Goal: Task Accomplishment & Management: Manage account settings

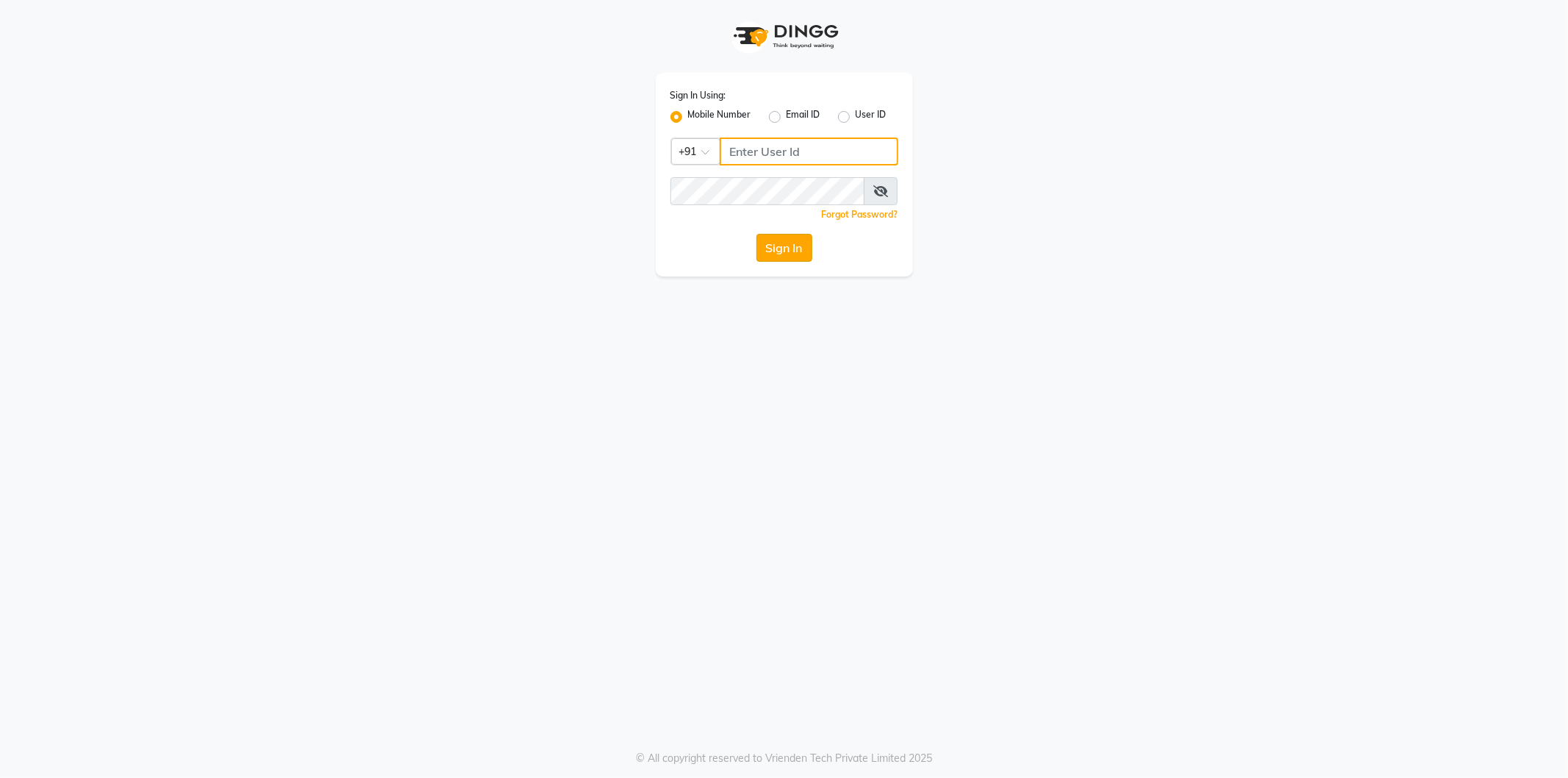
type input "8123812376"
click at [782, 249] on button "Sign In" at bounding box center [785, 248] width 56 height 28
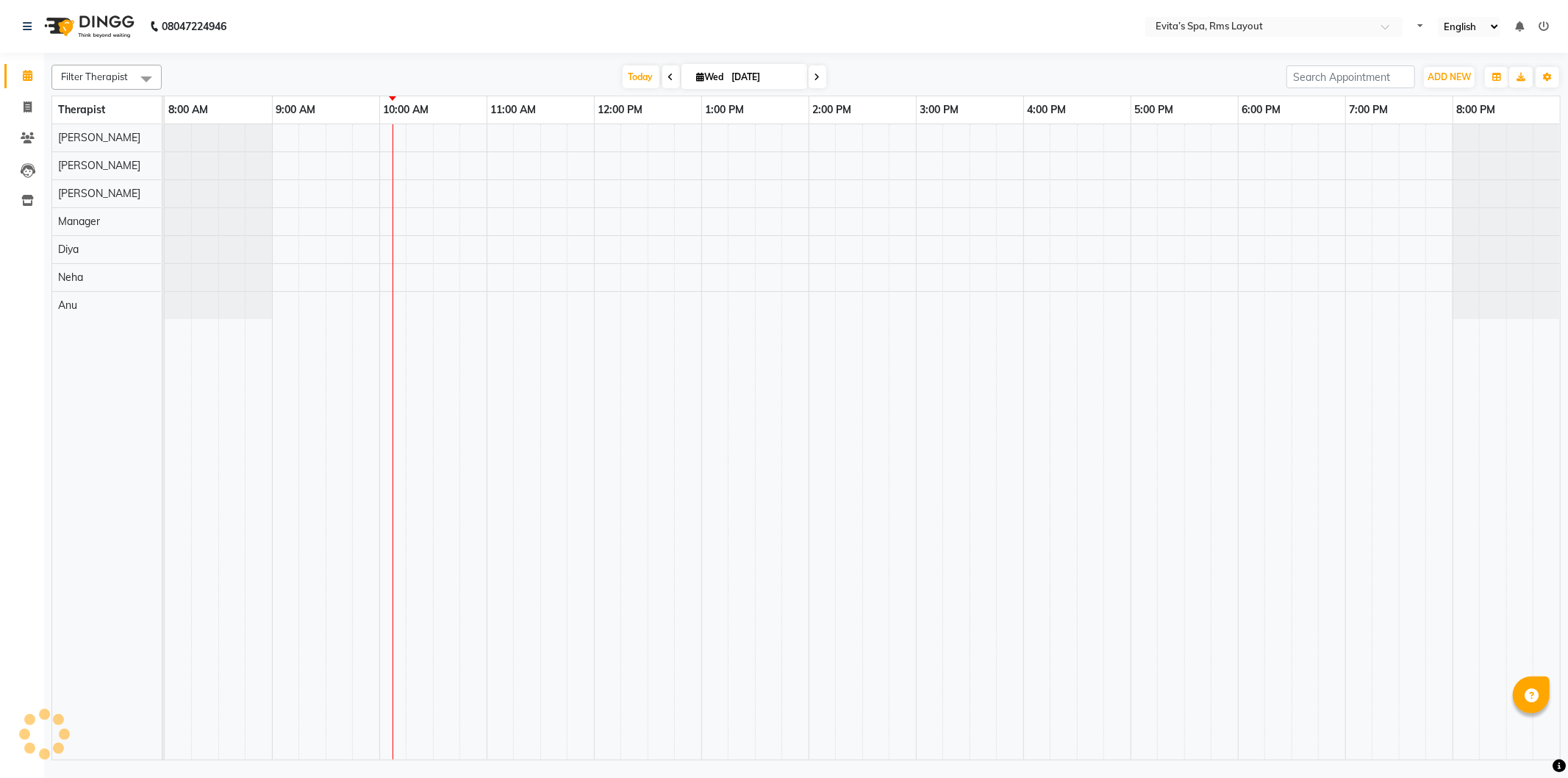
select select "en"
click at [495, 143] on div at bounding box center [862, 442] width 1396 height 635
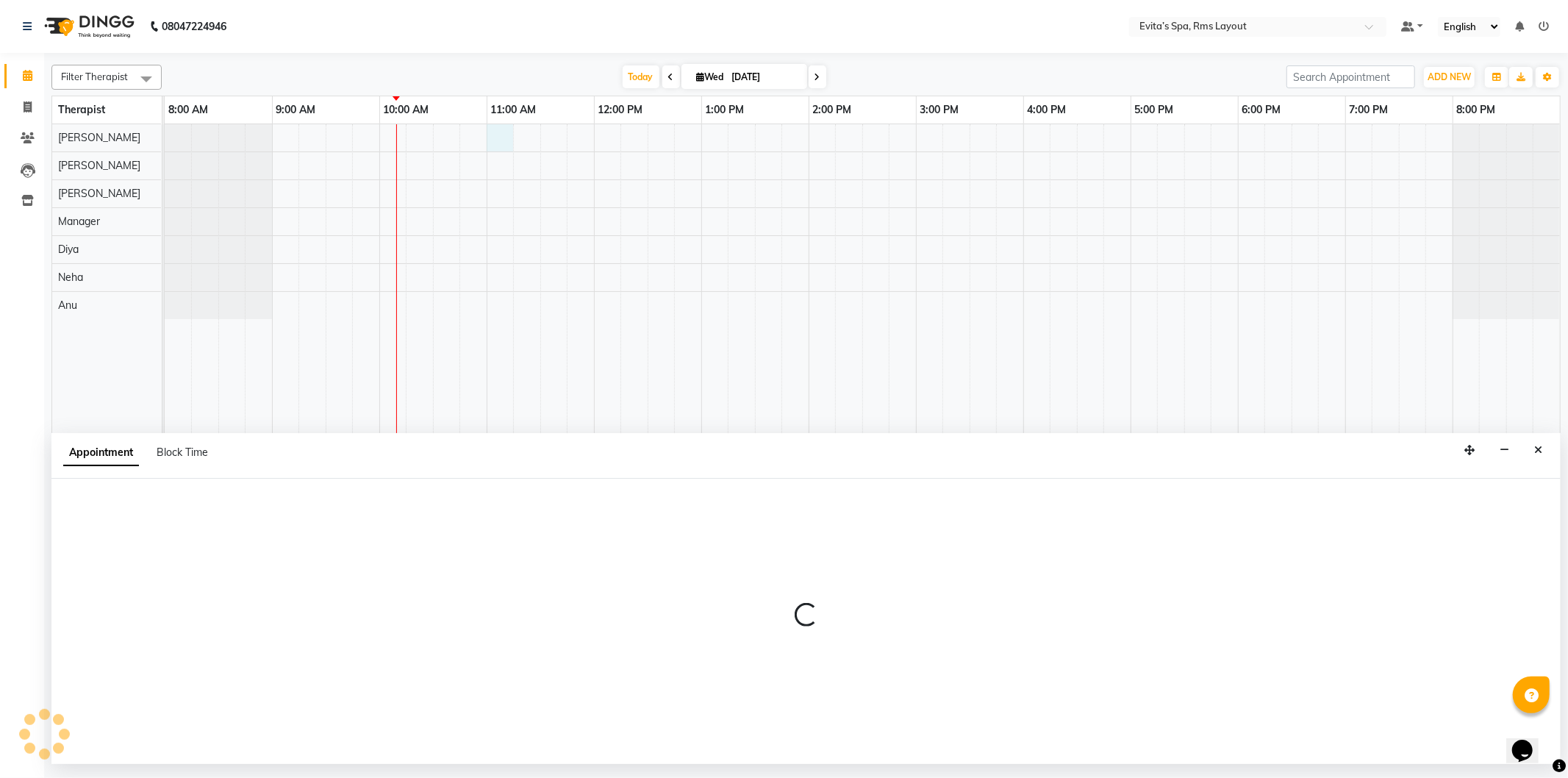
select select "70221"
select select "tentative"
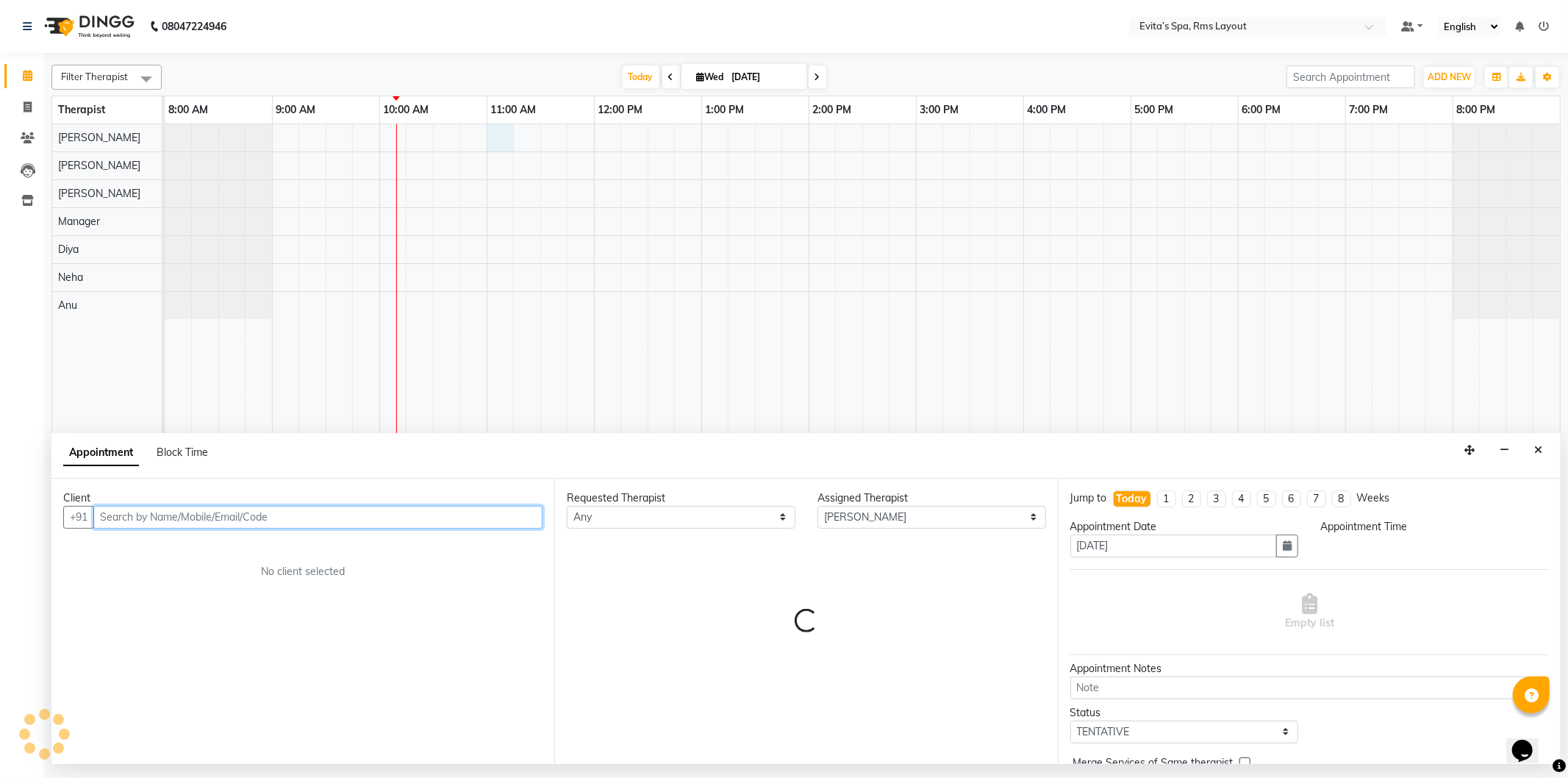
select select "660"
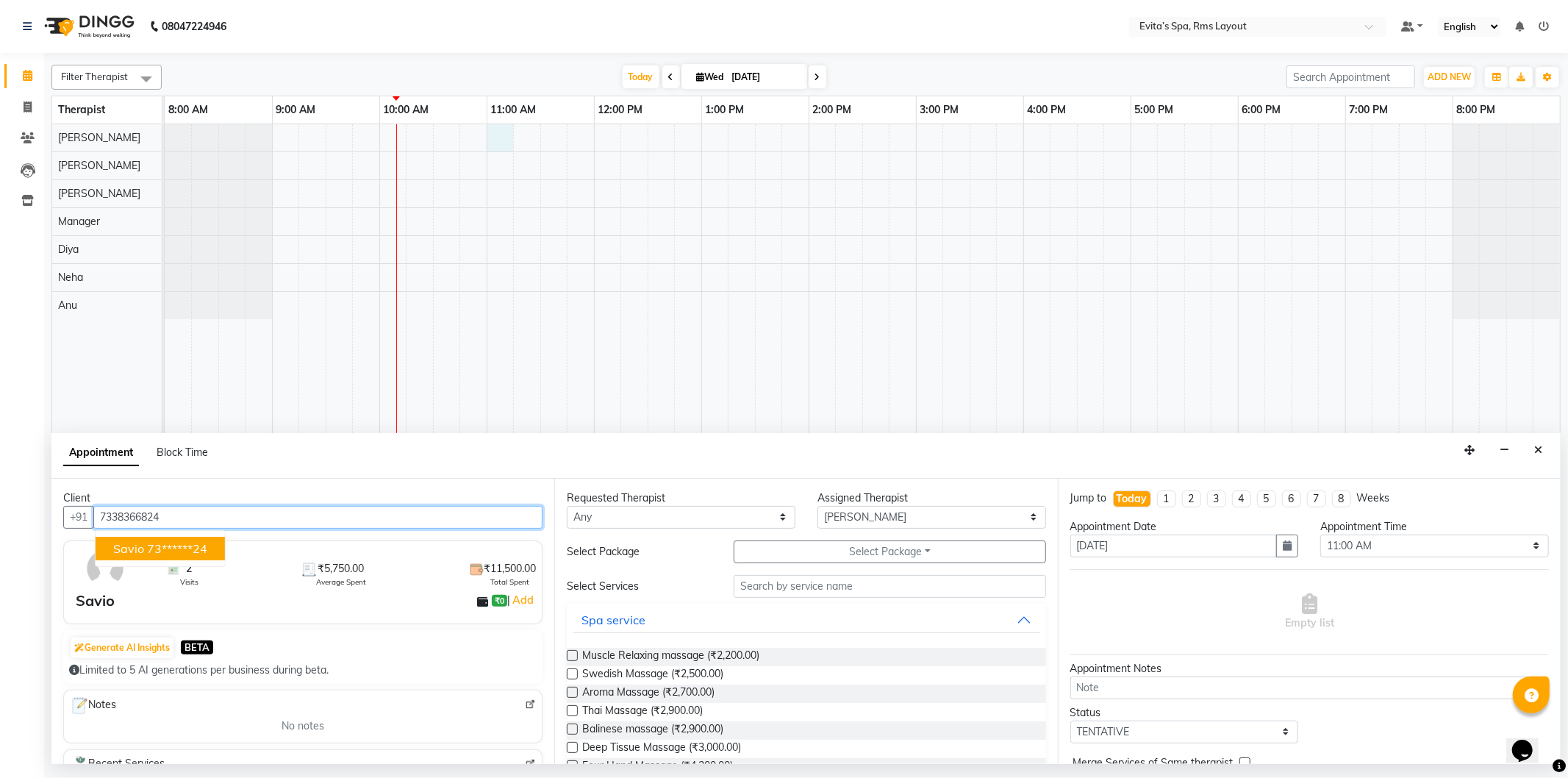
click at [186, 549] on ngb-highlight "73******24" at bounding box center [177, 549] width 60 height 15
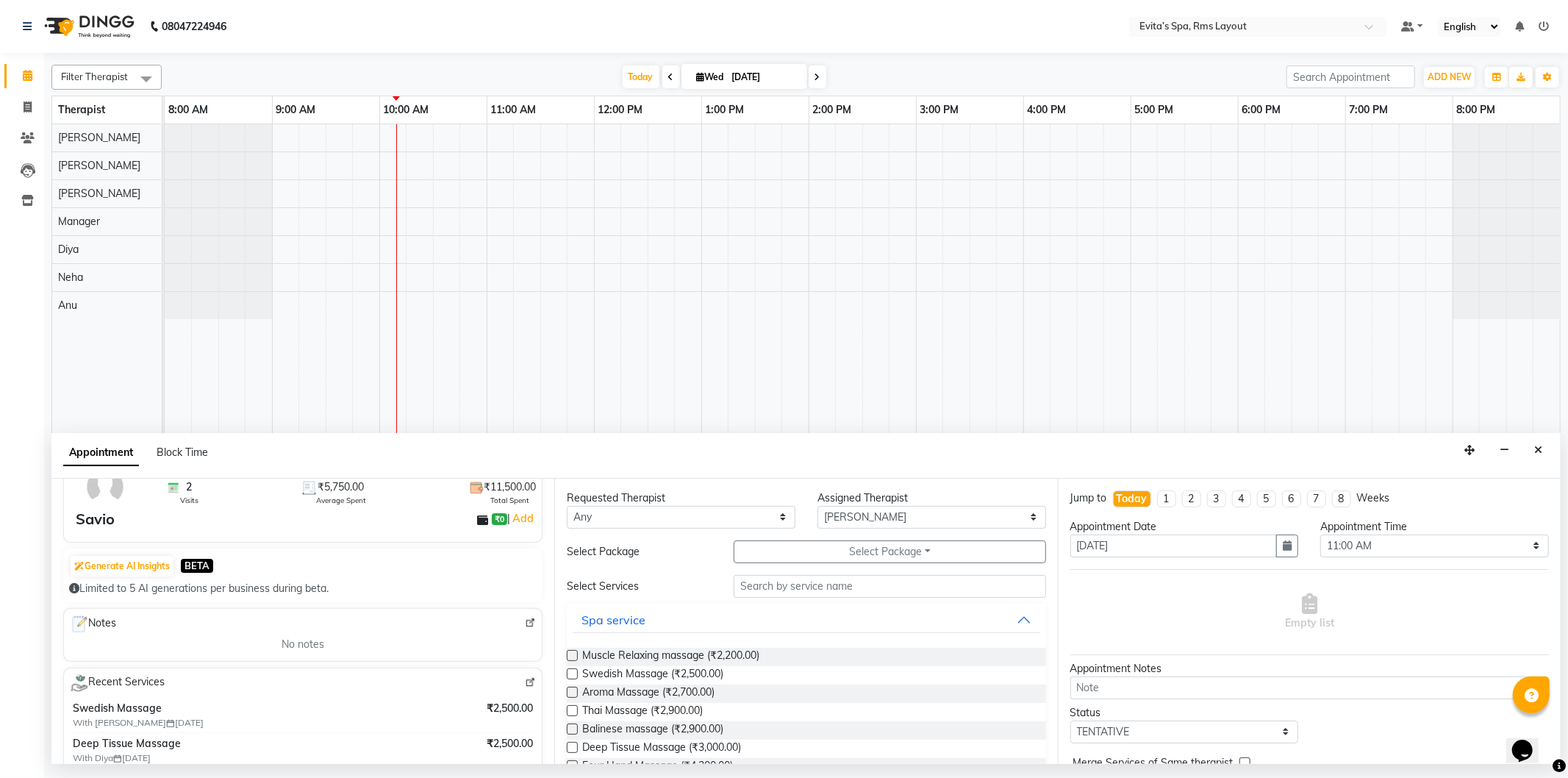
scroll to position [163, 0]
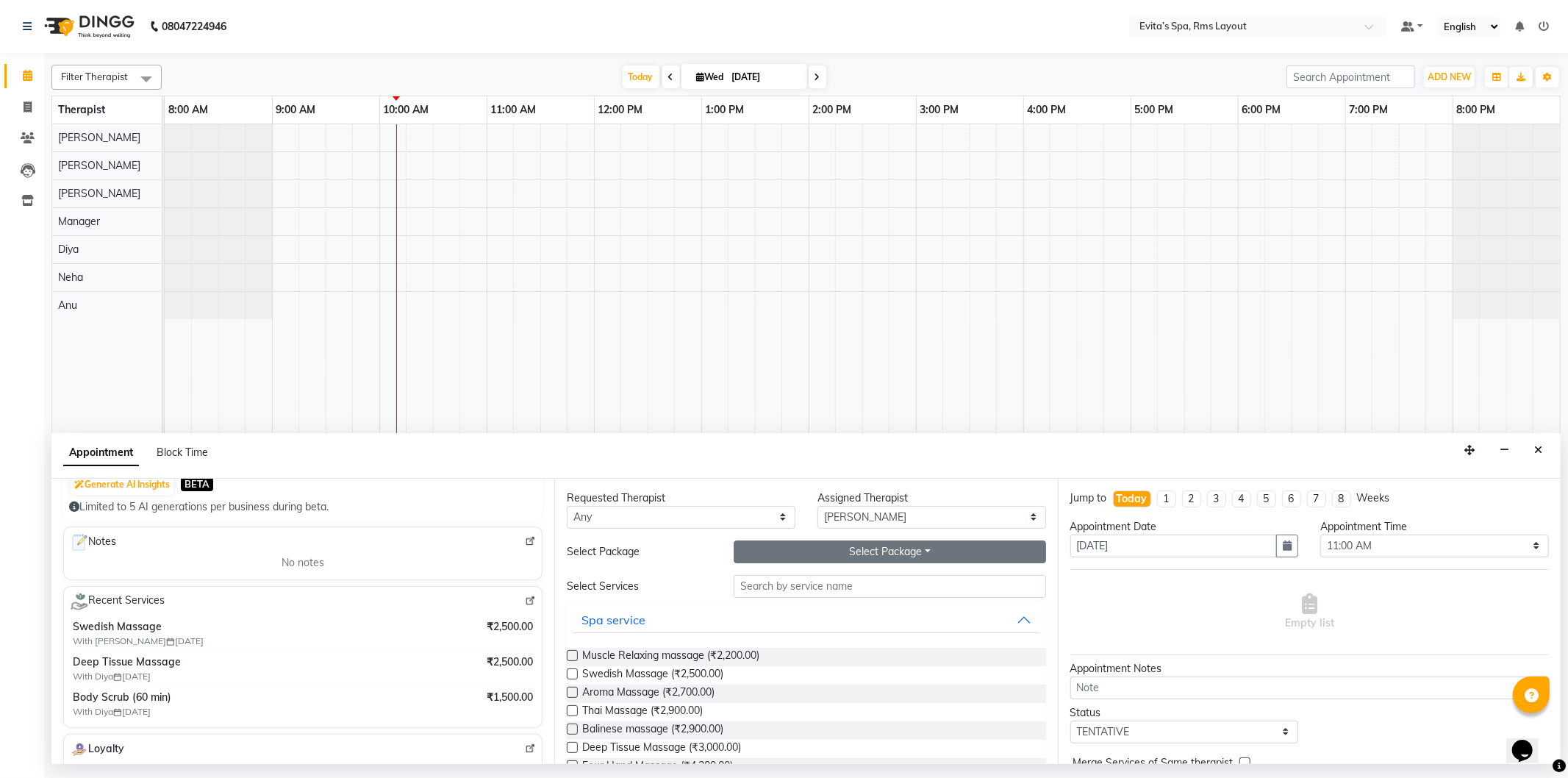
type input "73******24"
click at [851, 555] on button "Select Package Toggle Dropdown" at bounding box center [890, 552] width 312 height 23
click at [723, 559] on div "Select Package Toggle Dropdown Z1 S6 Package" at bounding box center [890, 552] width 334 height 23
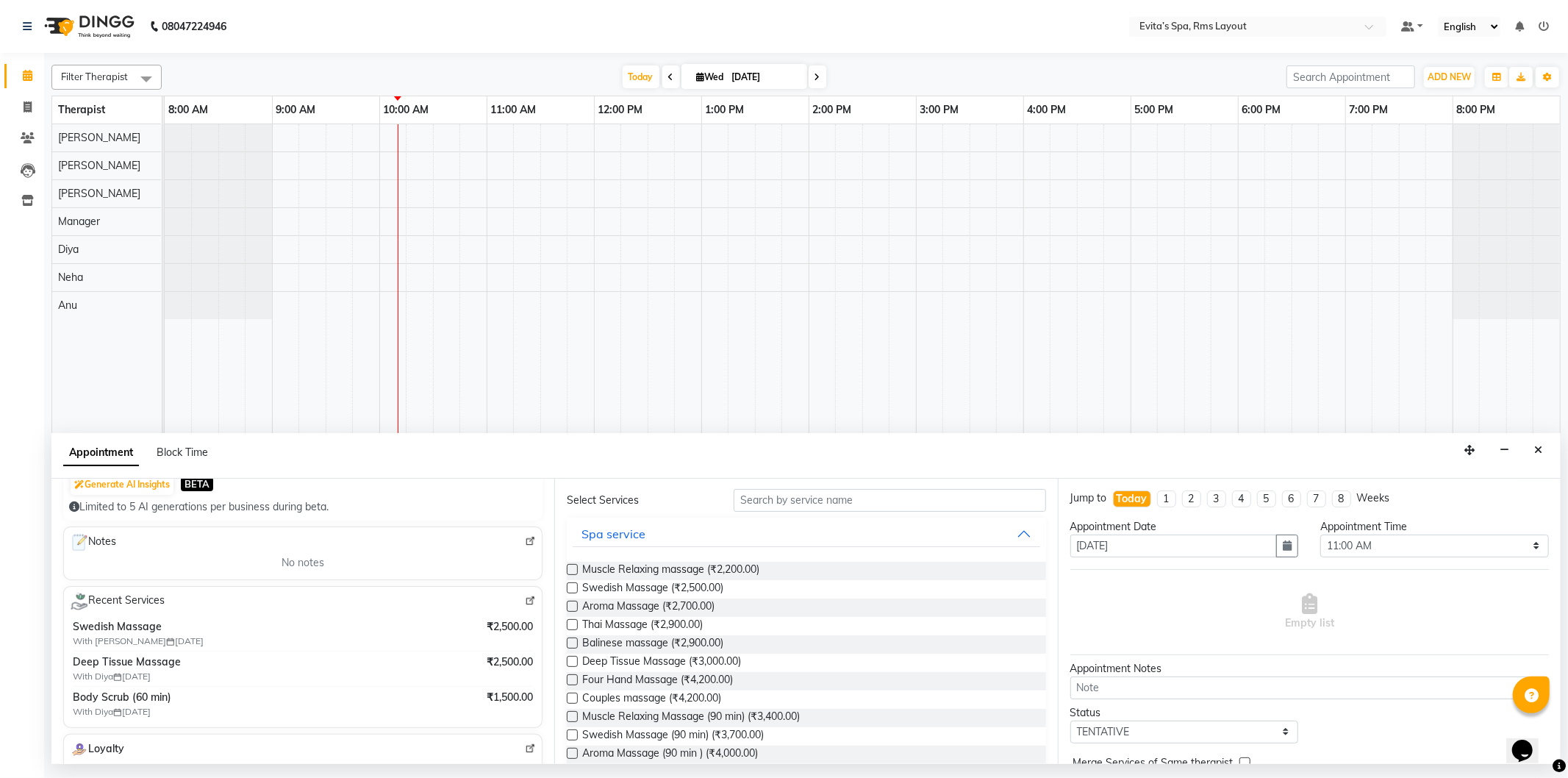
scroll to position [82, 0]
click at [711, 569] on span "Muscle Relaxing massage (₹2,200.00)" at bounding box center [671, 576] width 177 height 19
checkbox input "false"
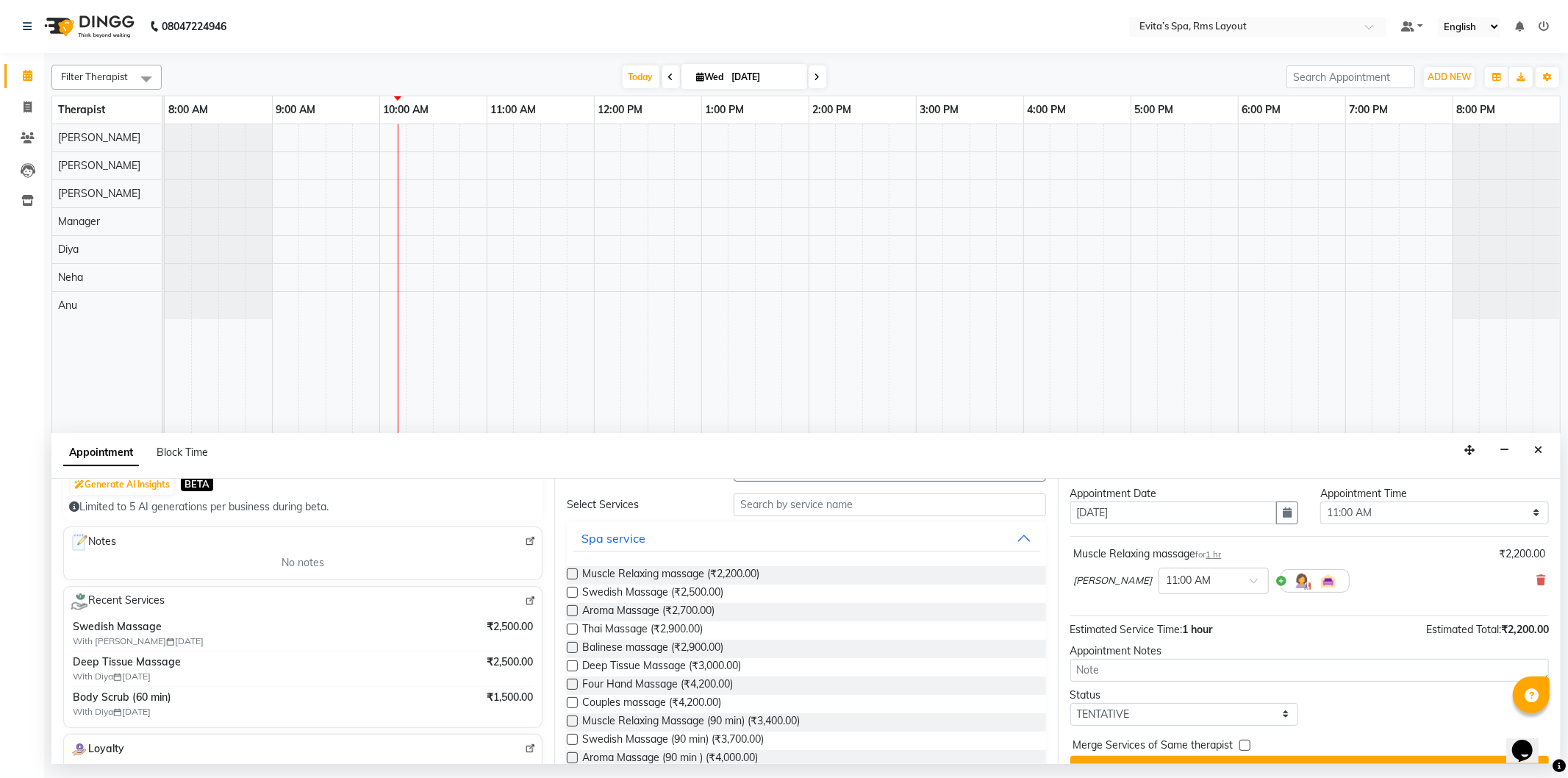
scroll to position [63, 0]
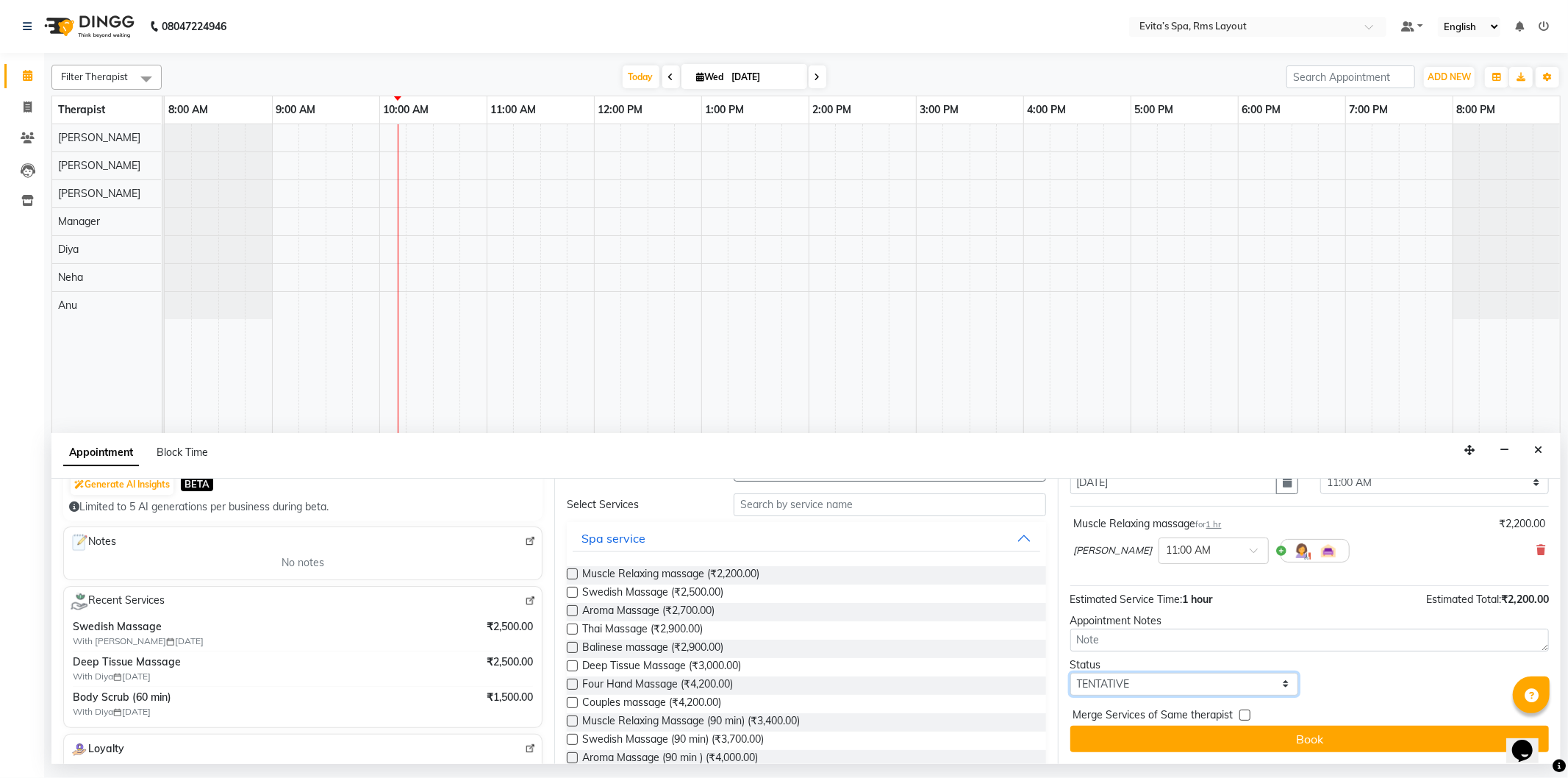
click at [1137, 680] on select "Select TENTATIVE CONFIRM CHECK-IN UPCOMING" at bounding box center [1184, 684] width 229 height 23
select select "confirm booking"
click at [1070, 673] on select "Select TENTATIVE CONFIRM CHECK-IN UPCOMING" at bounding box center [1184, 684] width 229 height 23
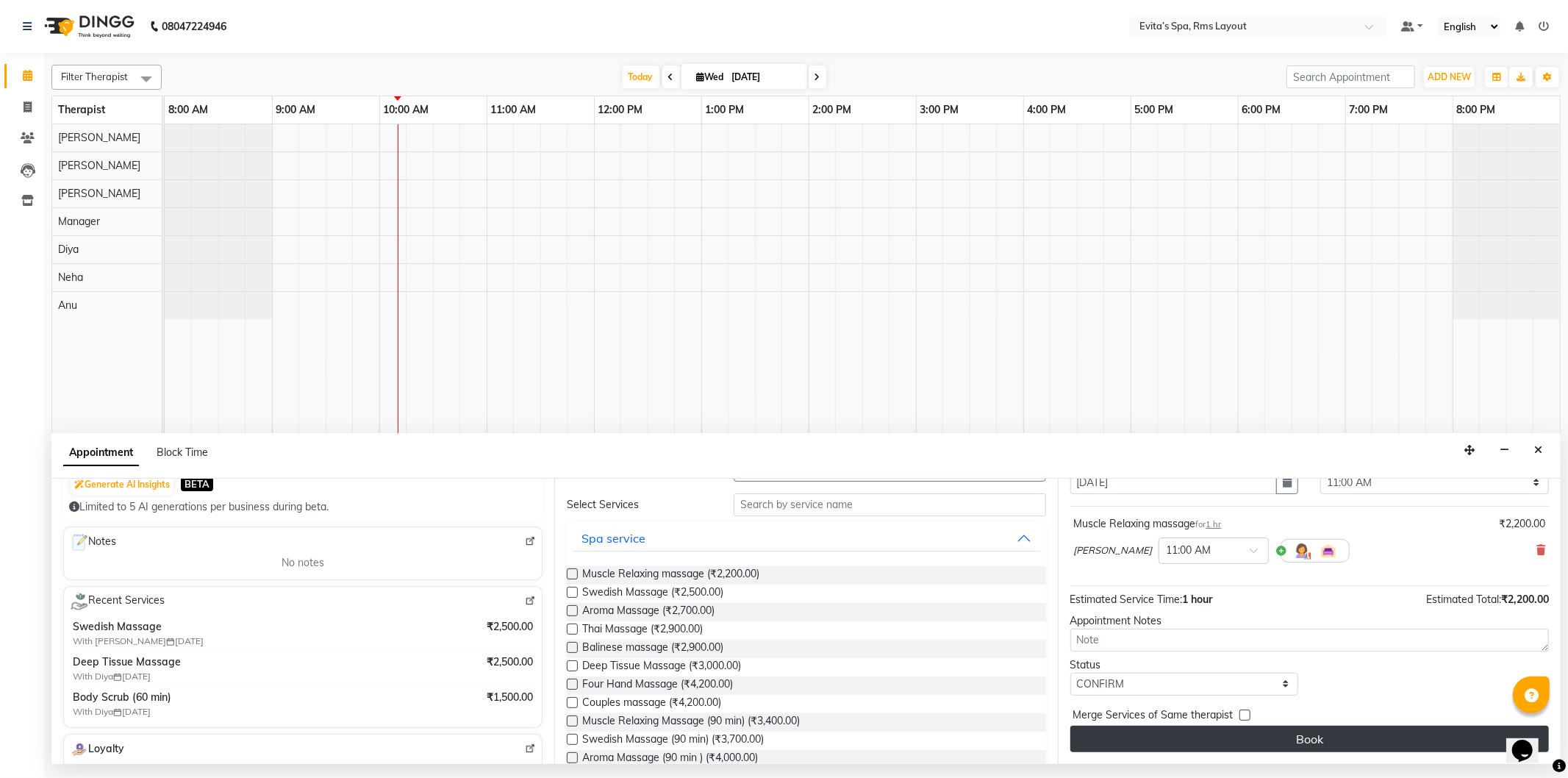
click at [1209, 747] on button "Book" at bounding box center [1310, 739] width 479 height 27
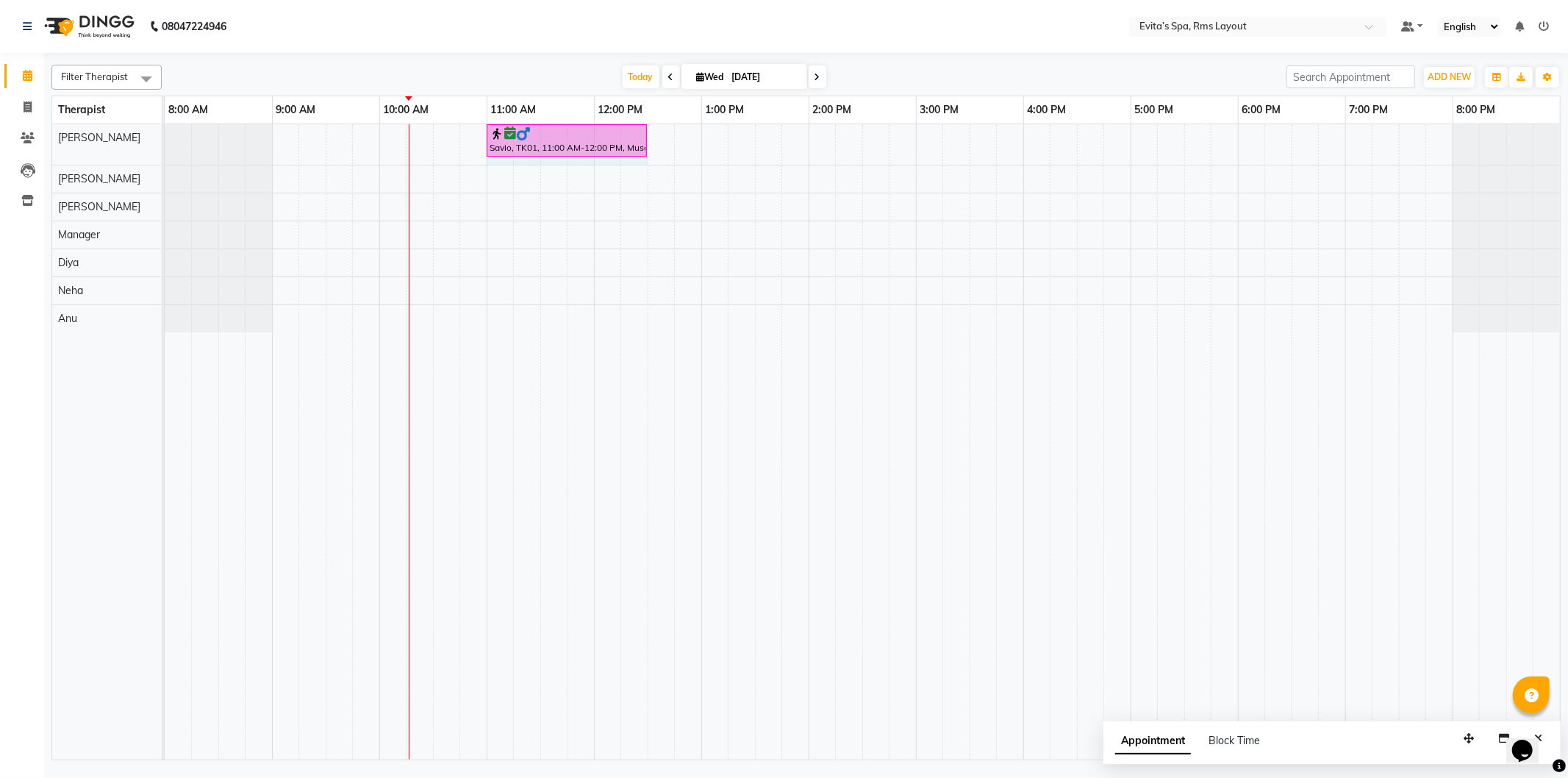
drag, startPoint x: 591, startPoint y: 140, endPoint x: 630, endPoint y: 144, distance: 39.2
click at [165, 144] on div "Savio, TK01, 11:00 AM-12:00 PM, Muscle Relaxing massage Savio, TK01, 11:00 AM-1…" at bounding box center [165, 144] width 0 height 41
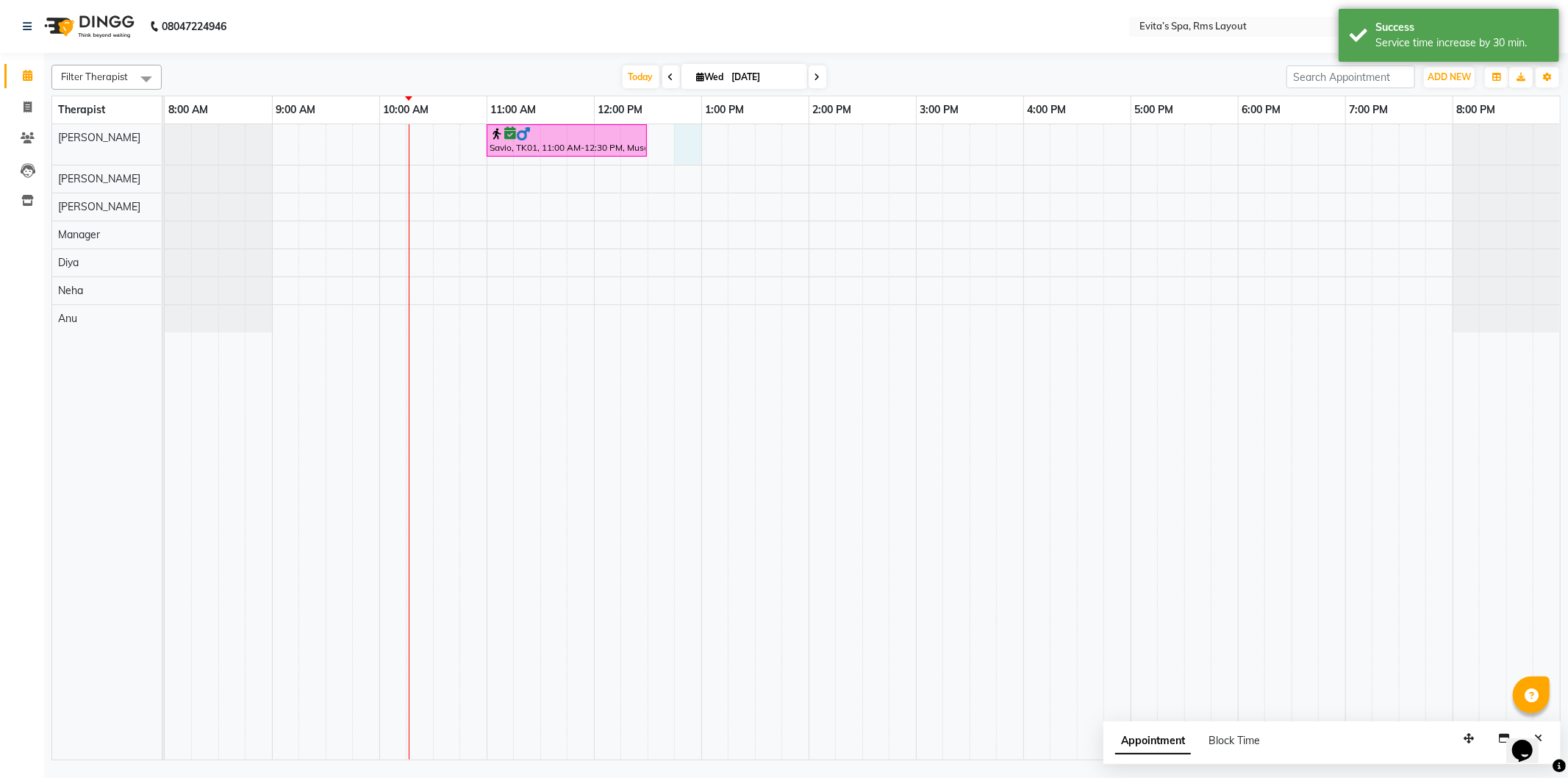
click at [684, 151] on div "Savio, TK01, 11:00 AM-12:30 PM, Muscle Relaxing massage" at bounding box center [862, 442] width 1396 height 635
select select "70221"
select select "tentative"
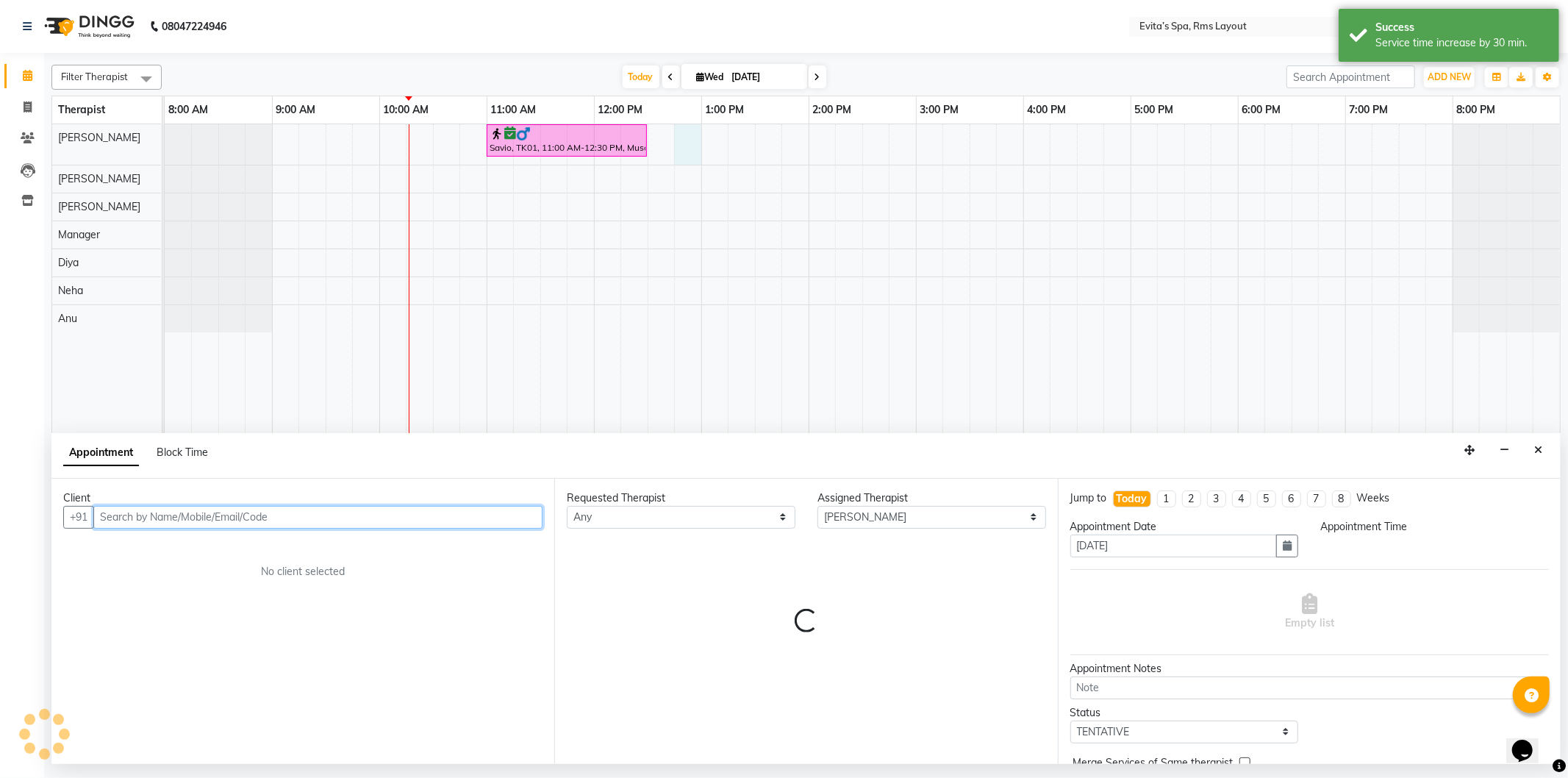
select select "765"
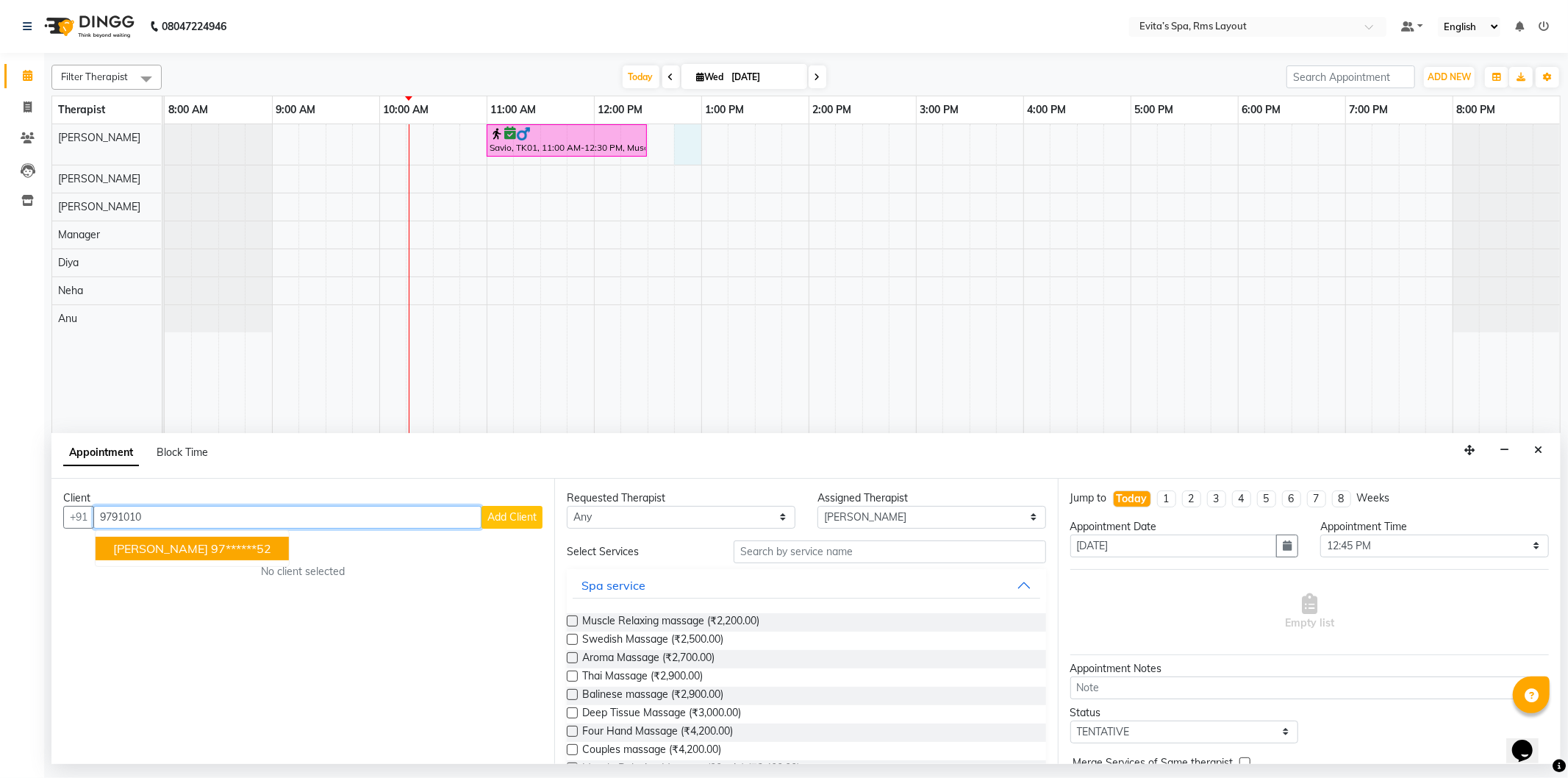
click at [211, 554] on ngb-highlight "97******52" at bounding box center [241, 549] width 60 height 15
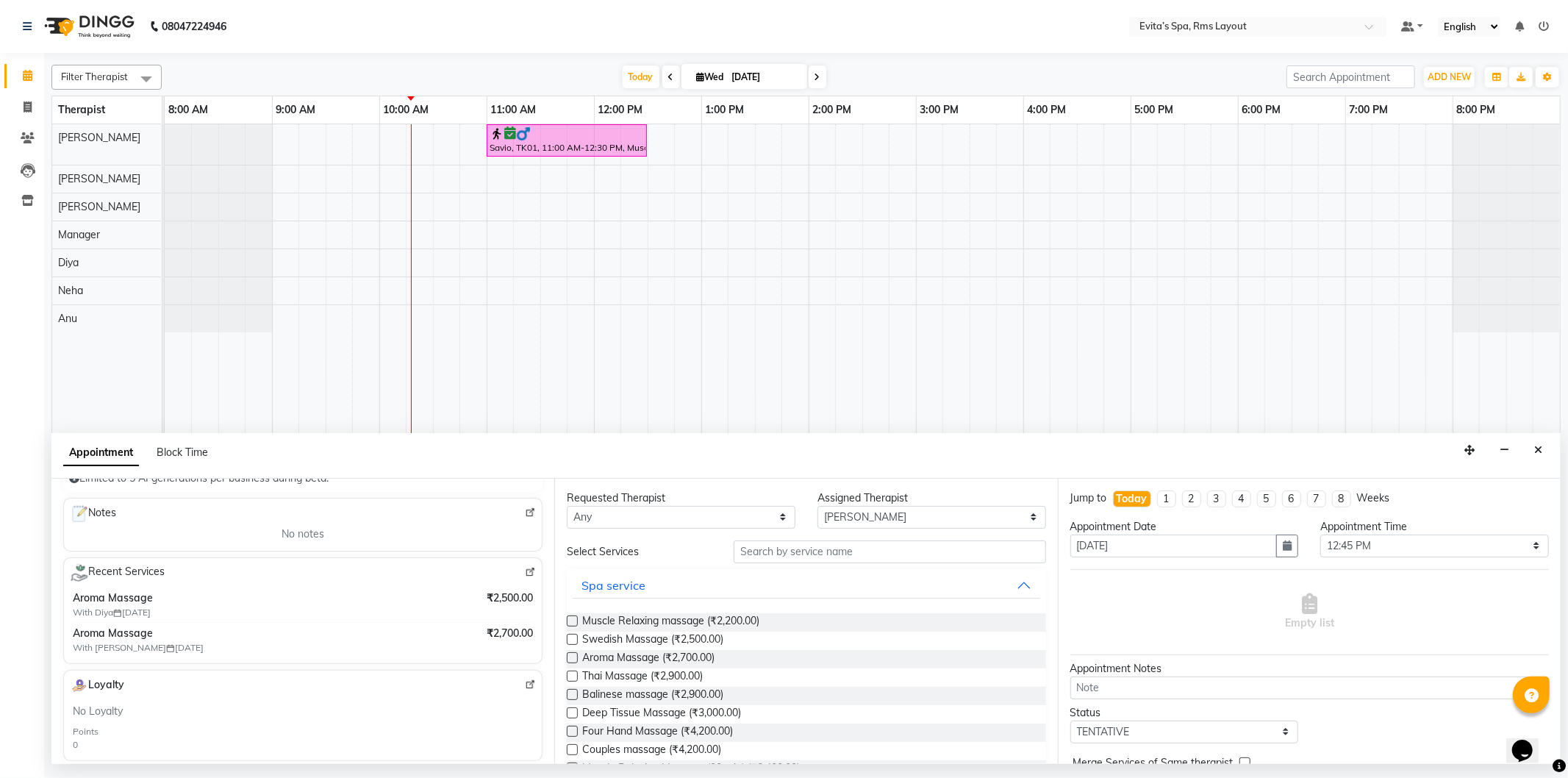
scroll to position [163, 0]
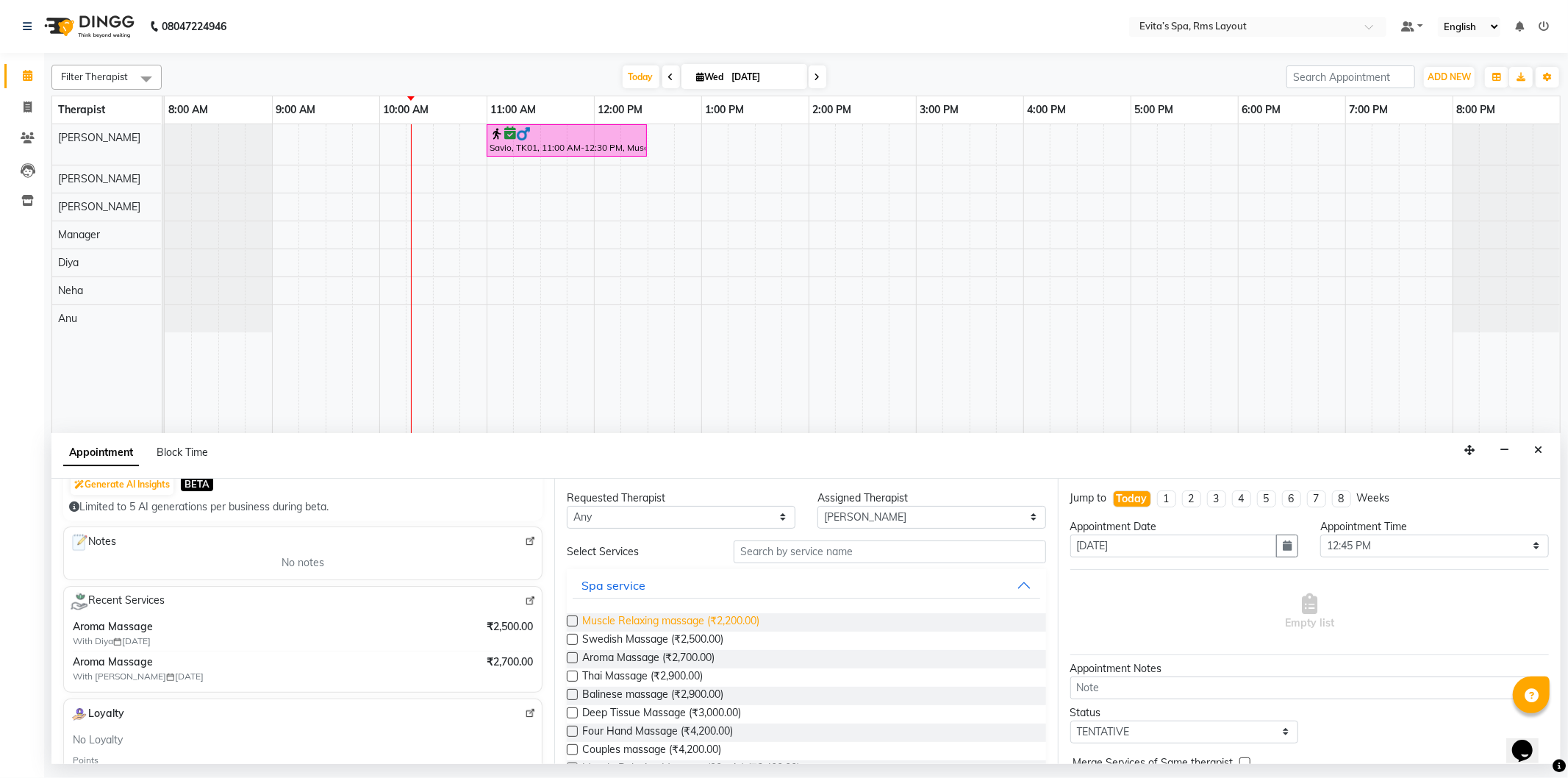
type input "97******52"
click at [647, 621] on span "Muscle Relaxing massage (₹2,200.00)" at bounding box center [671, 623] width 177 height 19
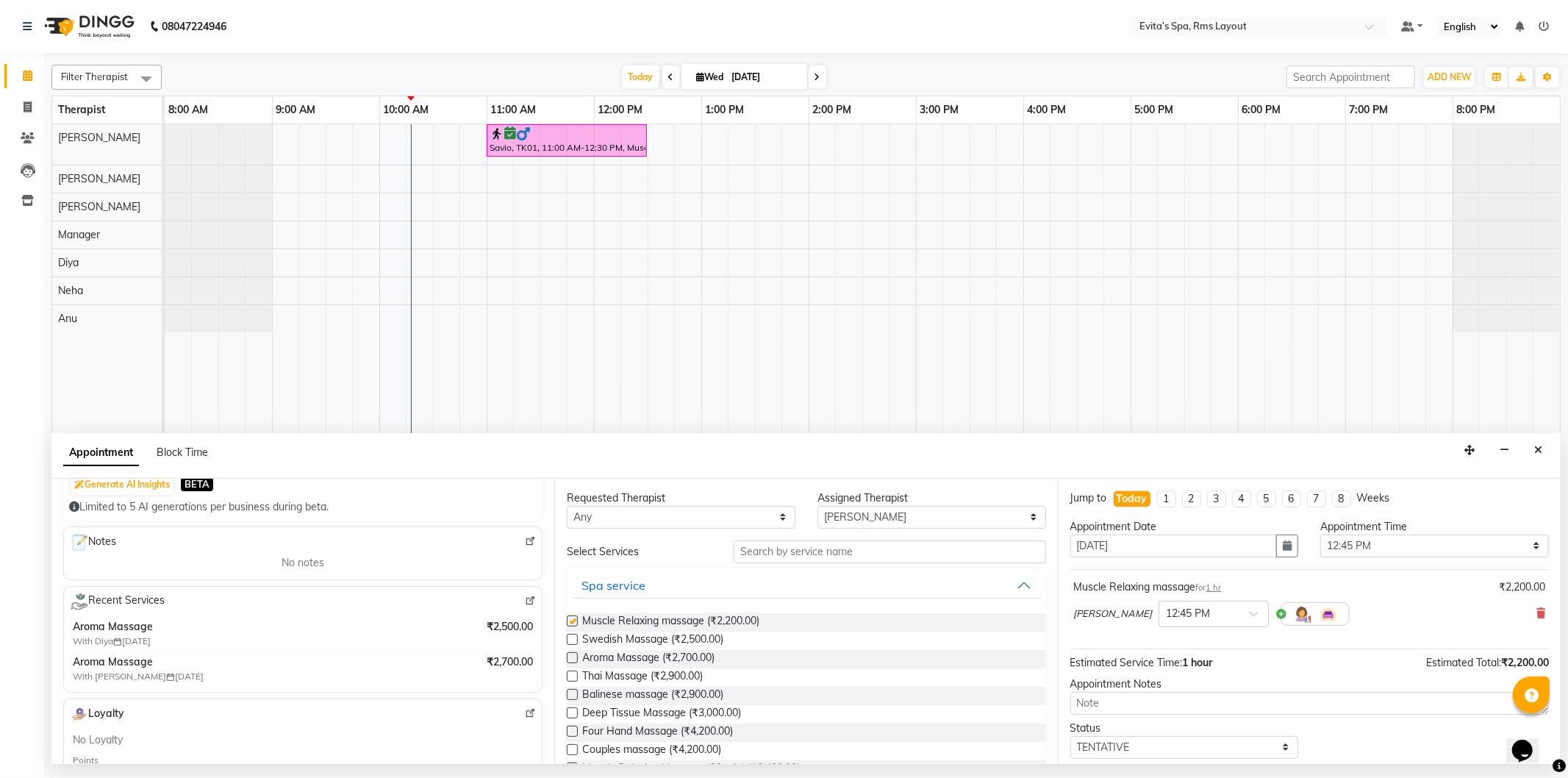
checkbox input "false"
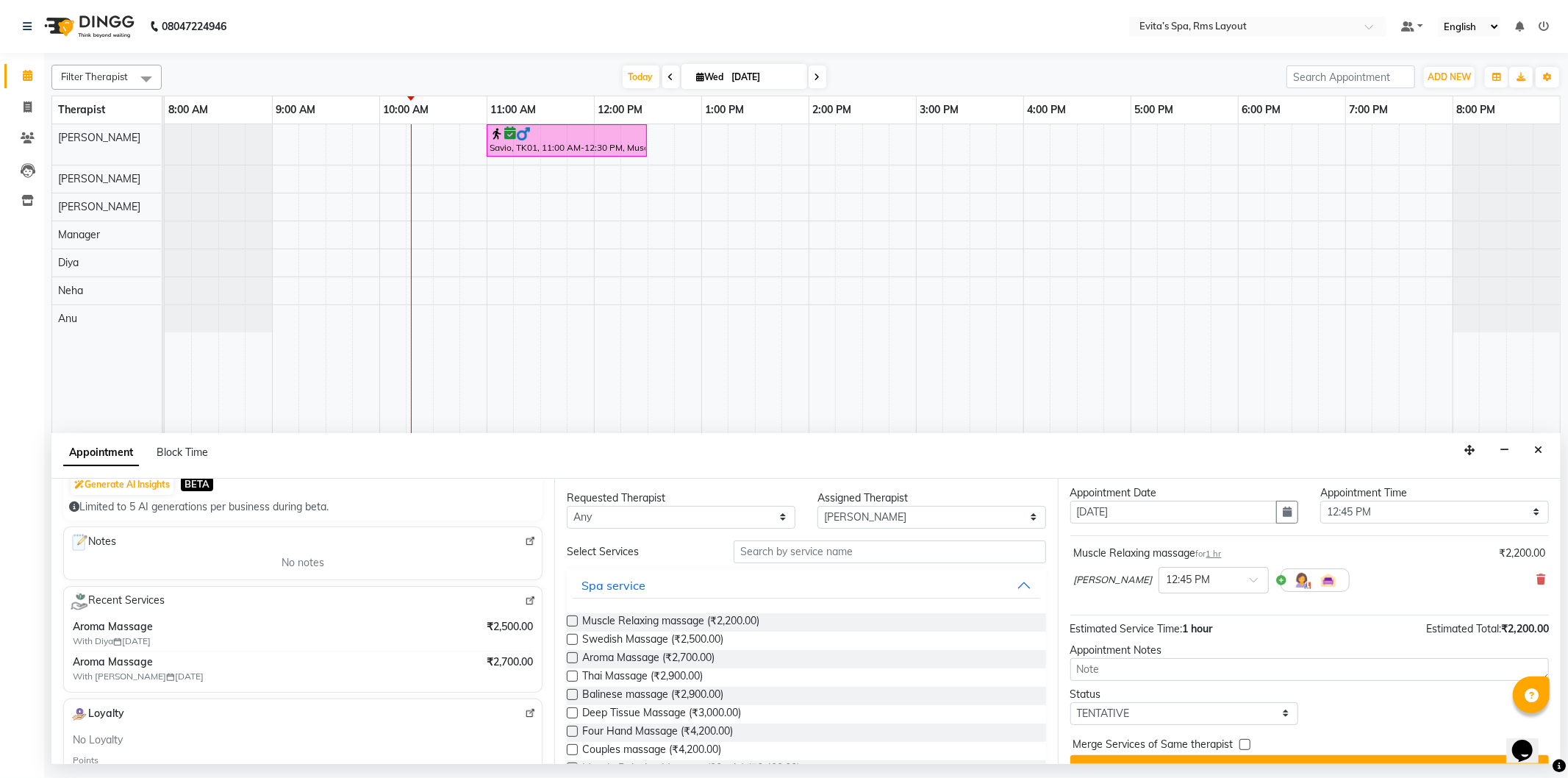
scroll to position [63, 0]
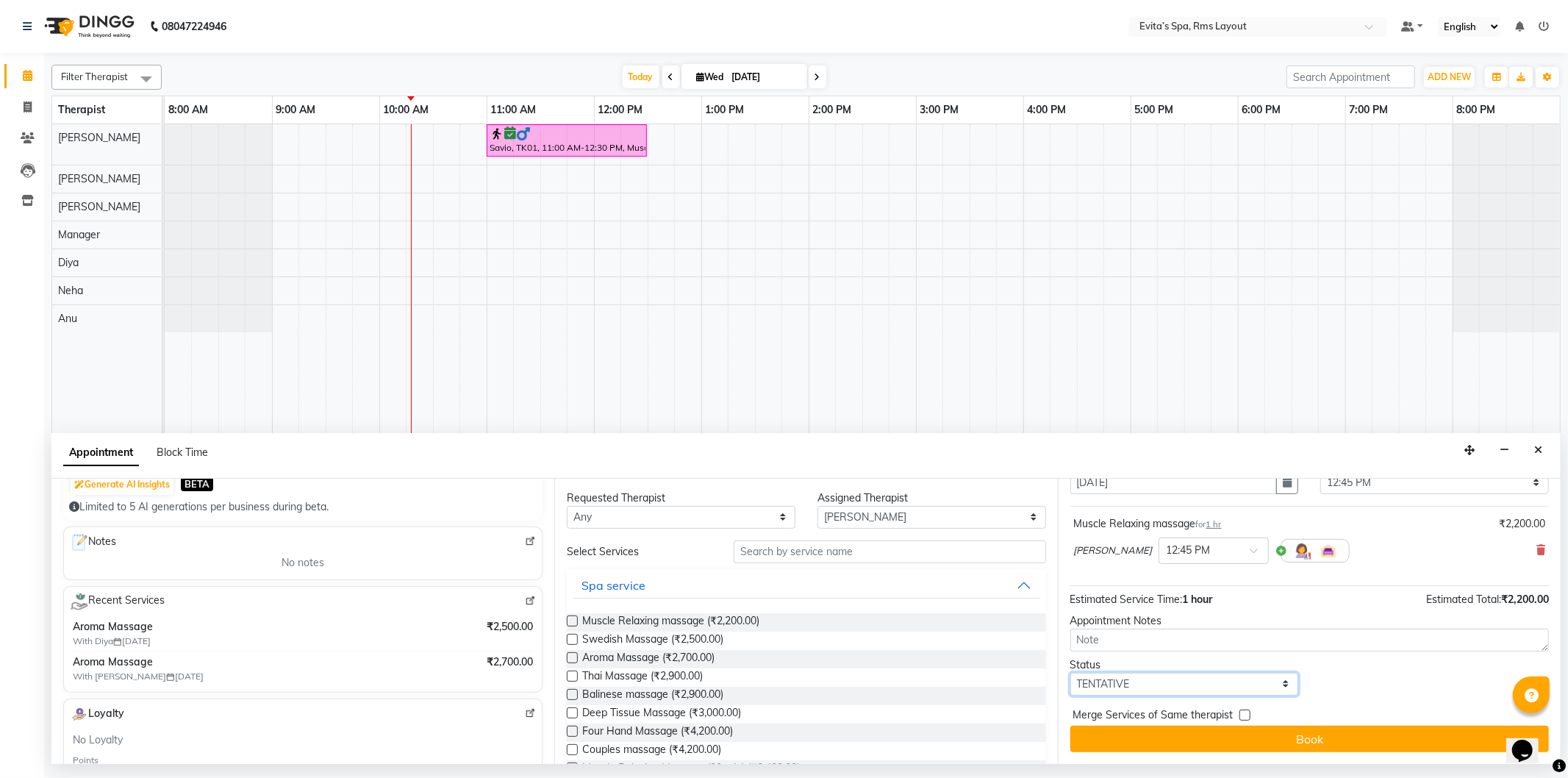
click at [1144, 681] on select "Select TENTATIVE CONFIRM CHECK-IN UPCOMING" at bounding box center [1184, 684] width 229 height 23
select select "confirm booking"
click at [1070, 673] on select "Select TENTATIVE CONFIRM CHECK-IN UPCOMING" at bounding box center [1184, 684] width 229 height 23
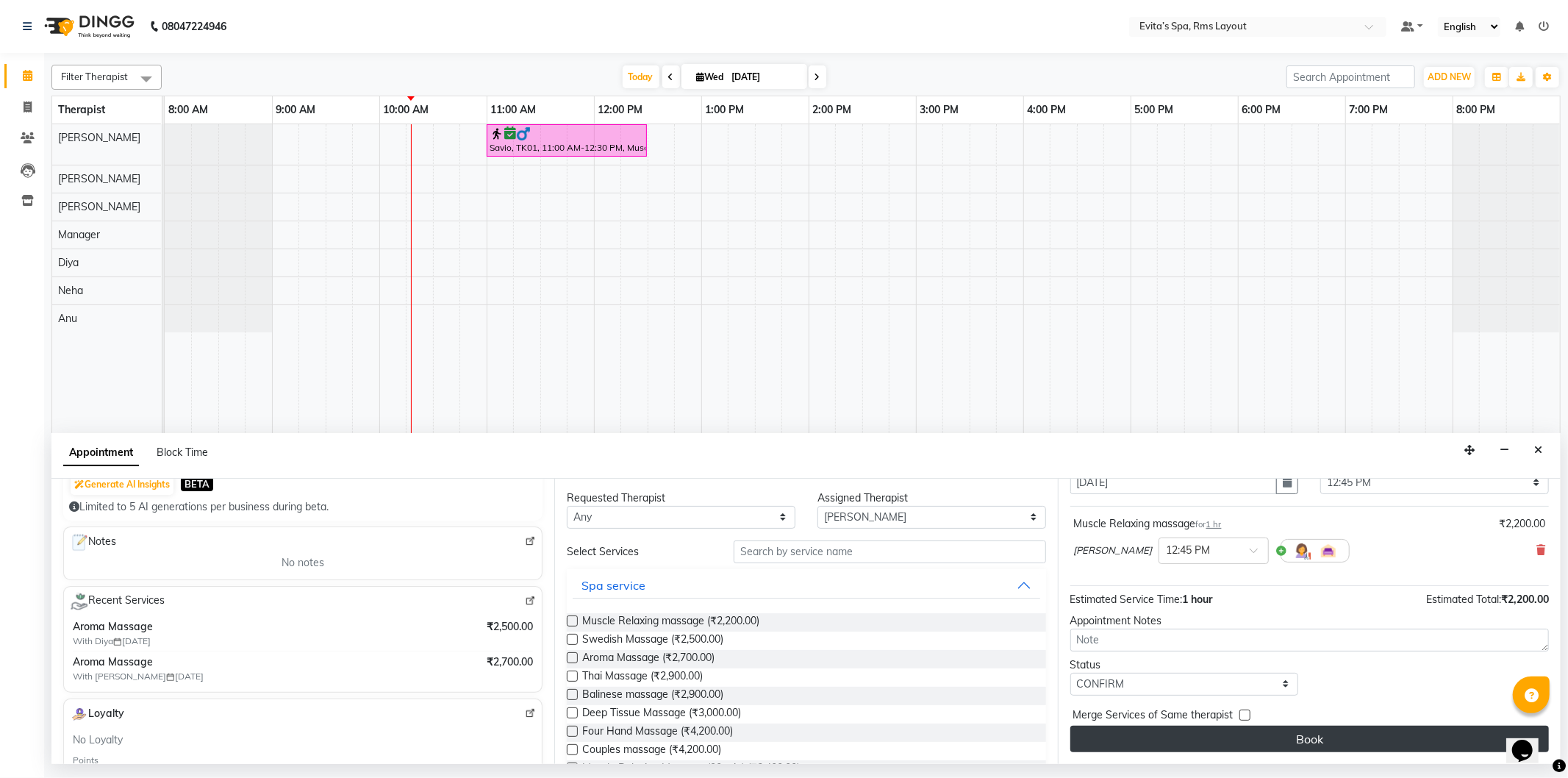
click at [1171, 750] on button "Book" at bounding box center [1310, 739] width 479 height 27
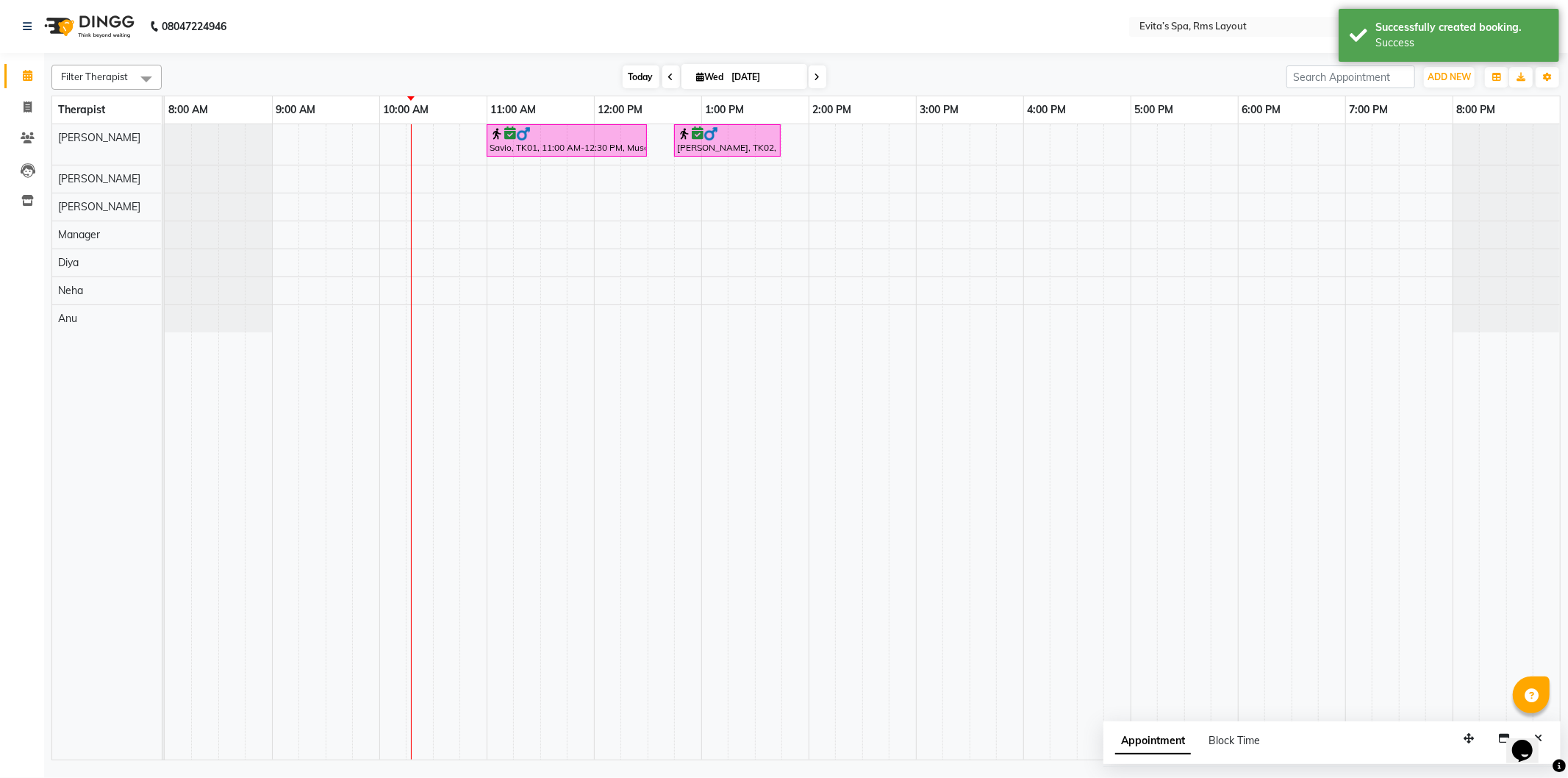
click at [636, 71] on span "Today" at bounding box center [640, 76] width 37 height 23
click at [26, 107] on icon at bounding box center [27, 107] width 8 height 11
select select "service"
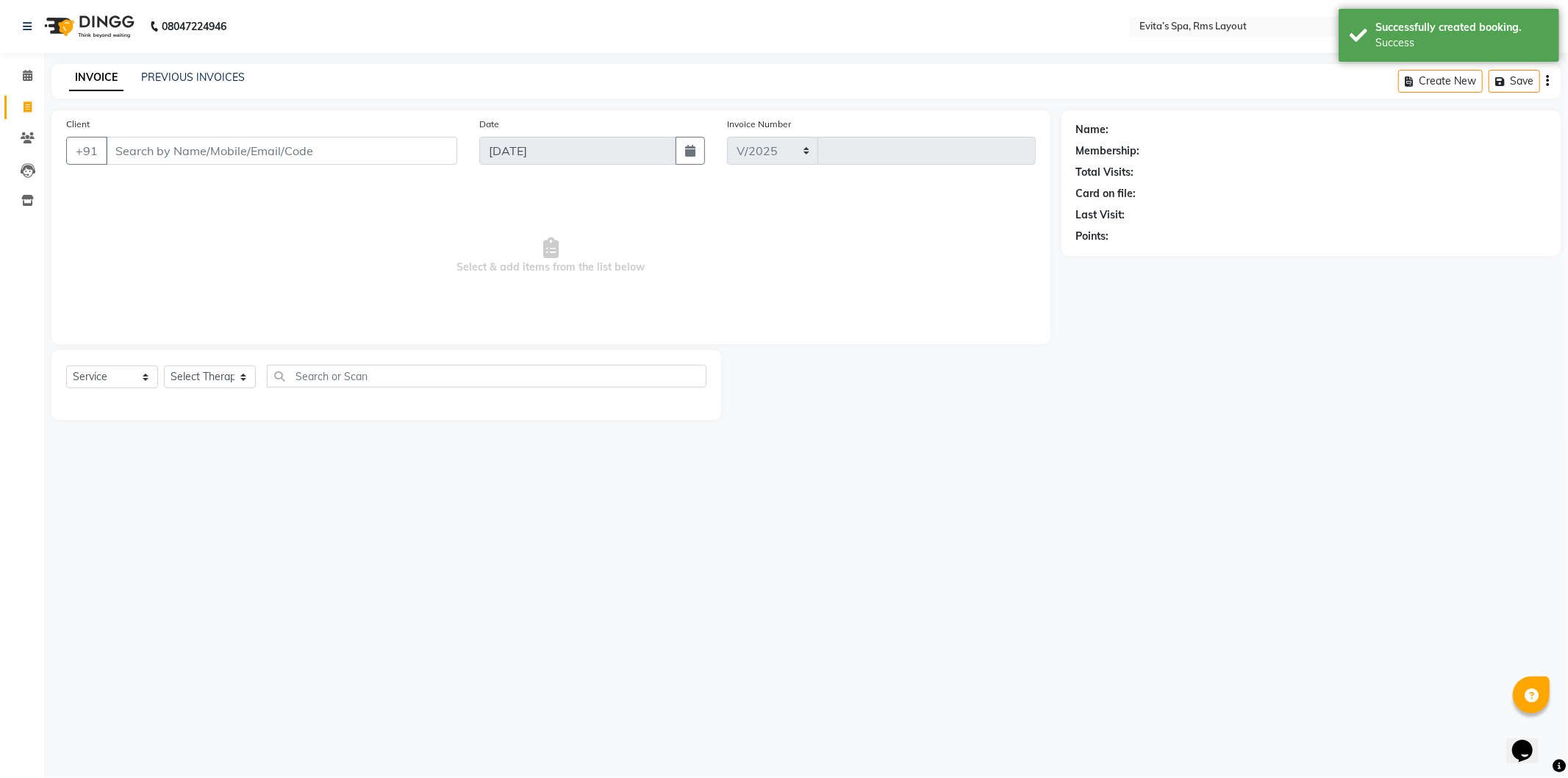
select select "7850"
type input "1556"
click at [186, 75] on link "PREVIOUS INVOICES" at bounding box center [193, 76] width 104 height 13
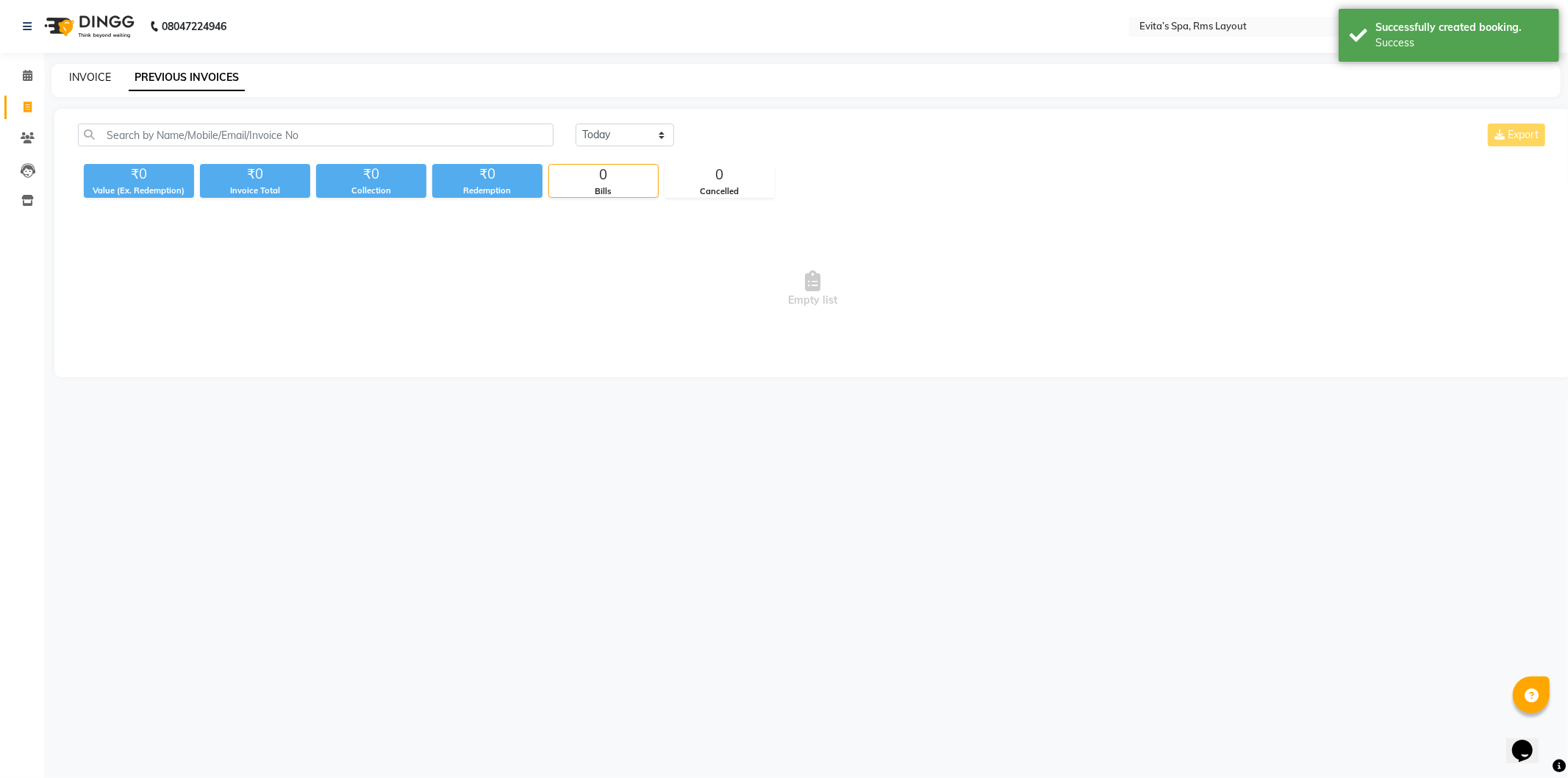
click at [105, 77] on link "INVOICE" at bounding box center [90, 76] width 42 height 13
select select "7850"
select select "service"
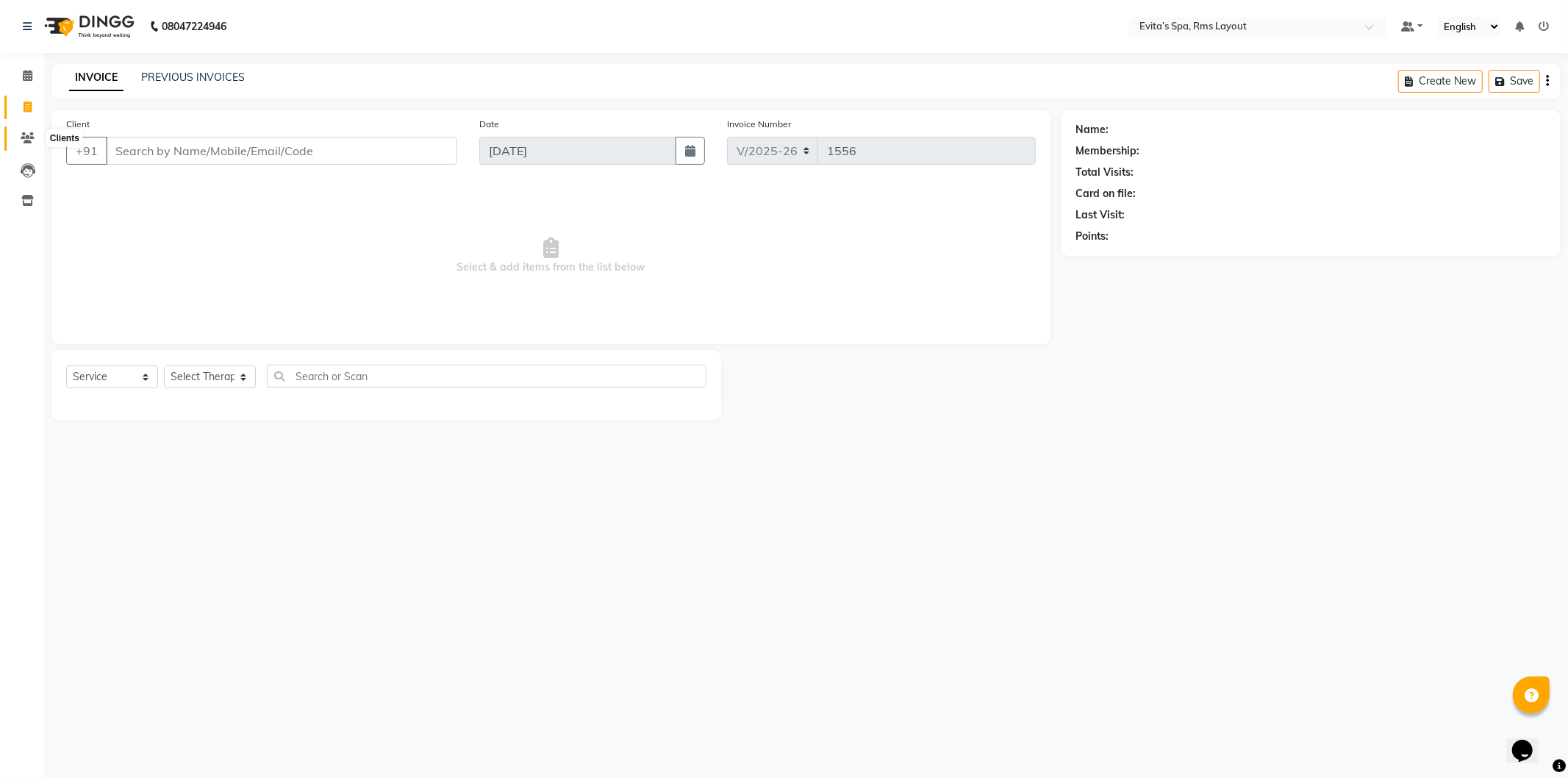
click at [30, 143] on icon at bounding box center [27, 138] width 14 height 11
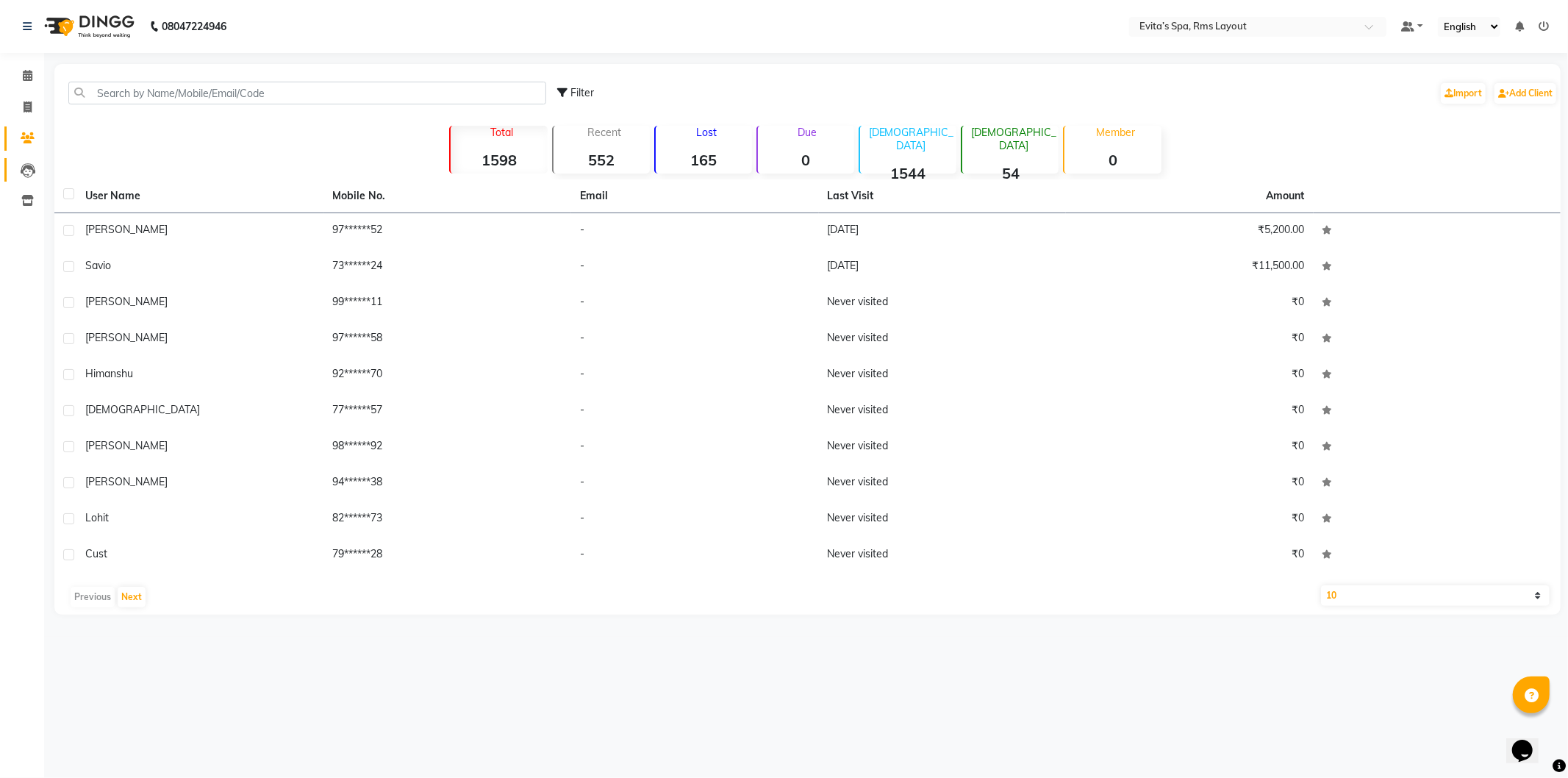
click at [28, 158] on link "Leads" at bounding box center [22, 170] width 35 height 24
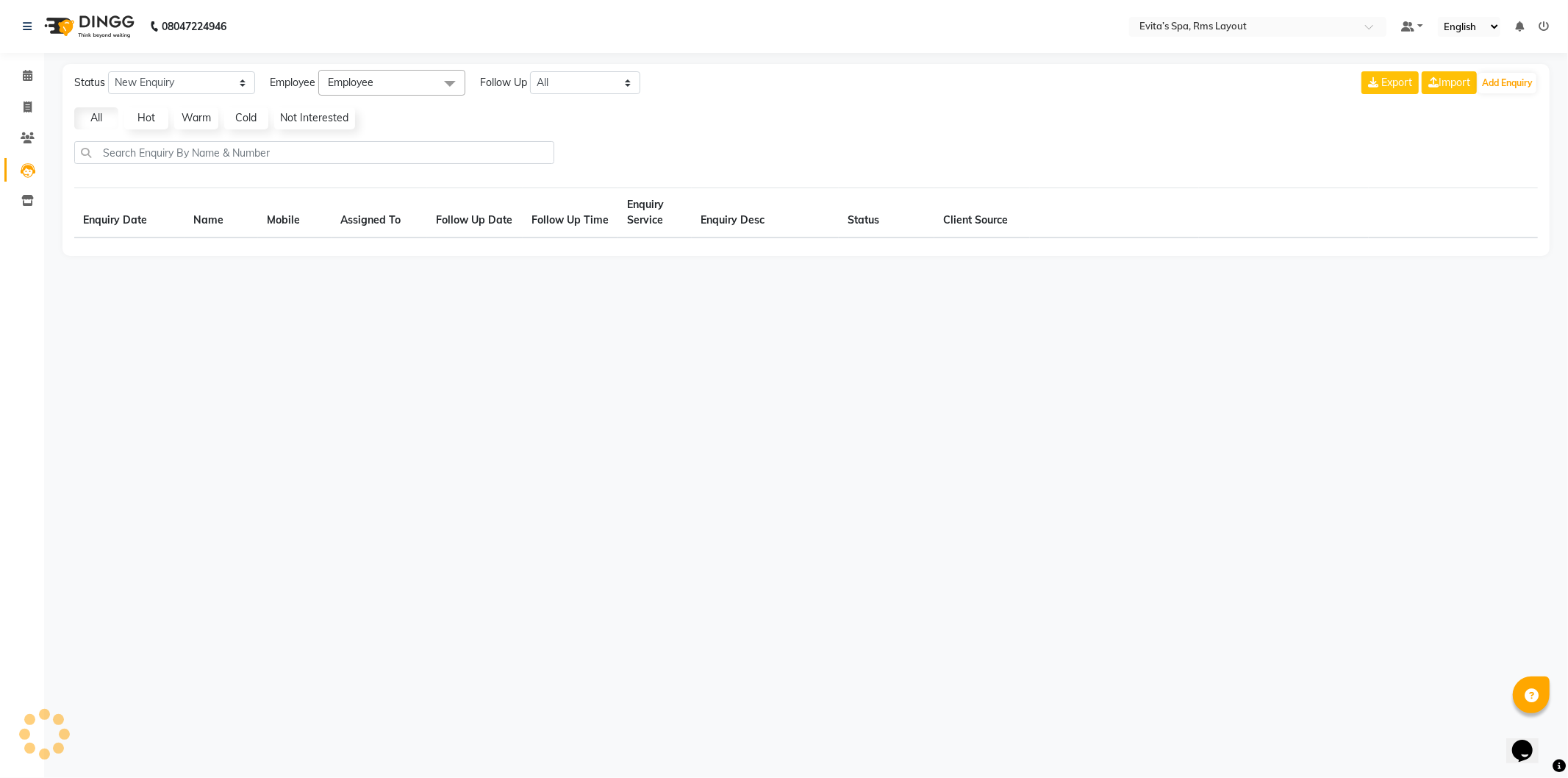
select select "10"
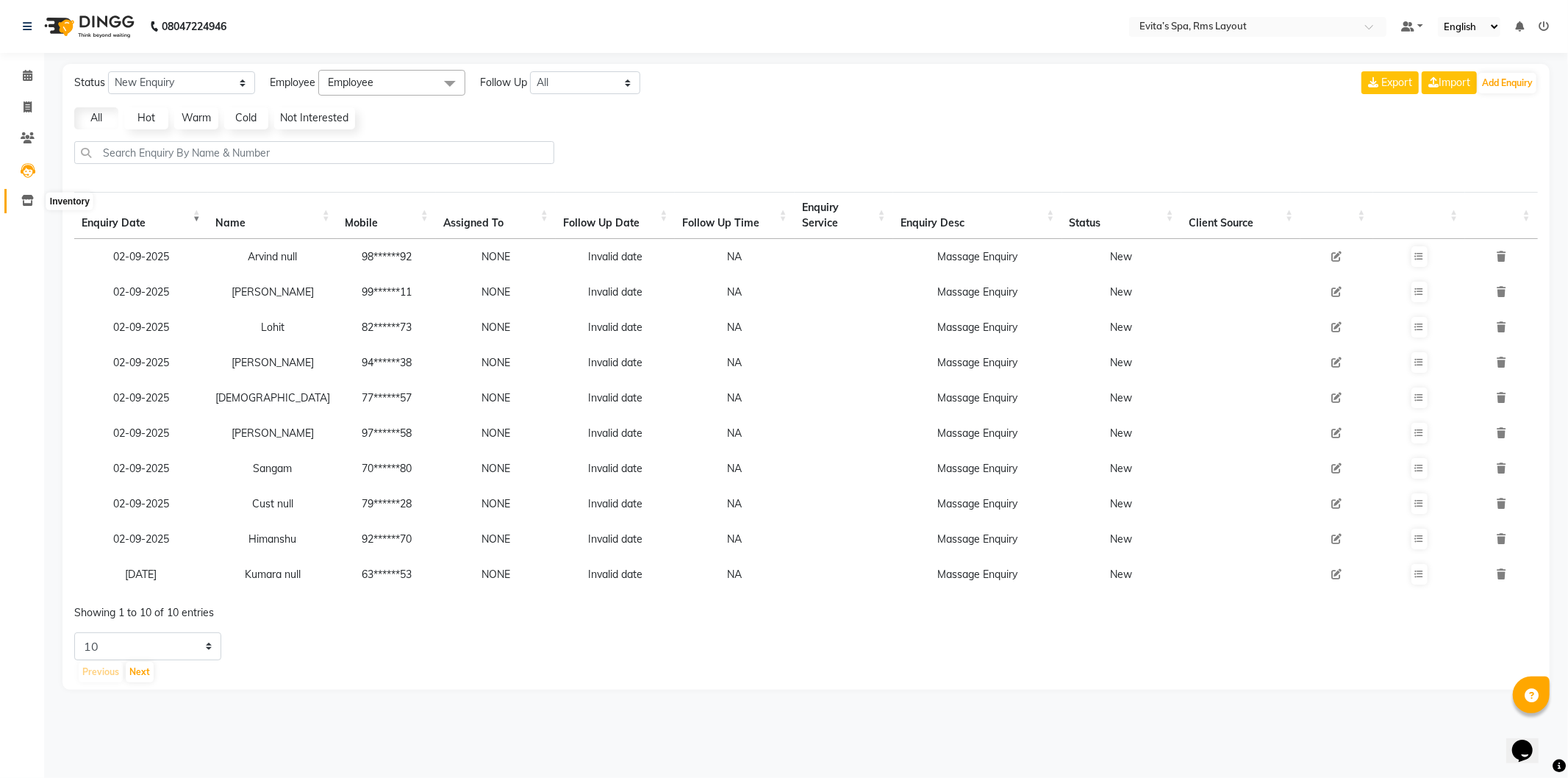
click at [28, 203] on icon at bounding box center [27, 201] width 12 height 11
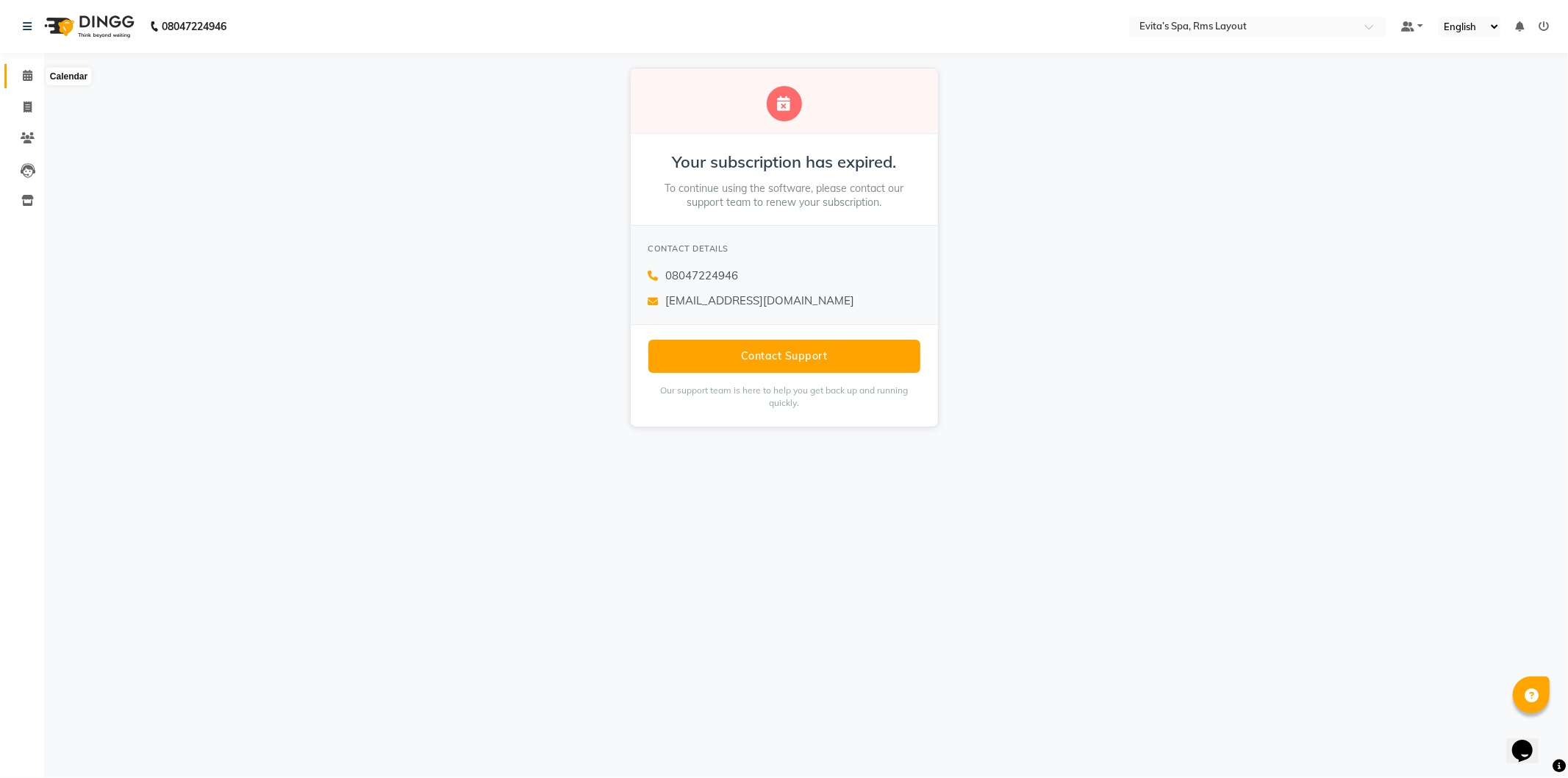
click at [31, 79] on icon at bounding box center [27, 76] width 9 height 11
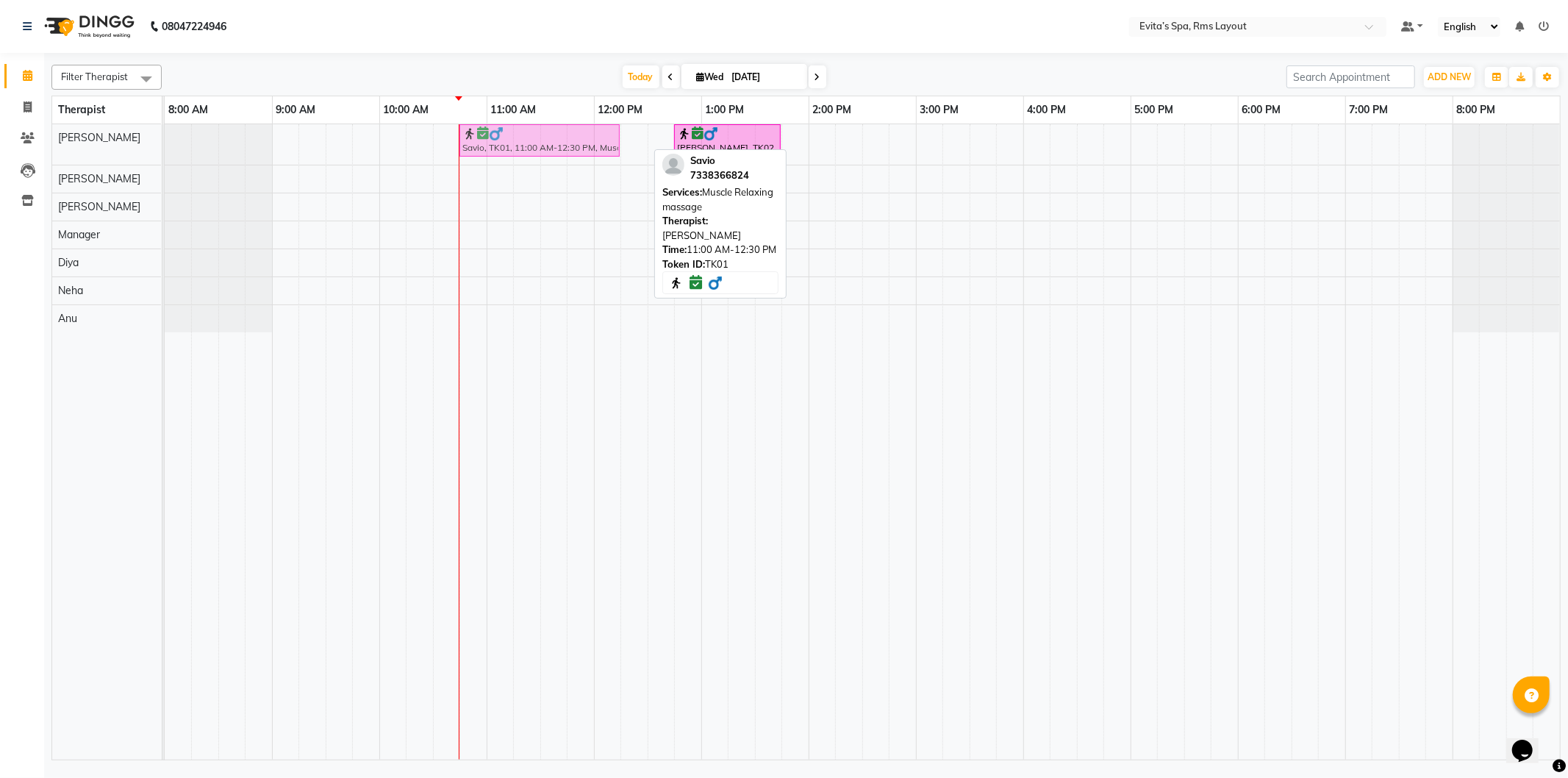
drag, startPoint x: 575, startPoint y: 140, endPoint x: 555, endPoint y: 141, distance: 20.0
click at [165, 141] on div "Savio, TK01, 11:00 AM-12:30 PM, Muscle Relaxing massage Lokesh, TK02, 12:45 PM-…" at bounding box center [165, 144] width 0 height 41
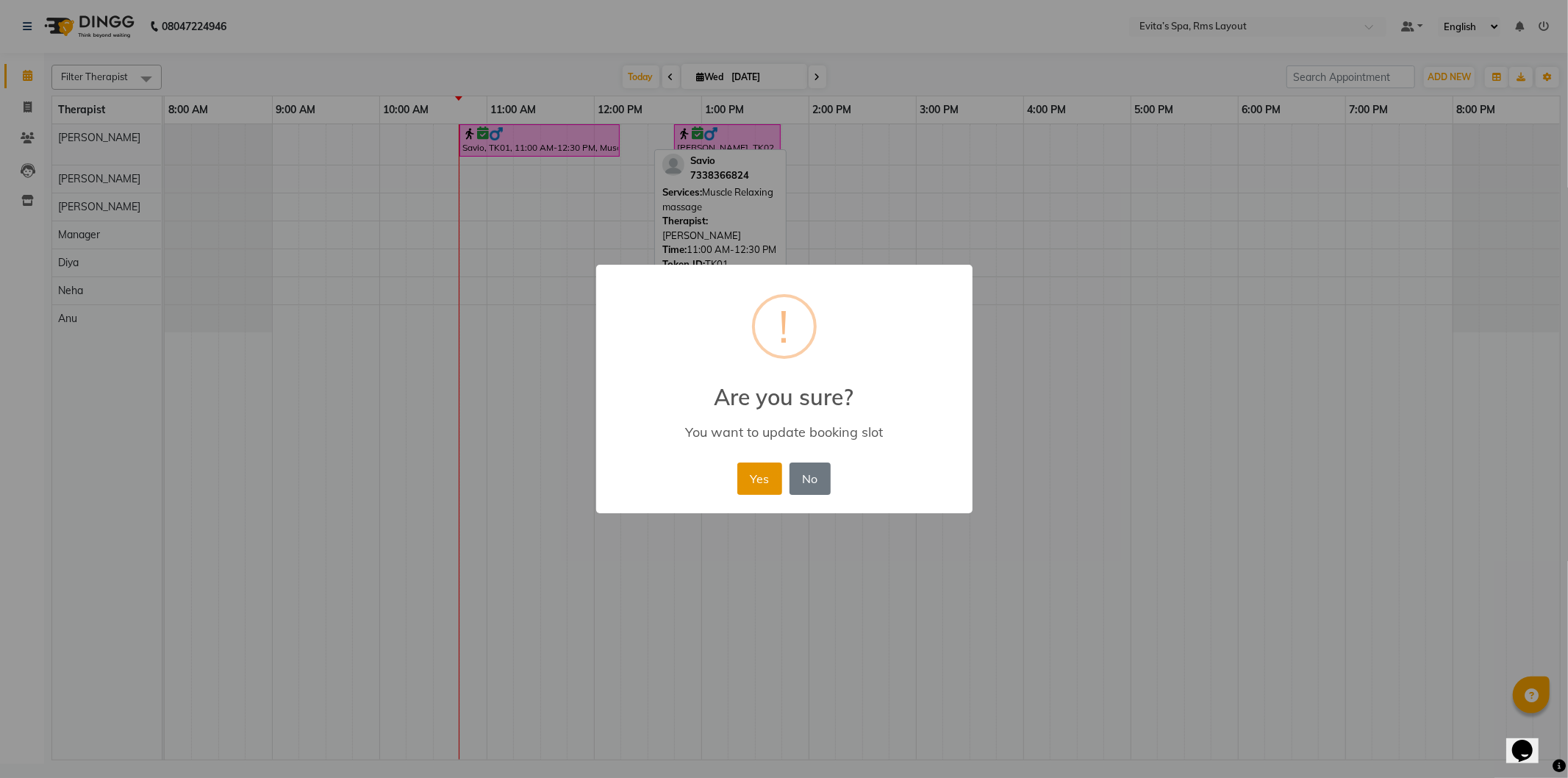
click at [753, 474] on button "Yes" at bounding box center [759, 478] width 44 height 32
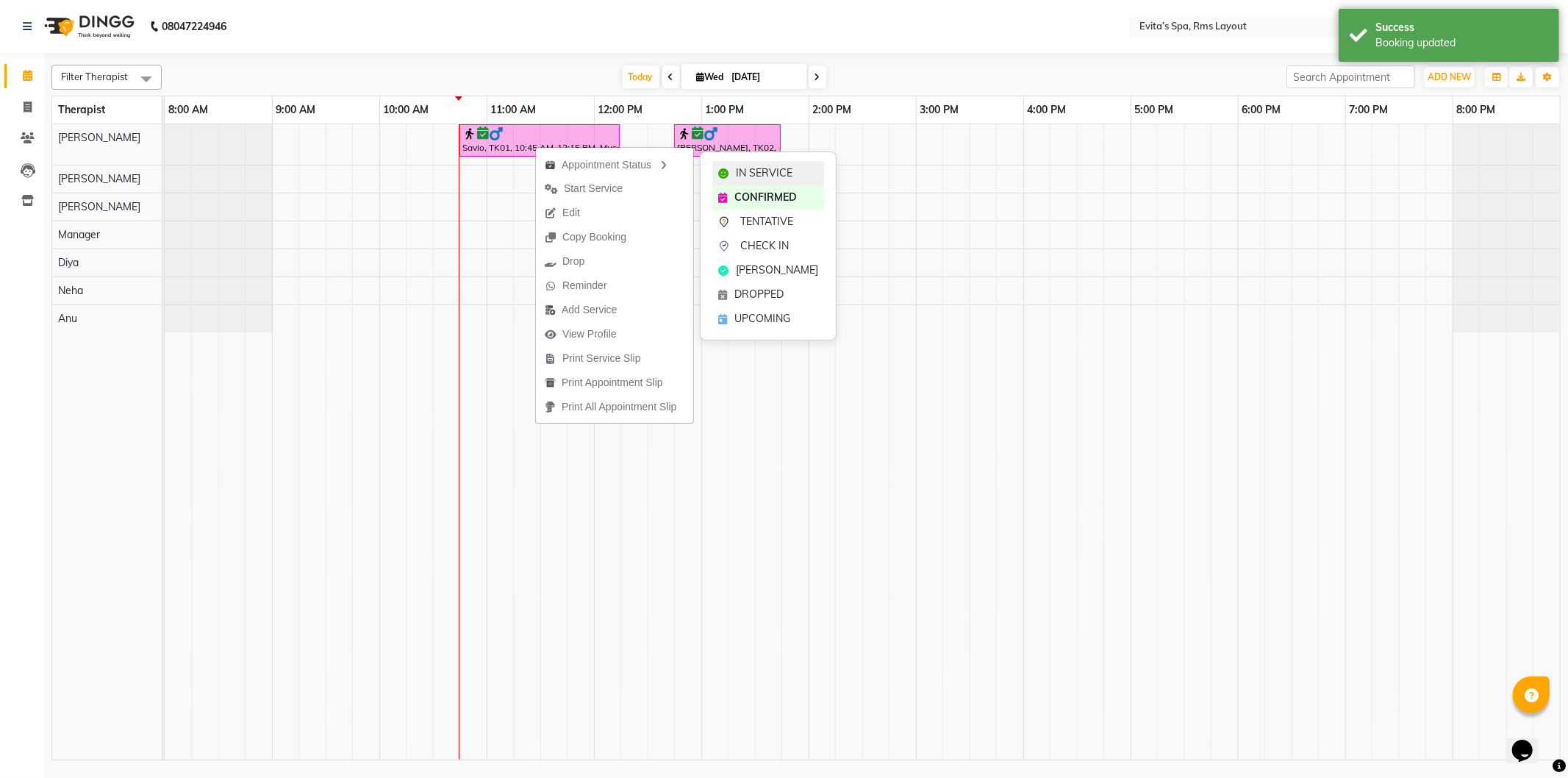
click at [743, 167] on span "IN SERVICE" at bounding box center [764, 173] width 57 height 16
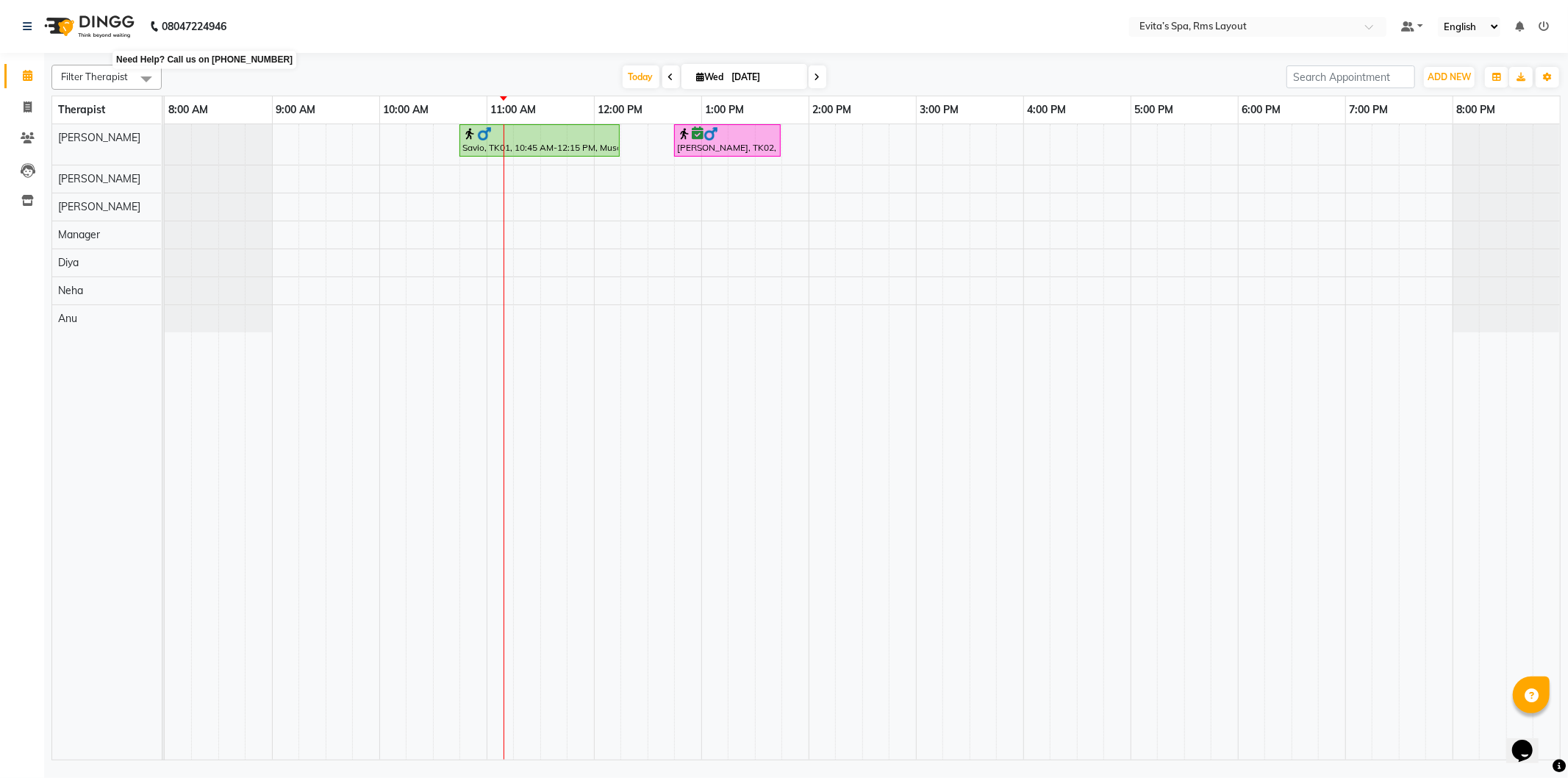
click at [202, 25] on b "08047224946" at bounding box center [193, 27] width 65 height 41
click at [314, 19] on nav "08047224946 Select Location × Evita’s Spa, Rms Layout Default Panel My Panel En…" at bounding box center [784, 27] width 1568 height 53
click at [218, 27] on b "08047224946" at bounding box center [193, 27] width 65 height 41
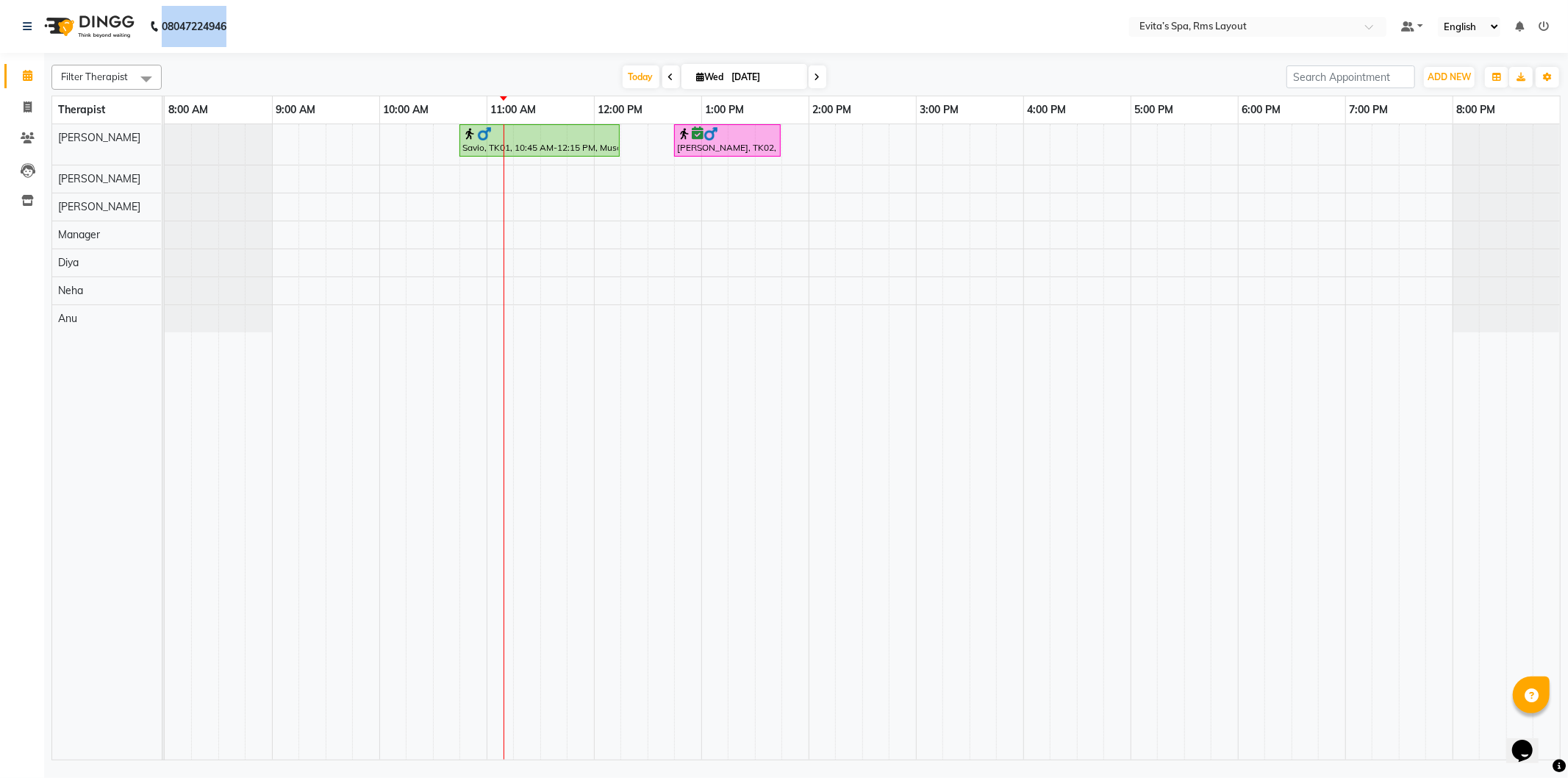
click at [279, 25] on nav "08047224946 Select Location × Evita’s Spa, Rms Layout Default Panel My Panel En…" at bounding box center [784, 27] width 1568 height 53
click at [662, 78] on span at bounding box center [671, 76] width 18 height 23
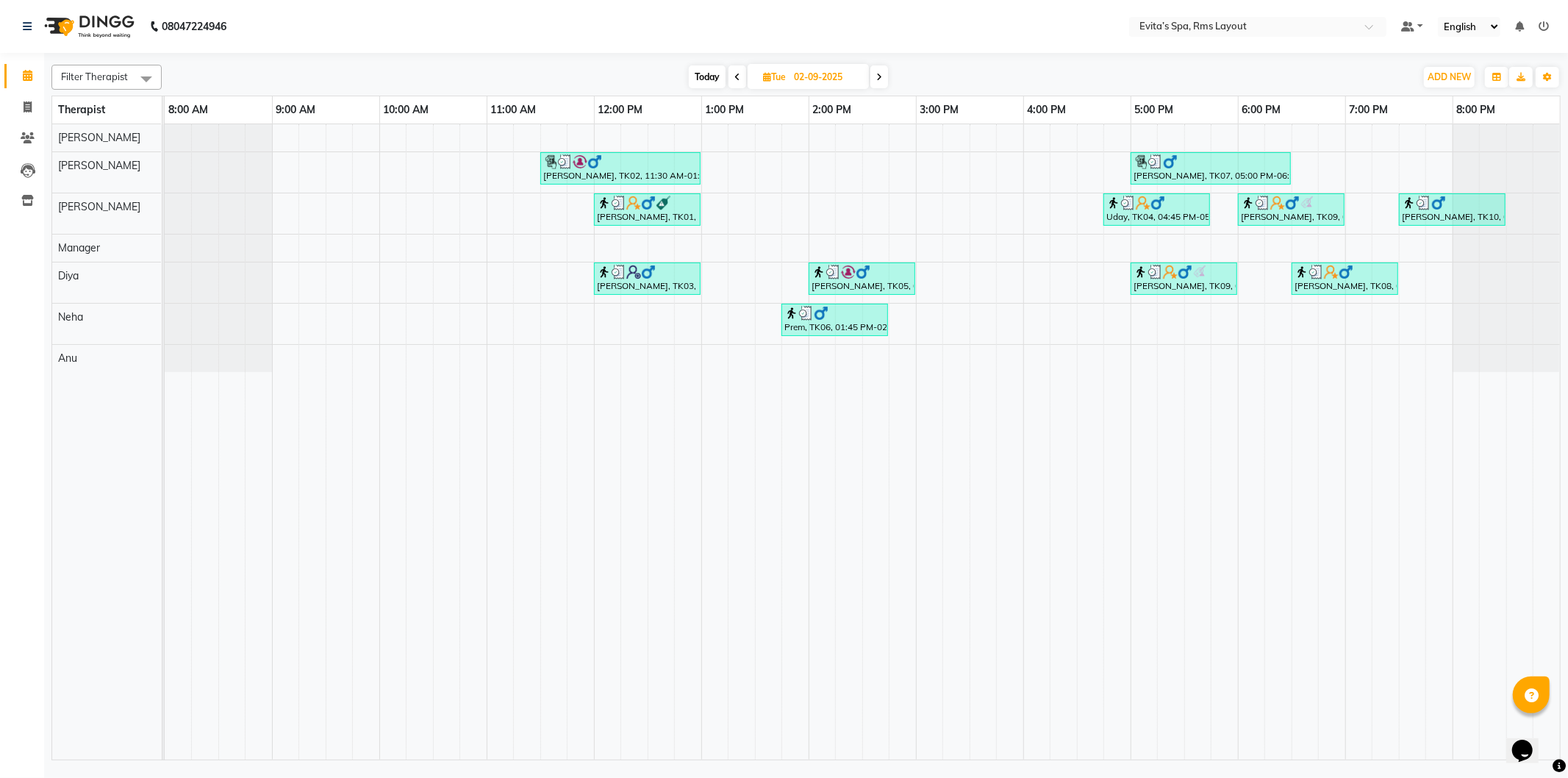
click at [736, 83] on span at bounding box center [737, 76] width 18 height 23
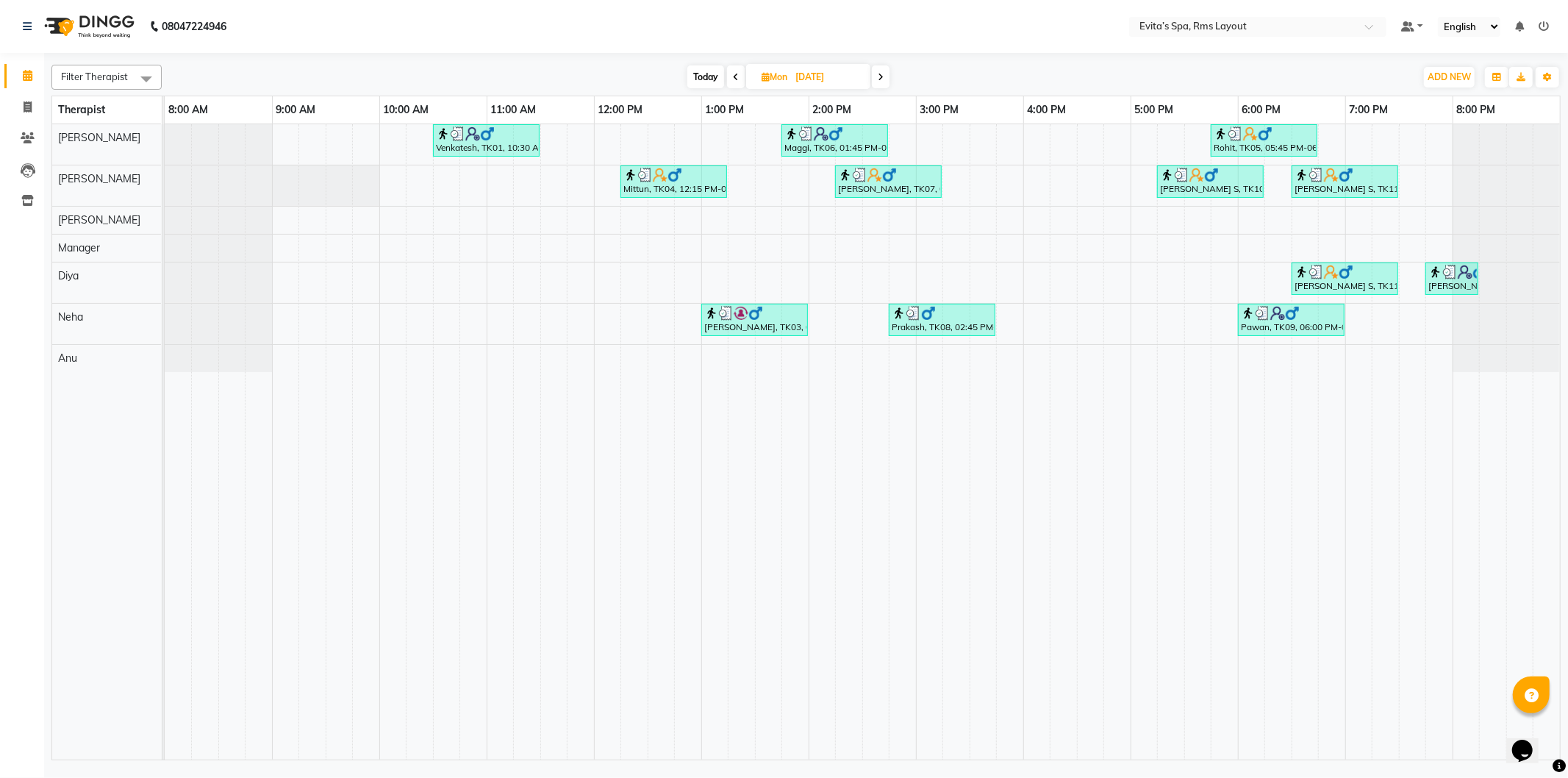
click at [736, 83] on span at bounding box center [736, 76] width 18 height 23
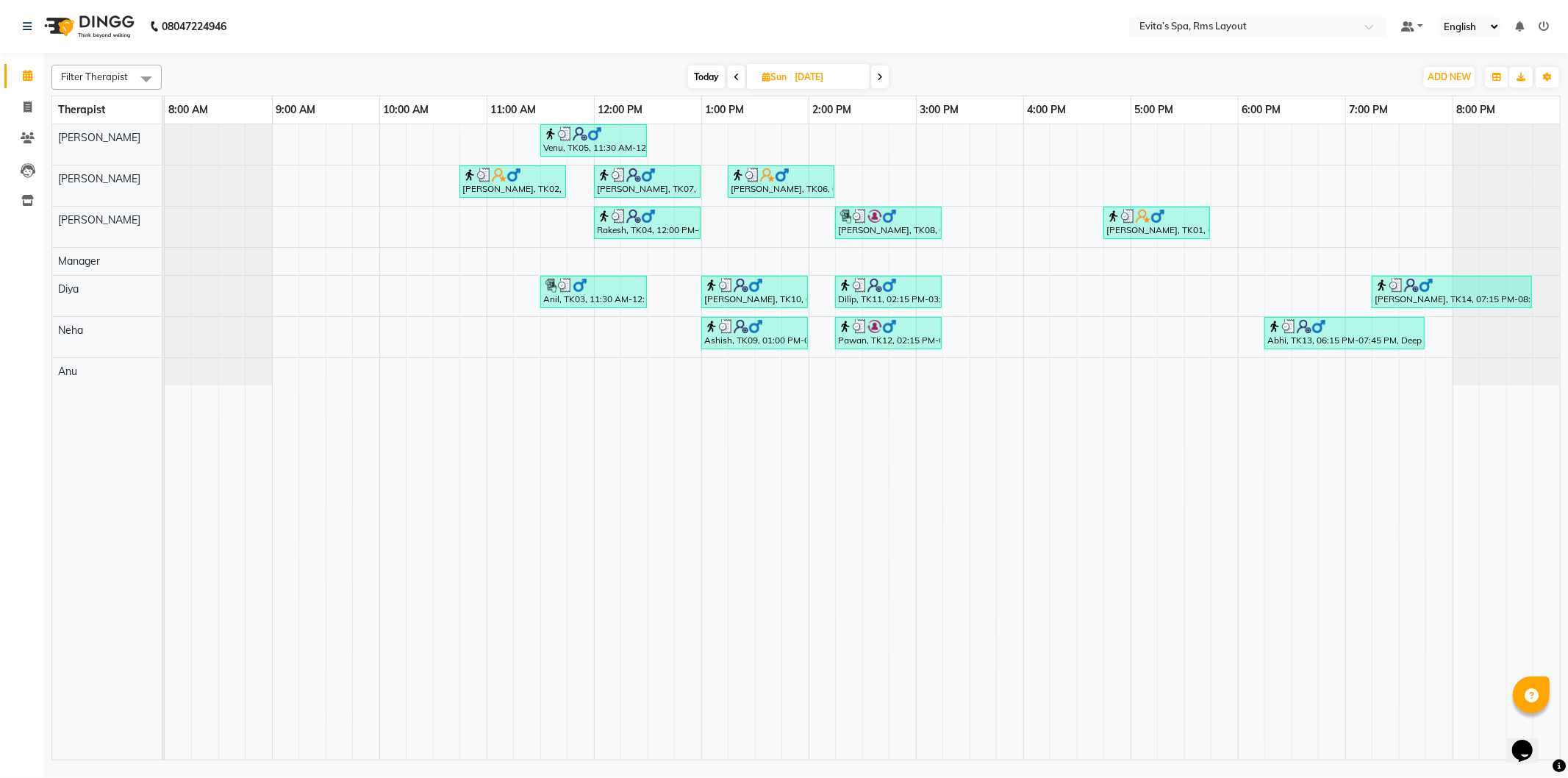
click at [736, 83] on span at bounding box center [736, 76] width 18 height 23
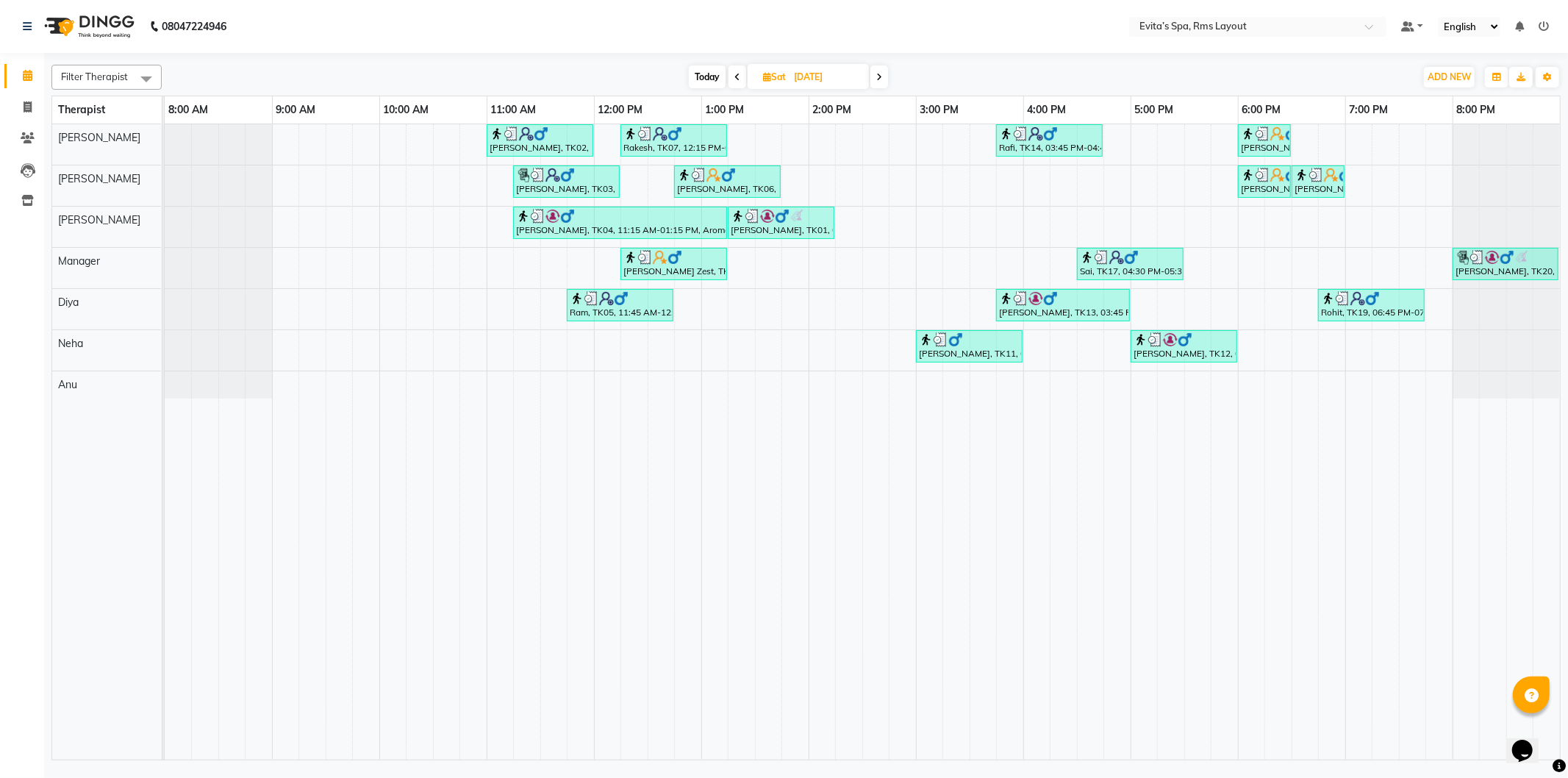
click at [736, 83] on span at bounding box center [737, 76] width 18 height 23
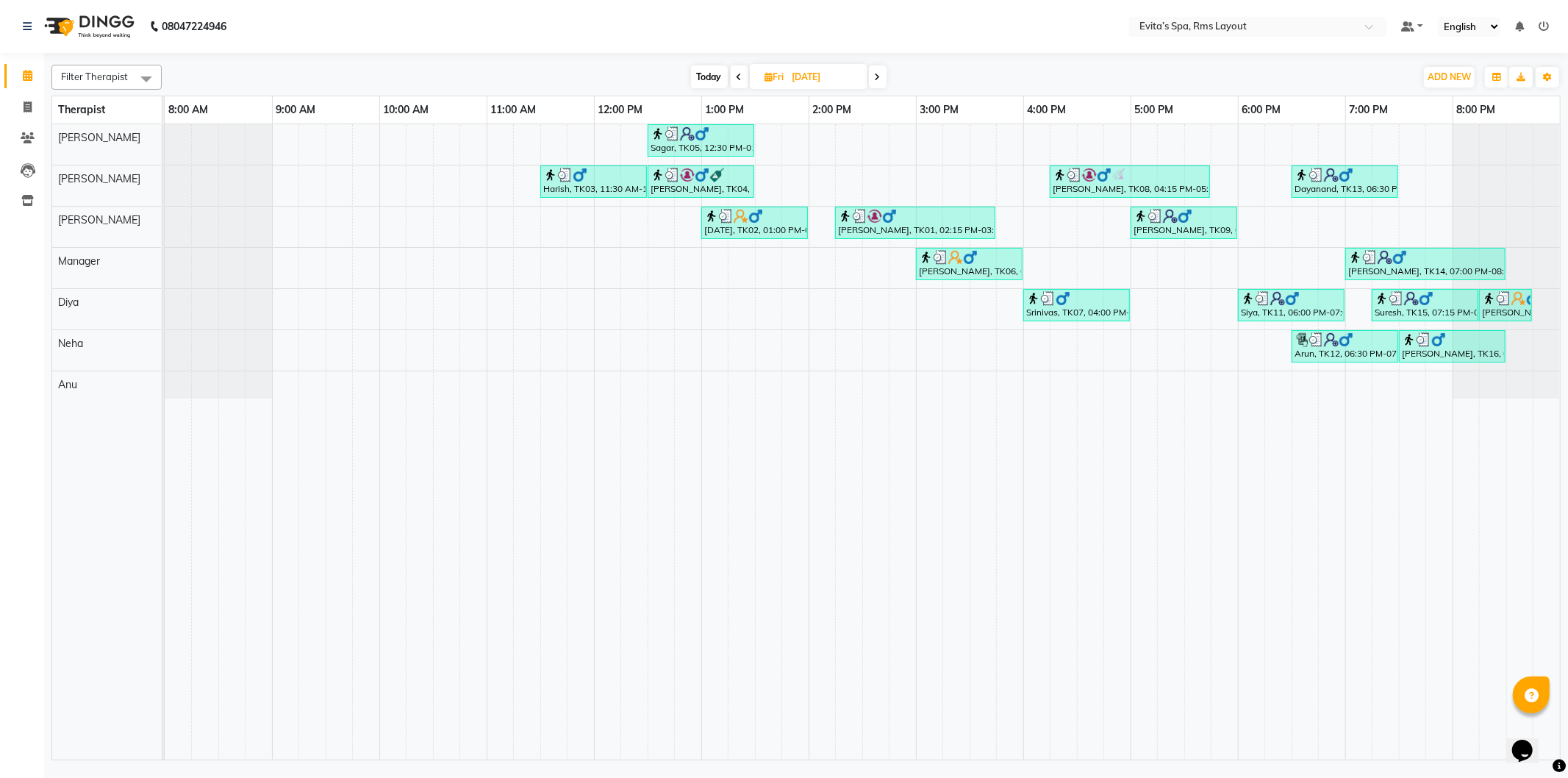
click at [736, 83] on span at bounding box center [740, 76] width 18 height 23
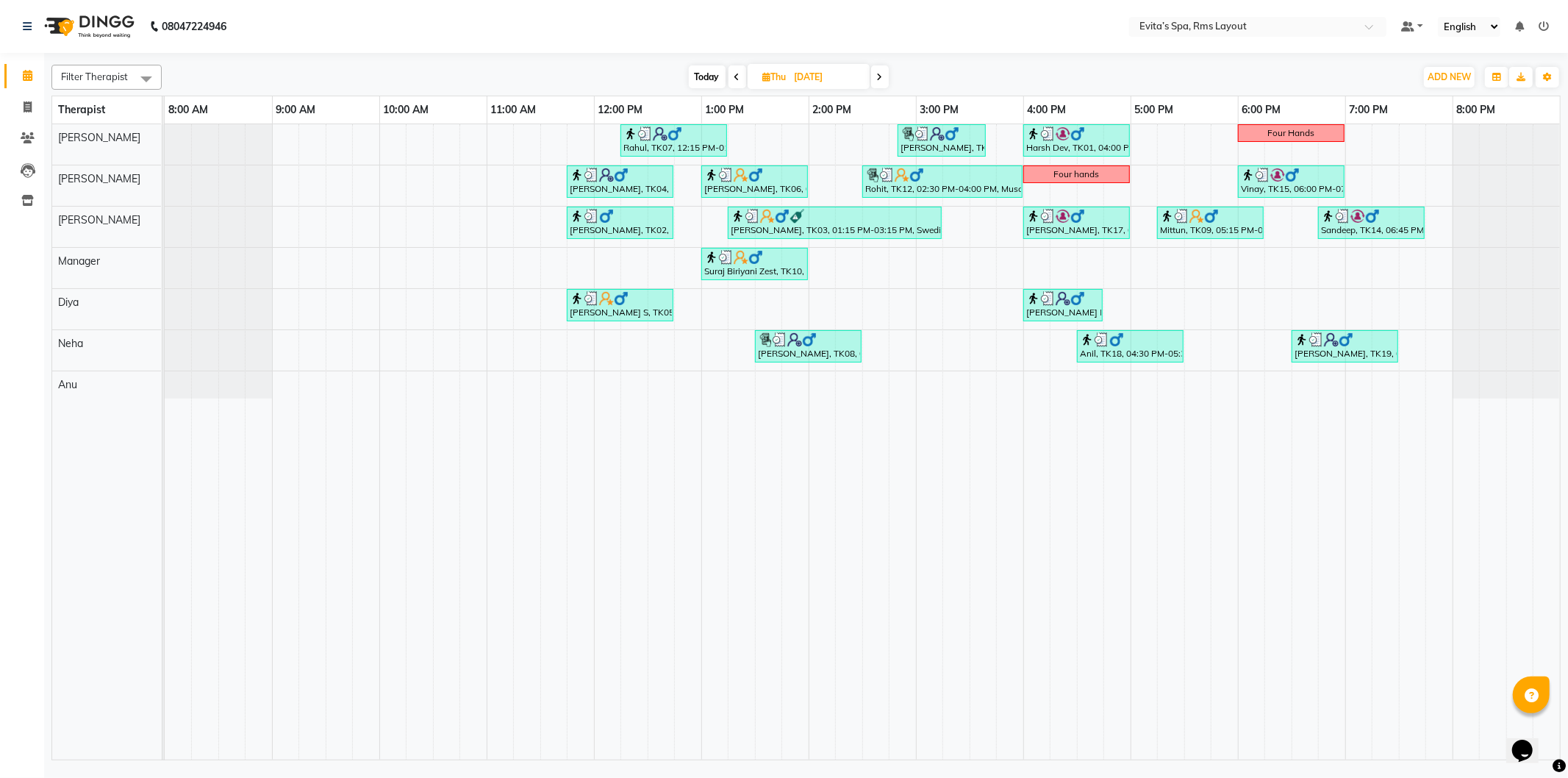
click at [736, 83] on span at bounding box center [737, 76] width 18 height 23
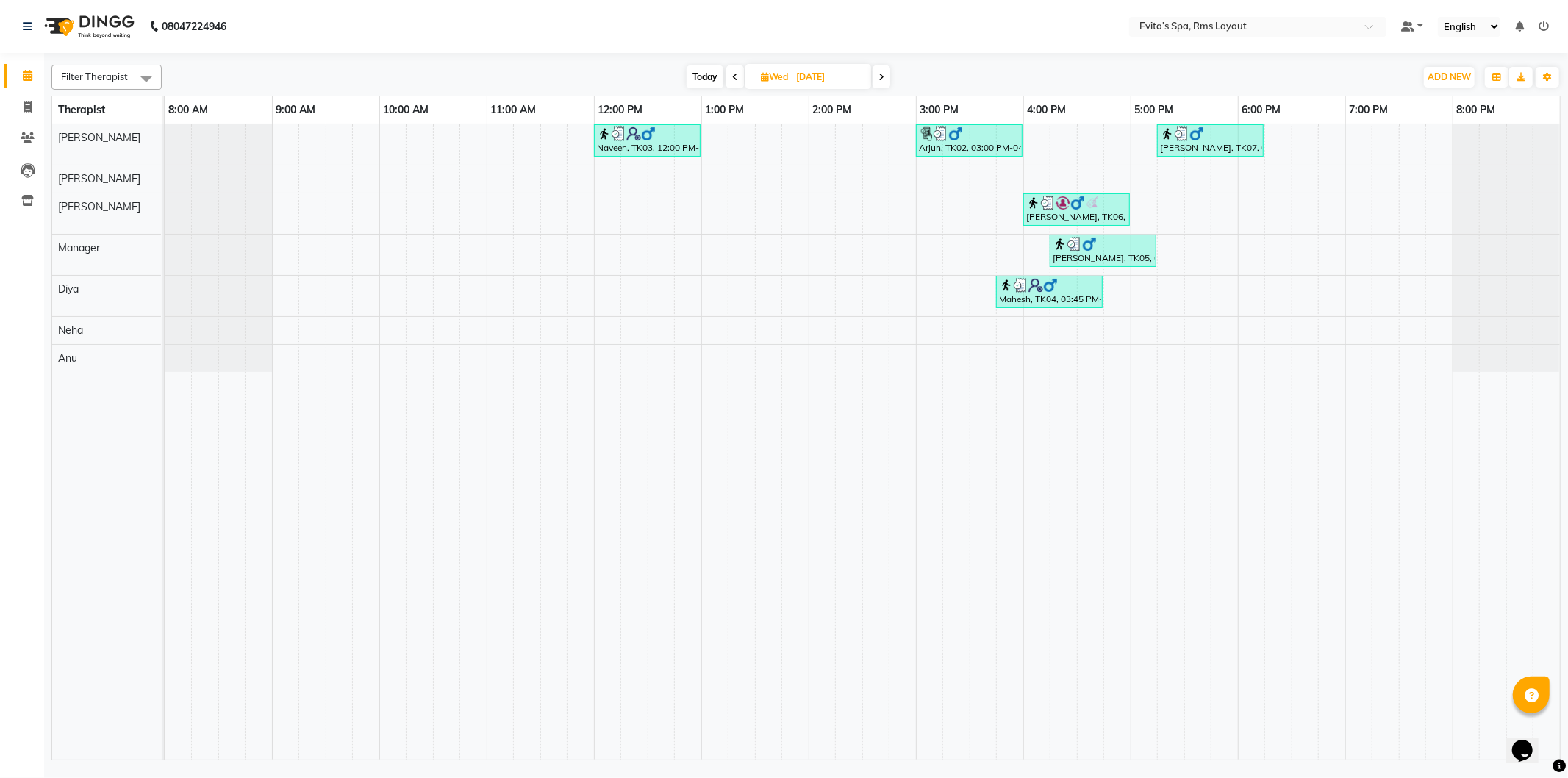
click at [736, 83] on span at bounding box center [735, 76] width 18 height 23
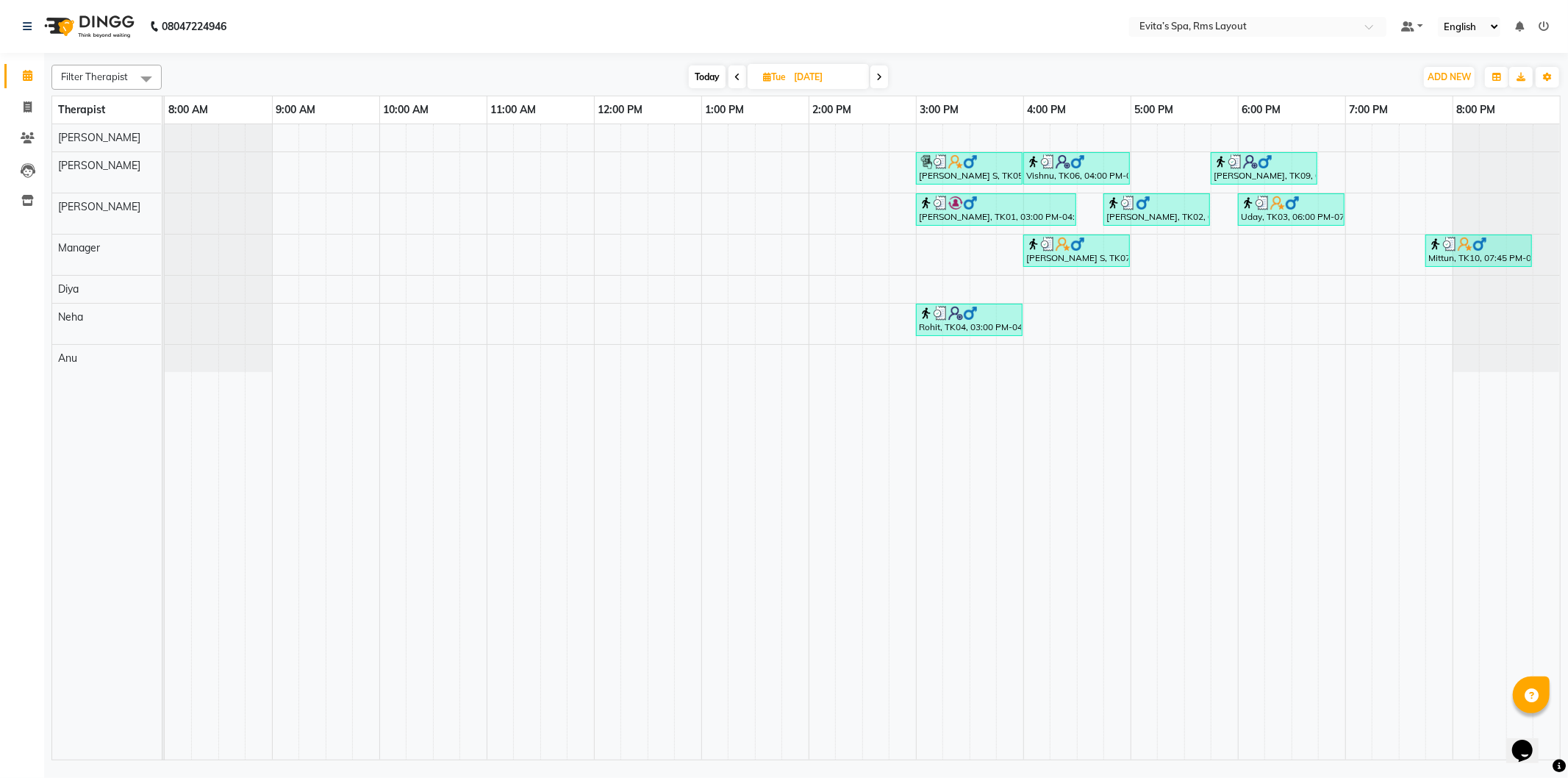
click at [736, 83] on span at bounding box center [737, 76] width 18 height 23
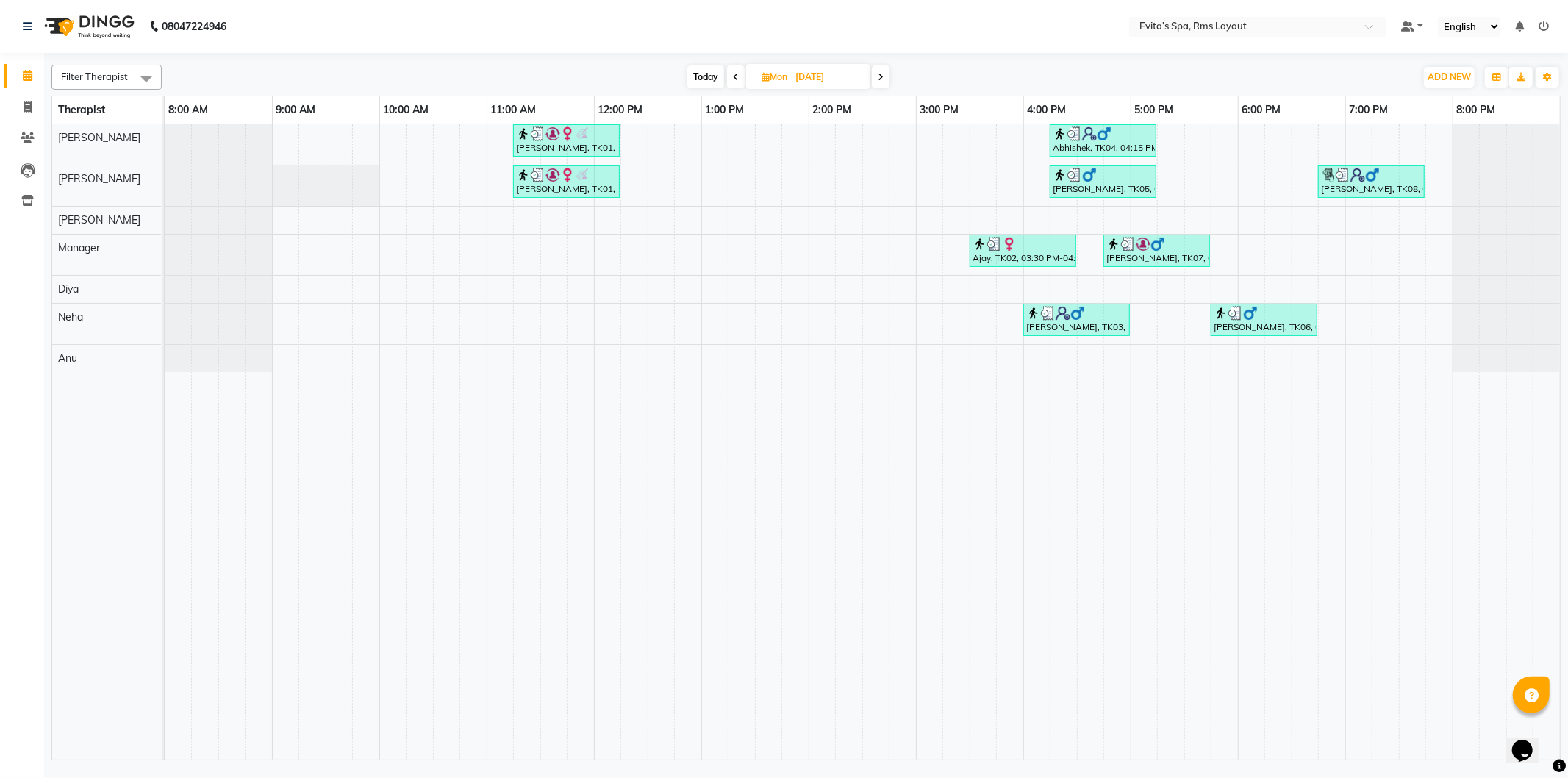
click at [736, 83] on span at bounding box center [736, 76] width 18 height 23
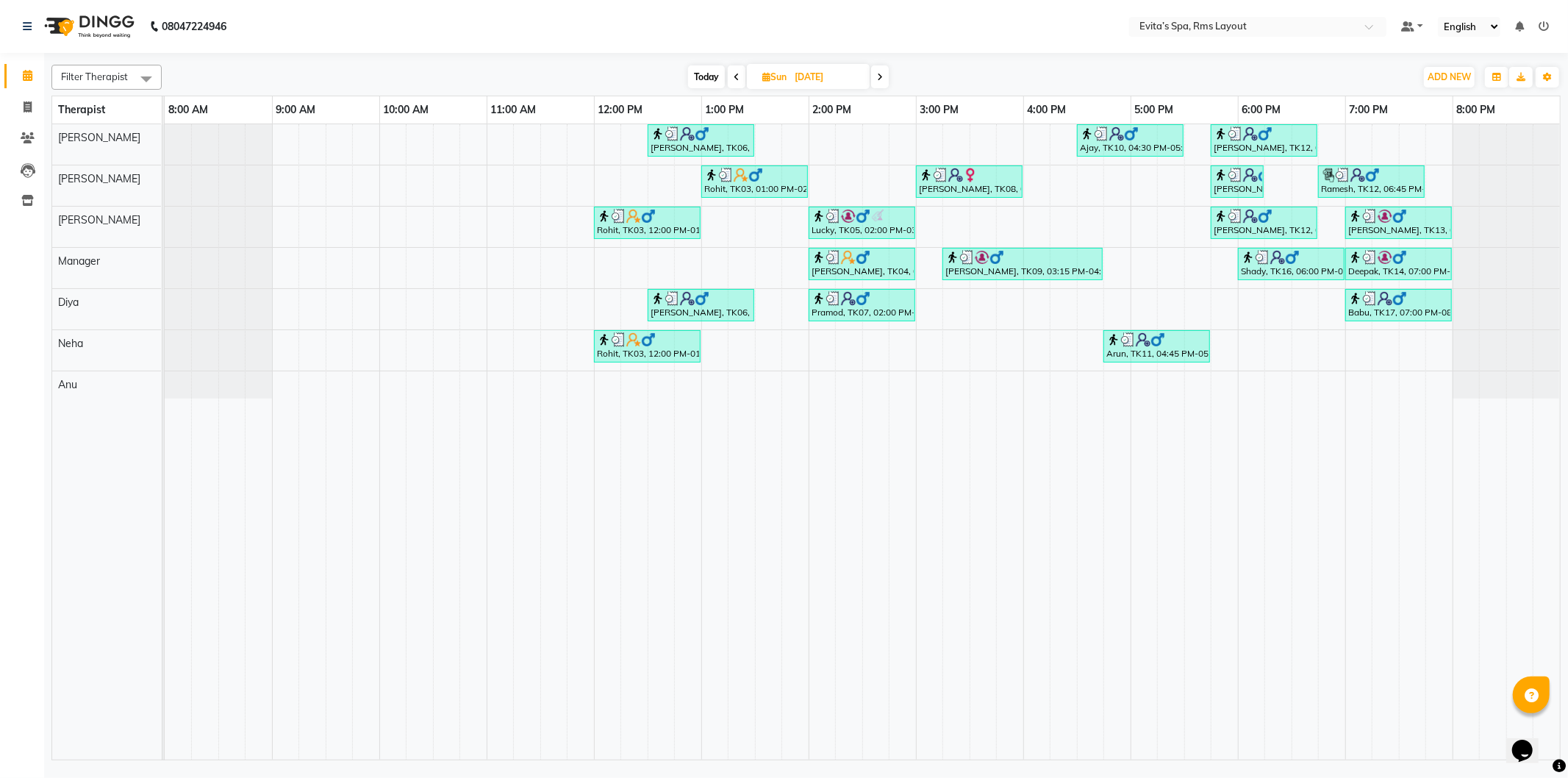
click at [736, 83] on span at bounding box center [736, 76] width 18 height 23
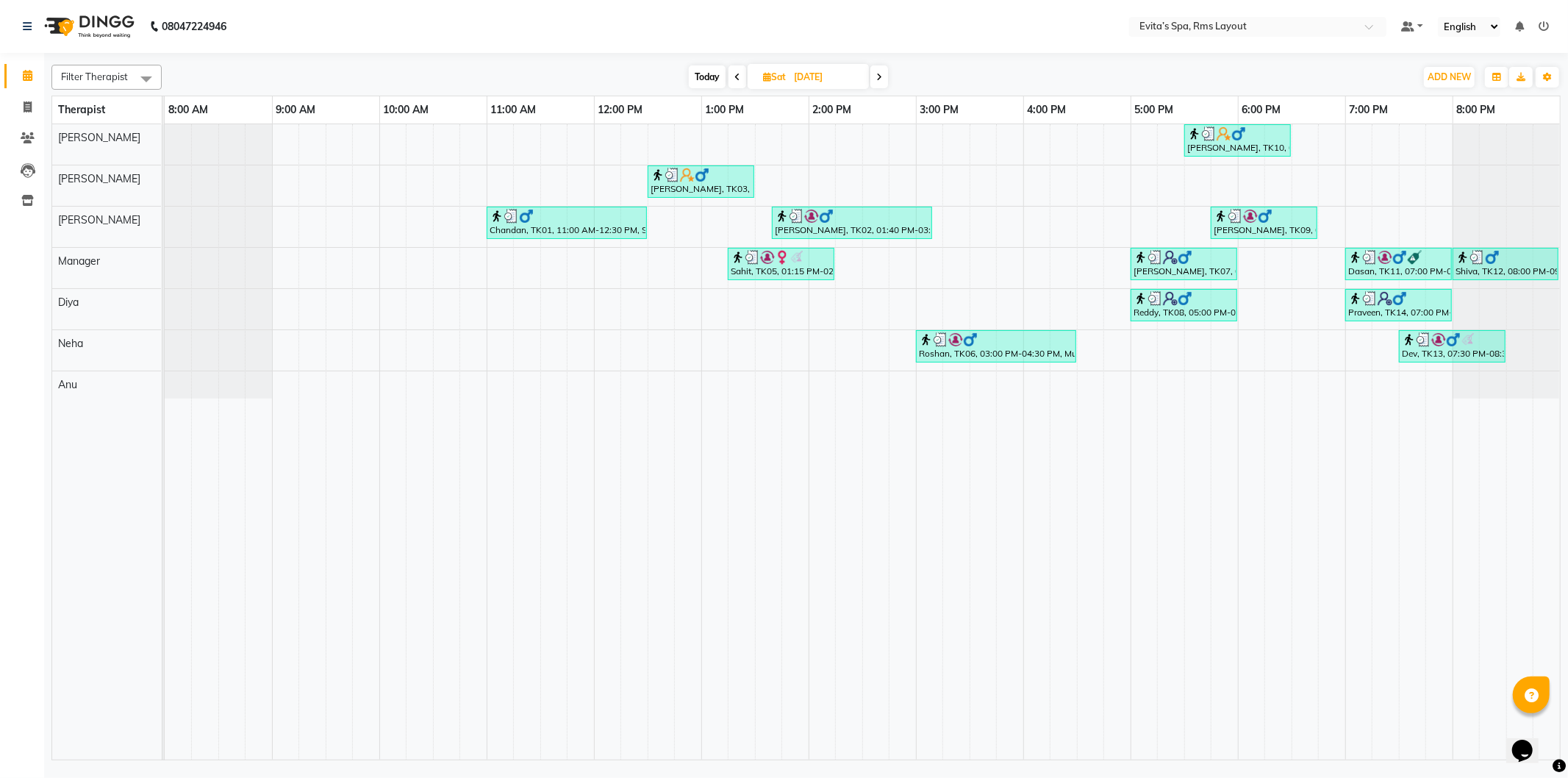
click at [711, 83] on span "Today" at bounding box center [707, 76] width 37 height 23
type input "[DATE]"
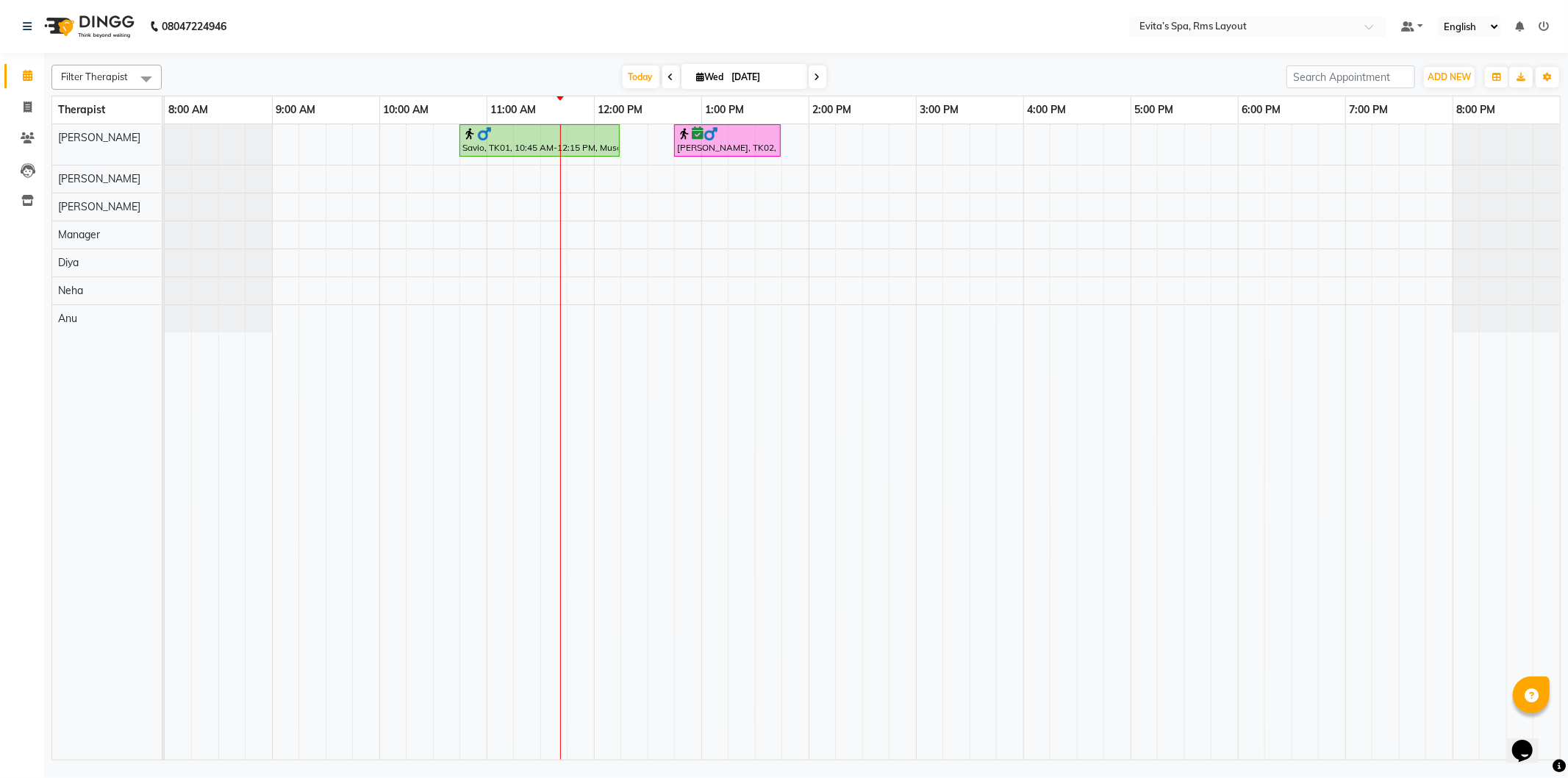
click at [583, 263] on div "Savio, TK01, 10:45 AM-12:15 PM, Muscle Relaxing massage Lokesh, TK02, 12:45 PM-…" at bounding box center [862, 442] width 1396 height 635
select select "81022"
select select "705"
select select "tentative"
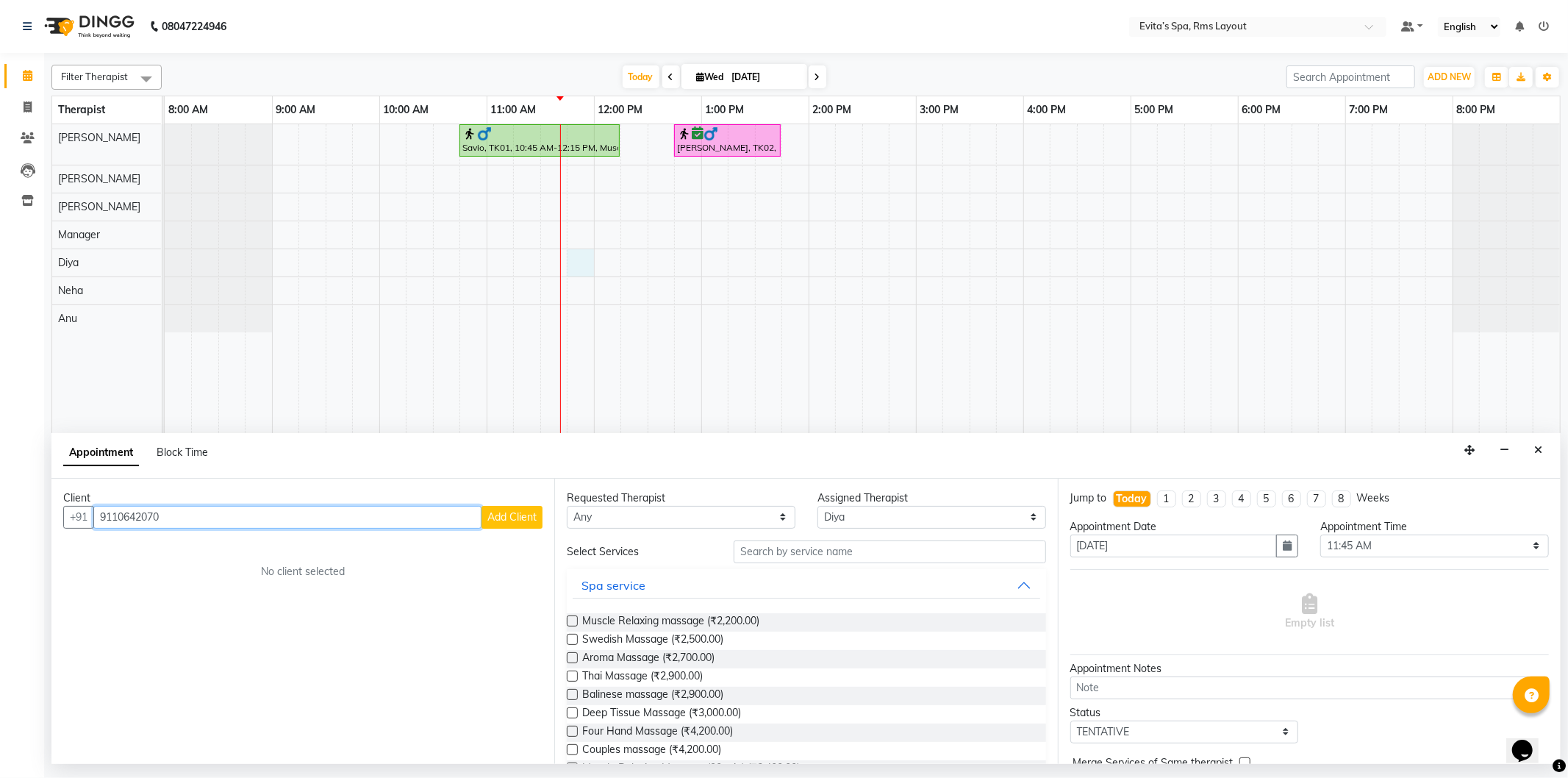
type input "9110642070"
click at [495, 510] on span "Add Client" at bounding box center [512, 517] width 49 height 13
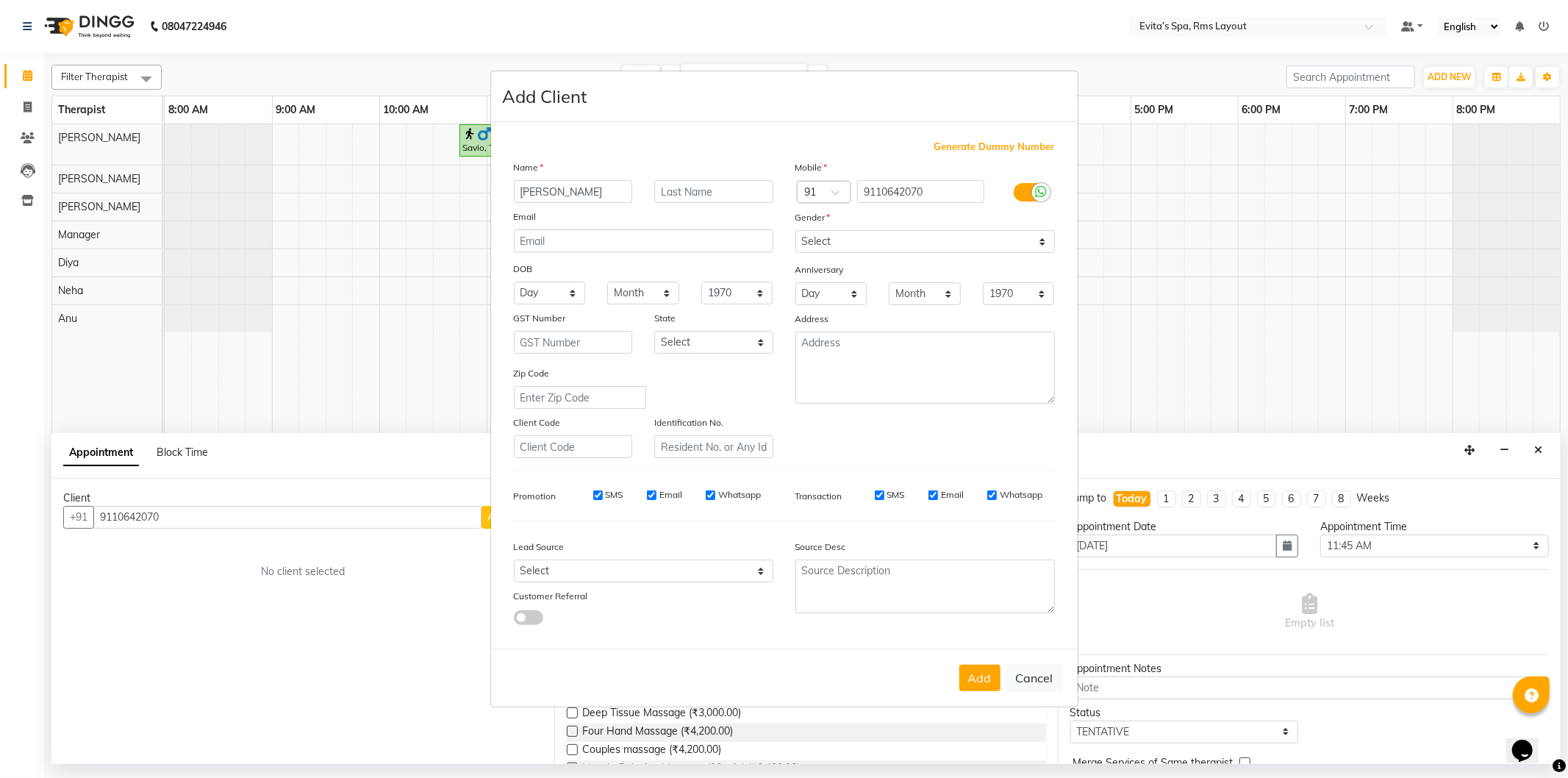
type input "[PERSON_NAME]"
click at [833, 245] on select "Select [DEMOGRAPHIC_DATA] [DEMOGRAPHIC_DATA] Other Prefer Not To Say" at bounding box center [925, 241] width 260 height 23
click at [796, 230] on select "Select [DEMOGRAPHIC_DATA] [DEMOGRAPHIC_DATA] Other Prefer Not To Say" at bounding box center [925, 241] width 260 height 23
click at [851, 247] on select "Select [DEMOGRAPHIC_DATA] [DEMOGRAPHIC_DATA] Other Prefer Not To Say" at bounding box center [925, 241] width 260 height 23
select select "[DEMOGRAPHIC_DATA]"
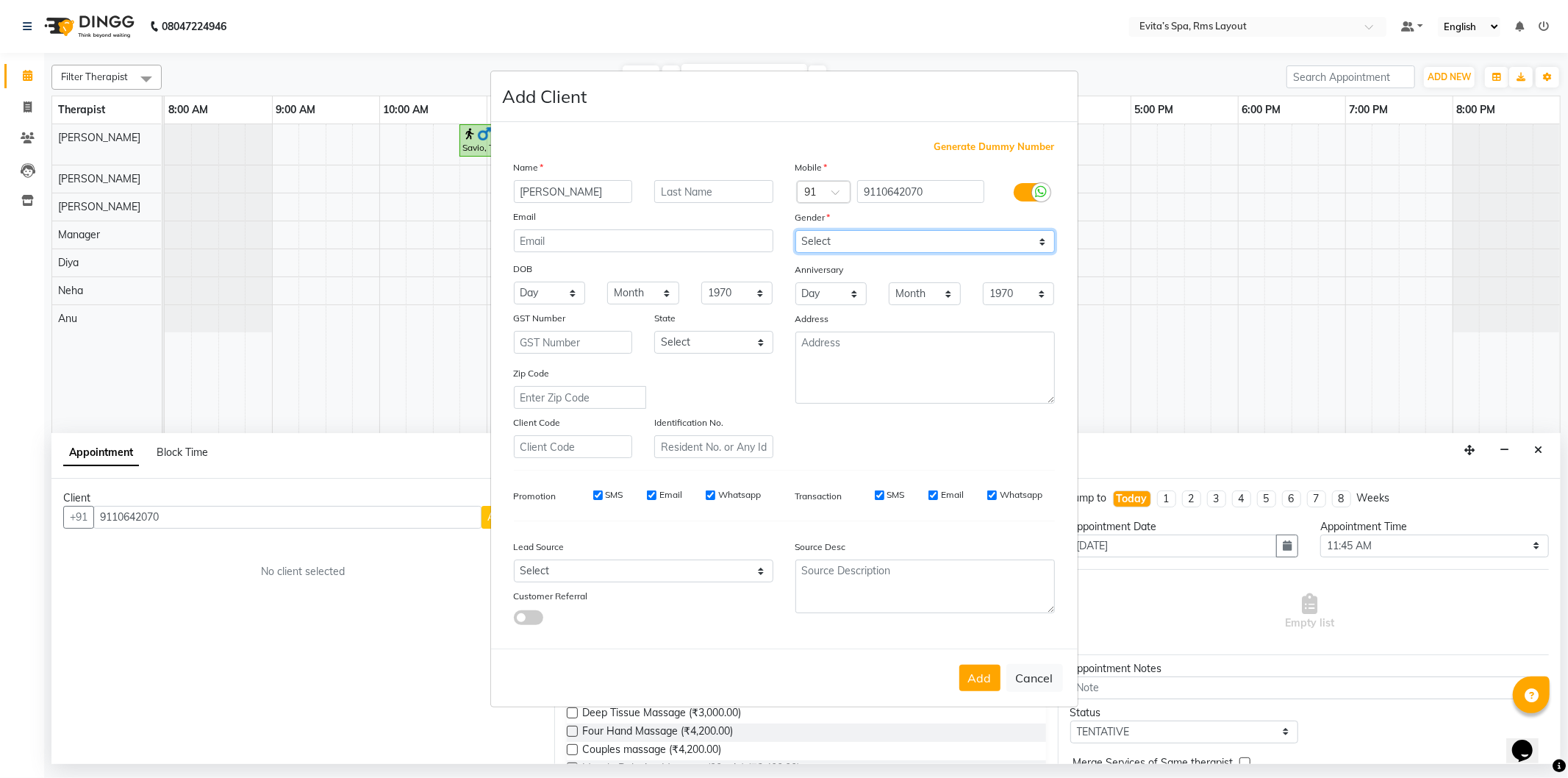
click at [796, 230] on select "Select [DEMOGRAPHIC_DATA] [DEMOGRAPHIC_DATA] Other Prefer Not To Say" at bounding box center [925, 241] width 260 height 23
click at [975, 674] on button "Add" at bounding box center [980, 678] width 41 height 27
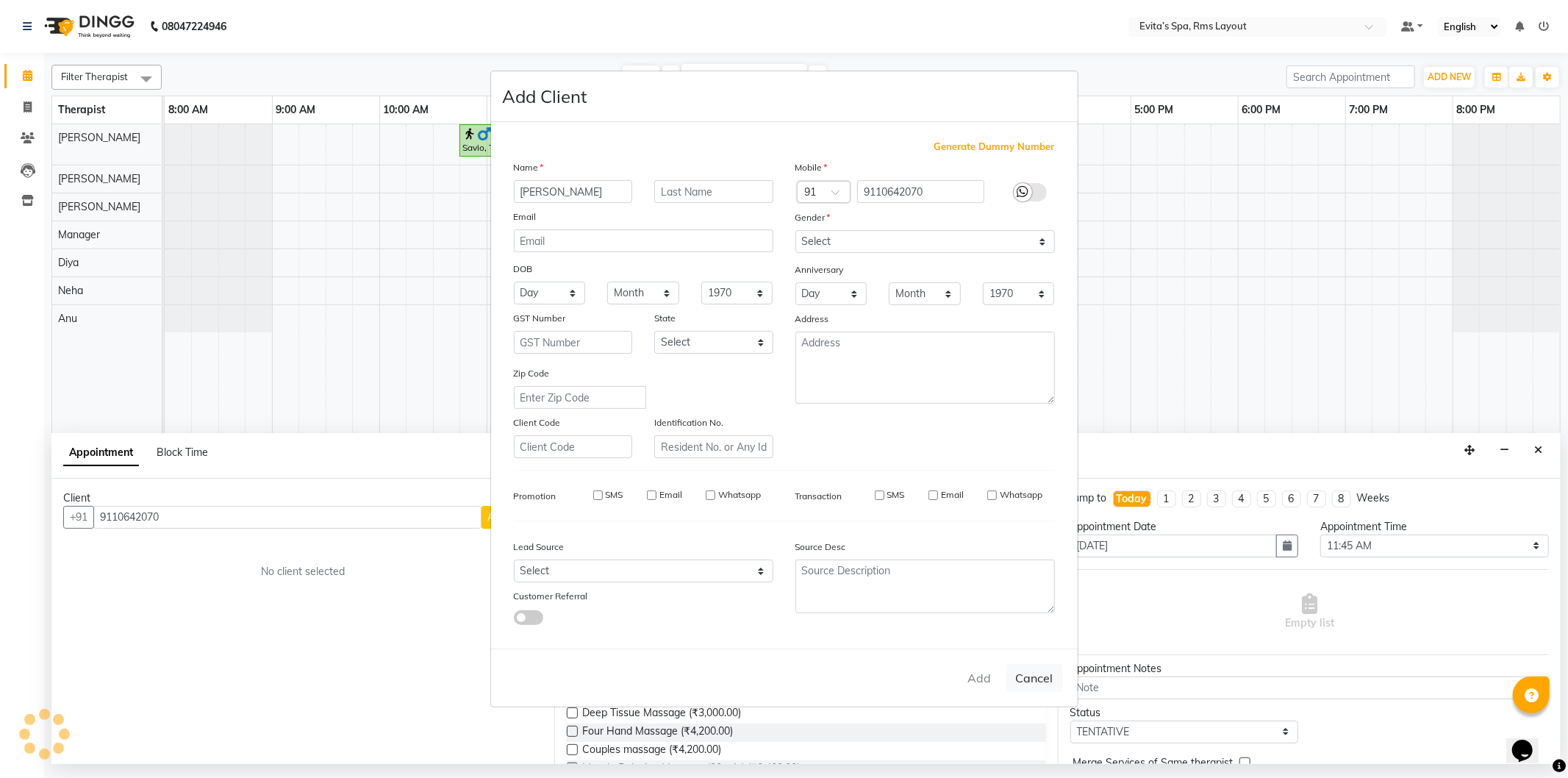
type input "91******70"
select select
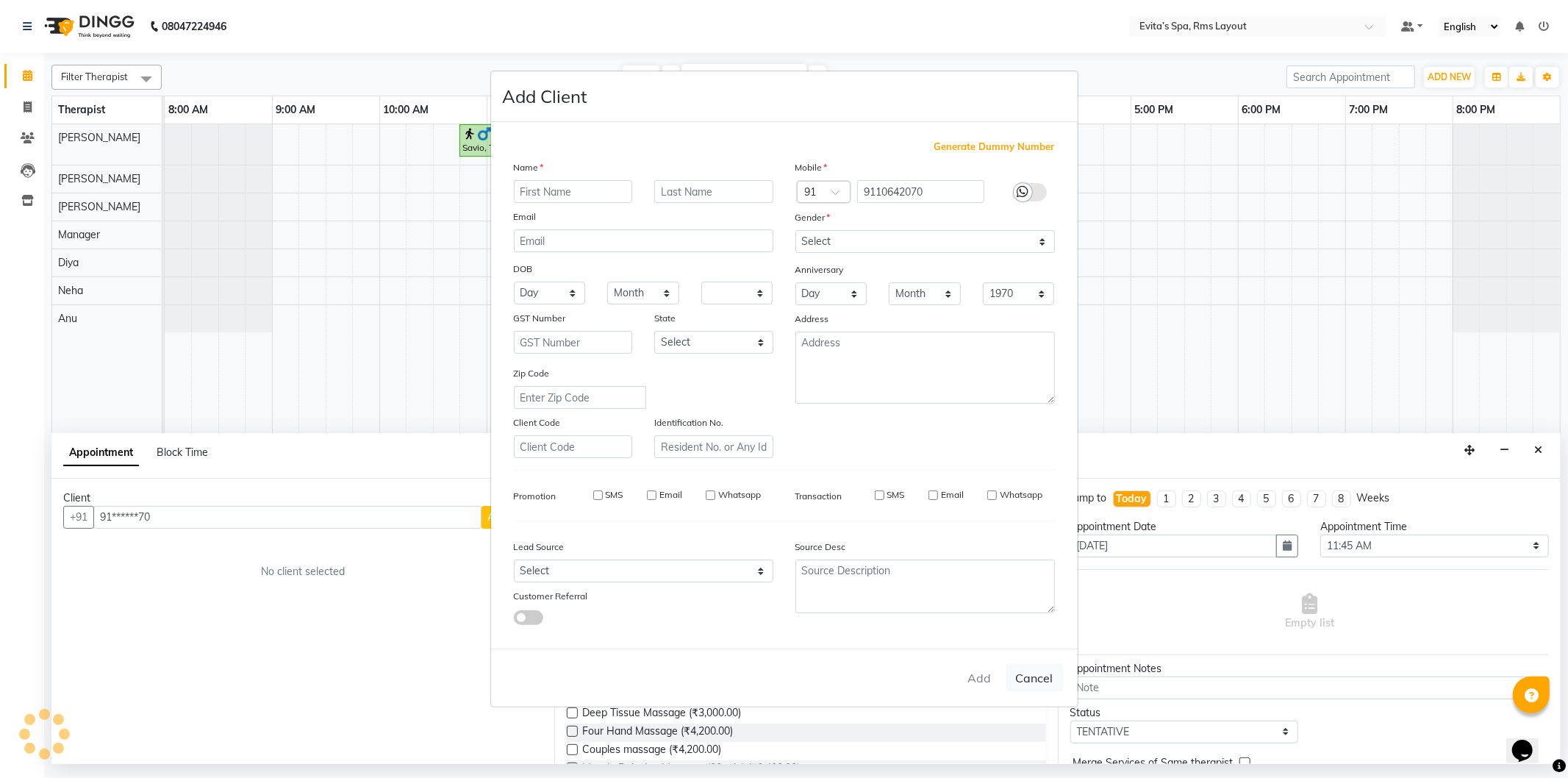
select select
checkbox input "false"
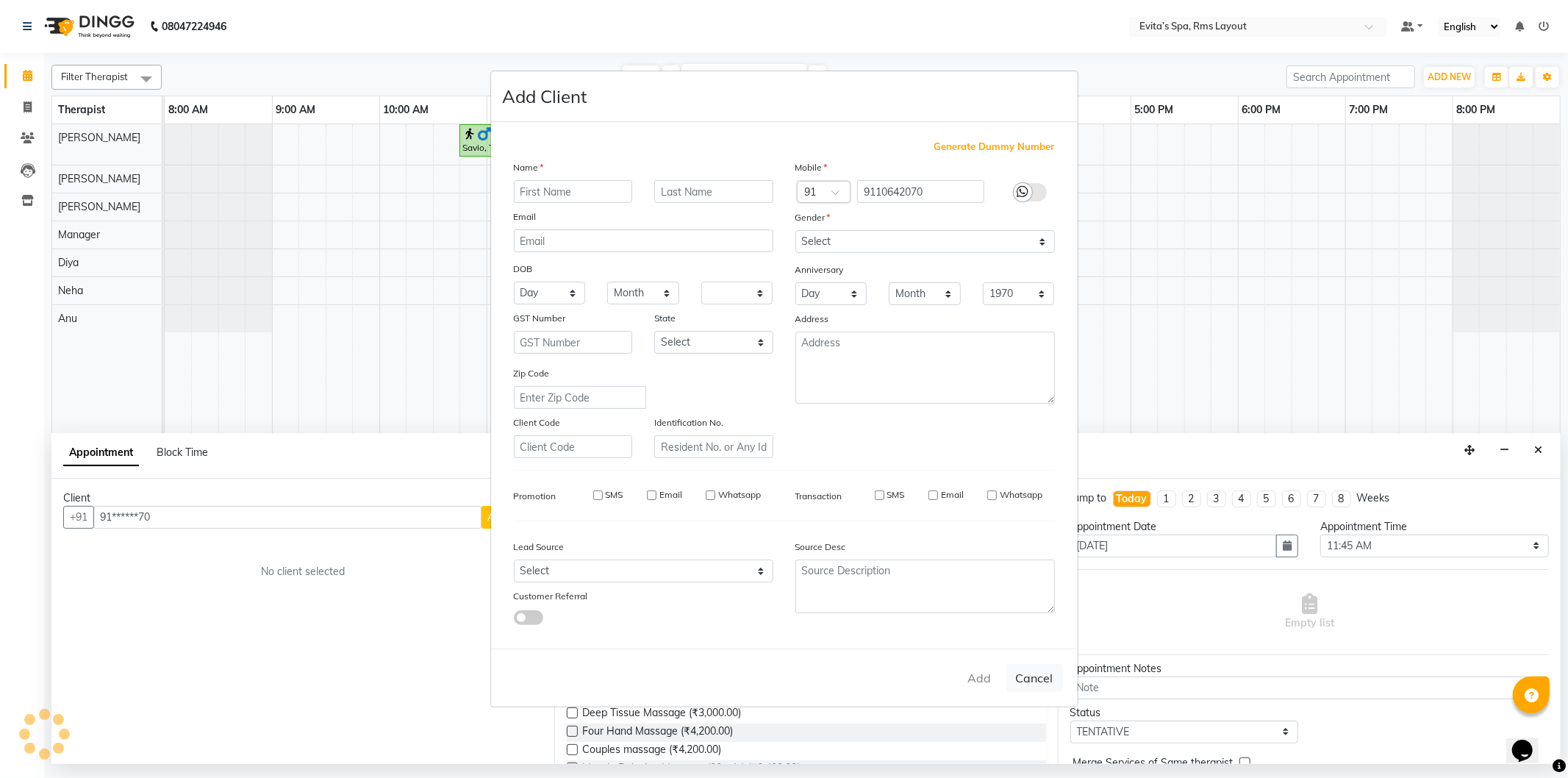
checkbox input "false"
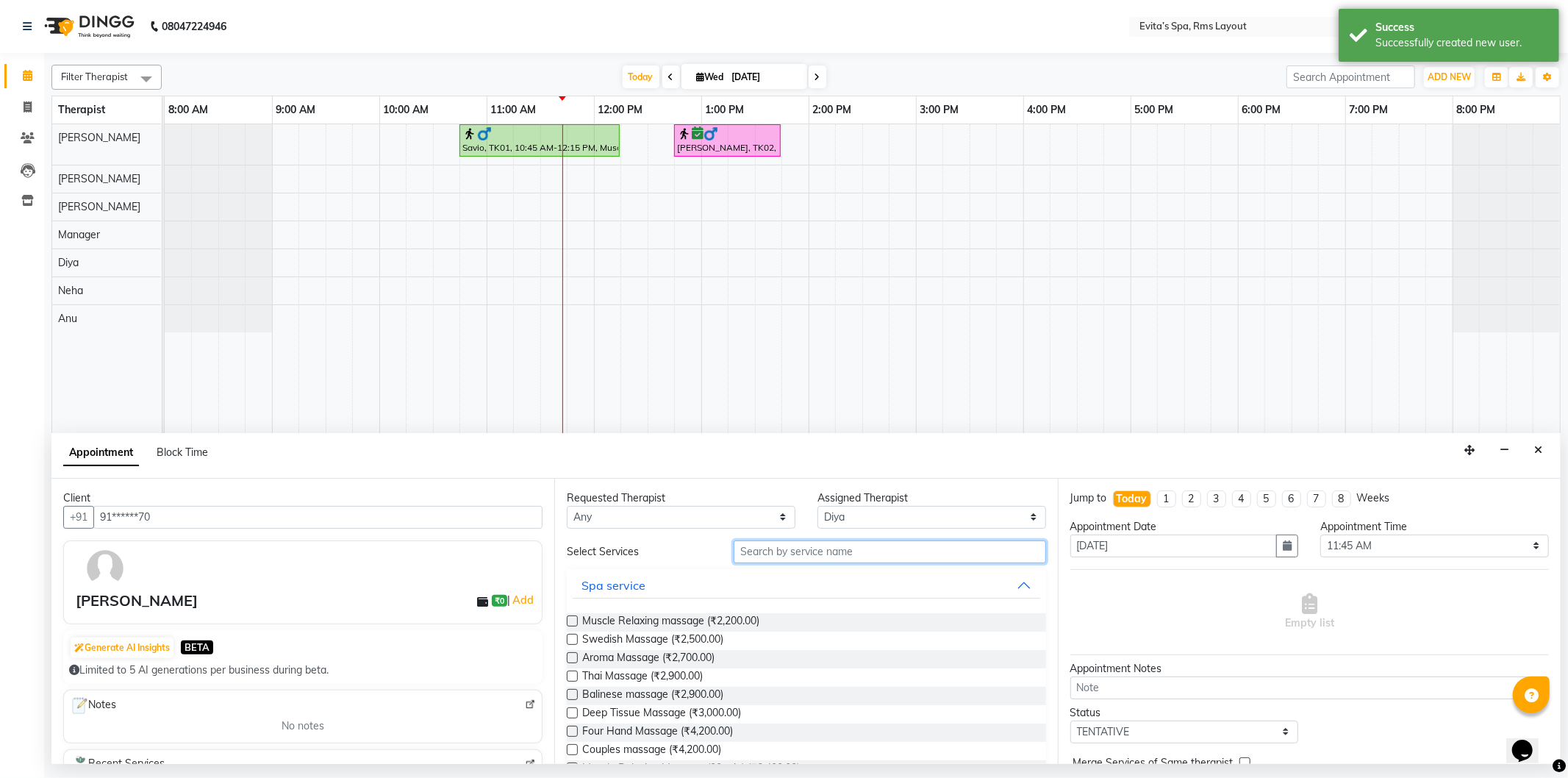
click at [810, 549] on input "text" at bounding box center [890, 552] width 312 height 23
click at [697, 641] on span "Swedish Massage (₹2,500.00)" at bounding box center [653, 641] width 141 height 19
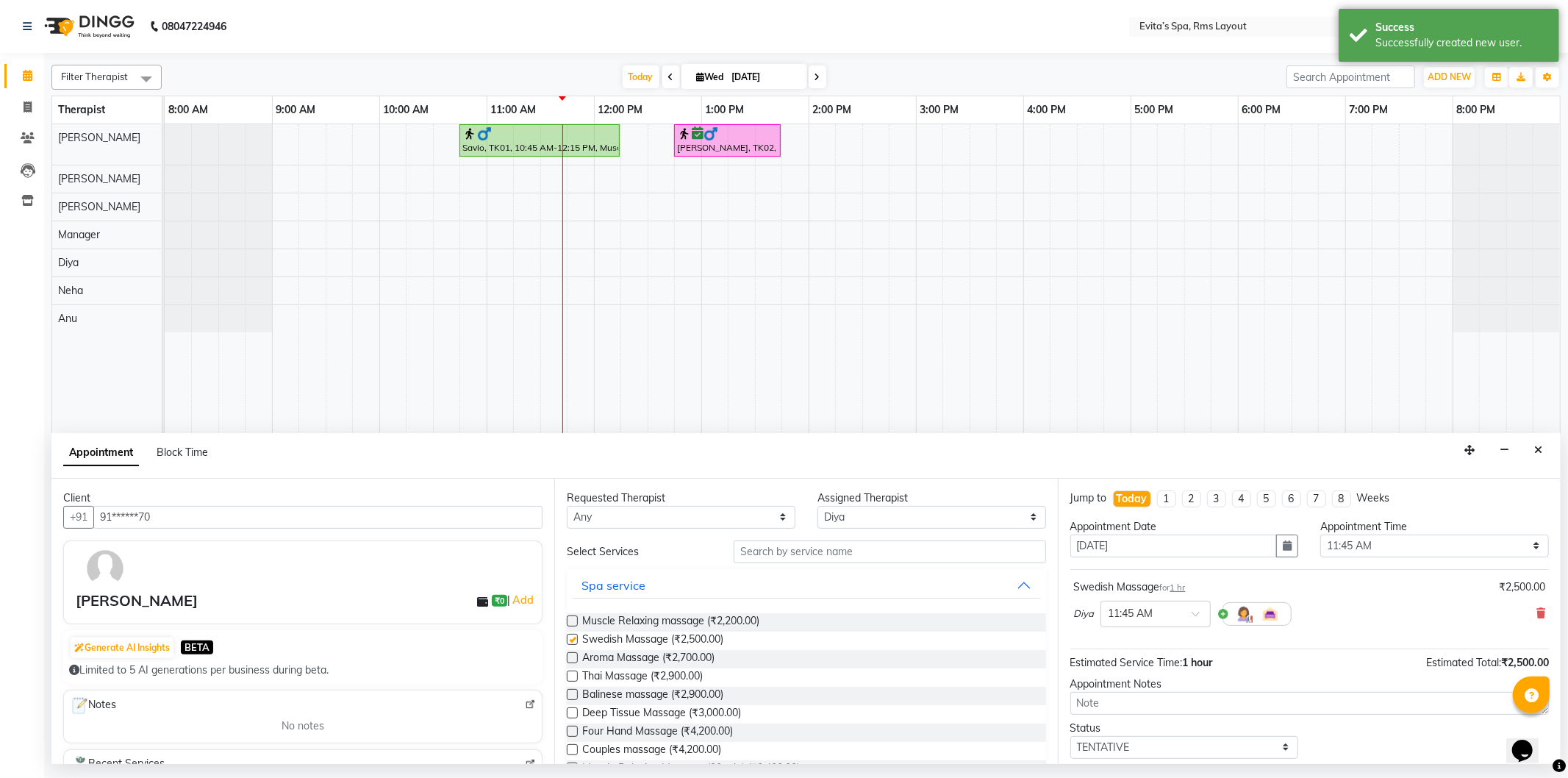
checkbox input "false"
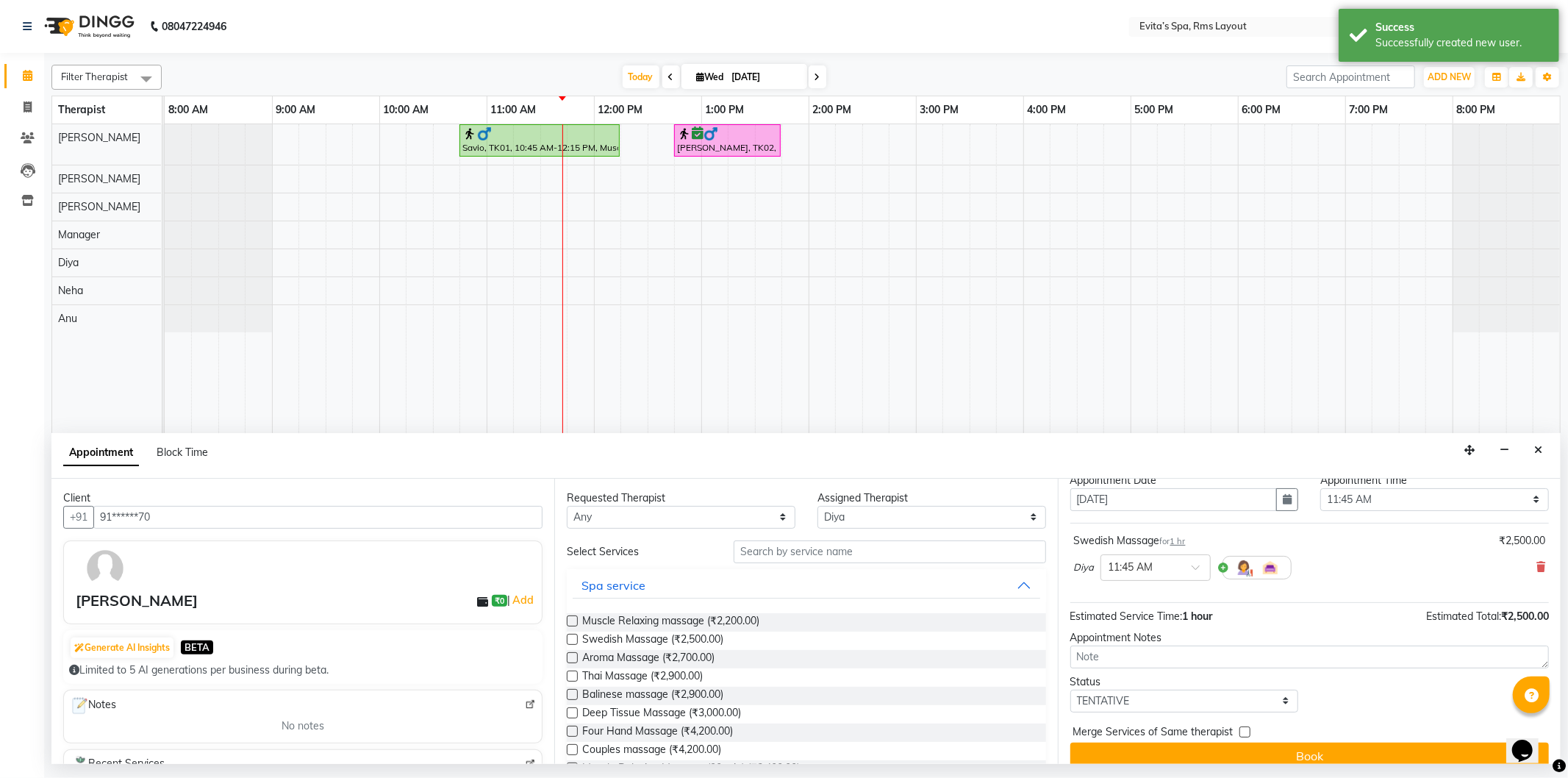
scroll to position [63, 0]
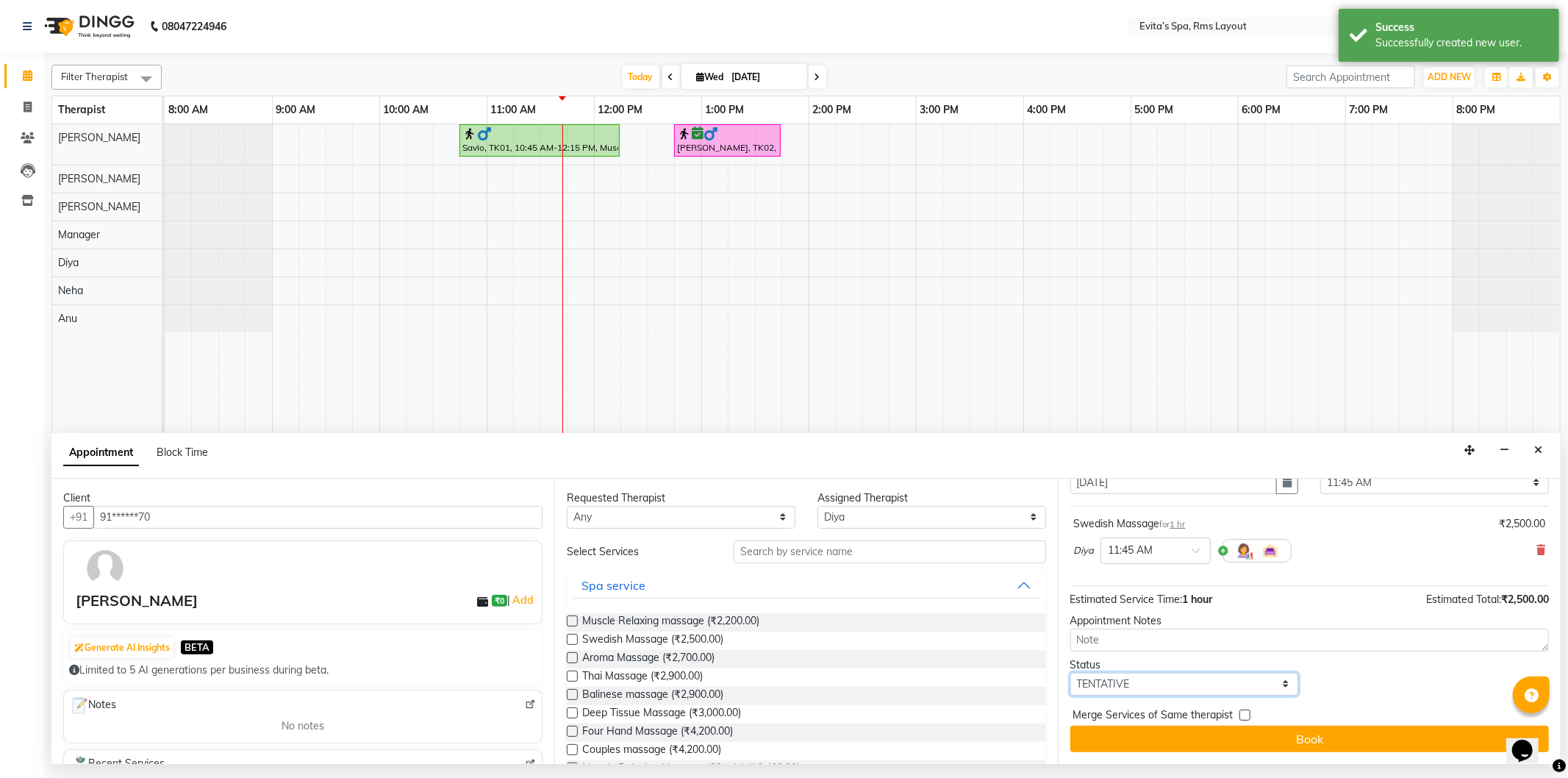
click at [1113, 675] on select "Select TENTATIVE CONFIRM CHECK-IN UPCOMING" at bounding box center [1184, 684] width 229 height 23
click at [1111, 688] on select "Select TENTATIVE CONFIRM CHECK-IN UPCOMING" at bounding box center [1184, 684] width 229 height 23
select select "check-in"
click at [1070, 673] on select "Select TENTATIVE CONFIRM CHECK-IN UPCOMING" at bounding box center [1184, 684] width 229 height 23
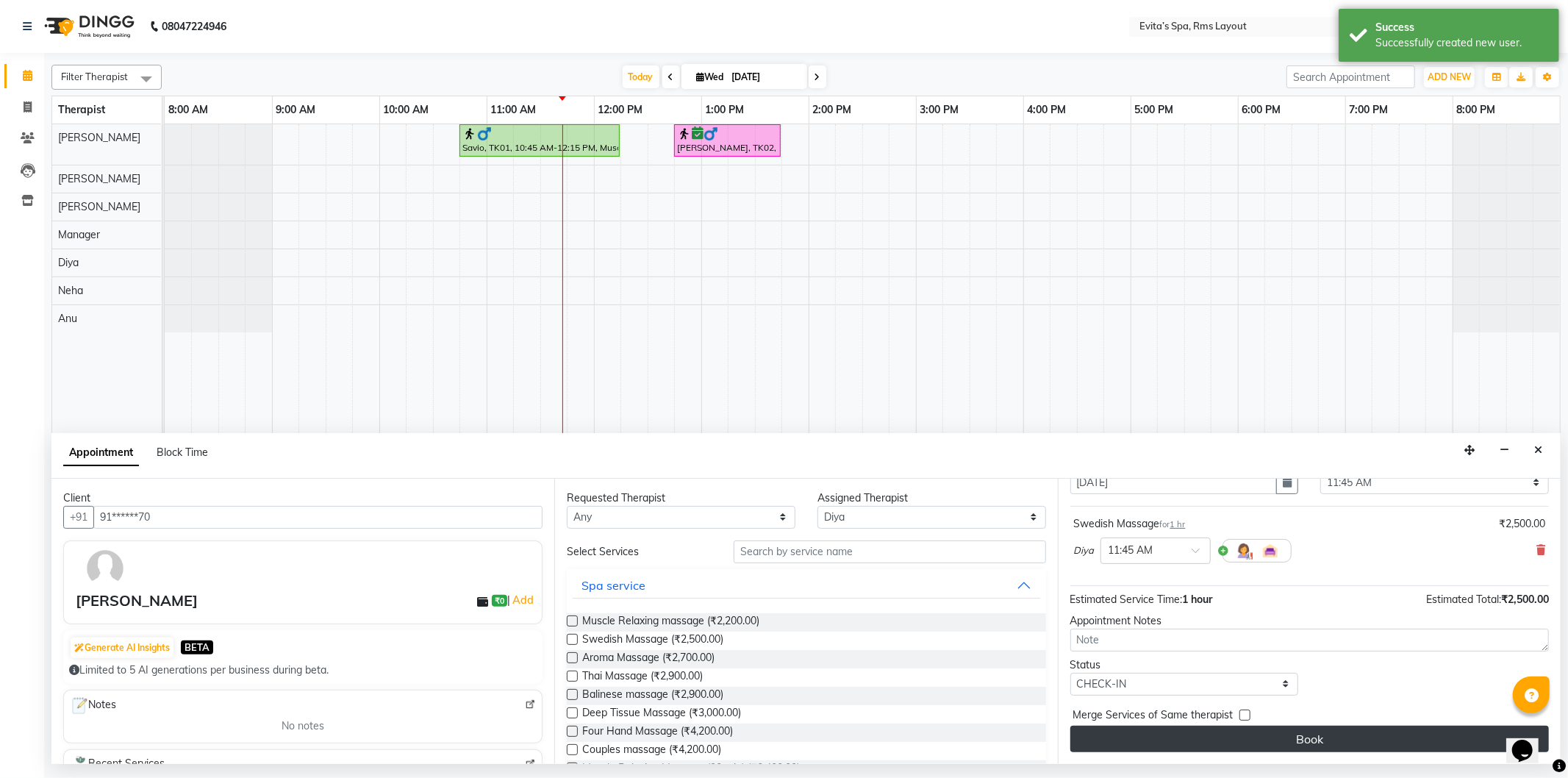
click at [1166, 734] on button "Book" at bounding box center [1310, 739] width 479 height 27
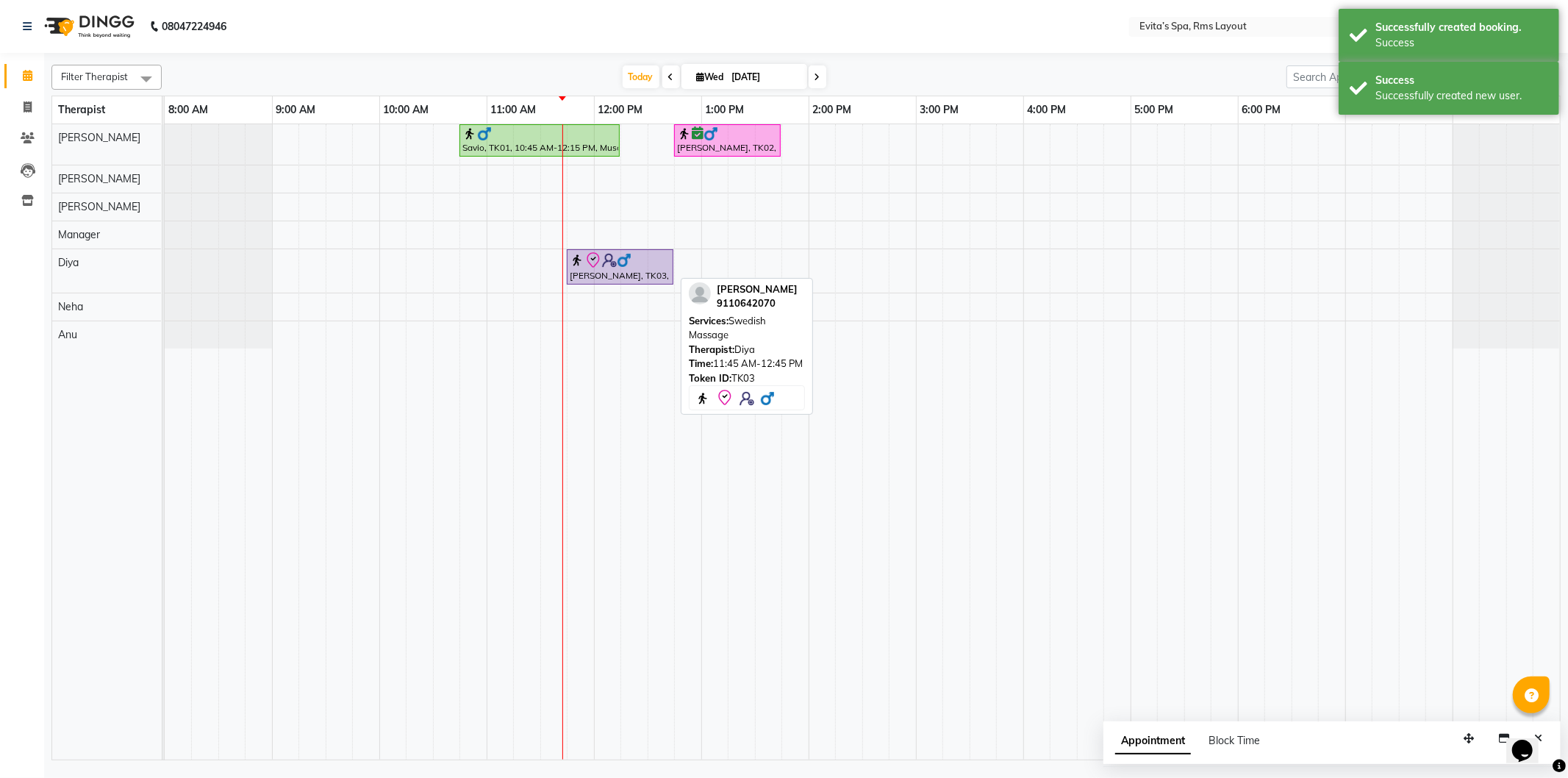
click at [597, 275] on div "[PERSON_NAME], TK03, 11:45 AM-12:45 PM, Swedish Massage" at bounding box center [620, 267] width 104 height 31
select select "8"
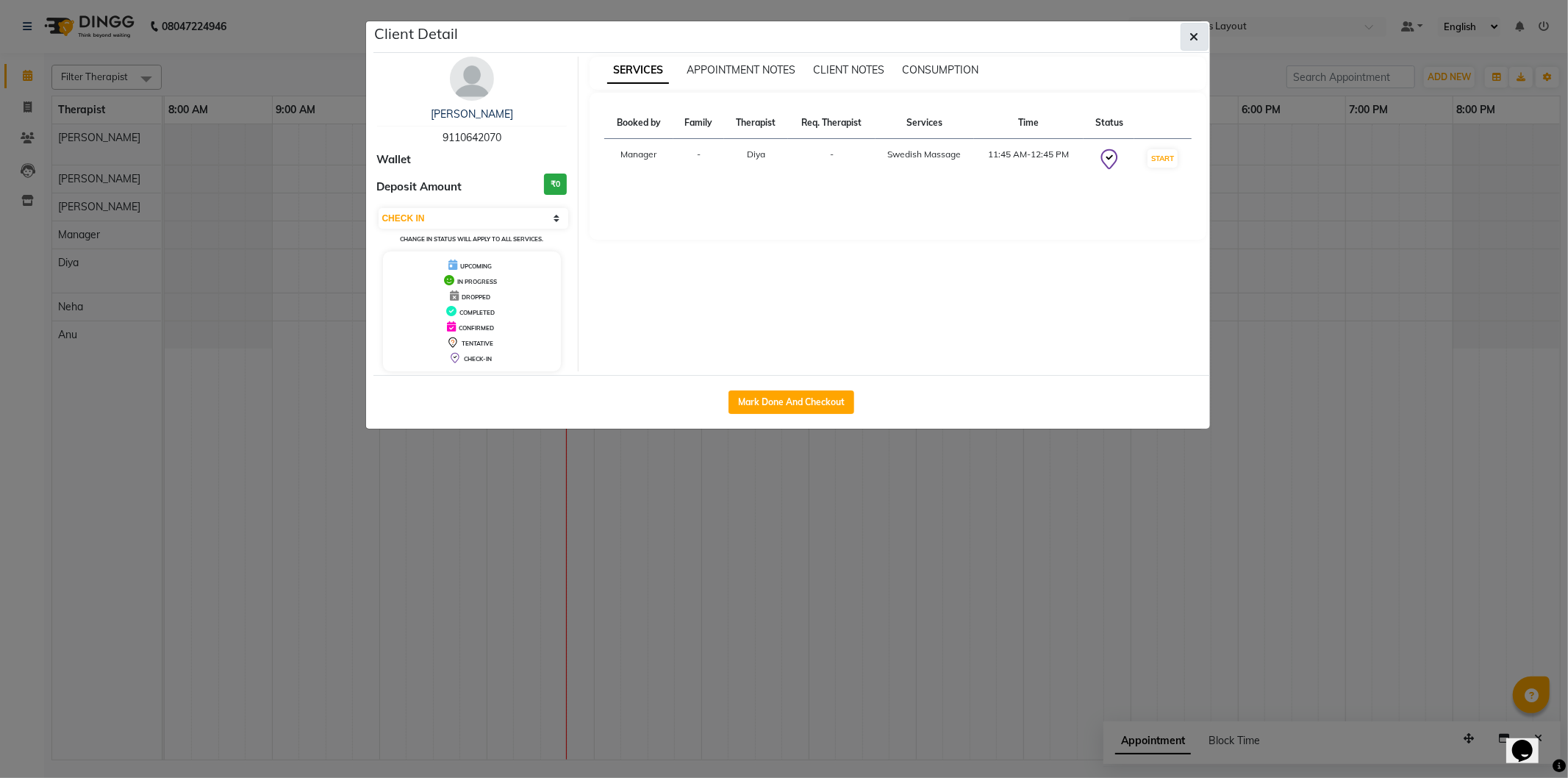
click at [1195, 32] on icon "button" at bounding box center [1194, 37] width 9 height 12
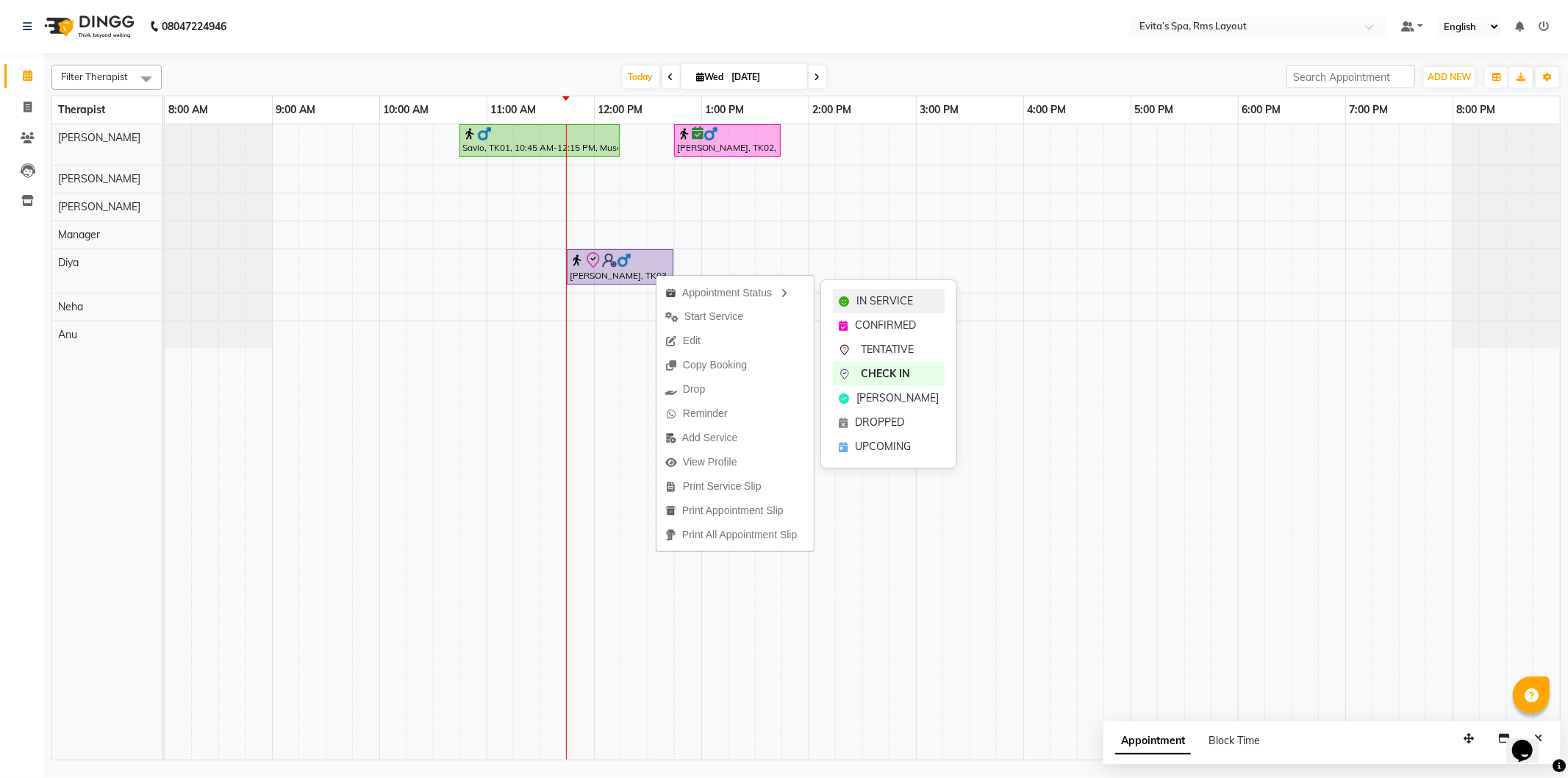
click at [867, 297] on span "IN SERVICE" at bounding box center [885, 301] width 57 height 16
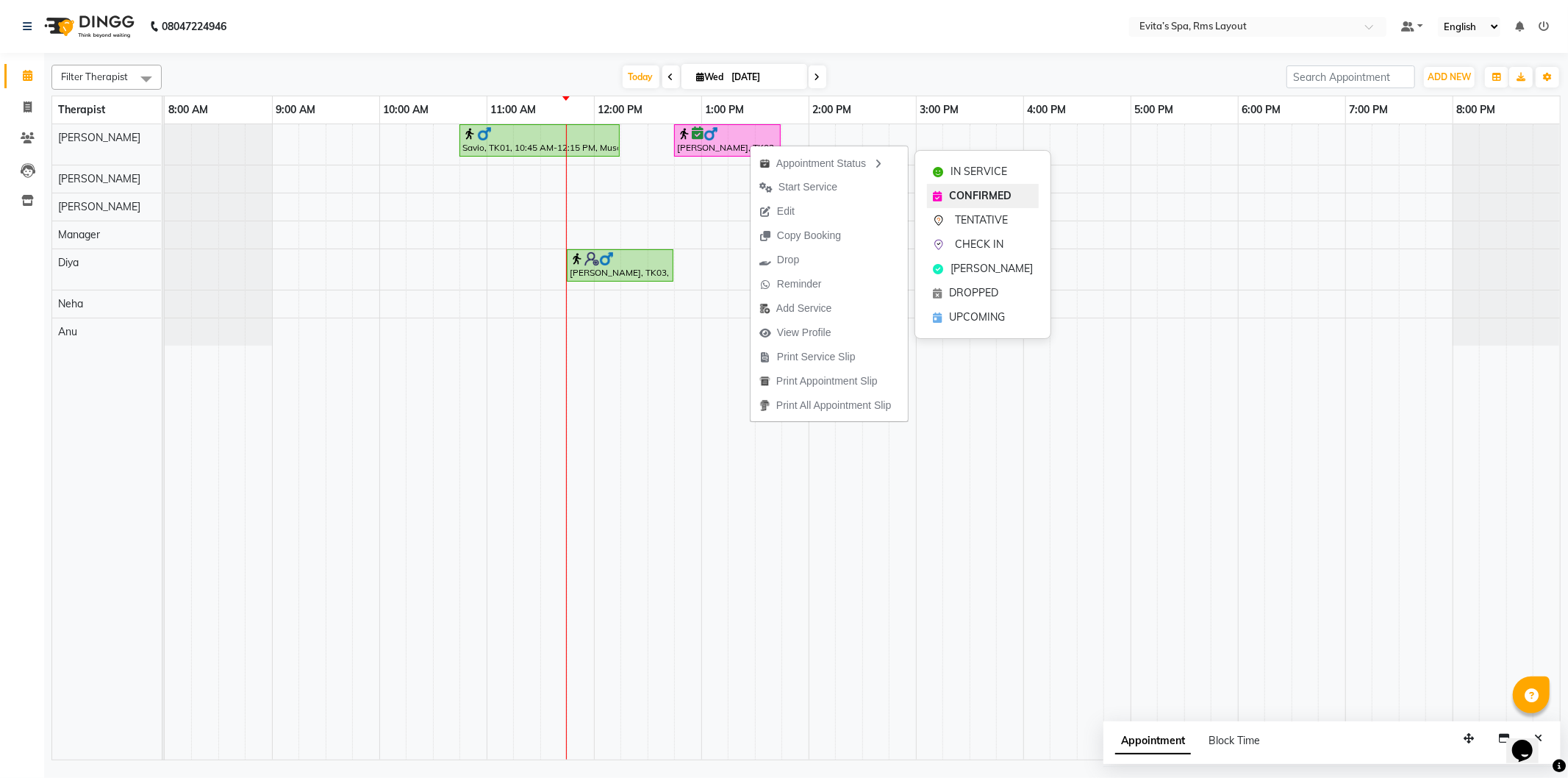
click at [960, 191] on span "CONFIRMED" at bounding box center [981, 196] width 62 height 16
click at [27, 176] on icon at bounding box center [27, 170] width 15 height 15
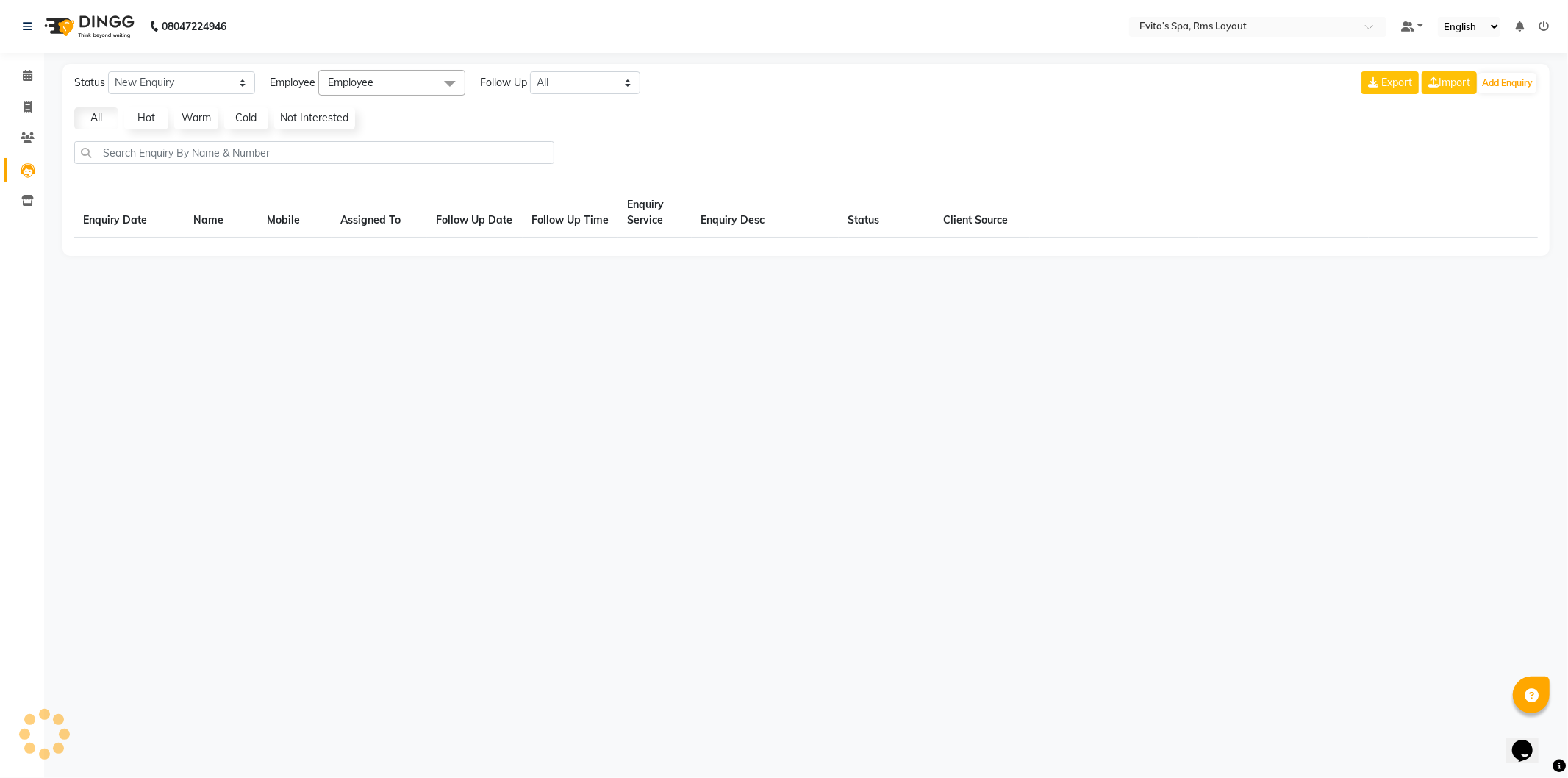
select select "10"
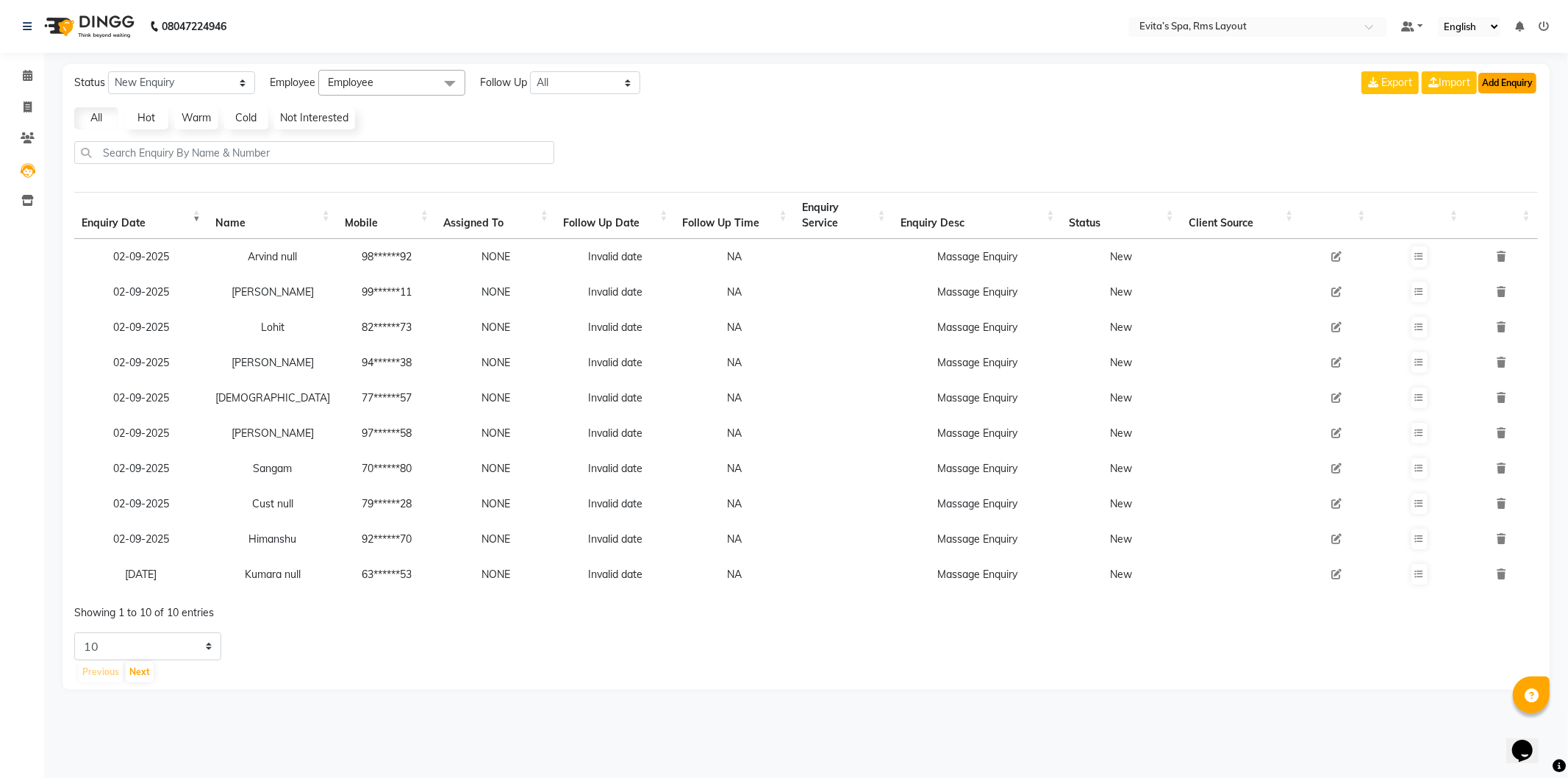
click at [1509, 84] on button "Add Enquiry" at bounding box center [1507, 83] width 58 height 20
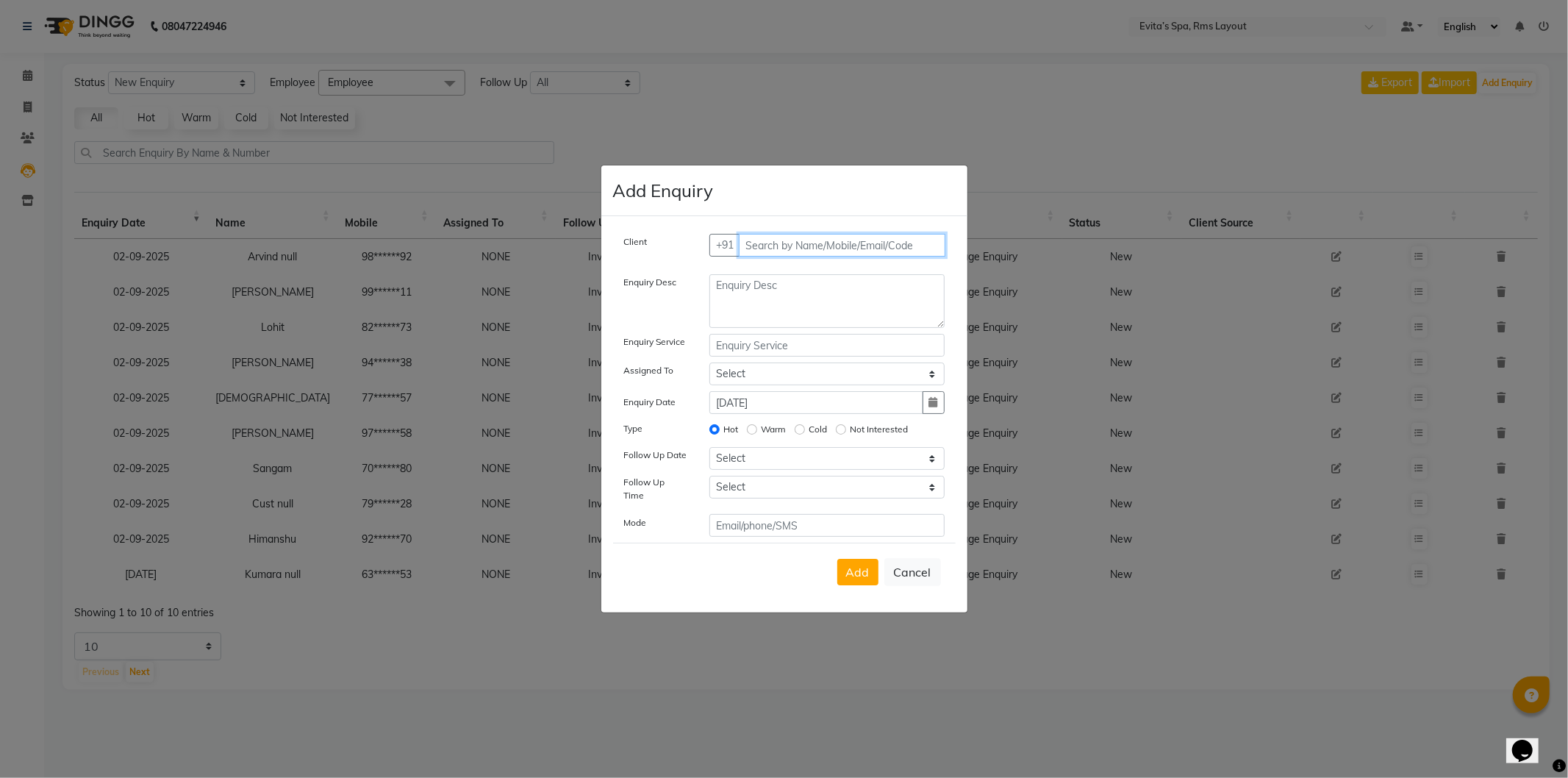
click at [778, 250] on input "text" at bounding box center [842, 245] width 207 height 23
type input "6361401538"
click at [905, 243] on span "Add Client" at bounding box center [913, 244] width 49 height 13
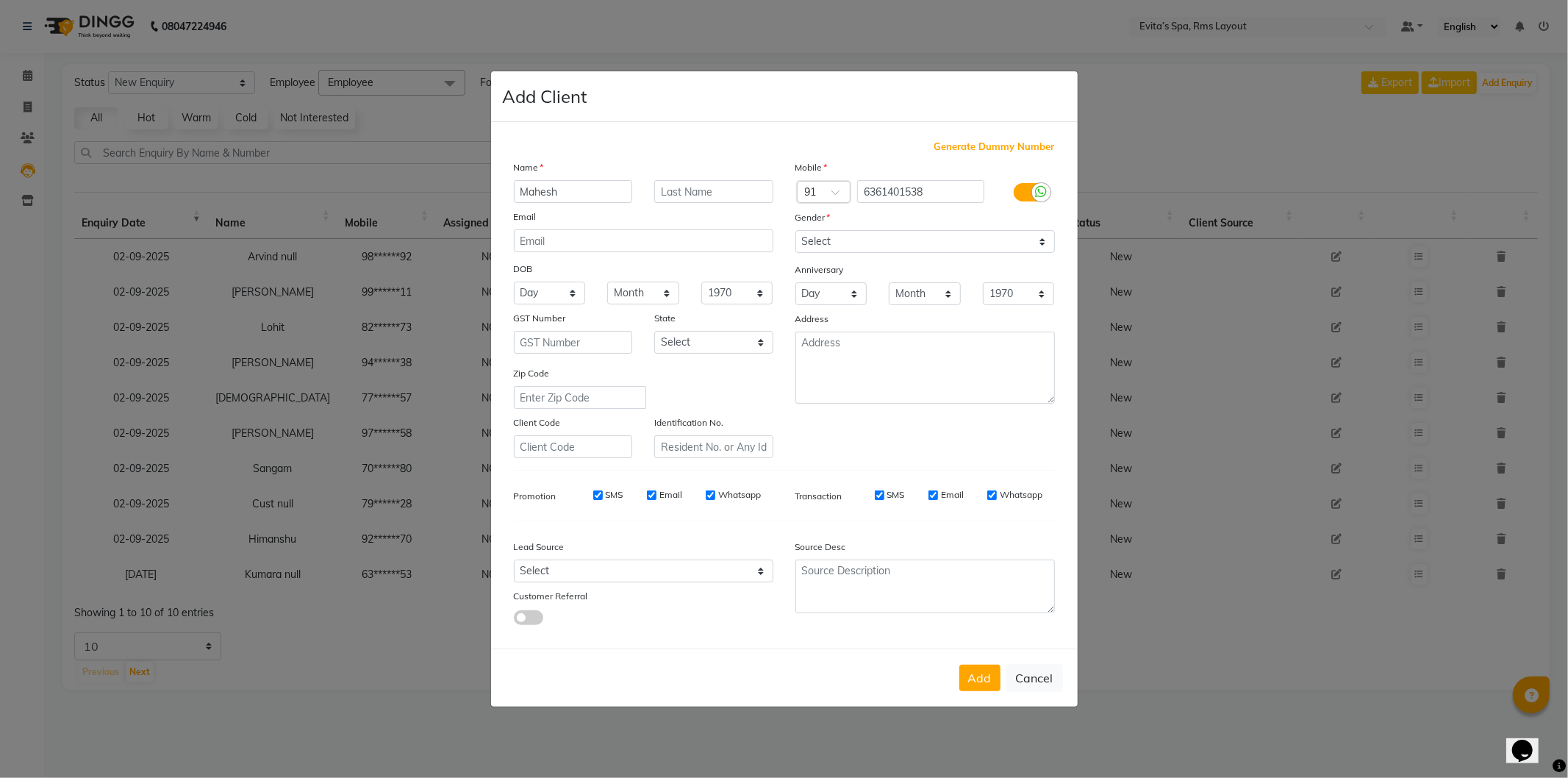
type input "Mahesh"
drag, startPoint x: 872, startPoint y: 238, endPoint x: 871, endPoint y: 250, distance: 12.0
click at [871, 238] on select "Select [DEMOGRAPHIC_DATA] [DEMOGRAPHIC_DATA] Other Prefer Not To Say" at bounding box center [925, 241] width 260 height 23
select select "[DEMOGRAPHIC_DATA]"
click at [796, 230] on select "Select [DEMOGRAPHIC_DATA] [DEMOGRAPHIC_DATA] Other Prefer Not To Say" at bounding box center [925, 241] width 260 height 23
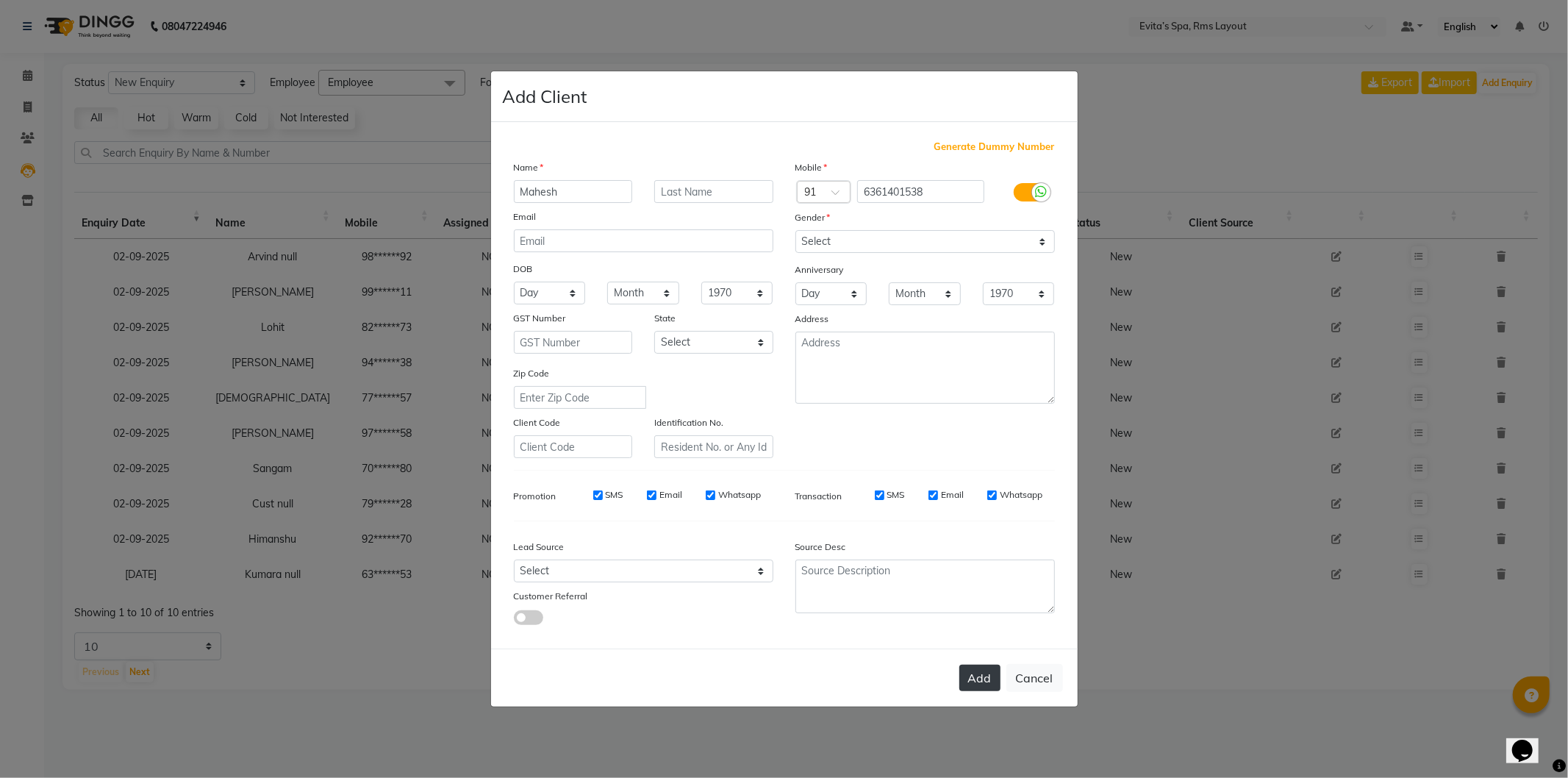
click at [988, 672] on button "Add" at bounding box center [980, 678] width 41 height 27
type input "63******38"
select select
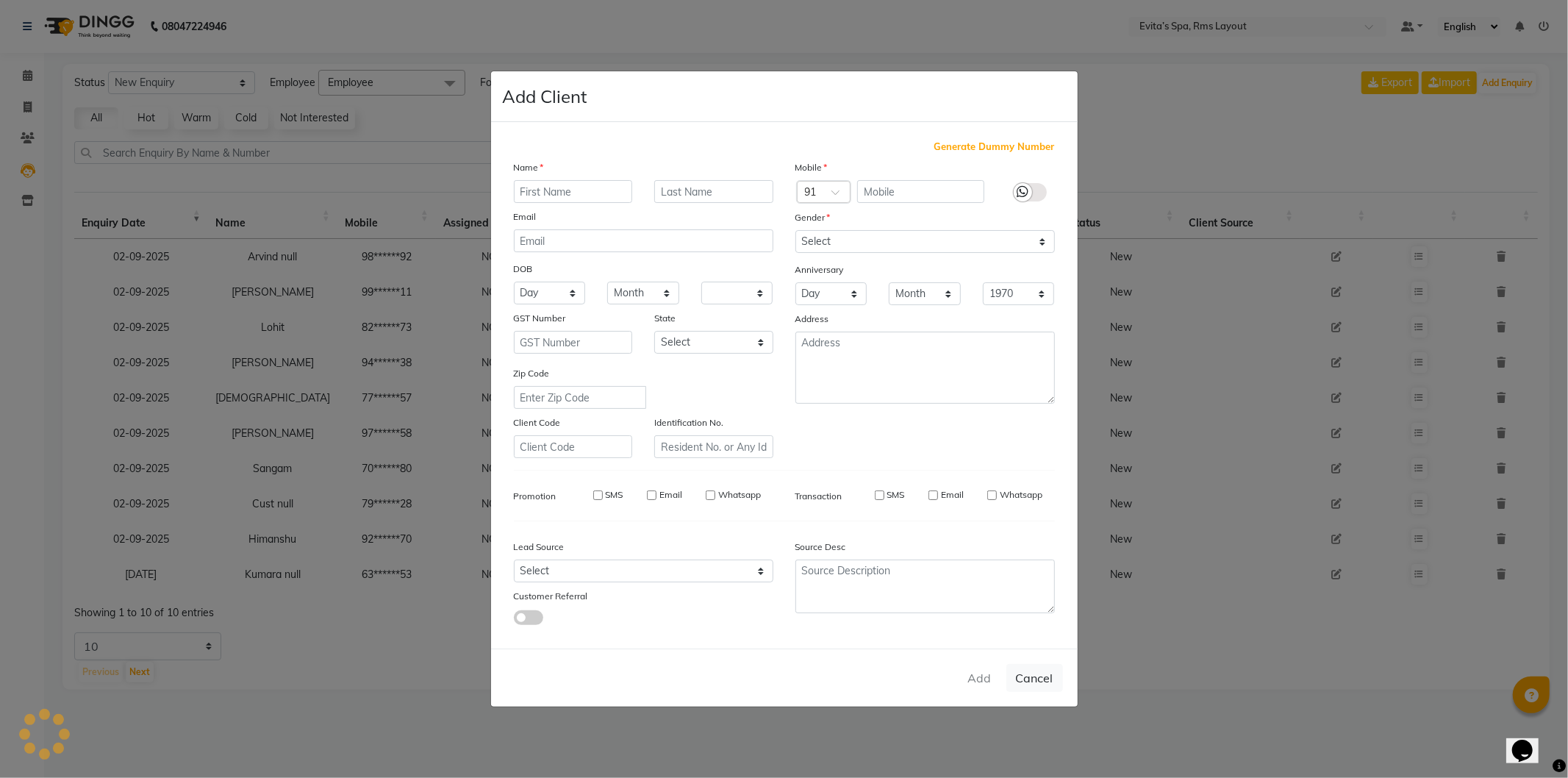
select select
checkbox input "false"
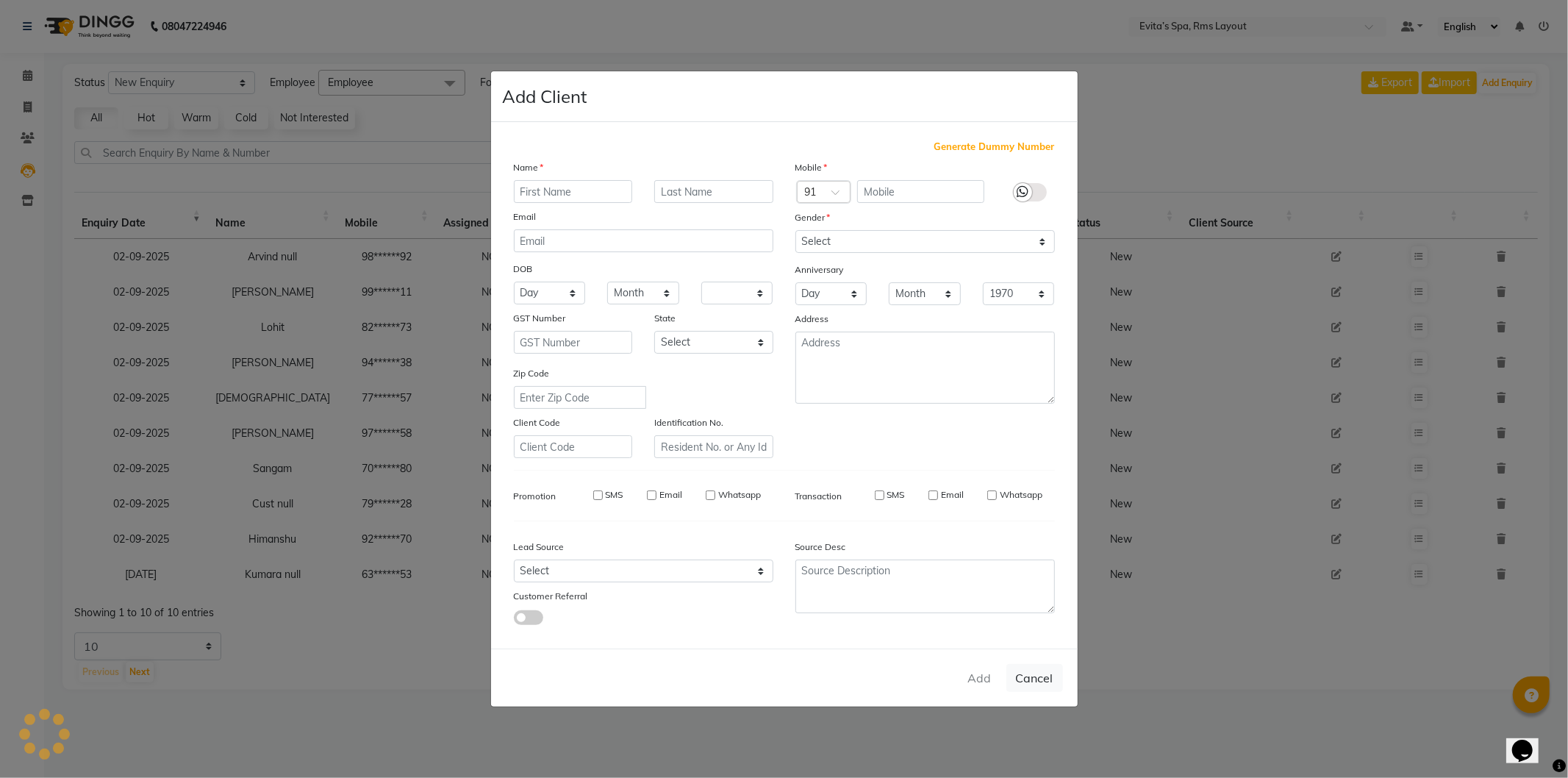
checkbox input "false"
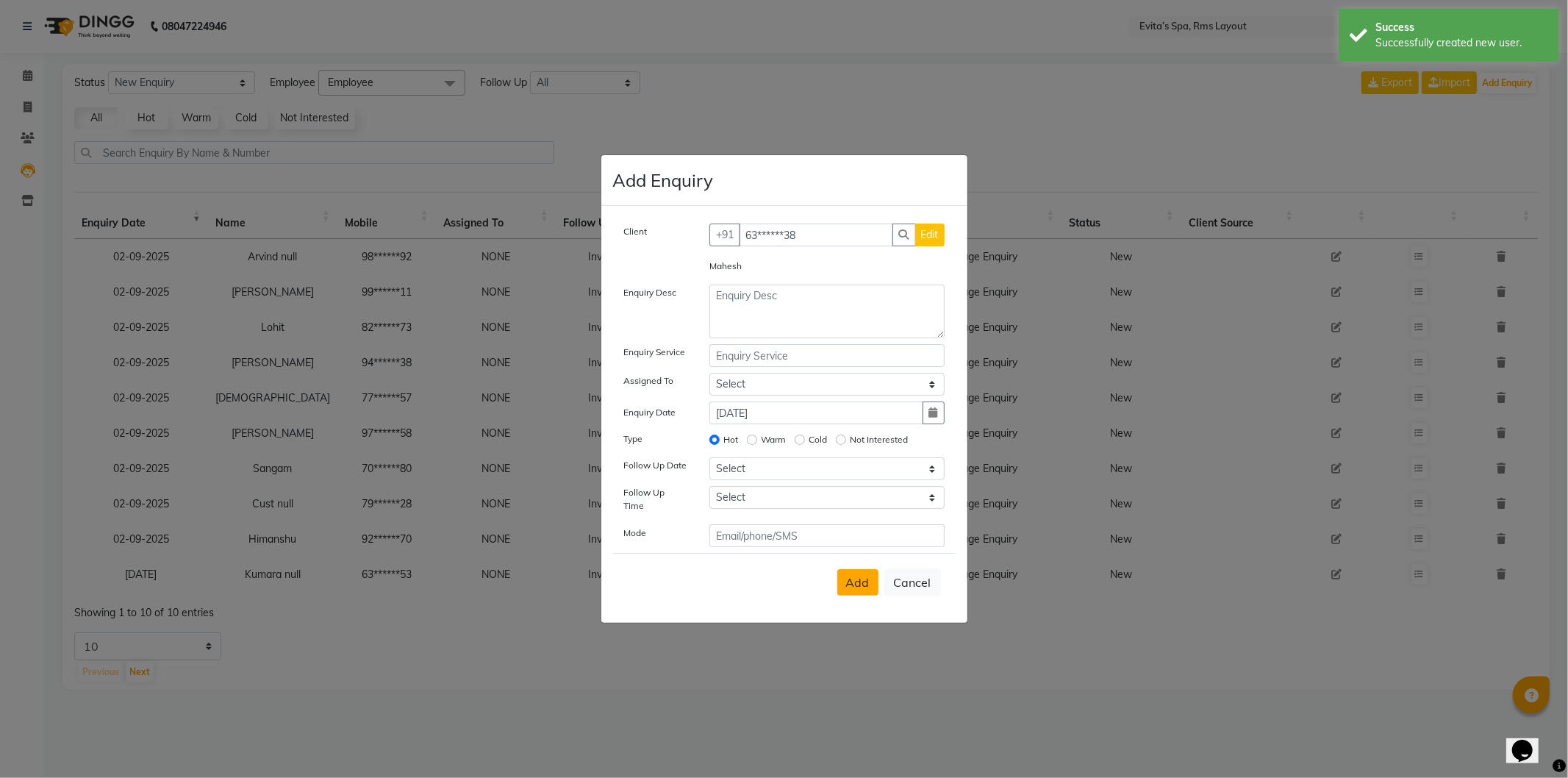
click at [853, 580] on span "Add" at bounding box center [858, 582] width 23 height 15
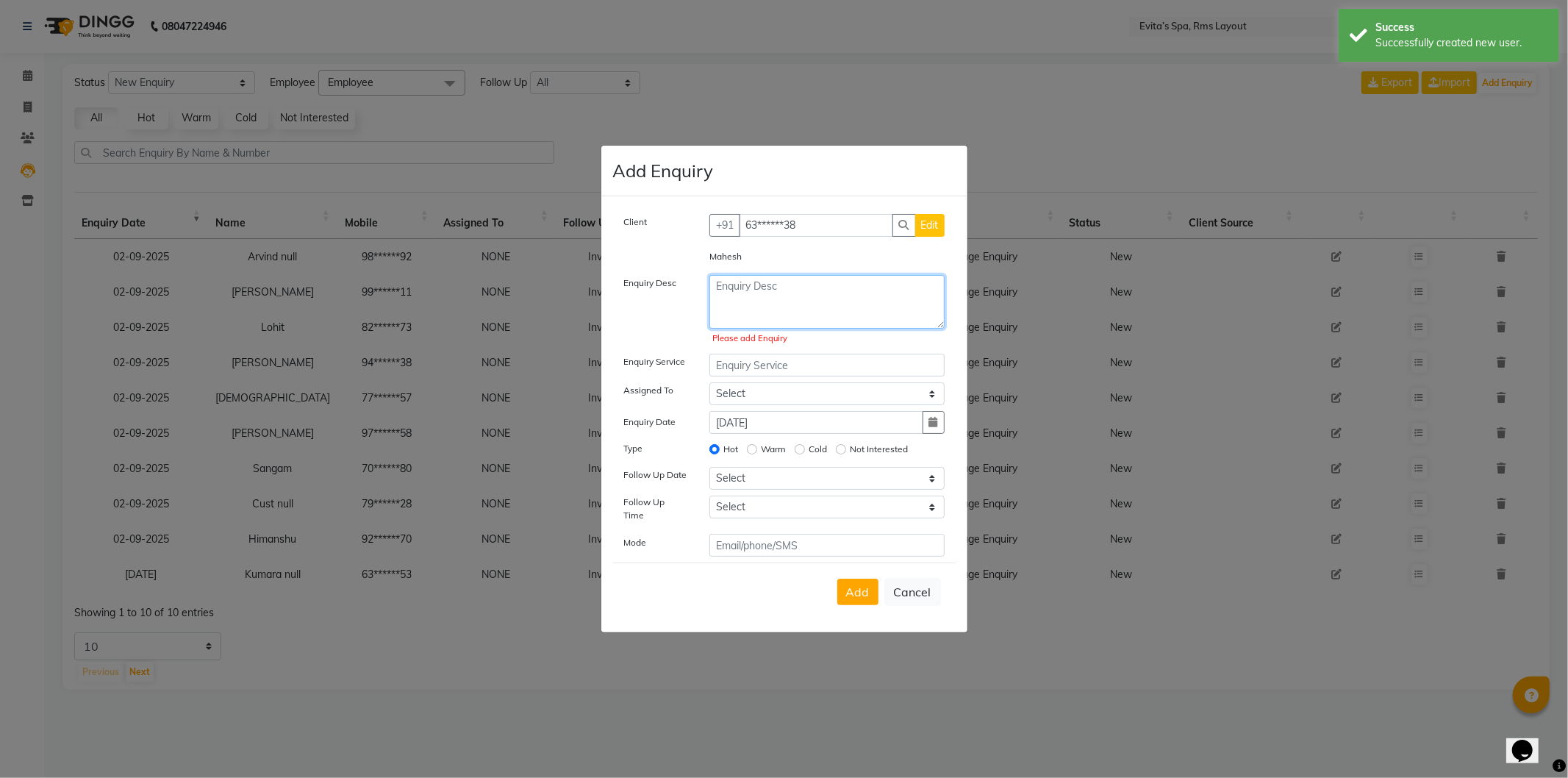
click at [789, 300] on textarea at bounding box center [828, 302] width 236 height 54
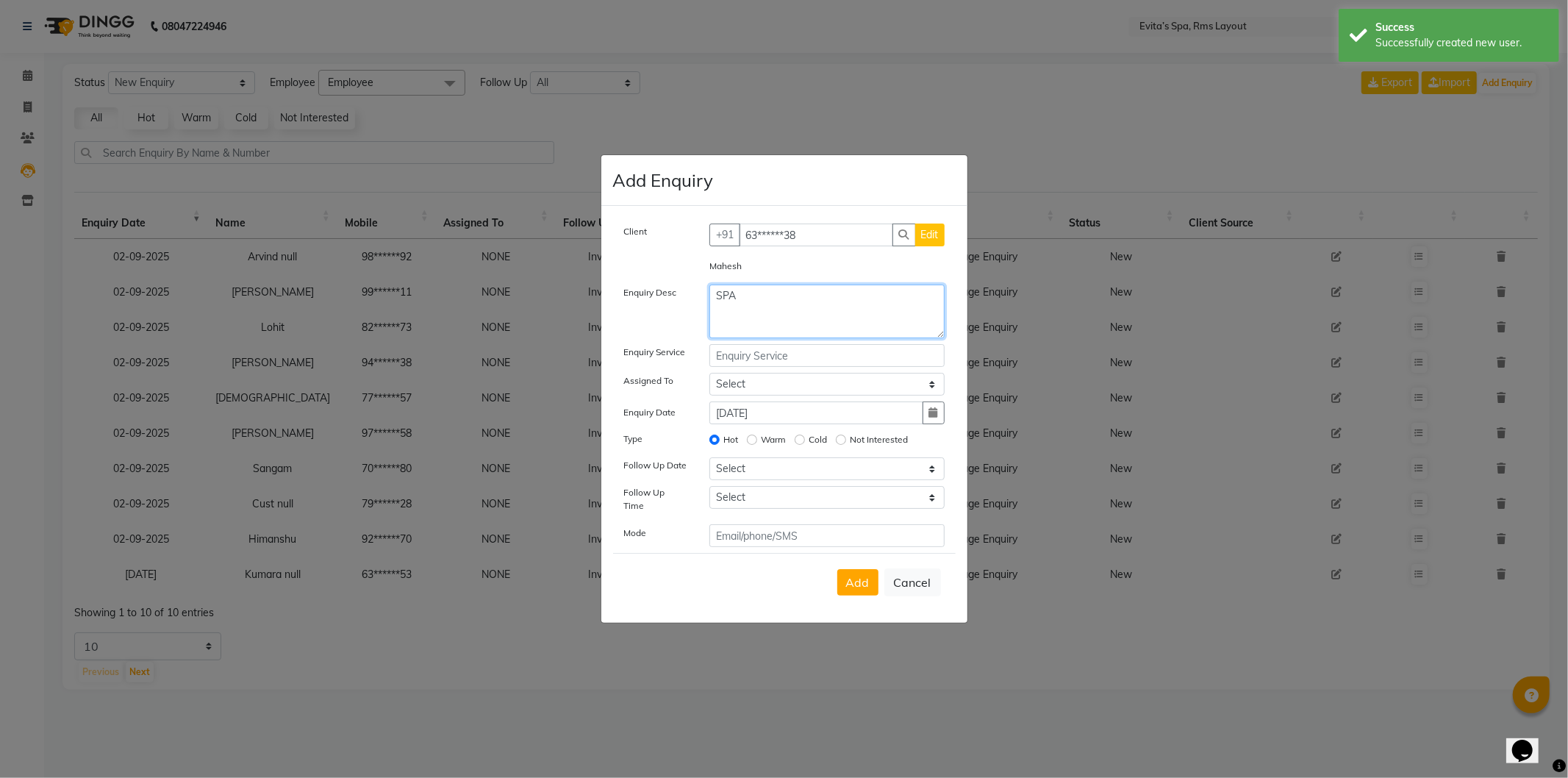
type textarea "SPA"
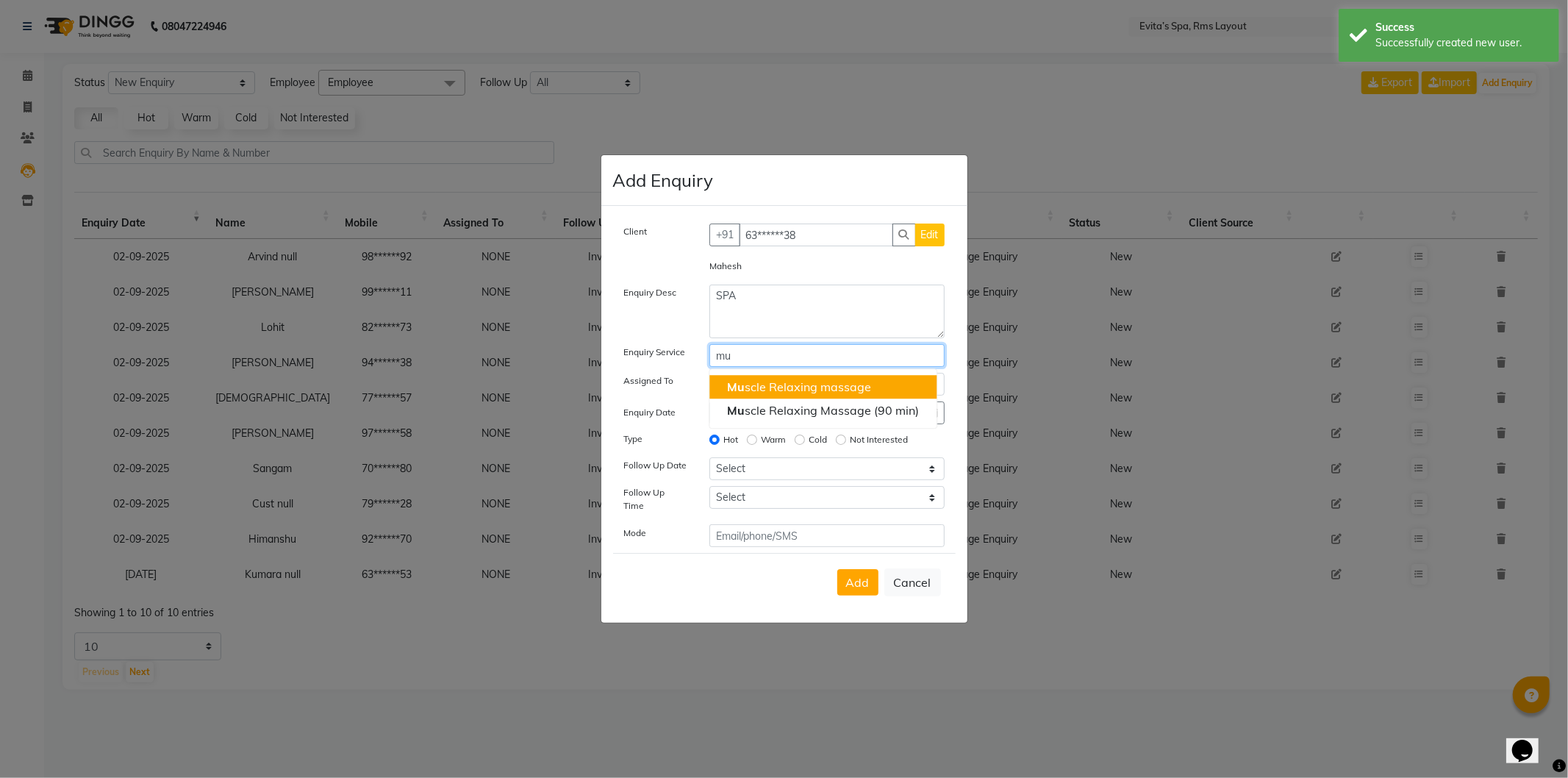
click at [782, 387] on ngb-highlight "Mu scle Relaxing massage" at bounding box center [799, 386] width 144 height 15
type input "Muscle Relaxing massage"
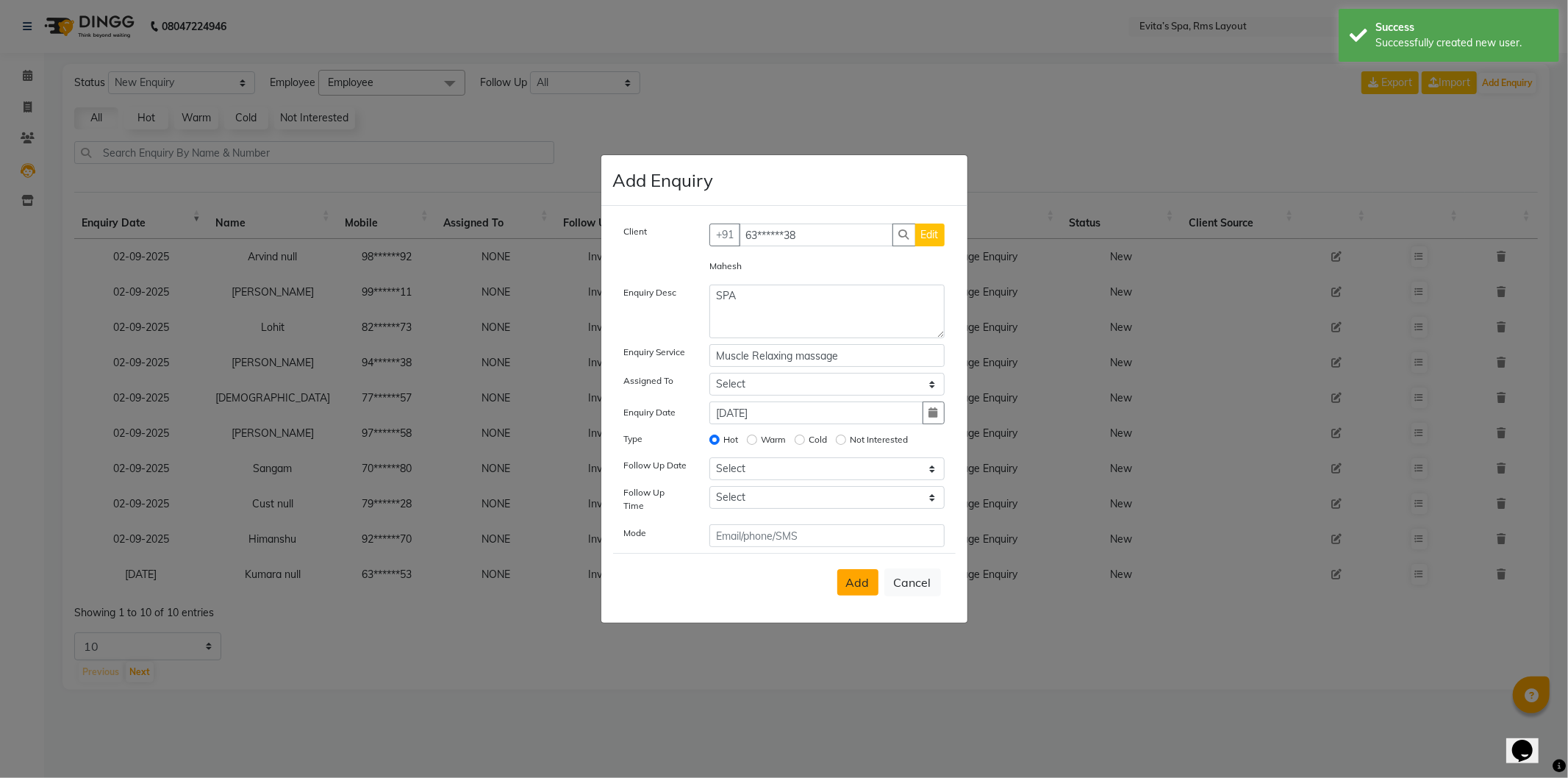
click at [861, 583] on span "Add" at bounding box center [858, 582] width 23 height 15
select select
radio input "false"
select select
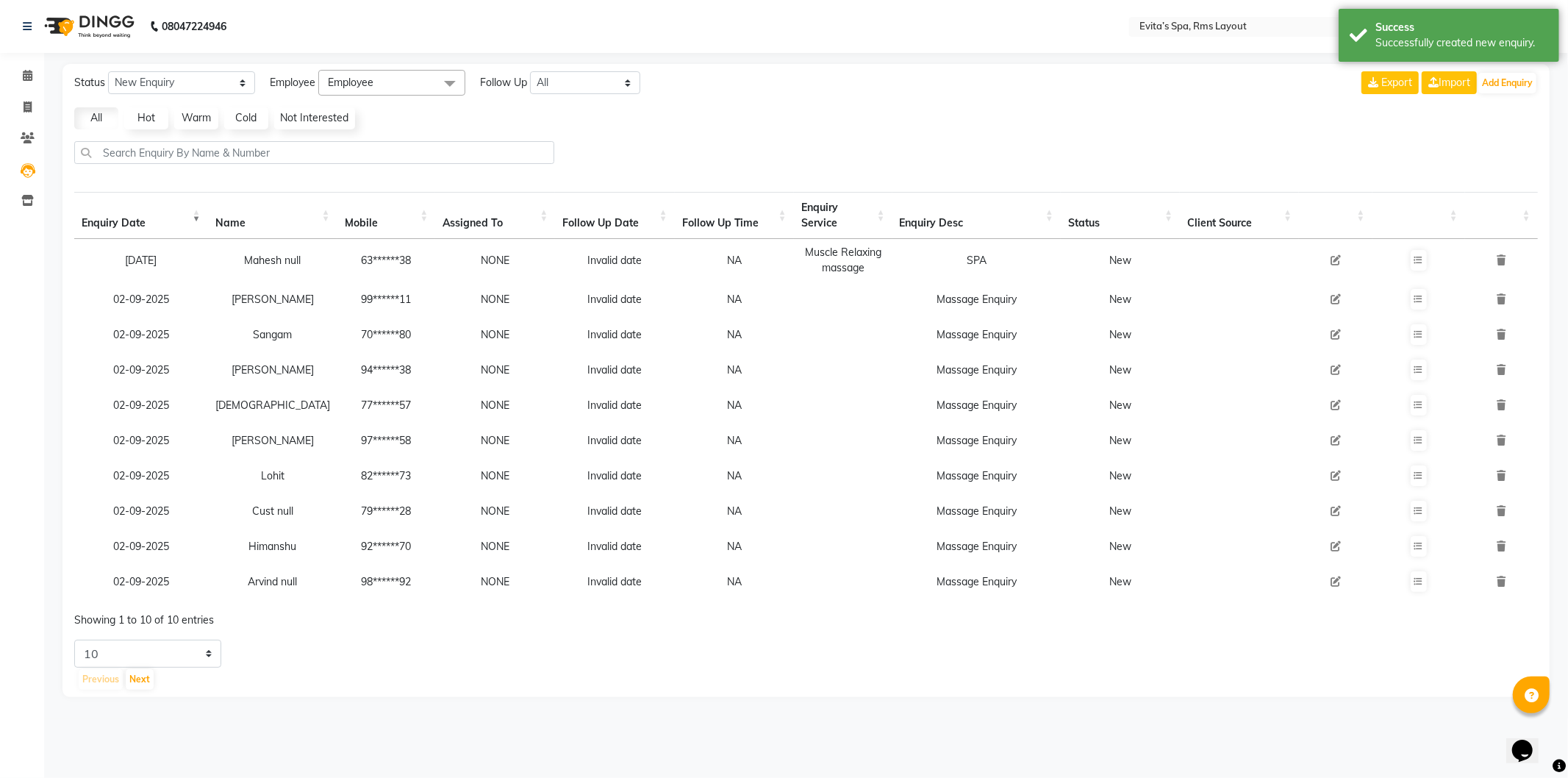
click at [1116, 719] on main "Status New Enquiry Open Enquiry Converted Enquiry All All New Open Converted Em…" at bounding box center [807, 392] width 1524 height 655
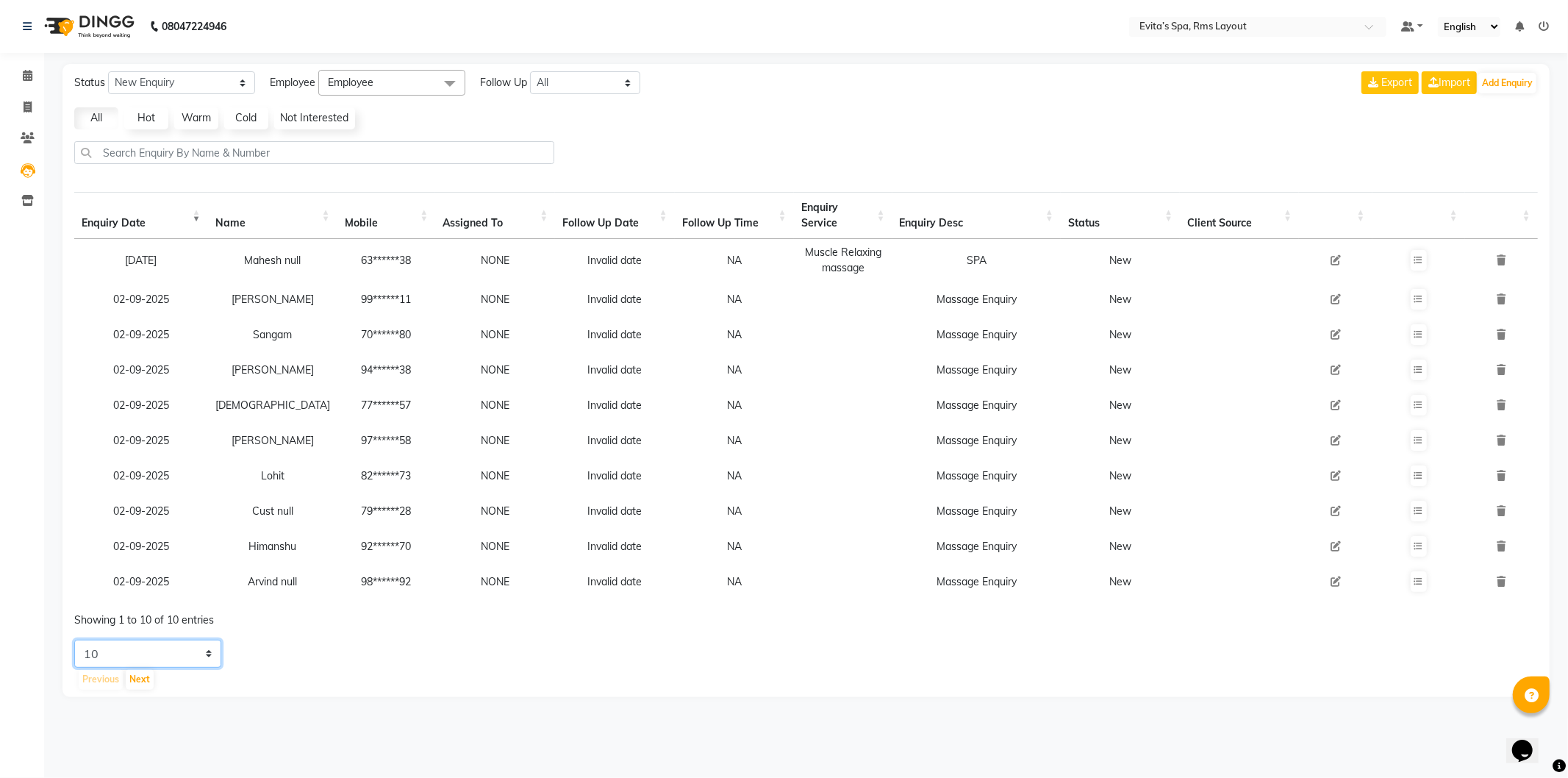
drag, startPoint x: 165, startPoint y: 663, endPoint x: 163, endPoint y: 677, distance: 14.1
click at [165, 663] on select "5 10 20 50" at bounding box center [147, 654] width 147 height 28
select select "50"
click at [74, 652] on select "5 10 20 50" at bounding box center [147, 654] width 147 height 28
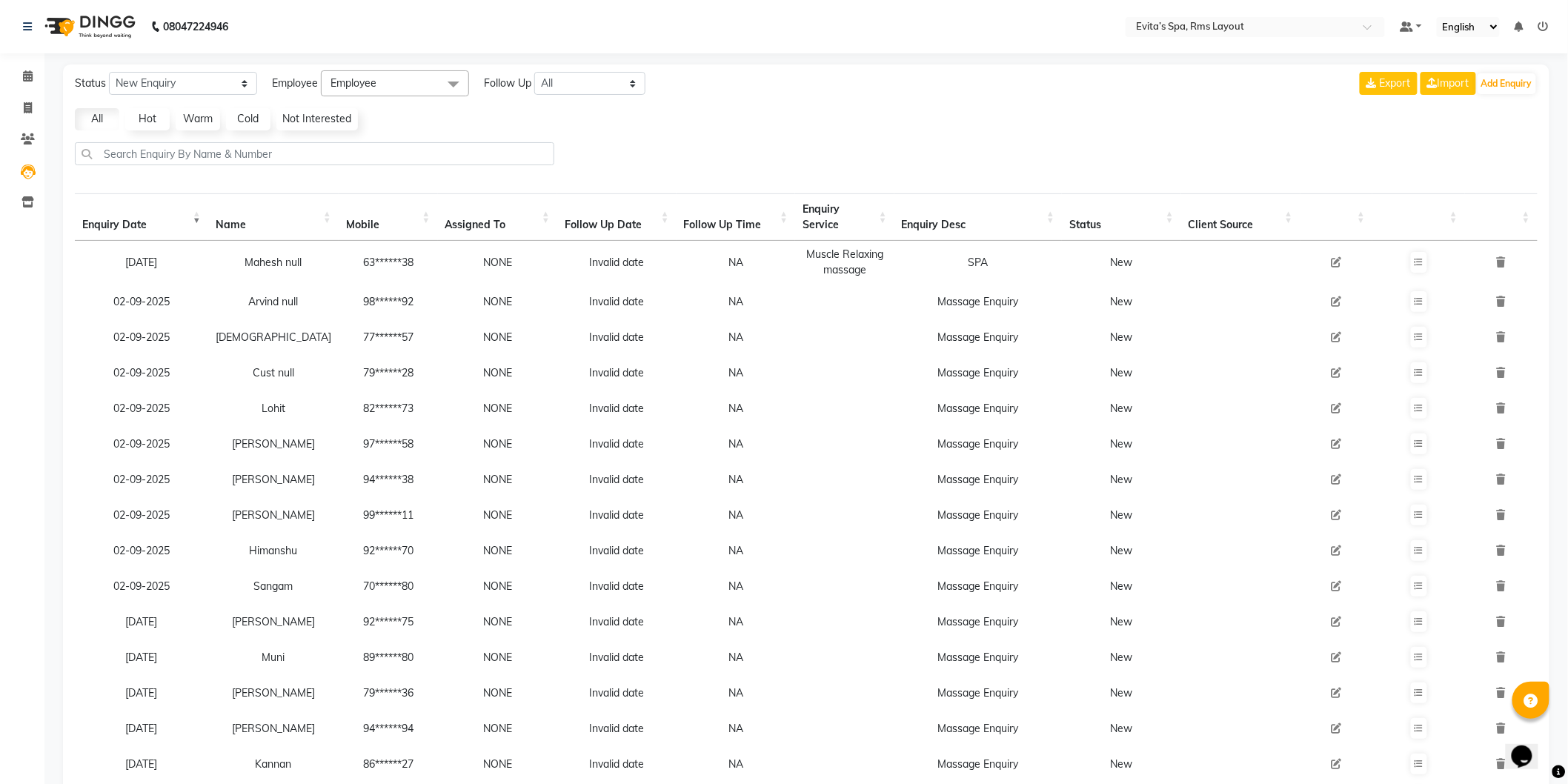
click at [197, 213] on th "Enquiry Date" at bounding box center [142, 217] width 134 height 47
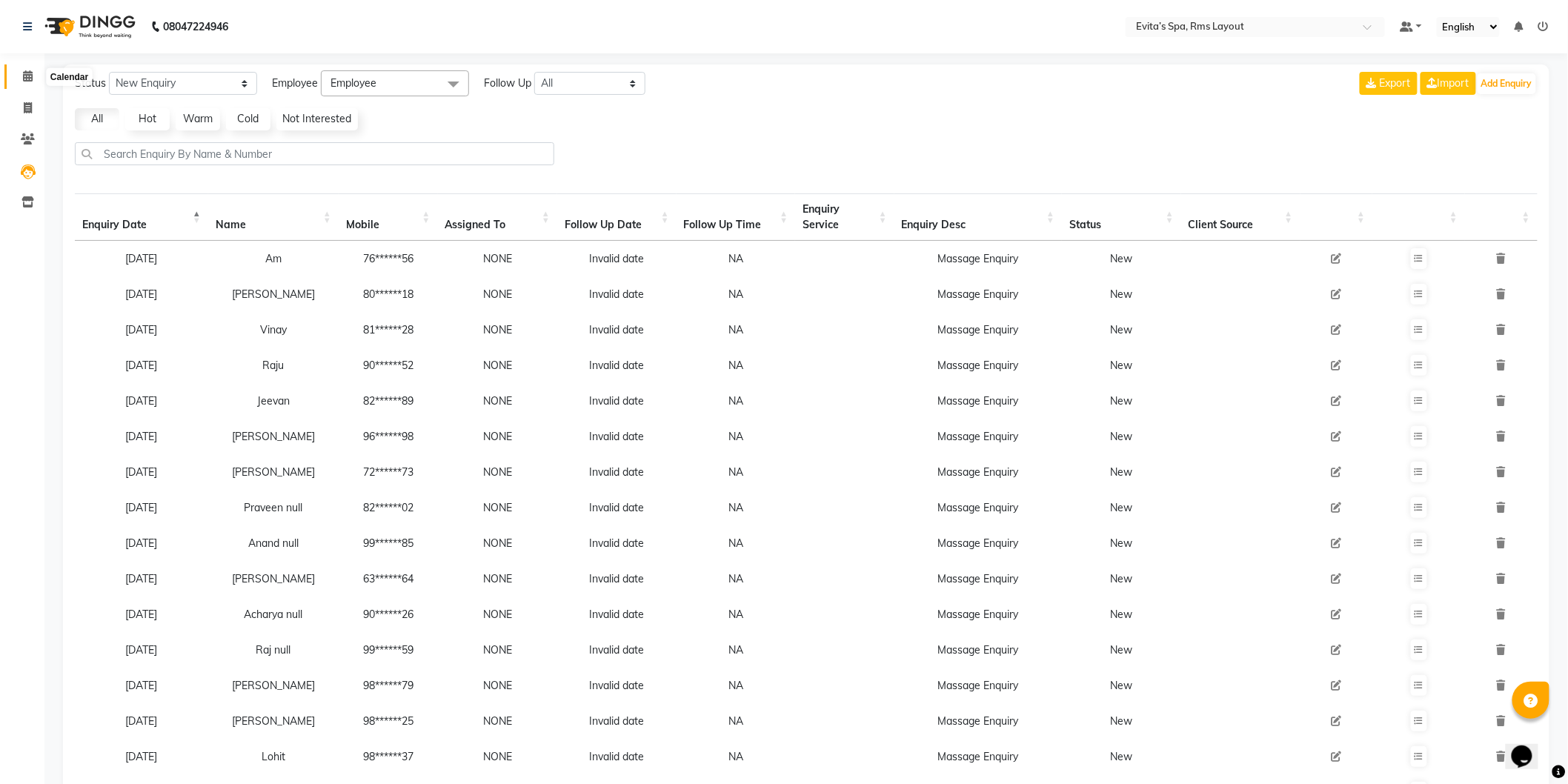
click at [23, 79] on icon at bounding box center [28, 76] width 9 height 11
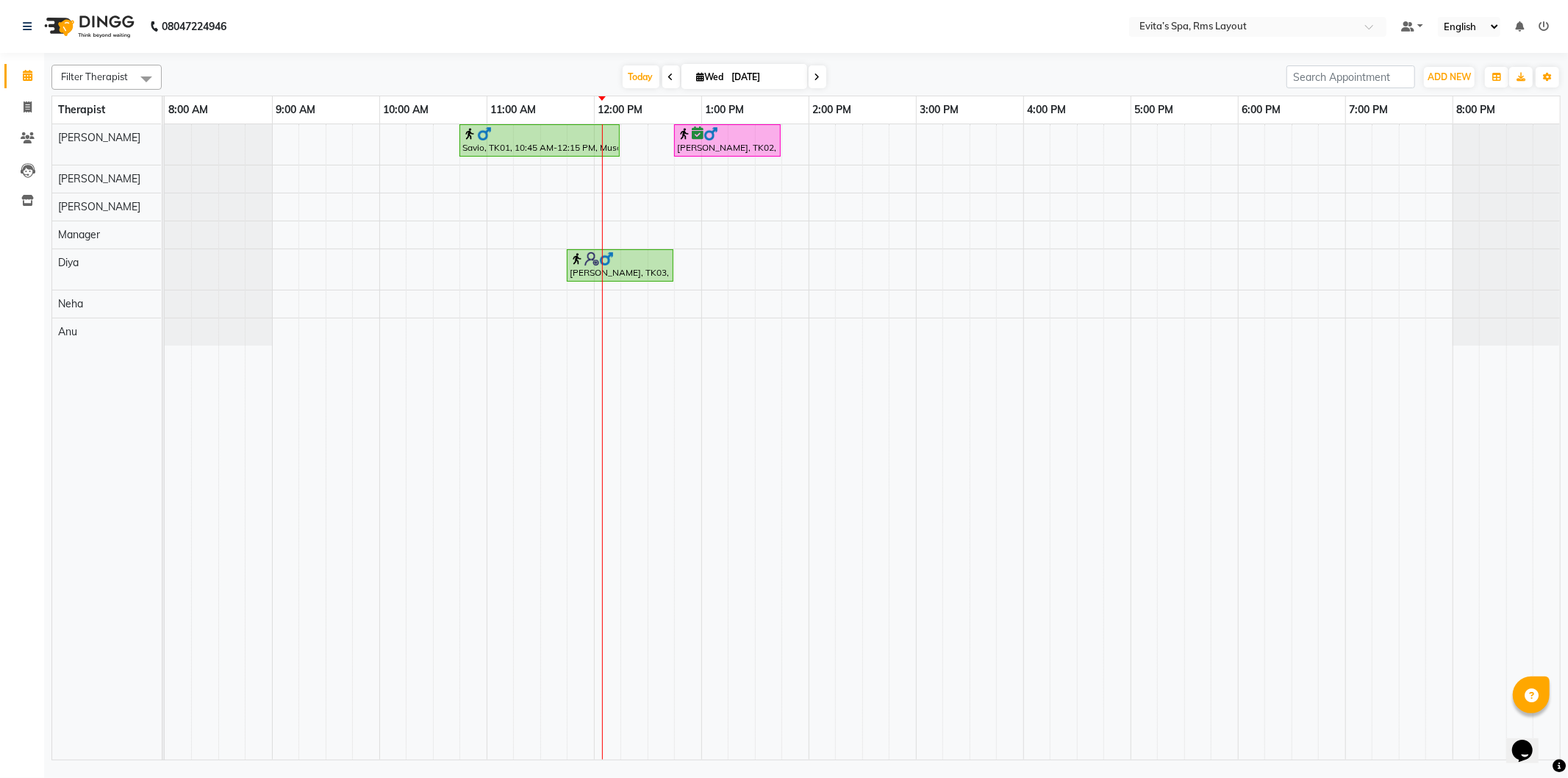
click at [1468, 310] on div at bounding box center [1506, 304] width 107 height 27
click at [557, 135] on div at bounding box center [540, 133] width 154 height 15
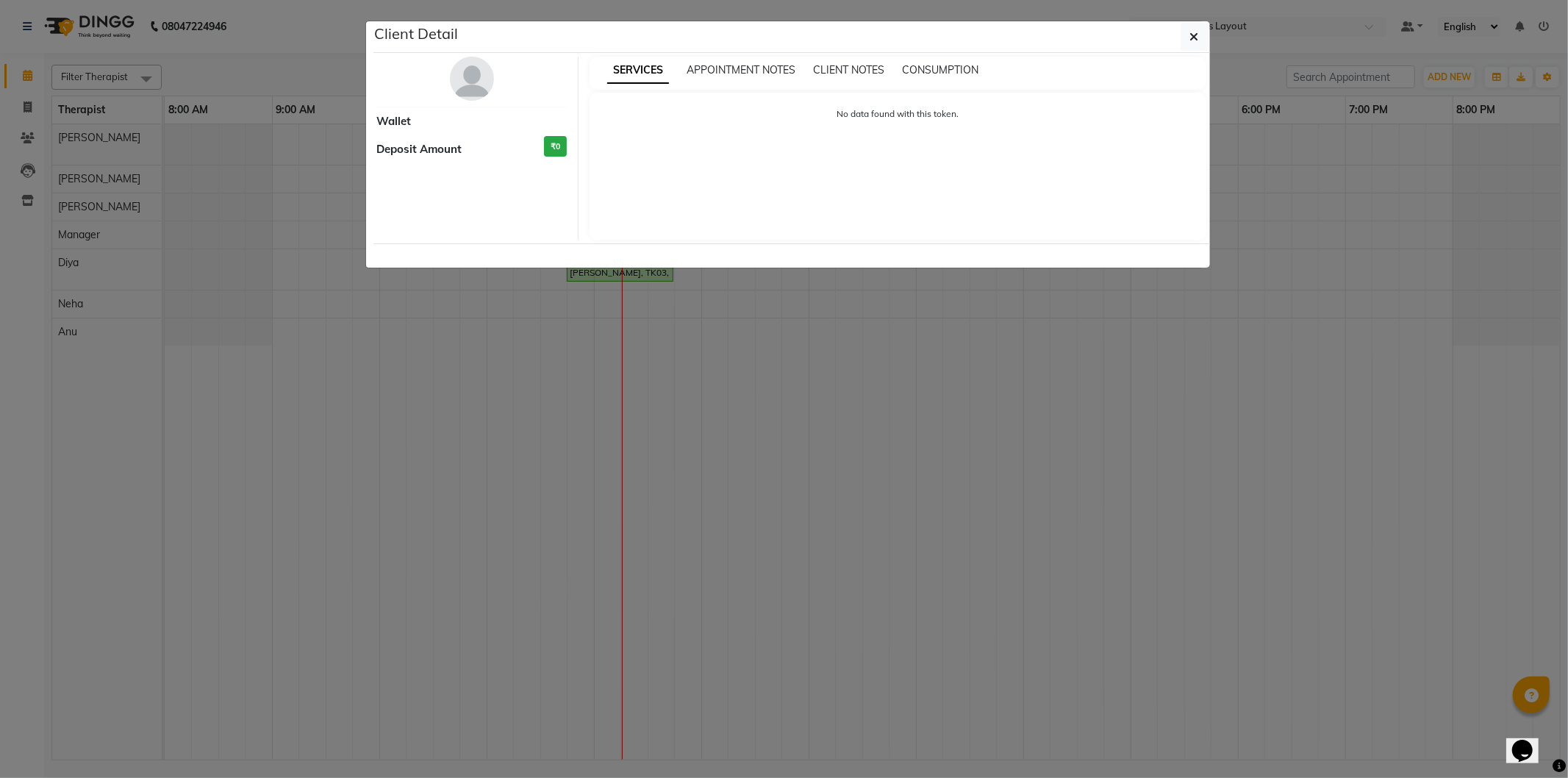
select select "1"
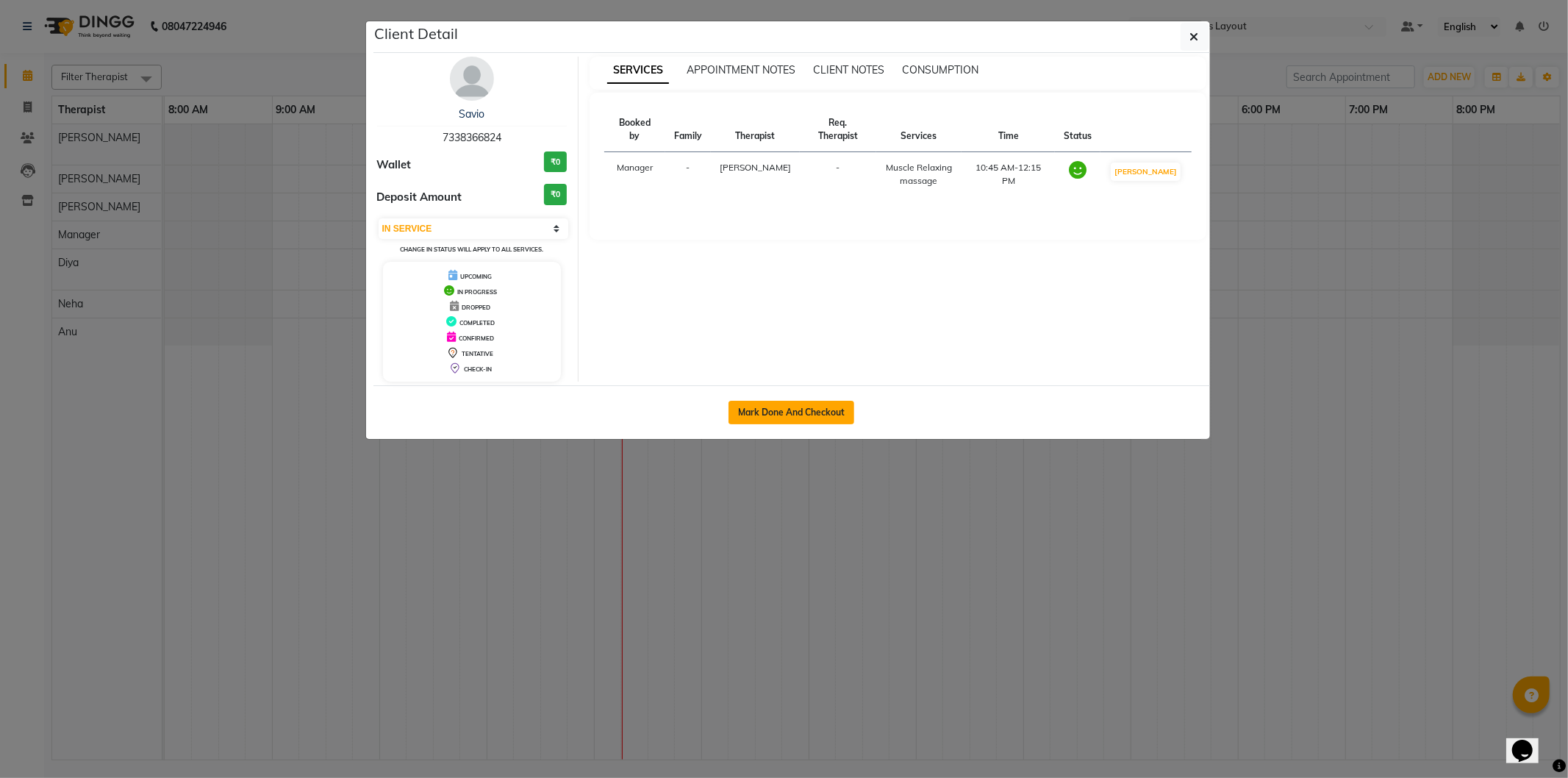
click at [810, 414] on button "Mark Done And Checkout" at bounding box center [791, 413] width 126 height 23
select select "service"
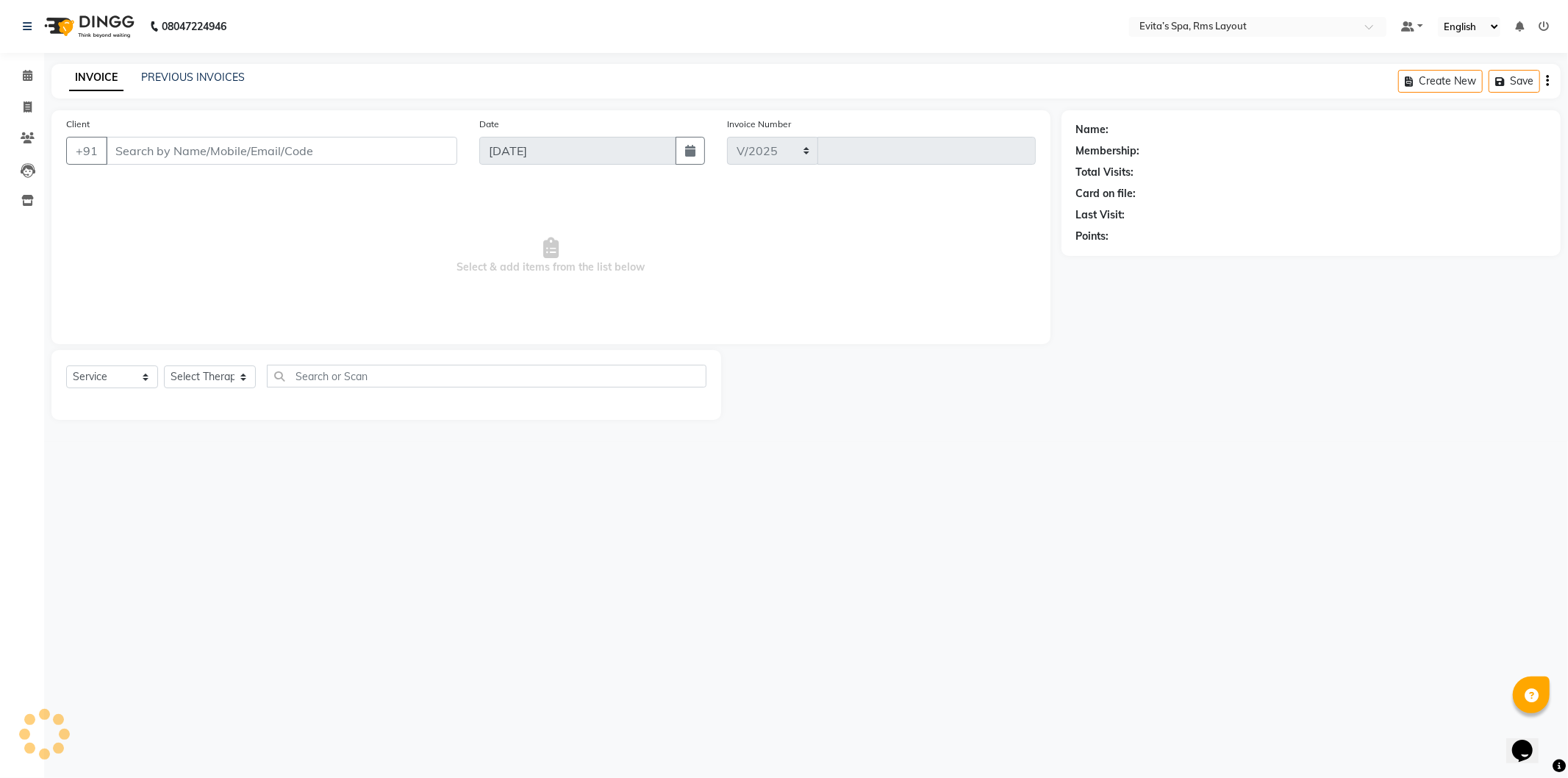
select select "7850"
type input "1556"
type input "73******24"
select select "70221"
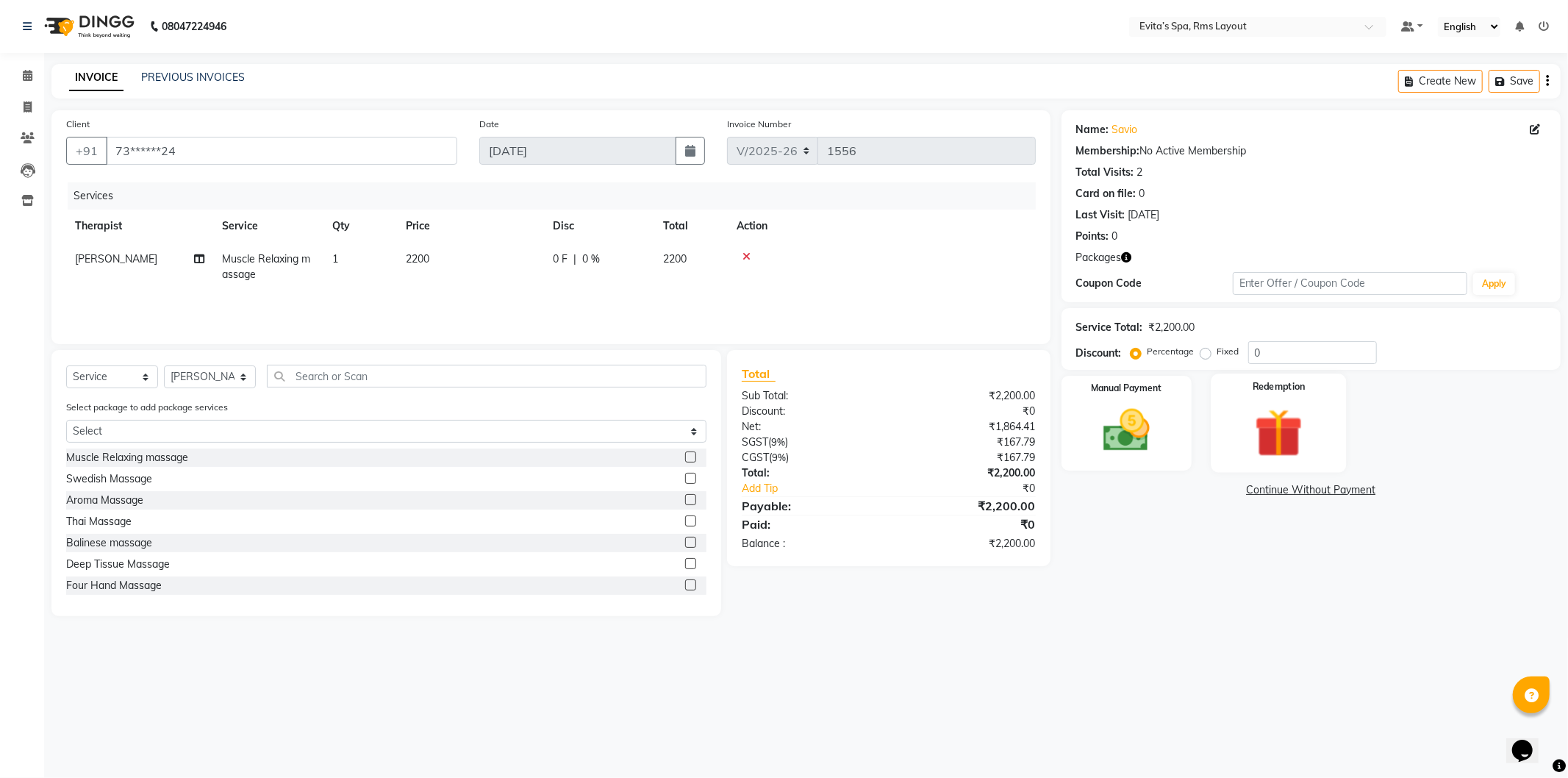
click at [1252, 432] on img at bounding box center [1279, 433] width 79 height 60
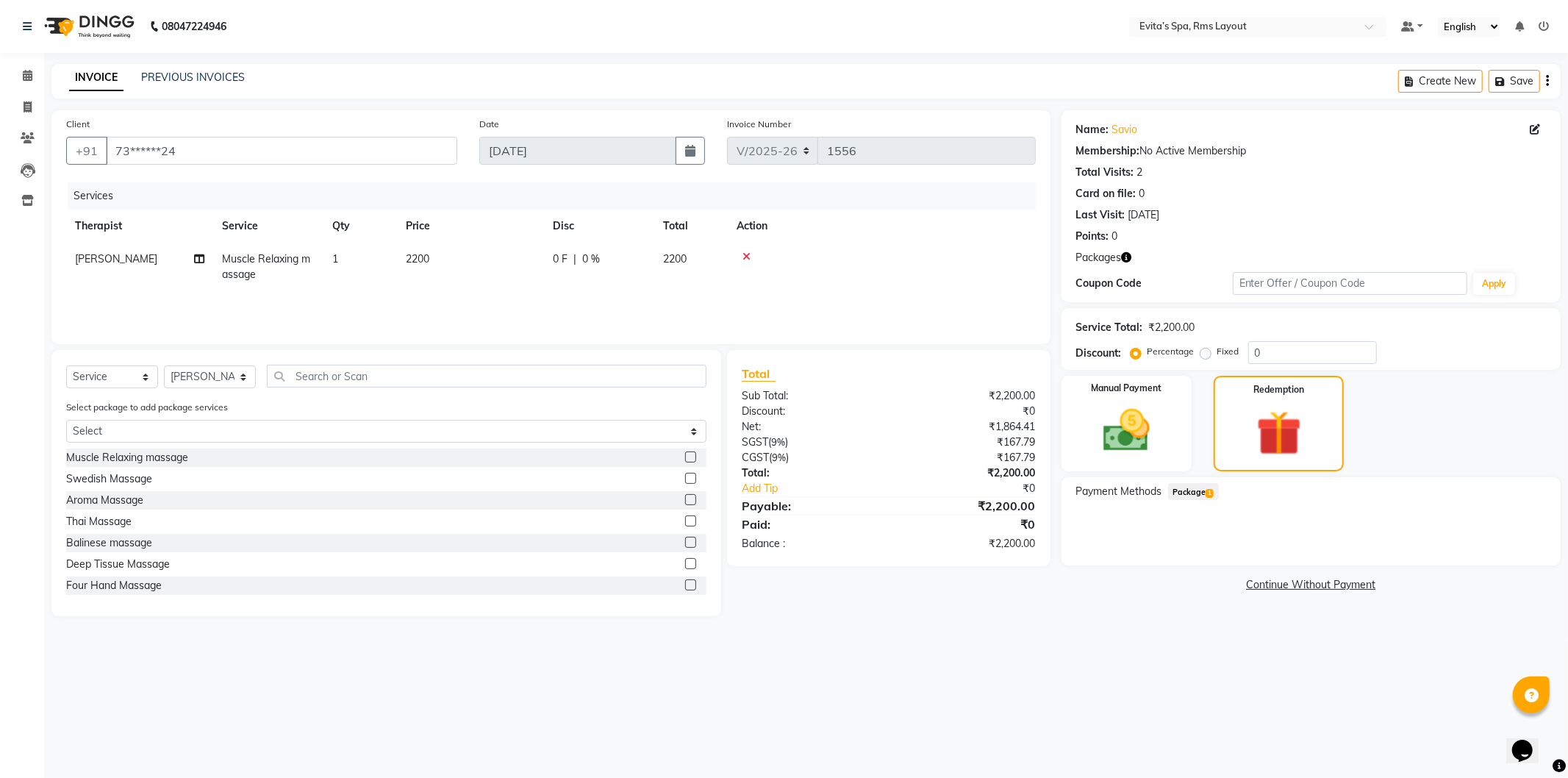
click at [1203, 494] on span "Package 1" at bounding box center [1194, 492] width 51 height 17
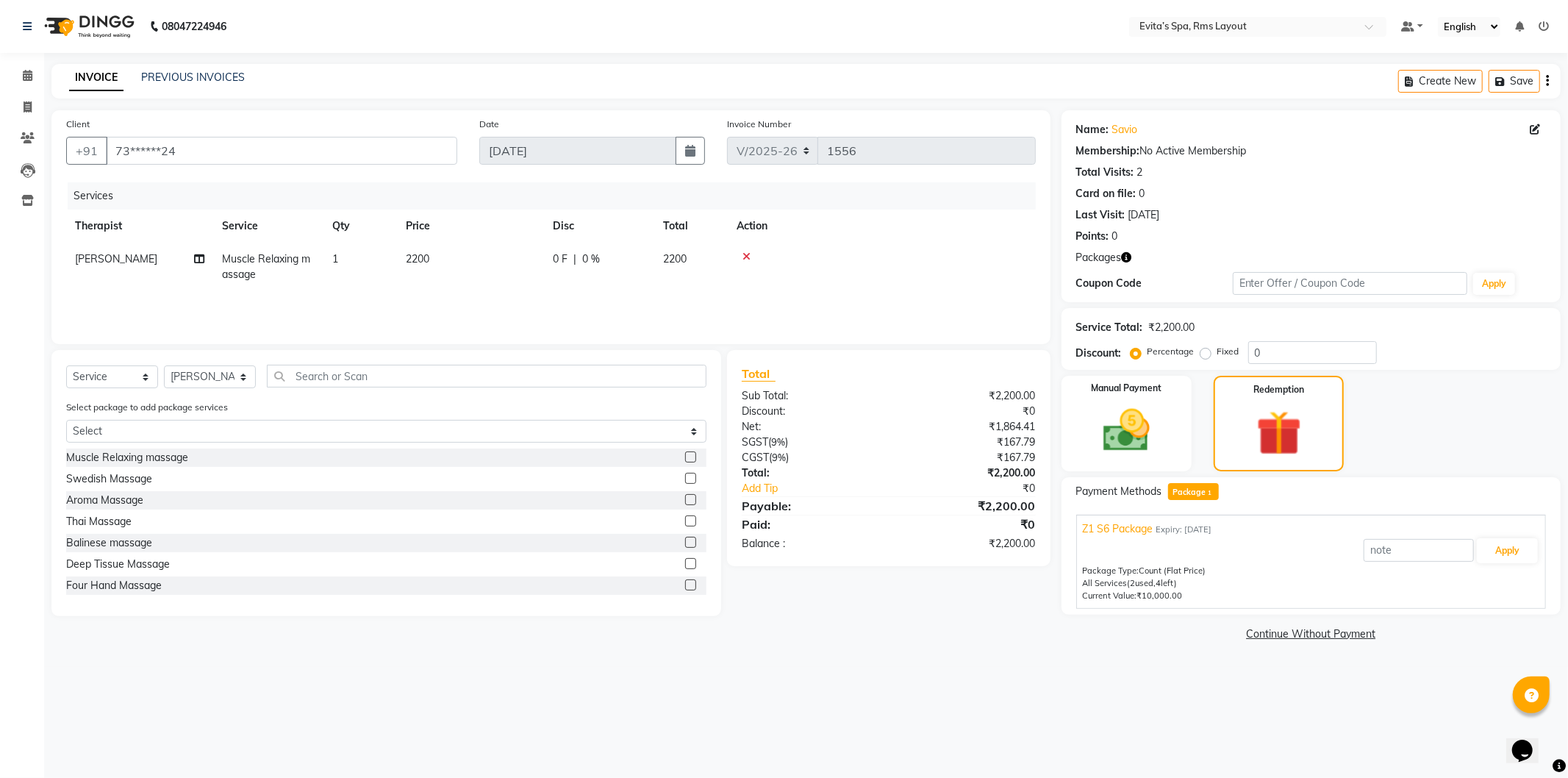
click at [1192, 574] on span "Count (Flat Price)" at bounding box center [1173, 570] width 67 height 10
click at [1371, 552] on input "text" at bounding box center [1418, 550] width 110 height 23
click at [1502, 553] on button "Apply" at bounding box center [1508, 551] width 61 height 25
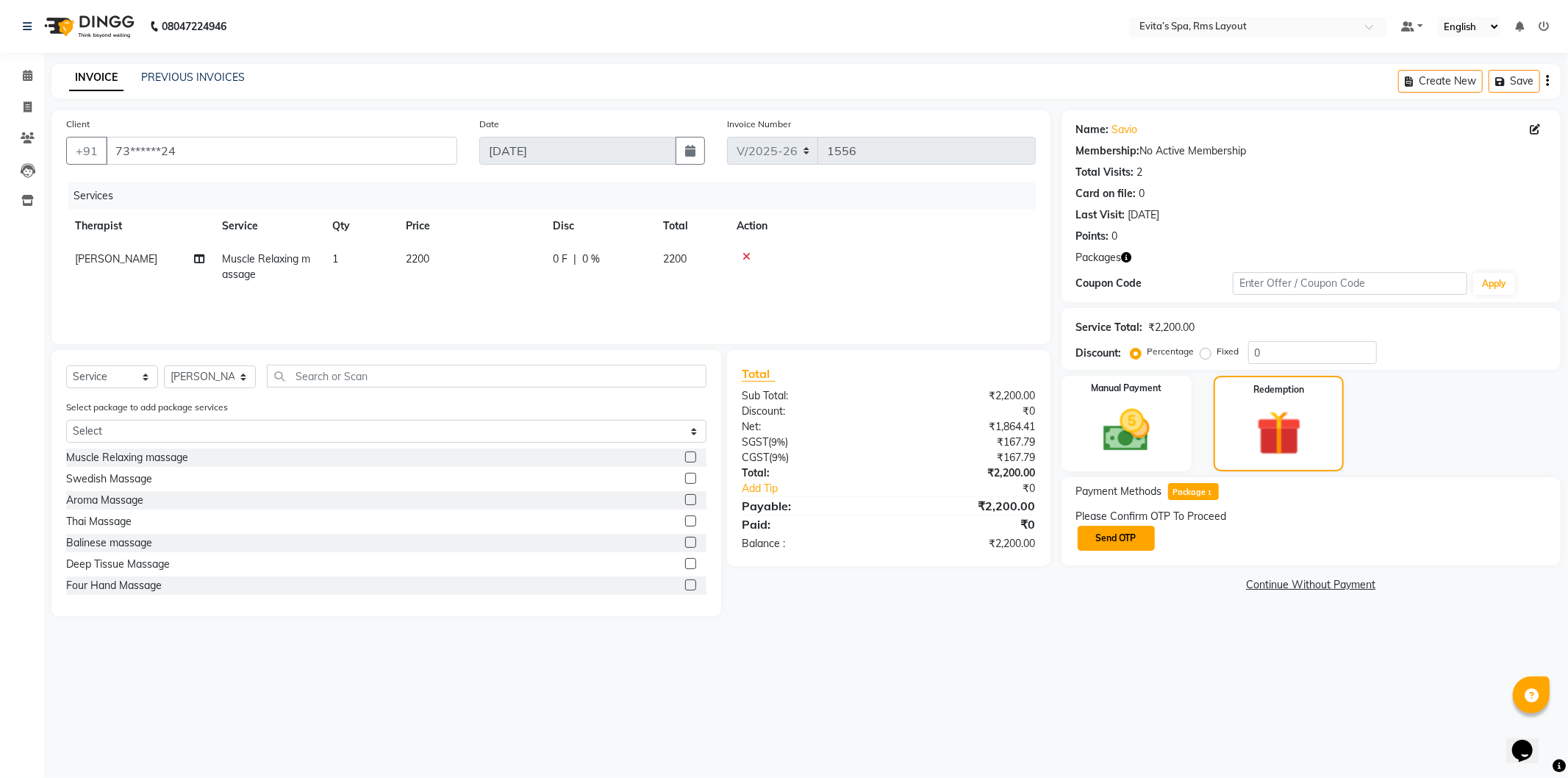
click at [1126, 532] on button "Send OTP" at bounding box center [1116, 538] width 77 height 25
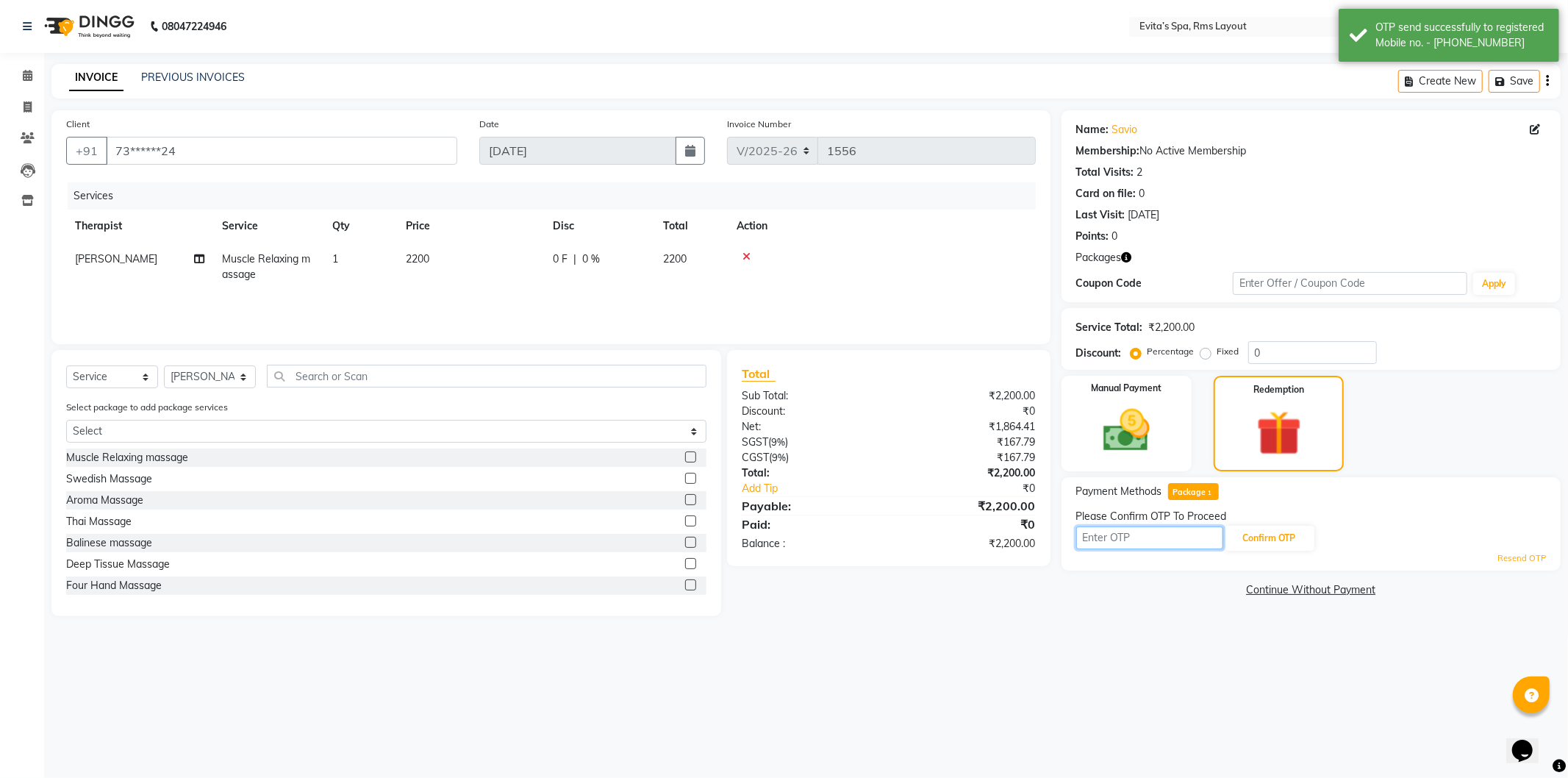
click at [1180, 545] on input "text" at bounding box center [1150, 538] width 147 height 23
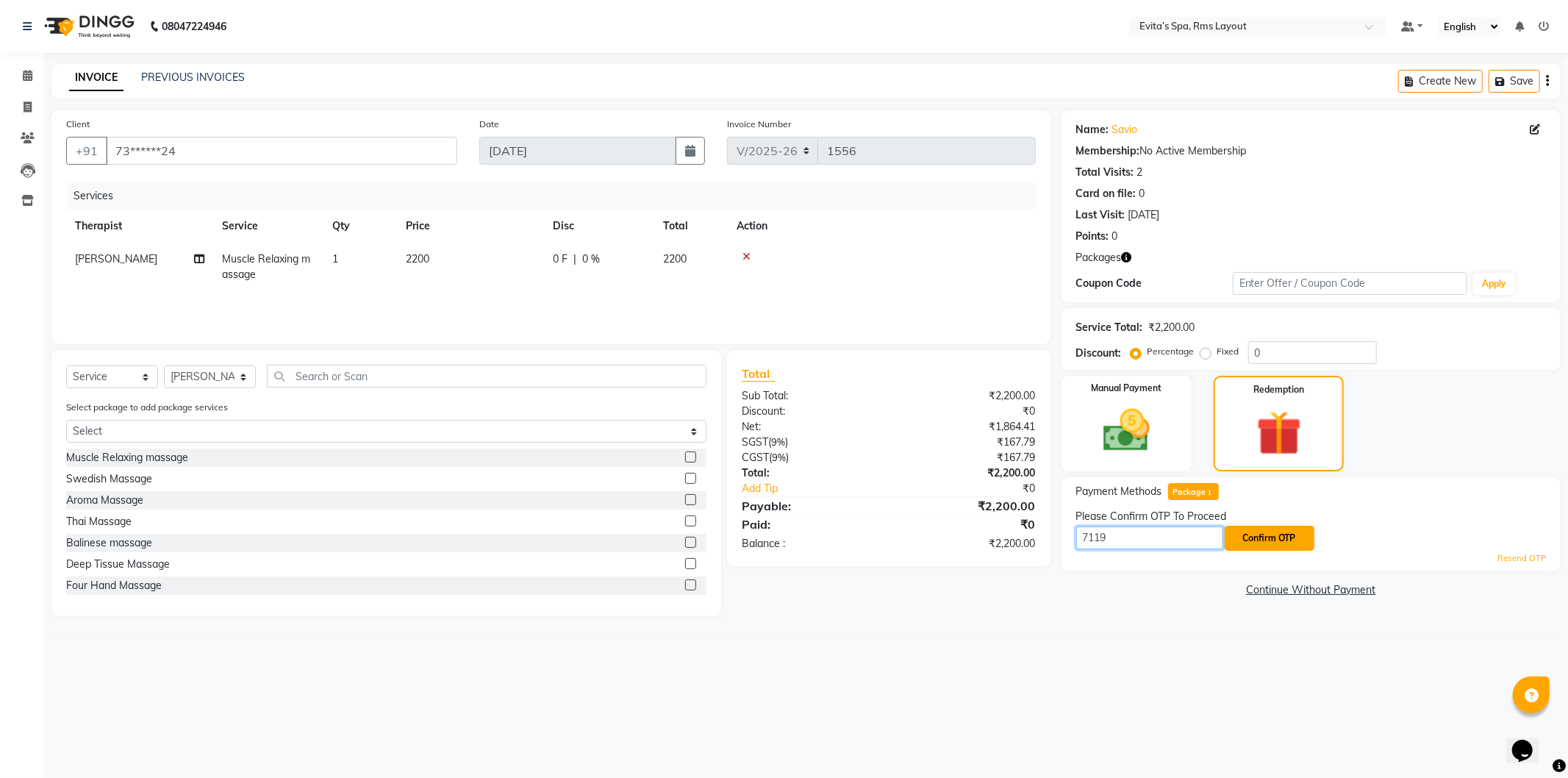
type input "7119"
click at [1280, 549] on button "Confirm OTP" at bounding box center [1269, 538] width 90 height 25
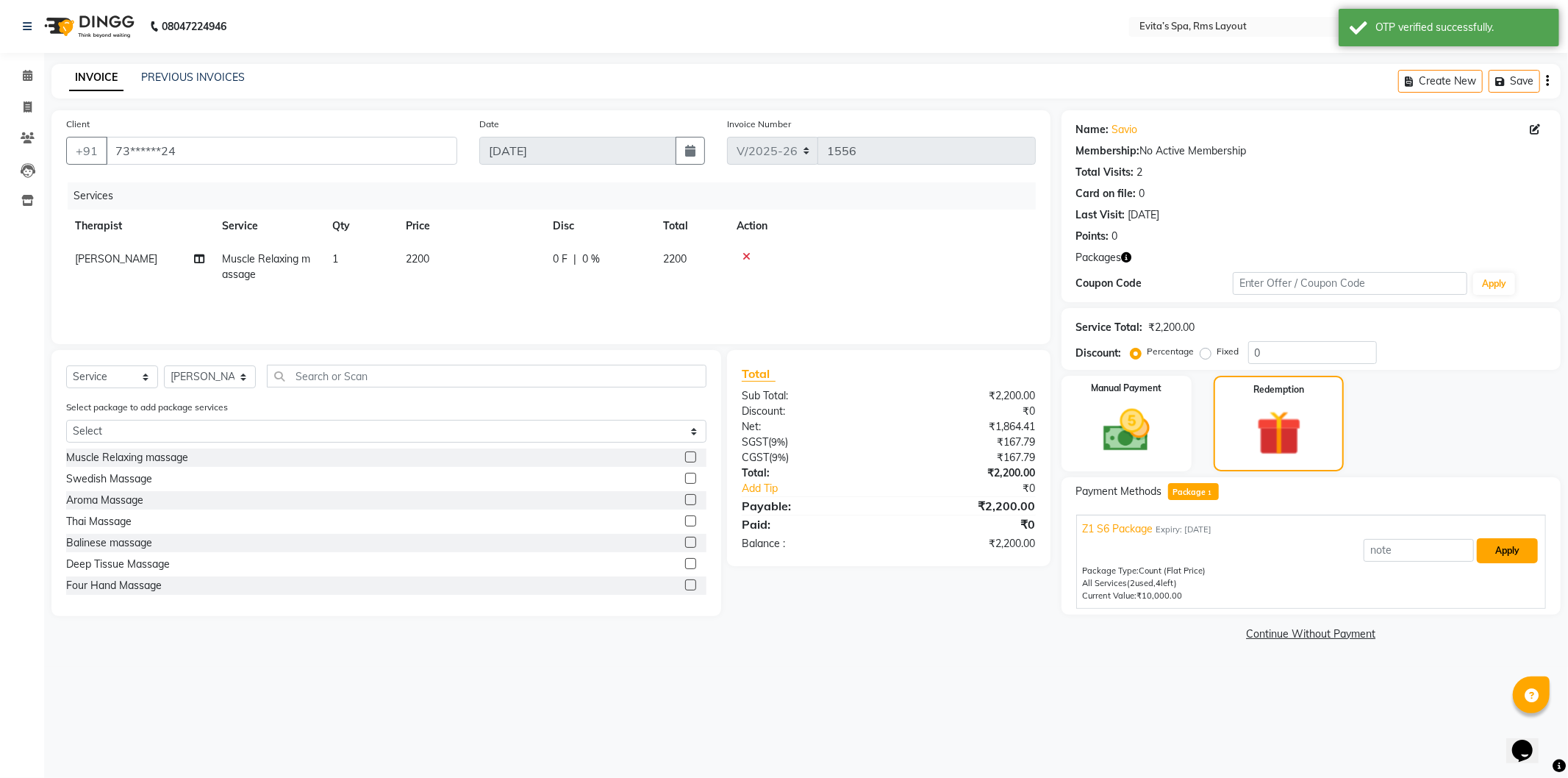
click at [1506, 556] on button "Apply" at bounding box center [1508, 551] width 61 height 25
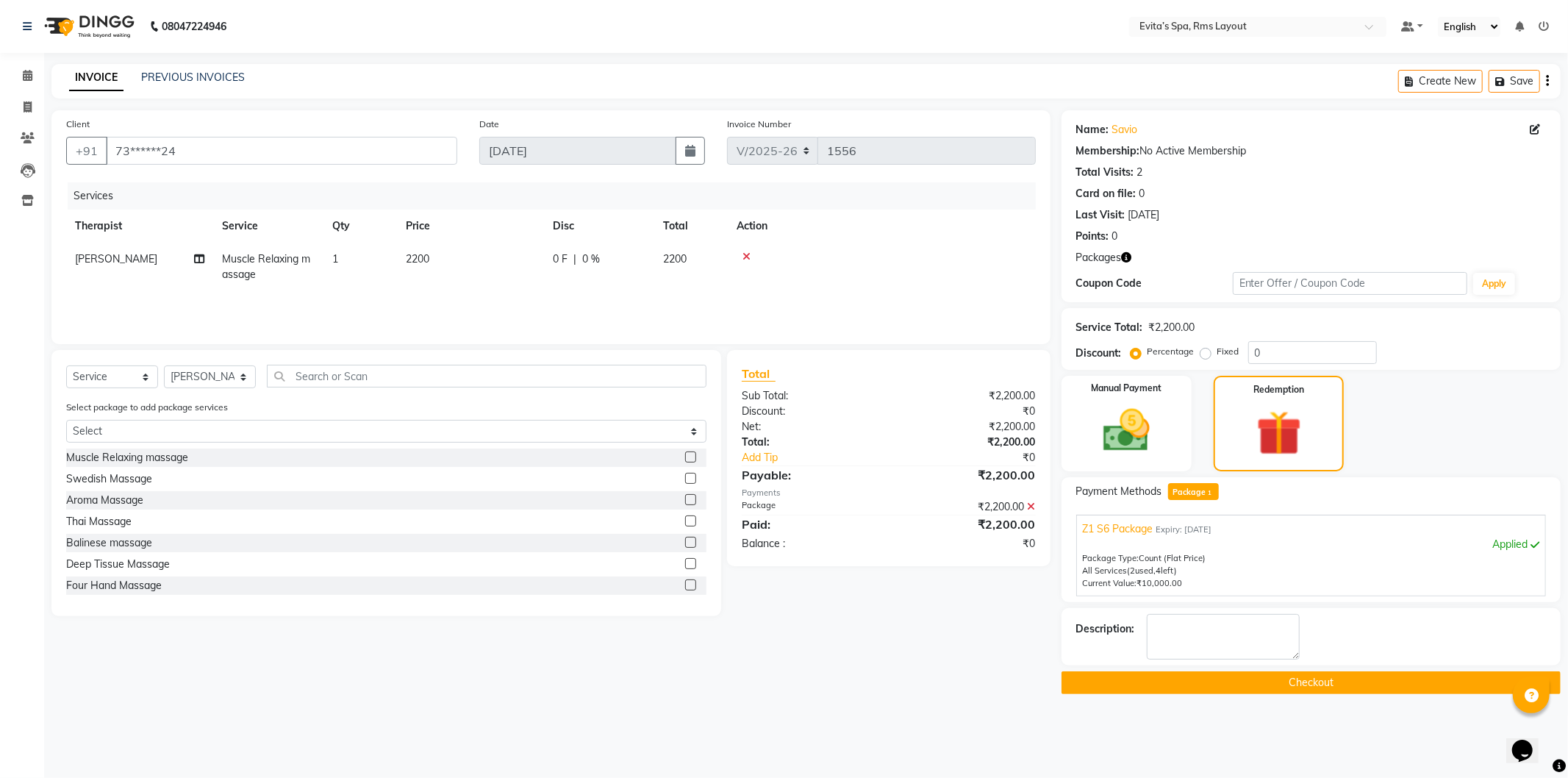
click at [1189, 678] on button "Checkout" at bounding box center [1311, 683] width 499 height 23
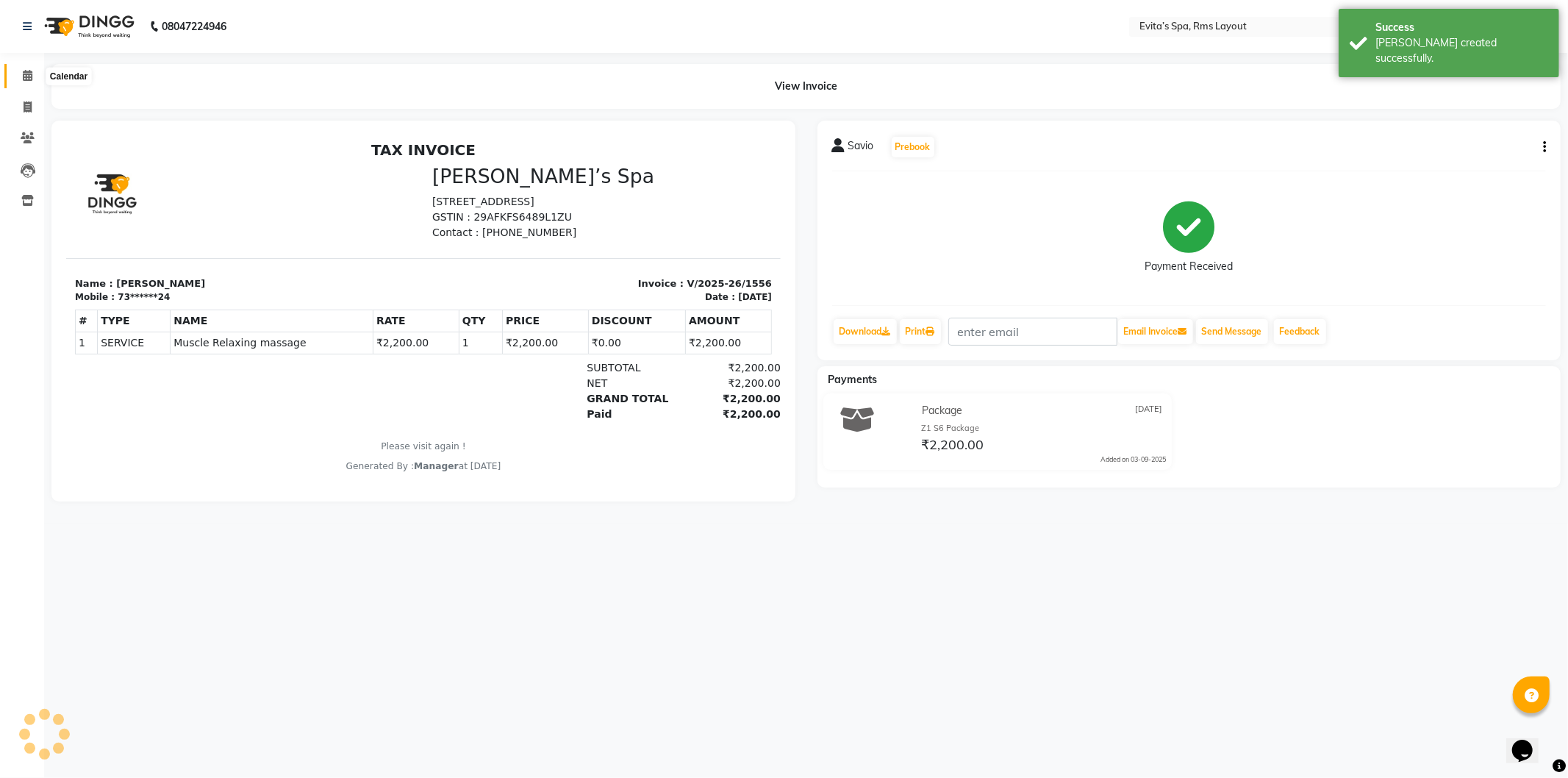
click at [20, 75] on span at bounding box center [27, 76] width 26 height 17
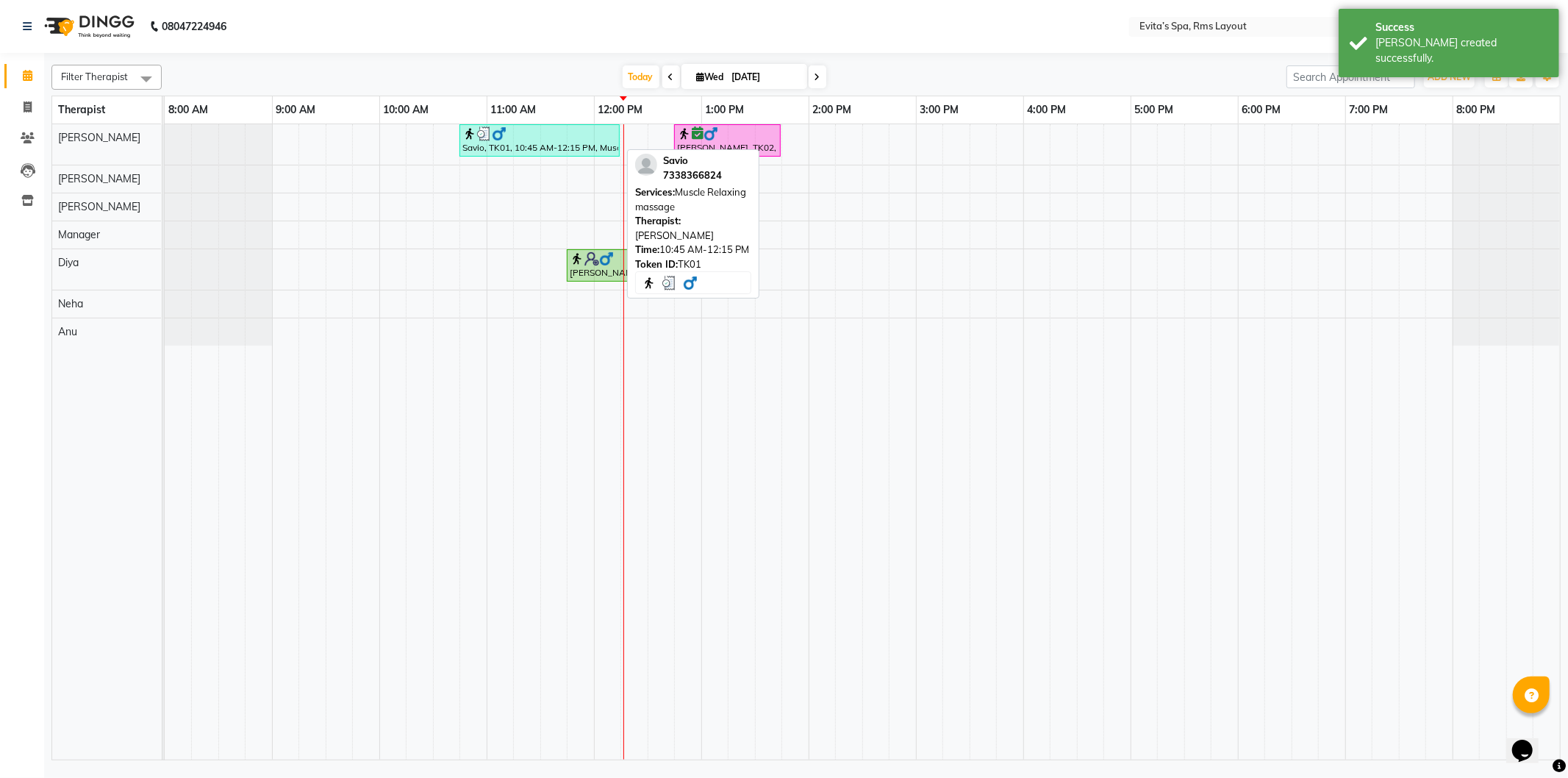
click at [577, 137] on div at bounding box center [540, 133] width 154 height 15
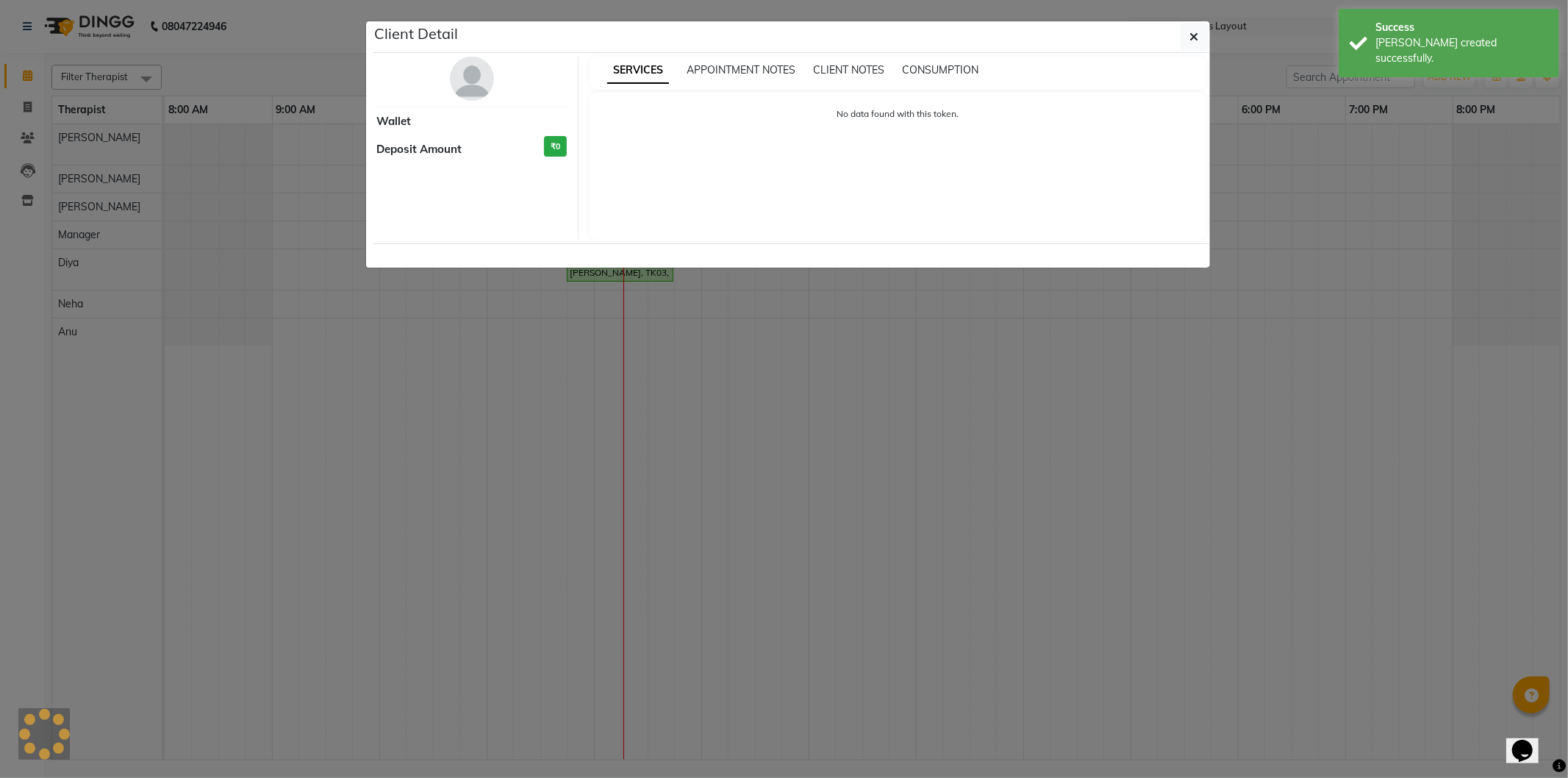
select select "3"
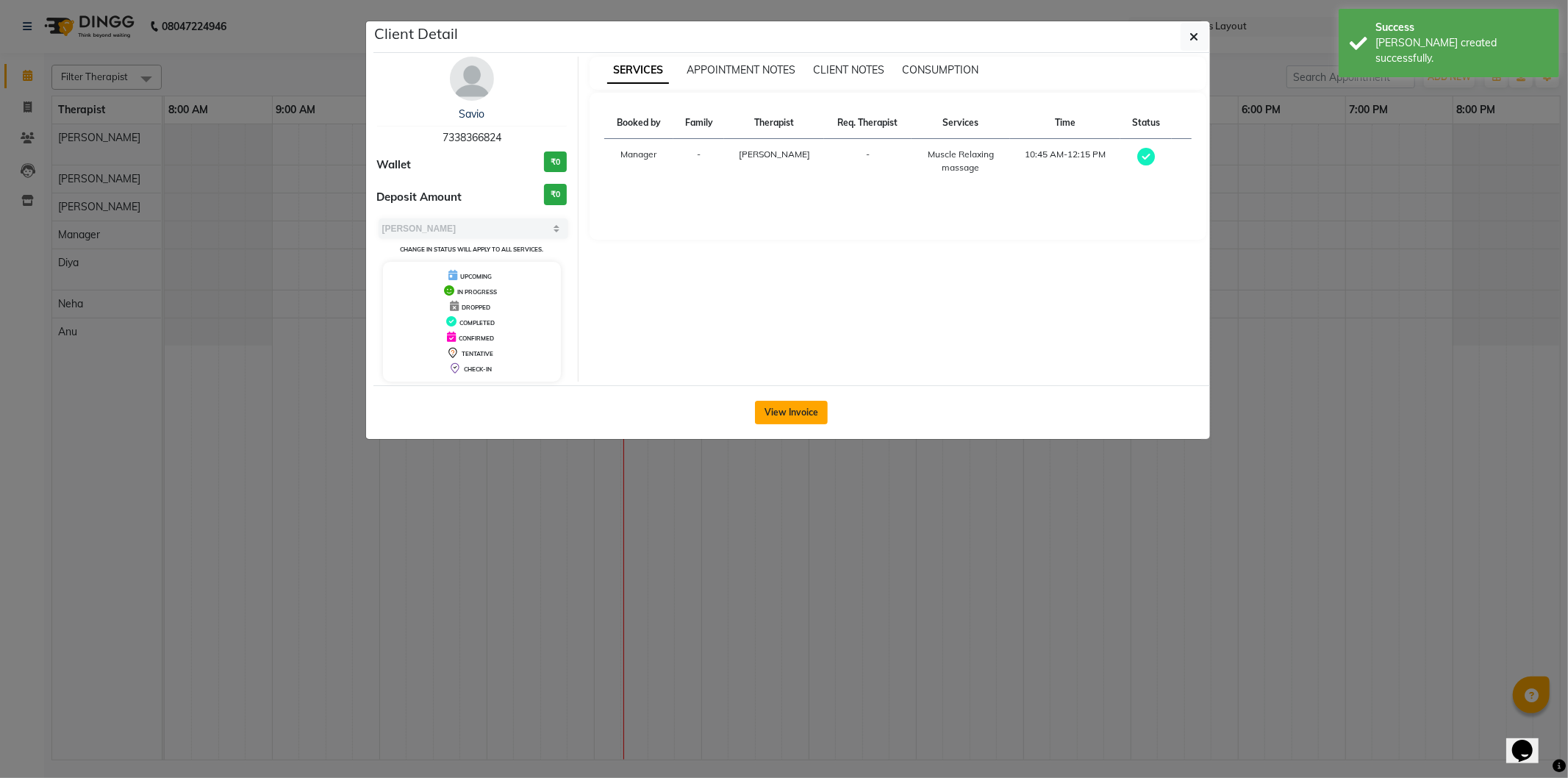
click at [777, 414] on button "View Invoice" at bounding box center [791, 413] width 73 height 23
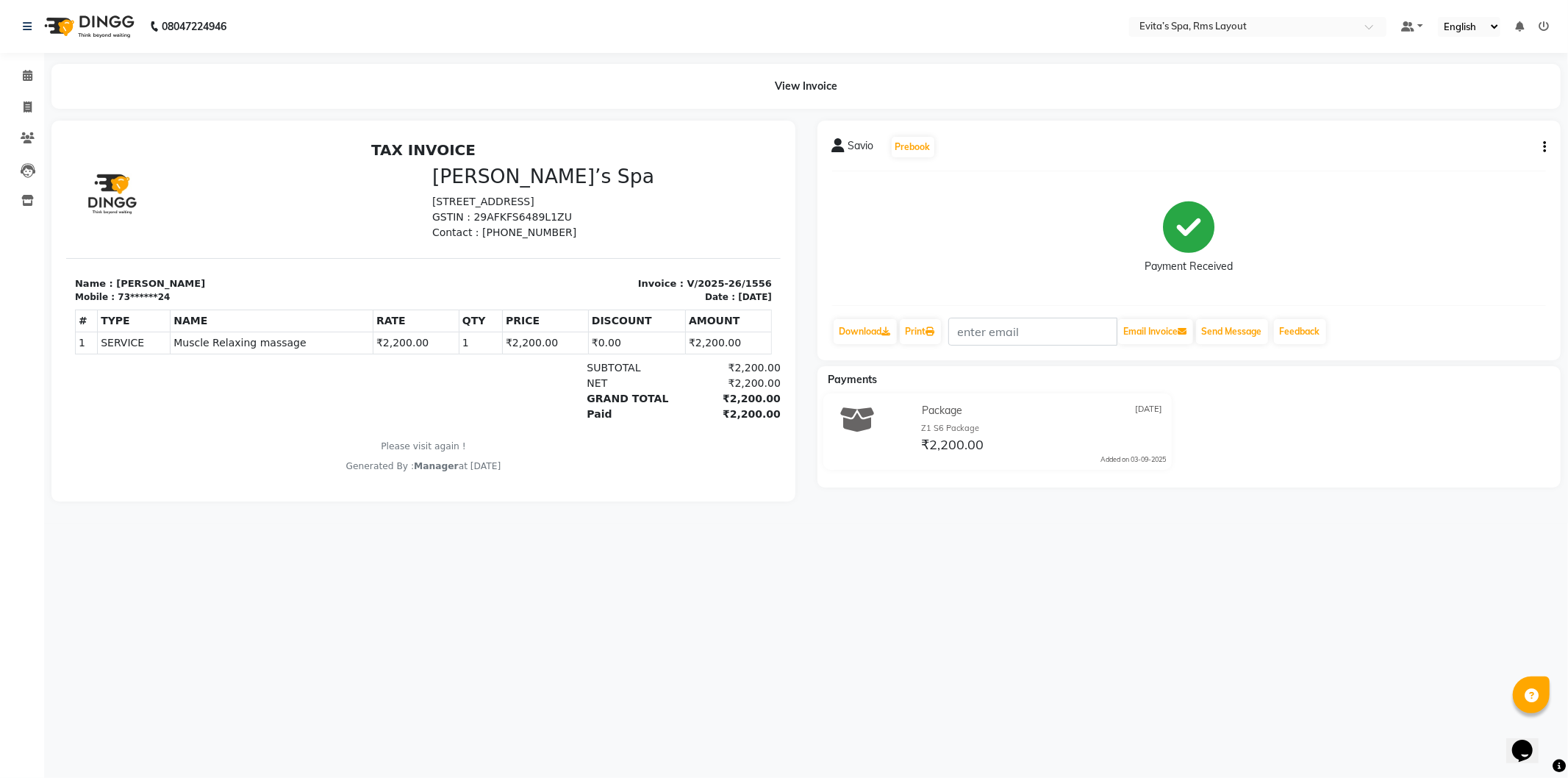
click at [1542, 147] on button "button" at bounding box center [1541, 147] width 9 height 16
click at [1480, 144] on div "Edit Item Staff" at bounding box center [1471, 147] width 101 height 19
select select "70221"
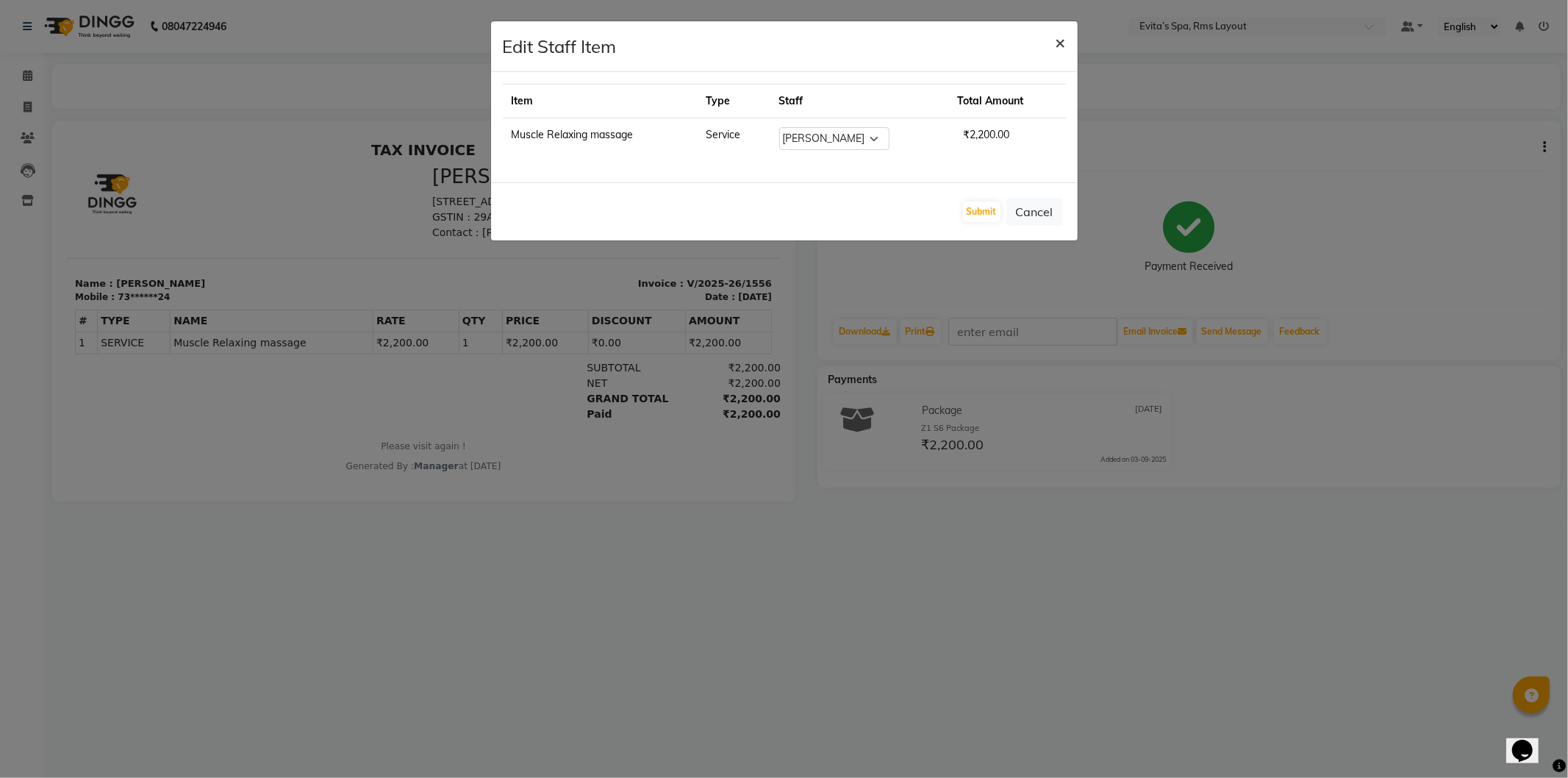
click at [1059, 37] on span "×" at bounding box center [1061, 42] width 10 height 22
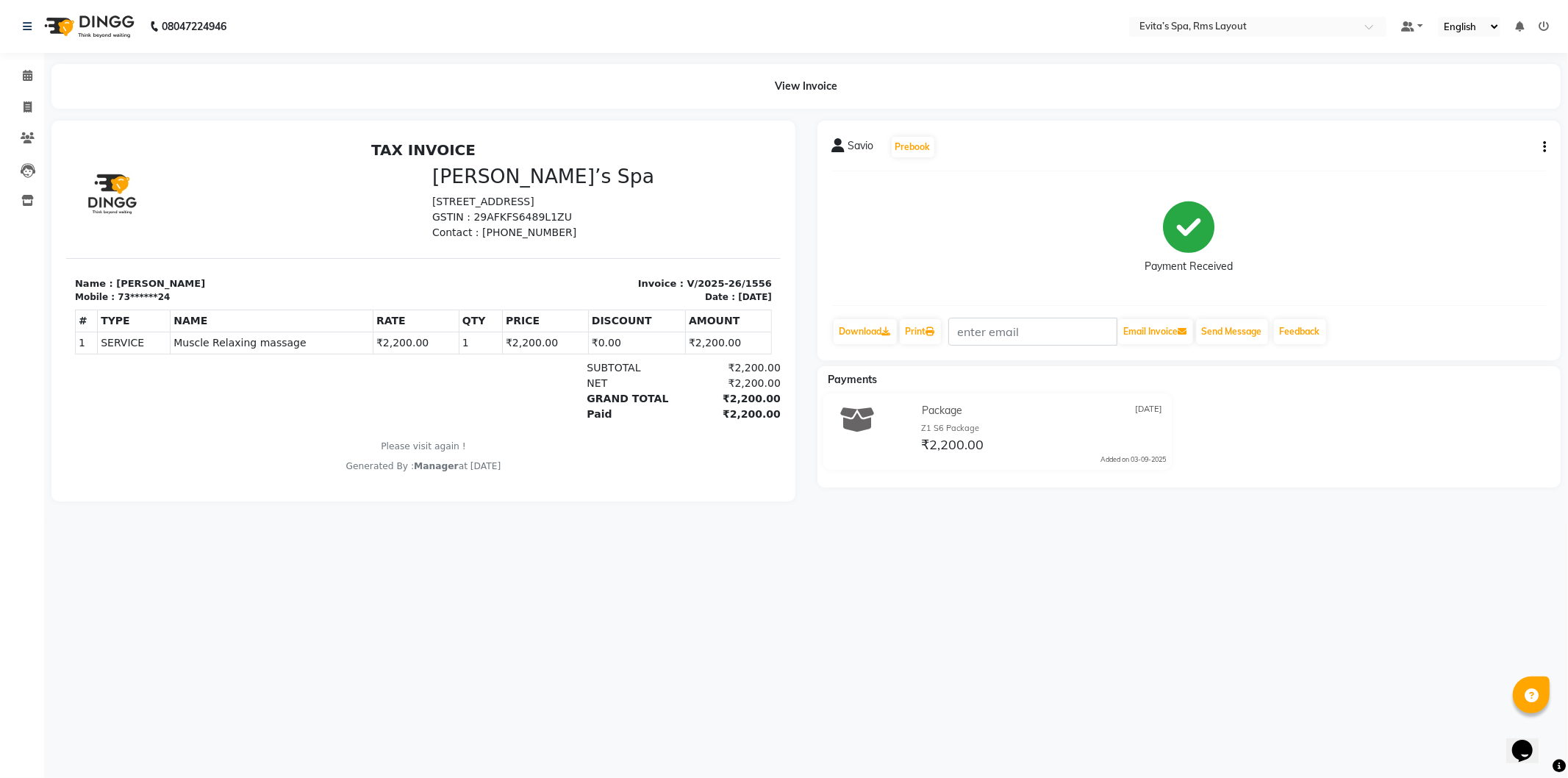
click at [1541, 144] on button "button" at bounding box center [1541, 147] width 9 height 16
click at [1507, 129] on div "Split Service Amount" at bounding box center [1471, 129] width 101 height 19
select select "70221"
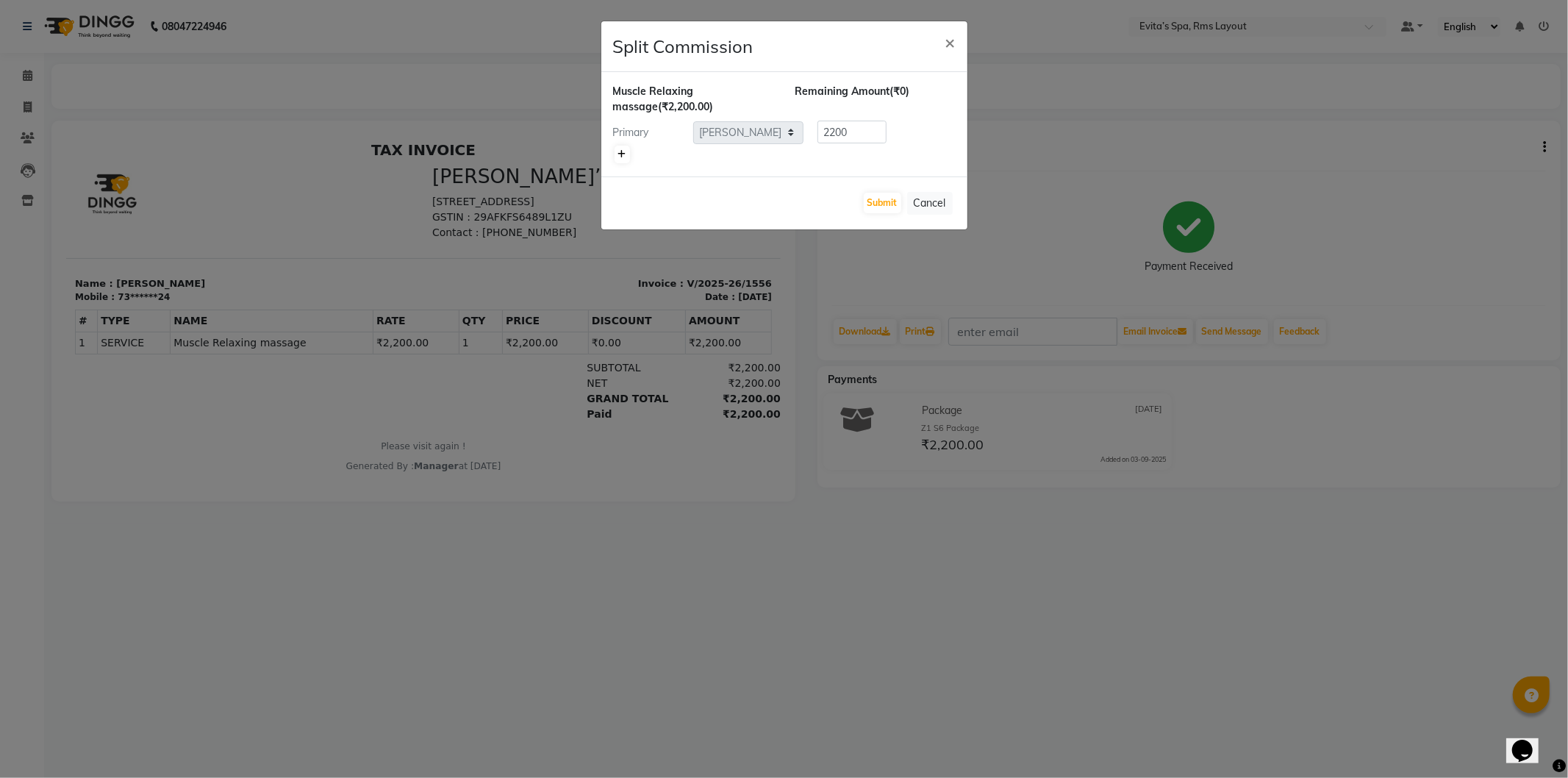
click at [619, 160] on link at bounding box center [623, 155] width 16 height 18
type input "1100"
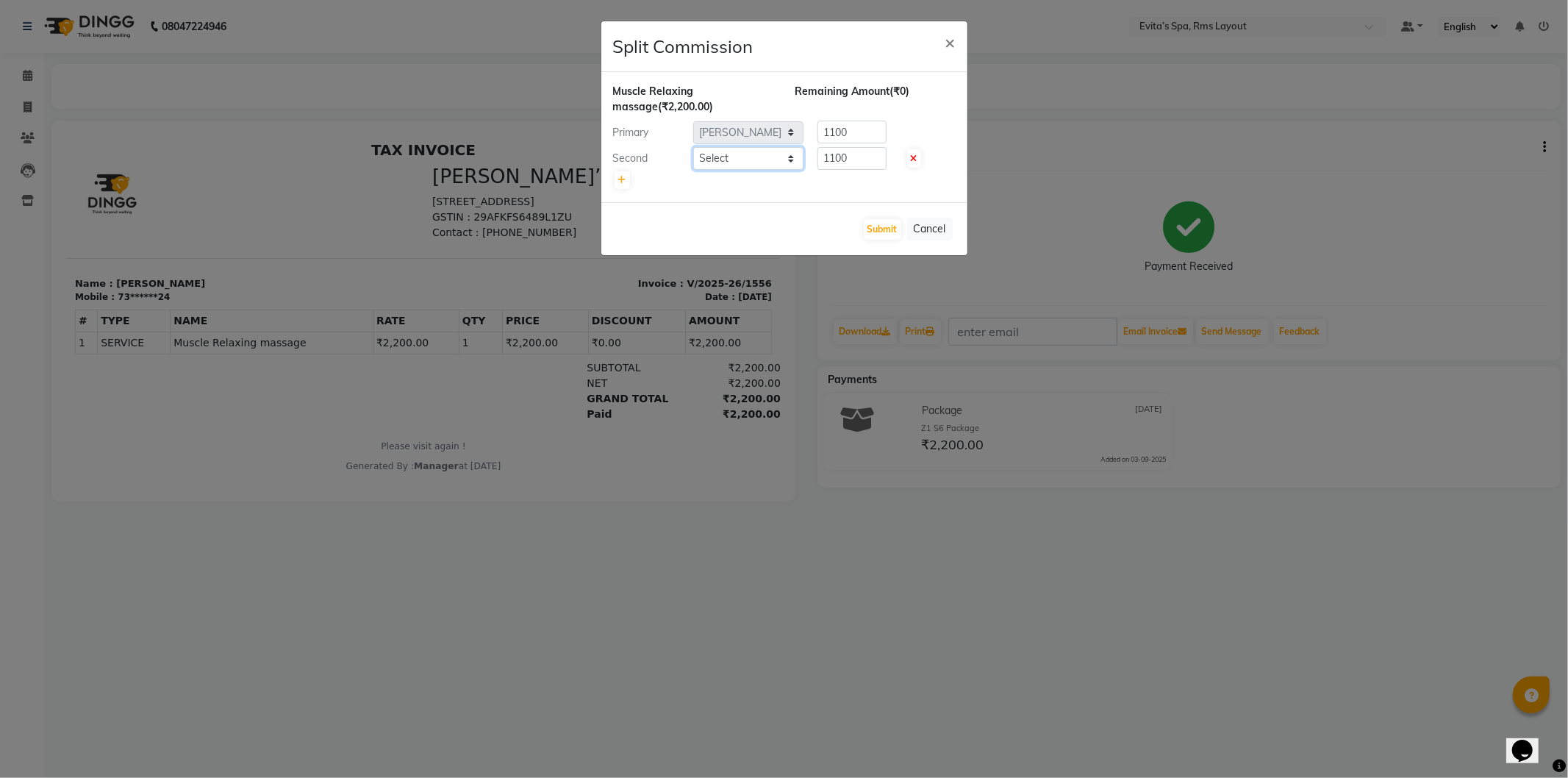
click at [791, 158] on select "Select Anu Diya Kavitha Manager Nancy Neha Rebecca" at bounding box center [748, 158] width 110 height 23
select select "70223"
click at [694, 147] on select "Select Anu Diya Kavitha Manager Nancy Neha Rebecca" at bounding box center [748, 158] width 110 height 23
click at [872, 219] on button "Submit" at bounding box center [883, 229] width 37 height 20
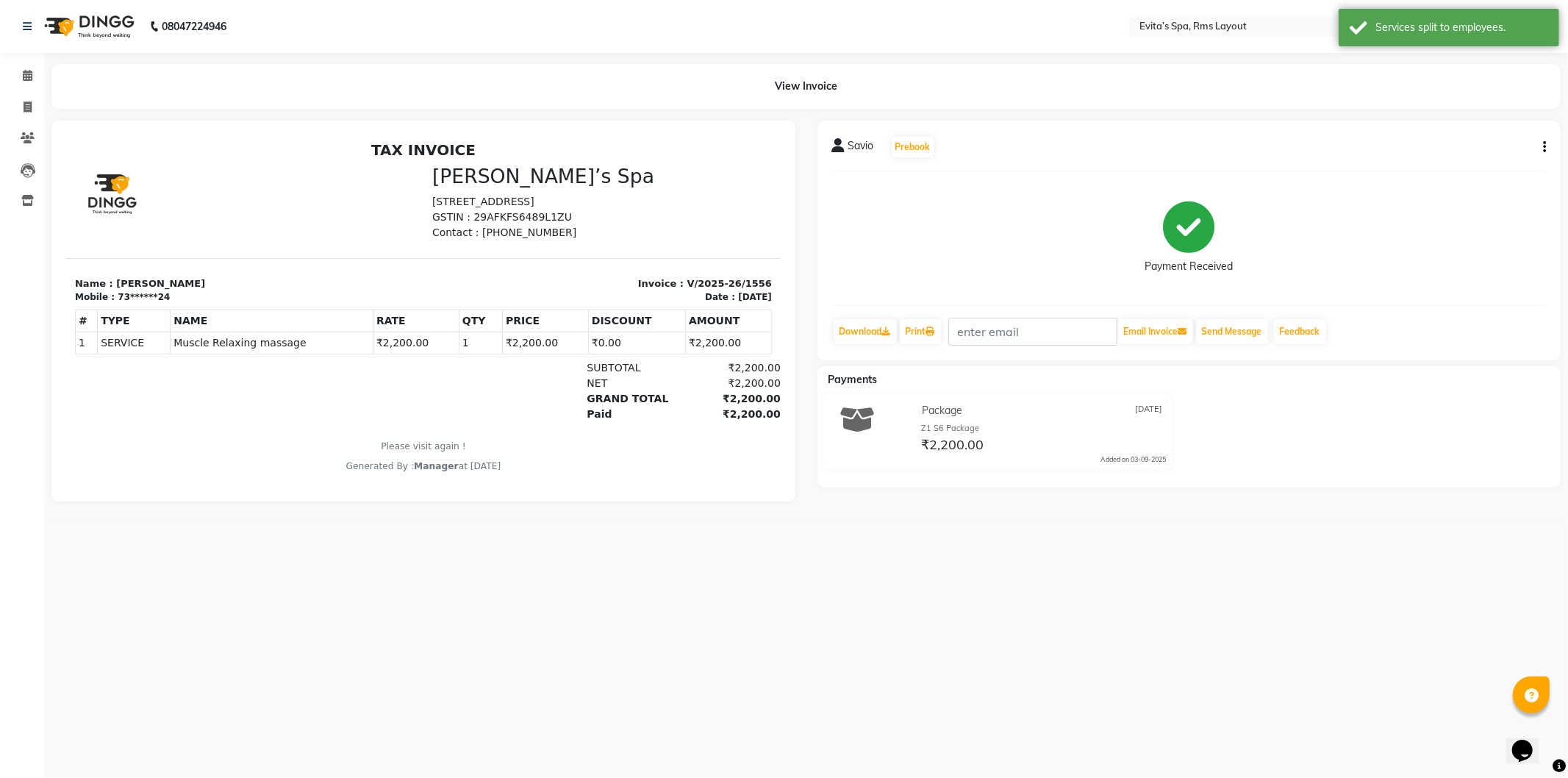
click at [1538, 146] on button "button" at bounding box center [1541, 147] width 9 height 16
click at [1507, 304] on div "Savio Prebook Payment Received Download Print Email Invoice Send Message Feedba…" at bounding box center [1190, 240] width 744 height 240
click at [27, 75] on icon at bounding box center [27, 76] width 9 height 11
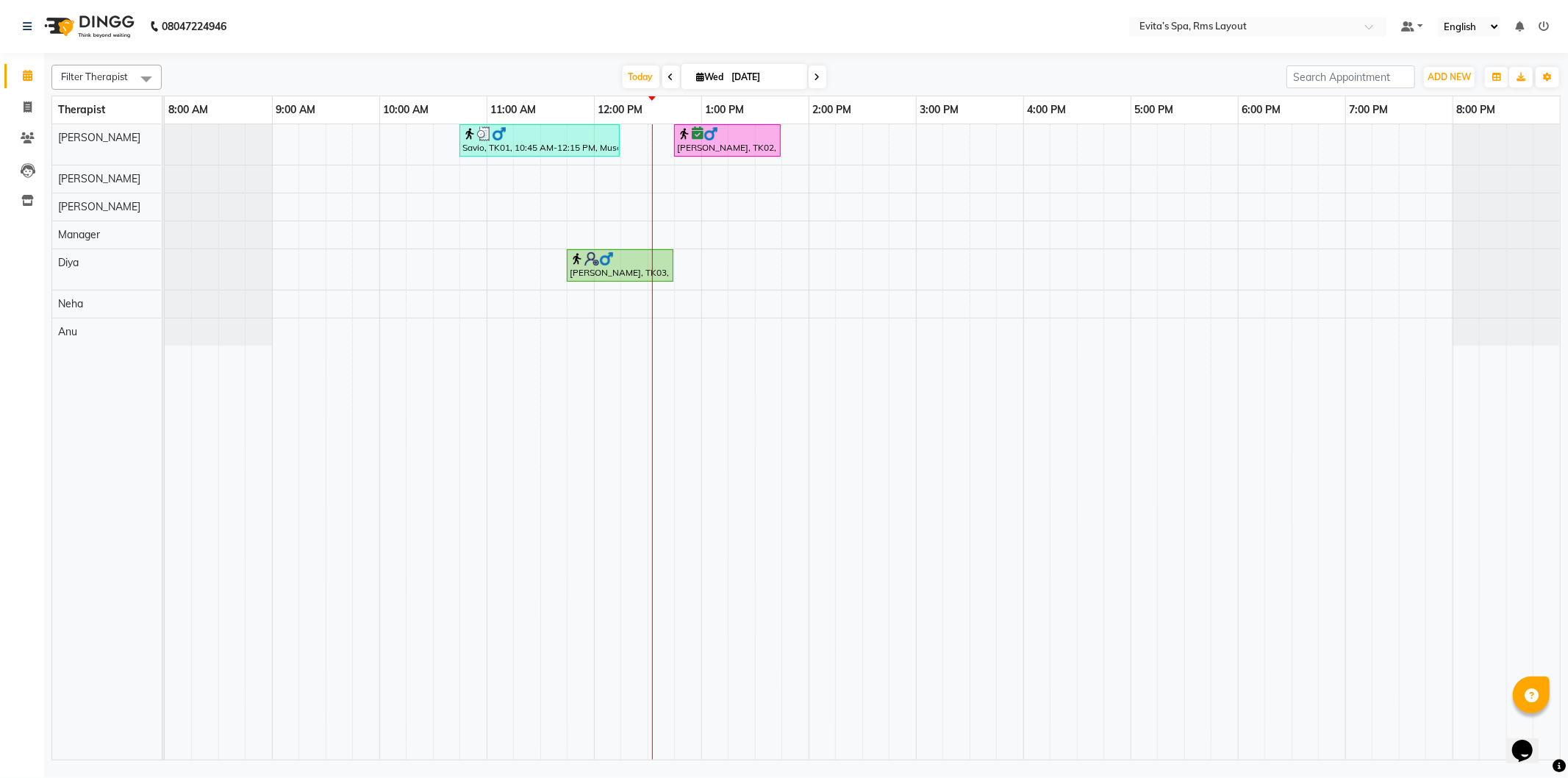
click at [749, 186] on div "Savio, TK01, 10:45 AM-12:15 PM, Muscle Relaxing massage Lokesh, TK02, 12:45 PM-…" at bounding box center [862, 442] width 1396 height 635
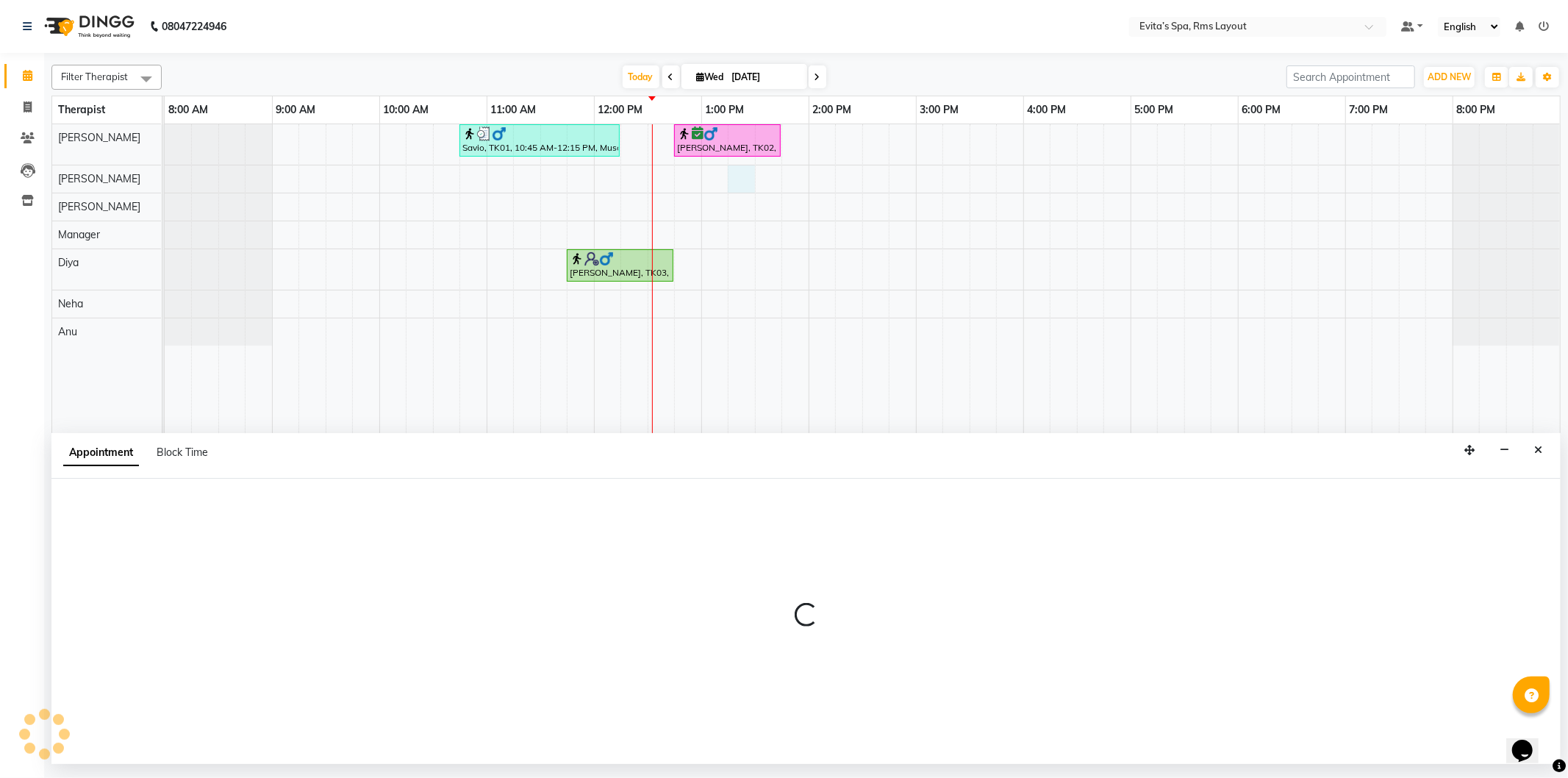
select select "70222"
select select "795"
select select "tentative"
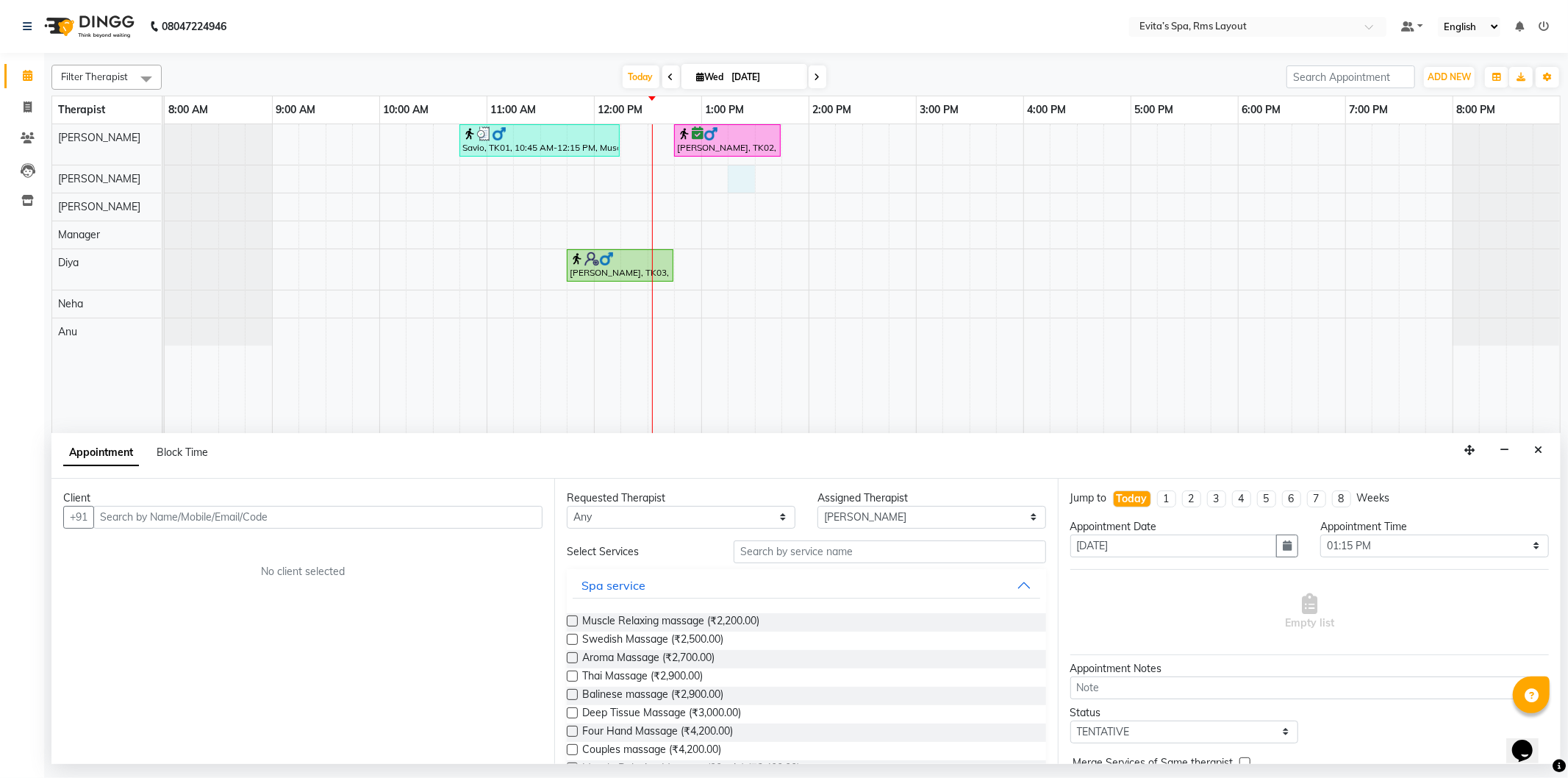
click at [263, 523] on input "text" at bounding box center [318, 517] width 449 height 23
click at [206, 547] on ngb-highlight "91******66" at bounding box center [176, 549] width 60 height 15
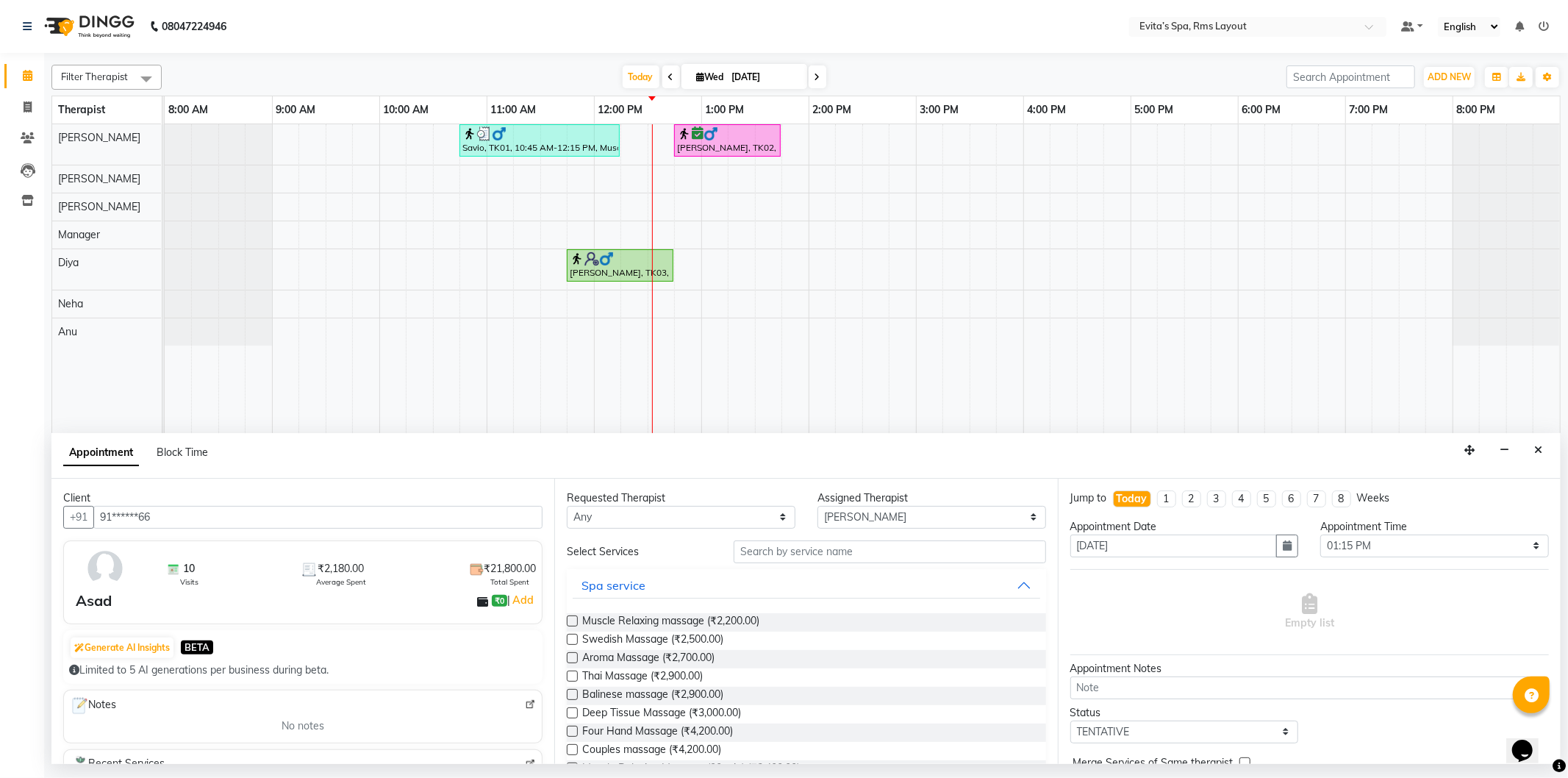
type input "91******66"
click at [864, 524] on select "Select Anu Diya Kavitha Manager Nancy Neha Rebecca" at bounding box center [931, 517] width 229 height 23
select select "70223"
click at [818, 506] on select "Select Anu Diya Kavitha Manager Nancy Neha Rebecca" at bounding box center [931, 517] width 229 height 23
click at [679, 623] on span "Muscle Relaxing massage (₹2,200.00)" at bounding box center [671, 623] width 177 height 19
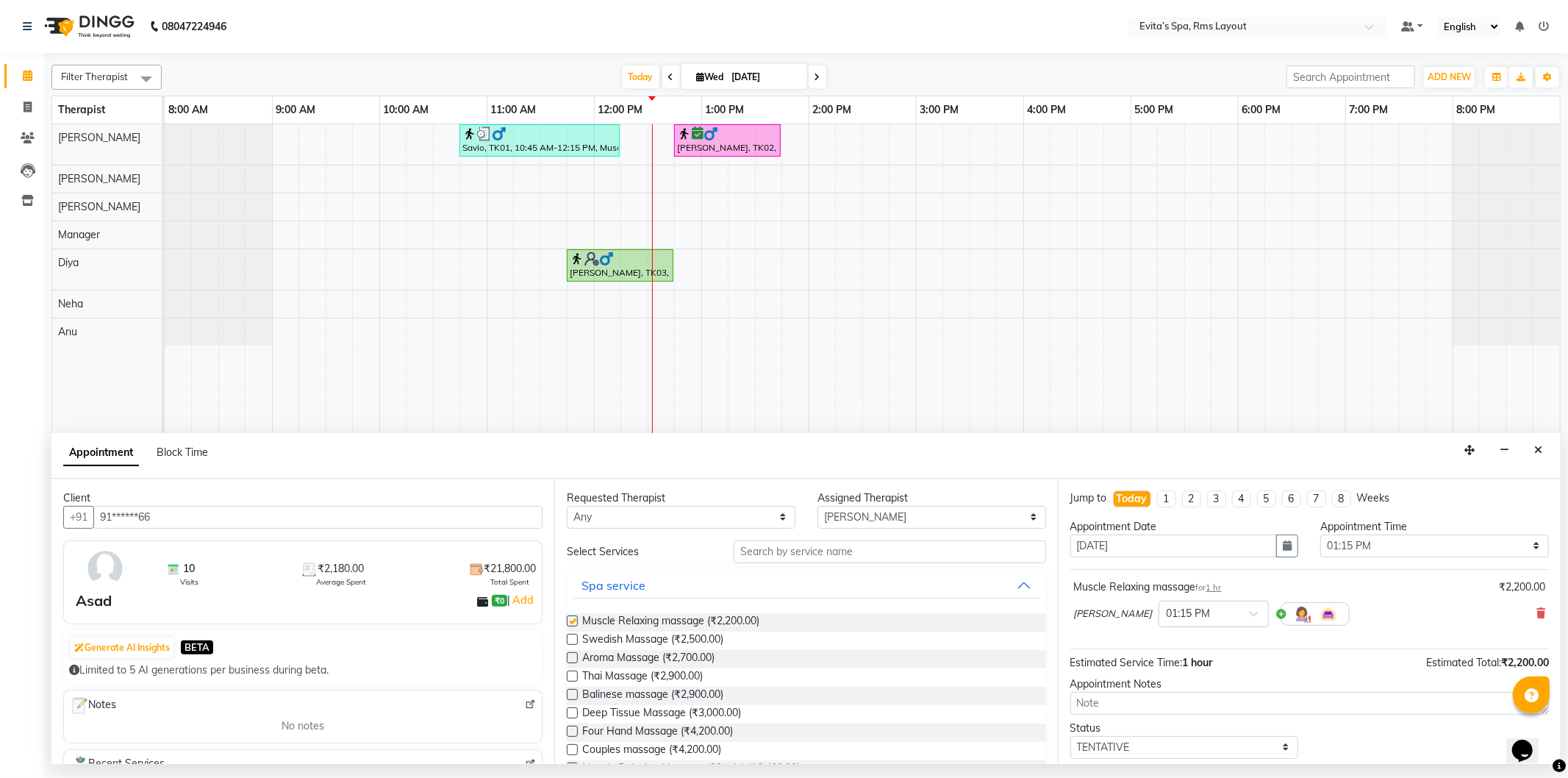
checkbox input "false"
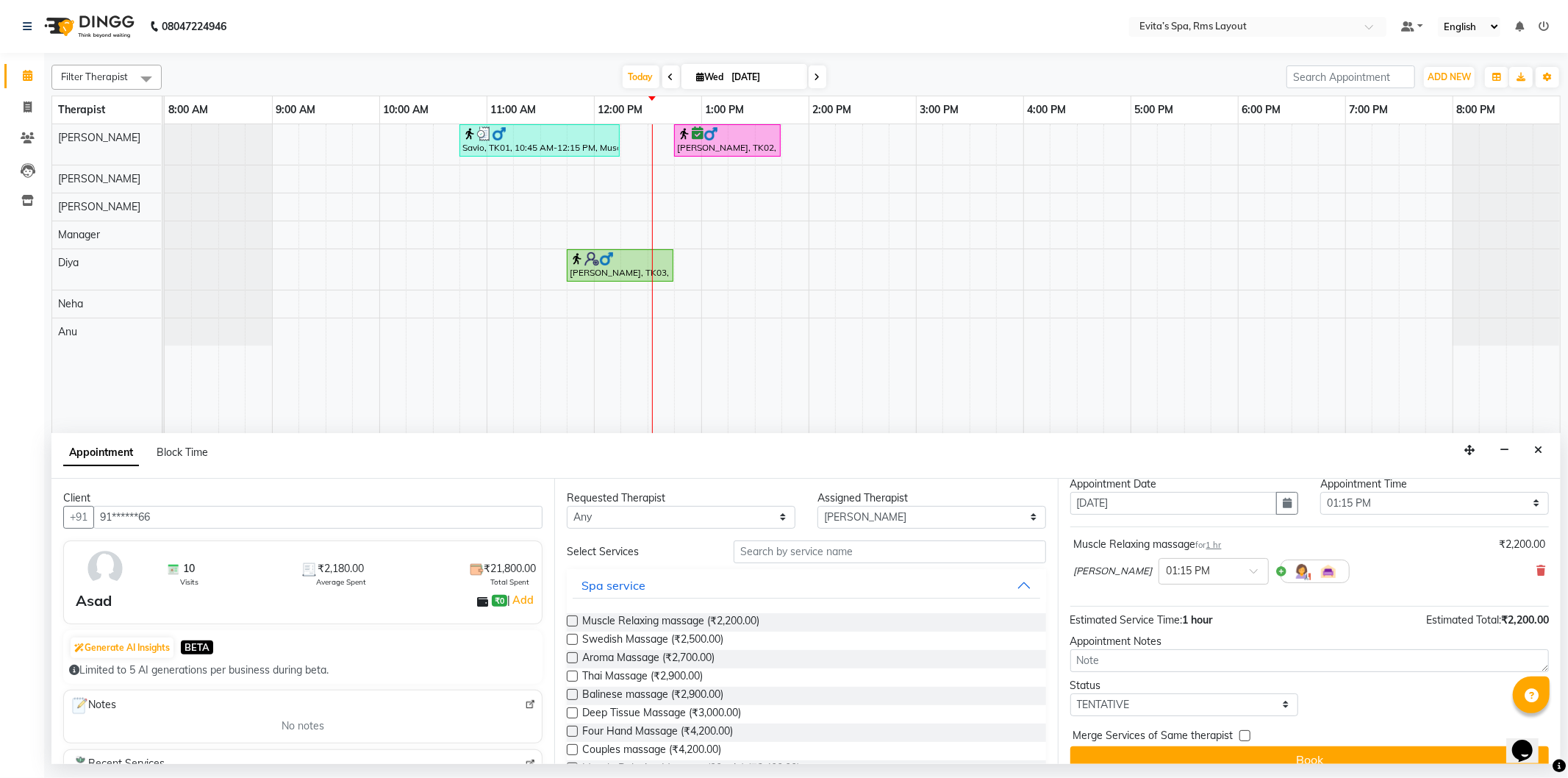
scroll to position [63, 0]
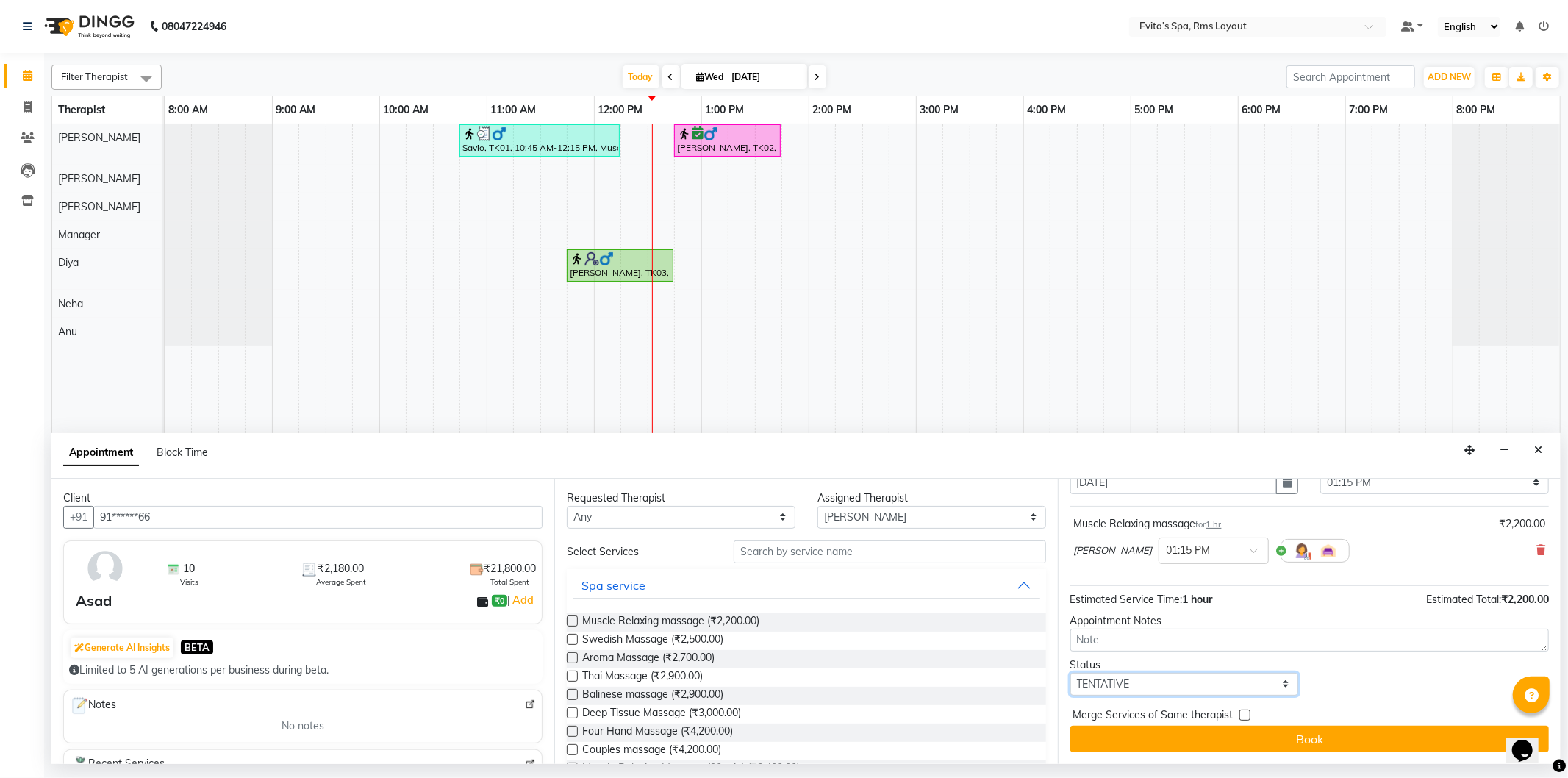
click at [1145, 678] on select "Select TENTATIVE CONFIRM CHECK-IN UPCOMING" at bounding box center [1184, 684] width 229 height 23
select select "confirm booking"
click at [1070, 673] on select "Select TENTATIVE CONFIRM CHECK-IN UPCOMING" at bounding box center [1184, 684] width 229 height 23
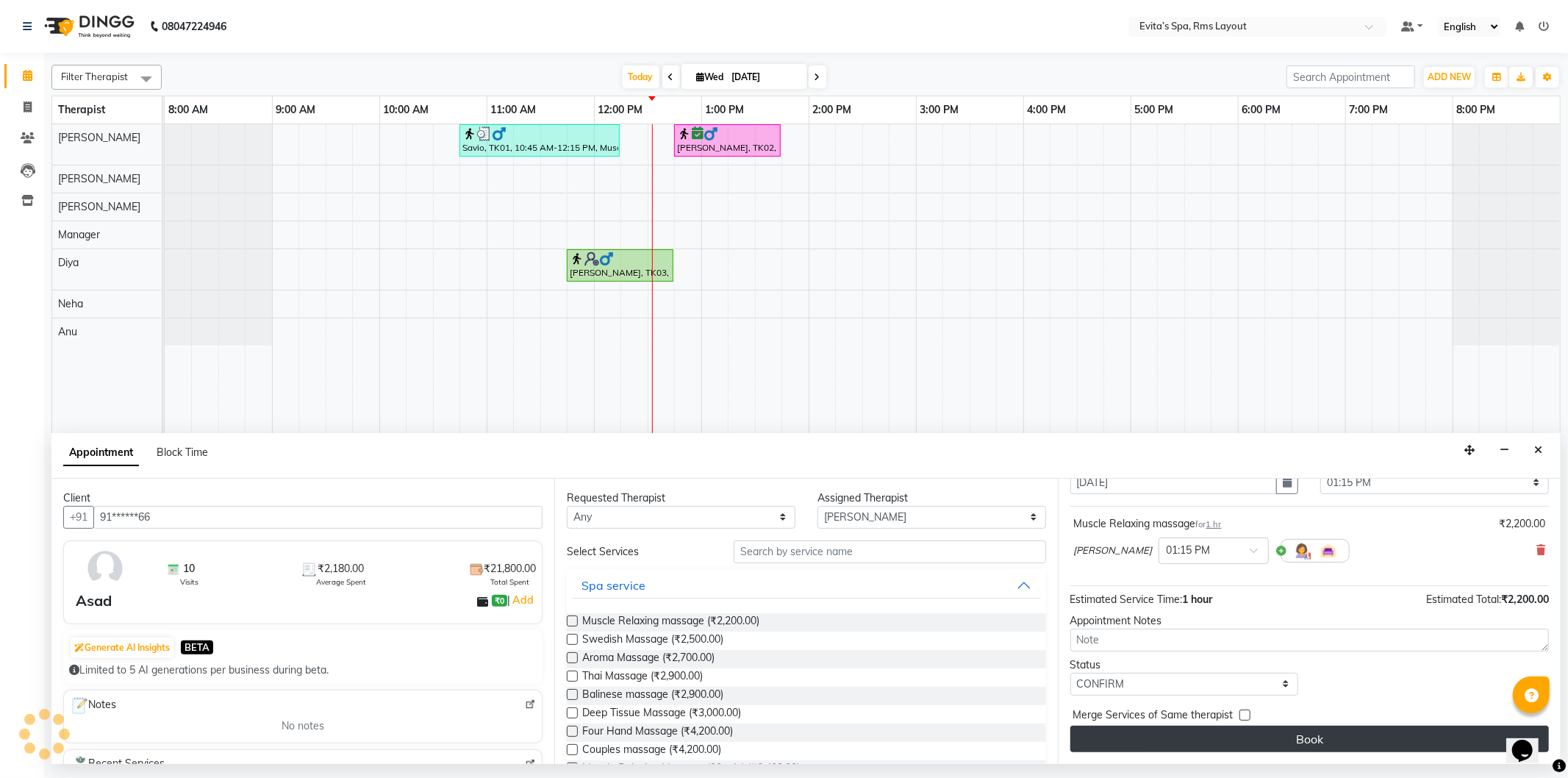
click at [1170, 737] on button "Book" at bounding box center [1310, 739] width 479 height 27
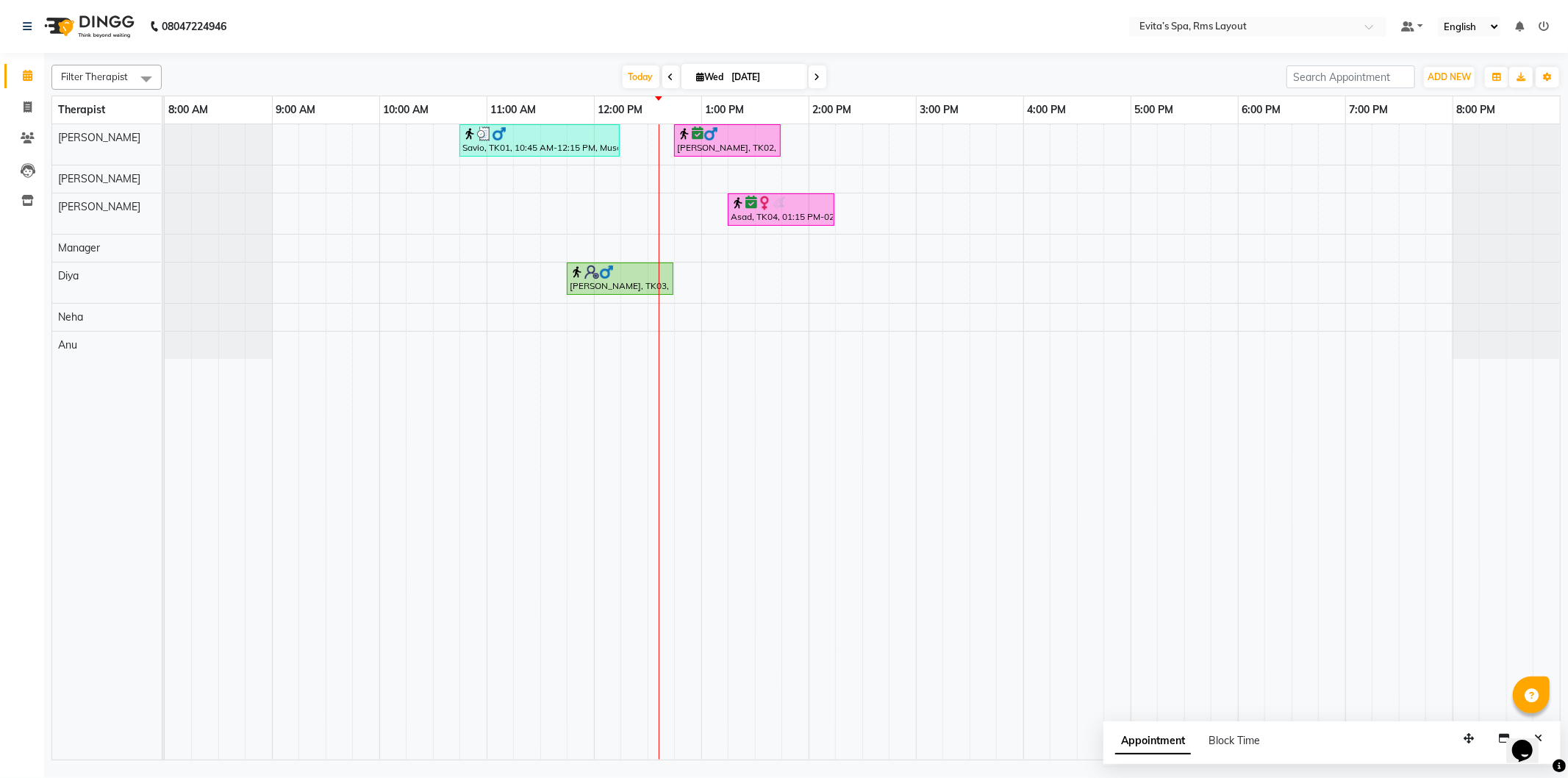
click at [1275, 39] on nav "08047224946 Select Location × Evita’s Spa, Rms Layout Default Panel My Panel En…" at bounding box center [784, 27] width 1568 height 53
click at [883, 435] on td at bounding box center [876, 442] width 27 height 635
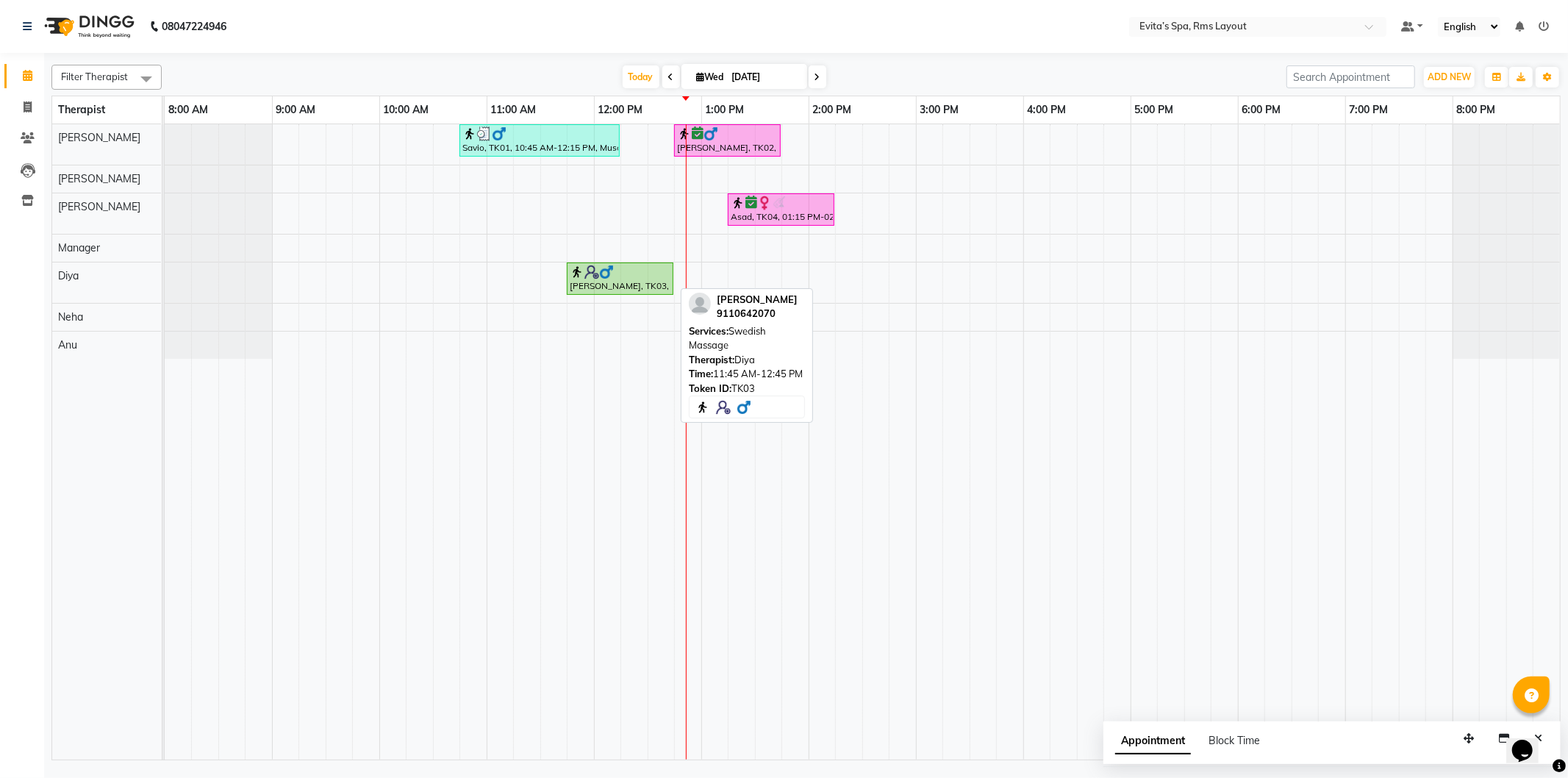
click at [607, 276] on img at bounding box center [606, 272] width 15 height 15
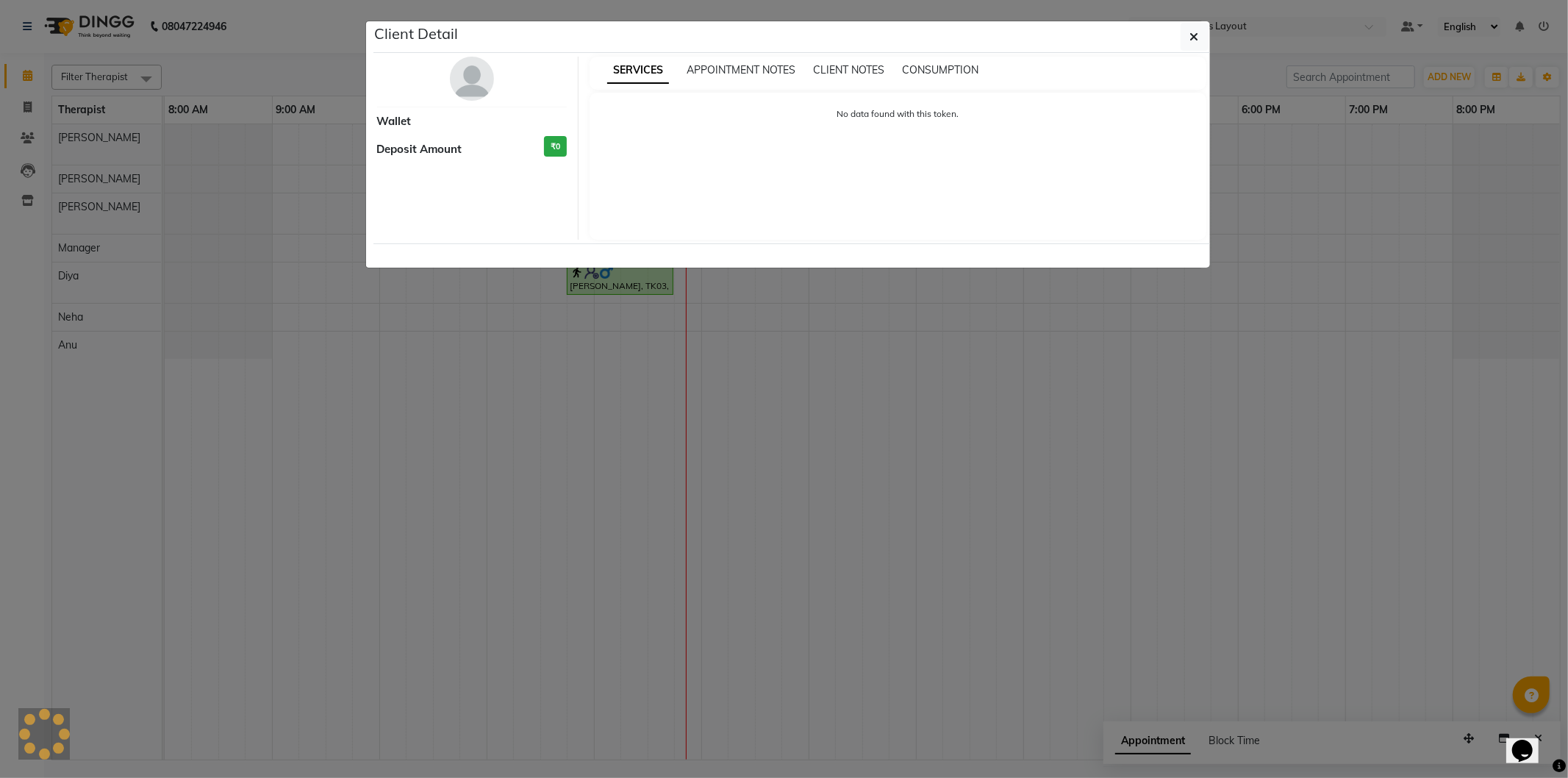
select select "1"
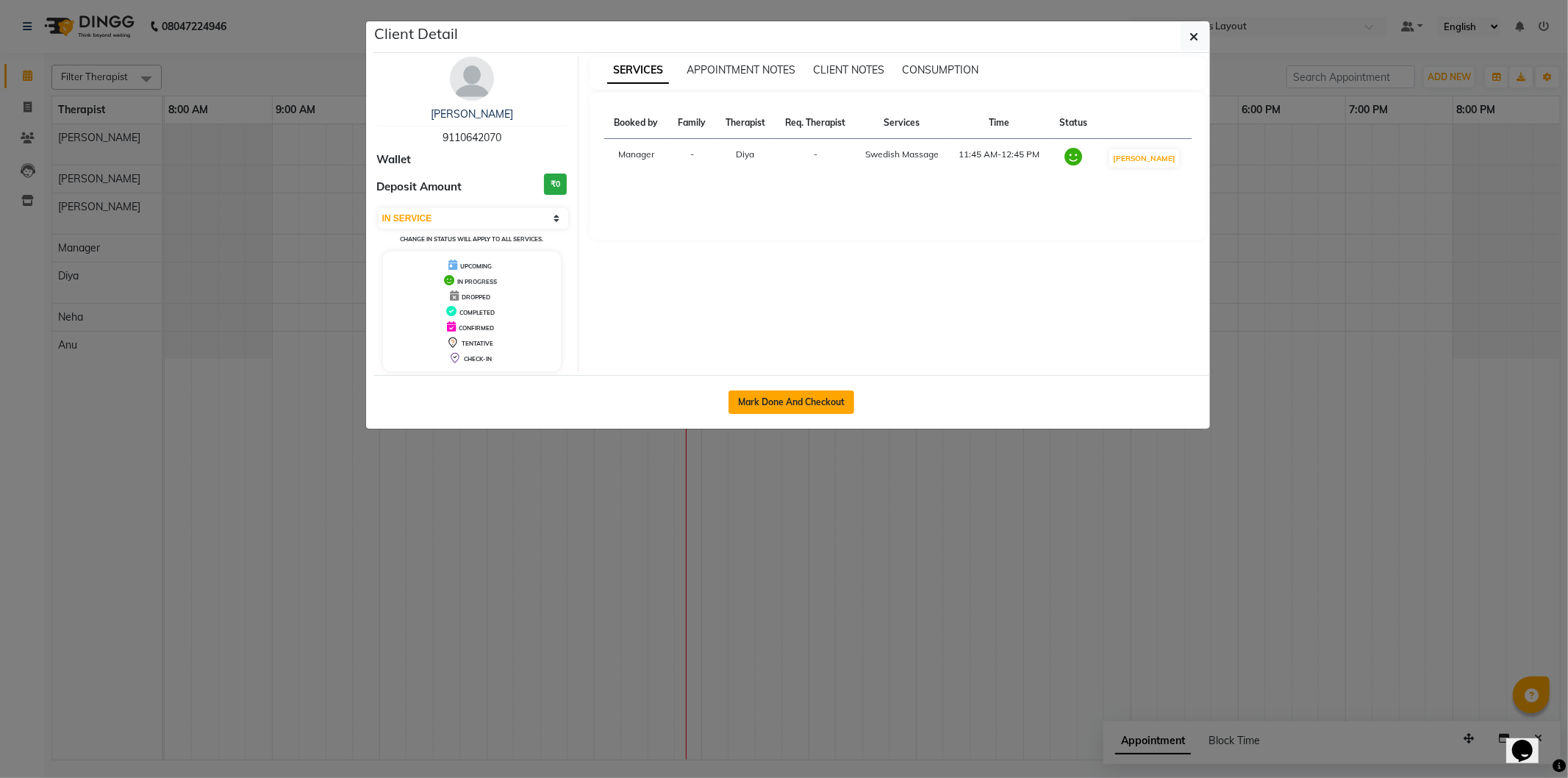
click at [825, 401] on button "Mark Done And Checkout" at bounding box center [791, 402] width 126 height 23
select select "7850"
select select "service"
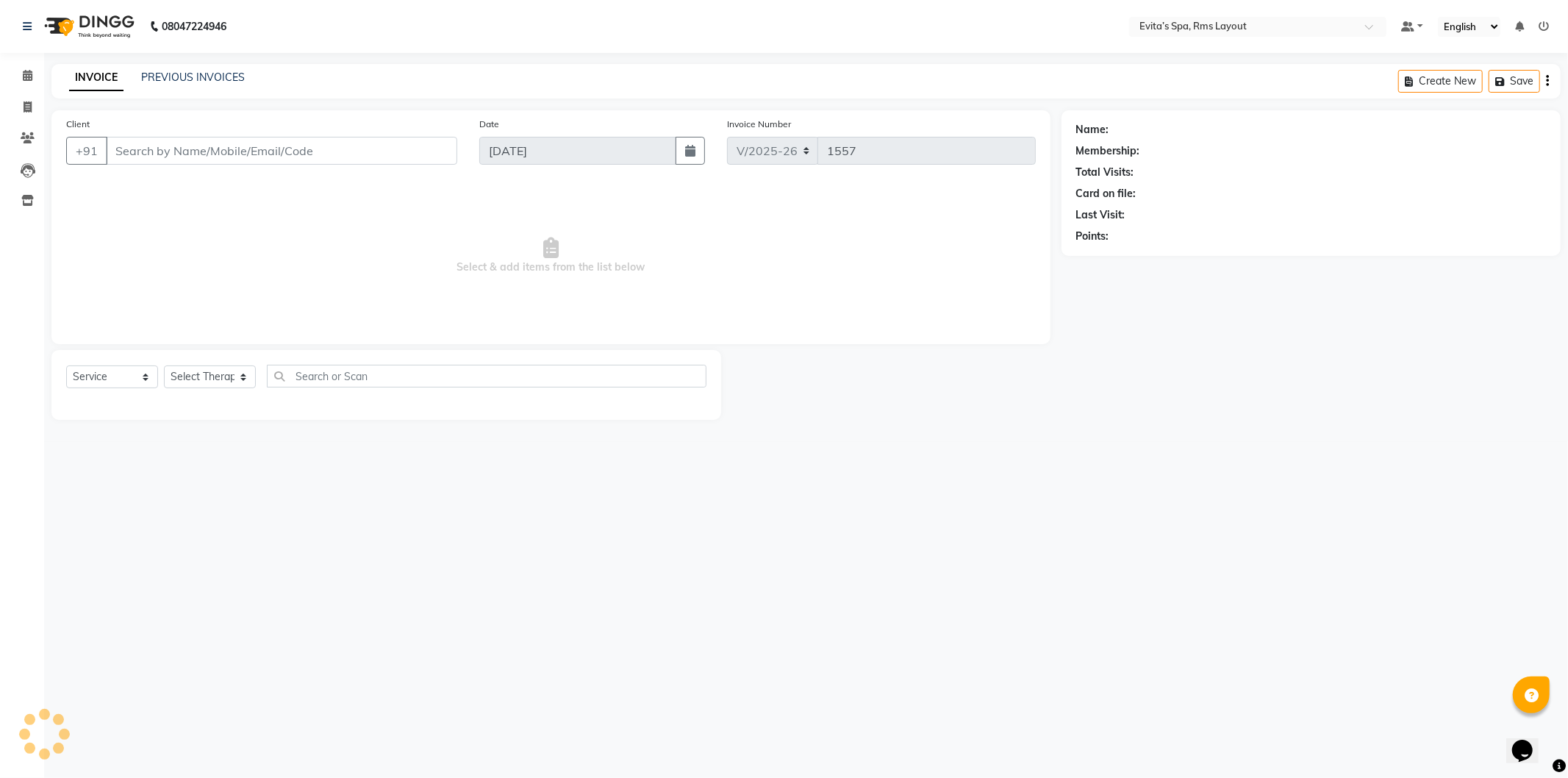
type input "91******70"
select select "81022"
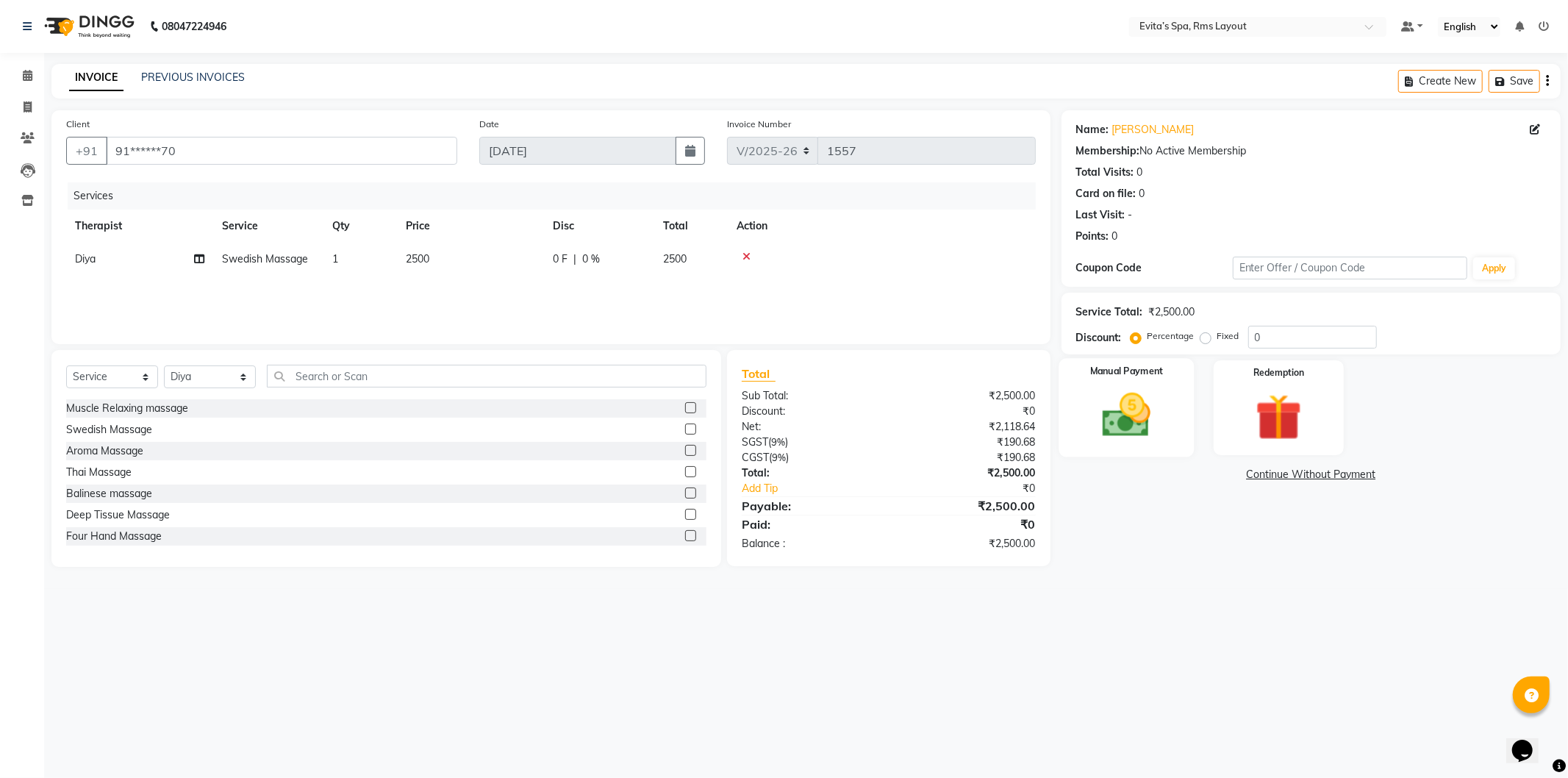
click at [1125, 423] on img at bounding box center [1126, 416] width 79 height 56
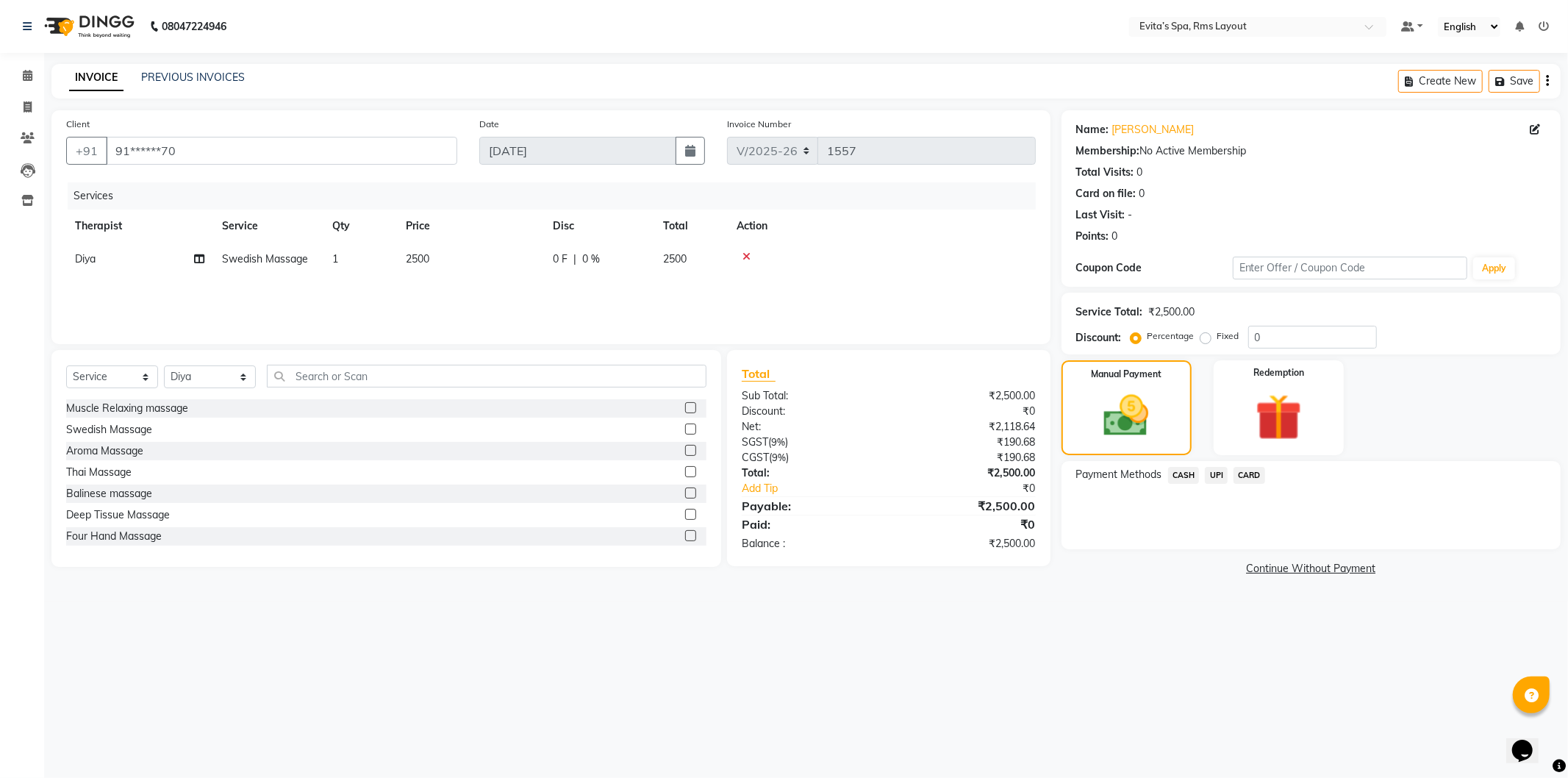
click at [1180, 476] on span "CASH" at bounding box center [1184, 476] width 32 height 17
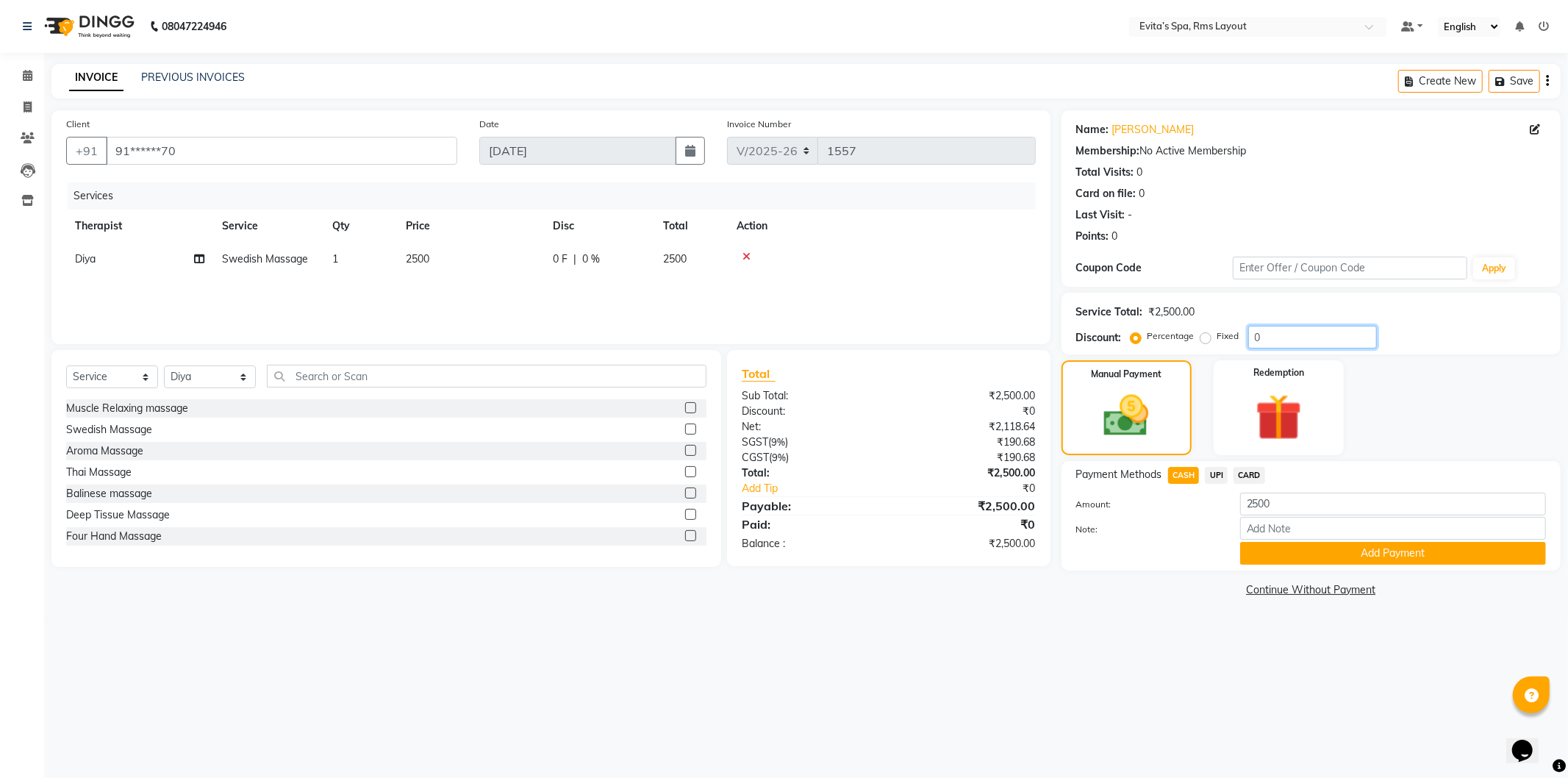
drag, startPoint x: 1273, startPoint y: 339, endPoint x: 1240, endPoint y: 340, distance: 33.0
click at [1240, 340] on div "Percentage Fixed 0" at bounding box center [1255, 337] width 243 height 23
type input "10"
click at [1307, 557] on button "Add Payment" at bounding box center [1393, 553] width 306 height 23
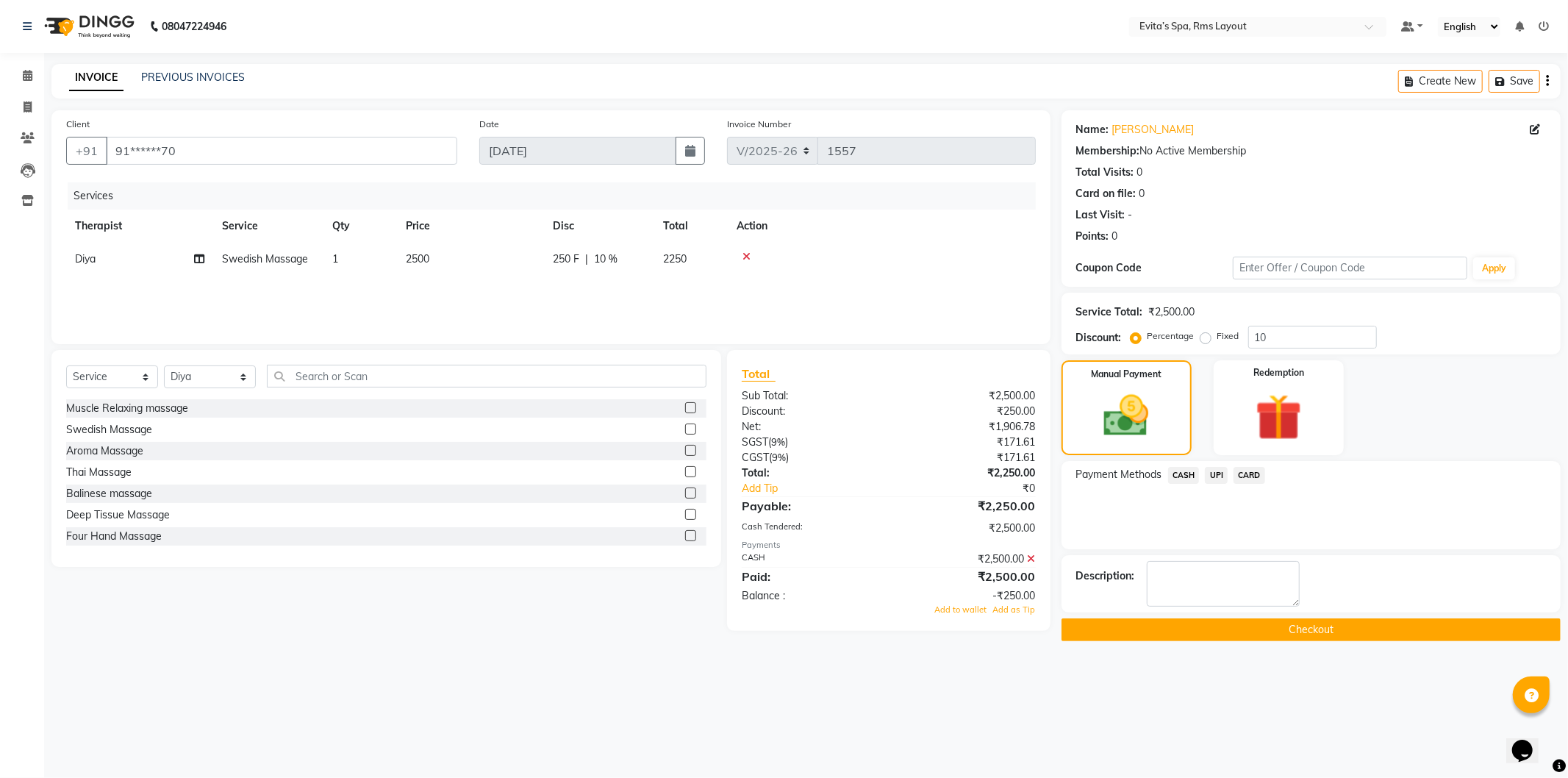
click at [1291, 631] on button "Checkout" at bounding box center [1311, 630] width 499 height 23
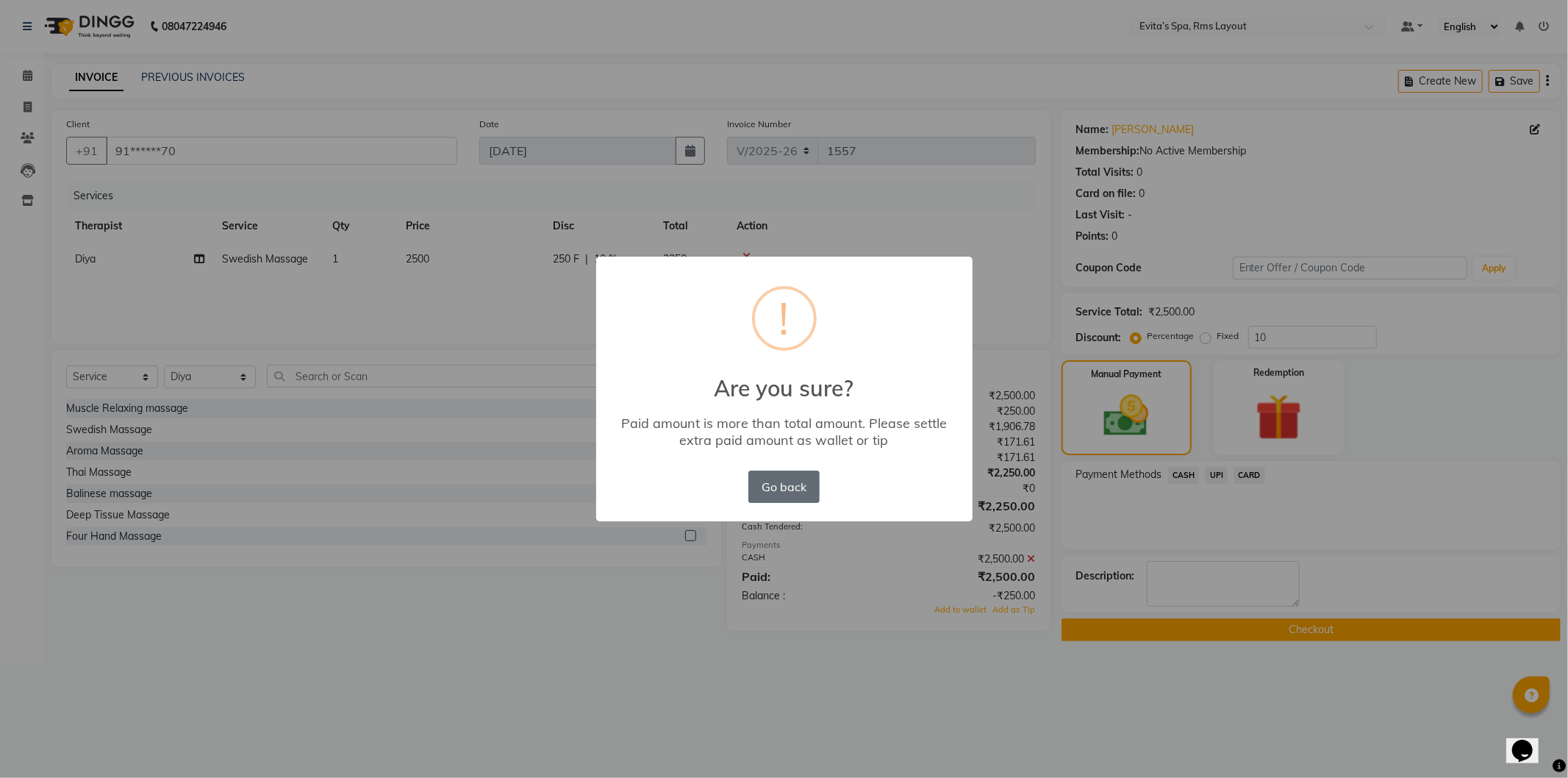
drag, startPoint x: 784, startPoint y: 488, endPoint x: 1005, endPoint y: 511, distance: 222.2
click at [787, 488] on button "Go back" at bounding box center [784, 486] width 70 height 32
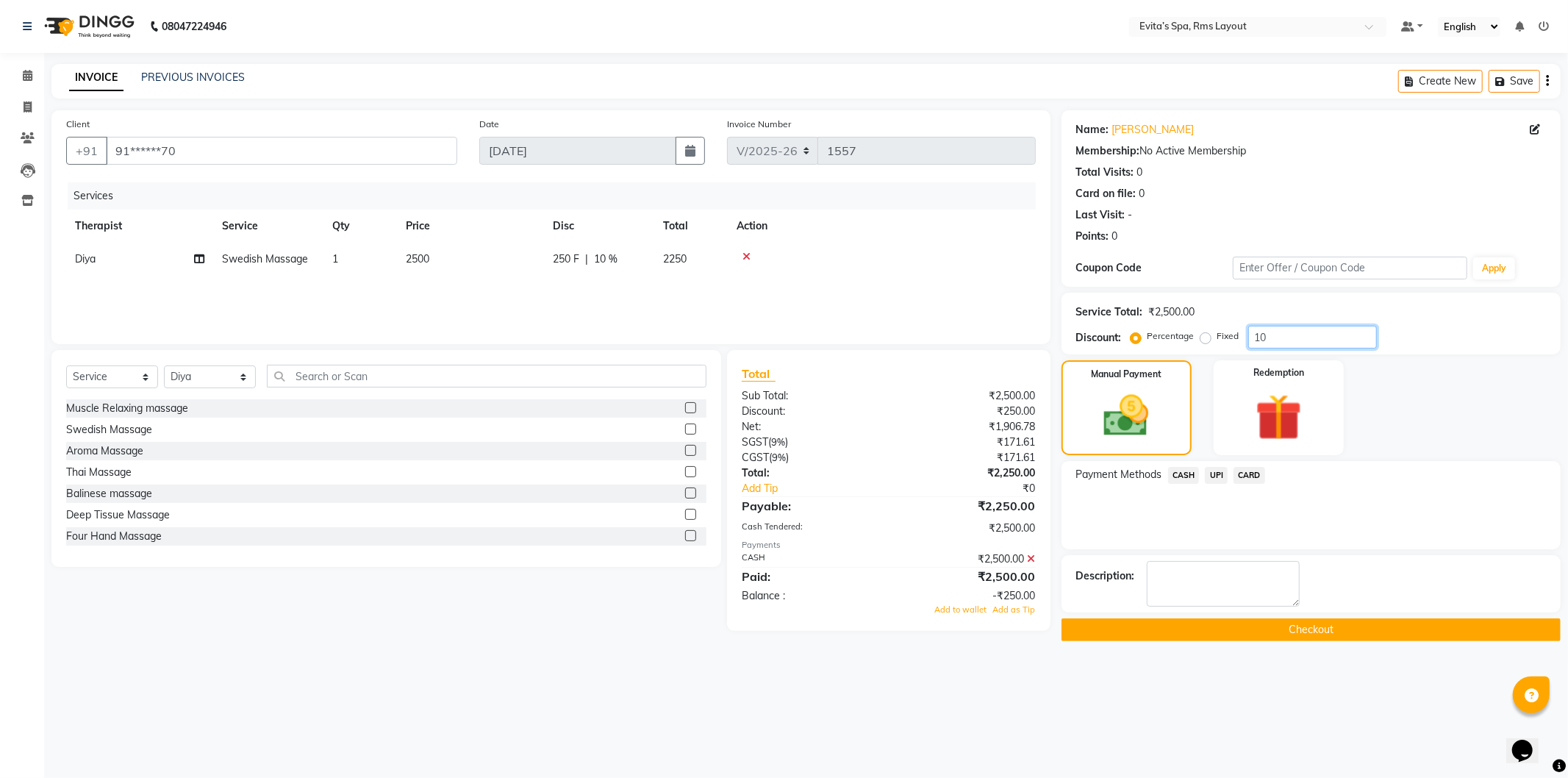
click at [1272, 335] on input "10" at bounding box center [1312, 337] width 129 height 23
click at [1031, 560] on icon at bounding box center [1032, 559] width 8 height 10
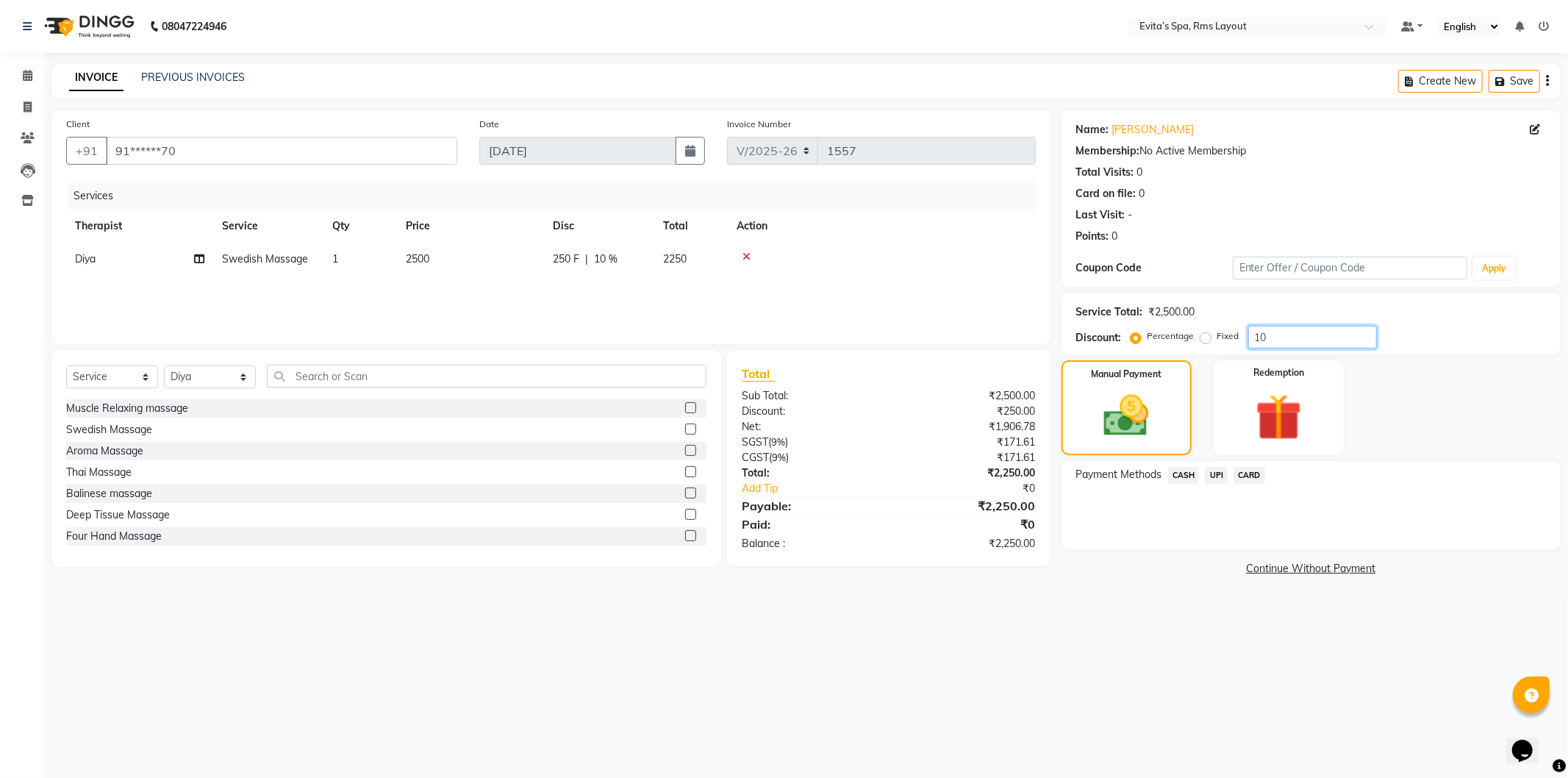
click at [1280, 332] on input "10" at bounding box center [1312, 337] width 129 height 23
click at [1145, 401] on img at bounding box center [1126, 417] width 76 height 55
click at [1180, 477] on span "CASH" at bounding box center [1184, 476] width 32 height 17
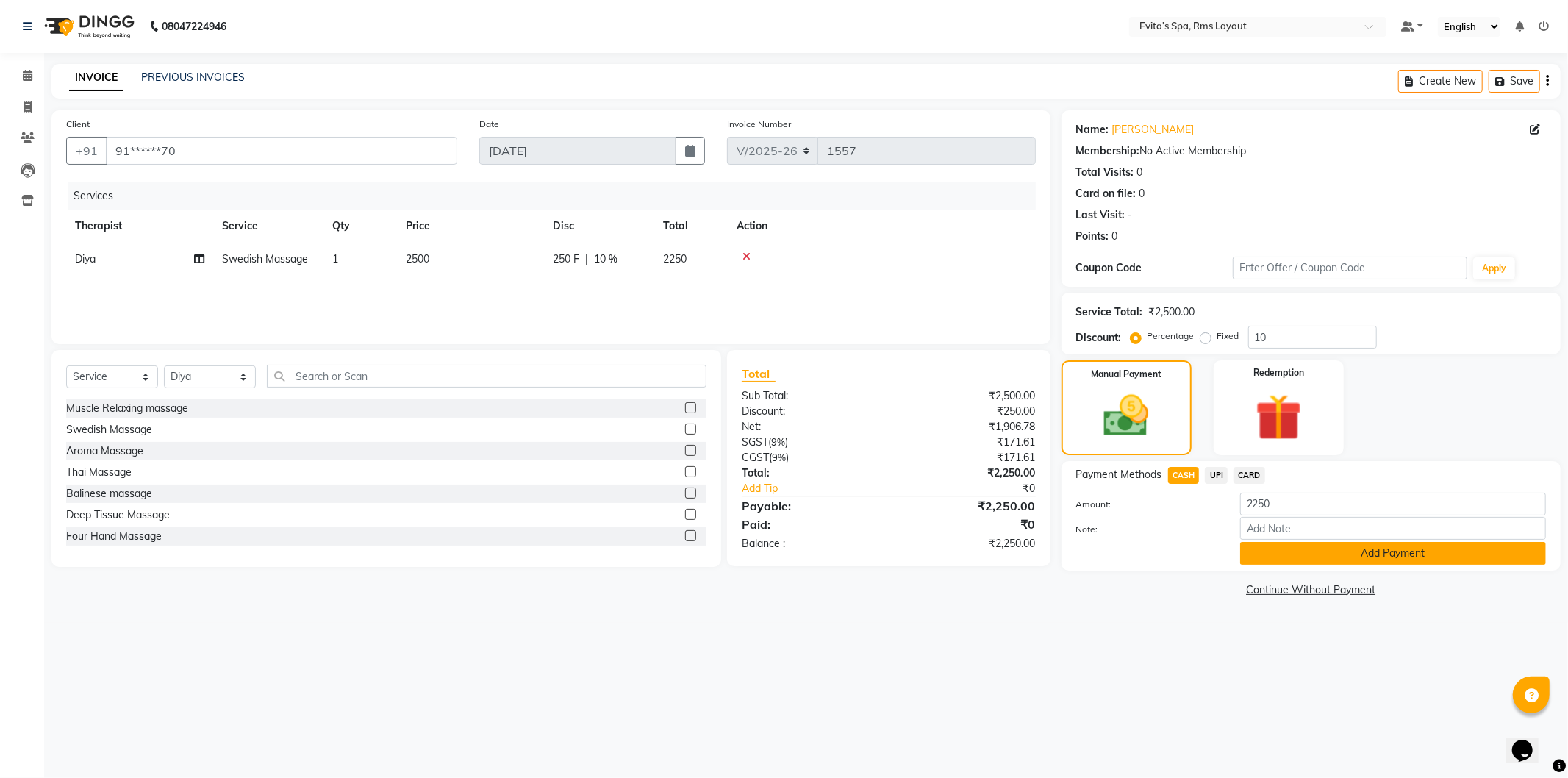
click at [1282, 564] on button "Add Payment" at bounding box center [1393, 553] width 306 height 23
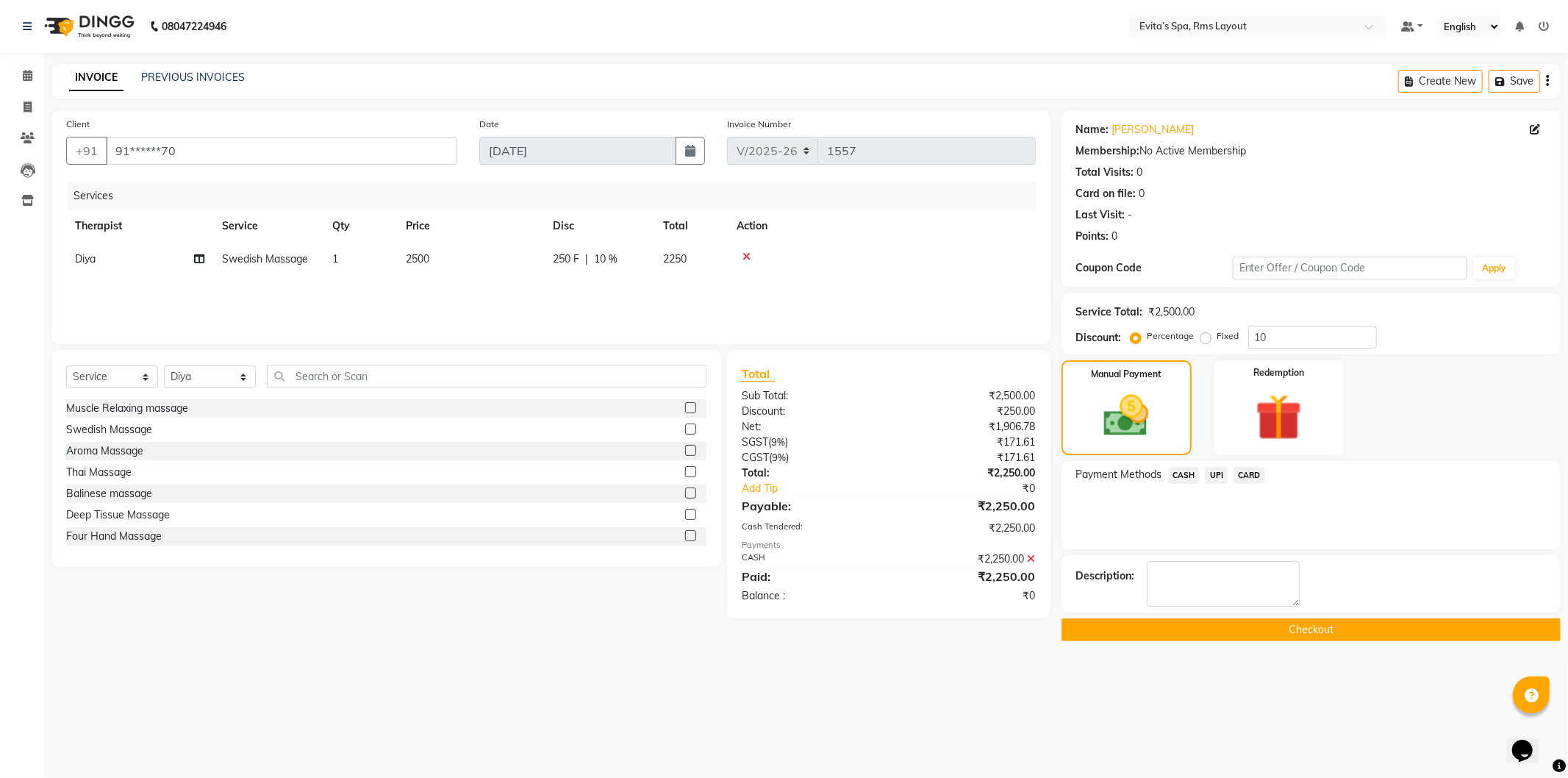
click at [1296, 630] on button "Checkout" at bounding box center [1311, 630] width 499 height 23
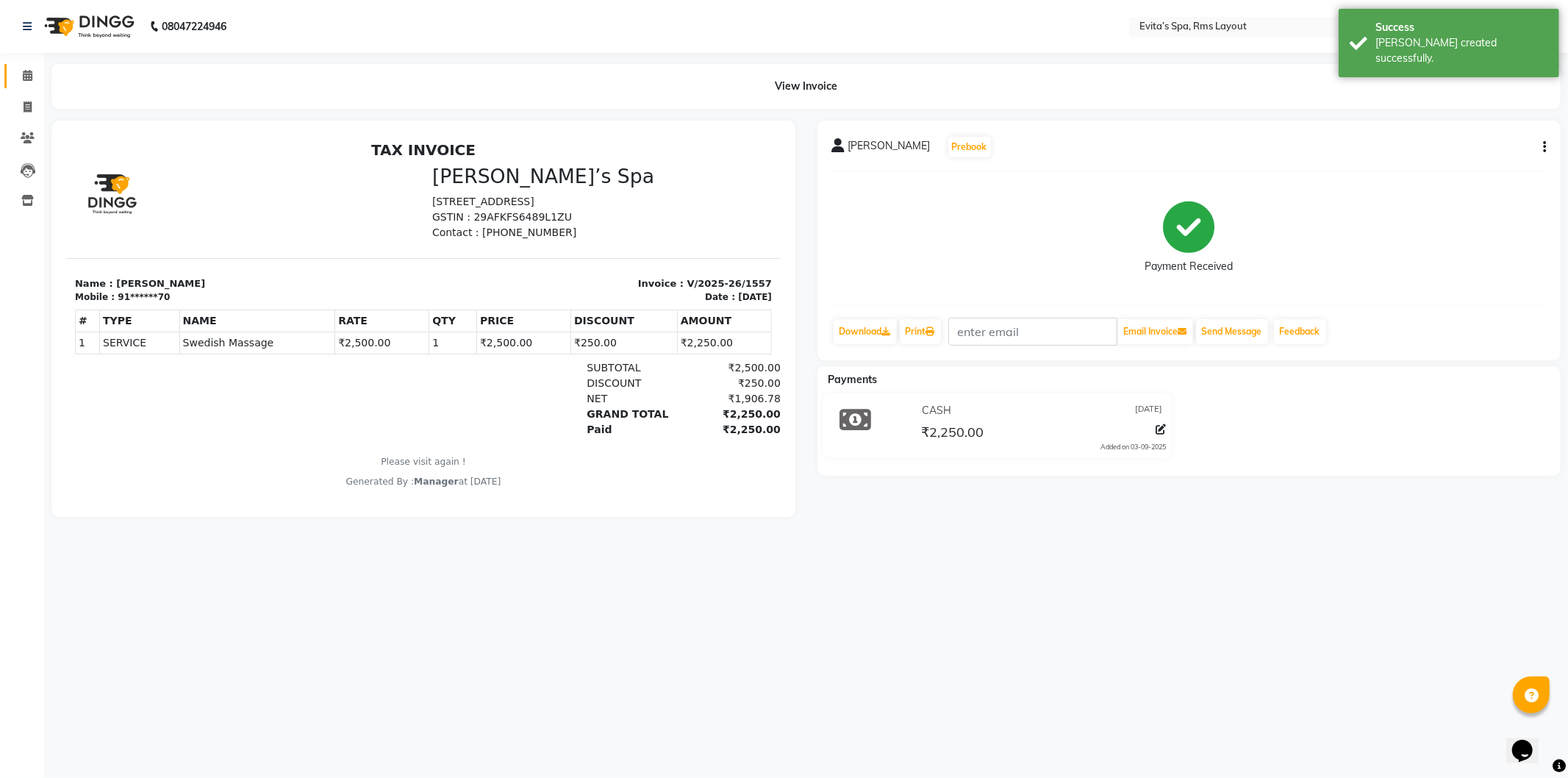
click at [31, 66] on link "Calendar" at bounding box center [22, 76] width 35 height 24
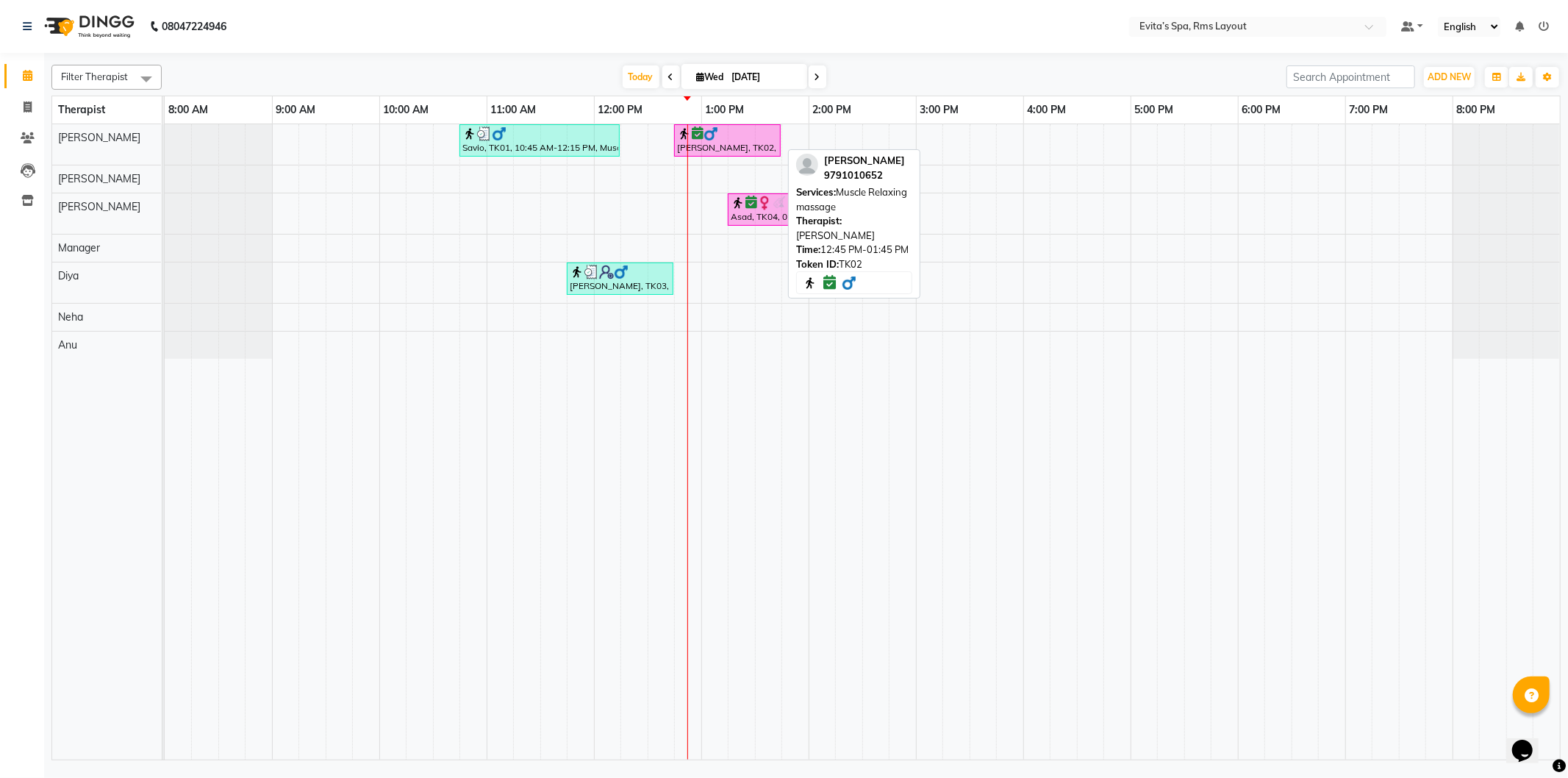
click at [755, 145] on div "Lokesh, TK02, 12:45 PM-01:45 PM, Muscle Relaxing massage" at bounding box center [727, 140] width 104 height 28
select select "6"
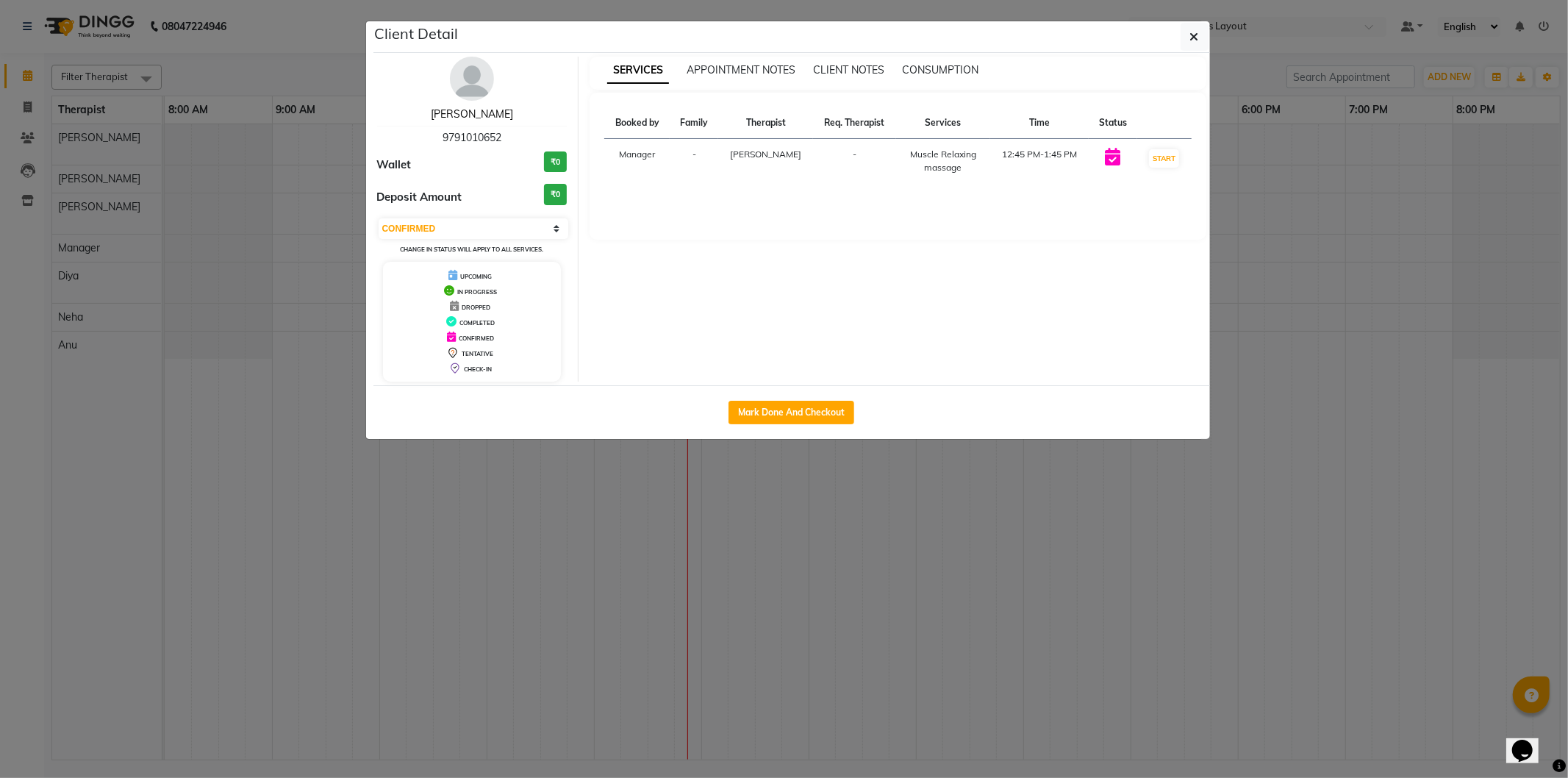
click at [483, 111] on link "Lokesh" at bounding box center [472, 114] width 83 height 13
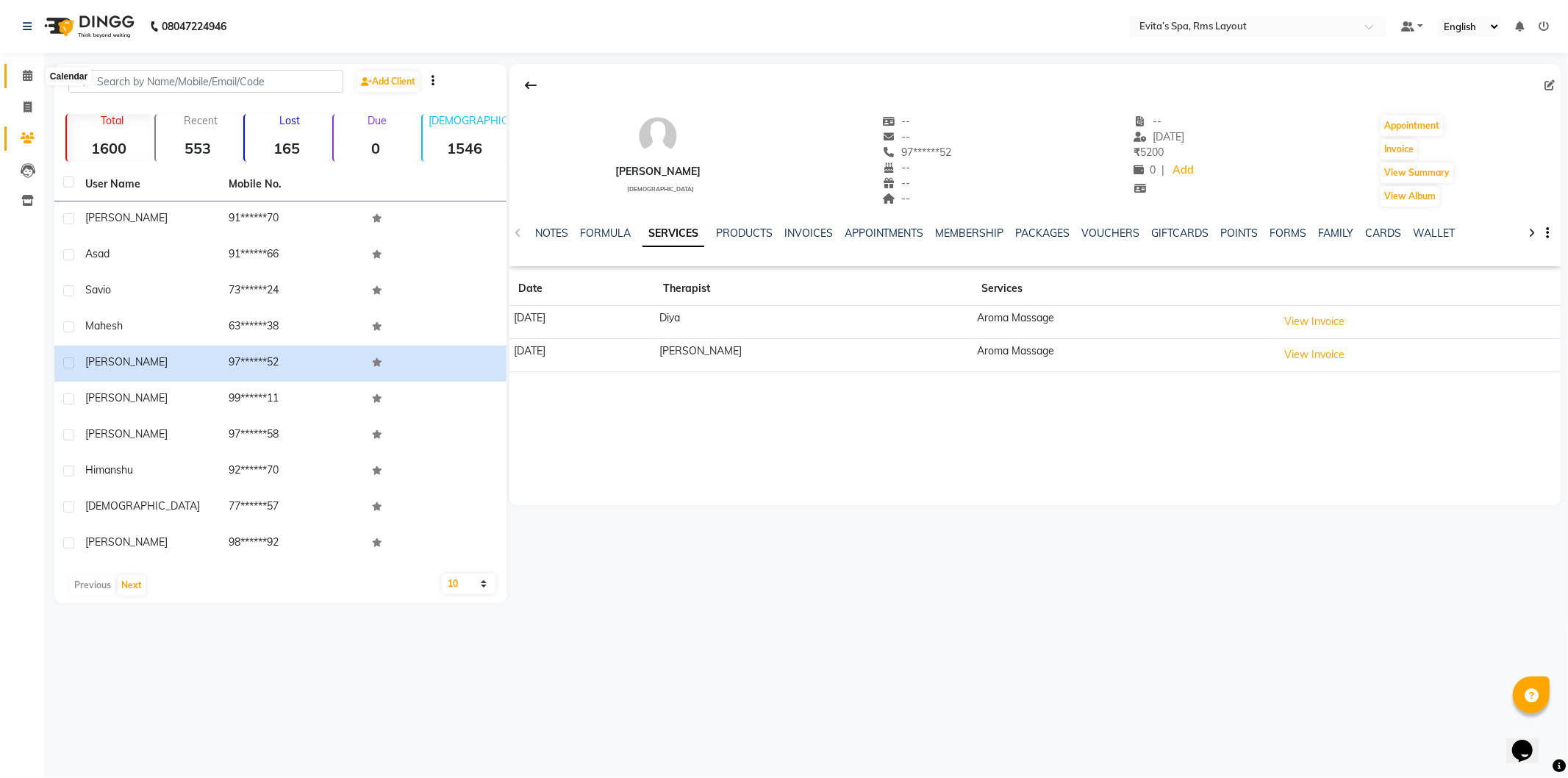
click at [32, 78] on span at bounding box center [27, 76] width 26 height 17
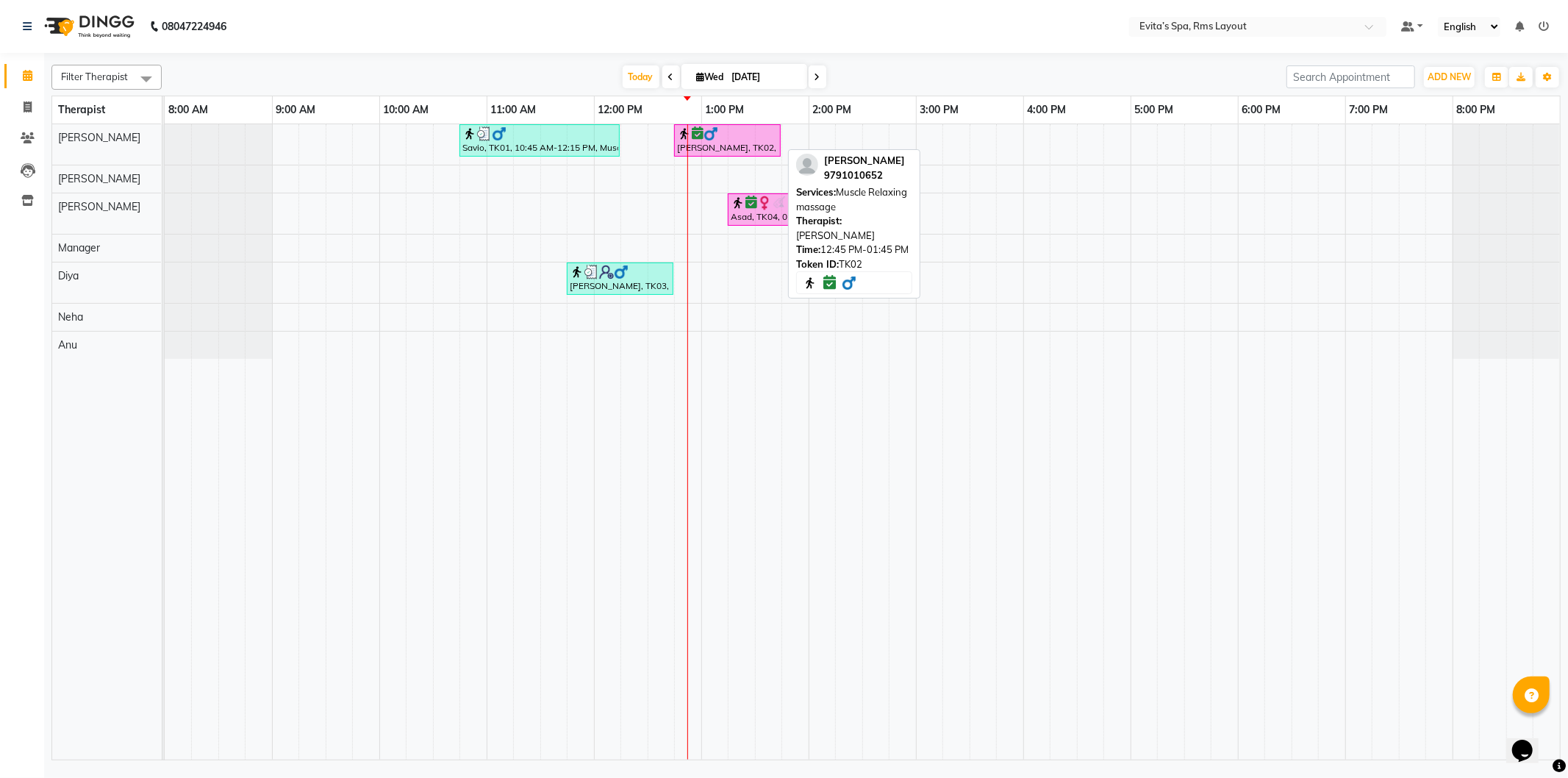
click at [762, 134] on div at bounding box center [727, 133] width 101 height 15
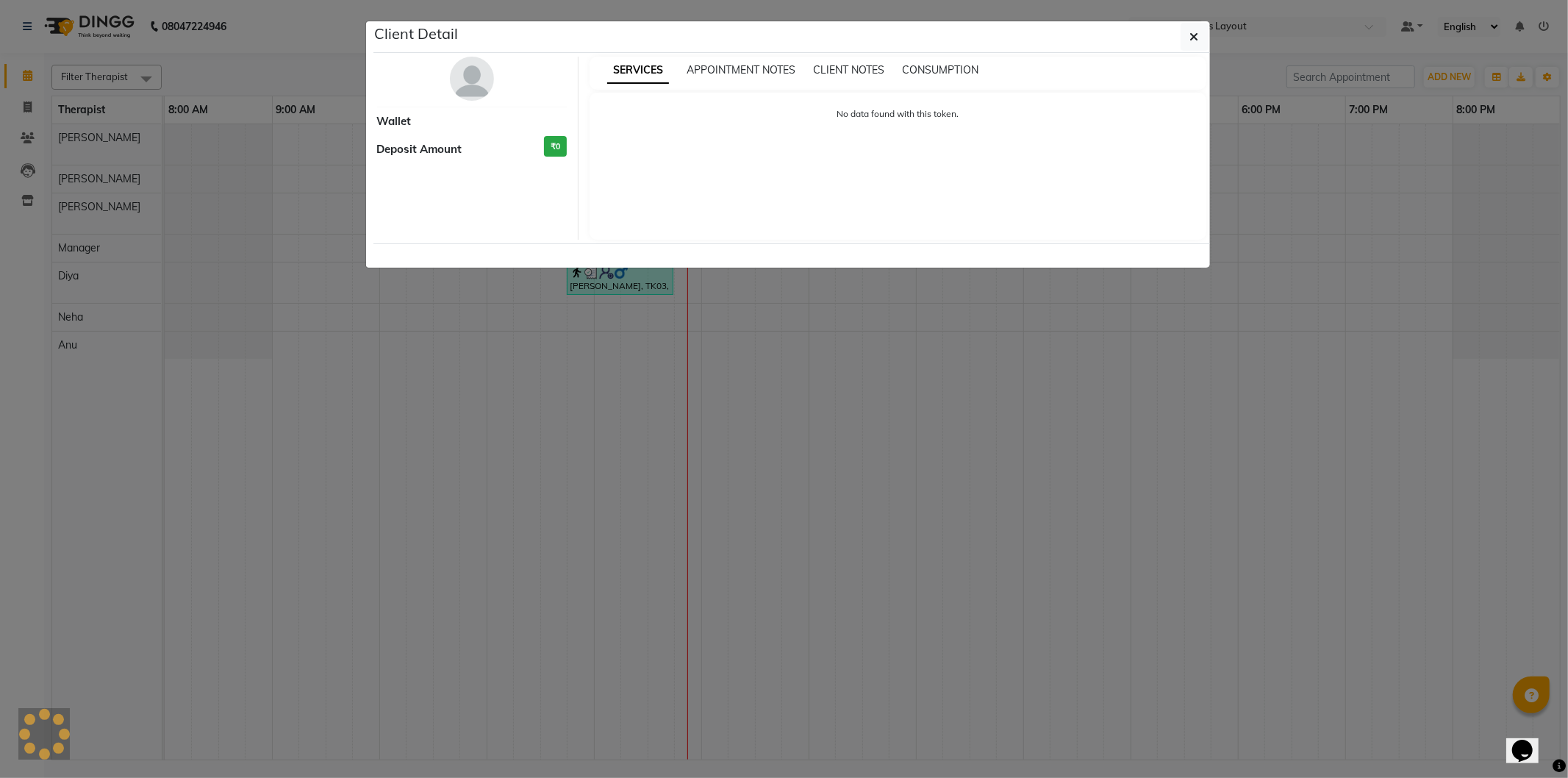
select select "6"
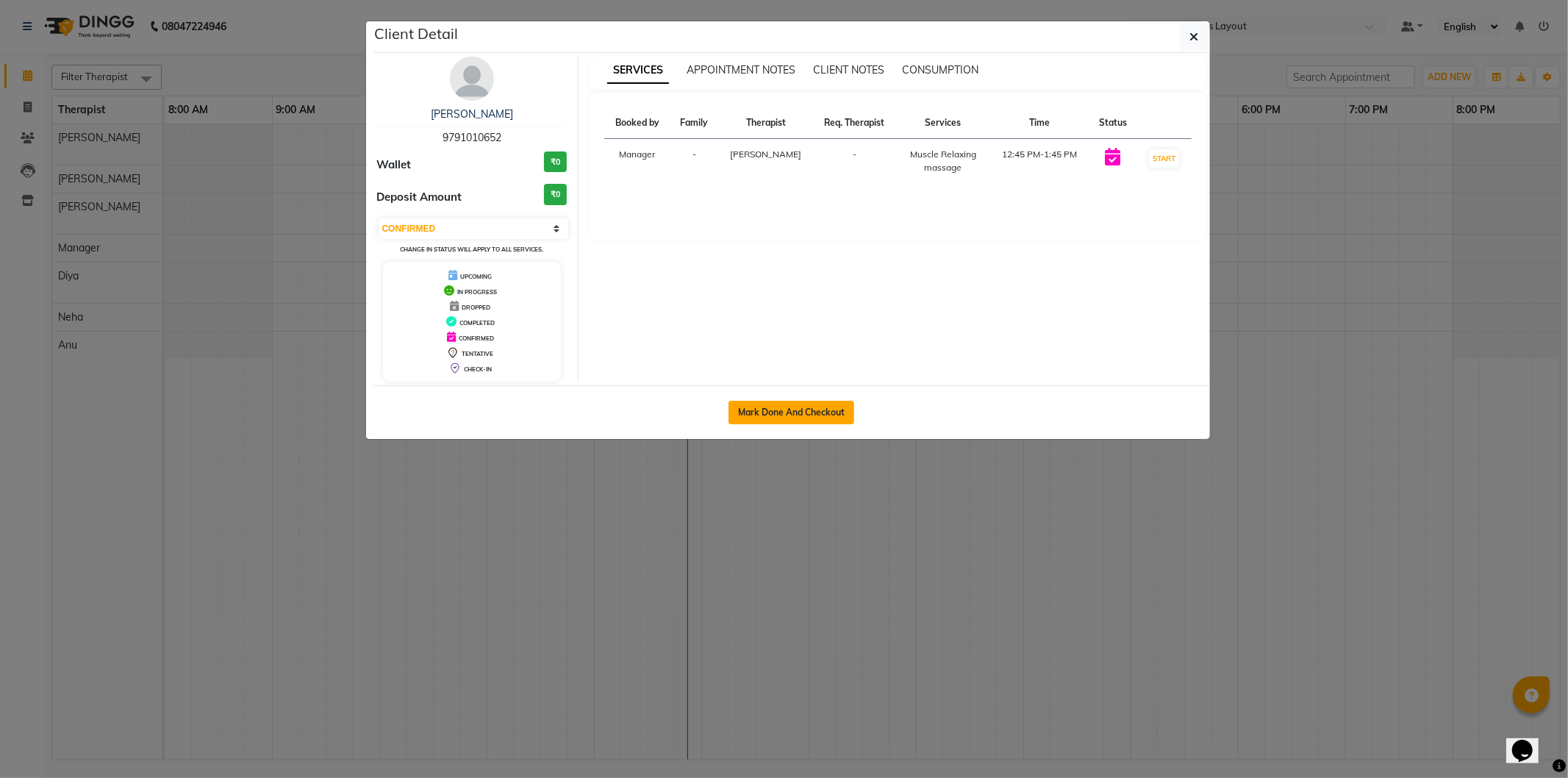
click at [805, 414] on button "Mark Done And Checkout" at bounding box center [791, 413] width 126 height 23
select select "service"
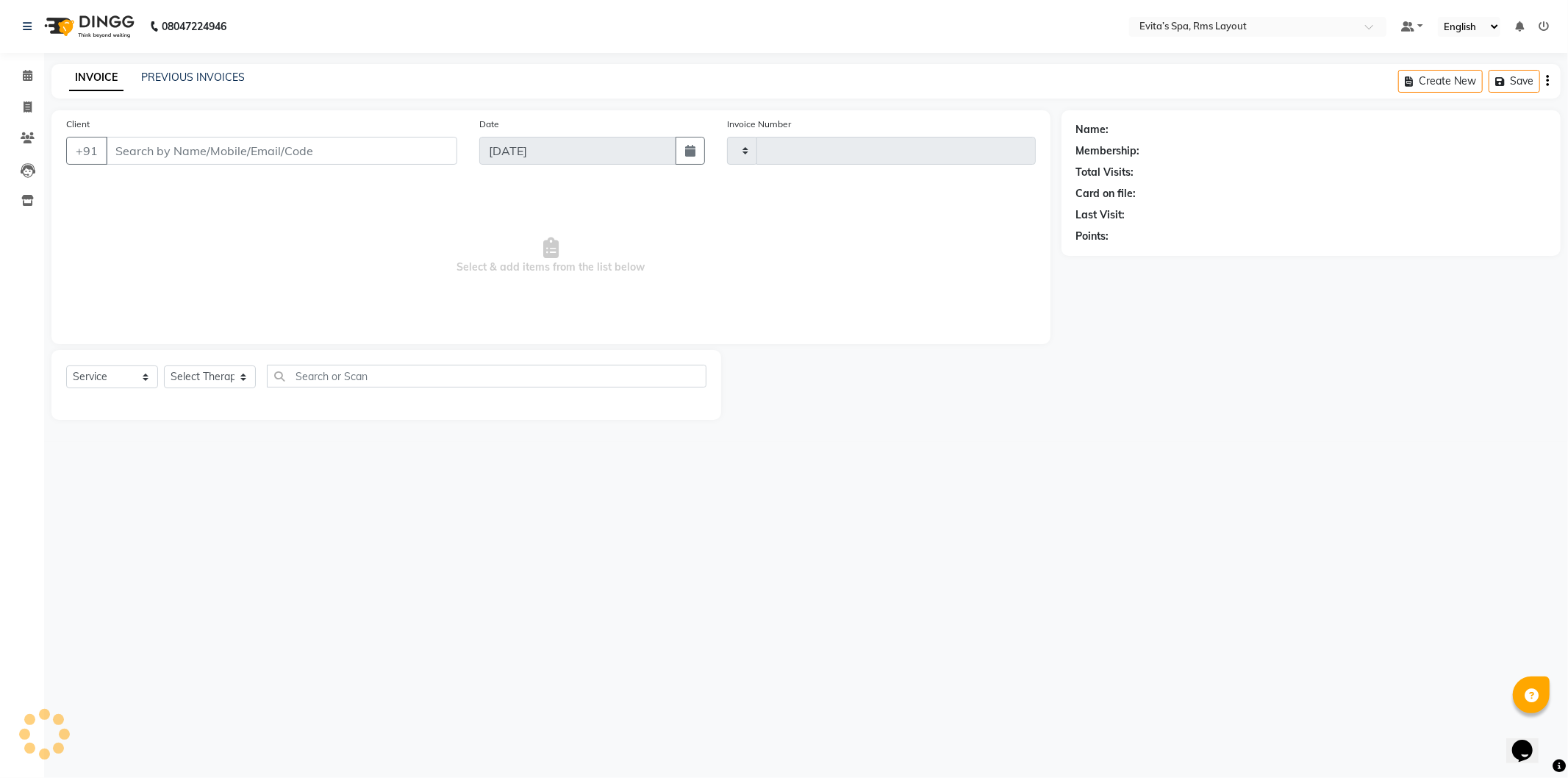
type input "1558"
select select "7850"
type input "97******52"
select select "70221"
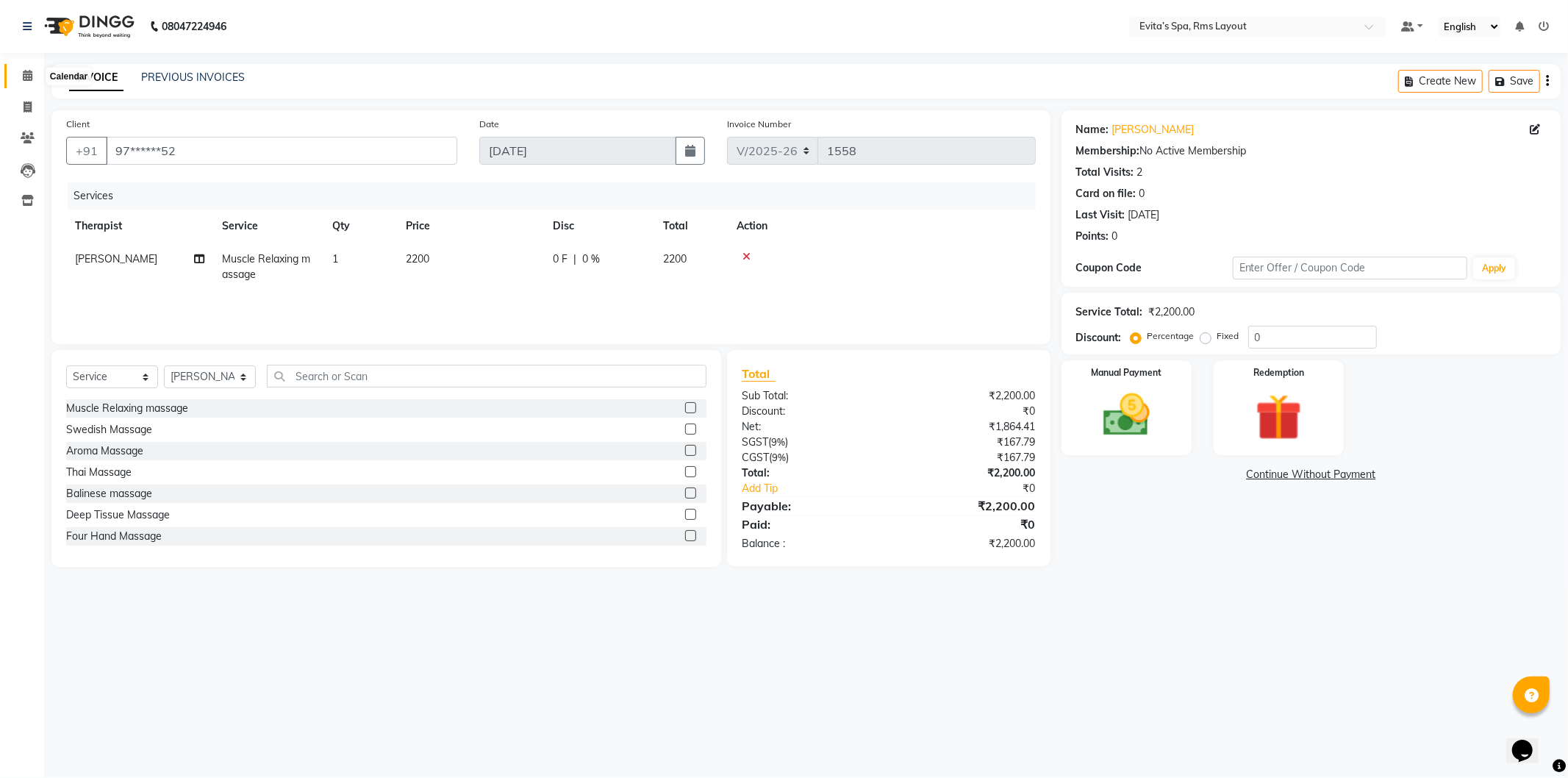
click at [15, 72] on span at bounding box center [27, 76] width 26 height 17
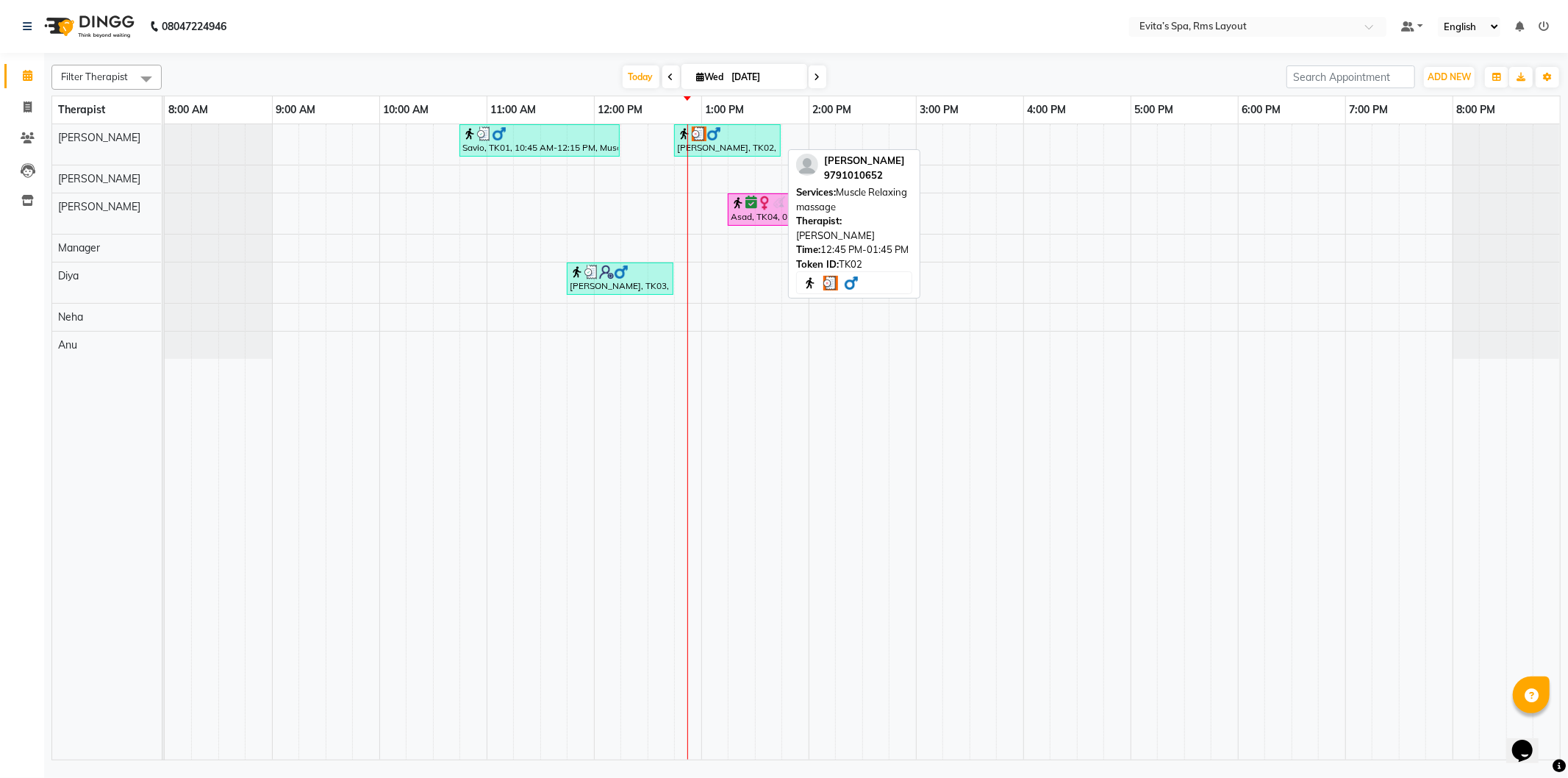
click at [737, 151] on div "Lokesh, TK02, 12:45 PM-01:45 PM, Muscle Relaxing massage" at bounding box center [727, 140] width 104 height 28
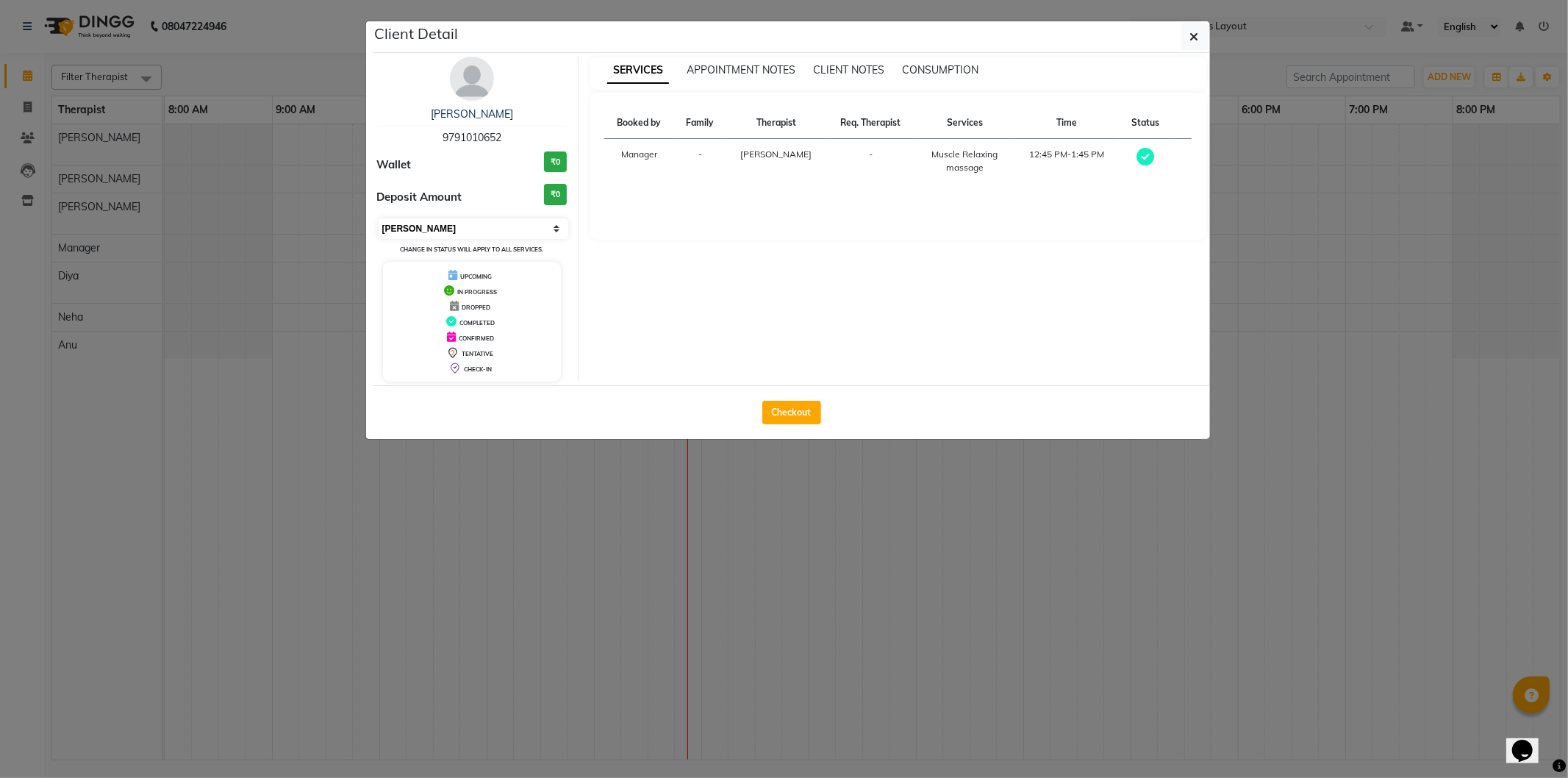
click at [495, 226] on select "Select MARK DONE UPCOMING" at bounding box center [474, 229] width 190 height 20
select select "5"
click at [378, 218] on select "Select MARK DONE UPCOMING" at bounding box center [474, 229] width 190 height 20
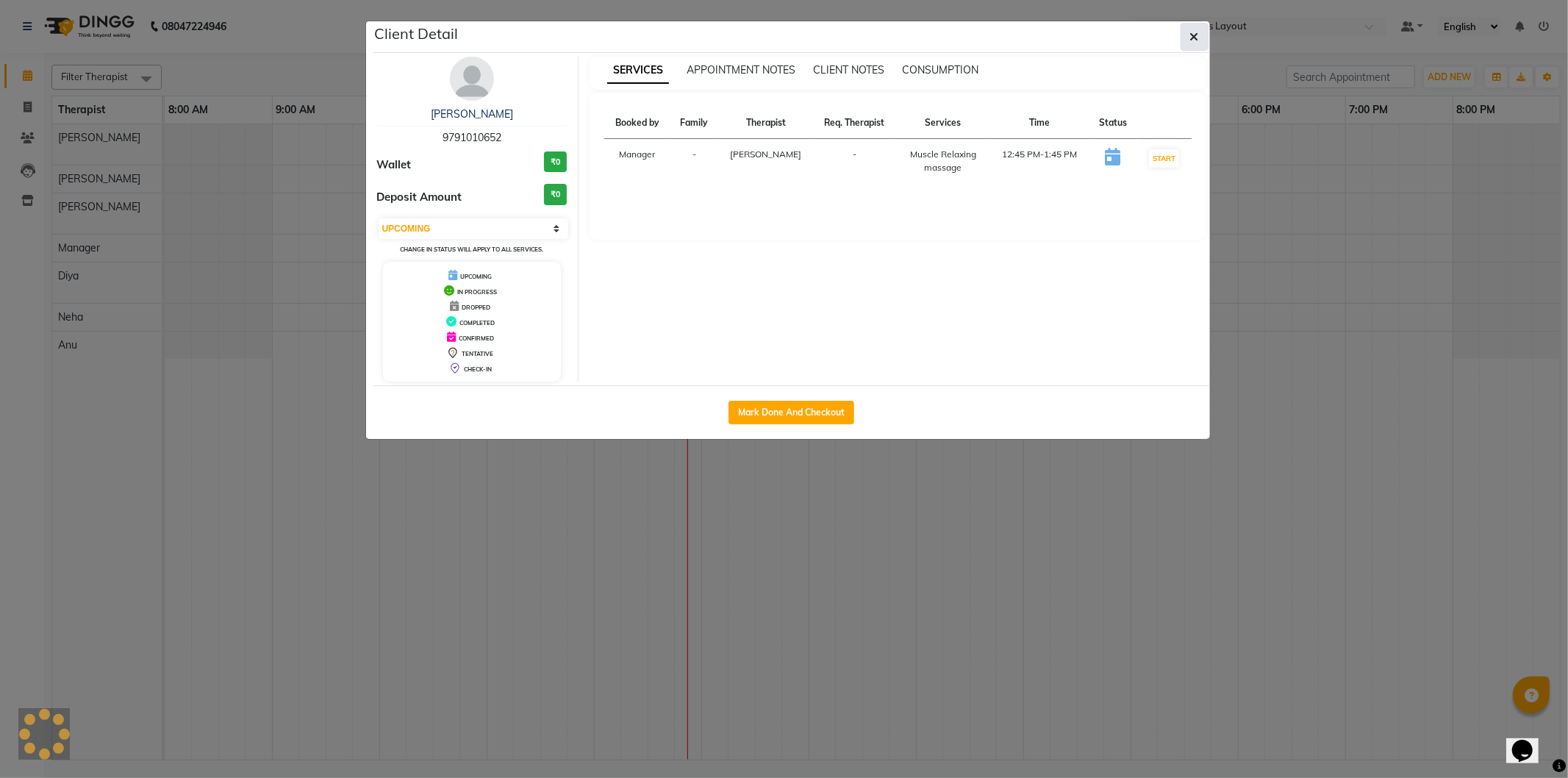
click at [1197, 44] on button "button" at bounding box center [1195, 37] width 28 height 28
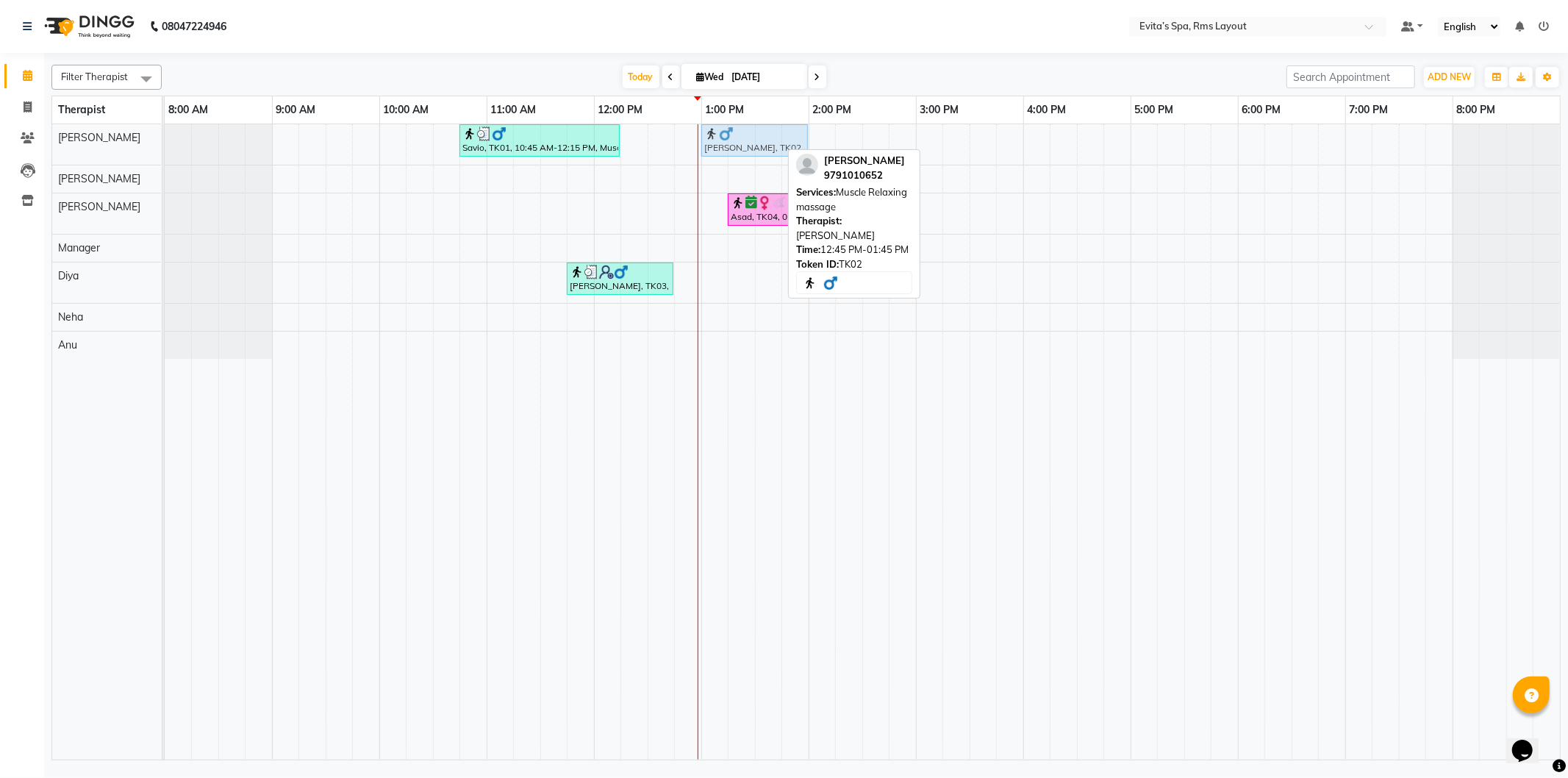
drag, startPoint x: 711, startPoint y: 140, endPoint x: 740, endPoint y: 144, distance: 29.3
click at [165, 144] on div "Savio, TK01, 10:45 AM-12:15 PM, Muscle Relaxing massage Lokesh, TK02, 12:45 PM-…" at bounding box center [165, 144] width 0 height 41
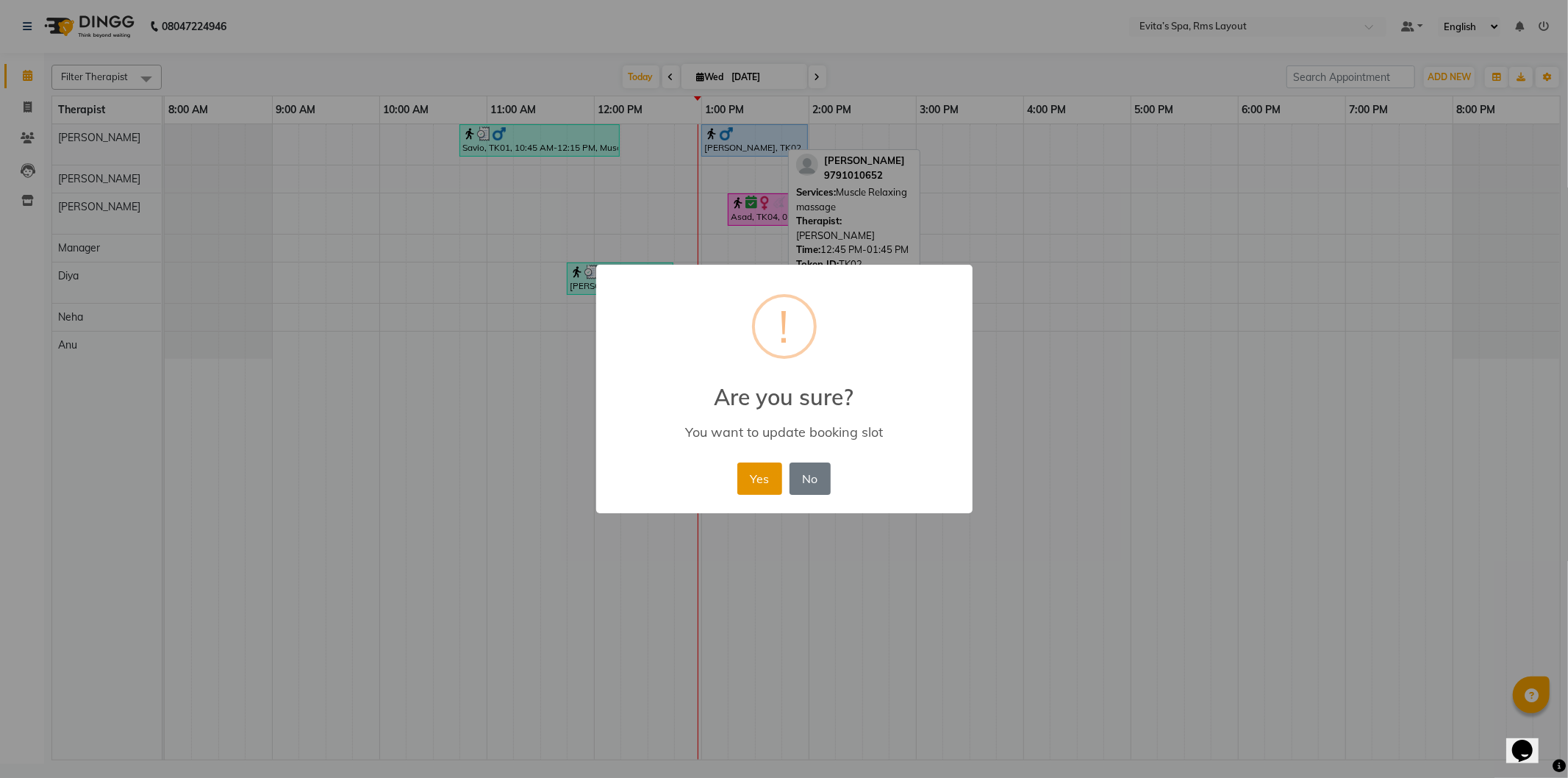
drag, startPoint x: 754, startPoint y: 476, endPoint x: 762, endPoint y: 442, distance: 34.9
click at [755, 476] on button "Yes" at bounding box center [759, 478] width 44 height 32
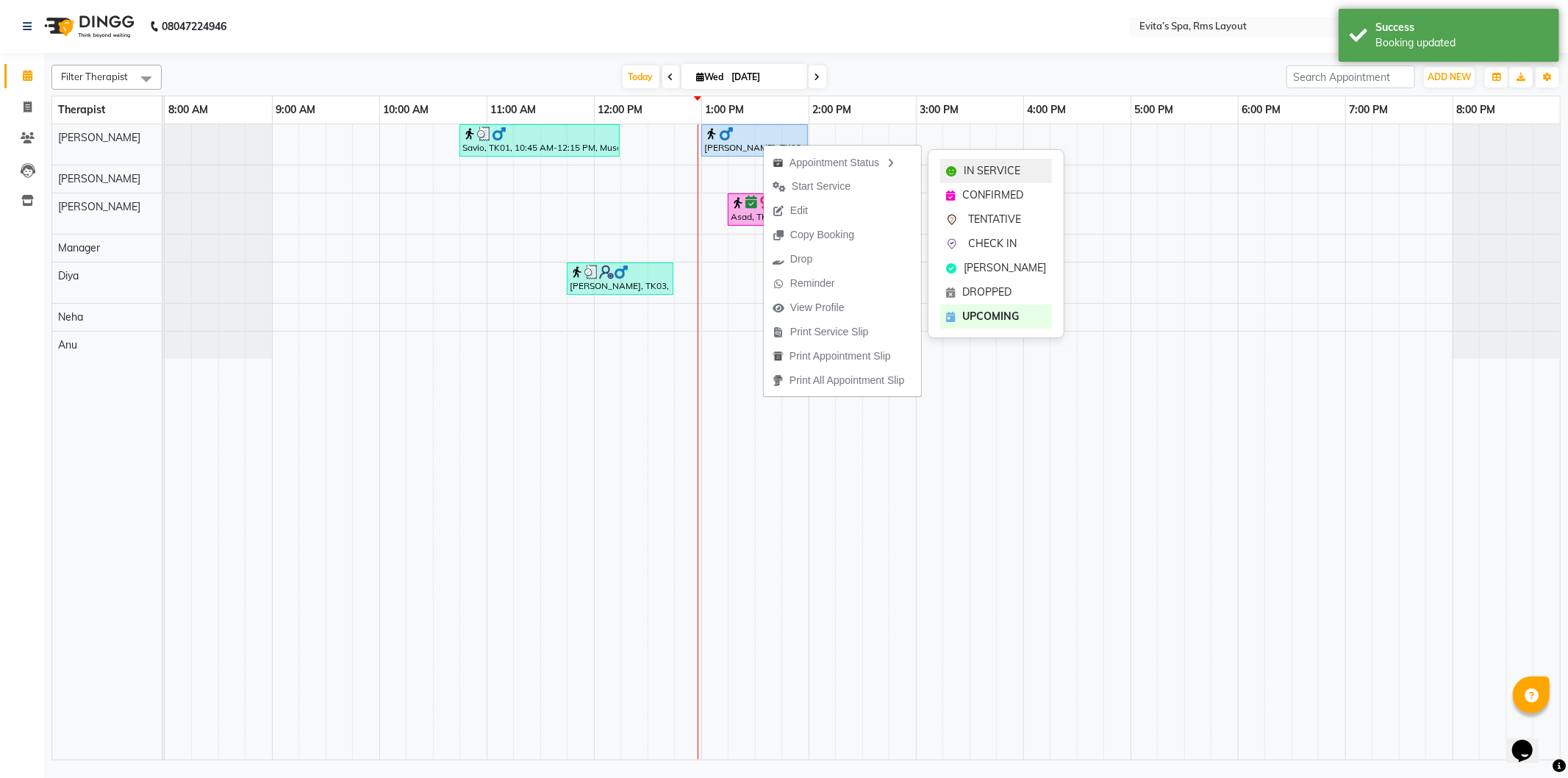
click at [978, 165] on span "IN SERVICE" at bounding box center [992, 171] width 57 height 16
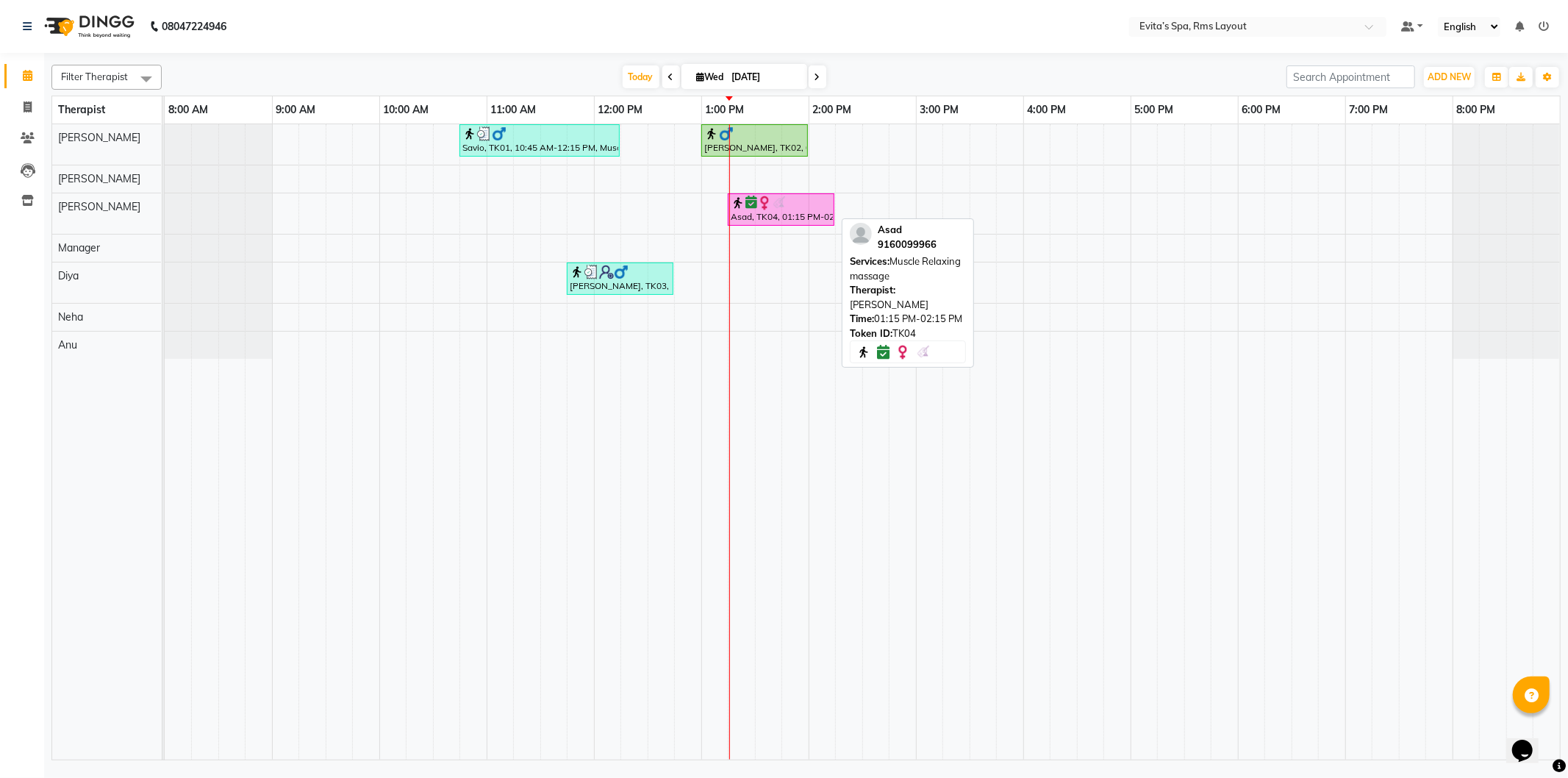
click at [816, 216] on div "Asad, TK04, 01:15 PM-02:15 PM, Muscle Relaxing massage" at bounding box center [781, 210] width 104 height 28
click at [814, 216] on div "Asad, TK04, 01:15 PM-02:15 PM, Muscle Relaxing massage" at bounding box center [781, 210] width 104 height 28
select select "6"
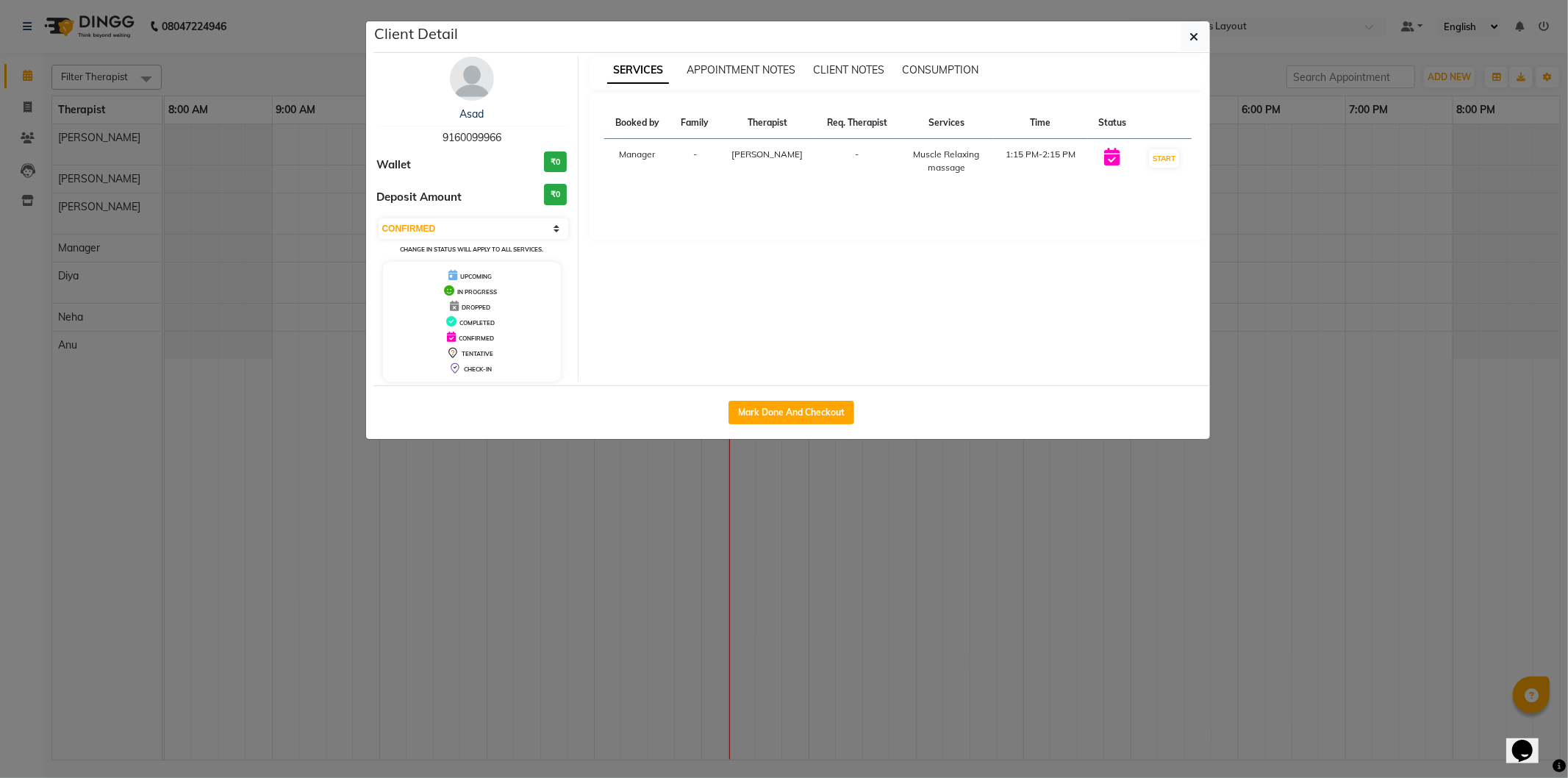
click at [807, 218] on div "Booked by Family Therapist Req. Therapist Services Time Status Manager - Rebecc…" at bounding box center [898, 166] width 617 height 147
click at [473, 113] on link "Asad" at bounding box center [471, 114] width 24 height 13
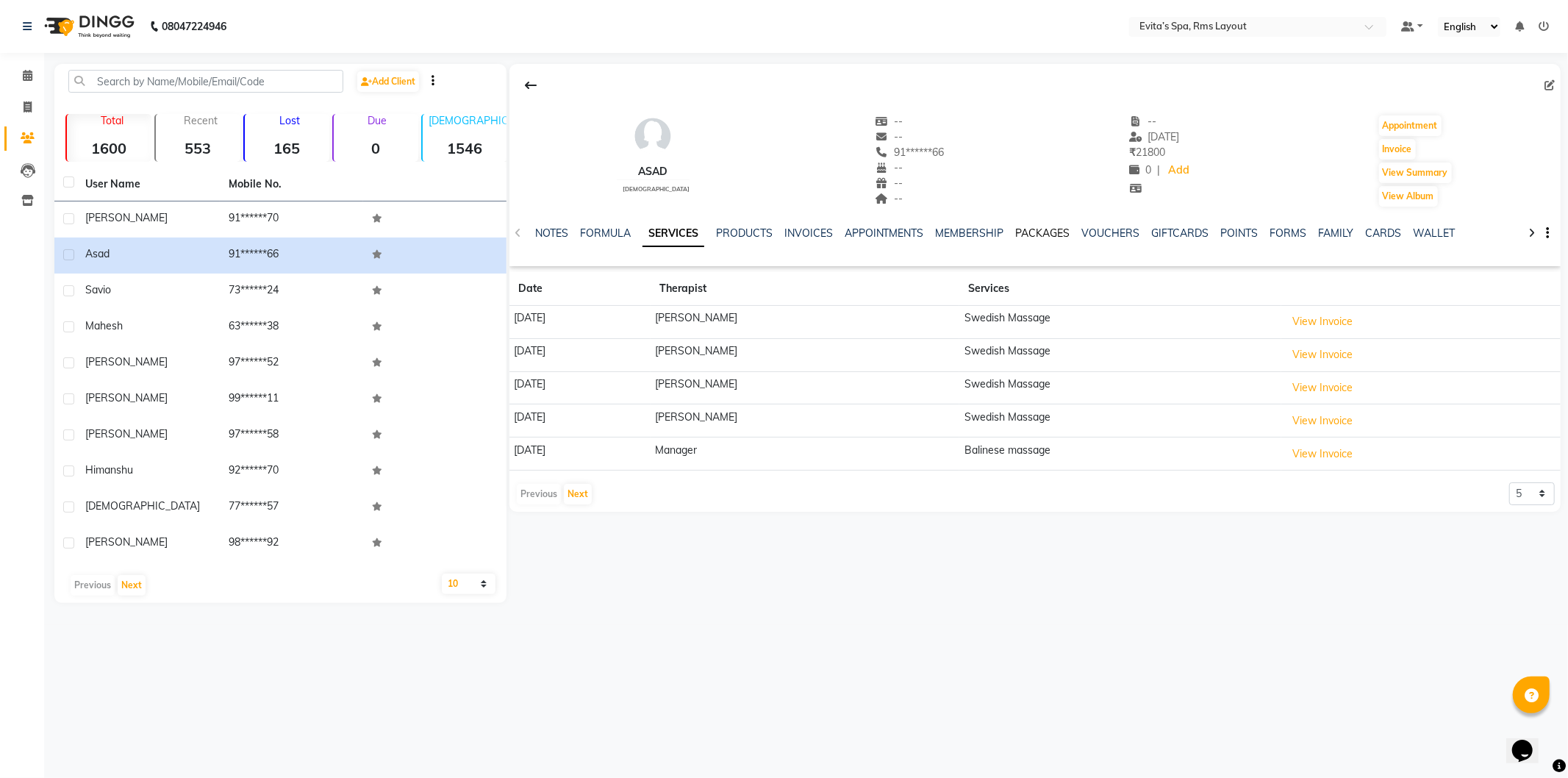
click at [1039, 234] on link "PACKAGES" at bounding box center [1044, 233] width 55 height 13
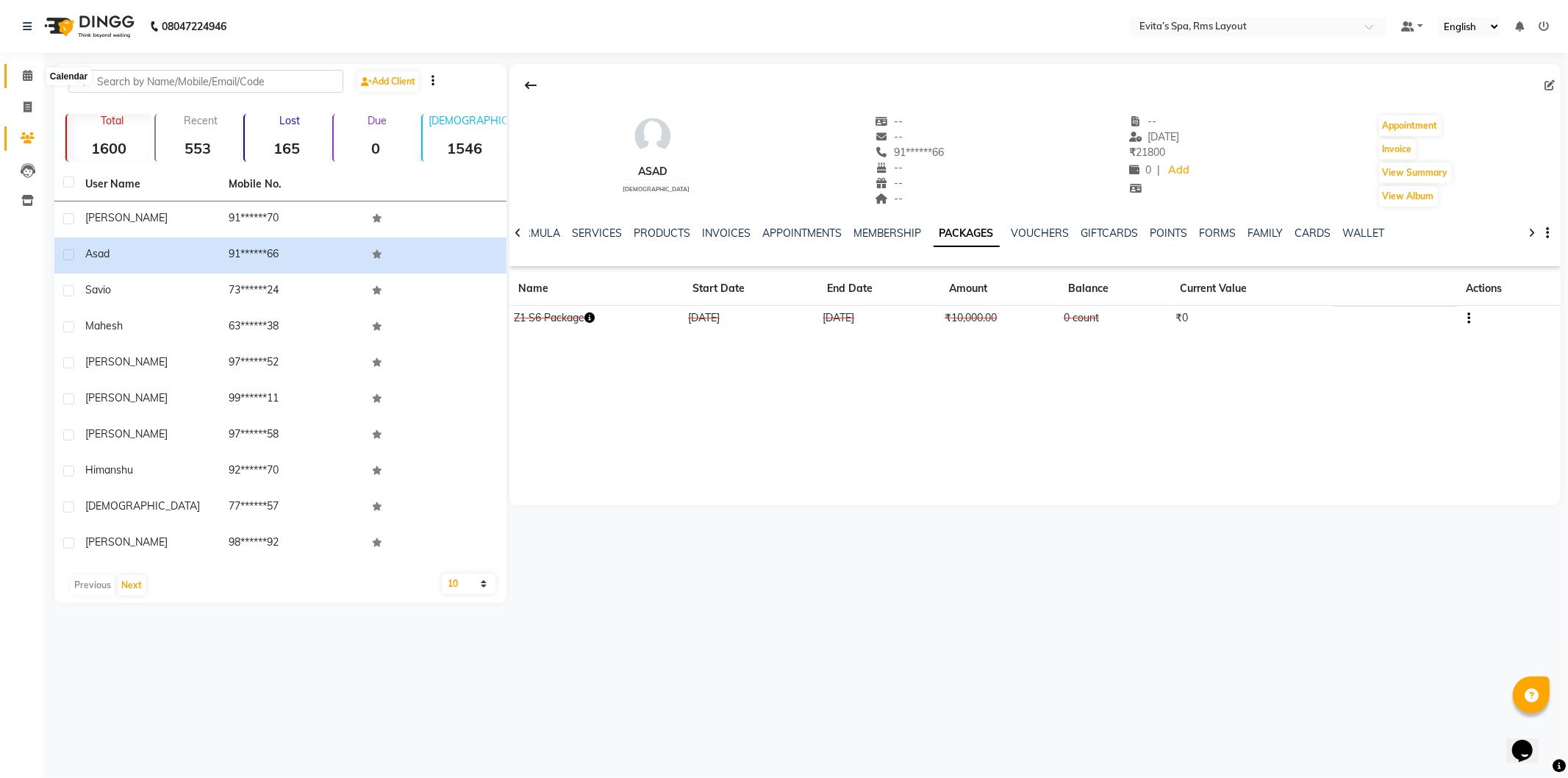
click at [20, 77] on span at bounding box center [27, 76] width 26 height 17
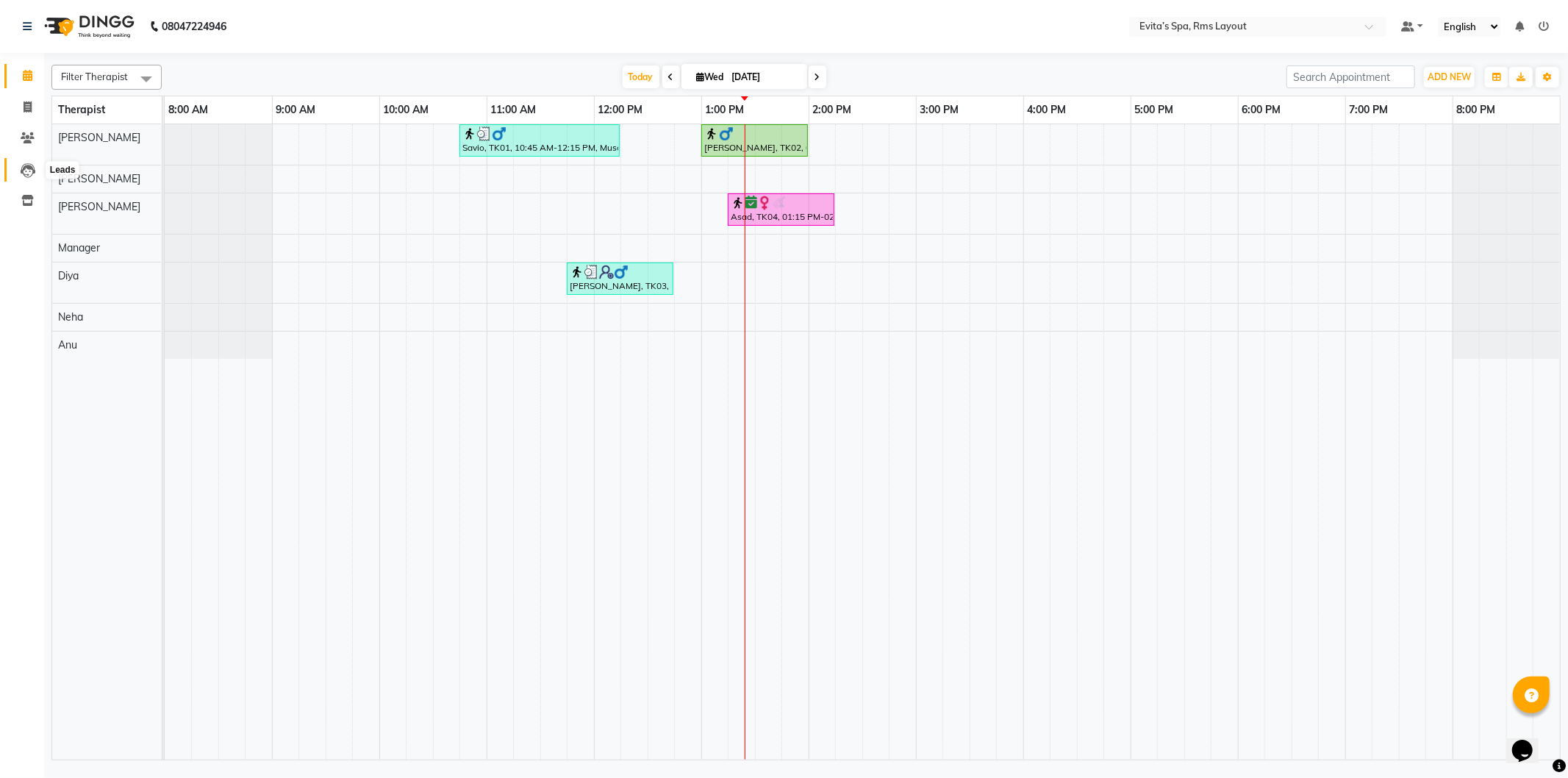
click at [28, 167] on icon at bounding box center [27, 170] width 15 height 15
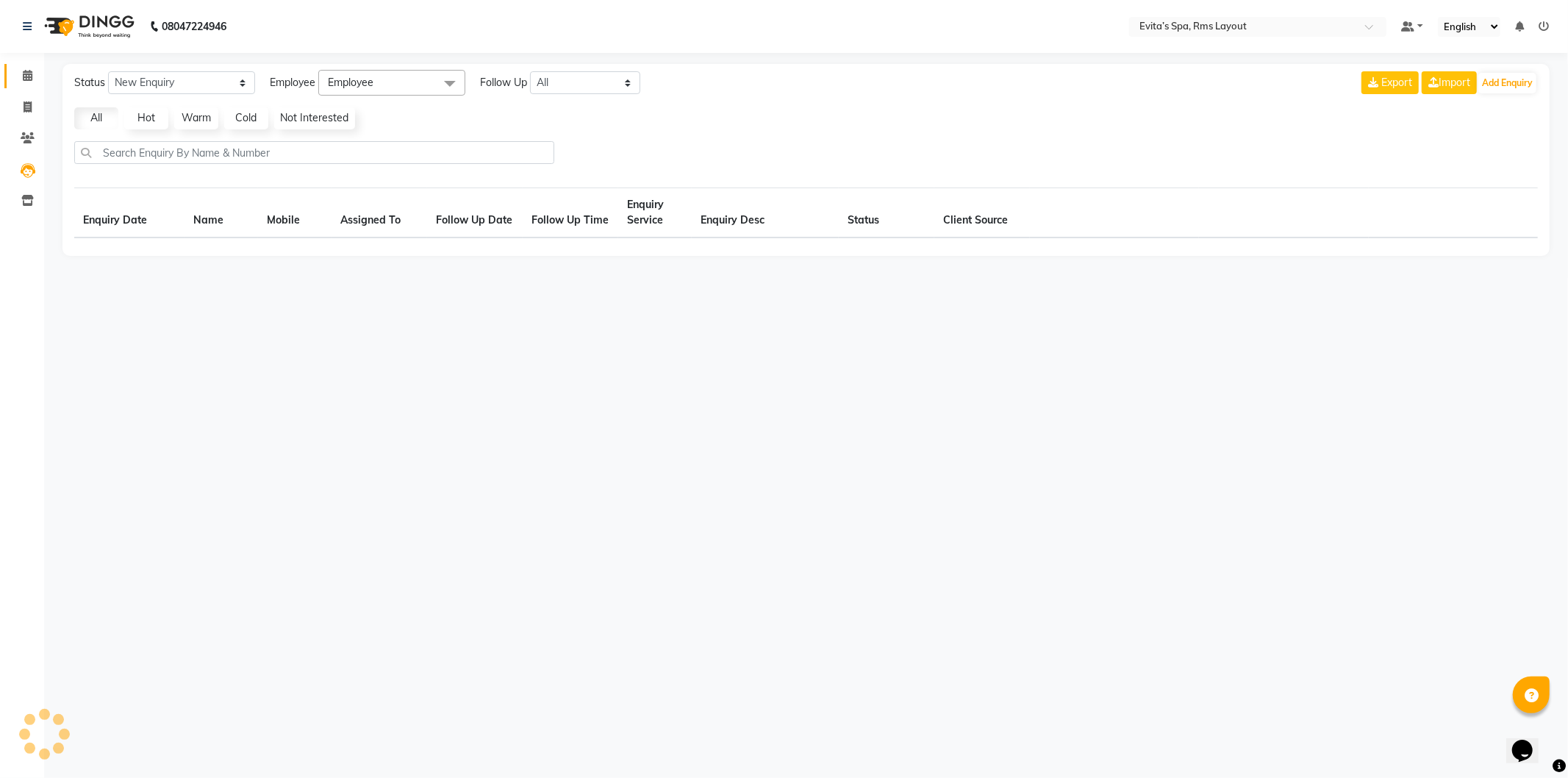
select select "10"
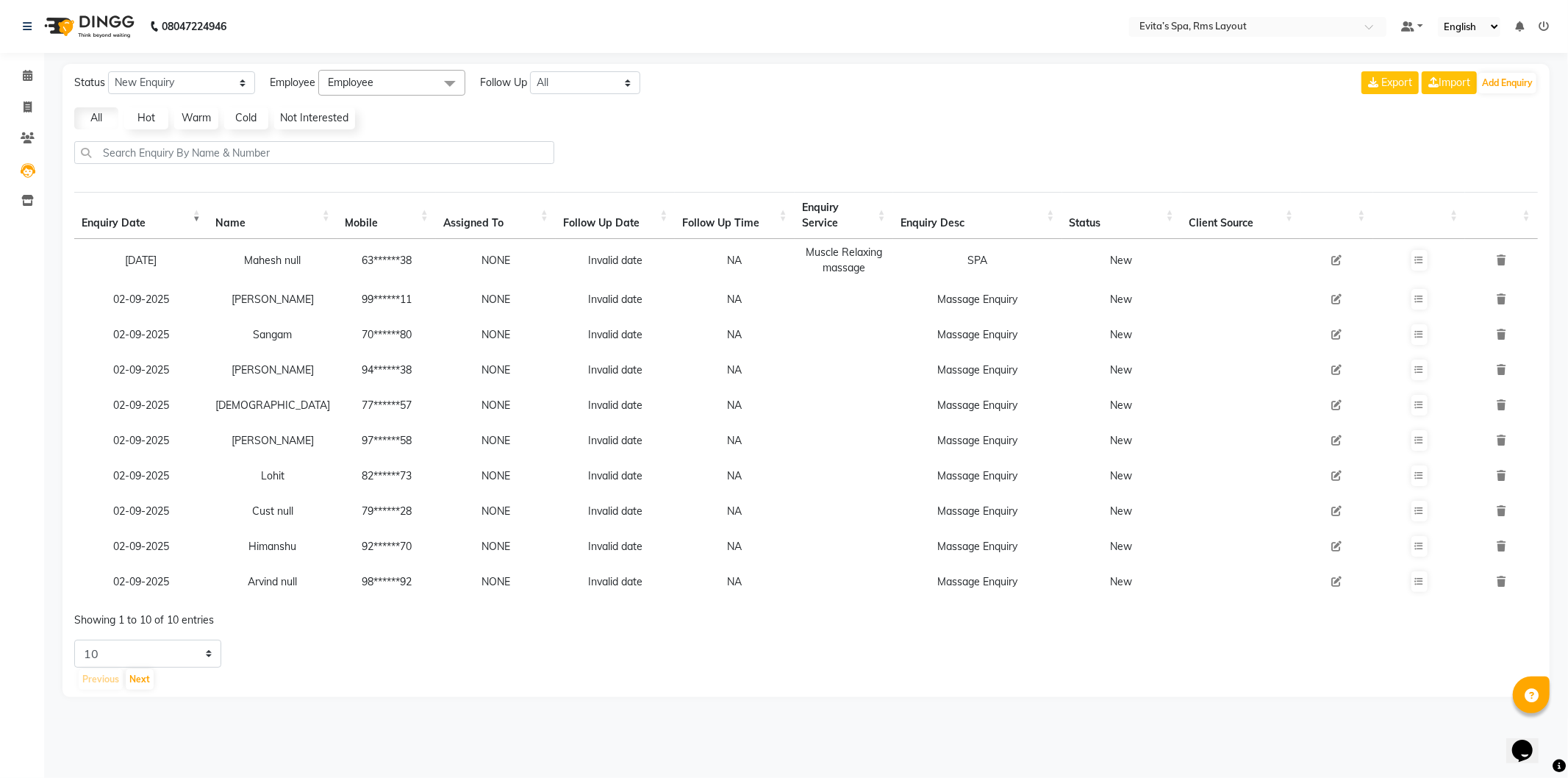
click at [413, 80] on span "Employee" at bounding box center [392, 83] width 147 height 26
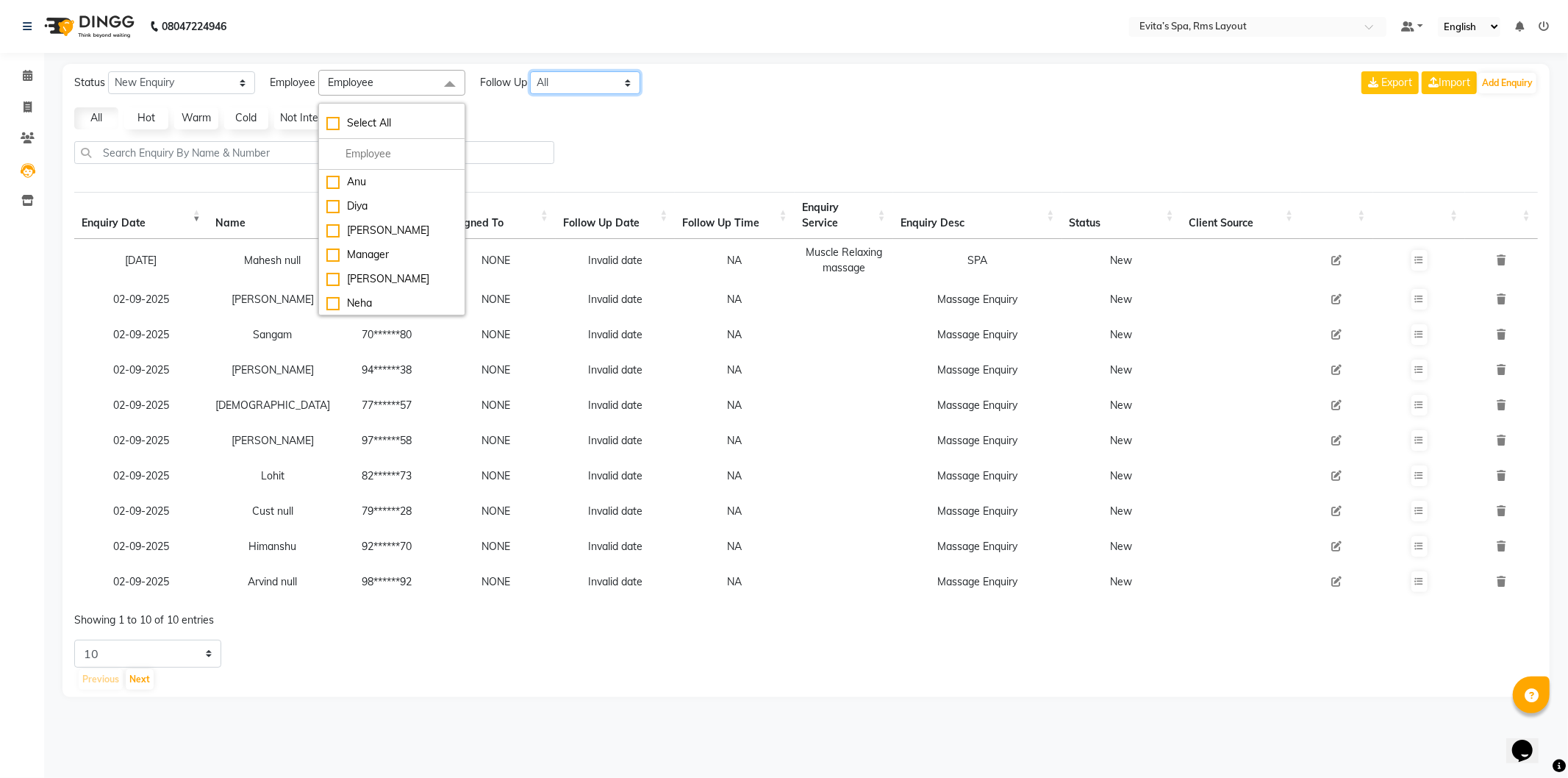
click at [593, 83] on select "All Today Tomorrow This Week This Month Custom" at bounding box center [585, 82] width 110 height 23
select select "custom"
click at [531, 71] on select "All Today Tomorrow This Week This Month Custom" at bounding box center [585, 82] width 110 height 23
select select "9"
select select "2025"
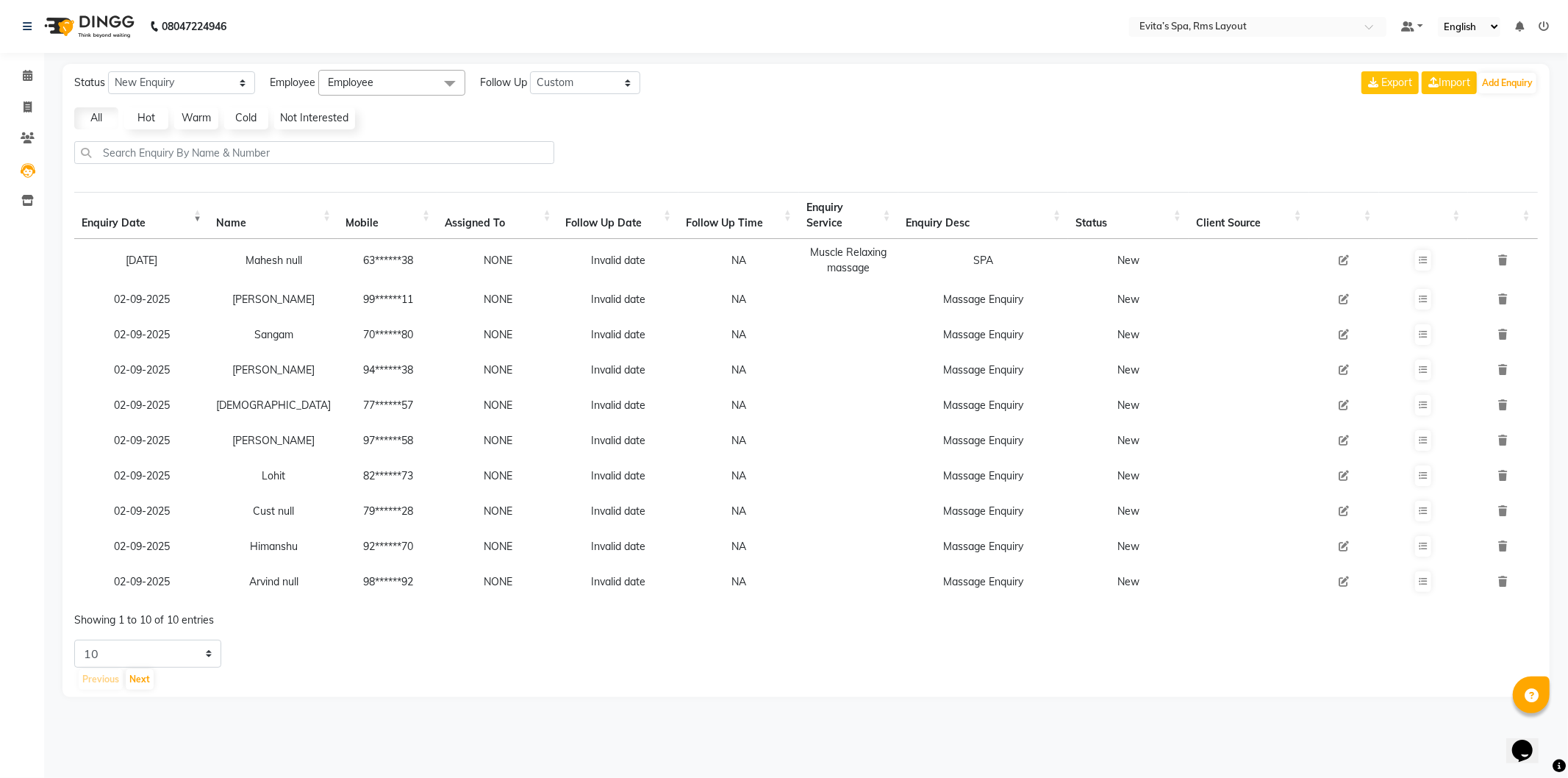
click at [598, 67] on div "Status New Enquiry Open Enquiry Converted Enquiry All All New Open Converted Em…" at bounding box center [806, 381] width 1488 height 634
click at [587, 90] on select "All Today Tomorrow This Week This Month Custom" at bounding box center [585, 82] width 110 height 23
select select "nodate"
click at [531, 71] on select "All Today Tomorrow This Week This Month Custom" at bounding box center [585, 82] width 110 height 23
click at [239, 85] on select "New Enquiry Open Enquiry Converted Enquiry All" at bounding box center [182, 82] width 147 height 23
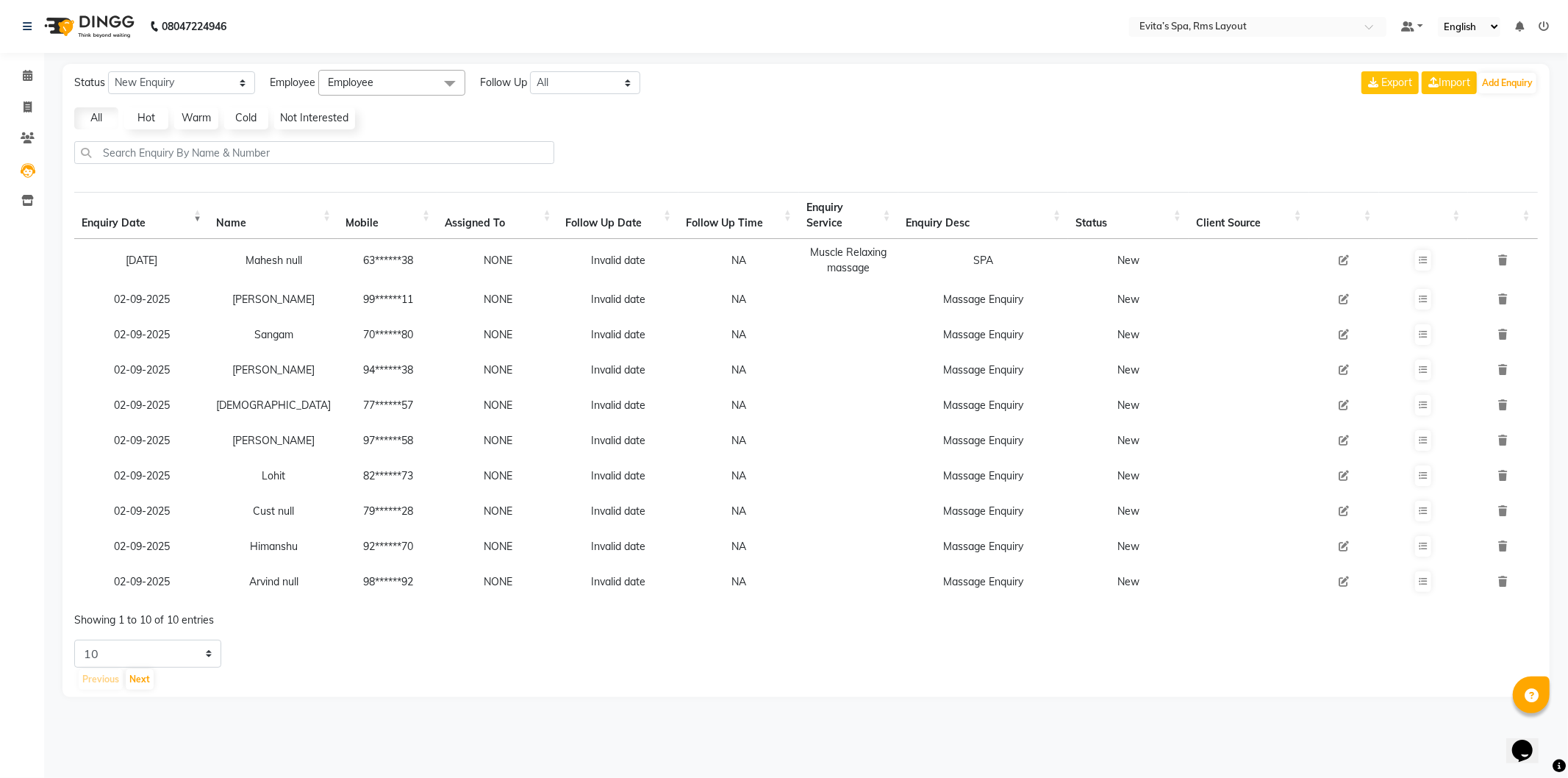
click at [377, 133] on div "Status New Enquiry Open Enquiry Converted Enquiry All All New Open Converted Em…" at bounding box center [806, 381] width 1488 height 634
click at [219, 82] on select "New Enquiry Open Enquiry Converted Enquiry All" at bounding box center [182, 82] width 147 height 23
click at [454, 115] on div "All Hot Warm Cold Not Interested" at bounding box center [807, 119] width 1476 height 22
click at [215, 89] on select "New Enquiry Open Enquiry Converted Enquiry All" at bounding box center [182, 82] width 147 height 23
click at [108, 71] on select "New Enquiry Open Enquiry Converted Enquiry All" at bounding box center [182, 82] width 147 height 23
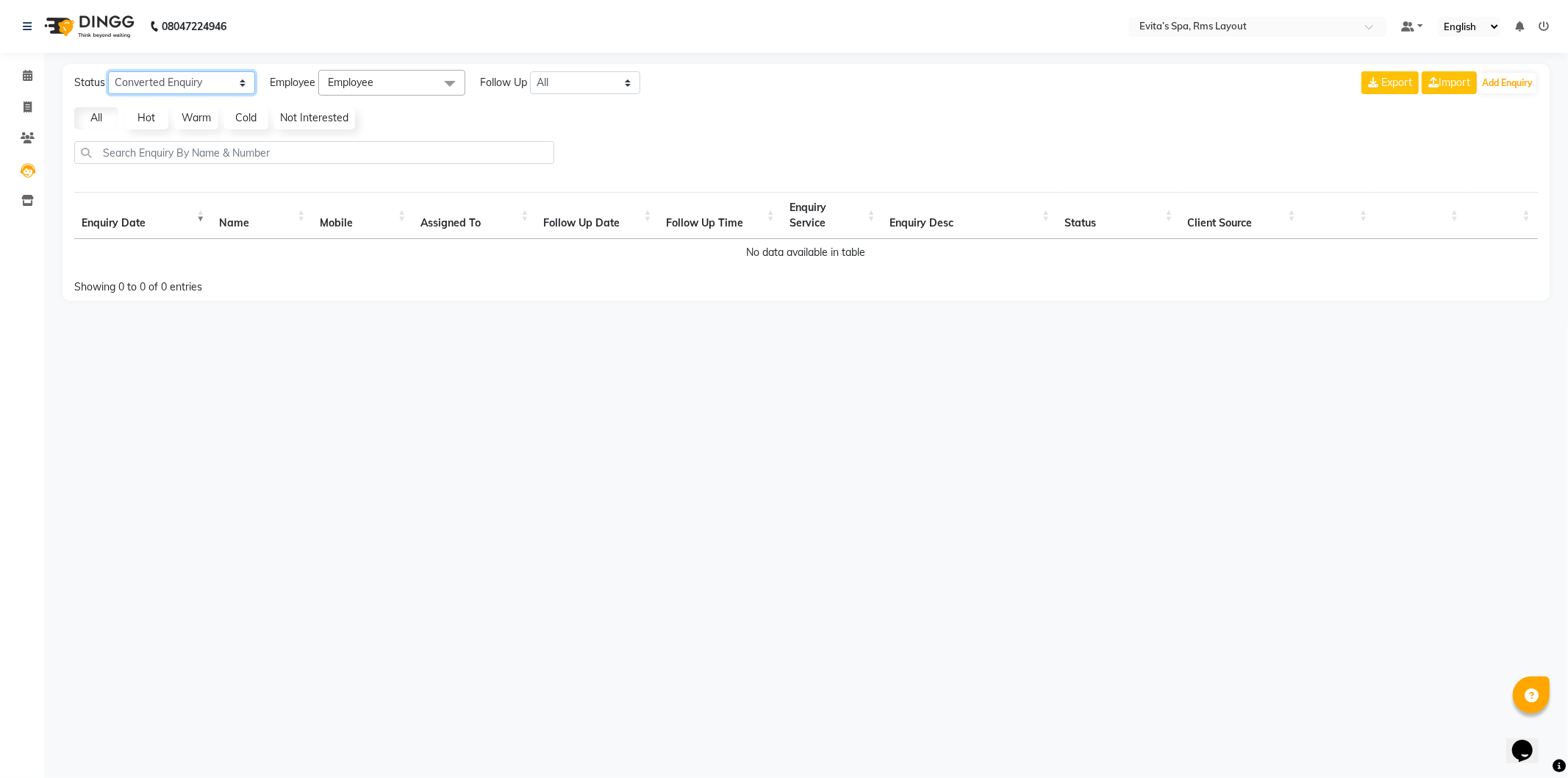
click at [195, 81] on select "New Enquiry Open Enquiry Converted Enquiry All" at bounding box center [182, 82] width 147 height 23
click at [108, 71] on select "New Enquiry Open Enquiry Converted Enquiry All" at bounding box center [182, 82] width 147 height 23
click at [193, 85] on select "New Enquiry Open Enquiry Converted Enquiry All" at bounding box center [182, 82] width 147 height 23
select select "None"
click at [108, 71] on select "New Enquiry Open Enquiry Converted Enquiry All" at bounding box center [182, 82] width 147 height 23
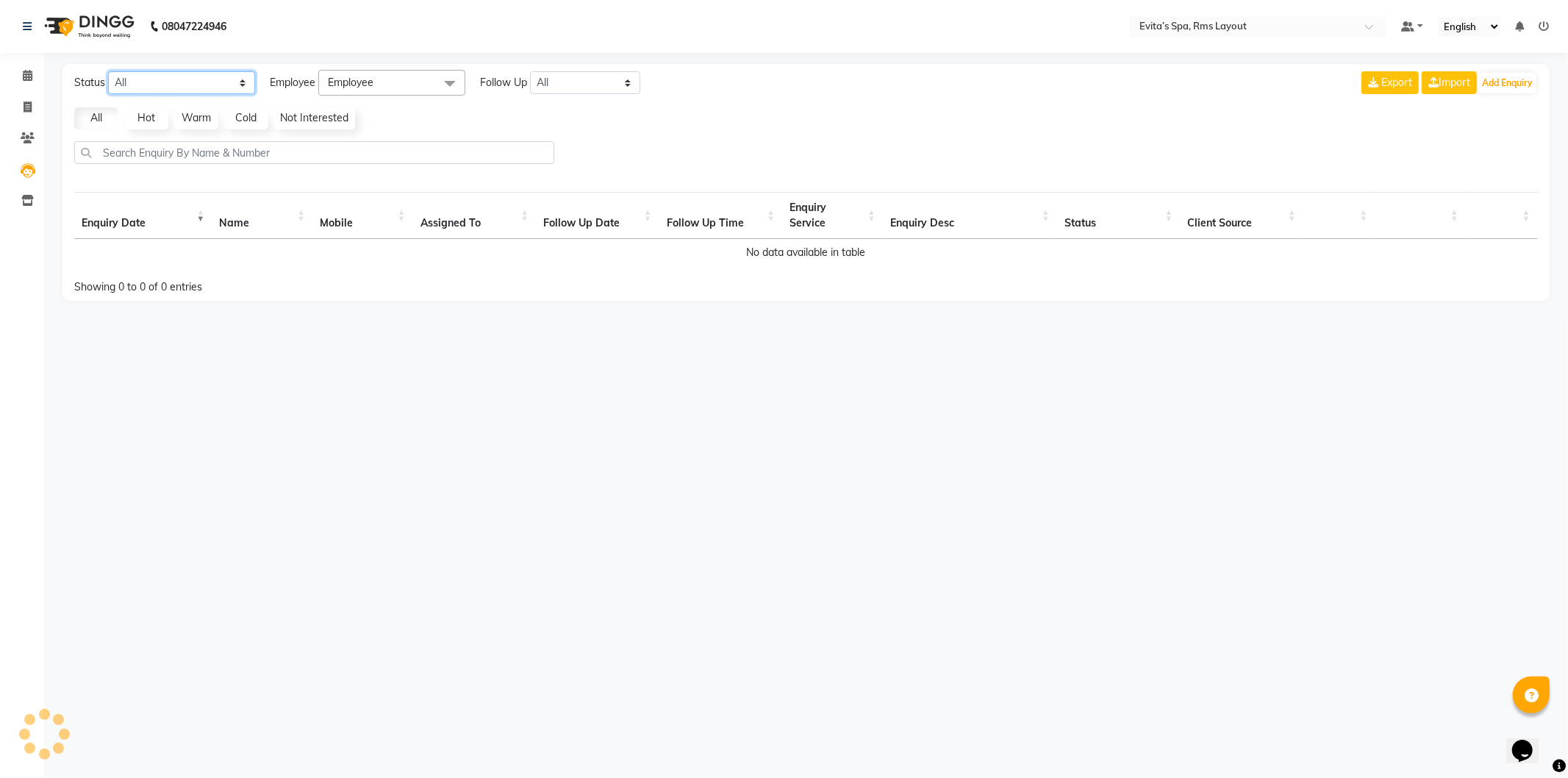
select select "10"
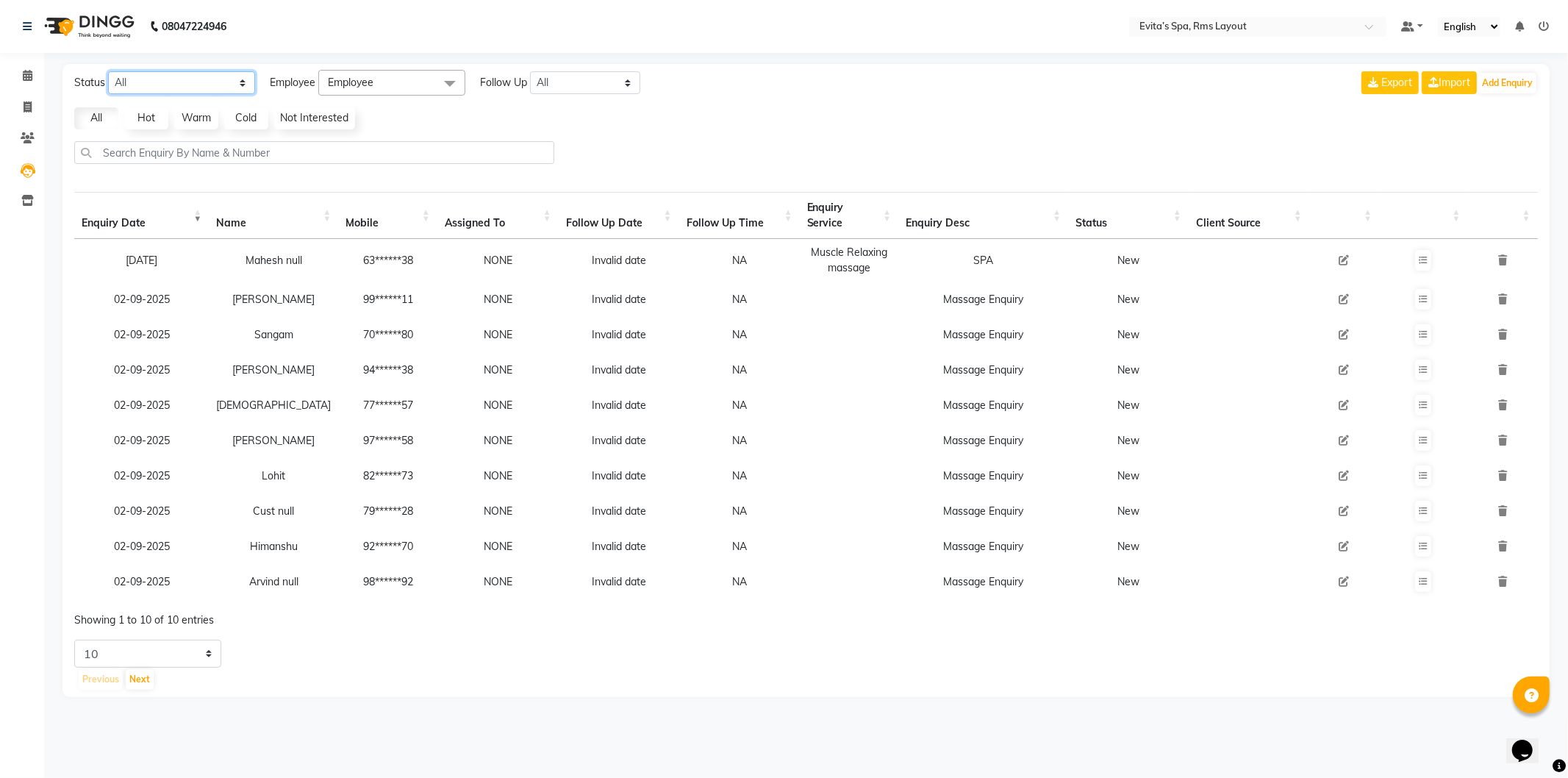
click at [232, 85] on select "New Enquiry Open Enquiry Converted Enquiry All" at bounding box center [182, 82] width 147 height 23
click at [108, 71] on select "New Enquiry Open Enquiry Converted Enquiry All" at bounding box center [182, 82] width 147 height 23
click at [204, 82] on select "New Enquiry Open Enquiry Converted Enquiry All" at bounding box center [182, 82] width 147 height 23
select select "None"
click at [108, 71] on select "New Enquiry Open Enquiry Converted Enquiry All" at bounding box center [182, 82] width 147 height 23
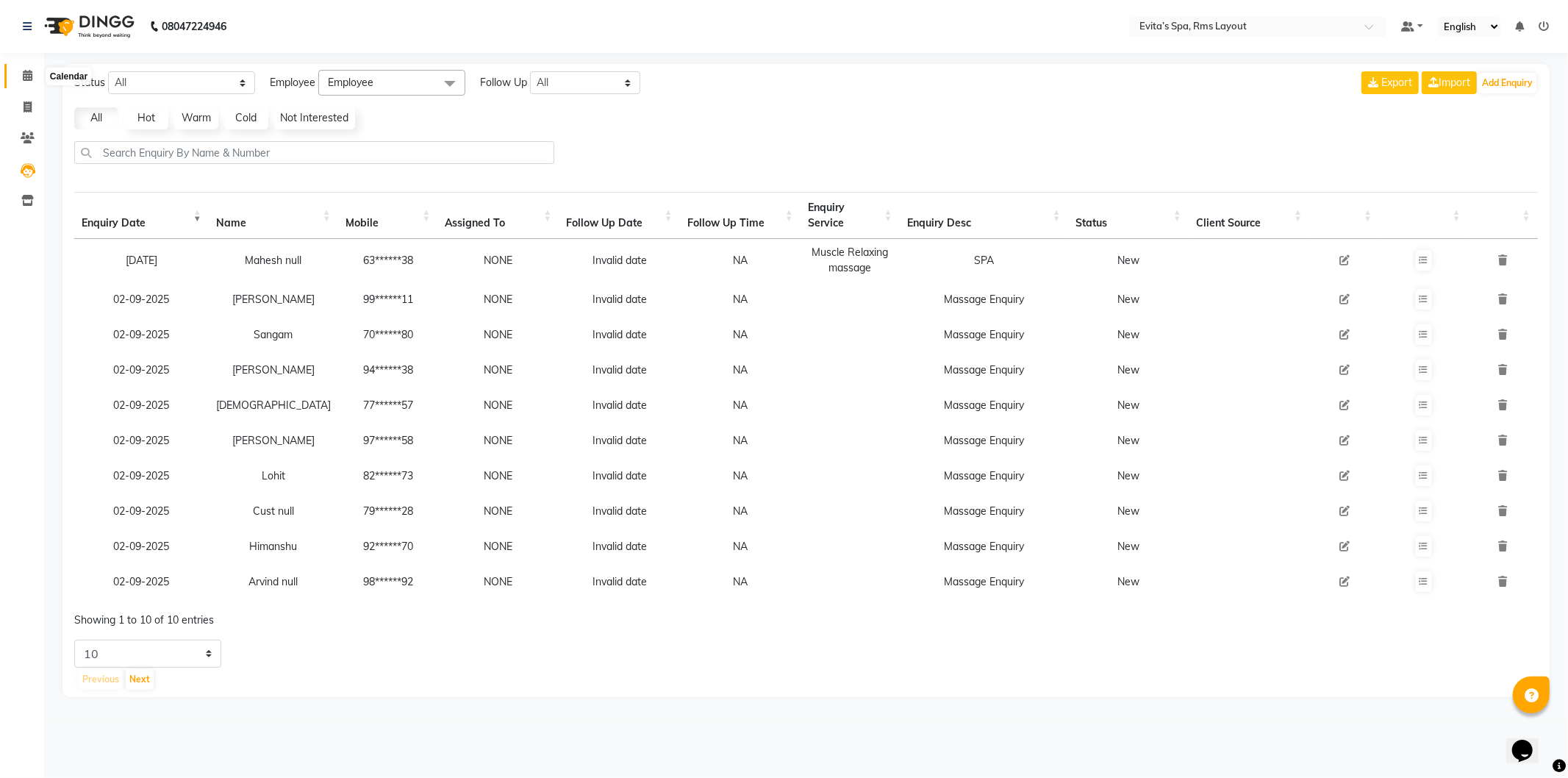
click at [35, 77] on span at bounding box center [27, 76] width 26 height 17
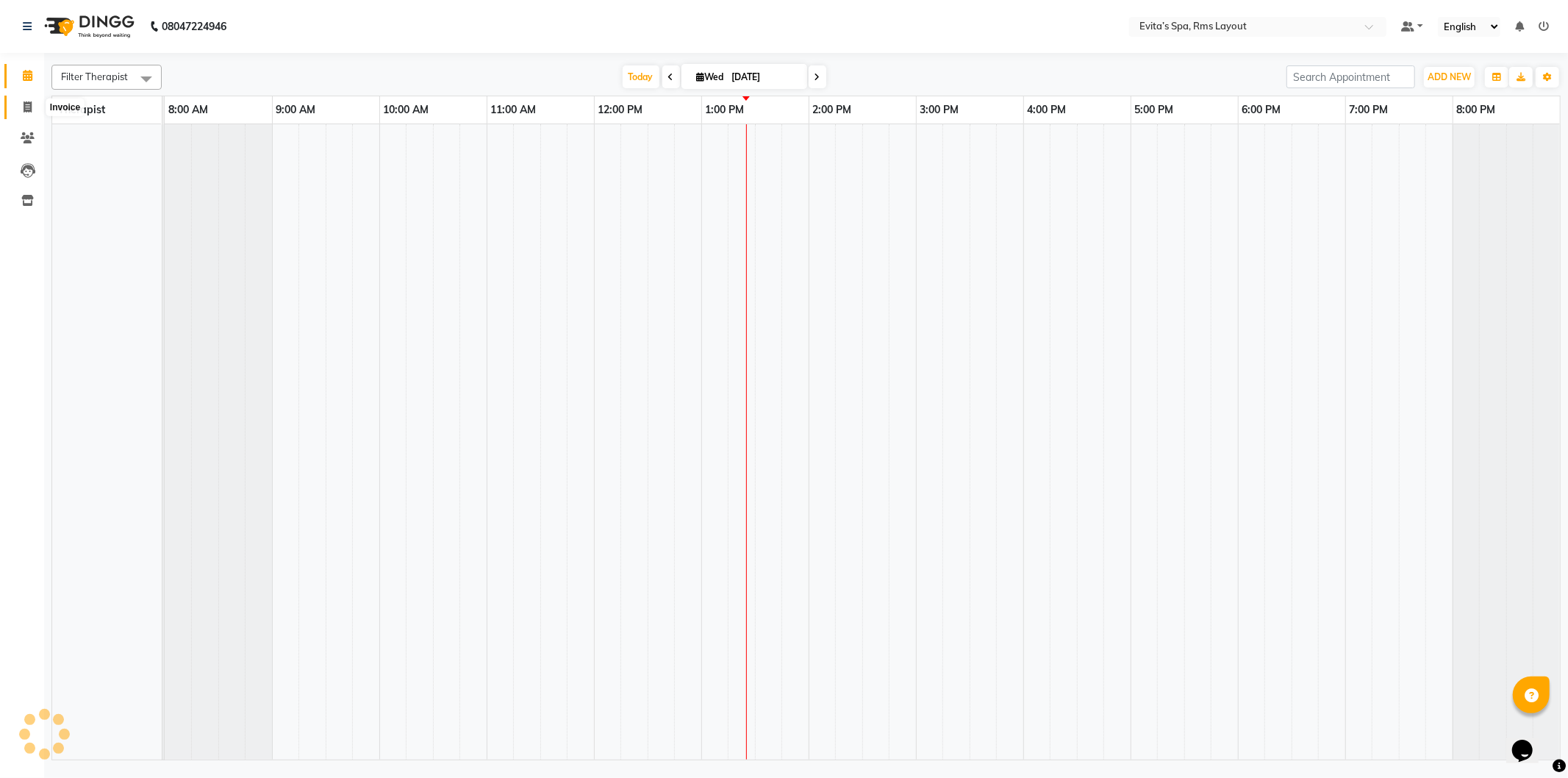
click at [23, 112] on icon at bounding box center [27, 107] width 8 height 11
select select "7850"
select select "service"
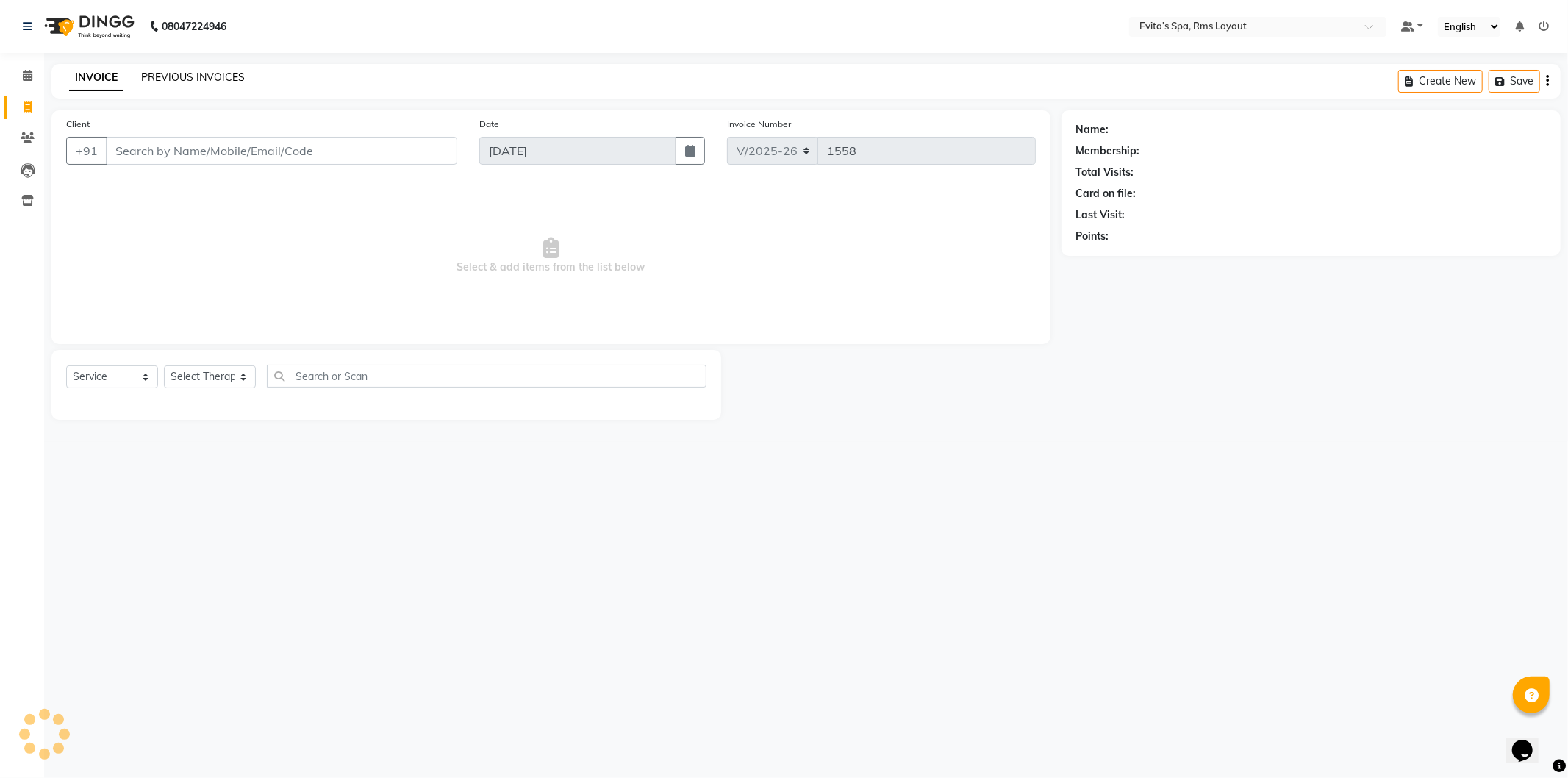
click at [152, 70] on link "PREVIOUS INVOICES" at bounding box center [193, 76] width 104 height 13
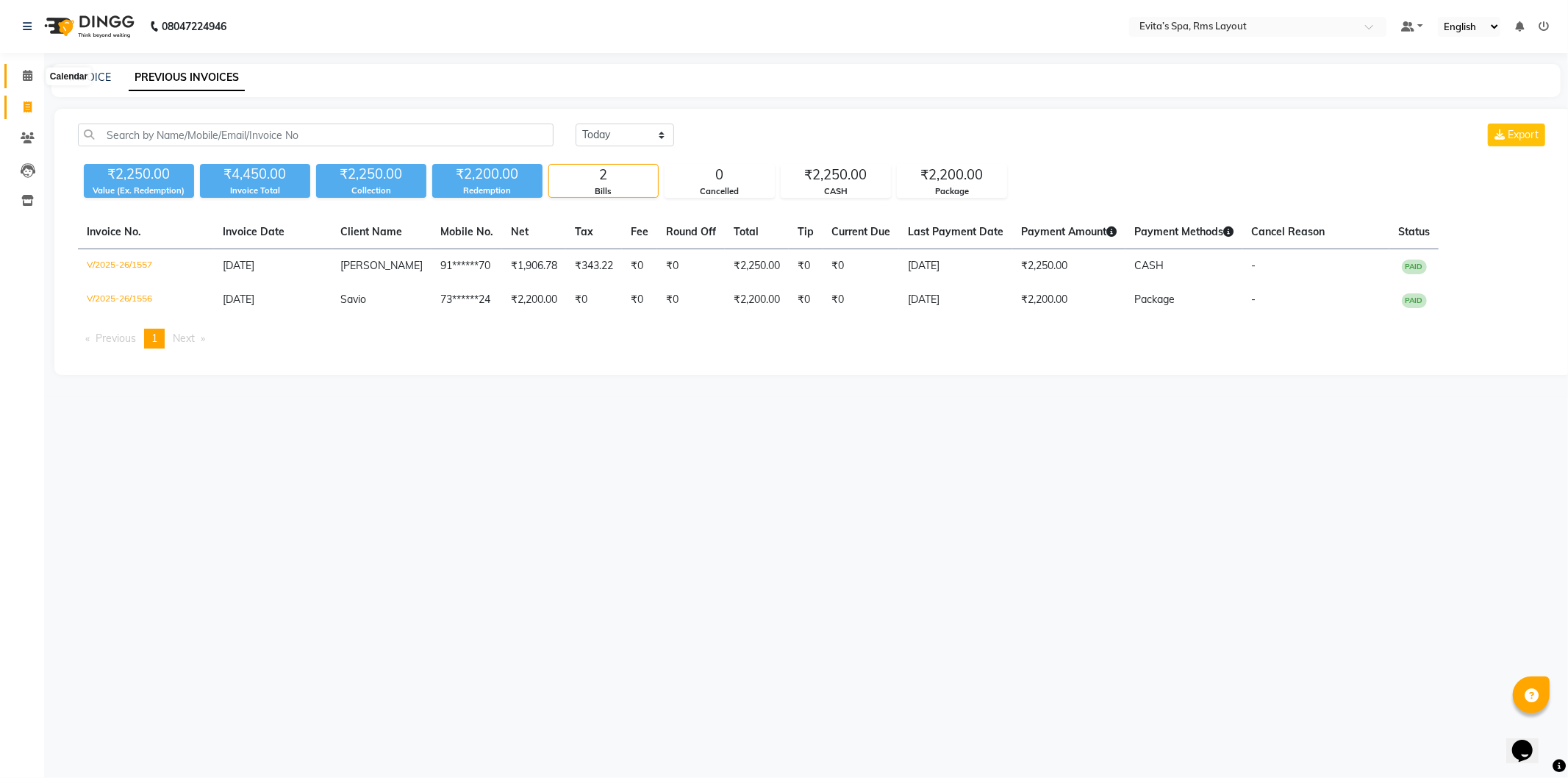
click at [16, 81] on span at bounding box center [27, 76] width 26 height 17
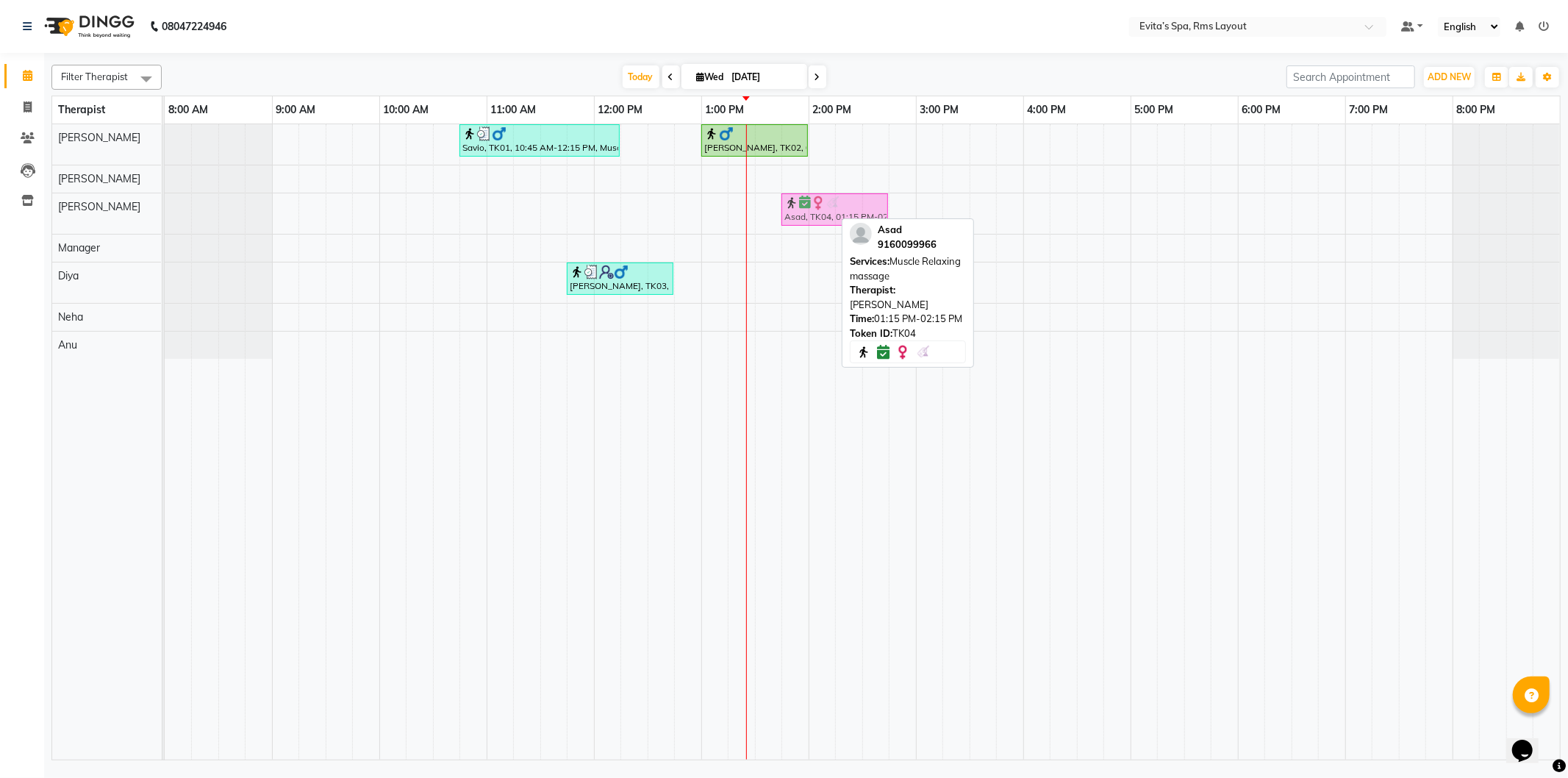
drag, startPoint x: 782, startPoint y: 204, endPoint x: 825, endPoint y: 203, distance: 43.0
click at [165, 203] on div "Asad, TK04, 01:15 PM-02:15 PM, Muscle Relaxing massage Asad, TK04, 01:15 PM-02:…" at bounding box center [165, 214] width 0 height 41
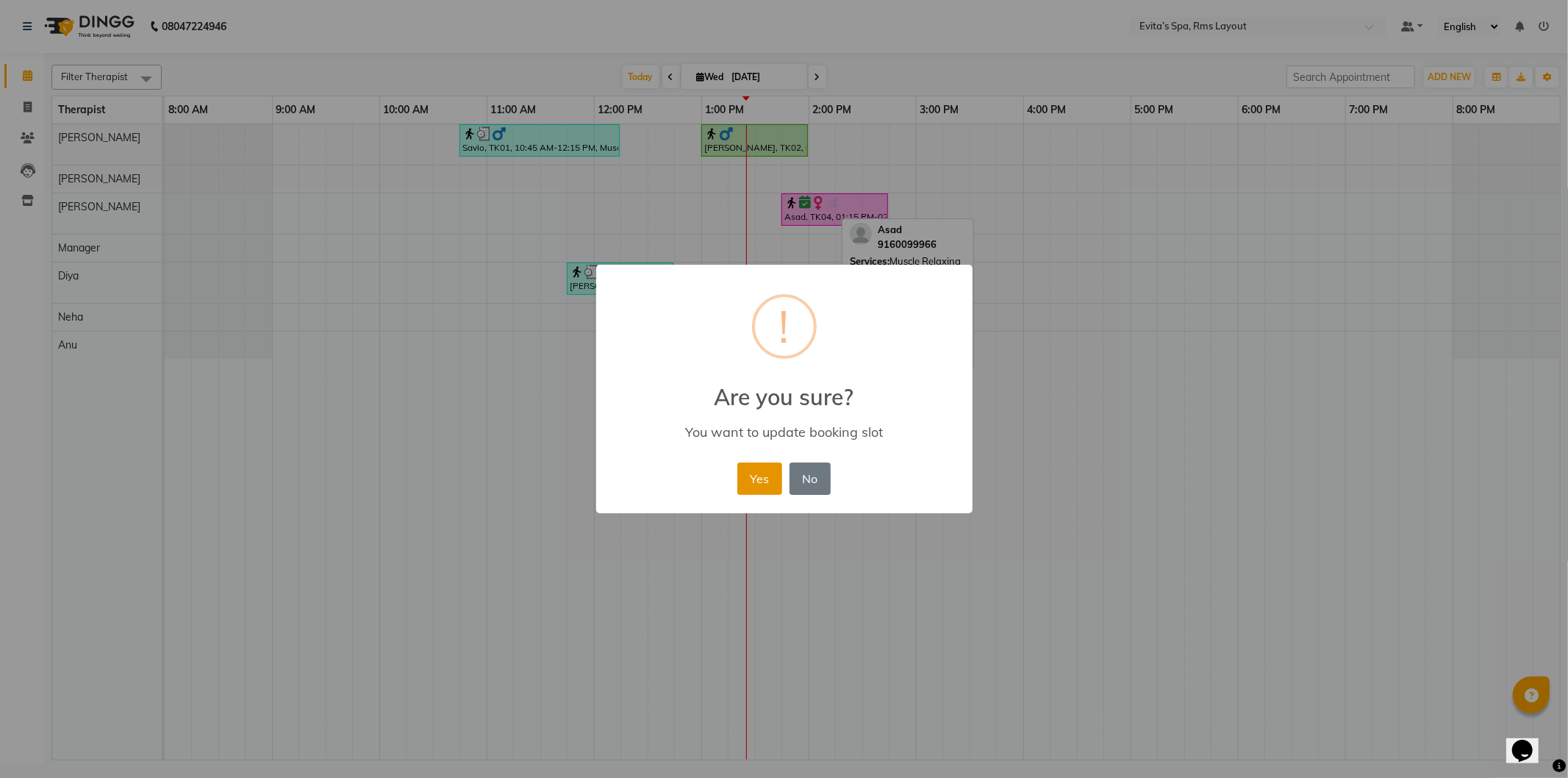
click at [760, 484] on button "Yes" at bounding box center [759, 478] width 44 height 32
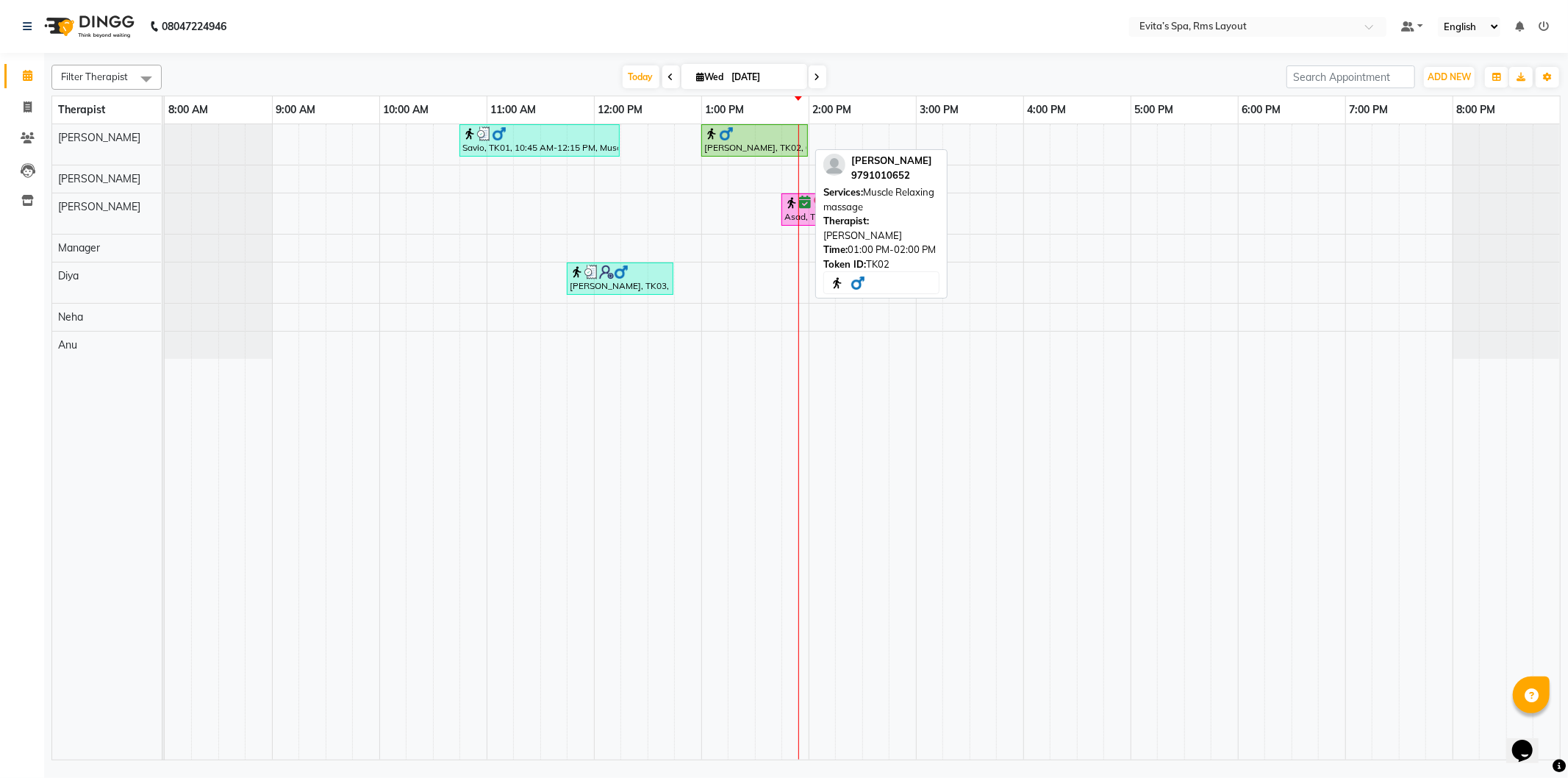
click at [729, 140] on div "Lokesh, TK02, 01:00 PM-02:00 PM, Muscle Relaxing massage" at bounding box center [754, 140] width 104 height 28
click at [786, 143] on div "Lokesh, TK02, 01:00 PM-02:00 PM, Muscle Relaxing massage" at bounding box center [754, 140] width 104 height 28
select select "1"
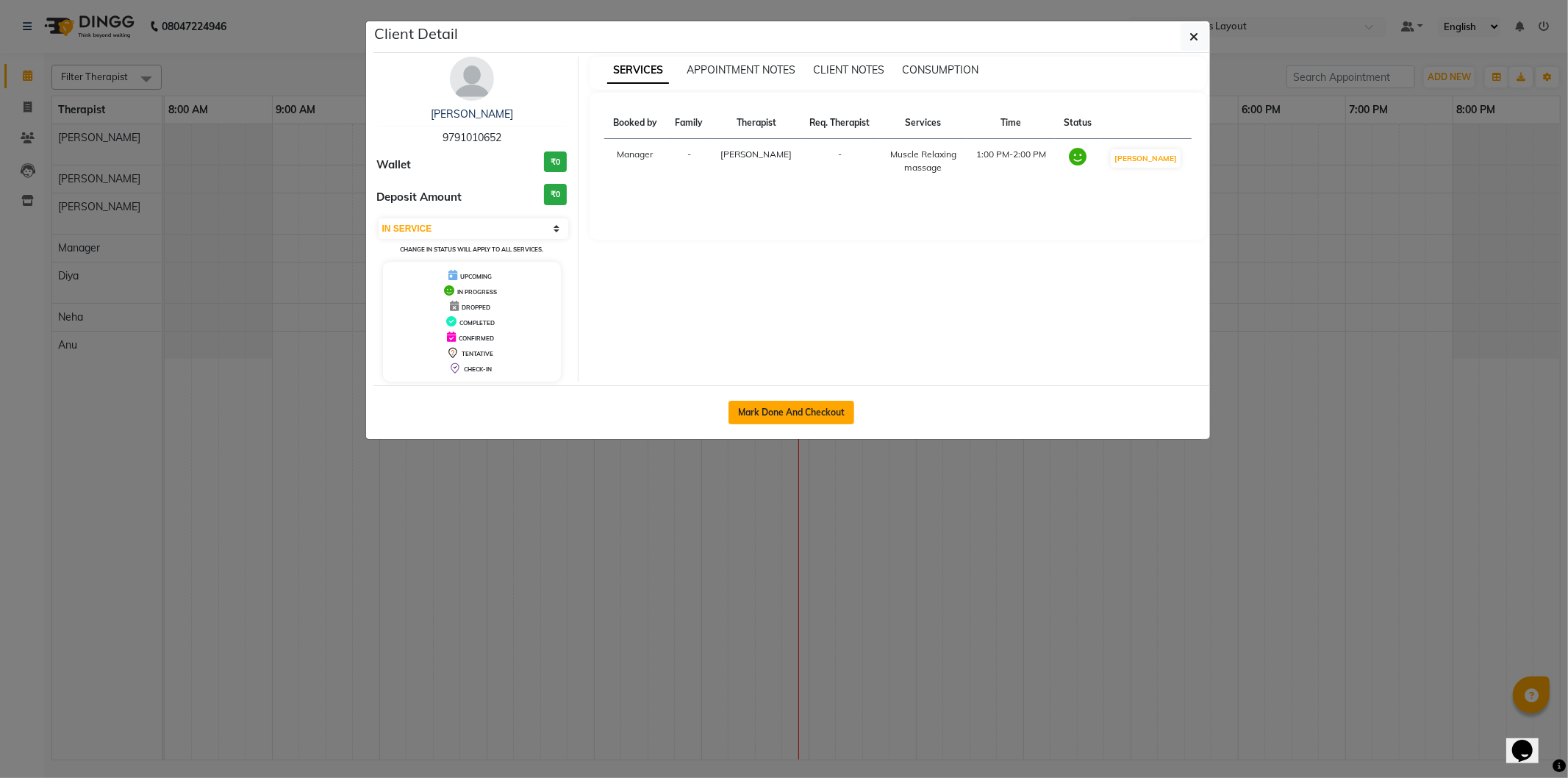
click at [802, 420] on button "Mark Done And Checkout" at bounding box center [791, 413] width 126 height 23
select select "service"
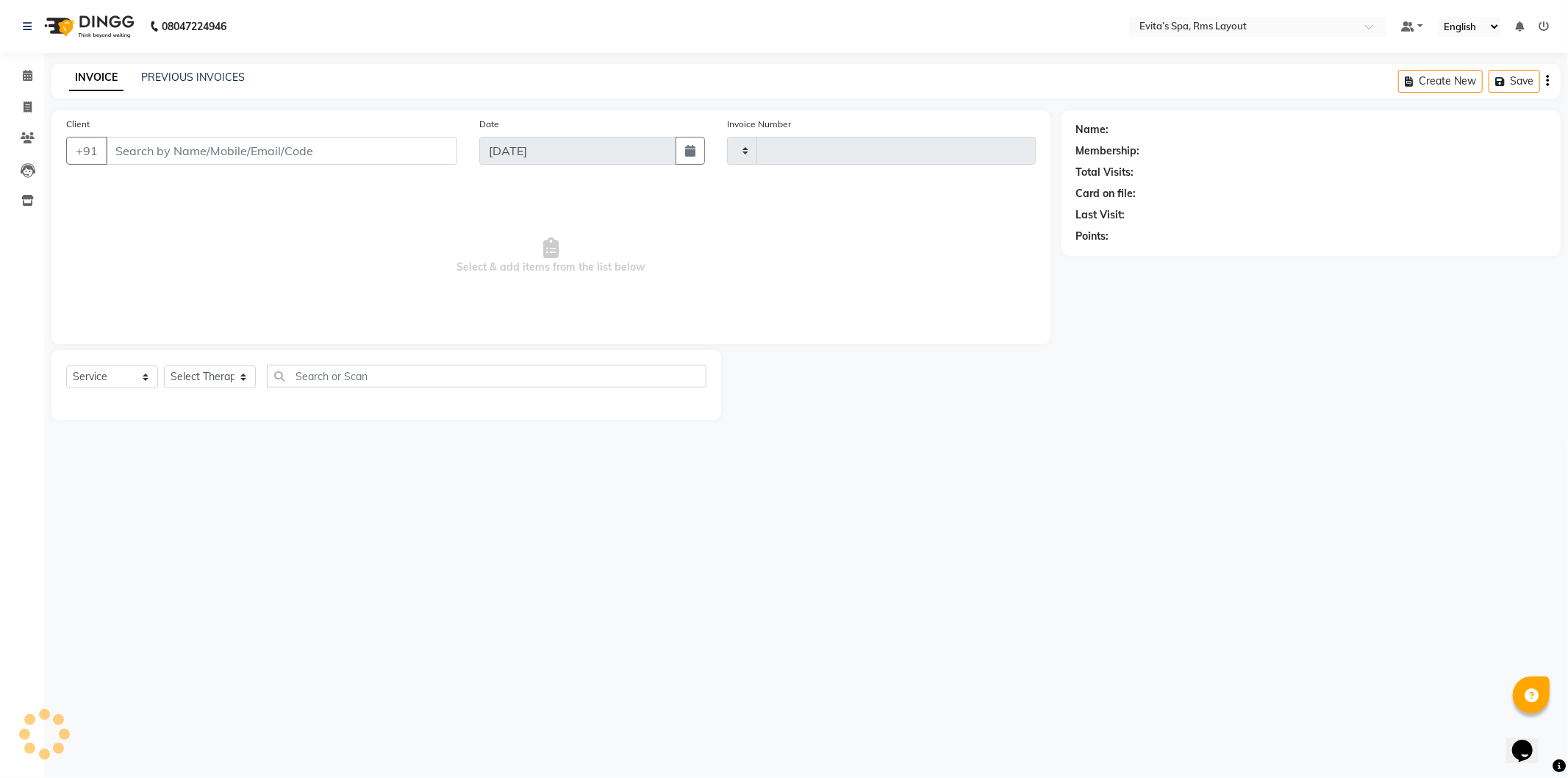
type input "1558"
select select "7850"
type input "97******52"
select select "70221"
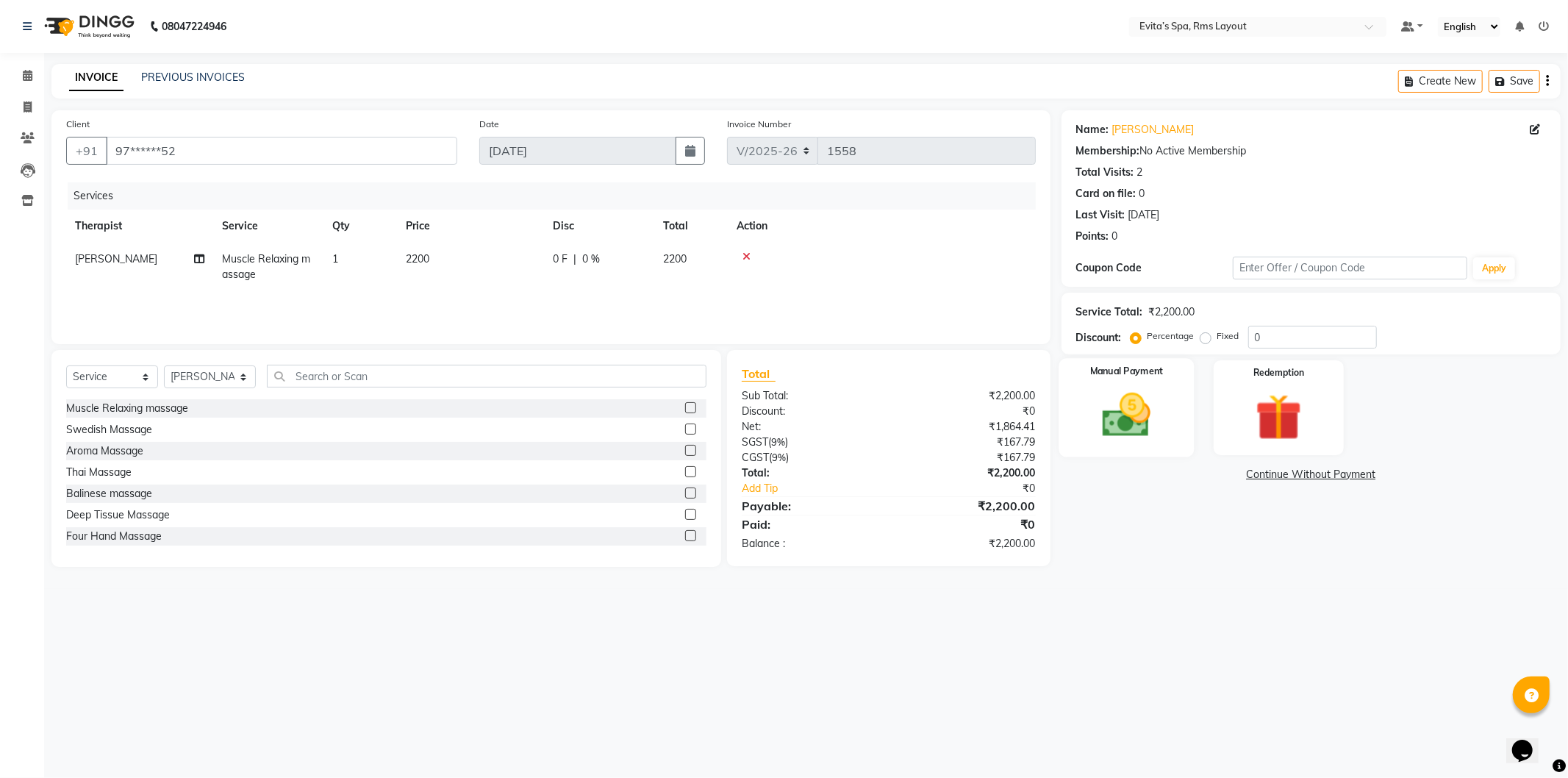
click at [1165, 402] on img at bounding box center [1126, 416] width 79 height 56
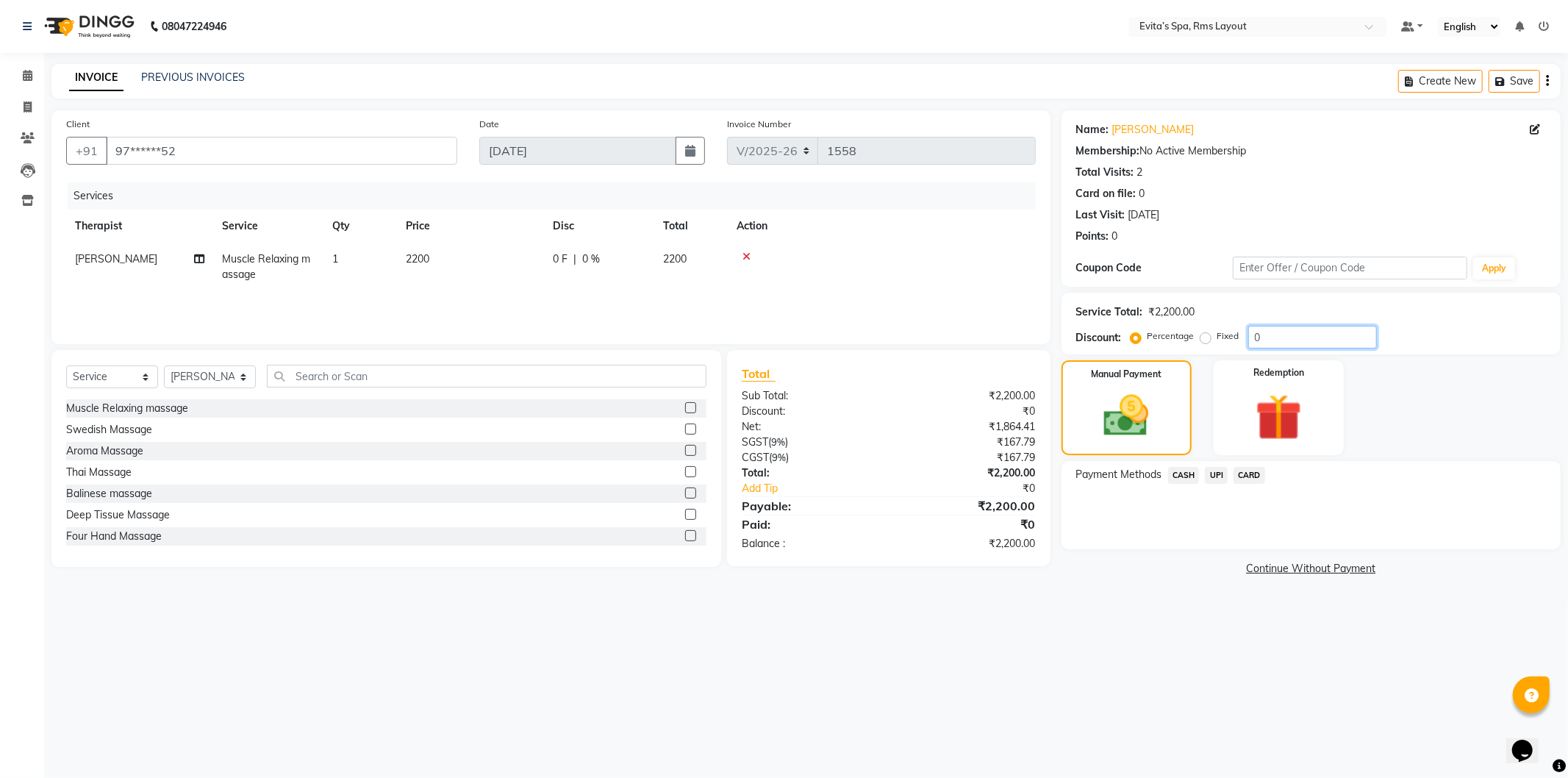
drag, startPoint x: 1267, startPoint y: 337, endPoint x: 1246, endPoint y: 342, distance: 21.6
click at [1246, 342] on div "Percentage Fixed 0" at bounding box center [1255, 337] width 243 height 23
click at [1221, 406] on div "Redemption" at bounding box center [1278, 407] width 135 height 98
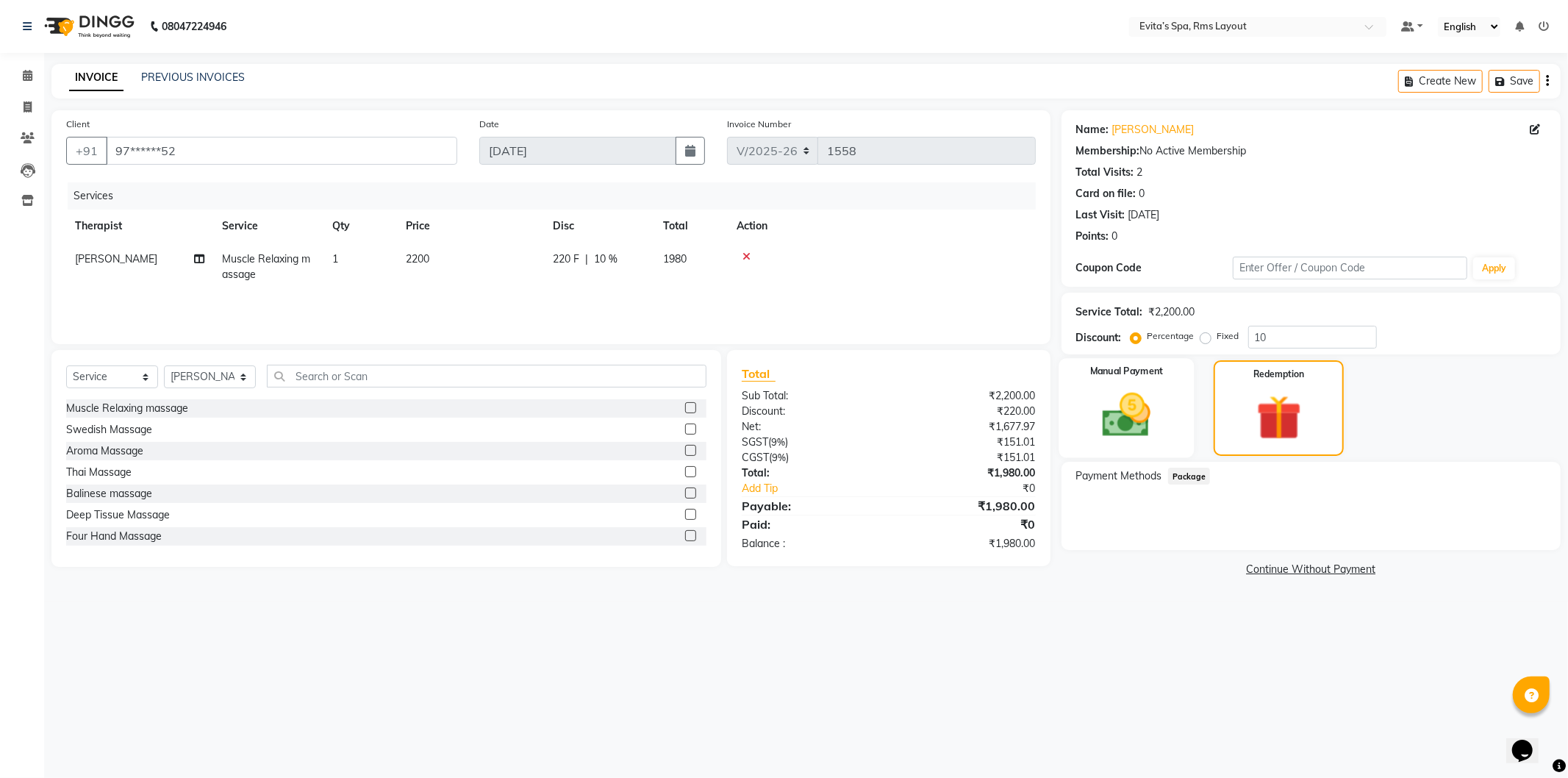
click at [1156, 412] on img at bounding box center [1126, 416] width 79 height 56
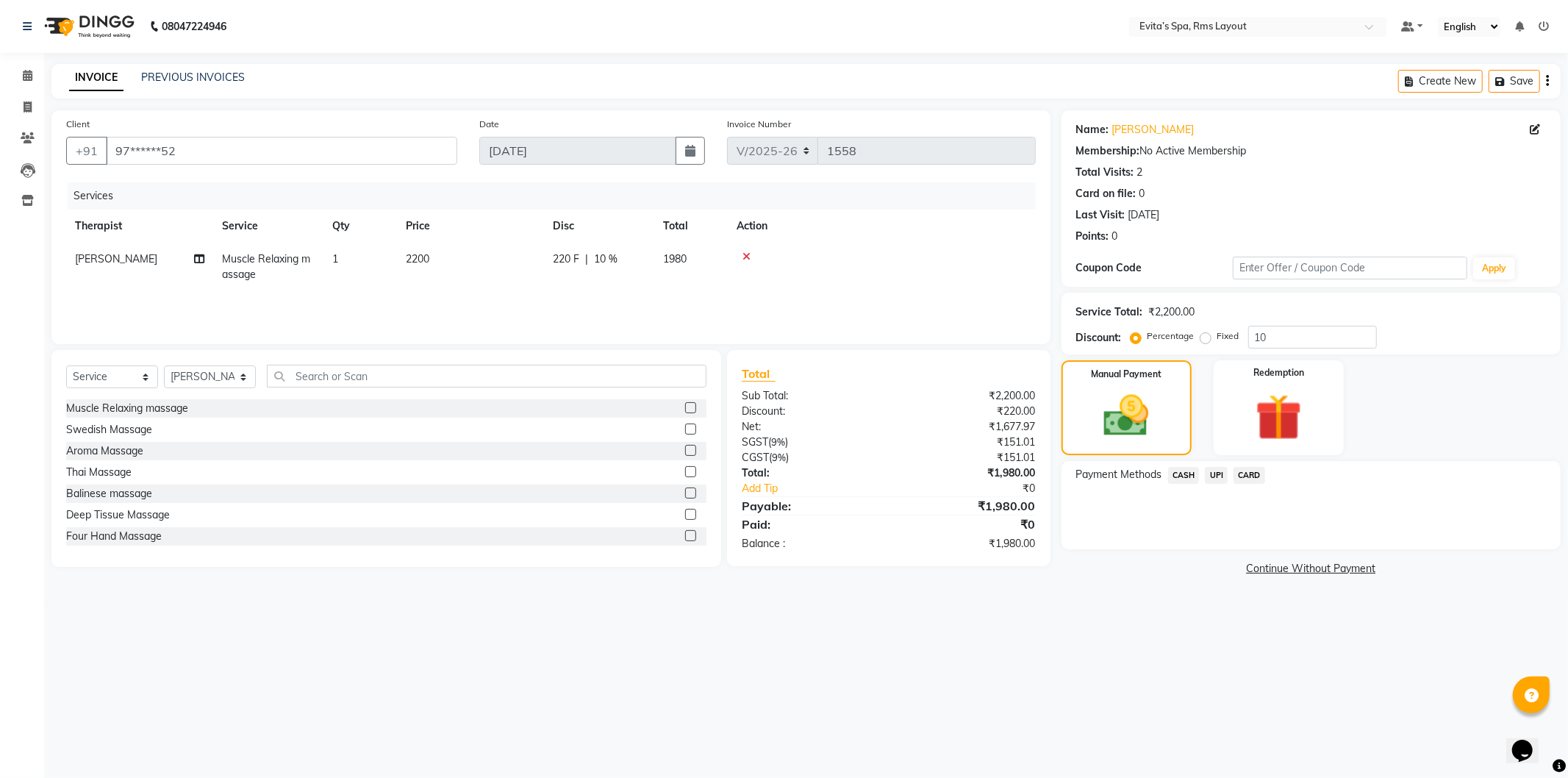
click at [1247, 471] on span "CARD" at bounding box center [1250, 476] width 32 height 17
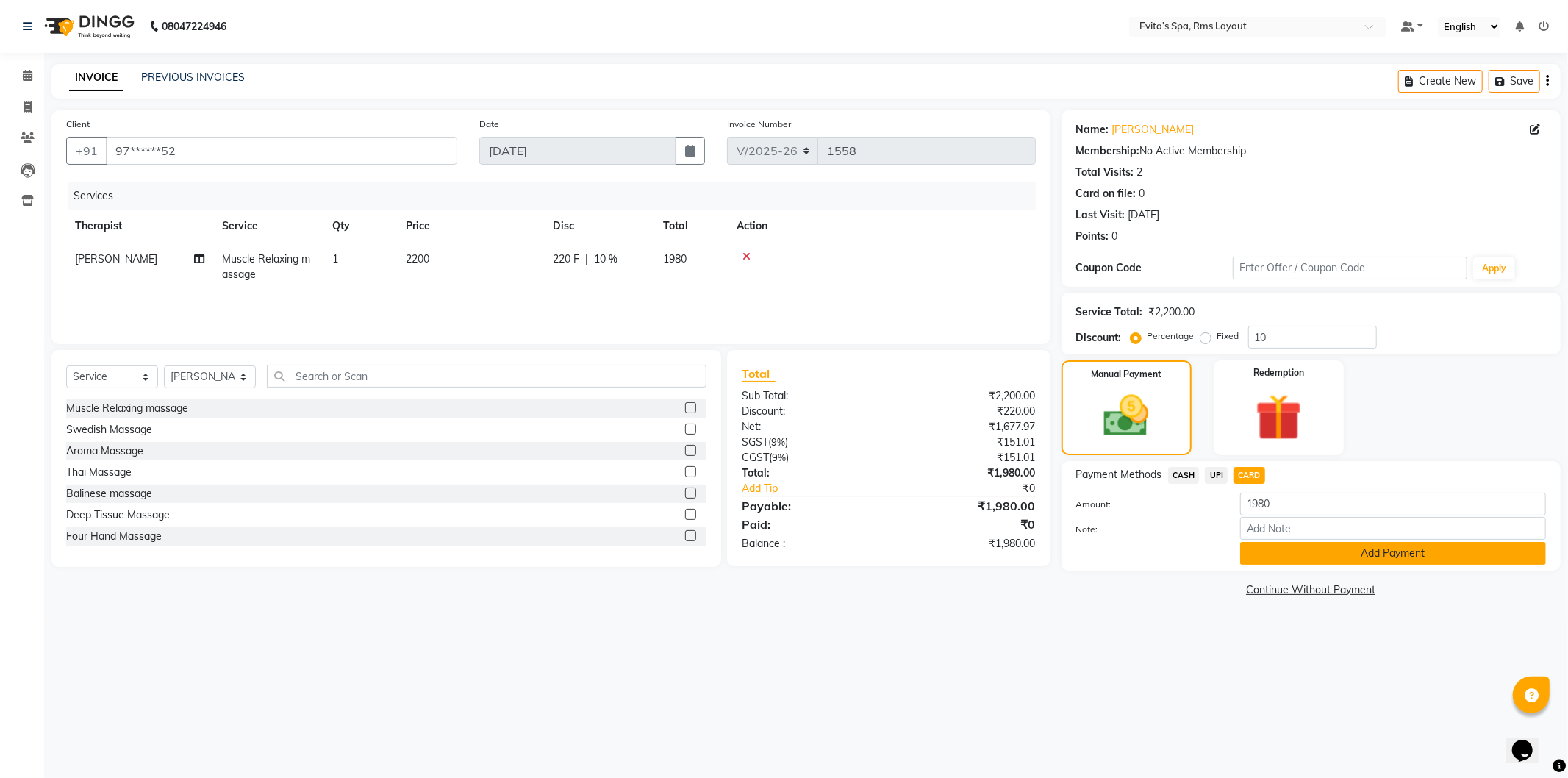
click at [1268, 555] on button "Add Payment" at bounding box center [1393, 553] width 306 height 23
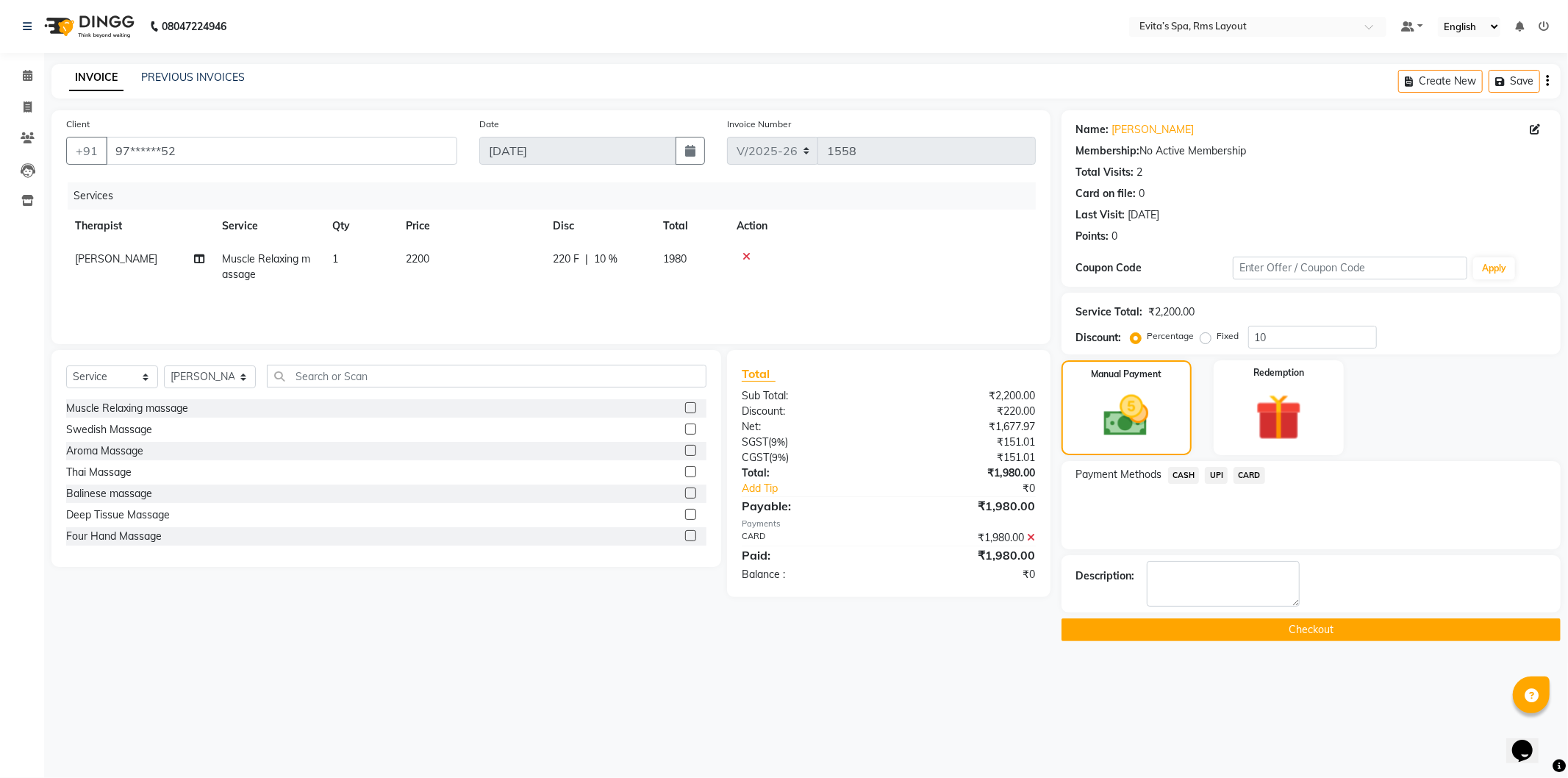
click at [1282, 324] on div "Service Total: ₹2,200.00 Discount: Percentage Fixed 10" at bounding box center [1311, 324] width 470 height 50
click at [1280, 336] on input "10" at bounding box center [1312, 337] width 129 height 23
type input "1"
click at [285, 268] on td "Muscle Relaxing massage" at bounding box center [268, 267] width 110 height 48
select select "70221"
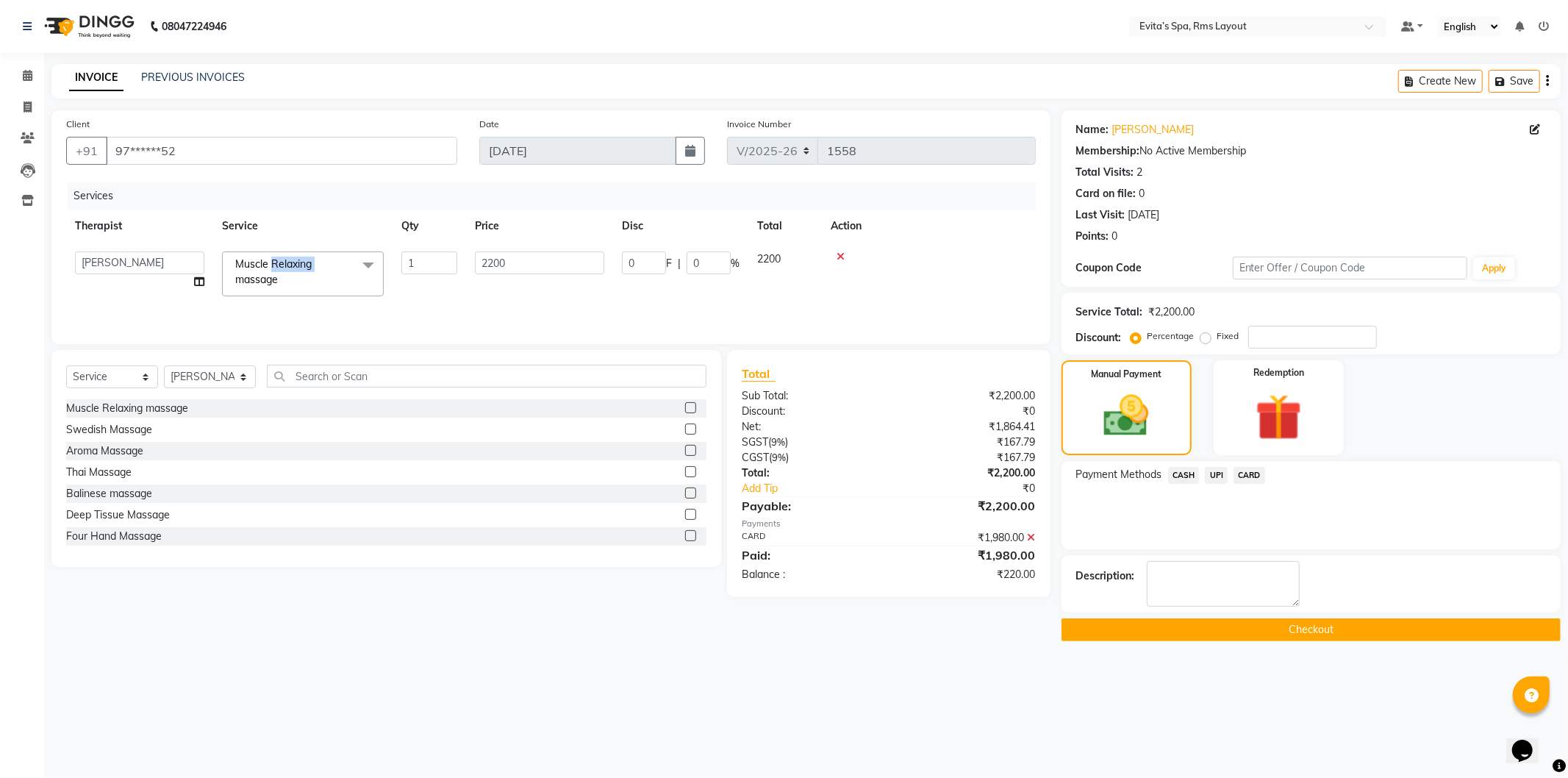
click at [285, 268] on span "Muscle Relaxing massage" at bounding box center [274, 272] width 76 height 29
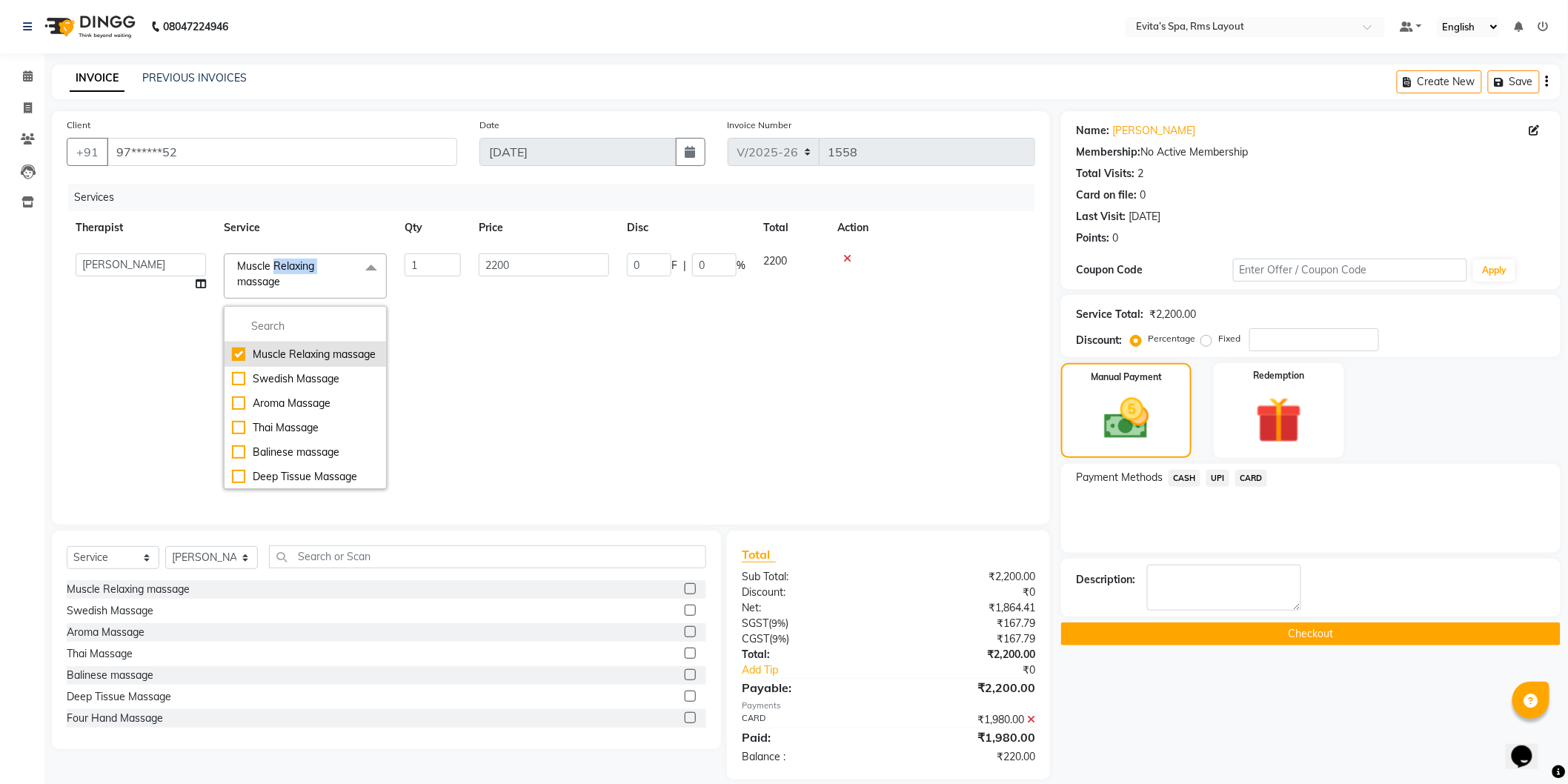
click at [278, 363] on div "Muscle Relaxing massage" at bounding box center [305, 355] width 147 height 16
checkbox input "false"
type input "0"
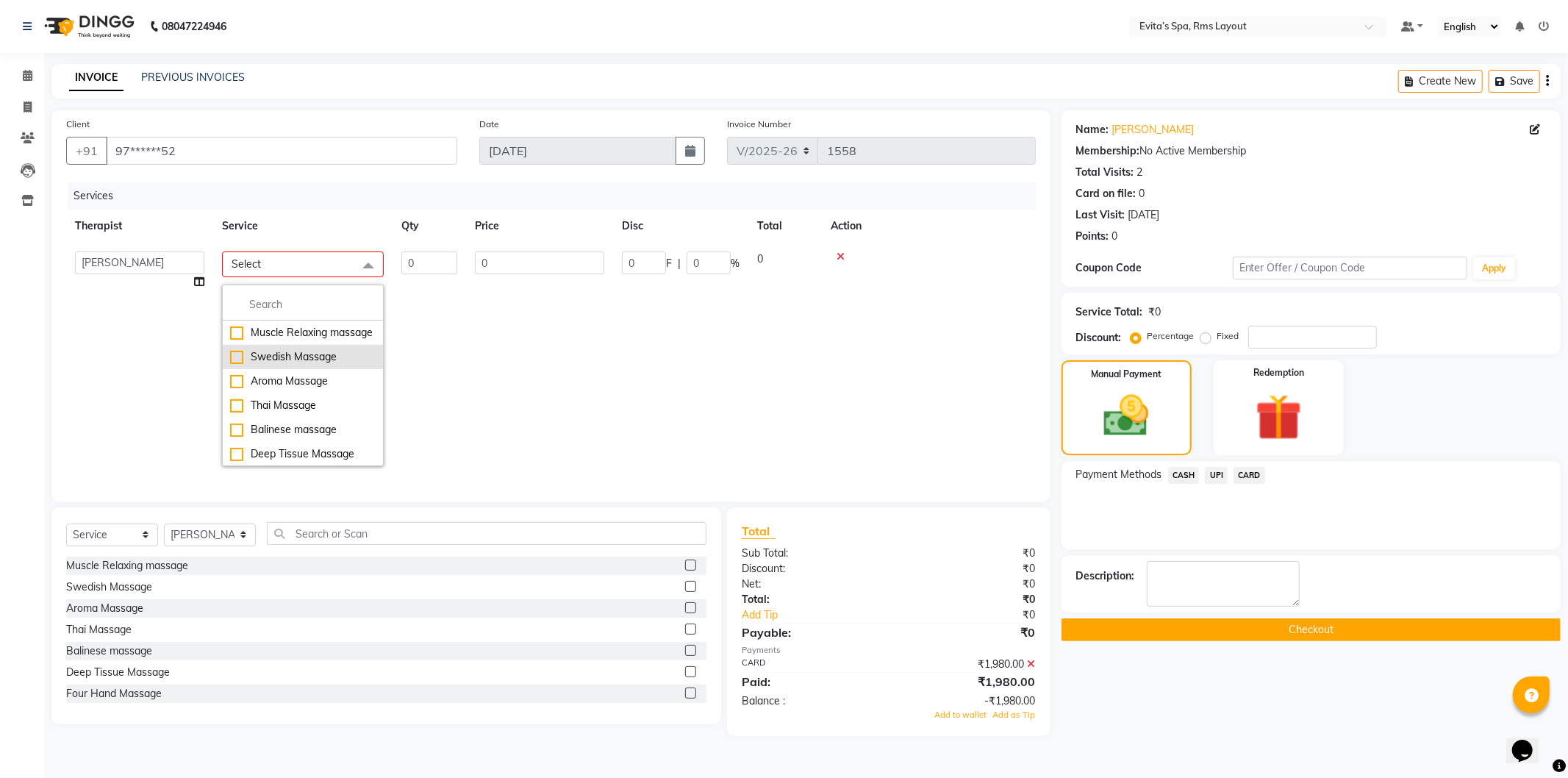
click at [276, 365] on div "Swedish Massage" at bounding box center [303, 357] width 146 height 16
checkbox input "true"
type input "1"
type input "2500"
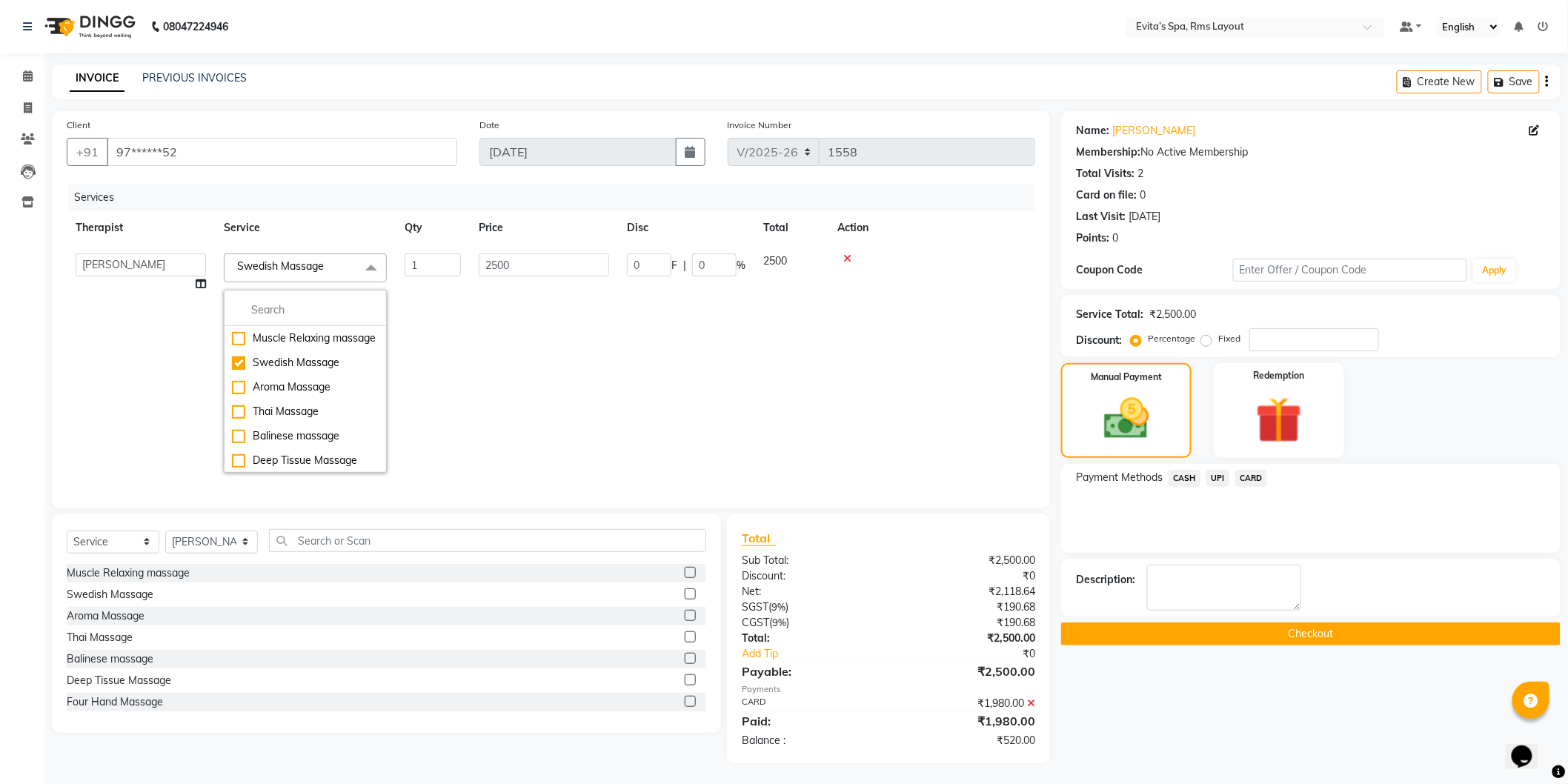
click at [766, 339] on td "2500" at bounding box center [792, 363] width 74 height 237
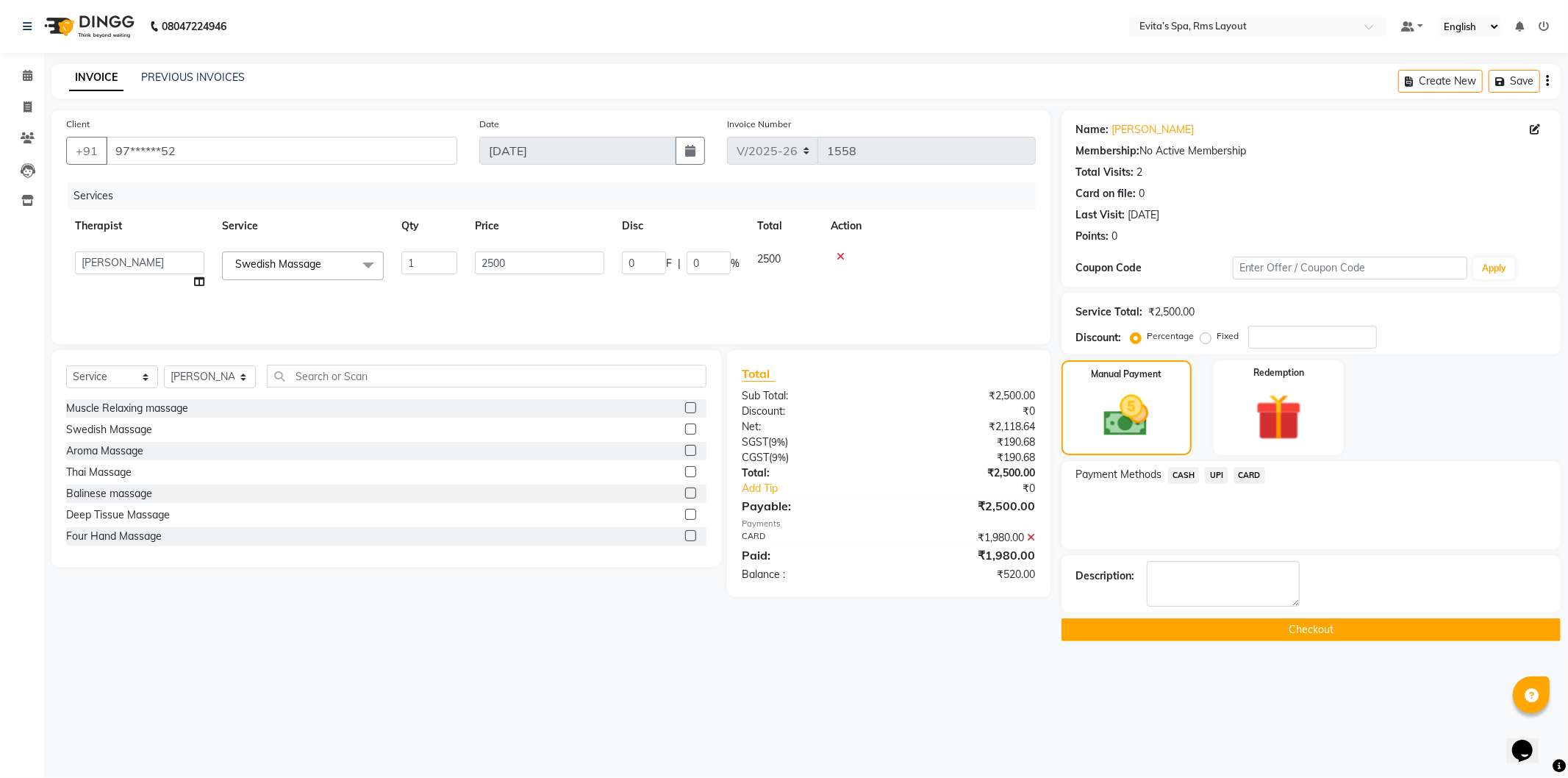
click at [1028, 540] on icon at bounding box center [1032, 537] width 8 height 10
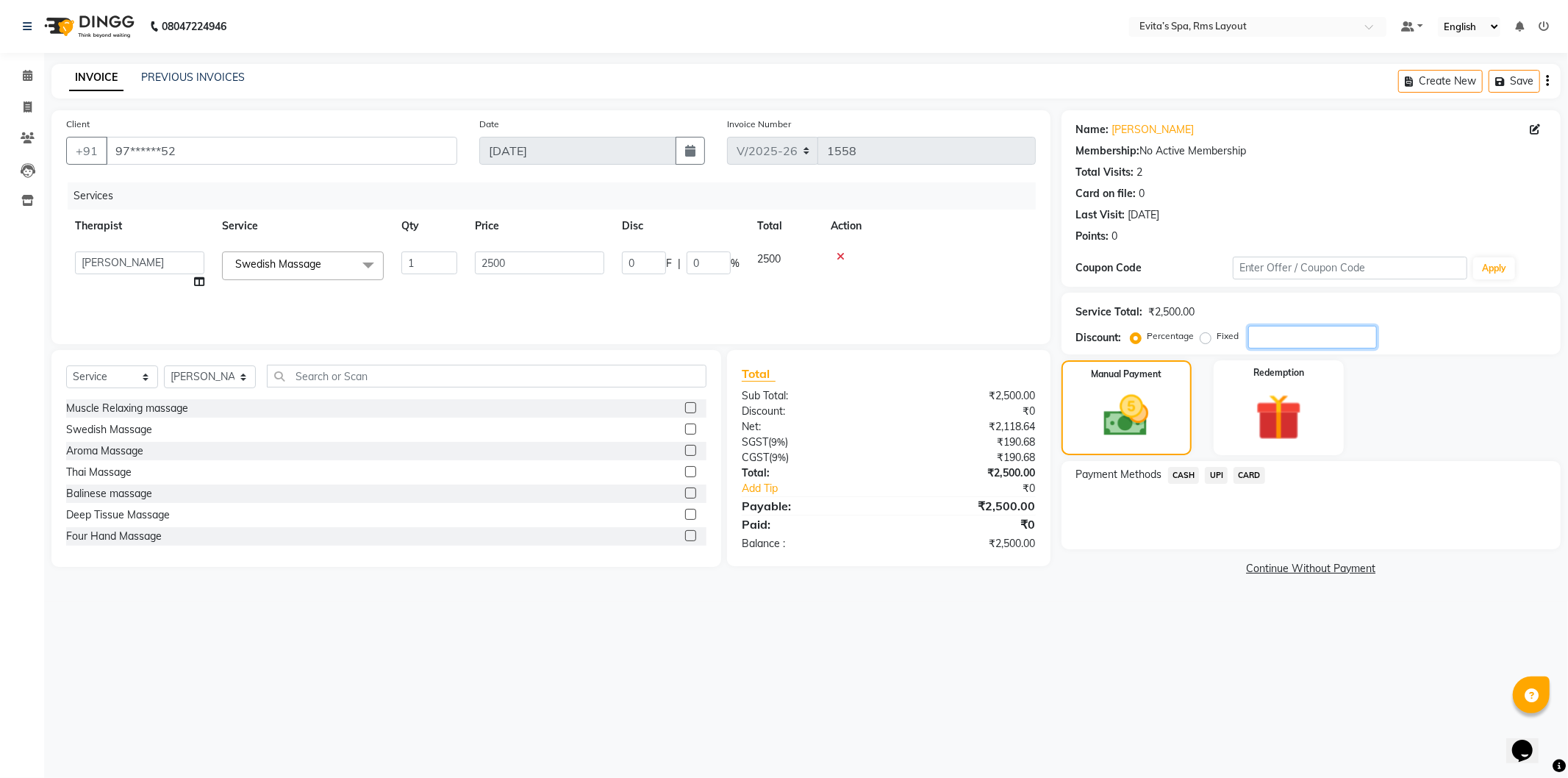
click at [1261, 332] on input "number" at bounding box center [1312, 337] width 129 height 23
type input "1"
type input "25"
type input "1"
type input "10"
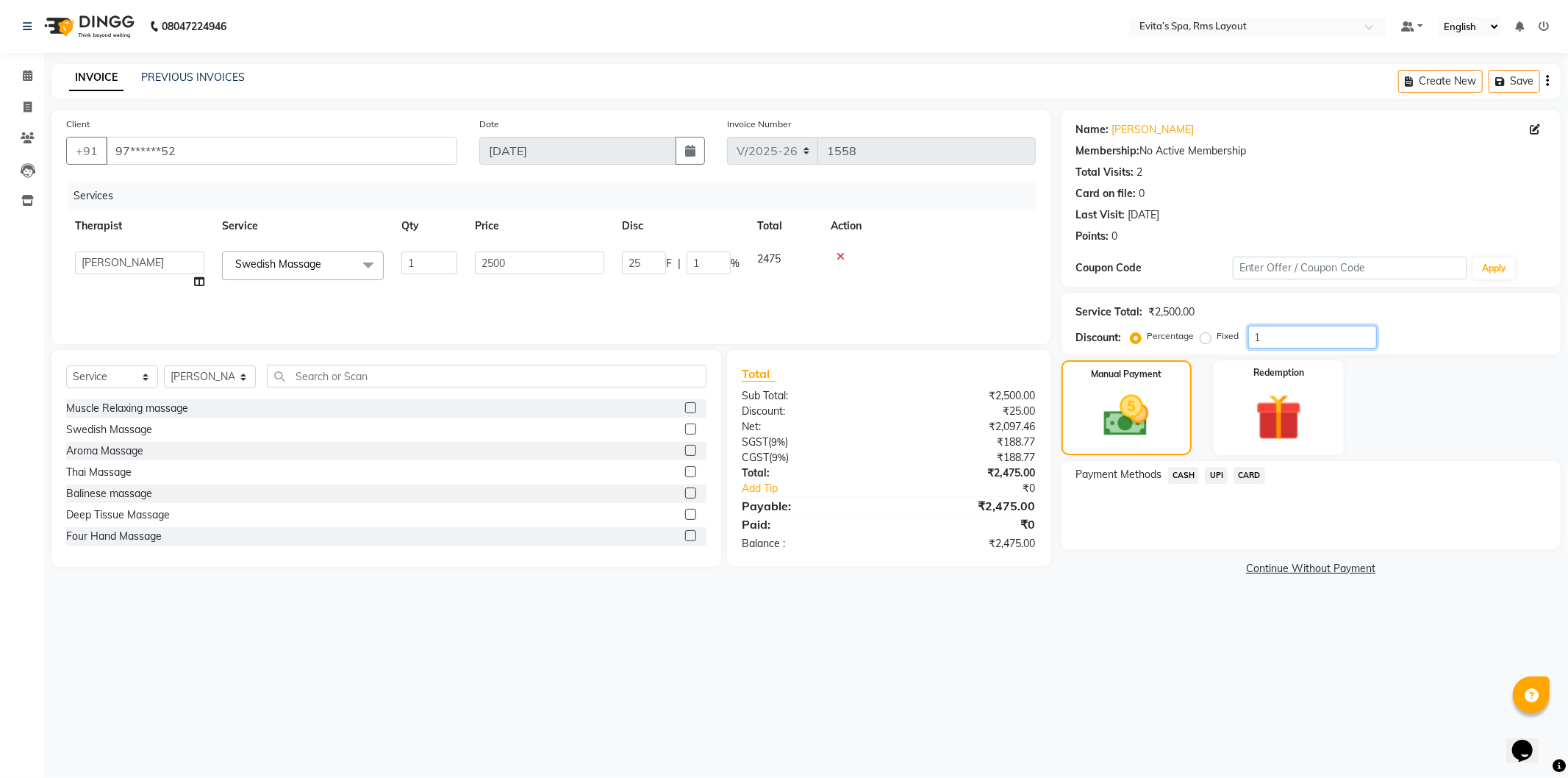
type input "250"
type input "10"
click at [1130, 434] on img at bounding box center [1126, 417] width 76 height 55
click at [1241, 480] on span "CARD" at bounding box center [1250, 476] width 32 height 17
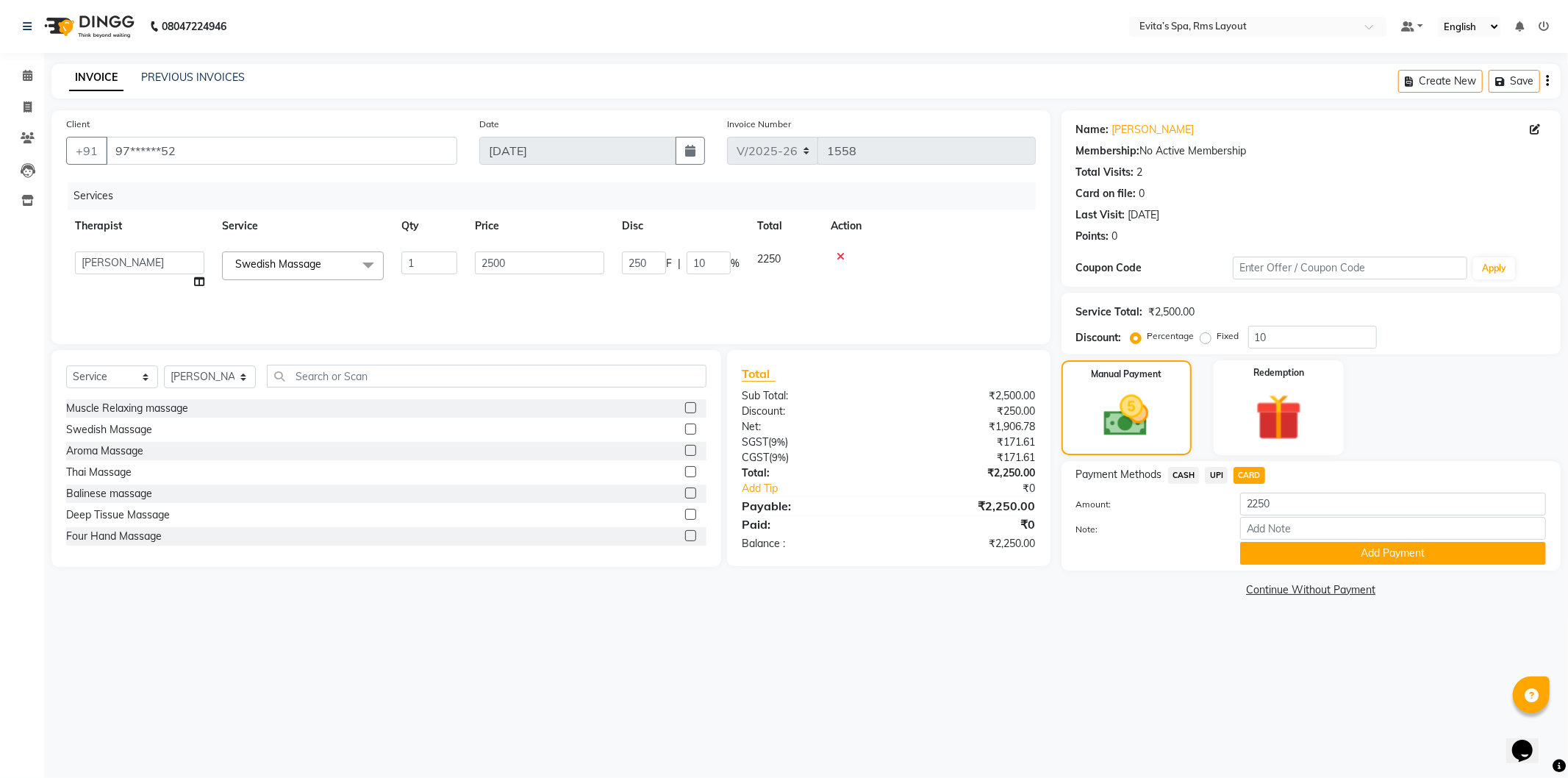
click at [1277, 545] on button "Add Payment" at bounding box center [1393, 553] width 306 height 23
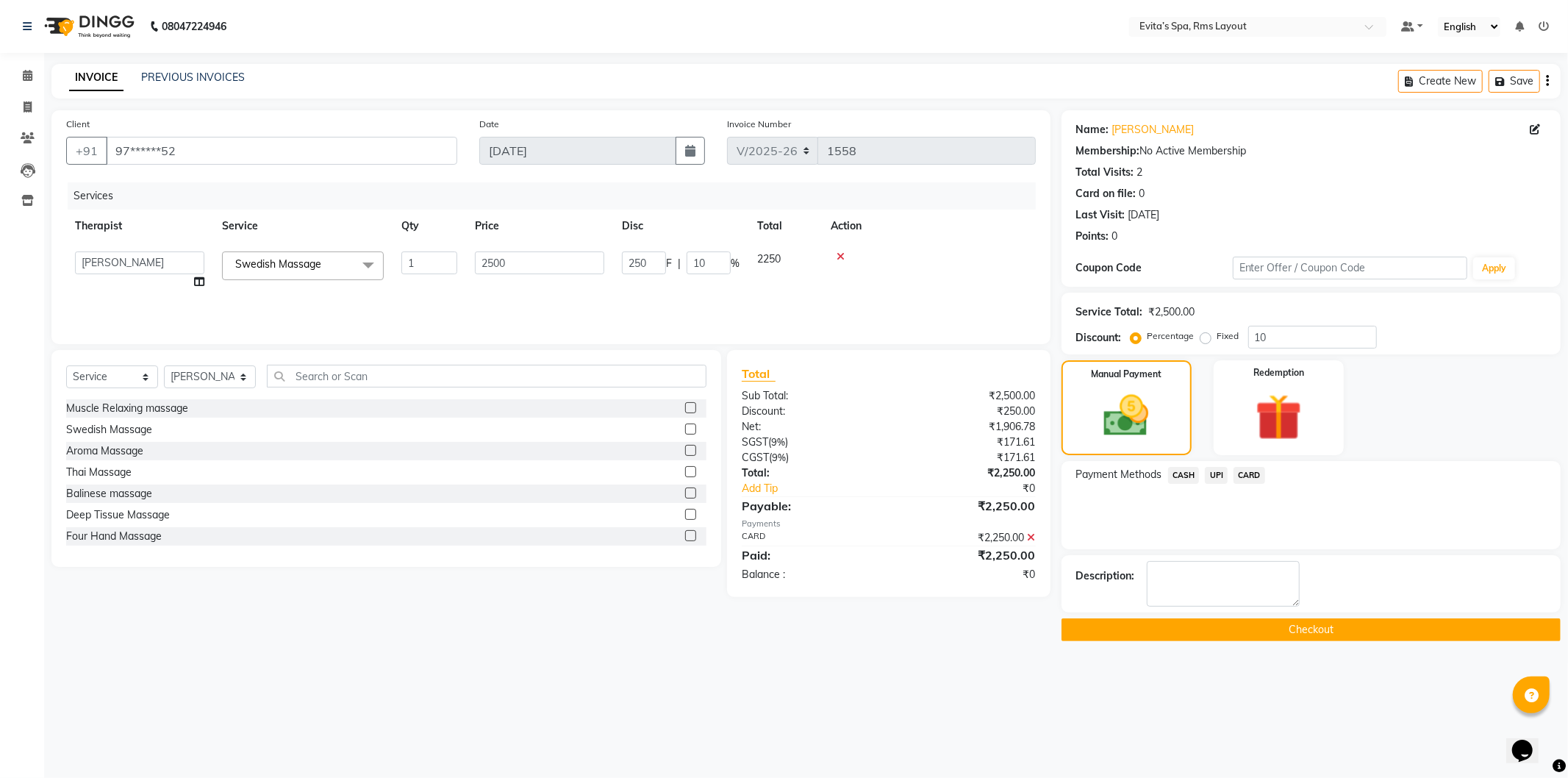
drag, startPoint x: 1290, startPoint y: 628, endPoint x: 1261, endPoint y: 613, distance: 32.6
click at [1287, 629] on button "Checkout" at bounding box center [1311, 630] width 499 height 23
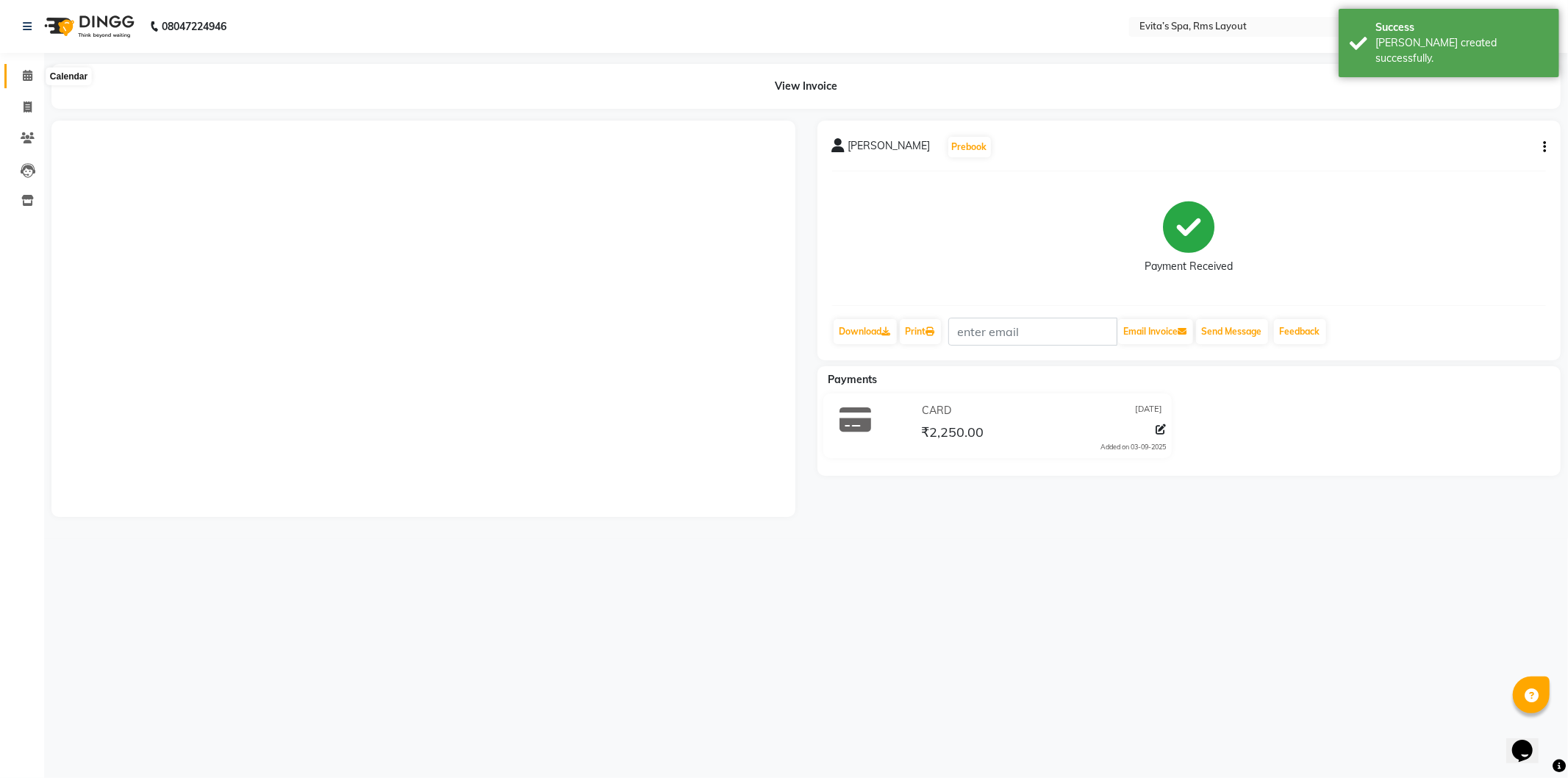
click at [18, 69] on span at bounding box center [27, 76] width 26 height 17
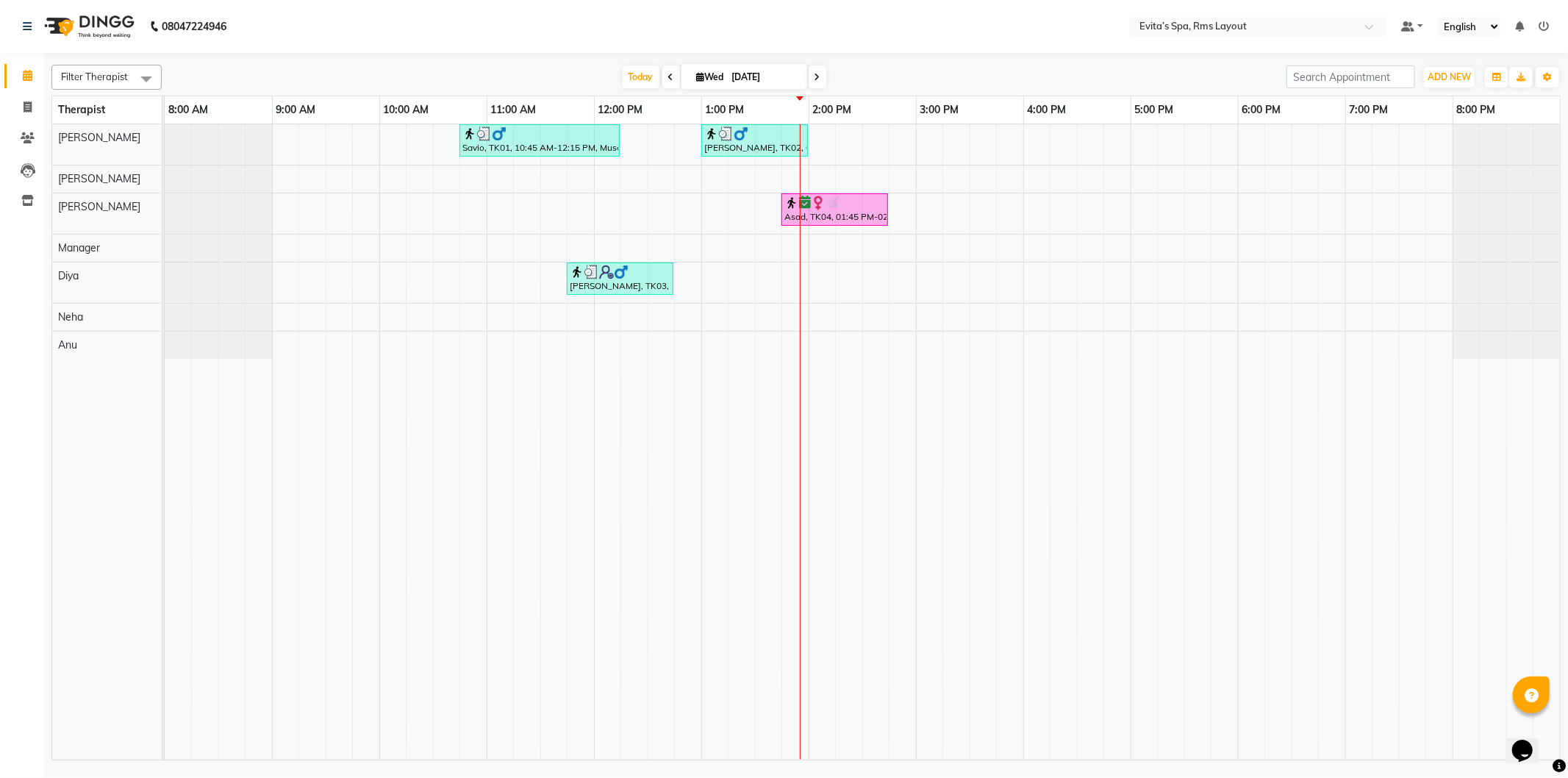
click at [821, 155] on div "Savio, TK01, 10:45 AM-12:15 PM, Muscle Relaxing massage Lokesh, TK02, 01:00 PM-…" at bounding box center [862, 442] width 1396 height 635
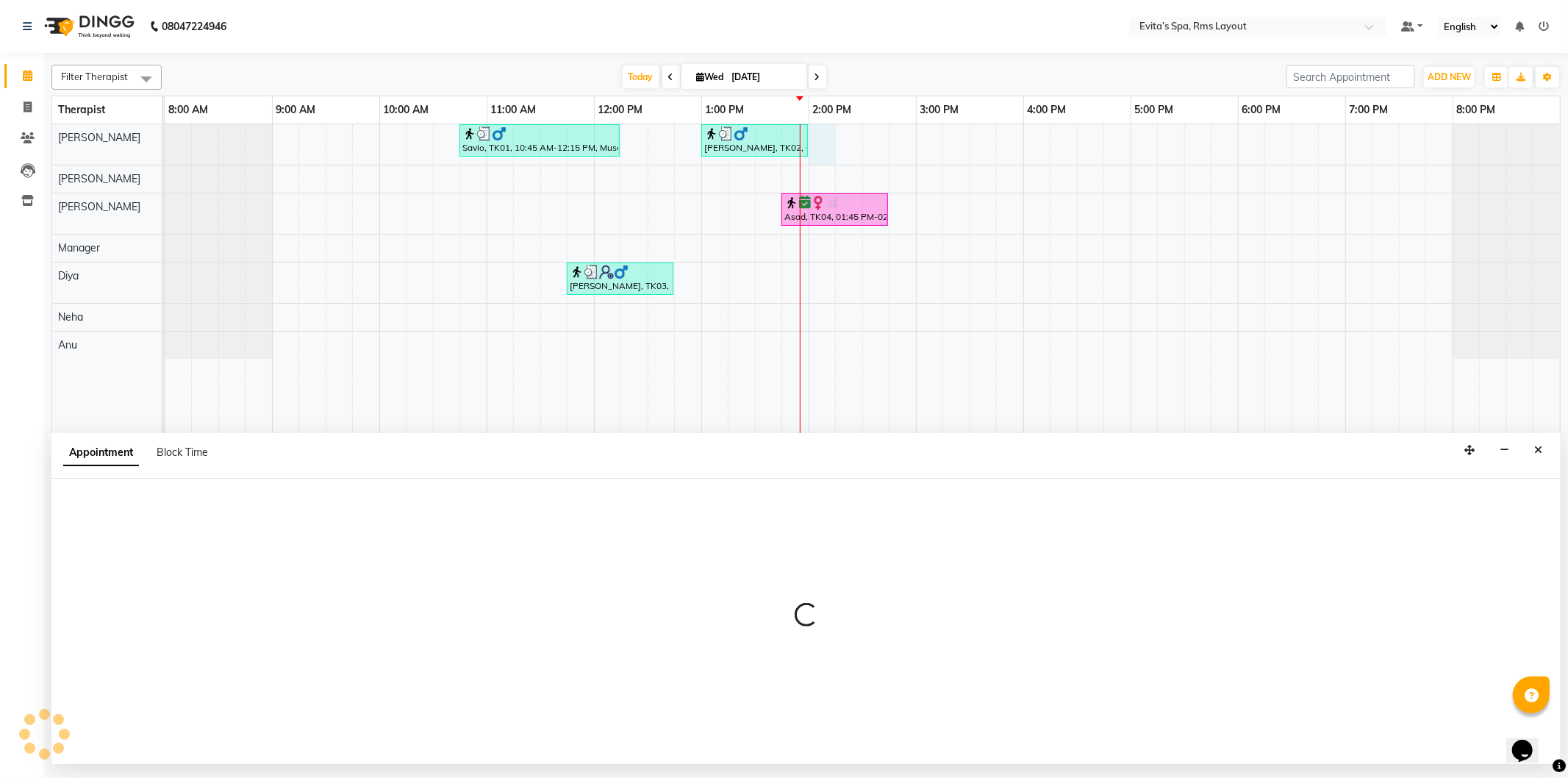
select select "70221"
select select "840"
select select "tentative"
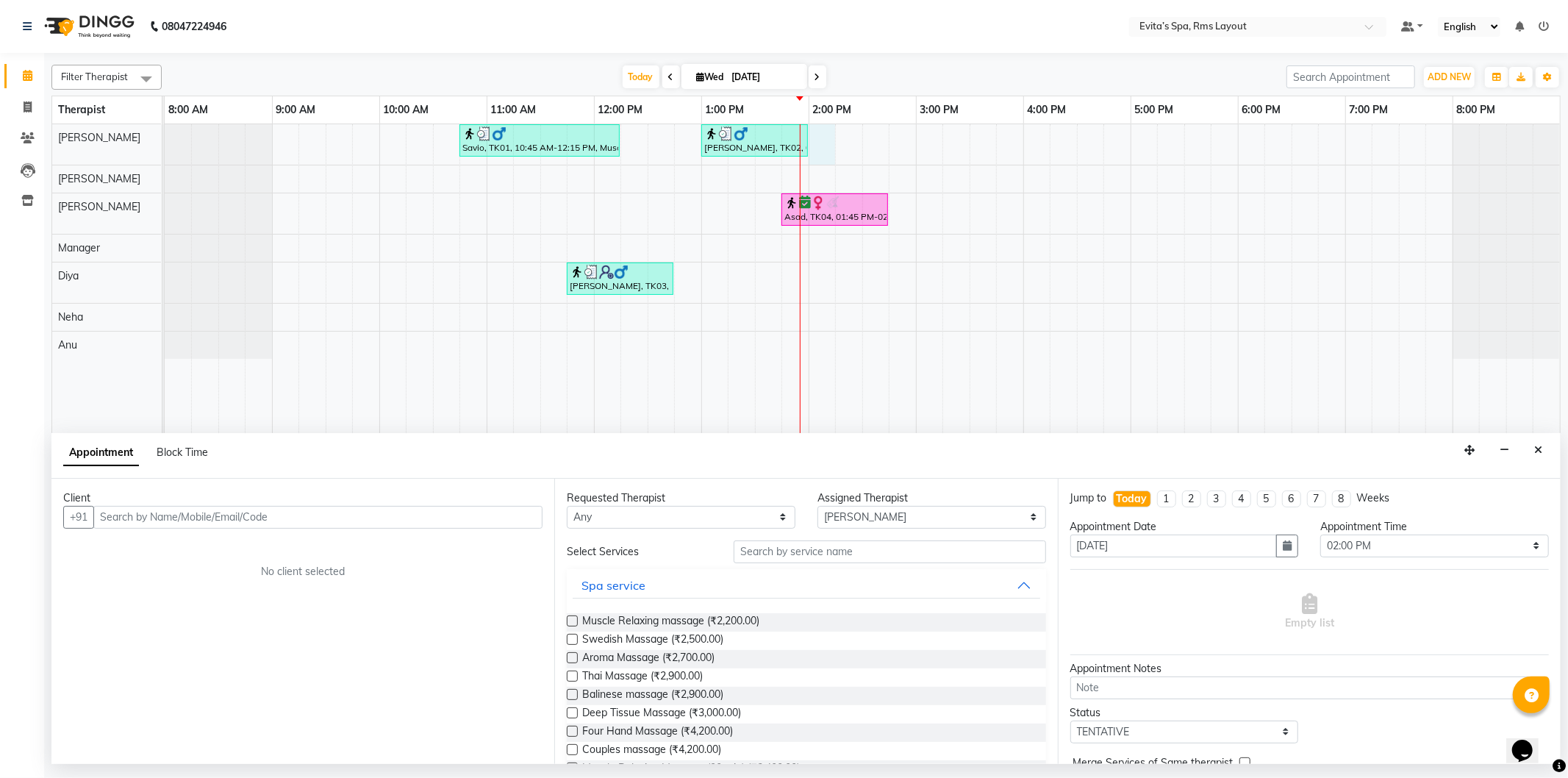
click at [327, 520] on input "text" at bounding box center [318, 517] width 449 height 23
type input "9633877499"
click at [495, 512] on span "Add Client" at bounding box center [512, 517] width 49 height 13
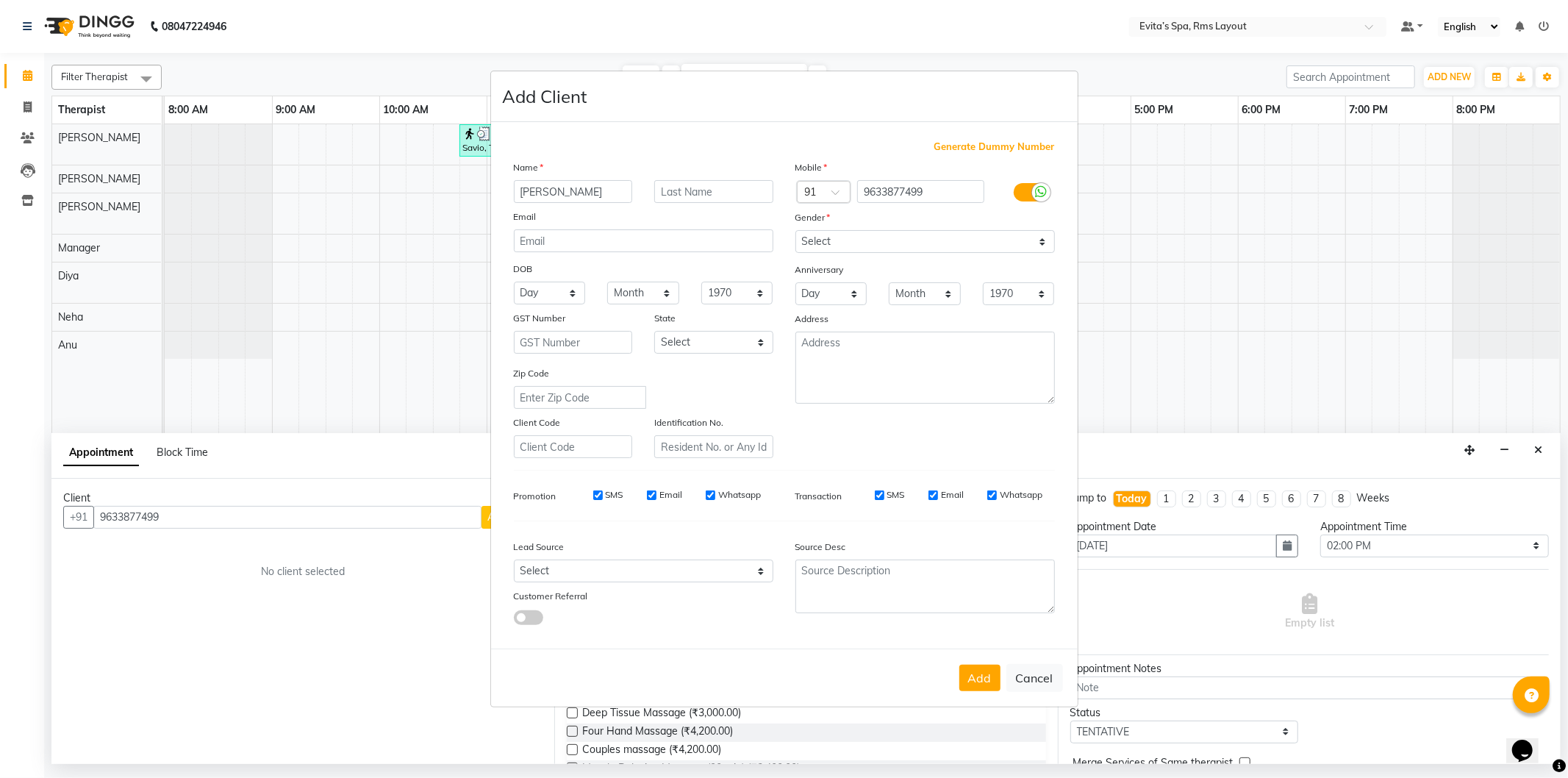
type input "[PERSON_NAME]"
click at [859, 243] on select "Select Male Female Other Prefer Not To Say" at bounding box center [925, 241] width 260 height 23
select select "[DEMOGRAPHIC_DATA]"
click at [796, 230] on select "Select Male Female Other Prefer Not To Say" at bounding box center [925, 241] width 260 height 23
click at [982, 686] on button "Add" at bounding box center [980, 678] width 41 height 27
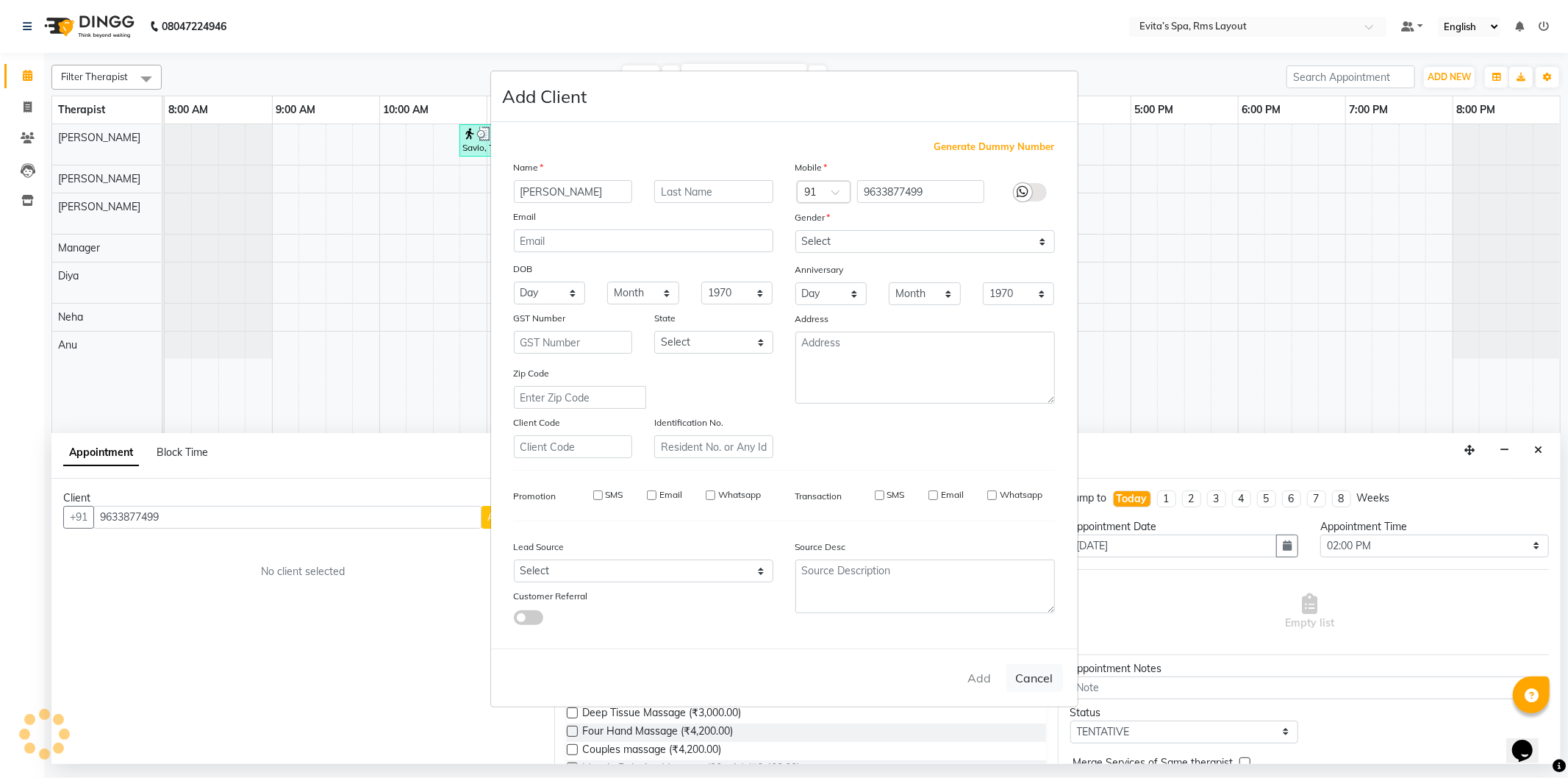
type input "96******99"
select select
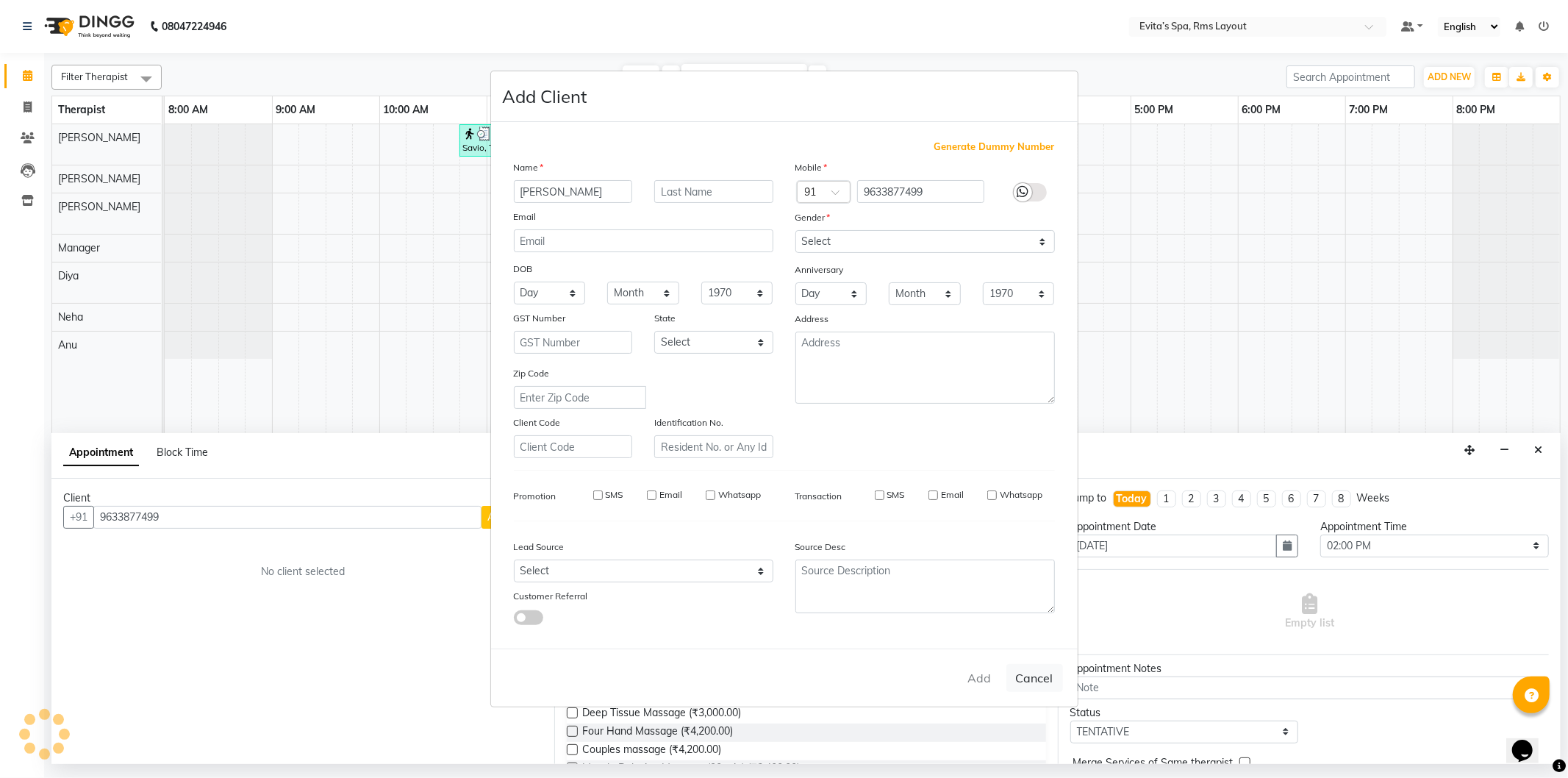
select select
checkbox input "false"
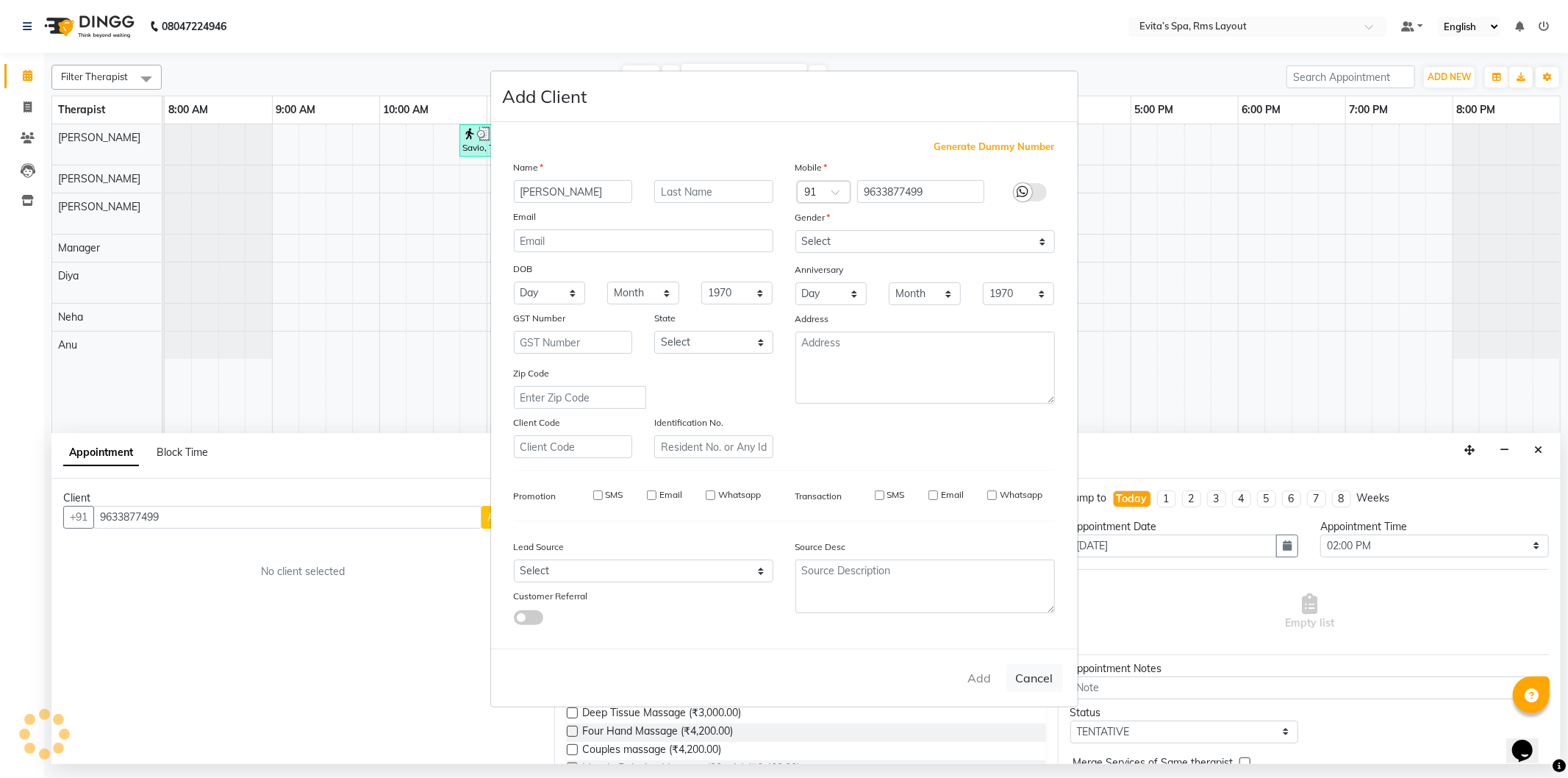
checkbox input "false"
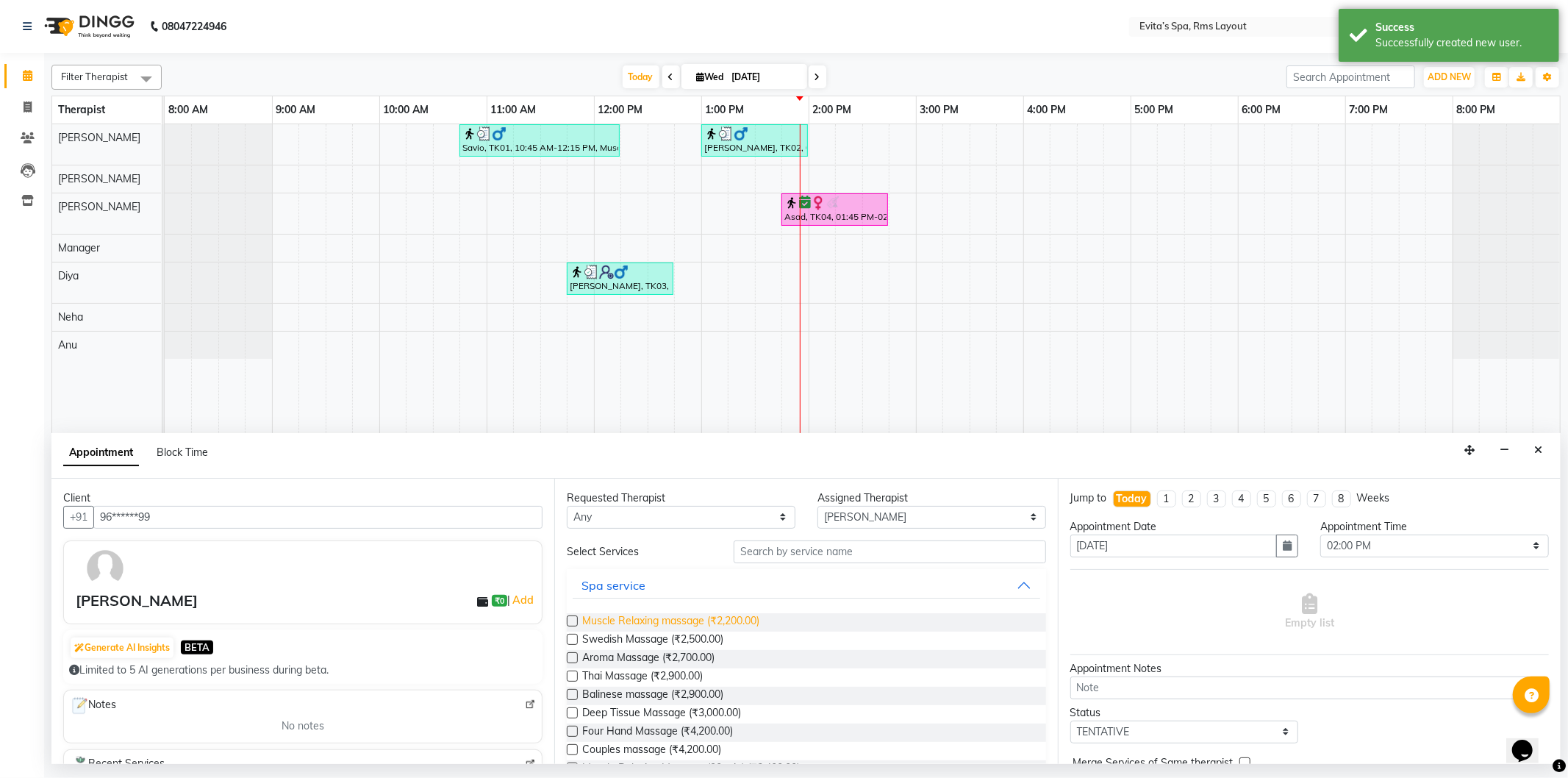
click at [678, 623] on span "Muscle Relaxing massage (₹2,200.00)" at bounding box center [671, 623] width 177 height 19
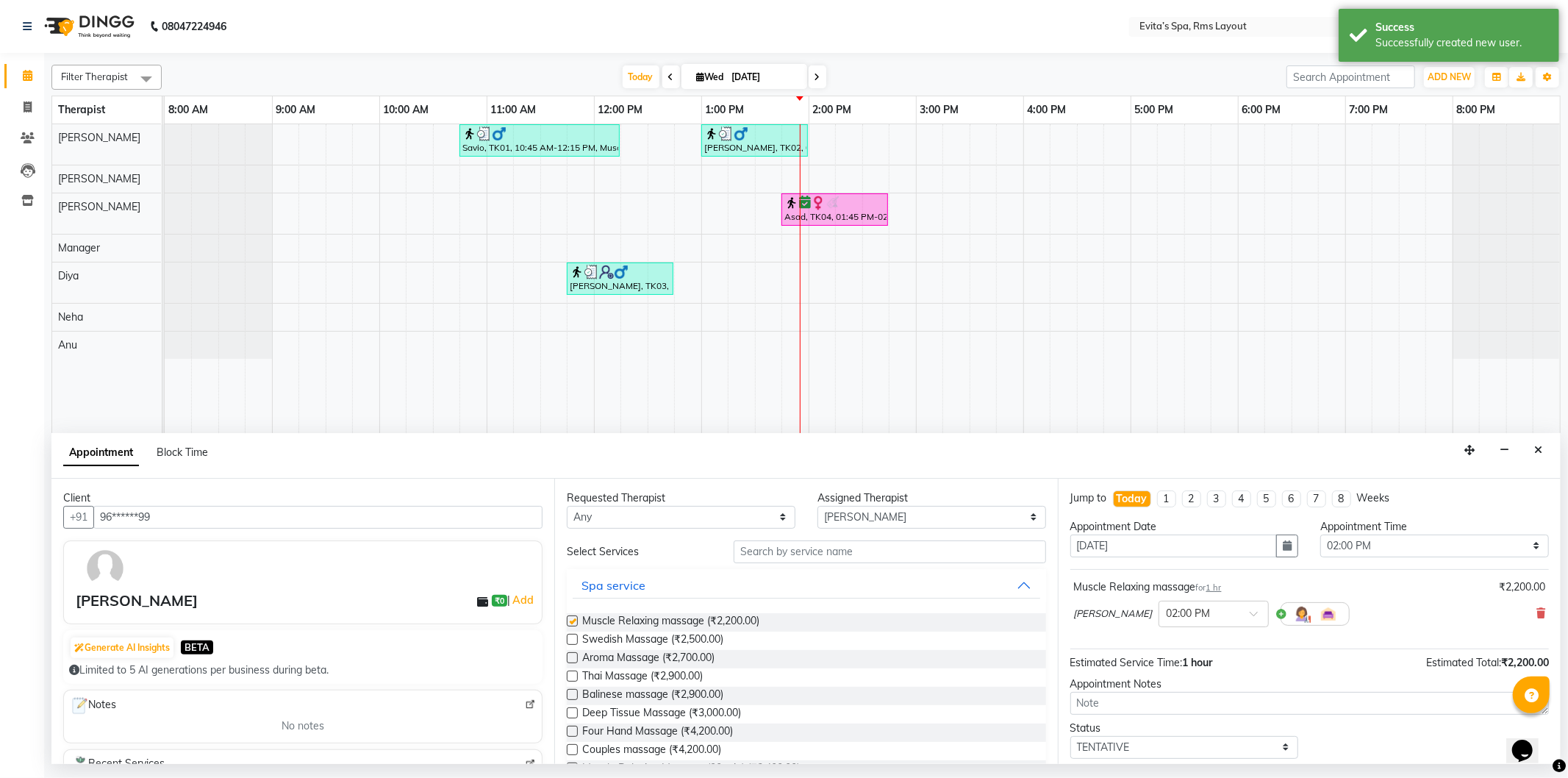
checkbox input "false"
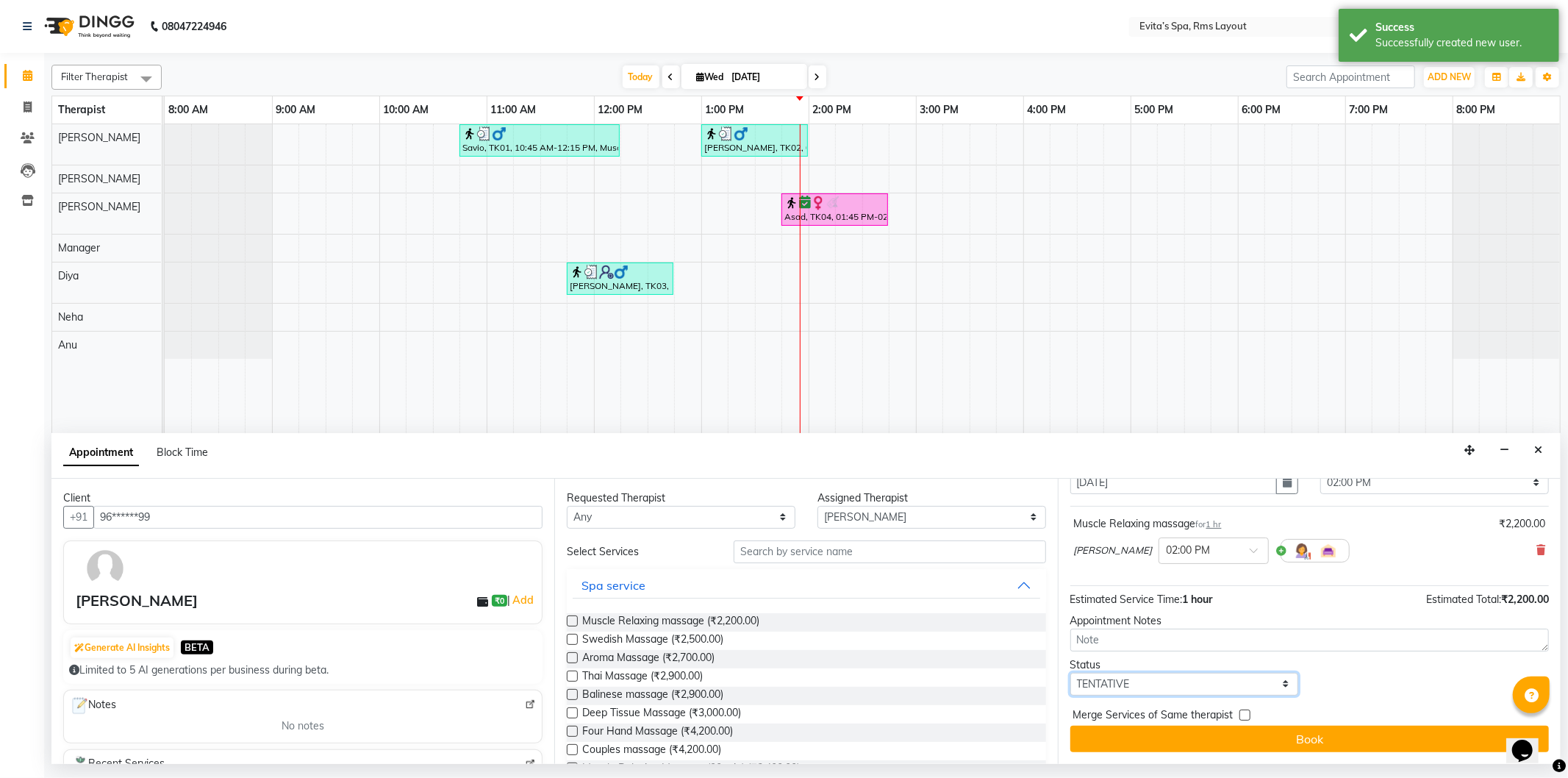
click at [1112, 677] on select "Select TENTATIVE CONFIRM CHECK-IN UPCOMING" at bounding box center [1184, 684] width 229 height 23
click at [1070, 673] on select "Select TENTATIVE CONFIRM CHECK-IN UPCOMING" at bounding box center [1184, 684] width 229 height 23
click at [1125, 686] on select "Select TENTATIVE CONFIRM CHECK-IN UPCOMING" at bounding box center [1184, 684] width 229 height 23
select select "check-in"
click at [1070, 673] on select "Select TENTATIVE CONFIRM CHECK-IN UPCOMING" at bounding box center [1184, 684] width 229 height 23
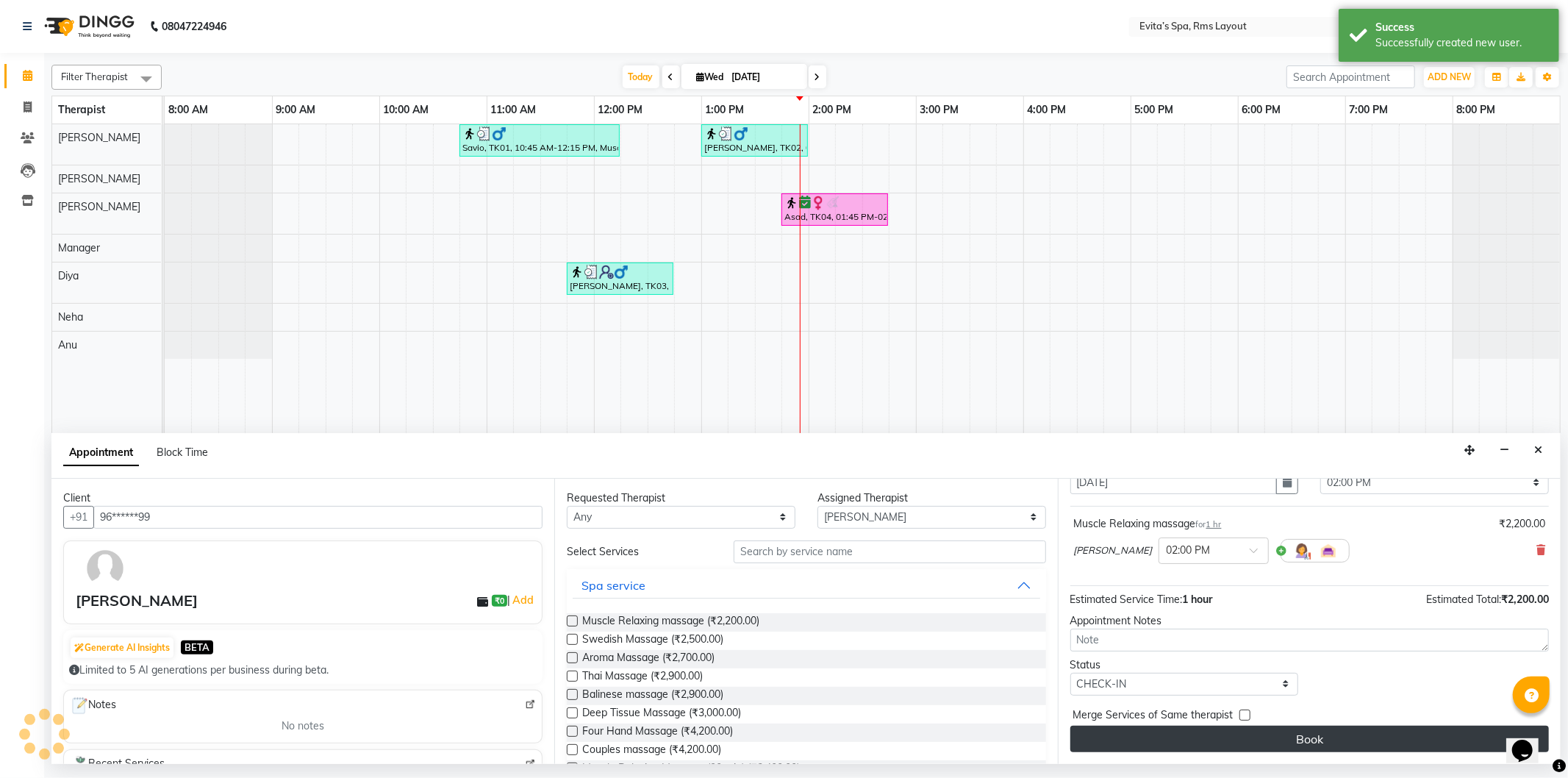
click at [1183, 744] on button "Book" at bounding box center [1310, 739] width 479 height 27
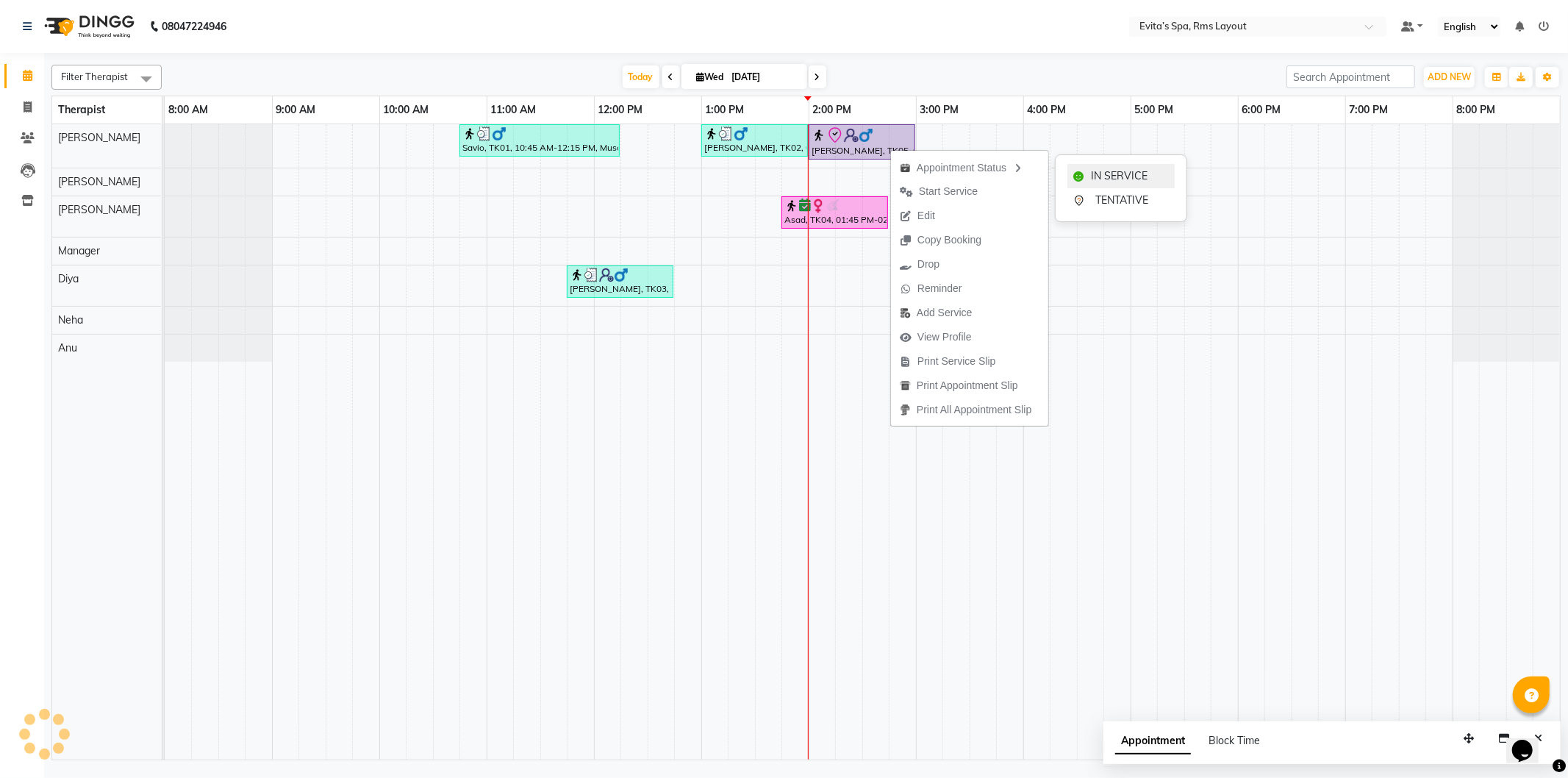
click at [1103, 179] on span "IN SERVICE" at bounding box center [1119, 176] width 57 height 16
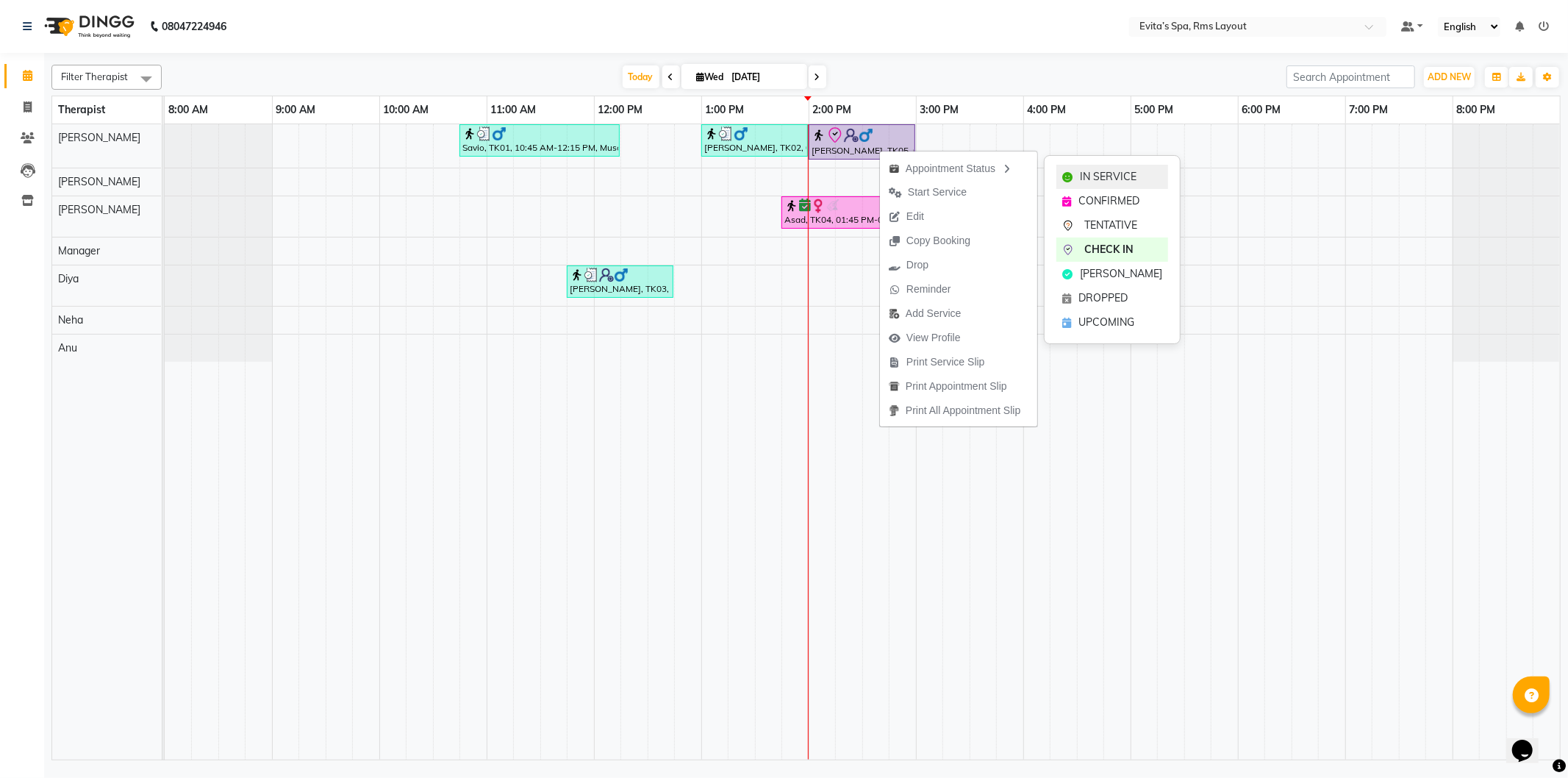
click at [1104, 168] on div "IN SERVICE" at bounding box center [1112, 176] width 112 height 24
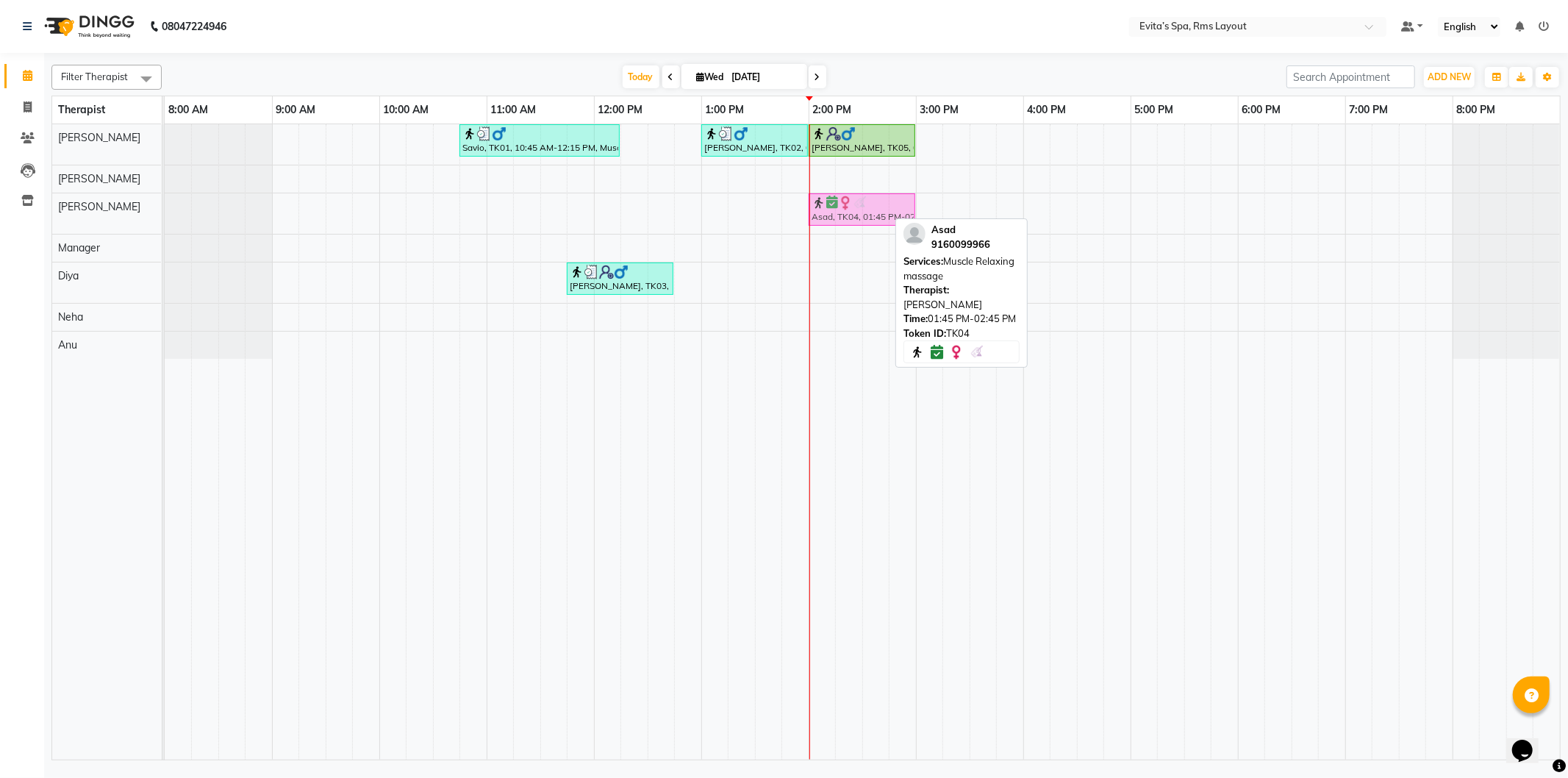
drag, startPoint x: 847, startPoint y: 211, endPoint x: 872, endPoint y: 211, distance: 25.0
click at [165, 211] on div "Asad, TK04, 01:45 PM-02:45 PM, Muscle Relaxing massage Asad, TK04, 01:45 PM-02:…" at bounding box center [165, 214] width 0 height 41
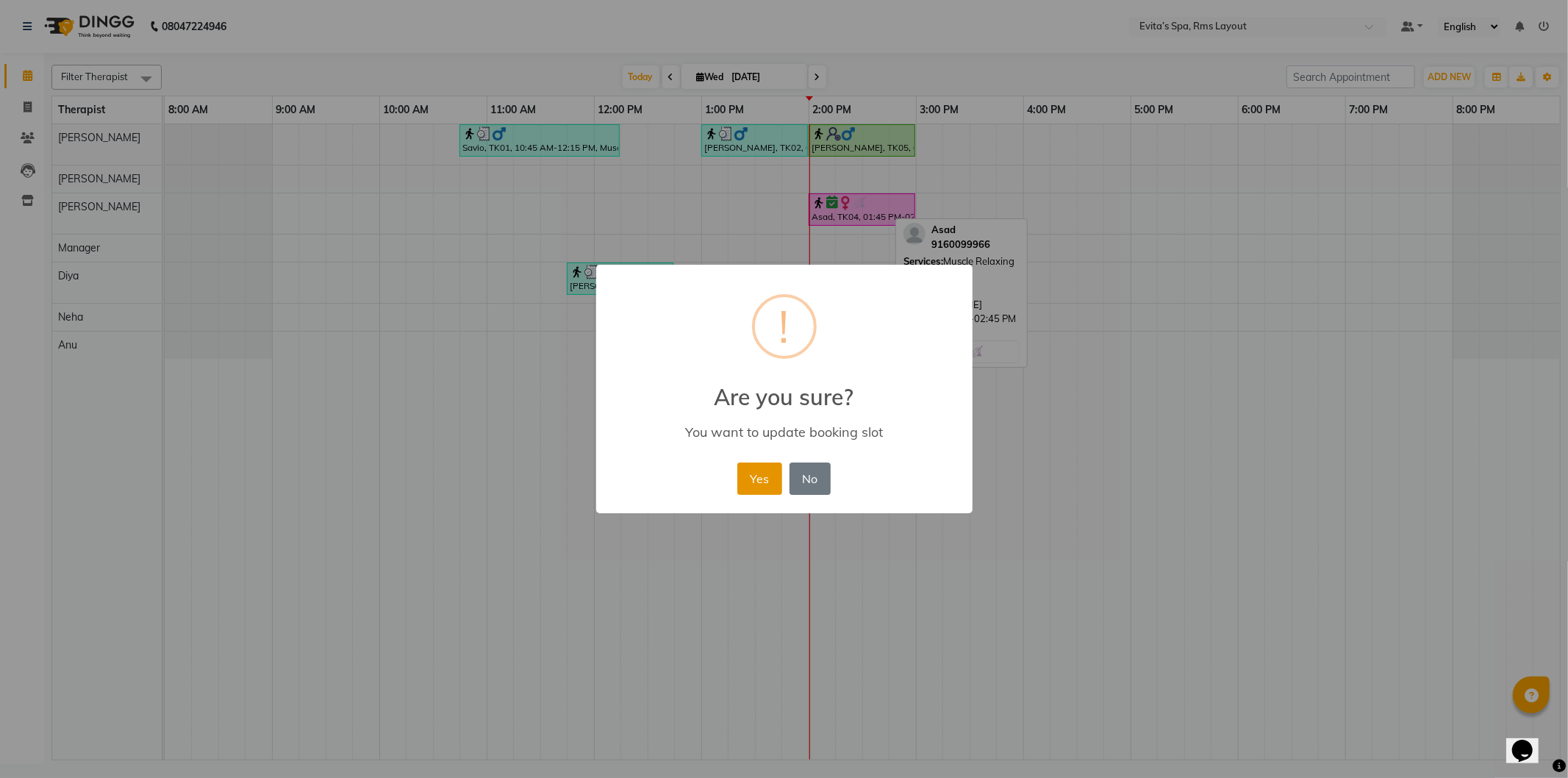
click at [766, 471] on button "Yes" at bounding box center [759, 478] width 44 height 32
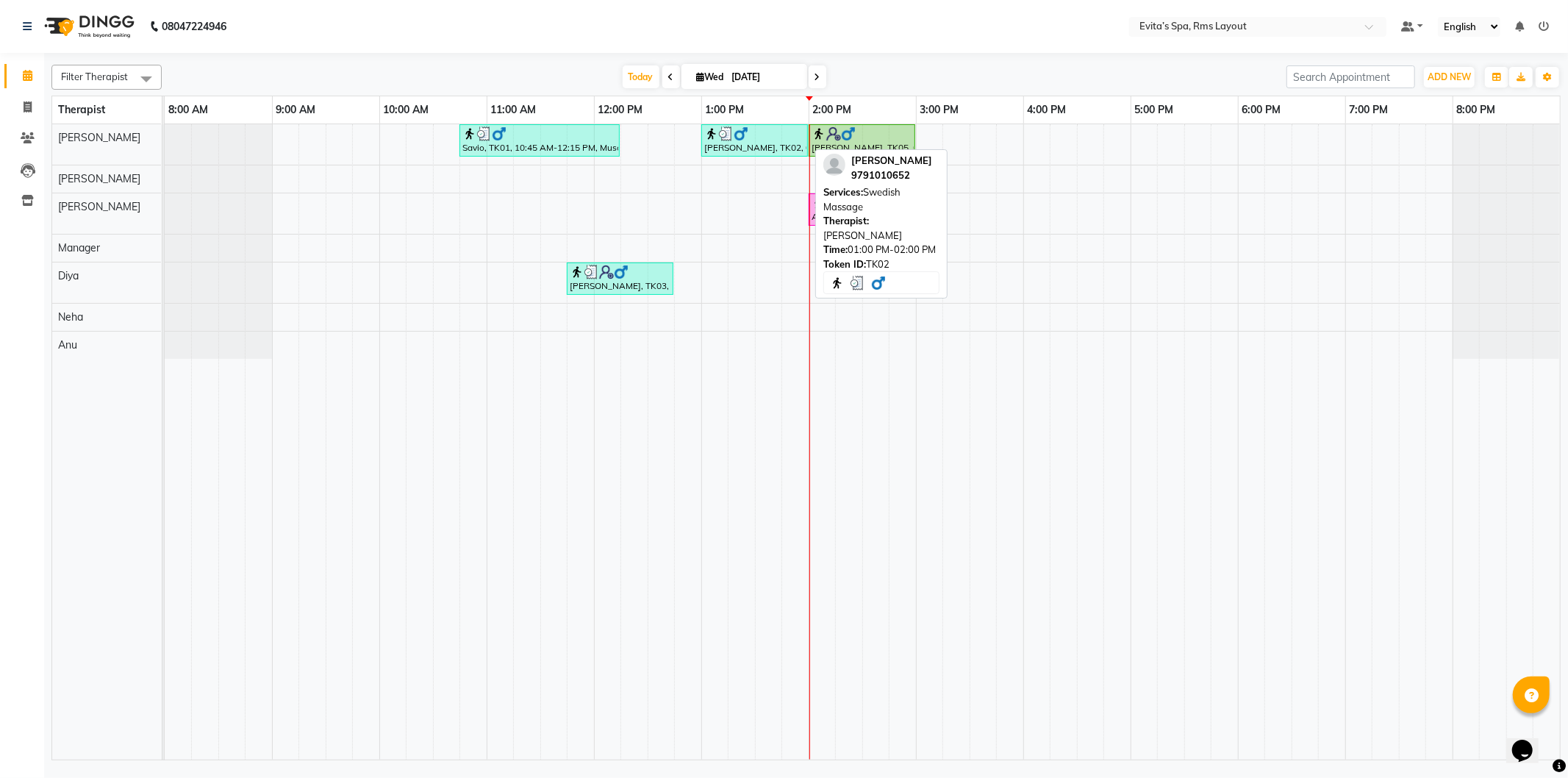
click at [761, 140] on div at bounding box center [754, 133] width 101 height 15
click at [773, 134] on div at bounding box center [754, 133] width 101 height 15
select select "3"
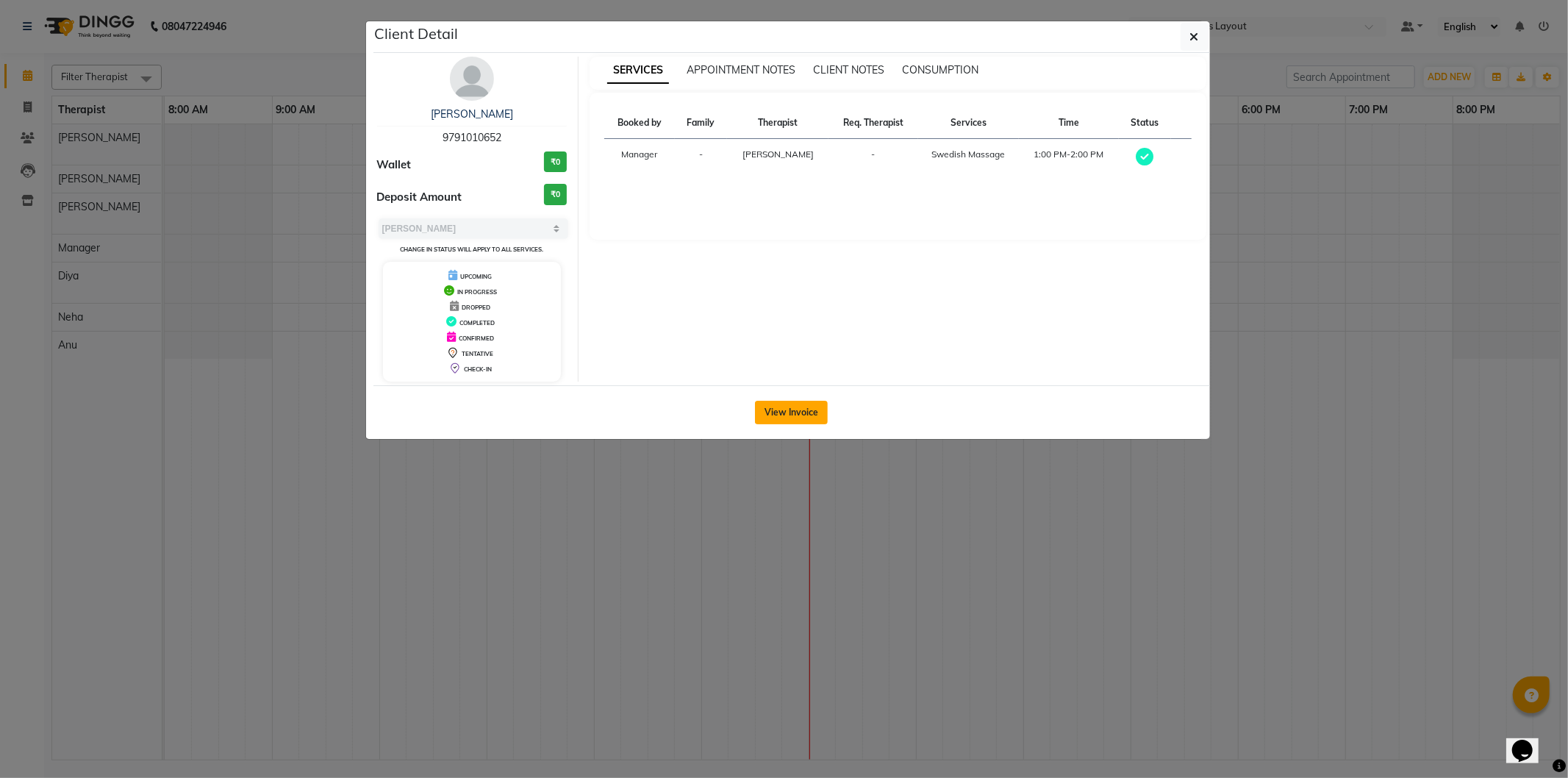
click at [798, 414] on button "View Invoice" at bounding box center [791, 413] width 73 height 23
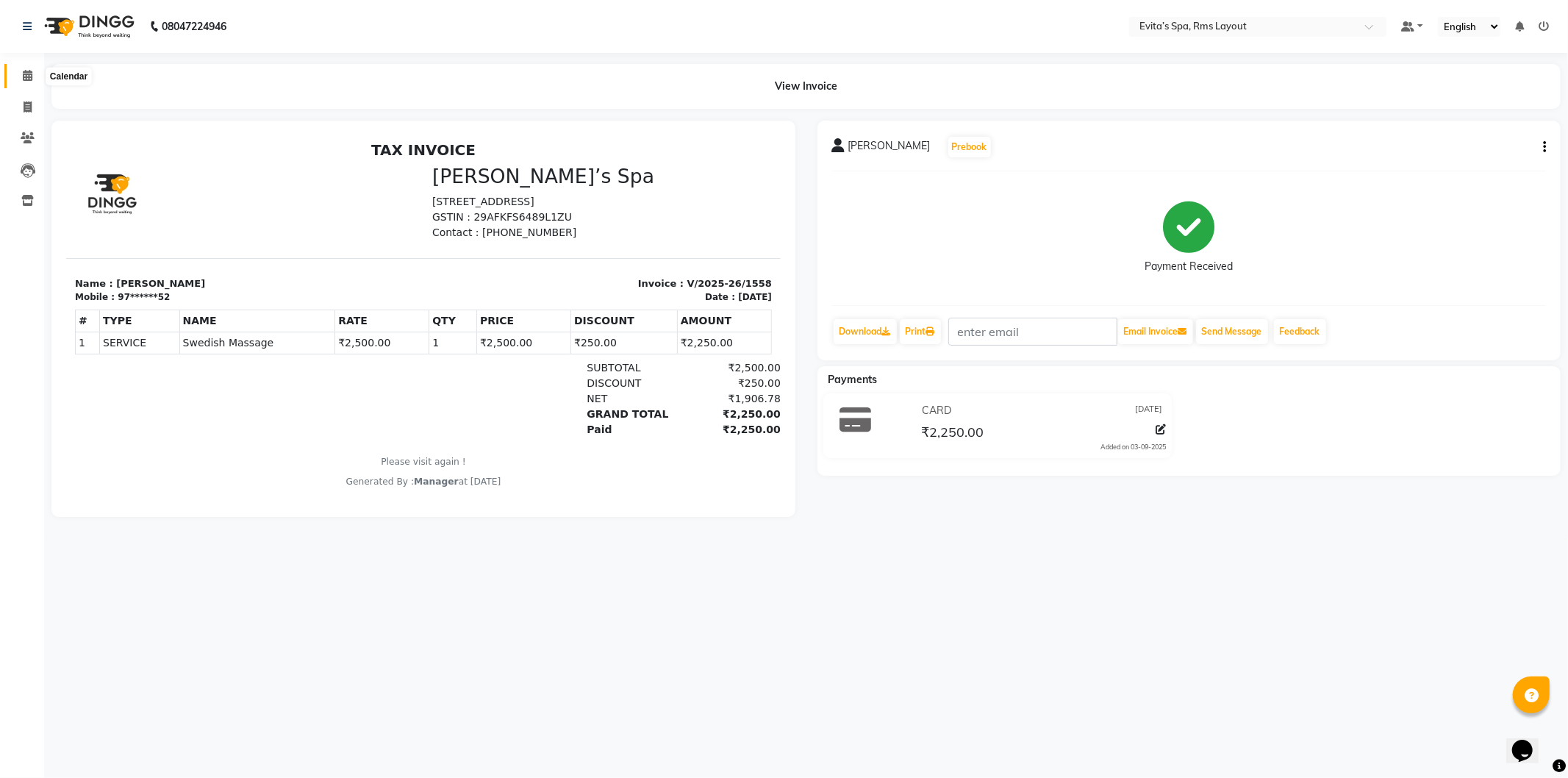
click at [28, 70] on icon at bounding box center [27, 76] width 9 height 11
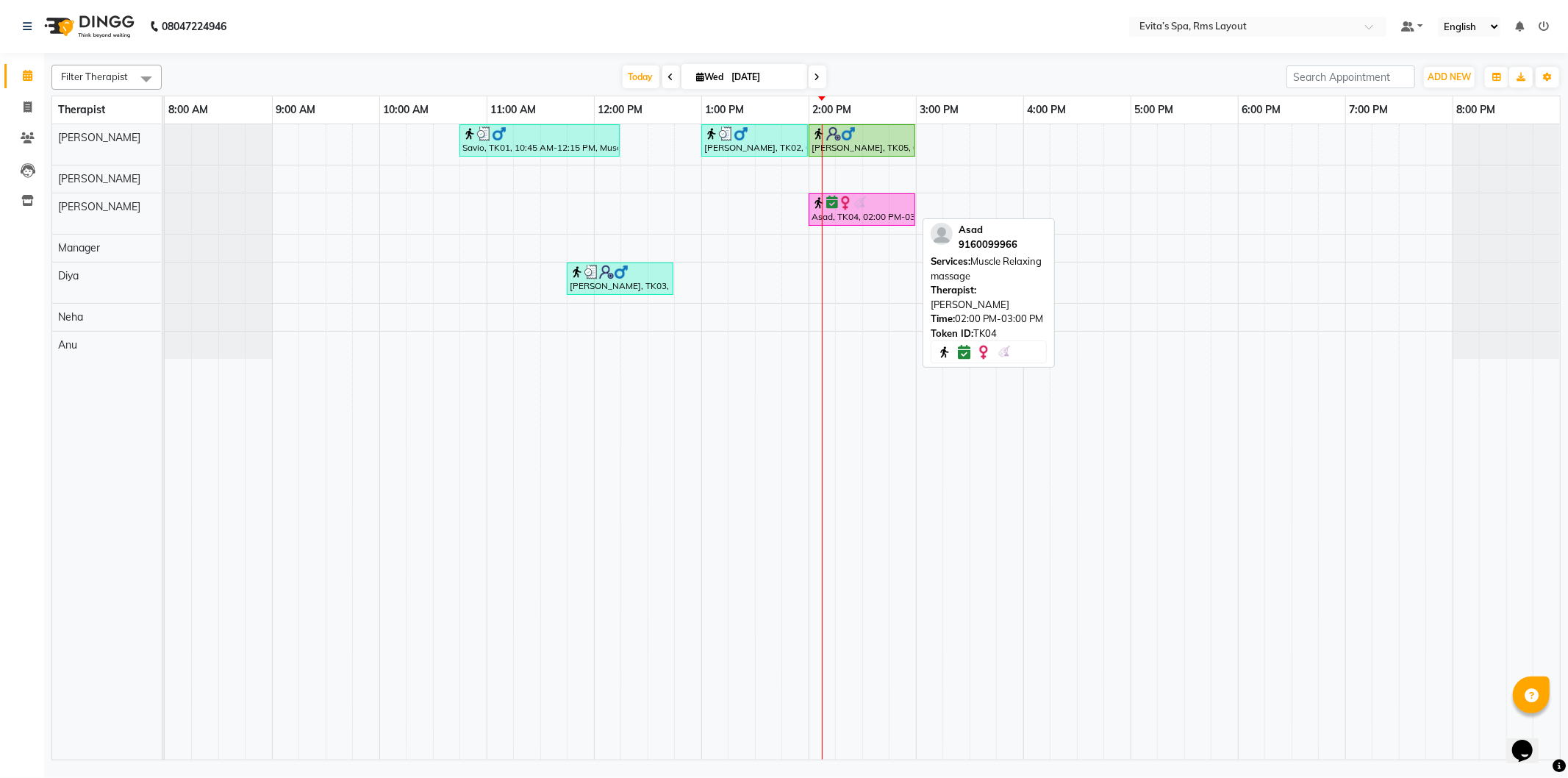
click at [869, 200] on div at bounding box center [862, 203] width 101 height 15
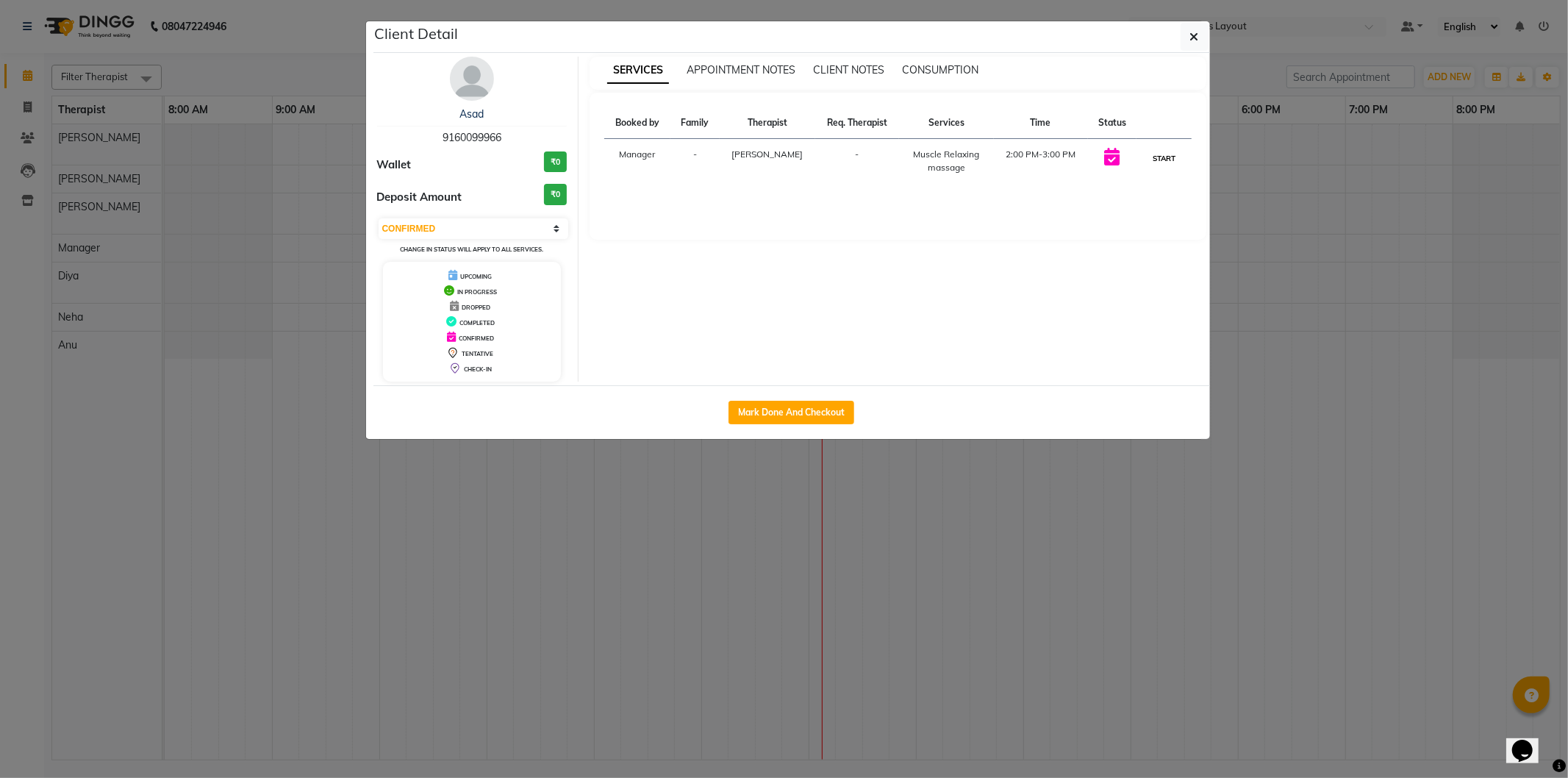
click at [1155, 159] on button "START" at bounding box center [1164, 158] width 30 height 19
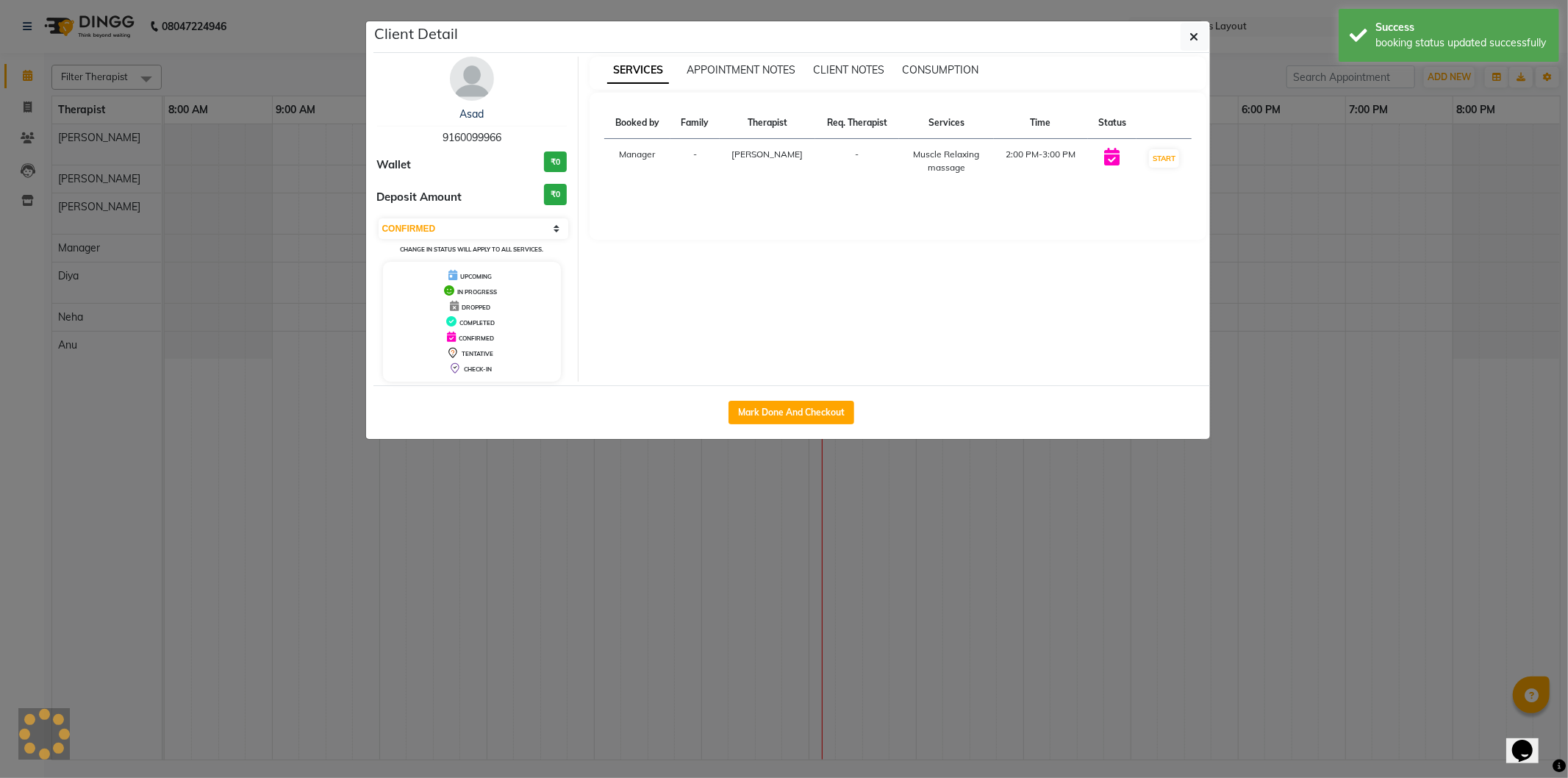
select select "1"
click at [1191, 42] on span "button" at bounding box center [1194, 37] width 9 height 15
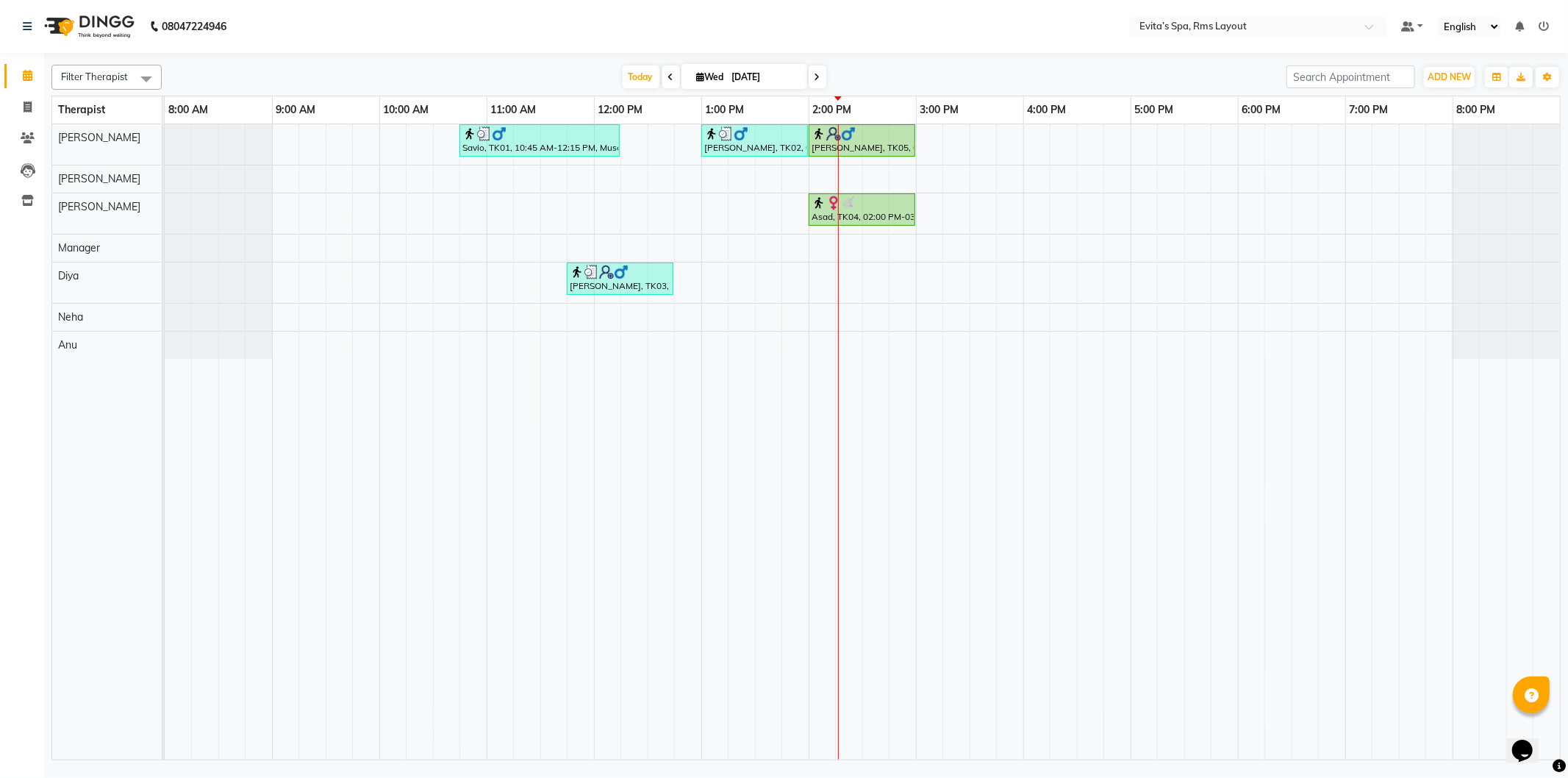
click at [947, 201] on div "Savio, TK01, 10:45 AM-12:15 PM, Muscle Relaxing massage Lokesh, TK02, 01:00 PM-…" at bounding box center [862, 442] width 1396 height 635
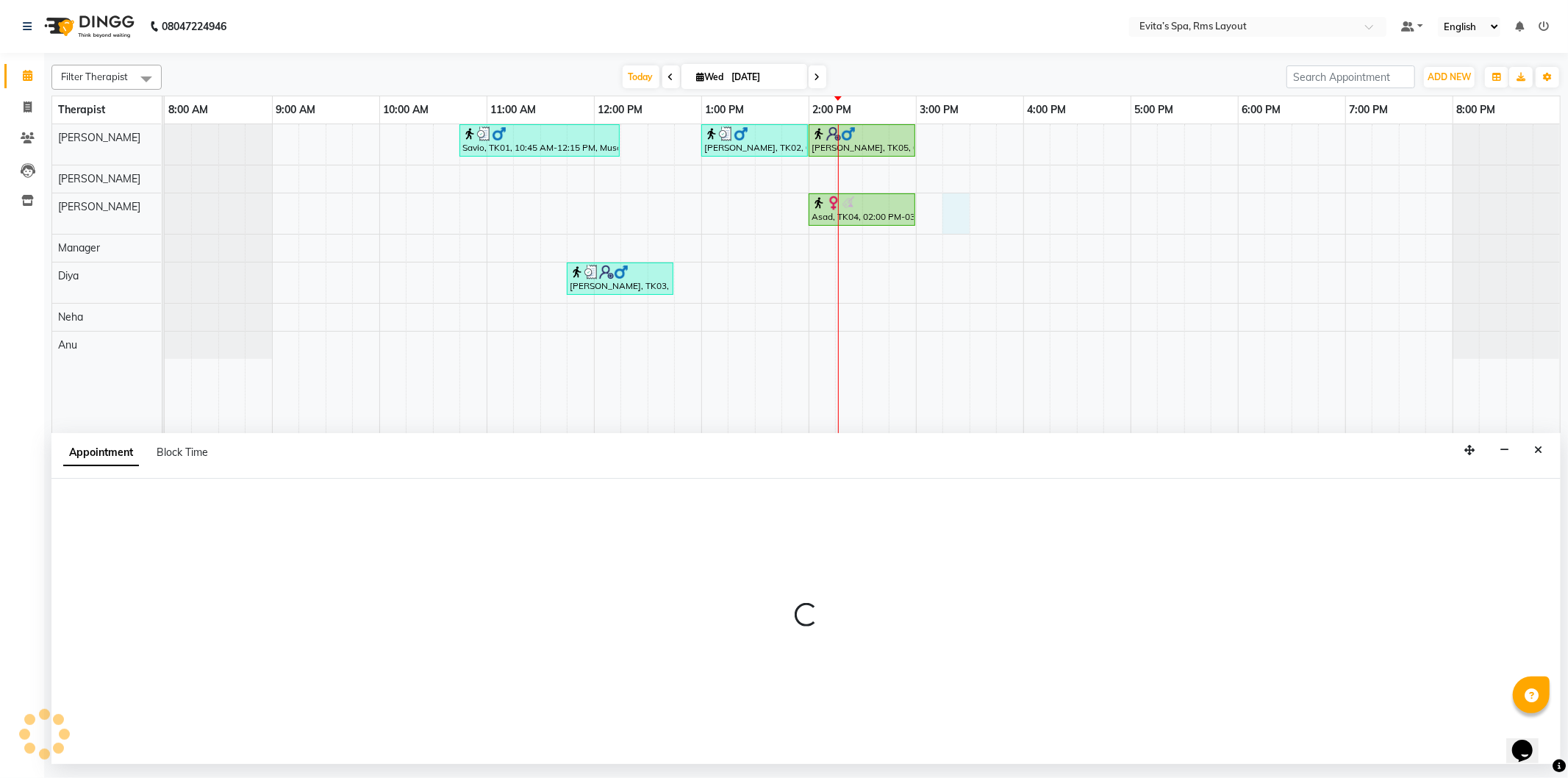
select select "70223"
select select "915"
select select "tentative"
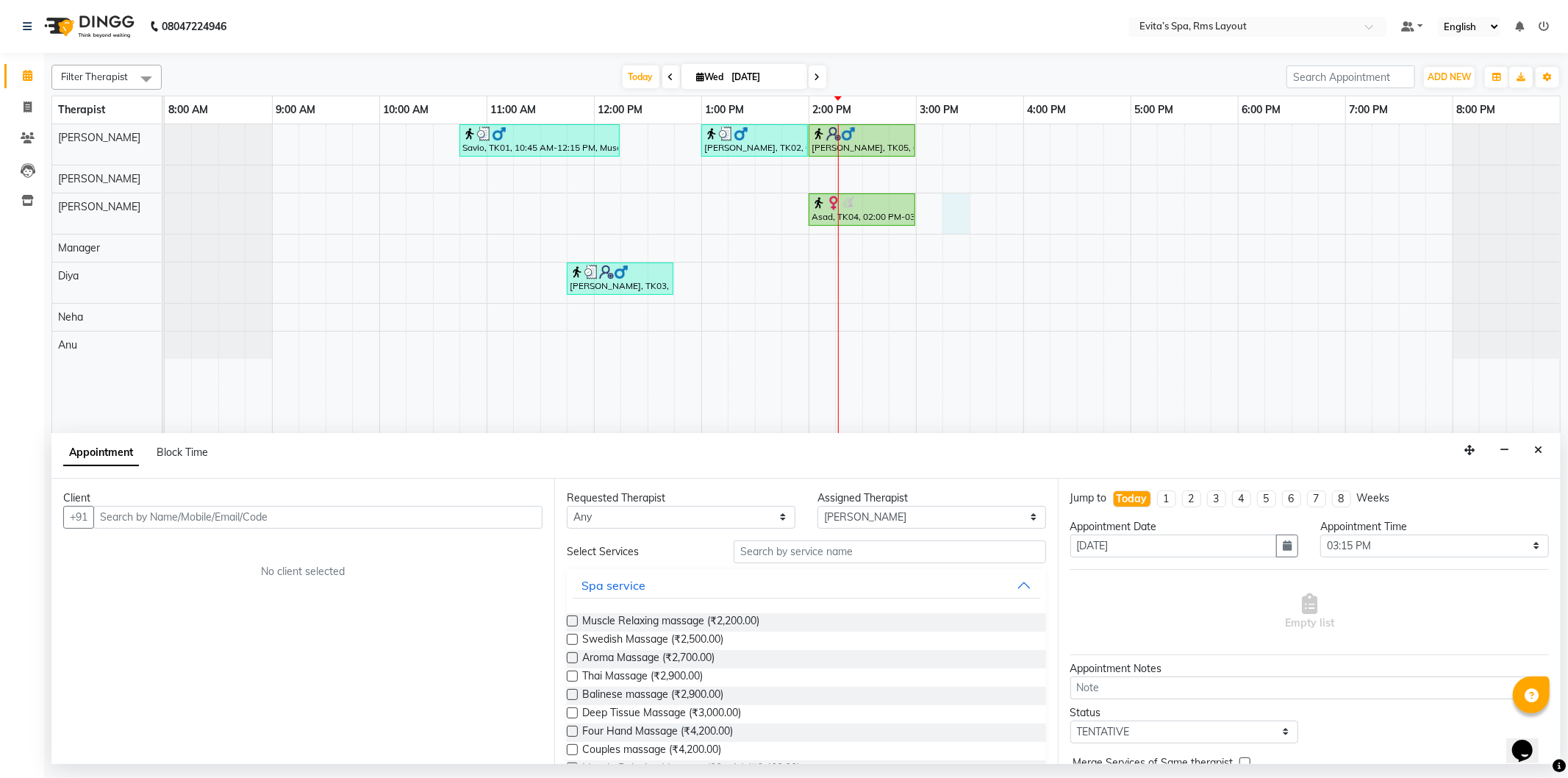
click at [976, 201] on div "Savio, TK01, 10:45 AM-12:15 PM, Muscle Relaxing massage Lokesh, TK02, 01:00 PM-…" at bounding box center [862, 442] width 1396 height 635
click at [326, 516] on input "text" at bounding box center [318, 517] width 449 height 23
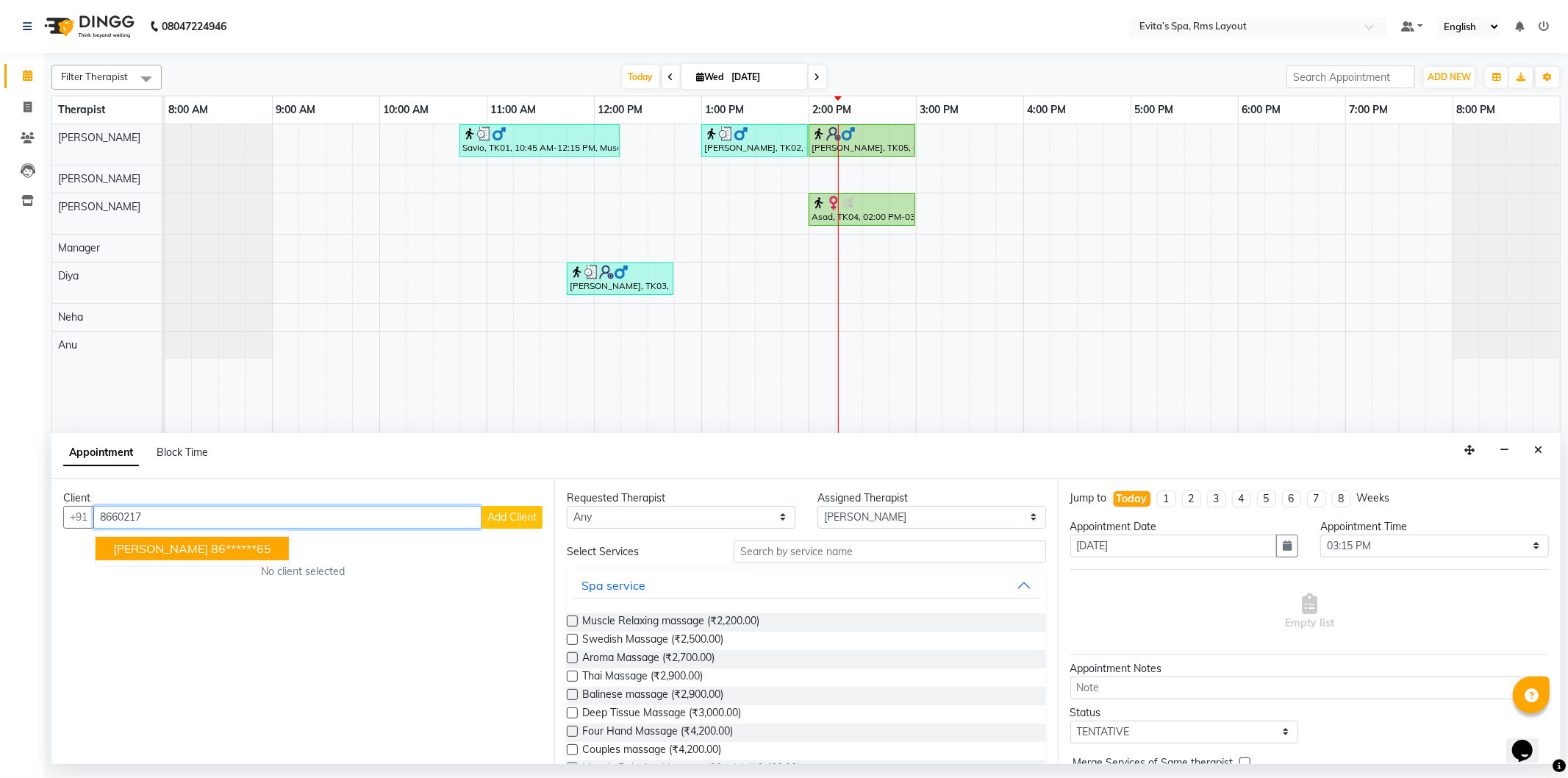
click at [211, 552] on ngb-highlight "86******65" at bounding box center [241, 549] width 60 height 15
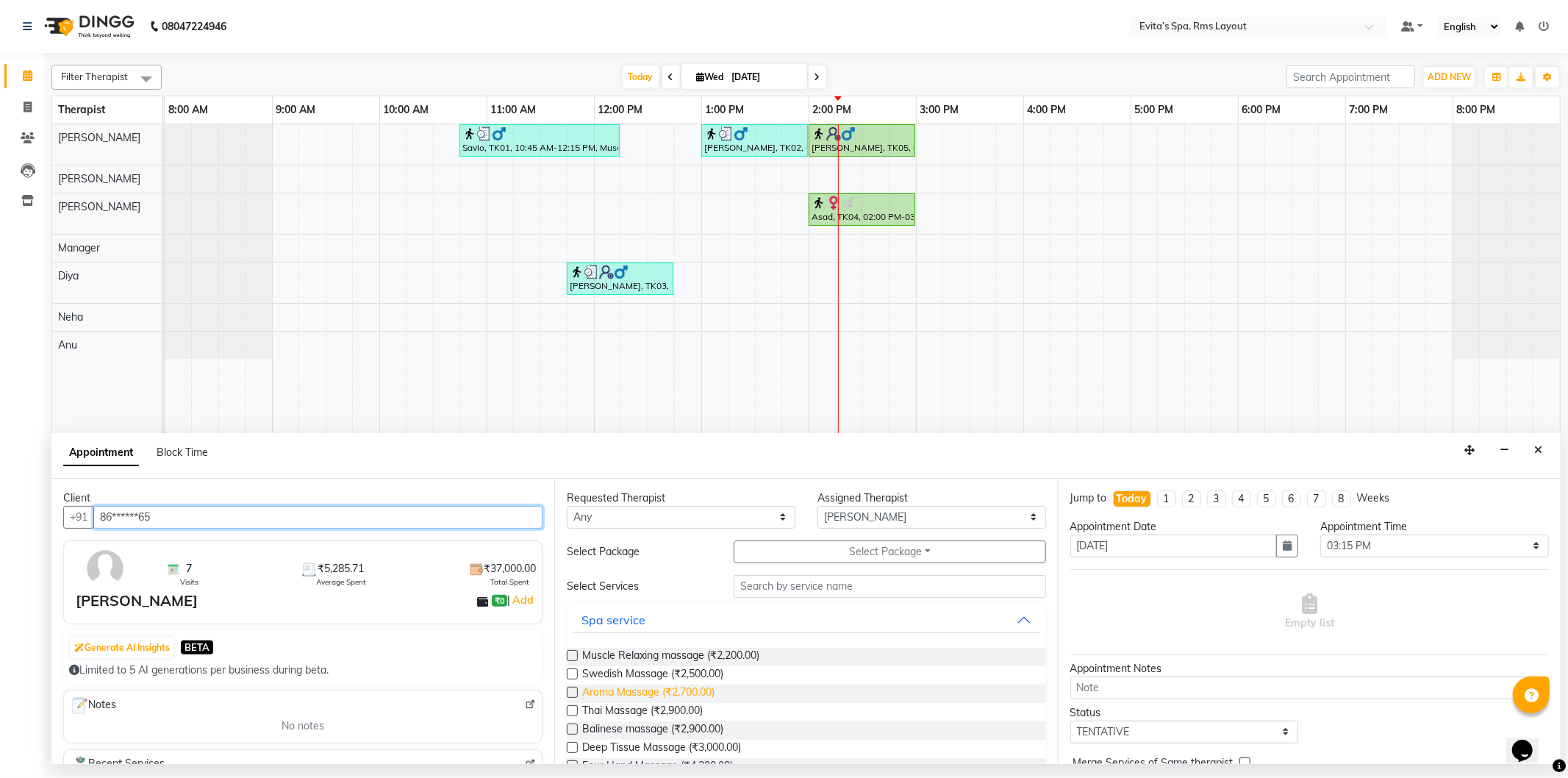
type input "86******65"
click at [633, 690] on span "Aroma Massage (₹2,700.00)" at bounding box center [649, 695] width 133 height 19
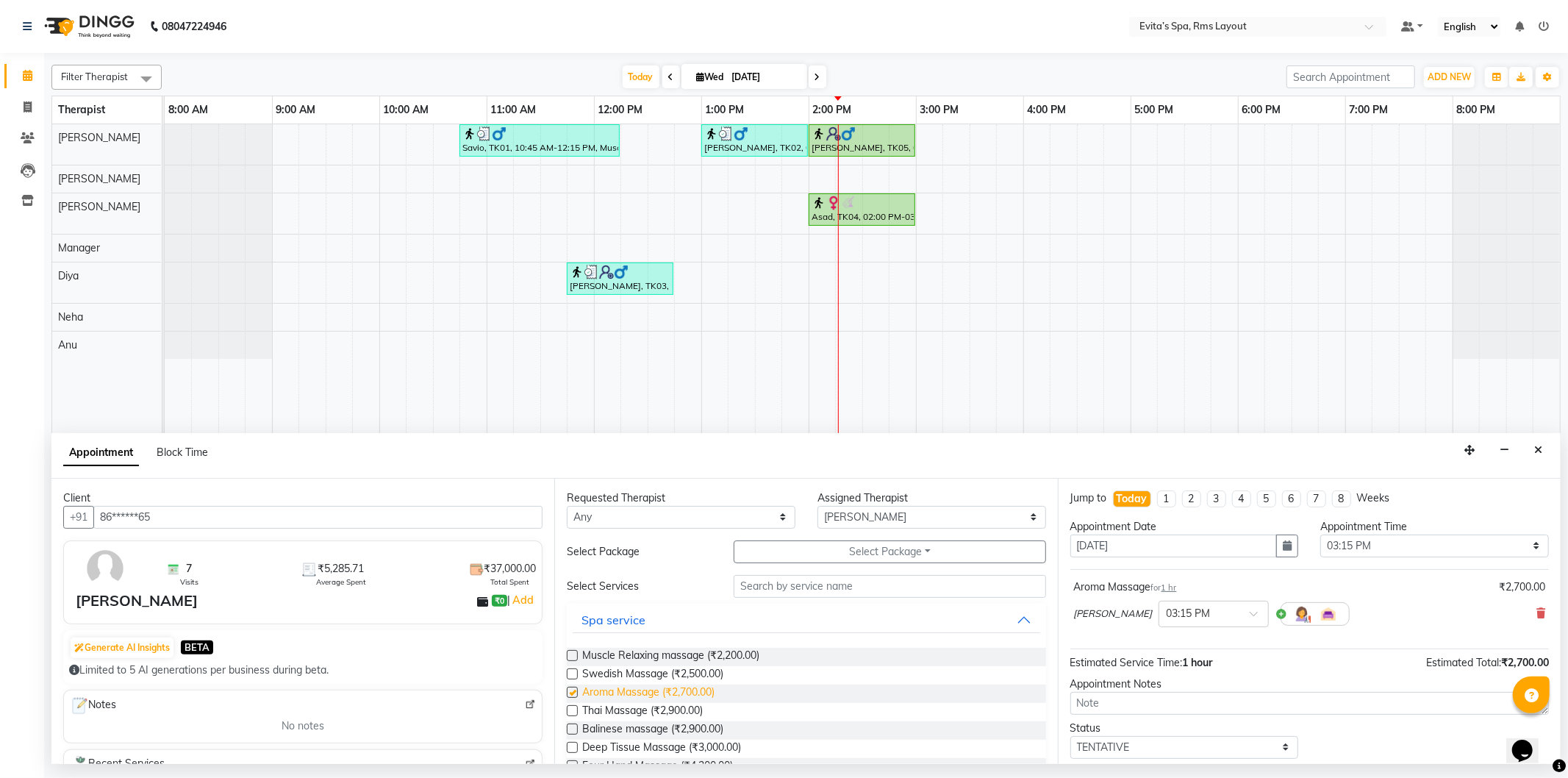
checkbox input "false"
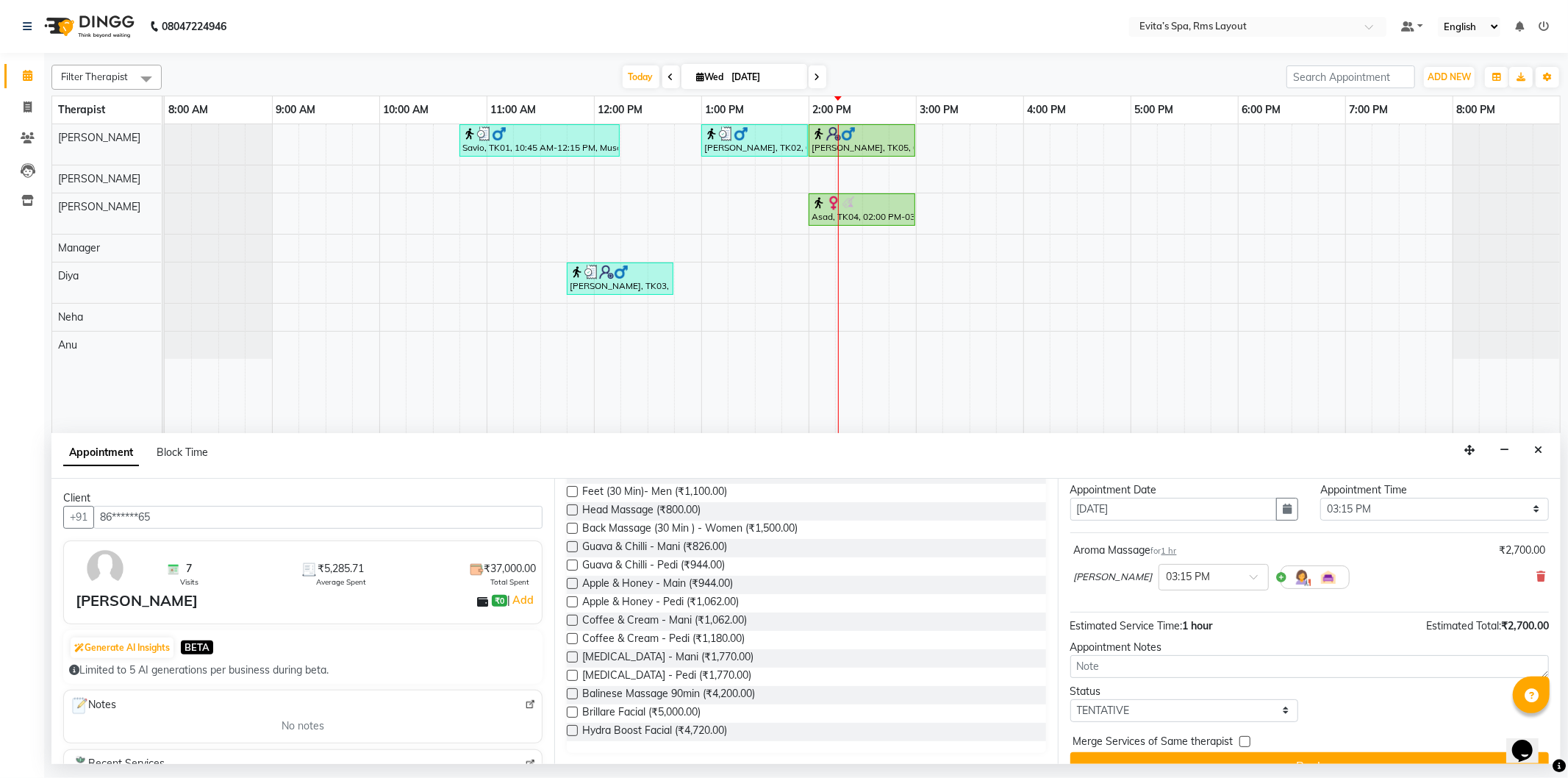
scroll to position [63, 0]
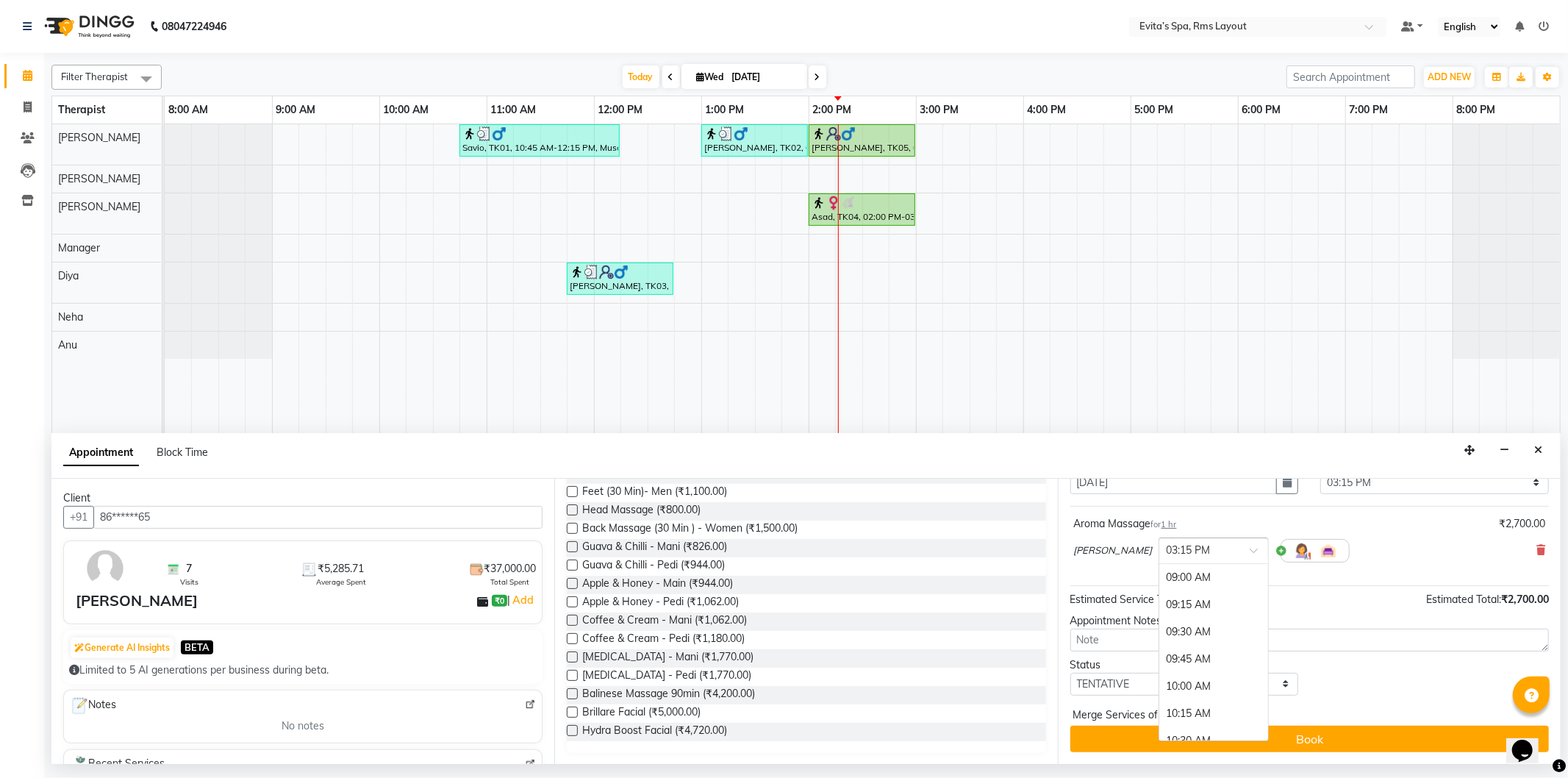
click at [1250, 555] on span at bounding box center [1259, 555] width 19 height 16
click at [1188, 599] on div "03:30 PM" at bounding box center [1213, 605] width 108 height 27
click at [1281, 685] on select "Select TENTATIVE CONFIRM CHECK-IN UPCOMING" at bounding box center [1184, 684] width 229 height 23
select select "confirm booking"
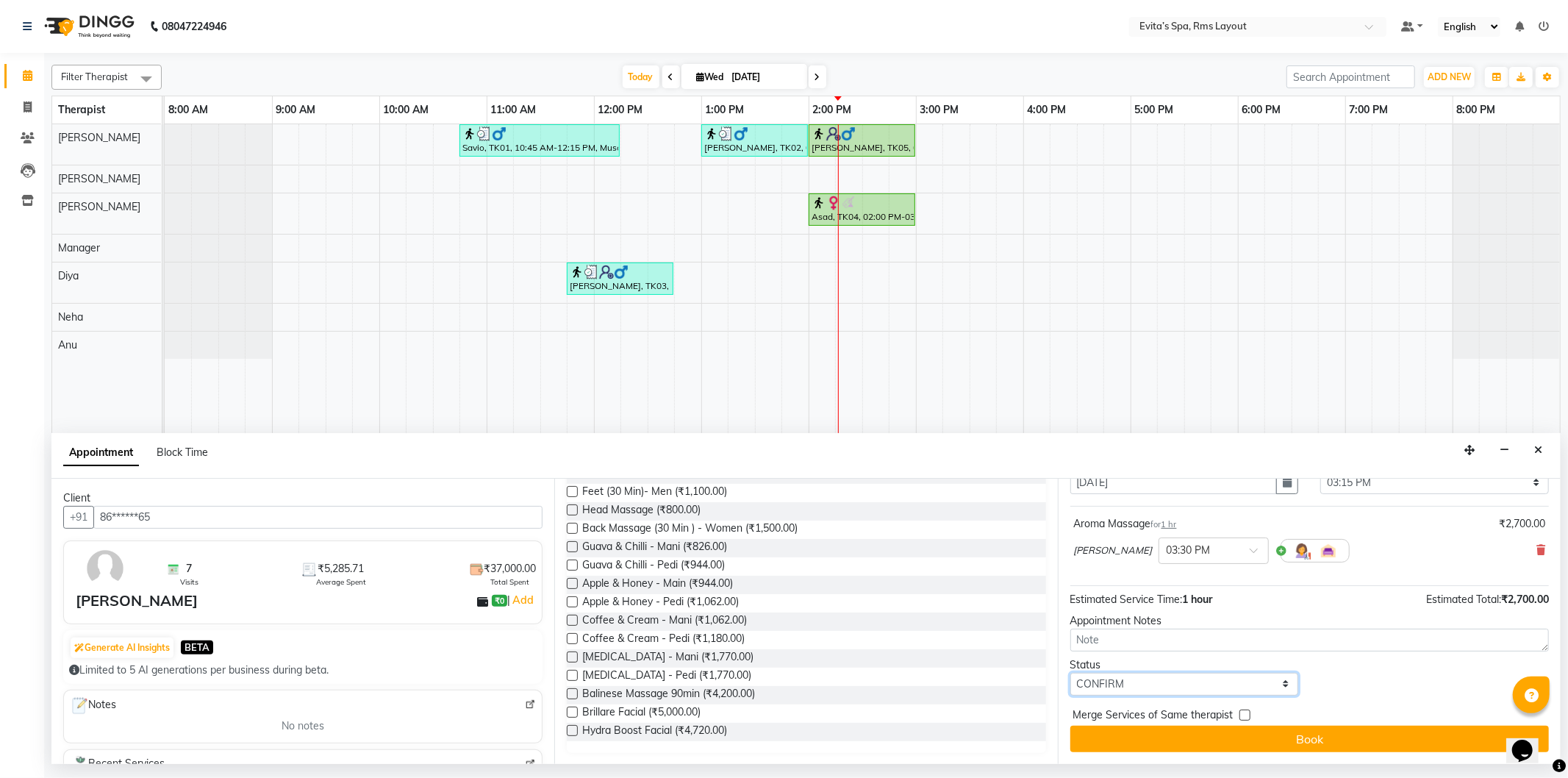
click at [1070, 673] on select "Select TENTATIVE CONFIRM CHECK-IN UPCOMING" at bounding box center [1184, 684] width 229 height 23
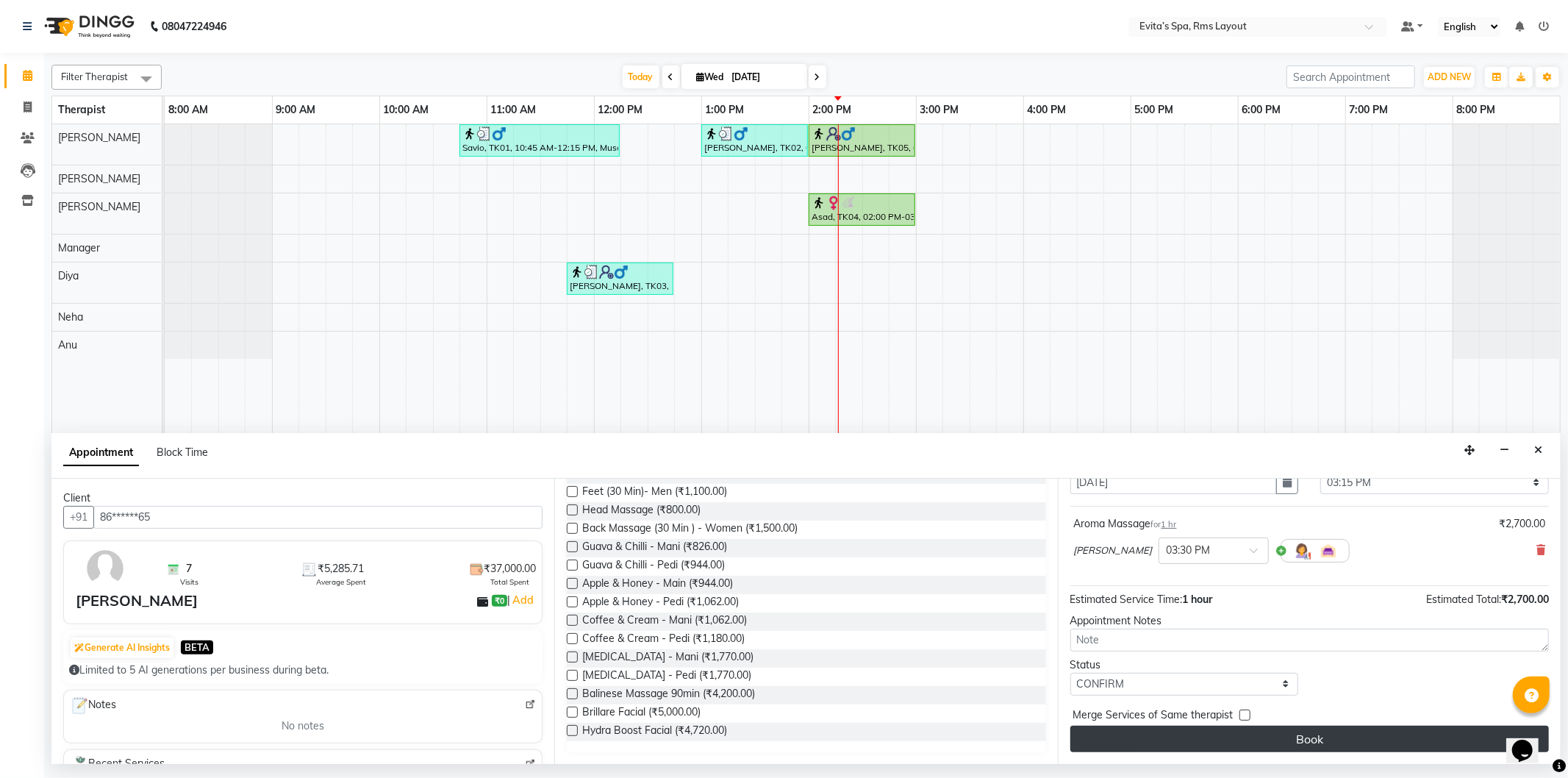
click at [1282, 738] on button "Book" at bounding box center [1310, 739] width 479 height 27
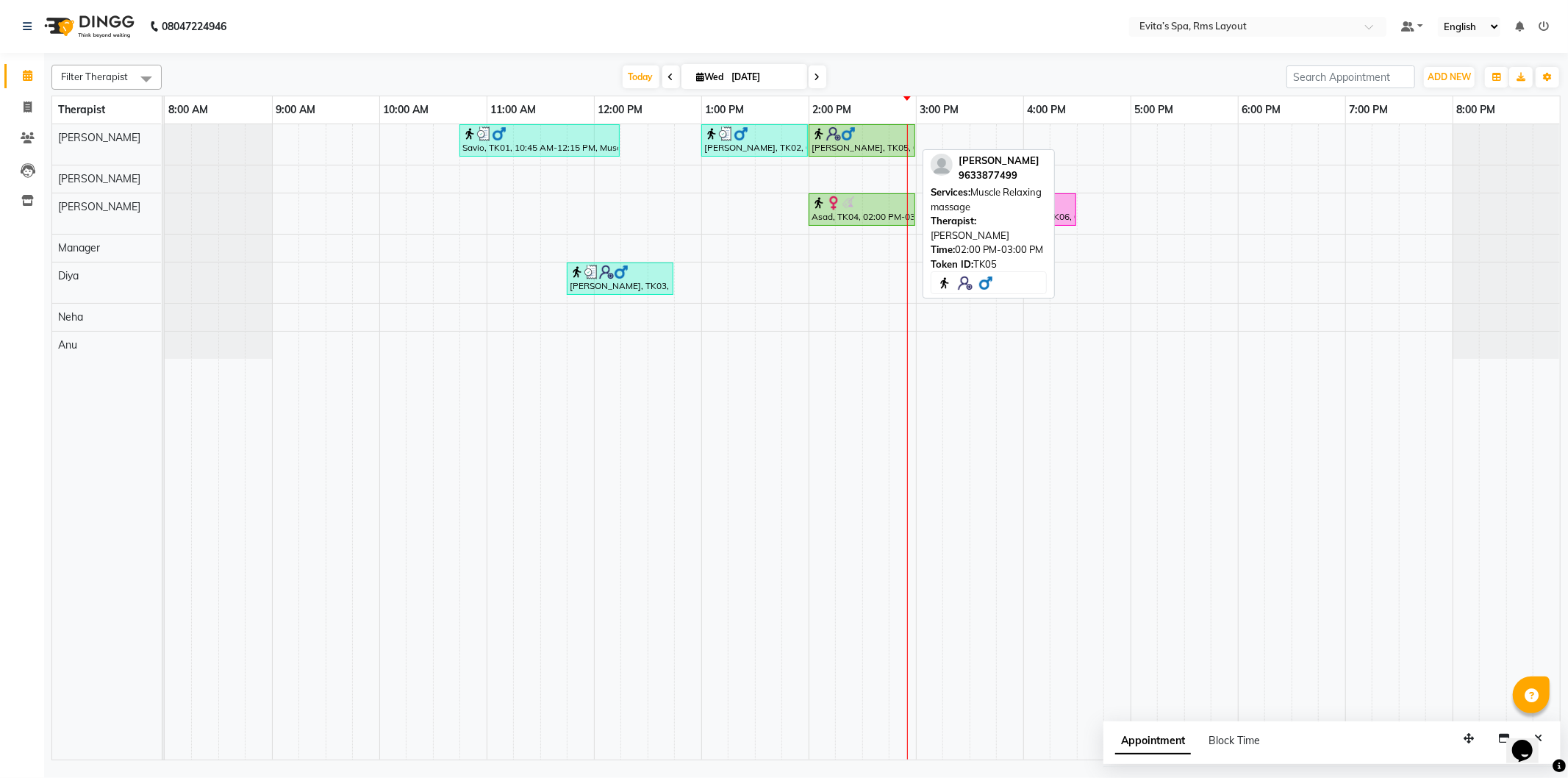
click at [890, 143] on div "[PERSON_NAME], TK05, 02:00 PM-03:00 PM, Muscle Relaxing massage" at bounding box center [862, 140] width 104 height 28
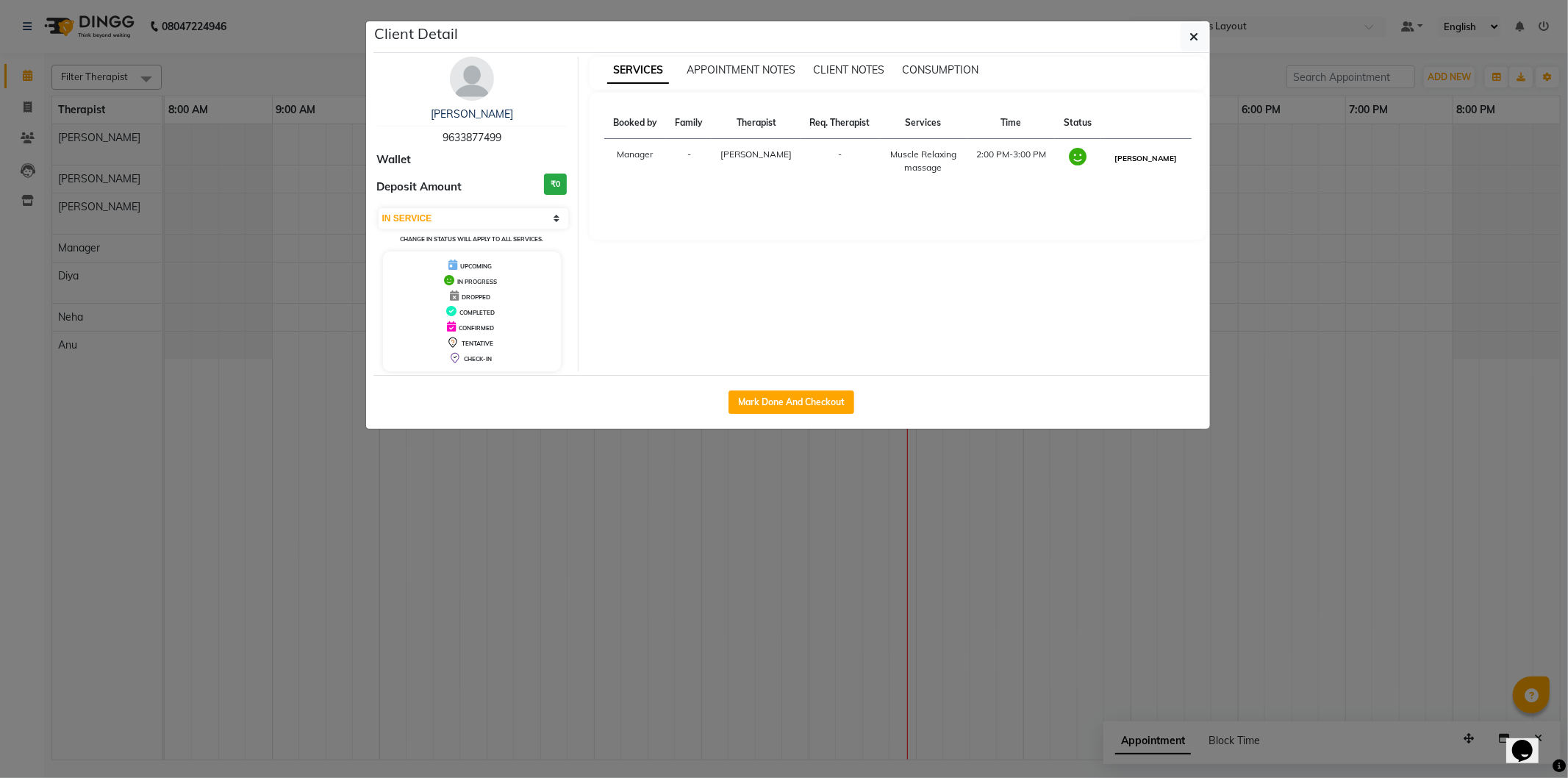
click at [1147, 156] on button "[PERSON_NAME]" at bounding box center [1146, 158] width 70 height 19
select select "3"
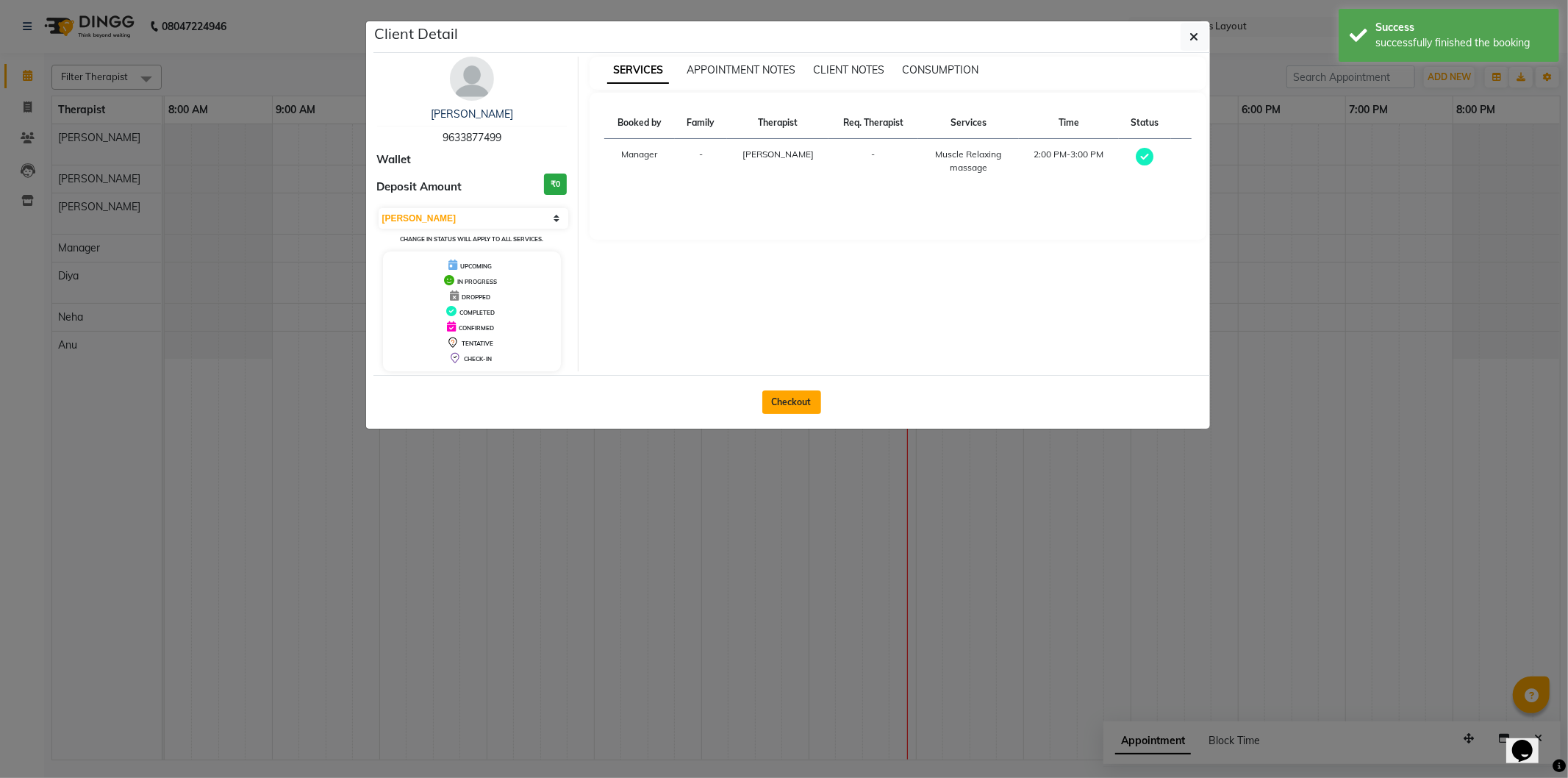
click at [796, 404] on button "Checkout" at bounding box center [791, 402] width 59 height 23
select select "service"
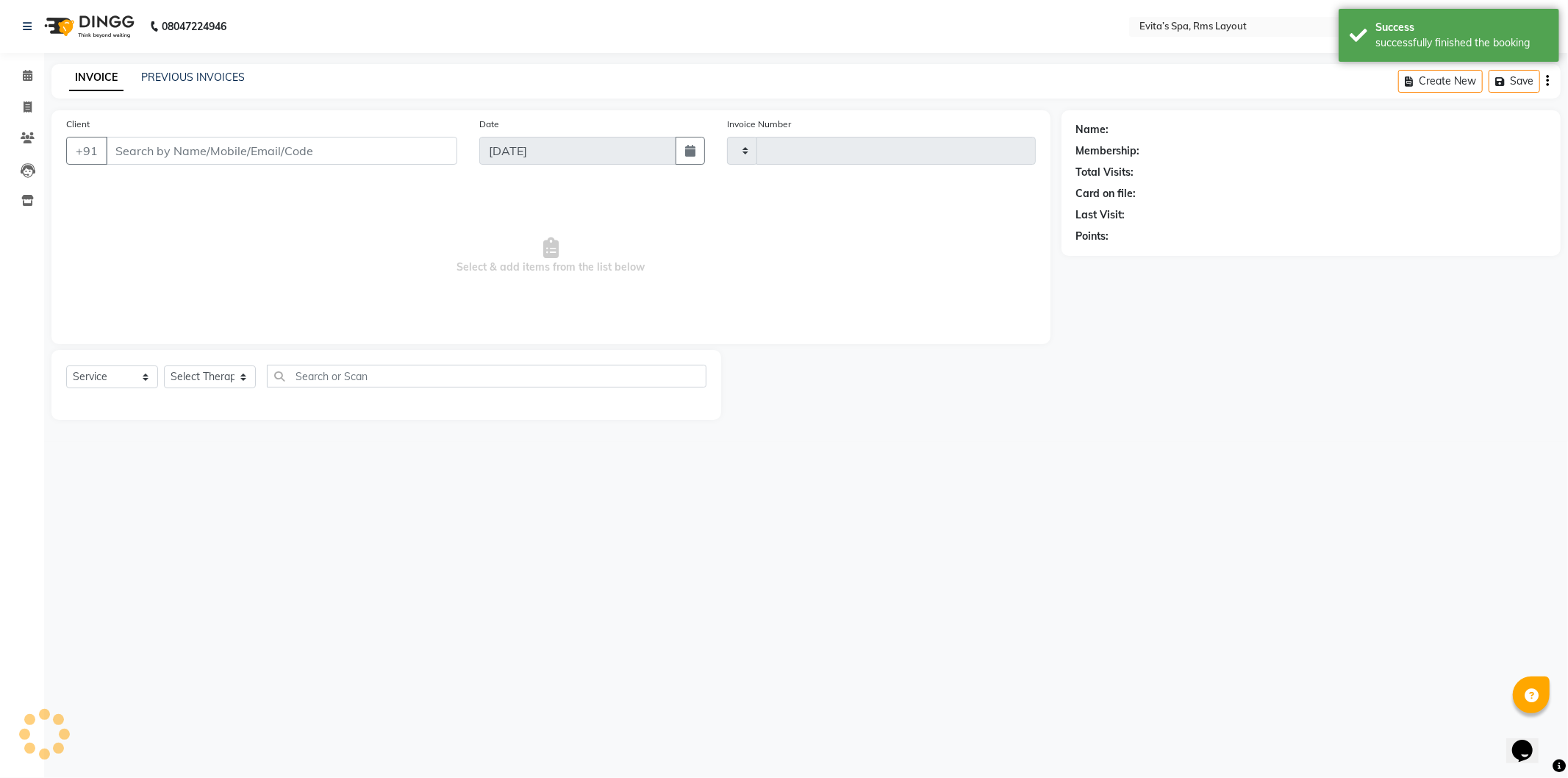
type input "1559"
select select "7850"
type input "96******99"
select select "70221"
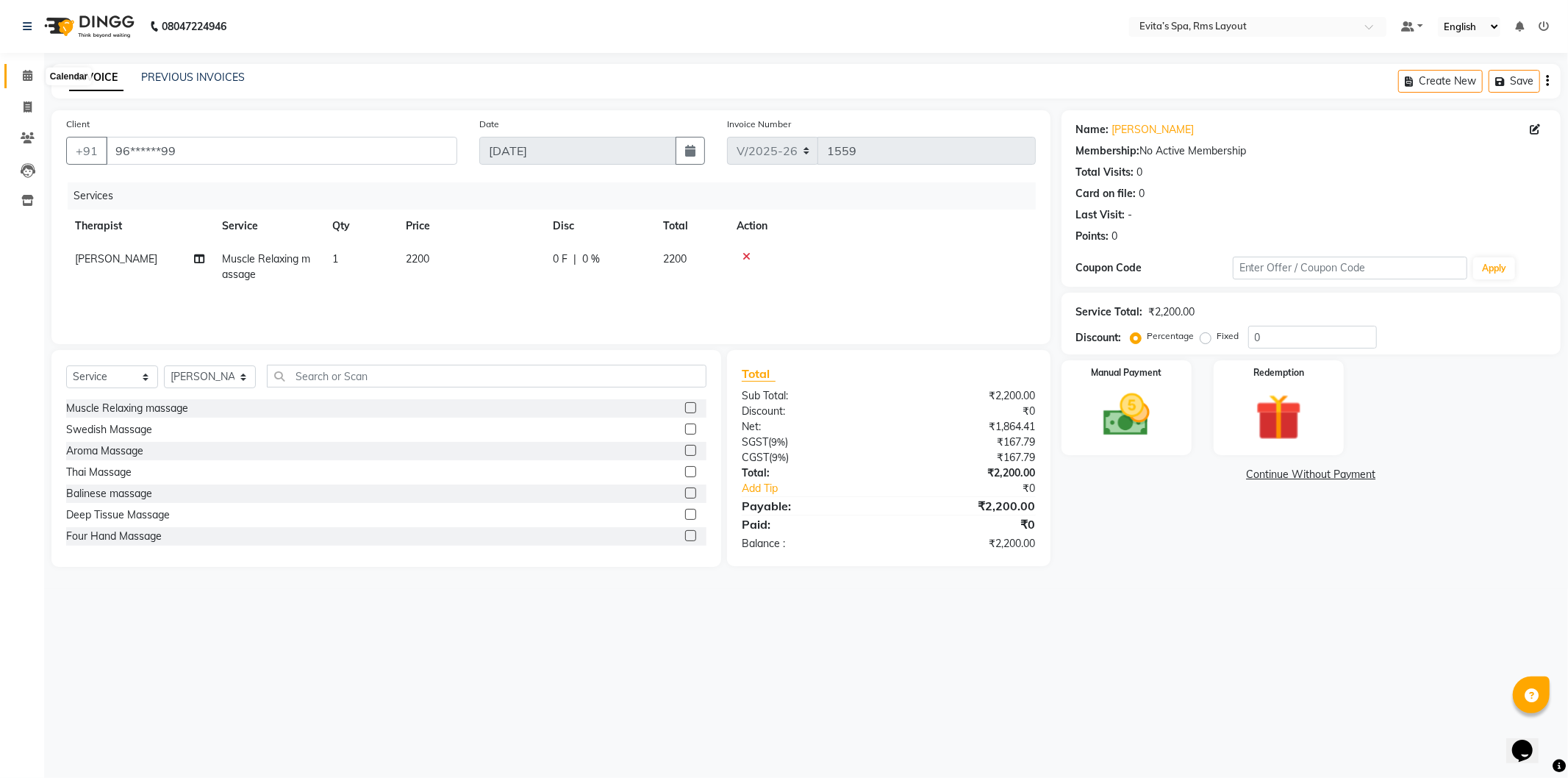
click at [17, 72] on span at bounding box center [27, 76] width 26 height 17
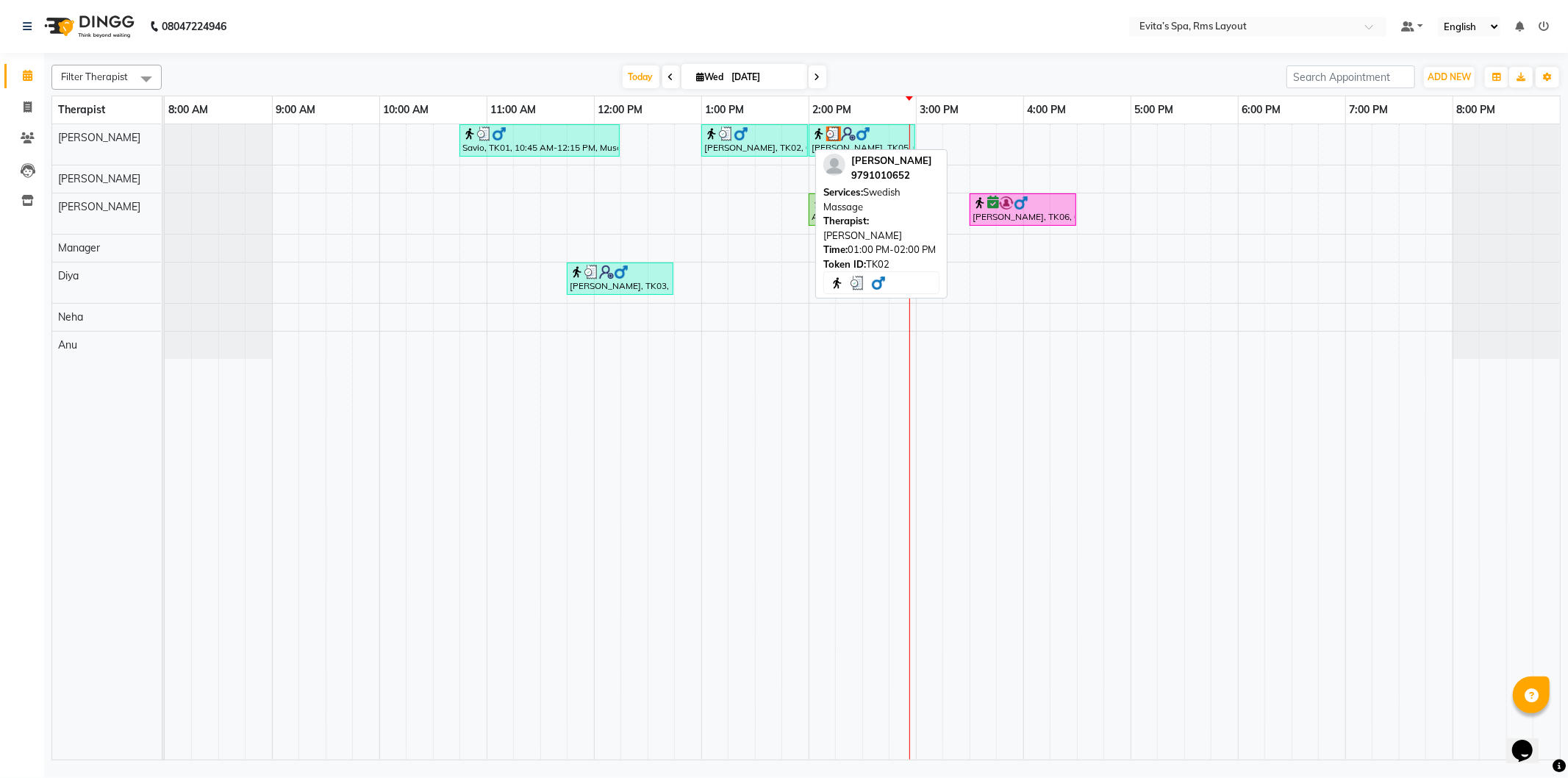
click at [761, 136] on div at bounding box center [754, 133] width 101 height 15
select select "3"
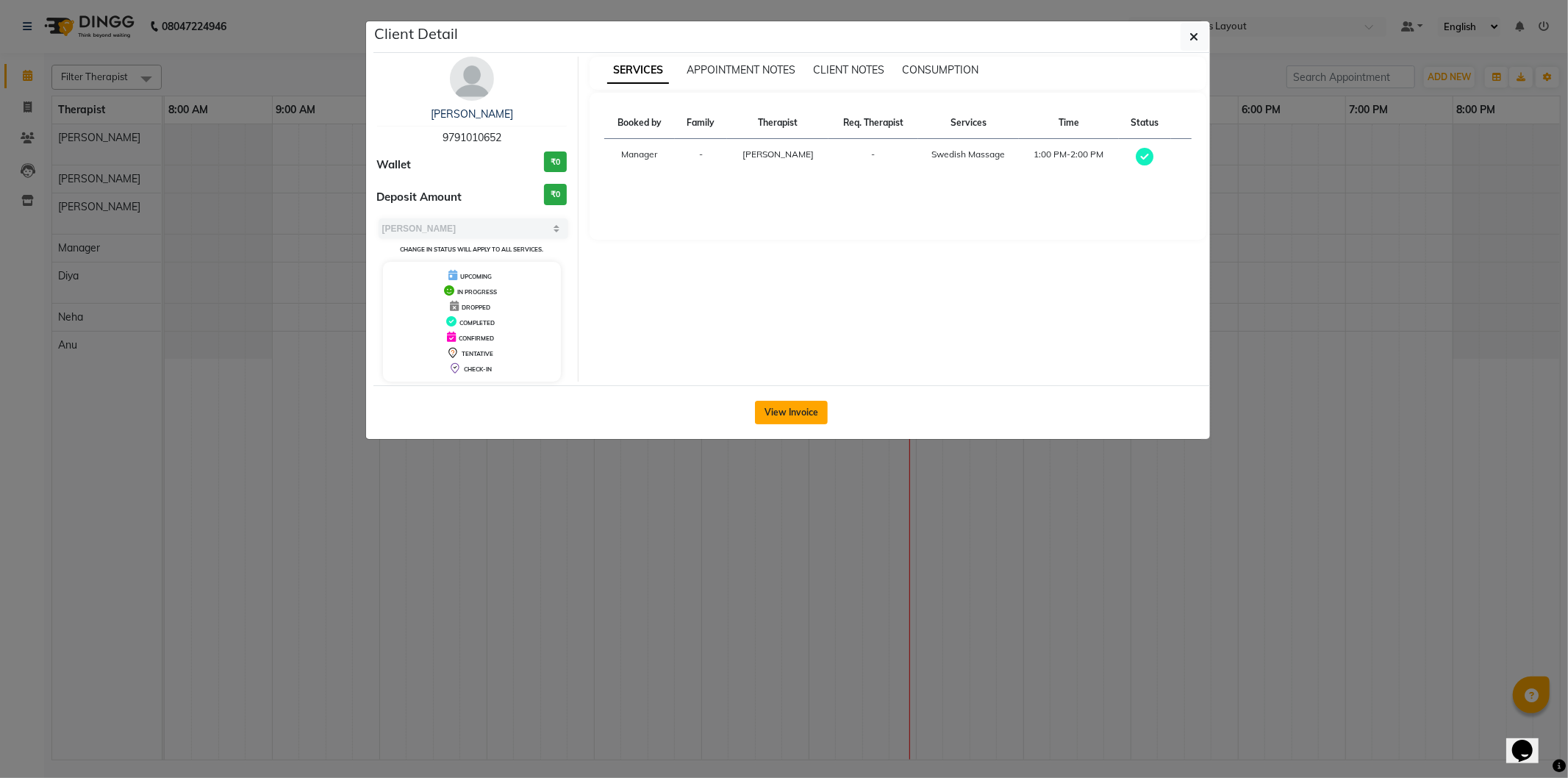
click at [806, 408] on button "View Invoice" at bounding box center [791, 413] width 73 height 23
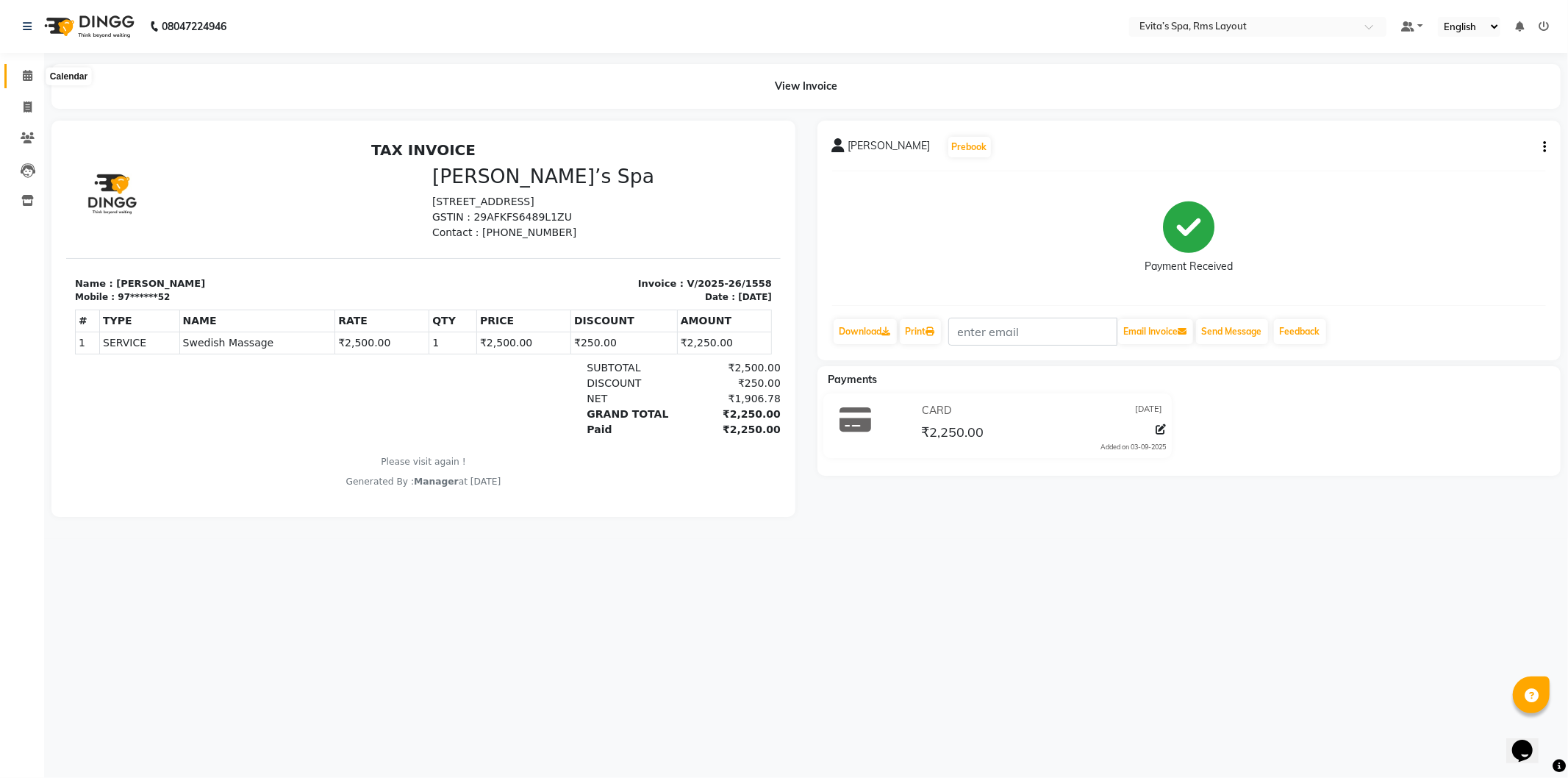
click at [32, 73] on span at bounding box center [27, 76] width 26 height 17
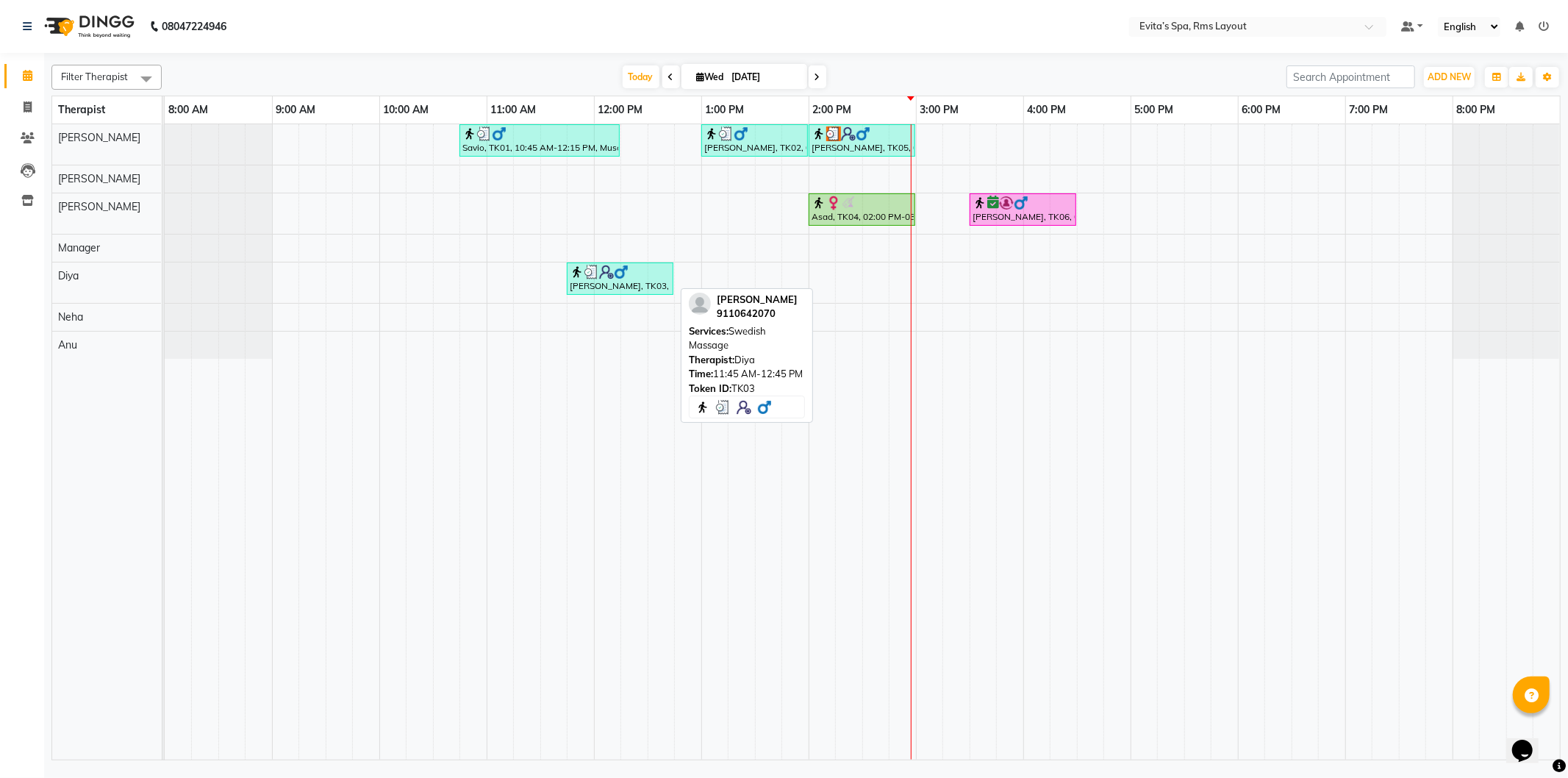
click at [651, 272] on div at bounding box center [619, 272] width 101 height 15
select select "3"
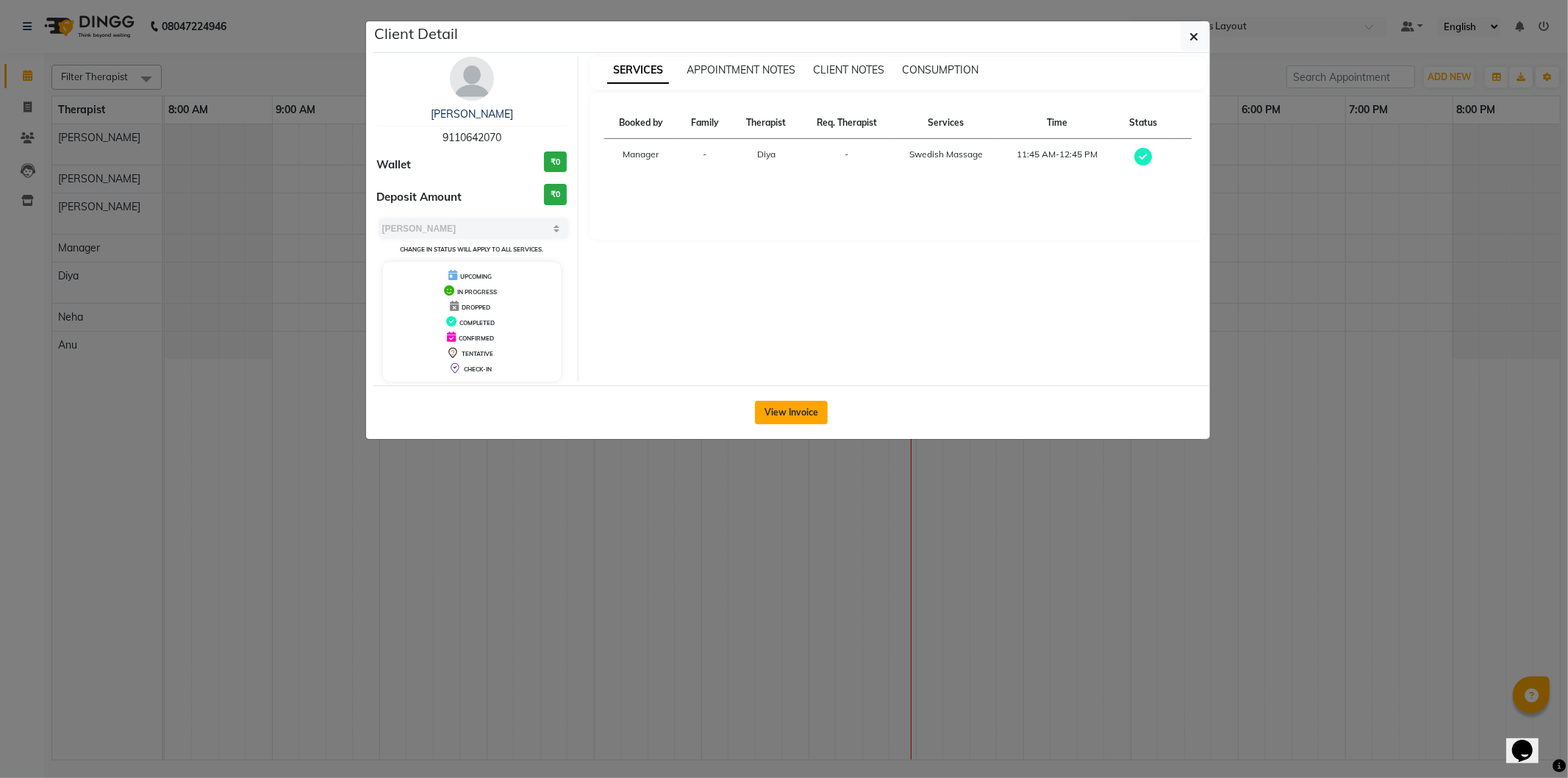
click at [791, 412] on button "View Invoice" at bounding box center [791, 413] width 73 height 23
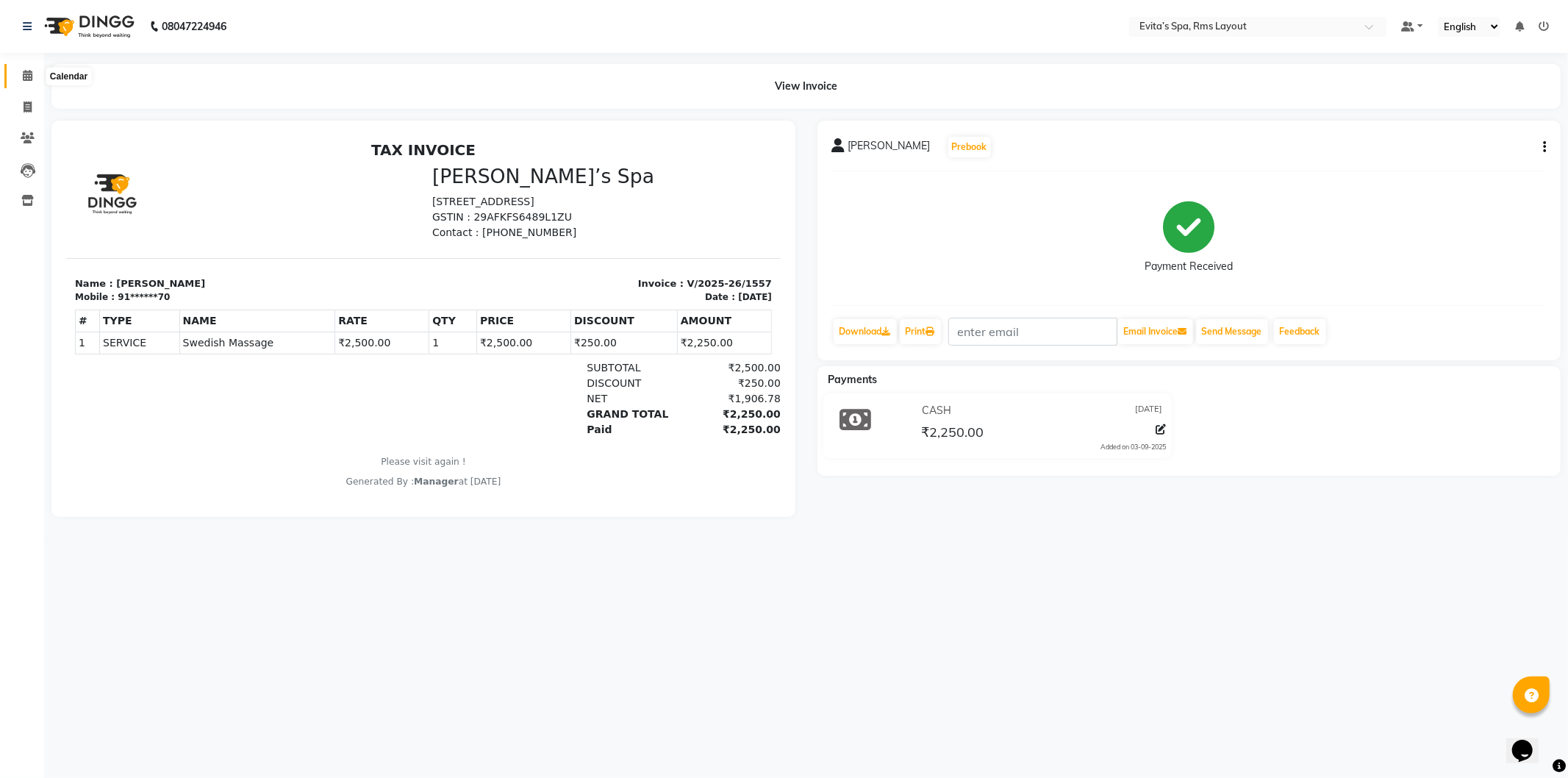
click at [37, 72] on span at bounding box center [27, 76] width 26 height 17
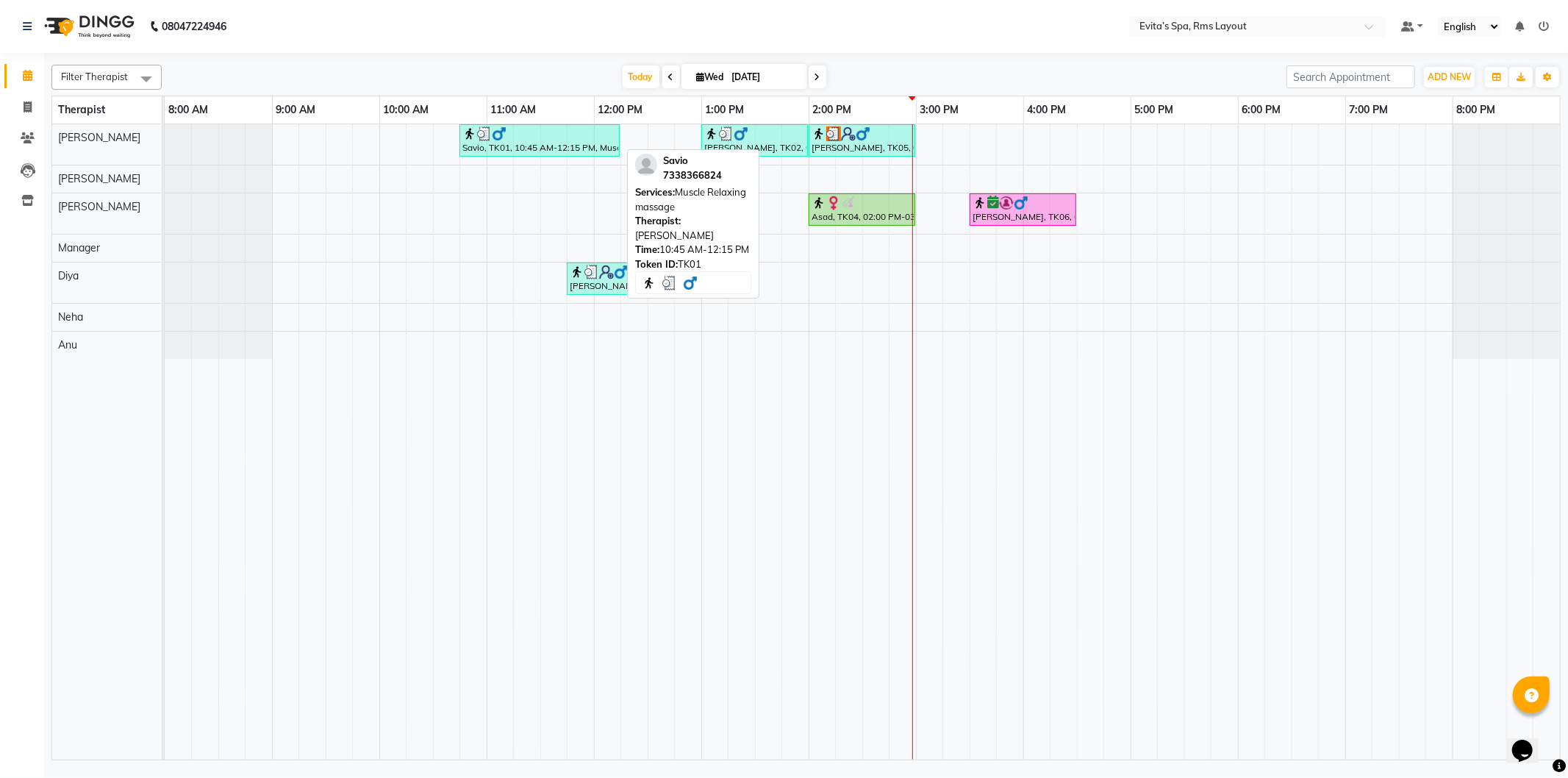
click at [570, 141] on div "Savio, TK01, 10:45 AM-12:15 PM, Muscle Relaxing massage" at bounding box center [540, 140] width 158 height 28
select select "3"
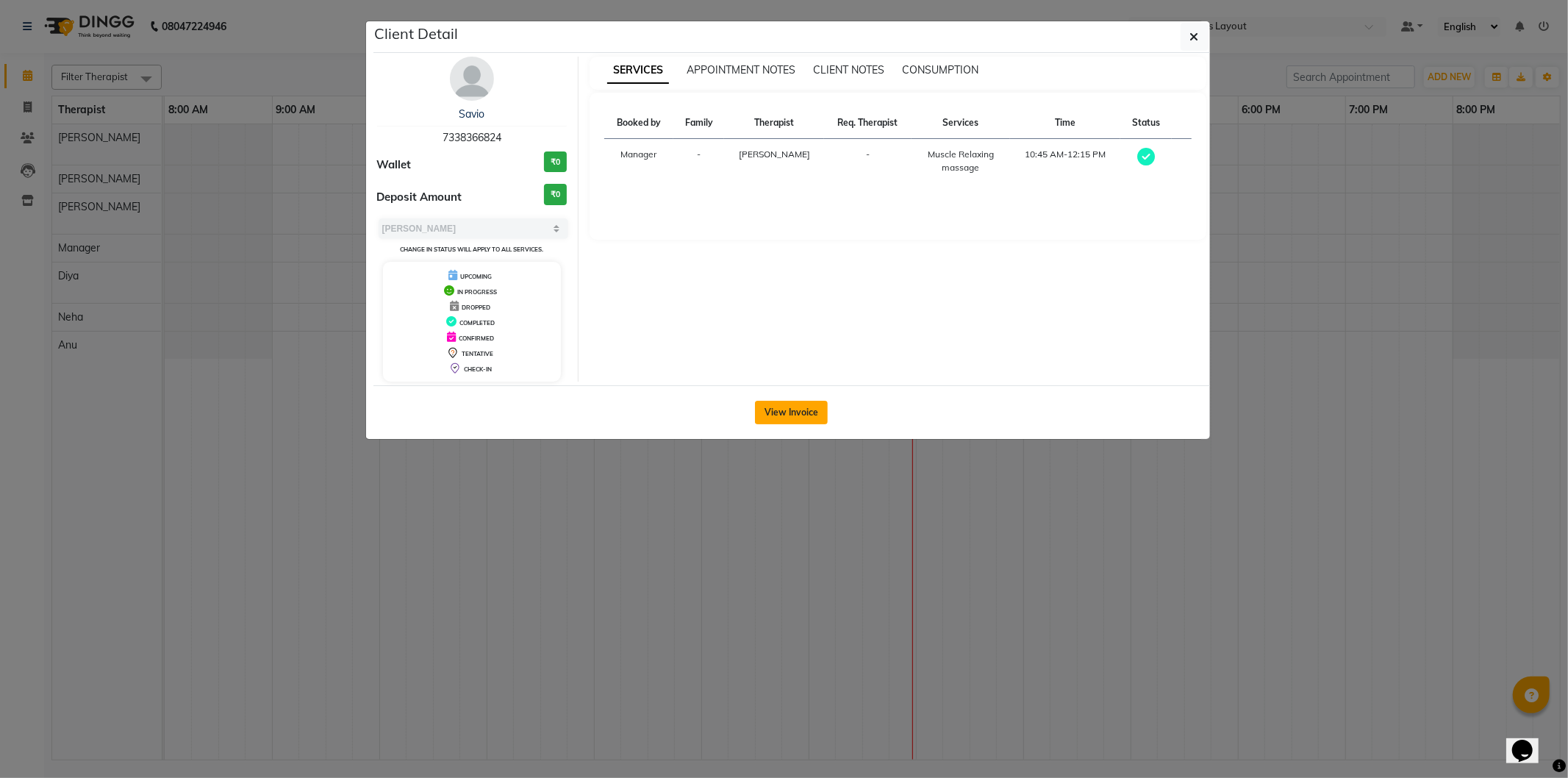
click at [788, 413] on button "View Invoice" at bounding box center [791, 413] width 73 height 23
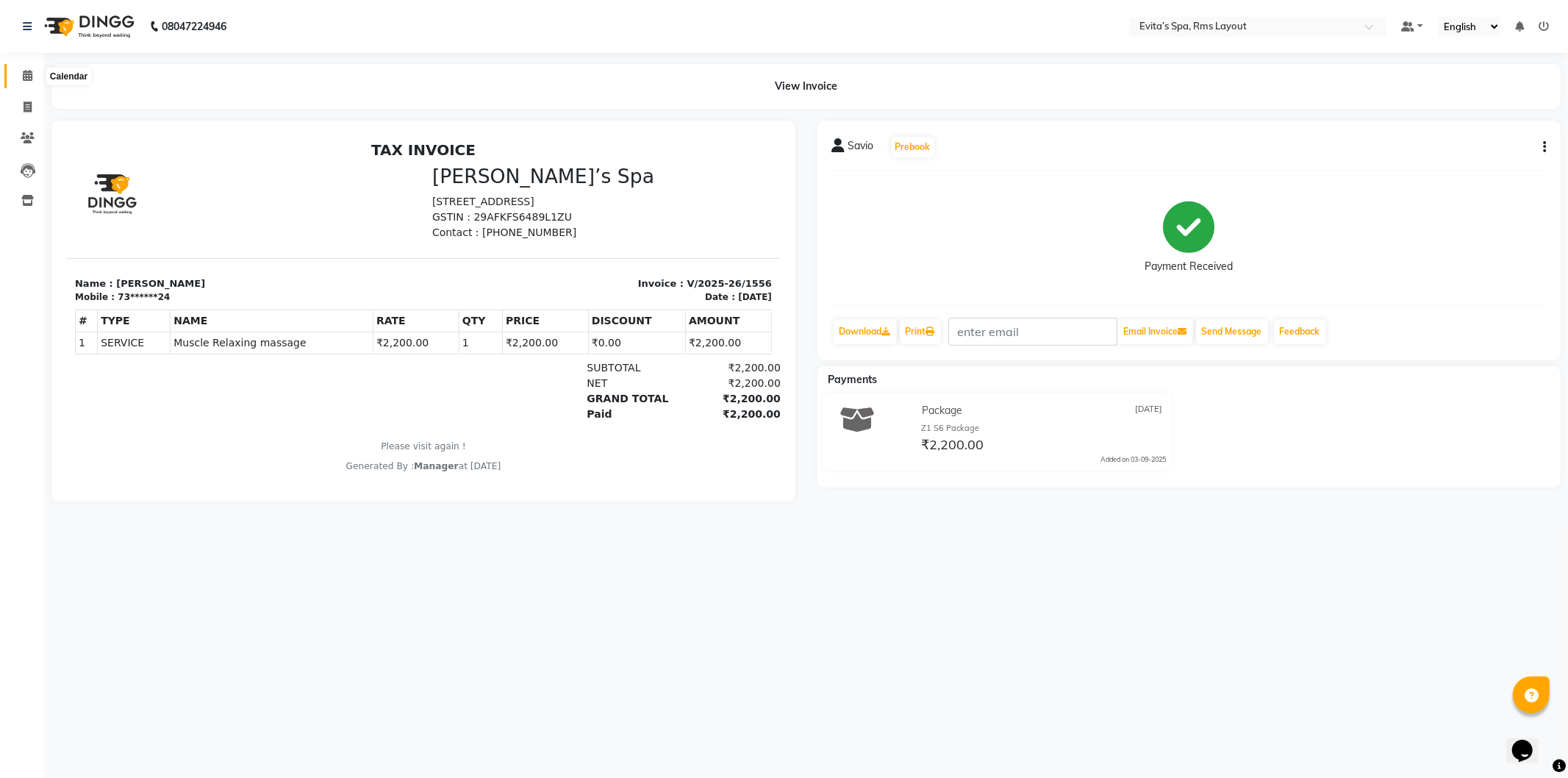
click at [33, 73] on span at bounding box center [27, 76] width 26 height 17
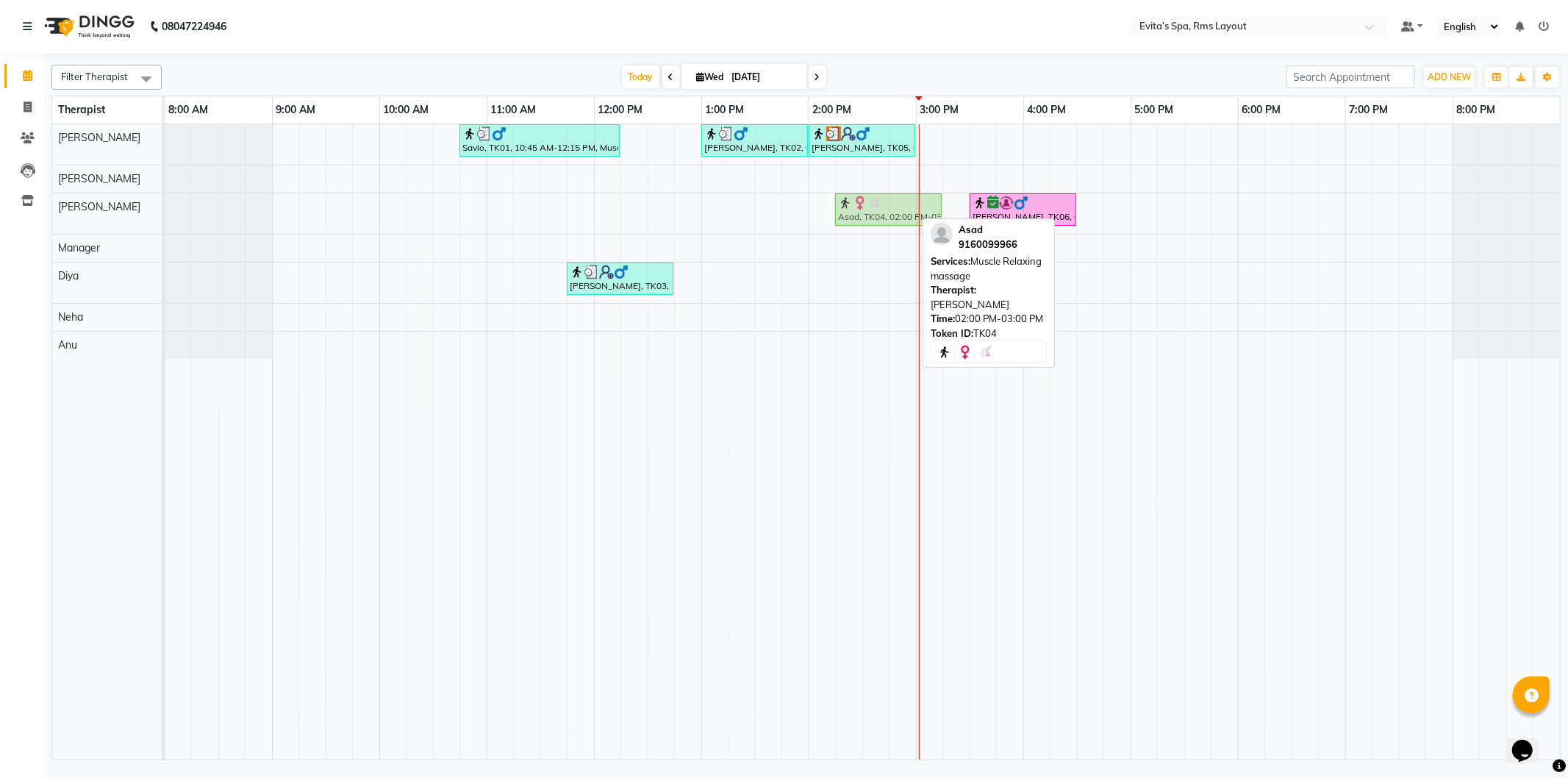
drag, startPoint x: 864, startPoint y: 203, endPoint x: 890, endPoint y: 206, distance: 26.2
click at [165, 206] on div "Asad, TK04, 02:00 PM-03:00 PM, Muscle Relaxing massage Girish, TK06, 03:30 PM-0…" at bounding box center [165, 214] width 0 height 41
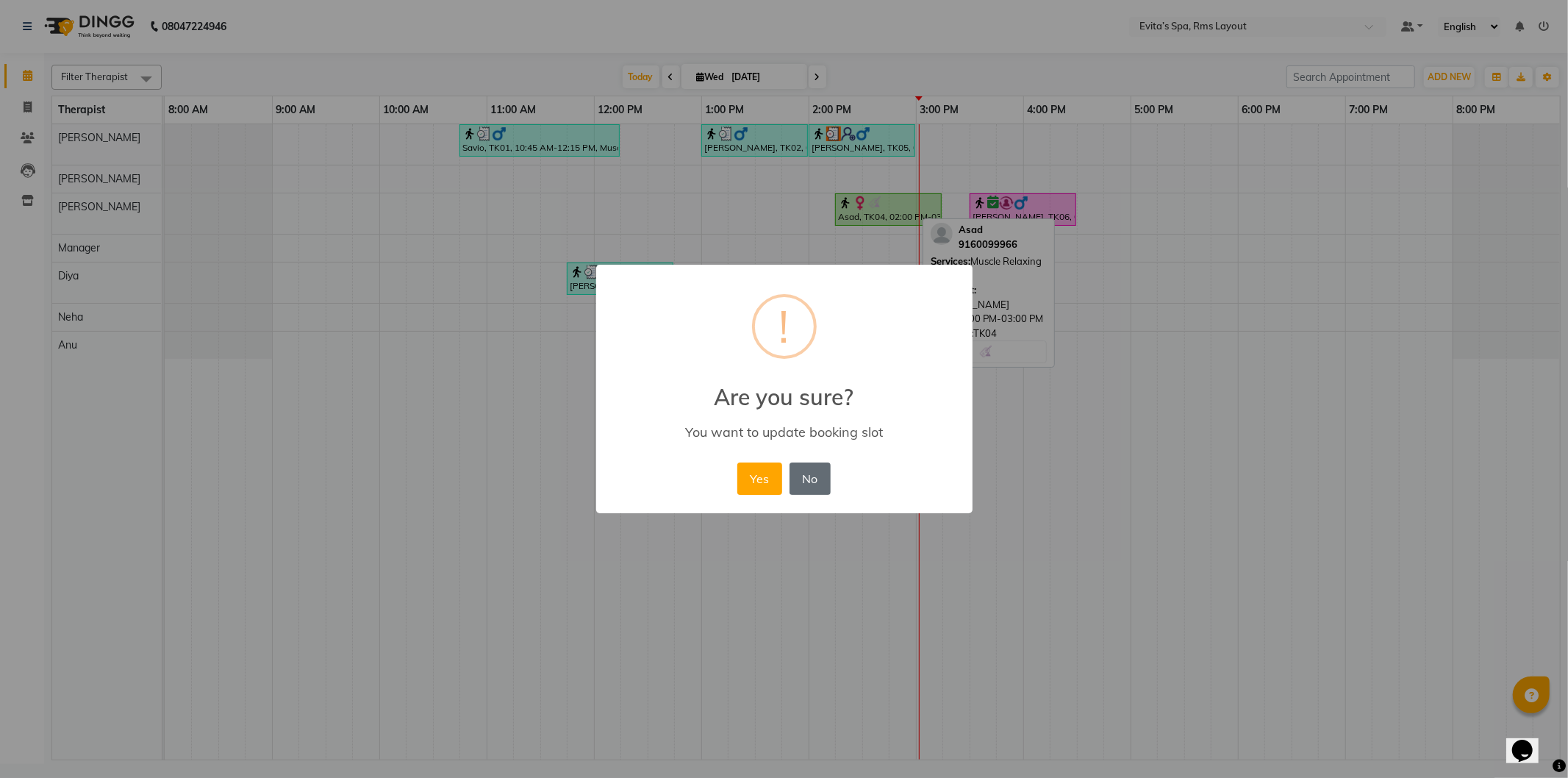
click at [803, 474] on button "No" at bounding box center [810, 478] width 41 height 32
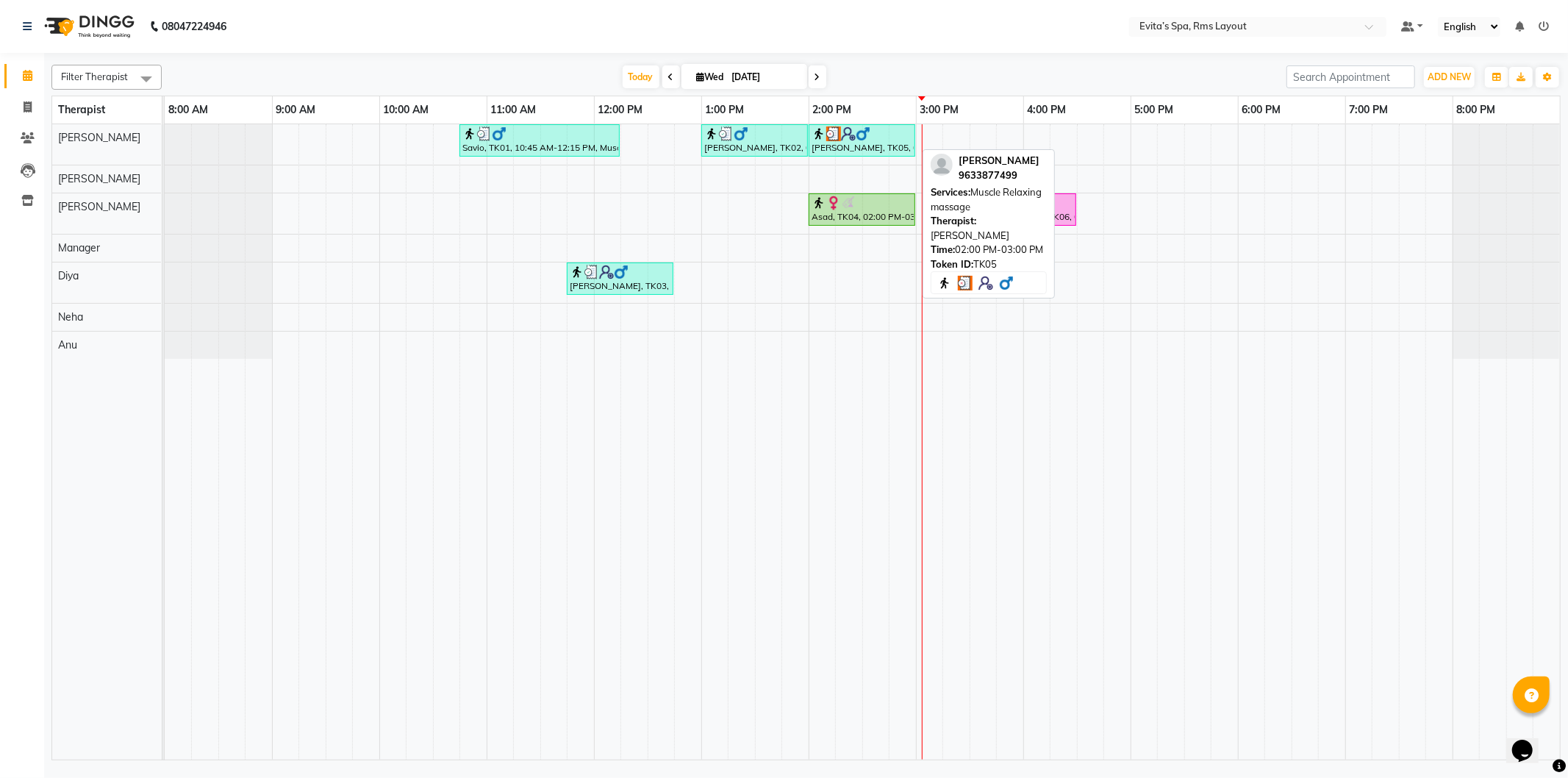
click at [825, 136] on img at bounding box center [819, 133] width 15 height 15
click at [825, 138] on img at bounding box center [819, 133] width 15 height 15
select select "3"
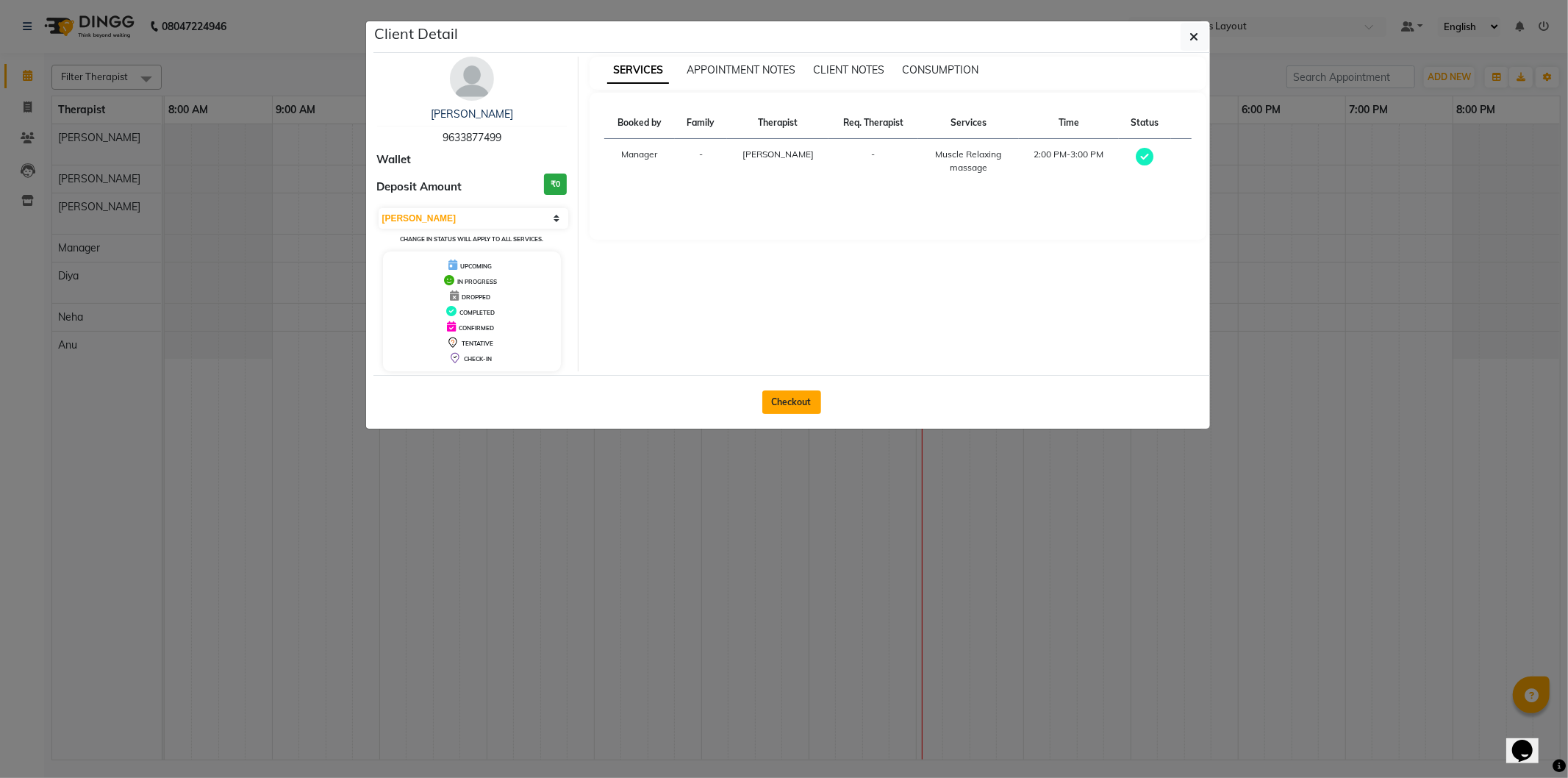
click at [798, 400] on button "Checkout" at bounding box center [791, 402] width 59 height 23
select select "service"
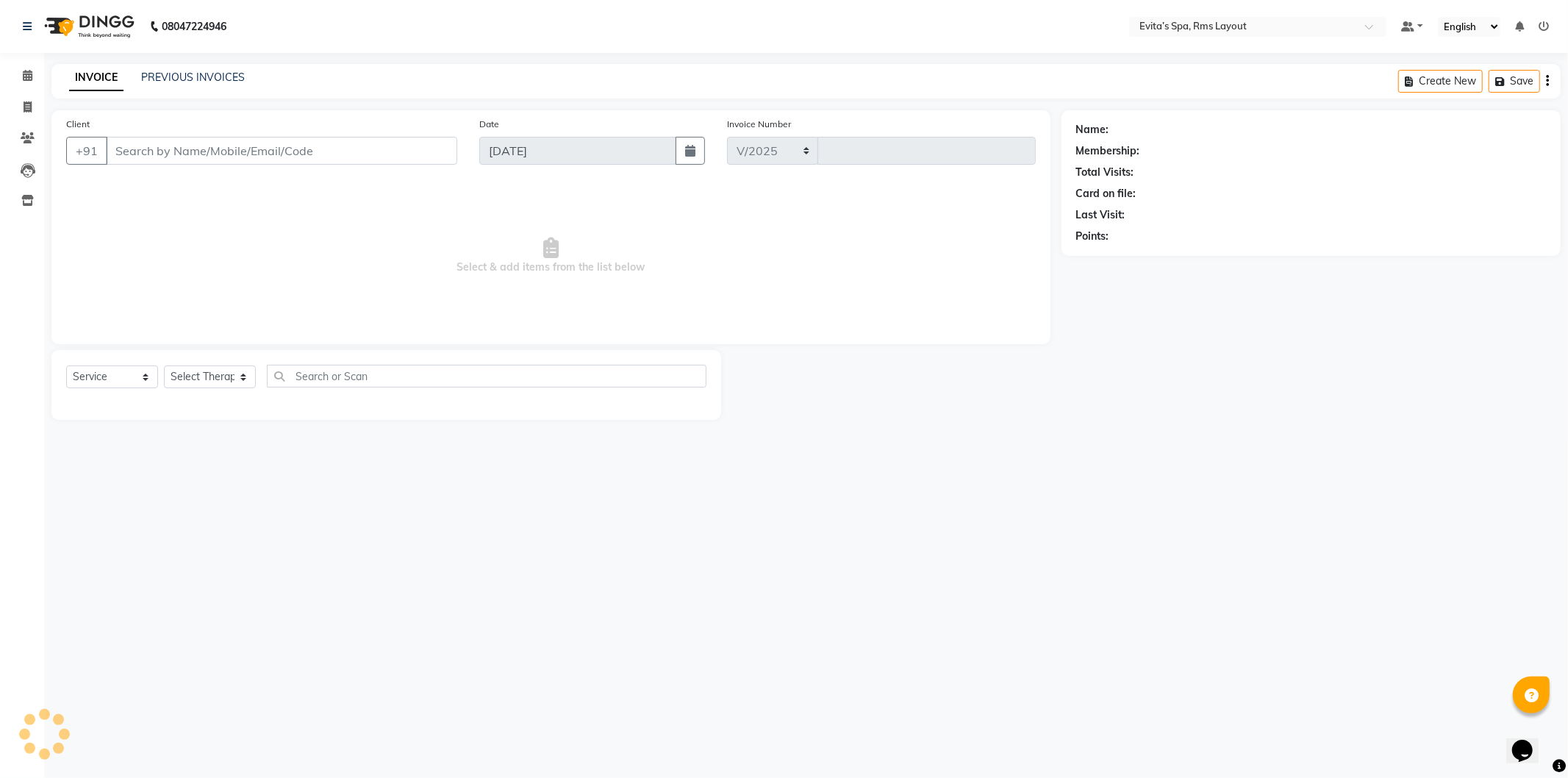
select select "7850"
type input "1559"
type input "96******99"
select select "70221"
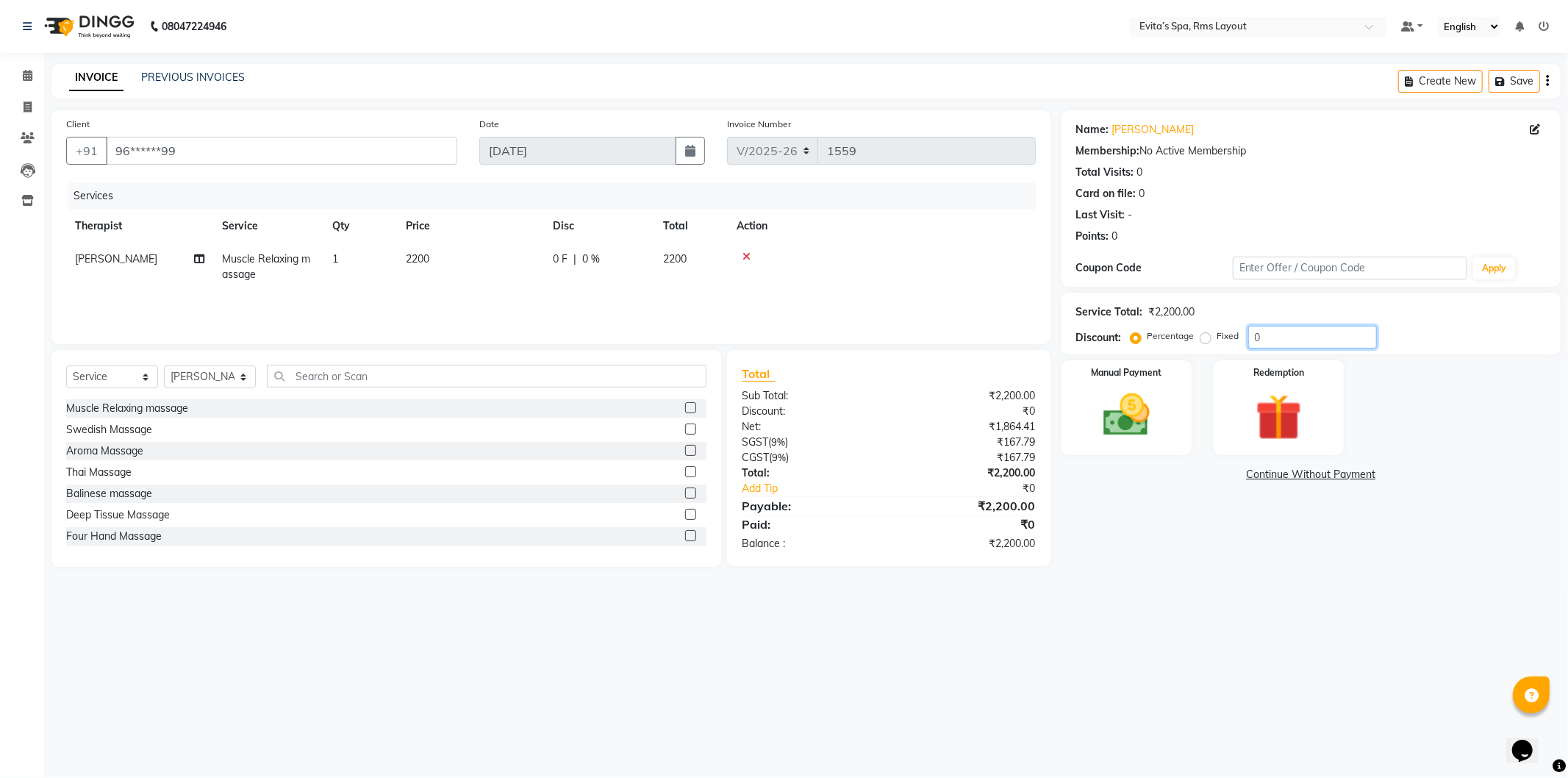
drag, startPoint x: 1272, startPoint y: 332, endPoint x: 1196, endPoint y: 339, distance: 76.3
click at [1196, 339] on div "Percentage Fixed 0" at bounding box center [1255, 337] width 243 height 23
type input "15"
click at [1218, 339] on label "Fixed" at bounding box center [1229, 336] width 22 height 13
click at [1204, 339] on input "Fixed" at bounding box center [1208, 336] width 10 height 10
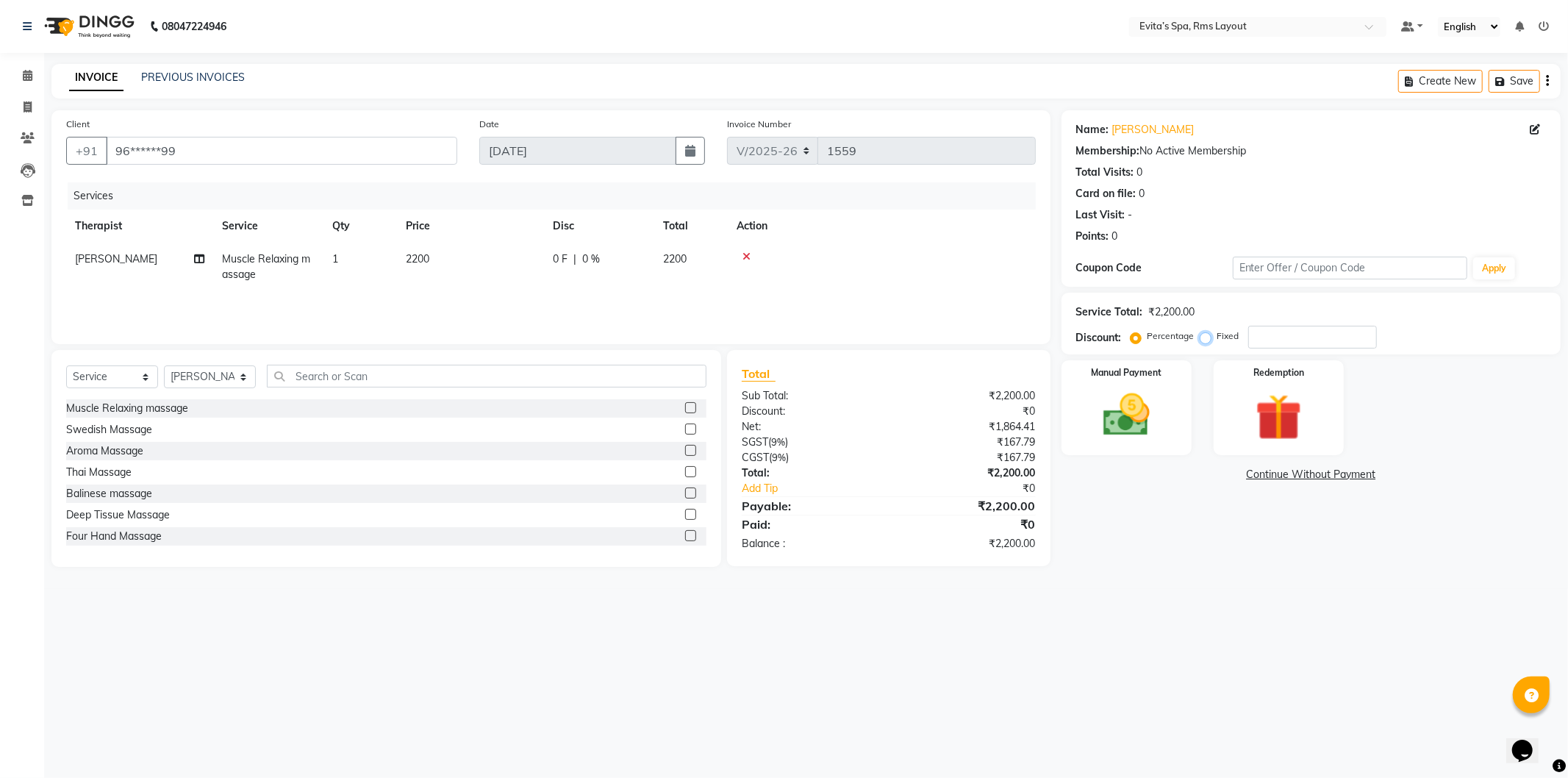
radio input "true"
click at [1290, 328] on input "number" at bounding box center [1312, 337] width 129 height 23
type input "340"
click at [1176, 429] on div "Manual Payment" at bounding box center [1126, 407] width 135 height 98
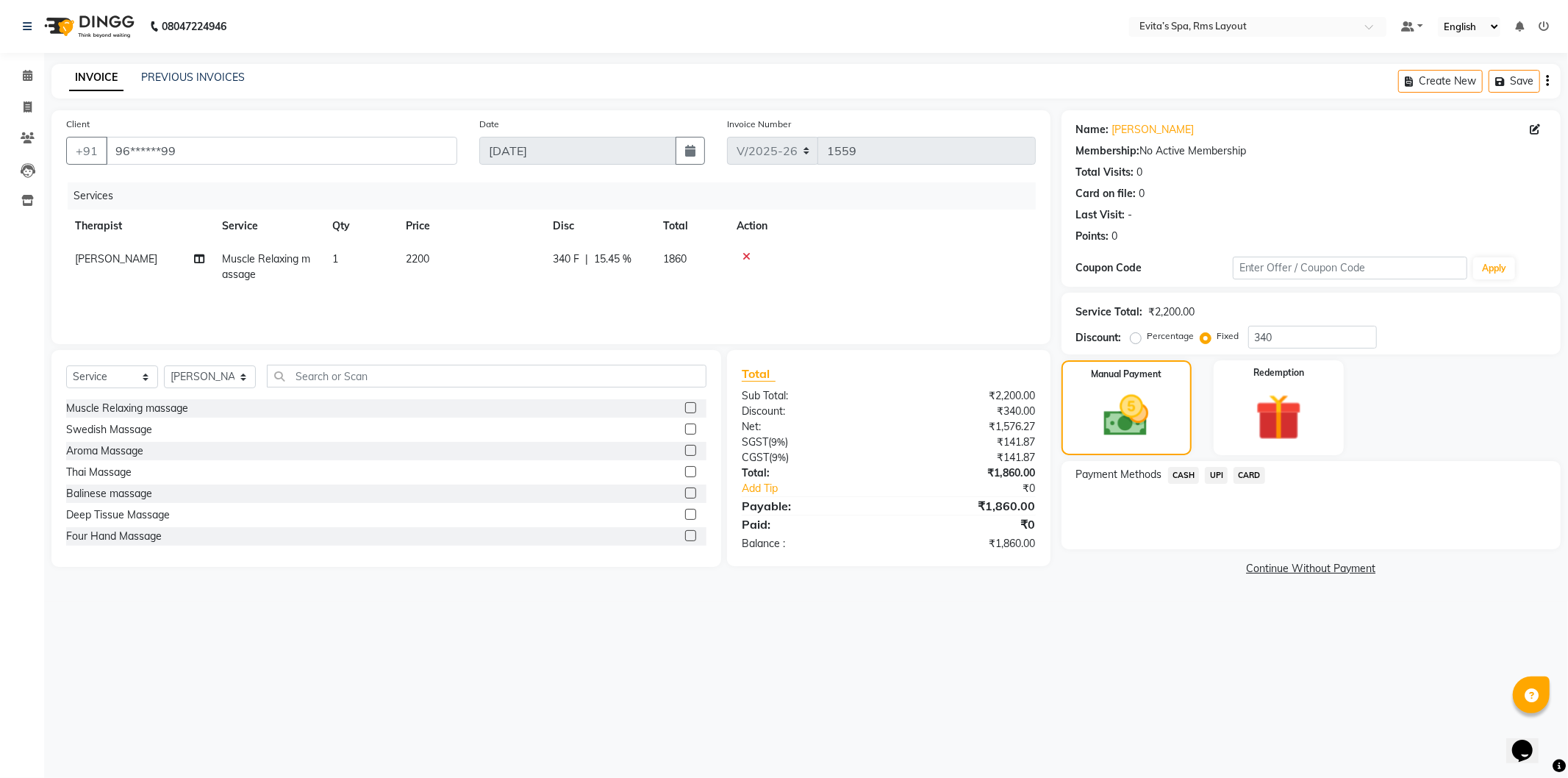
drag, startPoint x: 1250, startPoint y: 471, endPoint x: 1258, endPoint y: 479, distance: 11.3
click at [1251, 471] on span "CARD" at bounding box center [1250, 476] width 32 height 17
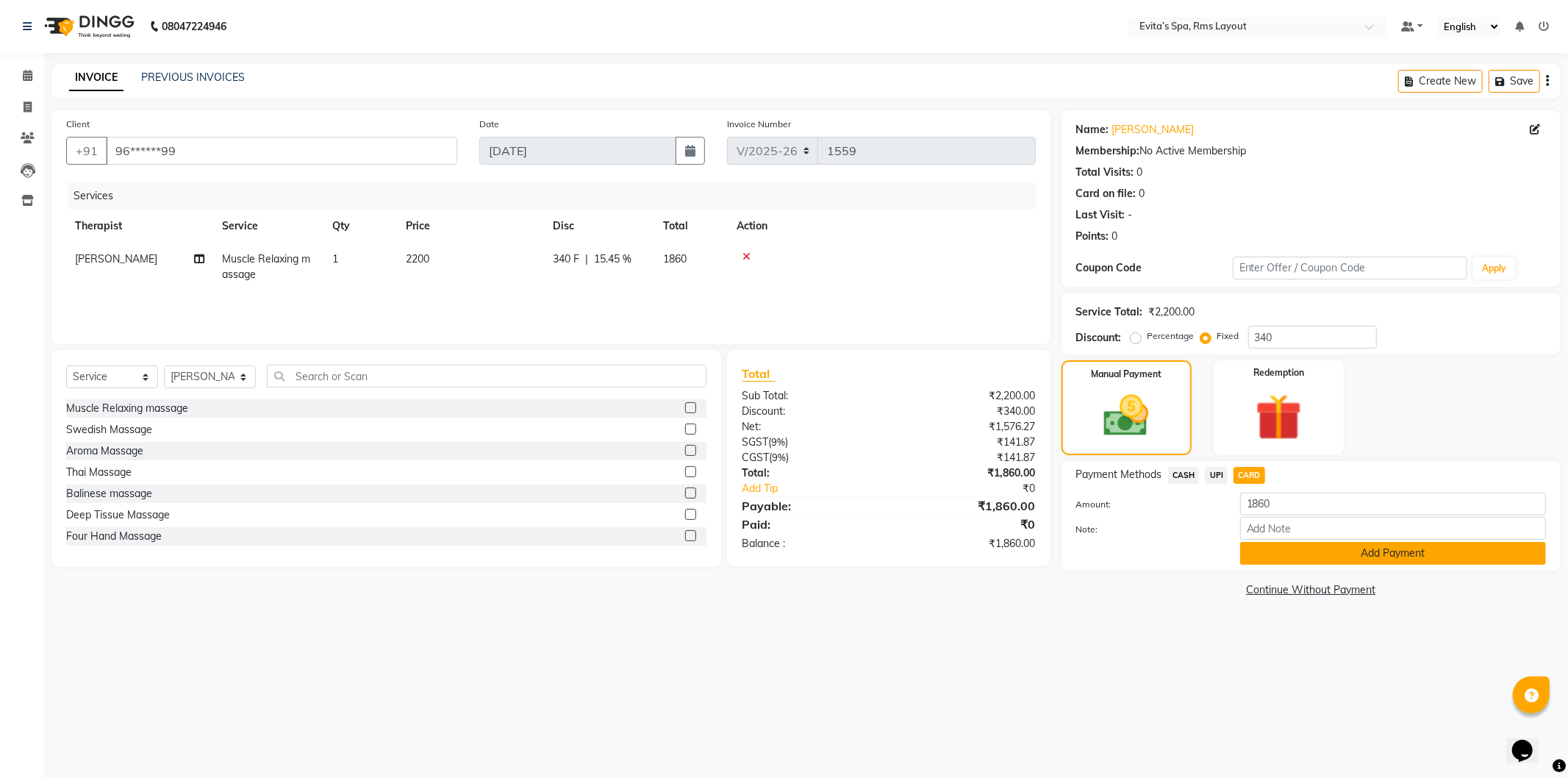
click at [1304, 549] on button "Add Payment" at bounding box center [1393, 553] width 306 height 23
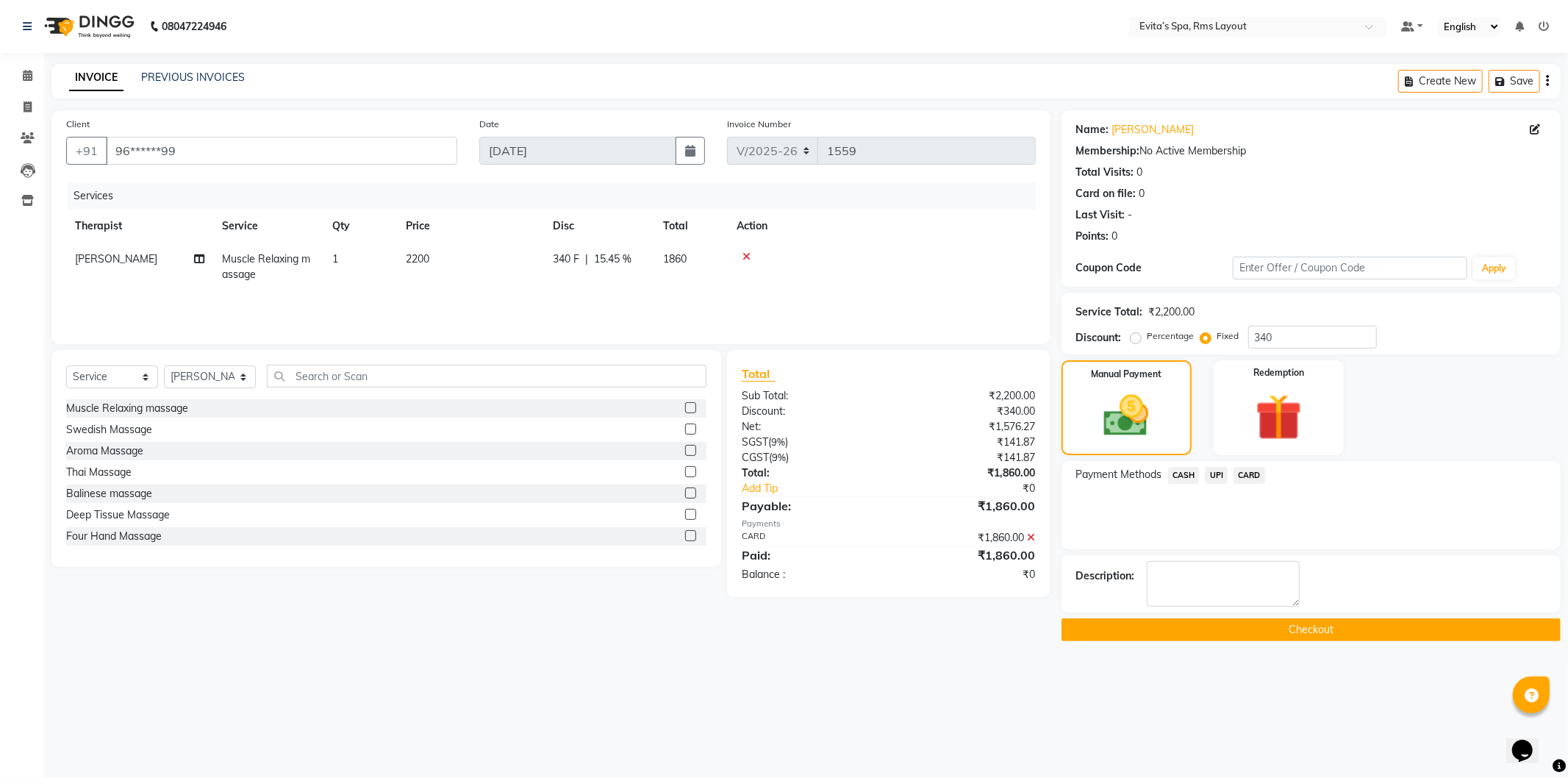
click at [1319, 623] on button "Checkout" at bounding box center [1311, 630] width 499 height 23
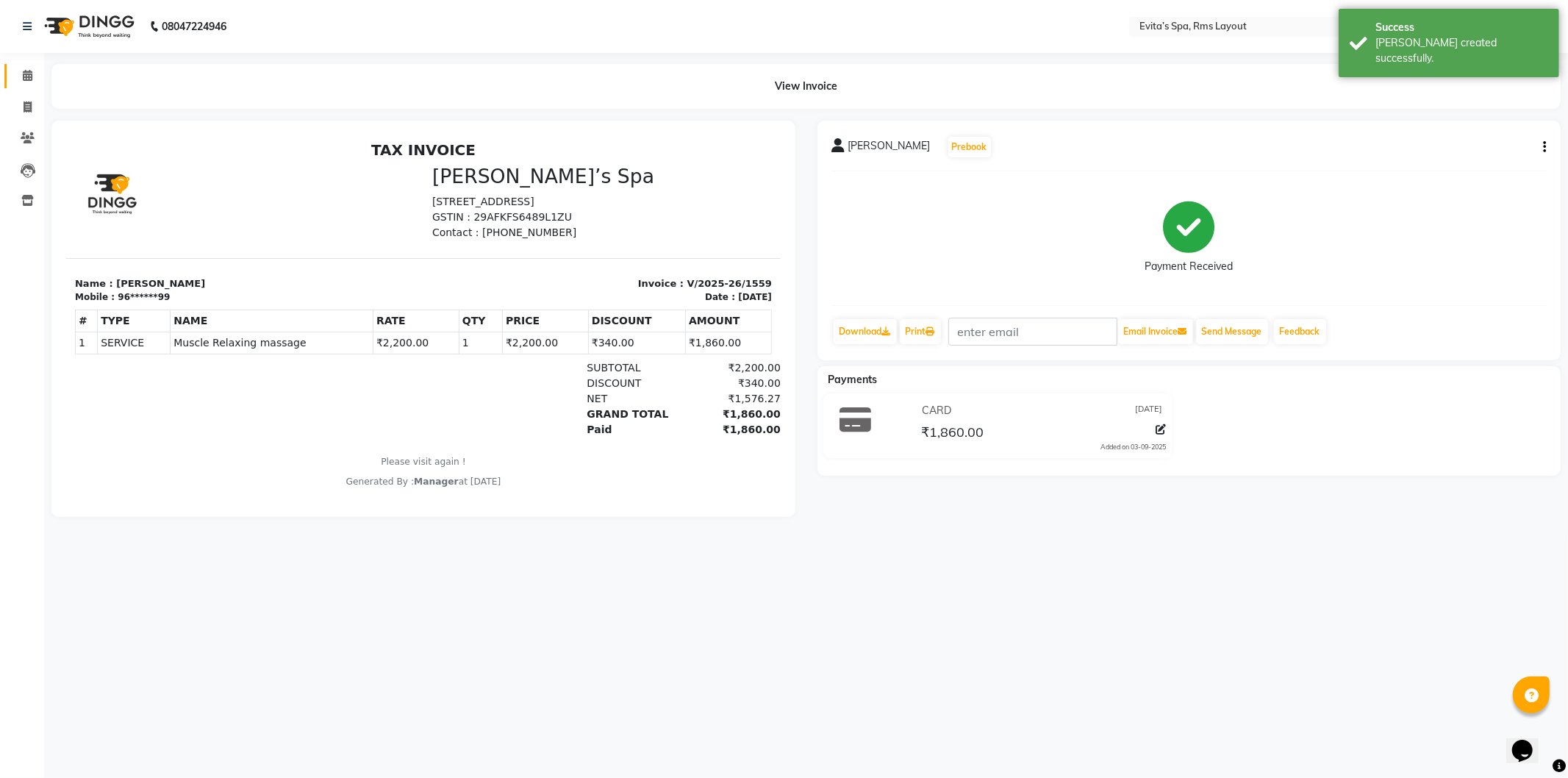
click at [23, 84] on link "Calendar" at bounding box center [22, 76] width 35 height 24
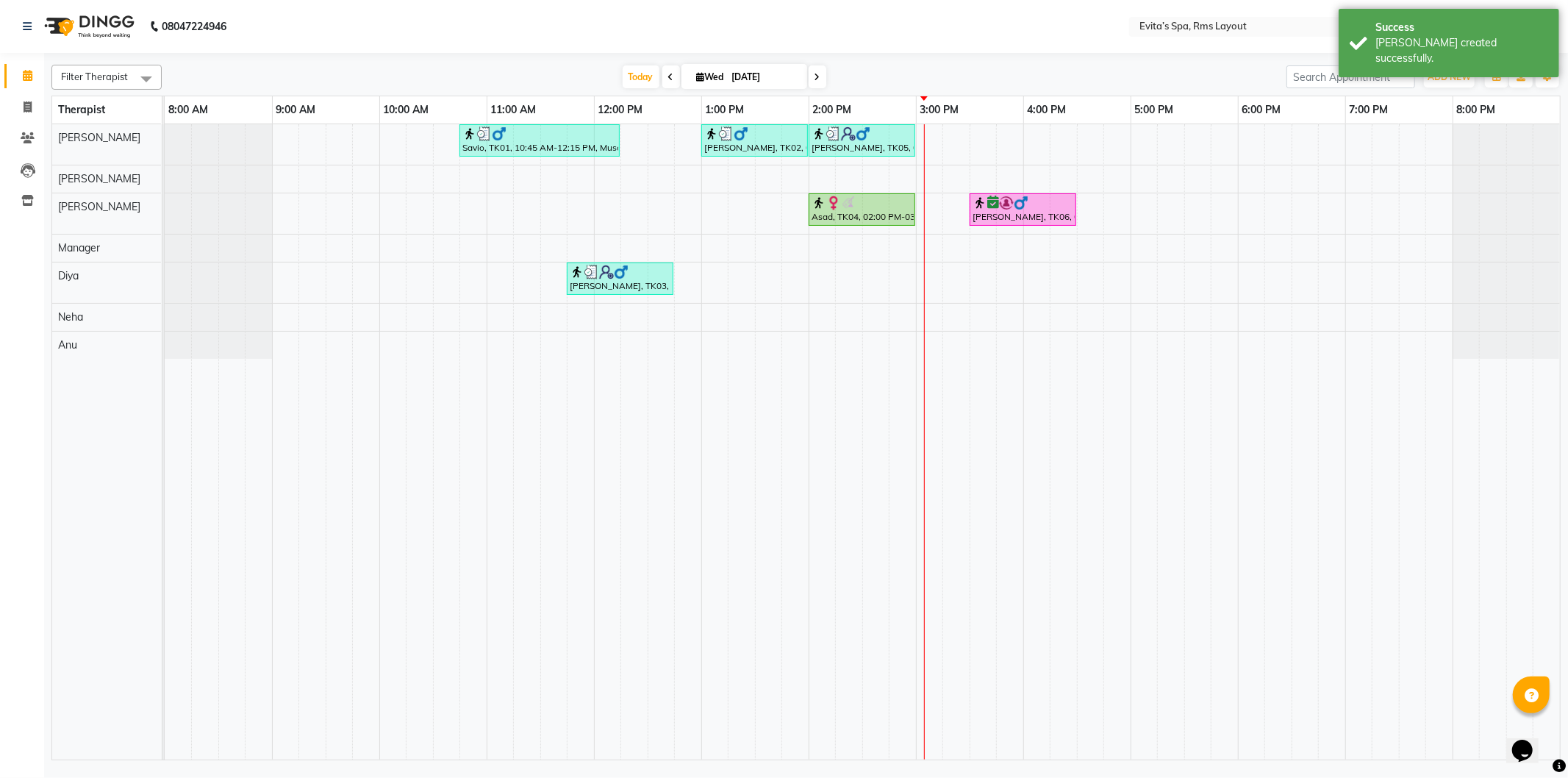
click at [497, 253] on div "Savio, TK01, 10:45 AM-12:15 PM, Muscle Relaxing massage Lokesh, TK02, 01:00 PM-…" at bounding box center [862, 442] width 1396 height 635
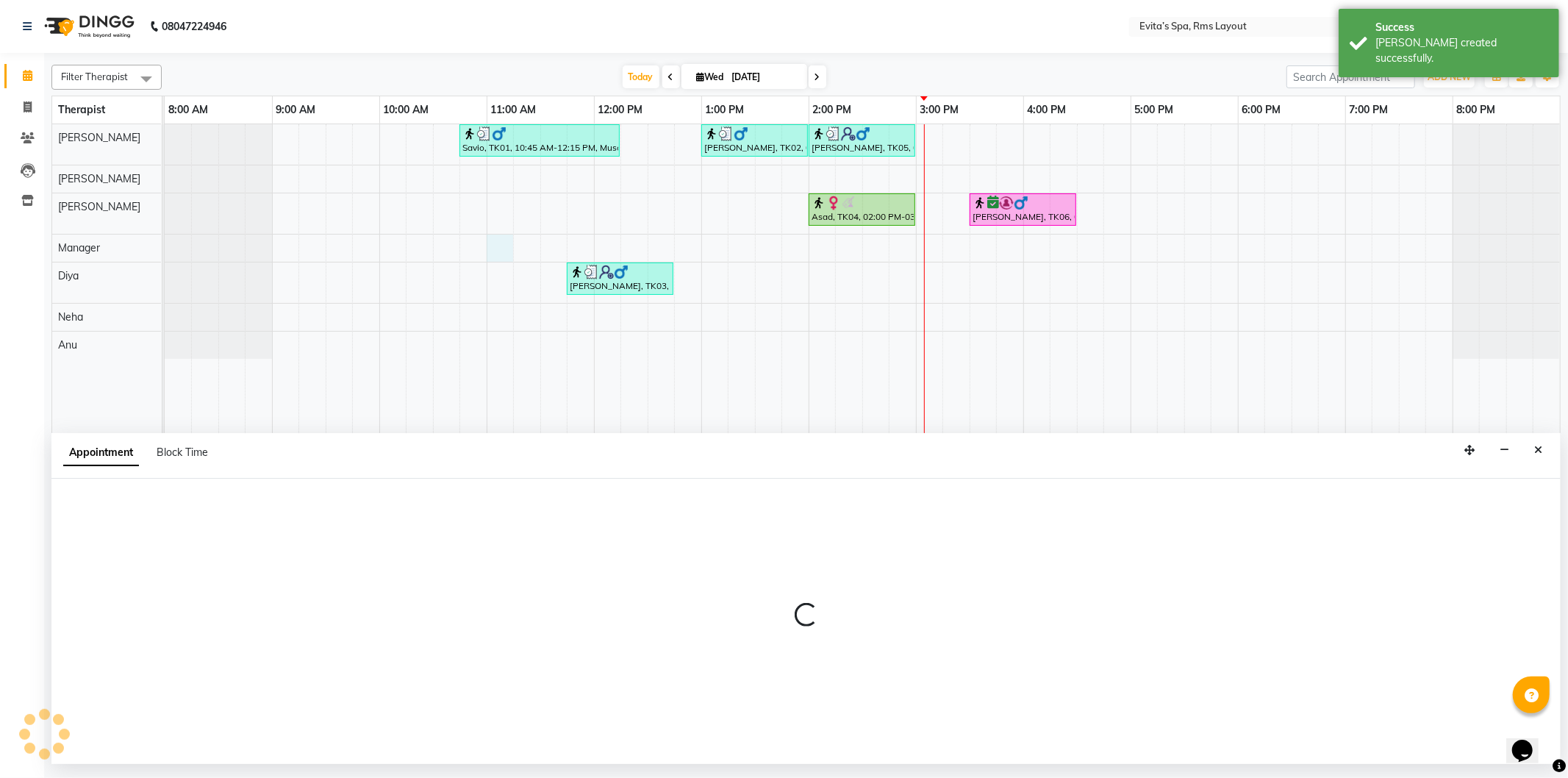
select select "71560"
select select "660"
select select "tentative"
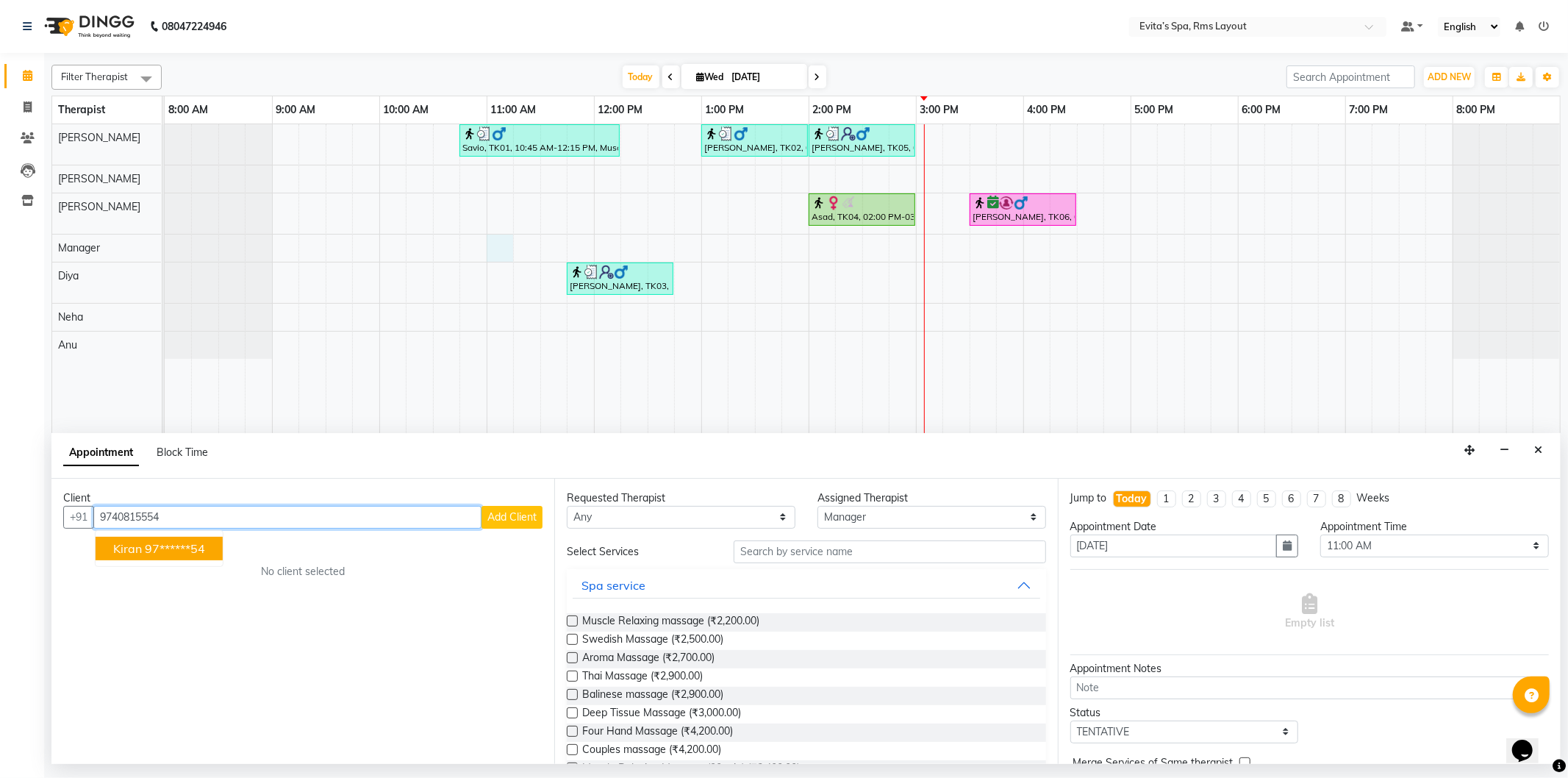
click at [202, 555] on ngb-highlight "97******54" at bounding box center [175, 549] width 60 height 15
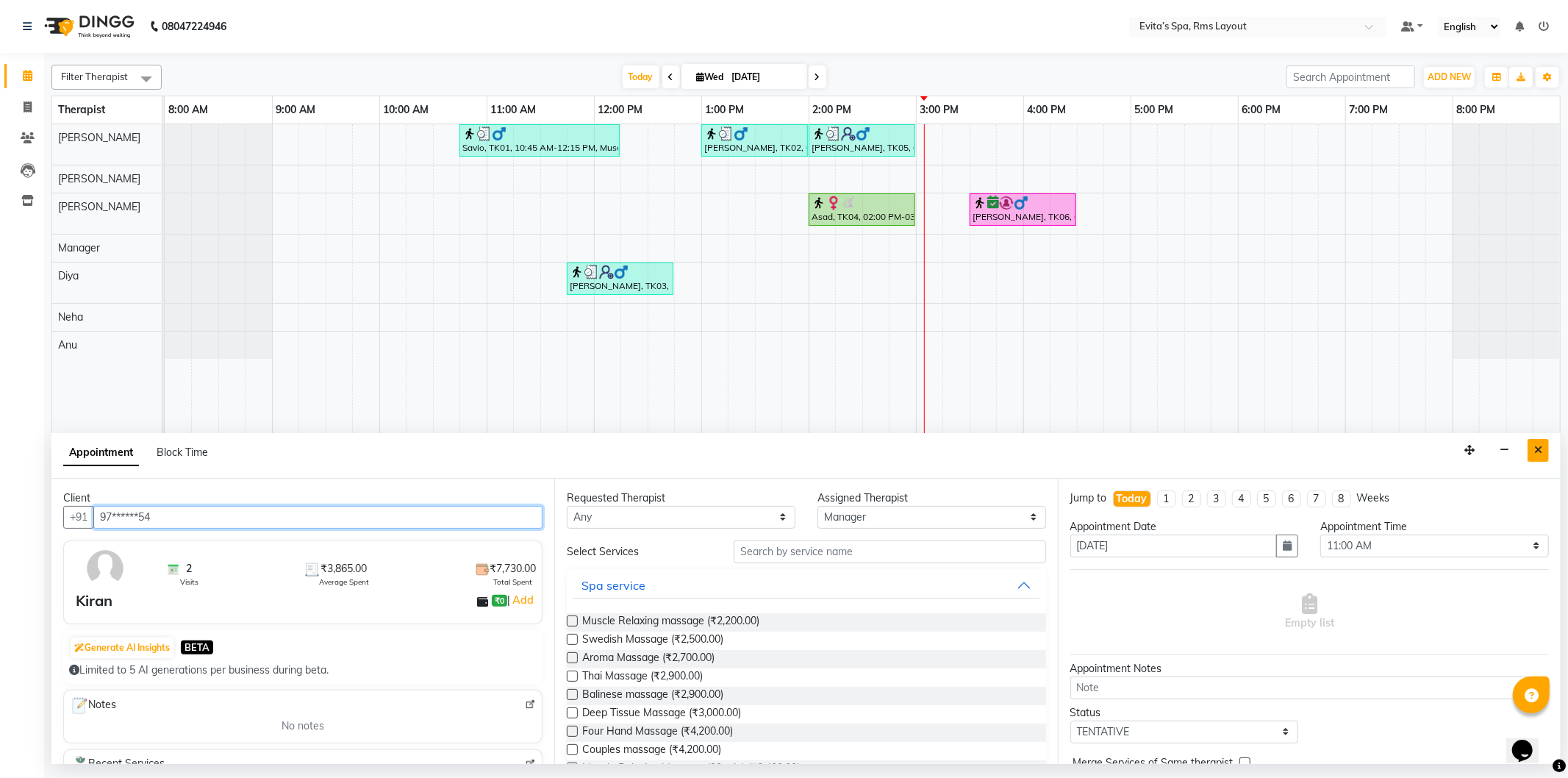
type input "97******54"
click at [1537, 449] on icon "Close" at bounding box center [1538, 449] width 8 height 10
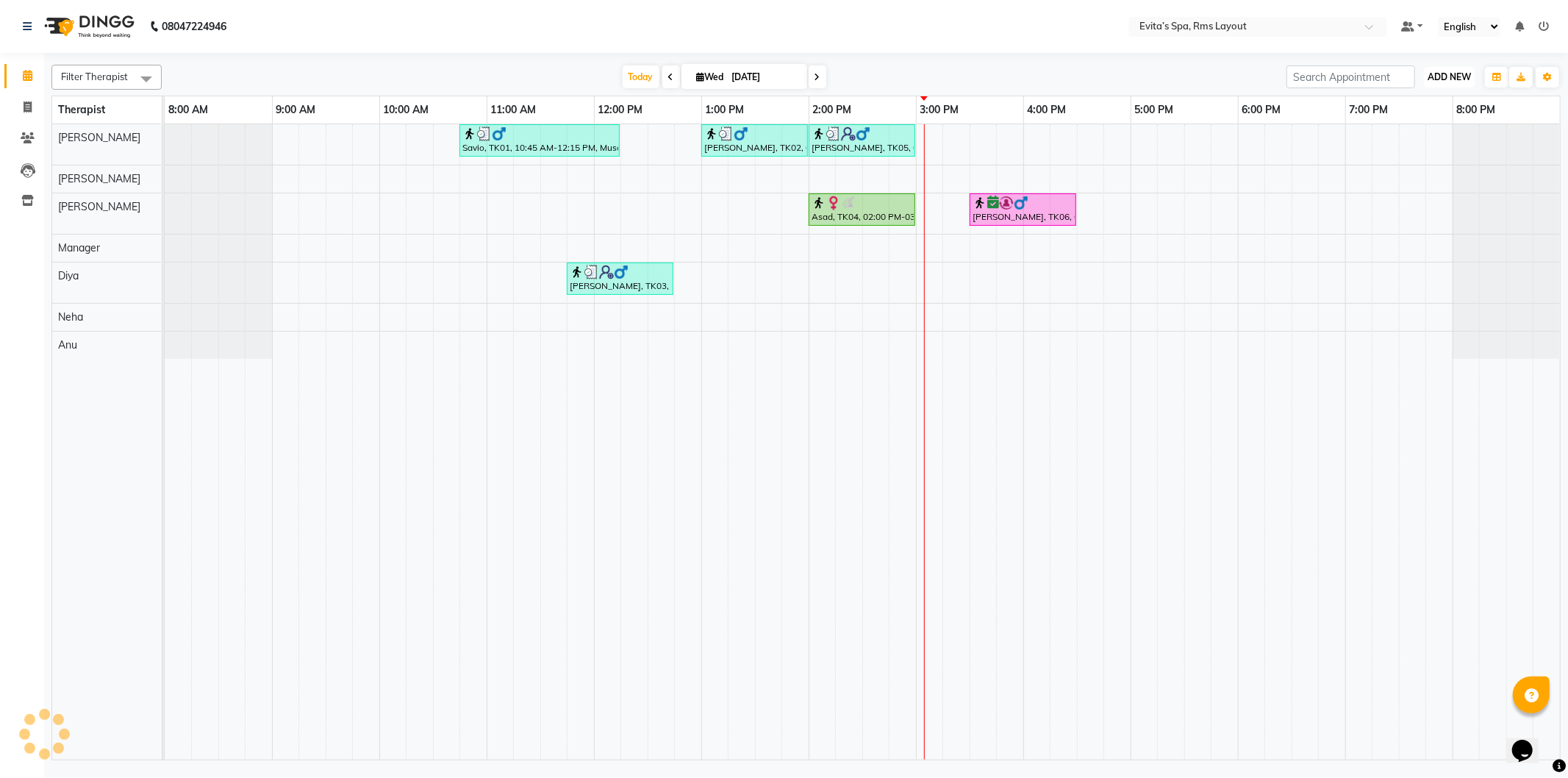
click at [1449, 83] on button "ADD NEW Toggle Dropdown" at bounding box center [1449, 77] width 51 height 20
click at [1393, 126] on link "Add Invoice" at bounding box center [1416, 124] width 116 height 20
select select "service"
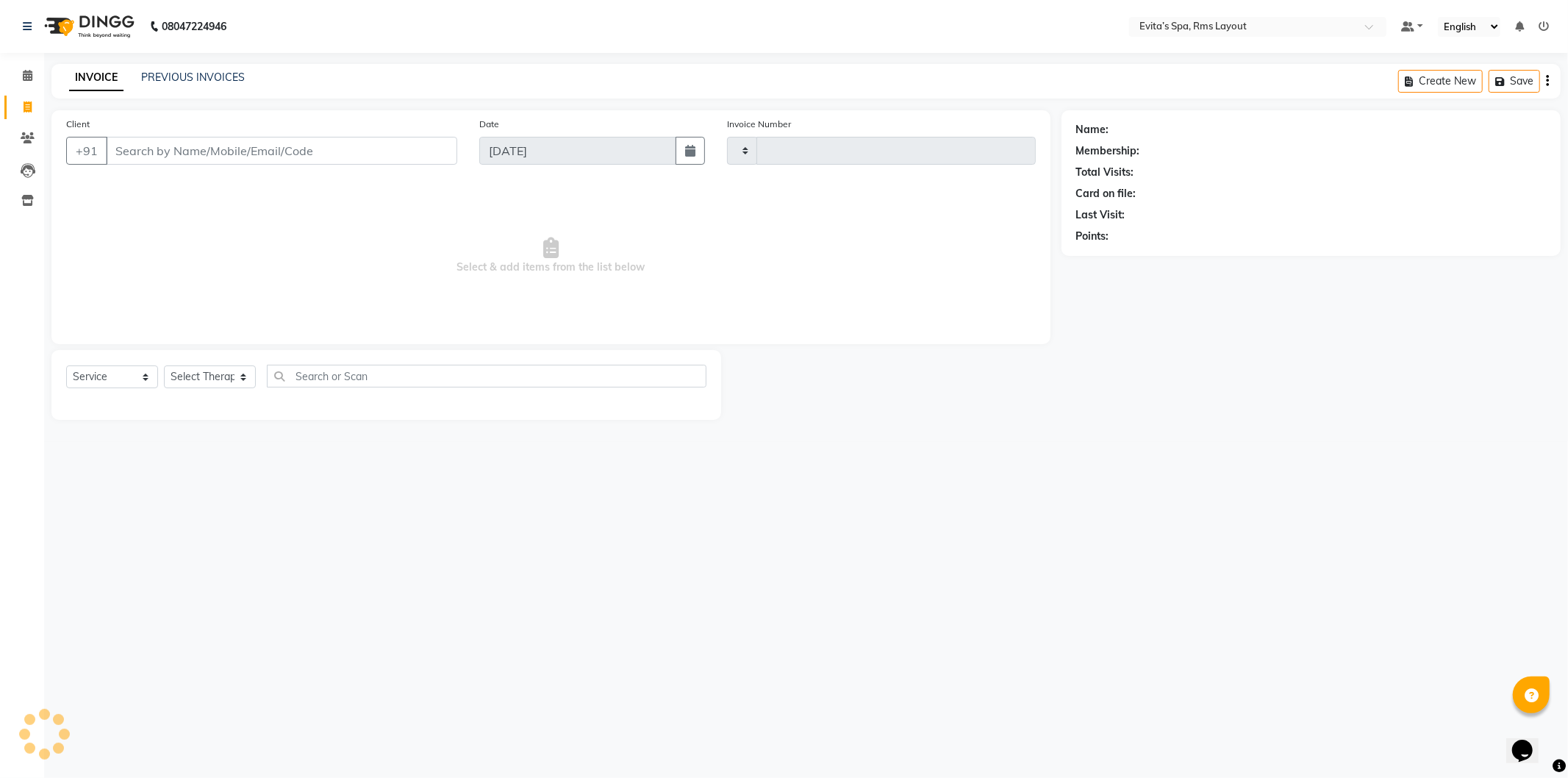
type input "1560"
select select "7850"
click at [218, 186] on button "Kiran 97******54" at bounding box center [169, 185] width 127 height 23
type input "97******54"
click at [208, 377] on select "Select Therapist Anu Diya Kavitha Manager Nancy Neha Rebecca" at bounding box center [210, 376] width 92 height 23
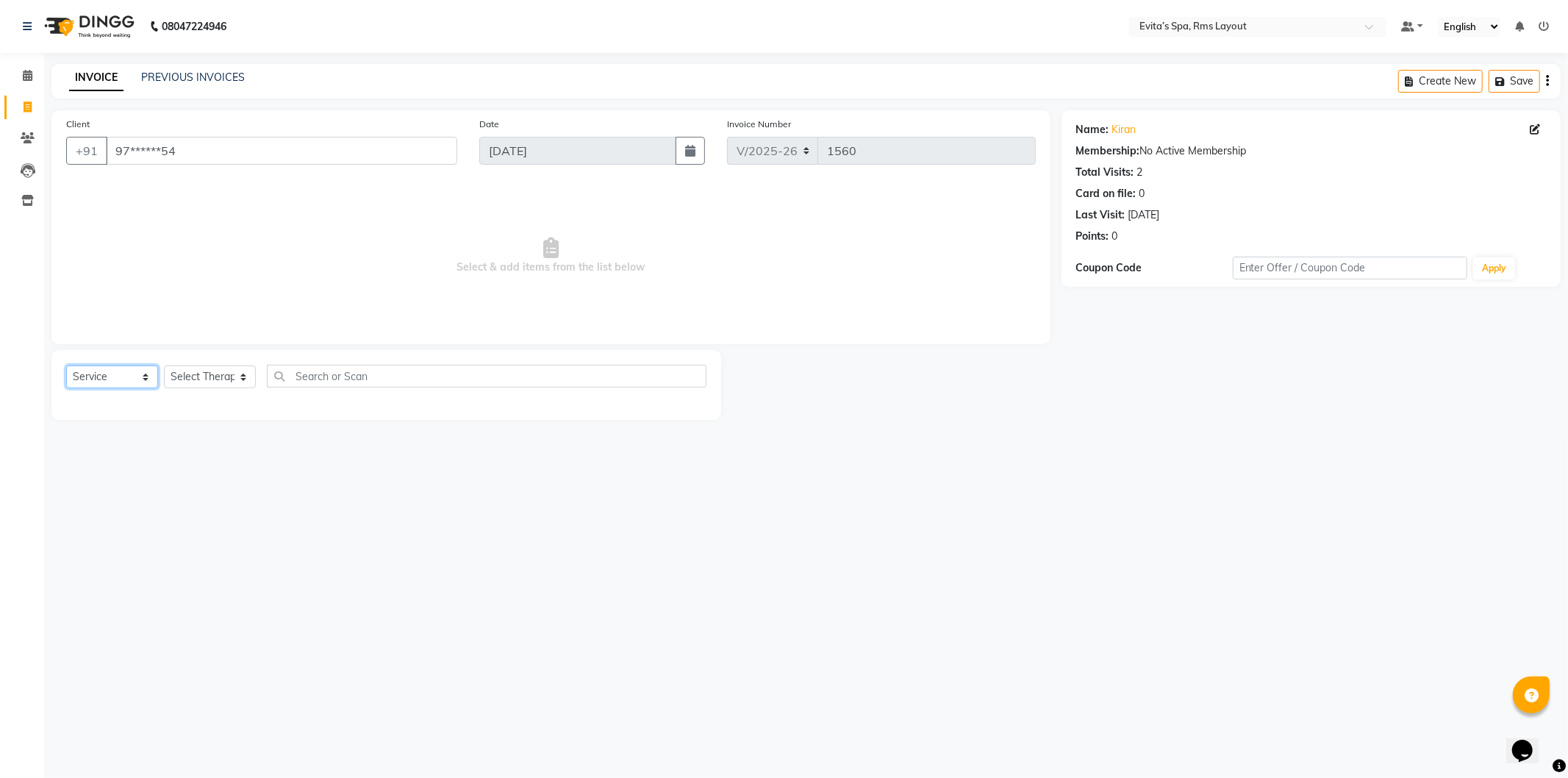
click at [126, 377] on select "Select Service Product Membership Package Voucher Prepaid Gift Card" at bounding box center [112, 376] width 92 height 23
select select "package"
click at [66, 366] on select "Select Service Product Membership Package Voucher Prepaid Gift Card" at bounding box center [112, 376] width 92 height 23
click at [182, 377] on select "Select Therapist Anu Diya Kavitha Manager Nancy Neha Rebecca" at bounding box center [210, 376] width 92 height 23
select select "71560"
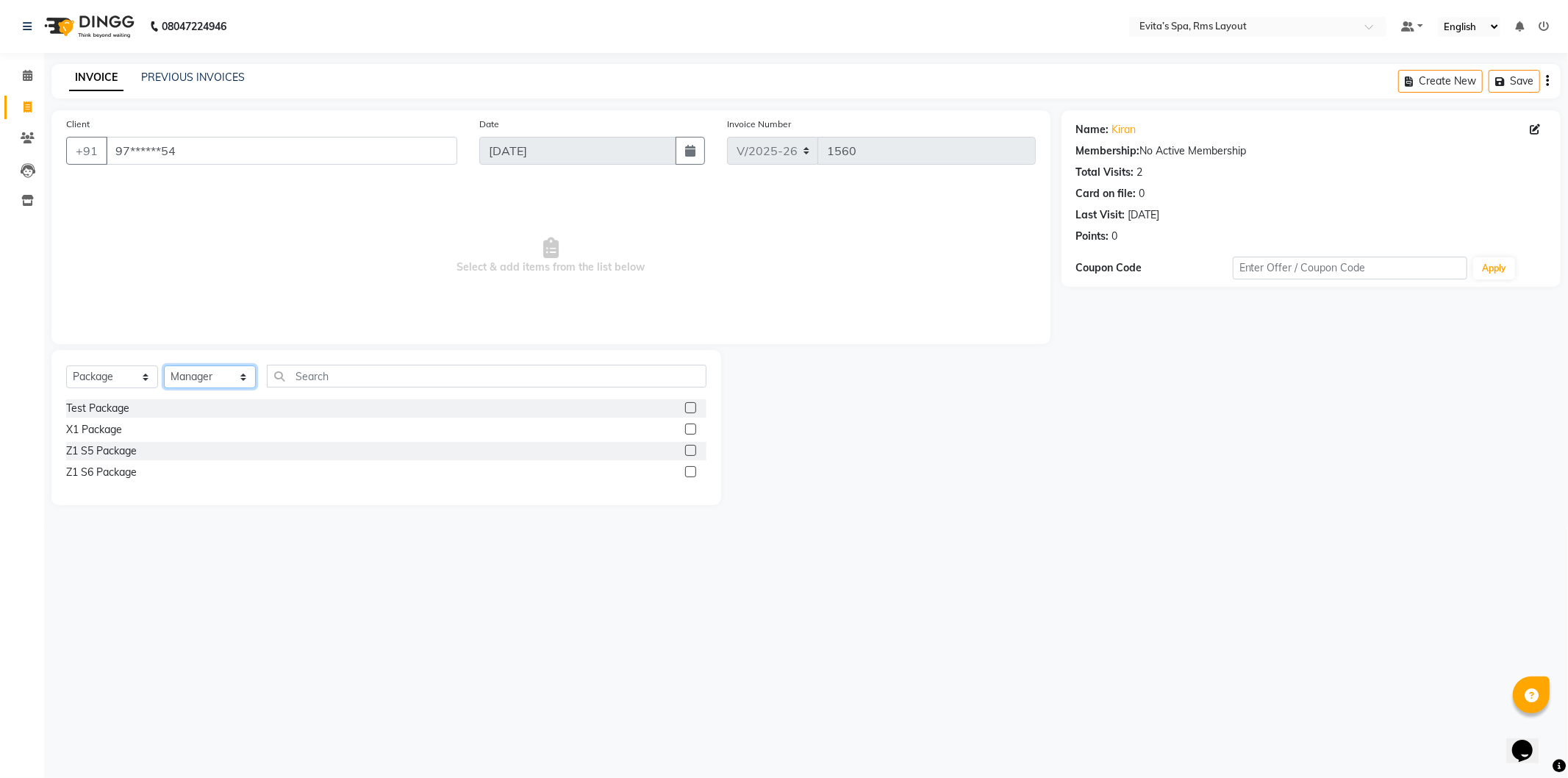
click at [164, 366] on select "Select Therapist Anu Diya Kavitha Manager Nancy Neha Rebecca" at bounding box center [210, 376] width 92 height 23
click at [365, 387] on input "text" at bounding box center [487, 376] width 440 height 23
click at [689, 449] on label at bounding box center [690, 450] width 11 height 11
click at [689, 449] on input "checkbox" at bounding box center [690, 451] width 9 height 9
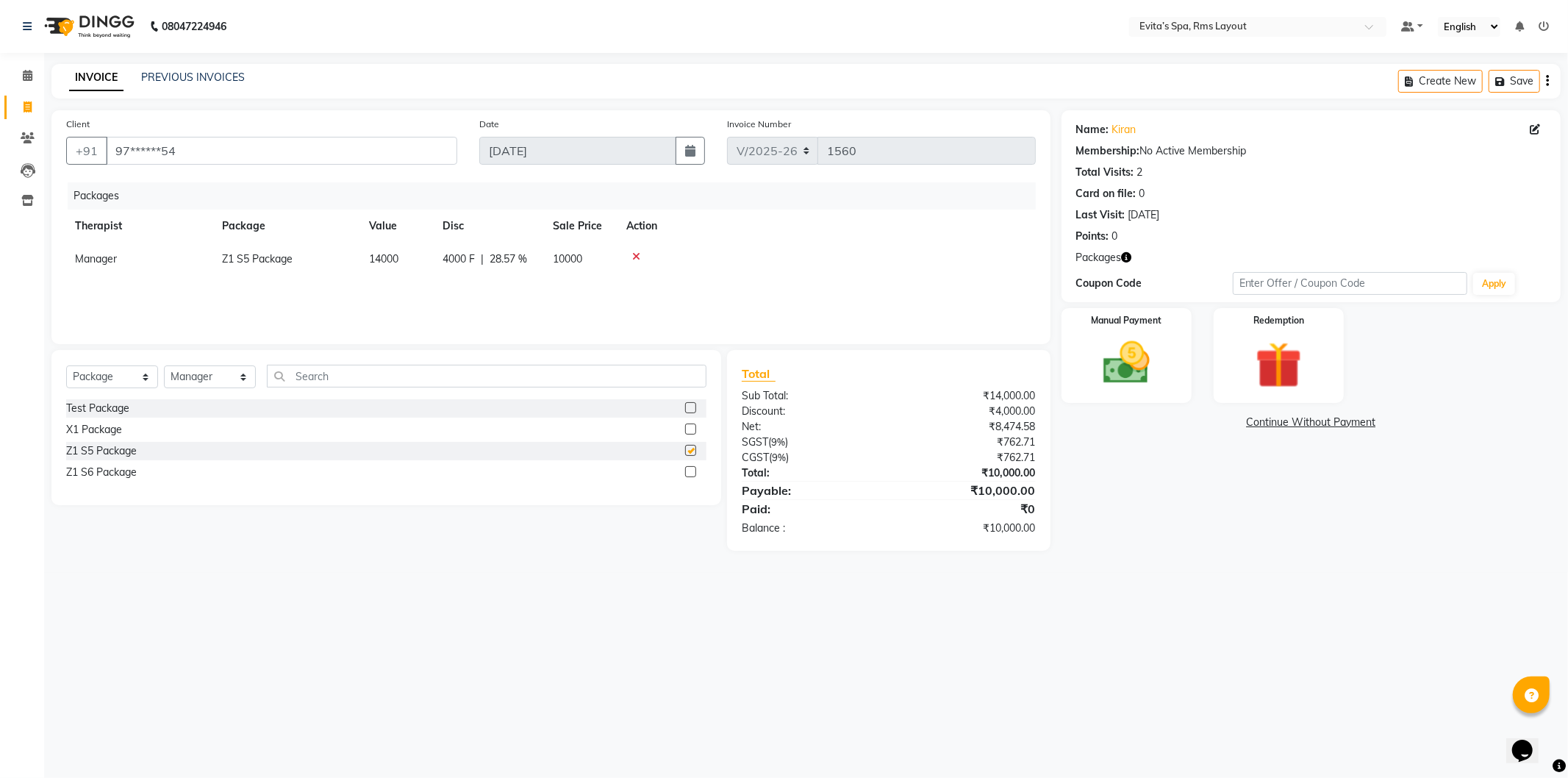
checkbox input "false"
click at [636, 258] on icon at bounding box center [637, 256] width 8 height 10
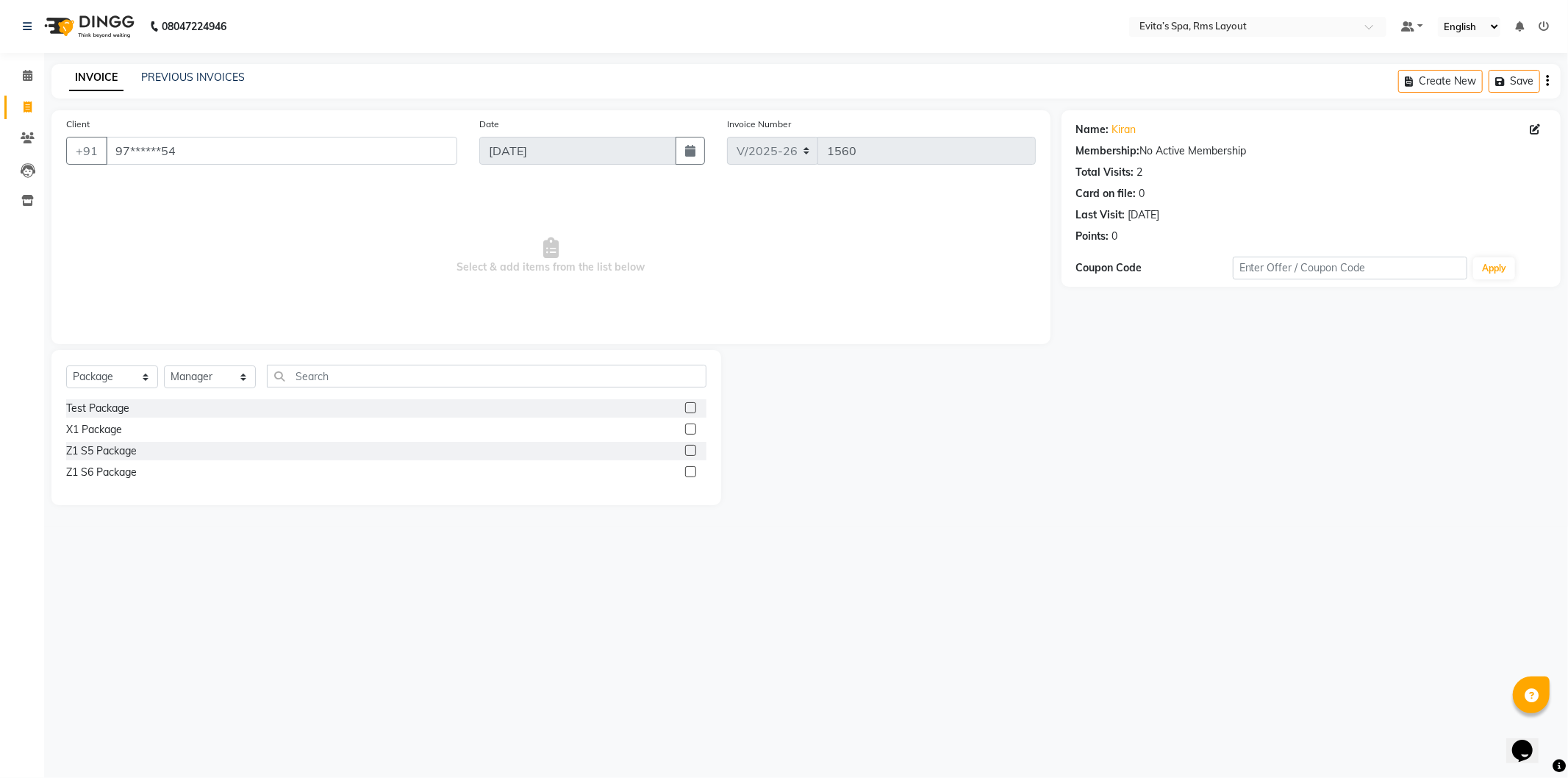
click at [688, 474] on label at bounding box center [690, 472] width 11 height 11
click at [688, 474] on input "checkbox" at bounding box center [690, 472] width 9 height 9
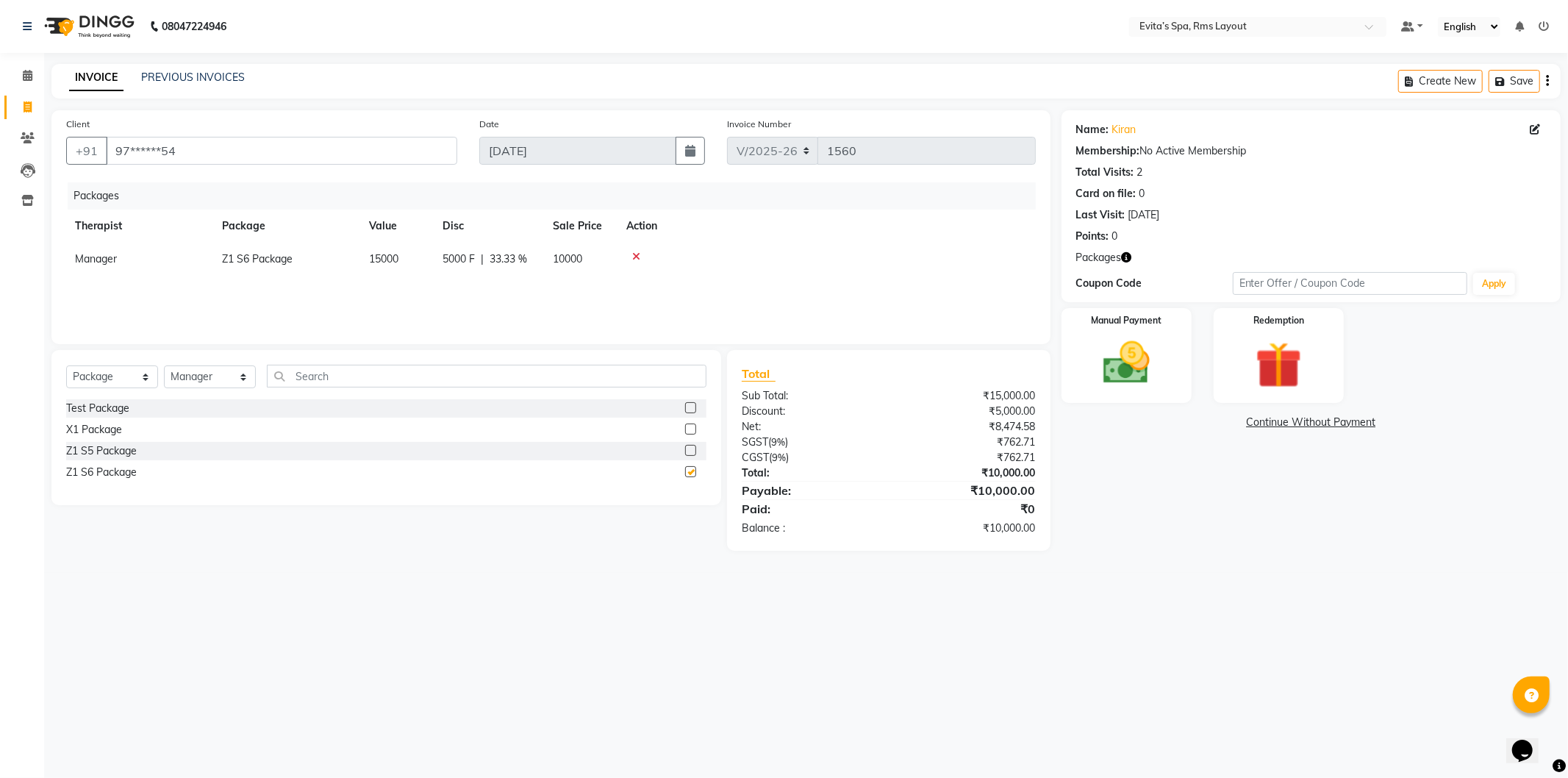
checkbox input "false"
click at [135, 376] on select "Select Service Product Membership Package Voucher Prepaid Gift Card" at bounding box center [112, 376] width 92 height 23
click at [369, 491] on div "Select Service Product Membership Package Voucher Prepaid Gift Card Select Ther…" at bounding box center [386, 428] width 670 height 155
click at [87, 432] on div "X1 Package" at bounding box center [94, 430] width 56 height 16
checkbox input "false"
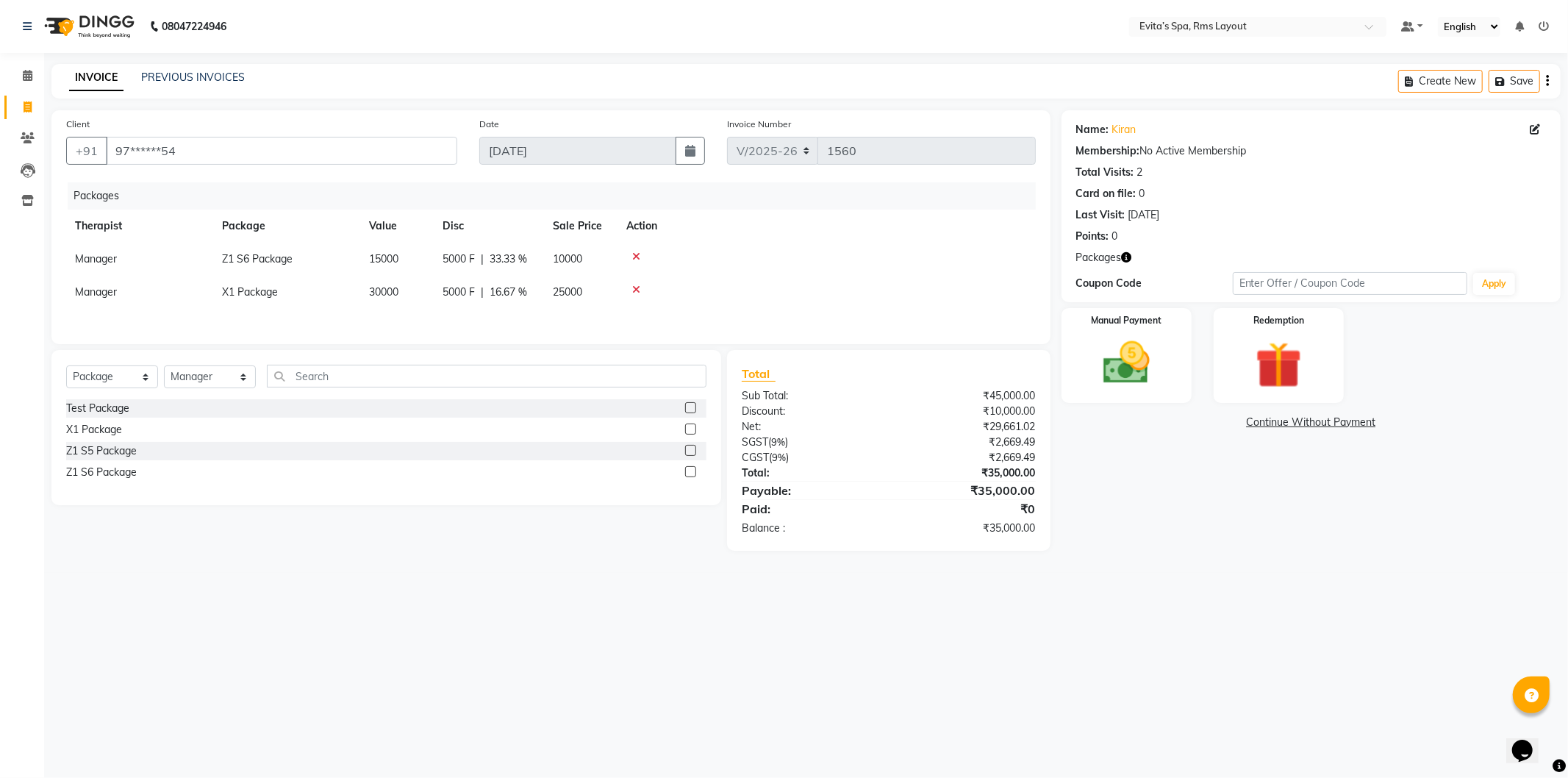
click at [633, 289] on icon at bounding box center [637, 290] width 8 height 10
click at [686, 476] on label at bounding box center [690, 472] width 11 height 11
click at [686, 476] on input "checkbox" at bounding box center [690, 472] width 9 height 9
checkbox input "false"
click at [637, 285] on icon at bounding box center [637, 290] width 8 height 10
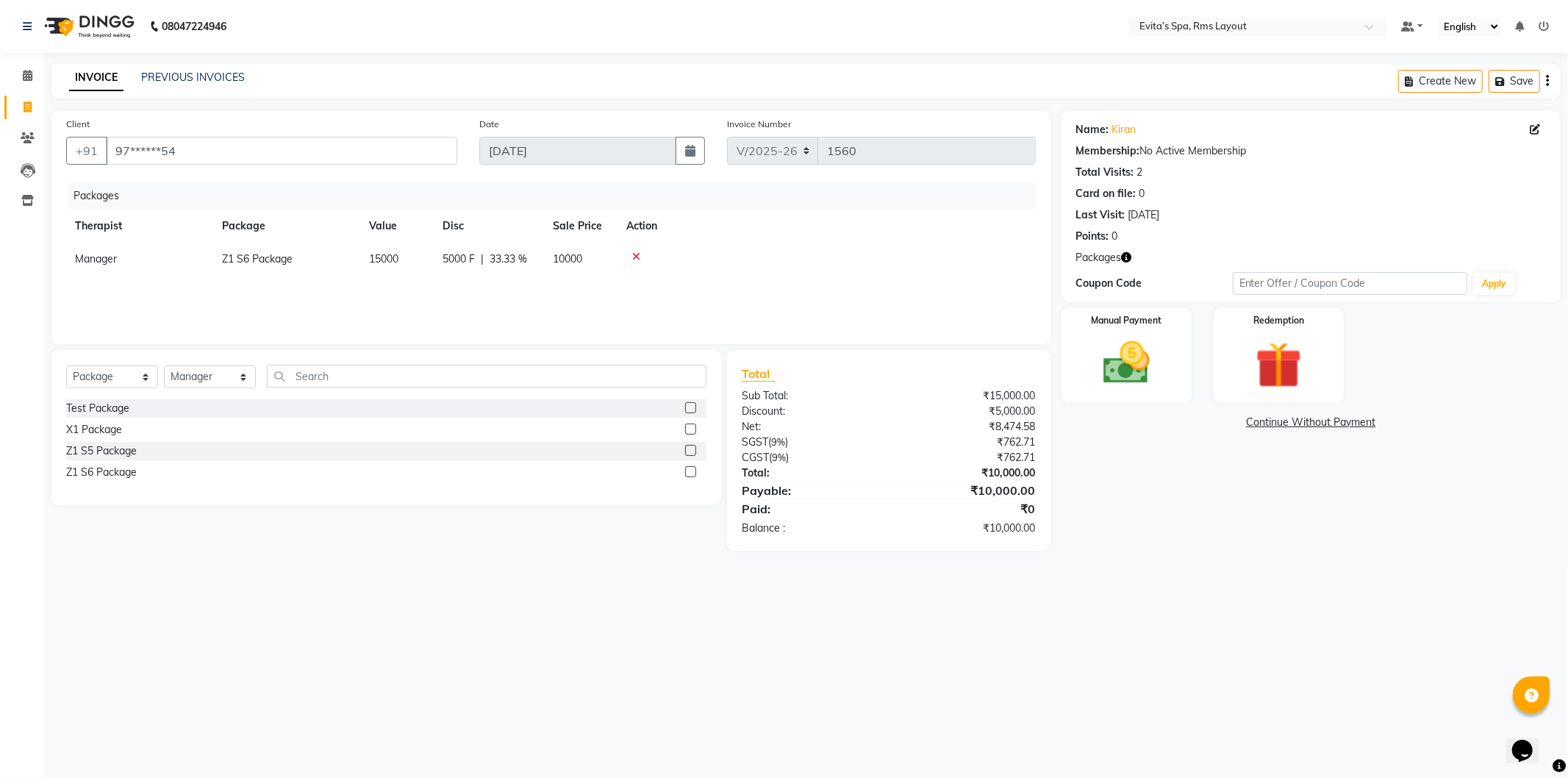
click at [692, 449] on label at bounding box center [690, 450] width 11 height 11
click at [692, 449] on input "checkbox" at bounding box center [690, 451] width 9 height 9
checkbox input "false"
click at [636, 288] on icon at bounding box center [637, 290] width 8 height 10
click at [638, 254] on icon at bounding box center [637, 256] width 8 height 10
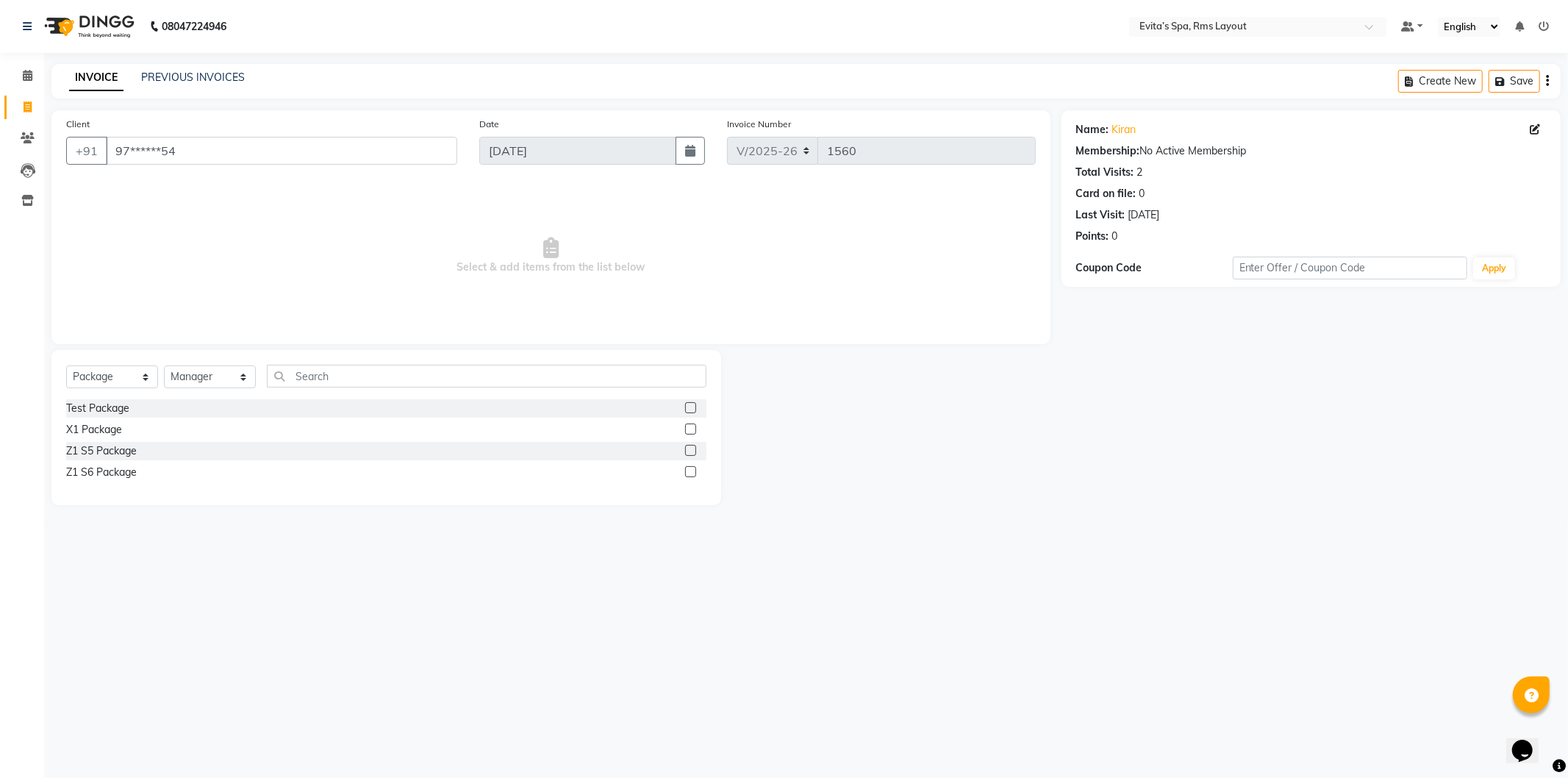
click at [691, 471] on label at bounding box center [690, 472] width 11 height 11
click at [691, 471] on input "checkbox" at bounding box center [690, 472] width 9 height 9
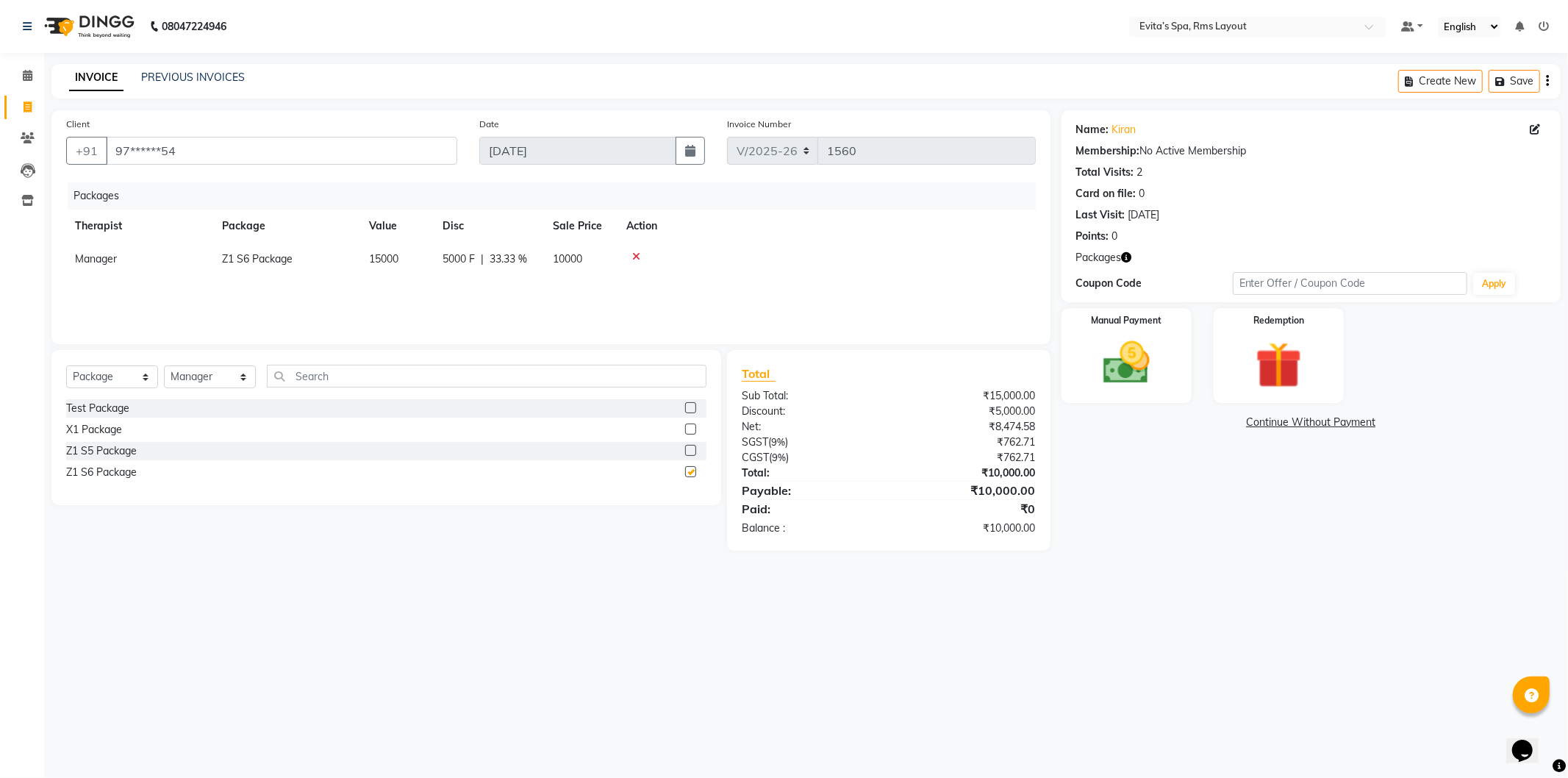
checkbox input "false"
click at [1133, 378] on img at bounding box center [1126, 364] width 79 height 56
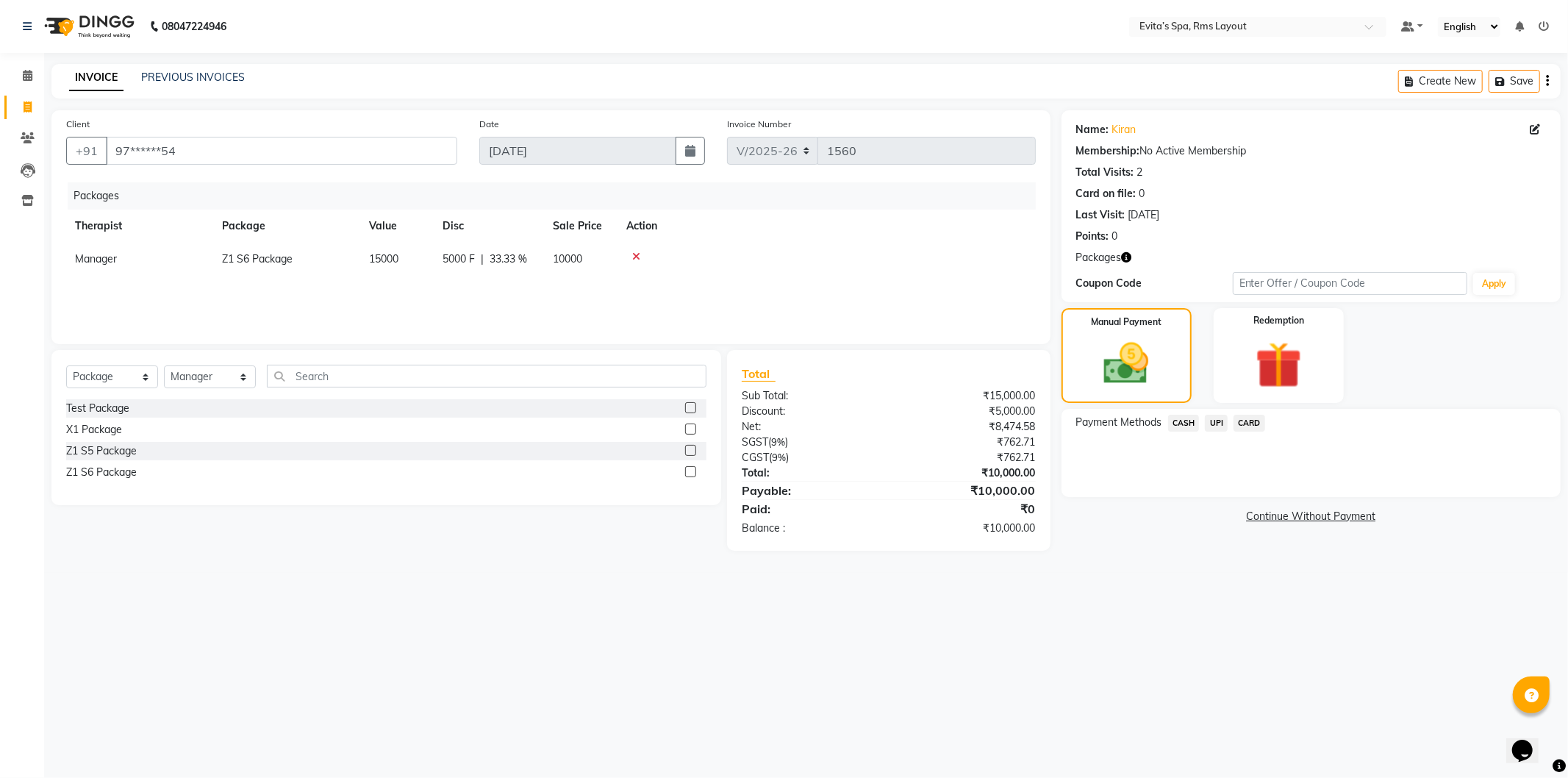
click at [1215, 421] on span "UPI" at bounding box center [1216, 424] width 23 height 17
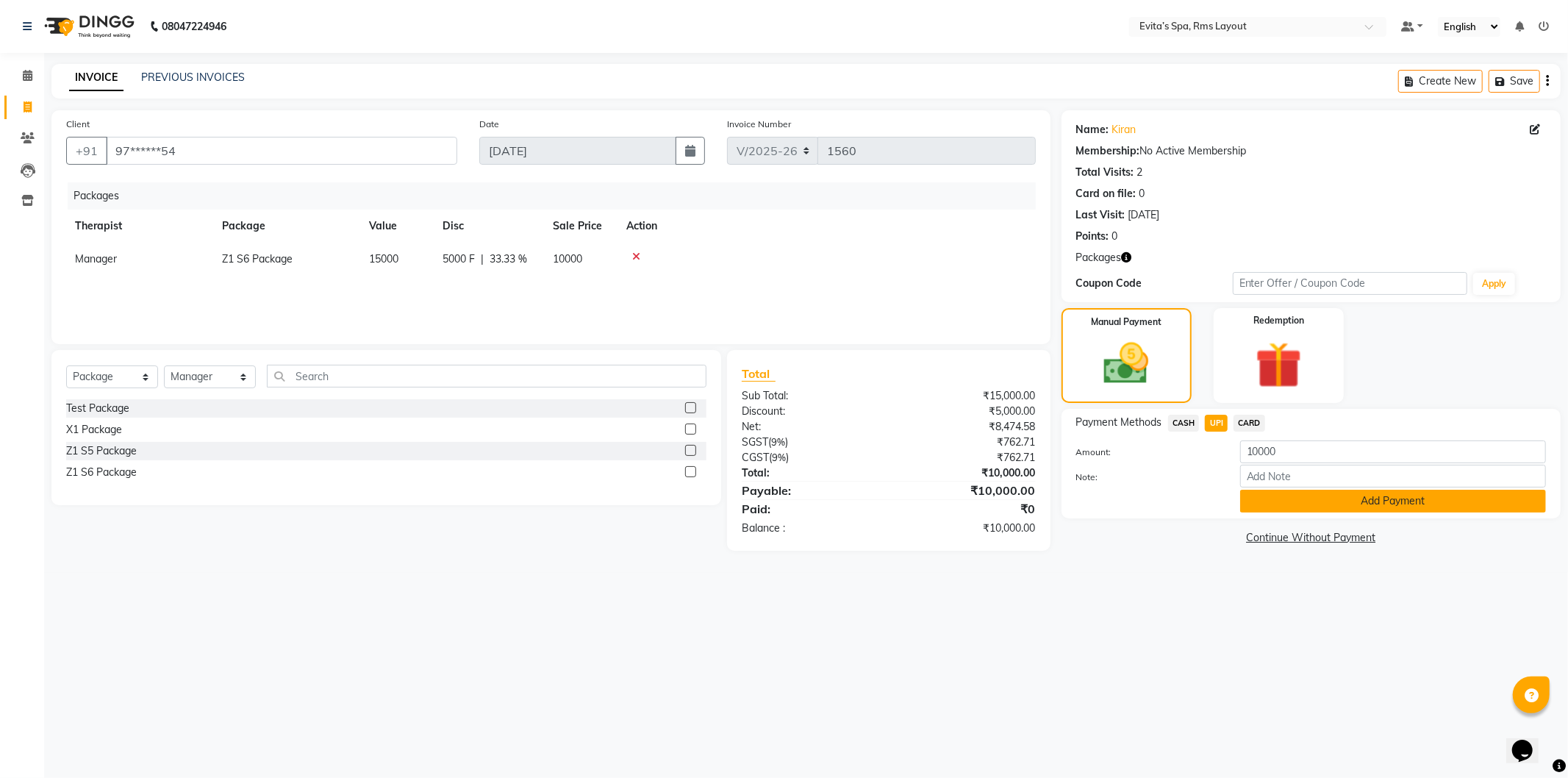
click at [1258, 503] on button "Add Payment" at bounding box center [1393, 501] width 306 height 23
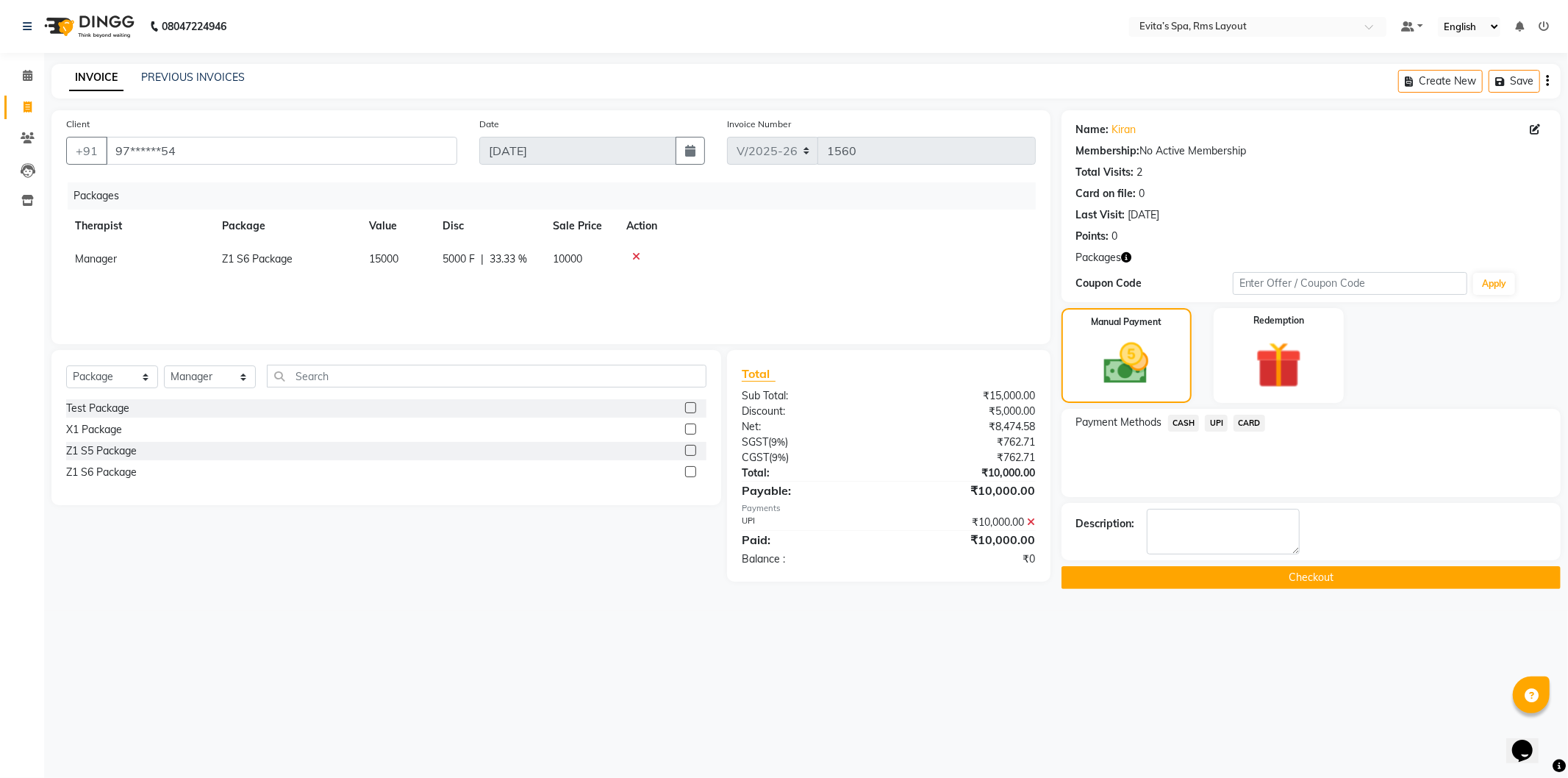
click at [1208, 583] on button "Checkout" at bounding box center [1311, 577] width 499 height 23
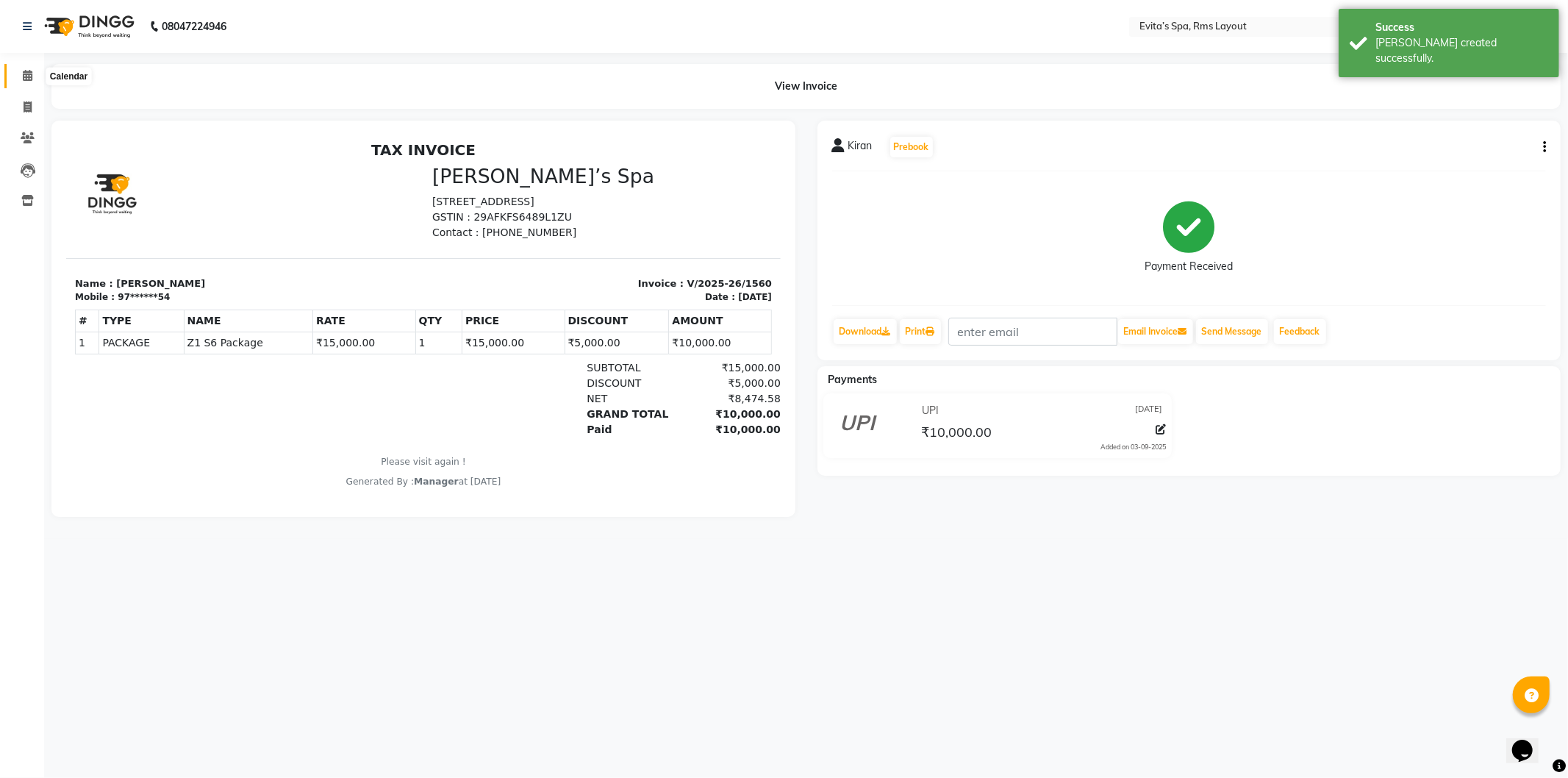
drag, startPoint x: 31, startPoint y: 83, endPoint x: 37, endPoint y: 92, distance: 10.8
click at [31, 83] on span at bounding box center [27, 76] width 26 height 17
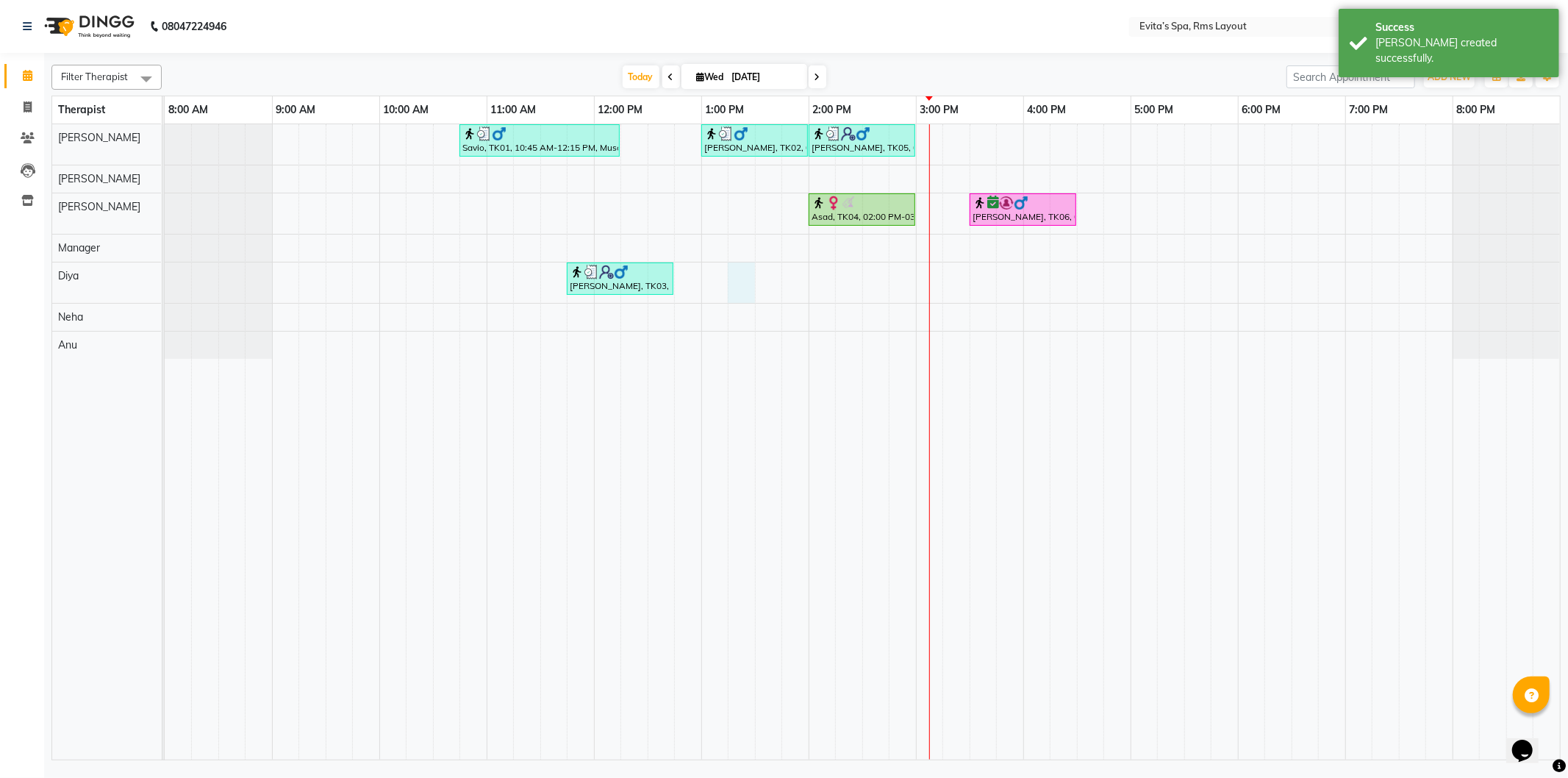
click at [740, 289] on div "Savio, TK01, 10:45 AM-12:15 PM, Muscle Relaxing massage Lokesh, TK02, 01:00 PM-…" at bounding box center [862, 442] width 1396 height 635
select select "81022"
select select "tentative"
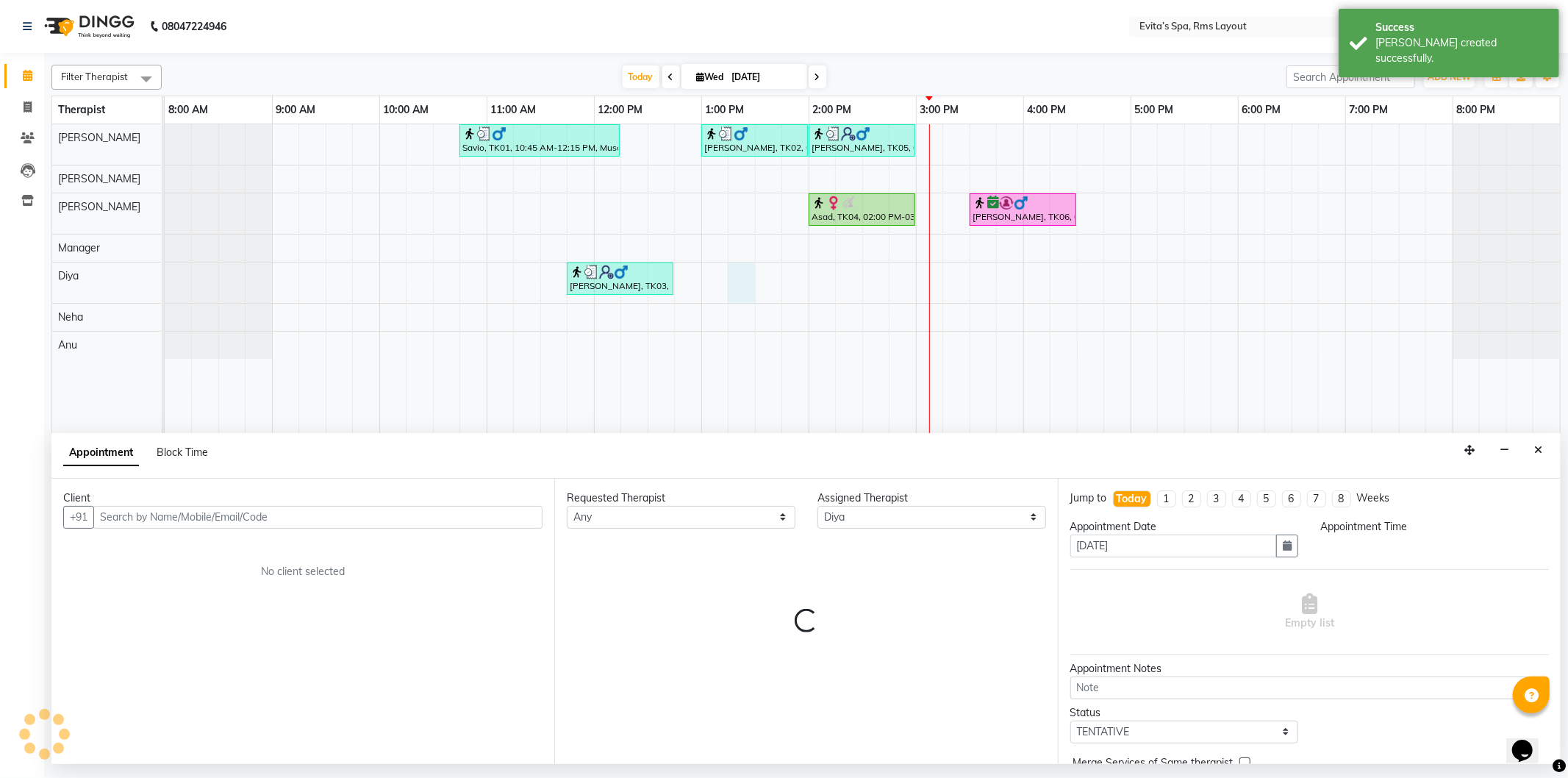
select select "795"
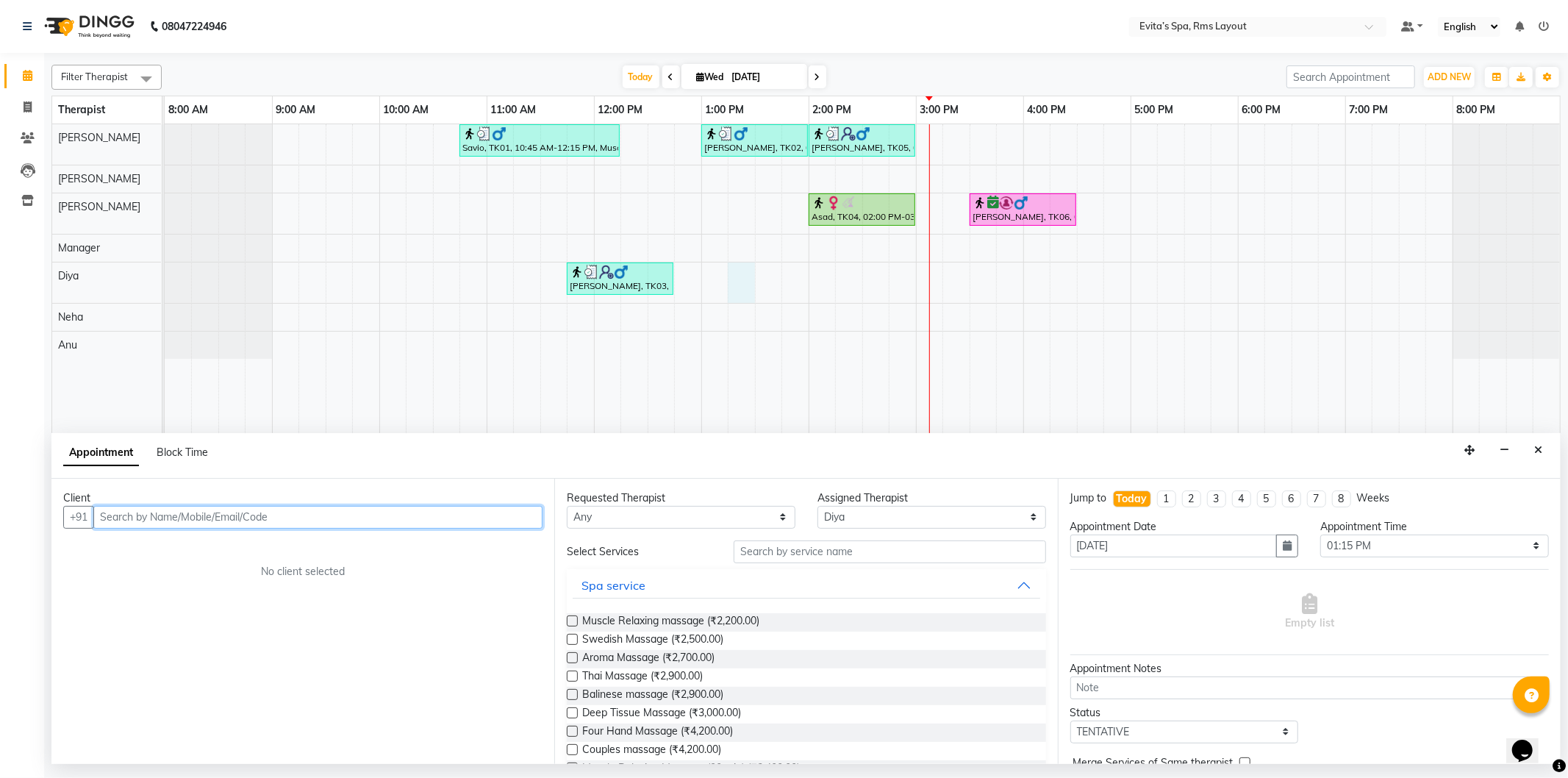
click at [288, 511] on input "text" at bounding box center [318, 517] width 449 height 23
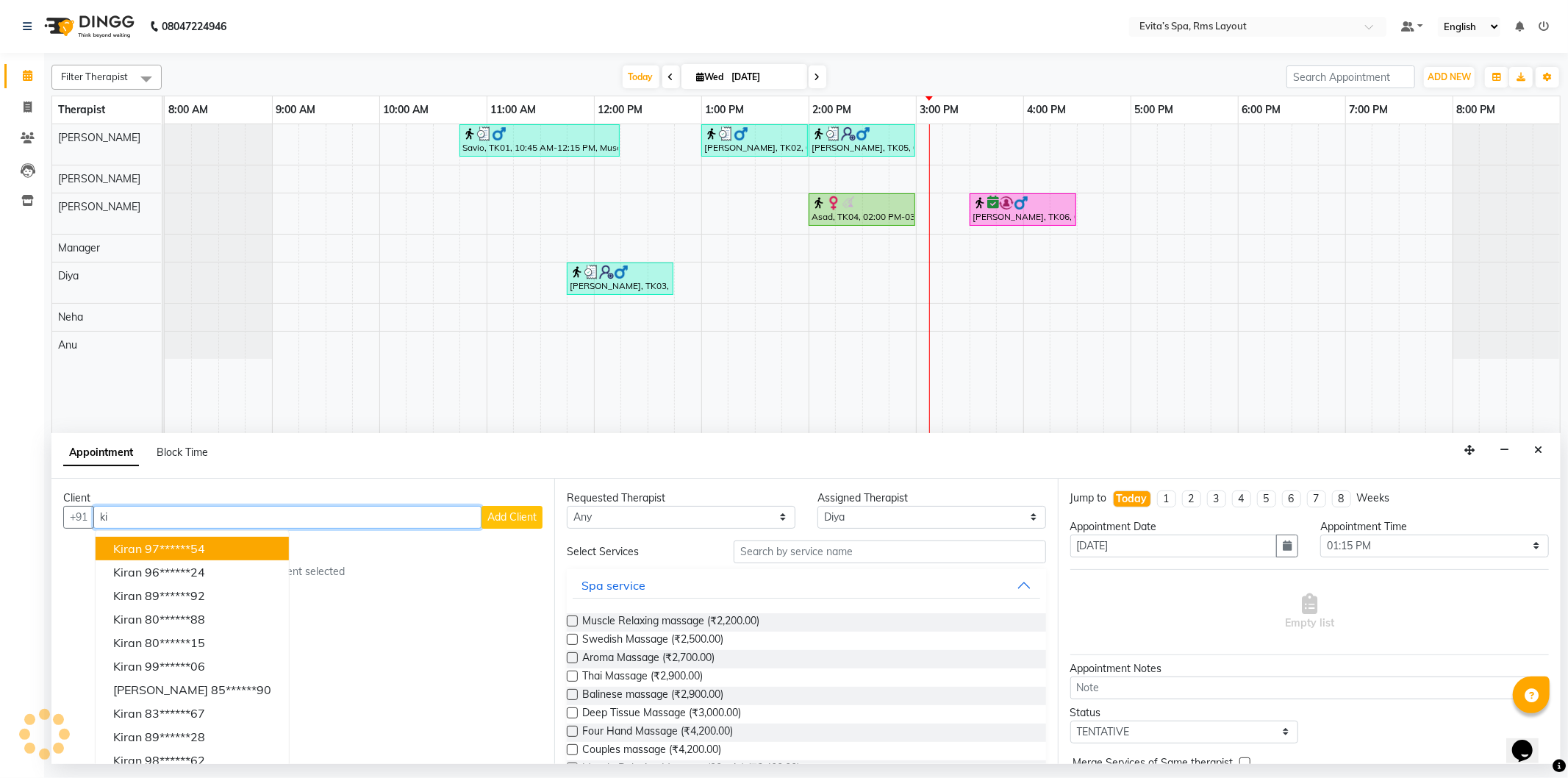
type input "k"
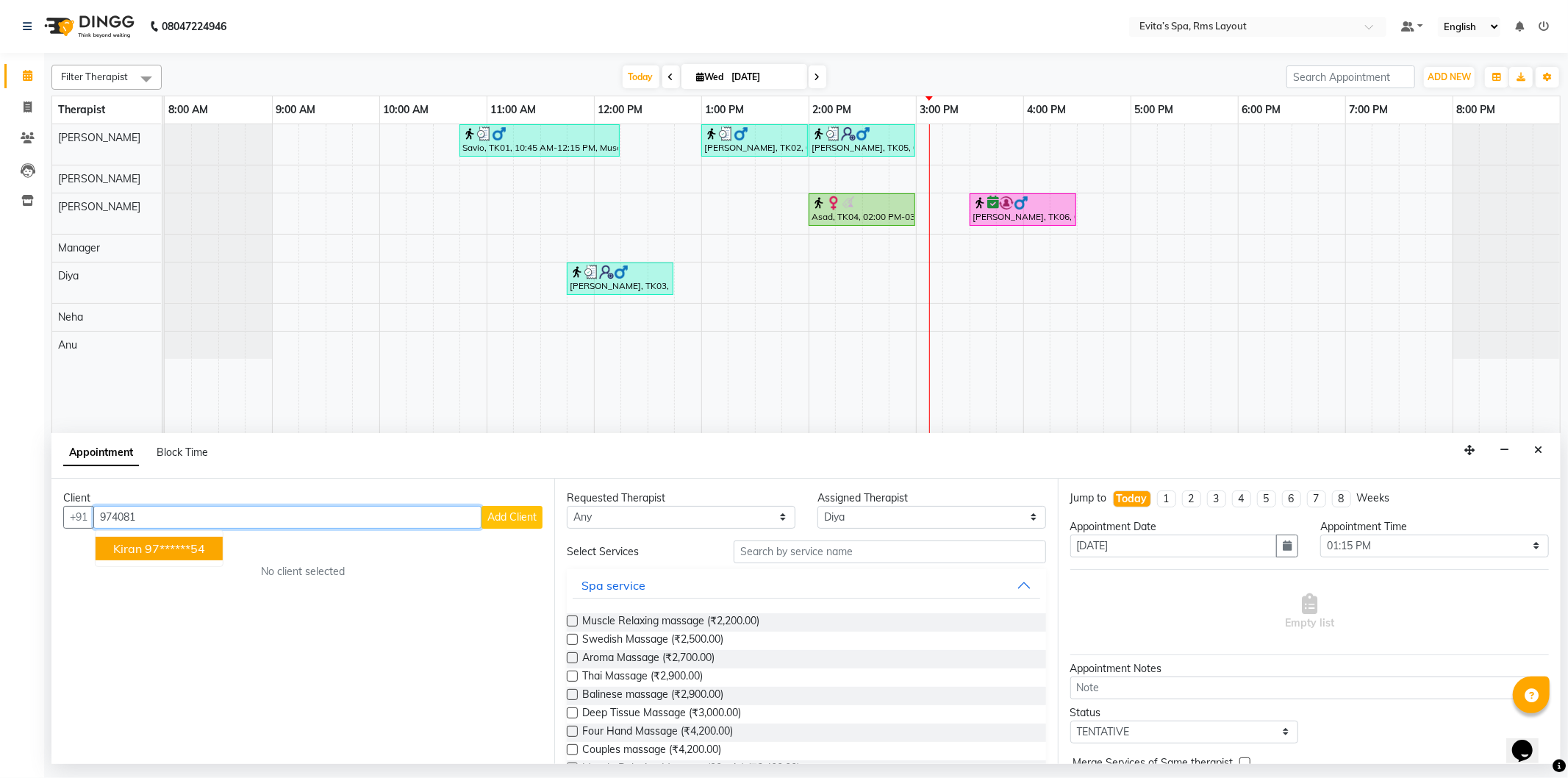
click at [179, 560] on ngb-typeahead-window "Kiran 97******54" at bounding box center [159, 549] width 129 height 37
click at [181, 554] on ngb-highlight "97******54" at bounding box center [175, 549] width 60 height 15
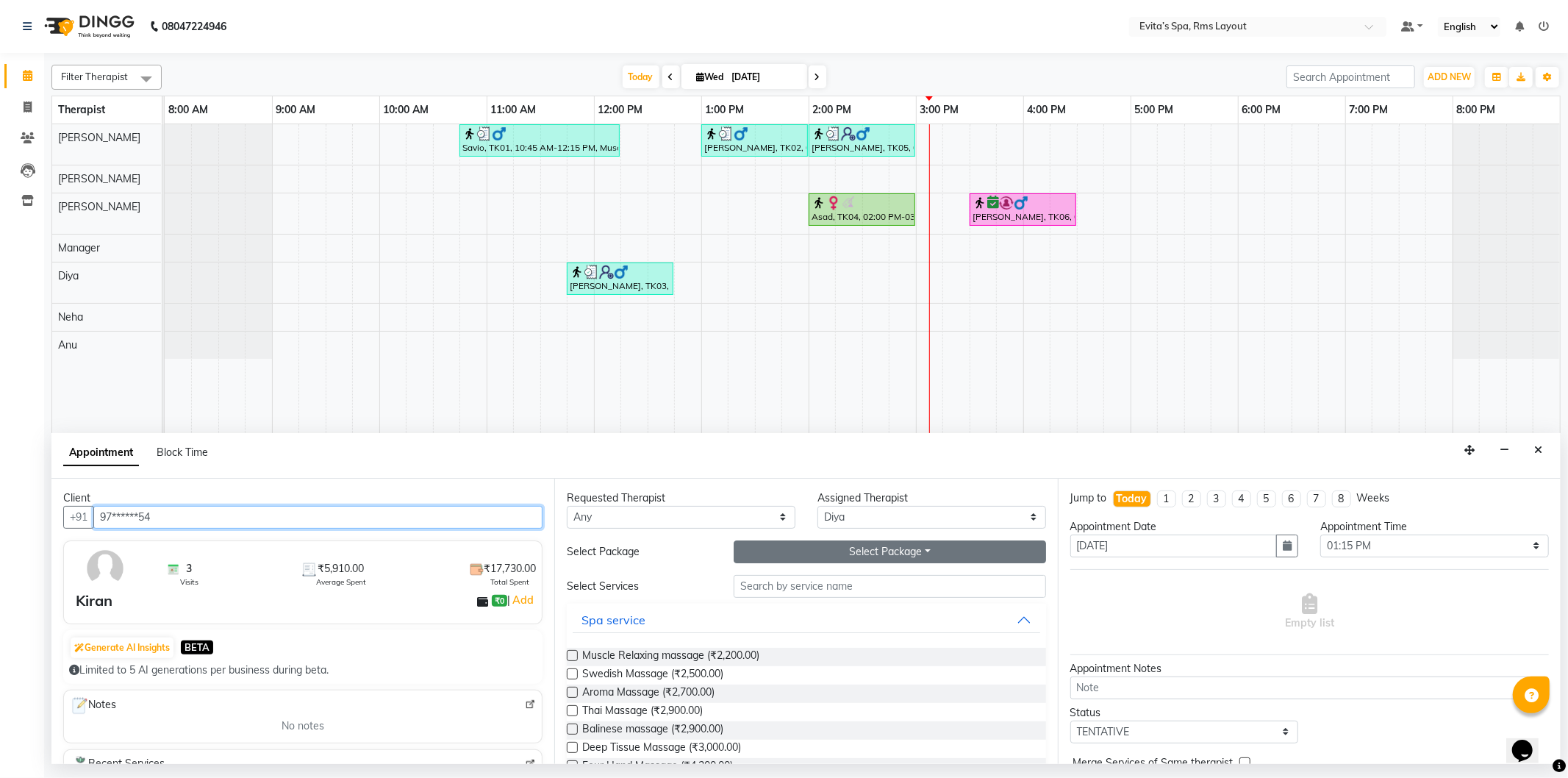
type input "97******54"
click at [865, 549] on button "Select Package Toggle Dropdown" at bounding box center [890, 552] width 312 height 23
click at [800, 578] on li "Z1 S6 Package" at bounding box center [793, 581] width 116 height 21
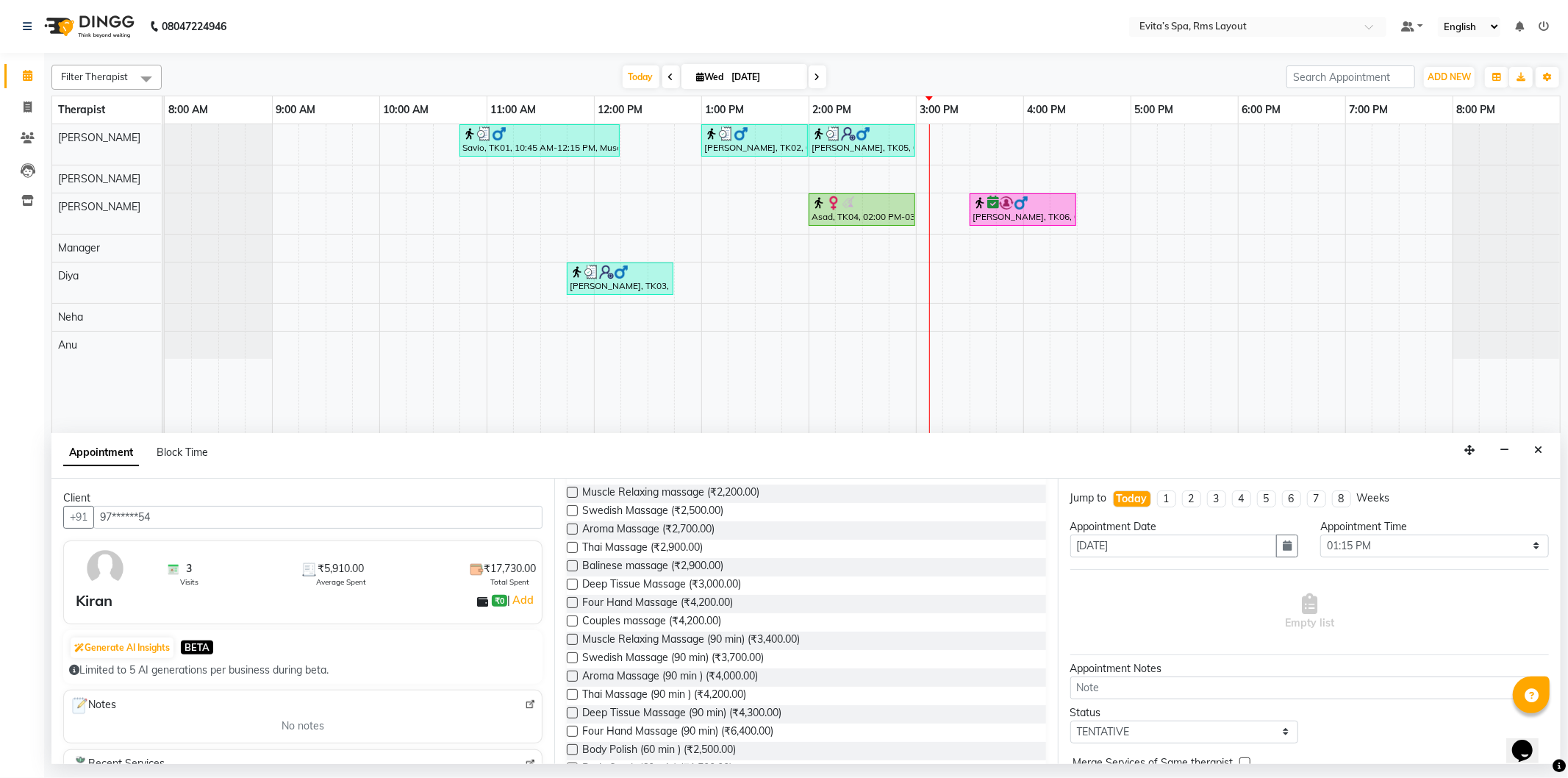
scroll to position [82, 0]
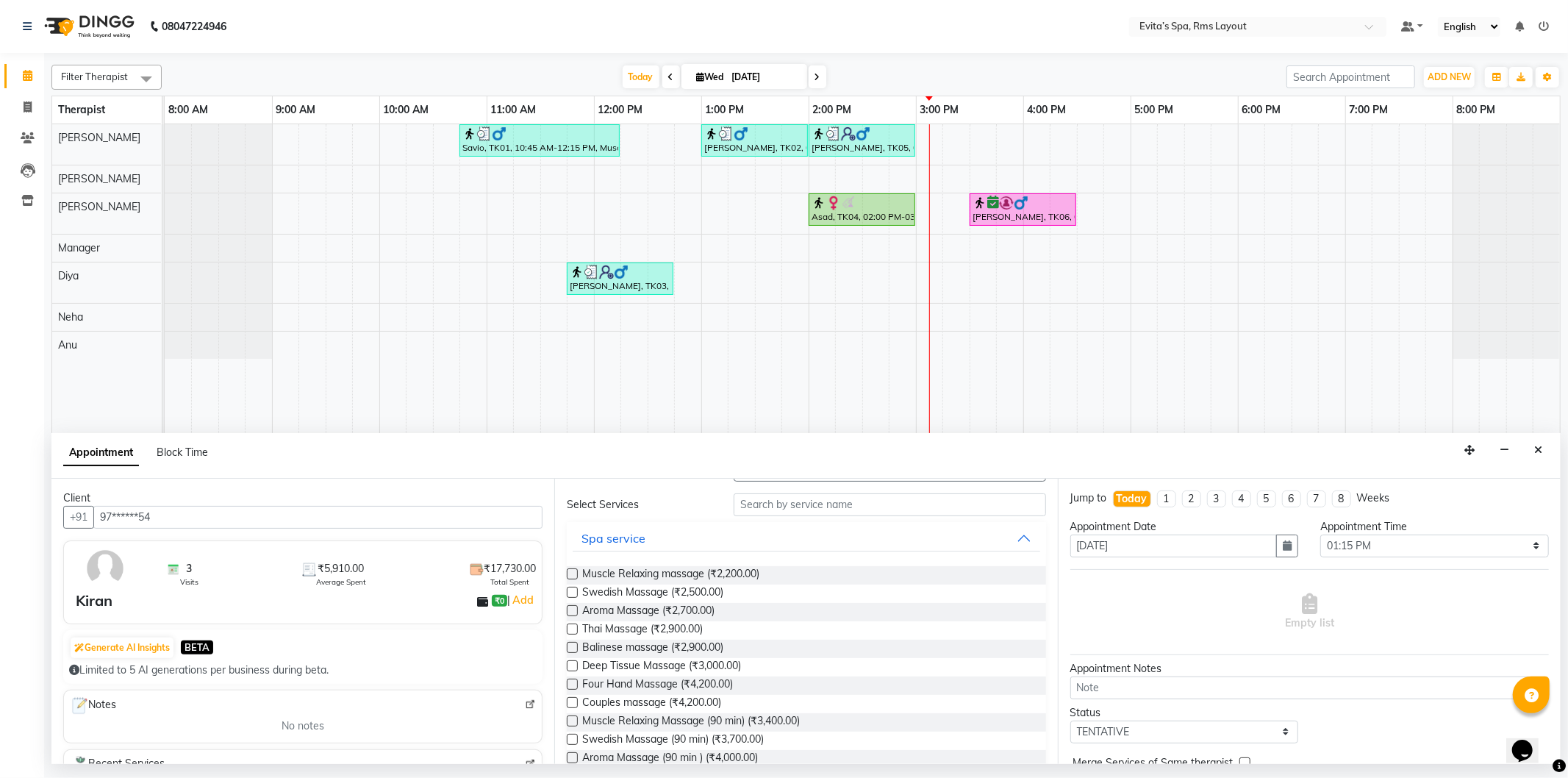
drag, startPoint x: 729, startPoint y: 574, endPoint x: 1057, endPoint y: 621, distance: 331.4
click at [729, 574] on span "Muscle Relaxing massage (₹2,200.00)" at bounding box center [671, 576] width 177 height 19
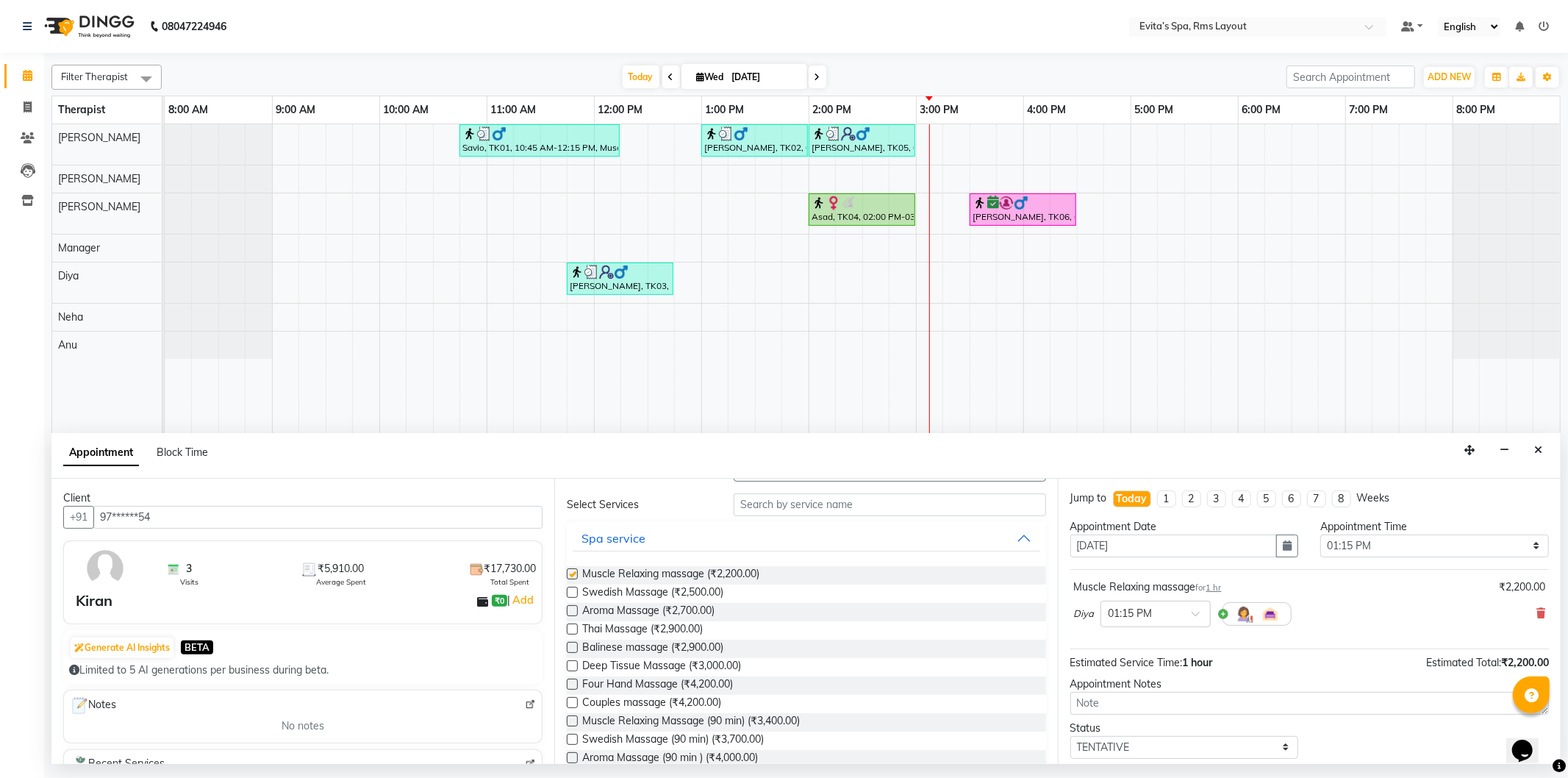
checkbox input "false"
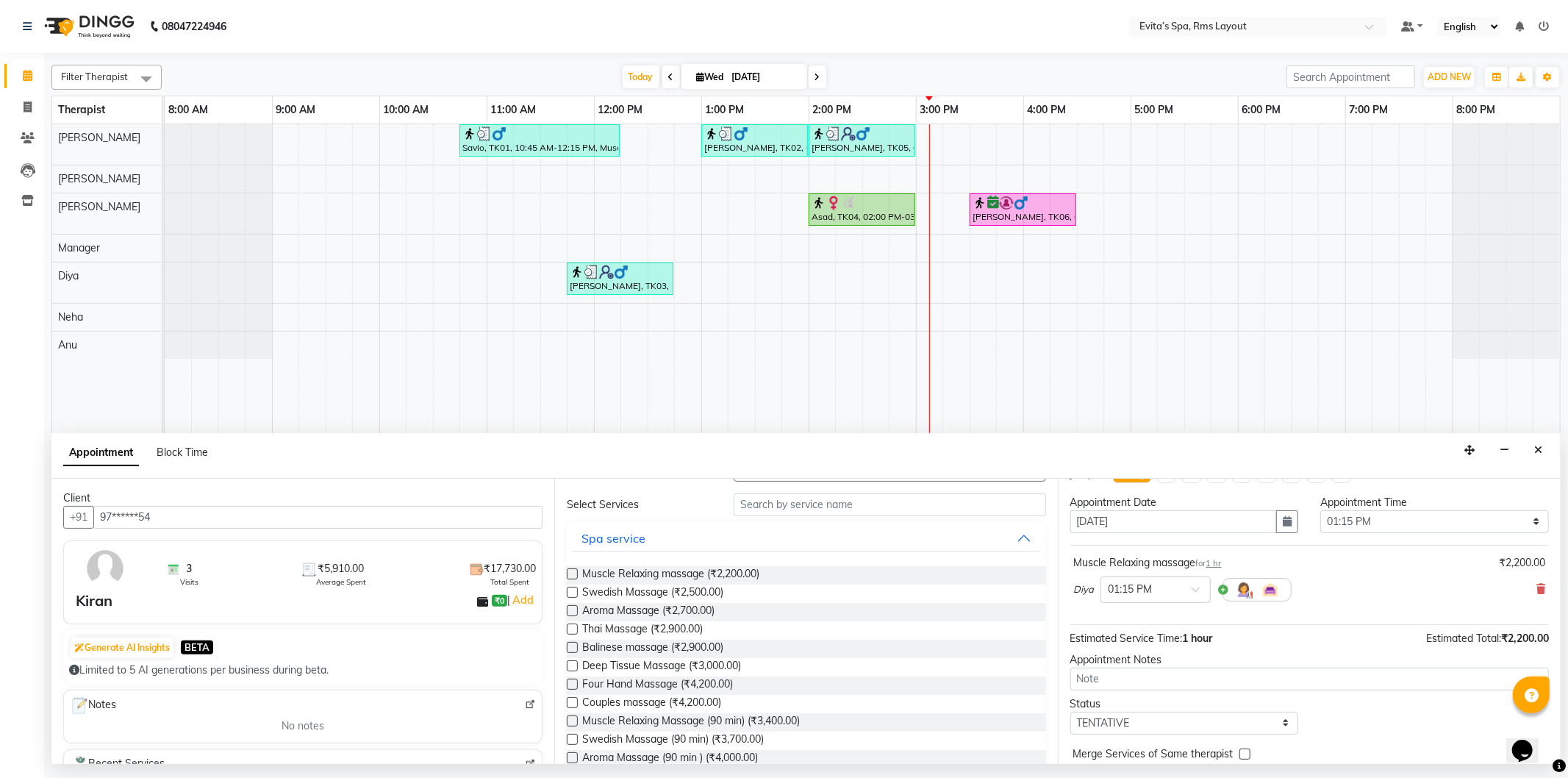
scroll to position [63, 0]
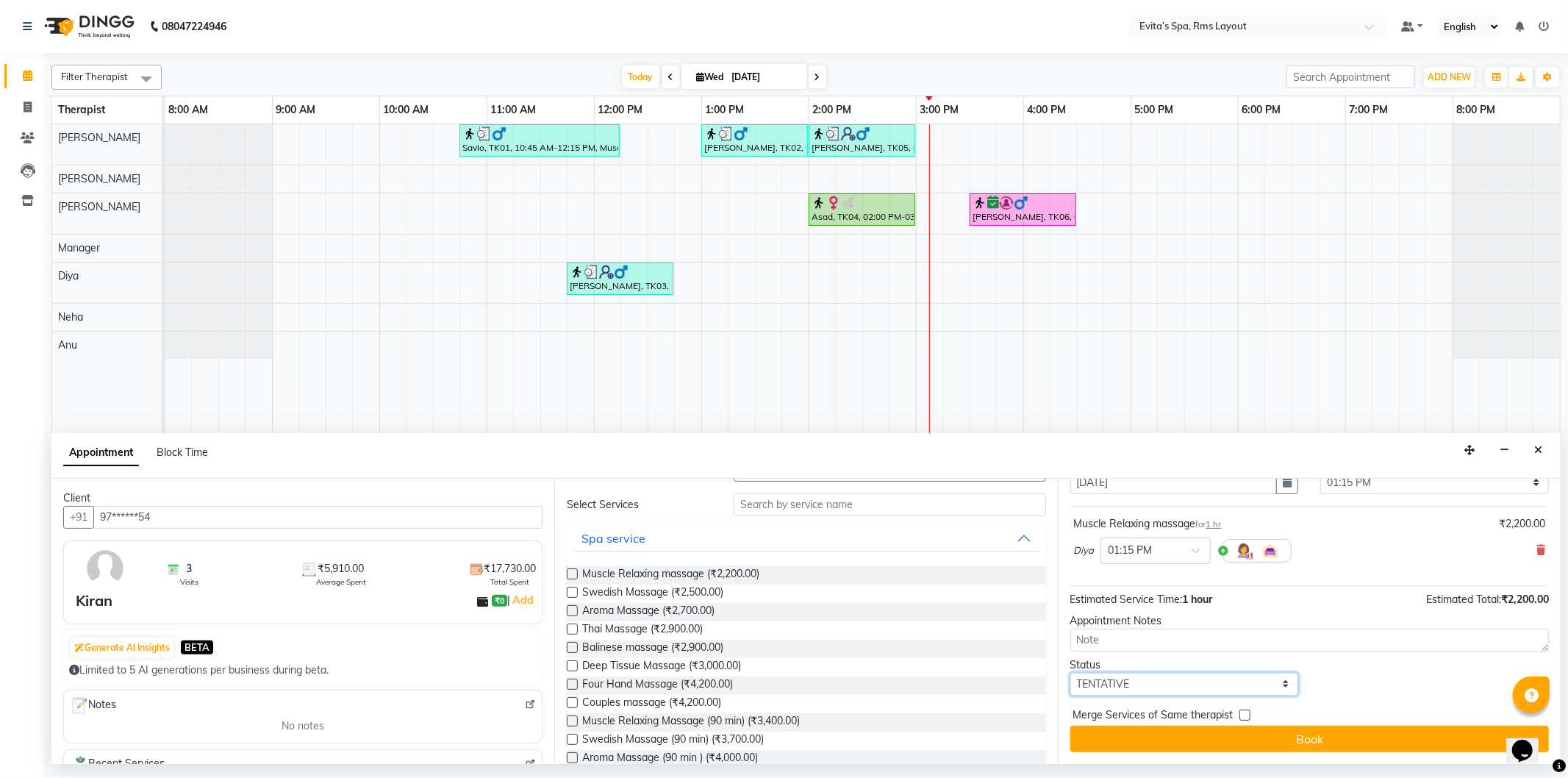
click at [1163, 685] on select "Select TENTATIVE CONFIRM CHECK-IN UPCOMING" at bounding box center [1184, 684] width 229 height 23
select select "check-in"
click at [1070, 673] on select "Select TENTATIVE CONFIRM CHECK-IN UPCOMING" at bounding box center [1184, 684] width 229 height 23
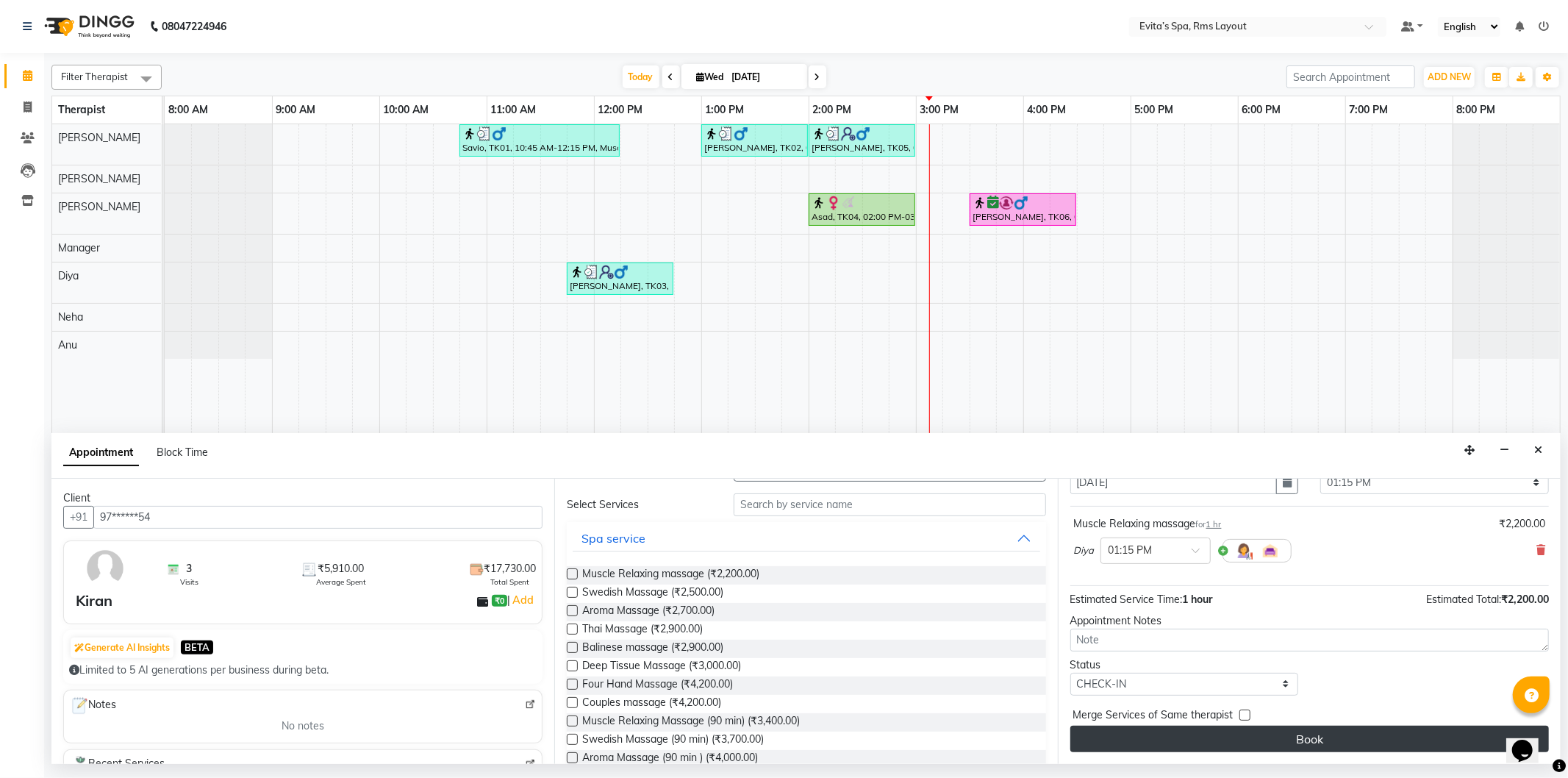
click at [1210, 734] on button "Book" at bounding box center [1310, 739] width 479 height 27
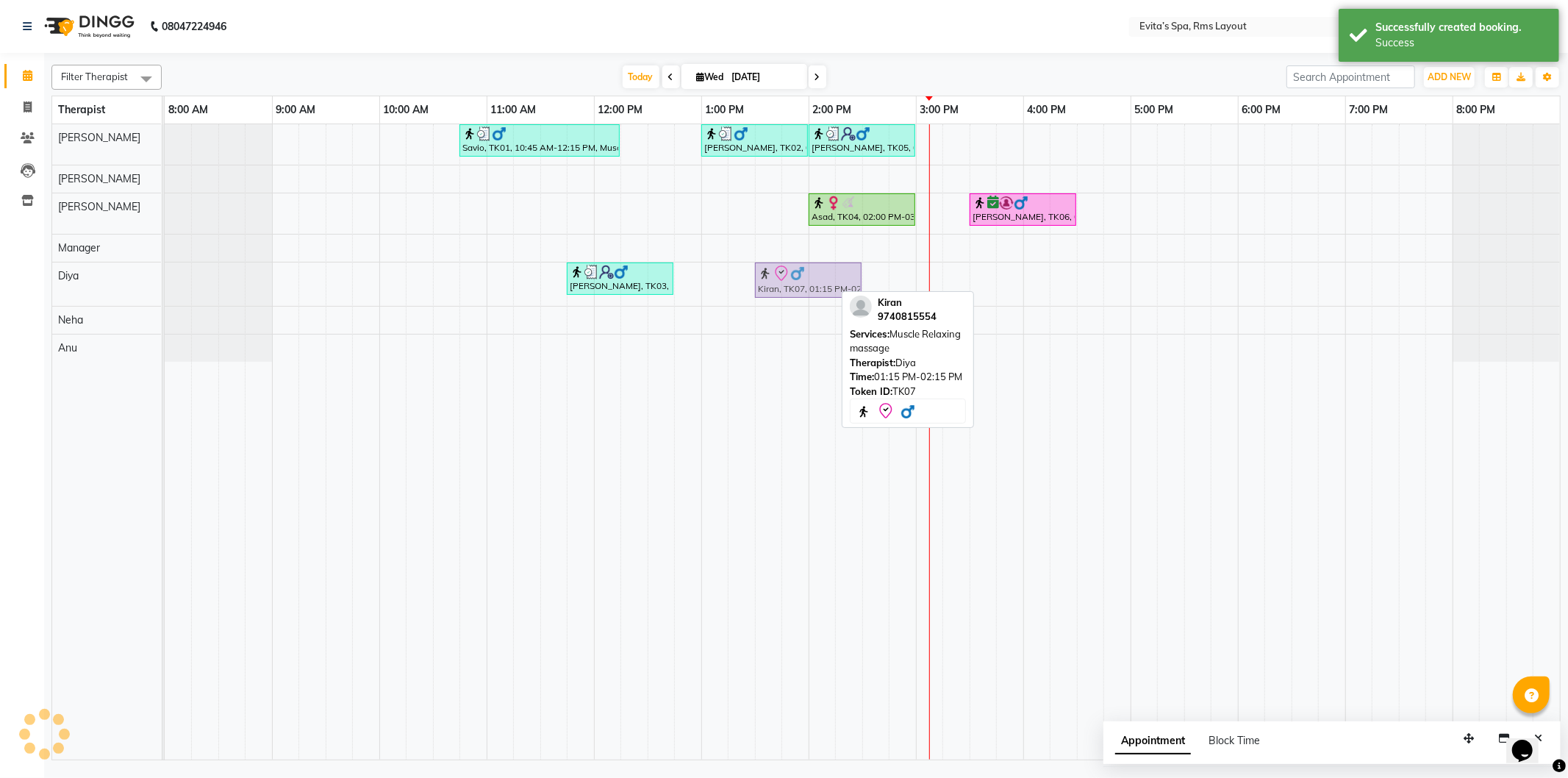
drag, startPoint x: 804, startPoint y: 291, endPoint x: 832, endPoint y: 294, distance: 28.2
click at [165, 294] on div "Shalesh, TK03, 11:45 AM-12:45 PM, Swedish Massage Kiran, TK07, 01:15 PM-02:15 P…" at bounding box center [165, 284] width 0 height 44
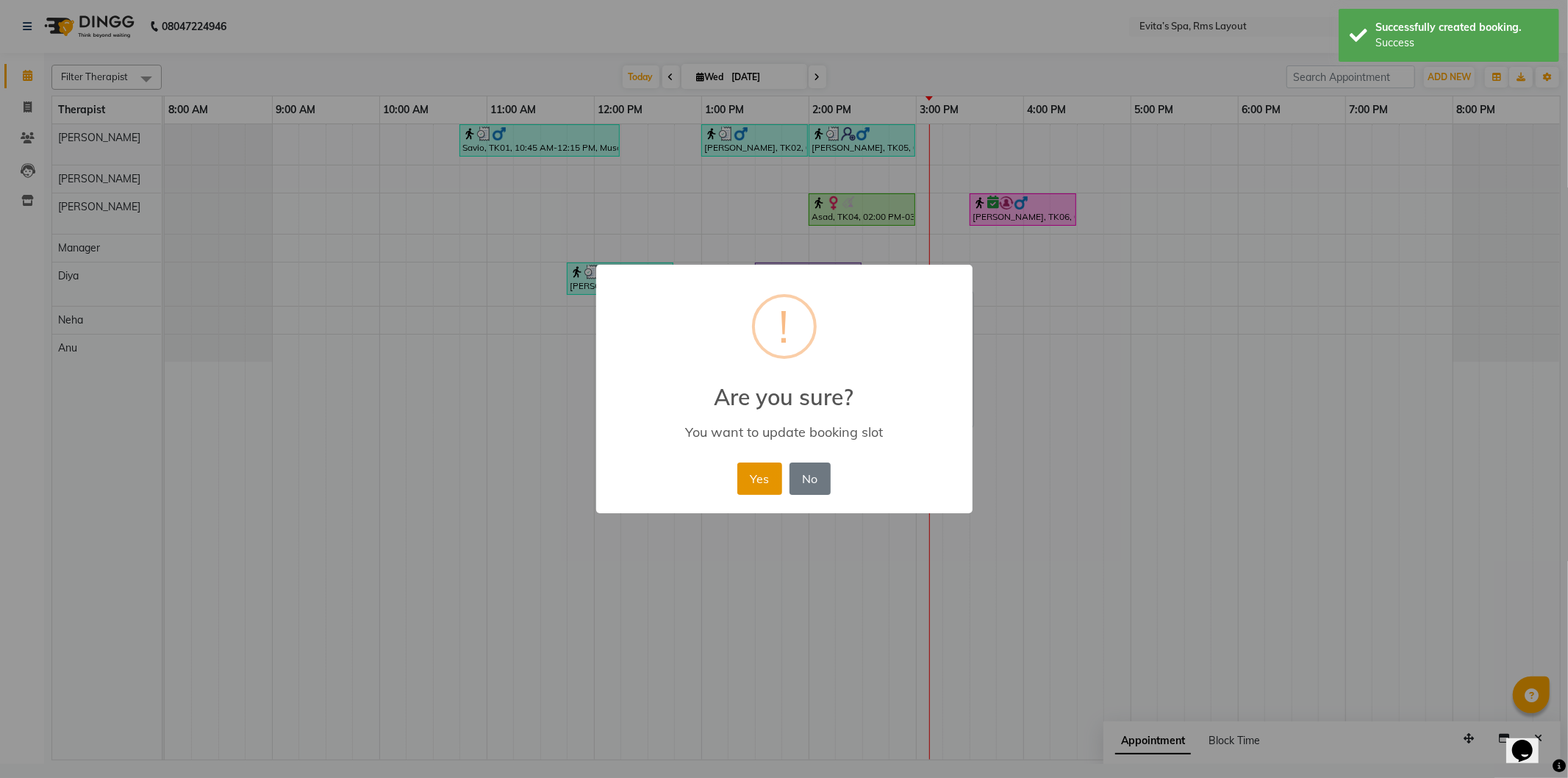
click at [777, 468] on button "Yes" at bounding box center [759, 478] width 44 height 32
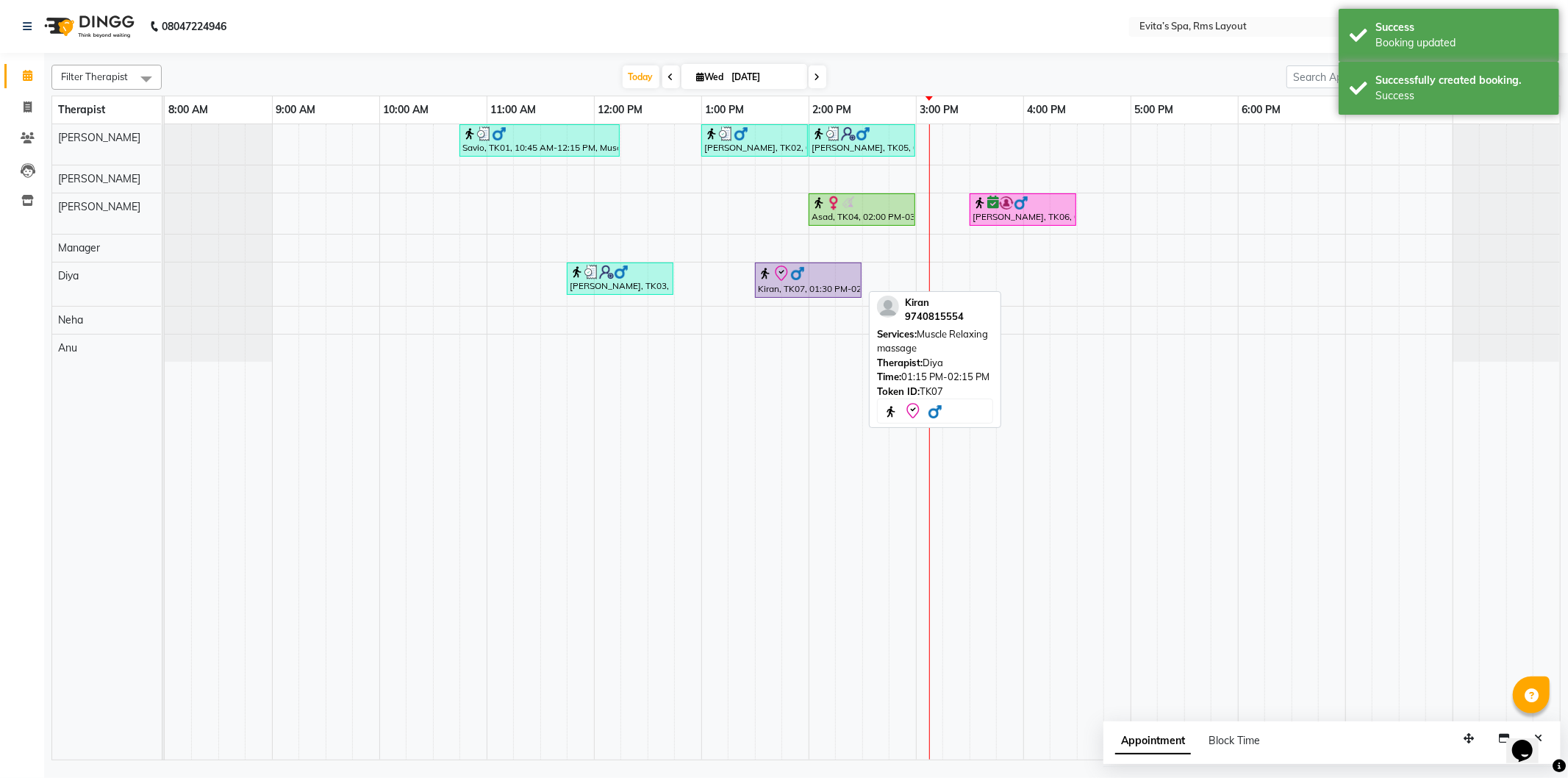
click at [787, 290] on div "Kiran, TK07, 01:30 PM-02:30 PM, Muscle Relaxing massage" at bounding box center [808, 280] width 104 height 31
select select "8"
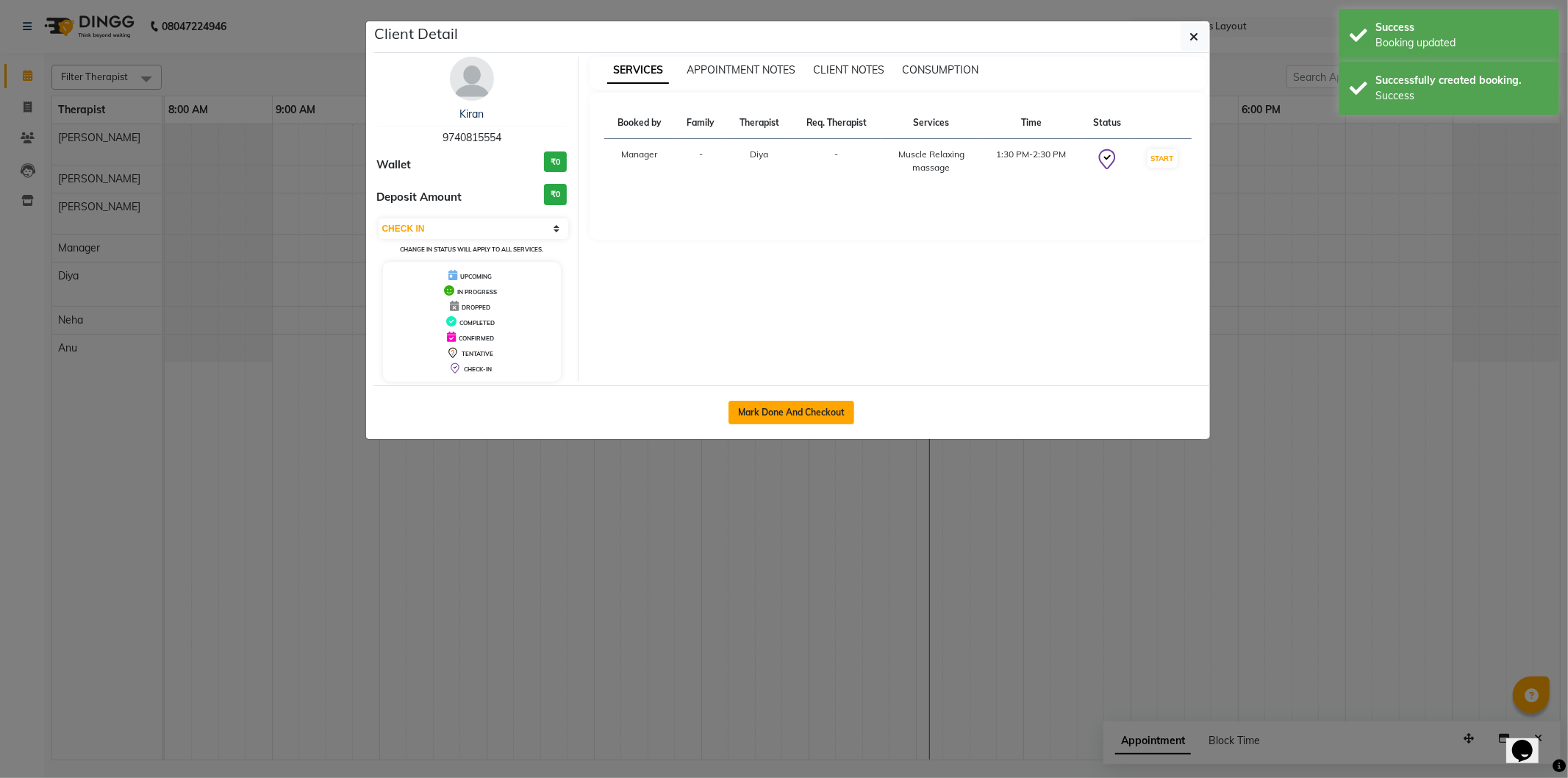
click at [797, 403] on button "Mark Done And Checkout" at bounding box center [791, 413] width 126 height 23
select select "service"
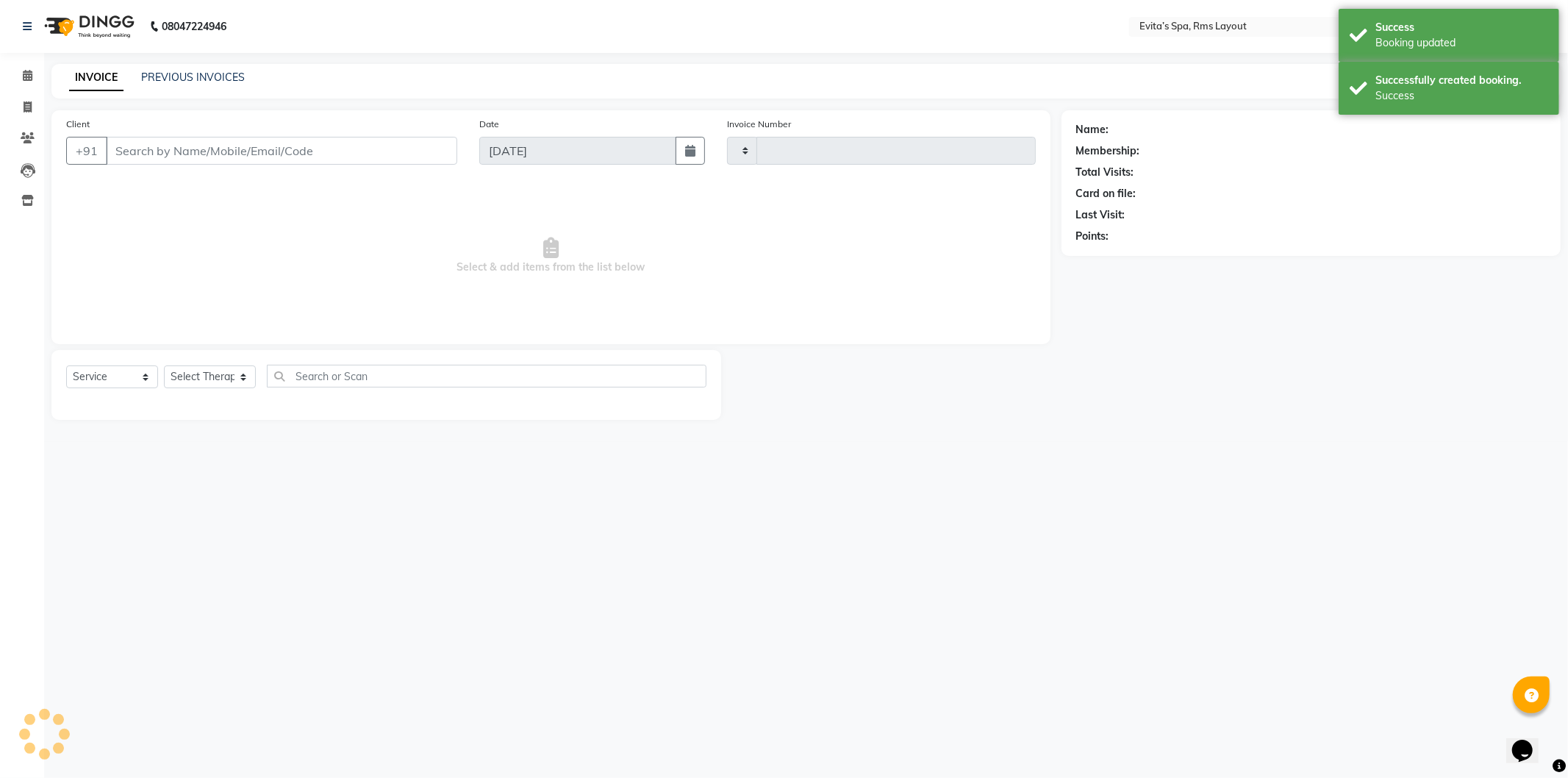
type input "1561"
select select "7850"
type input "97******54"
select select "81022"
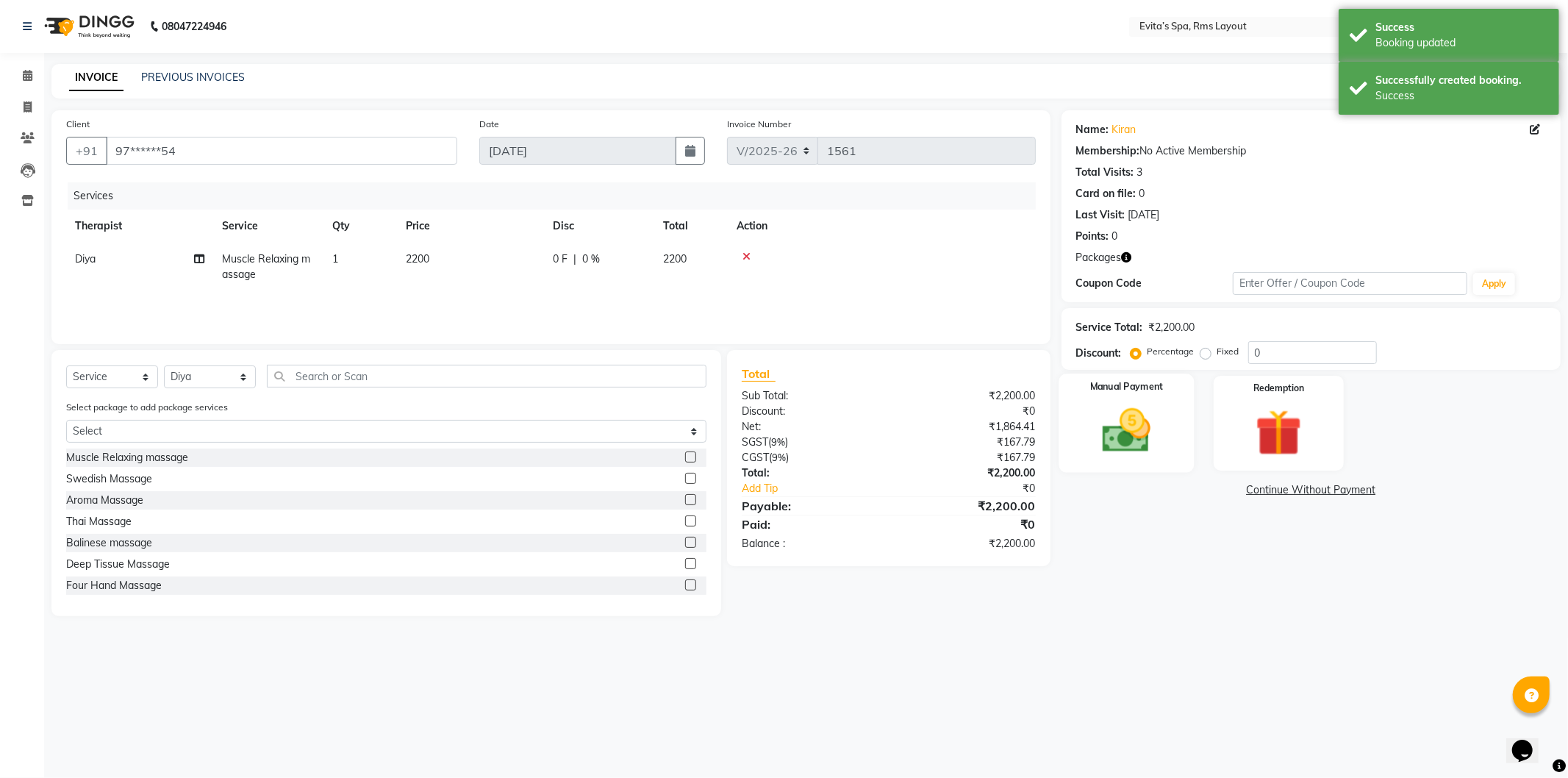
click at [1172, 442] on div "Manual Payment" at bounding box center [1126, 423] width 135 height 98
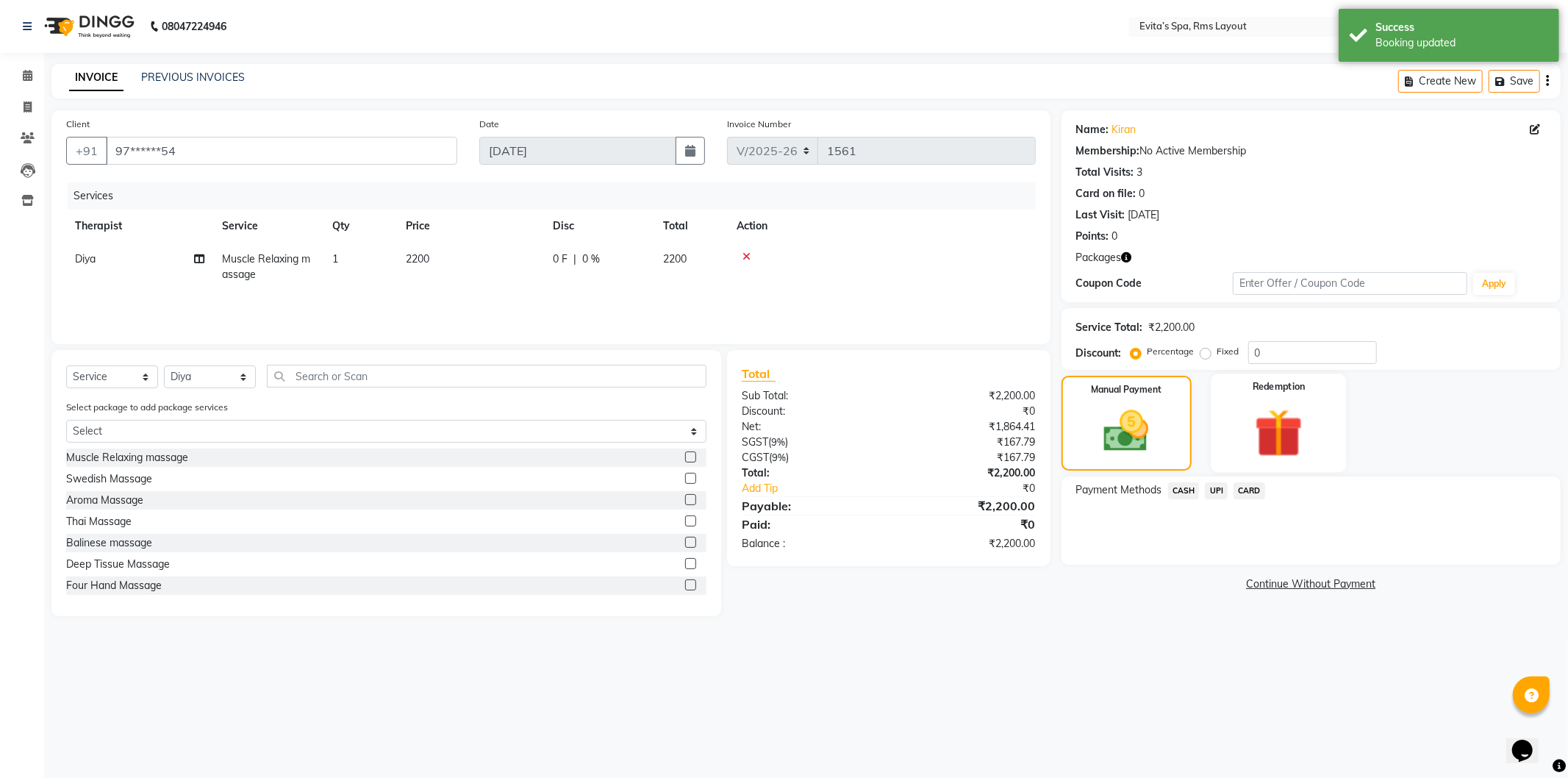
click at [1274, 447] on img at bounding box center [1279, 433] width 79 height 60
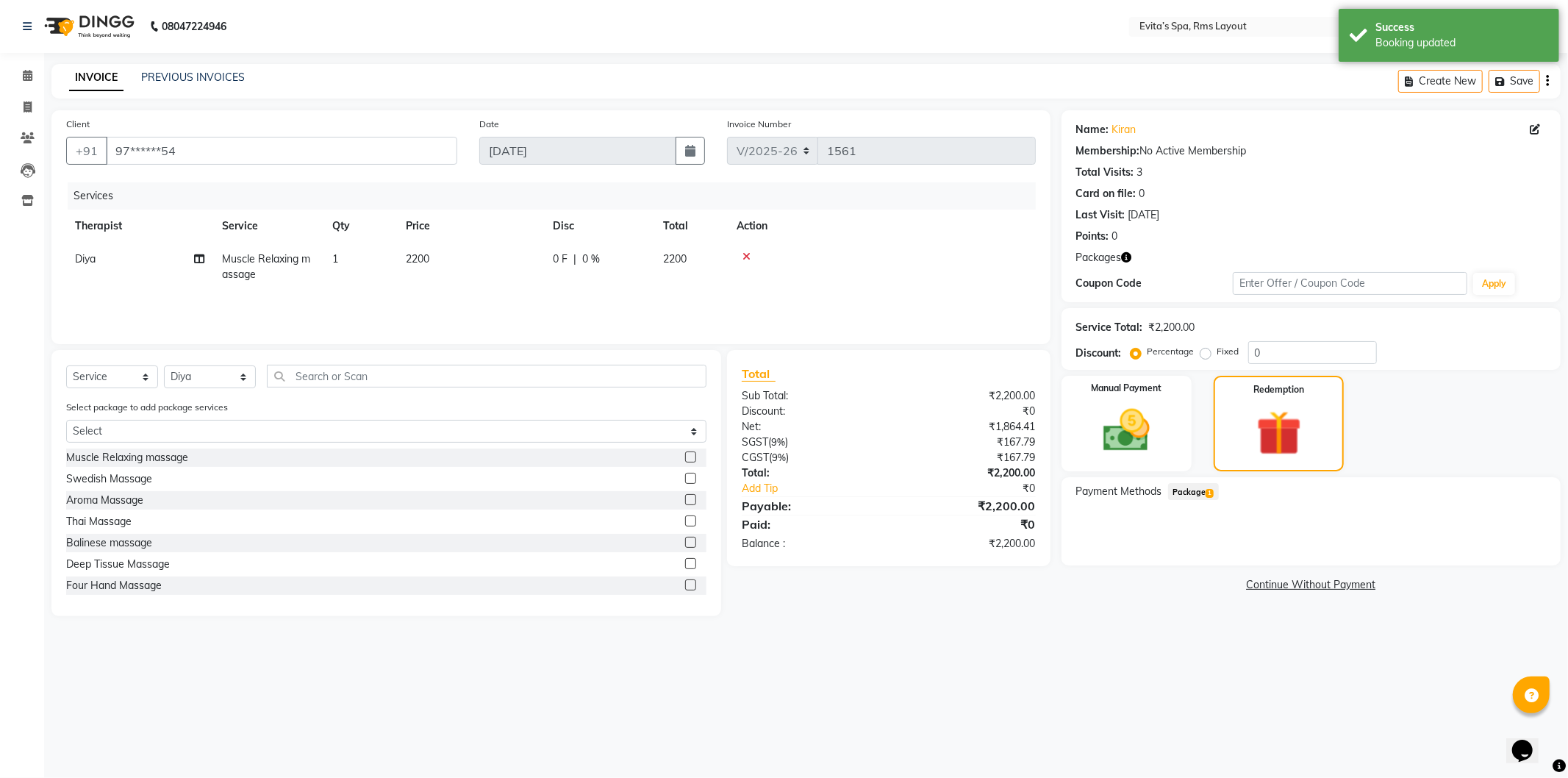
click at [1201, 485] on span "Package 1" at bounding box center [1194, 492] width 51 height 17
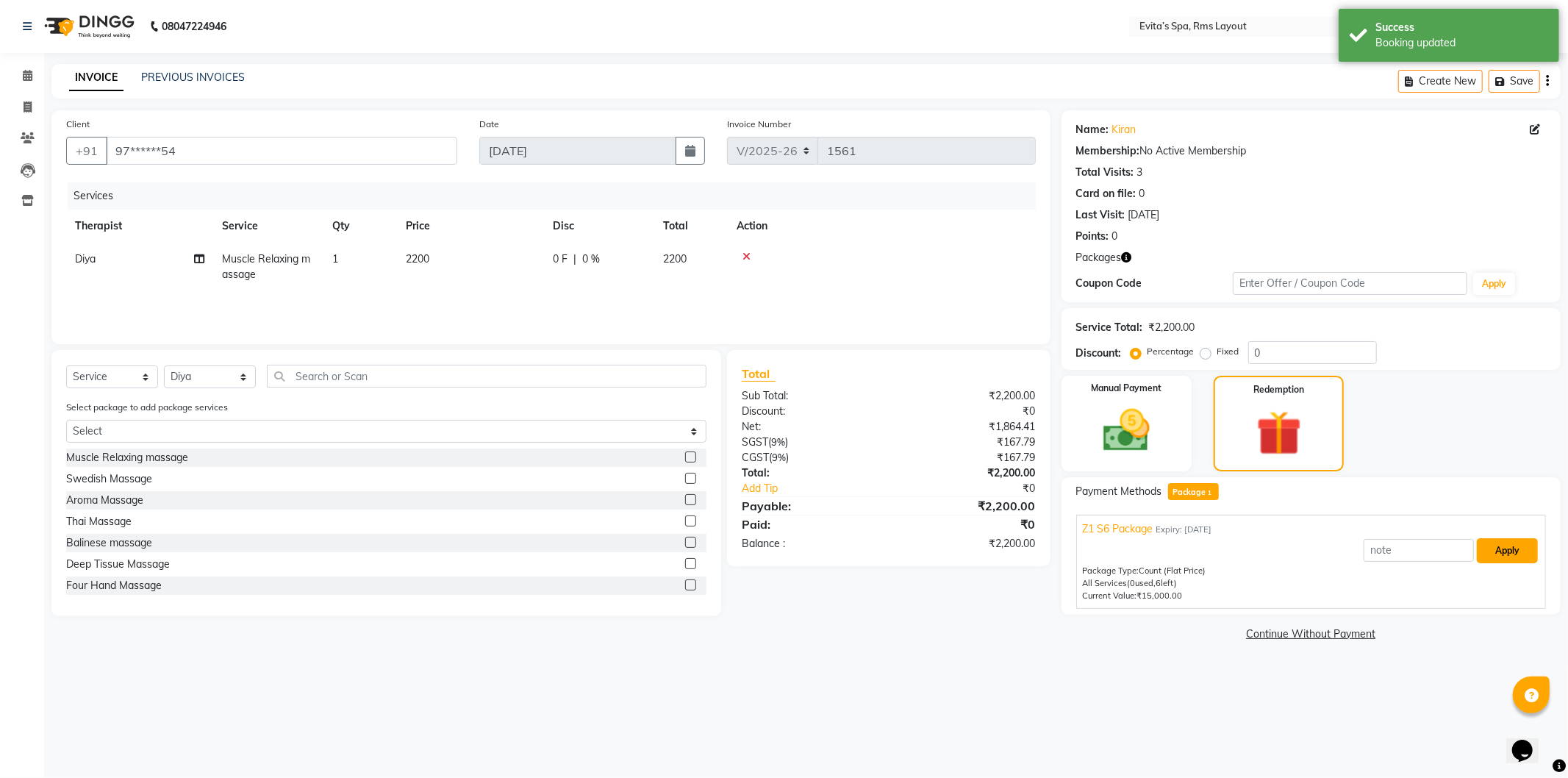
click at [1495, 550] on button "Apply" at bounding box center [1508, 551] width 61 height 25
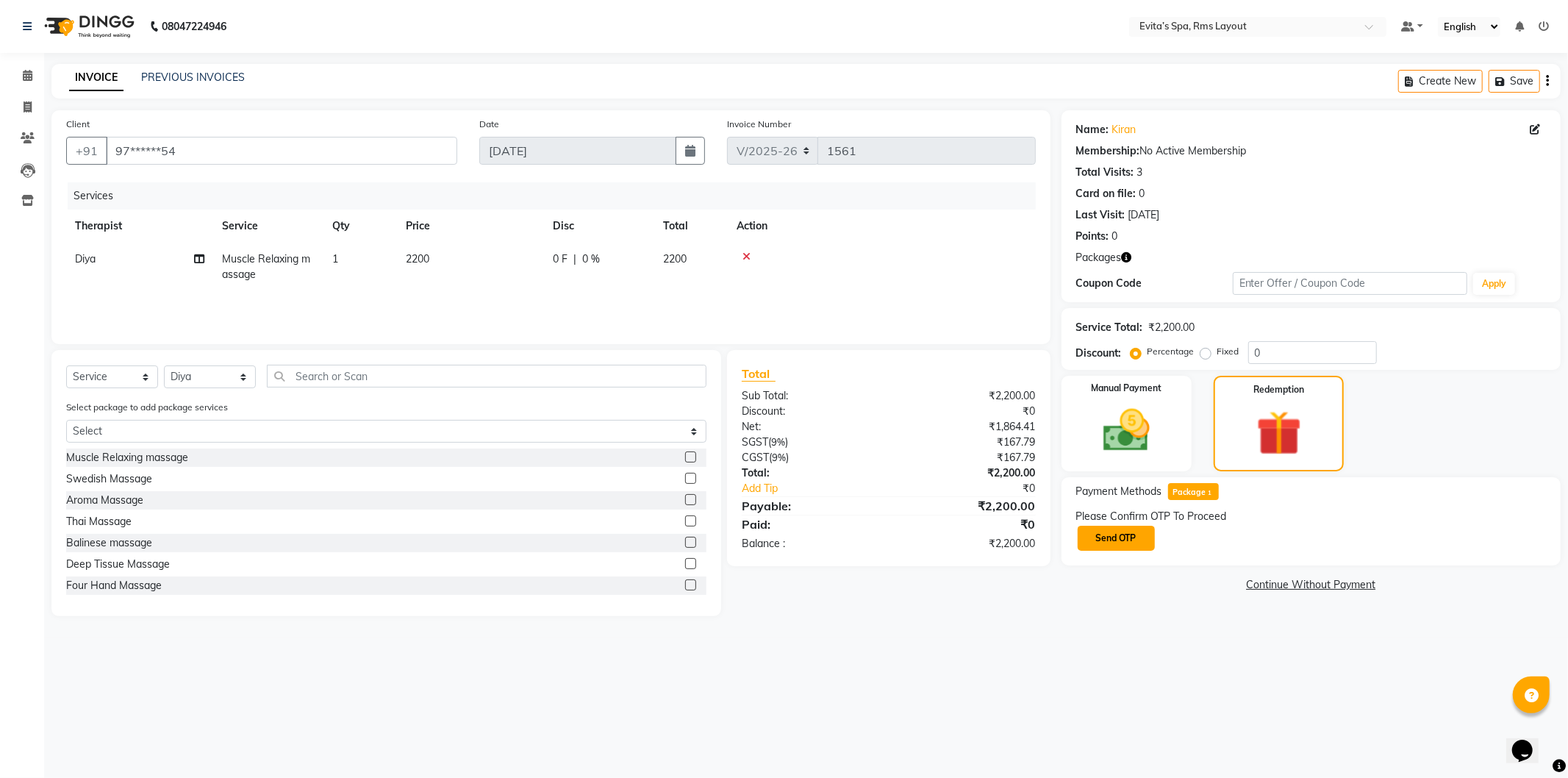
click at [1105, 528] on button "Send OTP" at bounding box center [1116, 538] width 77 height 25
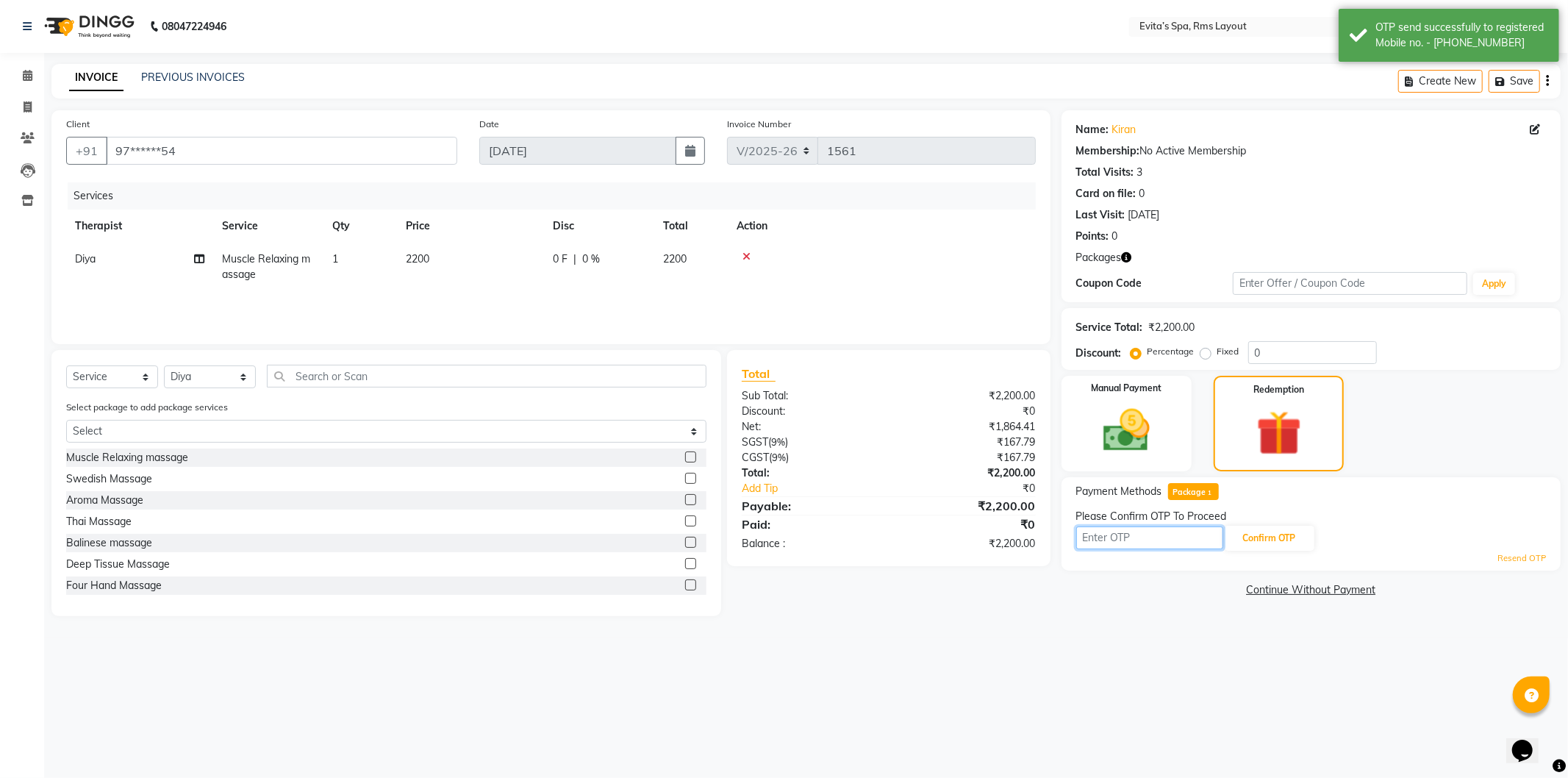
click at [1173, 539] on input "text" at bounding box center [1150, 538] width 147 height 23
type input "7204"
click at [1258, 544] on button "Confirm OTP" at bounding box center [1269, 538] width 90 height 25
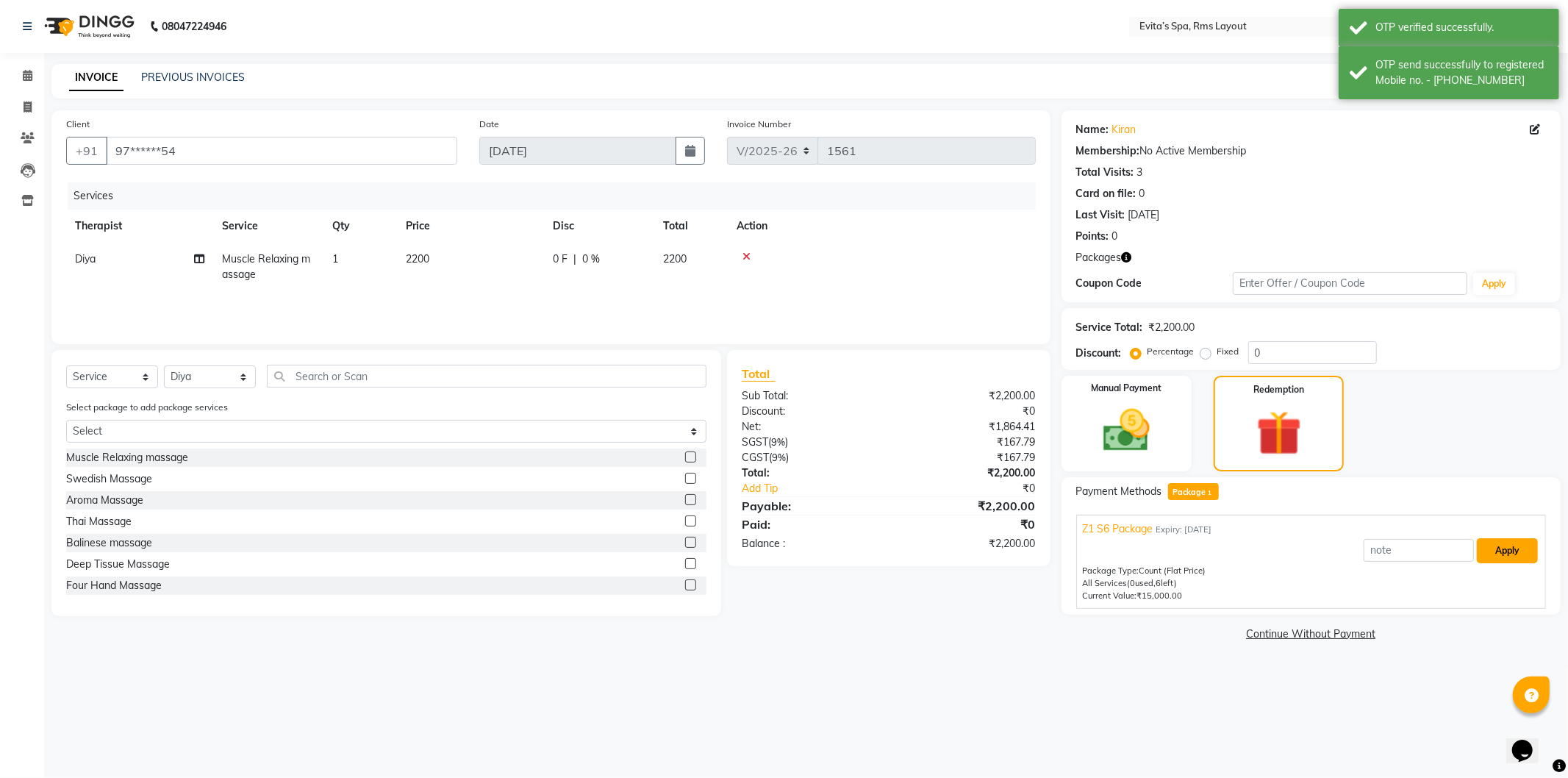
click at [1503, 550] on button "Apply" at bounding box center [1508, 551] width 61 height 25
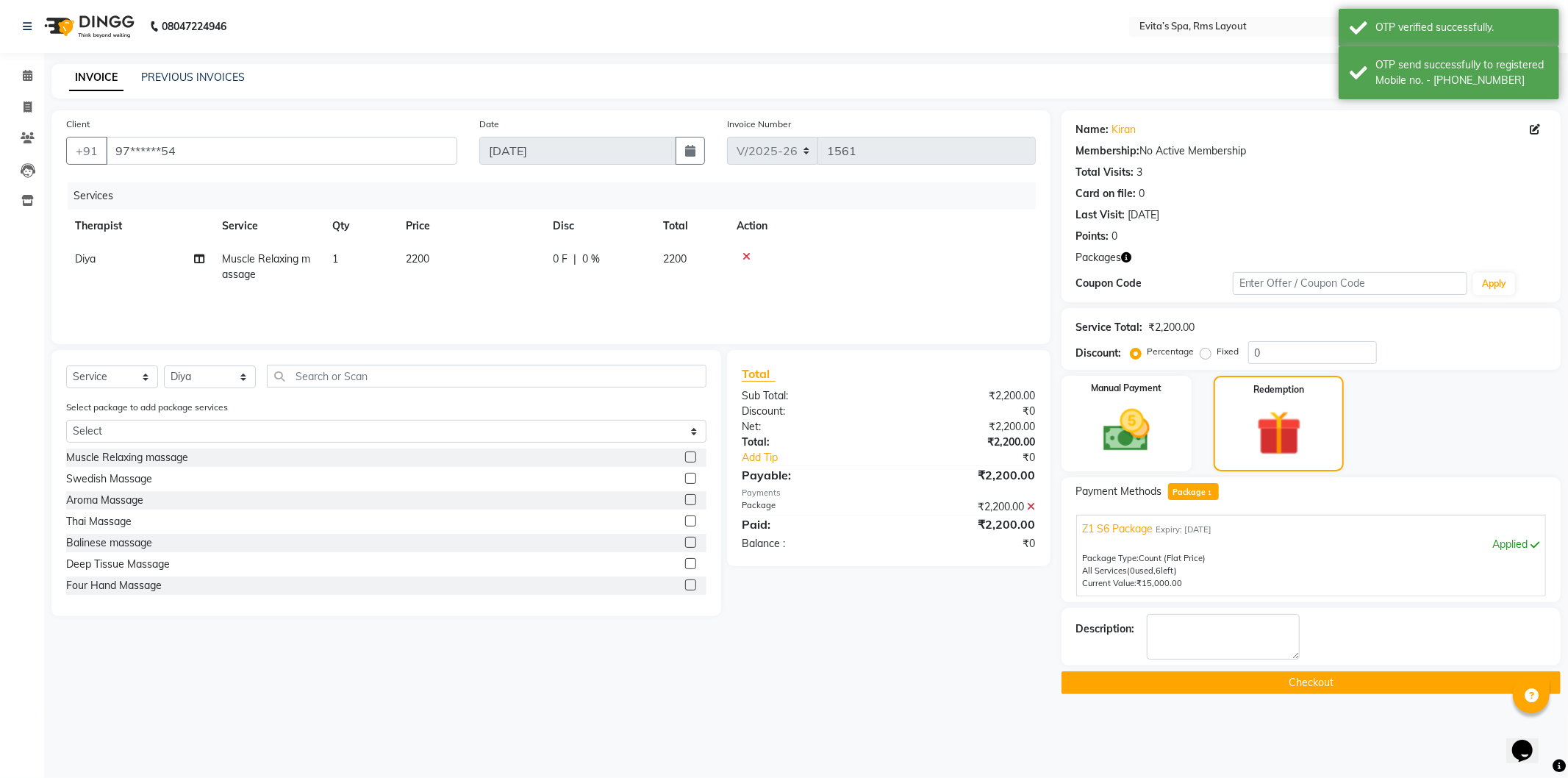
click at [1247, 681] on button "Checkout" at bounding box center [1311, 683] width 499 height 23
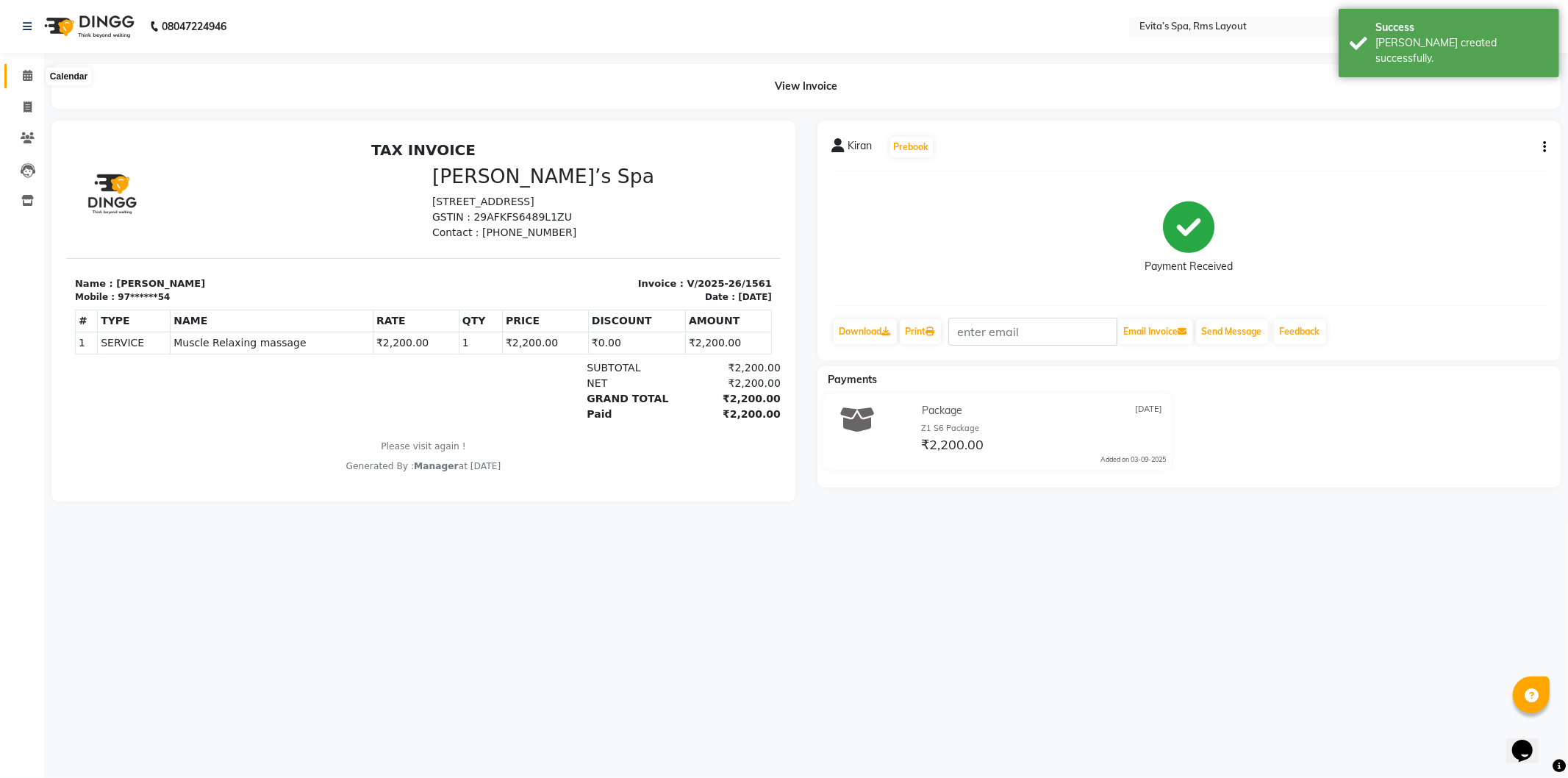
click at [25, 75] on icon at bounding box center [27, 76] width 9 height 11
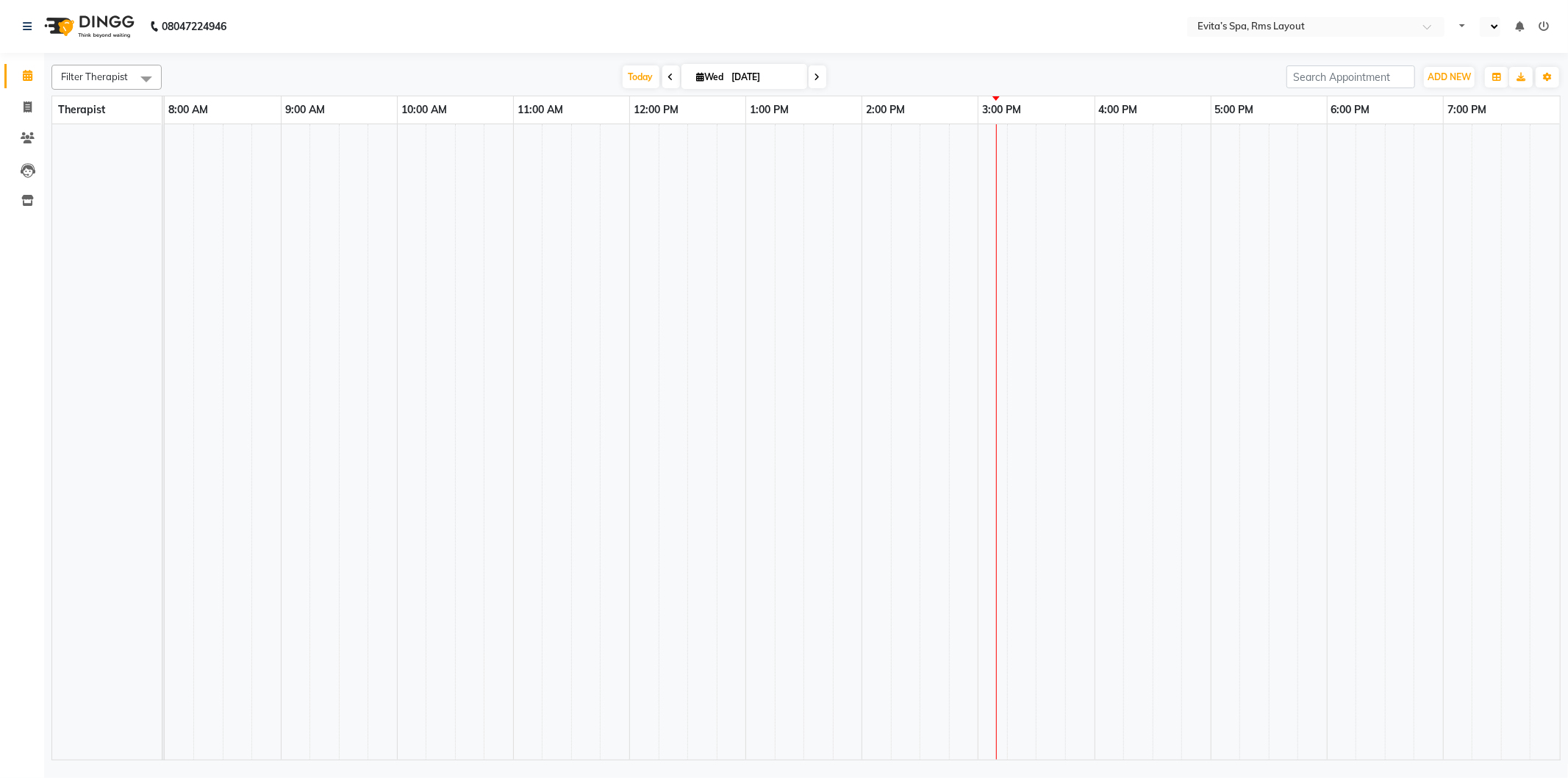
select select "en"
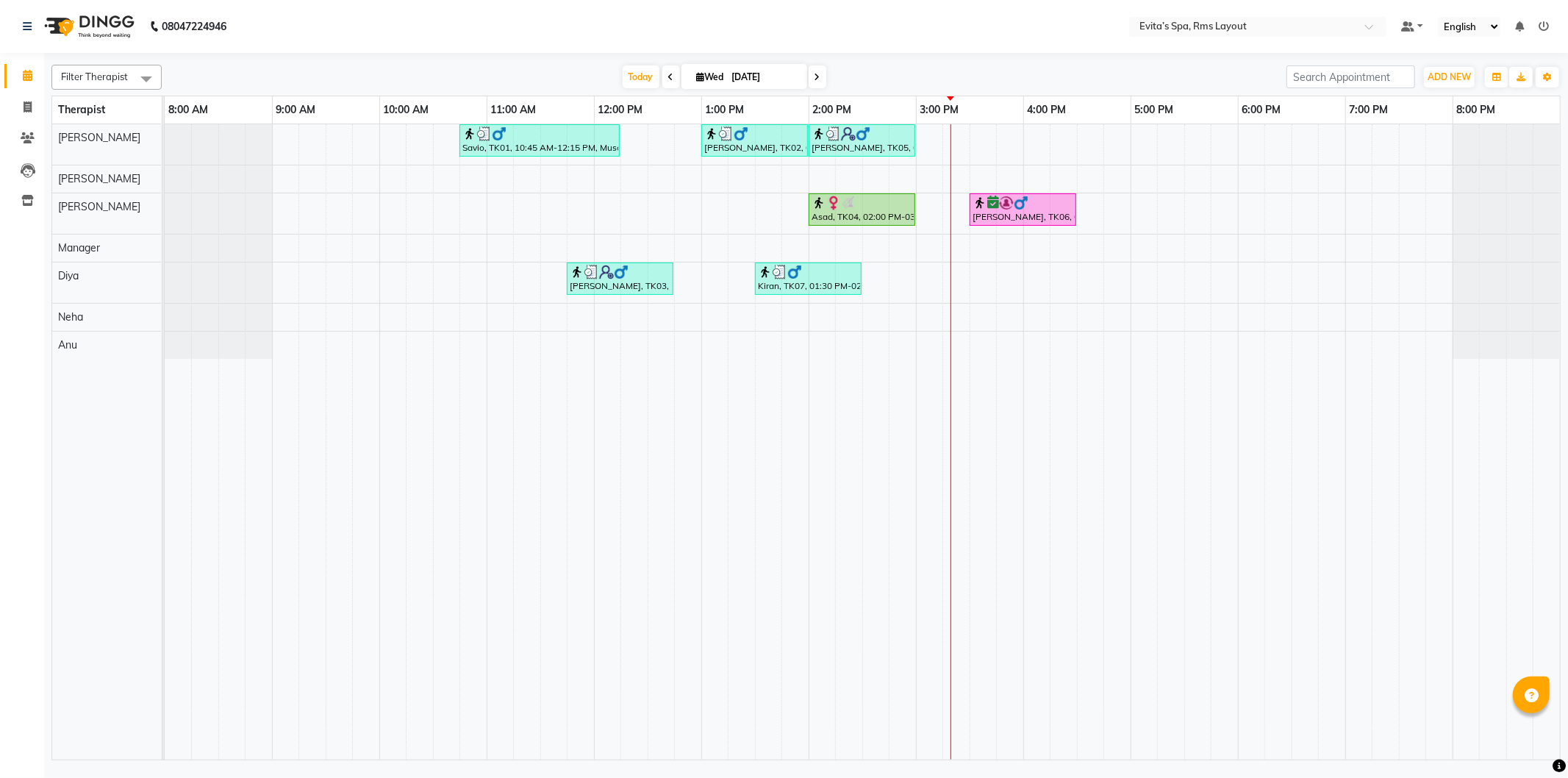
click at [495, 59] on div "Filter Therapist Select All Anu Diya Kavitha Manager Nancy Neha Rebecca Today W…" at bounding box center [806, 409] width 1509 height 702
click at [972, 20] on nav "08047224946 Select Location × Evita’s Spa, Rms Layout Default Panel My Panel En…" at bounding box center [784, 27] width 1568 height 53
click at [864, 209] on div at bounding box center [862, 203] width 101 height 15
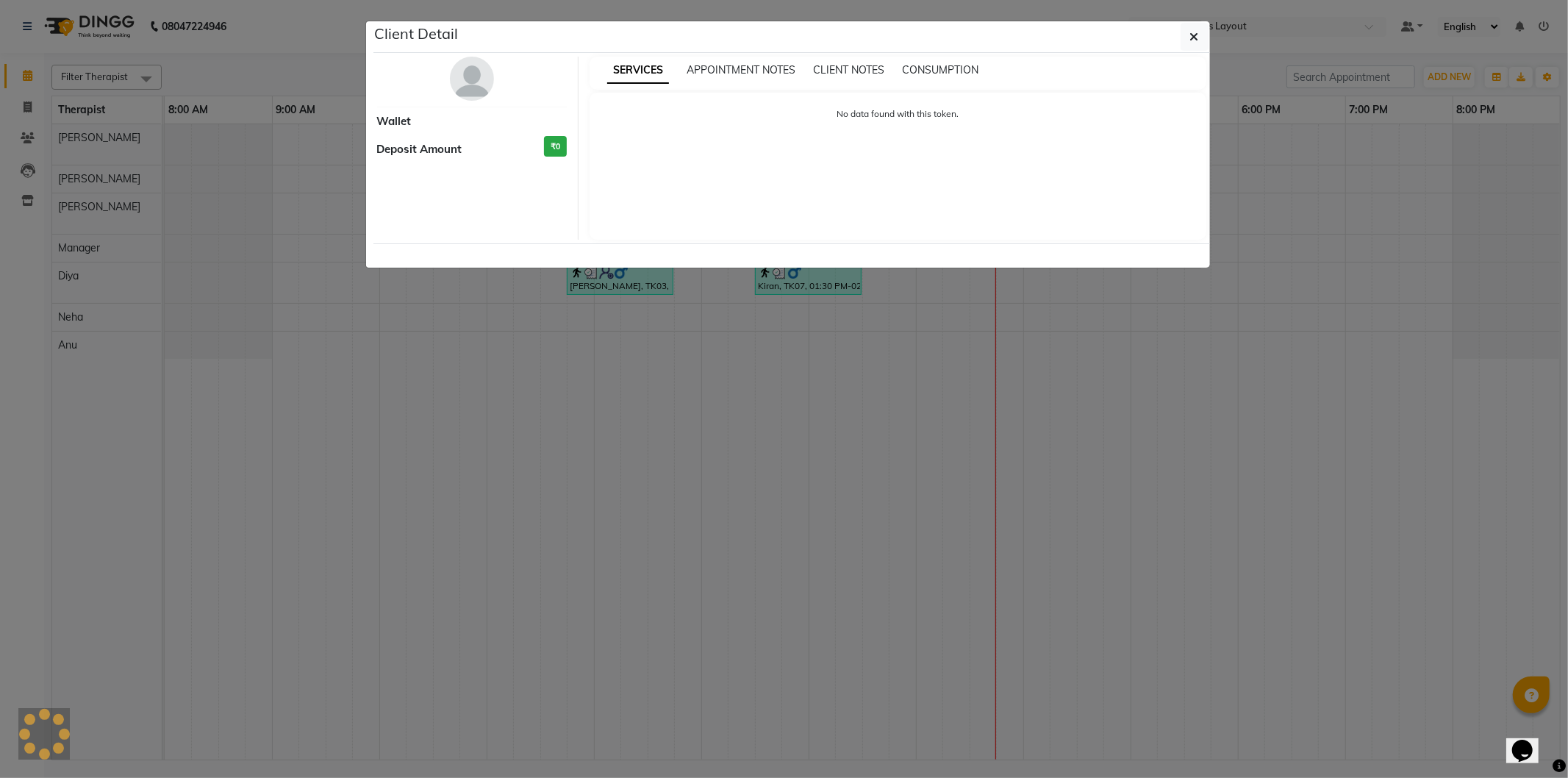
select select "1"
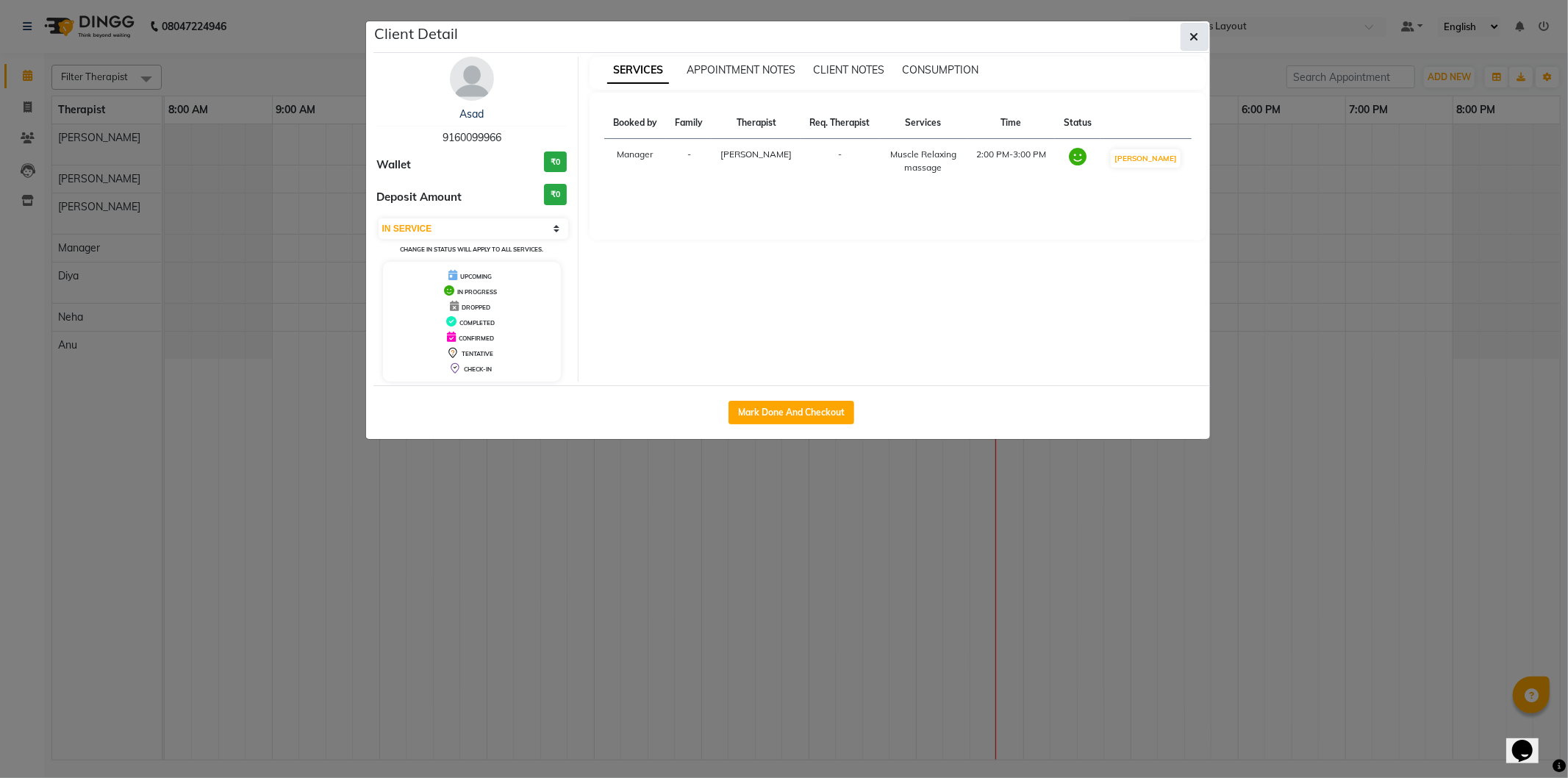
click at [1200, 35] on button "button" at bounding box center [1195, 37] width 28 height 28
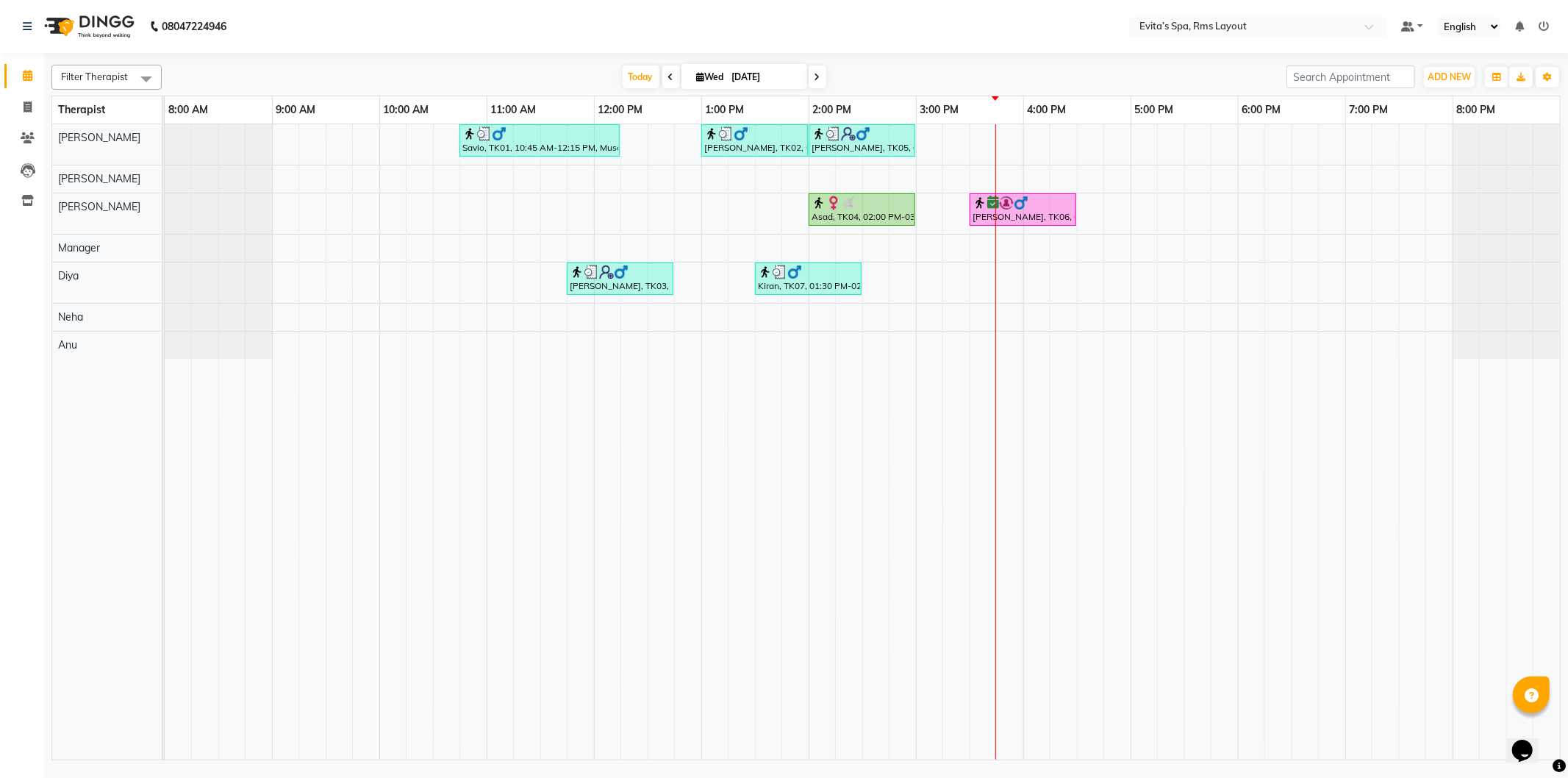
click at [749, 452] on td at bounding box center [742, 442] width 27 height 635
click at [903, 208] on div at bounding box center [862, 203] width 101 height 15
select select "1"
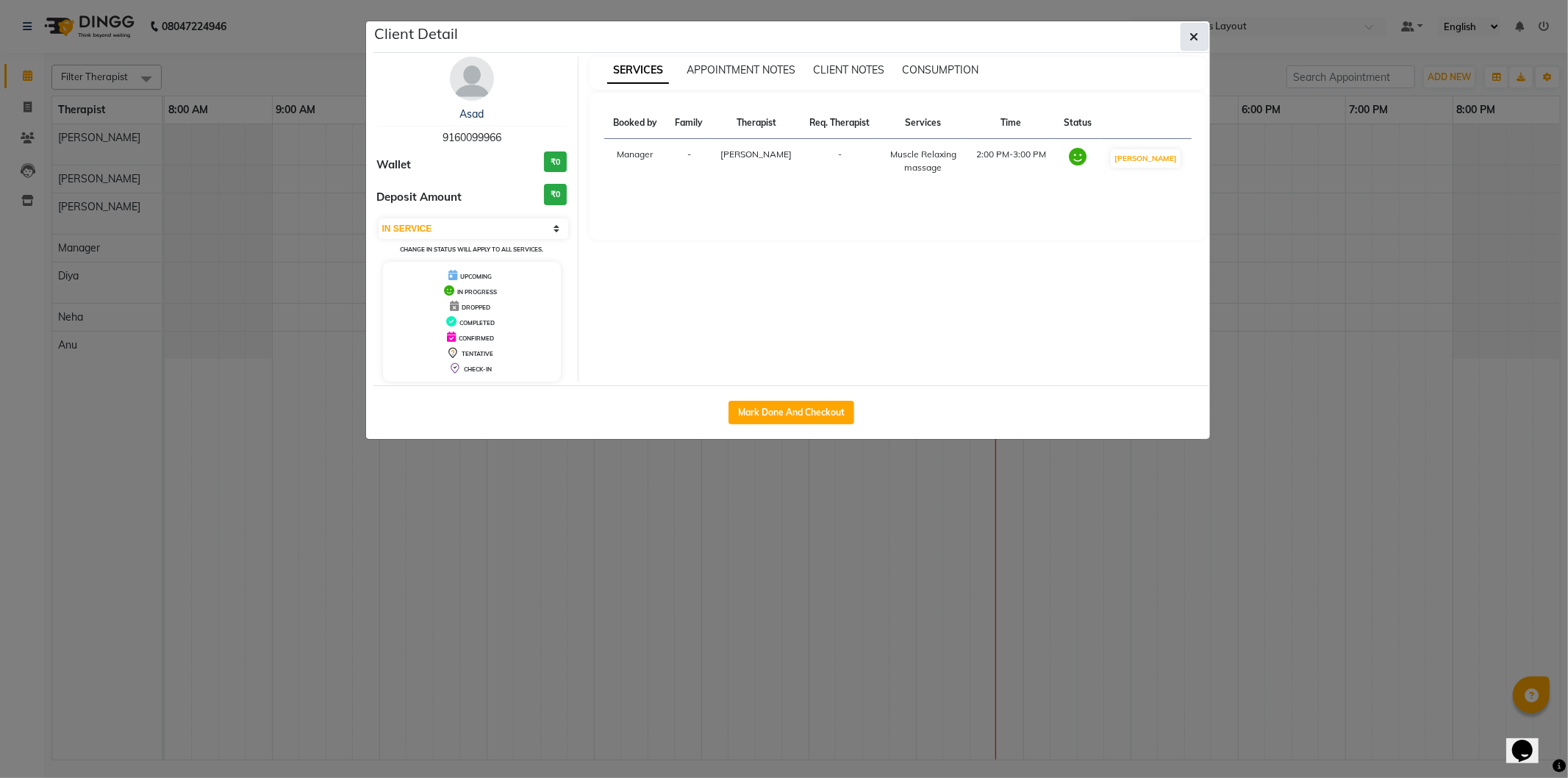
click at [1197, 41] on icon "button" at bounding box center [1194, 37] width 9 height 12
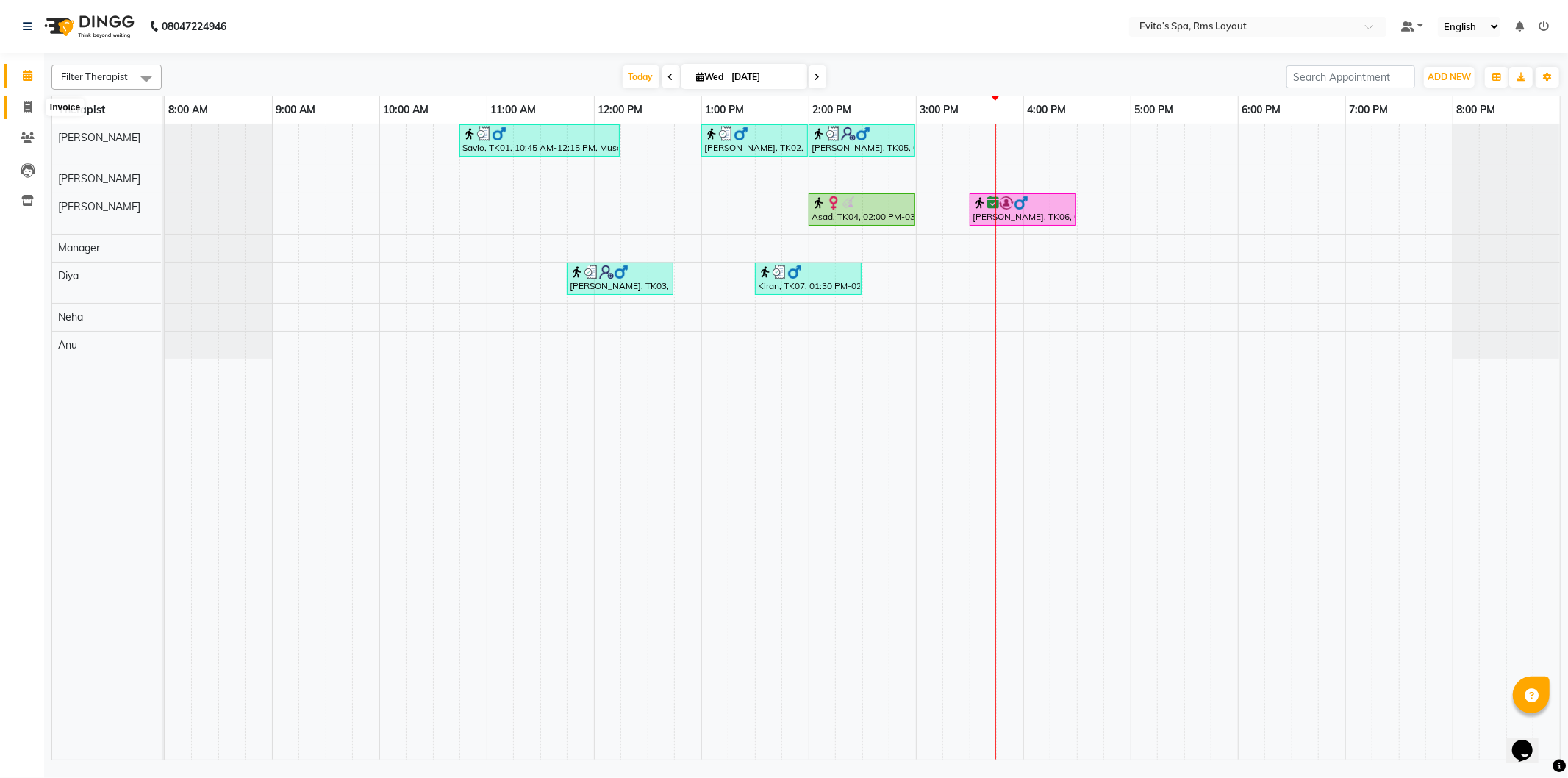
click at [24, 105] on icon at bounding box center [27, 107] width 8 height 11
select select "service"
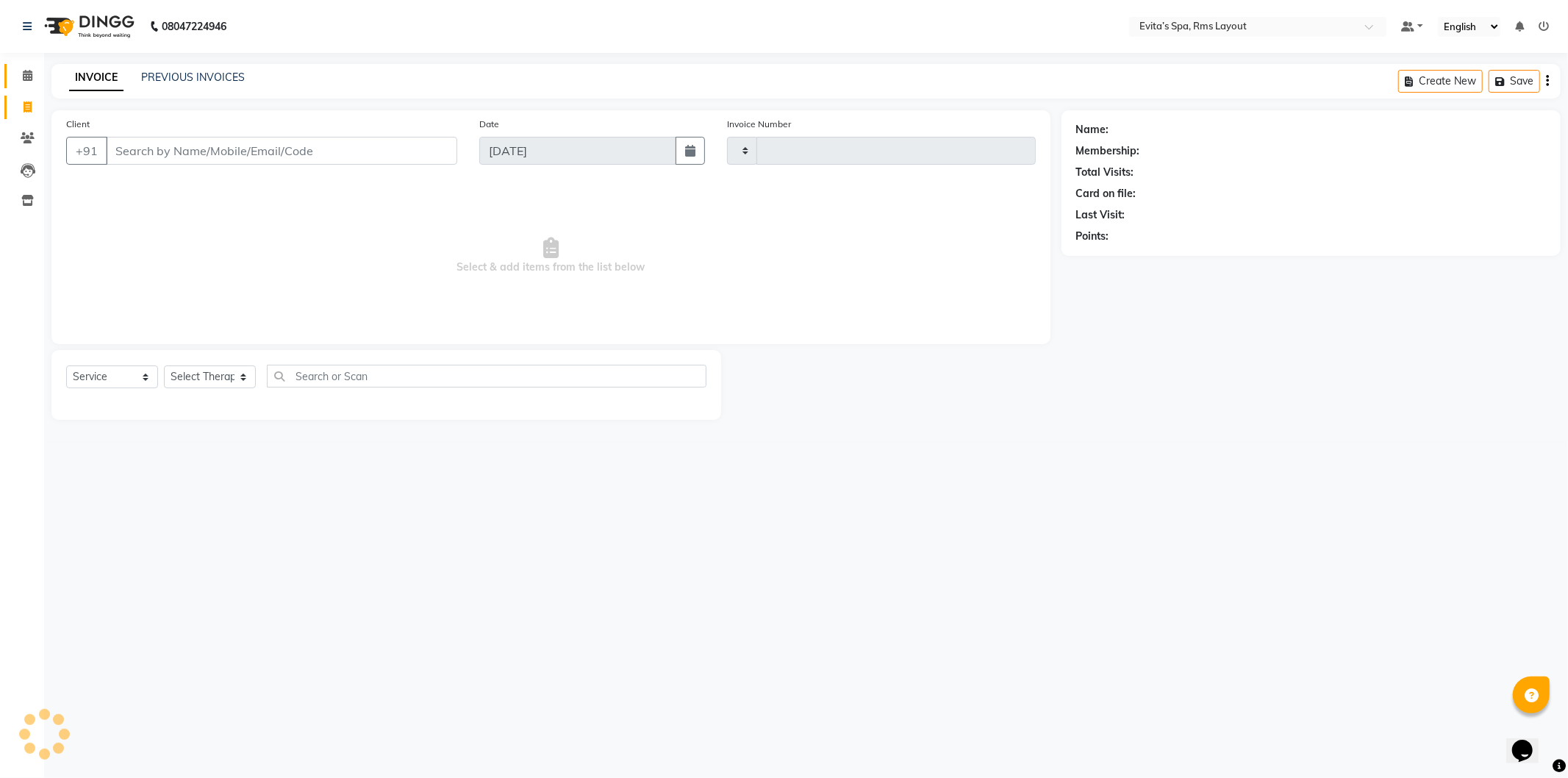
type input "1562"
select select "7850"
click at [23, 76] on icon at bounding box center [27, 76] width 9 height 11
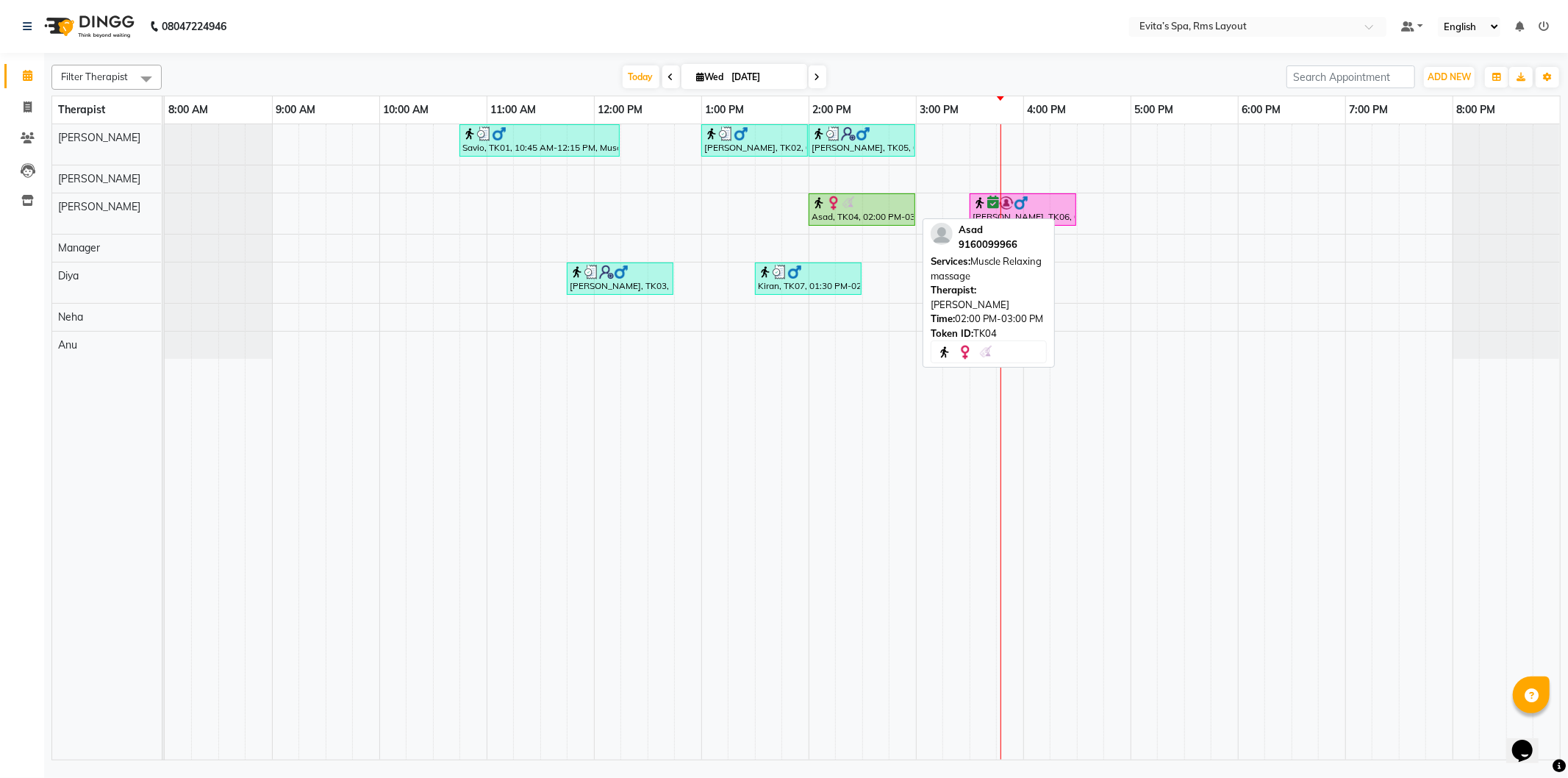
click at [885, 203] on div at bounding box center [862, 203] width 101 height 15
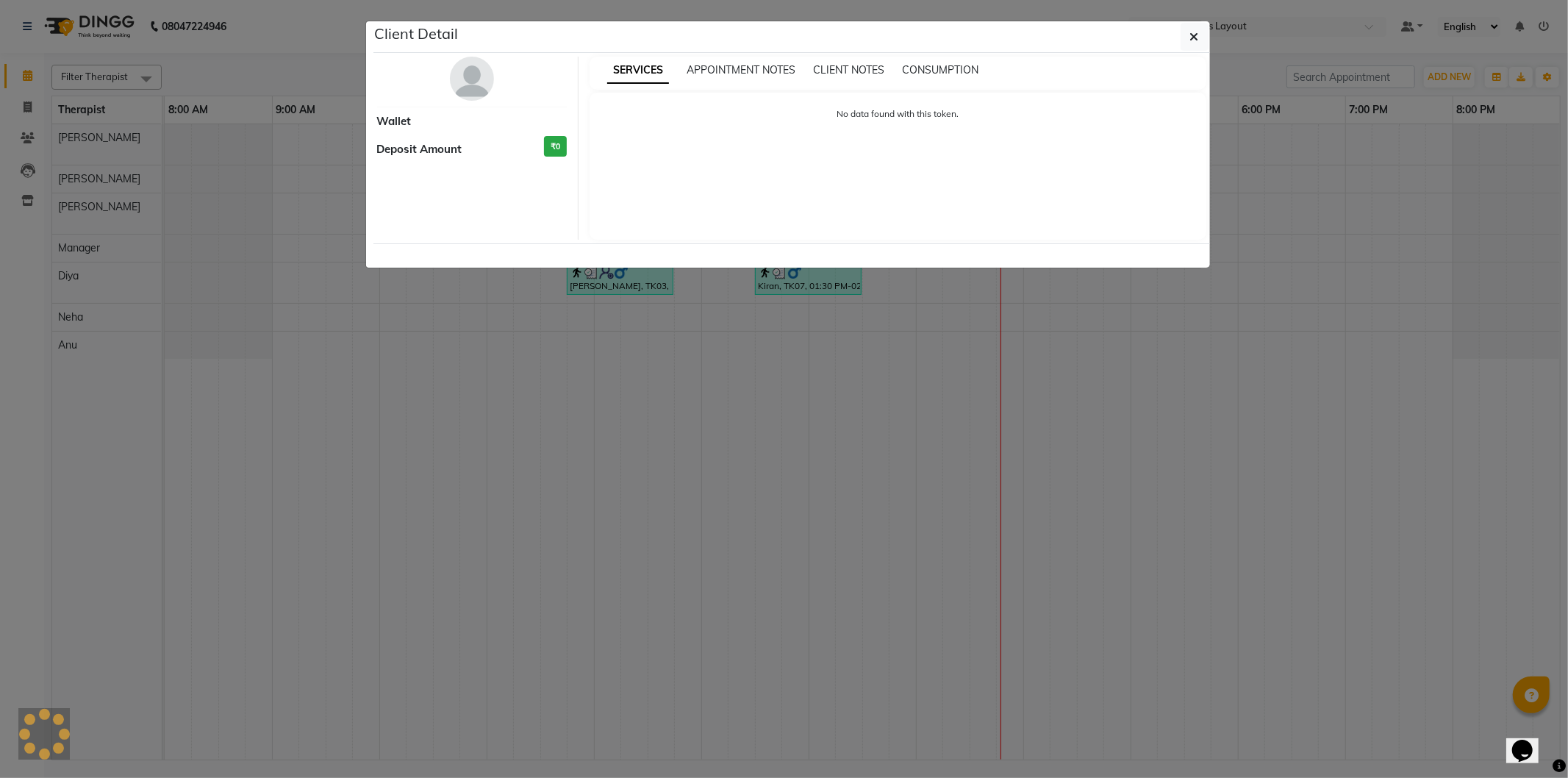
select select "1"
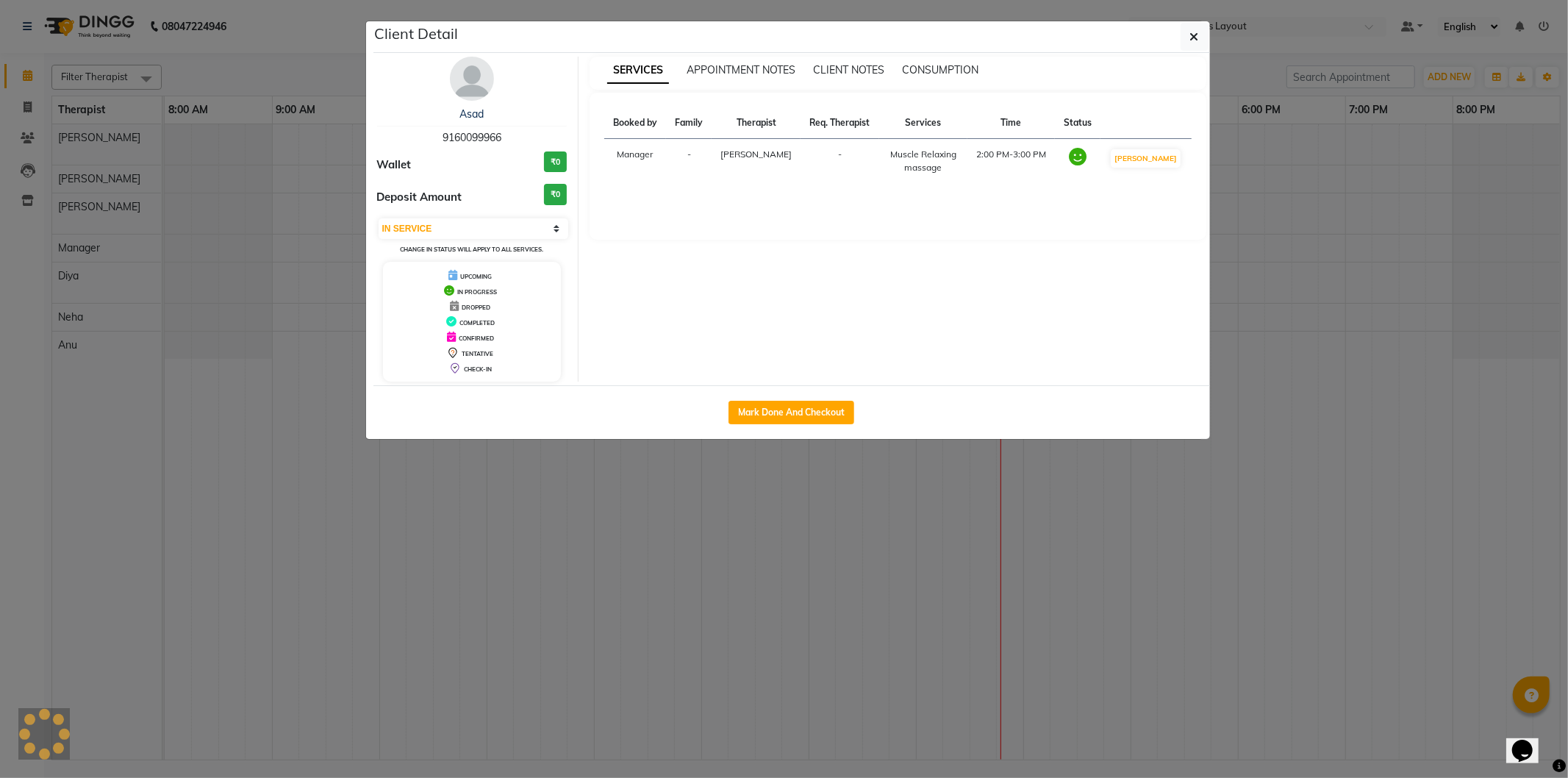
click at [1252, 619] on ngb-modal-window "Client Detail Asad 9160099966 Wallet ₹0 Deposit Amount ₹0 Select IN SERVICE CON…" at bounding box center [784, 389] width 1568 height 778
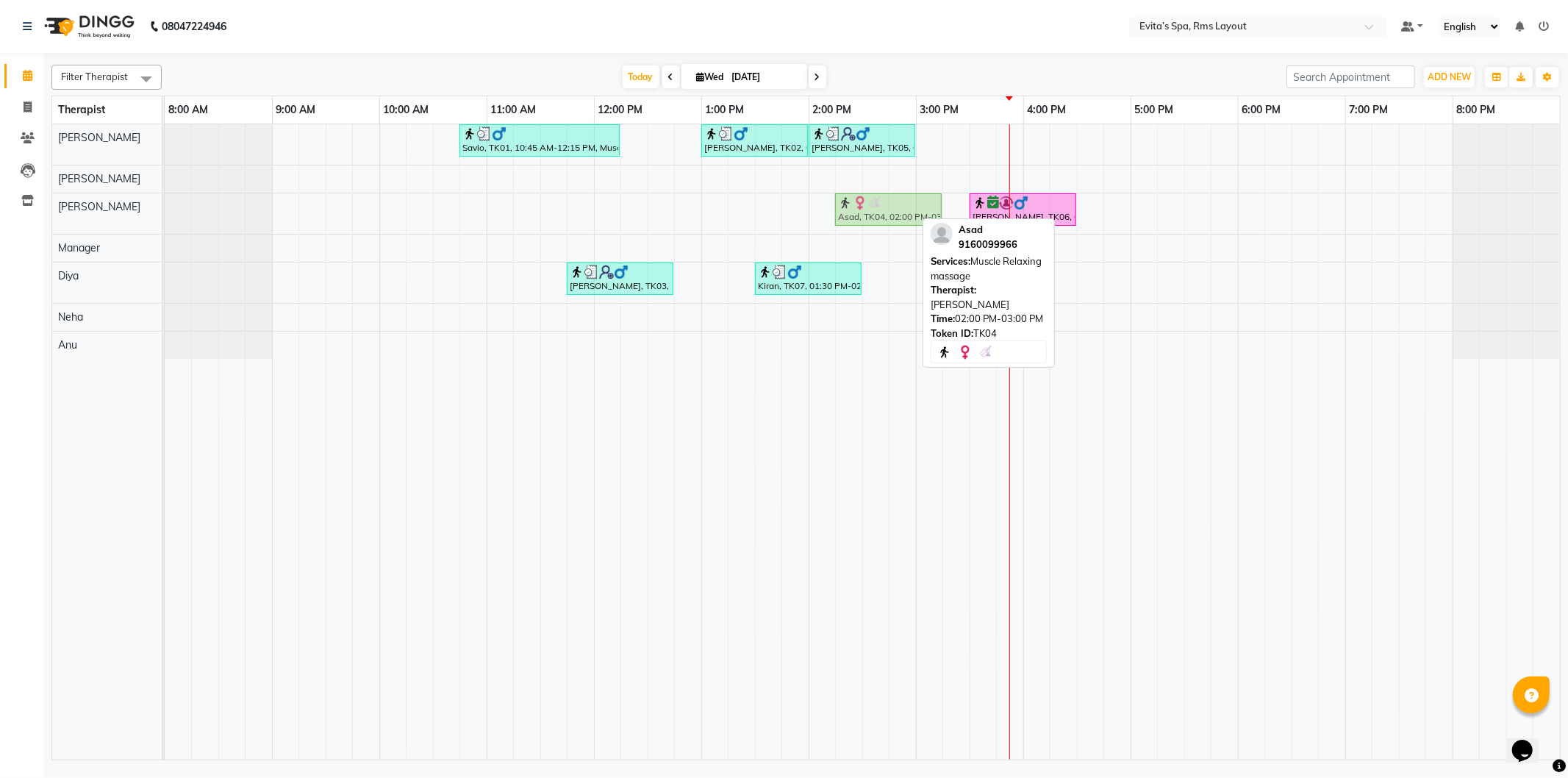
drag, startPoint x: 860, startPoint y: 218, endPoint x: 888, endPoint y: 218, distance: 28.0
click at [165, 218] on div "Asad, TK04, 02:00 PM-03:00 PM, Muscle Relaxing massage Girish, TK06, 03:30 PM-0…" at bounding box center [165, 214] width 0 height 41
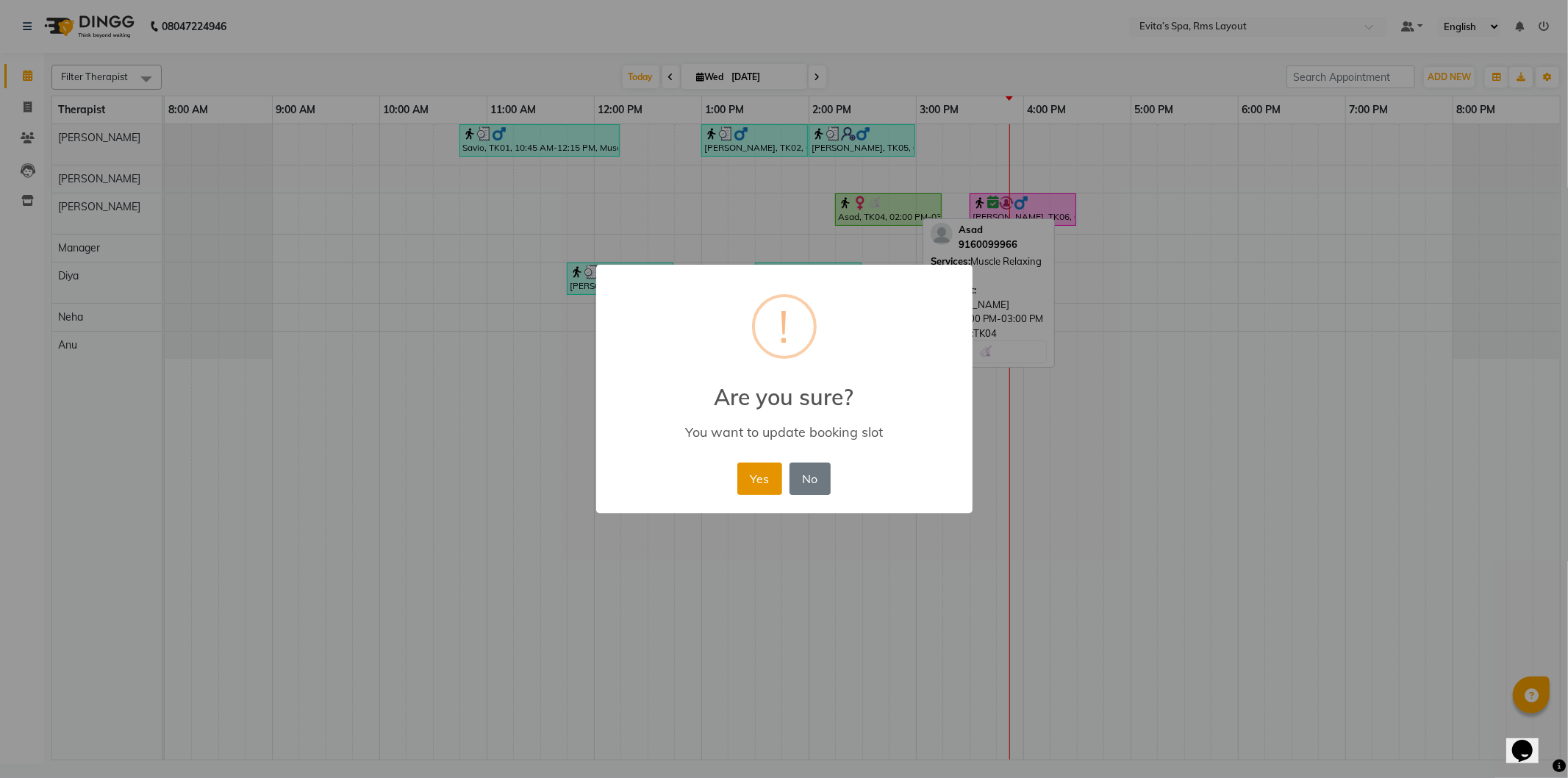
click at [775, 480] on button "Yes" at bounding box center [759, 478] width 44 height 32
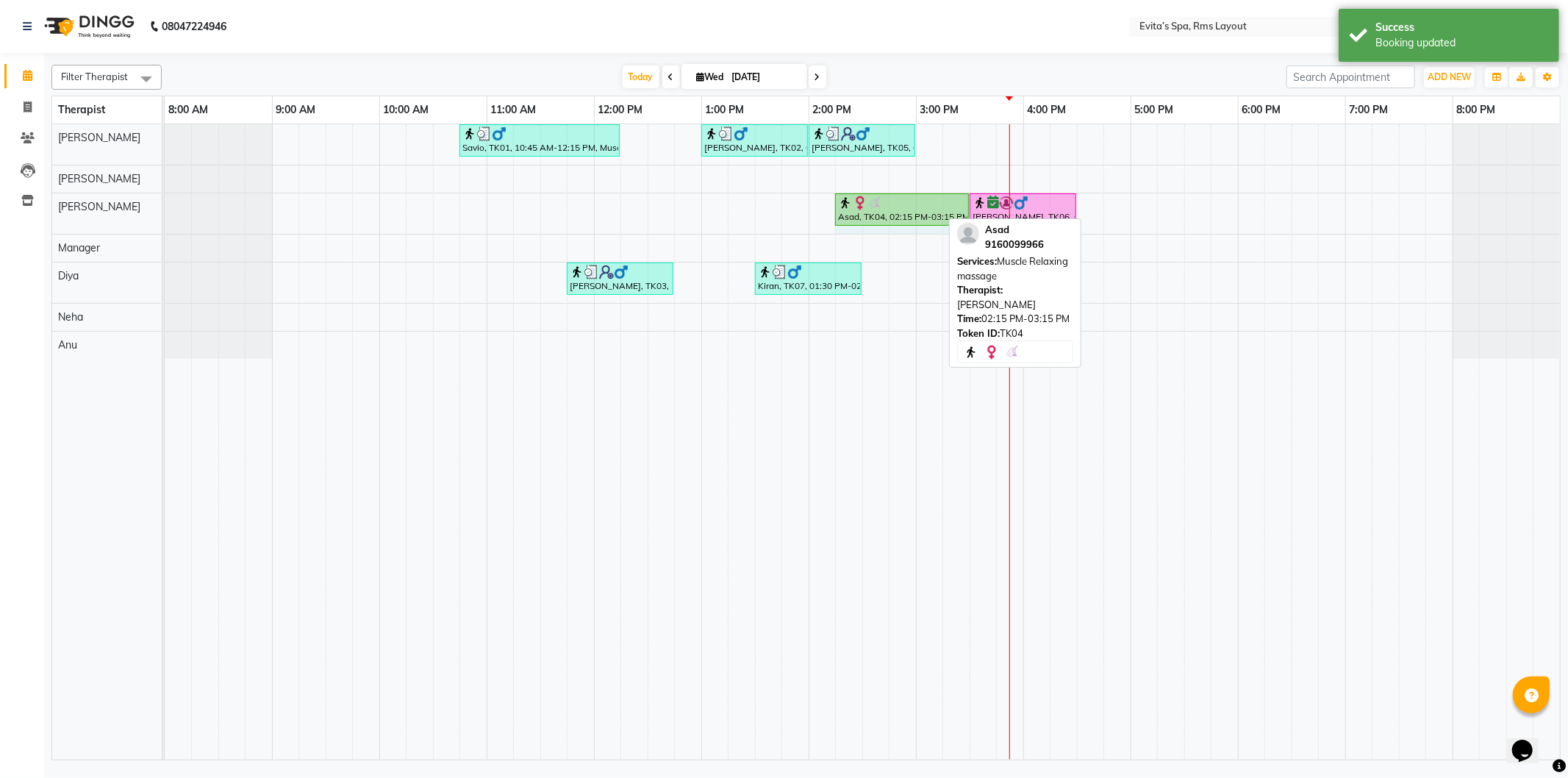
drag, startPoint x: 939, startPoint y: 213, endPoint x: 959, endPoint y: 211, distance: 20.1
click at [165, 211] on div "Asad, TK04, 02:15 PM-03:15 PM, Muscle Relaxing massage Girish, TK06, 03:30 PM-0…" at bounding box center [165, 214] width 0 height 41
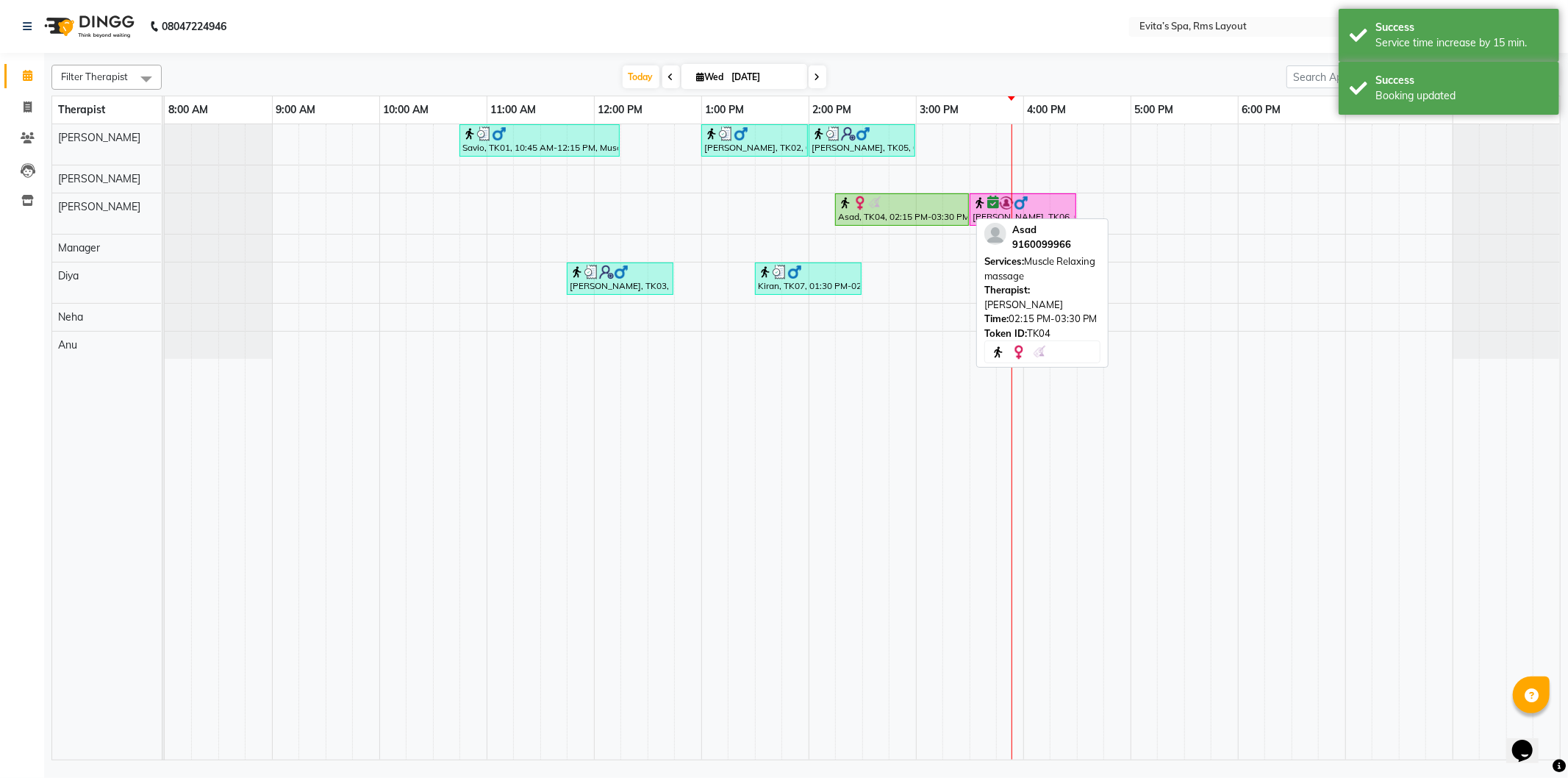
click at [906, 202] on div at bounding box center [903, 203] width 128 height 15
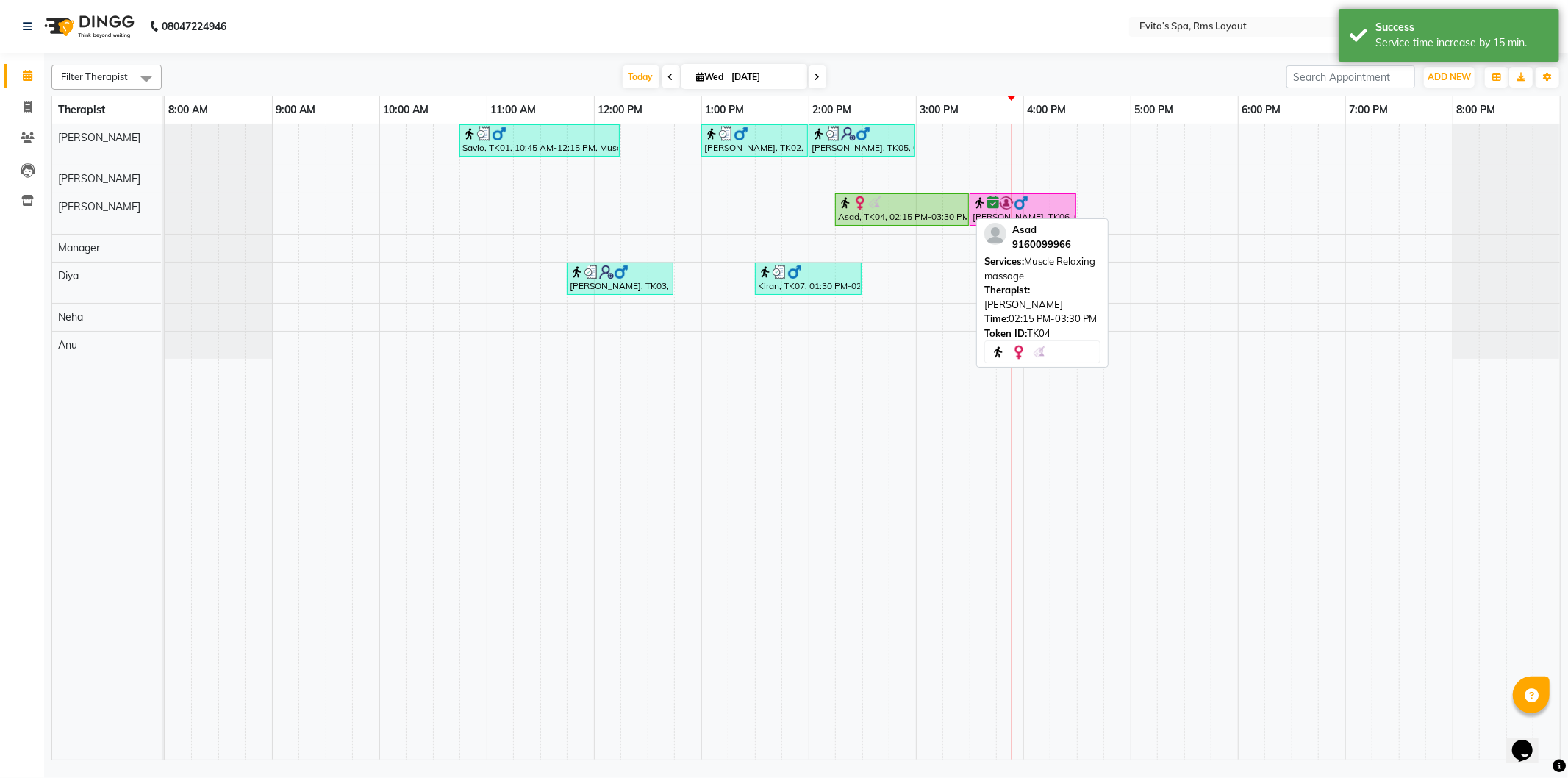
click at [906, 202] on div at bounding box center [903, 203] width 128 height 15
select select "1"
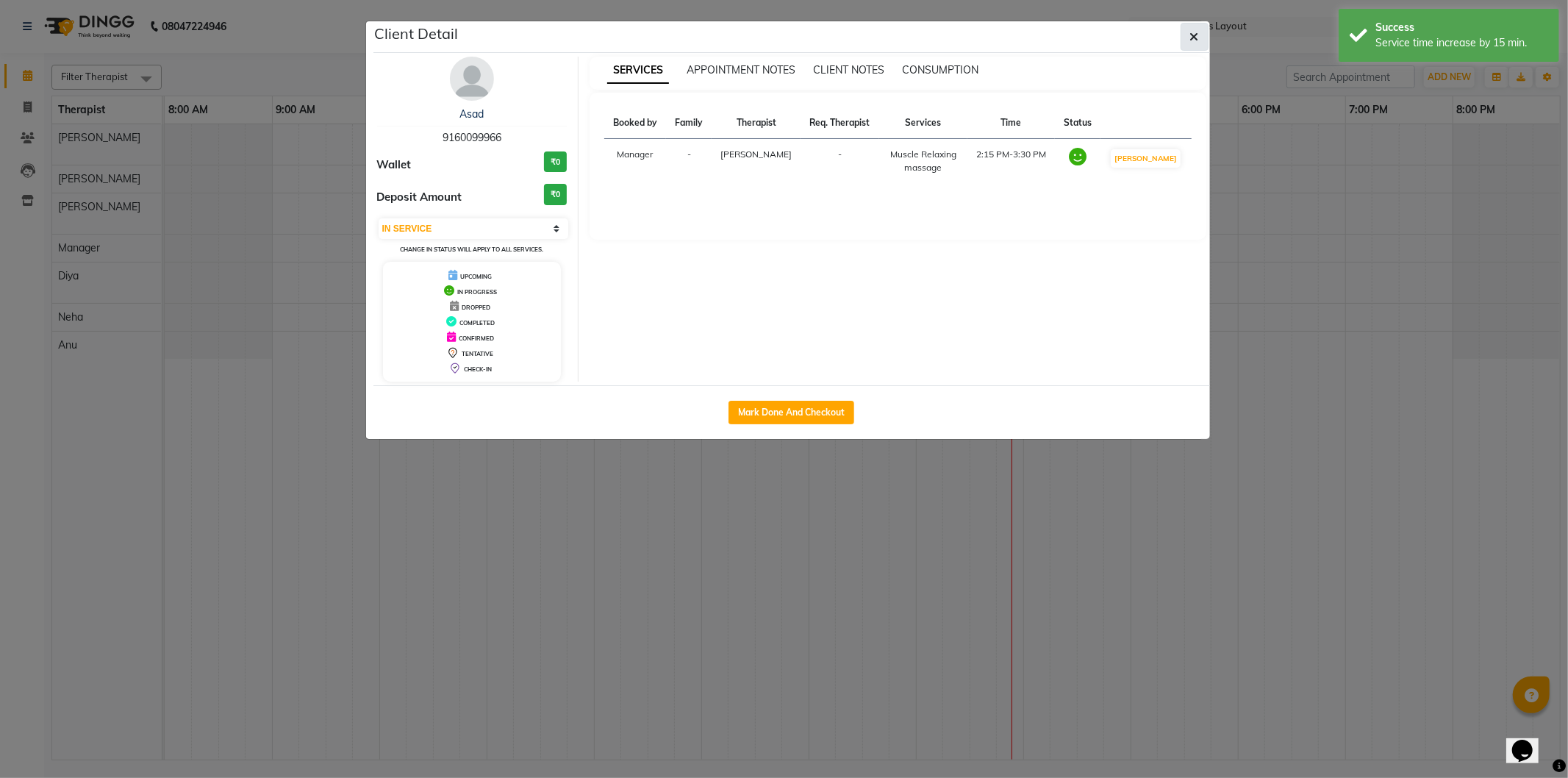
click at [1201, 28] on button "button" at bounding box center [1195, 37] width 28 height 28
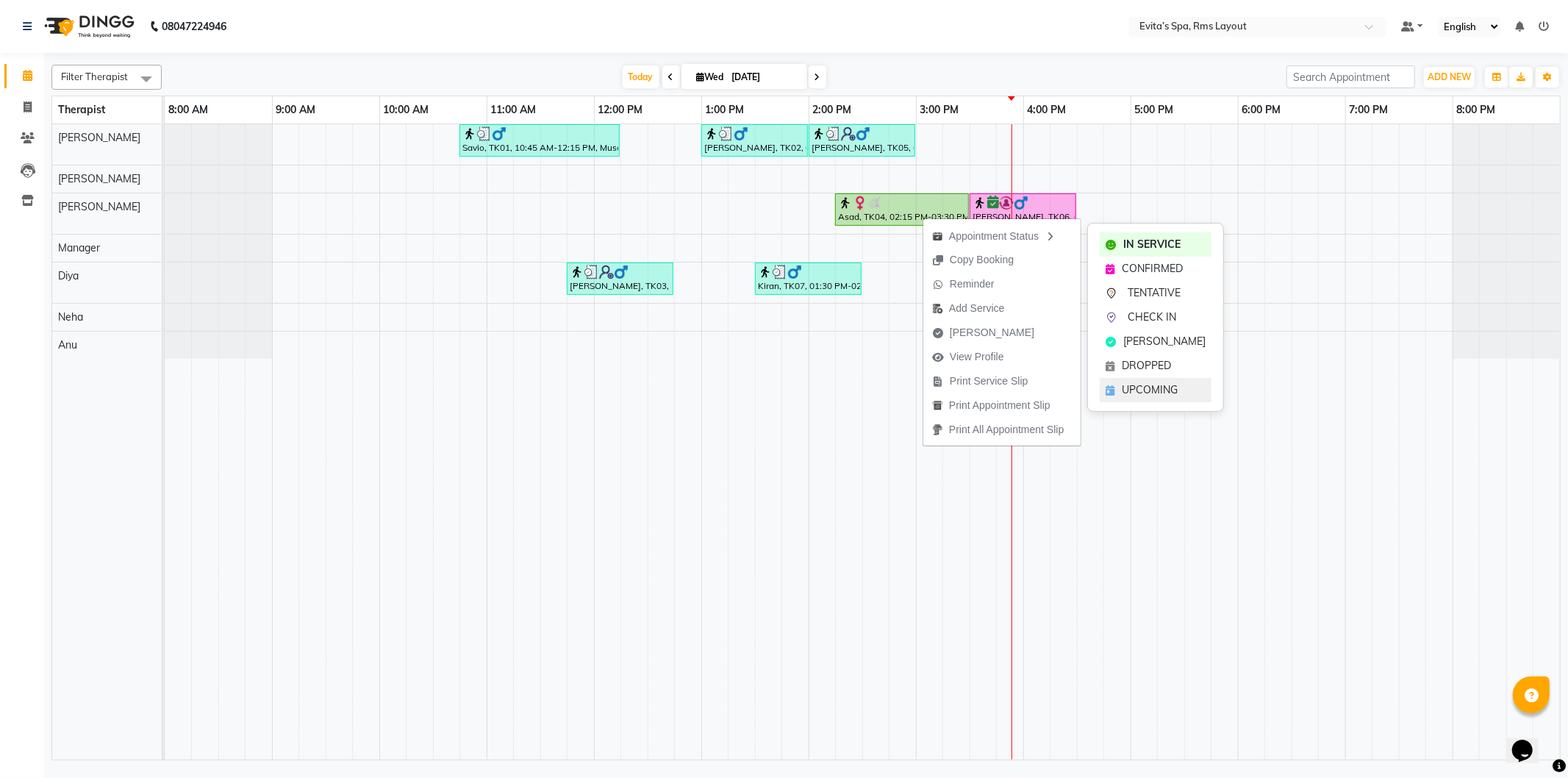
click at [1153, 380] on div "UPCOMING" at bounding box center [1155, 389] width 112 height 24
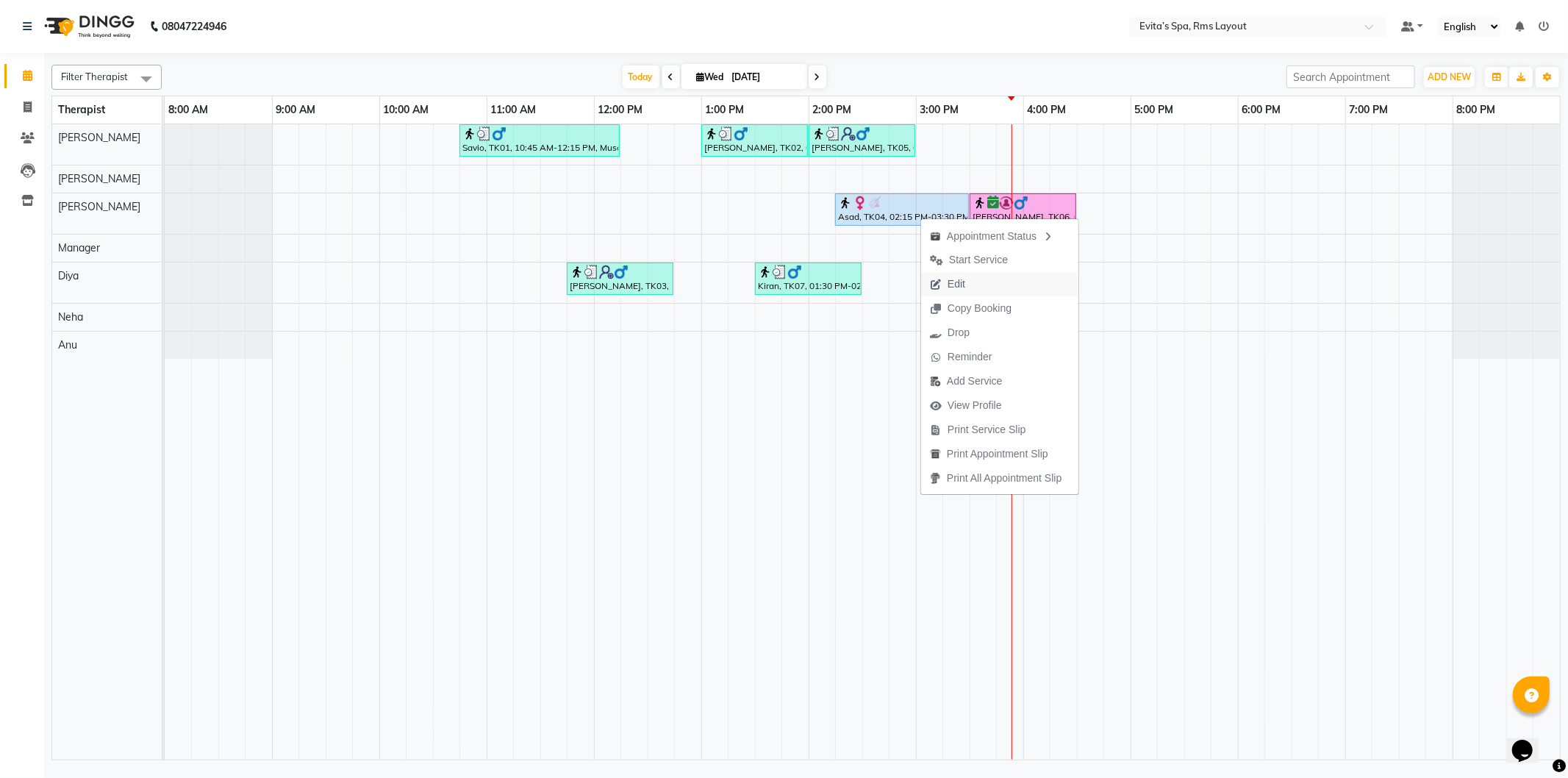
click at [959, 275] on span "Edit" at bounding box center [948, 284] width 53 height 24
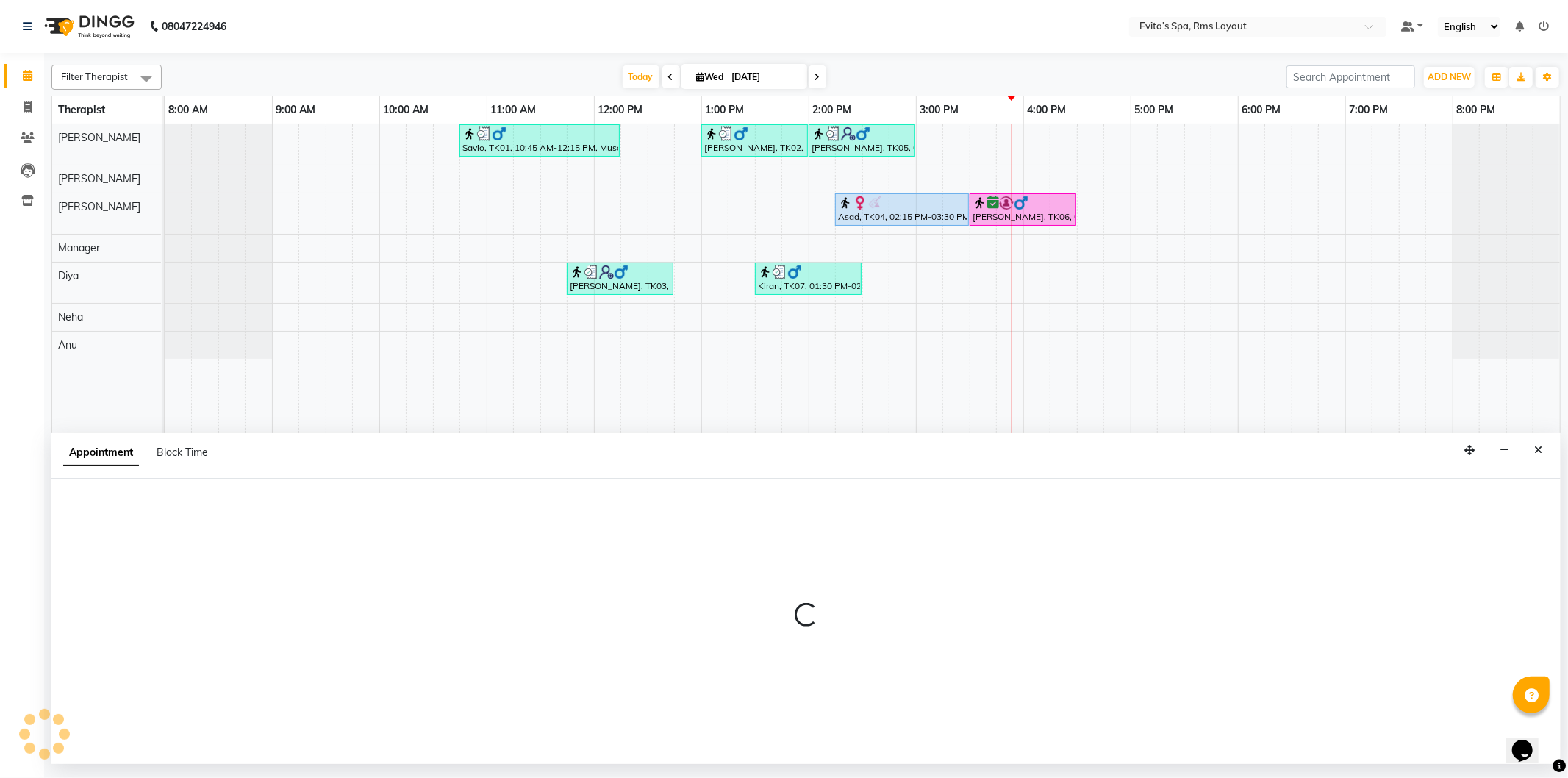
select select "upcoming"
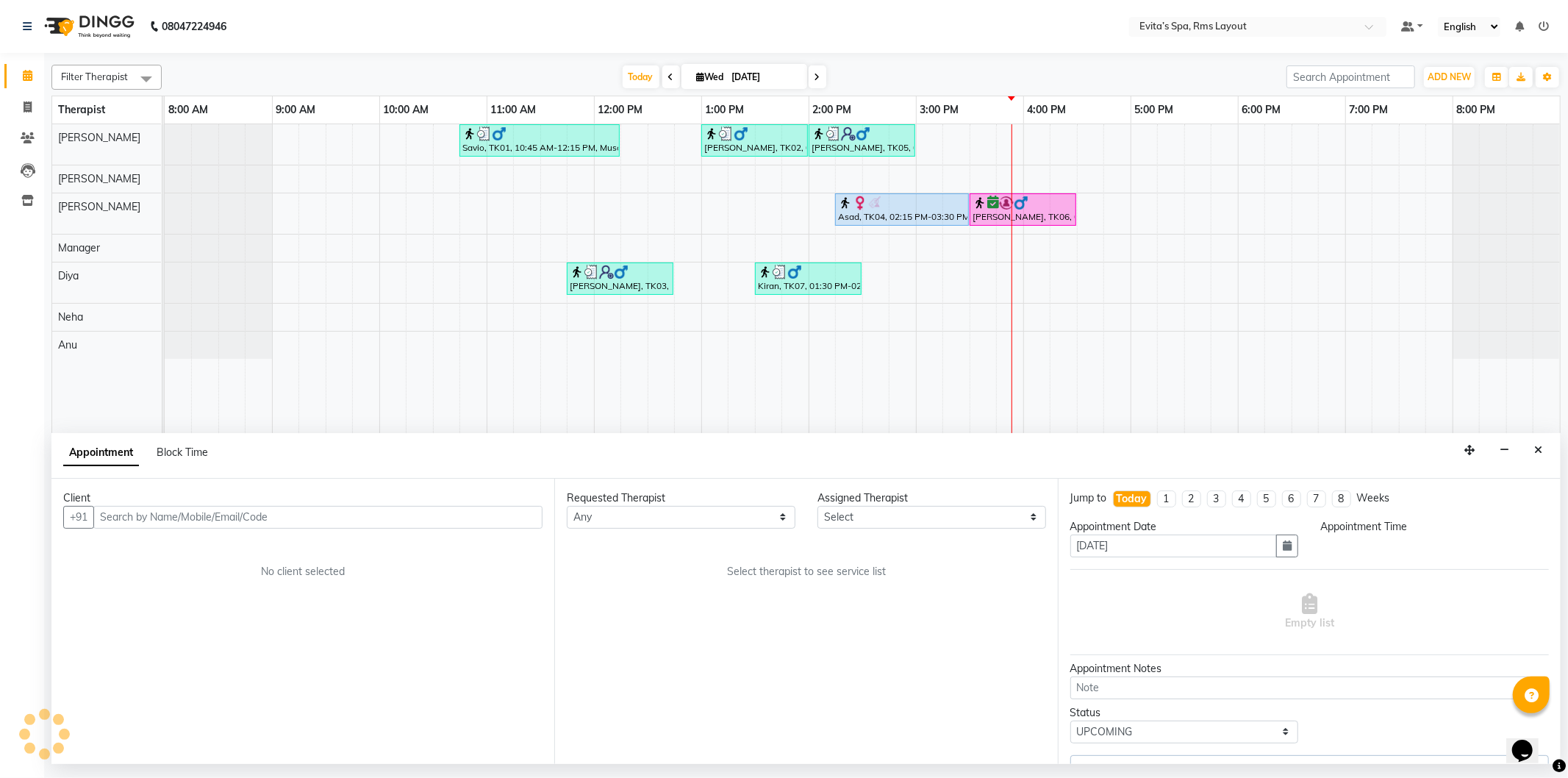
select select "70223"
select select "855"
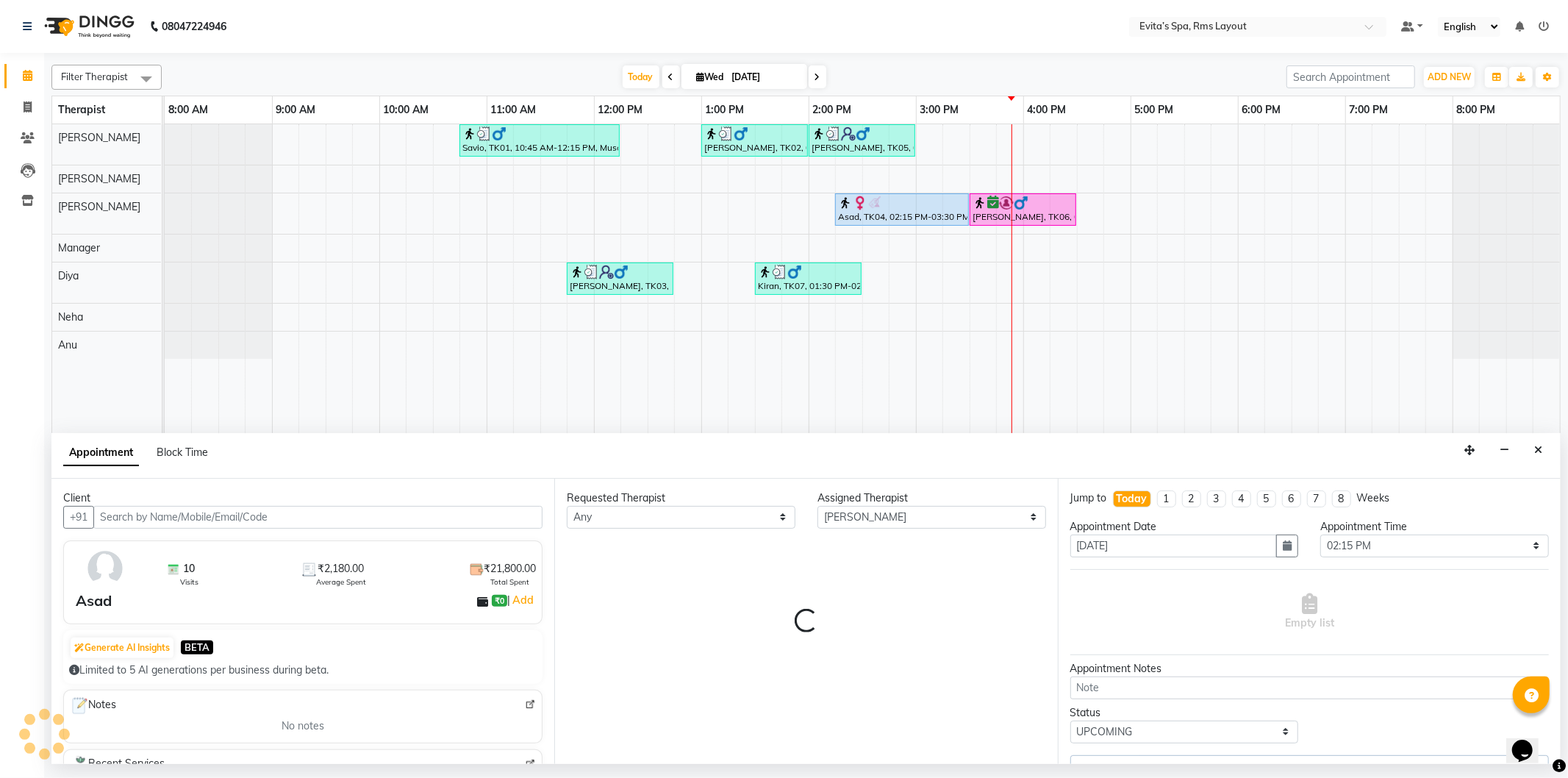
select select "4259"
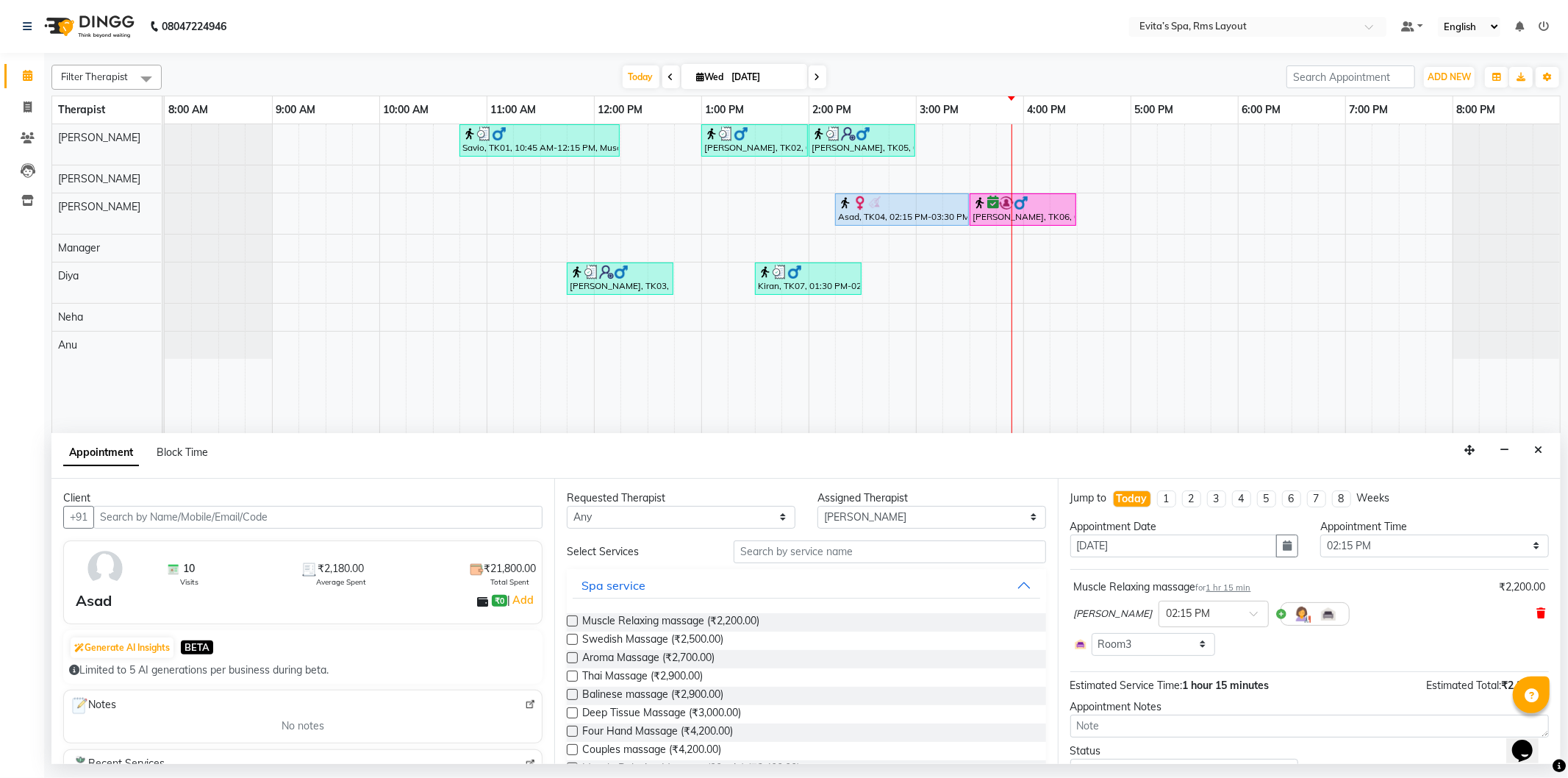
click at [1537, 611] on icon at bounding box center [1541, 613] width 9 height 10
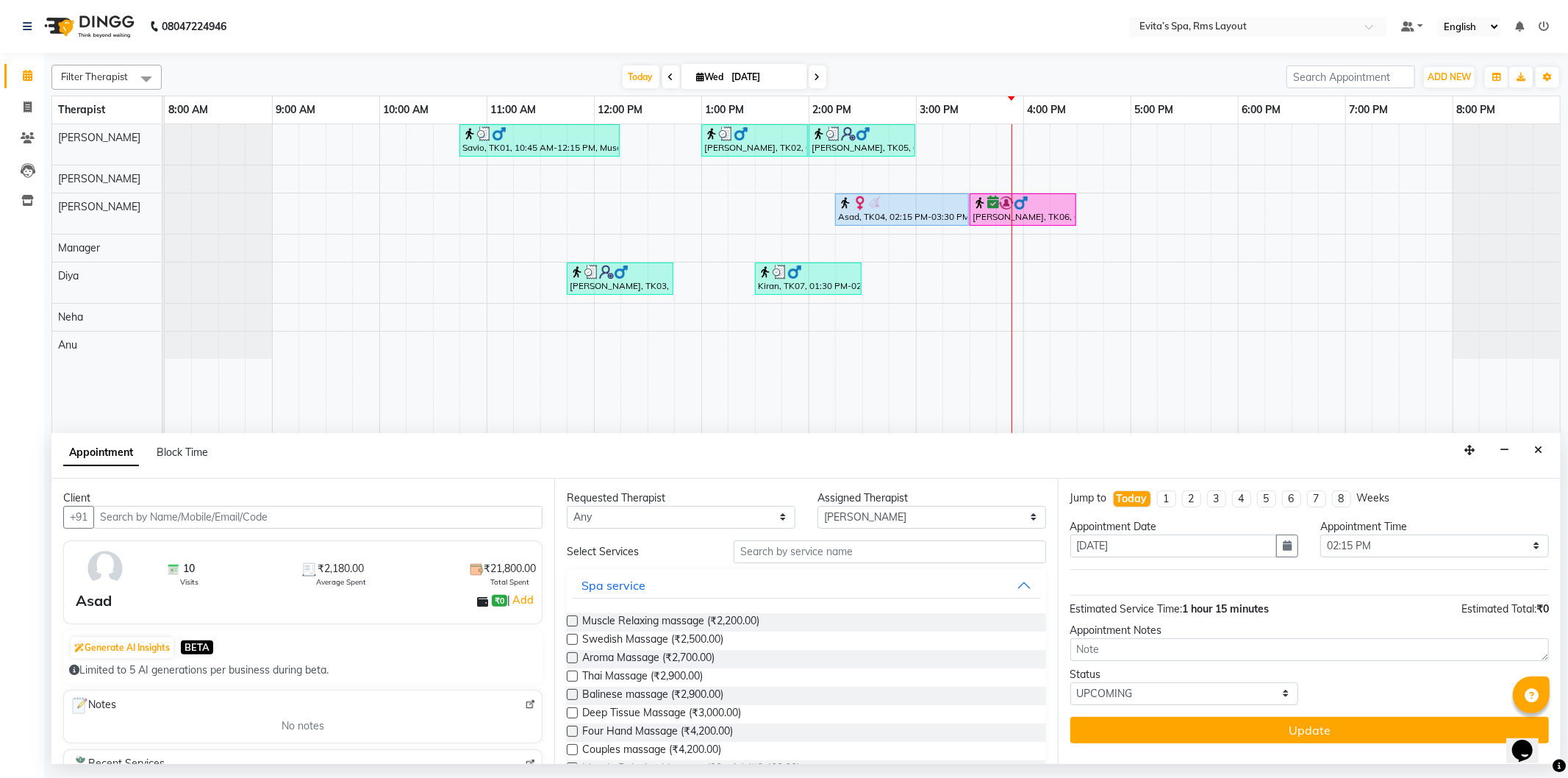
scroll to position [82, 0]
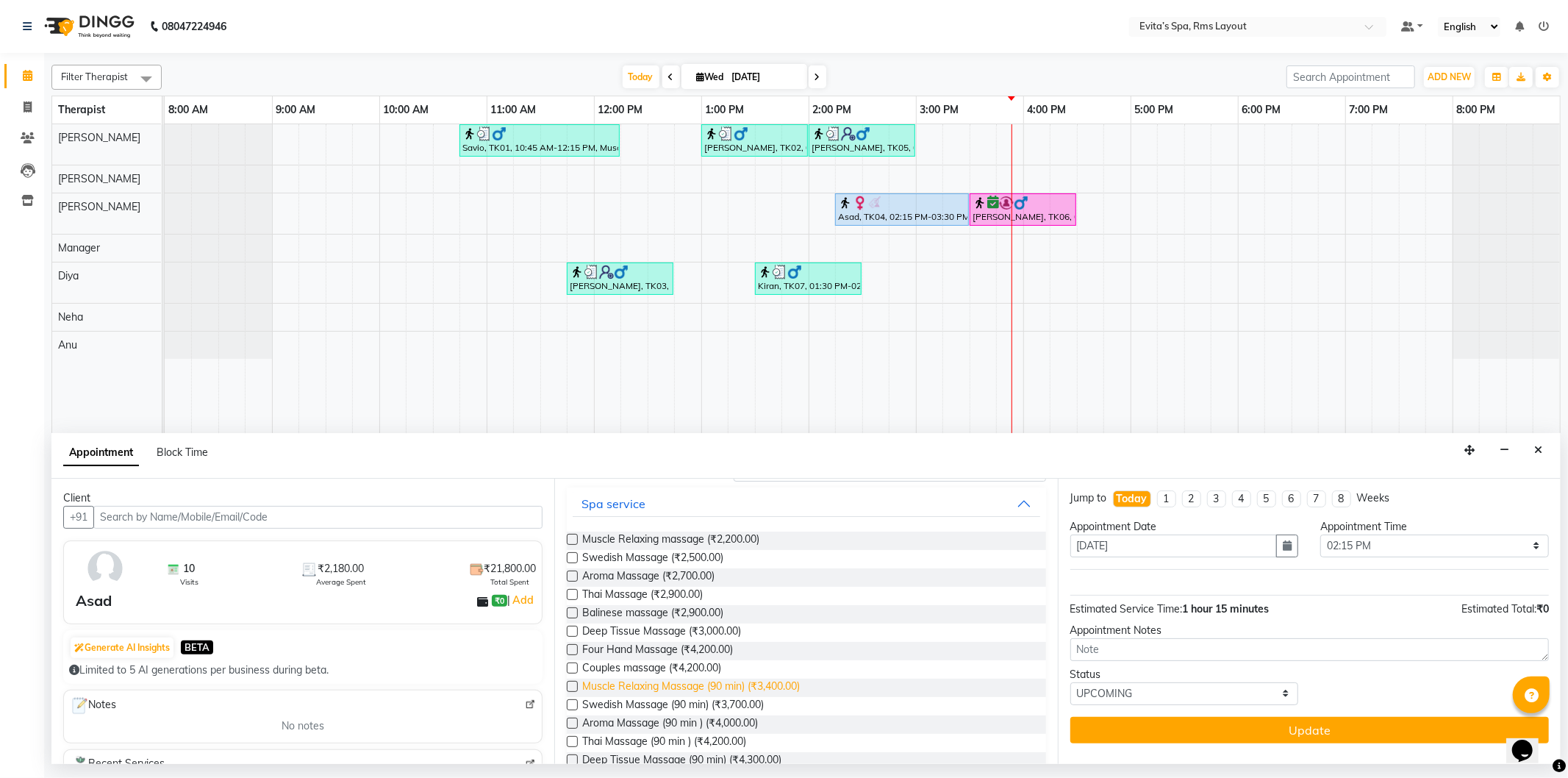
click at [730, 685] on span "Muscle Relaxing Massage (90 min) (₹3,400.00)" at bounding box center [691, 688] width 218 height 19
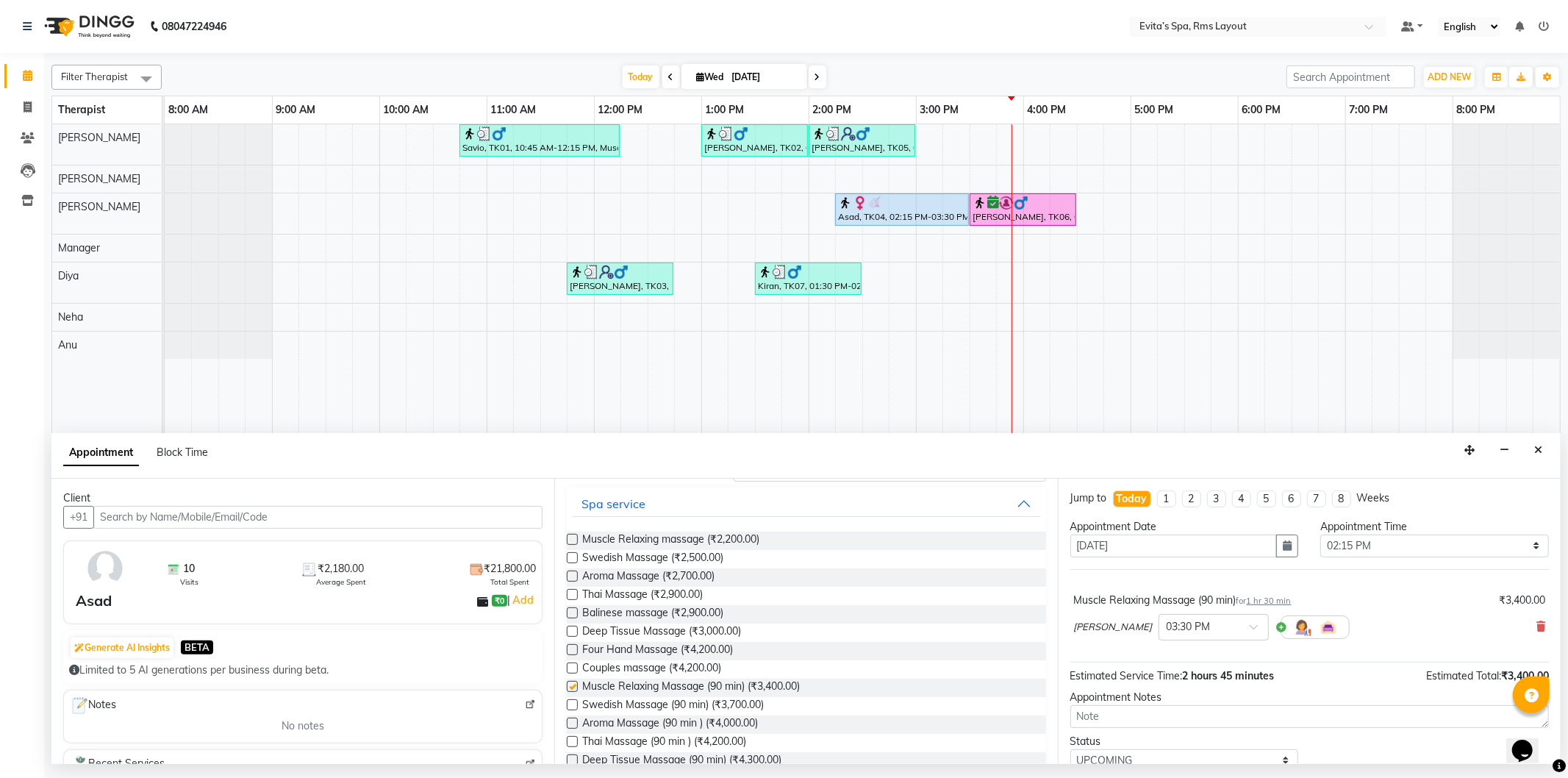
checkbox input "false"
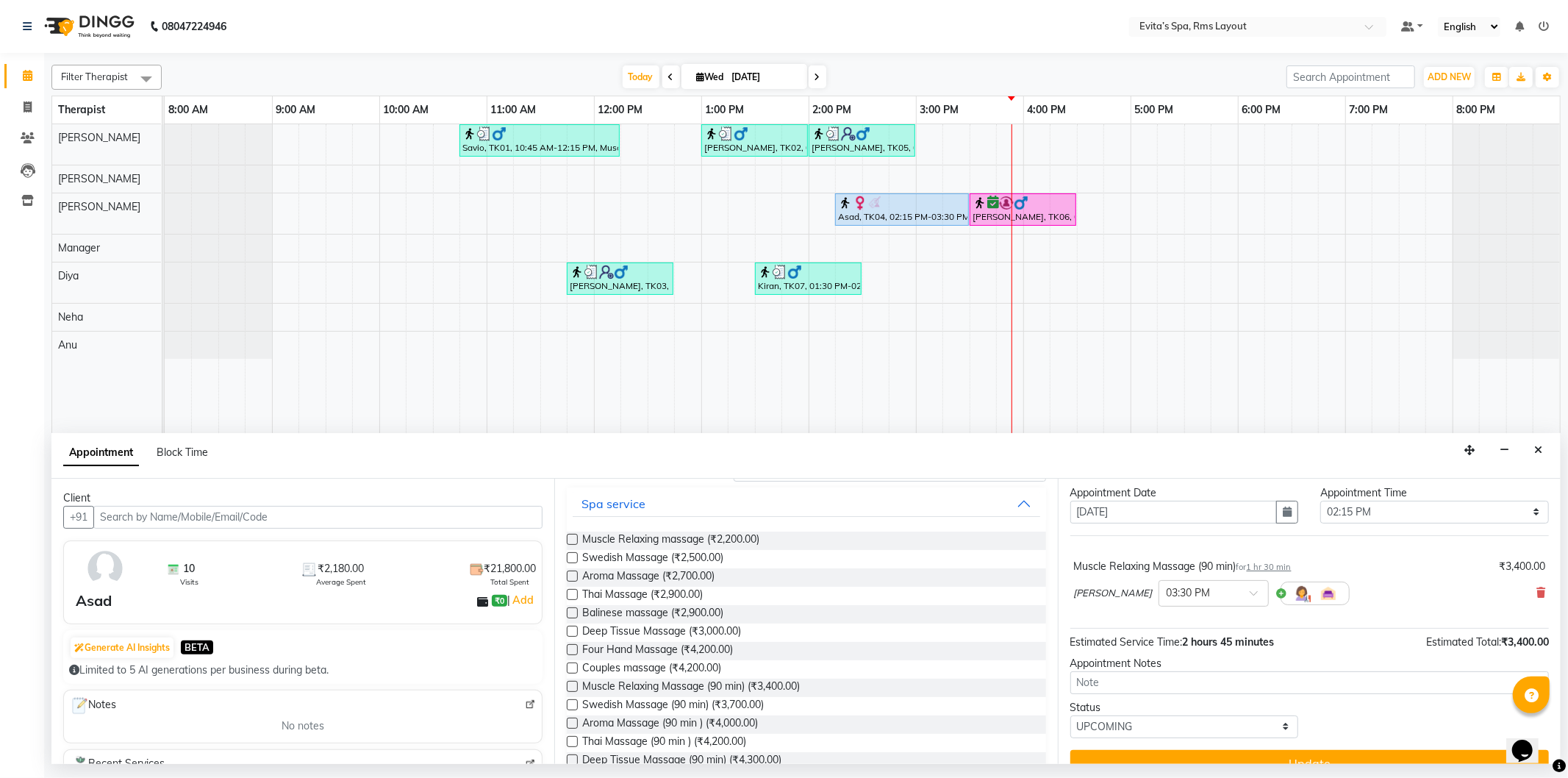
scroll to position [59, 0]
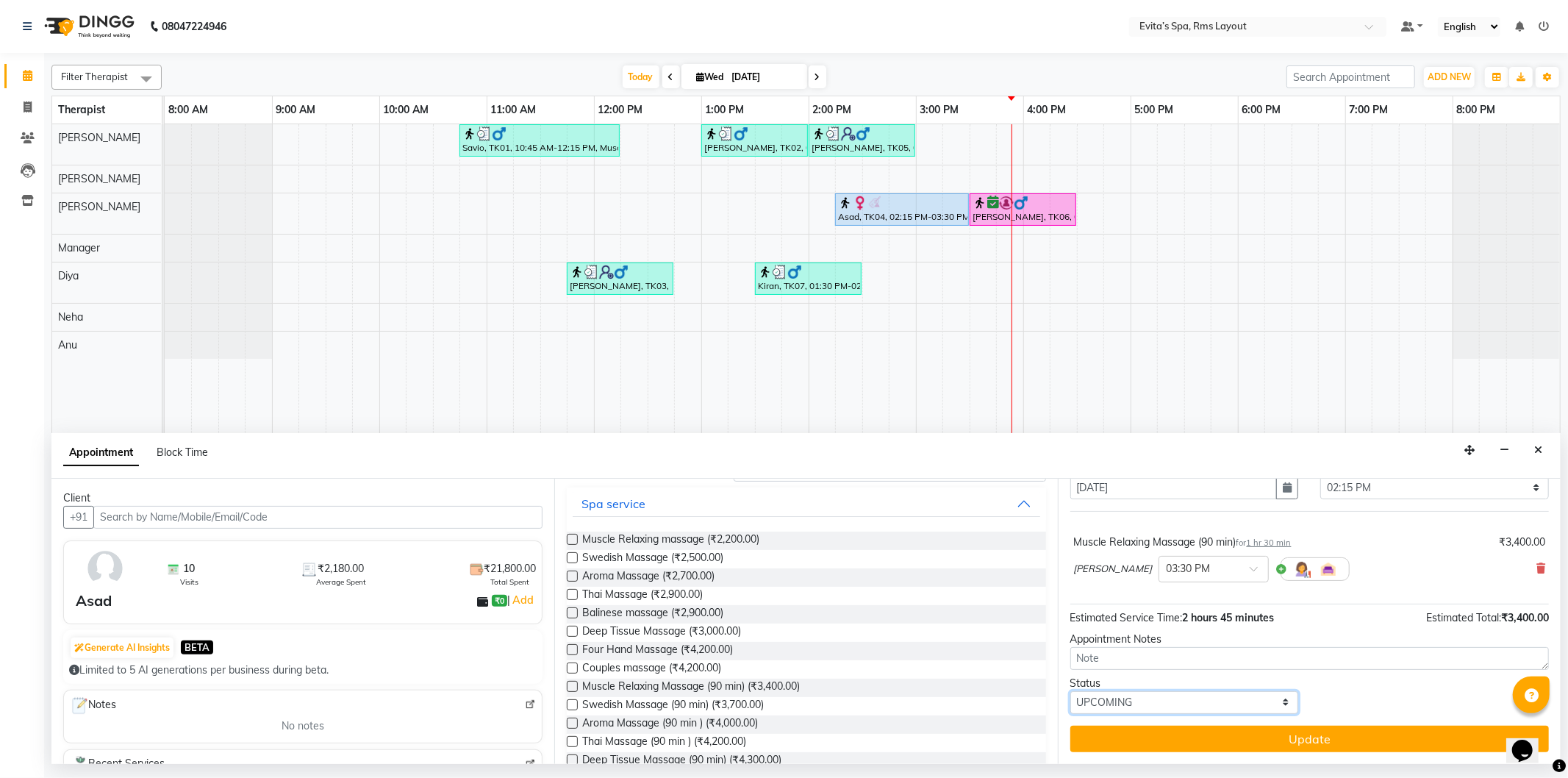
click at [1183, 705] on select "Select TENTATIVE CONFIRM CHECK-IN UPCOMING" at bounding box center [1184, 702] width 229 height 23
select select "check-in"
click at [1070, 691] on select "Select TENTATIVE CONFIRM CHECK-IN UPCOMING" at bounding box center [1184, 702] width 229 height 23
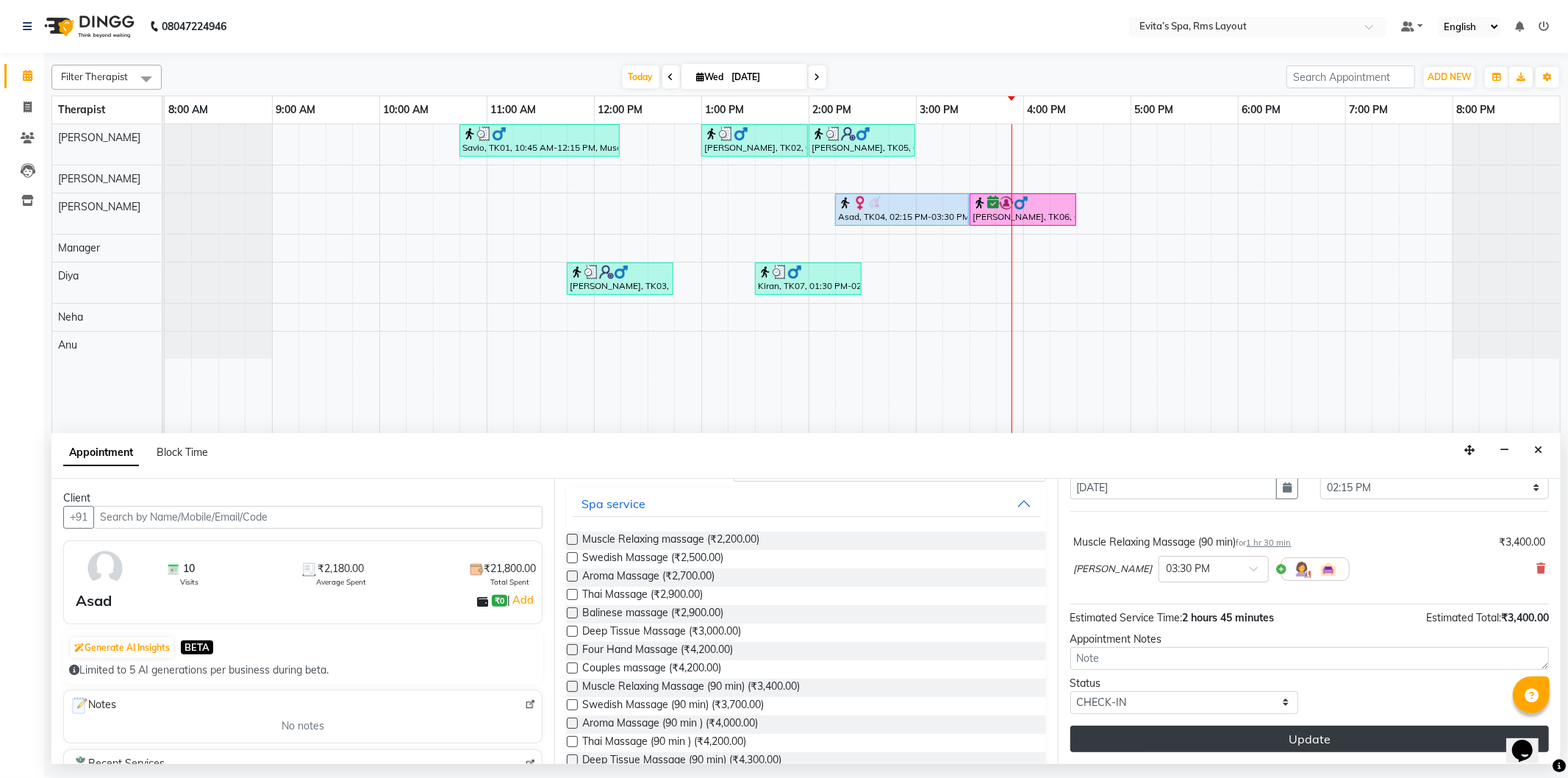
click at [1243, 736] on button "Update" at bounding box center [1310, 739] width 479 height 27
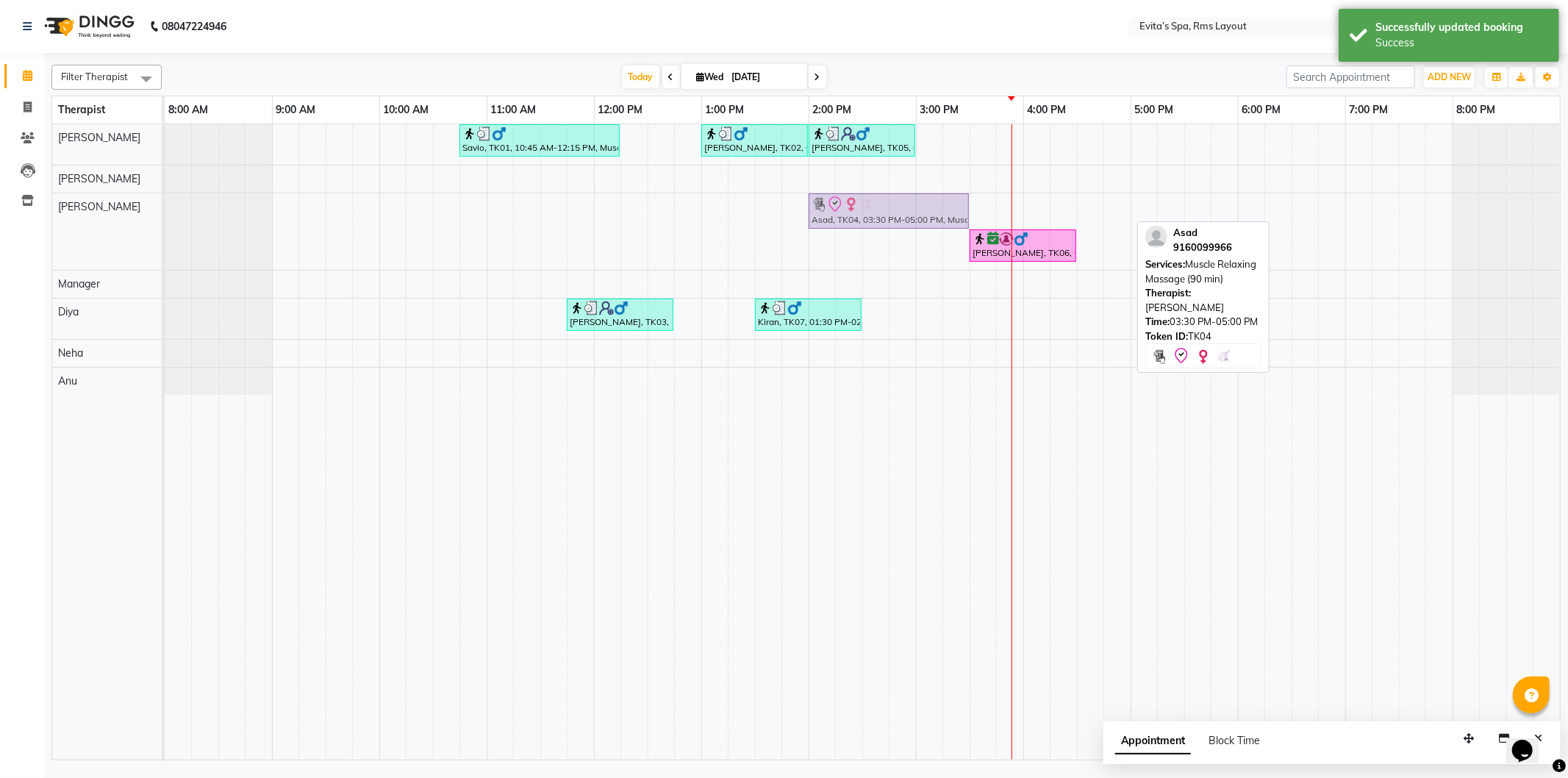
drag, startPoint x: 1037, startPoint y: 208, endPoint x: 871, endPoint y: 207, distance: 166.0
click at [165, 207] on div "Asad, TK04, 03:30 PM-05:00 PM, Muscle Relaxing Massage (90 min) Girish, TK06, 0…" at bounding box center [165, 232] width 0 height 76
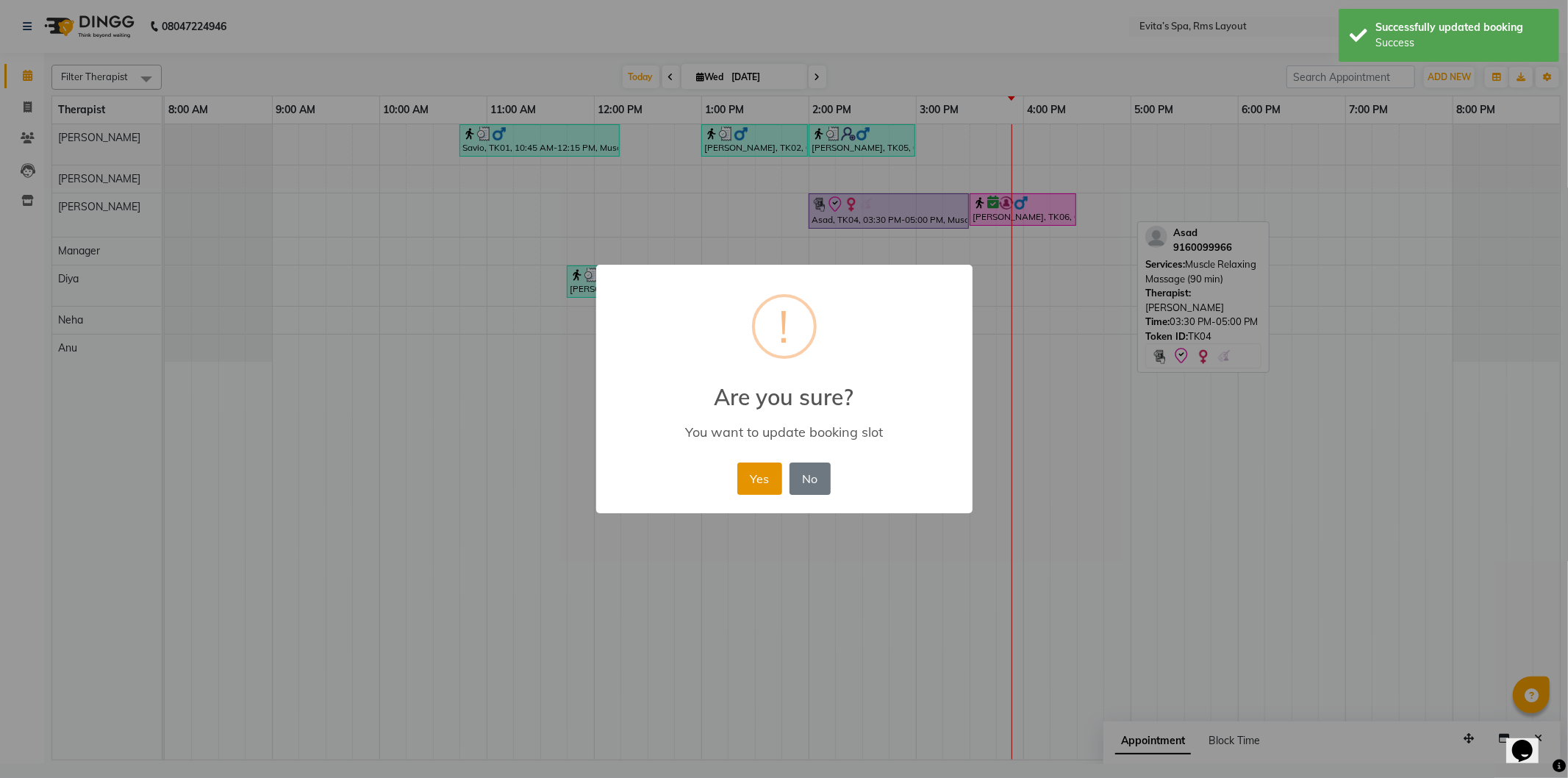
click at [766, 464] on button "Yes" at bounding box center [759, 478] width 44 height 32
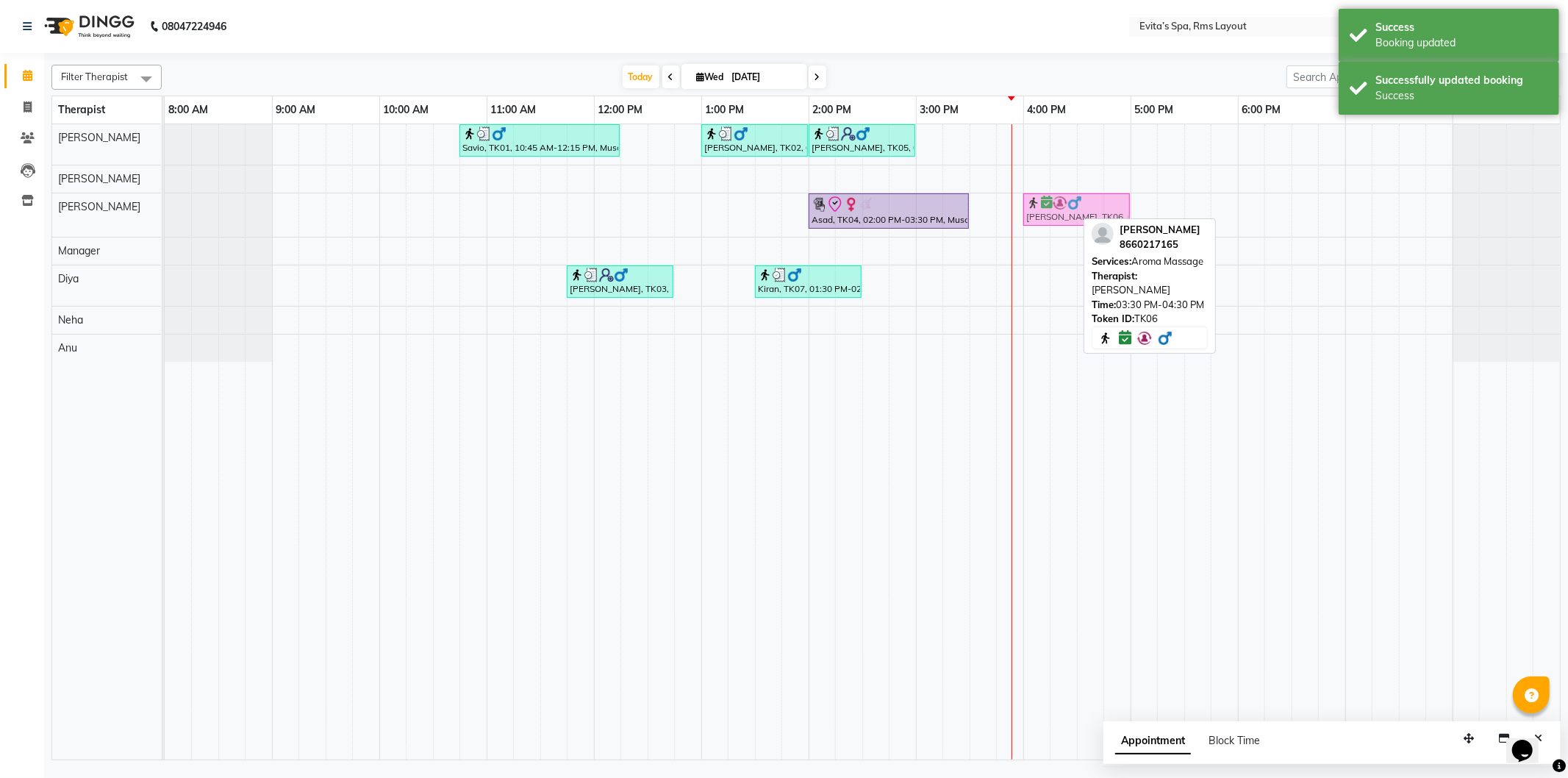
drag, startPoint x: 1039, startPoint y: 209, endPoint x: 1088, endPoint y: 208, distance: 49.0
click at [165, 208] on div "Asad, TK04, 02:00 PM-03:30 PM, Muscle Relaxing Massage (90 min) Girish, TK06, 0…" at bounding box center [165, 215] width 0 height 44
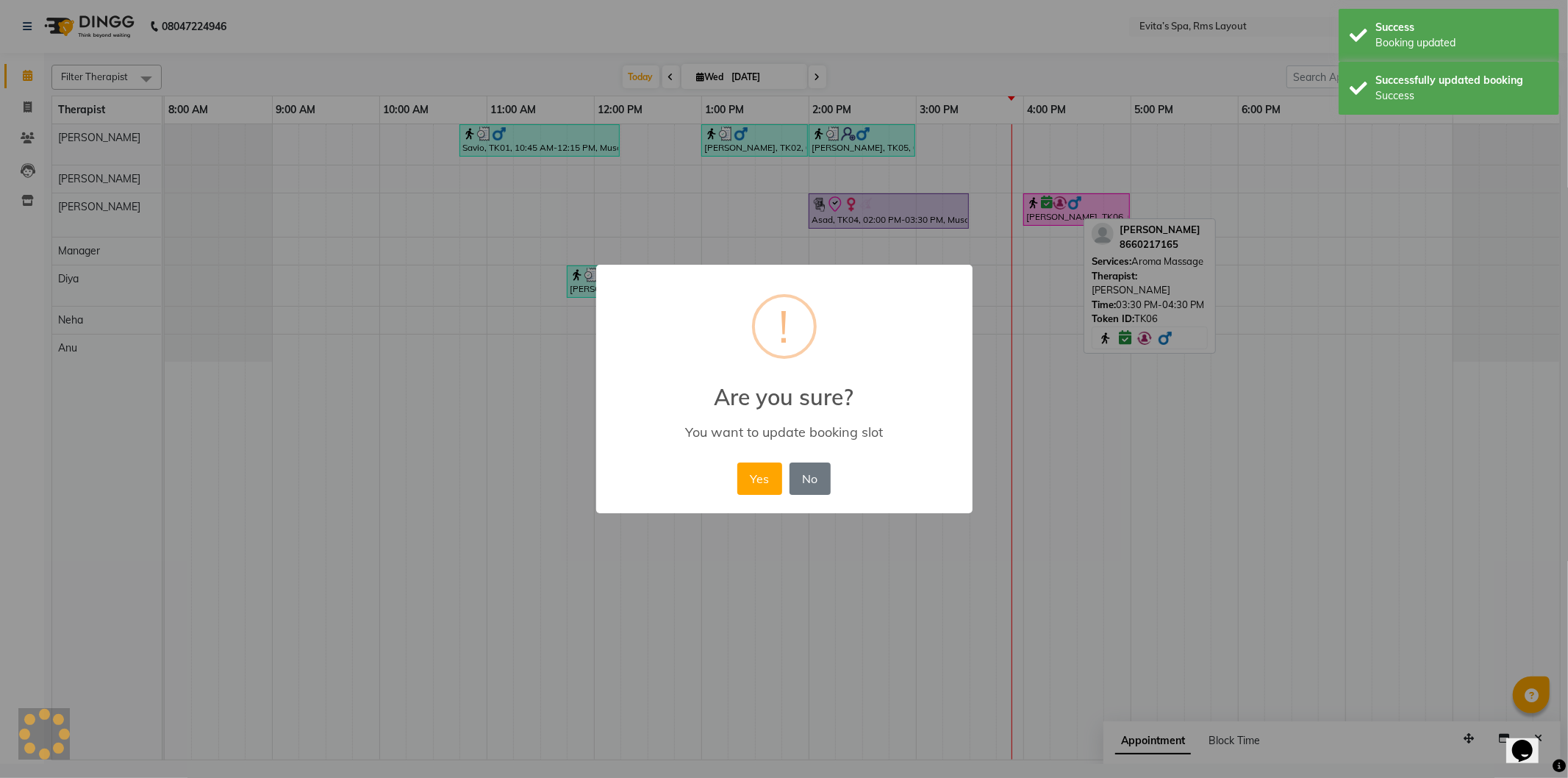
click at [760, 467] on button "Yes" at bounding box center [759, 478] width 44 height 32
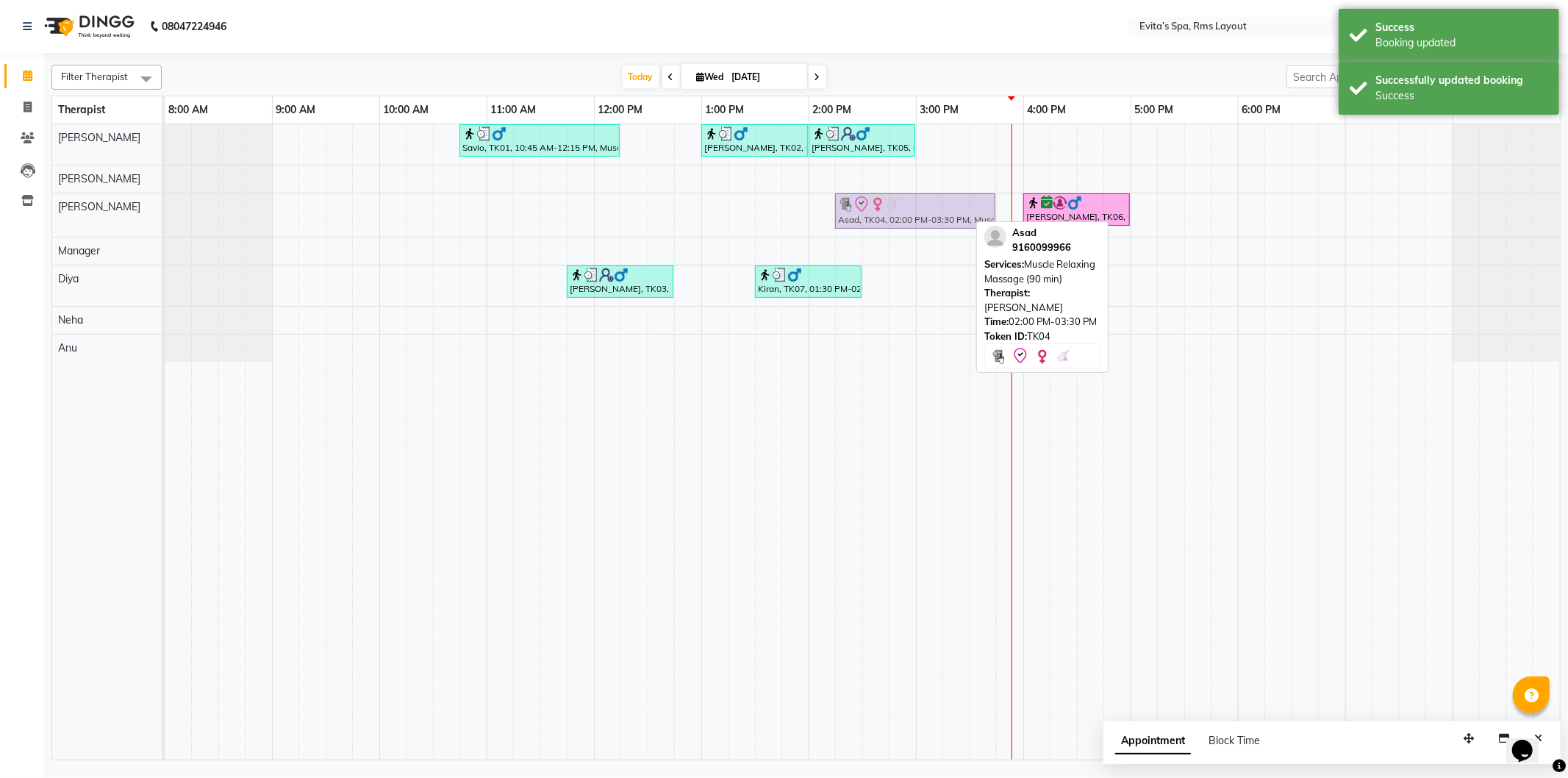
drag, startPoint x: 885, startPoint y: 217, endPoint x: 915, endPoint y: 215, distance: 30.1
click at [165, 215] on div "Asad, TK04, 02:00 PM-03:30 PM, Muscle Relaxing Massage (90 min) Girish, TK06, 0…" at bounding box center [165, 215] width 0 height 44
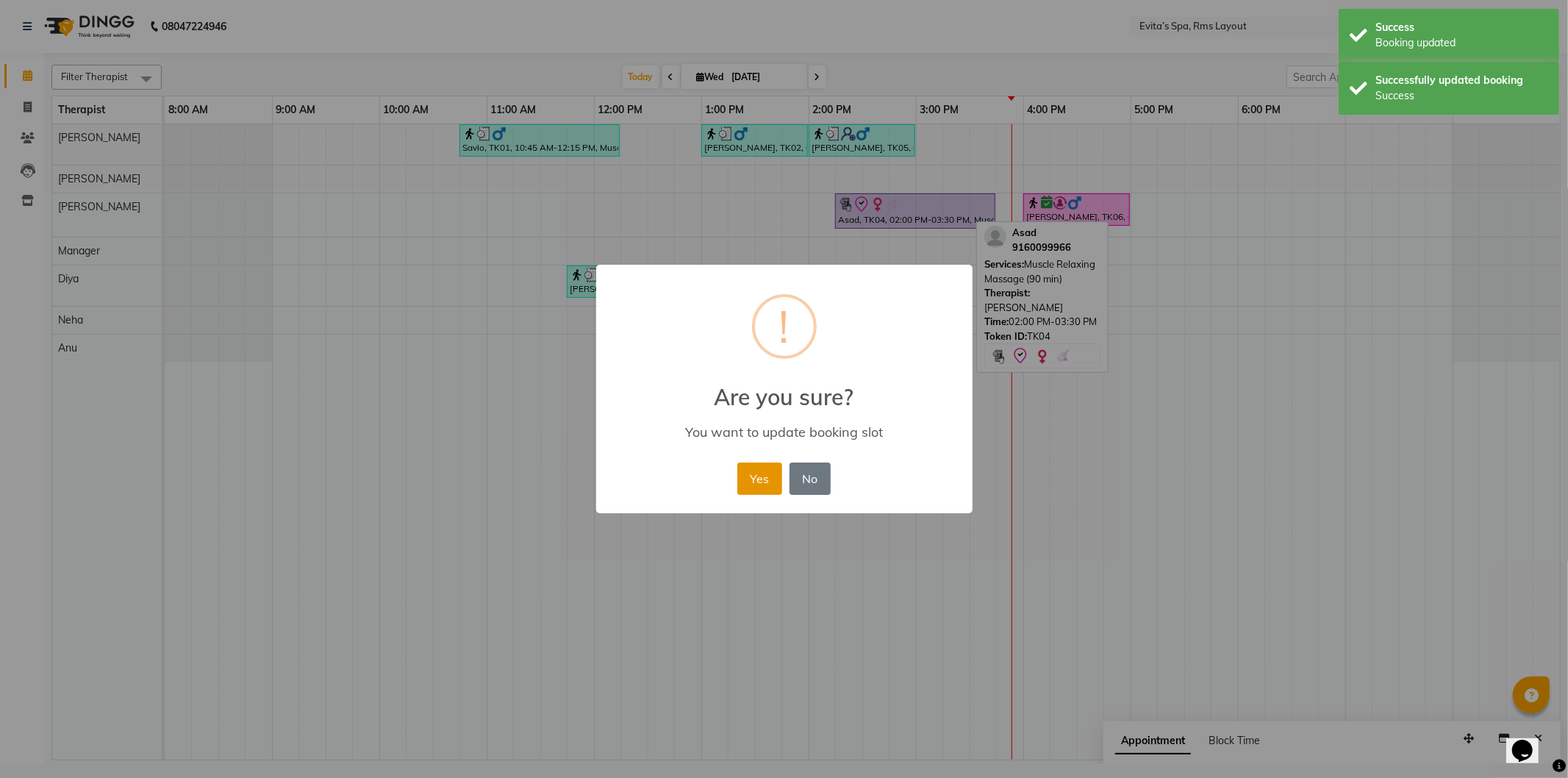
click at [769, 480] on button "Yes" at bounding box center [759, 478] width 44 height 32
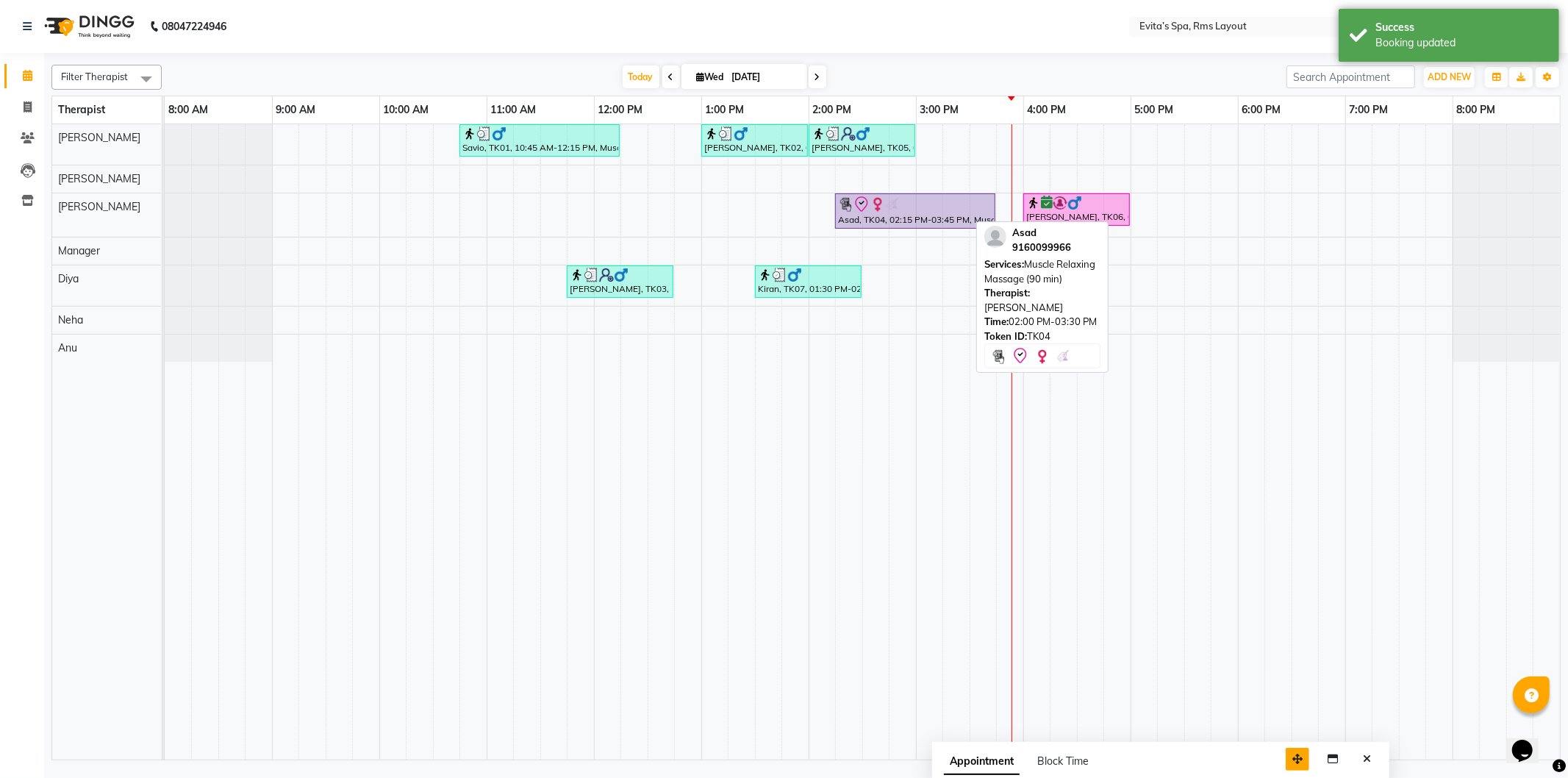
drag, startPoint x: 1467, startPoint y: 737, endPoint x: 1229, endPoint y: 759, distance: 239.0
click at [1293, 759] on icon "button" at bounding box center [1297, 758] width 10 height 10
click at [1296, 755] on button "Close" at bounding box center [1300, 760] width 21 height 23
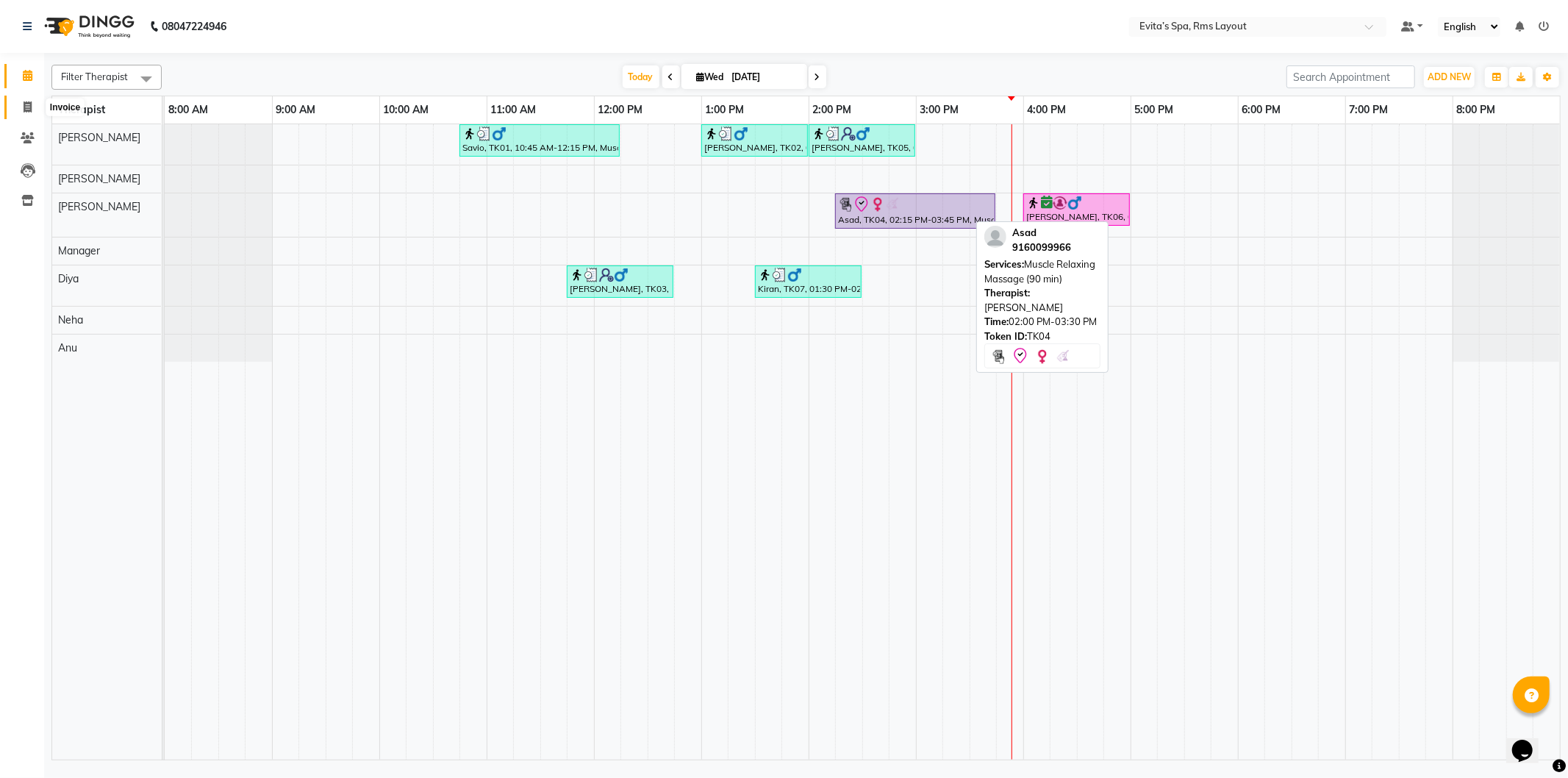
click at [16, 100] on span at bounding box center [27, 108] width 26 height 17
select select "7850"
select select "service"
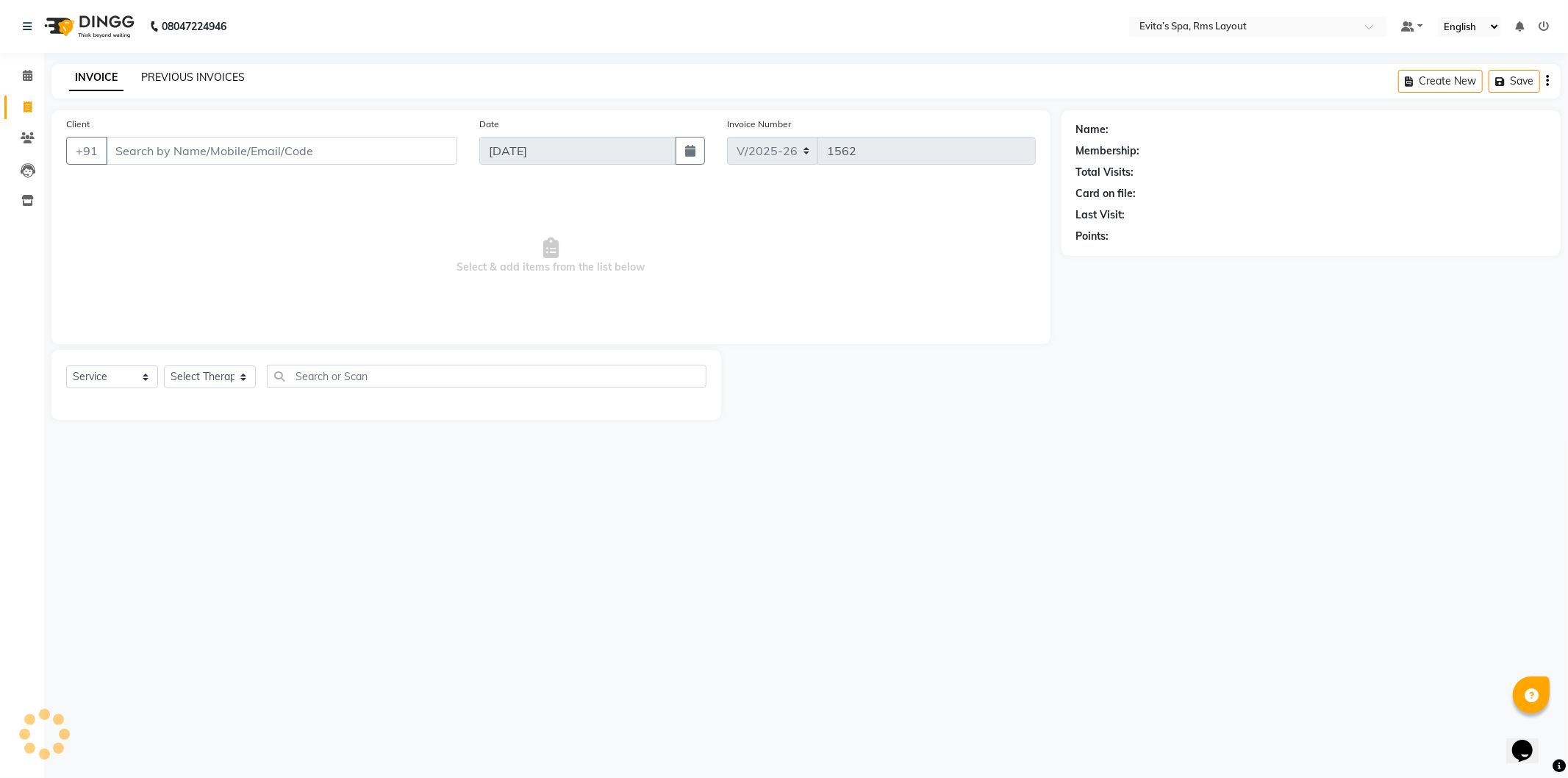
click at [179, 78] on link "PREVIOUS INVOICES" at bounding box center [193, 76] width 104 height 13
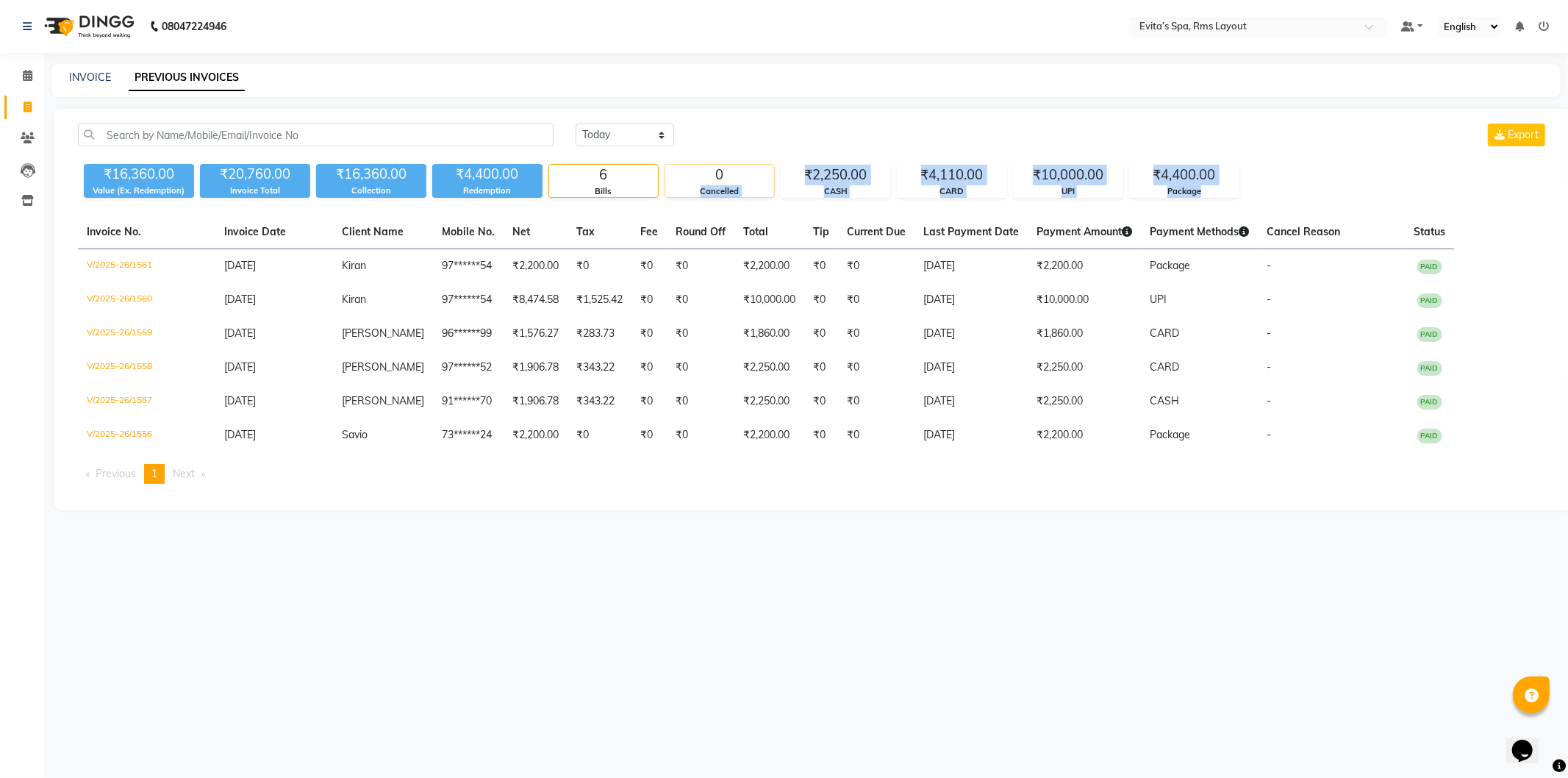
drag, startPoint x: 1272, startPoint y: 194, endPoint x: 772, endPoint y: 176, distance: 500.3
click at [772, 176] on div "₹16,360.00 Value (Ex. Redemption) ₹20,760.00 Invoice Total ₹16,360.00 Collectio…" at bounding box center [813, 178] width 1470 height 40
click at [850, 138] on div "Today Yesterday Custom Range Export" at bounding box center [1062, 134] width 973 height 23
click at [23, 78] on icon at bounding box center [27, 76] width 9 height 11
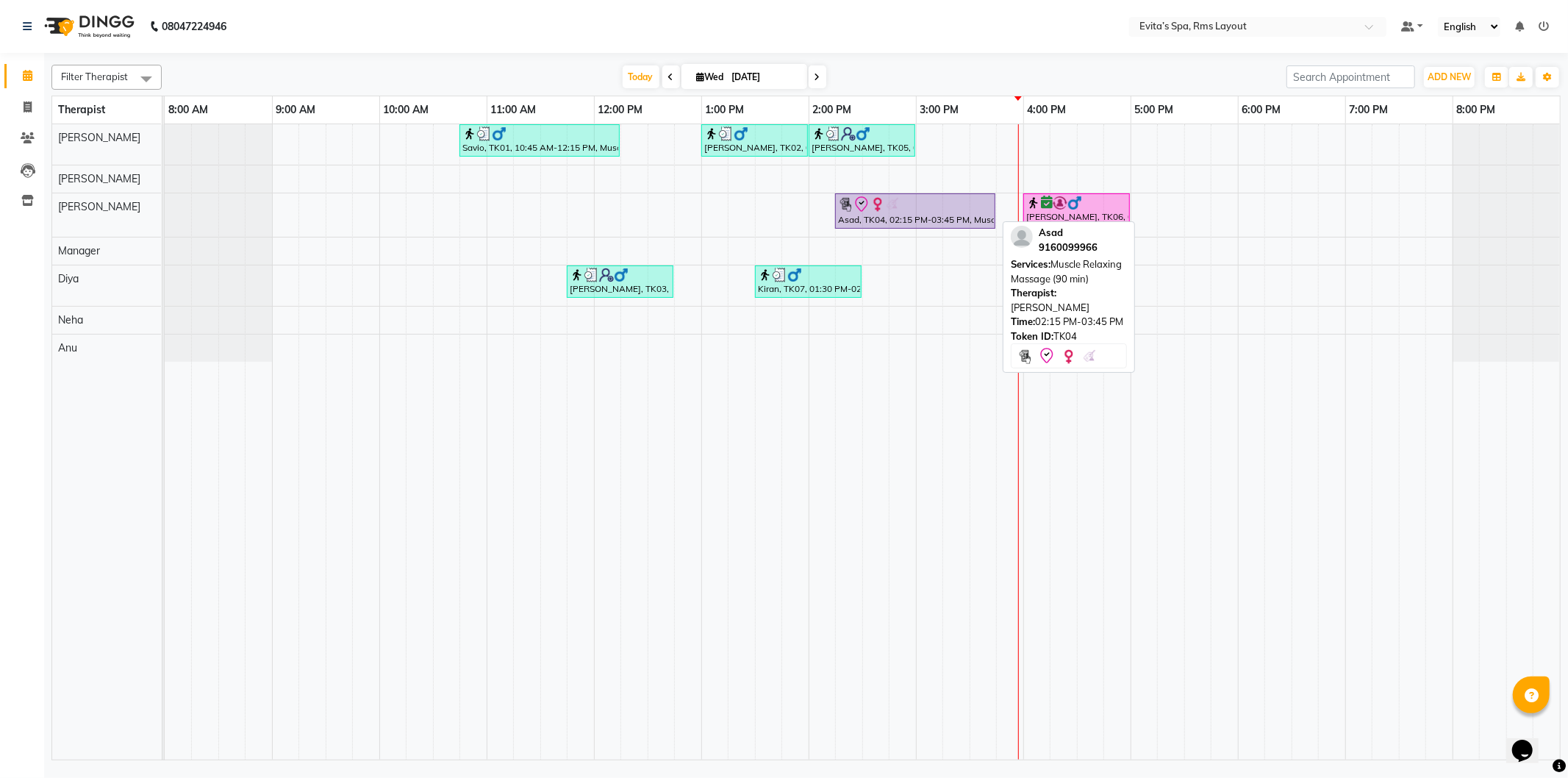
click at [844, 209] on img at bounding box center [846, 204] width 15 height 15
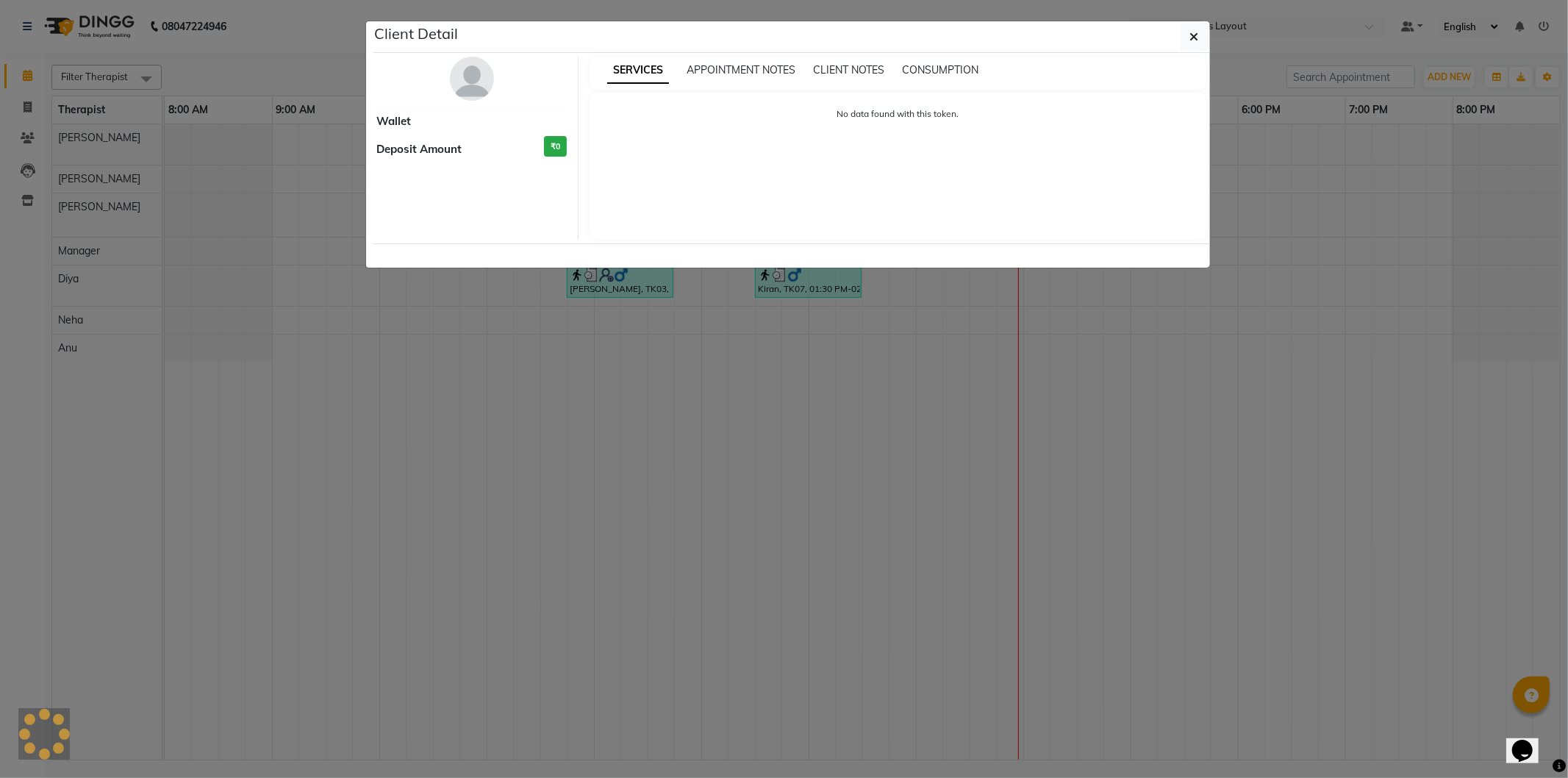
select select "8"
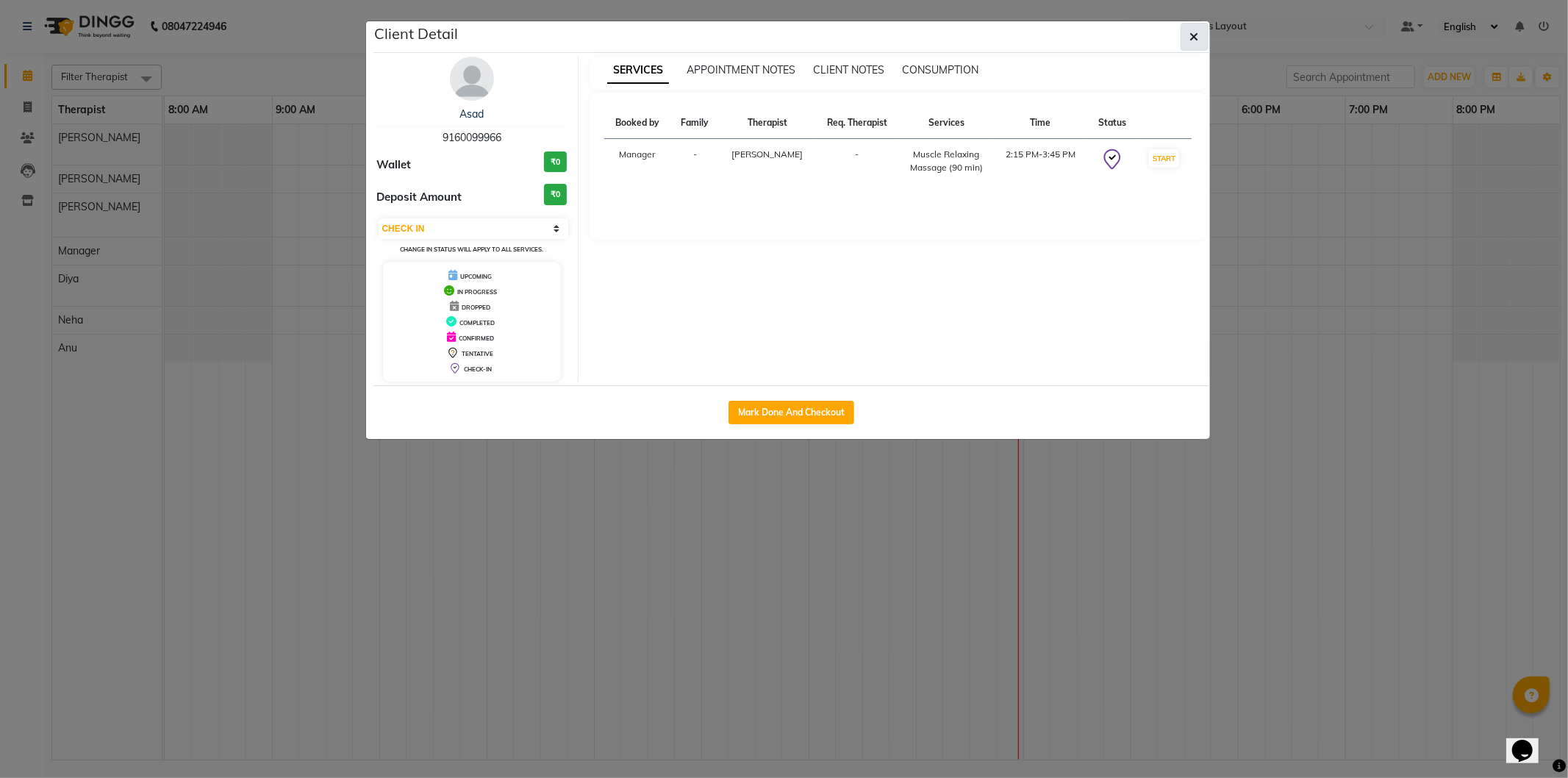
click at [1192, 30] on span "button" at bounding box center [1194, 37] width 9 height 15
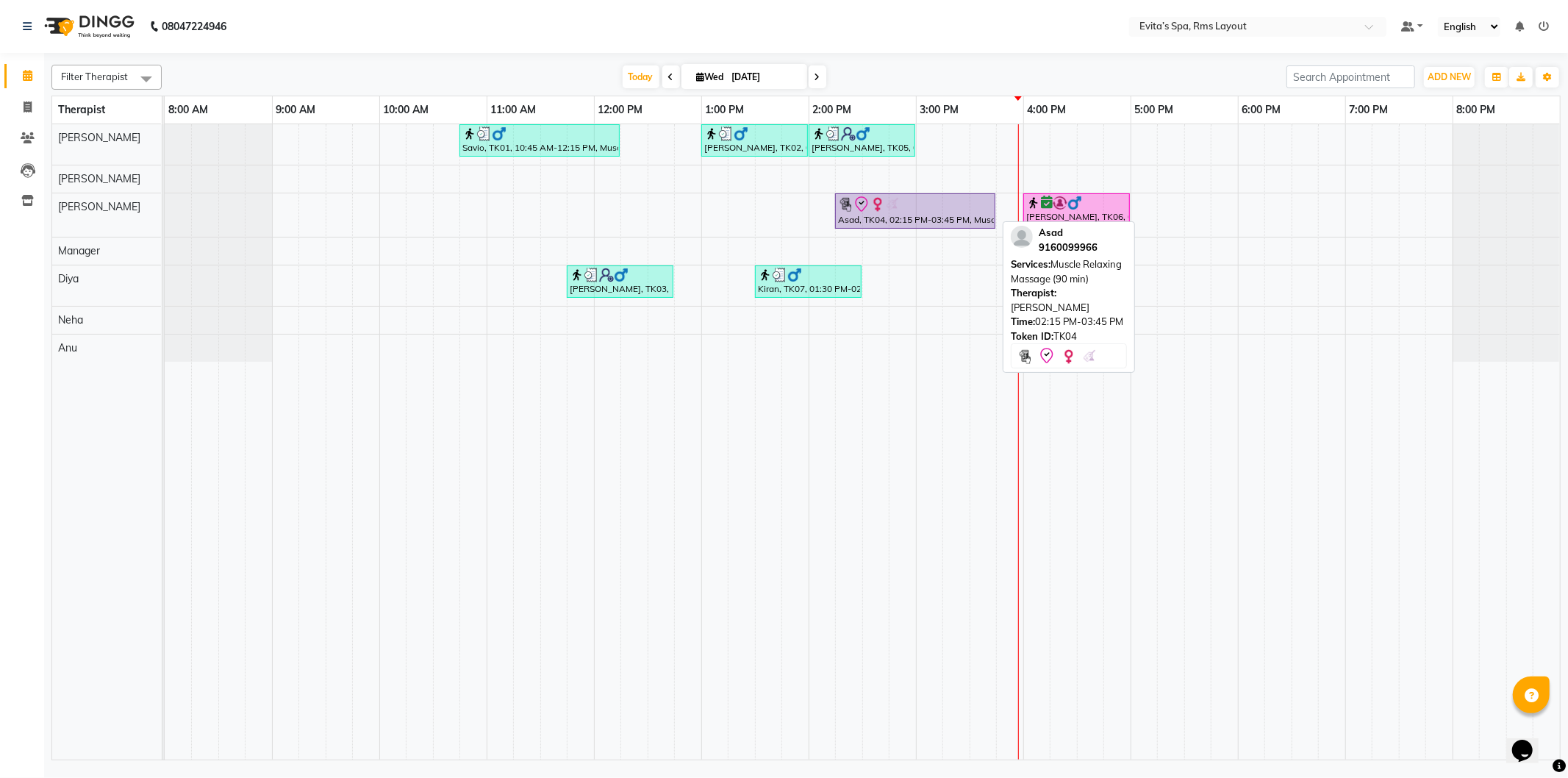
click at [954, 223] on div "Asad, TK04, 02:15 PM-03:45 PM, Muscle Relaxing Massage (90 min)" at bounding box center [916, 211] width 158 height 31
select select "8"
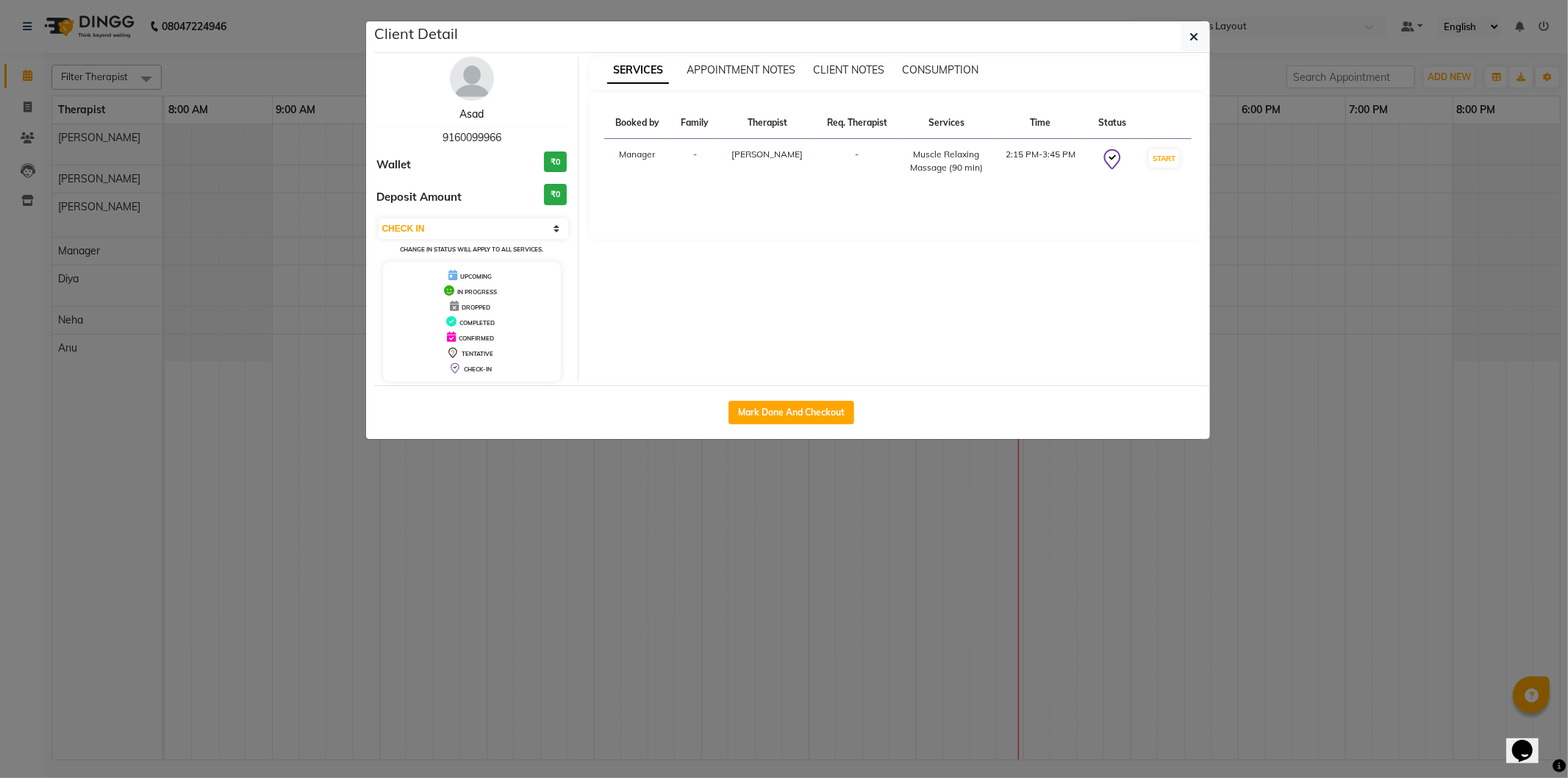
click at [476, 112] on link "Asad" at bounding box center [471, 114] width 24 height 13
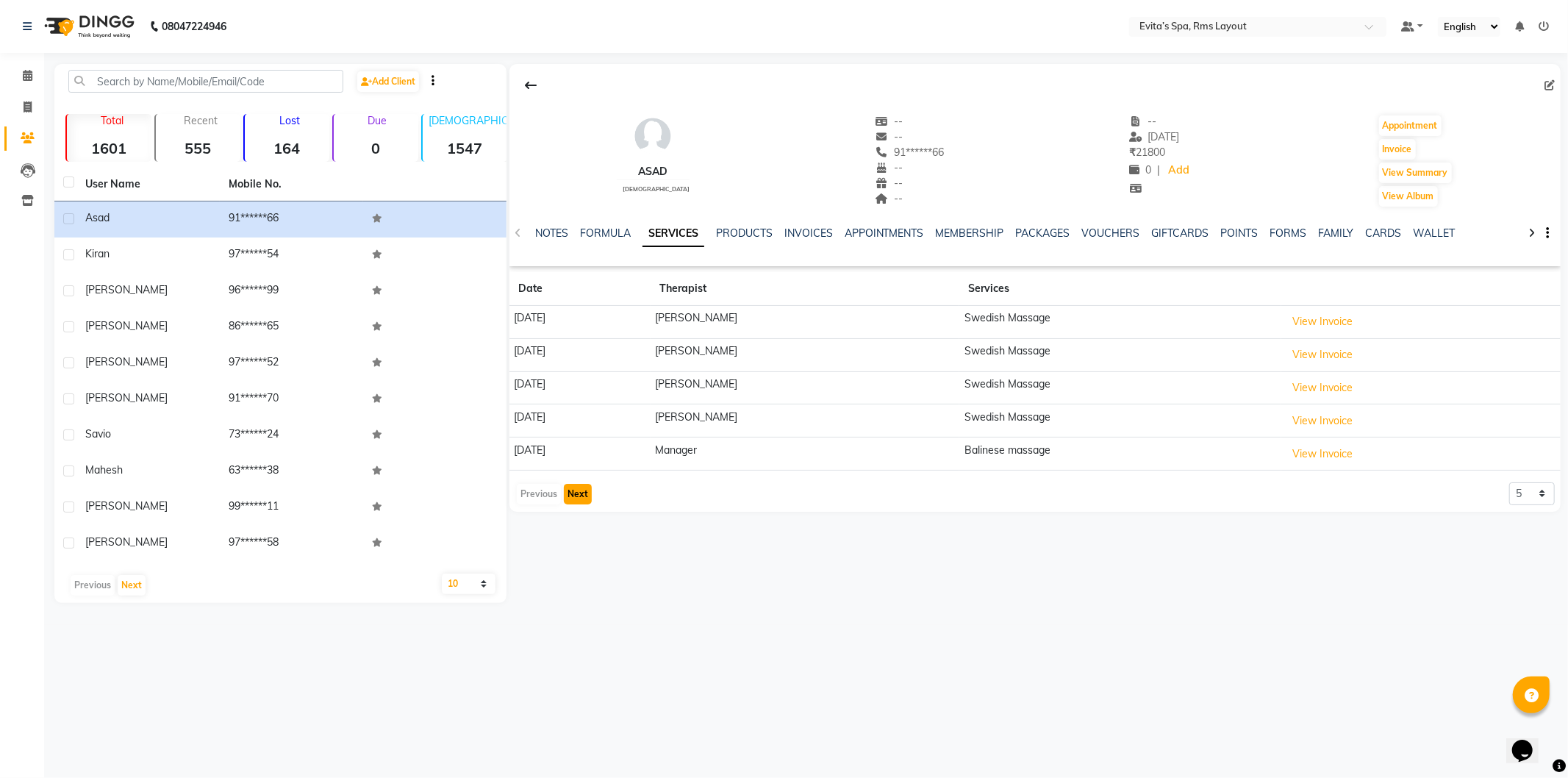
drag, startPoint x: 587, startPoint y: 493, endPoint x: 569, endPoint y: 503, distance: 20.6
click at [586, 493] on button "Next" at bounding box center [578, 494] width 28 height 20
click at [571, 491] on button "Next" at bounding box center [578, 487] width 28 height 20
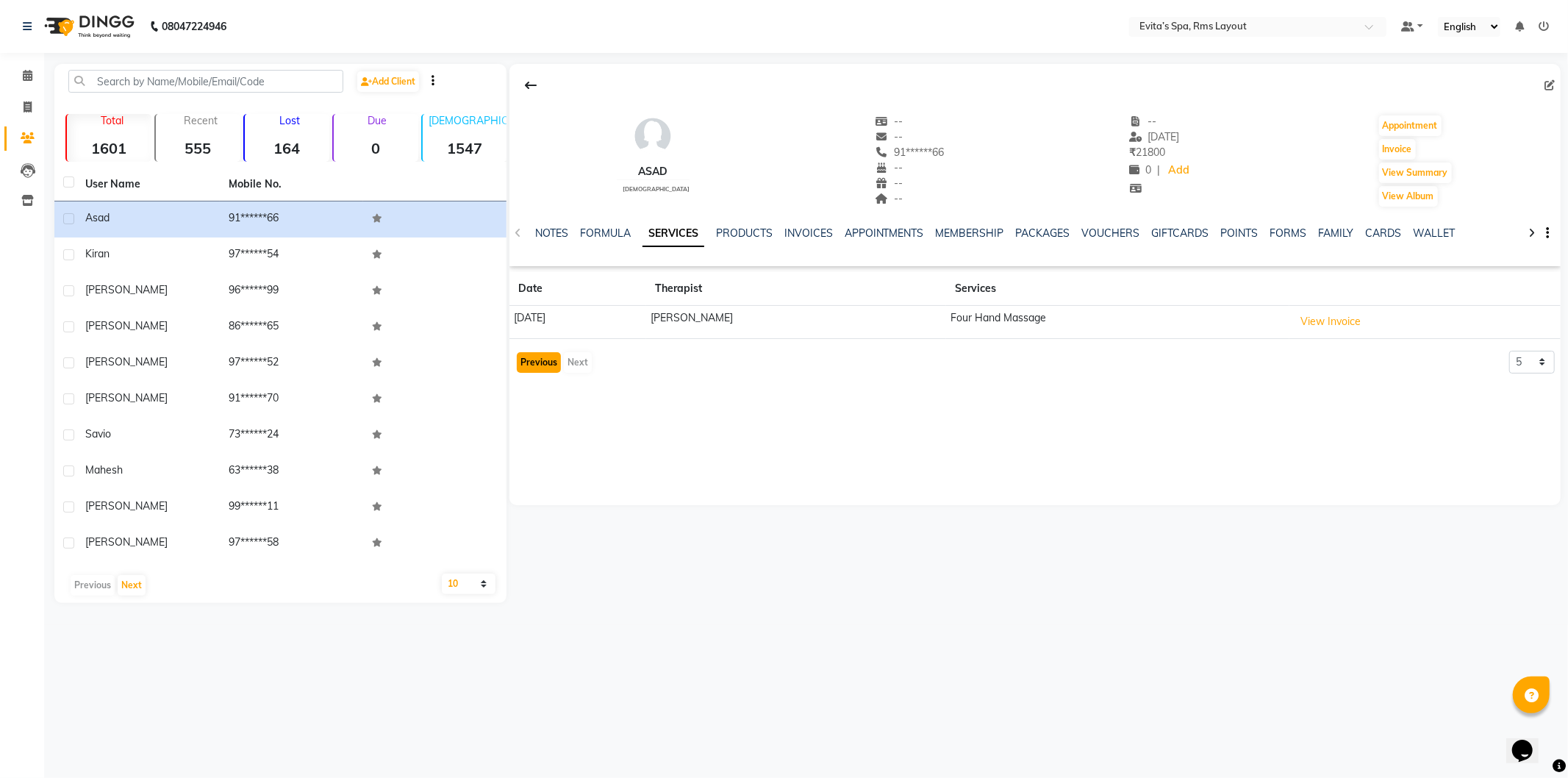
click at [541, 357] on button "Previous" at bounding box center [539, 362] width 44 height 20
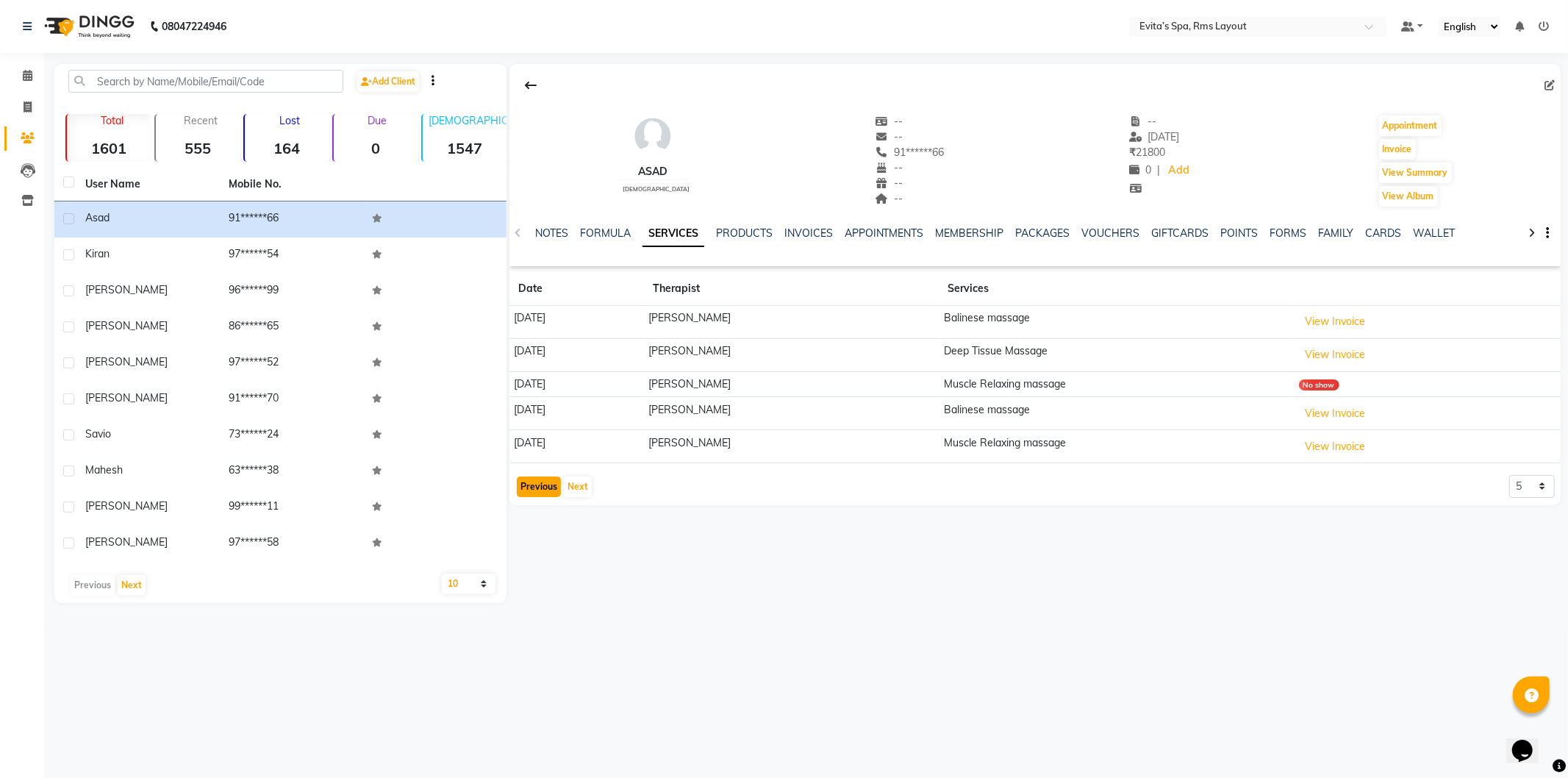
click at [542, 487] on button "Previous" at bounding box center [539, 487] width 44 height 20
click at [16, 77] on span at bounding box center [27, 76] width 26 height 17
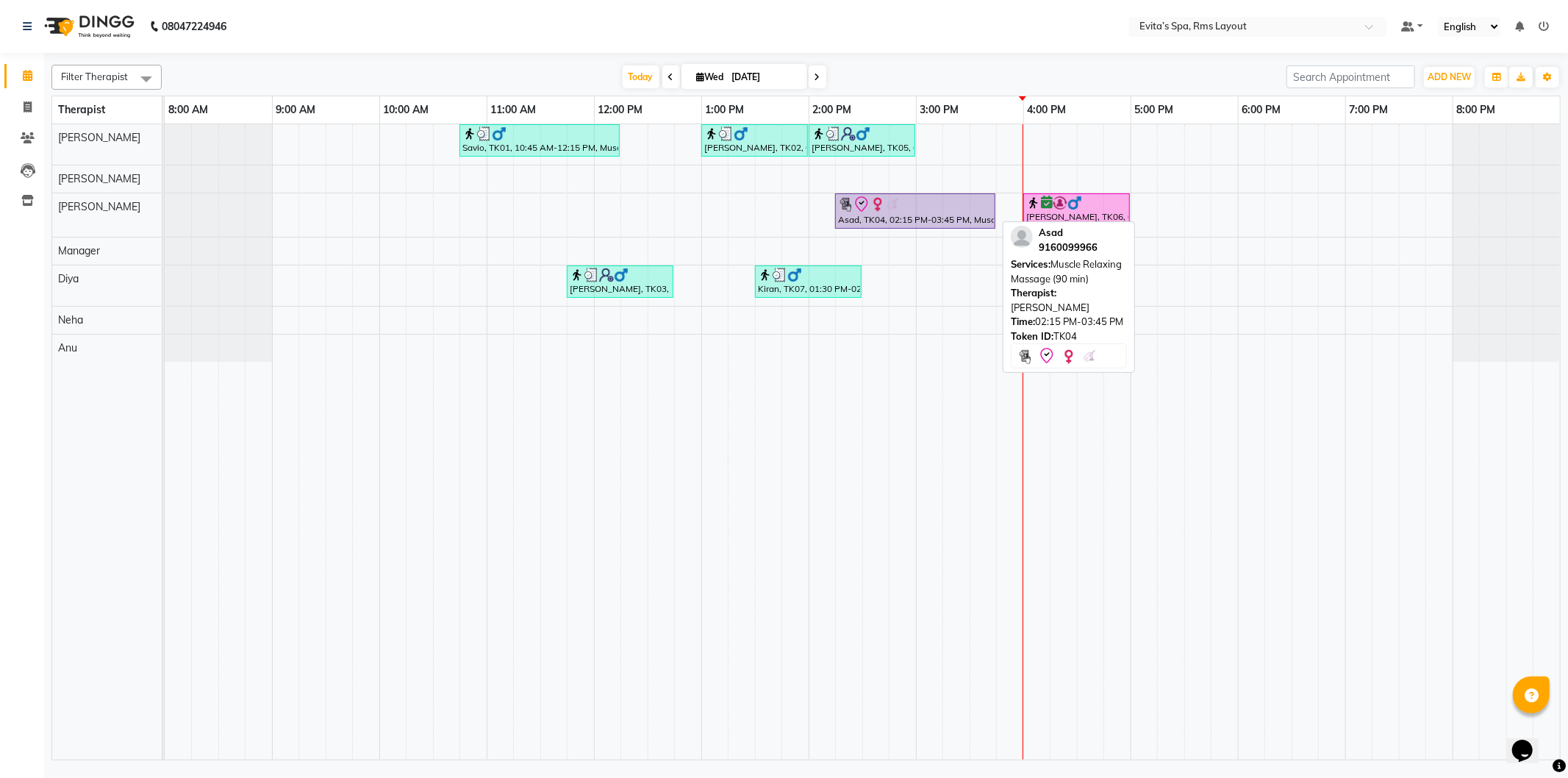
click at [910, 208] on div at bounding box center [916, 204] width 154 height 18
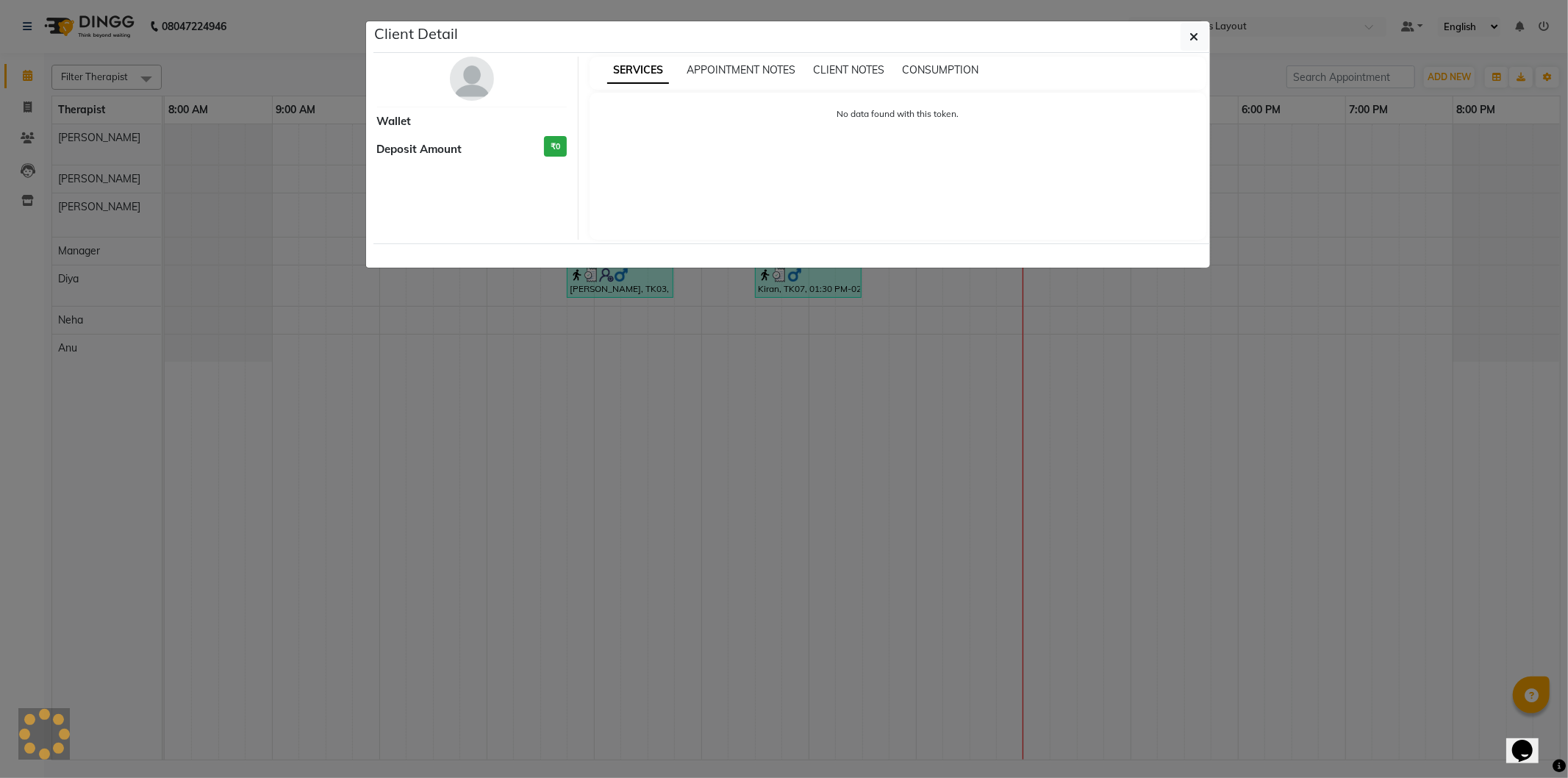
select select "8"
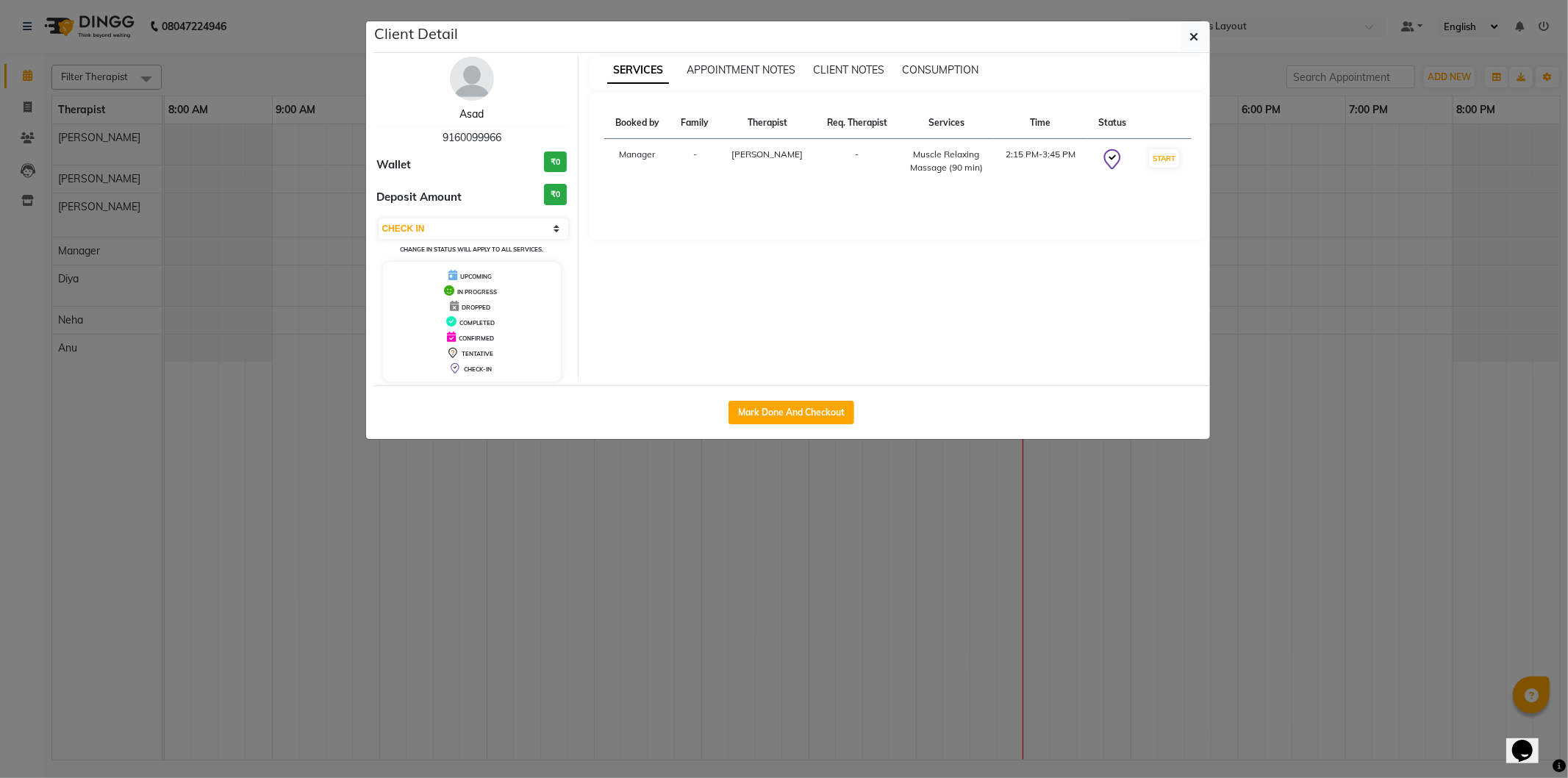
click at [470, 108] on link "Asad" at bounding box center [471, 114] width 24 height 13
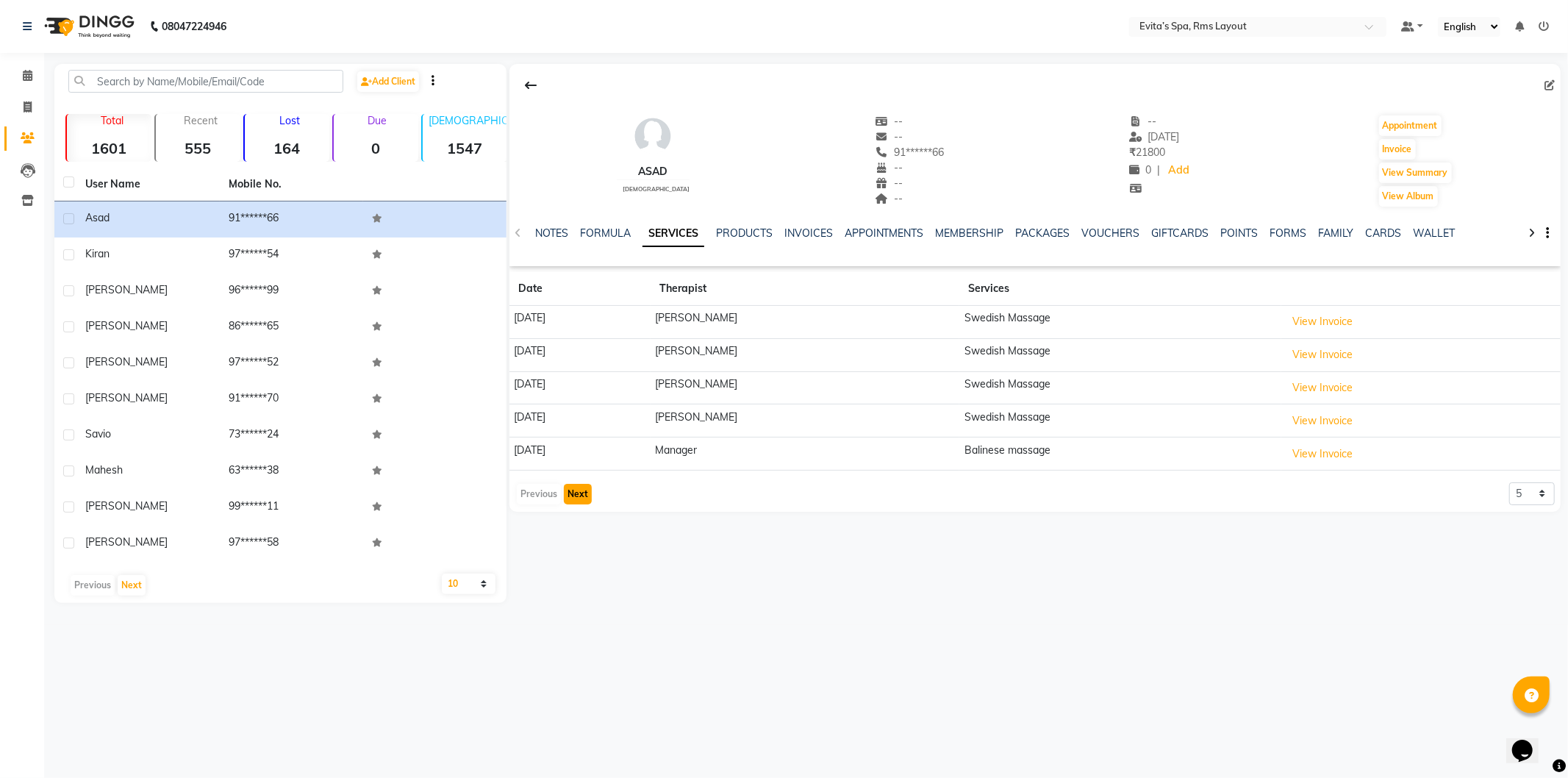
click at [575, 497] on button "Next" at bounding box center [578, 494] width 28 height 20
click at [575, 497] on button "Next" at bounding box center [578, 487] width 28 height 20
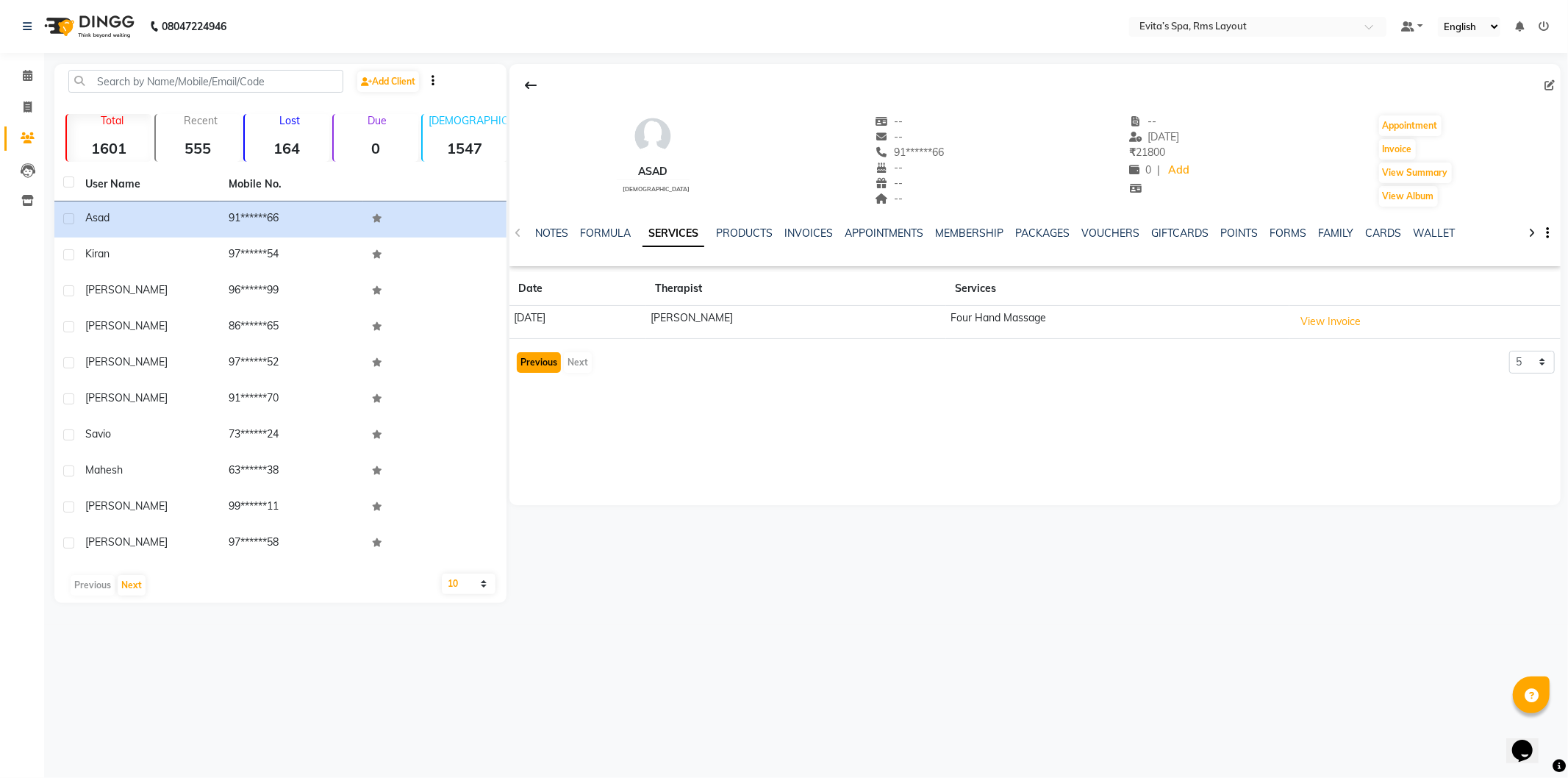
click at [541, 359] on button "Previous" at bounding box center [539, 362] width 44 height 20
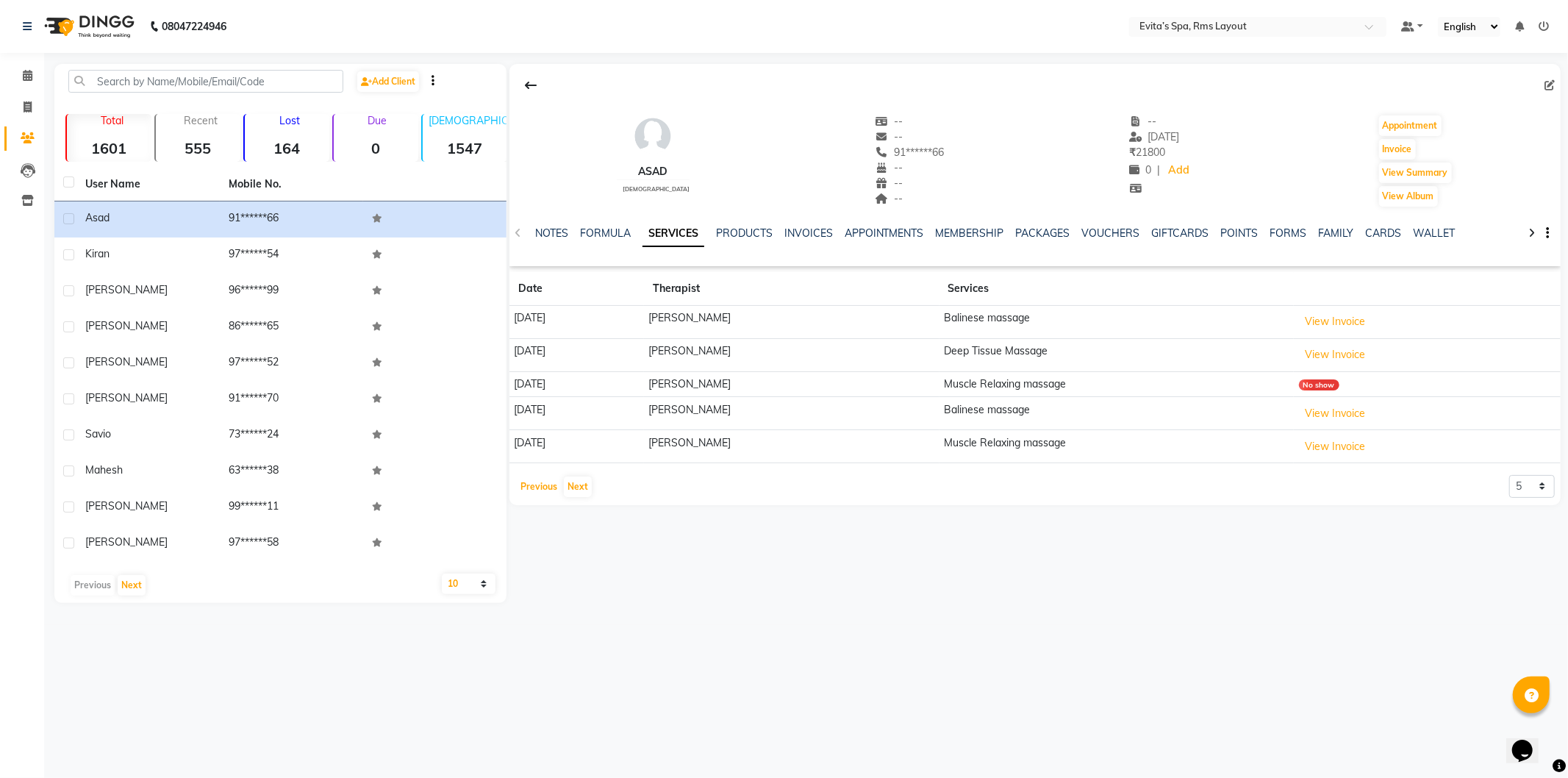
click at [537, 484] on button "Previous" at bounding box center [539, 487] width 44 height 20
click at [19, 82] on span at bounding box center [27, 76] width 26 height 17
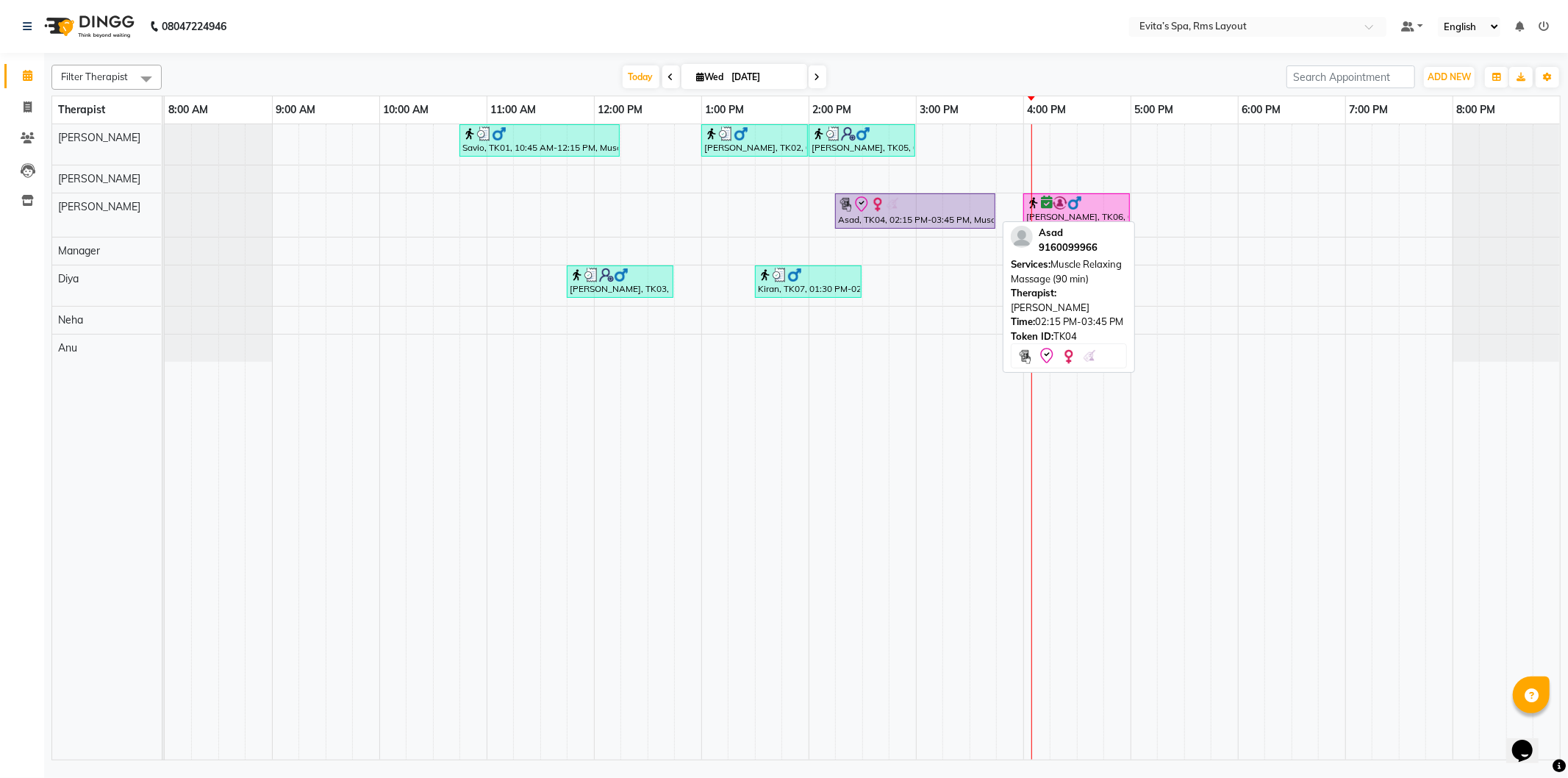
click at [925, 211] on div at bounding box center [916, 204] width 154 height 18
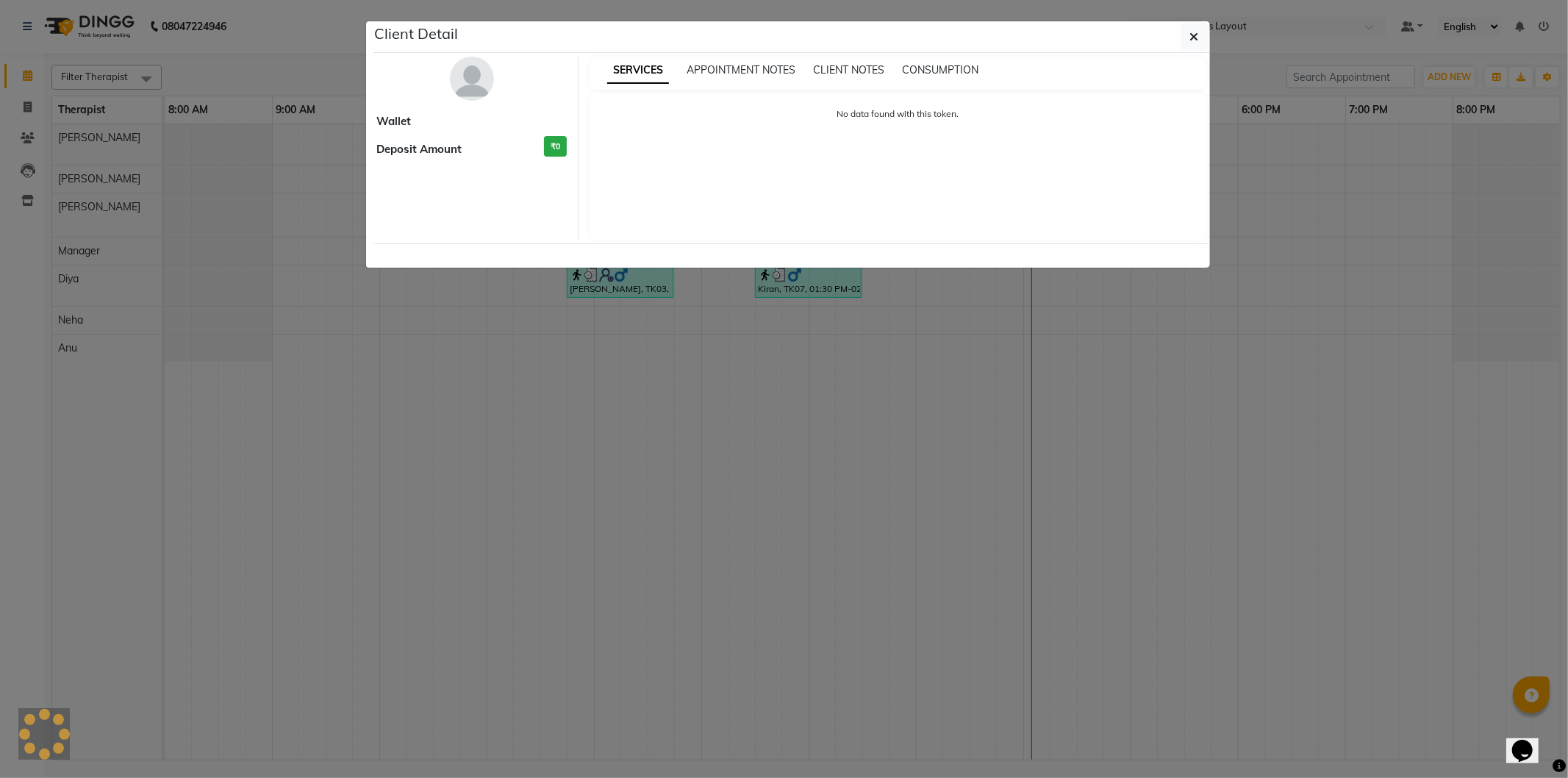
select select "8"
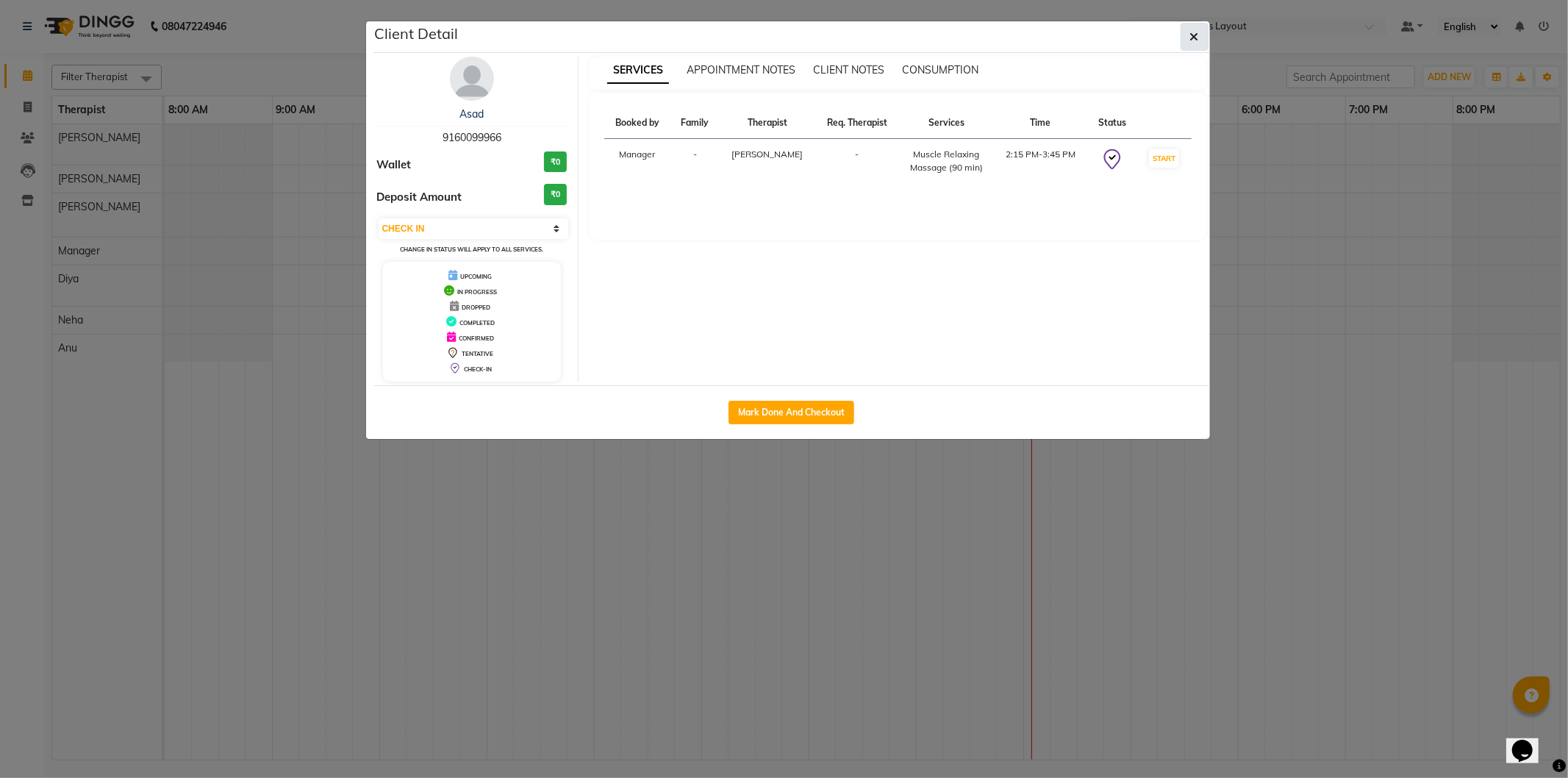
click at [1202, 31] on button "button" at bounding box center [1195, 37] width 28 height 28
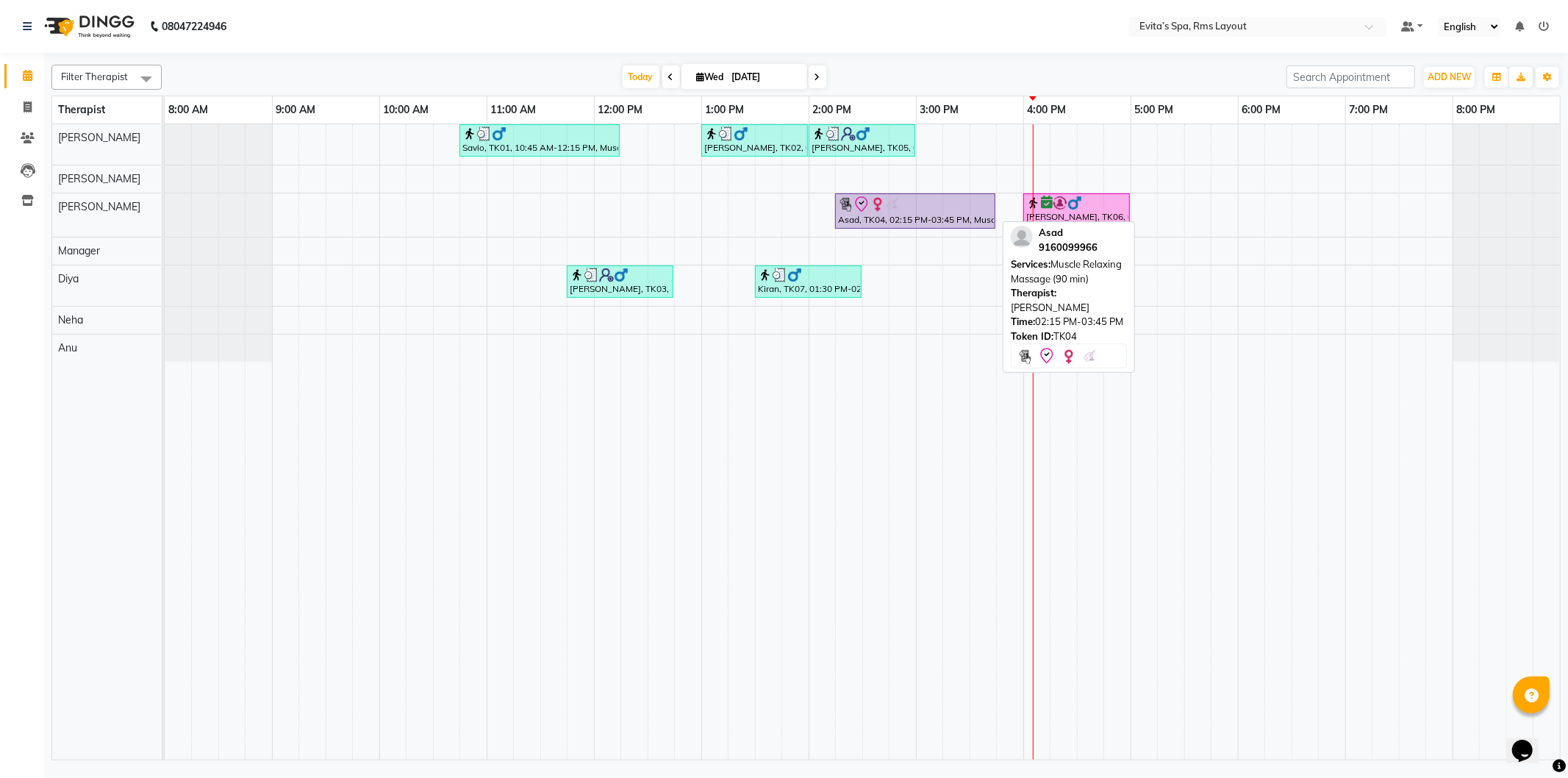
click at [878, 208] on img at bounding box center [878, 204] width 15 height 15
select select "8"
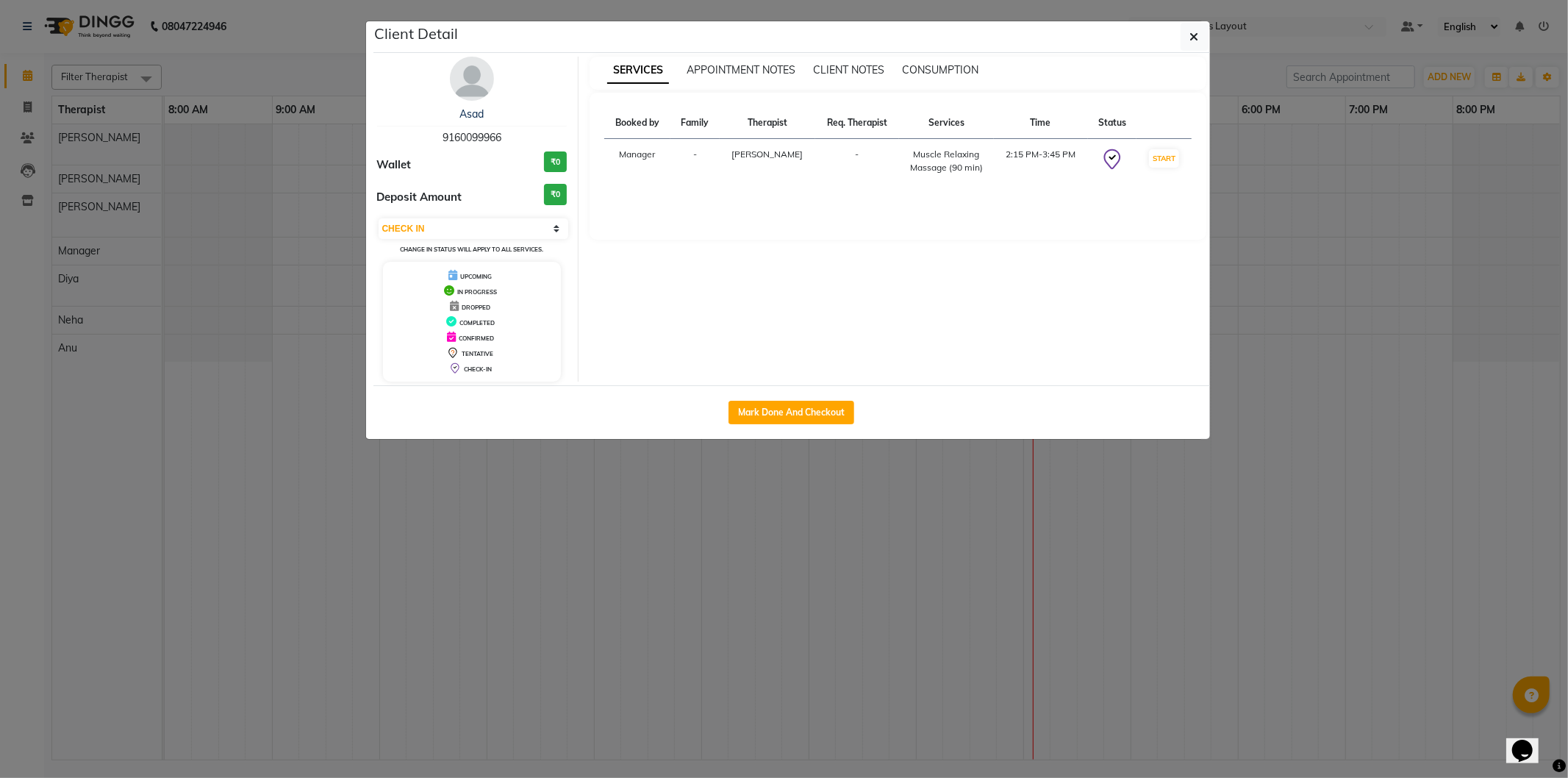
click at [464, 136] on span "9160099966" at bounding box center [471, 137] width 59 height 13
copy span "9160099966"
click at [1194, 38] on icon "button" at bounding box center [1194, 37] width 9 height 12
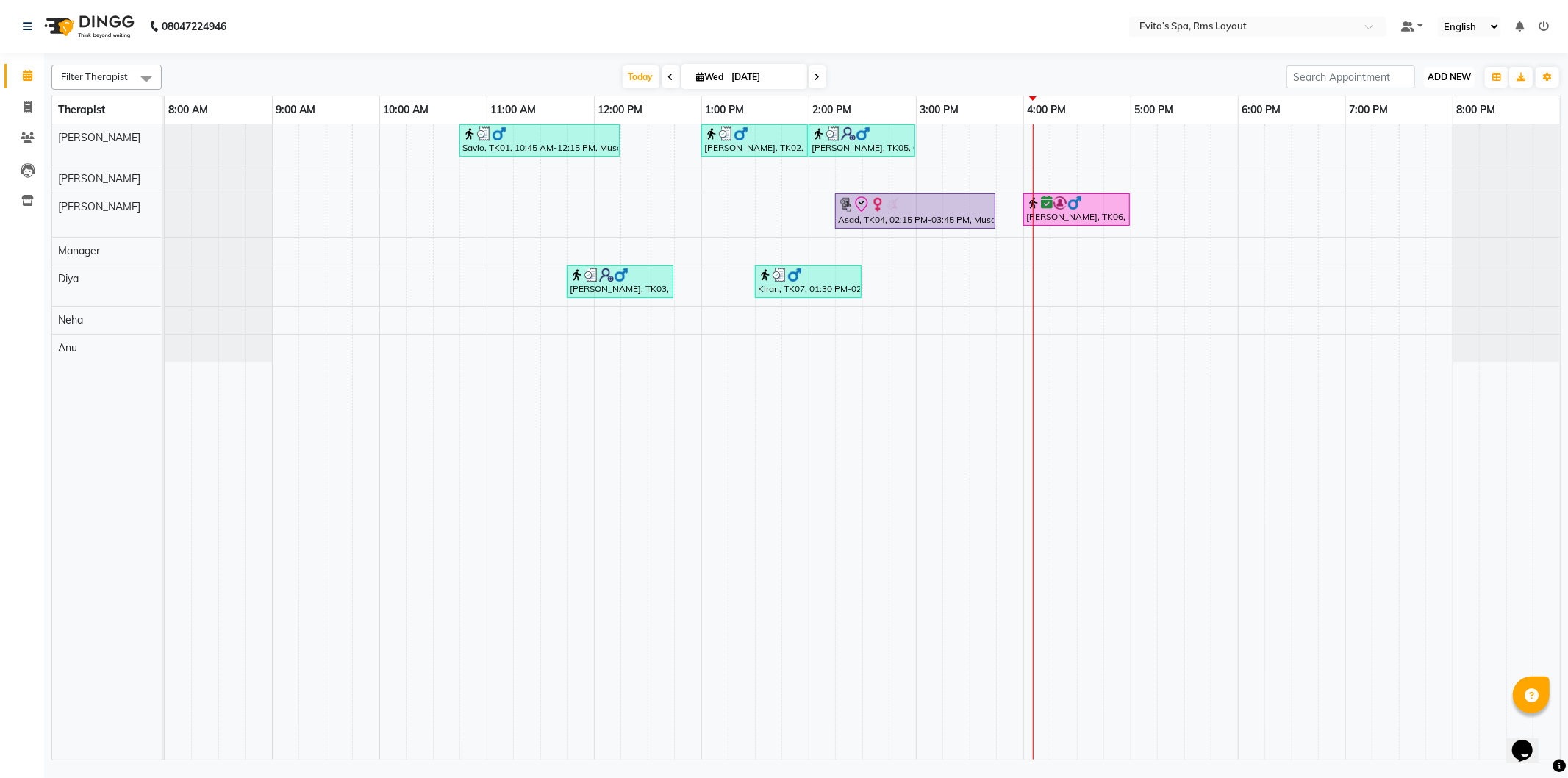
click at [1437, 74] on span "ADD NEW" at bounding box center [1449, 76] width 44 height 11
click at [1385, 126] on link "Add Invoice" at bounding box center [1416, 124] width 116 height 20
select select "service"
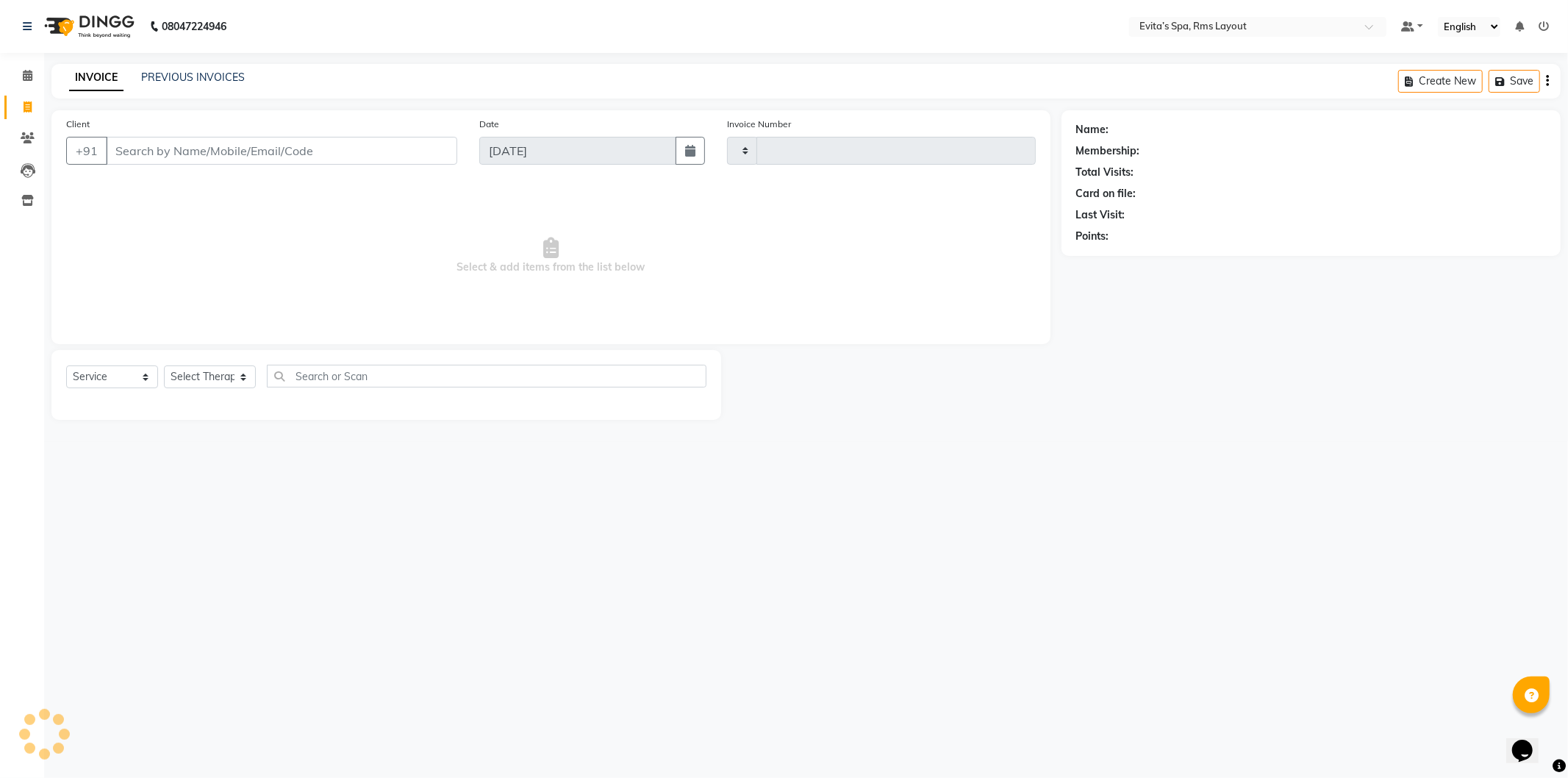
type input "1562"
select select "7850"
click at [328, 148] on input "Client" at bounding box center [282, 151] width 352 height 28
paste input "9160099966"
click at [328, 148] on input "9160099966" at bounding box center [282, 151] width 352 height 28
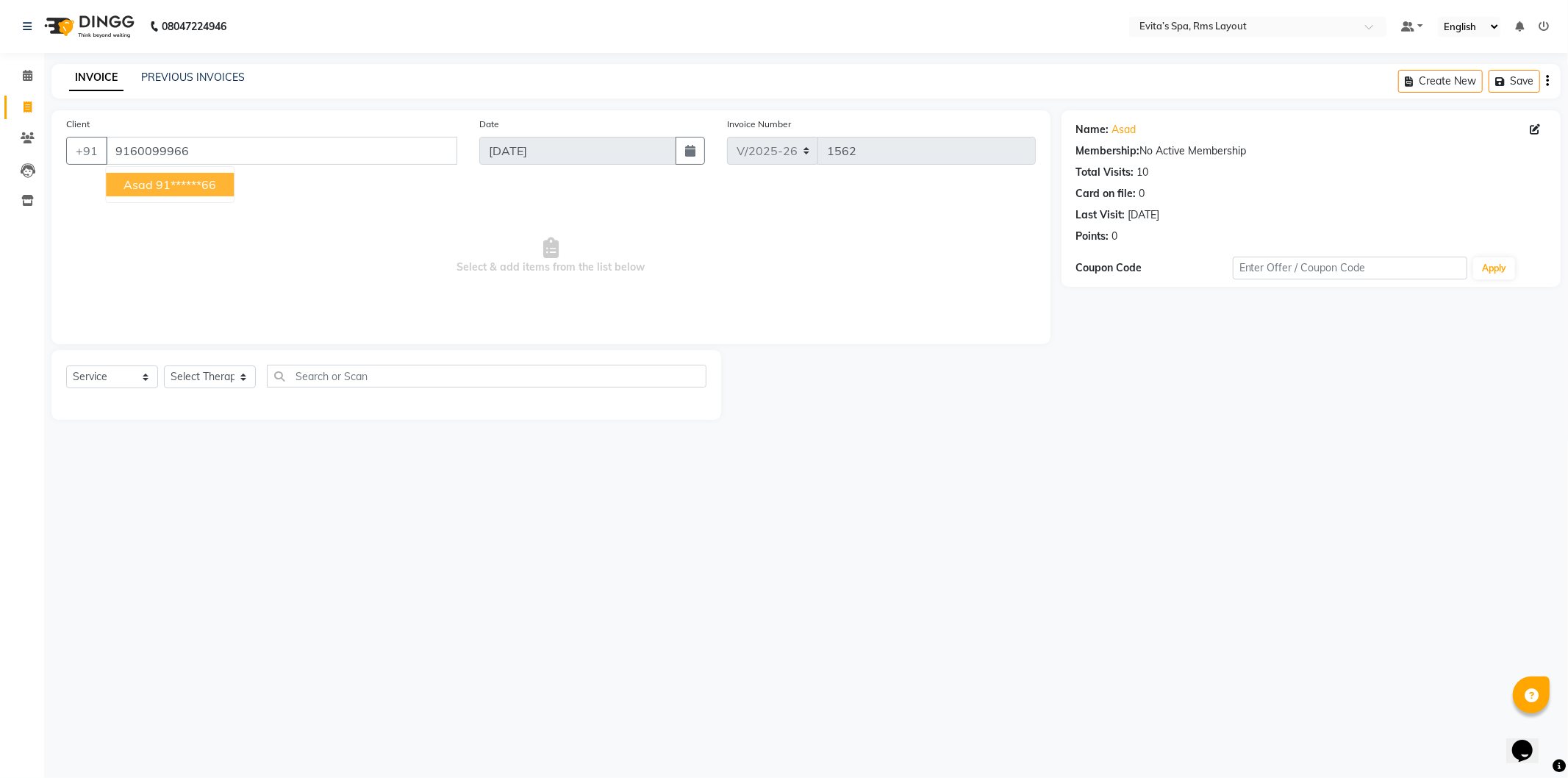
click at [197, 191] on ngb-highlight "91******66" at bounding box center [186, 184] width 60 height 15
type input "91******66"
click at [140, 378] on select "Select Service Product Membership Package Voucher Prepaid Gift Card" at bounding box center [112, 376] width 92 height 23
select select "package"
click at [66, 366] on select "Select Service Product Membership Package Voucher Prepaid Gift Card" at bounding box center [112, 376] width 92 height 23
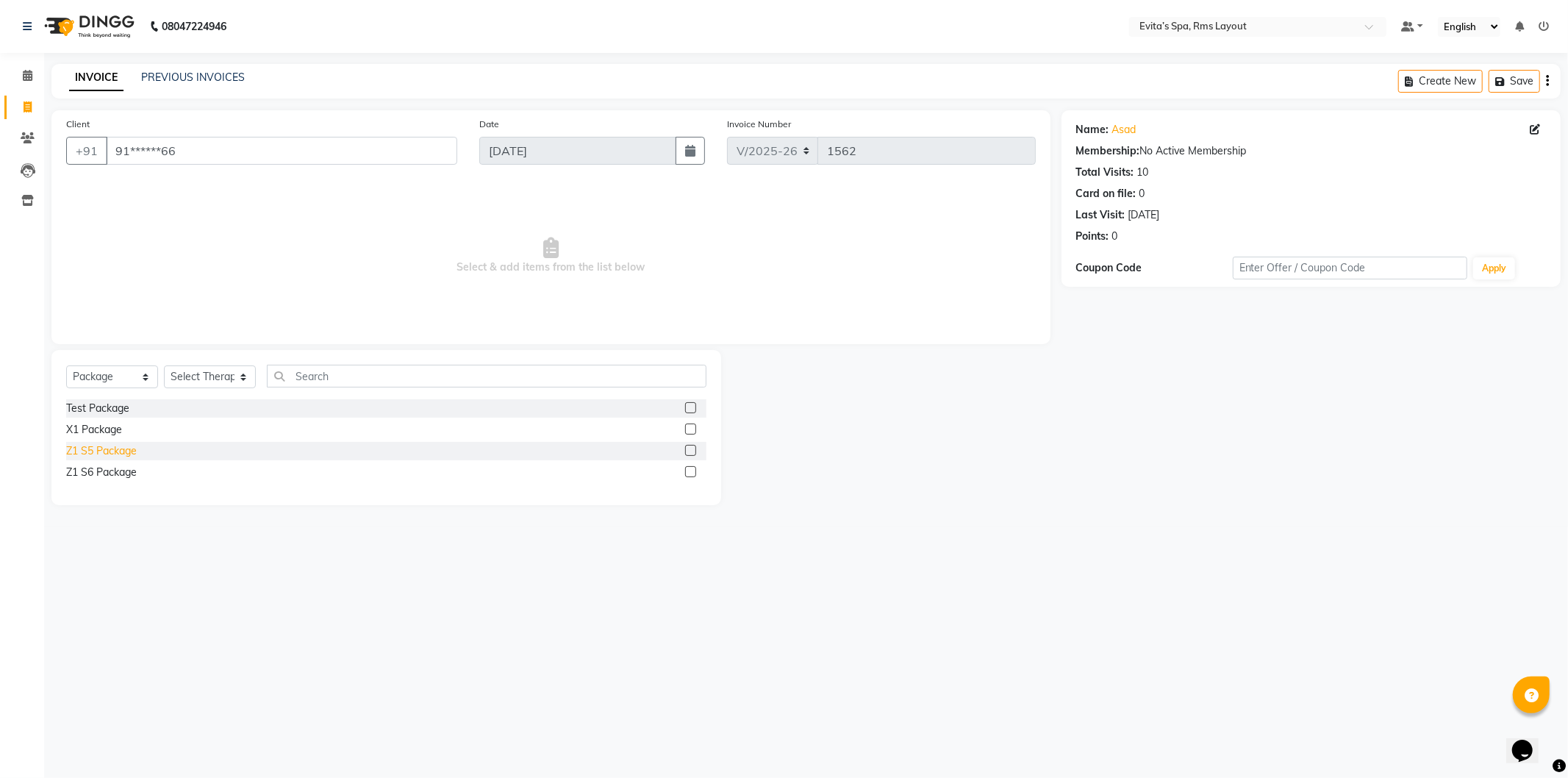
click at [119, 453] on div "Z1 S5 Package" at bounding box center [101, 451] width 70 height 16
click at [686, 450] on label at bounding box center [690, 450] width 11 height 11
click at [686, 450] on input "checkbox" at bounding box center [690, 451] width 9 height 9
checkbox input "false"
click at [218, 377] on select "Select Therapist Anu Diya Kavitha Manager Nancy Neha Rebecca" at bounding box center [210, 376] width 92 height 23
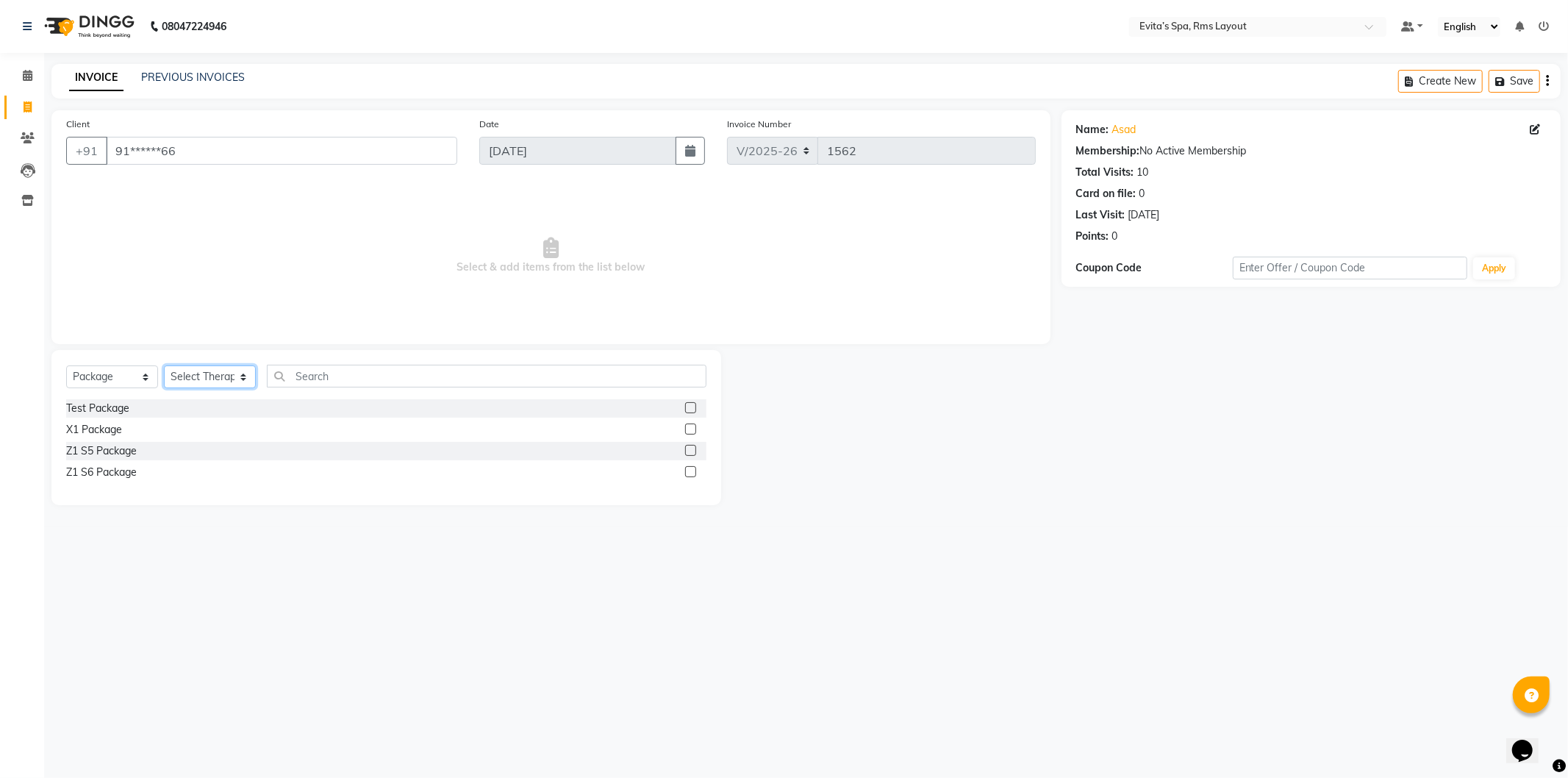
select select "70223"
click at [164, 366] on select "Select Therapist Anu Diya Kavitha Manager Nancy Neha Rebecca" at bounding box center [210, 376] width 92 height 23
click at [696, 452] on label at bounding box center [690, 450] width 11 height 11
click at [695, 452] on input "checkbox" at bounding box center [690, 451] width 9 height 9
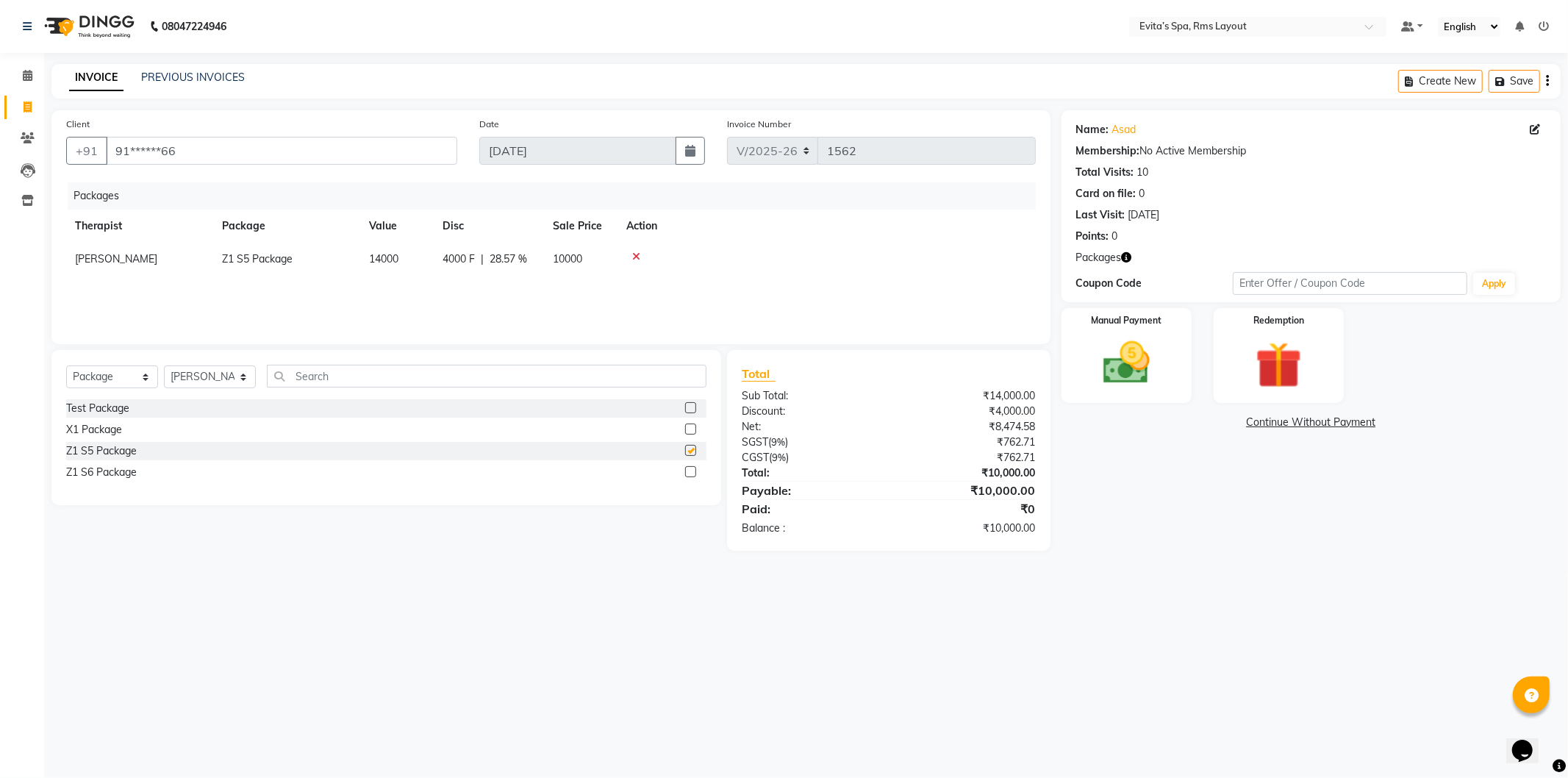
checkbox input "false"
click at [1151, 385] on img at bounding box center [1126, 364] width 79 height 56
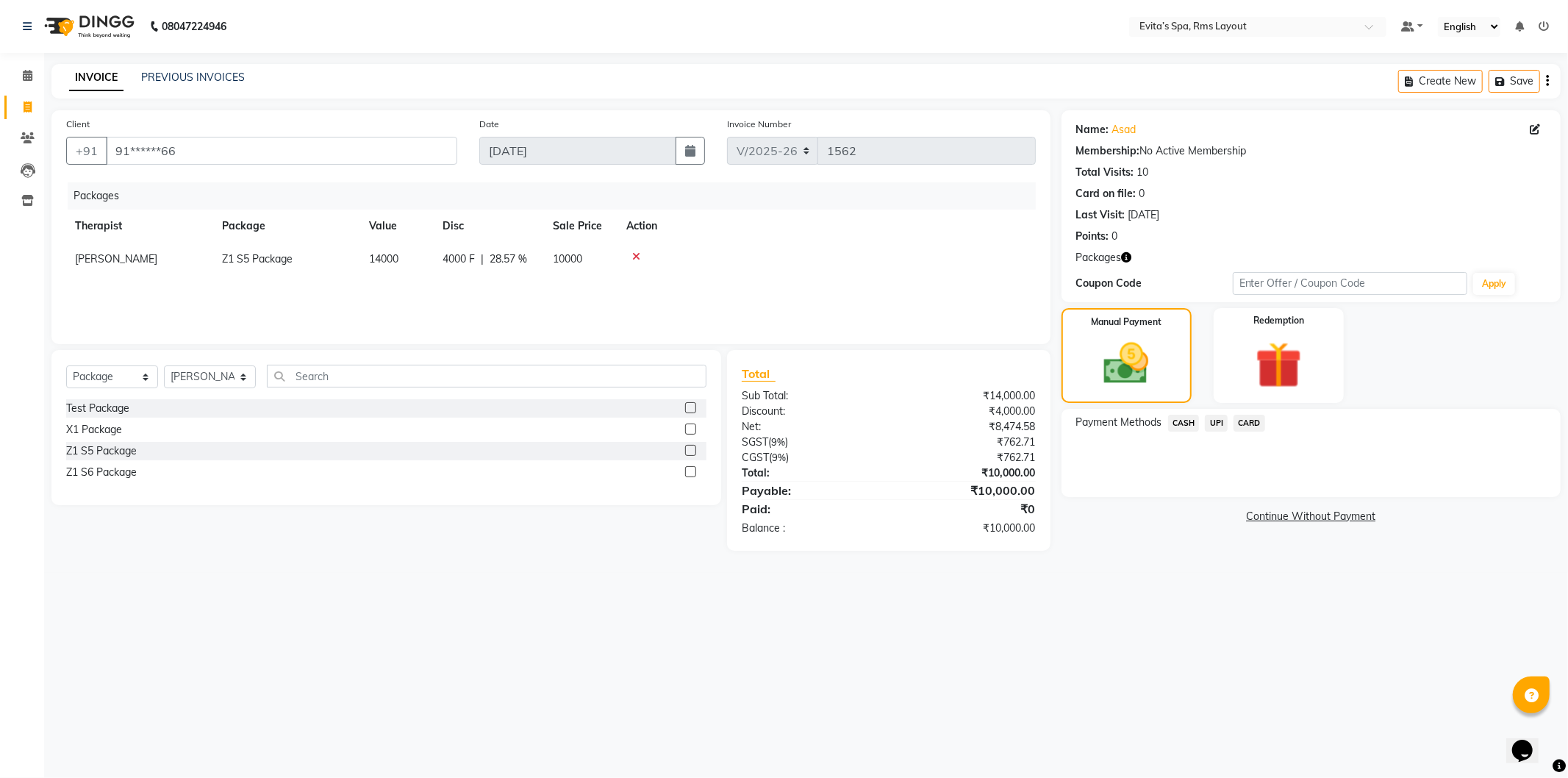
click at [1251, 425] on span "CARD" at bounding box center [1250, 424] width 32 height 17
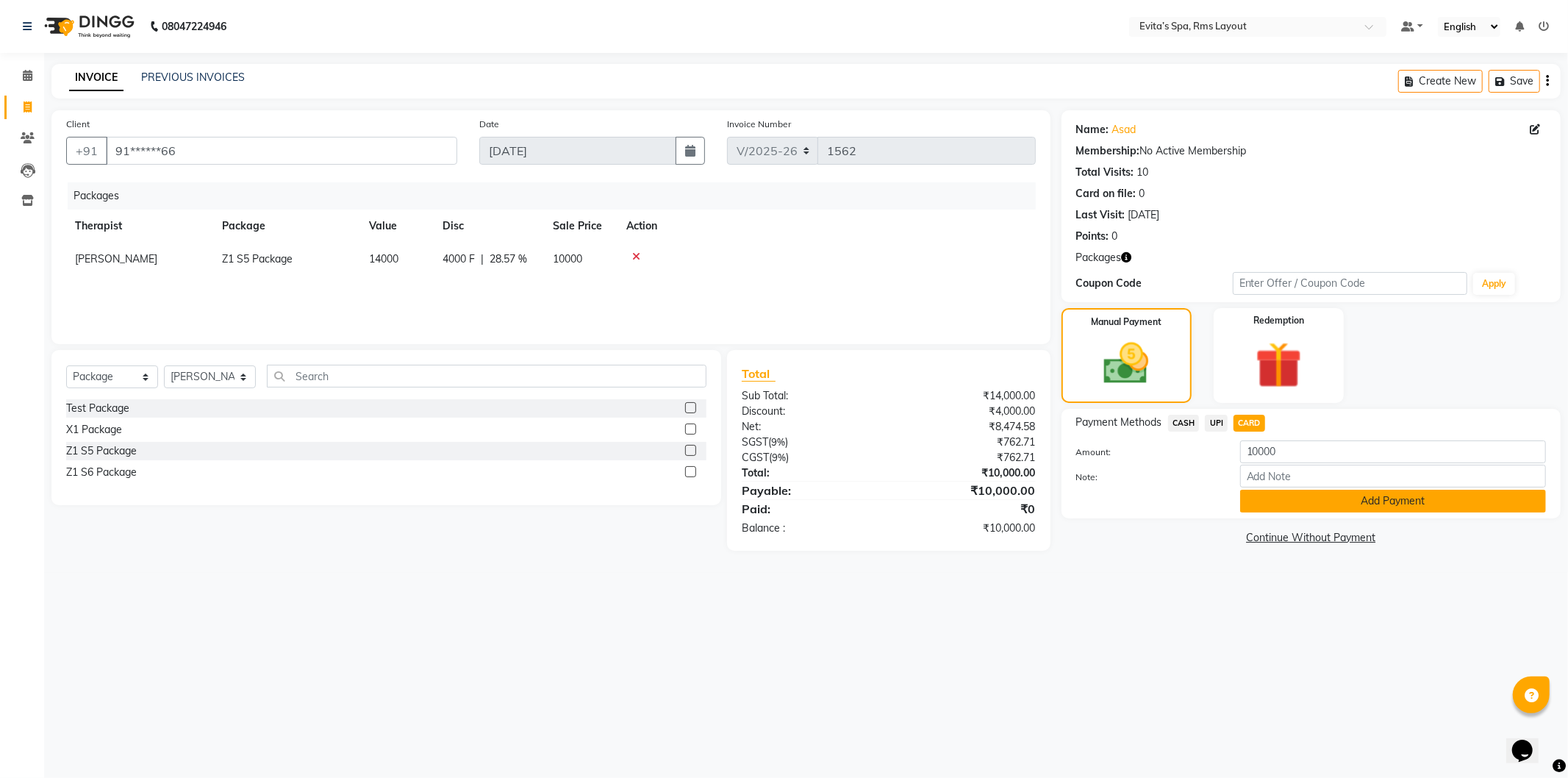
click at [1318, 504] on button "Add Payment" at bounding box center [1393, 501] width 306 height 23
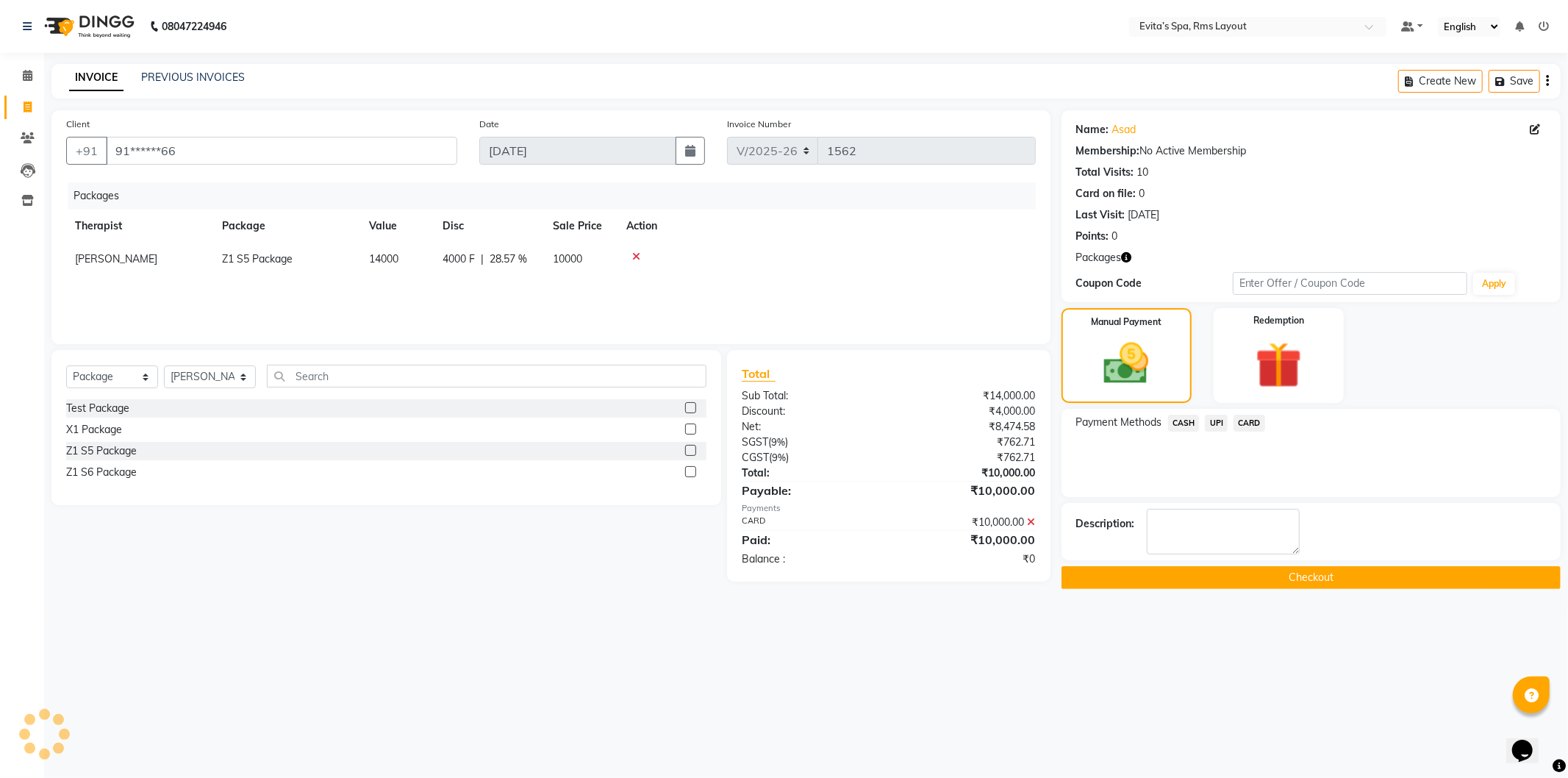
drag, startPoint x: 1336, startPoint y: 574, endPoint x: 1373, endPoint y: 568, distance: 37.5
click at [1336, 577] on button "Checkout" at bounding box center [1311, 577] width 499 height 23
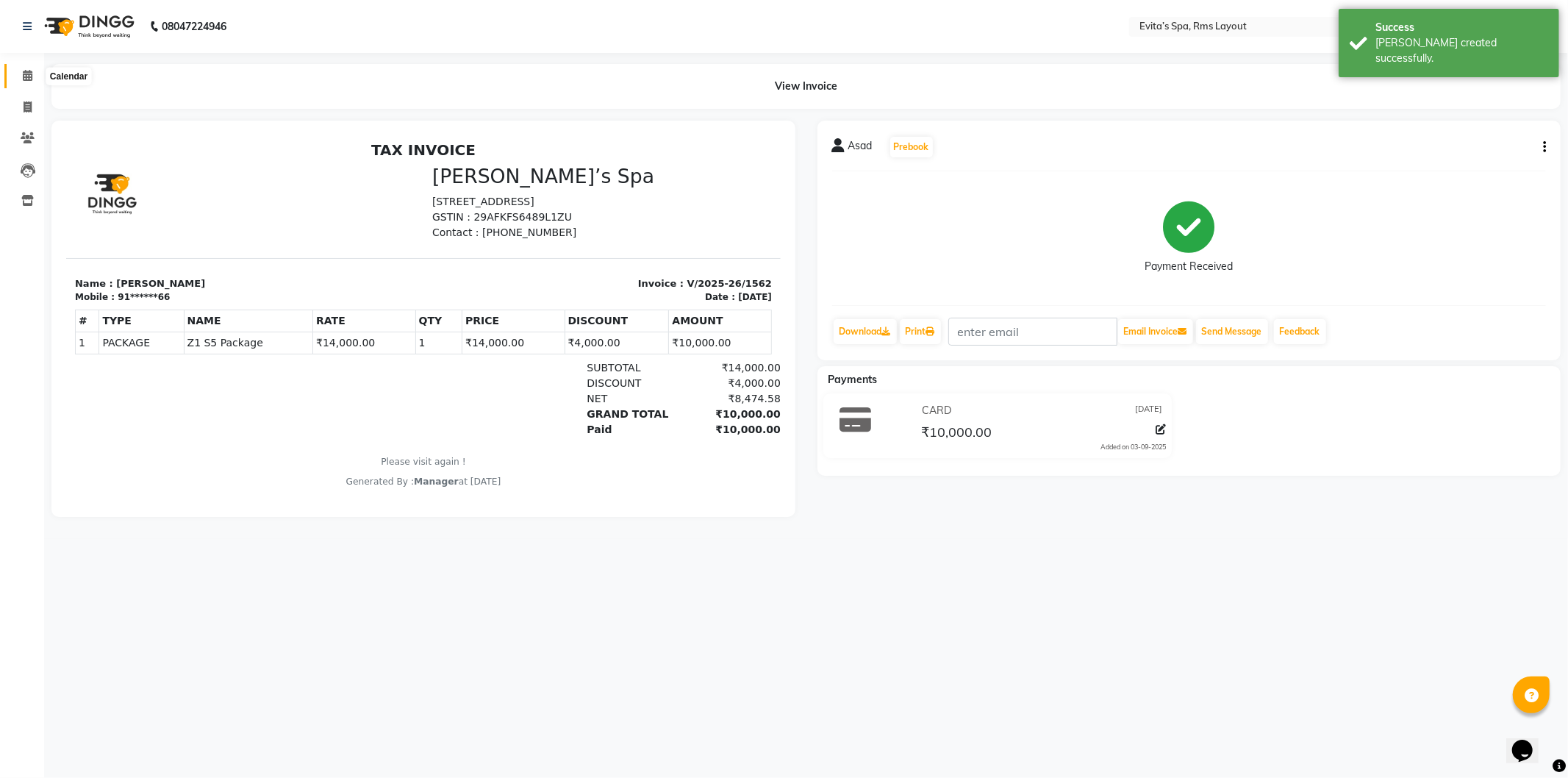
click at [30, 72] on icon at bounding box center [27, 76] width 9 height 11
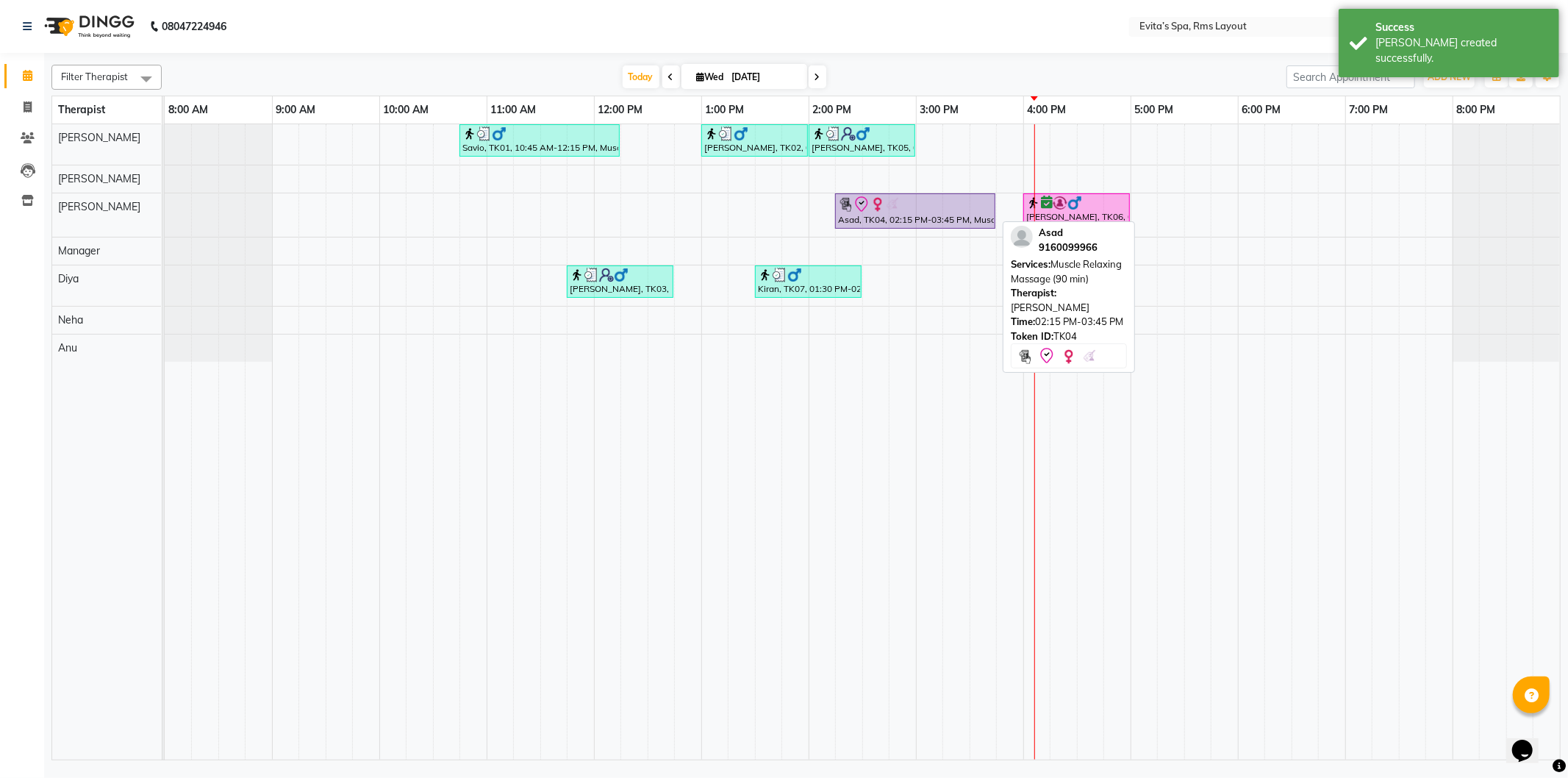
click at [906, 217] on div "Asad, TK04, 02:15 PM-03:45 PM, Muscle Relaxing Massage (90 min)" at bounding box center [916, 211] width 158 height 31
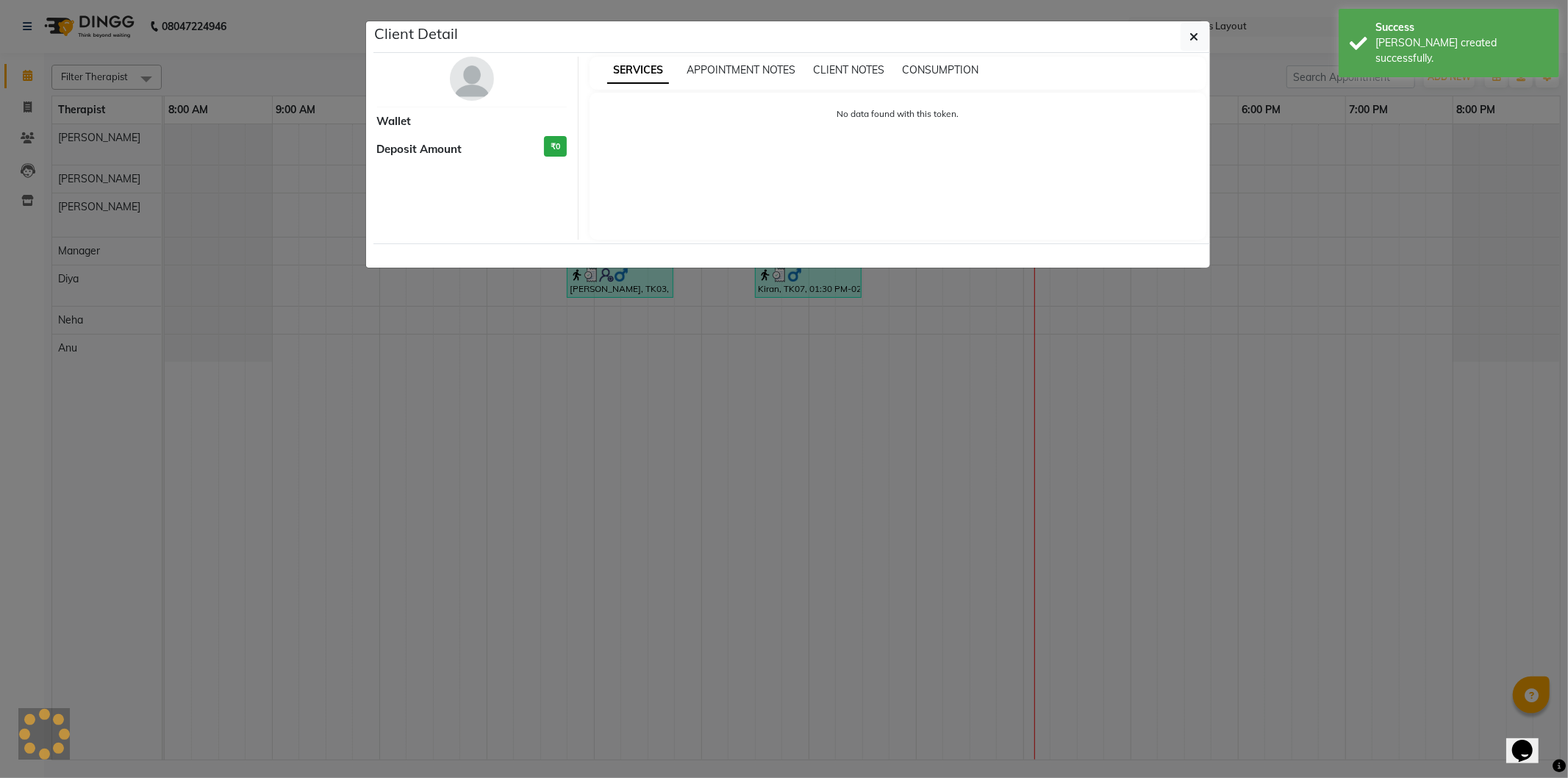
select select "8"
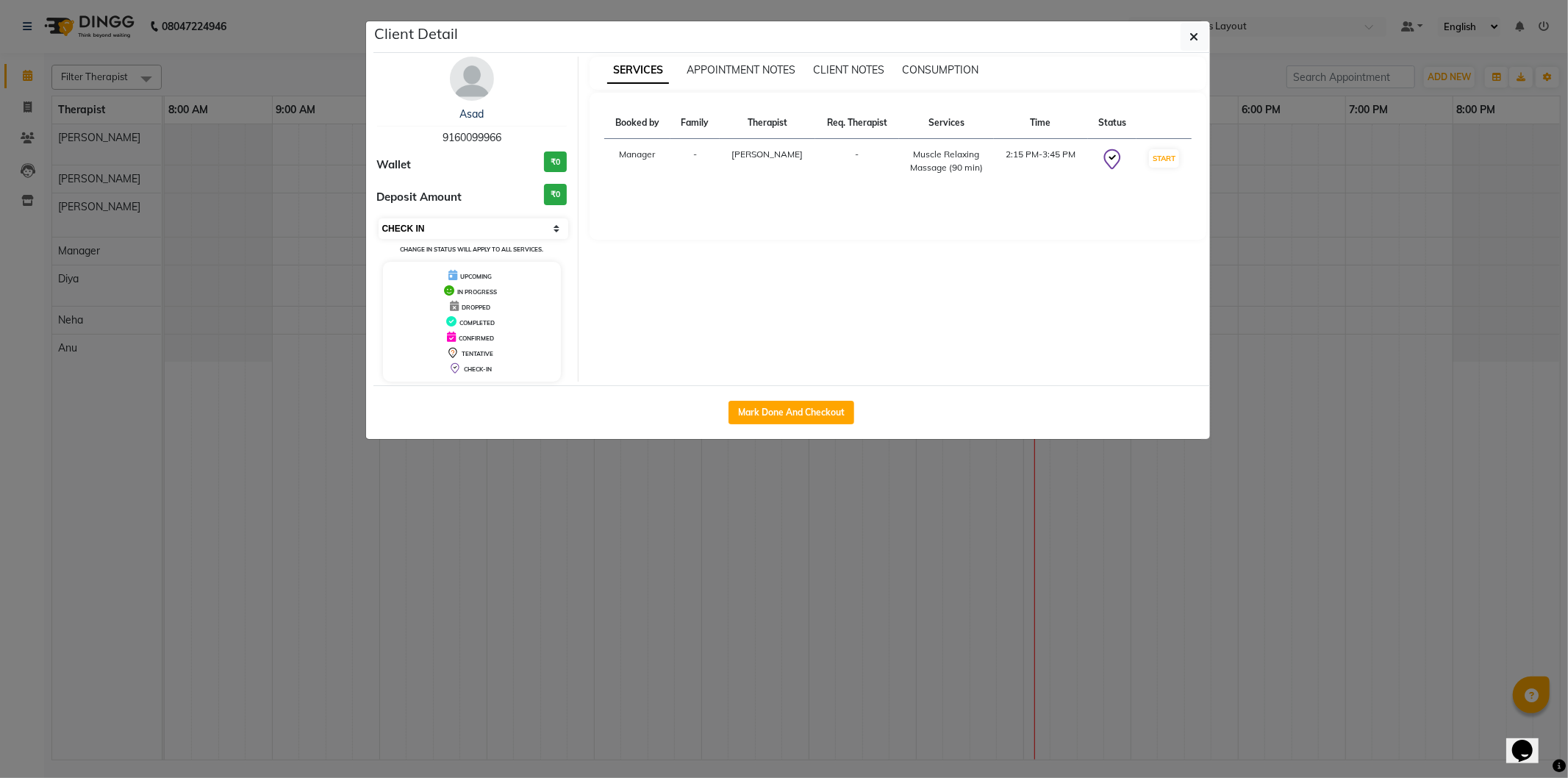
click at [459, 237] on select "Select IN SERVICE CONFIRMED TENTATIVE CHECK IN MARK DONE DROPPED UPCOMING" at bounding box center [474, 229] width 190 height 20
click at [709, 310] on div "SERVICES APPOINTMENT NOTES CLIENT NOTES CONSUMPTION Booked by Family Therapist …" at bounding box center [898, 219] width 639 height 325
click at [801, 414] on button "Mark Done And Checkout" at bounding box center [791, 413] width 126 height 23
select select "service"
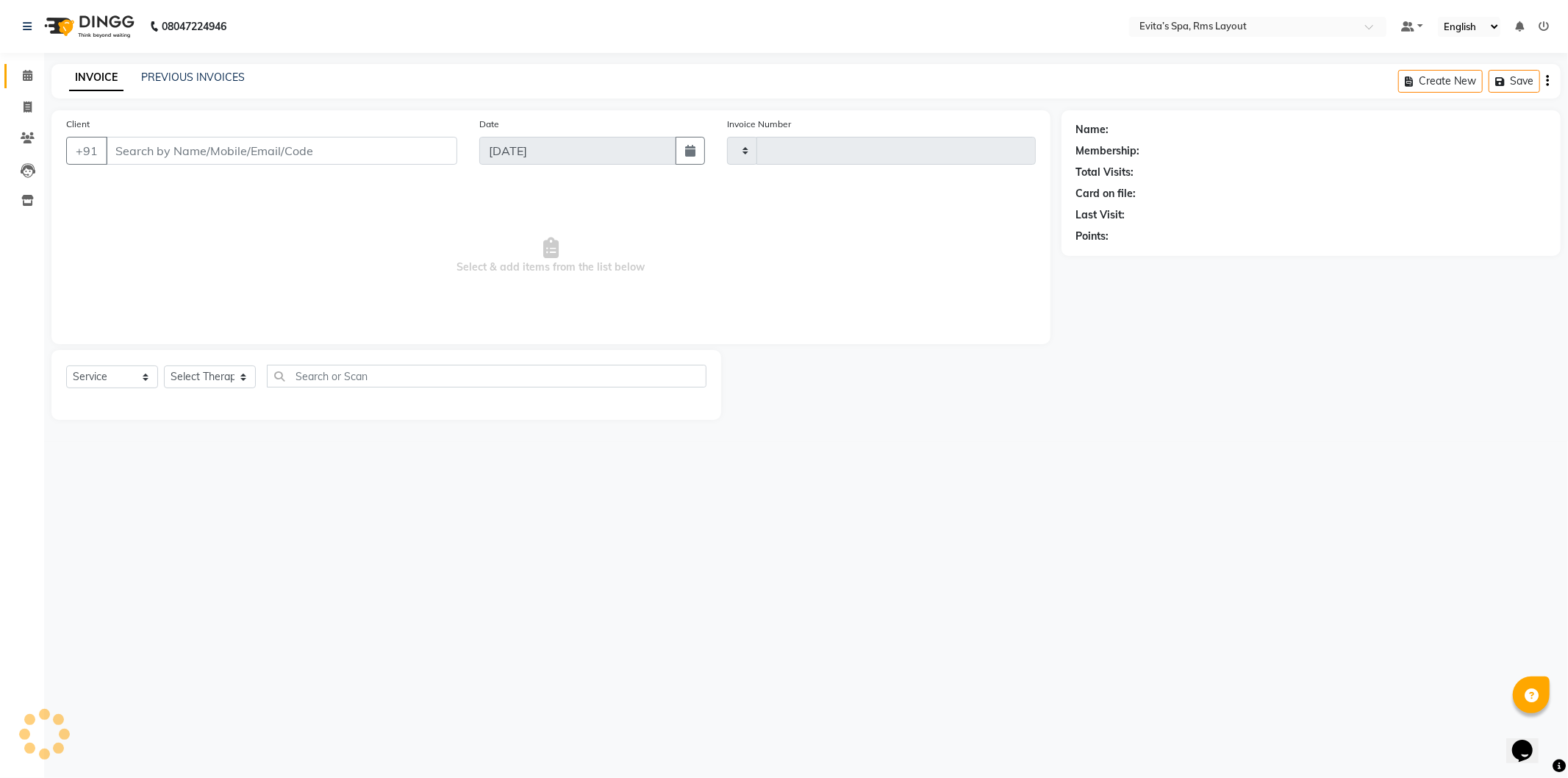
type input "1563"
select select "7850"
type input "91******66"
select select "70223"
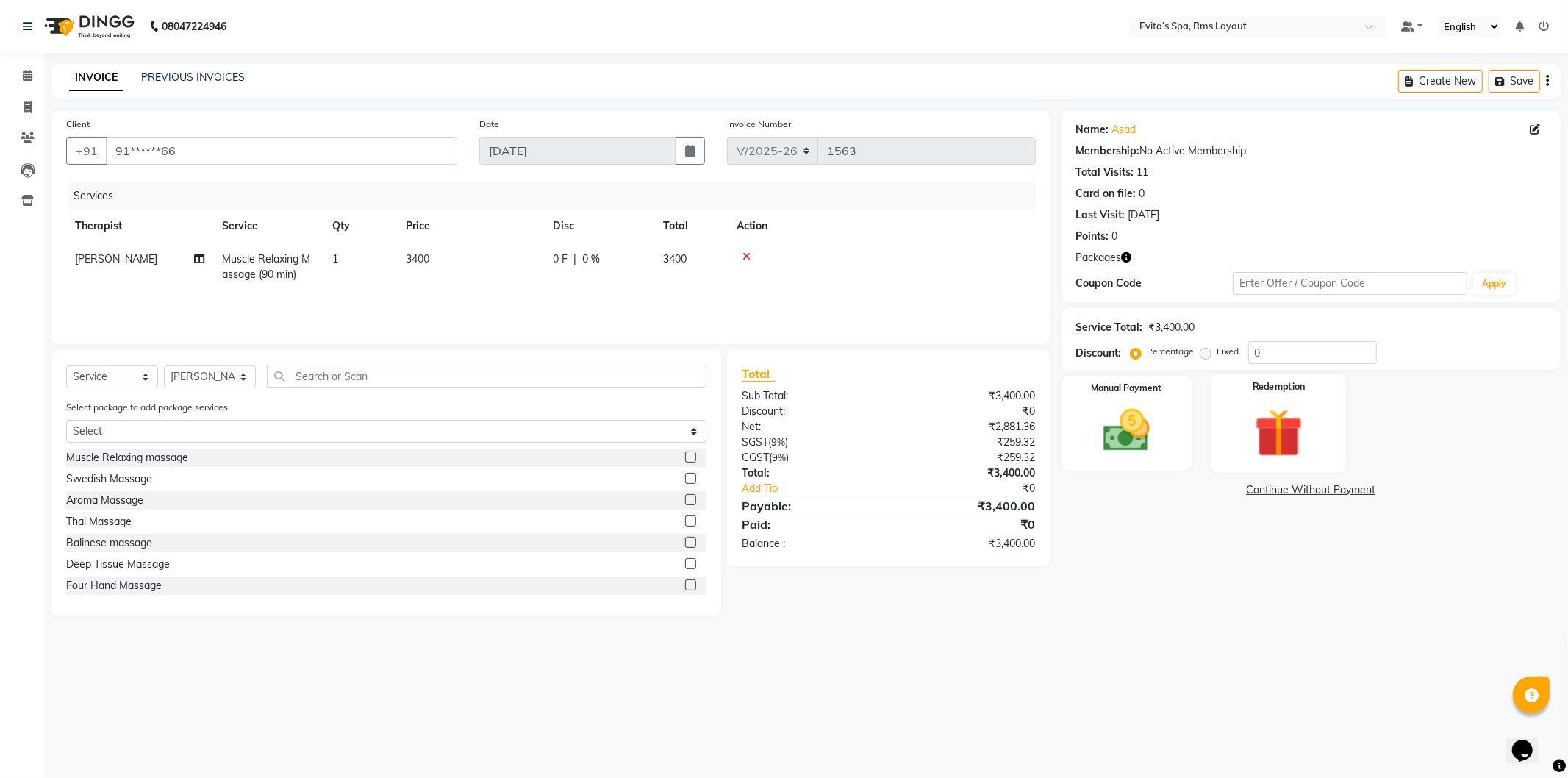
click at [1233, 416] on div "Redemption" at bounding box center [1278, 423] width 135 height 98
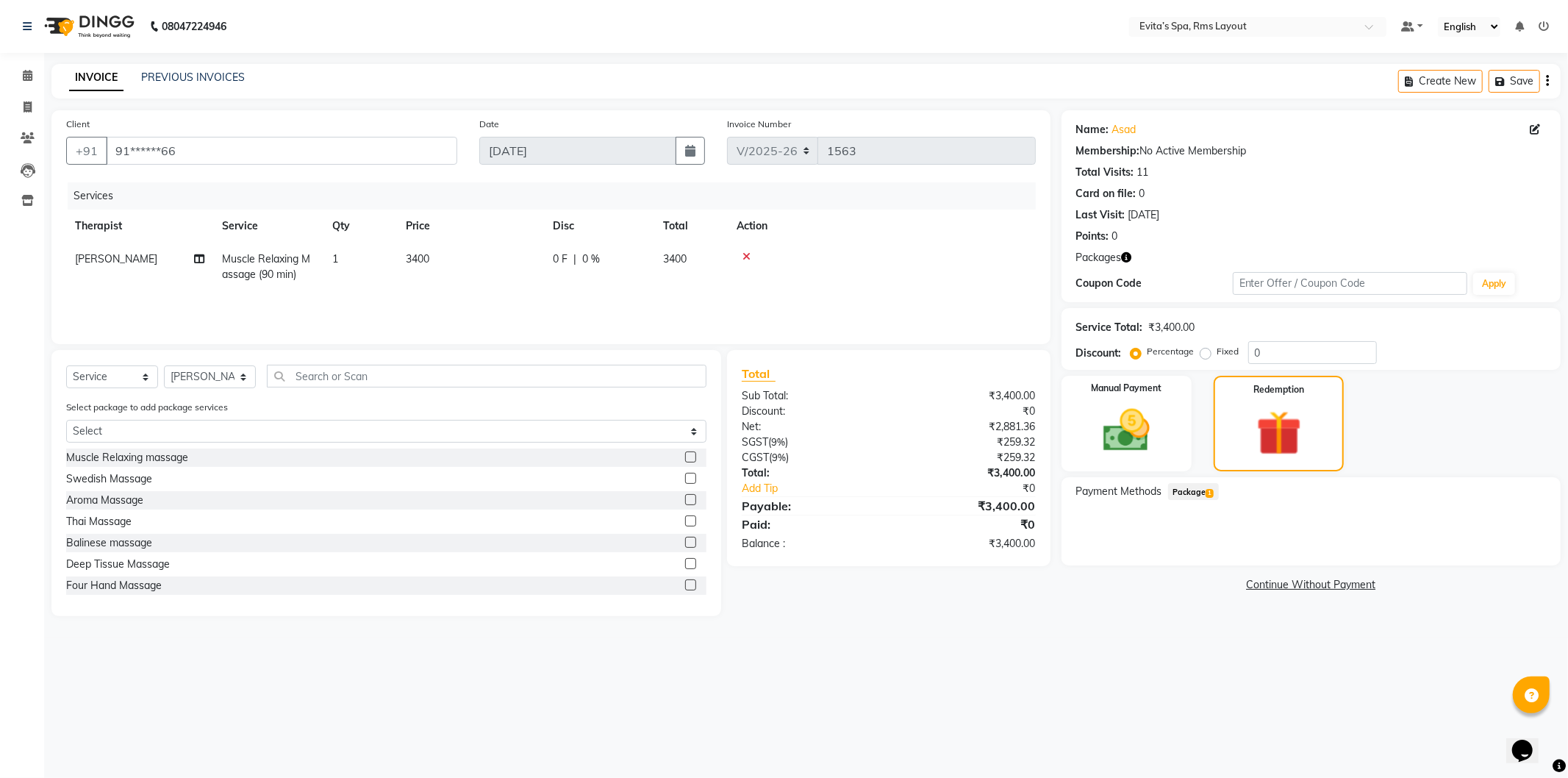
click at [1188, 488] on span "Package 1" at bounding box center [1194, 492] width 51 height 17
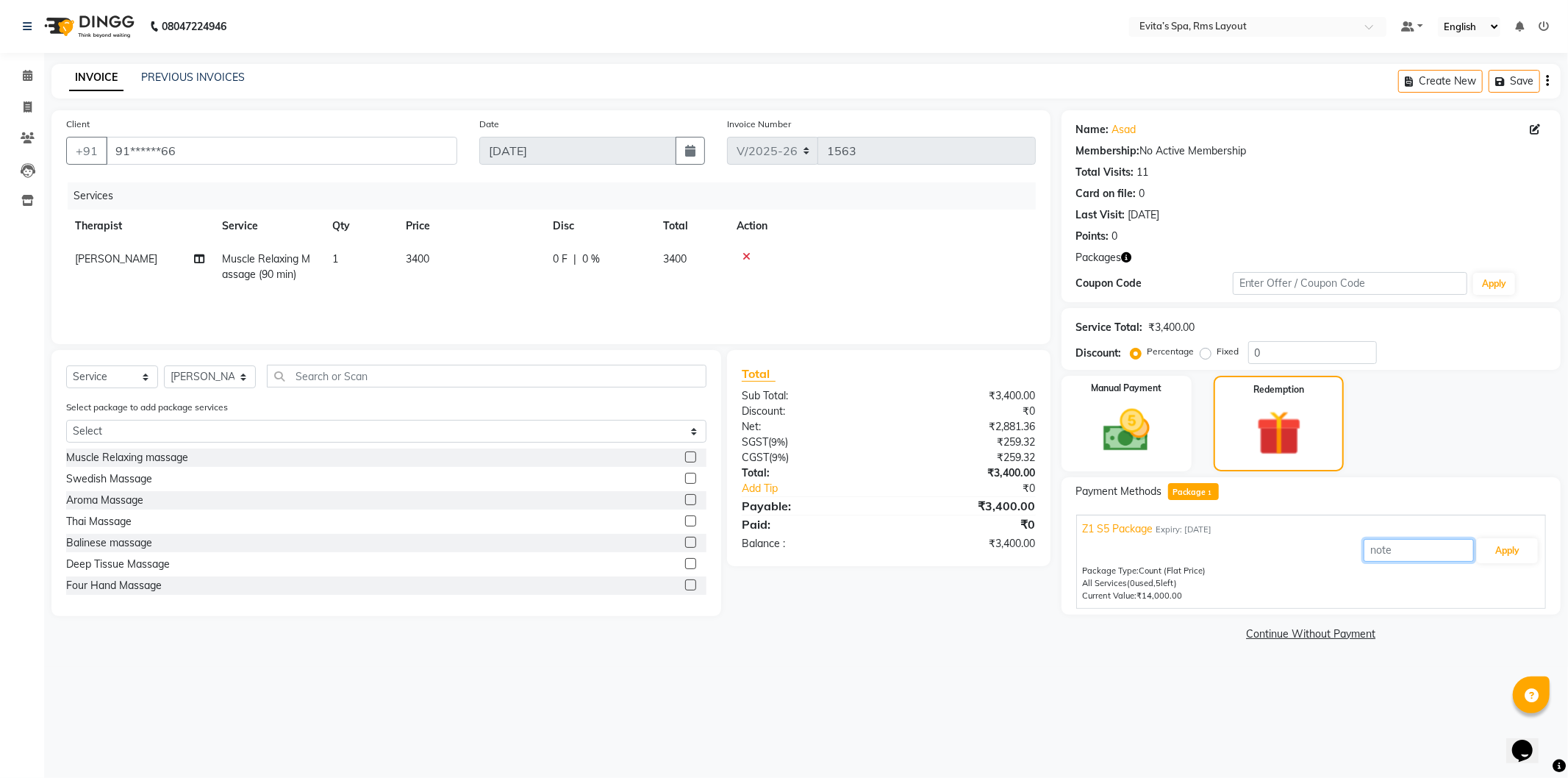
click at [1427, 553] on input "text" at bounding box center [1418, 550] width 110 height 23
click at [1427, 557] on input "text" at bounding box center [1418, 550] width 110 height 23
click at [1528, 552] on button "Apply" at bounding box center [1508, 551] width 61 height 25
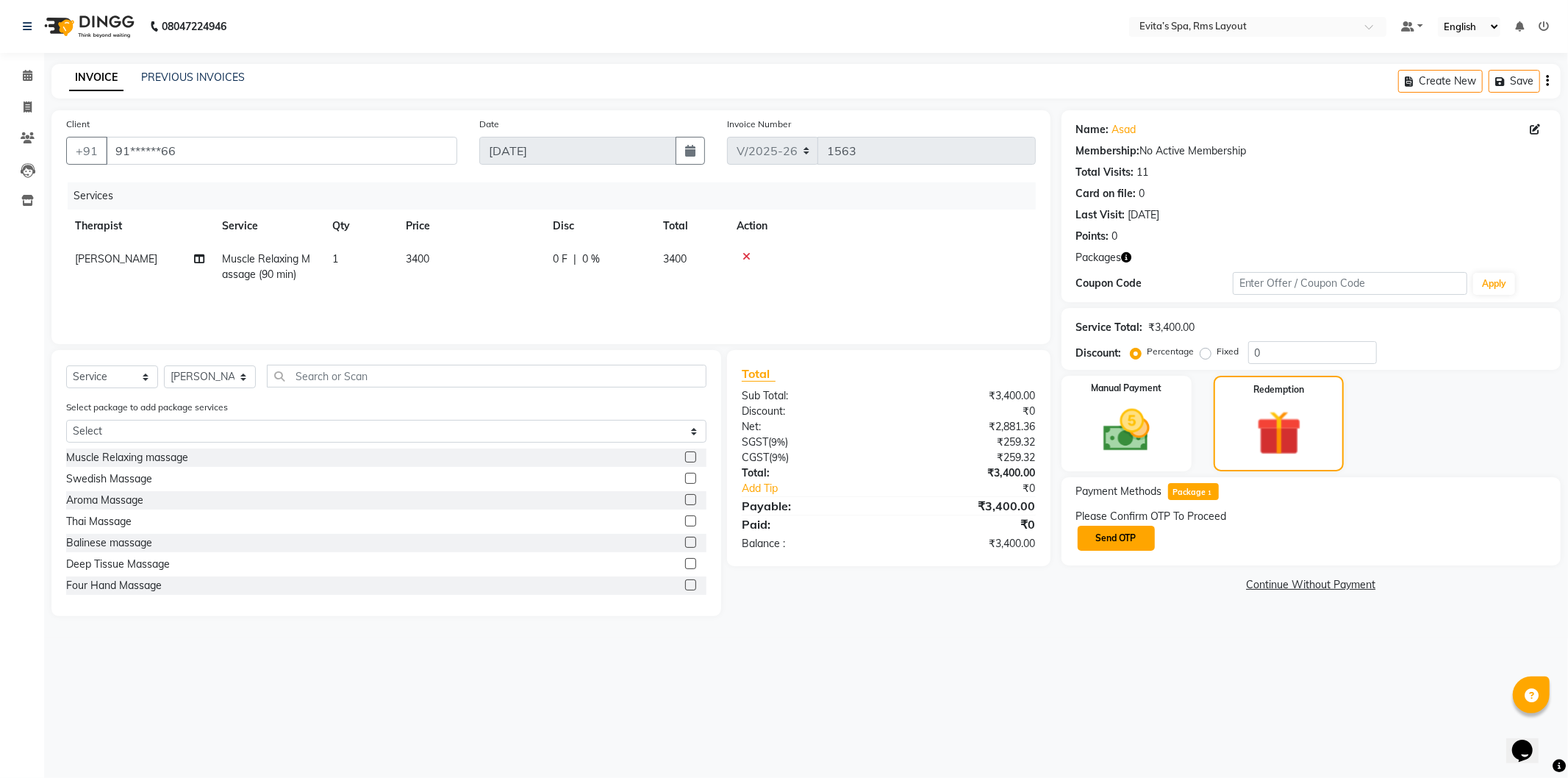
drag, startPoint x: 1135, startPoint y: 547, endPoint x: 1184, endPoint y: 553, distance: 49.4
click at [1141, 547] on button "Send OTP" at bounding box center [1116, 538] width 77 height 25
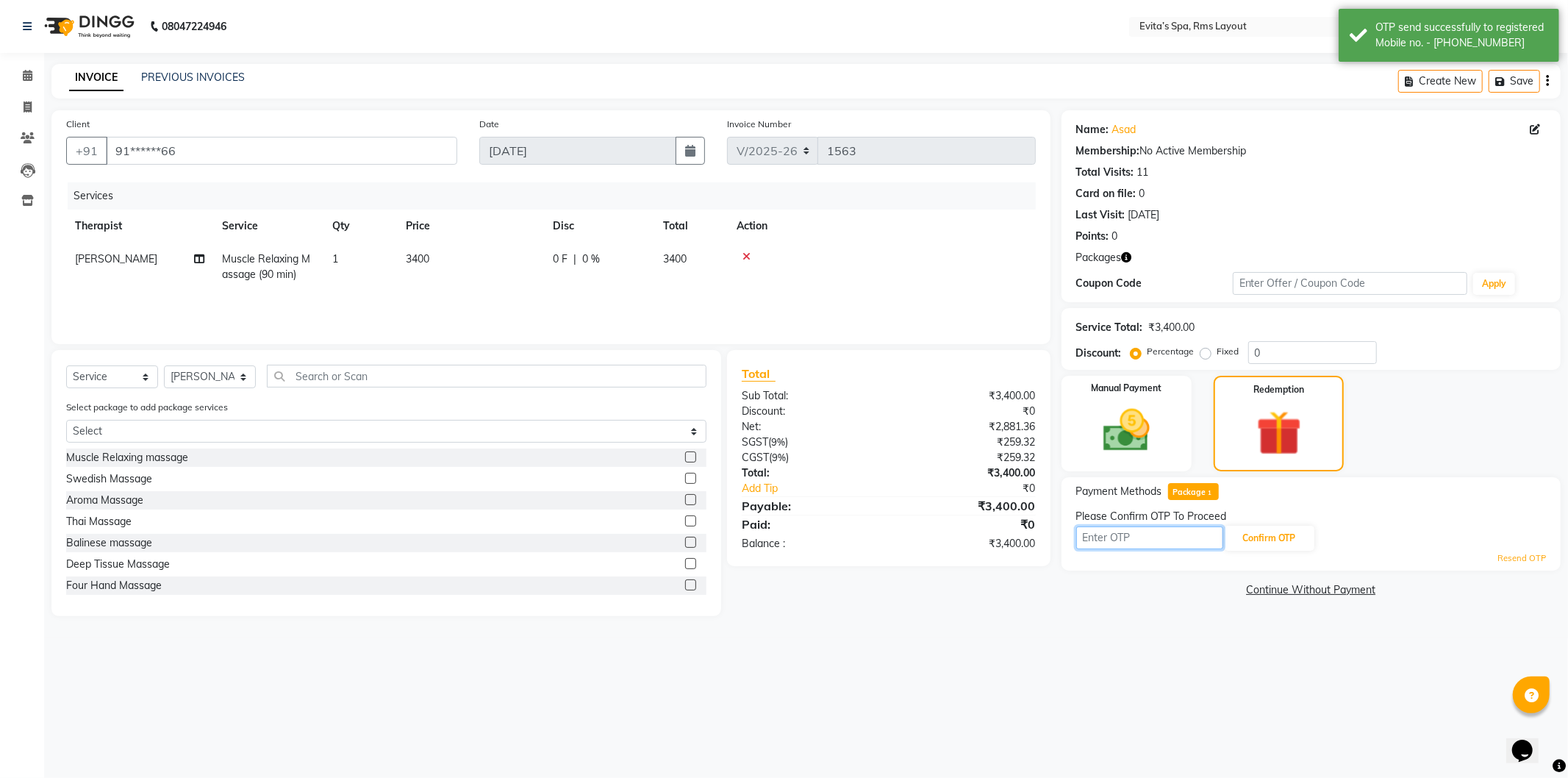
click at [1179, 542] on input "text" at bounding box center [1150, 538] width 147 height 23
type input "7204"
click at [1261, 544] on button "Confirm OTP" at bounding box center [1269, 538] width 90 height 25
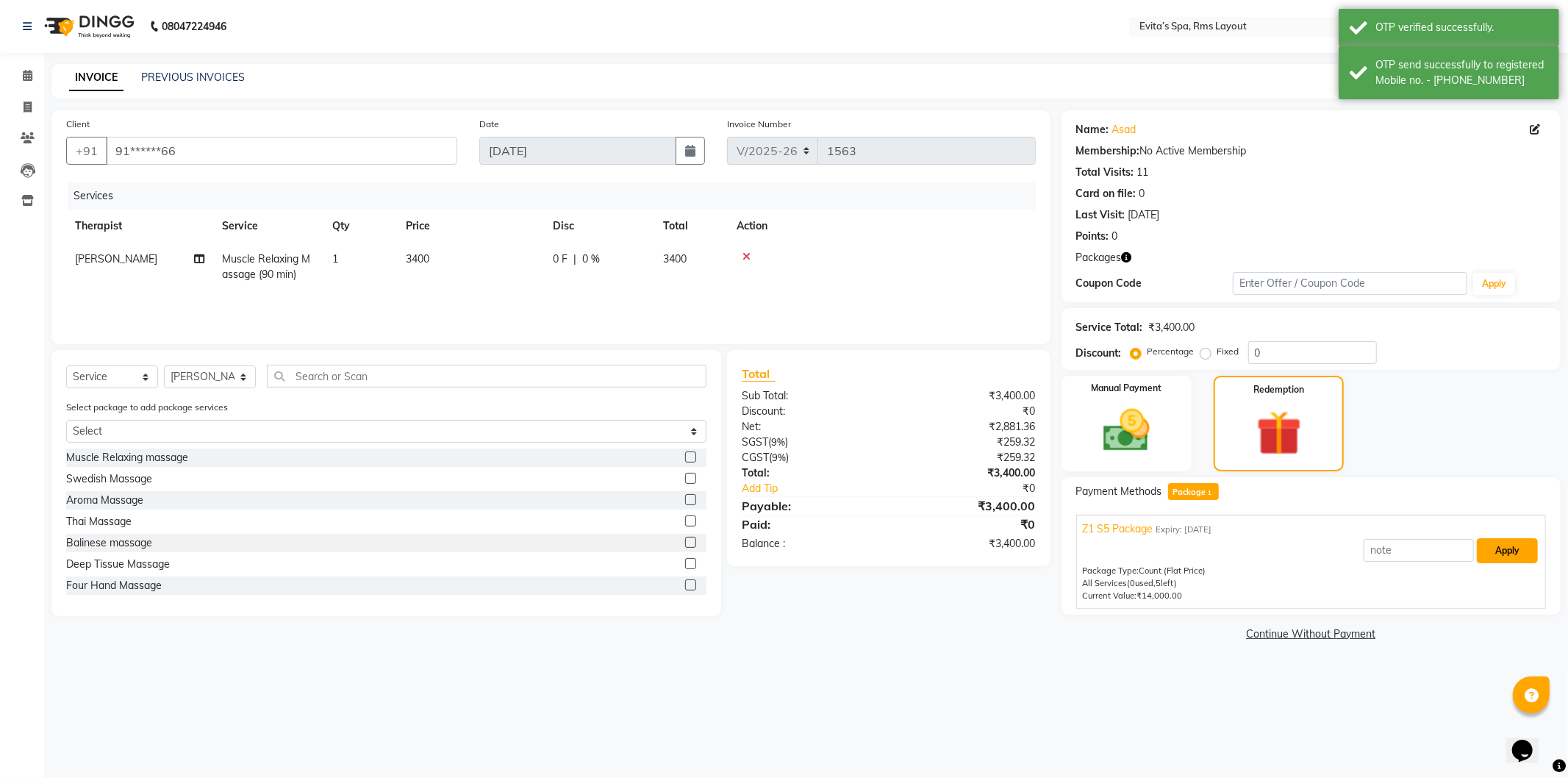
drag, startPoint x: 1497, startPoint y: 553, endPoint x: 1495, endPoint y: 560, distance: 7.3
click at [1498, 553] on button "Apply" at bounding box center [1508, 551] width 61 height 25
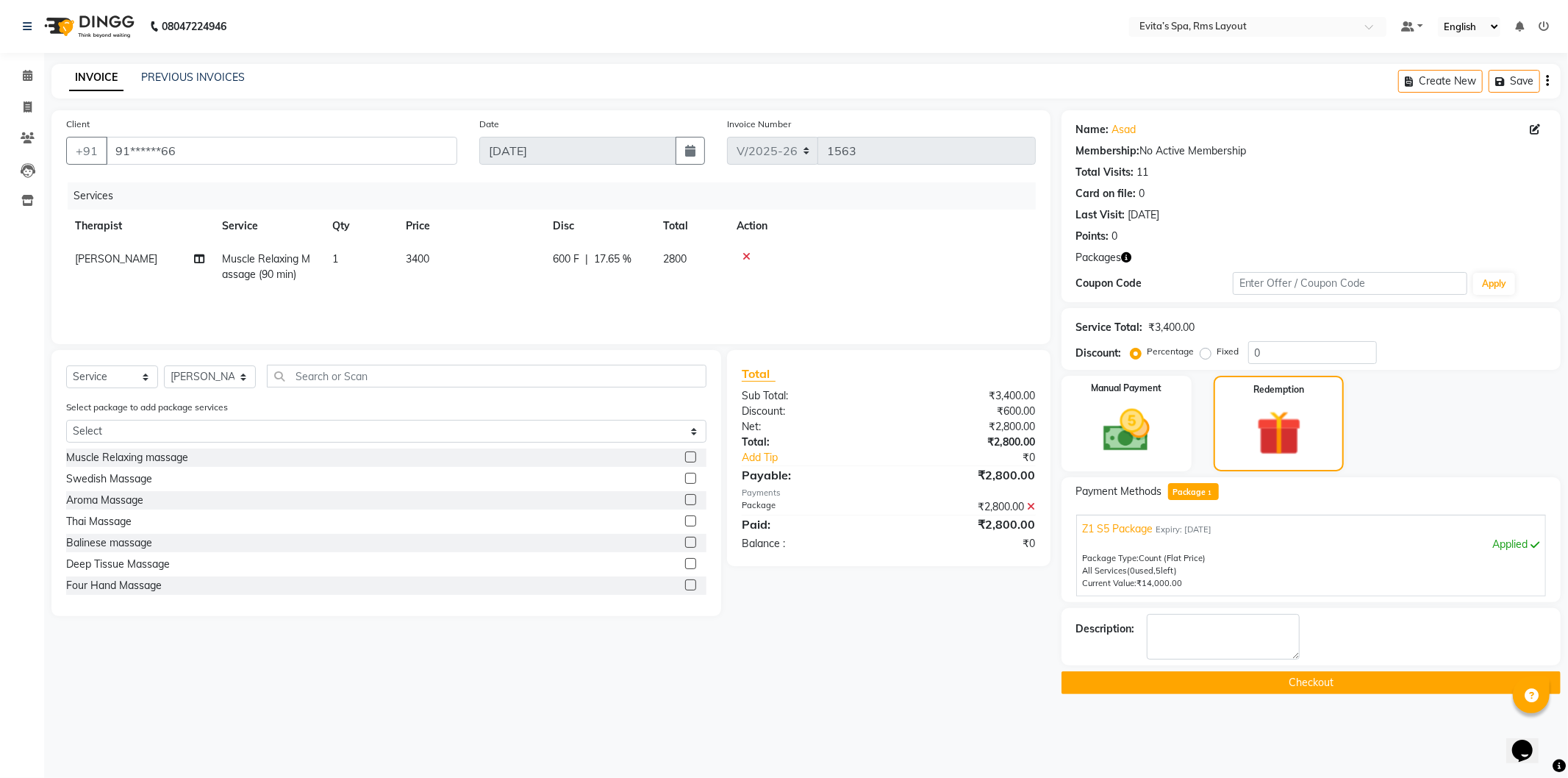
click at [1348, 684] on button "Checkout" at bounding box center [1311, 683] width 499 height 23
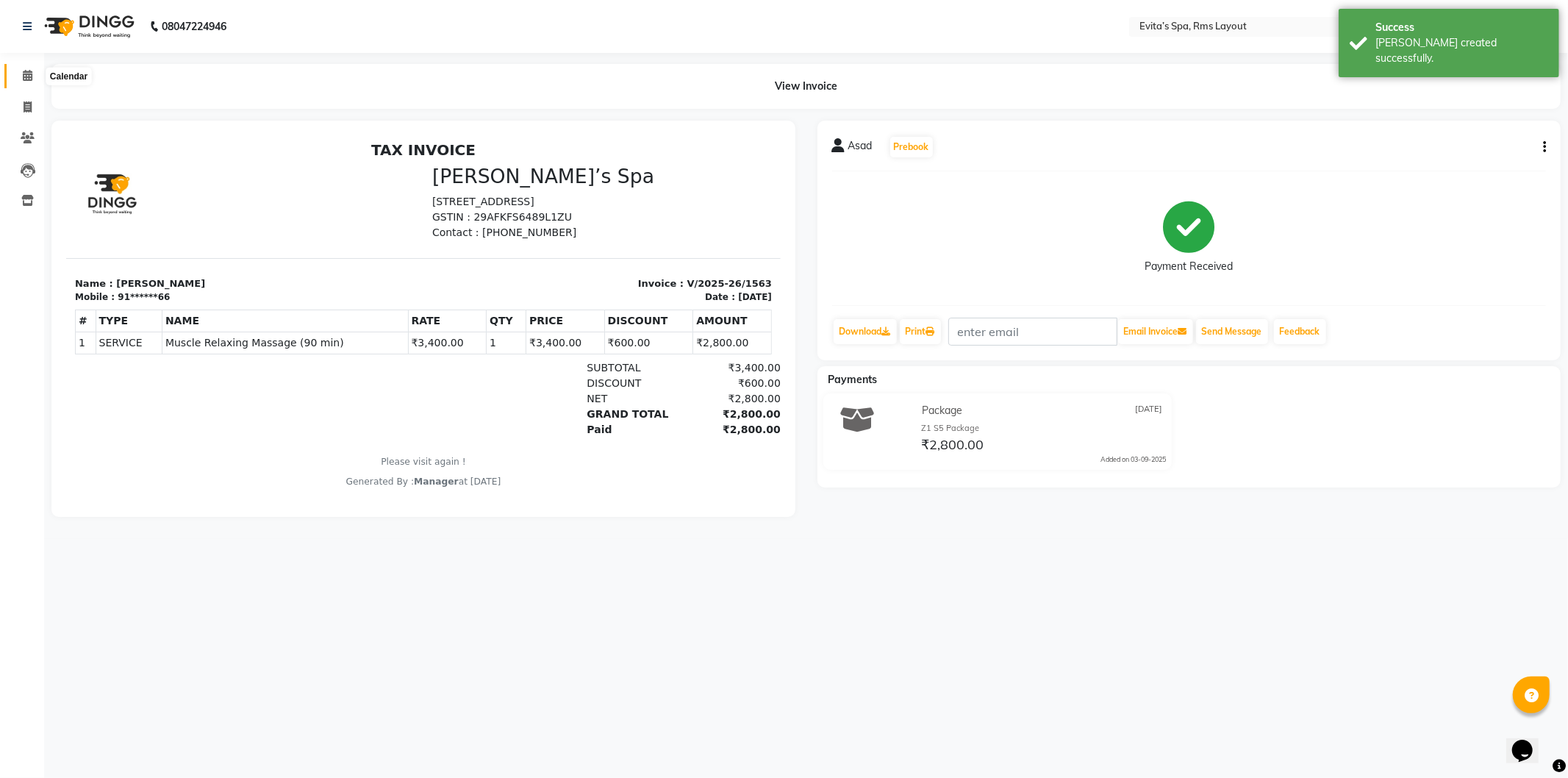
click at [23, 80] on icon at bounding box center [27, 76] width 9 height 11
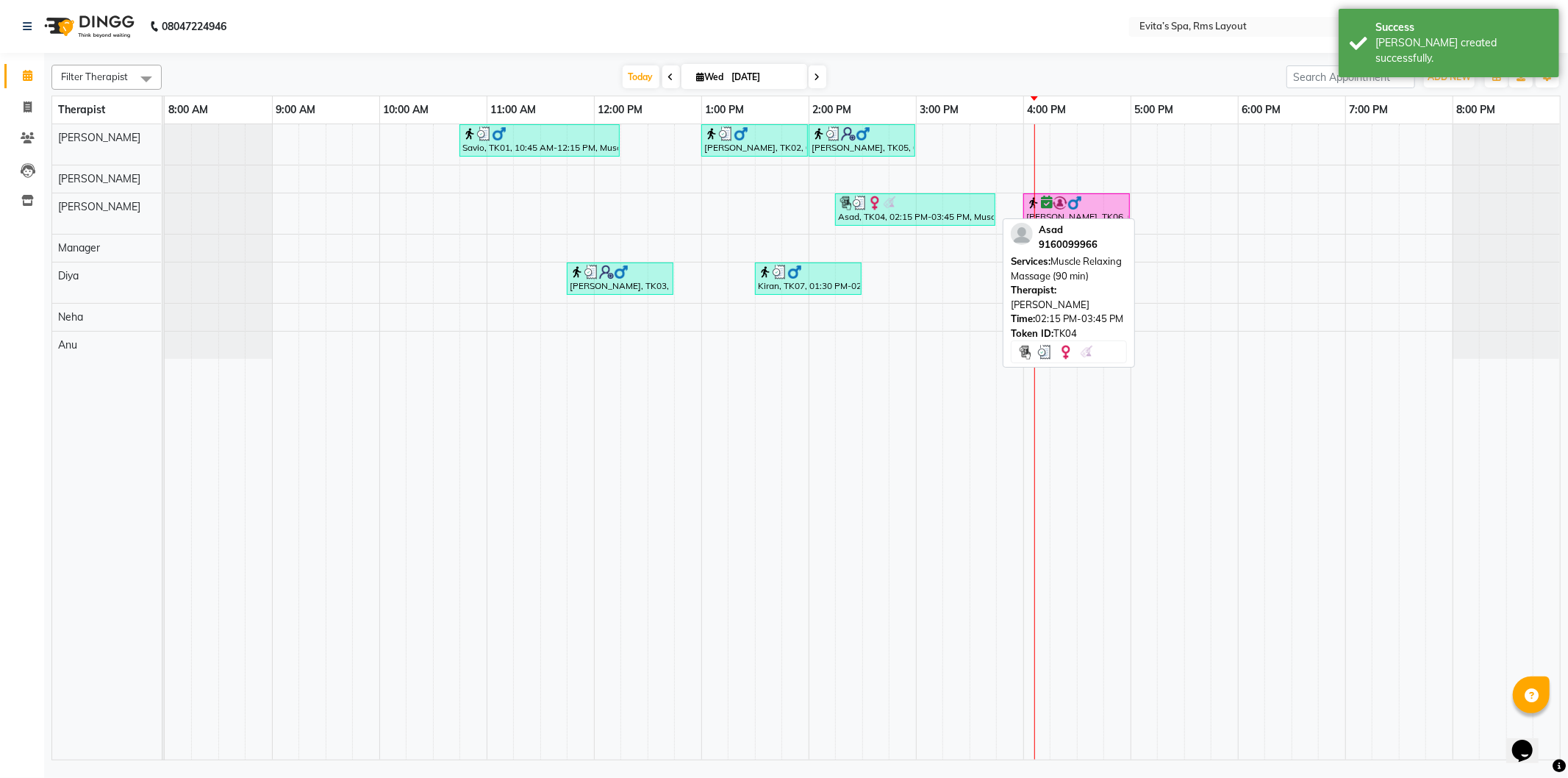
click at [891, 214] on div "Asad, TK04, 02:15 PM-03:45 PM, Muscle Relaxing Massage (90 min)" at bounding box center [916, 210] width 158 height 28
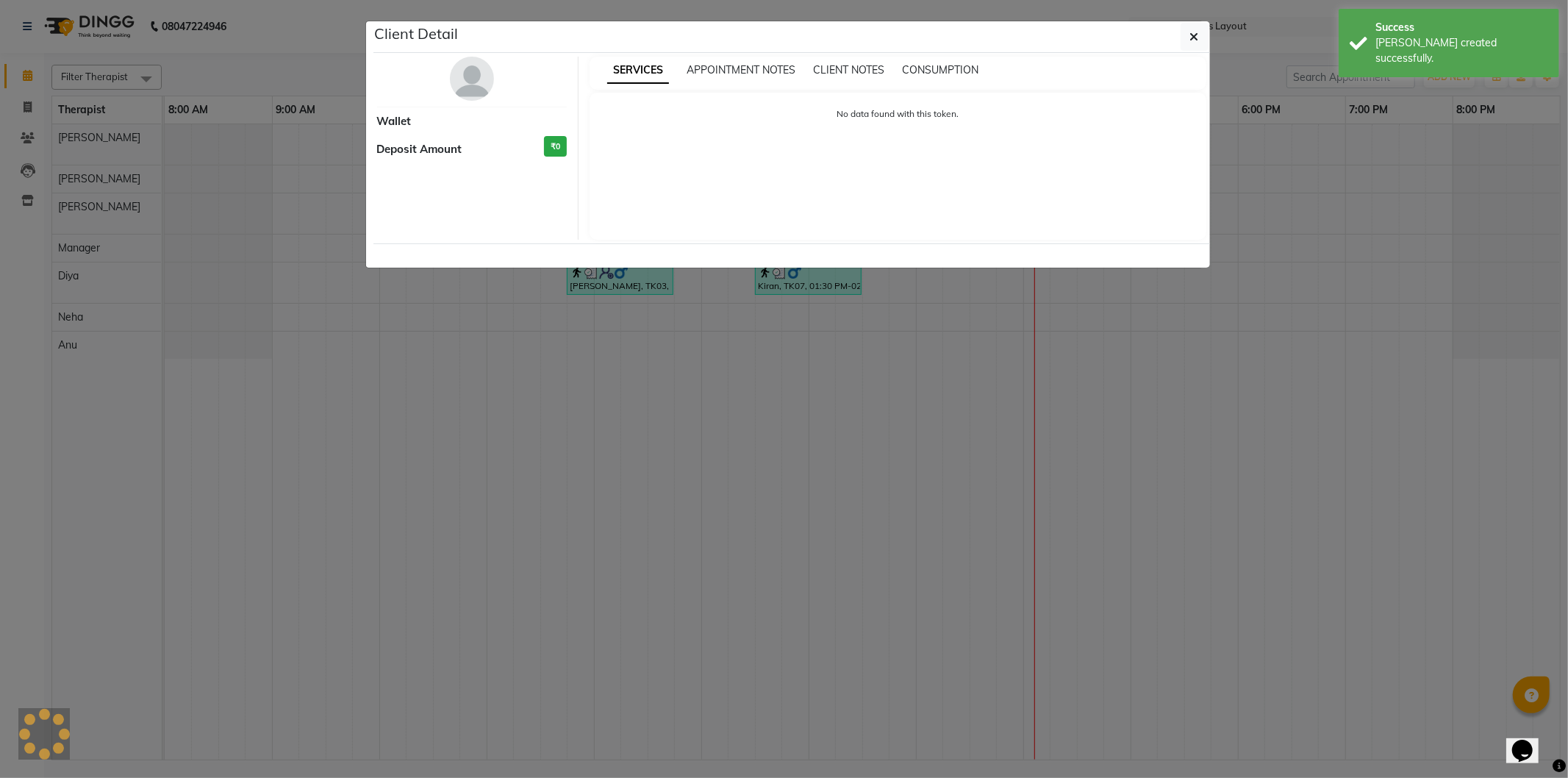
select select "3"
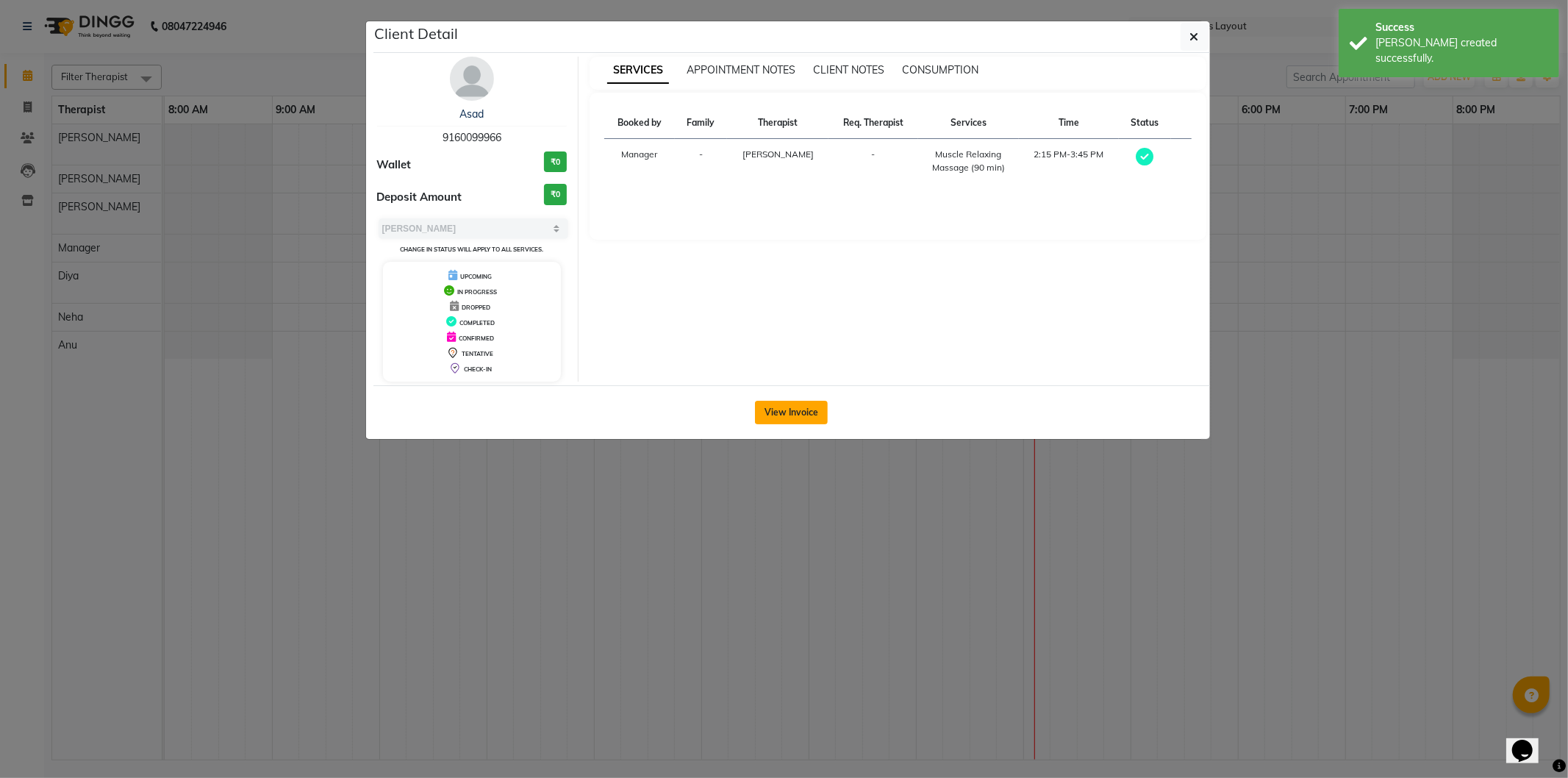
click at [789, 414] on button "View Invoice" at bounding box center [791, 413] width 73 height 23
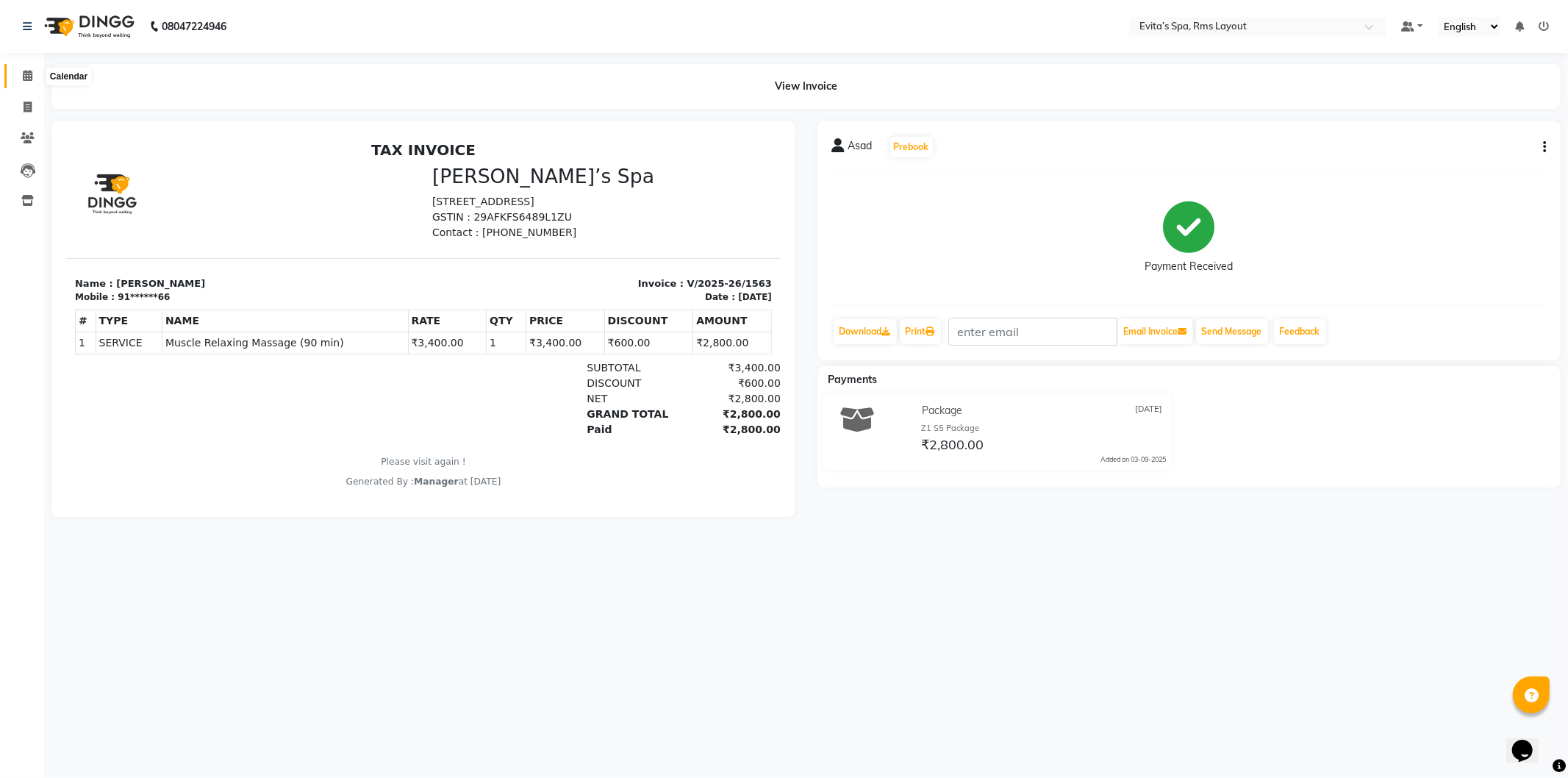
click at [20, 74] on span at bounding box center [27, 76] width 26 height 17
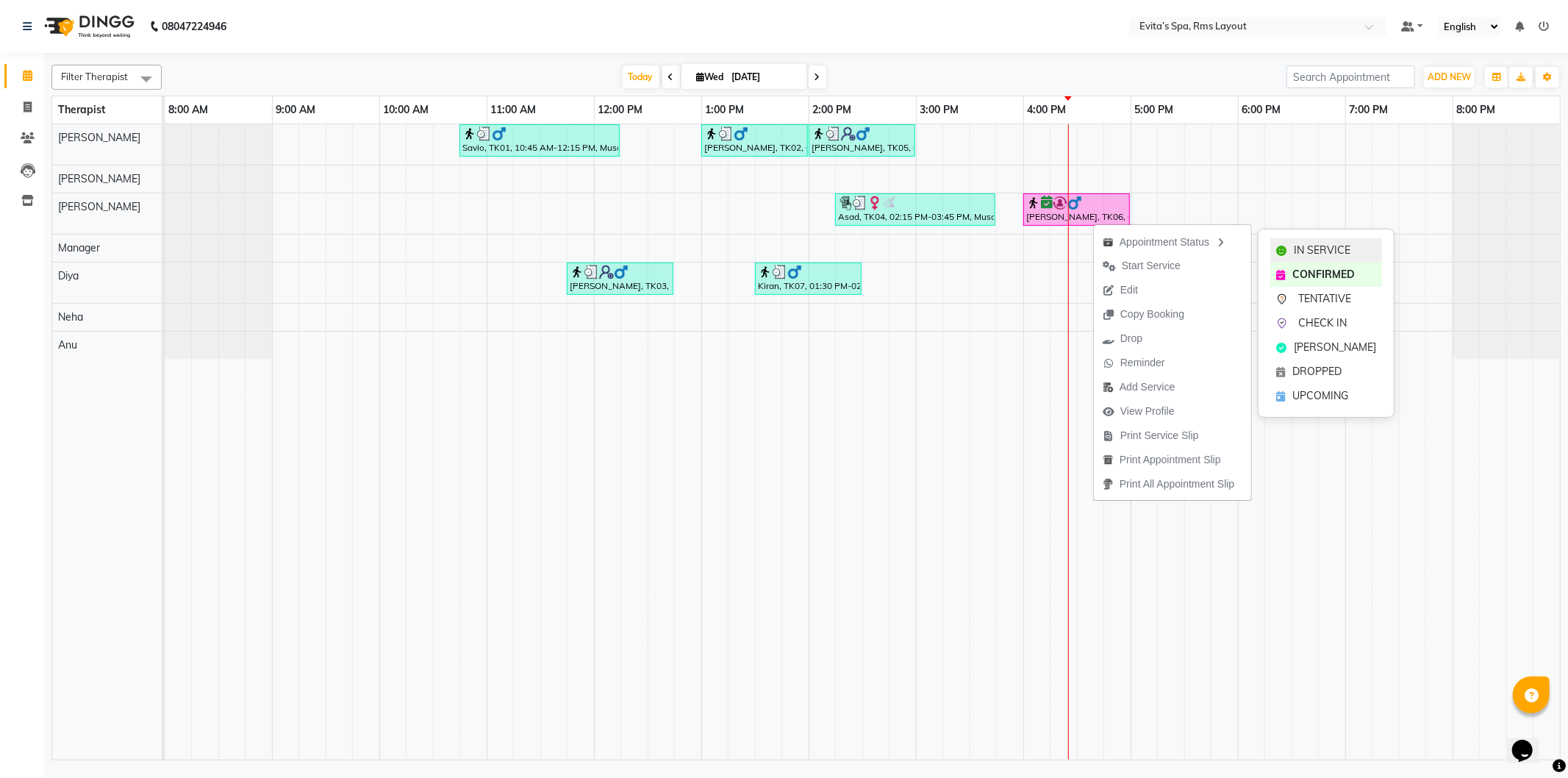
click at [1311, 240] on div "IN SERVICE" at bounding box center [1326, 250] width 112 height 24
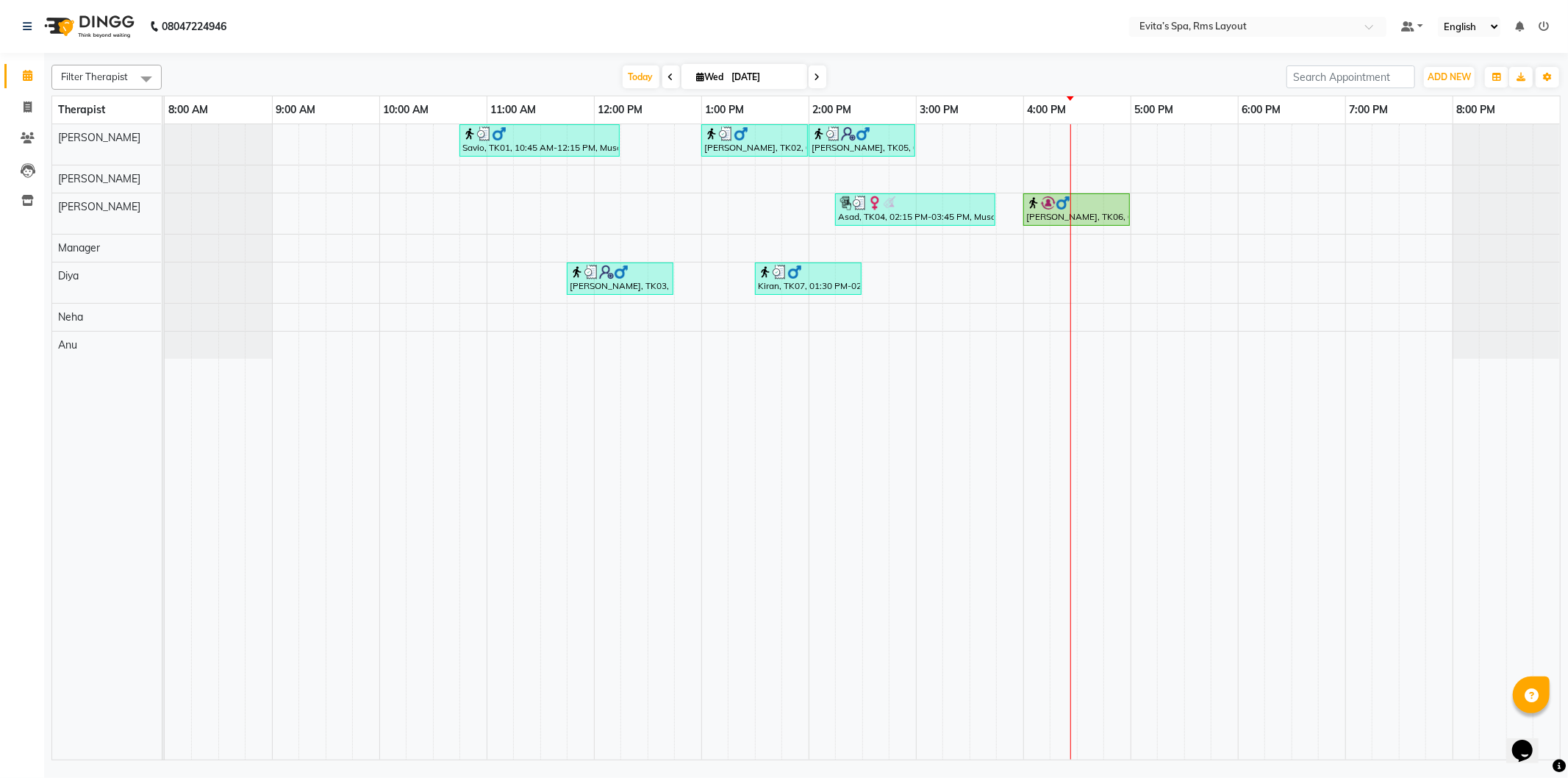
click at [847, 608] on td at bounding box center [850, 442] width 27 height 635
click at [851, 610] on td at bounding box center [850, 442] width 27 height 635
click at [1223, 73] on div "Today Wed 03-09-2025" at bounding box center [724, 77] width 1110 height 22
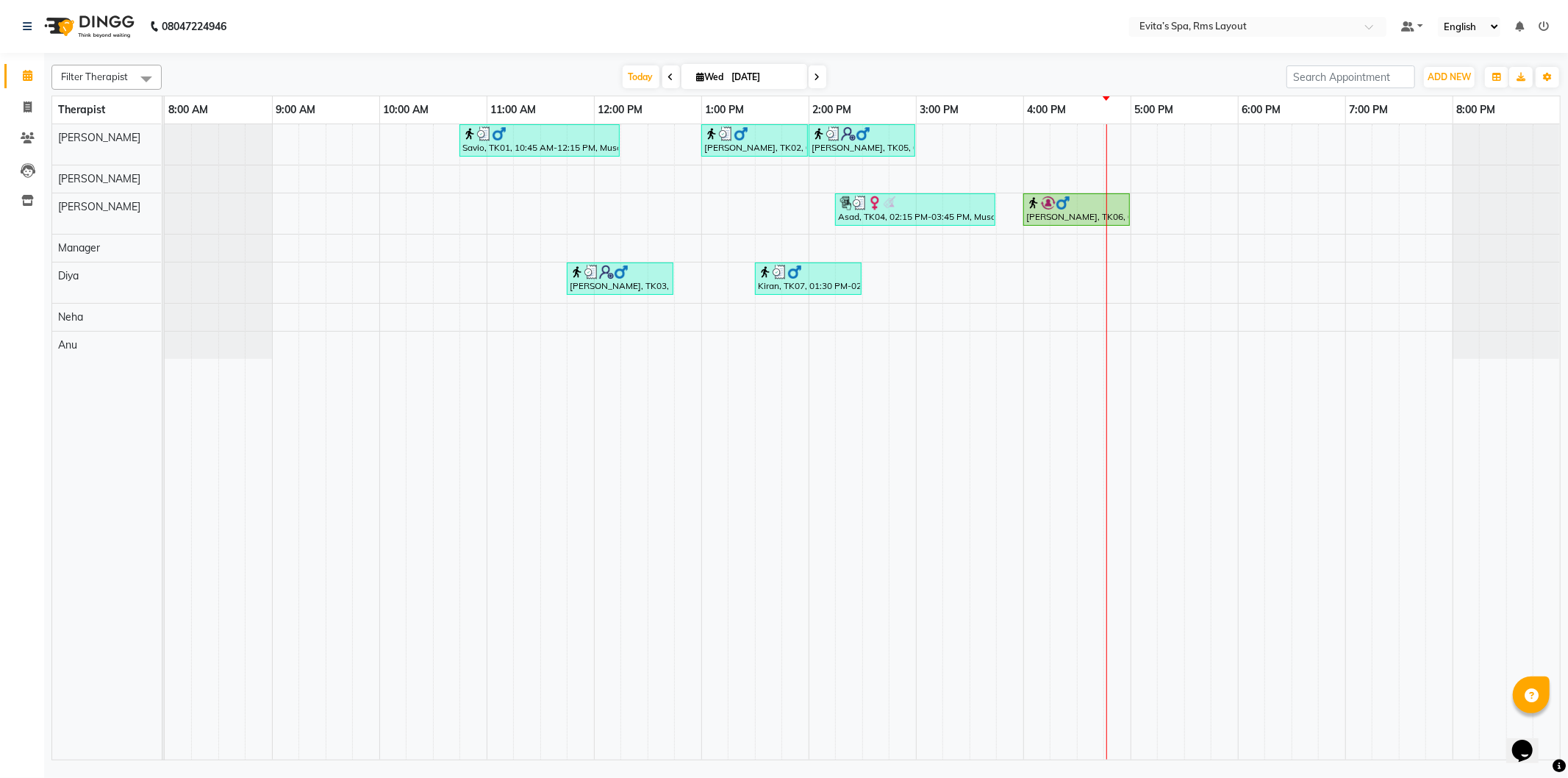
click at [420, 34] on nav "08047224946 Select Location × Evita’s Spa, Rms Layout Default Panel My Panel En…" at bounding box center [784, 27] width 1568 height 53
click at [931, 152] on div "Savio, TK01, 10:45 AM-12:15 PM, Muscle Relaxing massage [PERSON_NAME], TK02, 01…" at bounding box center [862, 442] width 1396 height 635
select select "70221"
select select "900"
select select "tentative"
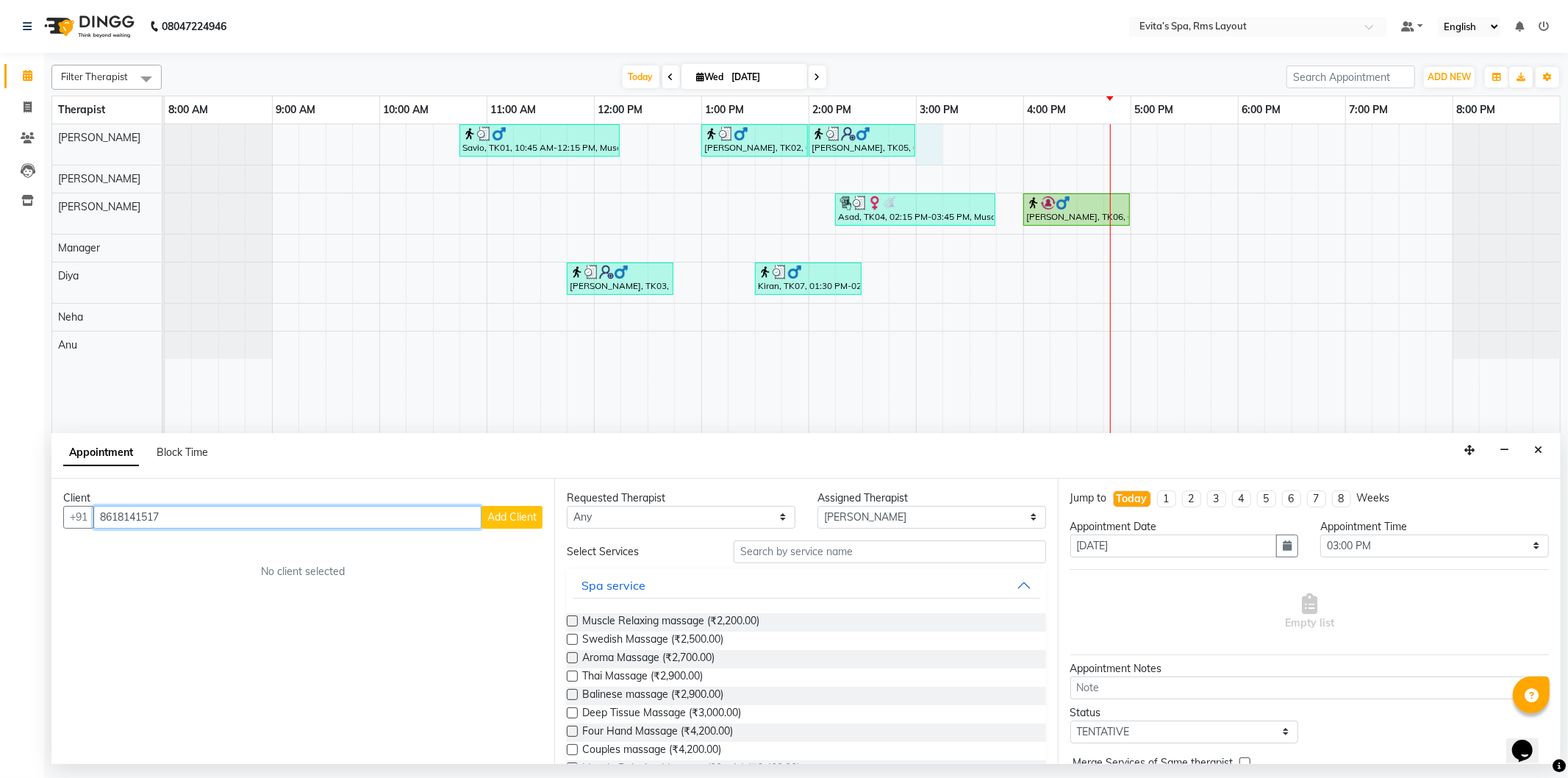
type input "8618141517"
click at [515, 522] on span "Add Client" at bounding box center [512, 517] width 49 height 13
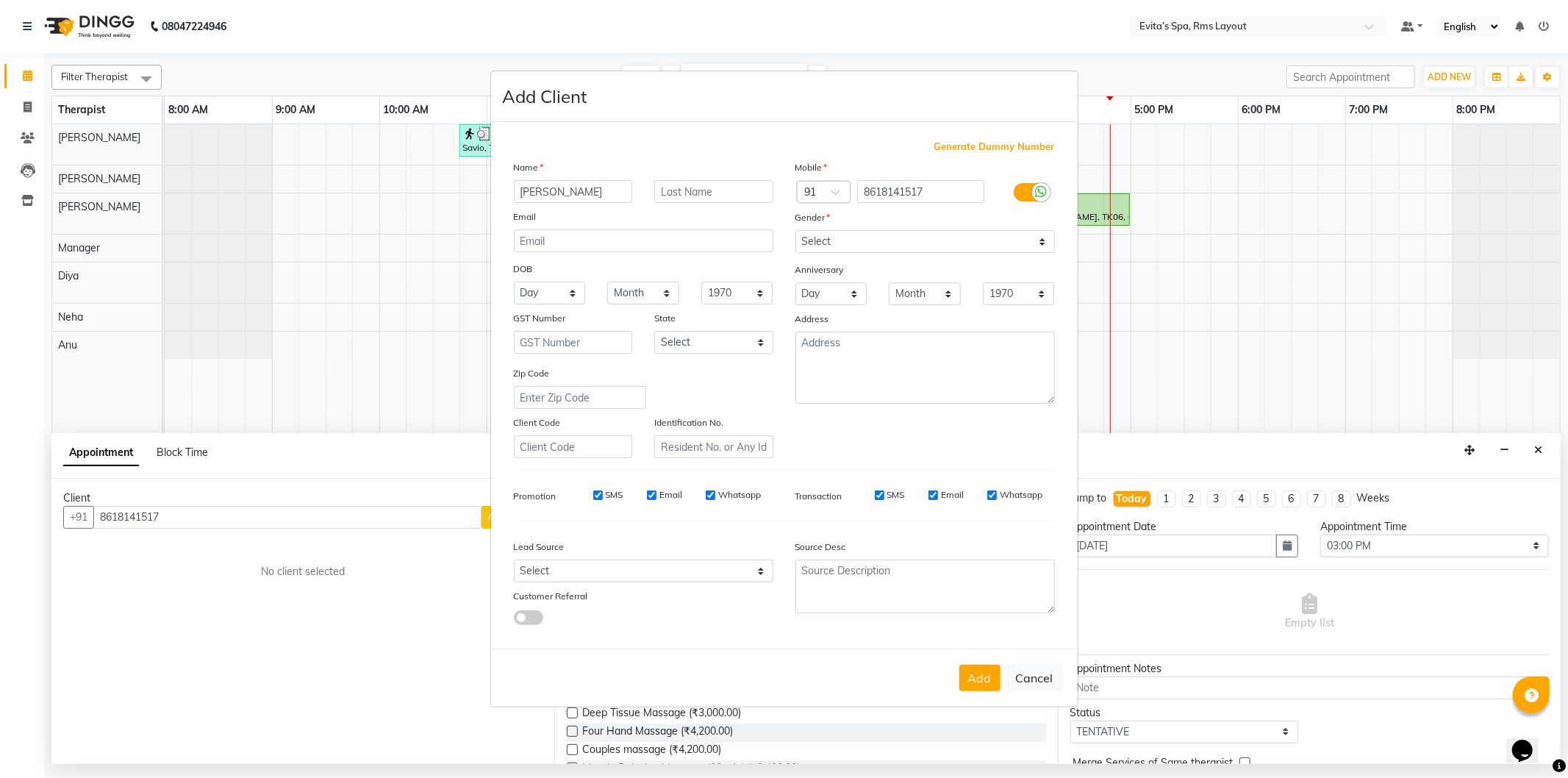
type input "[PERSON_NAME]"
click at [864, 243] on select "Select [DEMOGRAPHIC_DATA] [DEMOGRAPHIC_DATA] Other Prefer Not To Say" at bounding box center [925, 241] width 260 height 23
select select "[DEMOGRAPHIC_DATA]"
click at [796, 230] on select "Select [DEMOGRAPHIC_DATA] [DEMOGRAPHIC_DATA] Other Prefer Not To Say" at bounding box center [925, 241] width 260 height 23
click at [978, 679] on button "Add" at bounding box center [980, 678] width 41 height 27
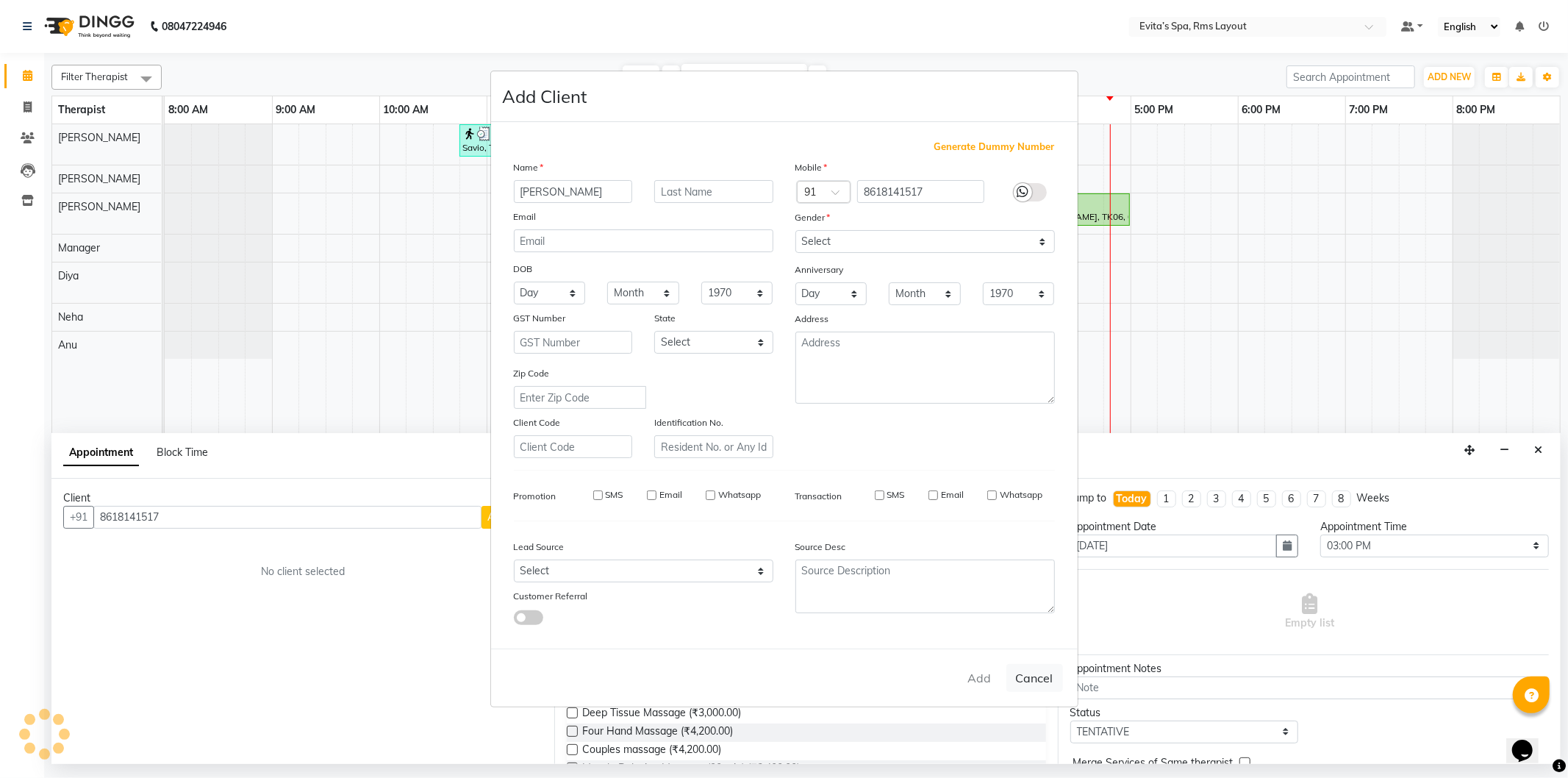
type input "86******17"
select select
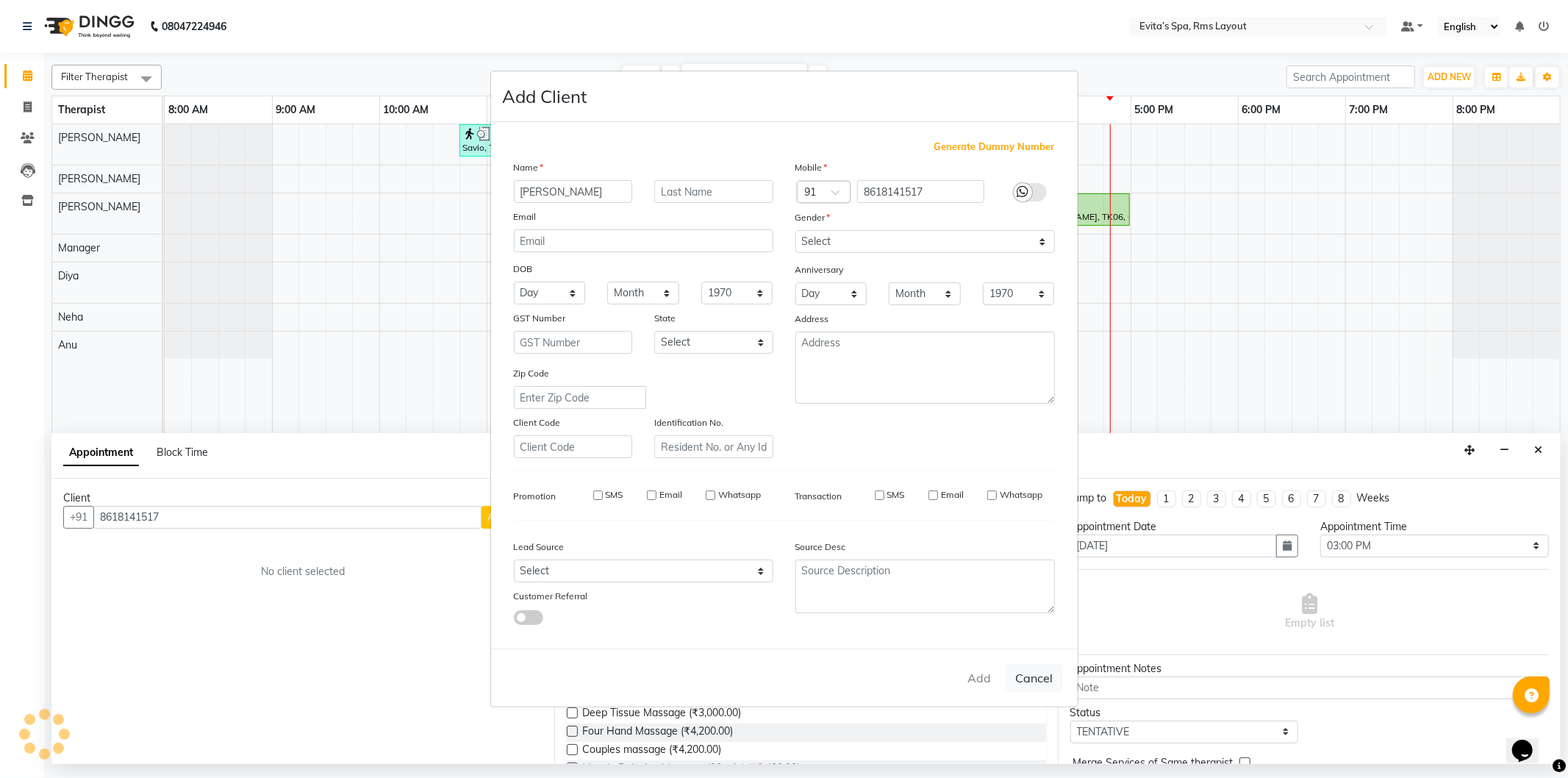
select select
checkbox input "false"
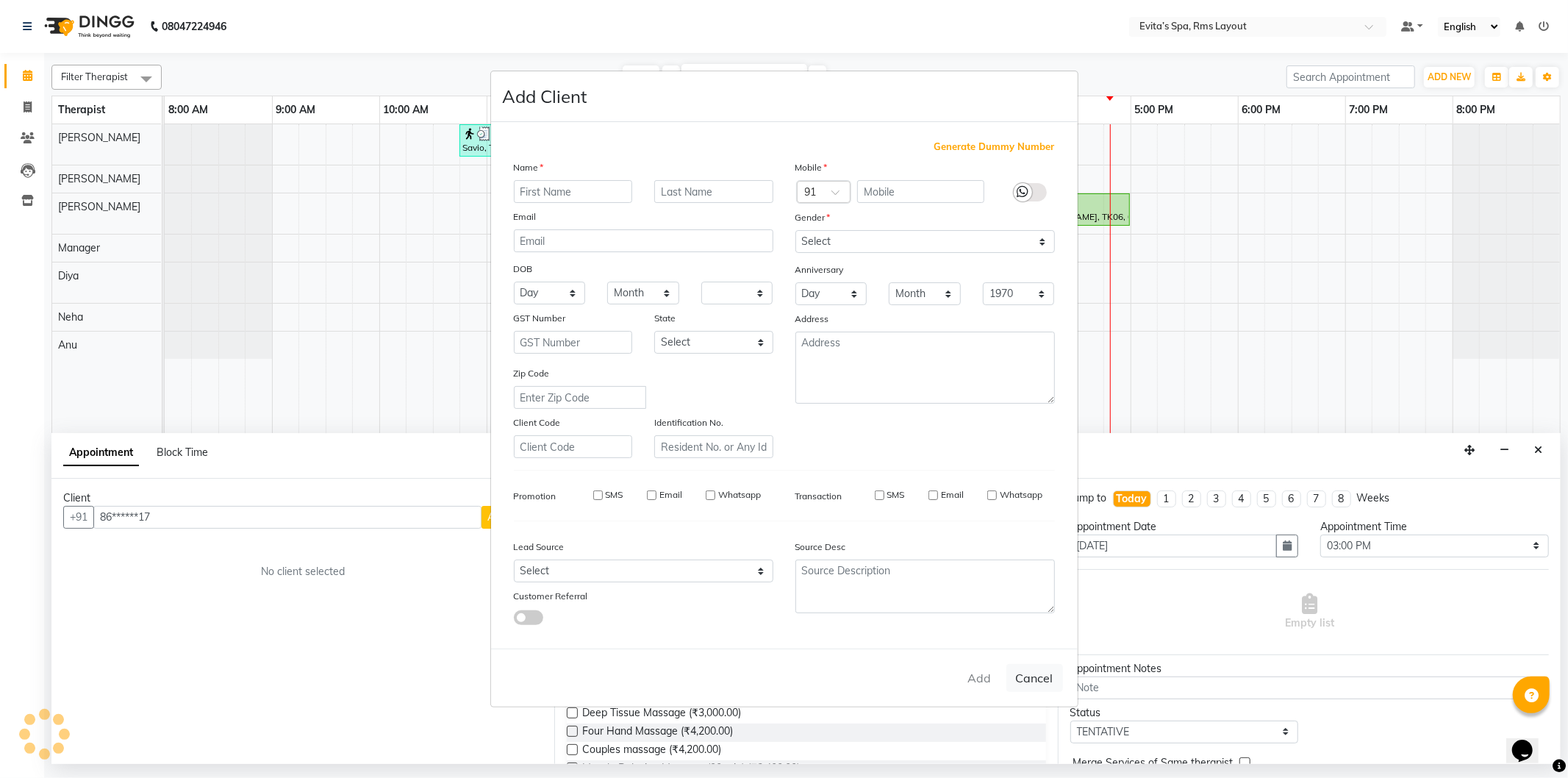
checkbox input "false"
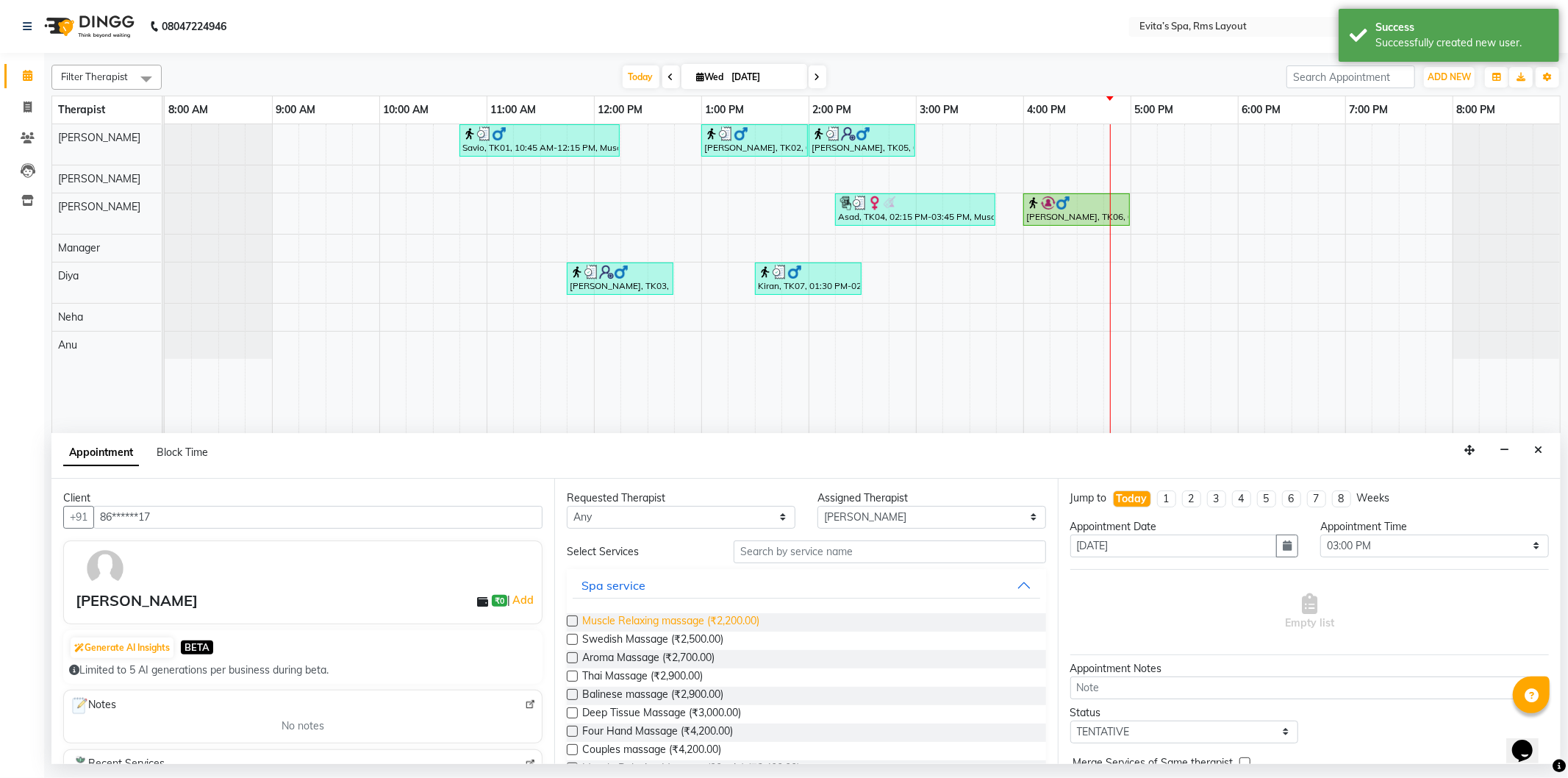
drag, startPoint x: 714, startPoint y: 620, endPoint x: 1200, endPoint y: 706, distance: 493.6
click at [715, 620] on span "Muscle Relaxing massage (₹2,200.00)" at bounding box center [671, 623] width 177 height 19
checkbox input "false"
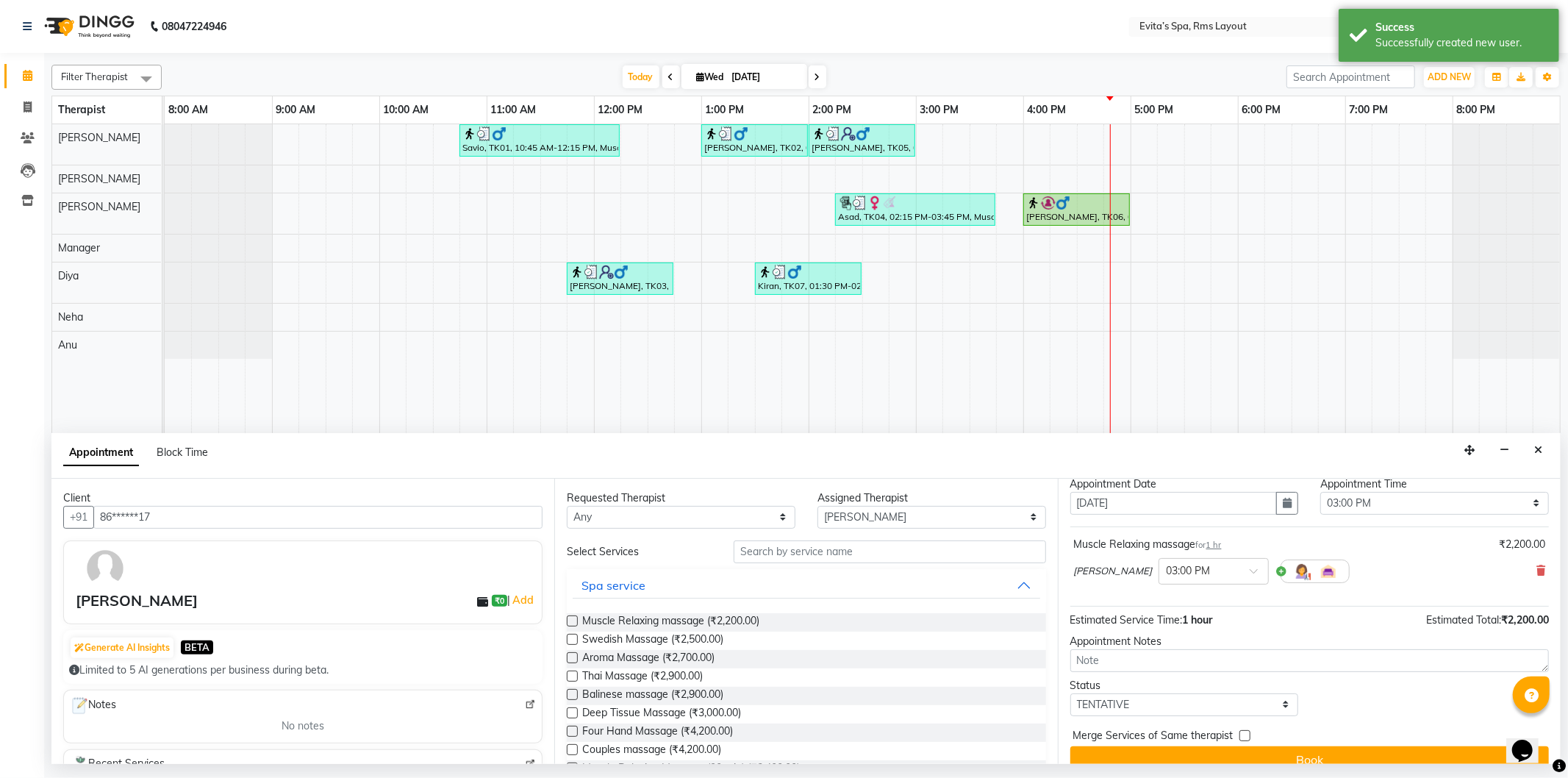
scroll to position [63, 0]
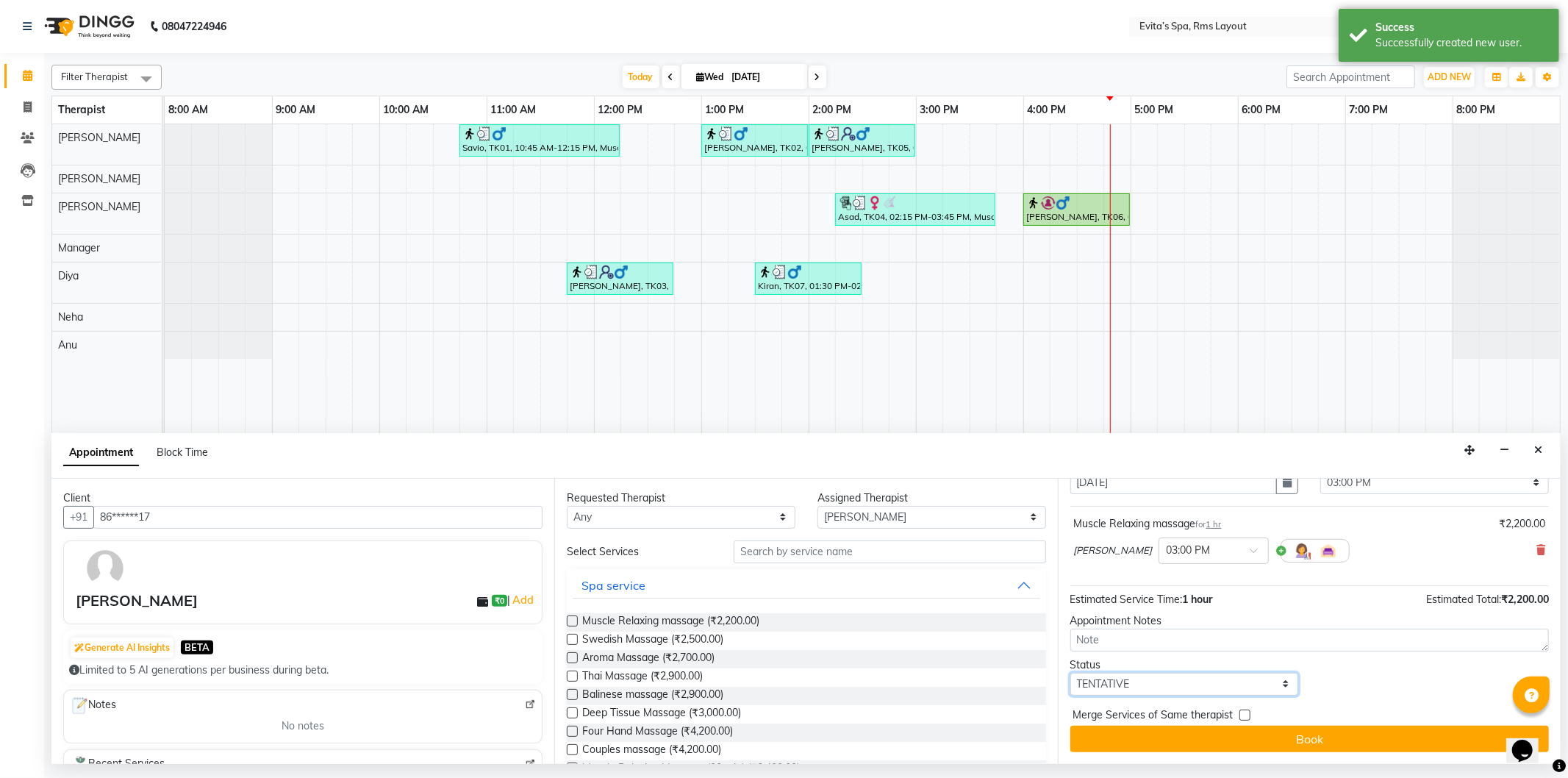
click at [1176, 681] on select "Select TENTATIVE CONFIRM CHECK-IN UPCOMING" at bounding box center [1184, 684] width 229 height 23
select select "check-in"
click at [1070, 673] on select "Select TENTATIVE CONFIRM CHECK-IN UPCOMING" at bounding box center [1184, 684] width 229 height 23
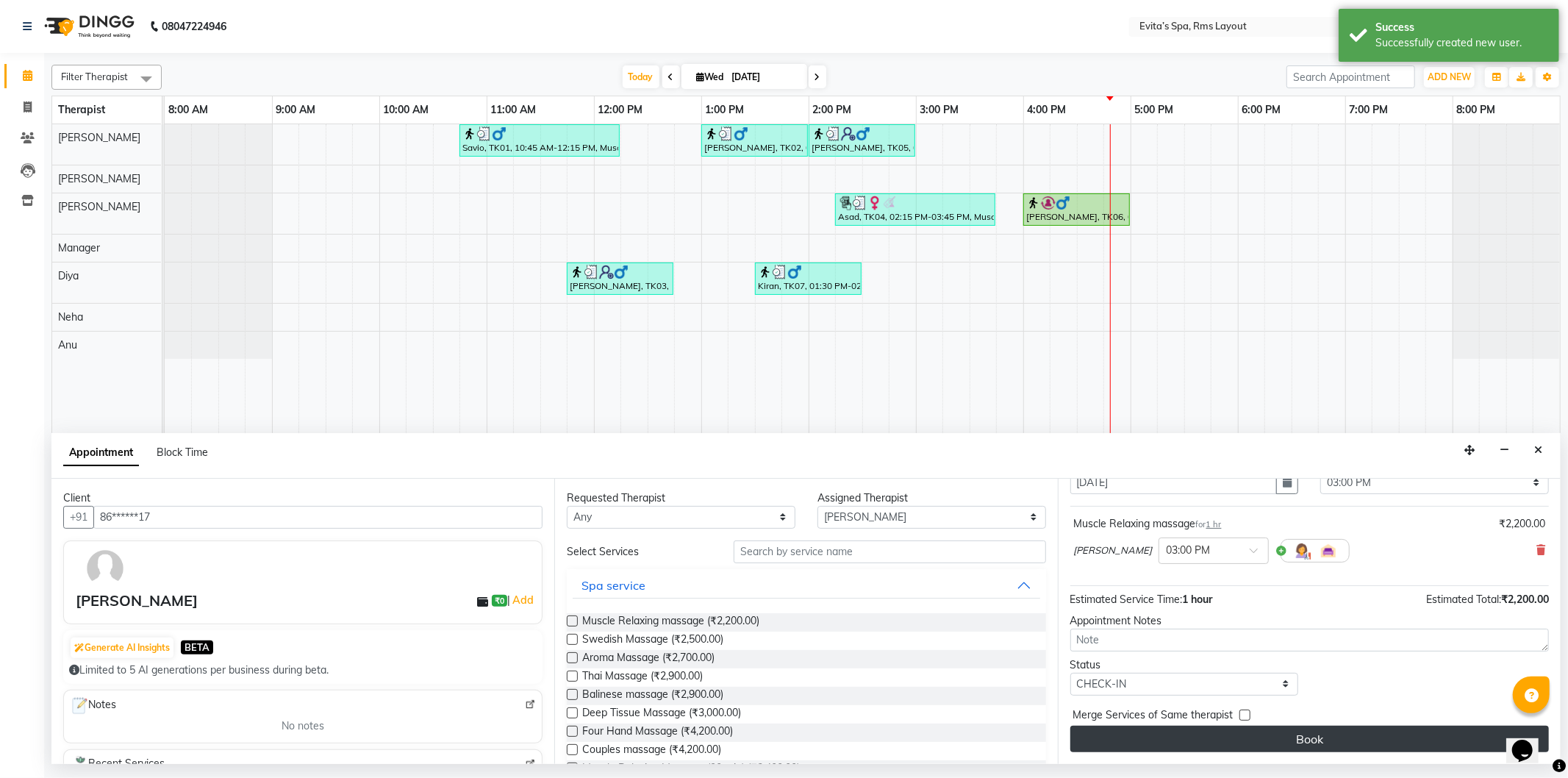
click at [1208, 736] on button "Book" at bounding box center [1310, 739] width 479 height 27
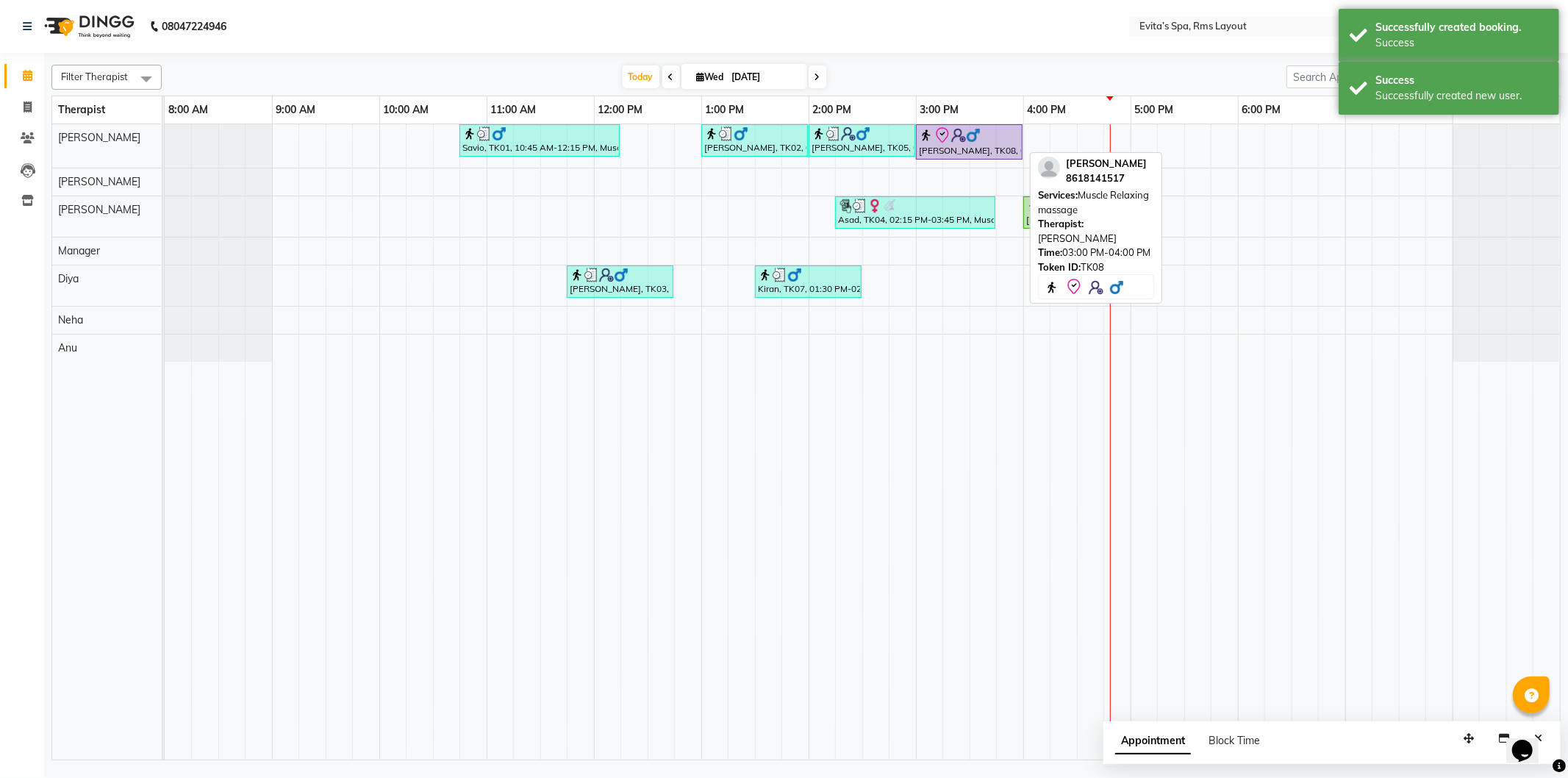
click at [997, 144] on div "Nagesh, TK08, 03:00 PM-04:00 PM, Muscle Relaxing massage" at bounding box center [969, 142] width 104 height 31
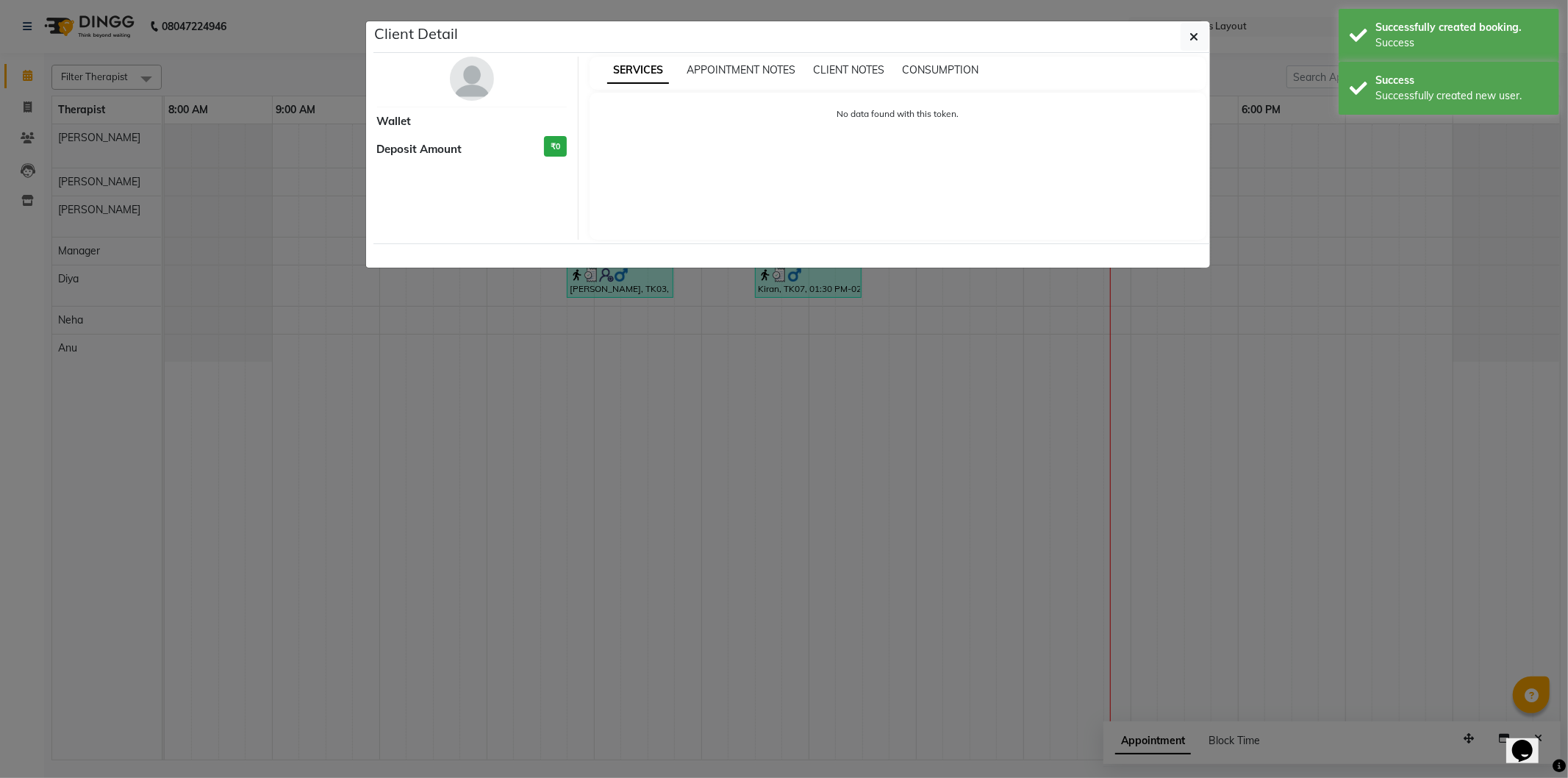
select select "8"
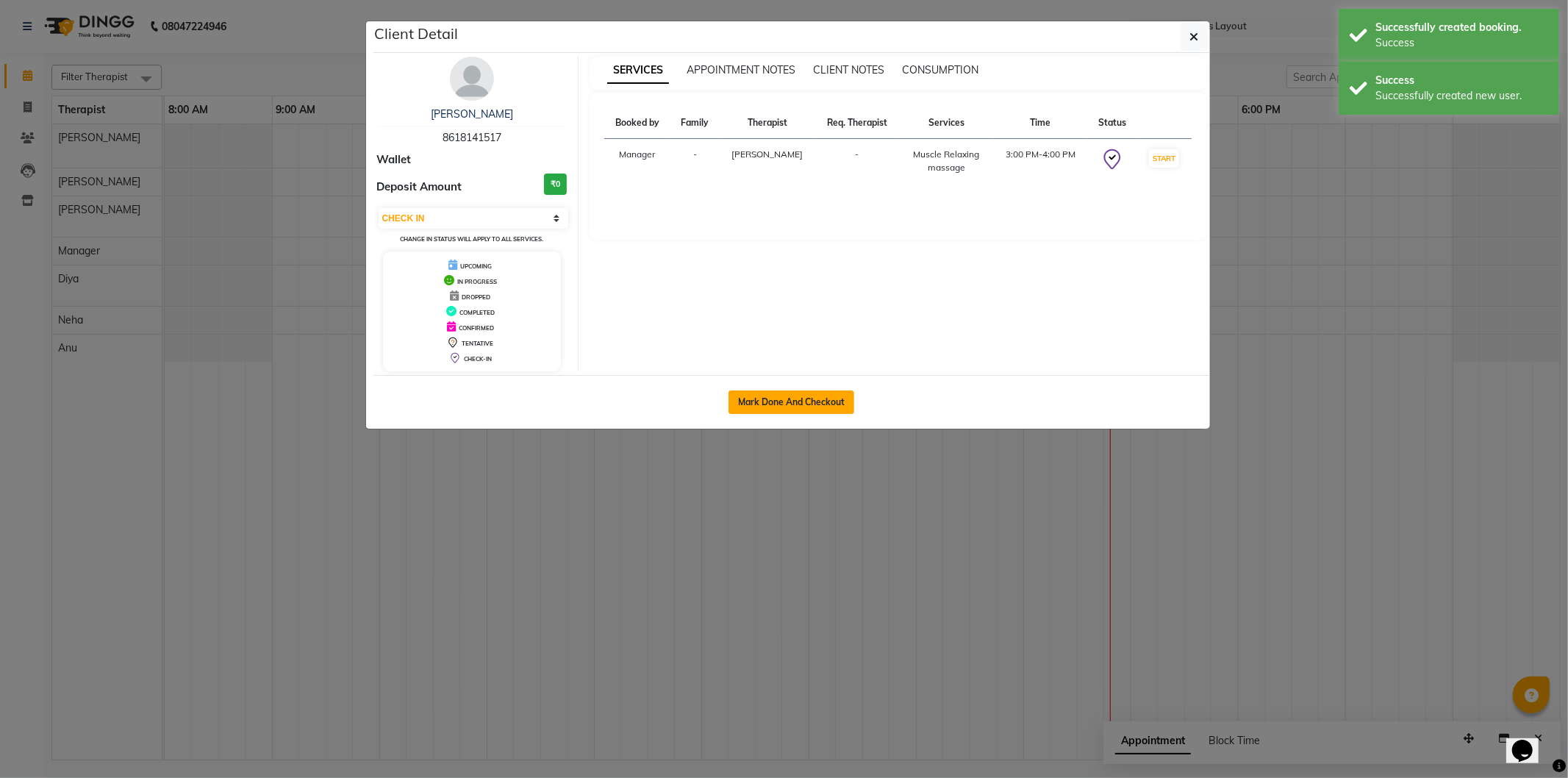
click at [839, 402] on button "Mark Done And Checkout" at bounding box center [791, 402] width 126 height 23
select select "service"
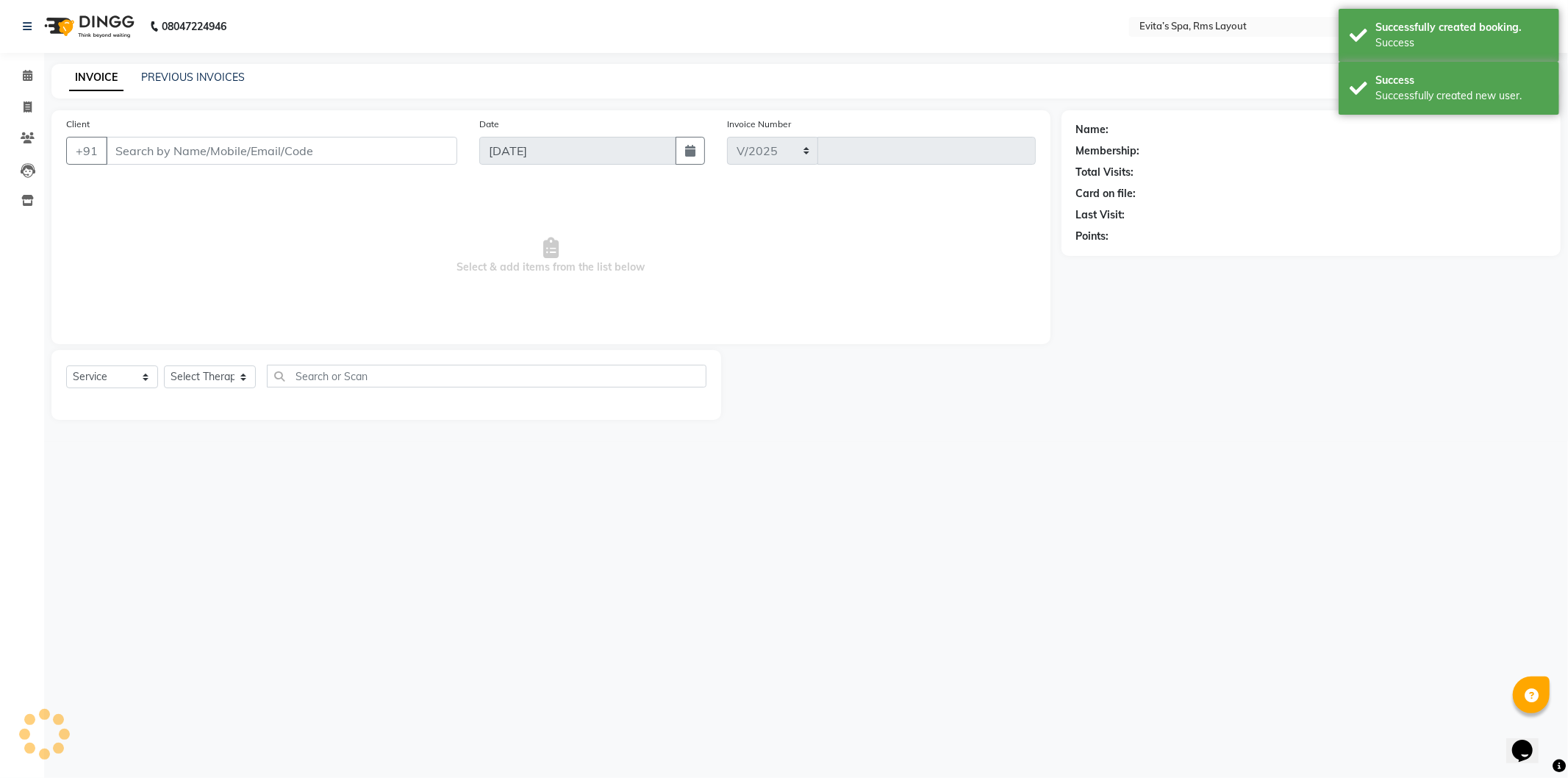
select select "7850"
type input "1564"
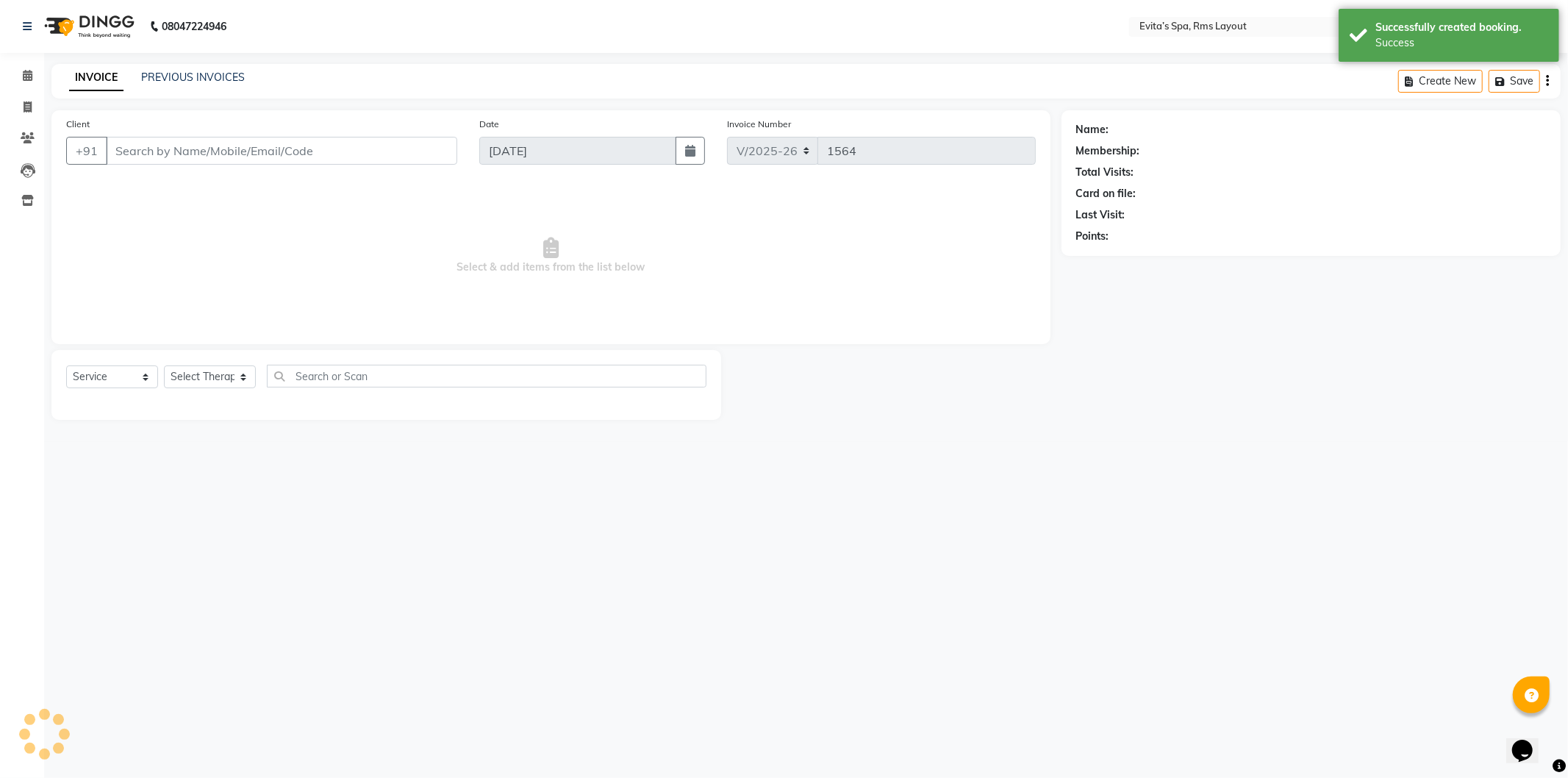
type input "86******17"
select select "70221"
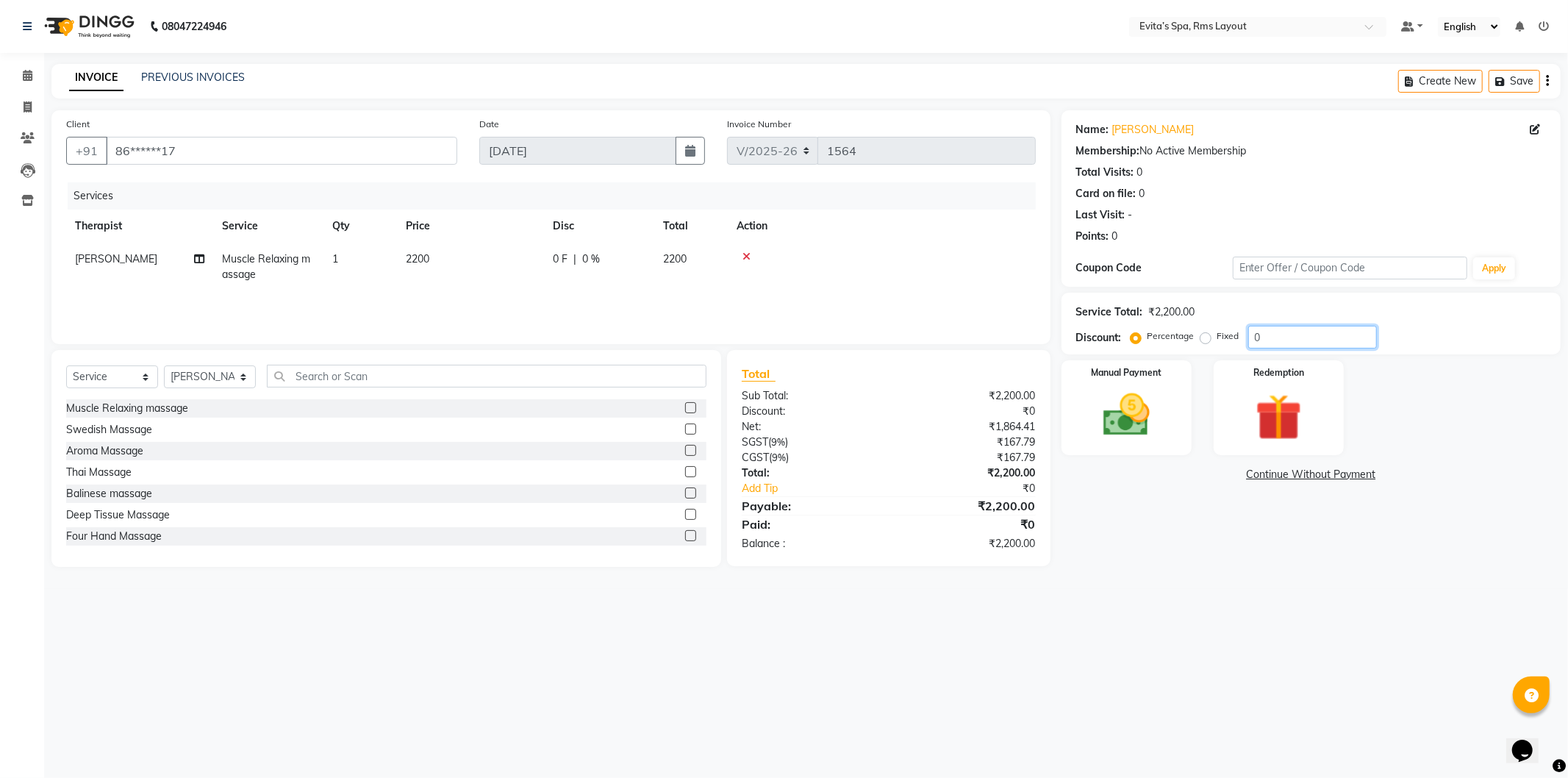
drag, startPoint x: 1311, startPoint y: 340, endPoint x: 1231, endPoint y: 344, distance: 80.1
click at [1231, 344] on div "Percentage Fixed 0" at bounding box center [1255, 337] width 243 height 23
type input "1"
click at [1141, 434] on img at bounding box center [1126, 416] width 79 height 56
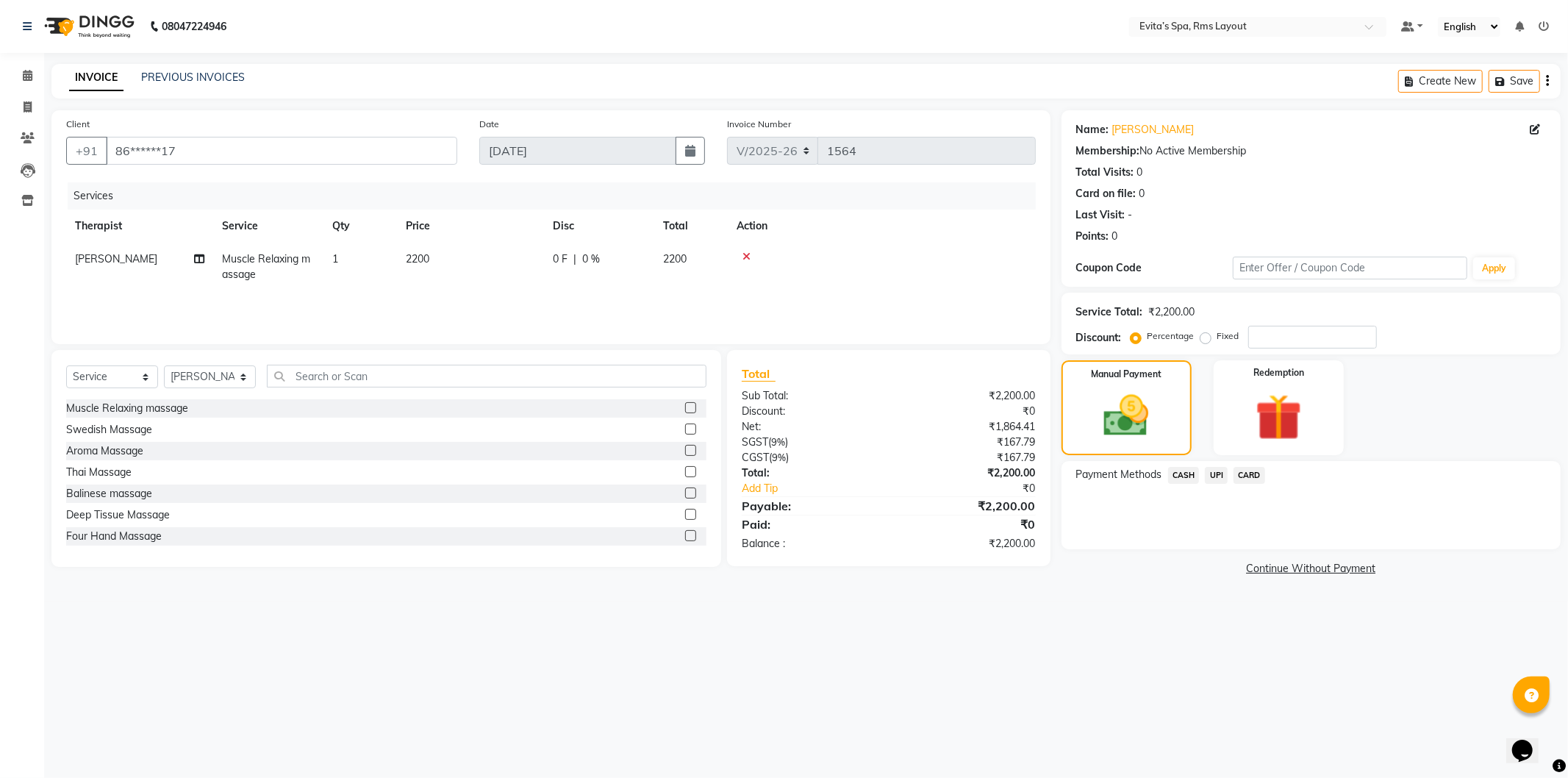
click at [1223, 477] on span "UPI" at bounding box center [1216, 476] width 23 height 17
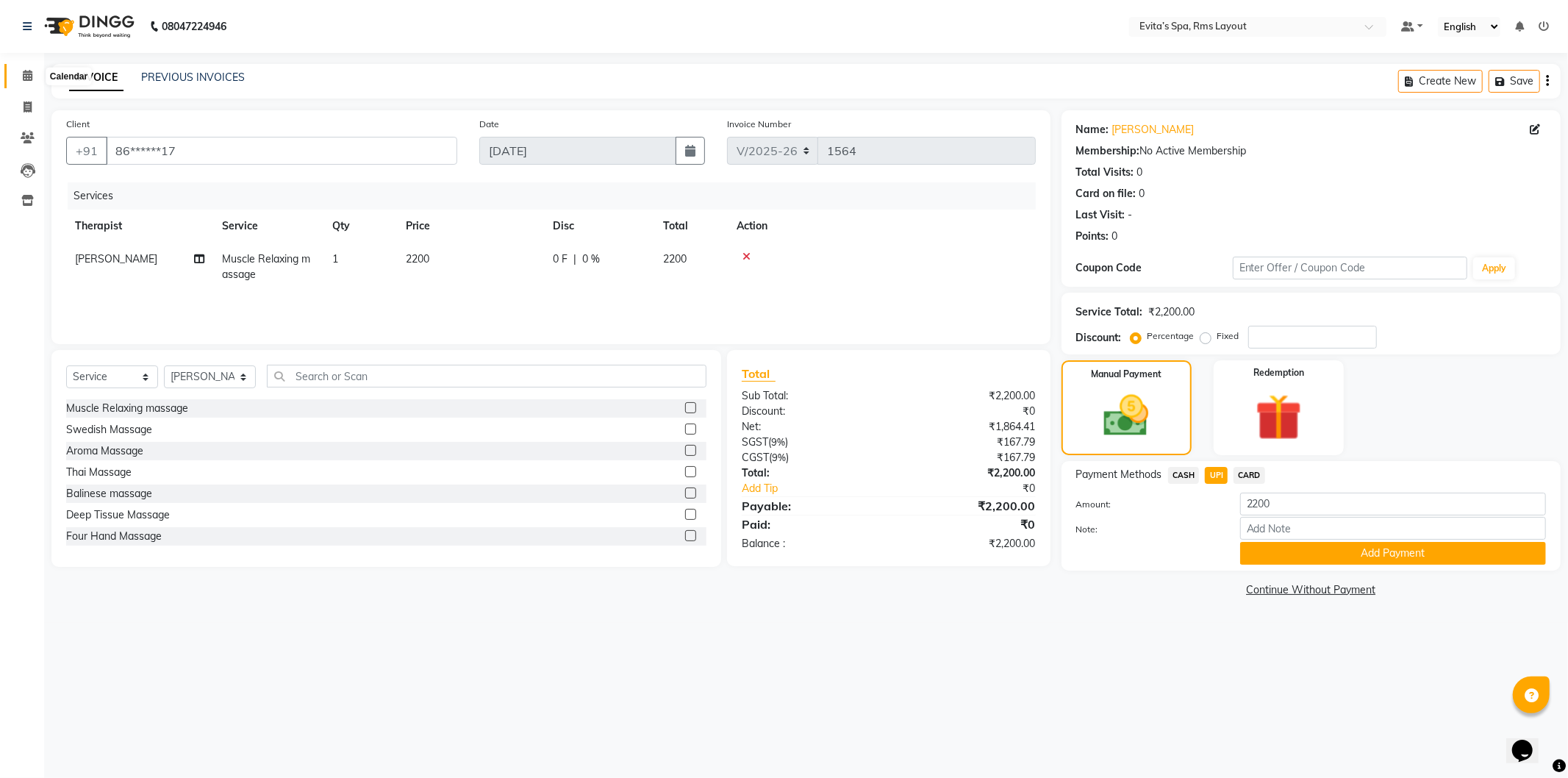
click at [23, 70] on icon at bounding box center [27, 76] width 9 height 11
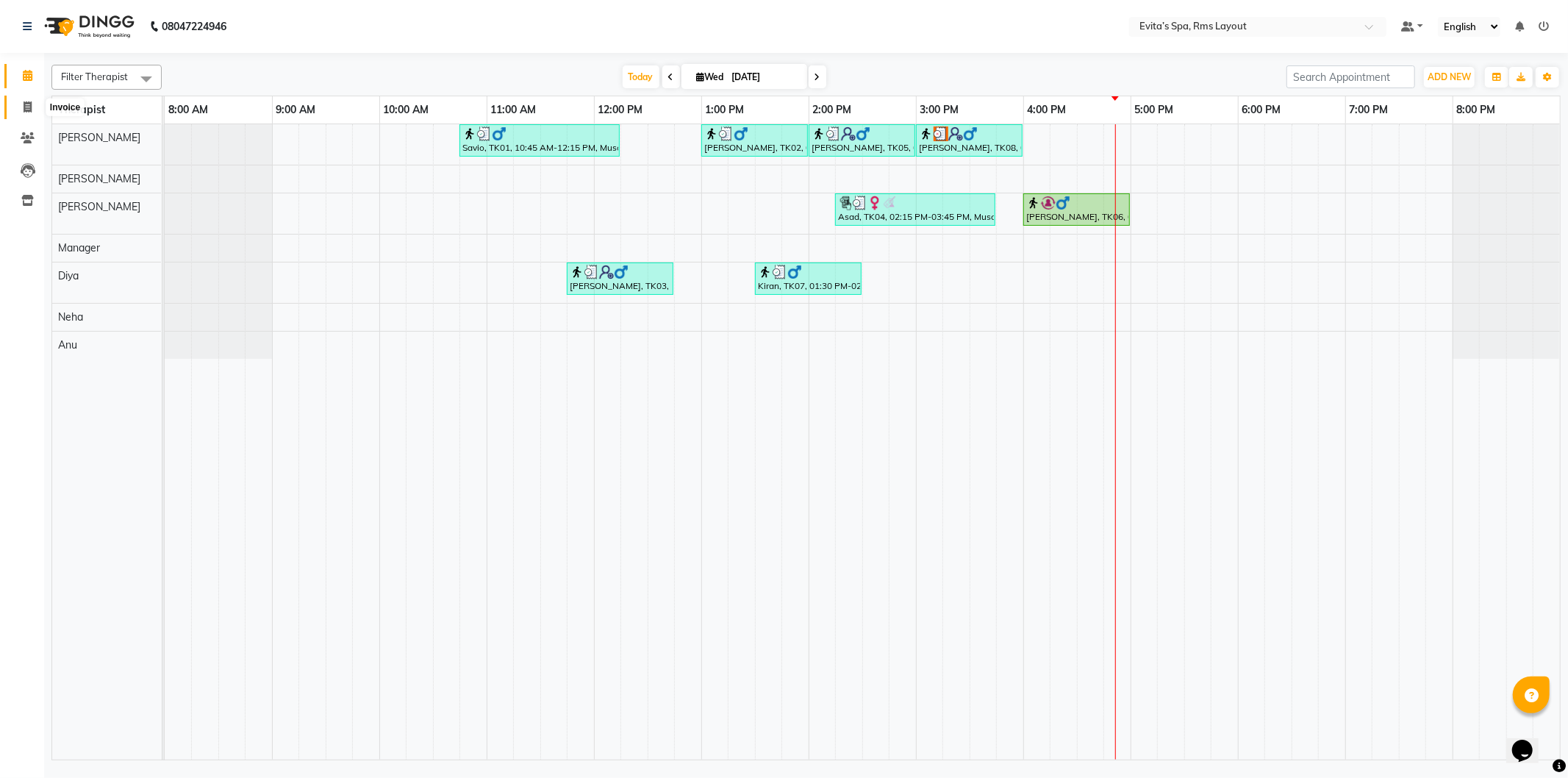
click at [28, 108] on icon at bounding box center [27, 107] width 8 height 11
select select "service"
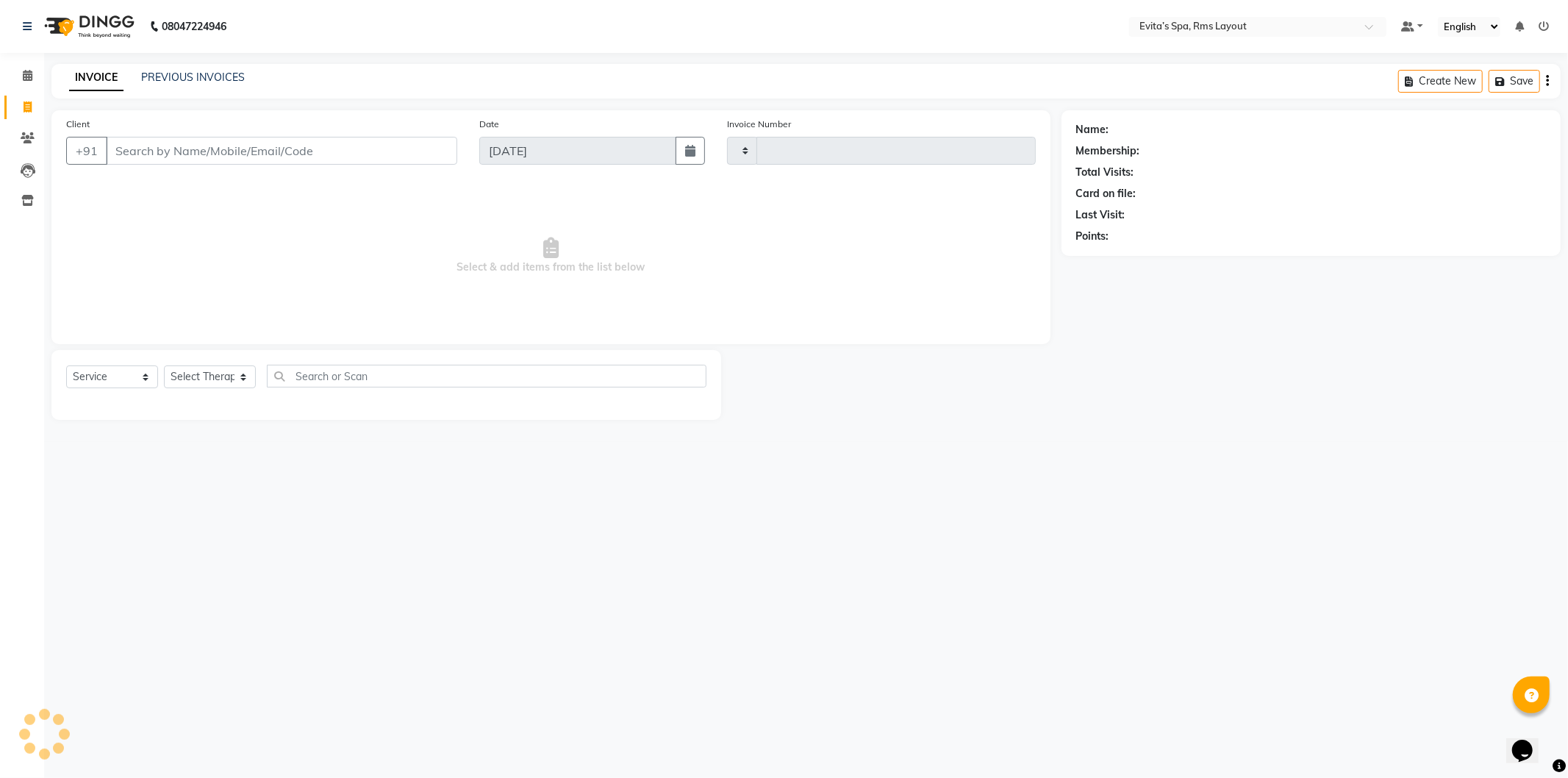
type input "1564"
select select "7850"
click at [176, 81] on link "PREVIOUS INVOICES" at bounding box center [193, 76] width 104 height 13
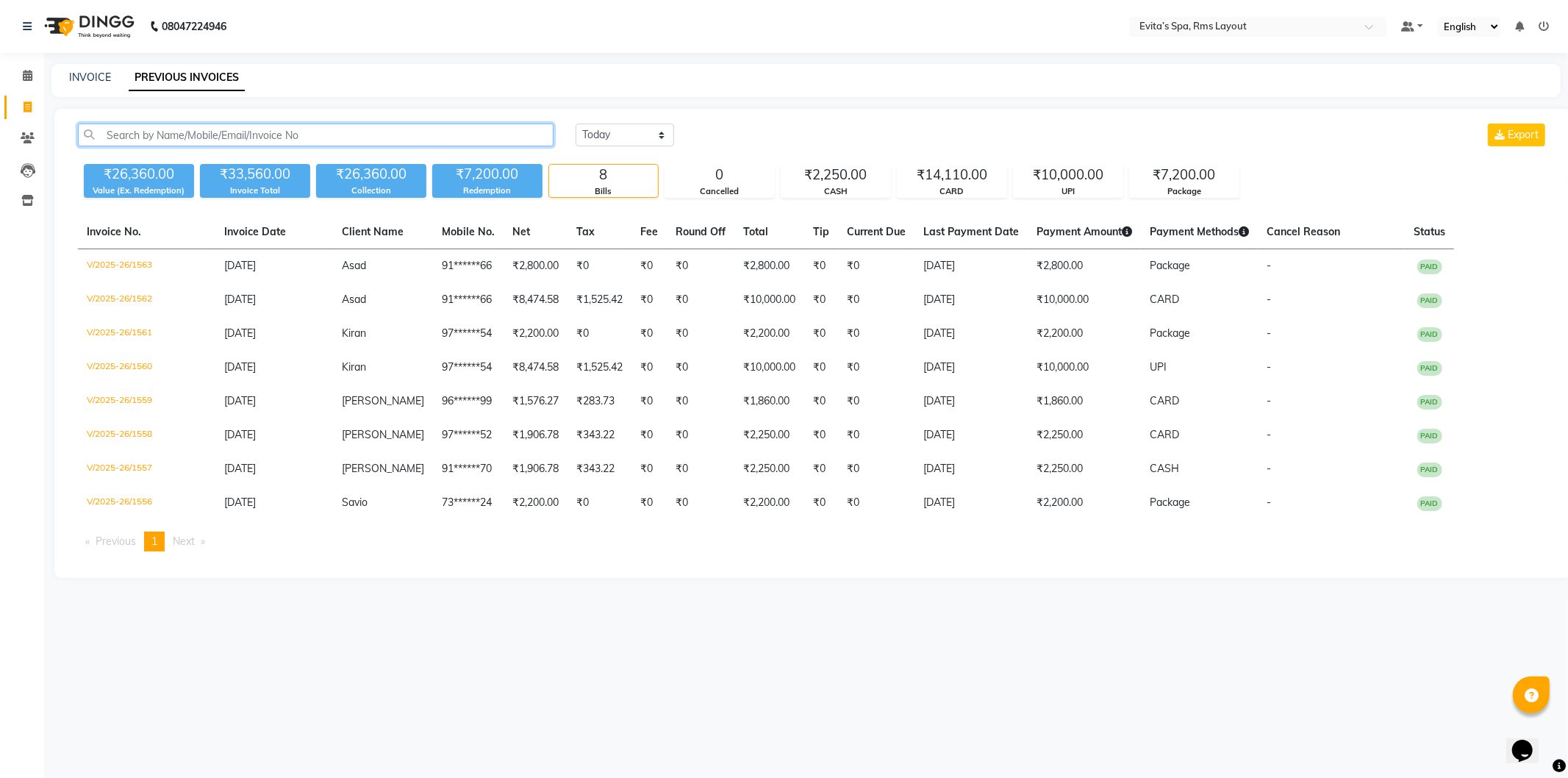
click at [215, 143] on input "text" at bounding box center [316, 134] width 476 height 23
type input "9"
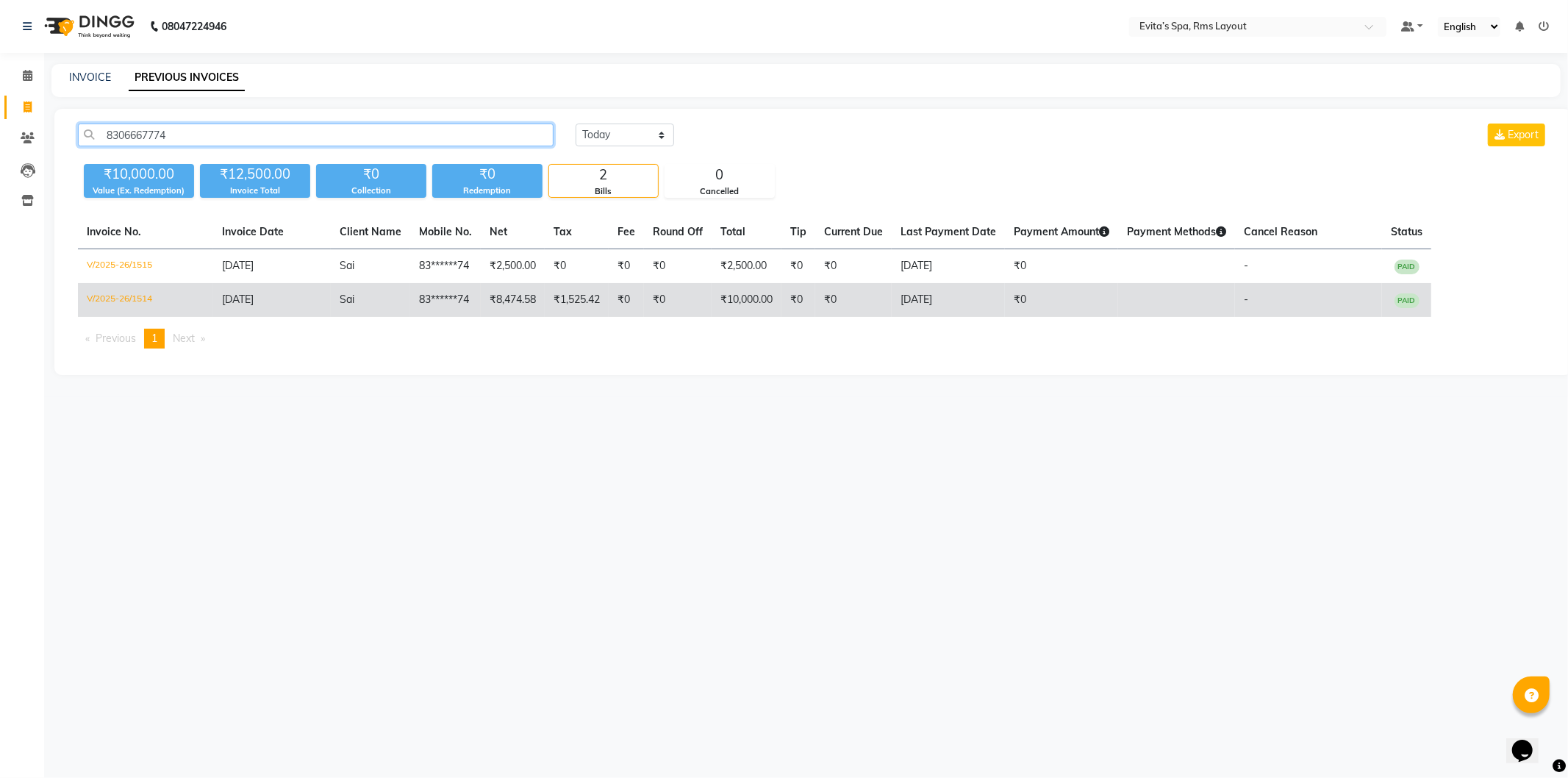
type input "8306667774"
click at [104, 298] on td "V/2025-26/1514" at bounding box center [145, 300] width 135 height 34
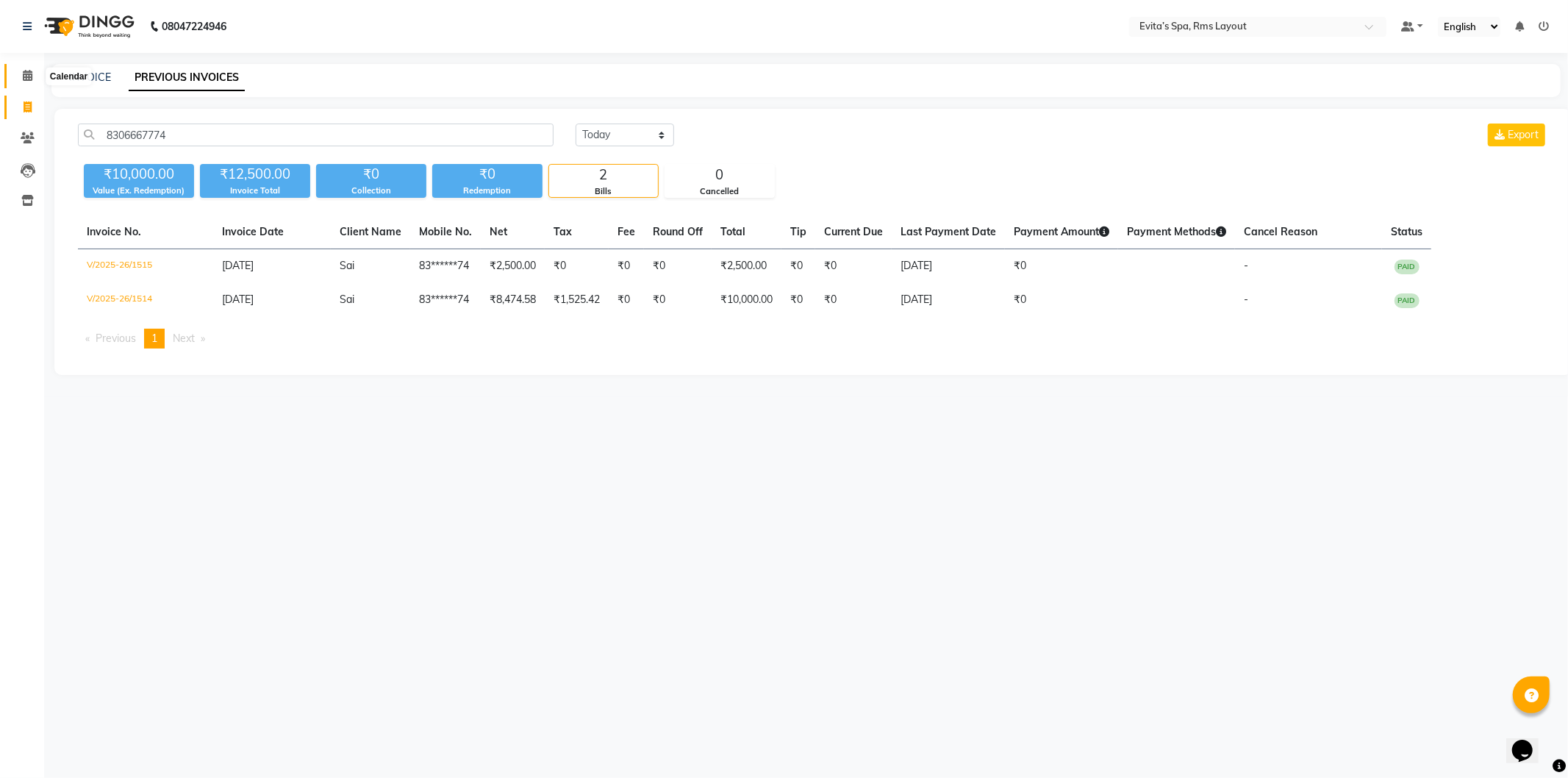
click at [16, 74] on span at bounding box center [27, 76] width 26 height 17
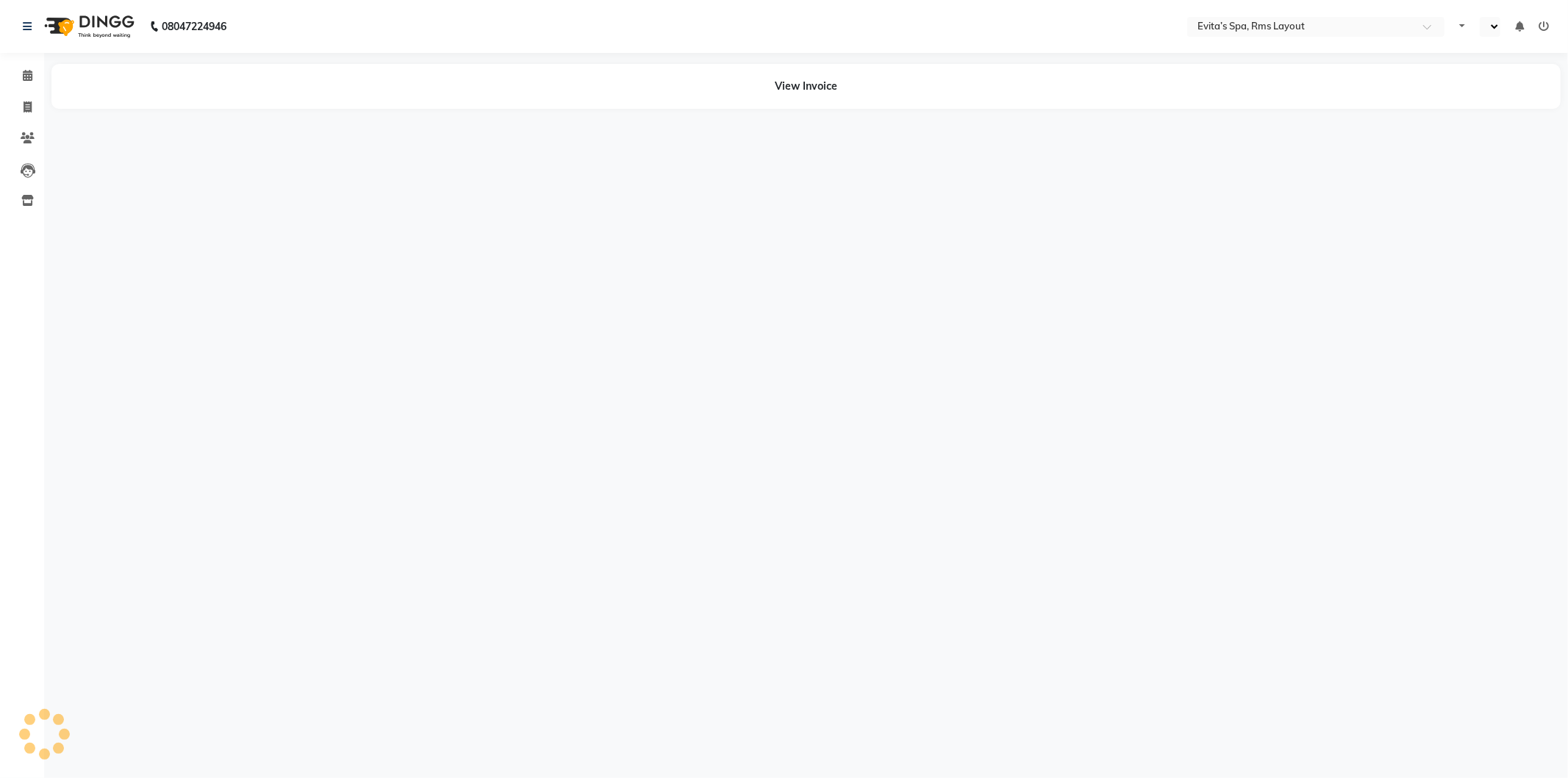
select select "en"
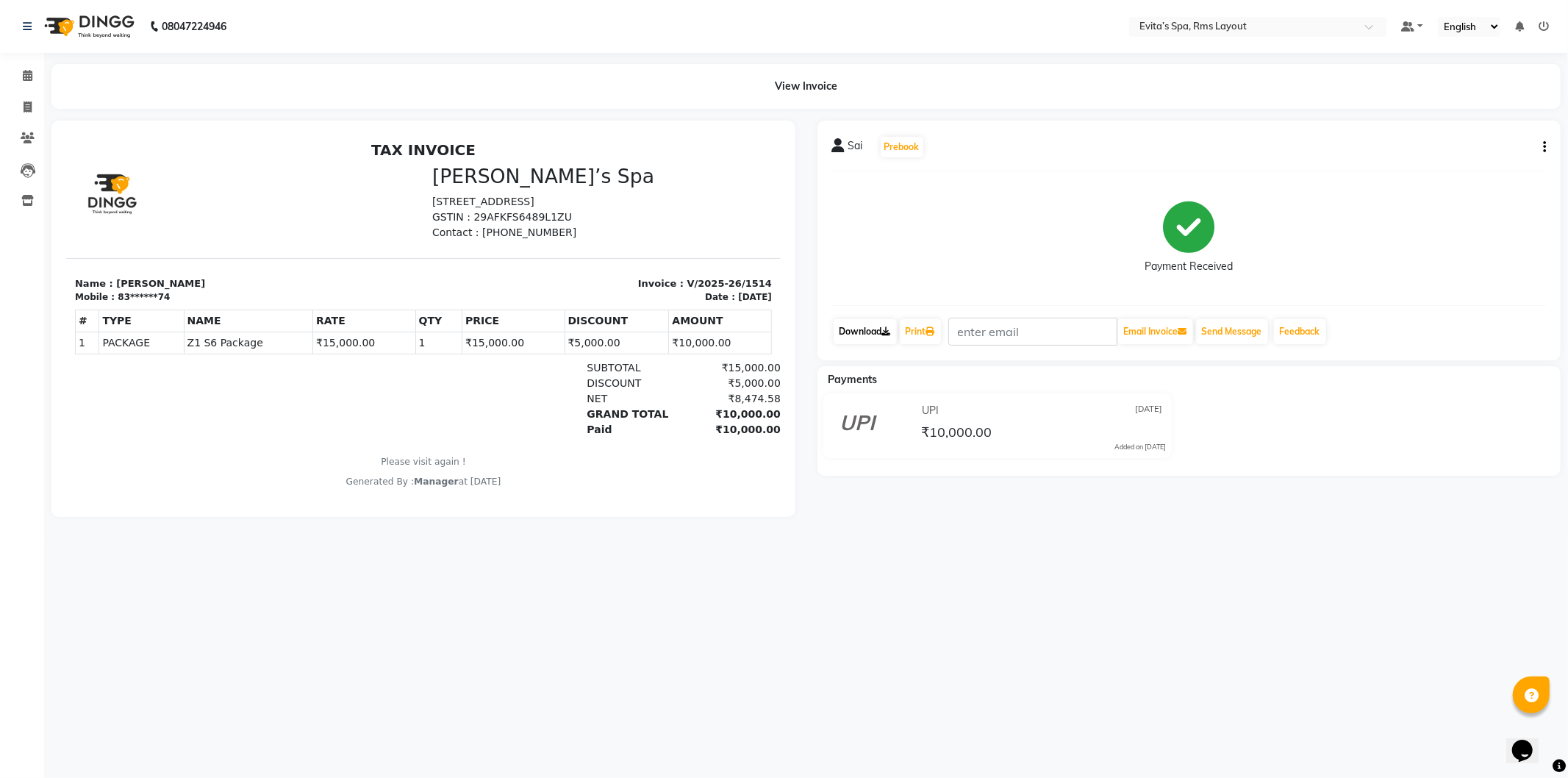
click at [859, 336] on link "Download" at bounding box center [865, 332] width 63 height 25
click at [23, 99] on span at bounding box center [27, 108] width 26 height 17
select select "service"
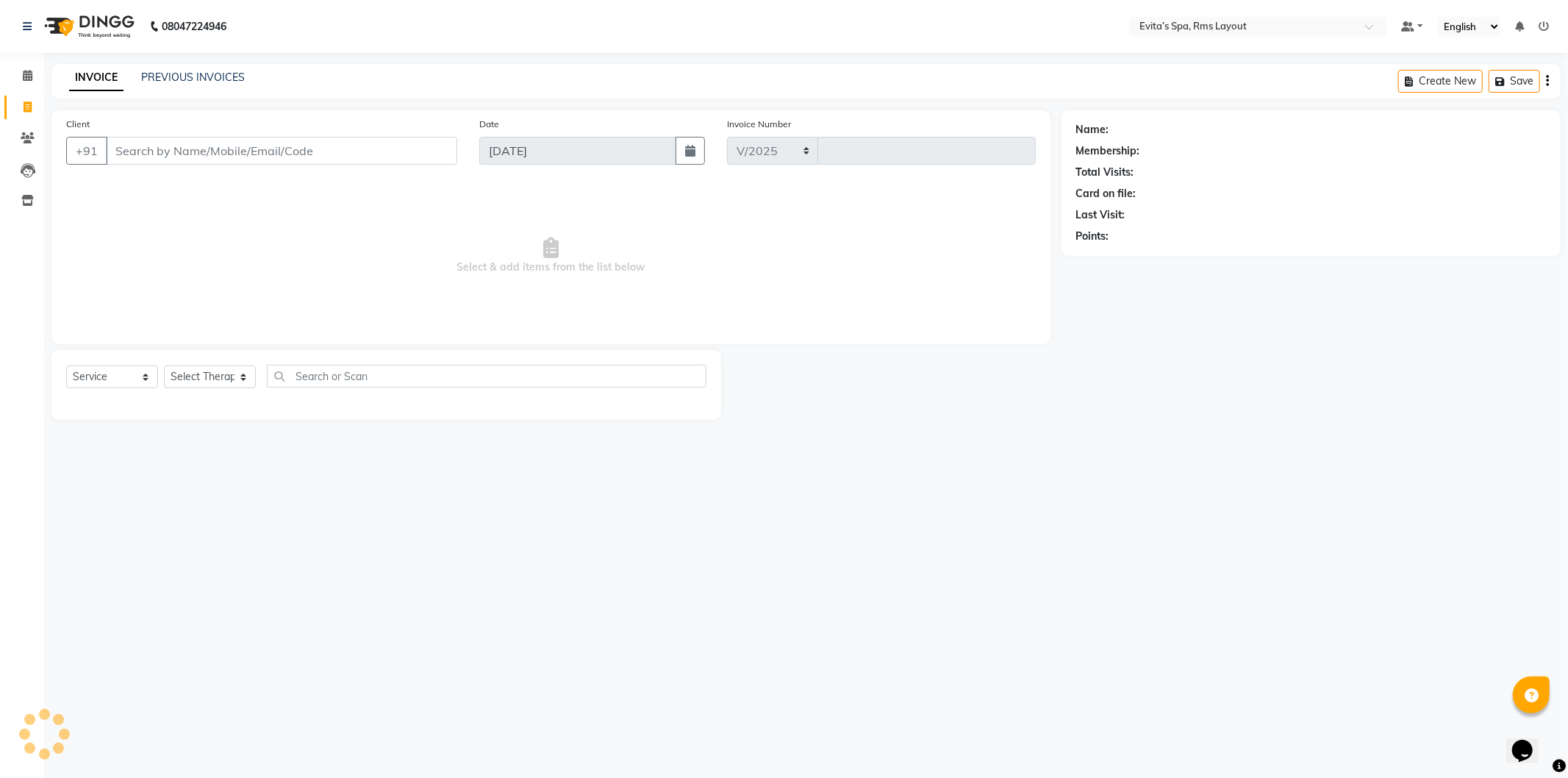
select select "7850"
type input "1564"
click at [178, 71] on link "PREVIOUS INVOICES" at bounding box center [193, 76] width 104 height 13
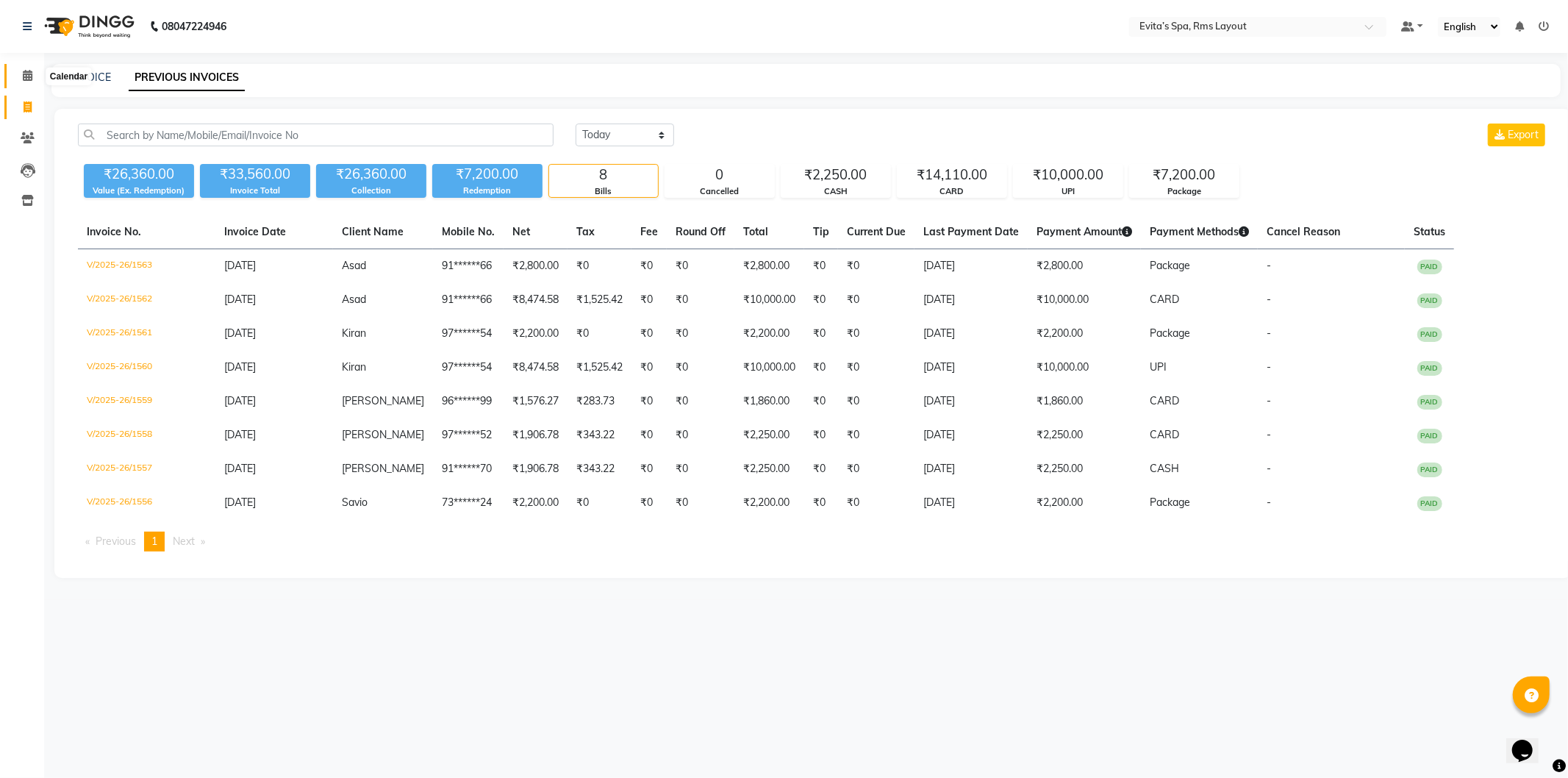
click at [27, 70] on icon at bounding box center [27, 76] width 9 height 11
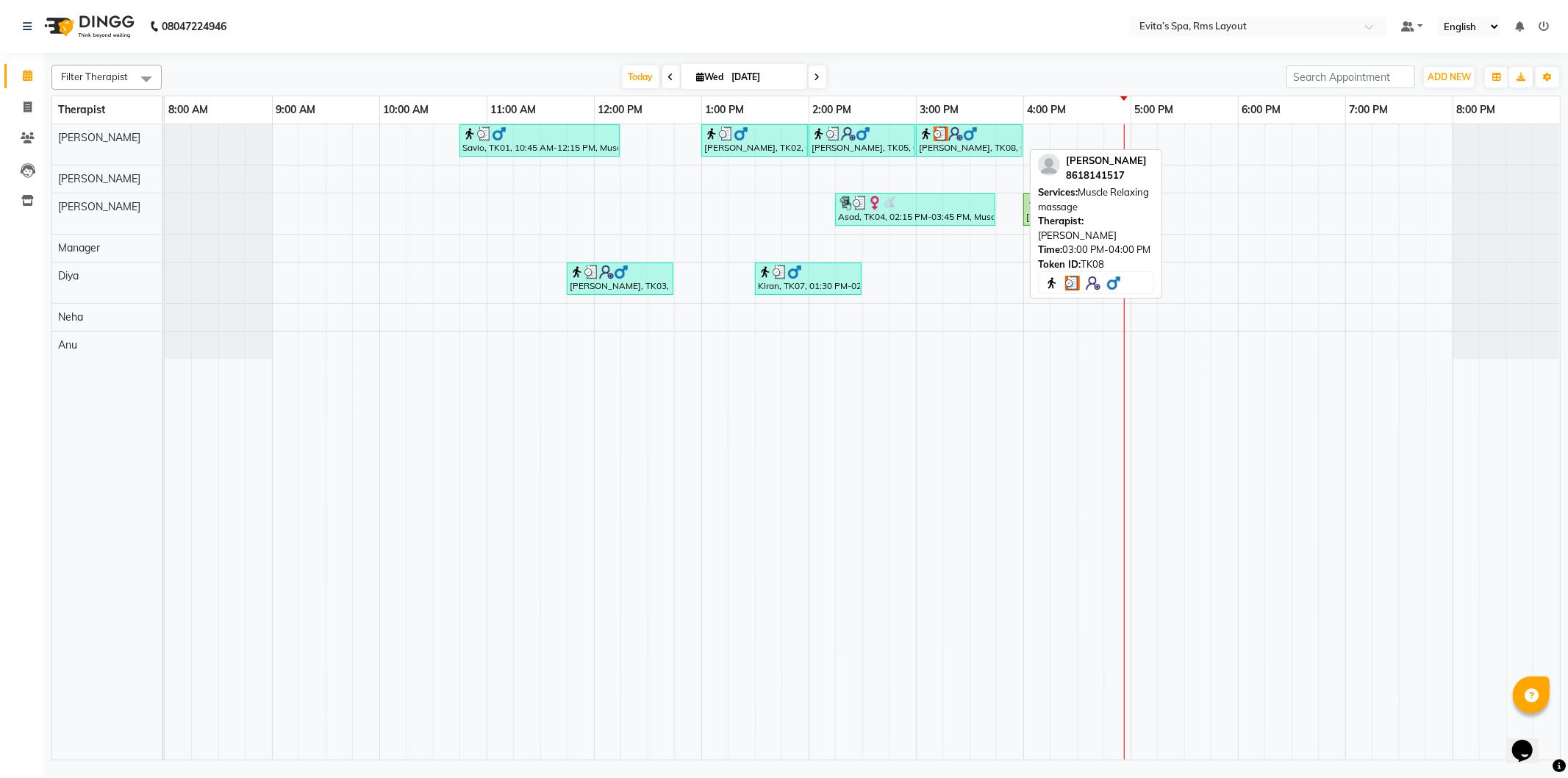
click at [967, 137] on img at bounding box center [970, 133] width 15 height 15
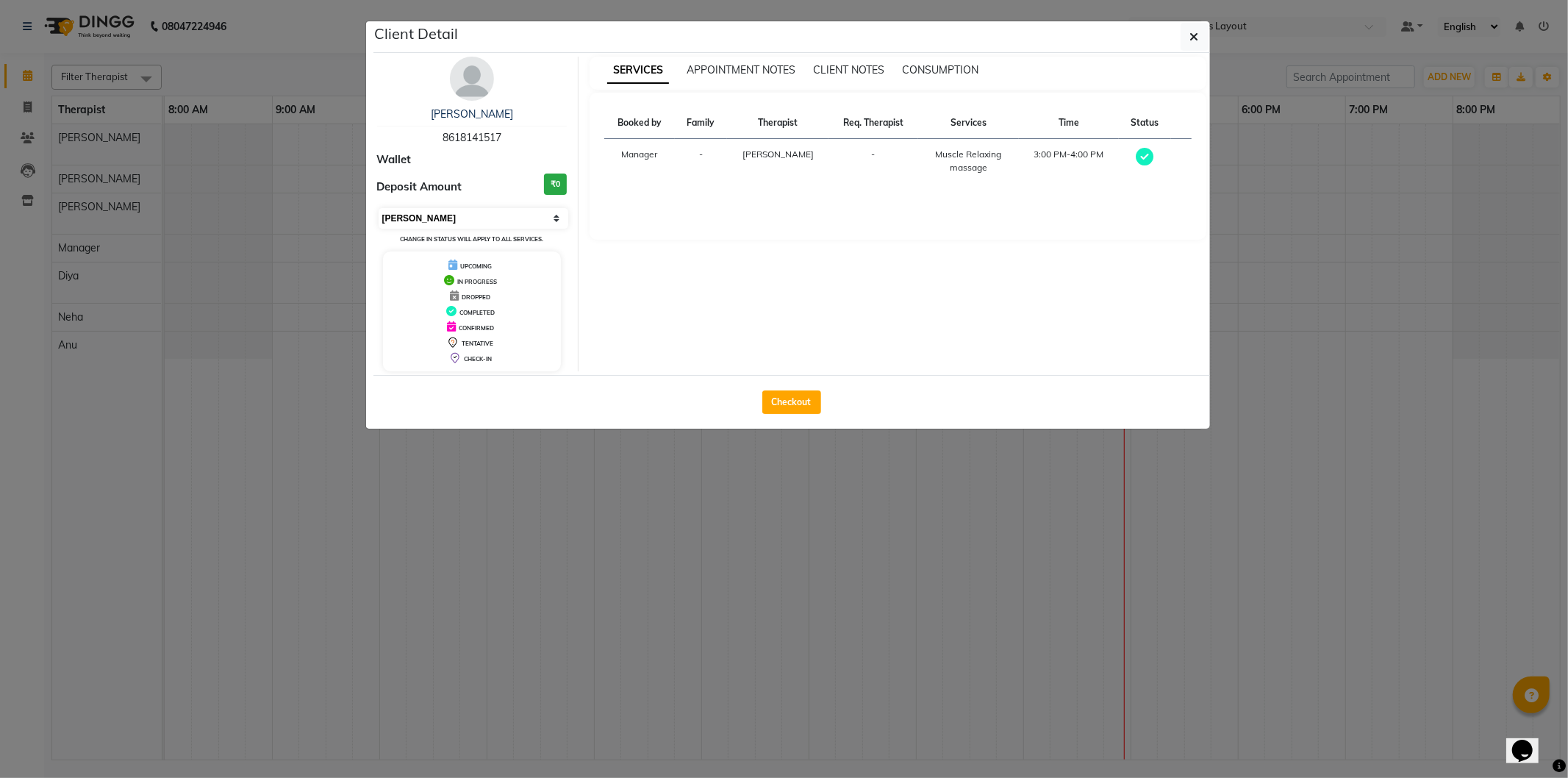
click at [424, 219] on select "Select MARK DONE UPCOMING" at bounding box center [474, 218] width 190 height 20
select select "5"
click at [378, 208] on select "Select MARK DONE UPCOMING" at bounding box center [474, 218] width 190 height 20
click at [1192, 32] on icon "button" at bounding box center [1194, 37] width 9 height 12
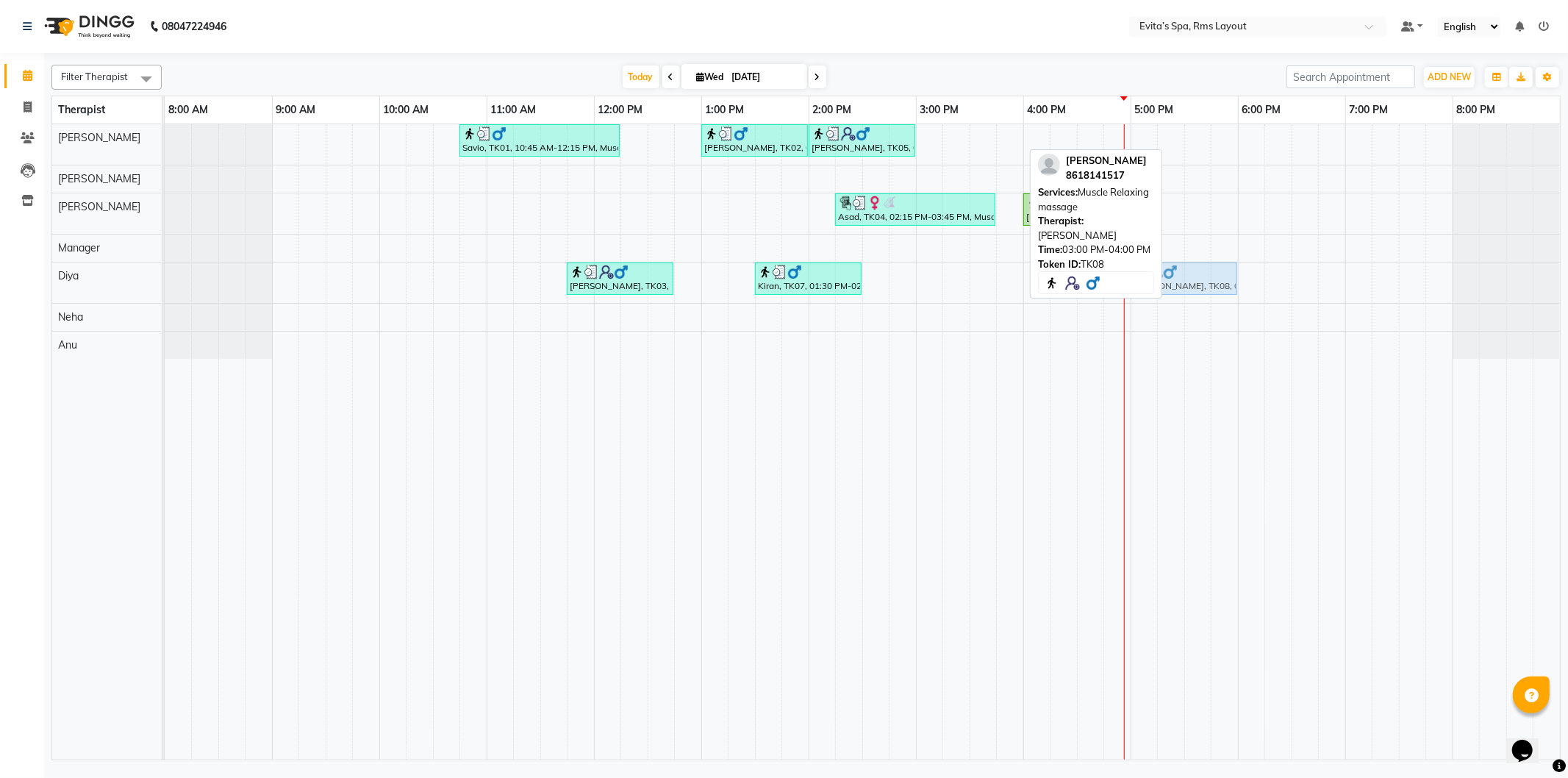
drag, startPoint x: 977, startPoint y: 136, endPoint x: 1182, endPoint y: 274, distance: 247.1
click at [1182, 274] on tbody "Savio, TK01, 10:45 AM-12:15 PM, Muscle Relaxing massage [PERSON_NAME], TK02, 01…" at bounding box center [862, 241] width 1396 height 235
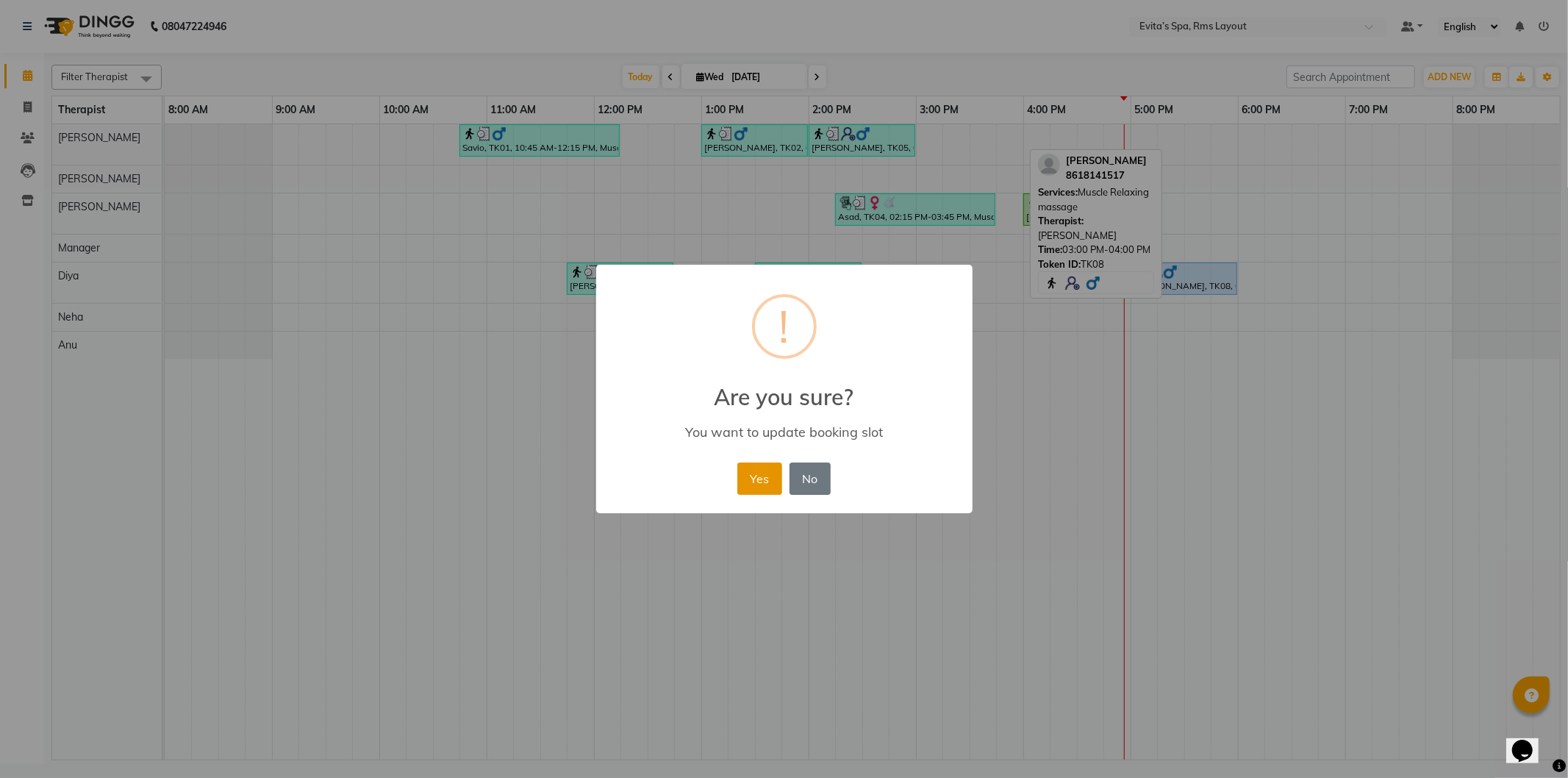
click at [751, 475] on button "Yes" at bounding box center [759, 478] width 44 height 32
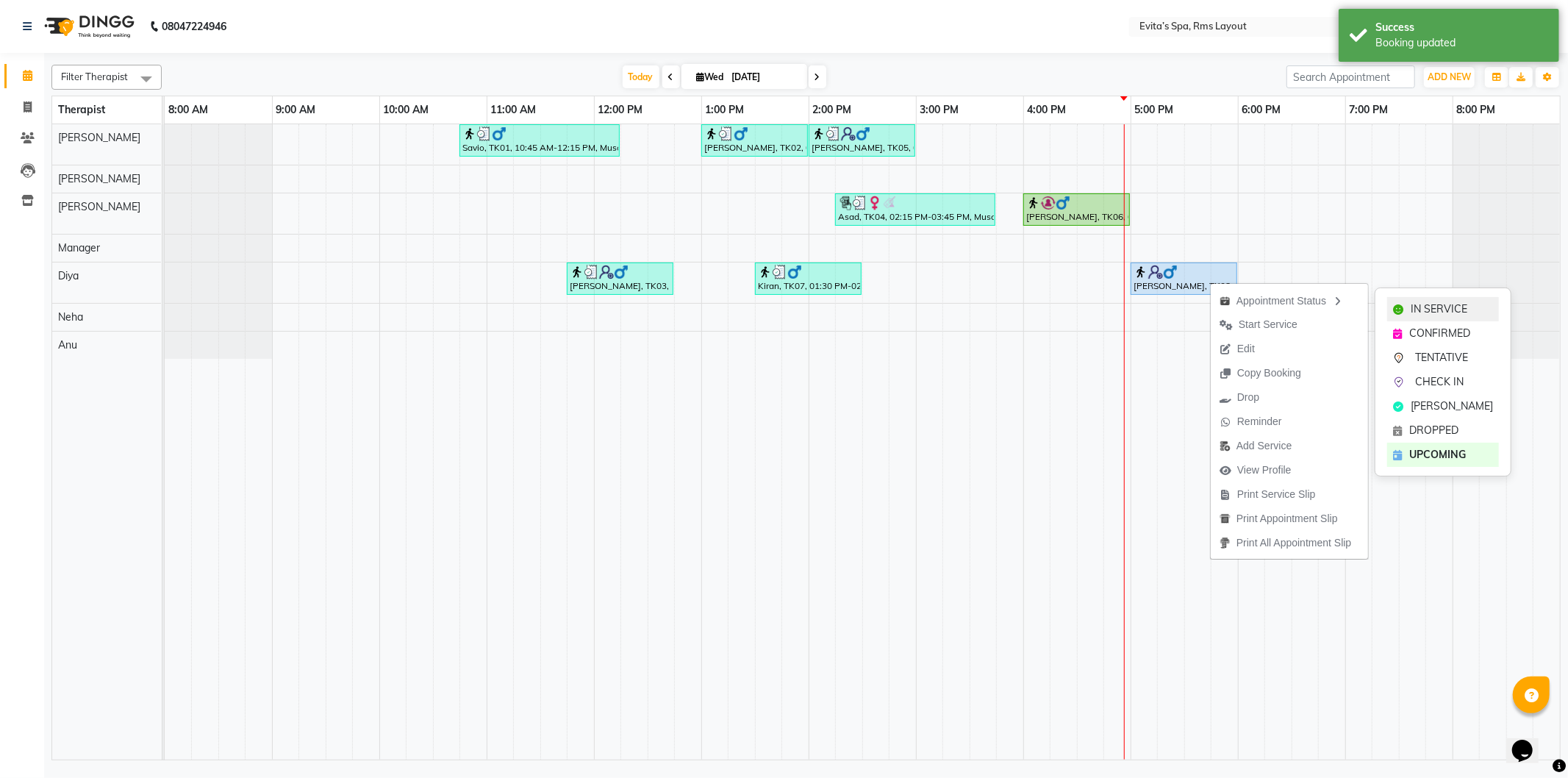
click at [1403, 307] on icon at bounding box center [1398, 309] width 10 height 10
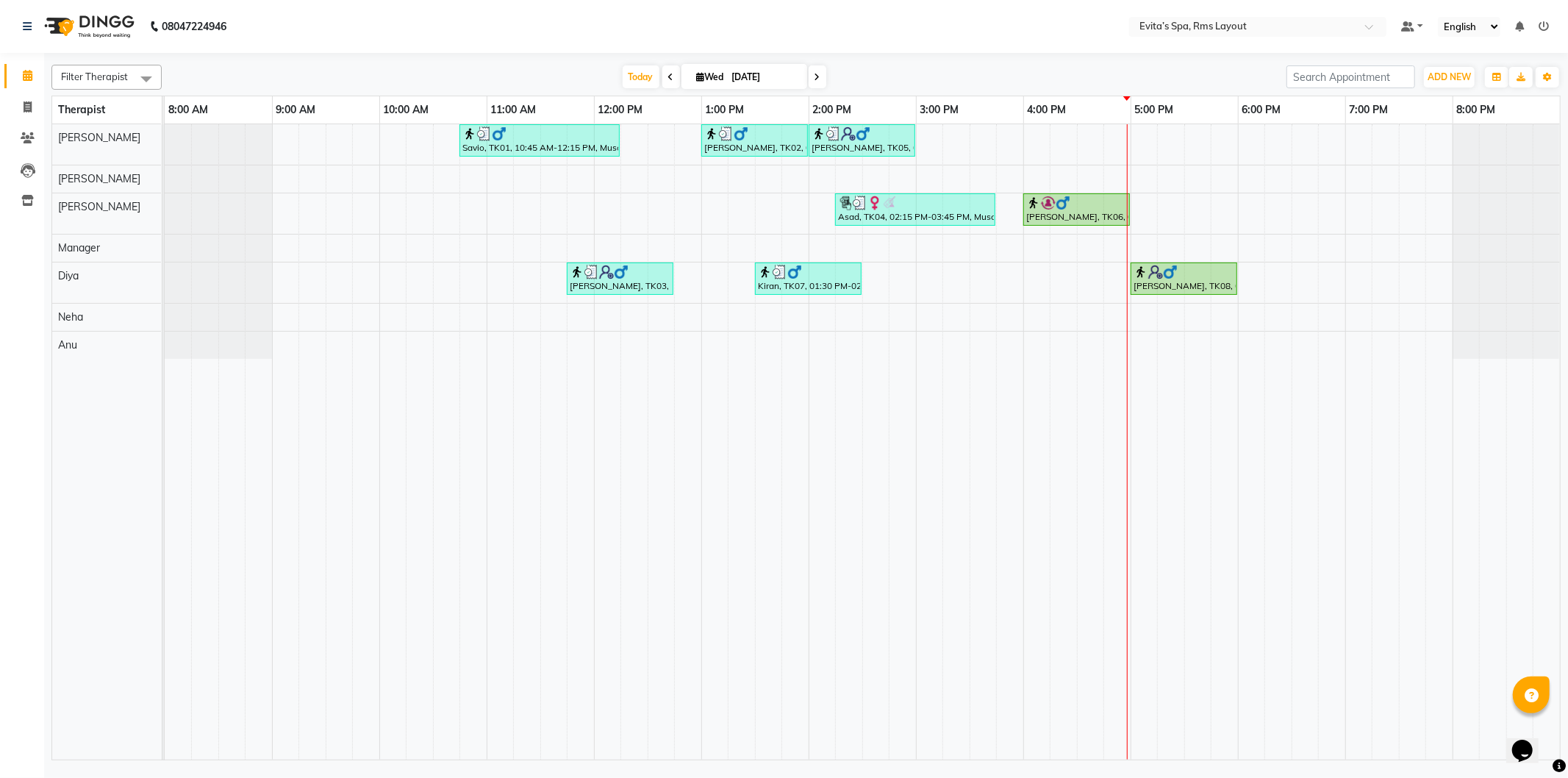
click at [1133, 143] on div "Savio, TK01, 10:45 AM-12:15 PM, Muscle Relaxing massage [PERSON_NAME], TK02, 01…" at bounding box center [862, 442] width 1396 height 635
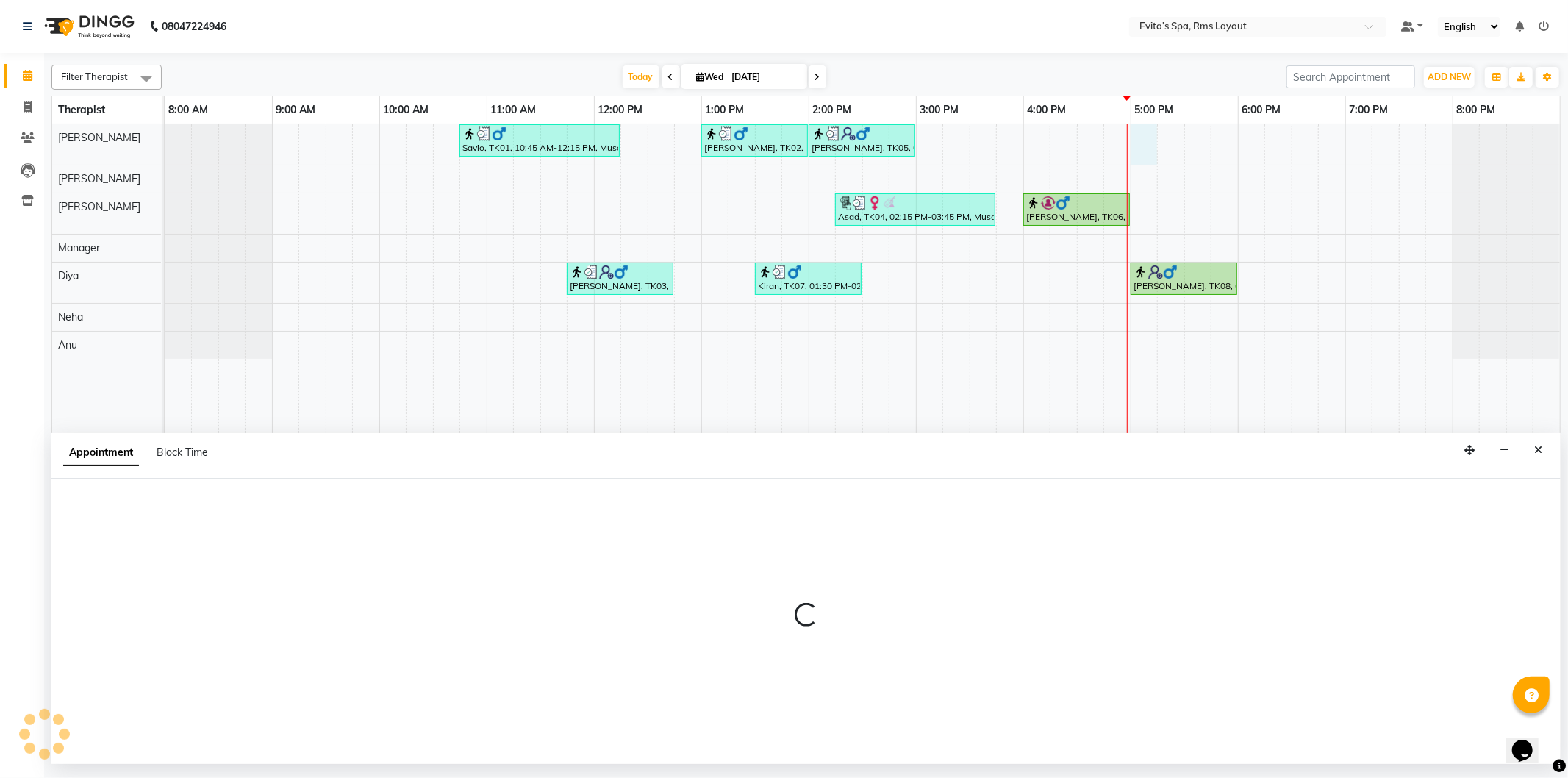
select select "70221"
select select "tentative"
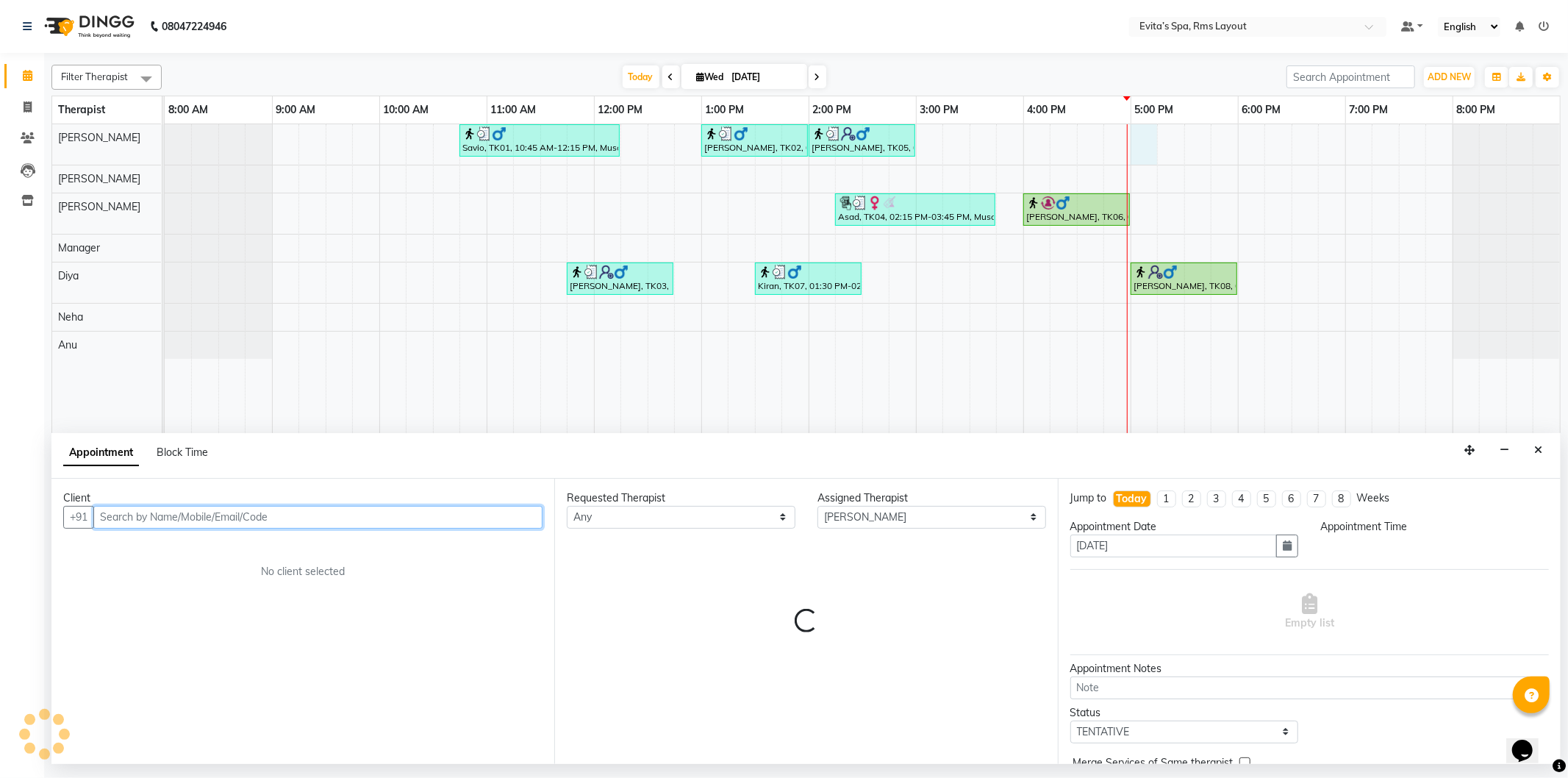
select select "1020"
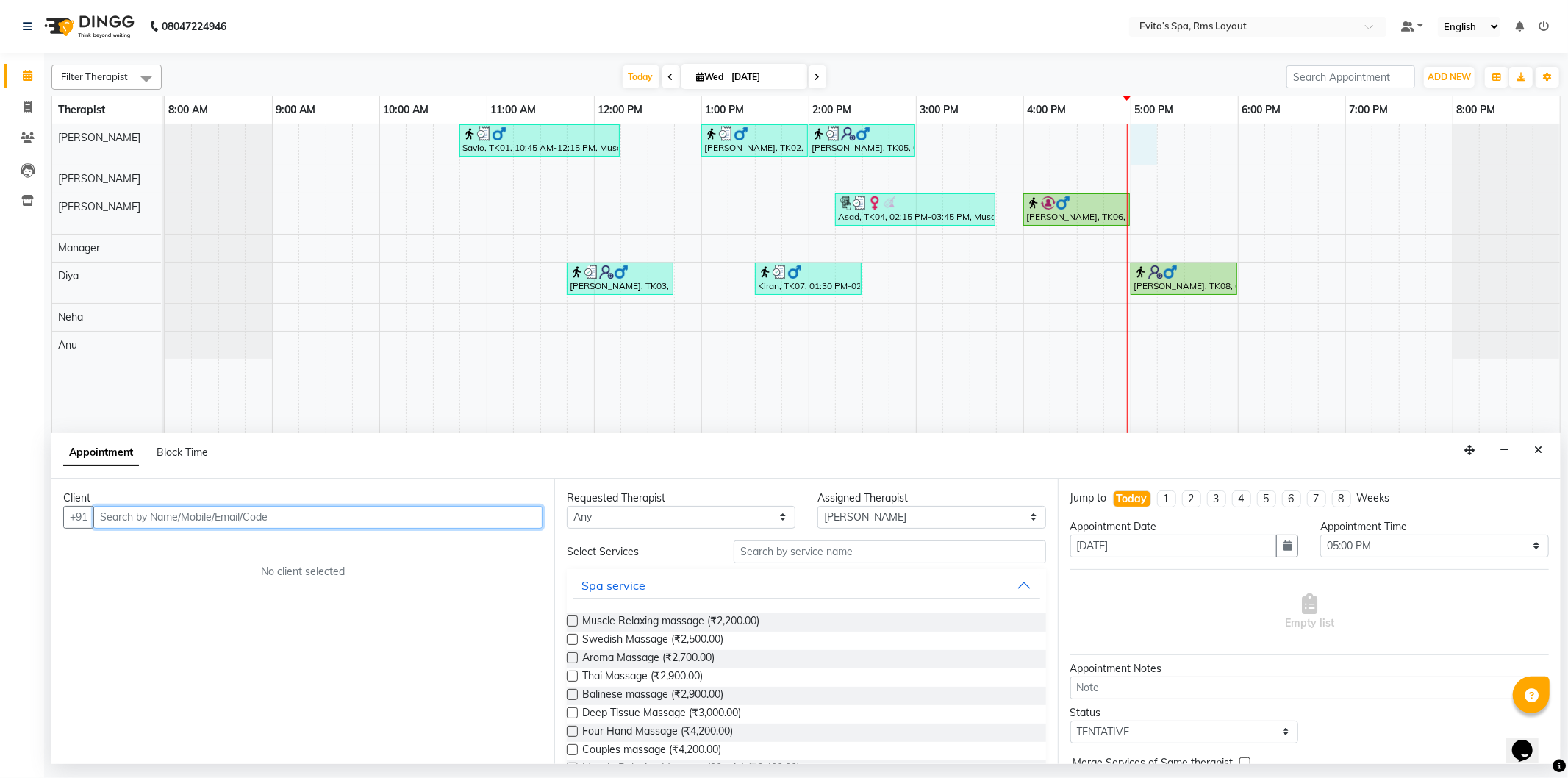
click at [358, 522] on input "text" at bounding box center [318, 517] width 449 height 23
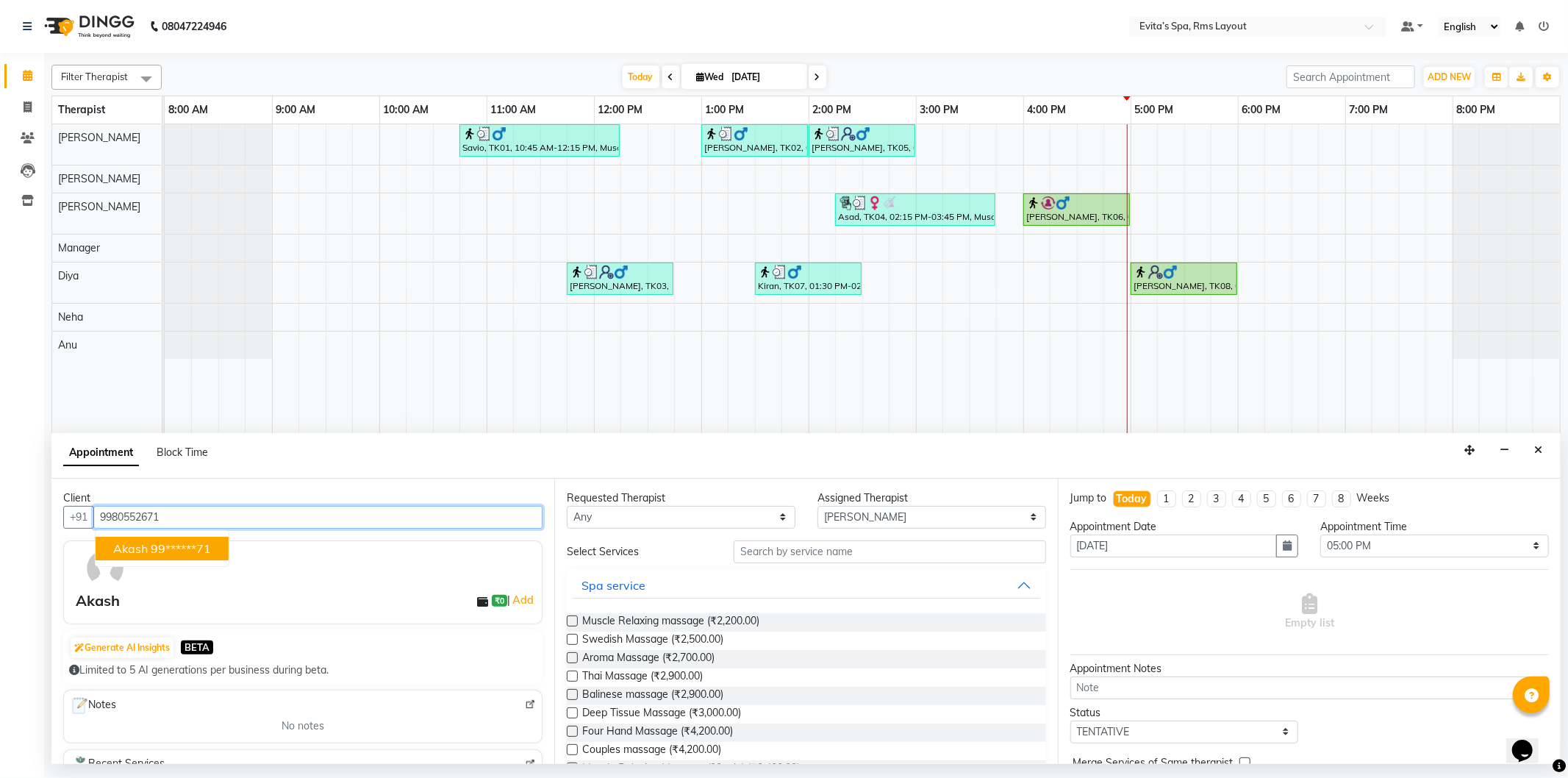
click at [200, 556] on button "Akash 99******71" at bounding box center [162, 549] width 133 height 23
type input "99******71"
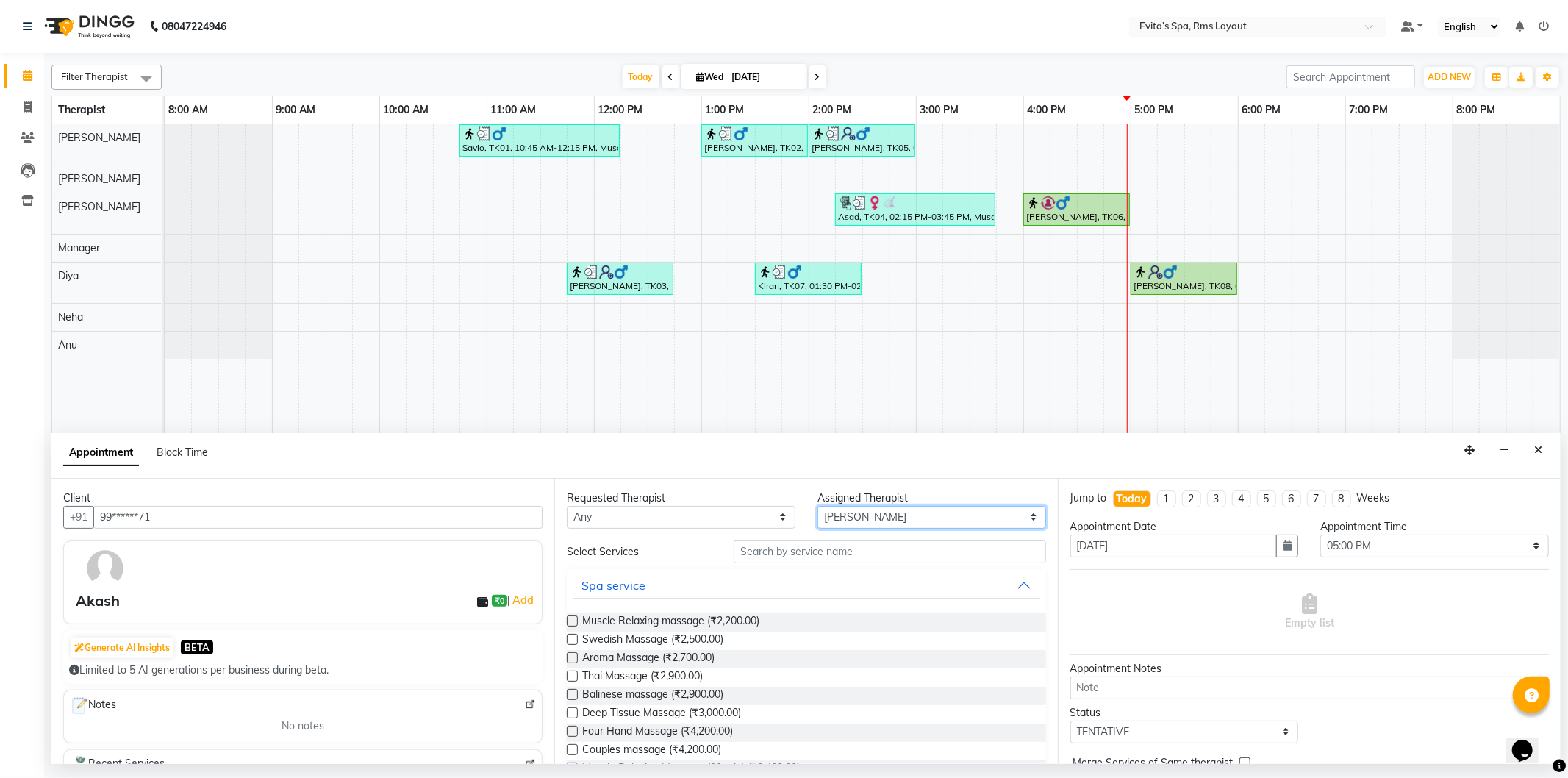
click at [869, 516] on select "Select Anu [PERSON_NAME] Manager [PERSON_NAME] Neha [PERSON_NAME]" at bounding box center [931, 517] width 229 height 23
select select "70223"
click at [818, 506] on select "Select Anu [PERSON_NAME] Manager [PERSON_NAME] Neha [PERSON_NAME]" at bounding box center [931, 517] width 229 height 23
click at [796, 554] on input "text" at bounding box center [890, 552] width 312 height 23
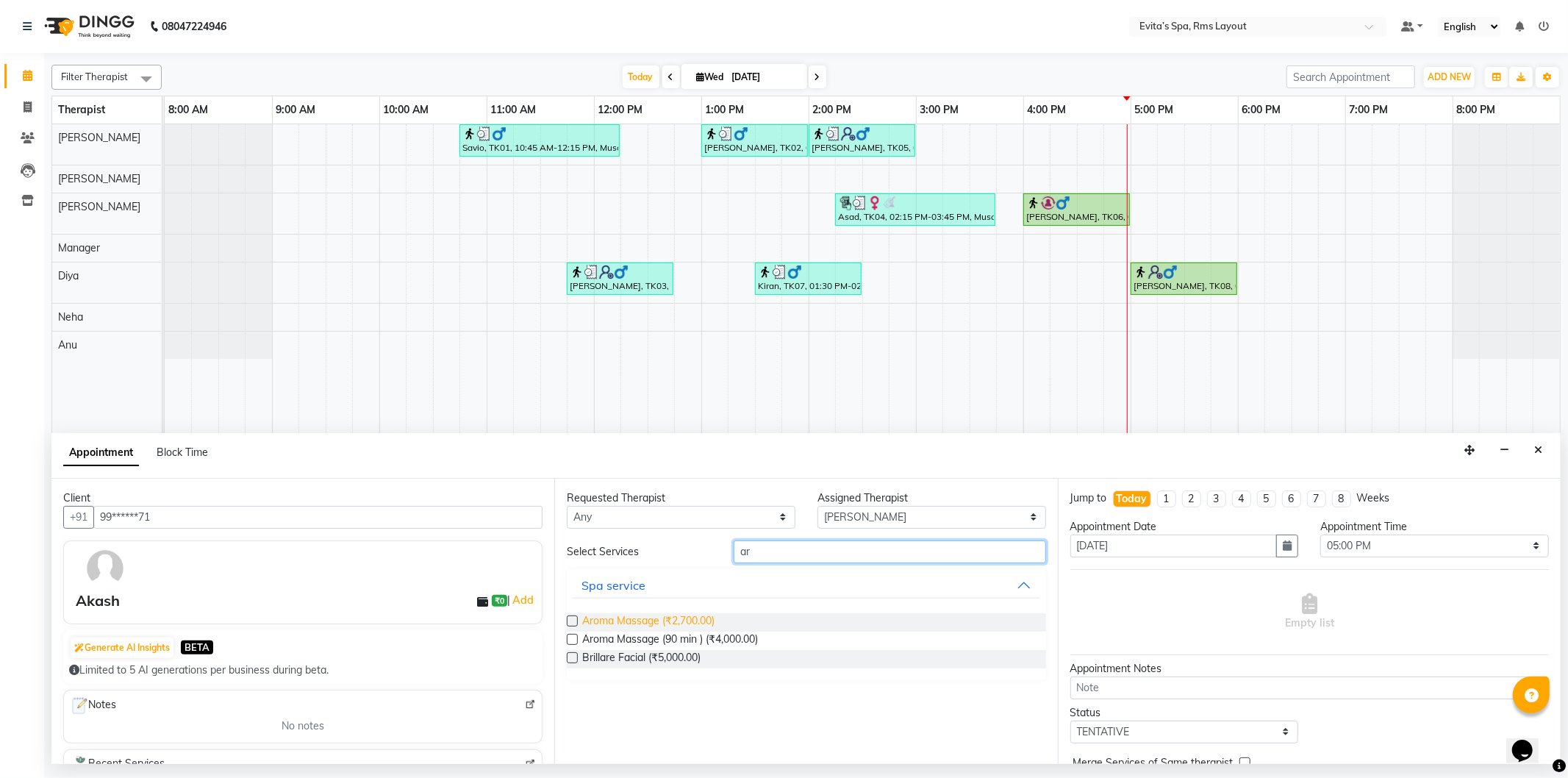
type input "ar"
click at [695, 625] on span "Aroma Massage (₹2,700.00)" at bounding box center [649, 623] width 133 height 19
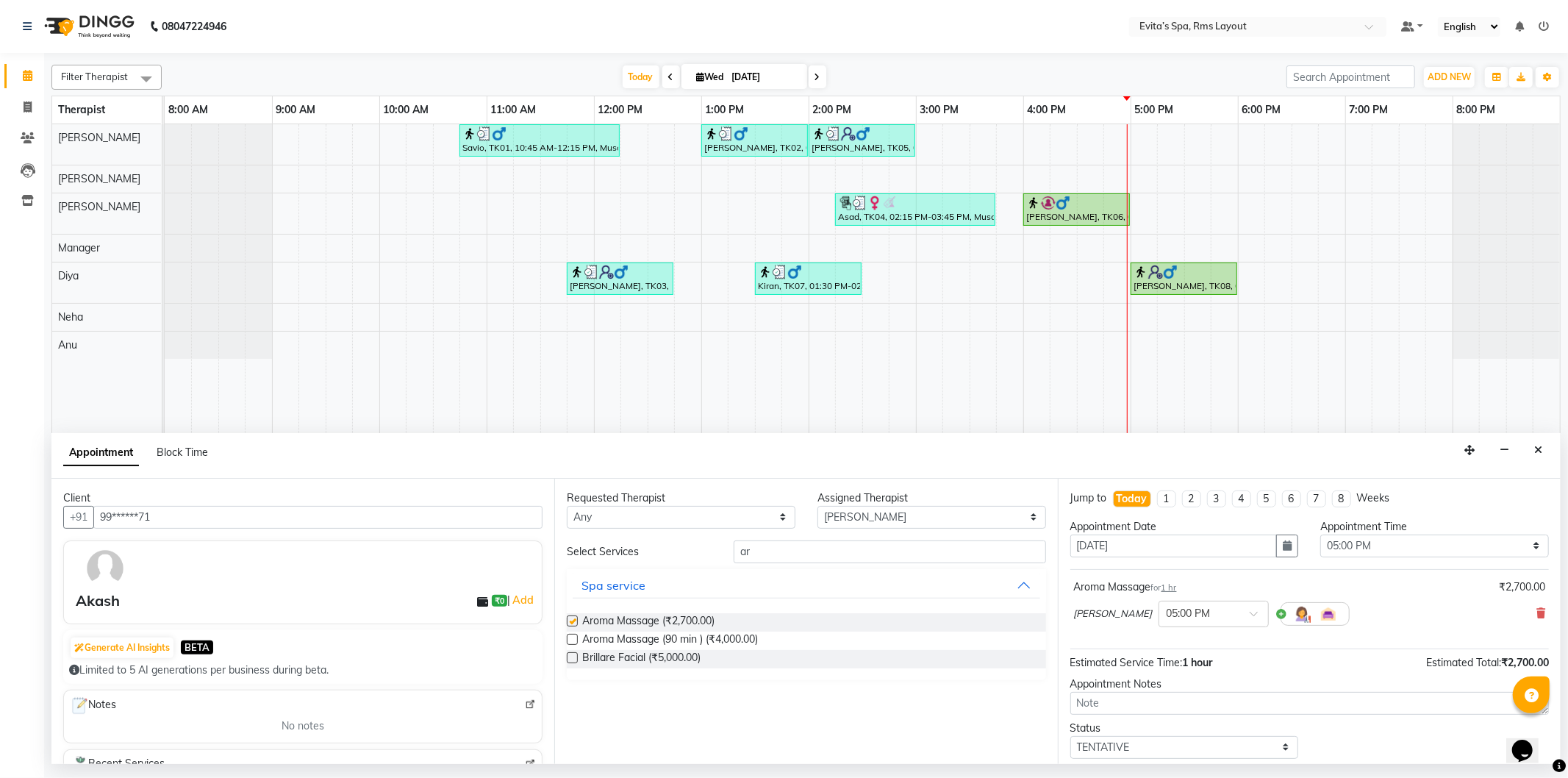
checkbox input "false"
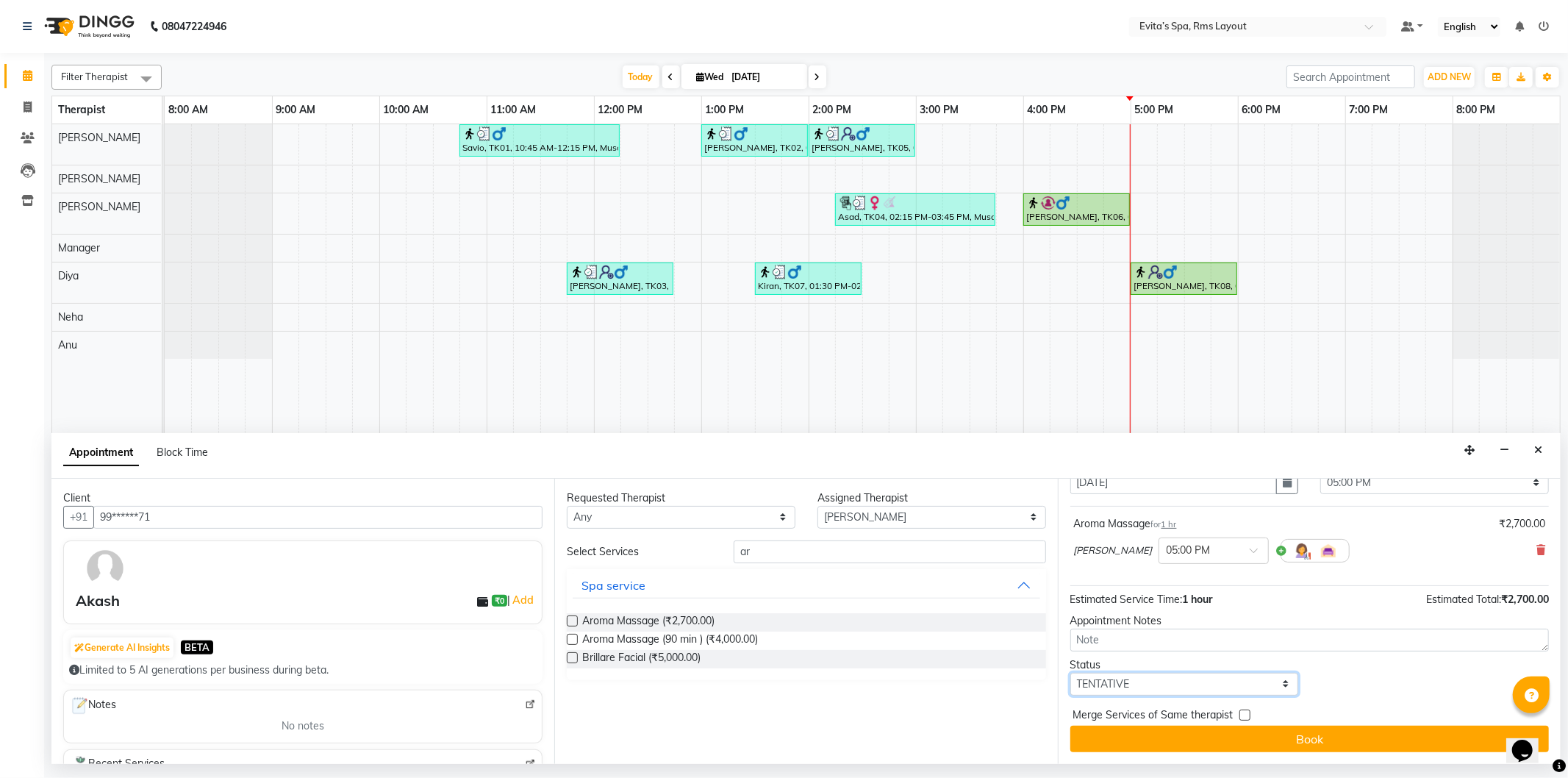
click at [1126, 691] on select "Select TENTATIVE CONFIRM CHECK-IN UPCOMING" at bounding box center [1184, 684] width 229 height 23
select select "check-in"
click at [1070, 673] on select "Select TENTATIVE CONFIRM CHECK-IN UPCOMING" at bounding box center [1184, 684] width 229 height 23
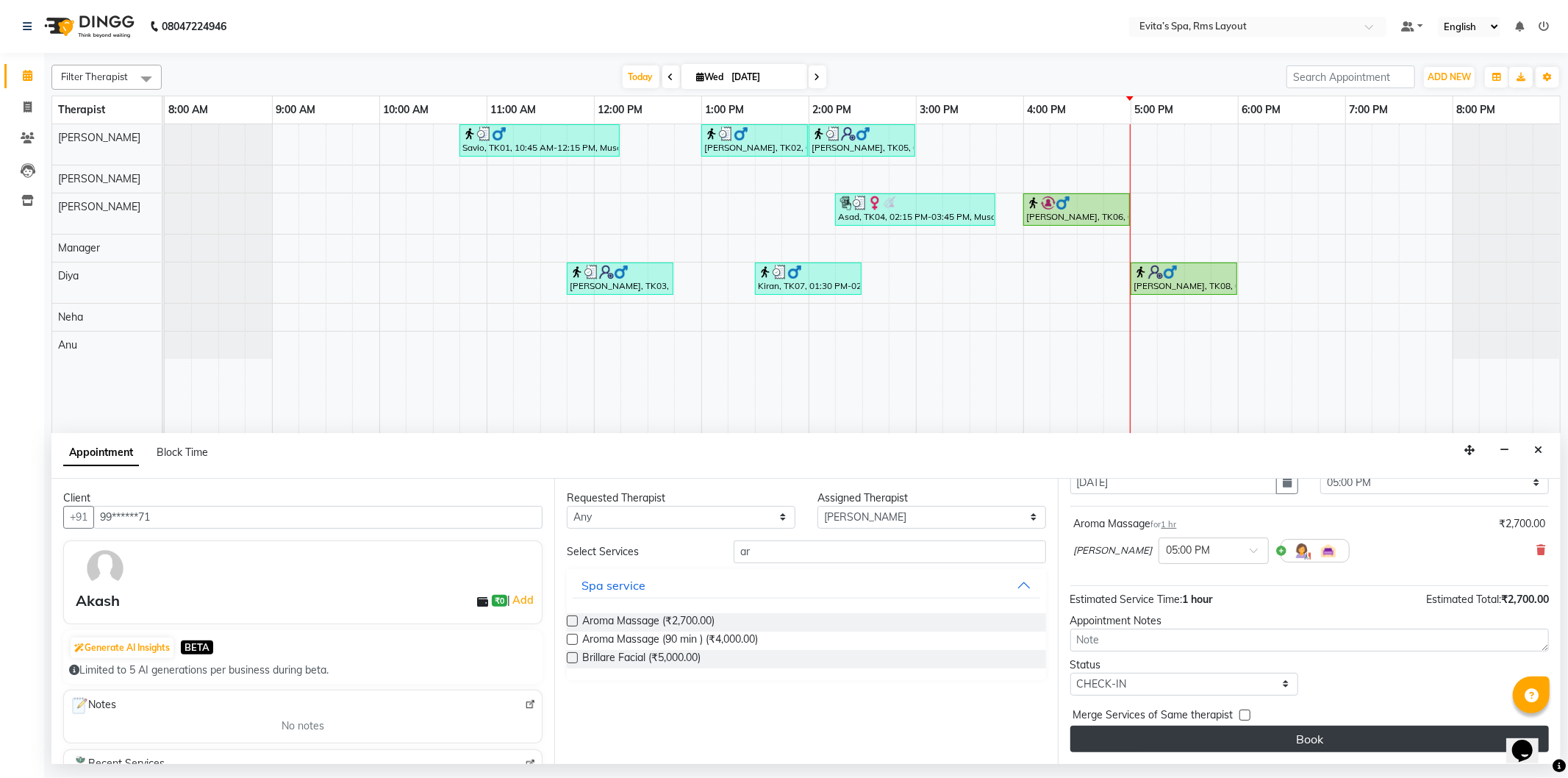
click at [1204, 748] on button "Book" at bounding box center [1310, 739] width 479 height 27
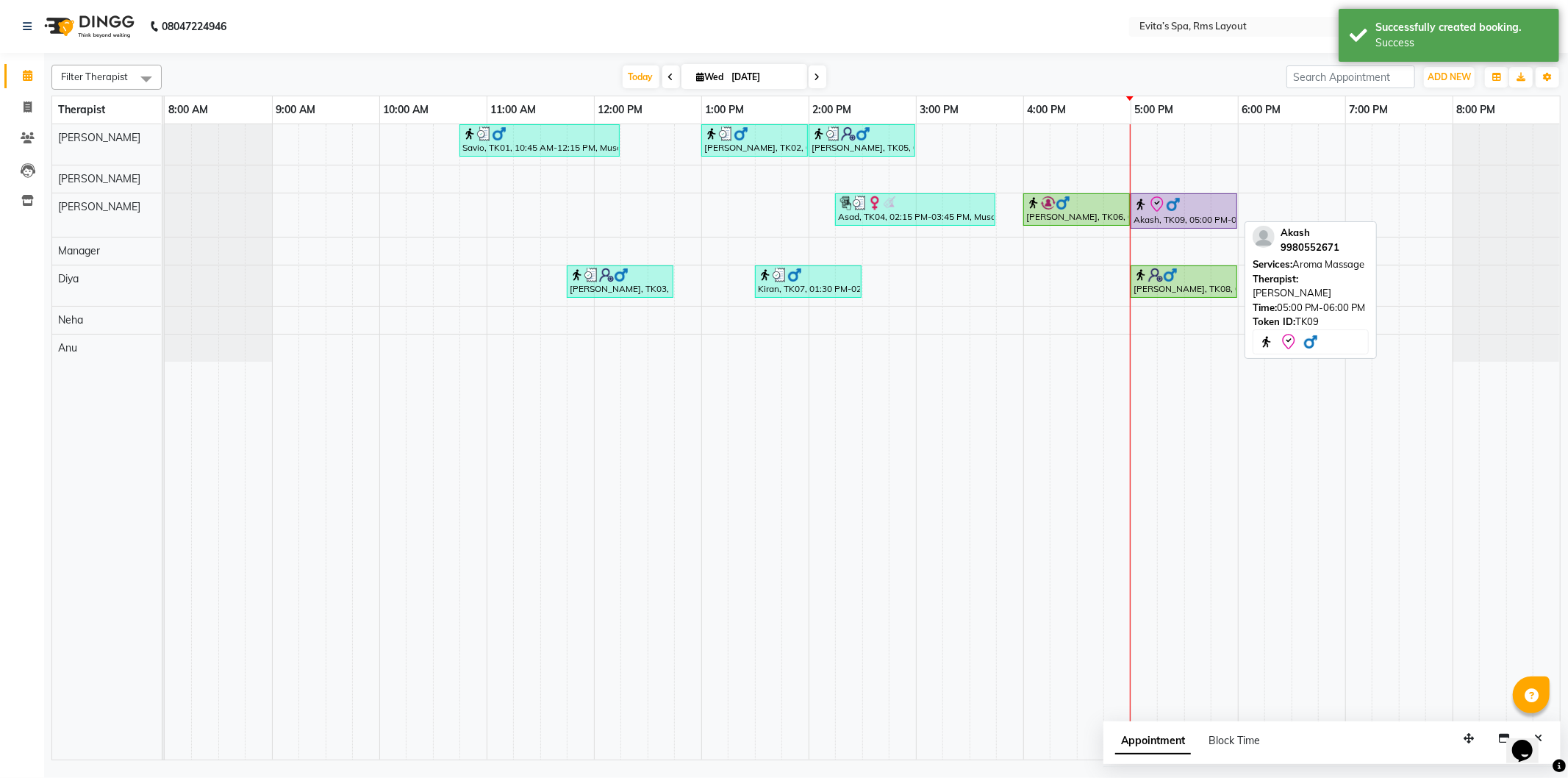
click at [1172, 218] on div "Akash, TK09, 05:00 PM-06:00 PM, Aroma Massage" at bounding box center [1184, 211] width 104 height 31
select select "8"
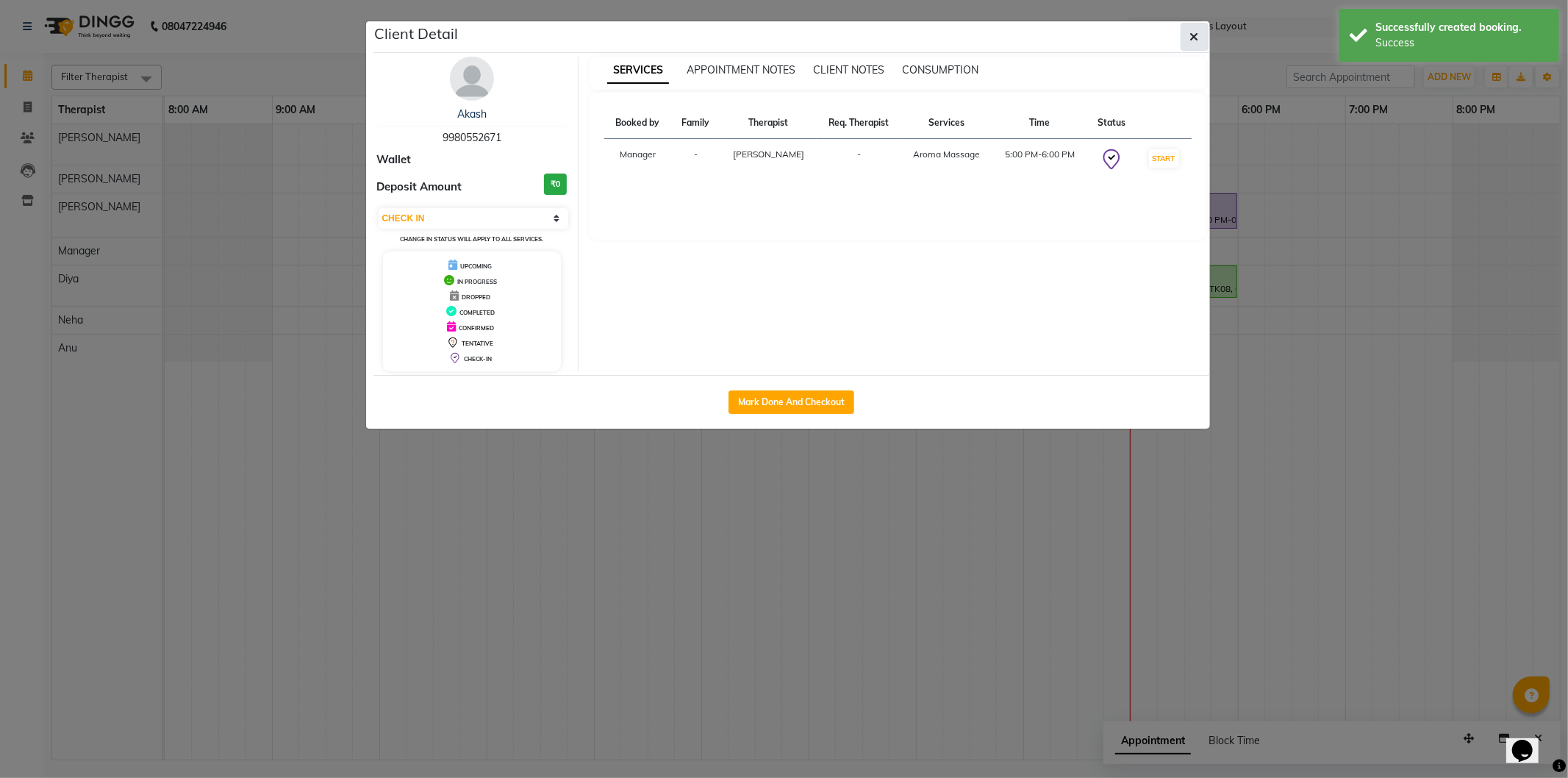
click at [1187, 44] on button "button" at bounding box center [1195, 37] width 28 height 28
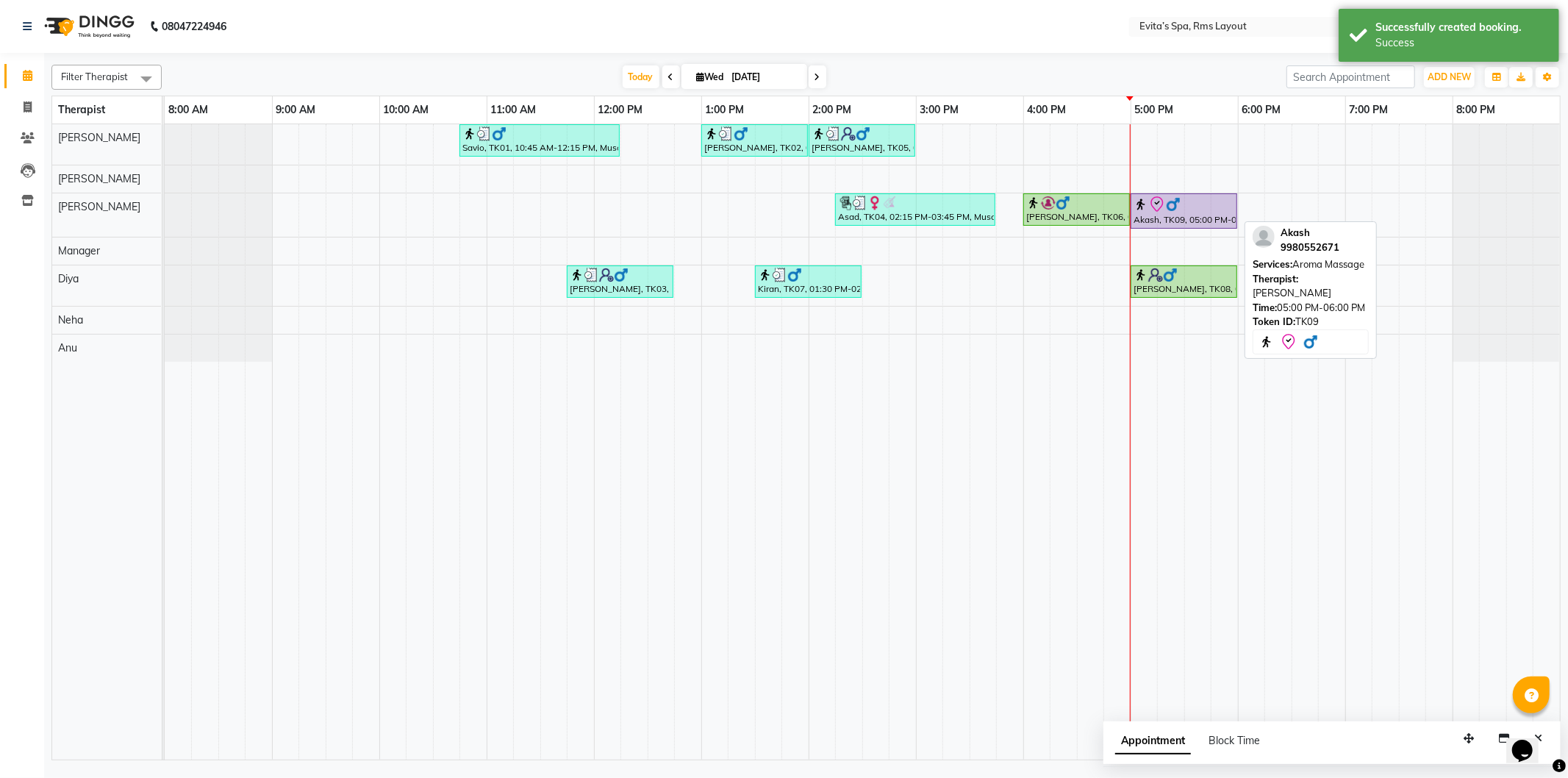
click at [1180, 213] on div "Akash, TK09, 05:00 PM-06:00 PM, Aroma Massage" at bounding box center [1184, 211] width 104 height 31
select select "8"
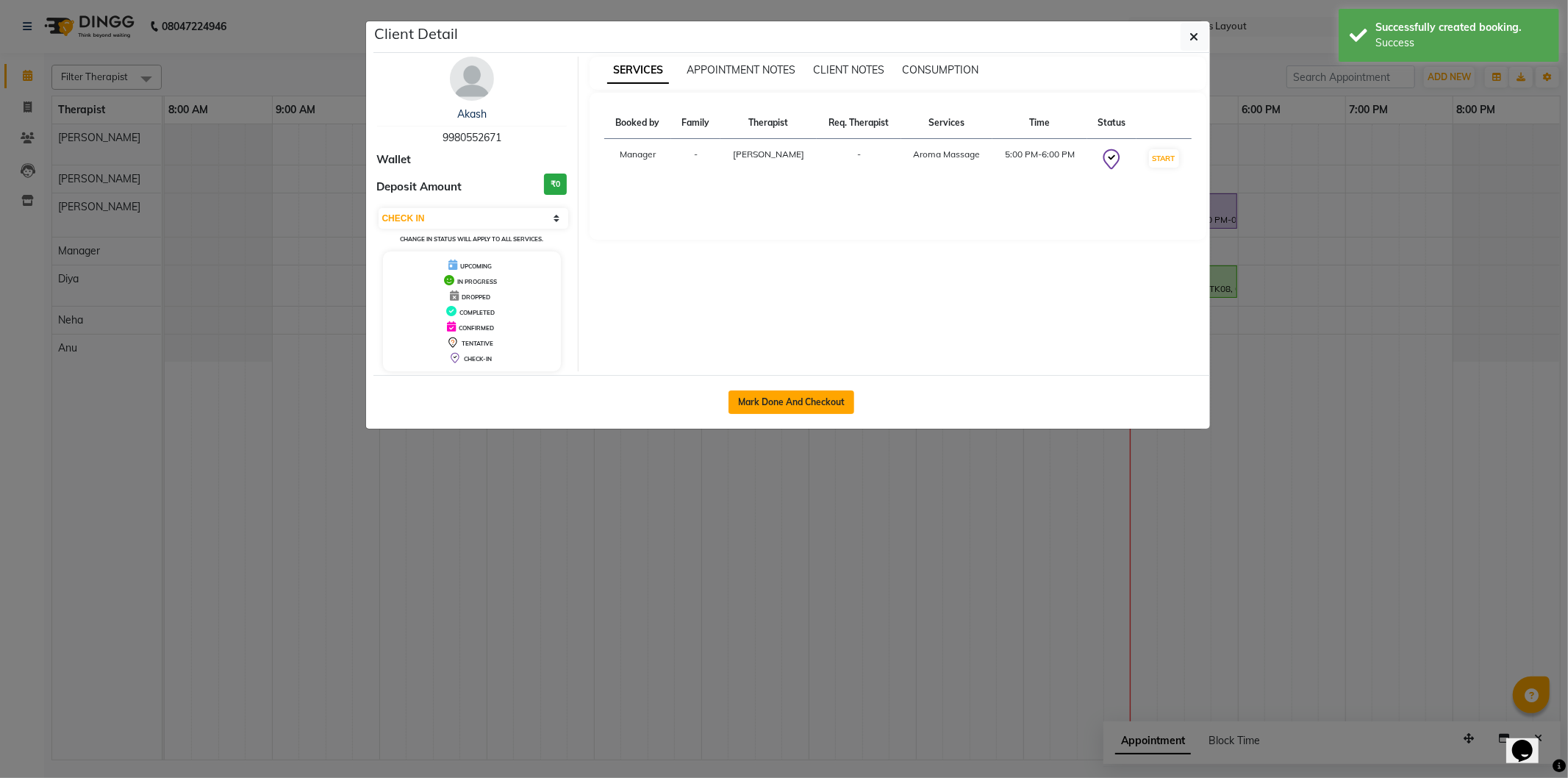
drag, startPoint x: 777, startPoint y: 404, endPoint x: 1034, endPoint y: 415, distance: 257.2
click at [778, 404] on button "Mark Done And Checkout" at bounding box center [791, 402] width 126 height 23
select select "service"
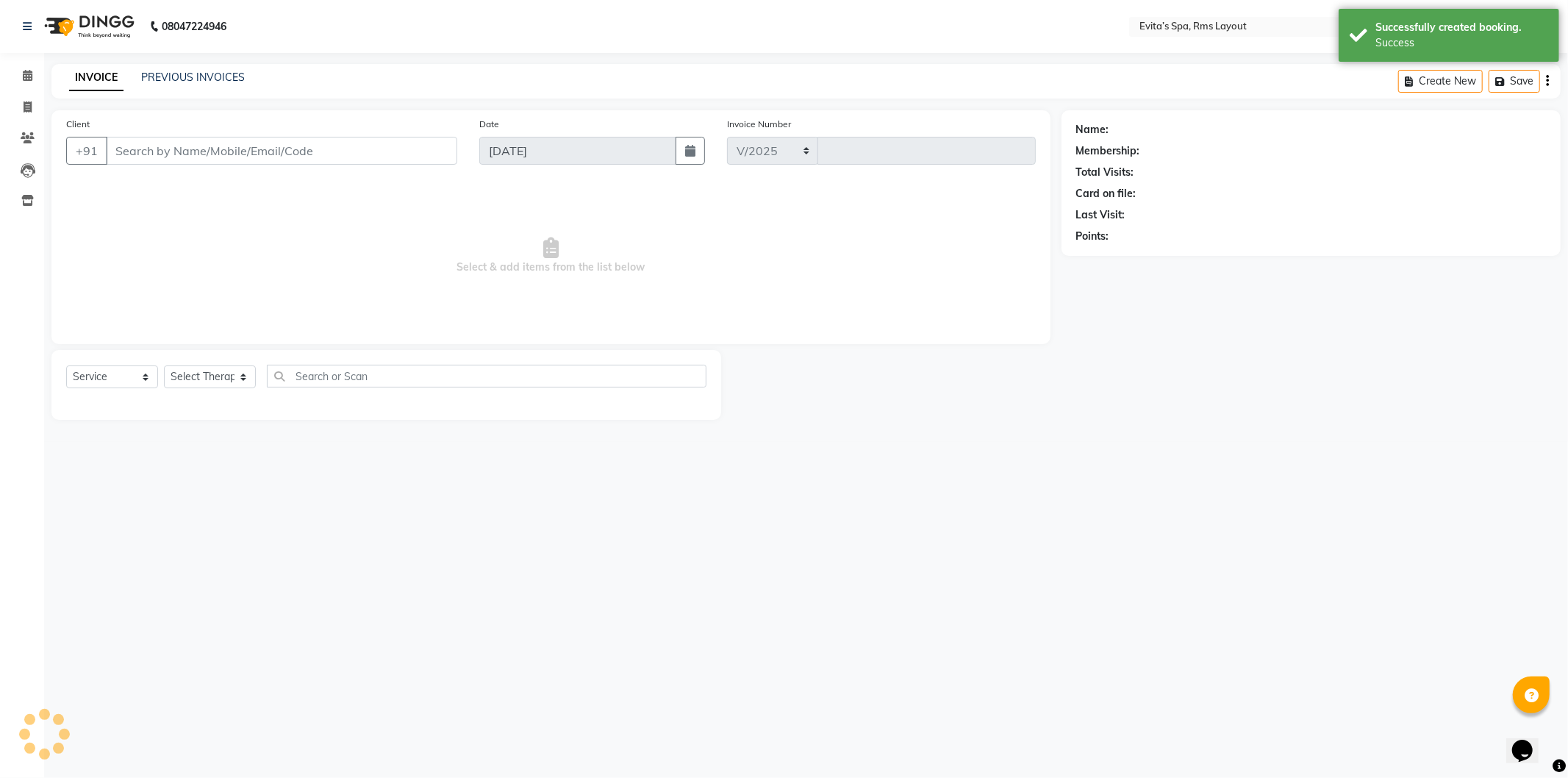
select select "7850"
type input "1564"
type input "99******71"
select select "70223"
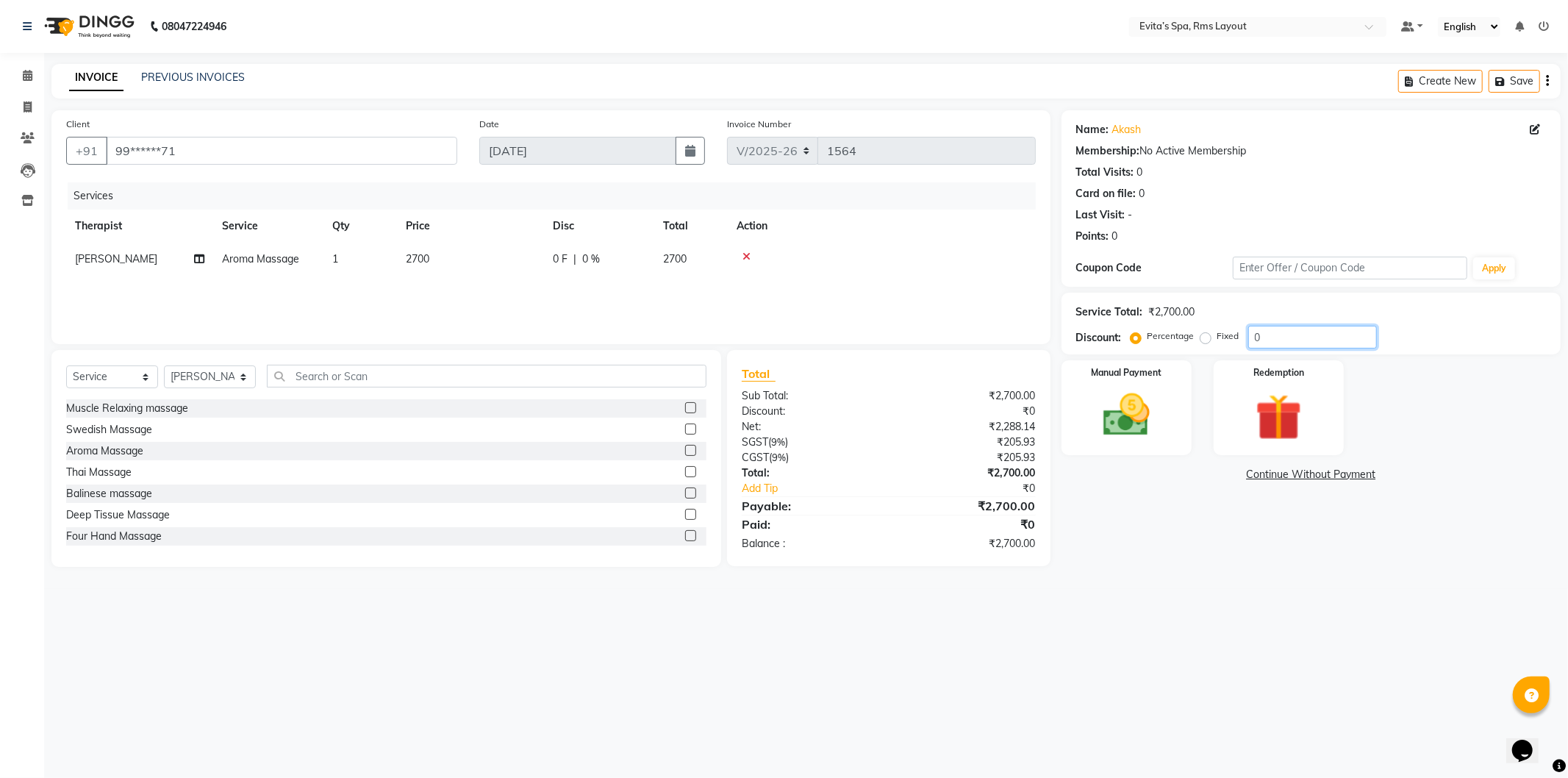
drag, startPoint x: 1265, startPoint y: 339, endPoint x: 1246, endPoint y: 339, distance: 19.0
click at [1246, 339] on div "Percentage Fixed 0" at bounding box center [1255, 337] width 243 height 23
type input "10"
click at [35, 75] on span at bounding box center [27, 76] width 26 height 17
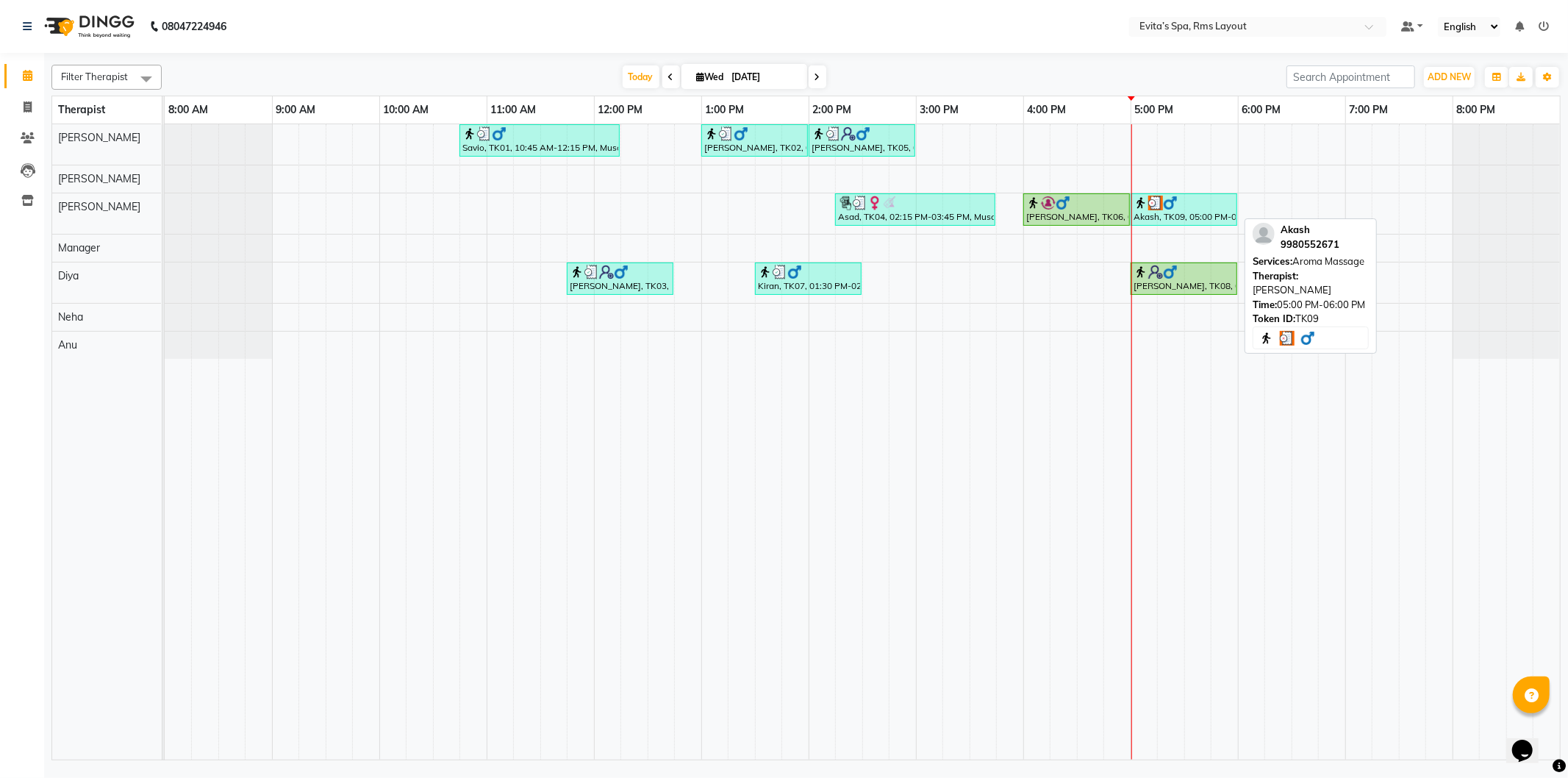
click at [1218, 208] on div at bounding box center [1183, 203] width 101 height 15
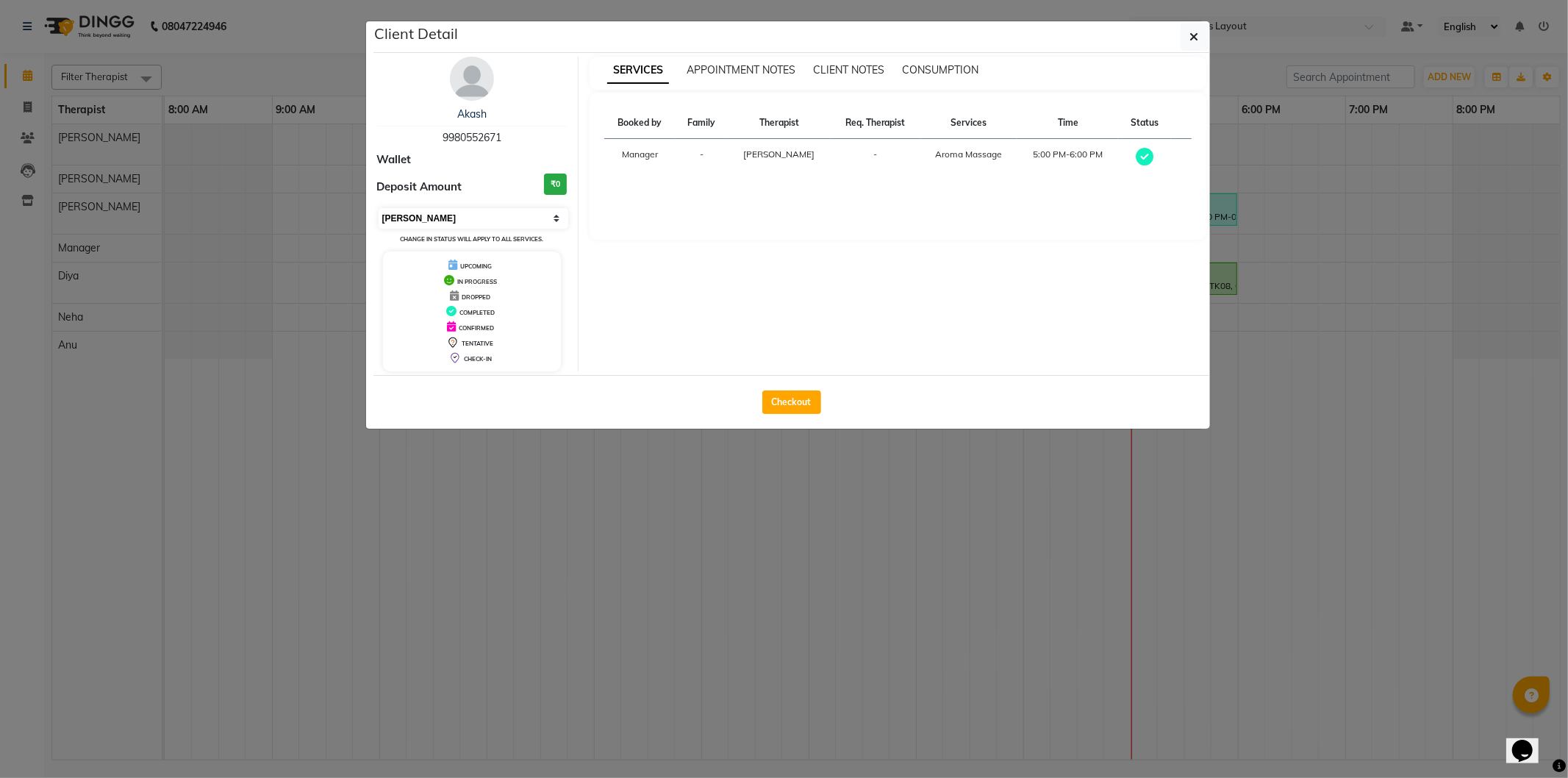
click at [399, 223] on select "Select MARK DONE UPCOMING" at bounding box center [474, 218] width 190 height 20
select select "5"
click at [378, 208] on select "Select MARK DONE UPCOMING" at bounding box center [474, 218] width 190 height 20
click at [1208, 34] on button "button" at bounding box center [1195, 37] width 28 height 28
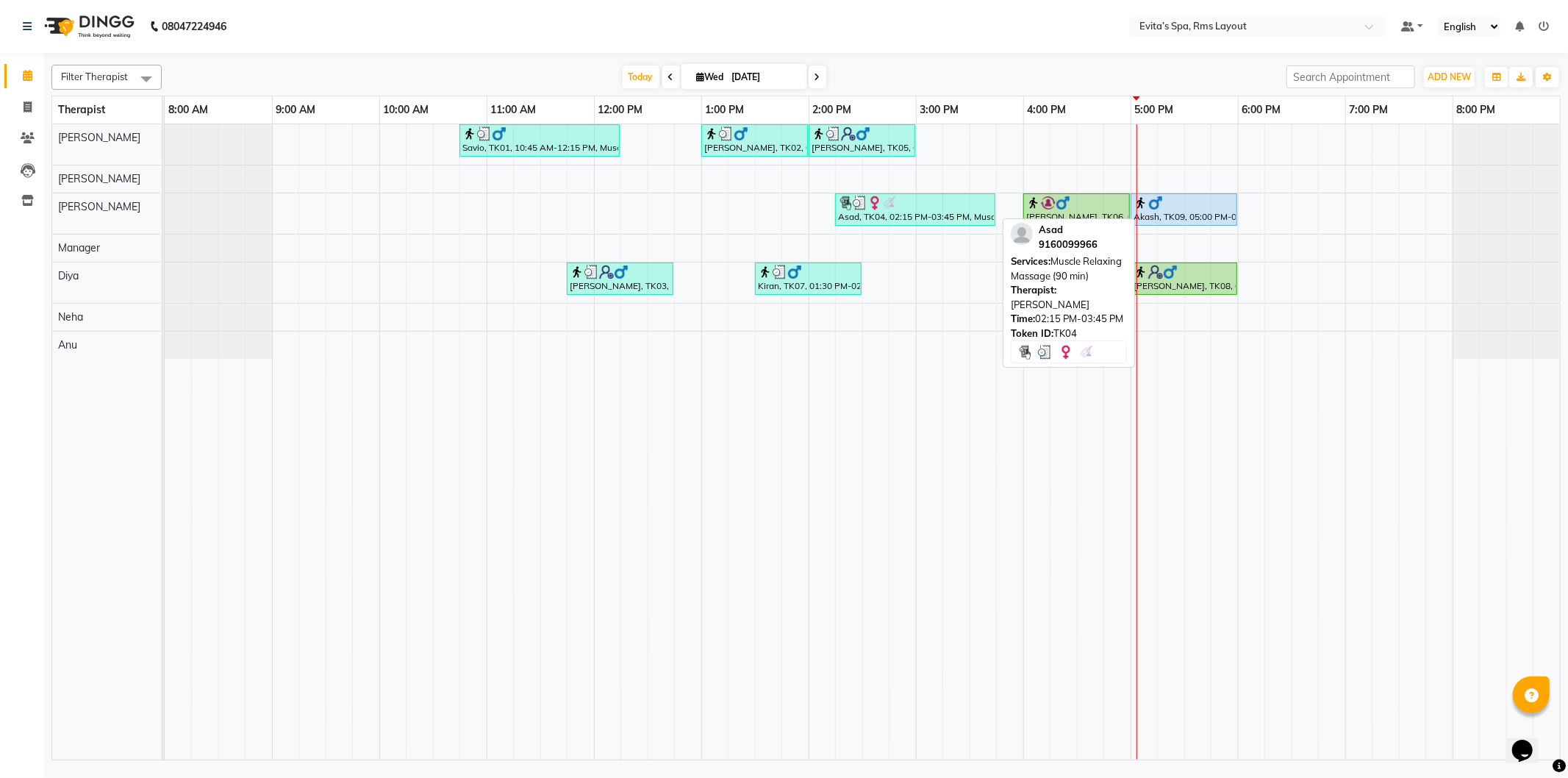
drag, startPoint x: 875, startPoint y: 211, endPoint x: 875, endPoint y: 225, distance: 14.0
click at [875, 225] on link "Asad, TK04, 02:15 PM-03:45 PM, Muscle Relaxing Massage (90 min)" at bounding box center [915, 209] width 160 height 32
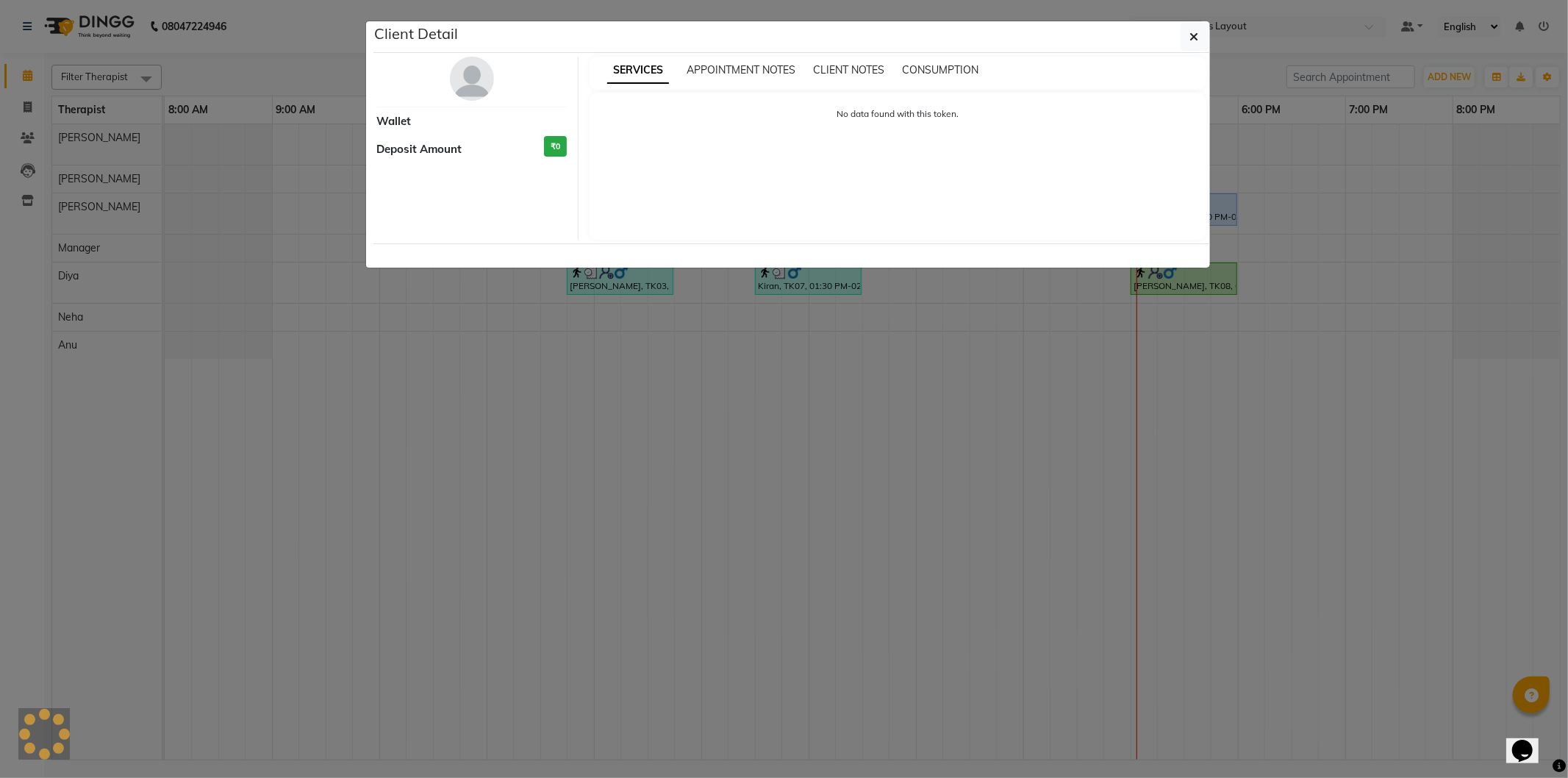
select select "3"
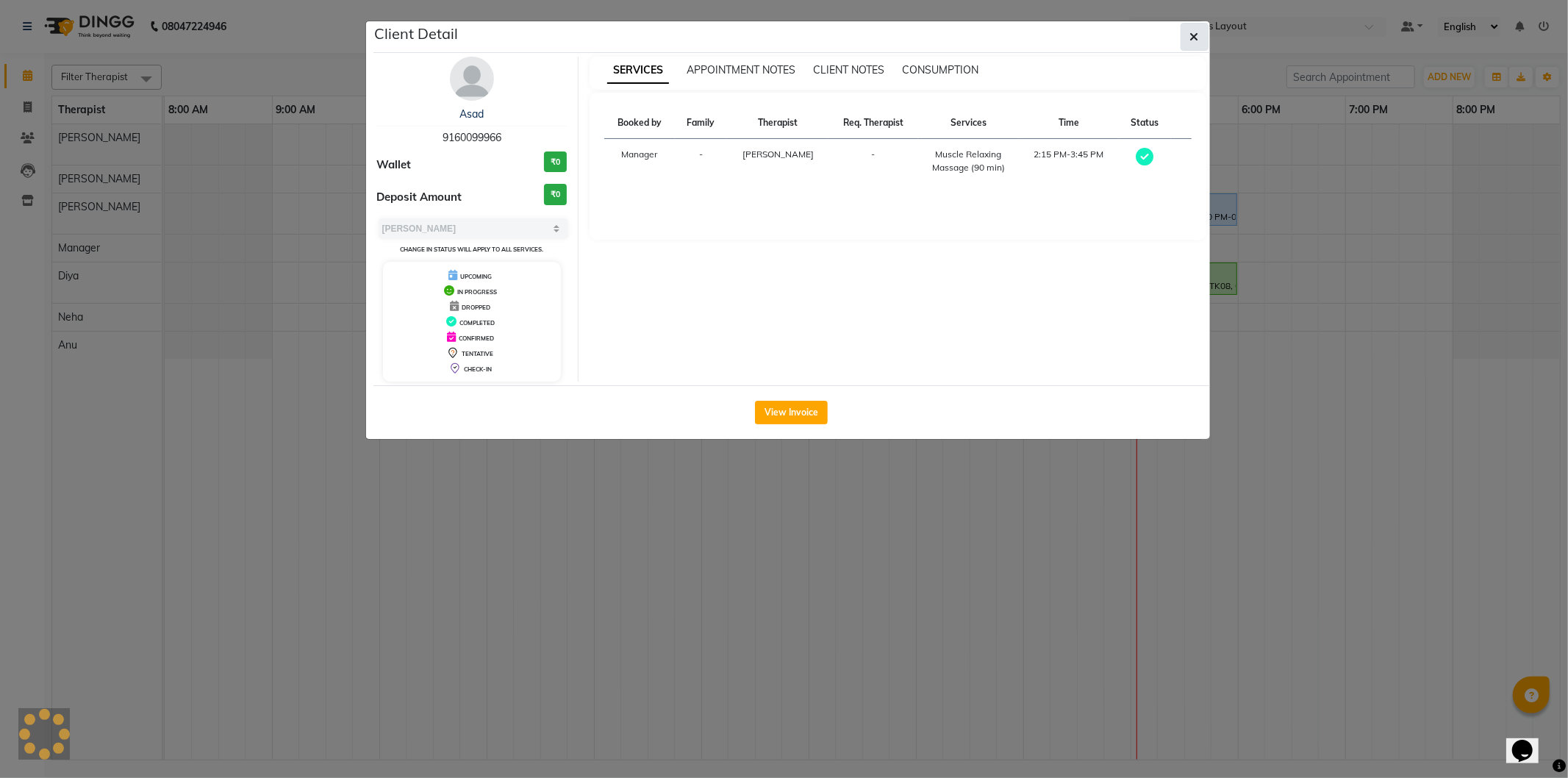
click at [1189, 50] on button "button" at bounding box center [1195, 37] width 28 height 28
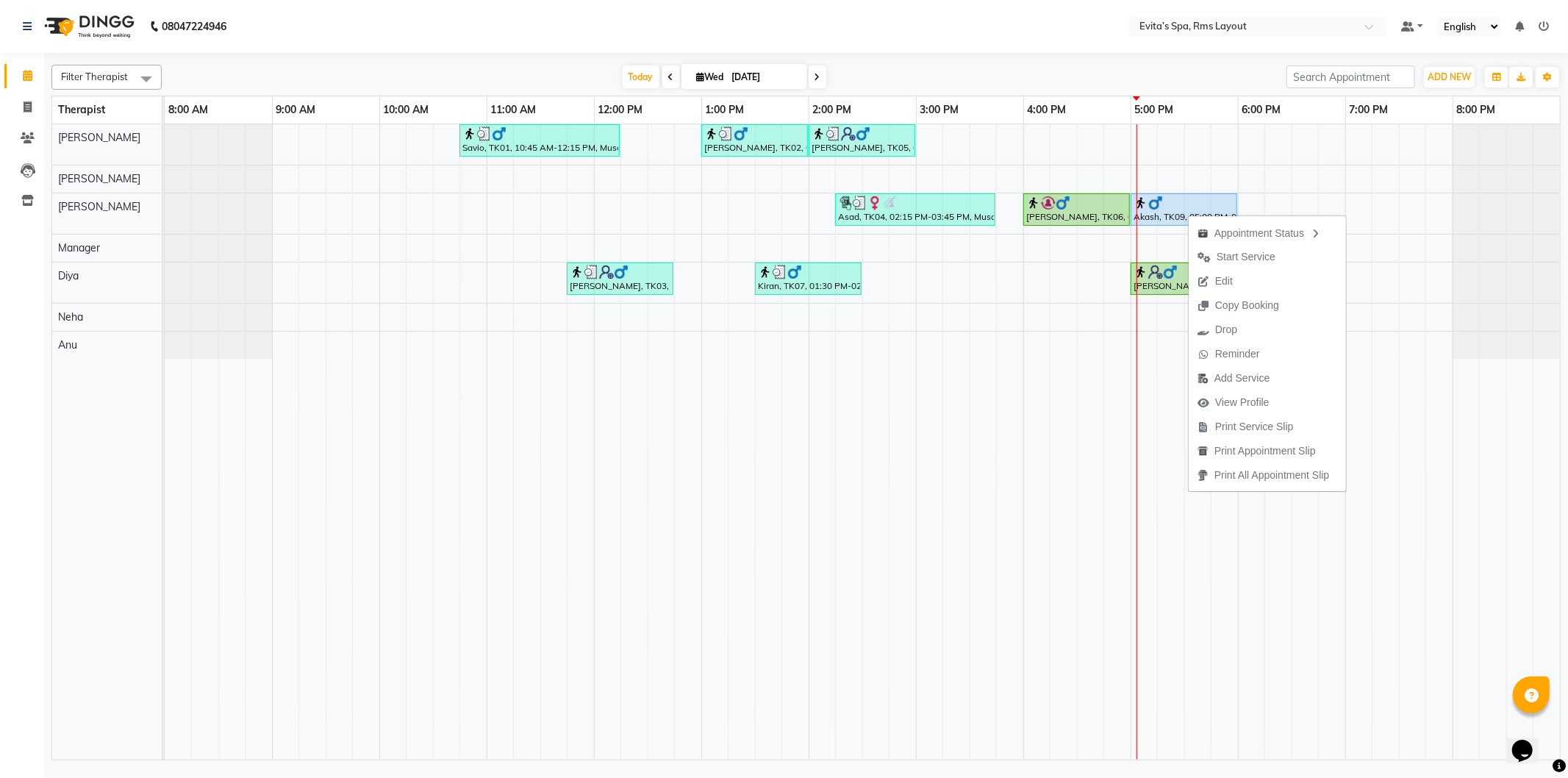
drag, startPoint x: 988, startPoint y: 47, endPoint x: 1031, endPoint y: 64, distance: 46.2
click at [988, 52] on nav "08047224946 Select Location × Evita’s Spa, Rms Layout Default Panel My Panel En…" at bounding box center [784, 27] width 1568 height 53
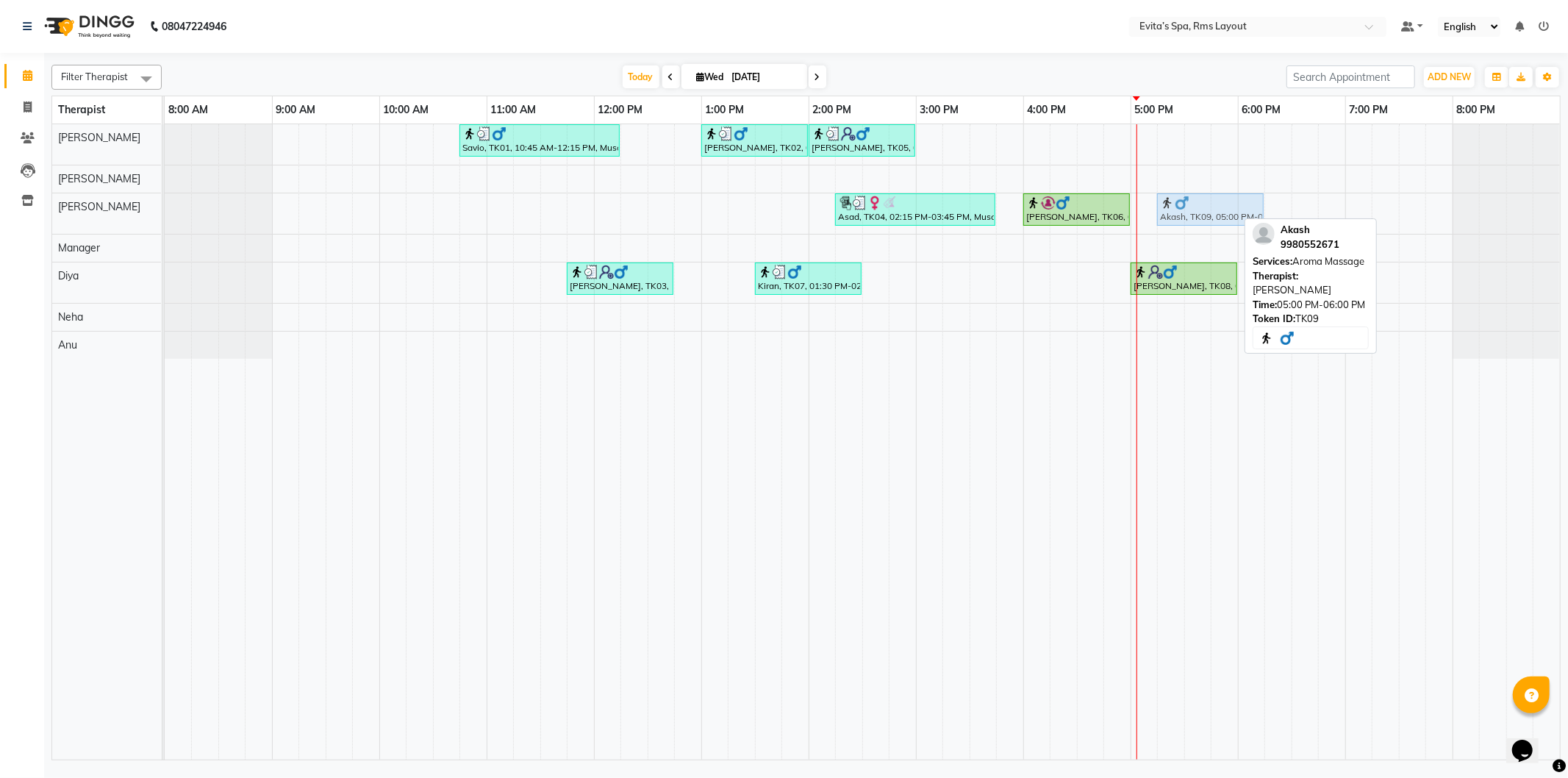
drag, startPoint x: 1167, startPoint y: 200, endPoint x: 1183, endPoint y: 198, distance: 16.1
click at [165, 198] on div "Asad, TK04, 02:15 PM-03:45 PM, Muscle Relaxing Massage (90 min) Girish, TK06, 0…" at bounding box center [165, 214] width 0 height 41
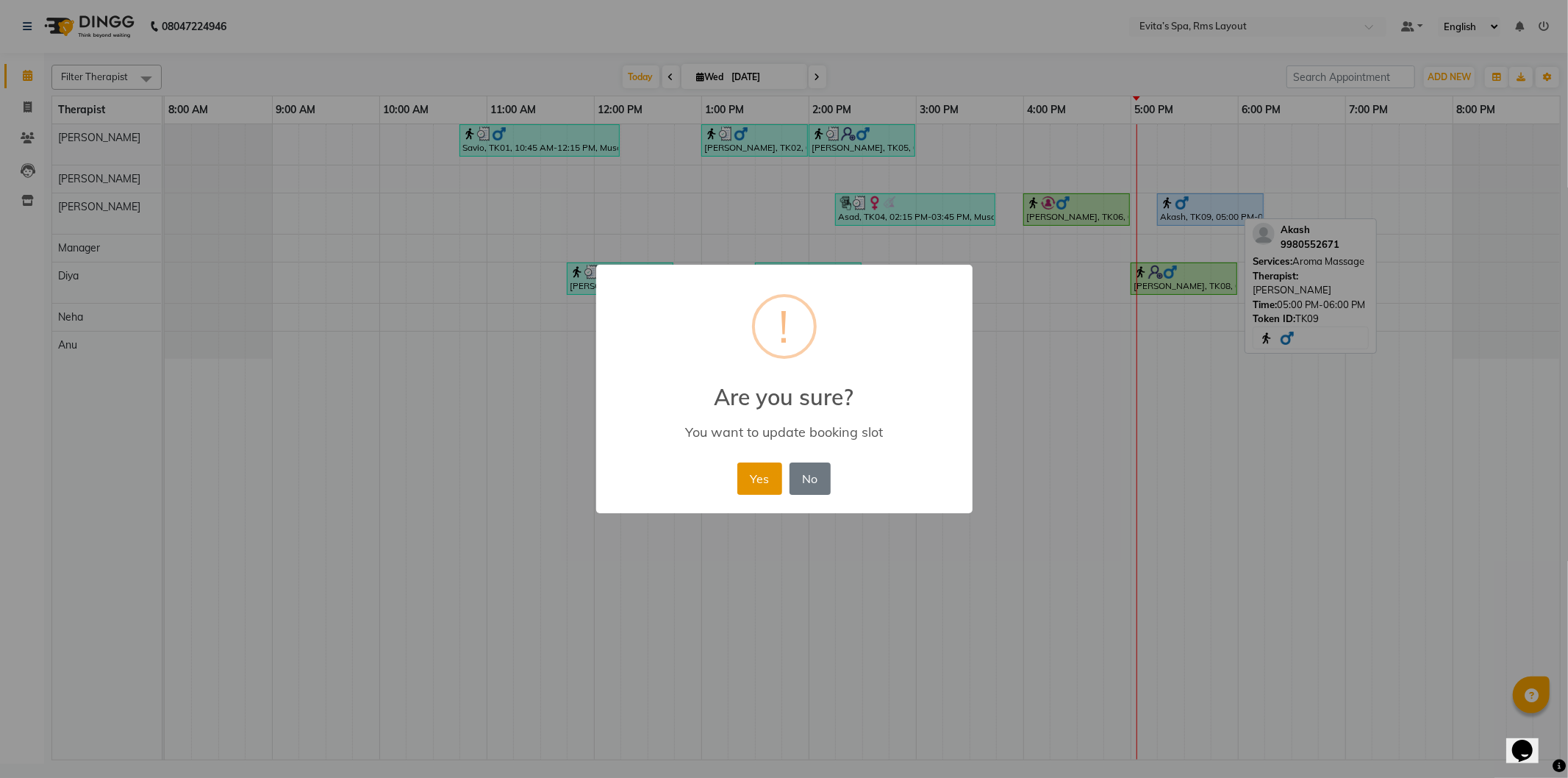
click at [762, 474] on button "Yes" at bounding box center [759, 478] width 44 height 32
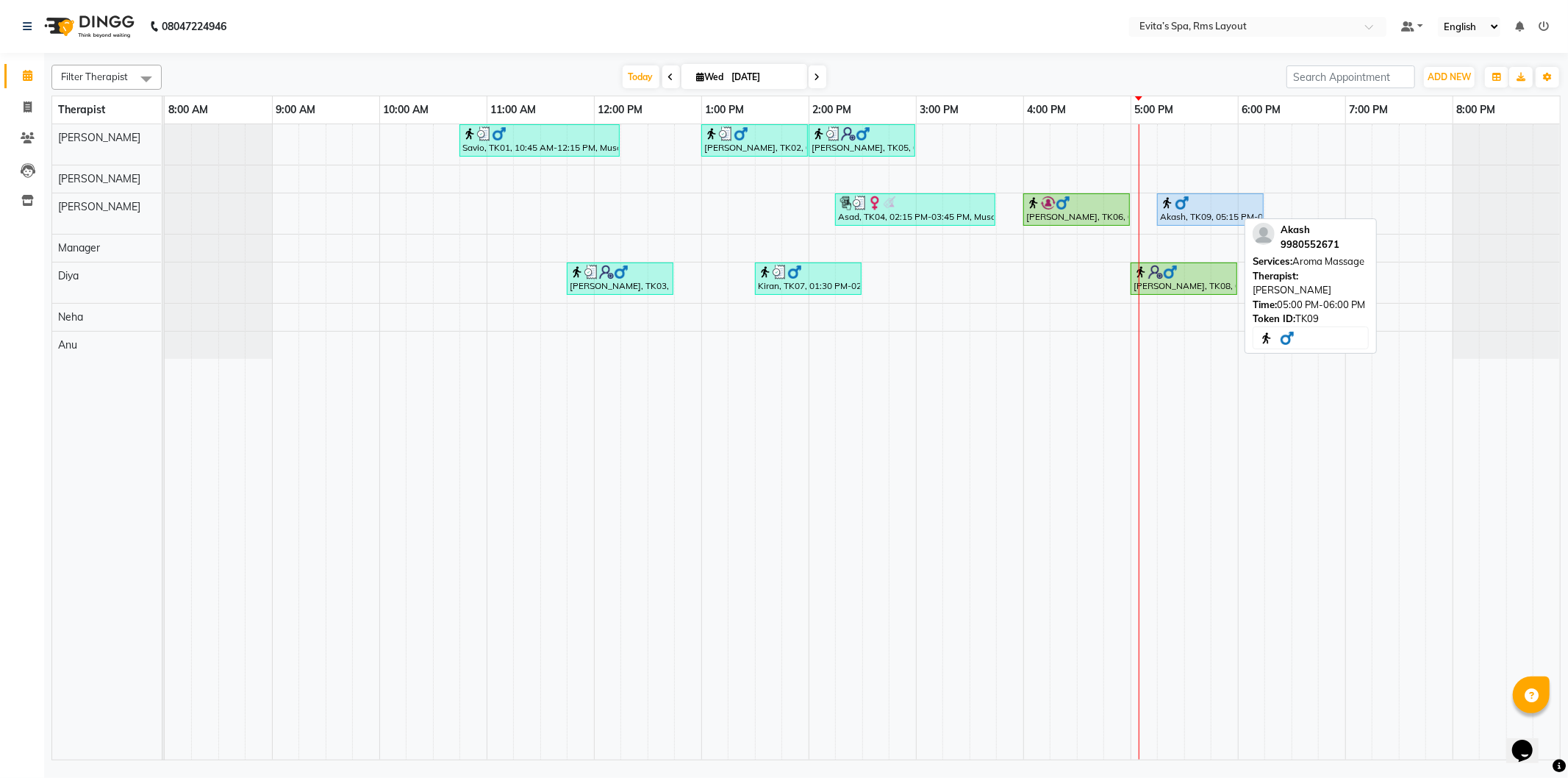
click at [1047, 27] on nav "08047224946 Select Location × Evita’s Spa, Rms Layout Default Panel My Panel En…" at bounding box center [784, 27] width 1568 height 53
drag, startPoint x: 1451, startPoint y: 0, endPoint x: 956, endPoint y: 55, distance: 498.0
click at [956, 55] on div at bounding box center [806, 56] width 1509 height 6
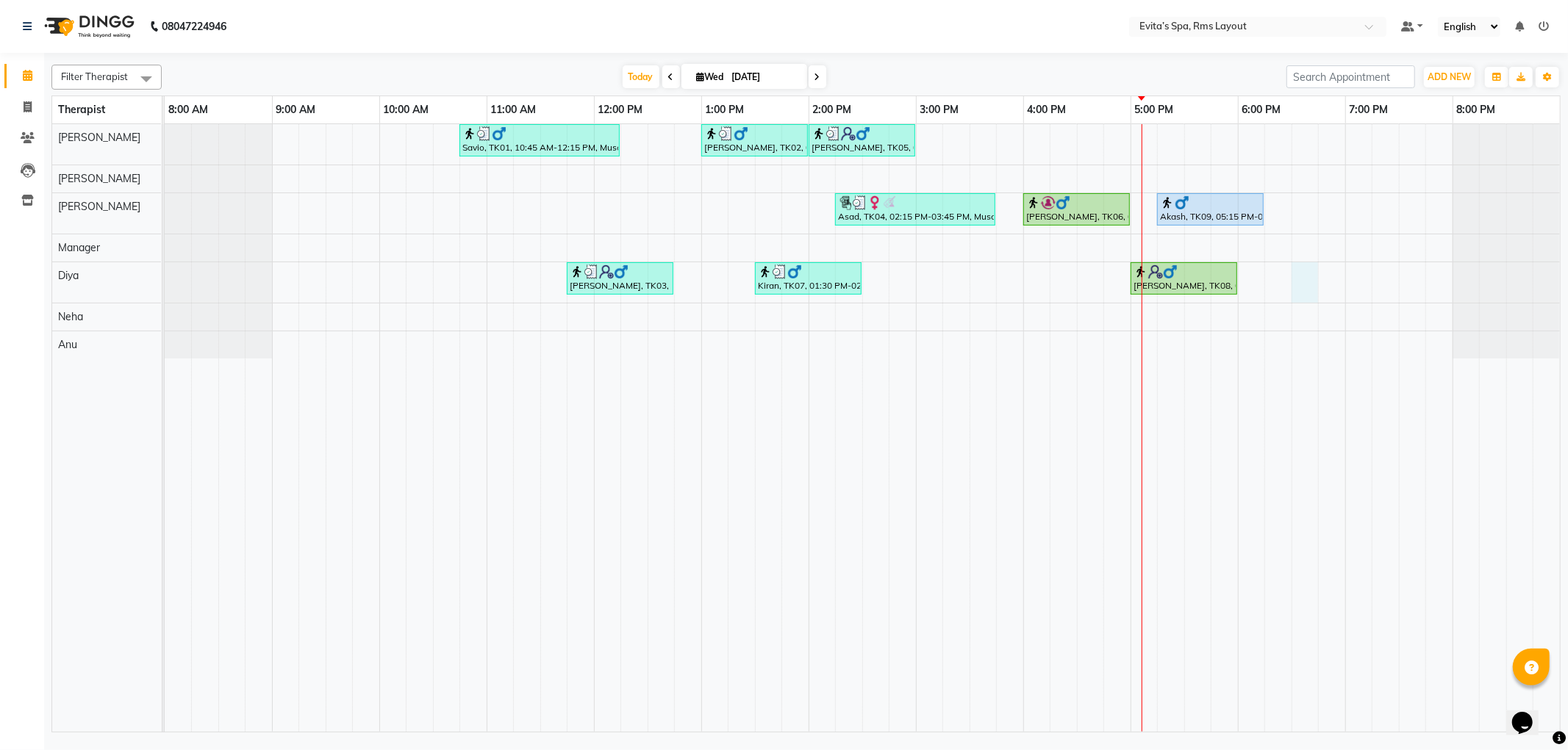
click at [1304, 285] on div "Savio, TK01, 10:45 AM-12:15 PM, Muscle Relaxing massage [PERSON_NAME], TK02, 01…" at bounding box center [862, 427] width 1396 height 607
select select "81022"
select select "tentative"
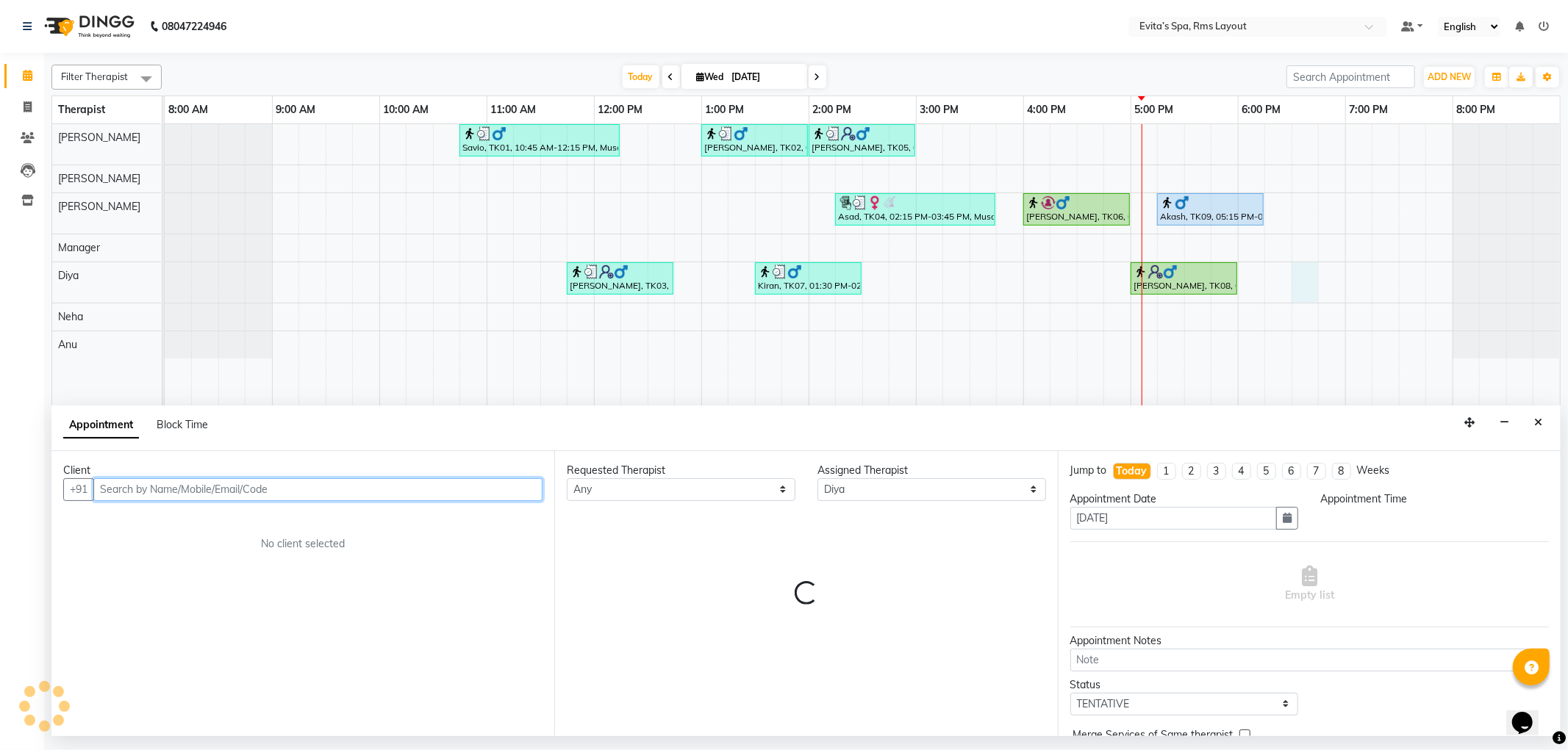
select select "1110"
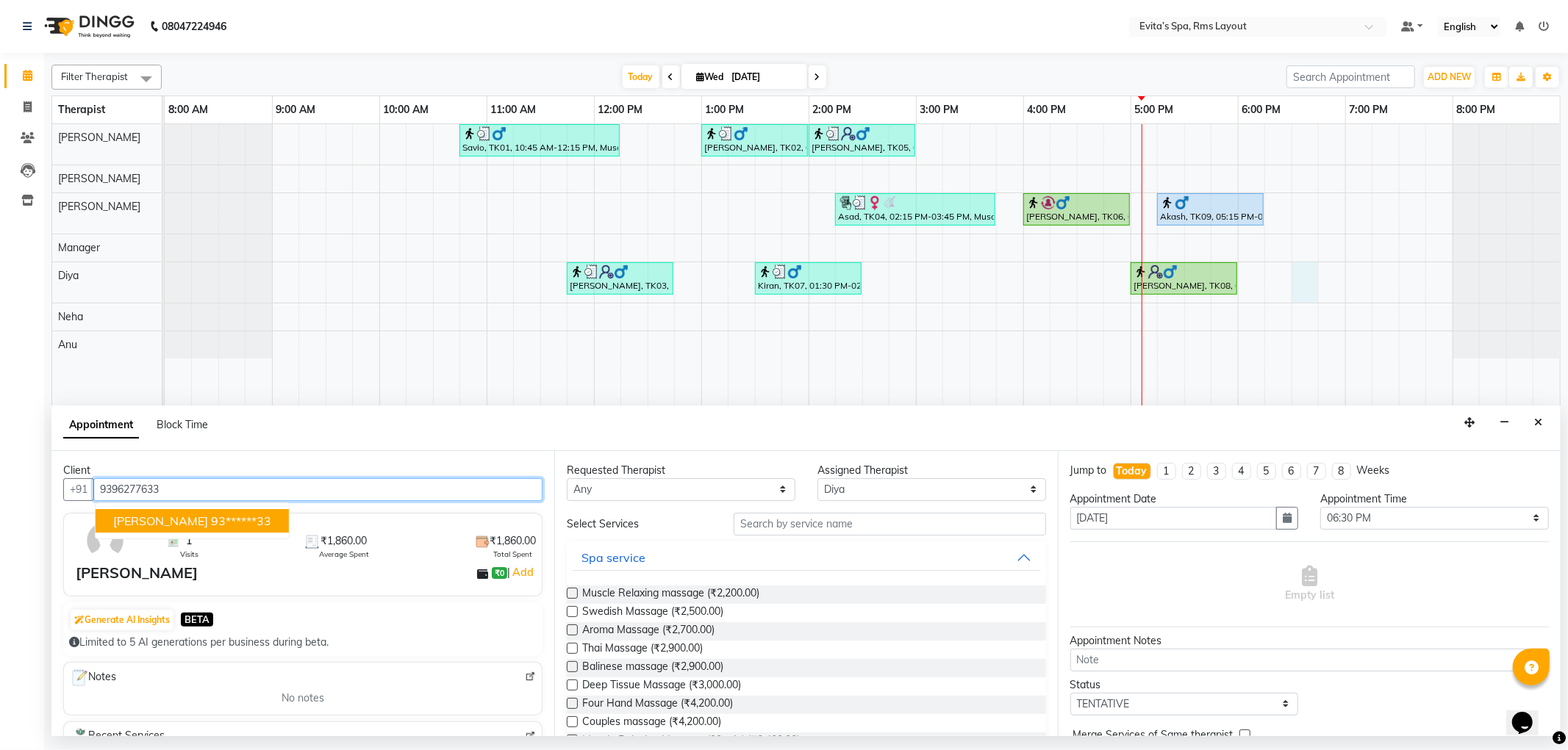
click at [134, 520] on button "[PERSON_NAME] 93******33" at bounding box center [193, 521] width 193 height 23
type input "93******33"
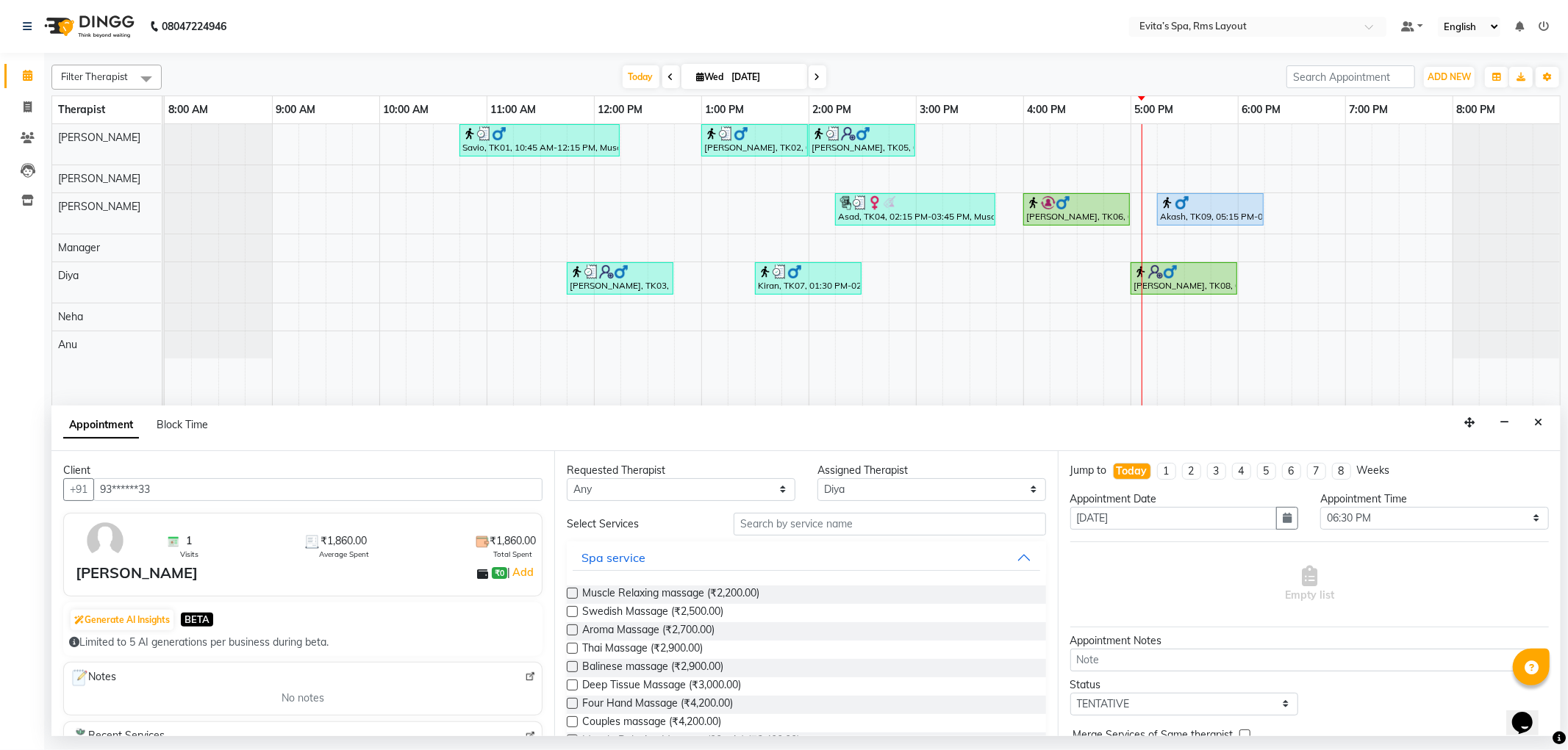
drag, startPoint x: 736, startPoint y: 589, endPoint x: 895, endPoint y: 593, distance: 159.1
click at [737, 589] on span "Muscle Relaxing massage (₹2,200.00)" at bounding box center [671, 595] width 177 height 19
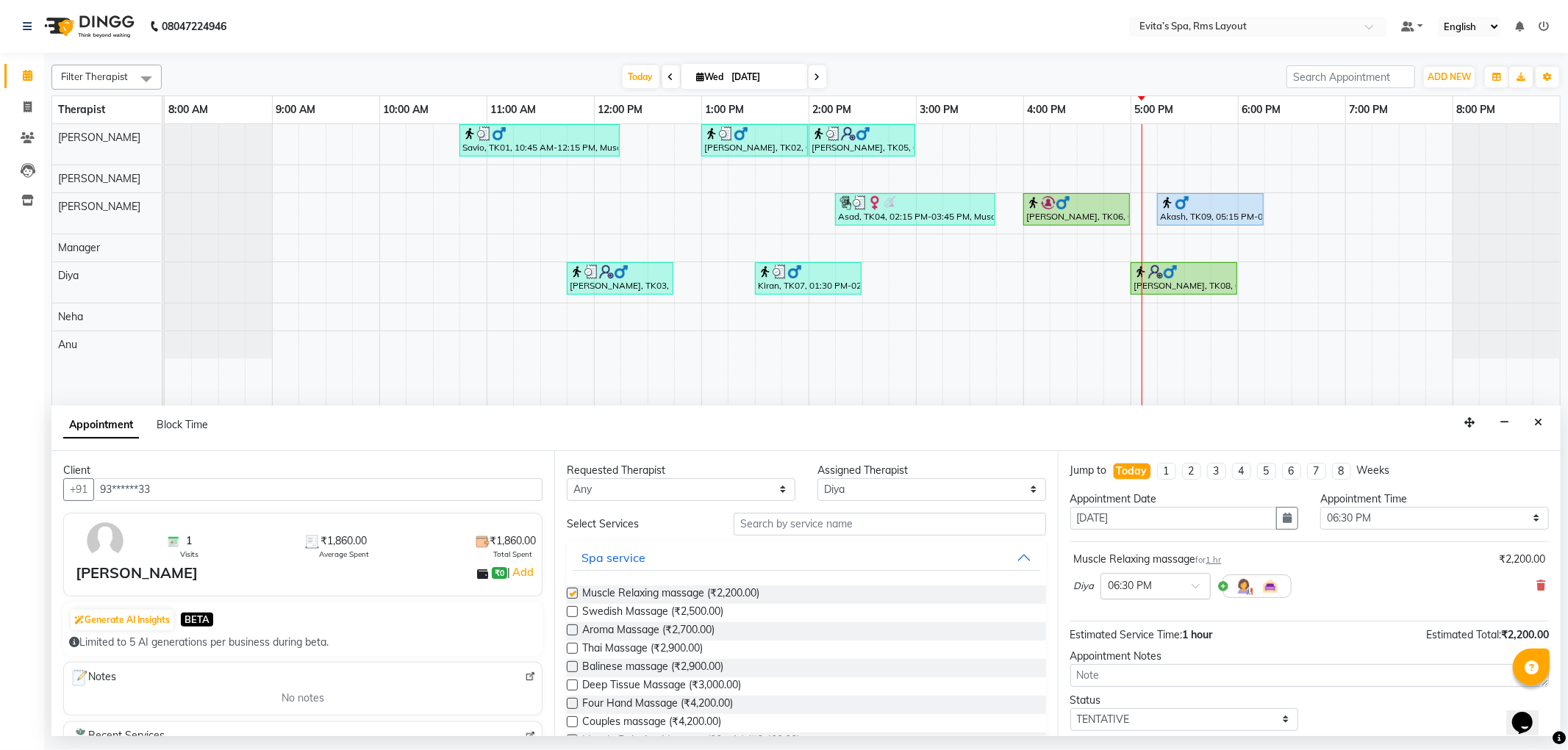
checkbox input "false"
click at [1169, 592] on input "text" at bounding box center [1141, 585] width 65 height 16
click at [1151, 727] on div "06:00 PM" at bounding box center [1155, 722] width 108 height 27
click at [1537, 581] on span at bounding box center [1541, 586] width 9 height 16
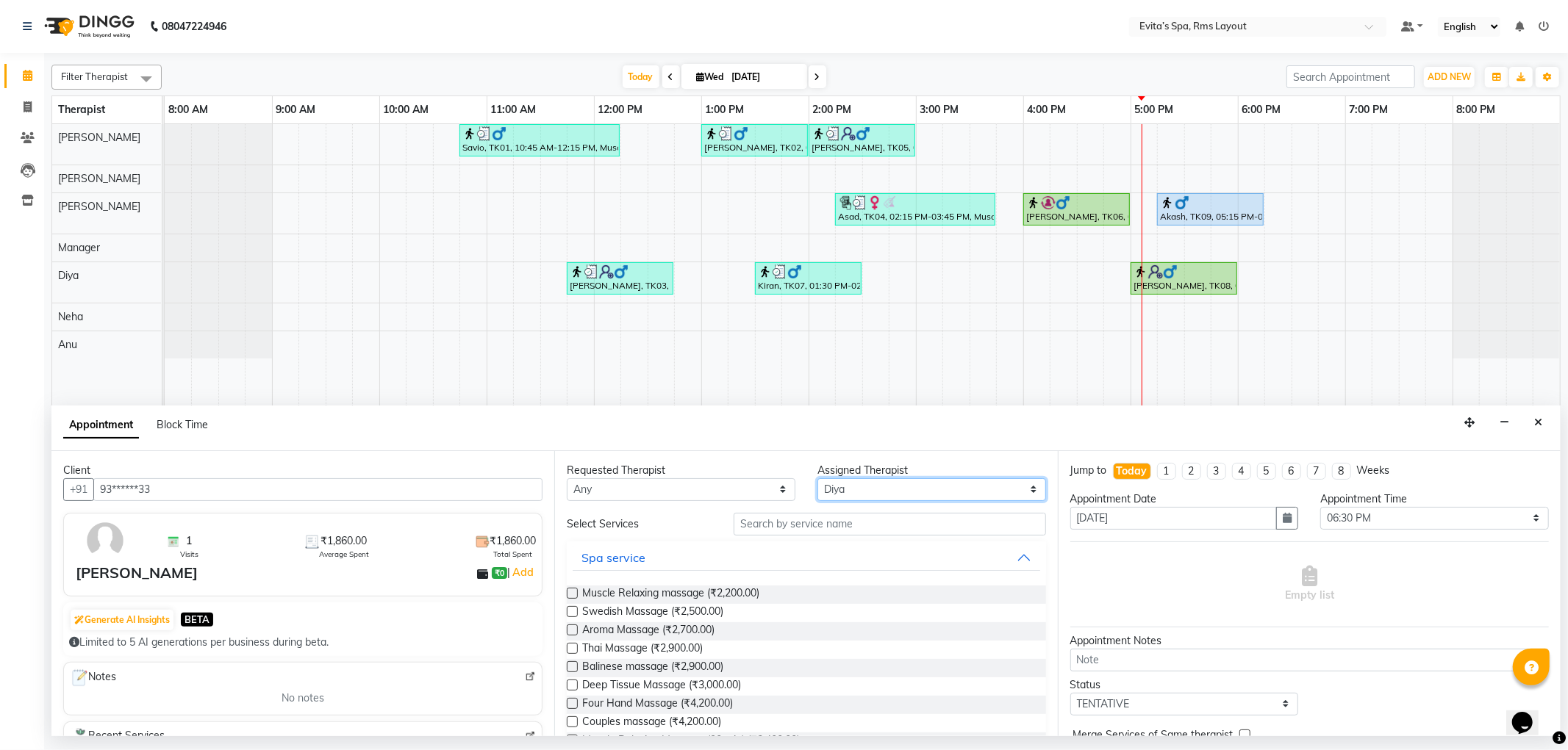
click at [846, 494] on select "Select Anu [PERSON_NAME] Manager [PERSON_NAME] Neha [PERSON_NAME]" at bounding box center [931, 490] width 229 height 23
select select "70221"
click at [818, 479] on select "Select Anu [PERSON_NAME] Manager [PERSON_NAME] Neha [PERSON_NAME]" at bounding box center [931, 490] width 229 height 23
click at [730, 593] on span "Muscle Relaxing massage (₹2,200.00)" at bounding box center [671, 595] width 177 height 19
checkbox input "false"
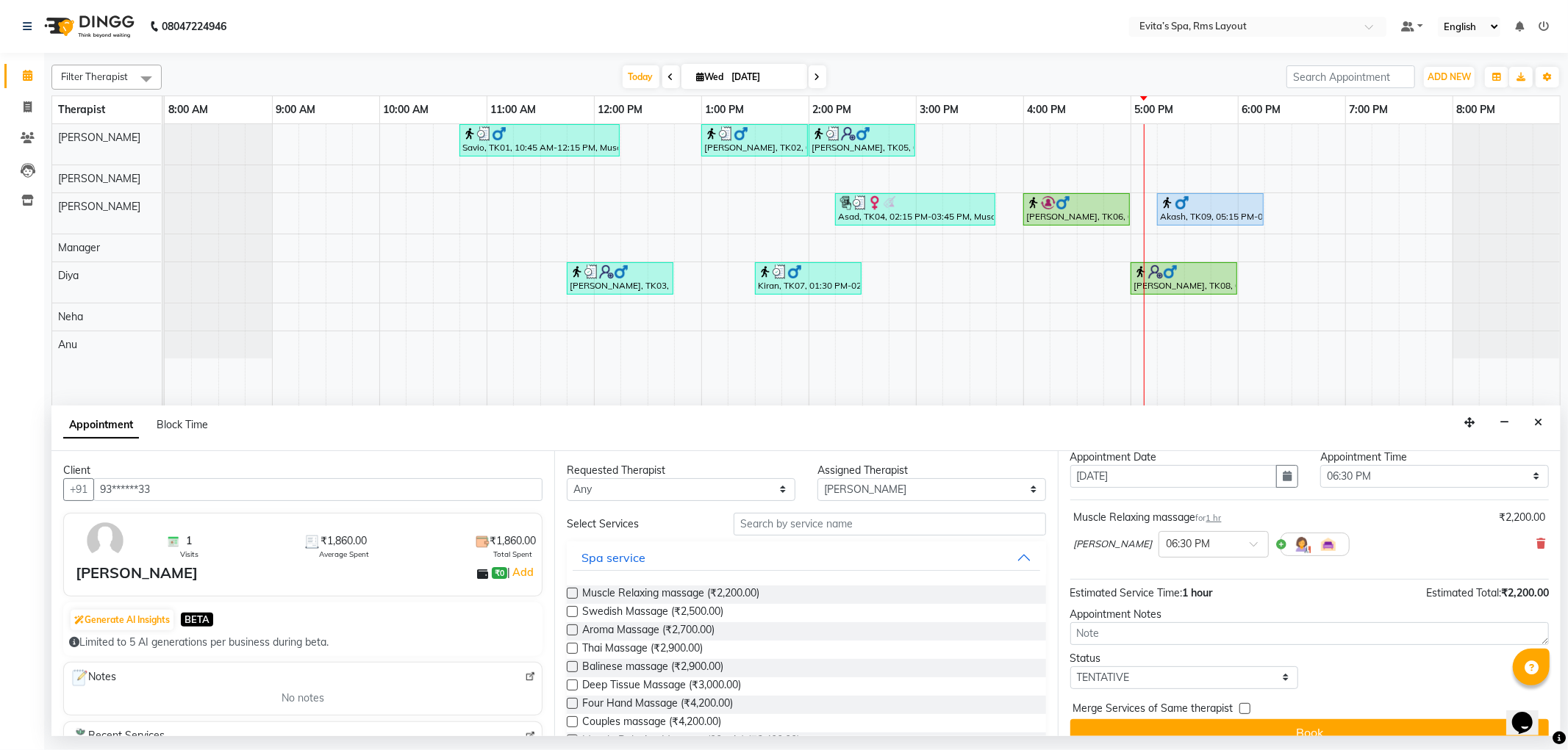
scroll to position [63, 0]
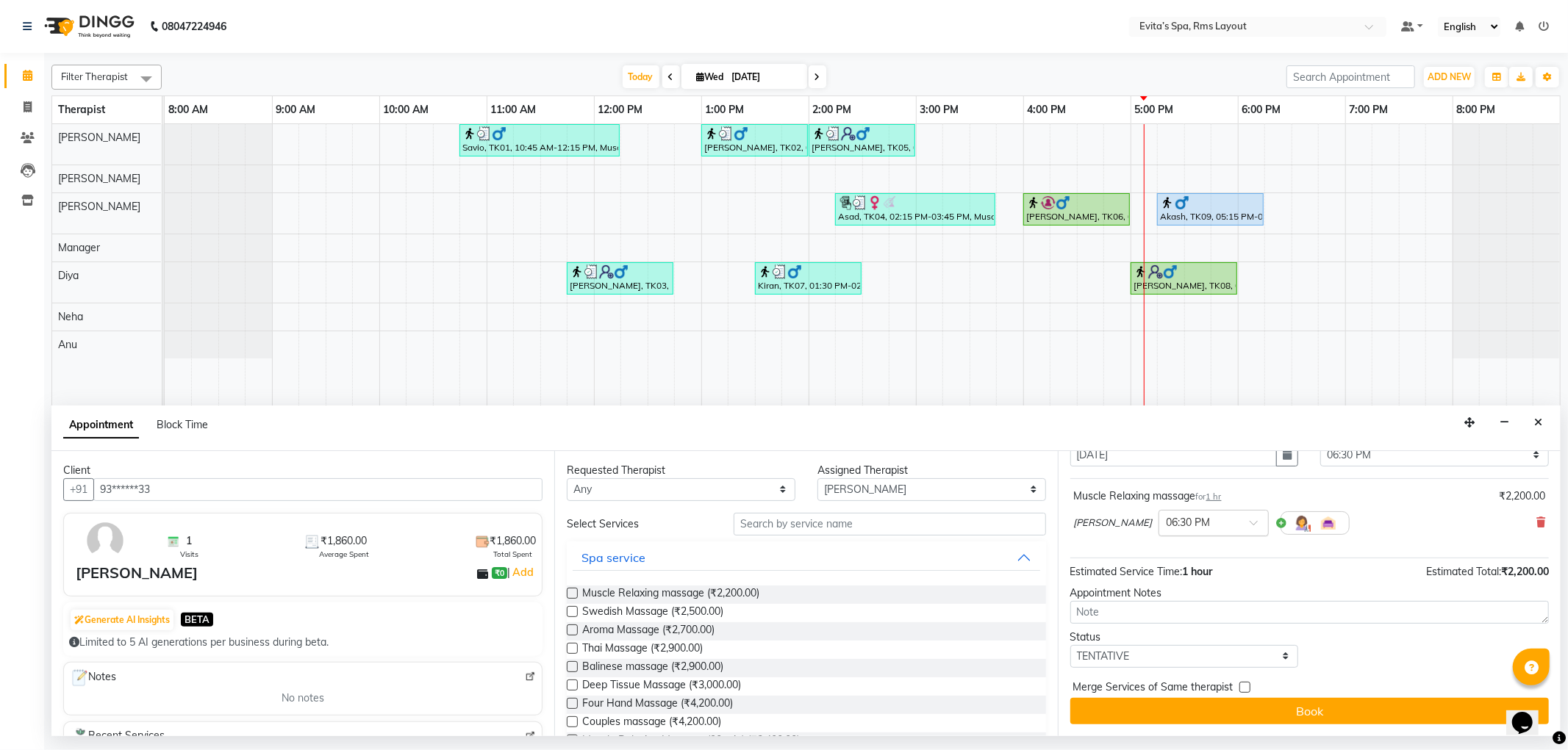
click at [1167, 522] on input "text" at bounding box center [1199, 522] width 65 height 16
click at [1164, 650] on div "06:00 PM" at bounding box center [1213, 658] width 108 height 27
click at [1153, 649] on select "Select TENTATIVE CONFIRM CHECK-IN UPCOMING" at bounding box center [1184, 656] width 229 height 23
select select "confirm booking"
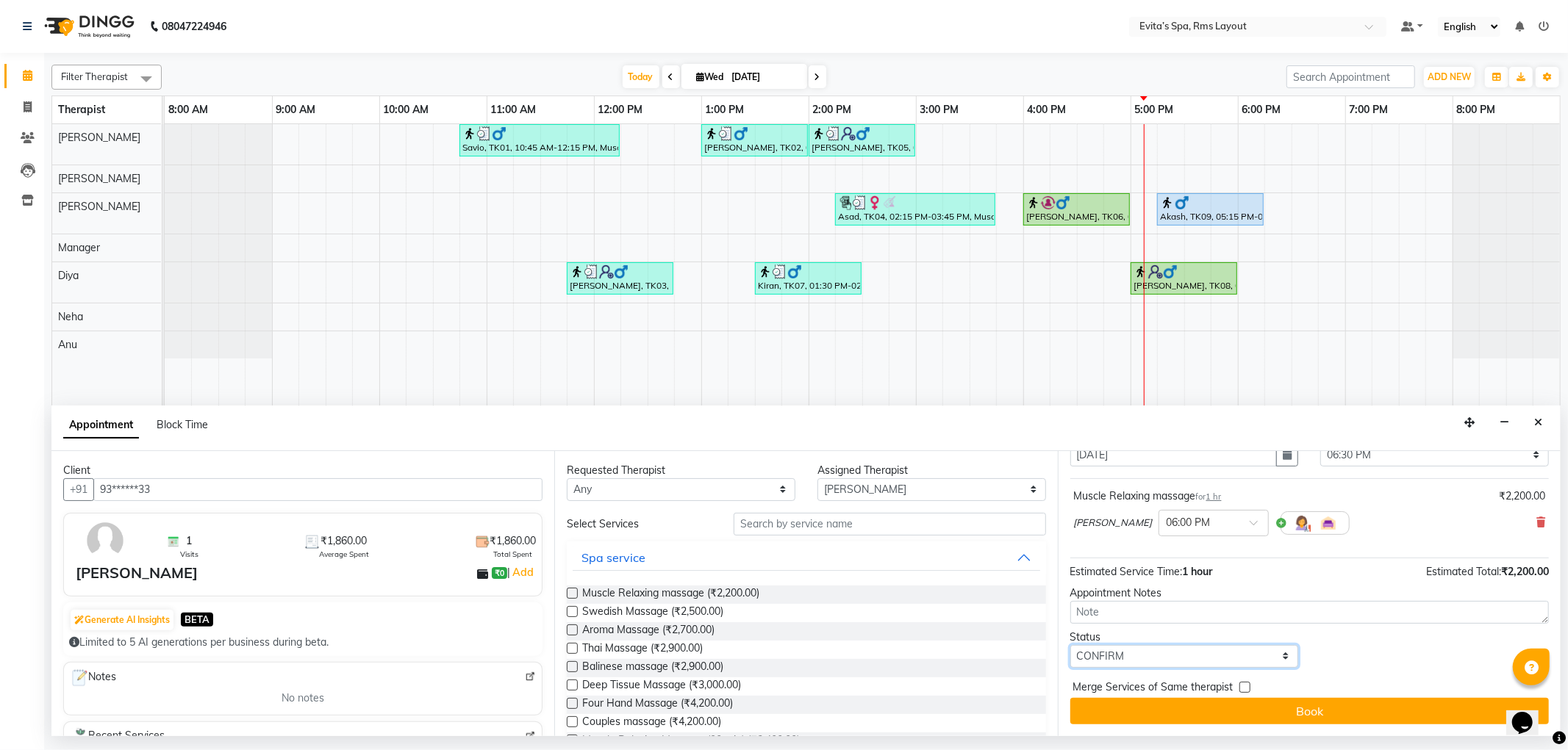
click at [1070, 646] on select "Select TENTATIVE CONFIRM CHECK-IN UPCOMING" at bounding box center [1184, 656] width 229 height 23
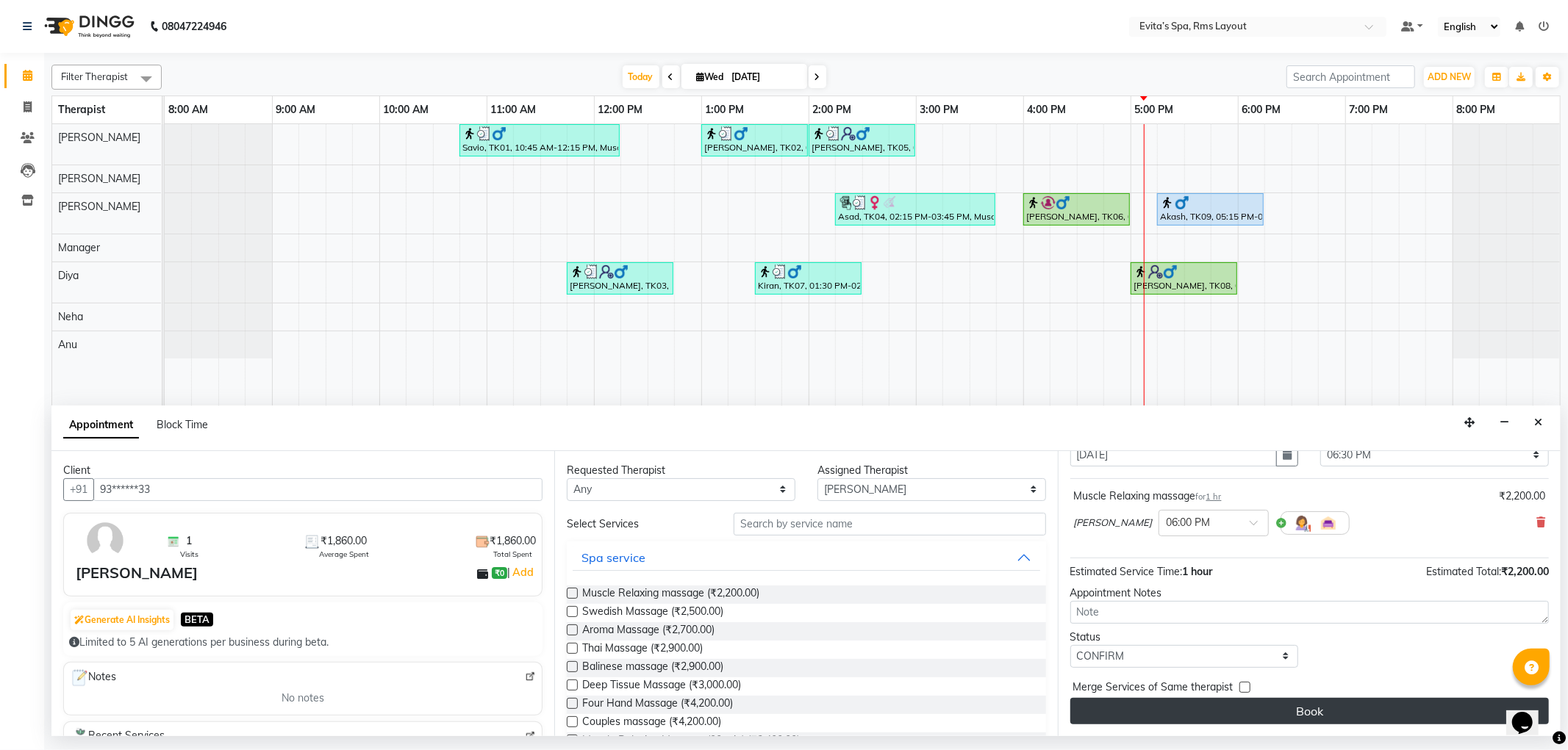
click at [1208, 709] on button "Book" at bounding box center [1310, 711] width 479 height 27
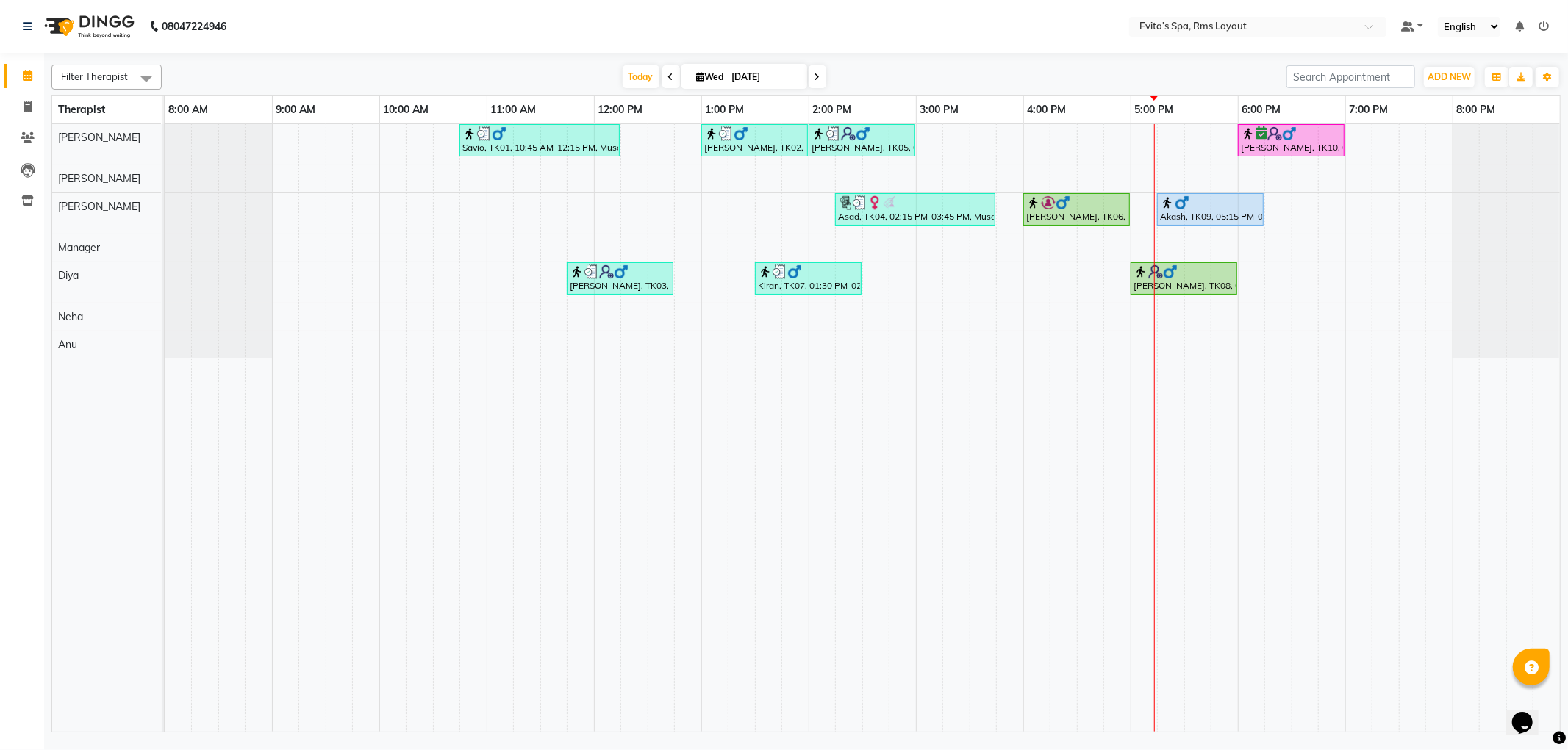
click at [1255, 285] on div "Savio, TK01, 10:45 AM-12:15 PM, Muscle Relaxing massage [PERSON_NAME], TK02, 01…" at bounding box center [862, 427] width 1396 height 607
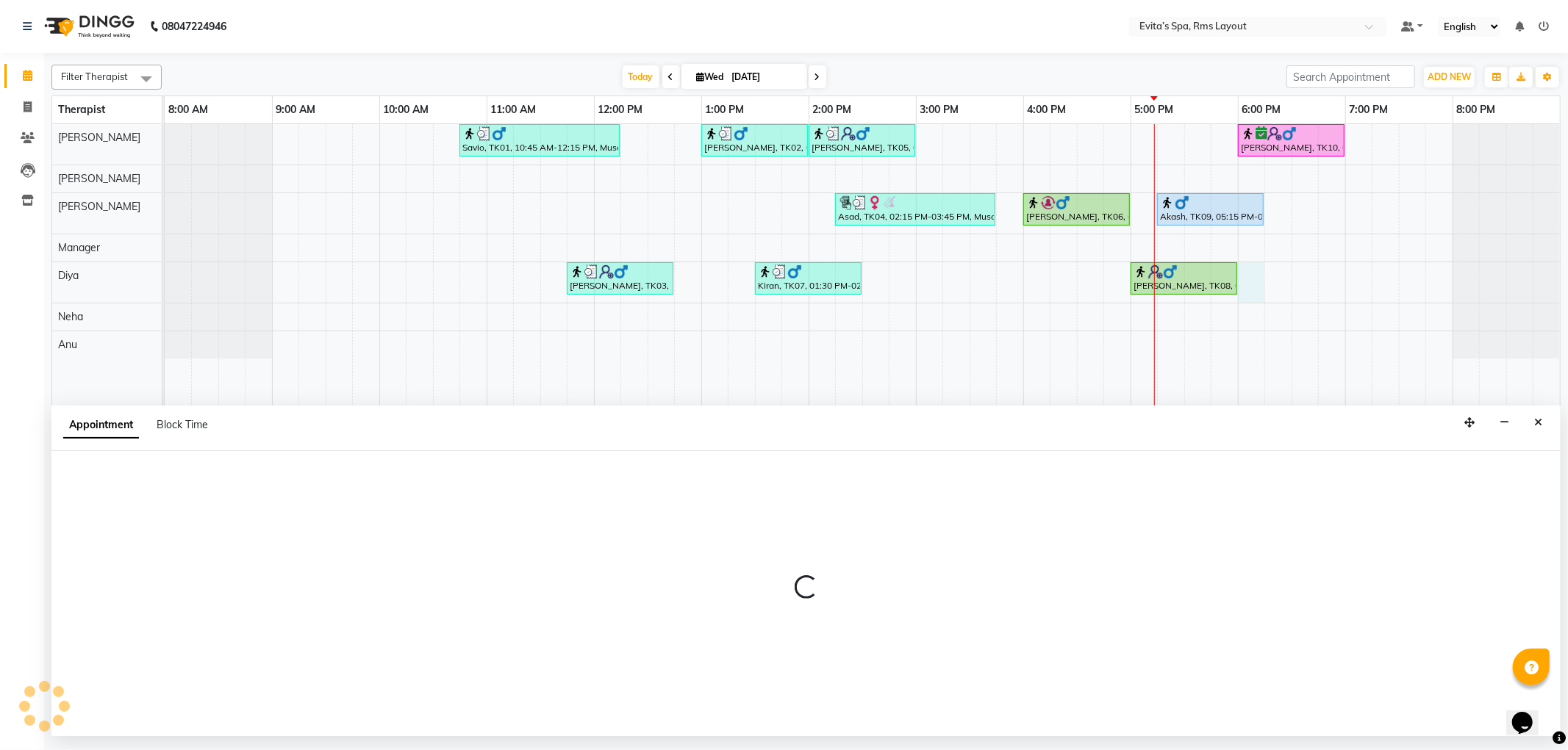
select select "81022"
select select "tentative"
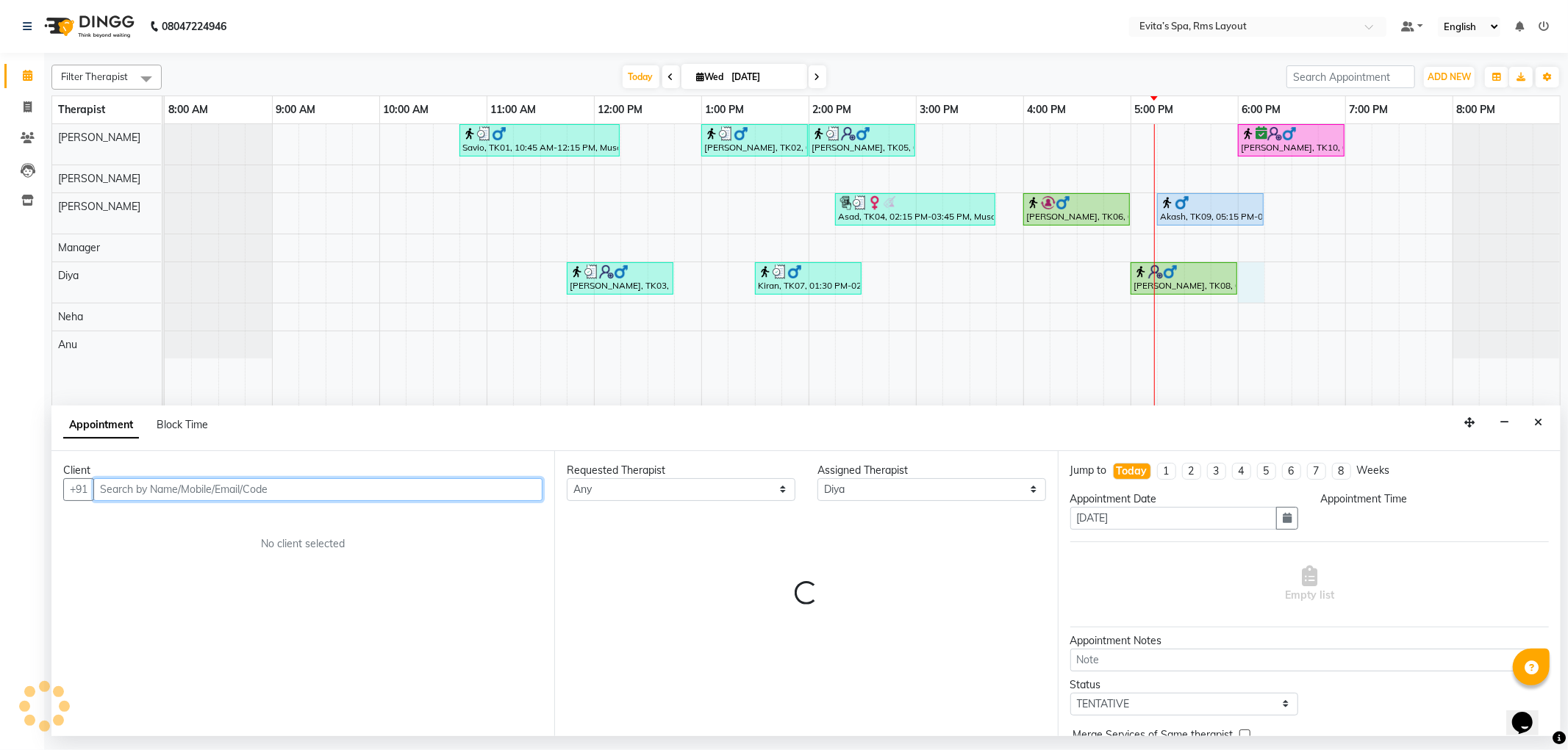
select select "1080"
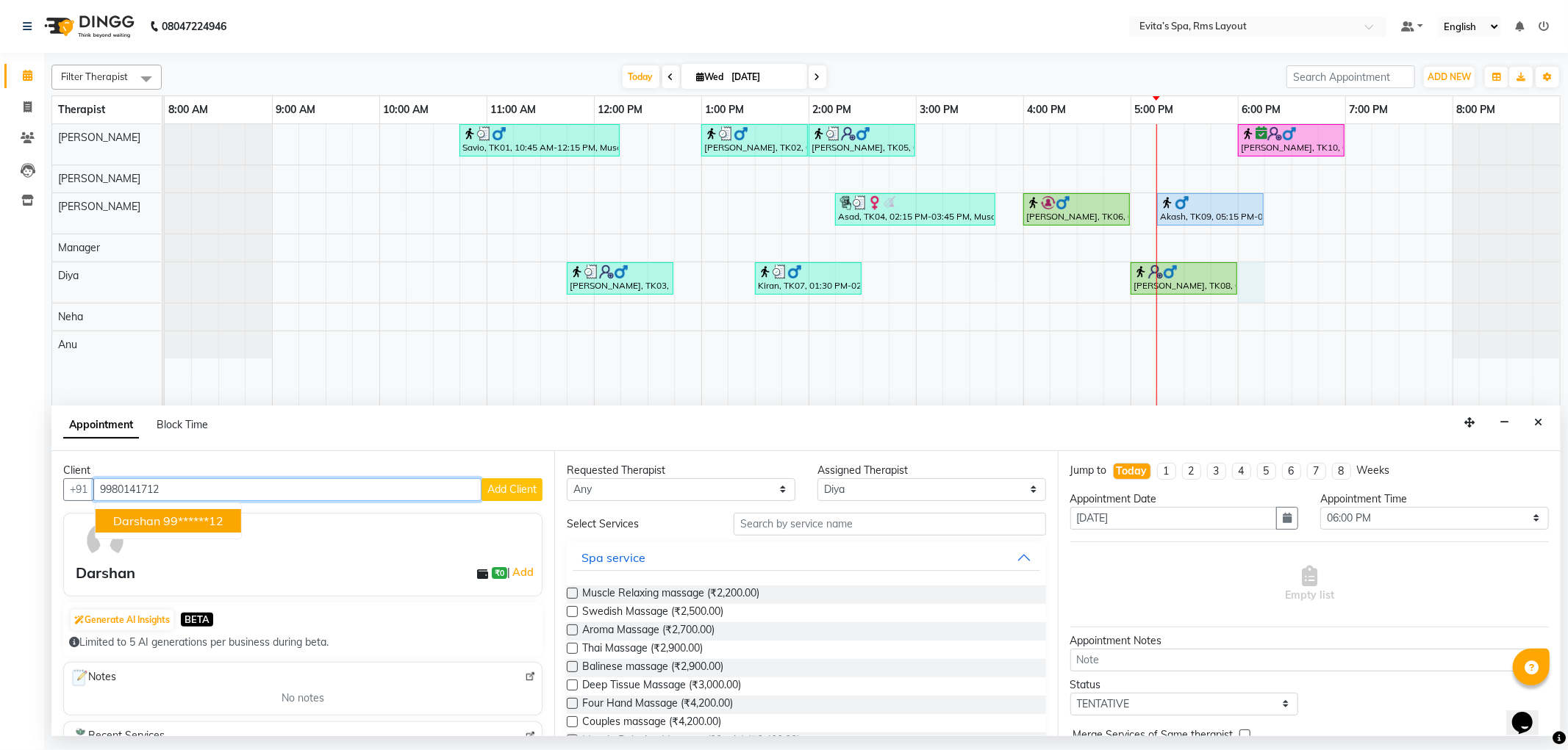
click at [184, 526] on ngb-highlight "99******12" at bounding box center [193, 521] width 60 height 15
type input "99******12"
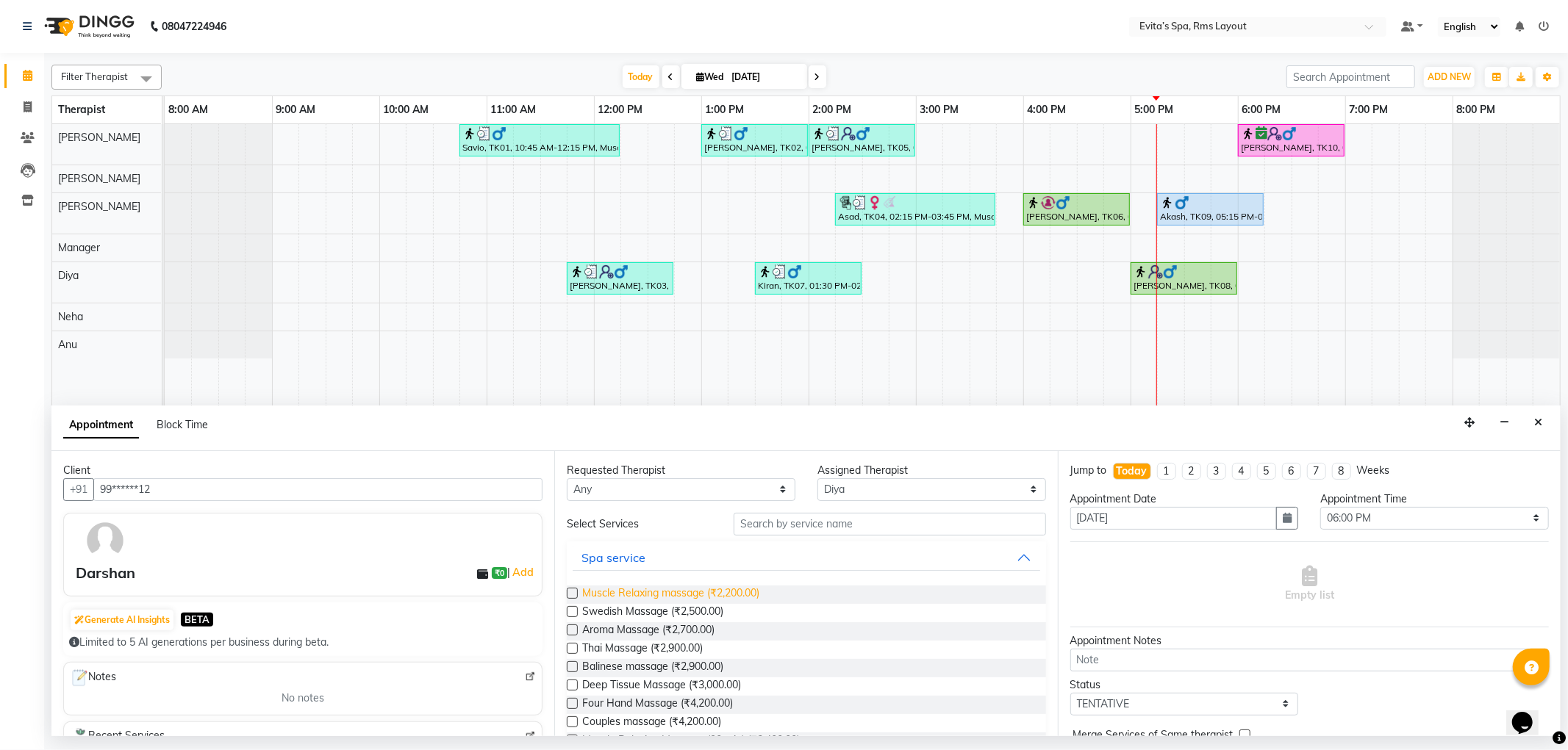
click at [719, 596] on span "Muscle Relaxing massage (₹2,200.00)" at bounding box center [671, 595] width 177 height 19
checkbox input "false"
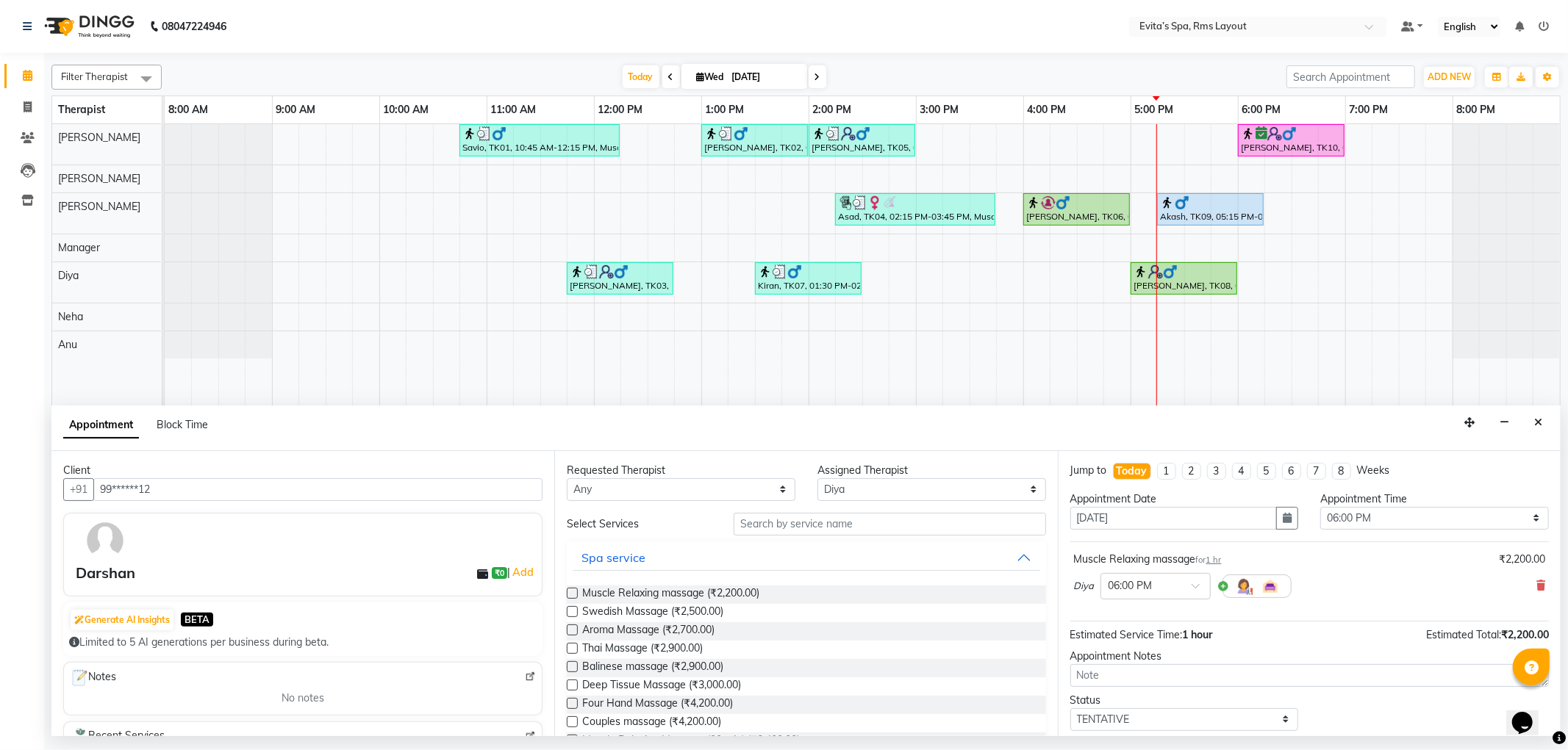
scroll to position [63, 0]
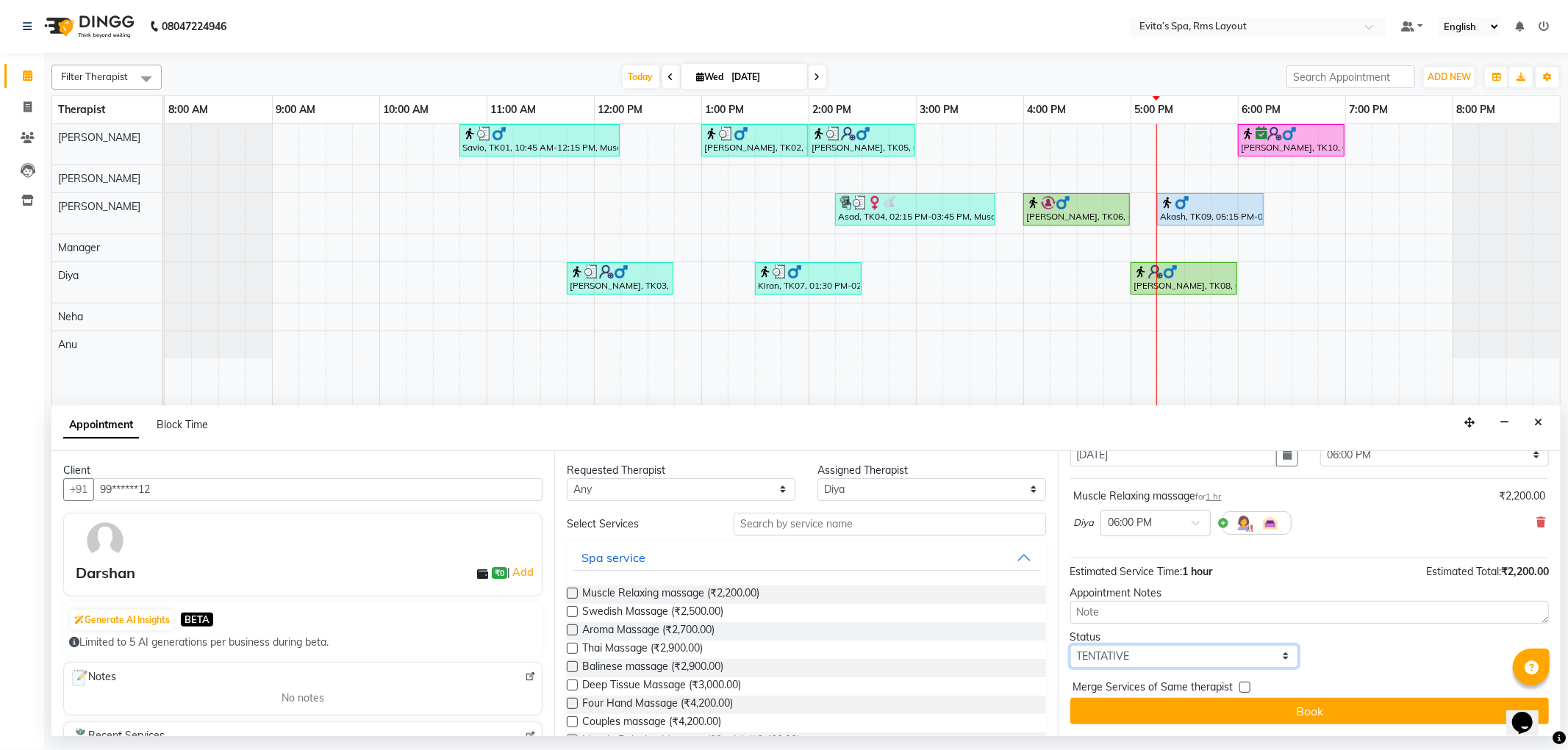
click at [1129, 664] on select "Select TENTATIVE CONFIRM CHECK-IN UPCOMING" at bounding box center [1184, 656] width 229 height 23
select select "confirm booking"
click at [1070, 646] on select "Select TENTATIVE CONFIRM CHECK-IN UPCOMING" at bounding box center [1184, 656] width 229 height 23
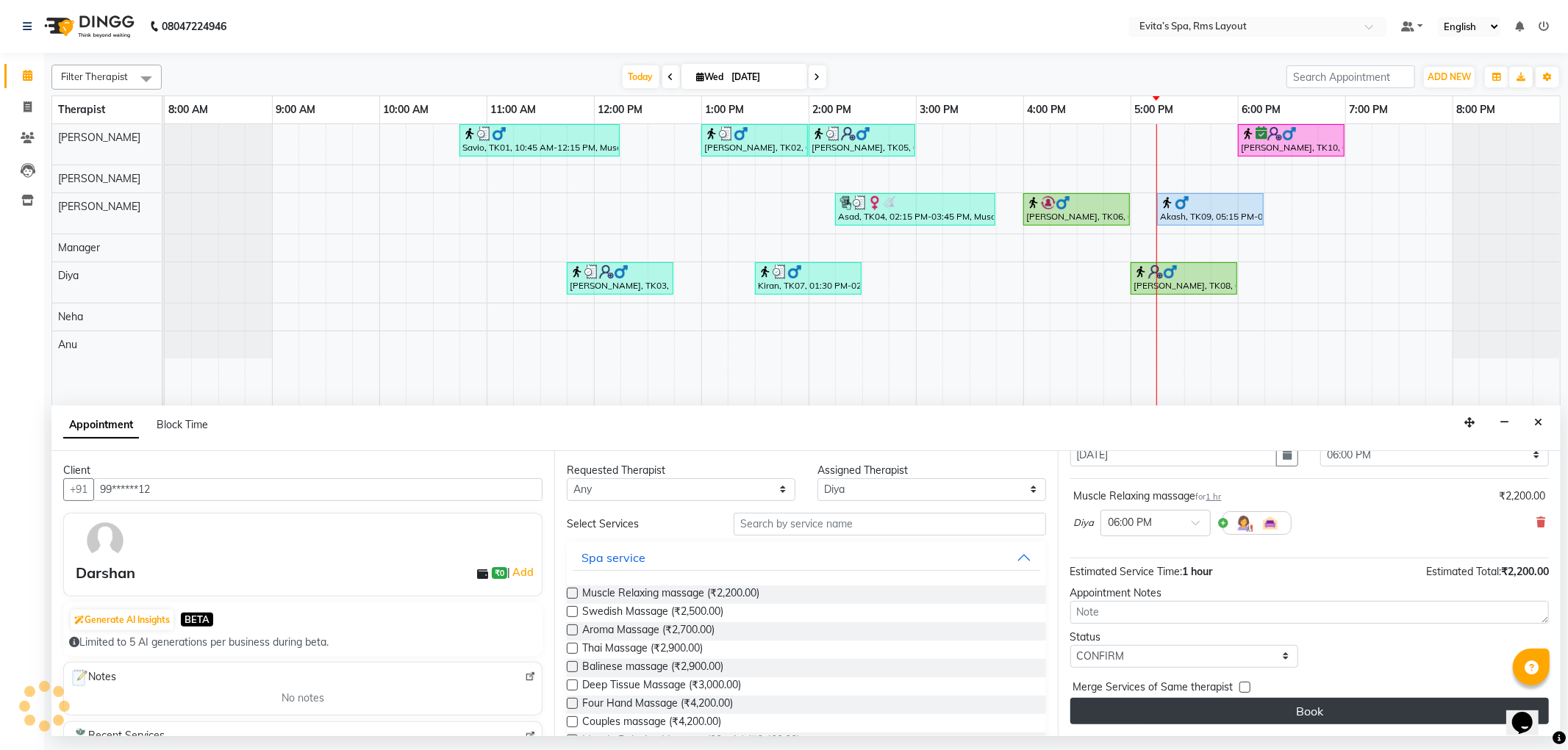
click at [1198, 713] on button "Book" at bounding box center [1310, 711] width 479 height 27
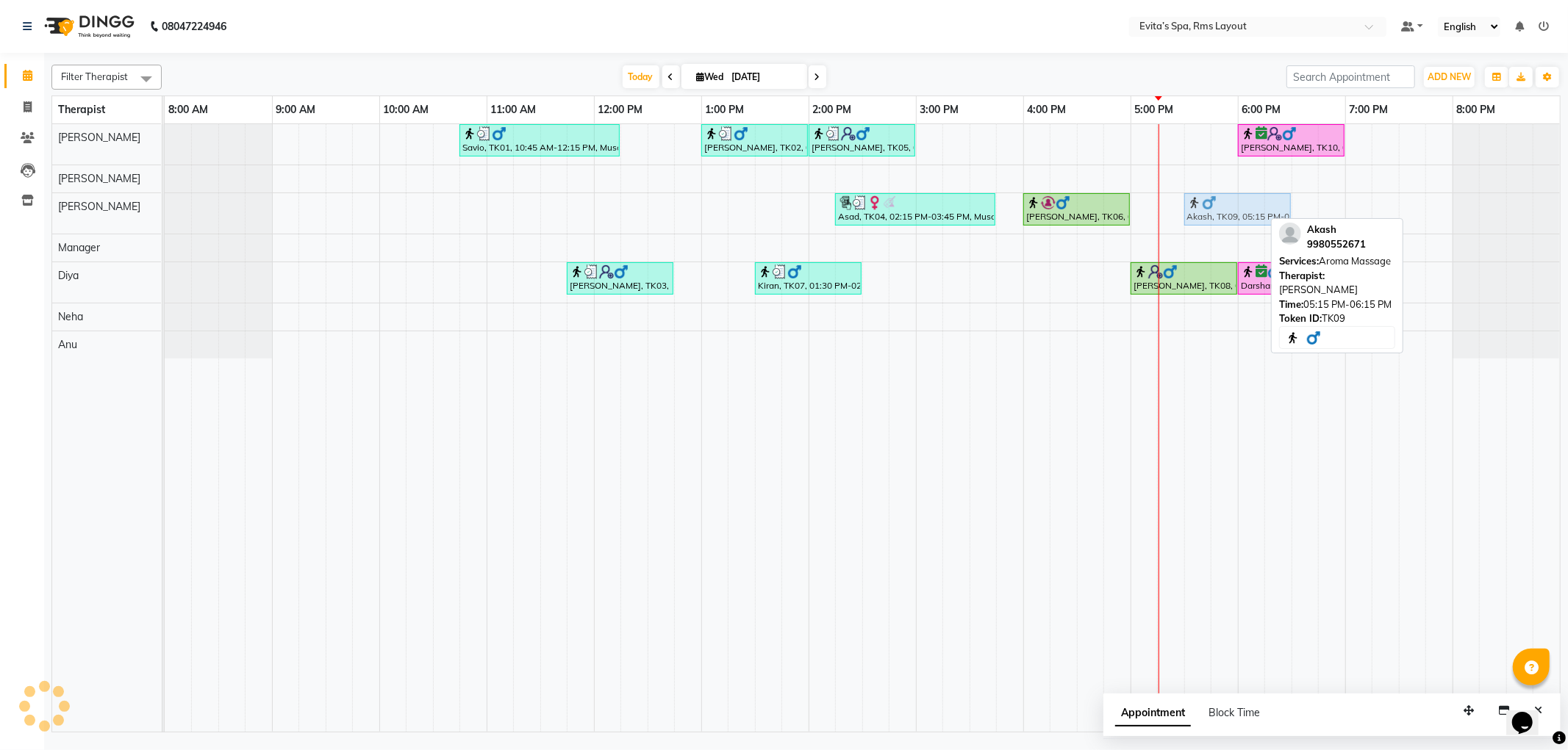
drag, startPoint x: 1207, startPoint y: 223, endPoint x: 1236, endPoint y: 221, distance: 29.1
click at [165, 221] on div "Asad, TK04, 02:15 PM-03:45 PM, Muscle Relaxing Massage (90 min) Girish, TK06, 0…" at bounding box center [165, 214] width 0 height 41
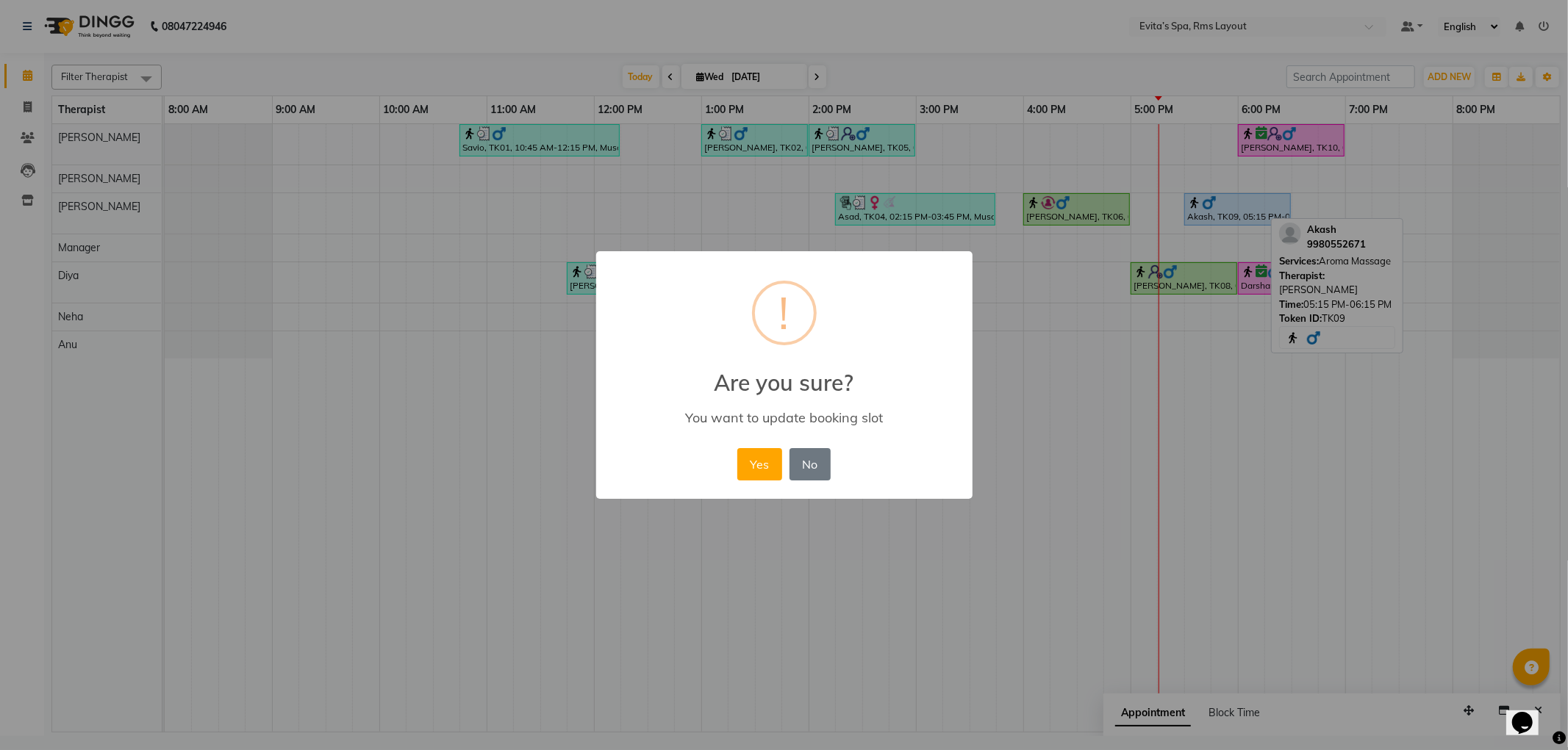
click at [756, 461] on button "Yes" at bounding box center [759, 464] width 44 height 32
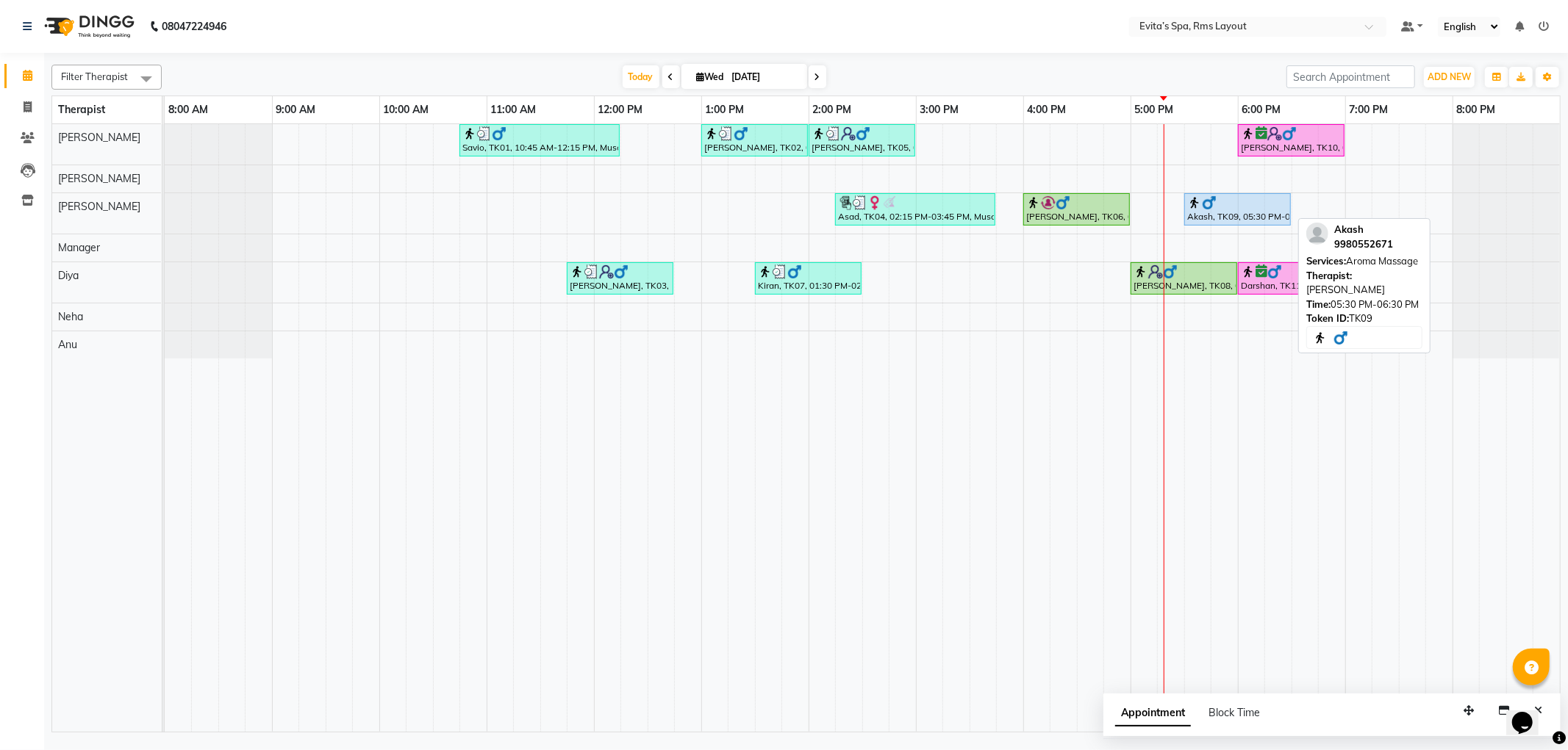
click at [1266, 214] on div "Akash, TK09, 05:30 PM-06:30 PM, Aroma Massage" at bounding box center [1237, 210] width 104 height 28
click at [1236, 207] on div at bounding box center [1237, 203] width 101 height 15
select select "5"
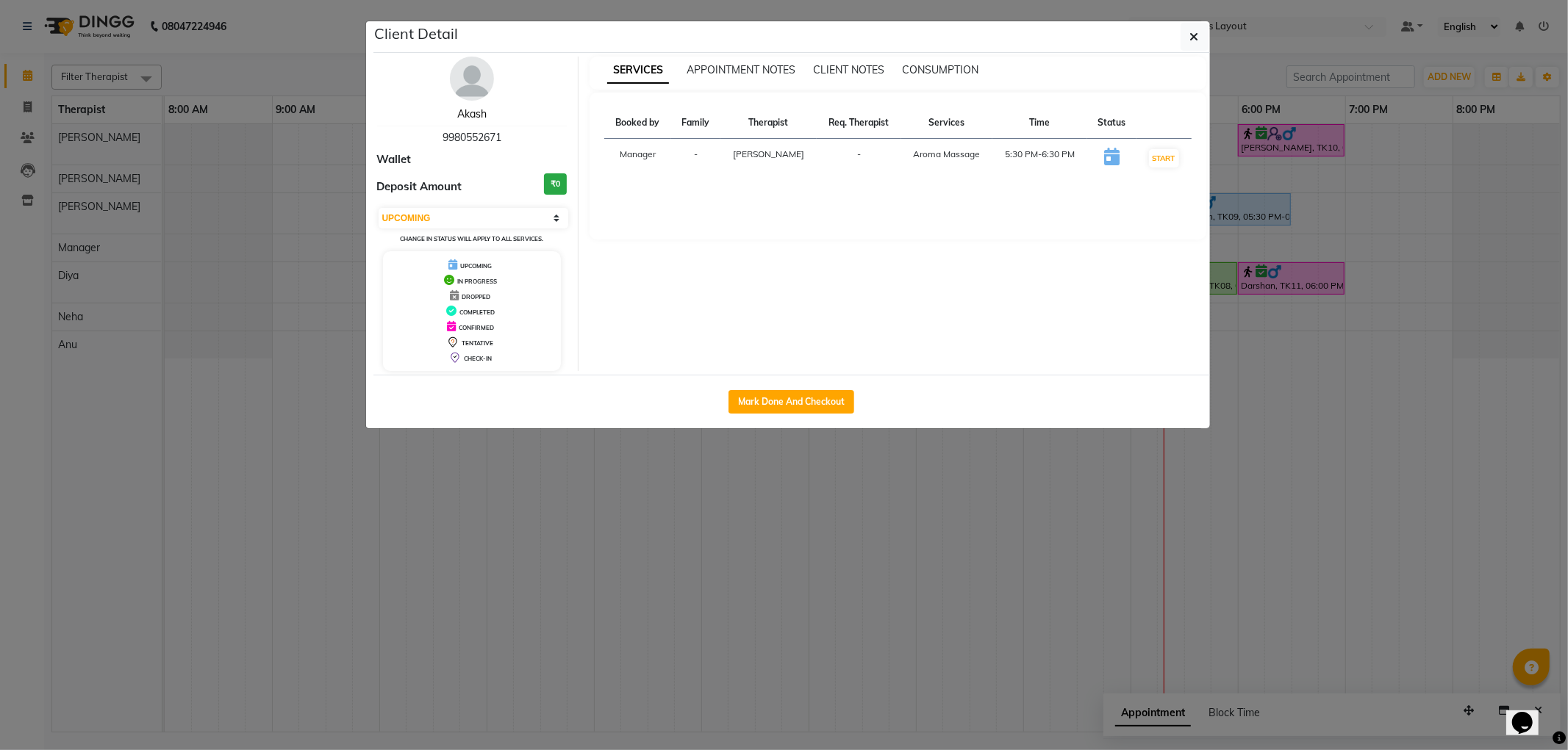
click at [459, 115] on link "Akash" at bounding box center [472, 114] width 30 height 13
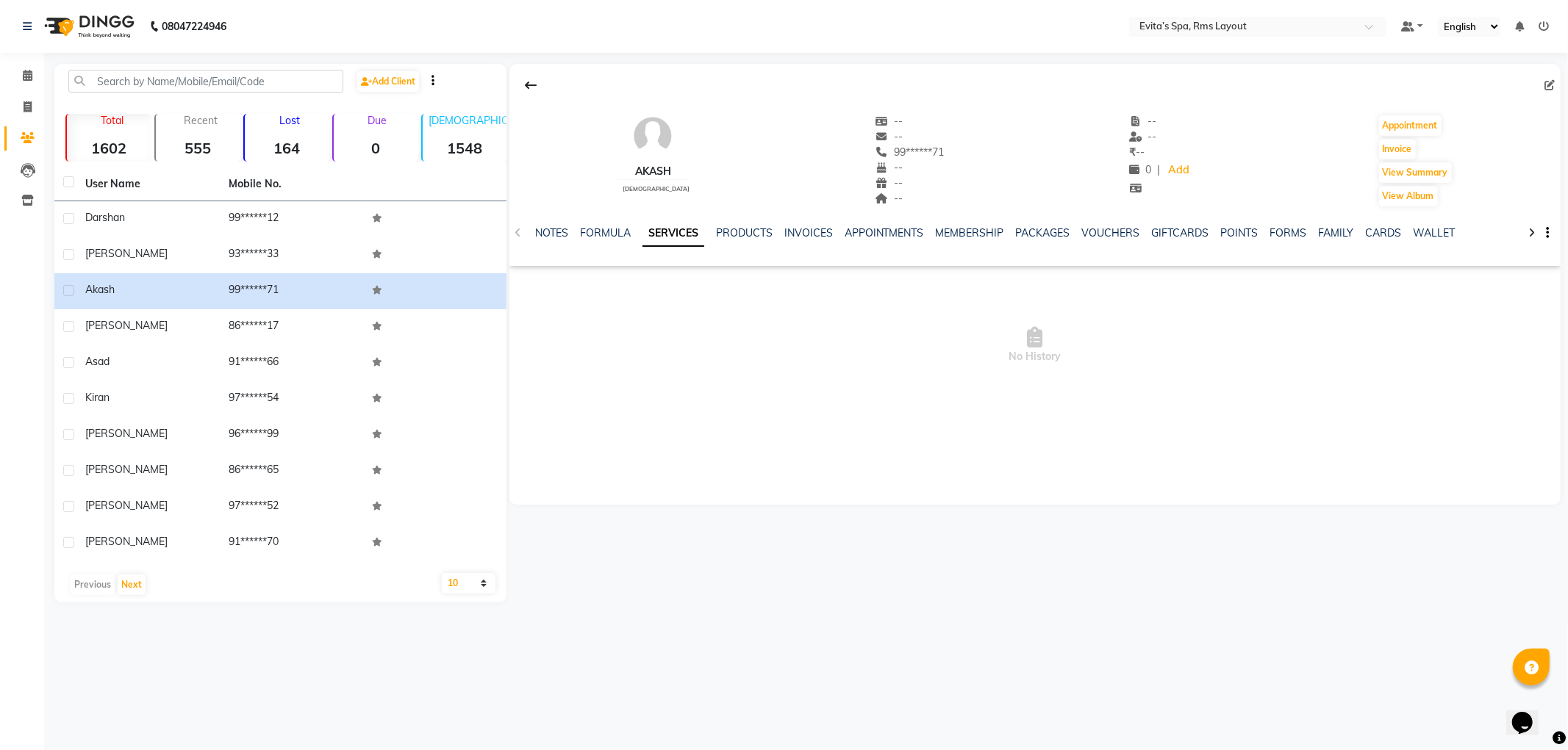
click at [98, 34] on img at bounding box center [87, 27] width 101 height 41
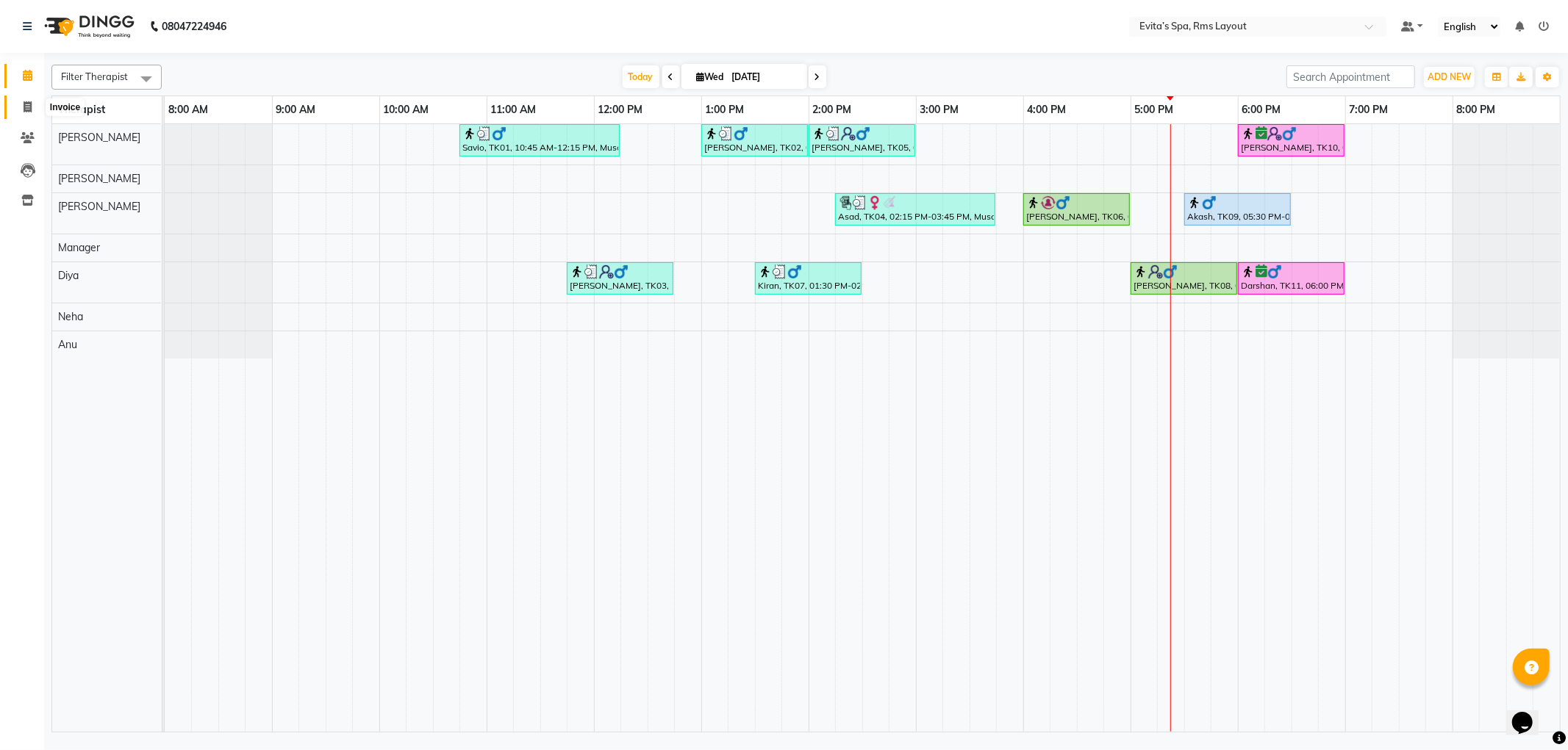
click at [24, 106] on icon at bounding box center [27, 107] width 8 height 11
select select "service"
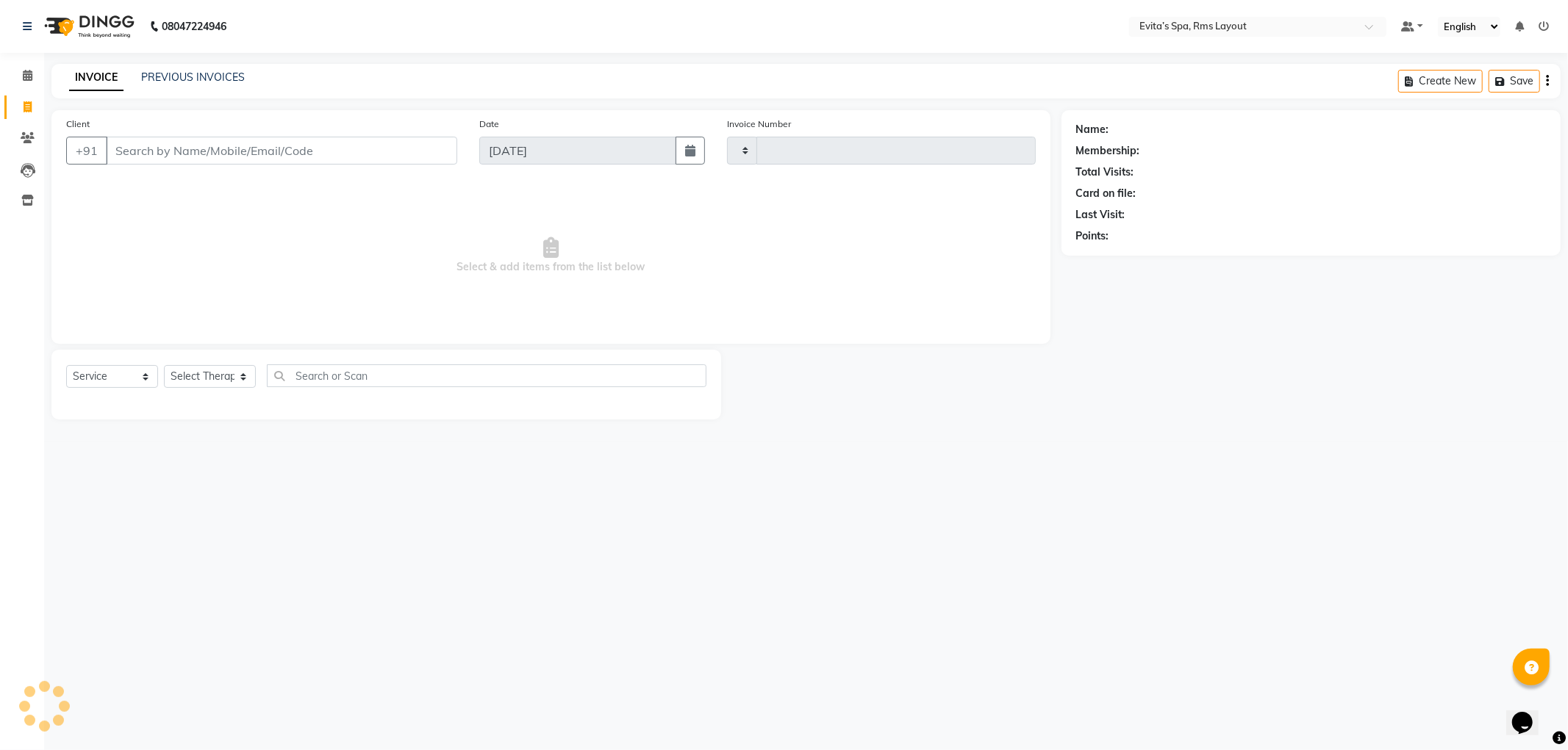
type input "1564"
select select "7850"
click at [183, 66] on div "INVOICE PREVIOUS INVOICES Create New Save" at bounding box center [806, 81] width 1509 height 34
click at [182, 76] on link "PREVIOUS INVOICES" at bounding box center [193, 76] width 104 height 13
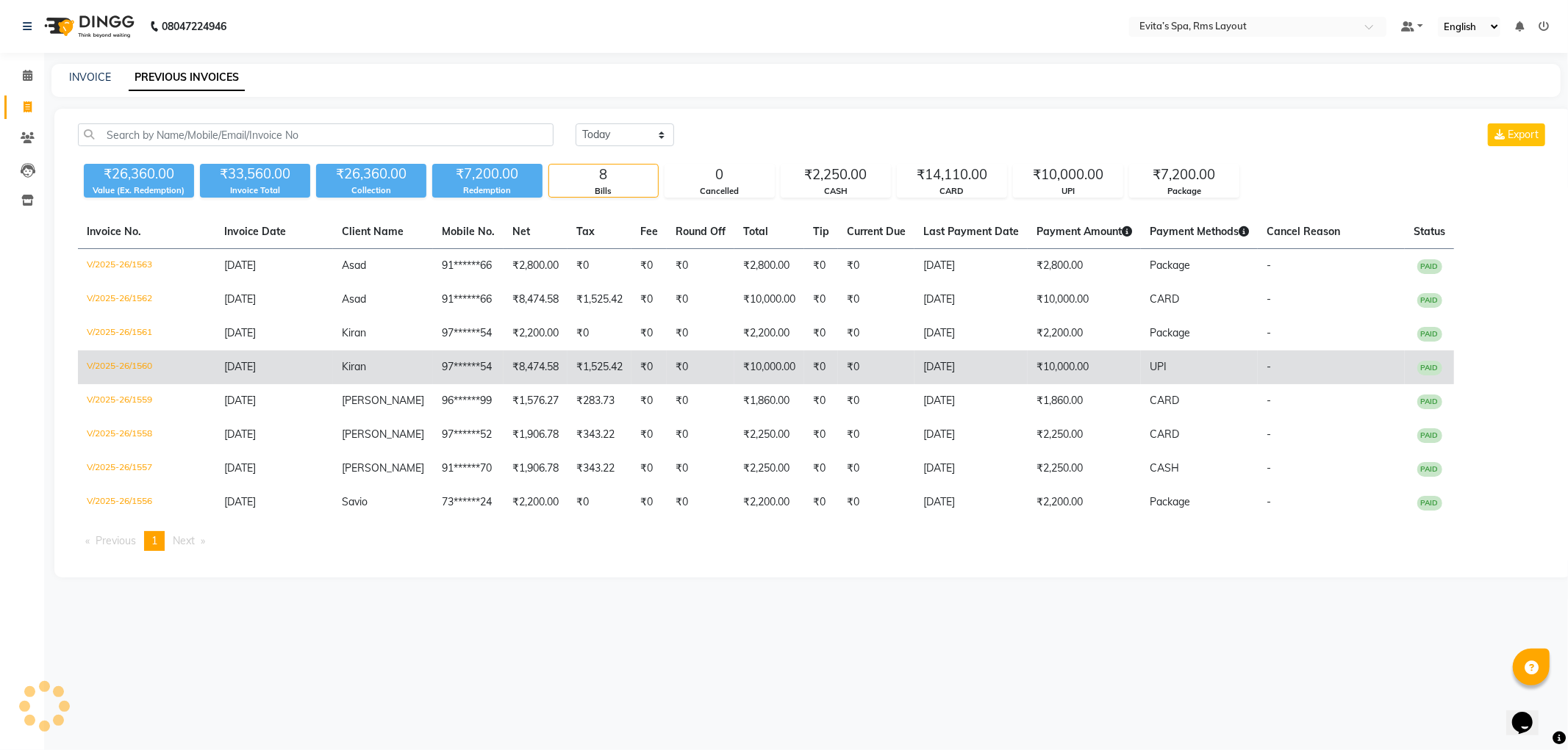
click at [1048, 370] on td "₹10,000.00" at bounding box center [1084, 367] width 113 height 34
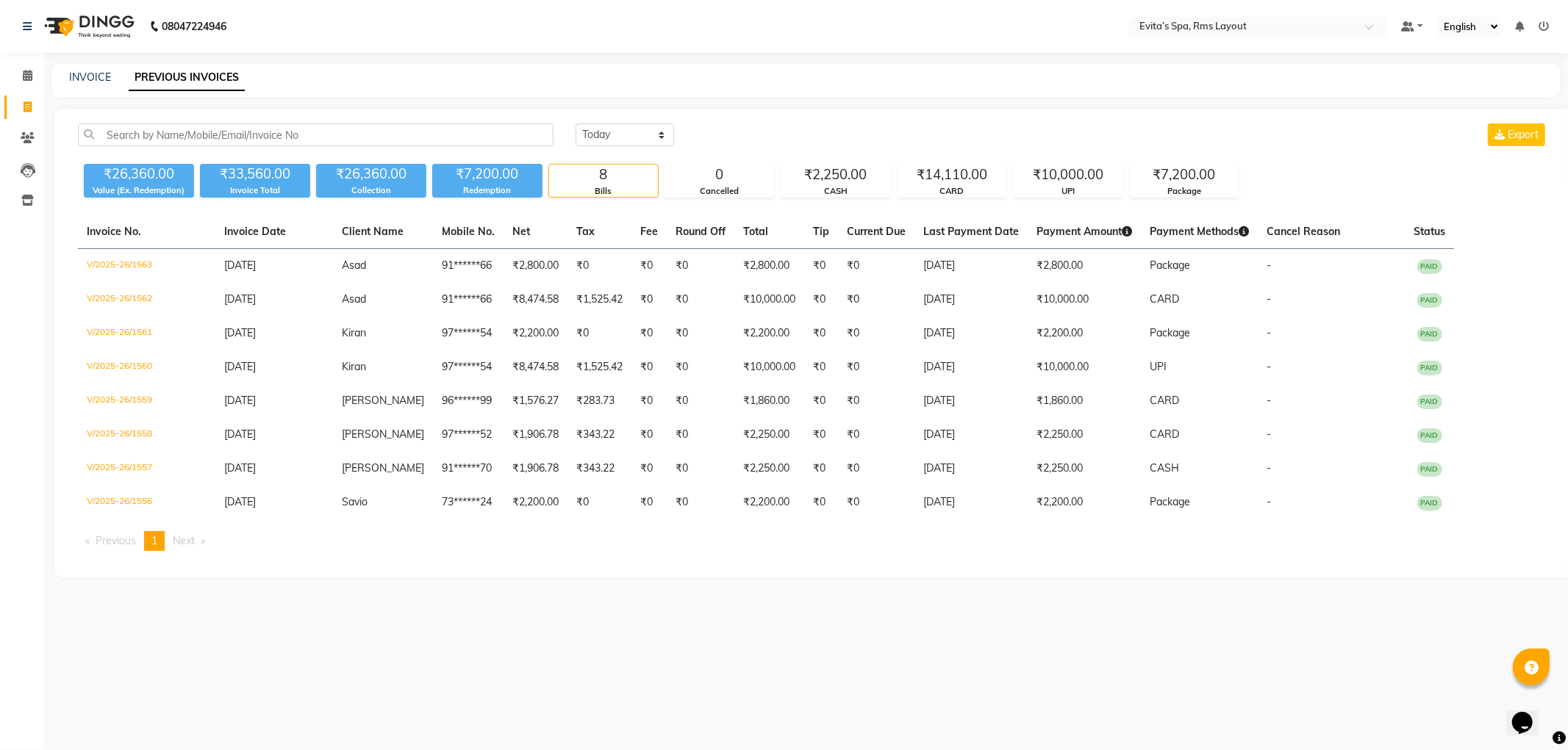
click at [110, 38] on img at bounding box center [87, 27] width 101 height 41
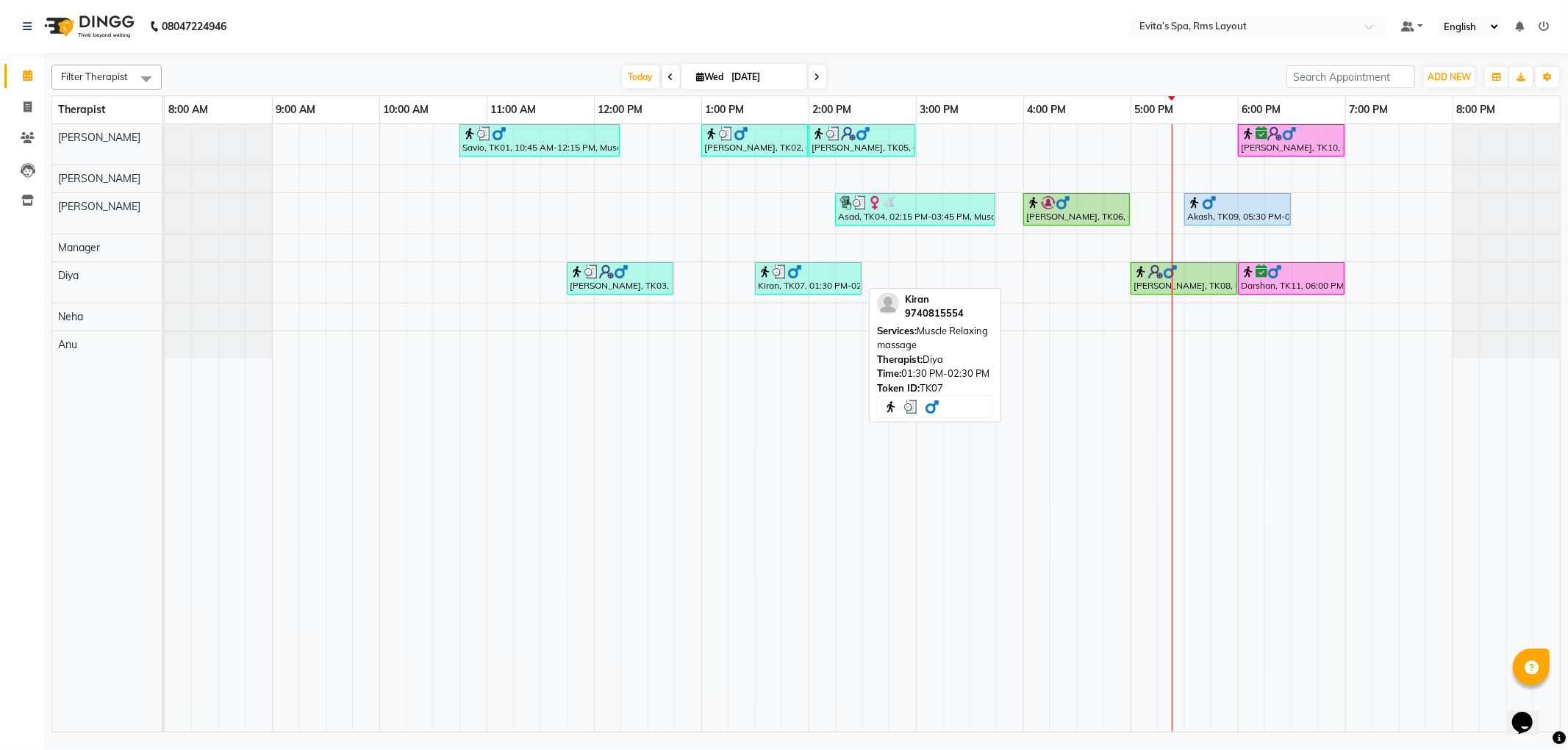
click at [796, 288] on div "Kiran, TK07, 01:30 PM-02:30 PM, Muscle Relaxing massage" at bounding box center [808, 278] width 104 height 28
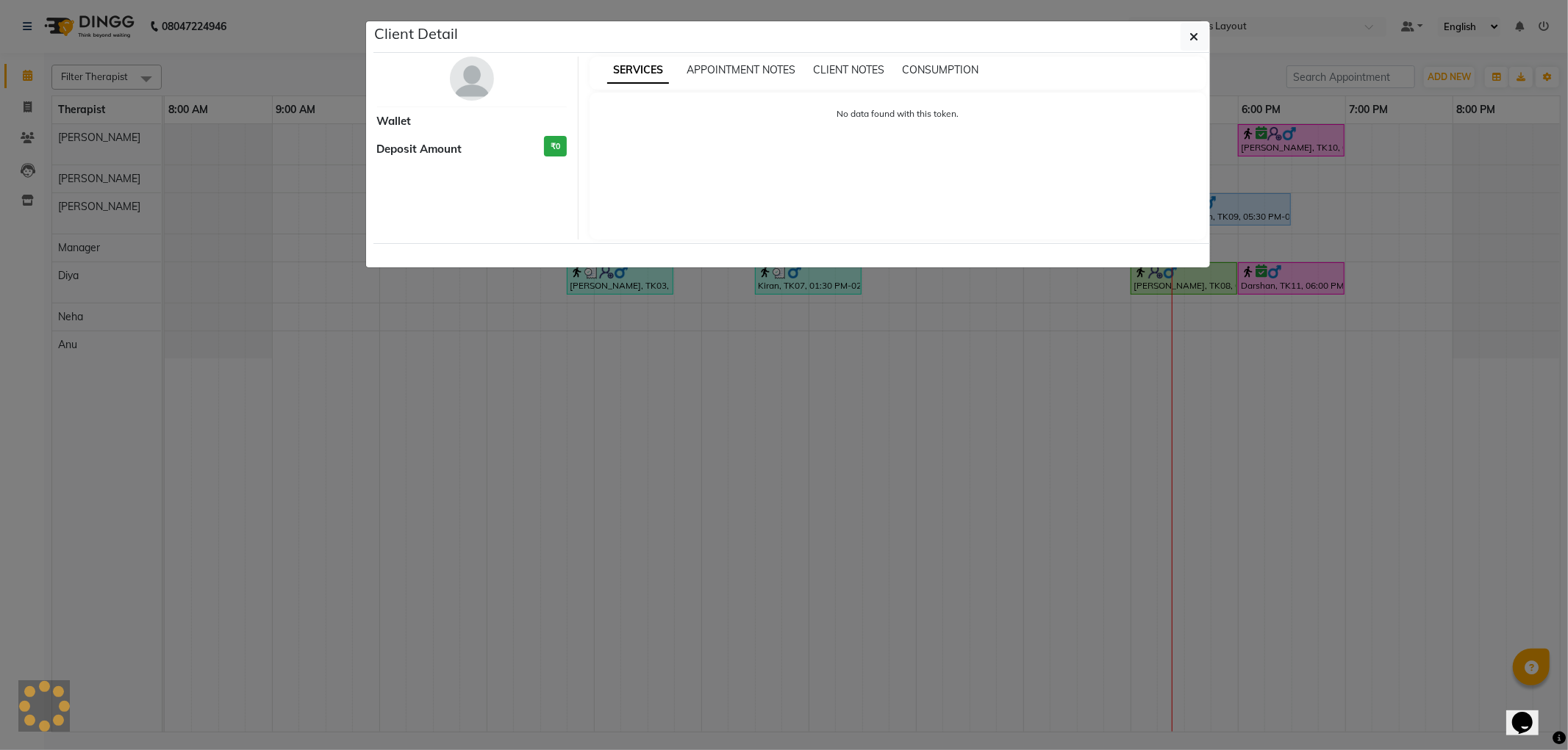
select select "3"
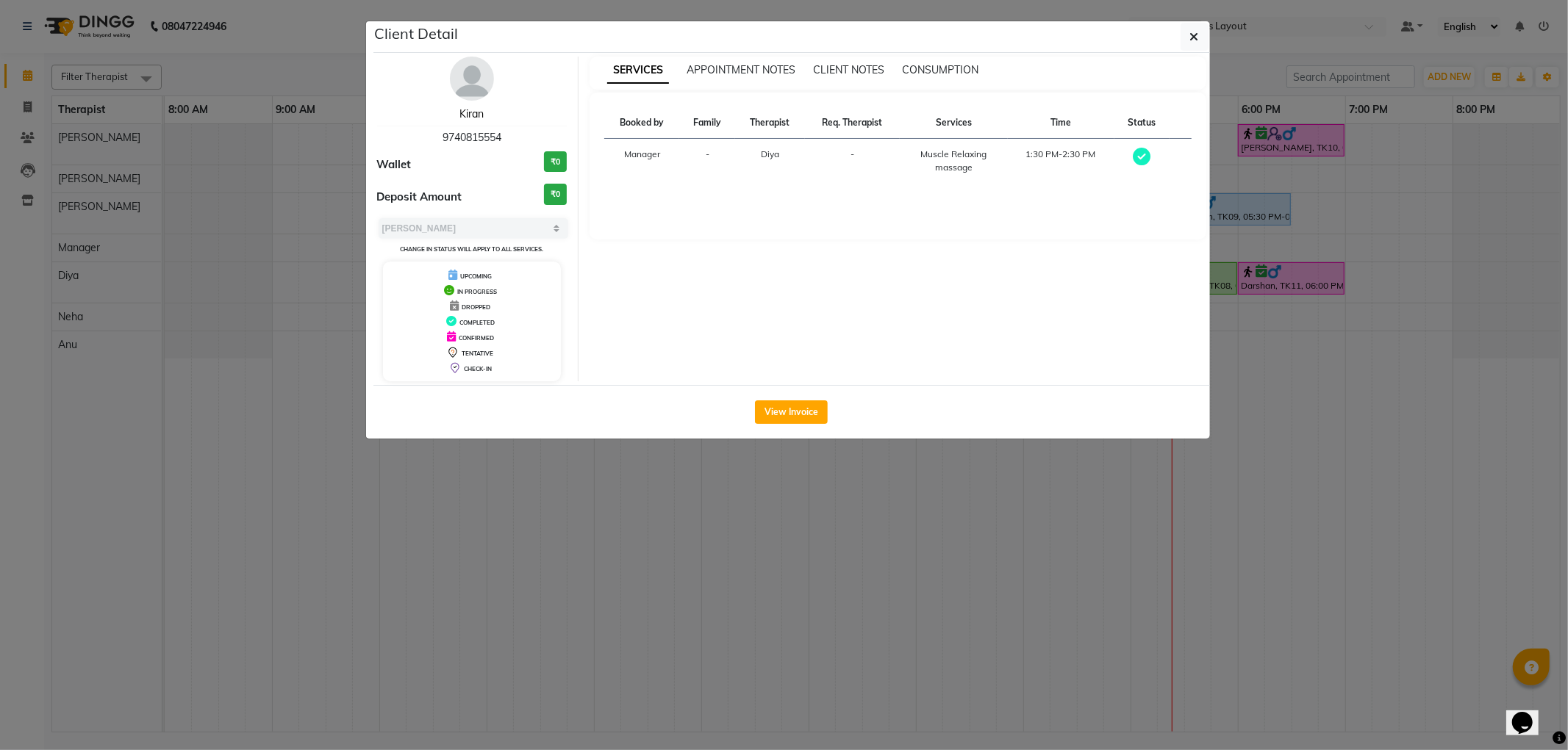
click at [477, 116] on link "Kiran" at bounding box center [471, 114] width 24 height 13
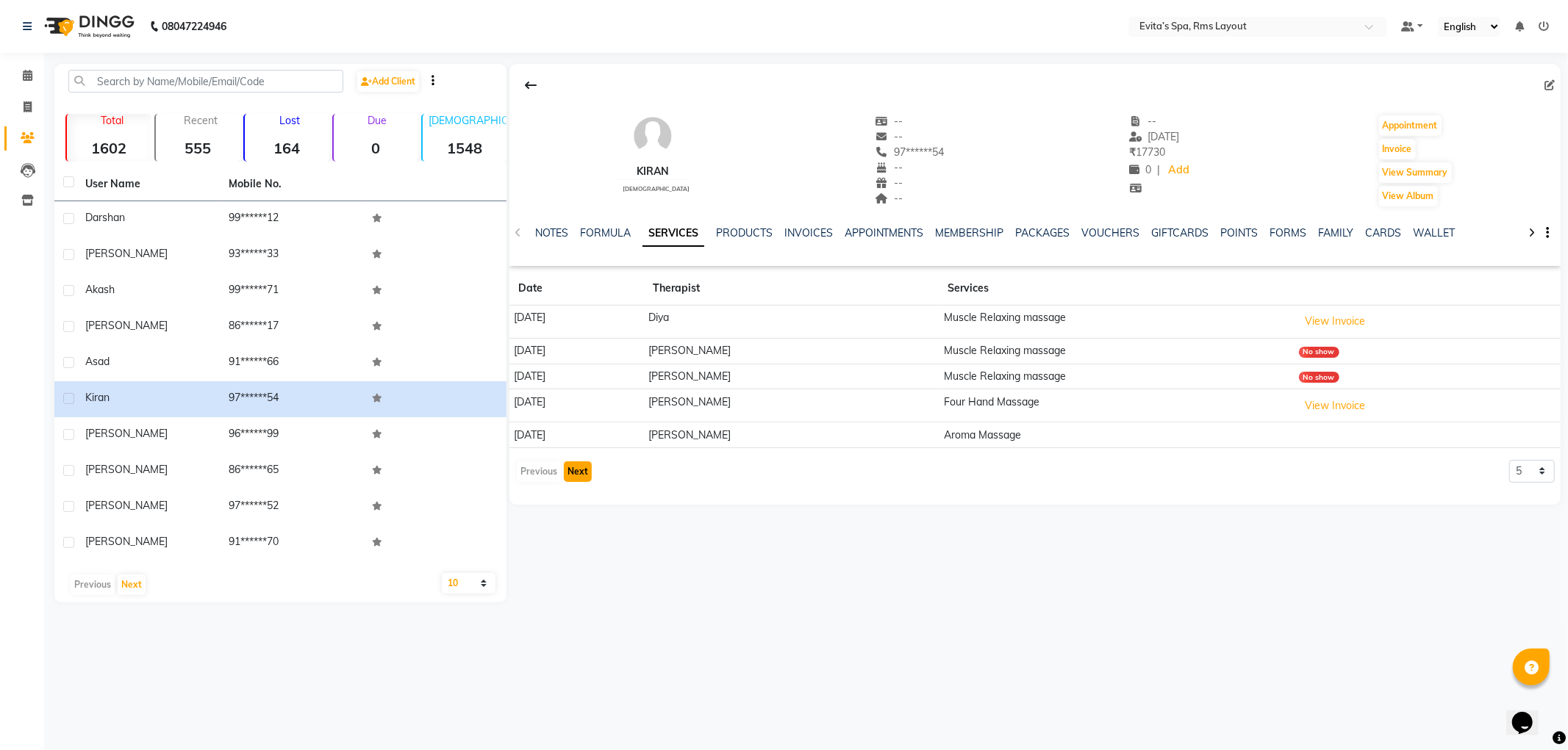
click at [577, 476] on button "Next" at bounding box center [578, 472] width 28 height 20
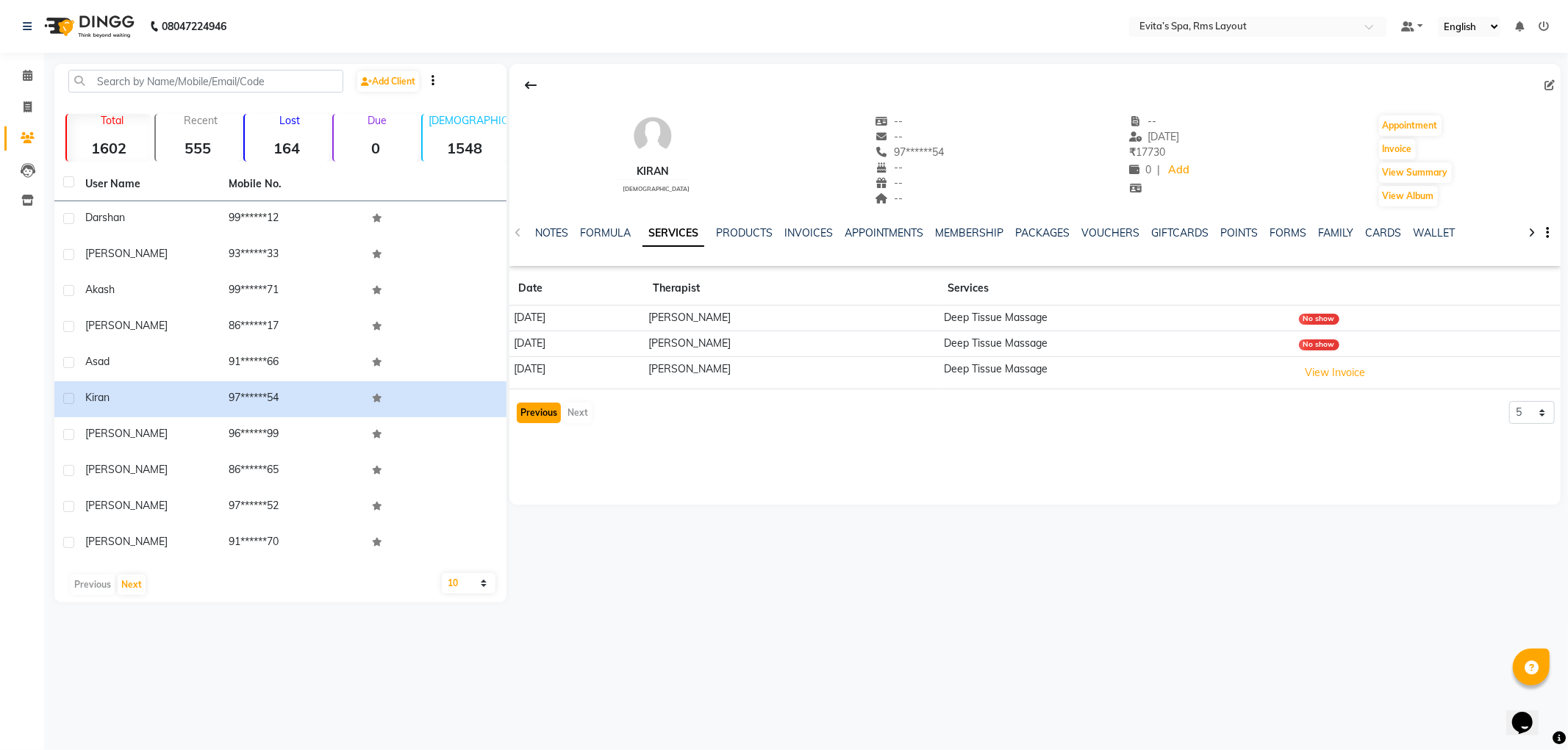
click at [544, 416] on button "Previous" at bounding box center [539, 413] width 44 height 20
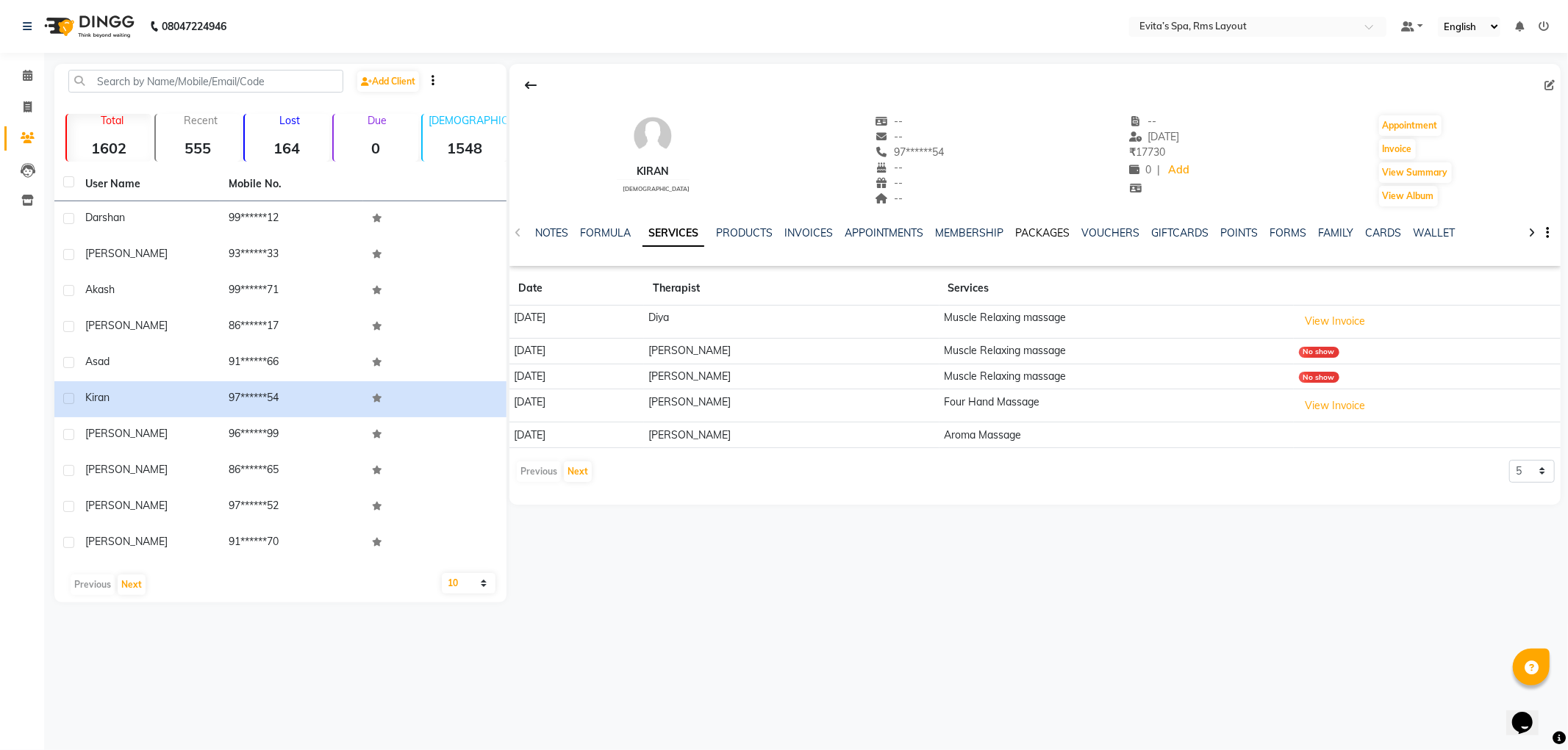
click at [1056, 236] on link "PACKAGES" at bounding box center [1044, 232] width 55 height 13
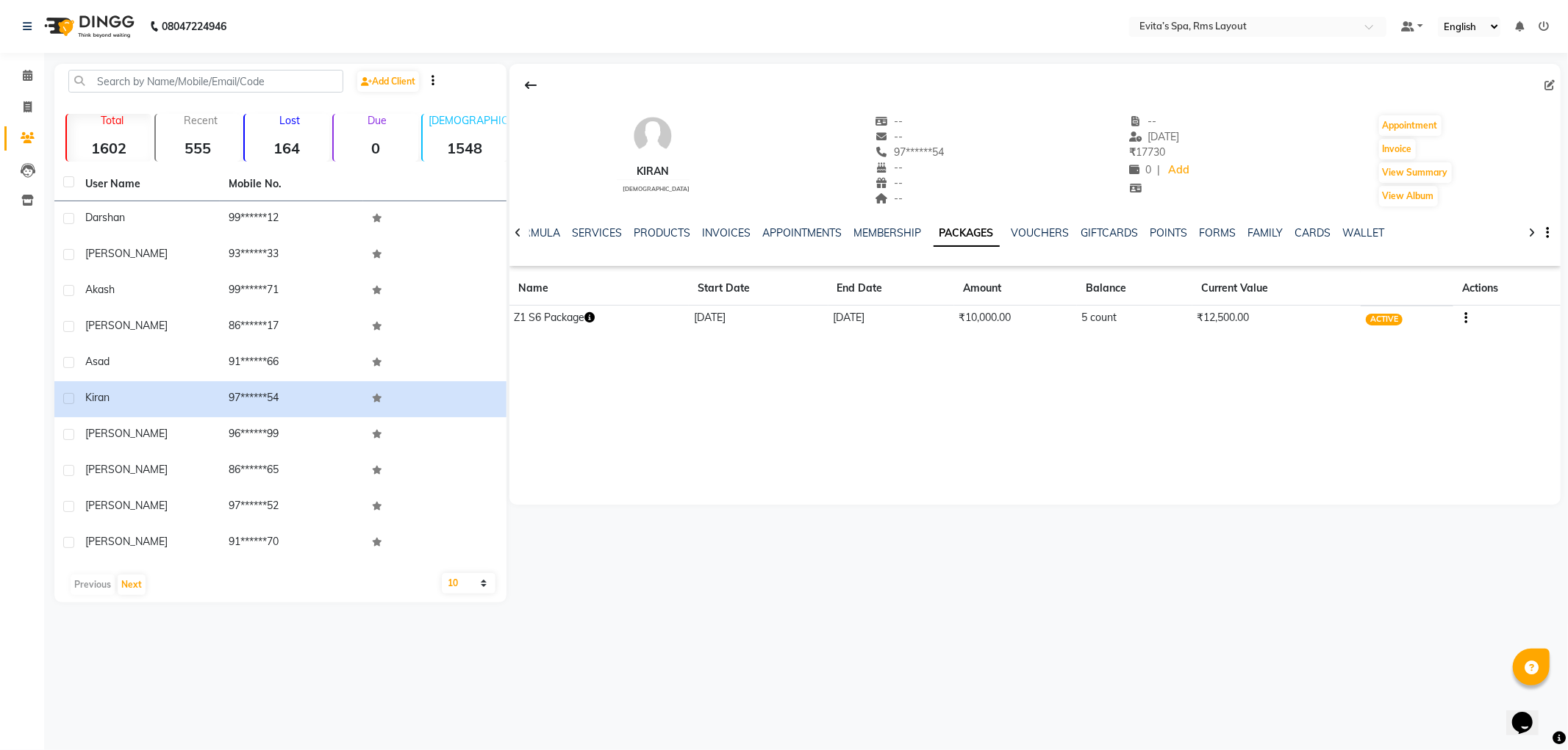
click at [100, 33] on img at bounding box center [87, 27] width 101 height 41
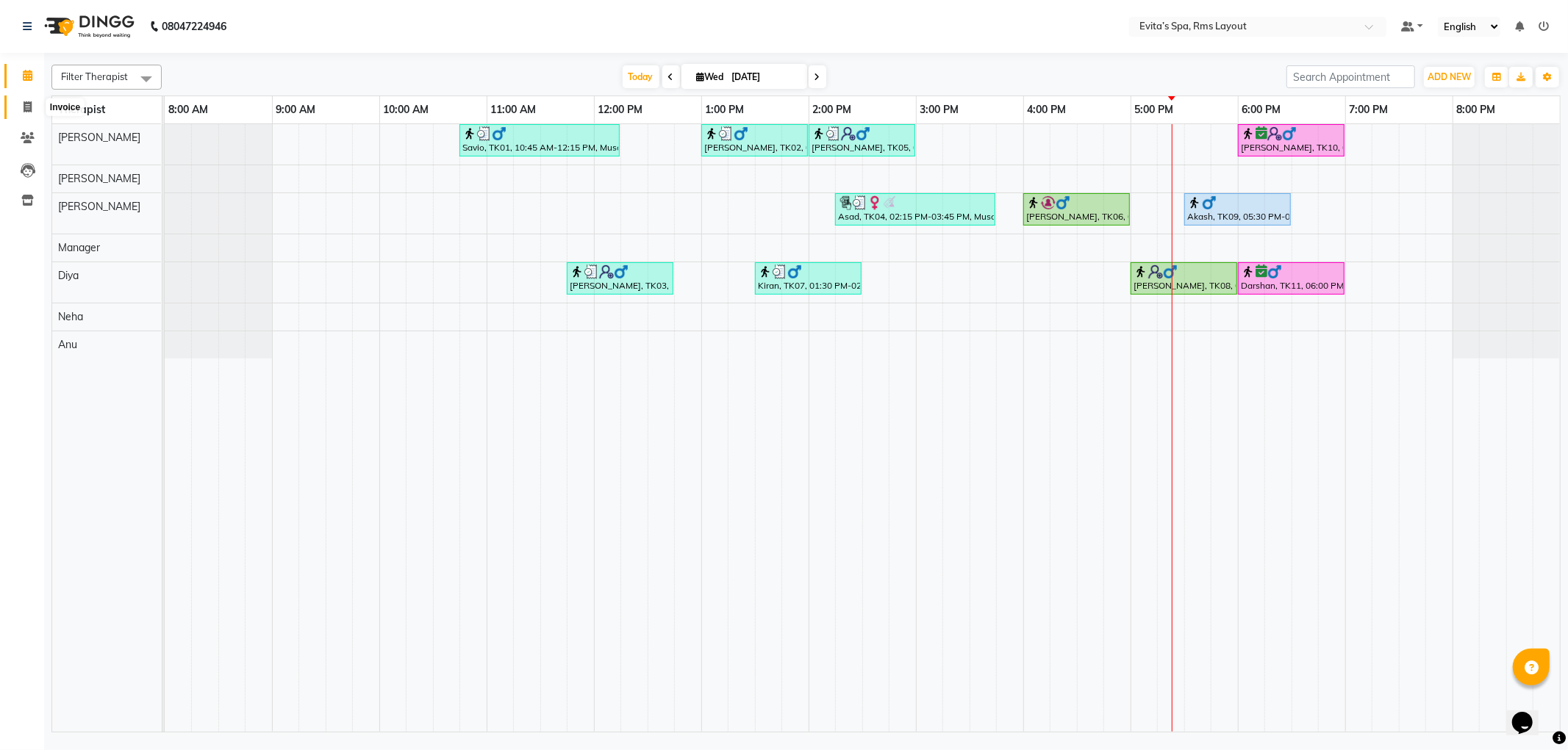
click at [32, 108] on span at bounding box center [27, 108] width 26 height 17
select select "service"
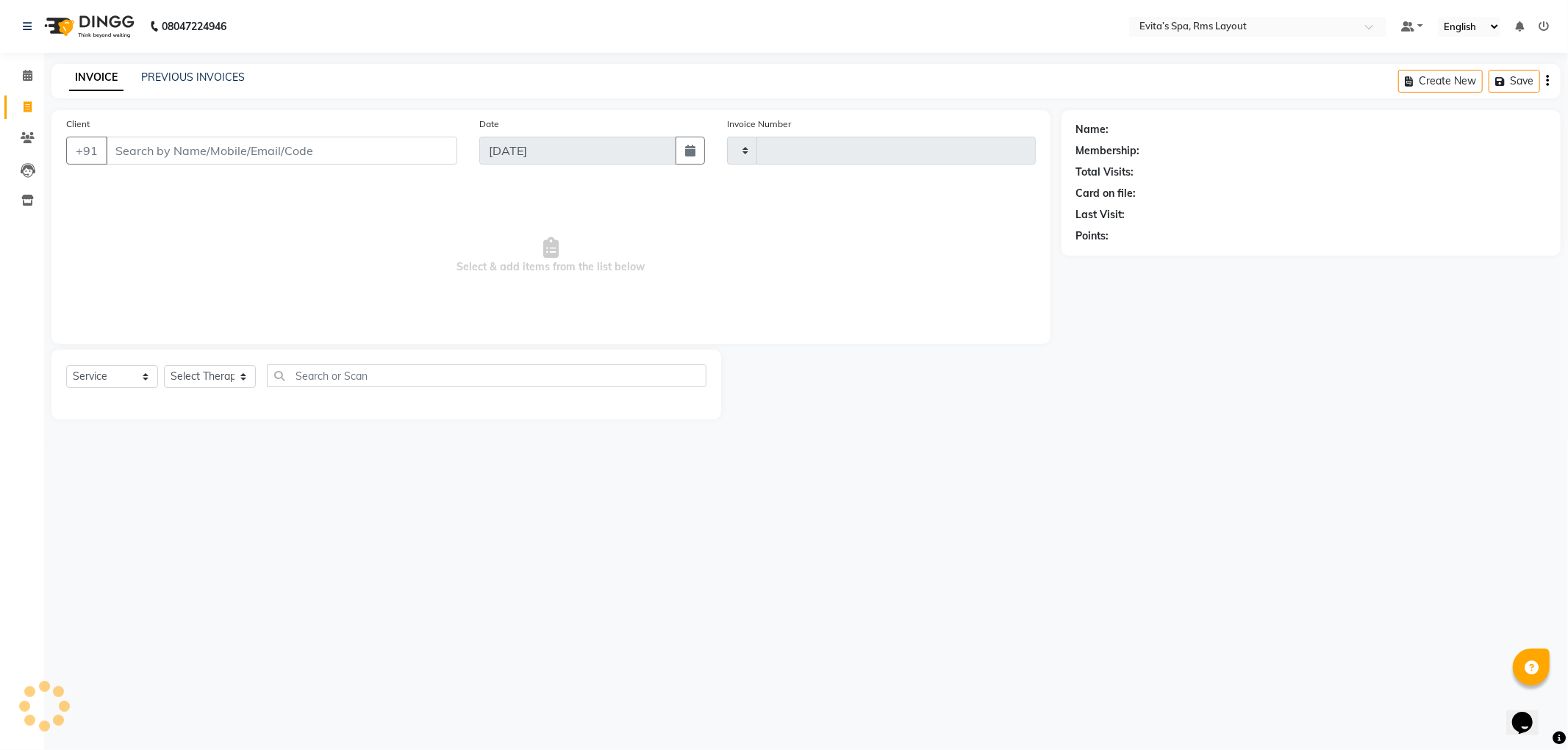
type input "1564"
select select "7850"
click at [158, 75] on link "PREVIOUS INVOICES" at bounding box center [193, 76] width 104 height 13
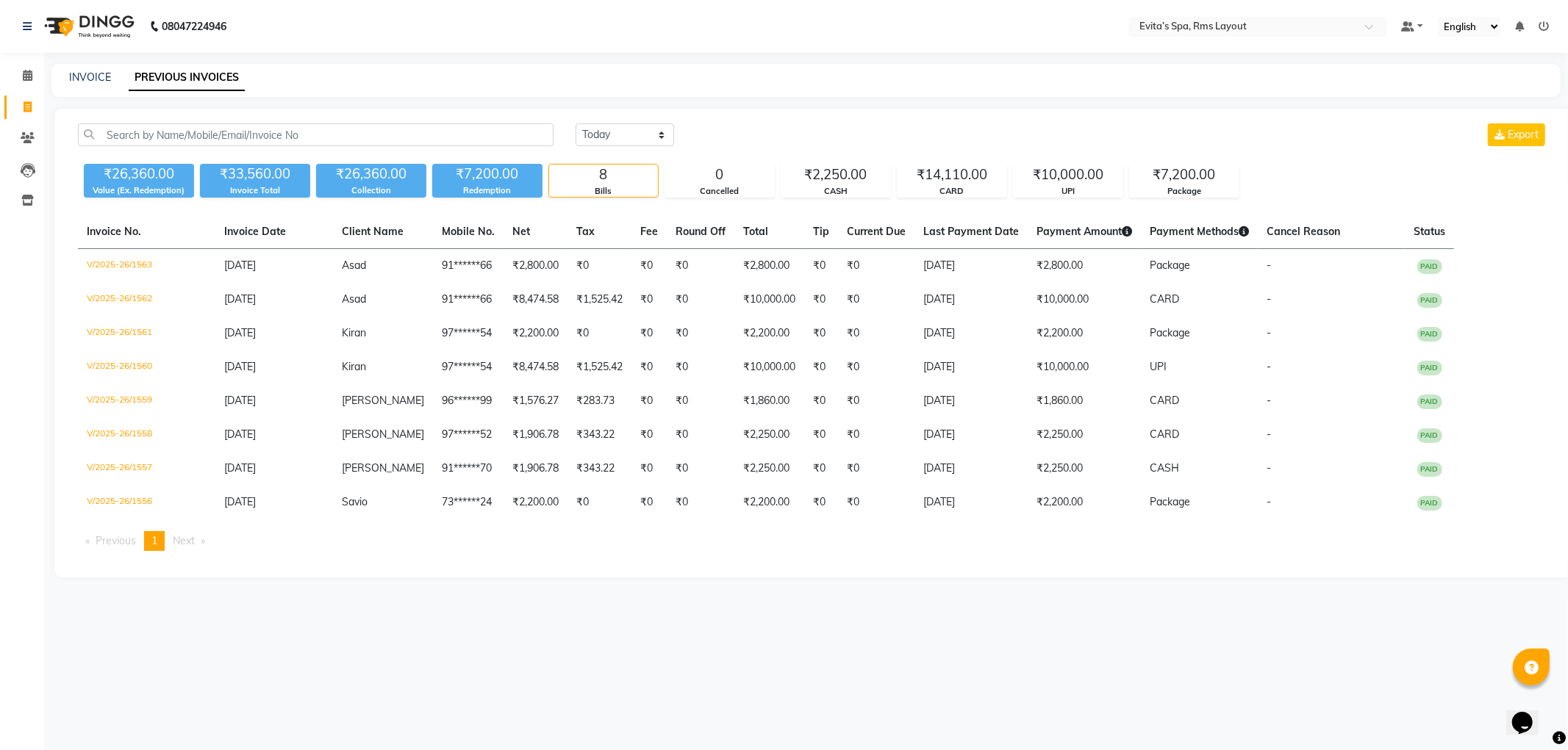
click at [93, 41] on img at bounding box center [87, 27] width 101 height 41
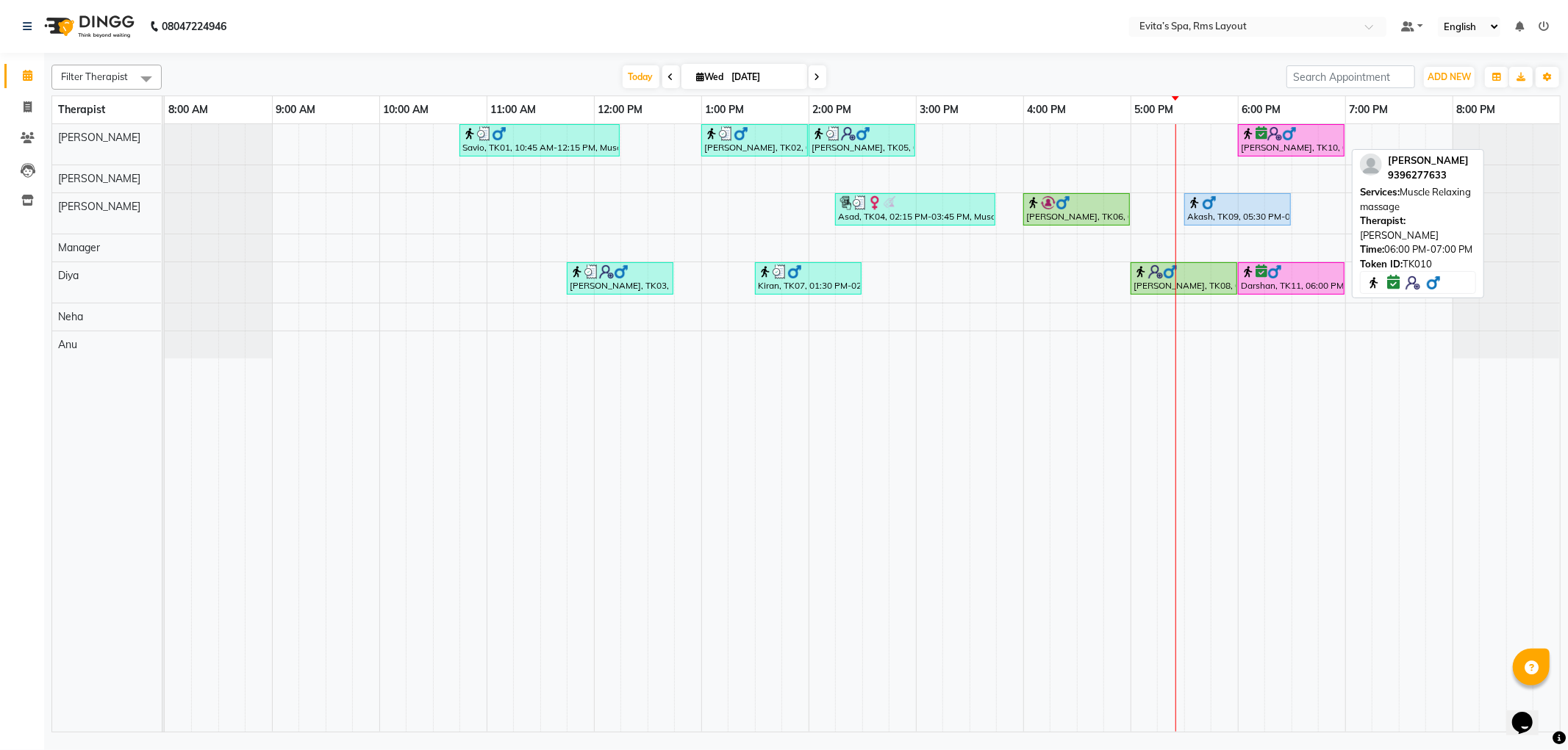
click at [1268, 135] on img at bounding box center [1275, 133] width 15 height 15
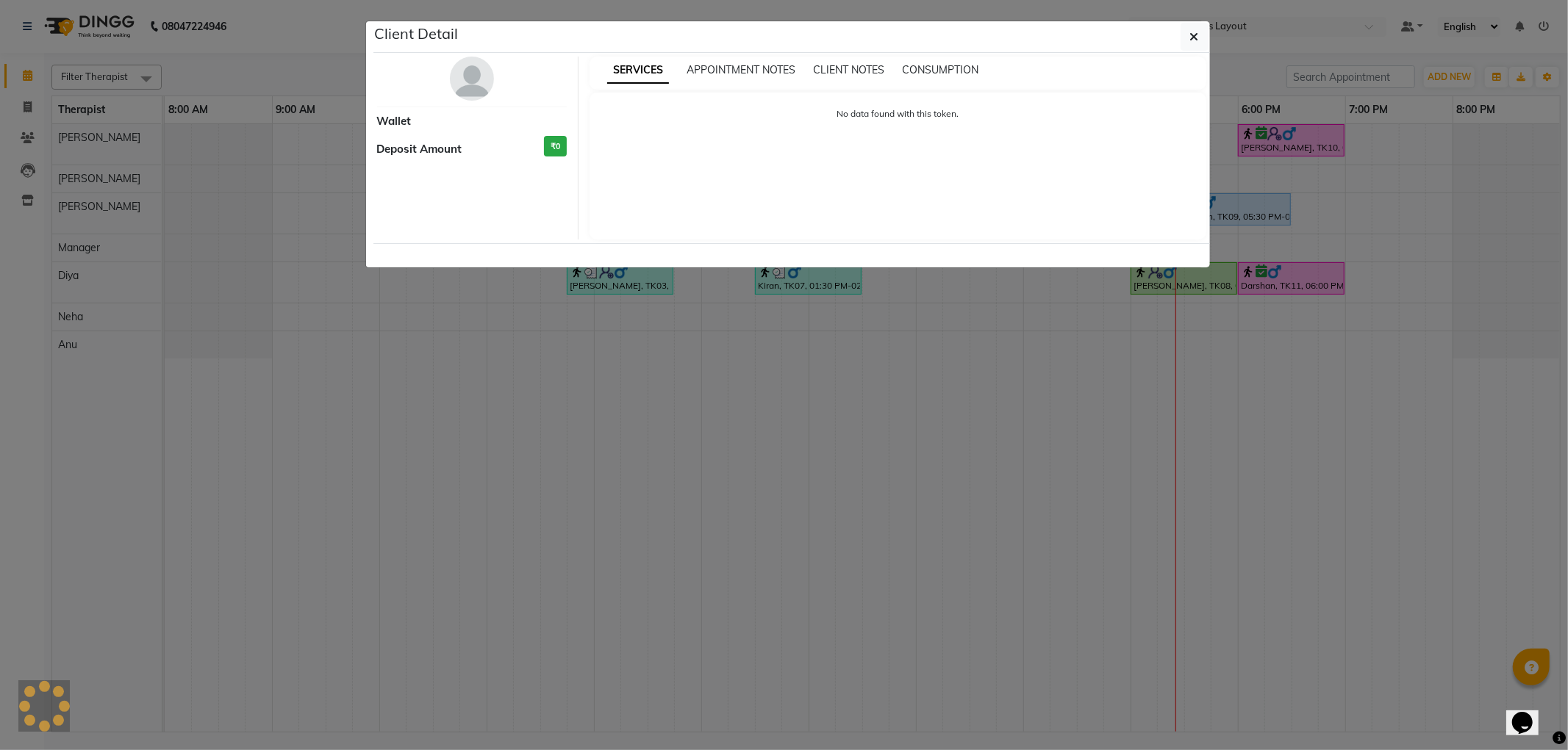
select select "6"
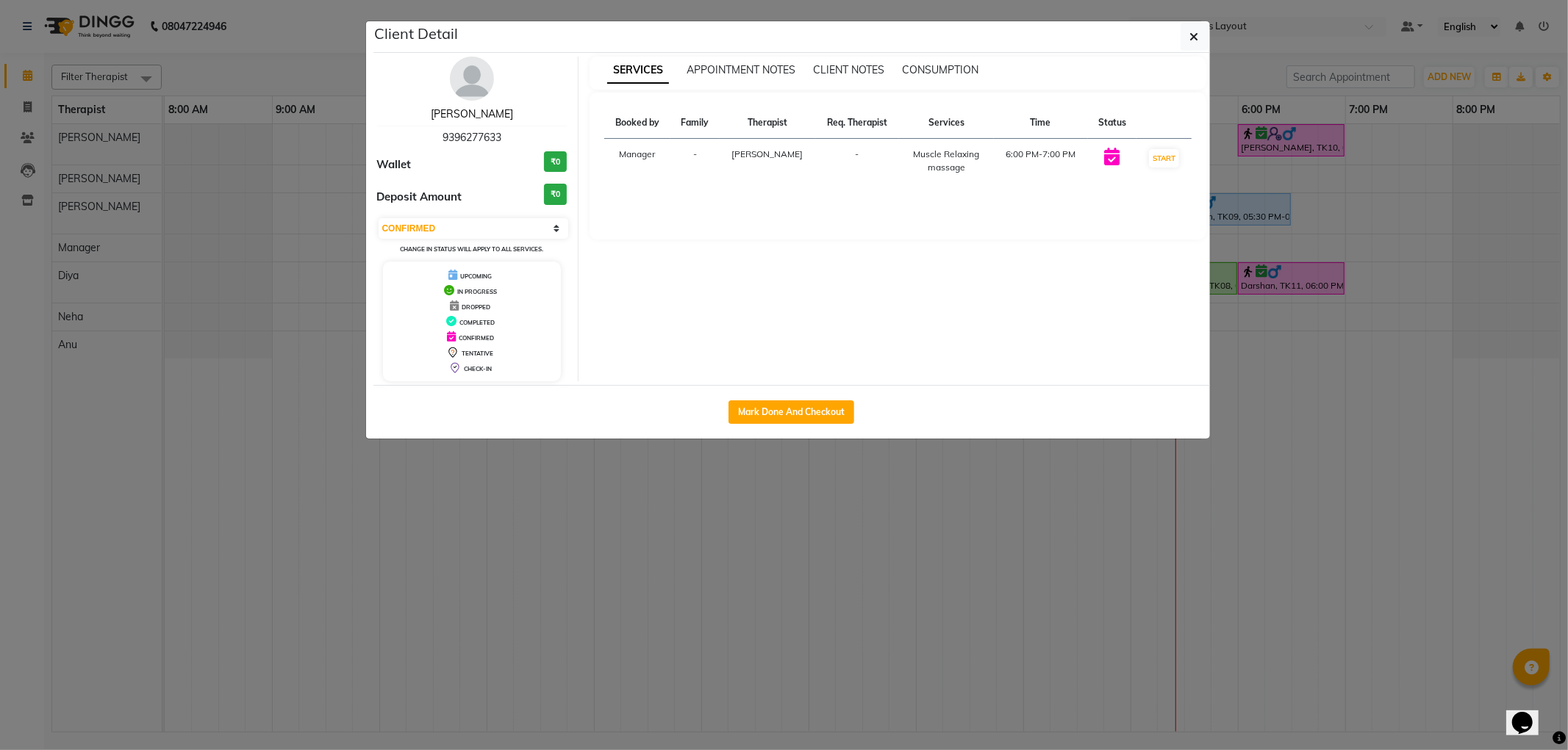
click at [469, 116] on link "[PERSON_NAME]" at bounding box center [472, 114] width 83 height 13
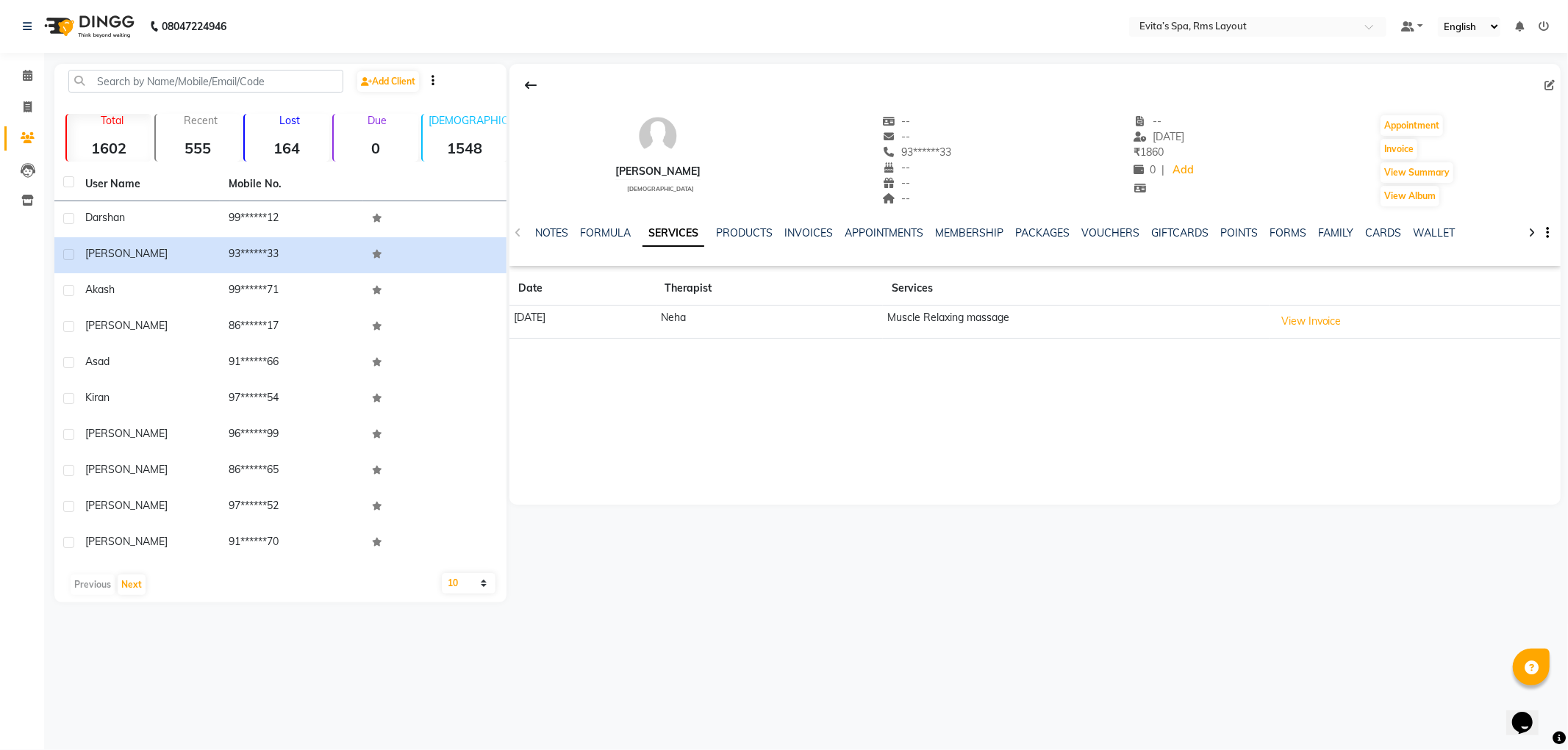
click at [115, 35] on img at bounding box center [87, 27] width 101 height 41
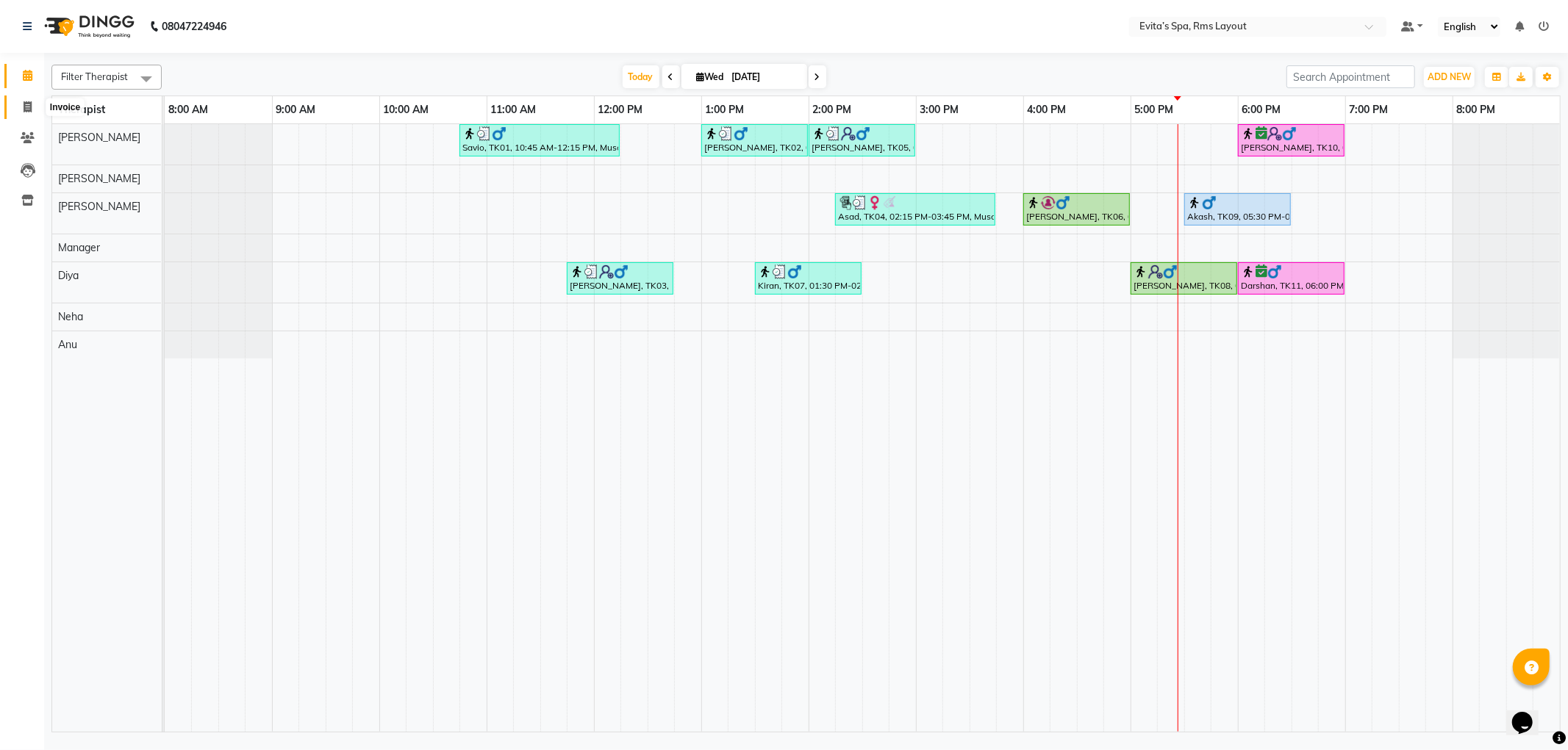
click at [23, 108] on icon at bounding box center [27, 107] width 8 height 11
select select "service"
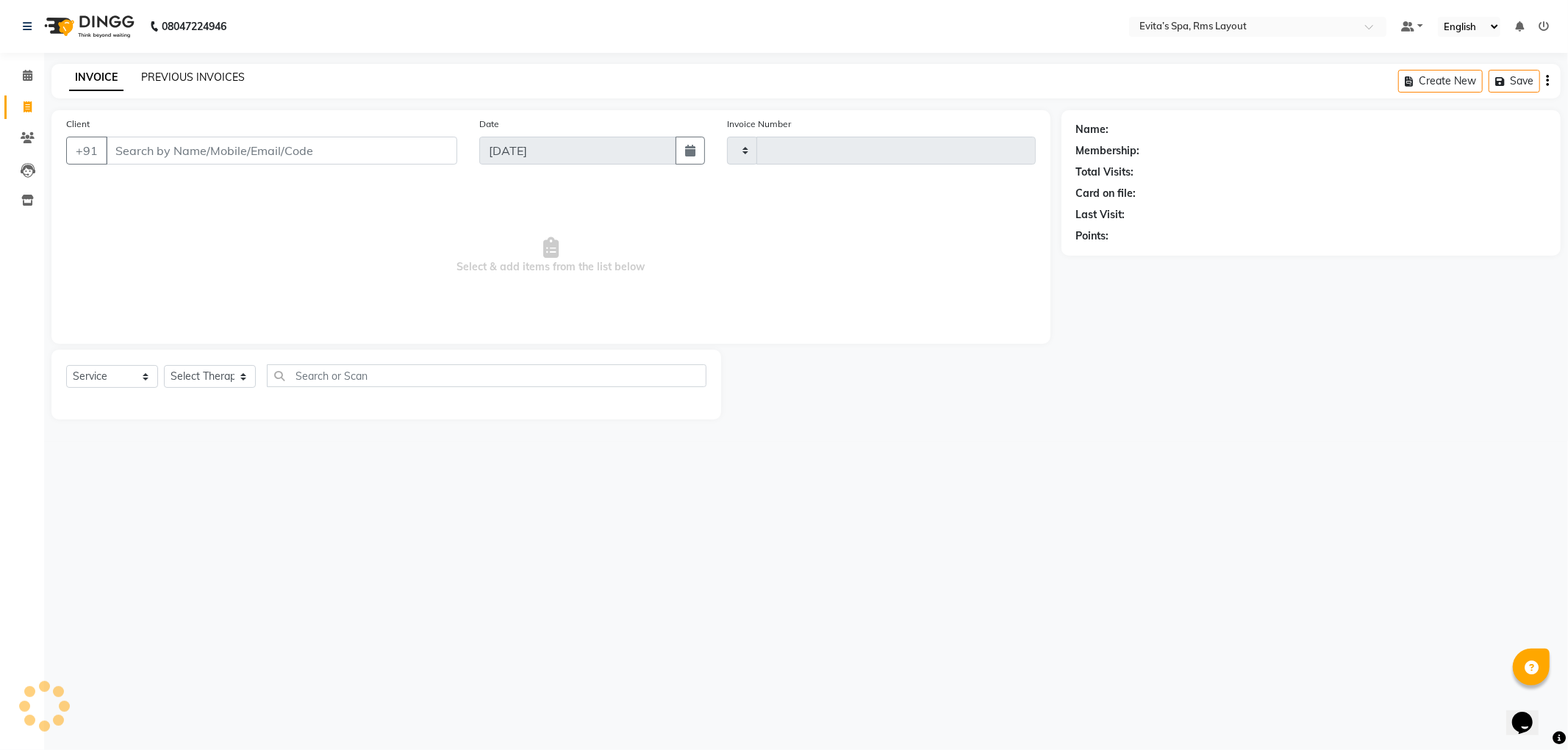
type input "1564"
select select "7850"
click at [232, 75] on link "PREVIOUS INVOICES" at bounding box center [193, 76] width 104 height 13
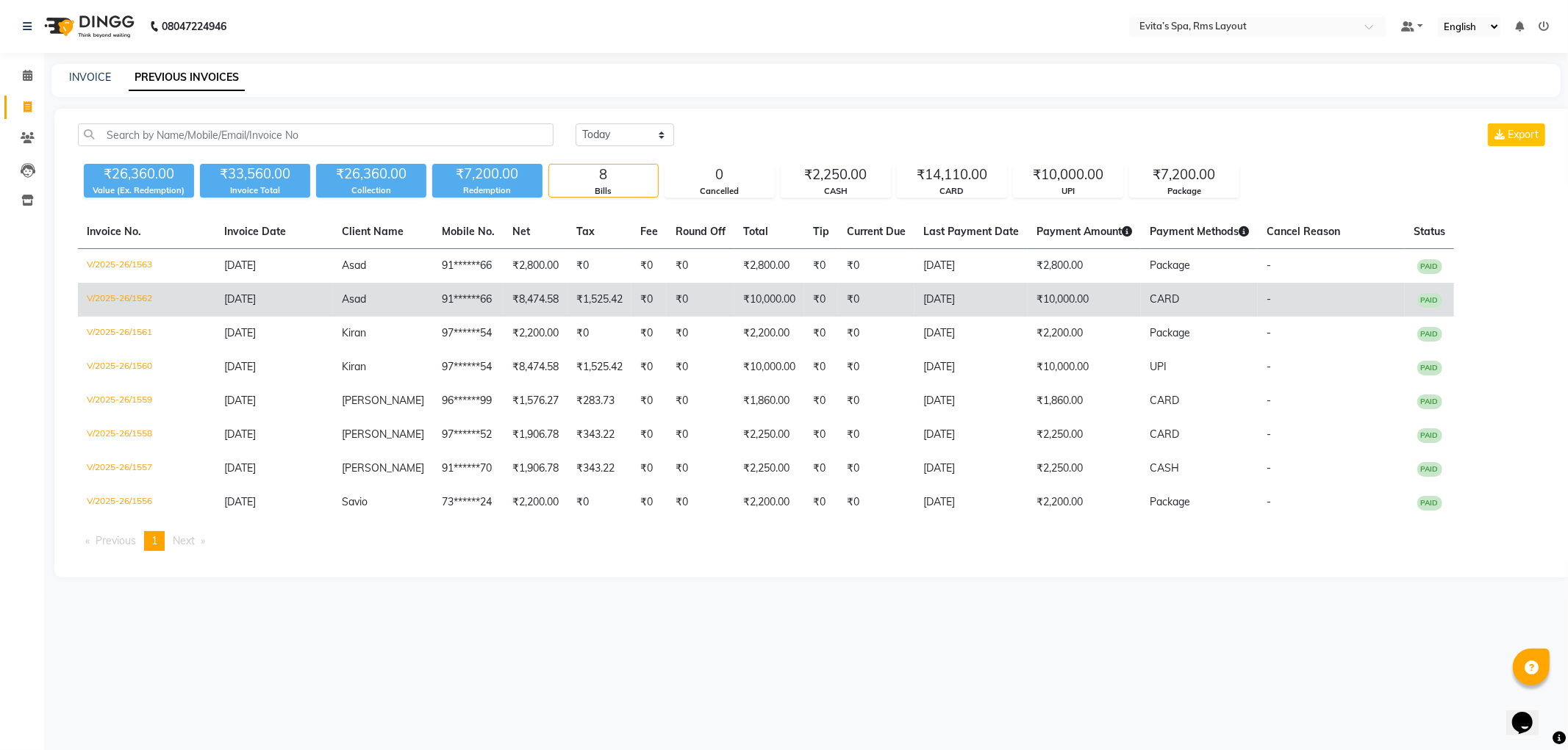
click at [1080, 304] on td "₹10,000.00" at bounding box center [1084, 299] width 113 height 34
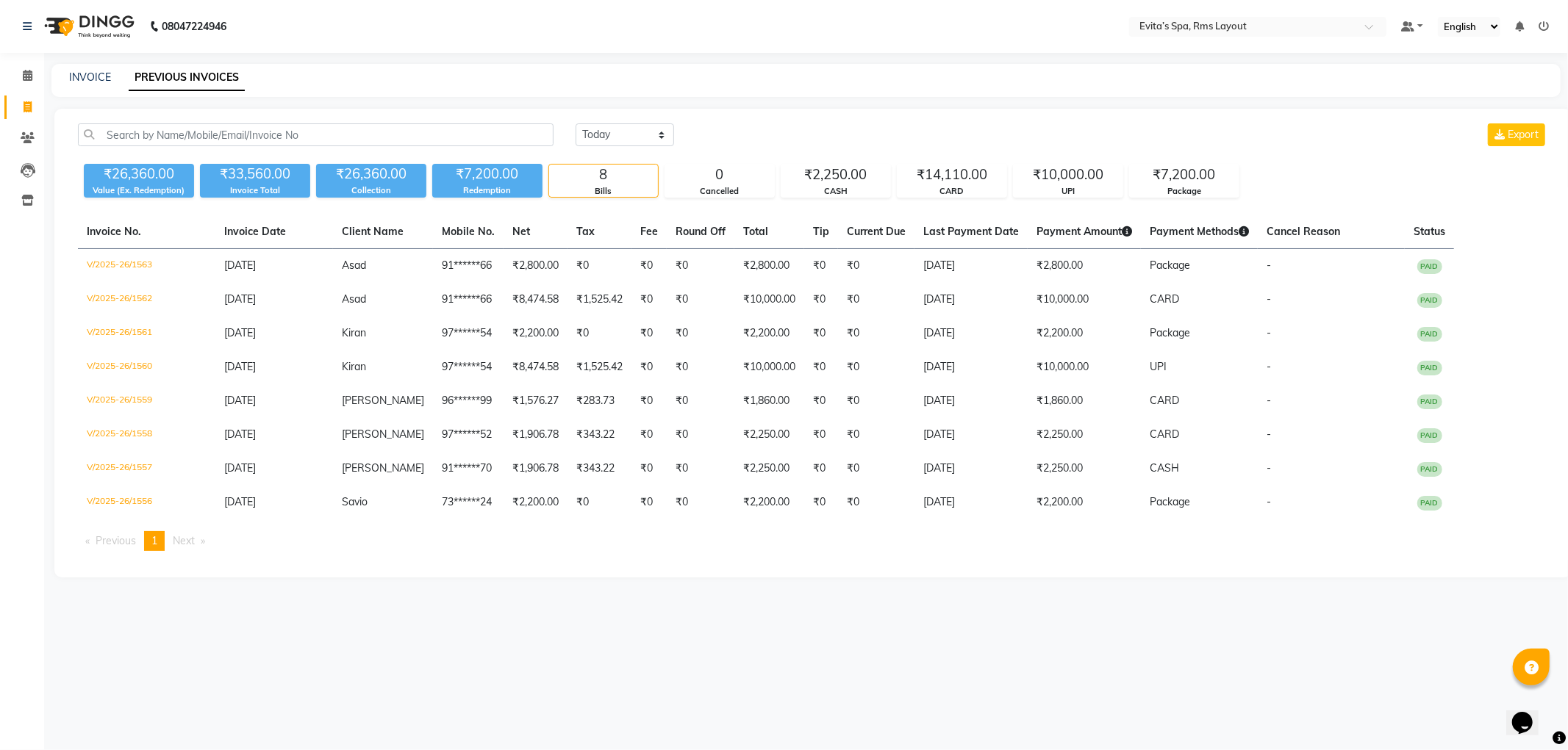
click at [131, 32] on img at bounding box center [87, 27] width 101 height 41
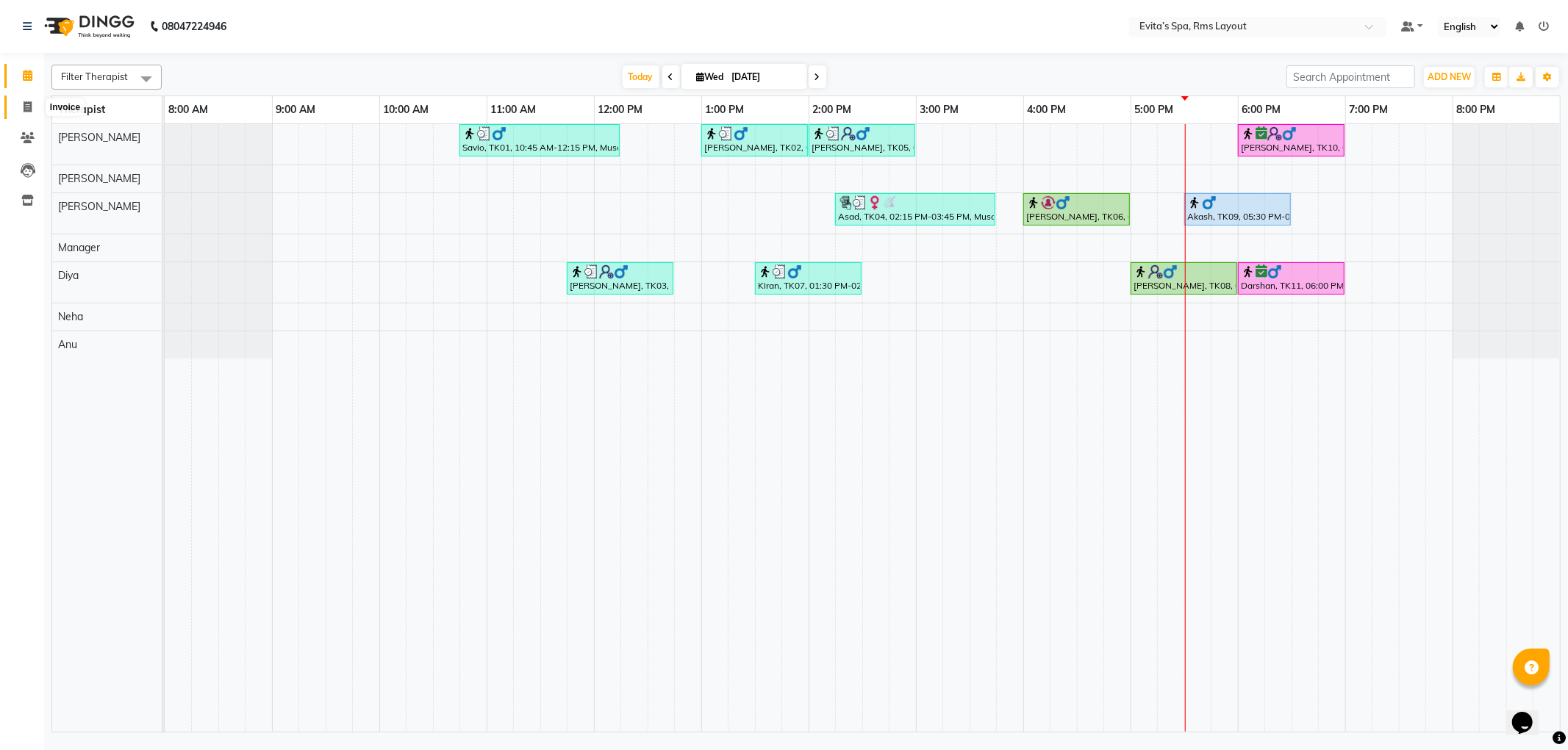
click at [33, 108] on span at bounding box center [27, 108] width 26 height 17
select select "service"
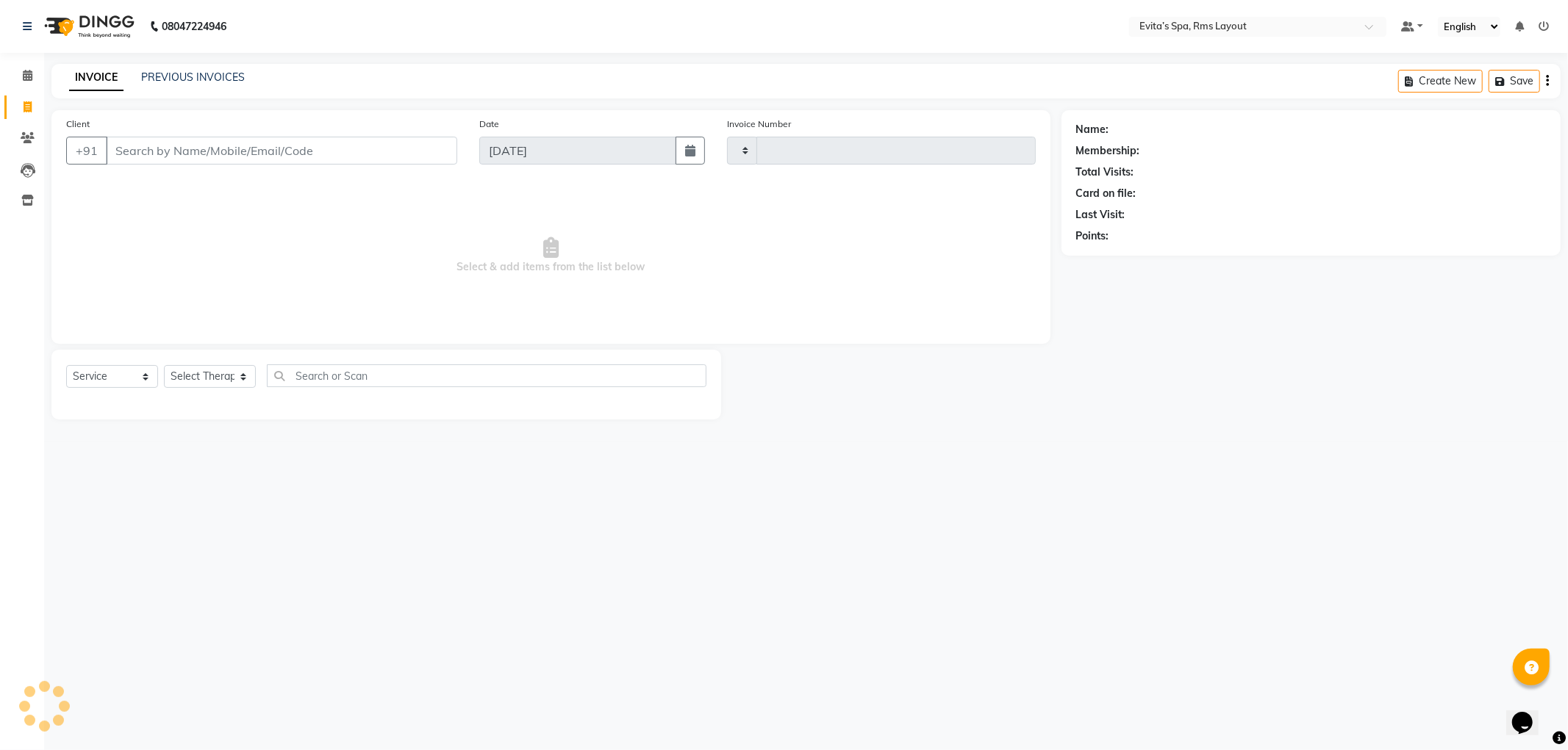
type input "1564"
select select "7850"
click at [182, 70] on div "PREVIOUS INVOICES" at bounding box center [193, 78] width 104 height 16
click at [182, 80] on link "PREVIOUS INVOICES" at bounding box center [193, 76] width 104 height 13
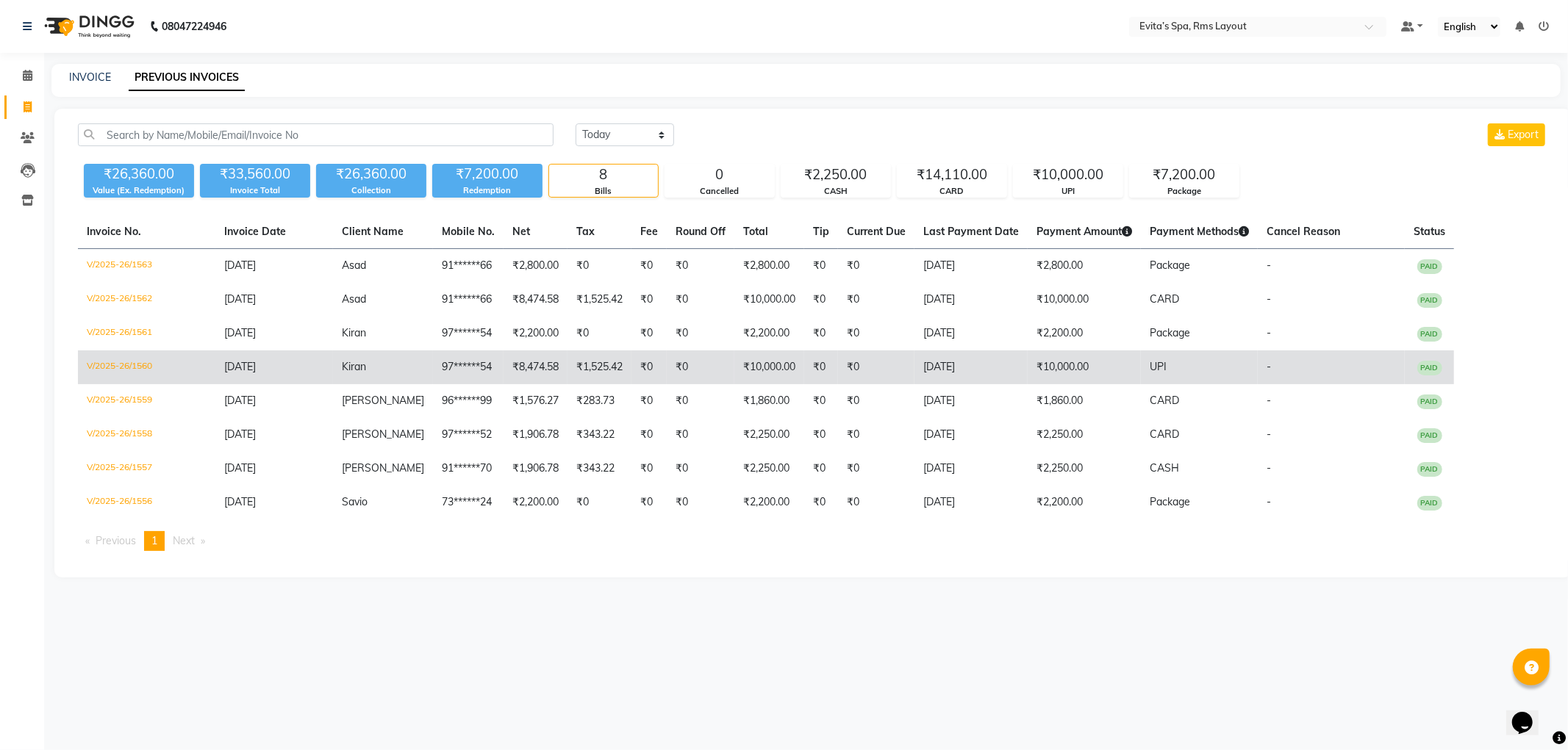
click at [142, 370] on td "V/2025-26/1560" at bounding box center [147, 367] width 137 height 34
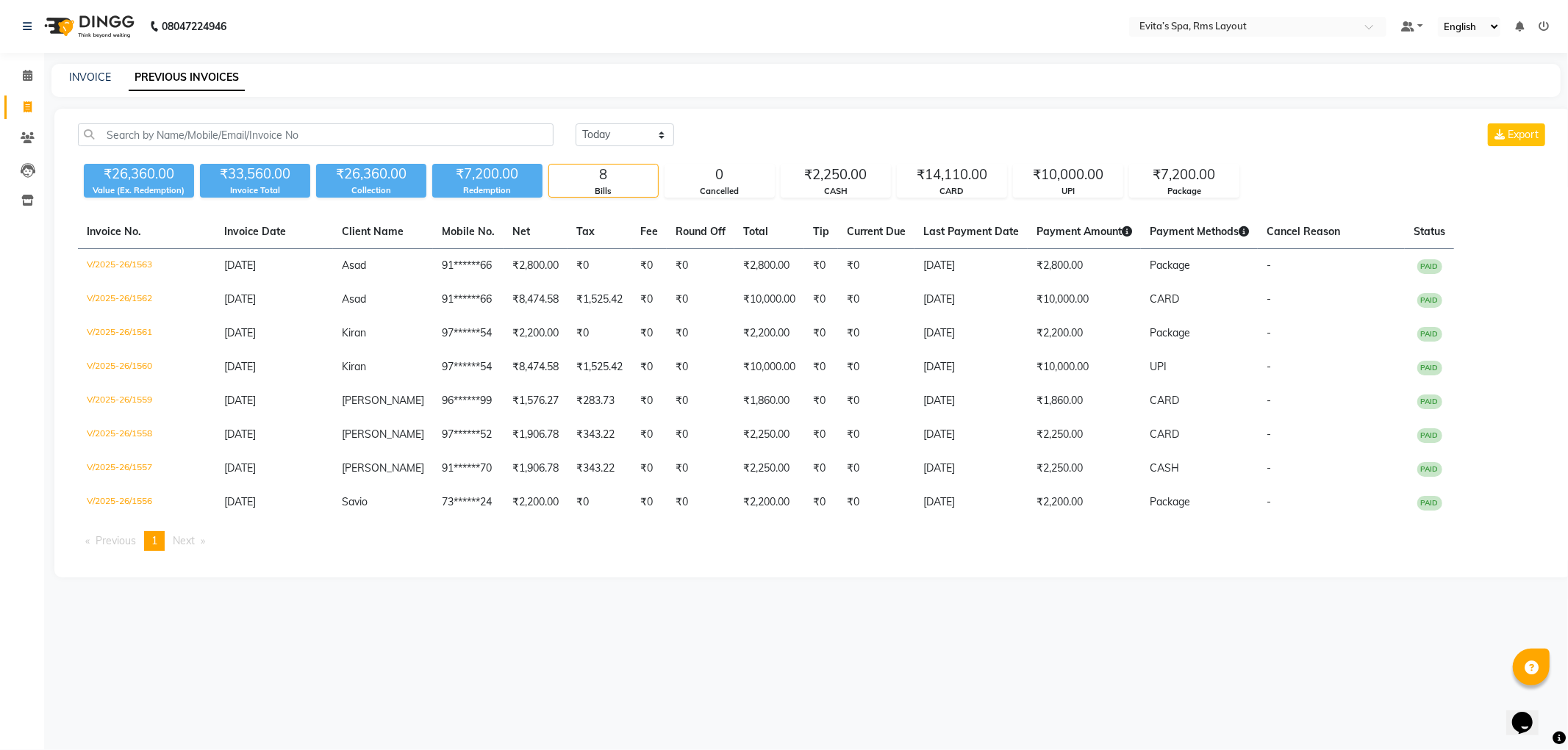
click at [88, 26] on img at bounding box center [87, 27] width 101 height 41
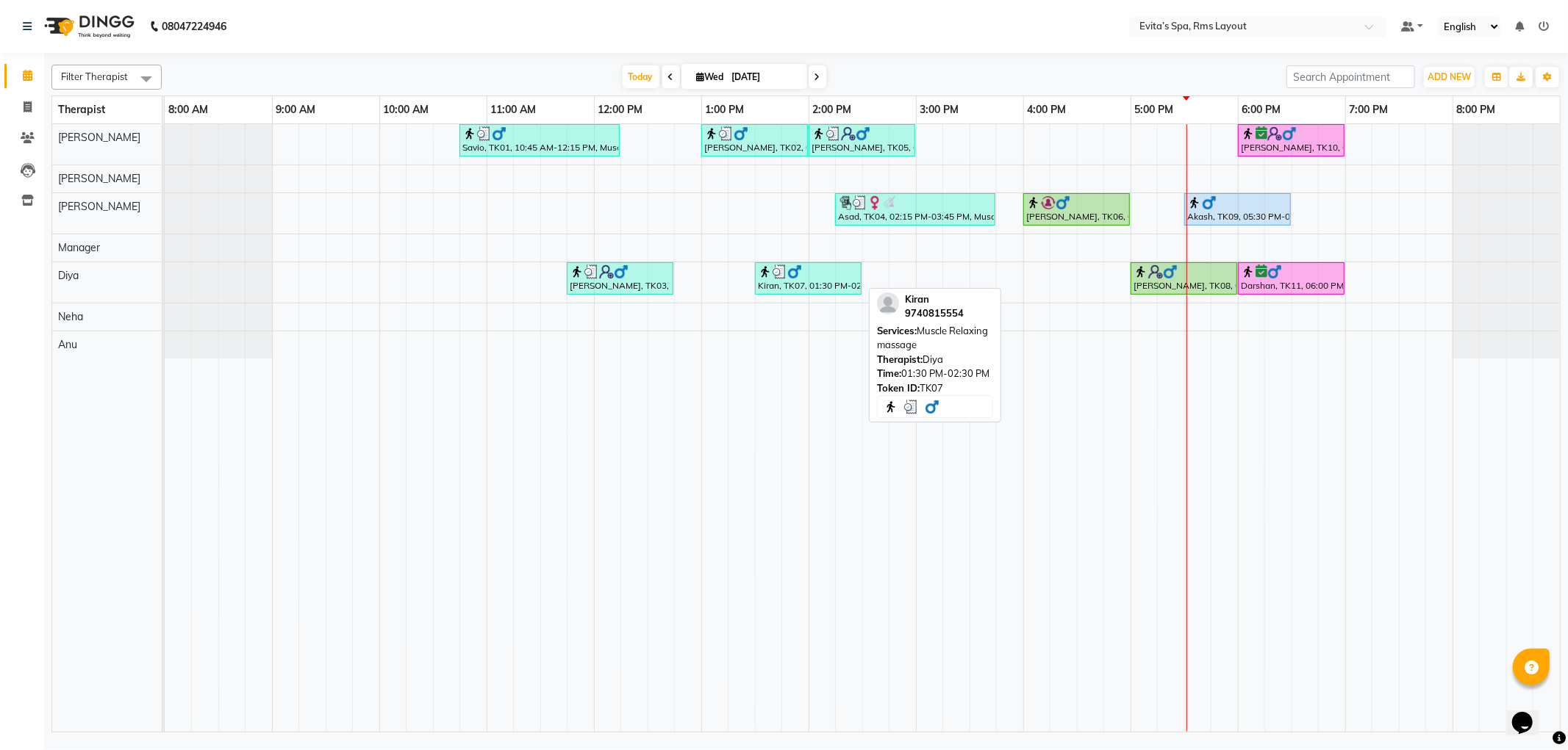
click at [844, 275] on div at bounding box center [808, 271] width 101 height 15
select select "3"
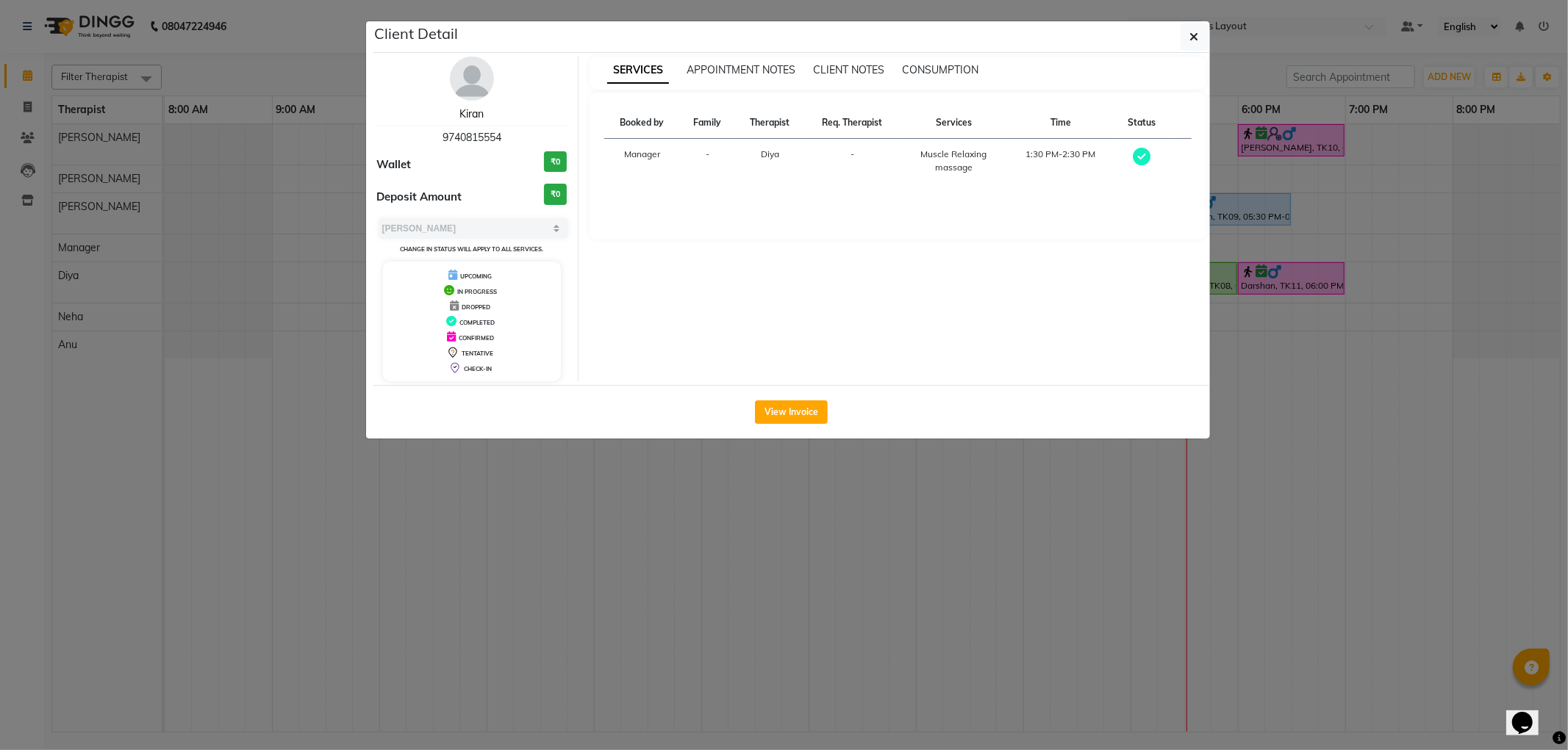
click at [480, 115] on link "Kiran" at bounding box center [471, 114] width 24 height 13
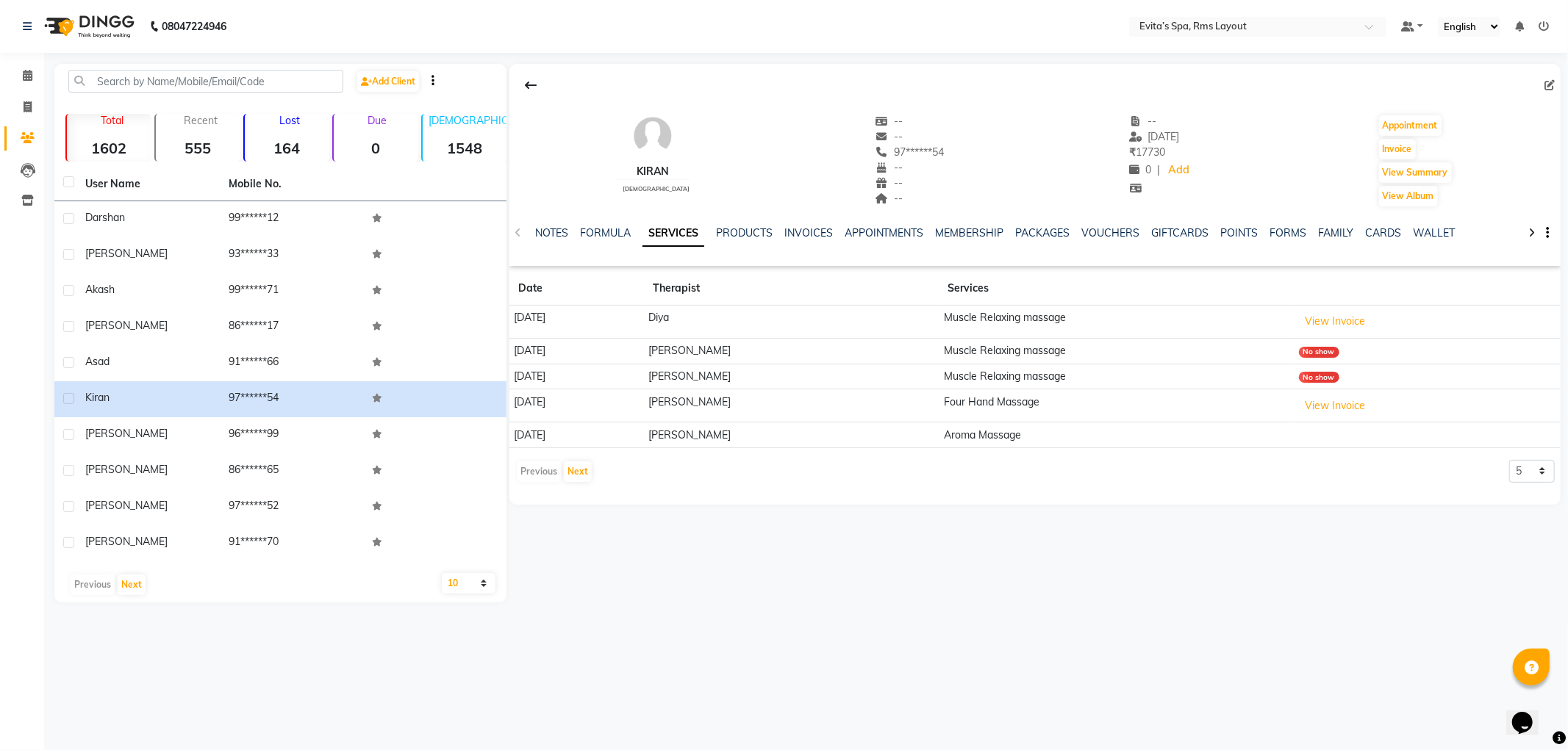
click at [127, 34] on img at bounding box center [87, 27] width 101 height 41
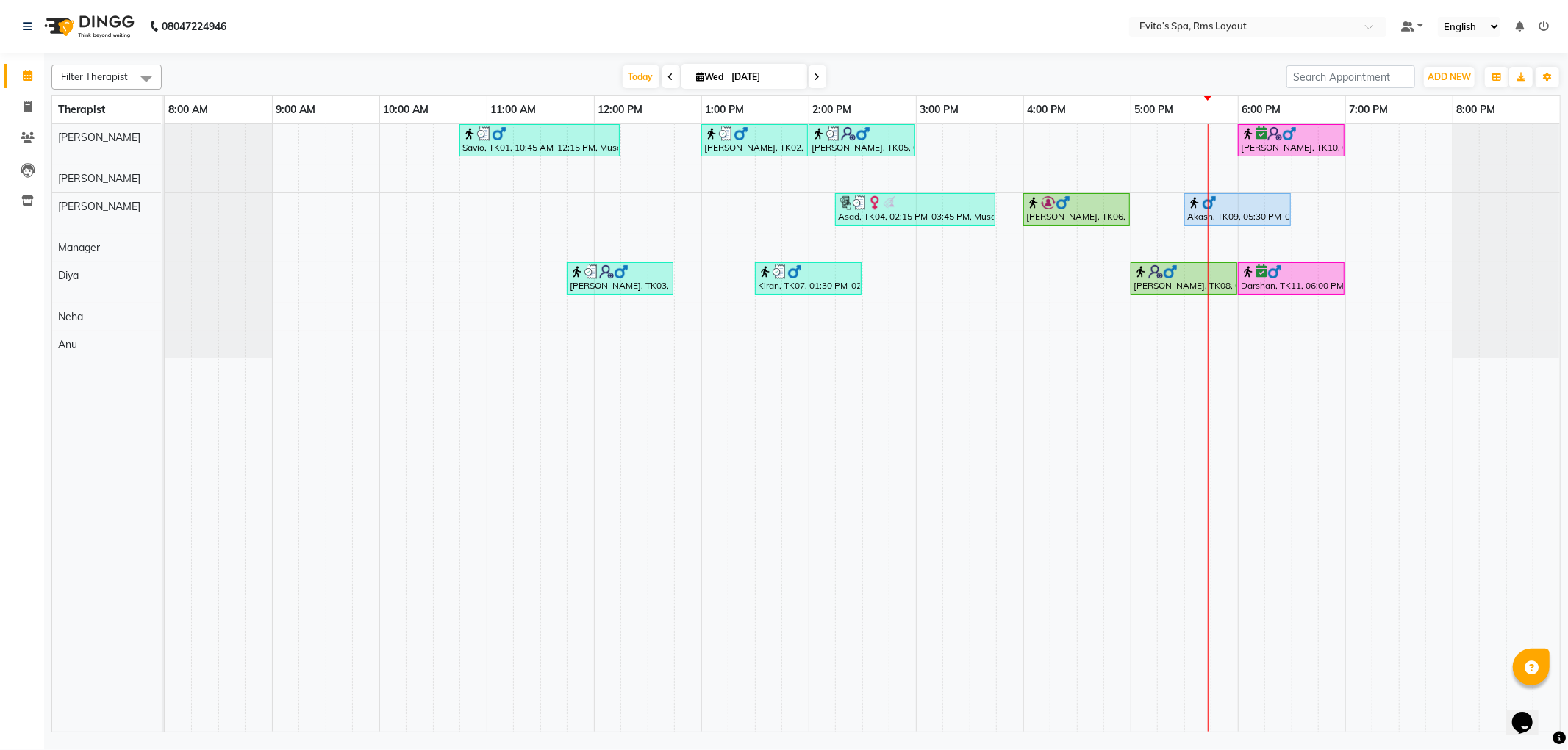
click at [816, 163] on div "Savio, TK01, 10:45 AM-12:15 PM, Muscle Relaxing massage [PERSON_NAME], TK02, 01…" at bounding box center [862, 427] width 1396 height 607
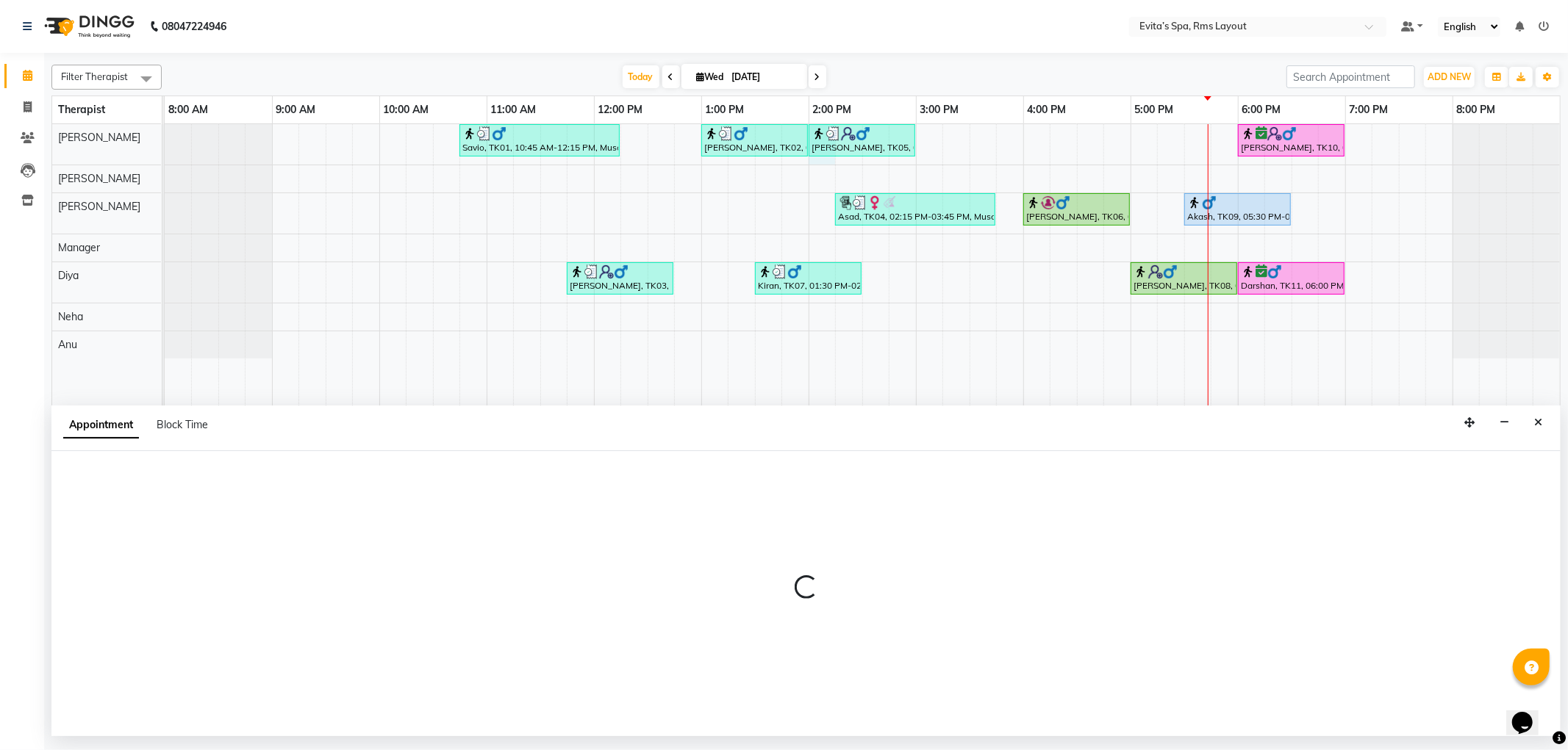
select select "70221"
select select "tentative"
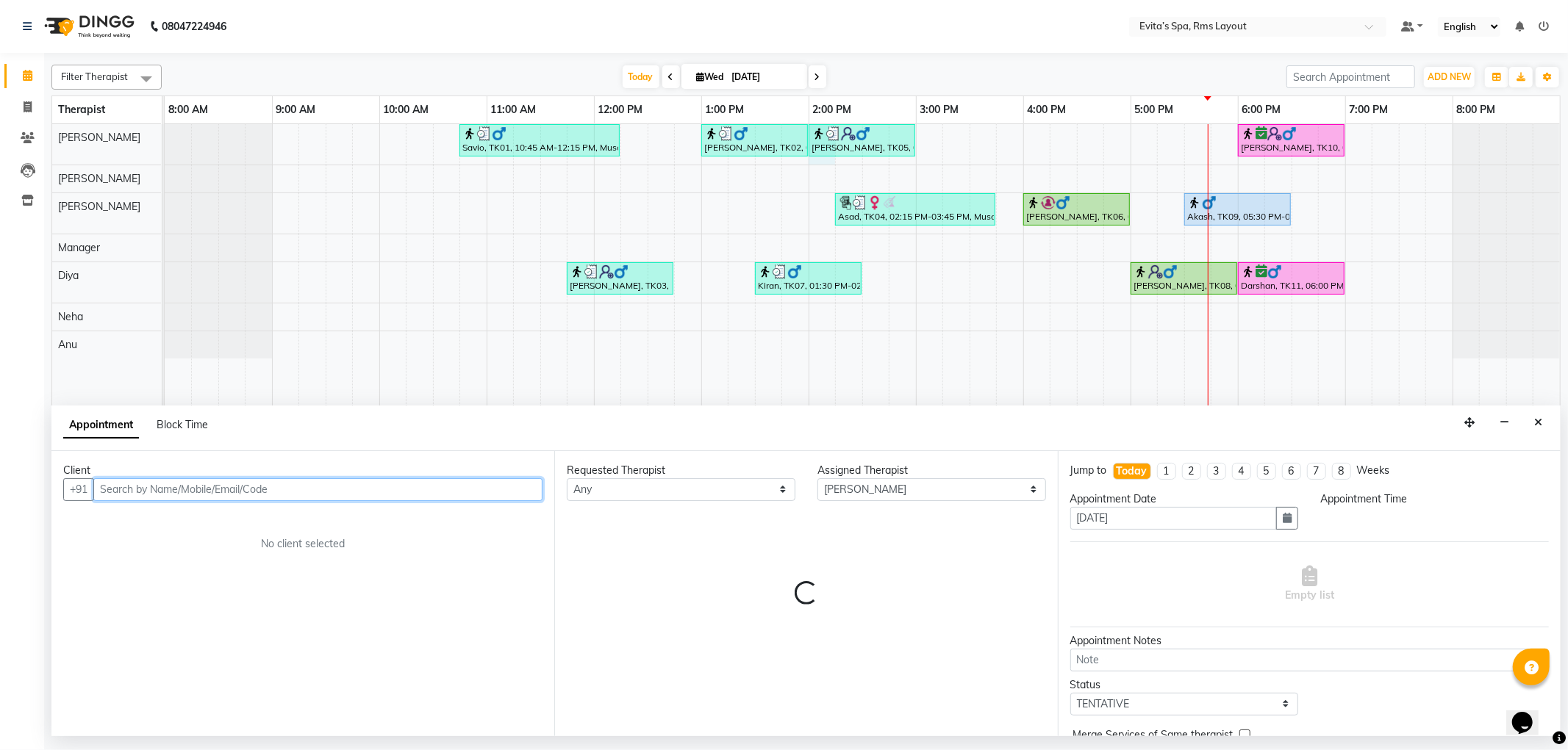
select select "840"
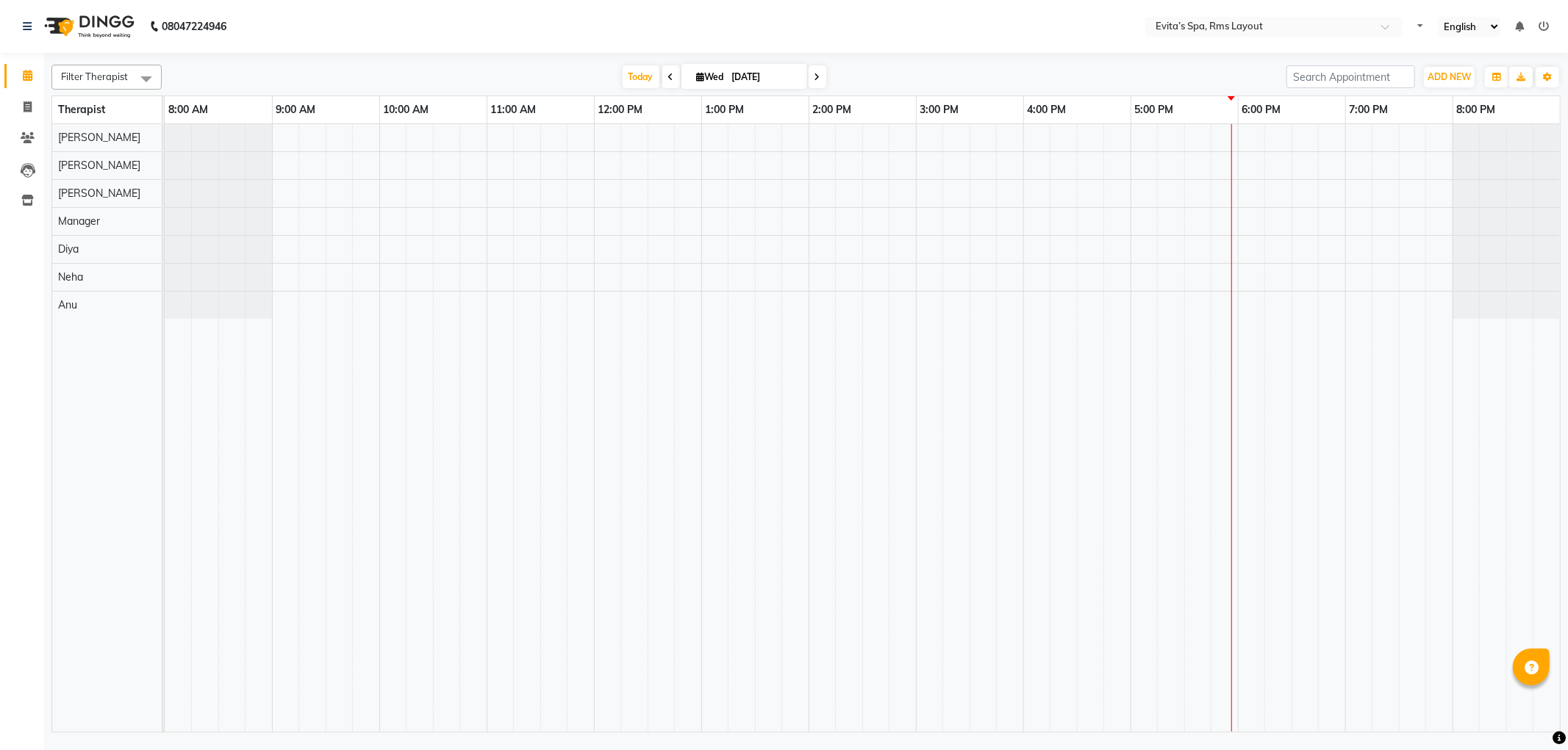
select select "en"
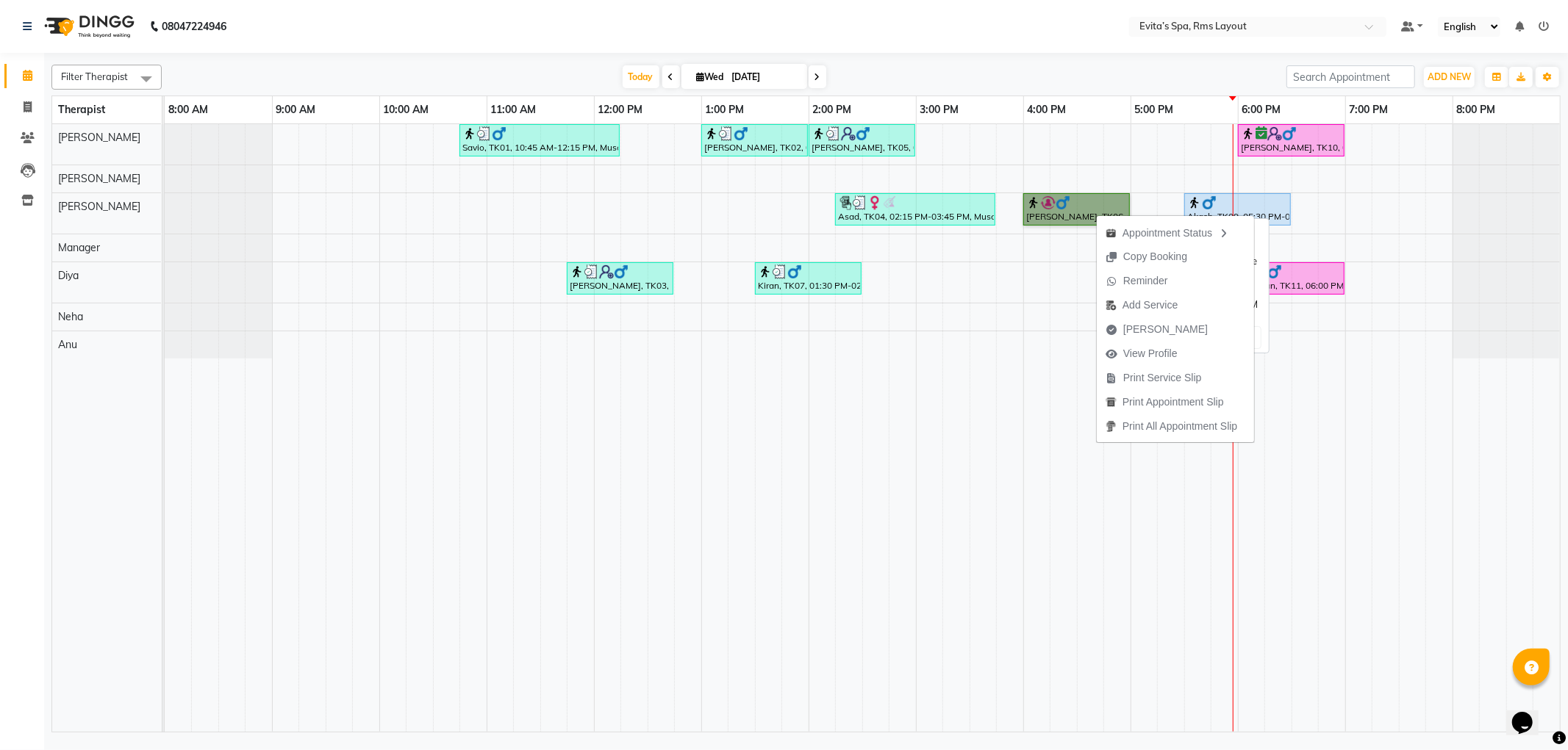
click at [1075, 221] on link "[PERSON_NAME], TK06, 04:00 PM-05:00 PM, Aroma Massage" at bounding box center [1077, 209] width 107 height 32
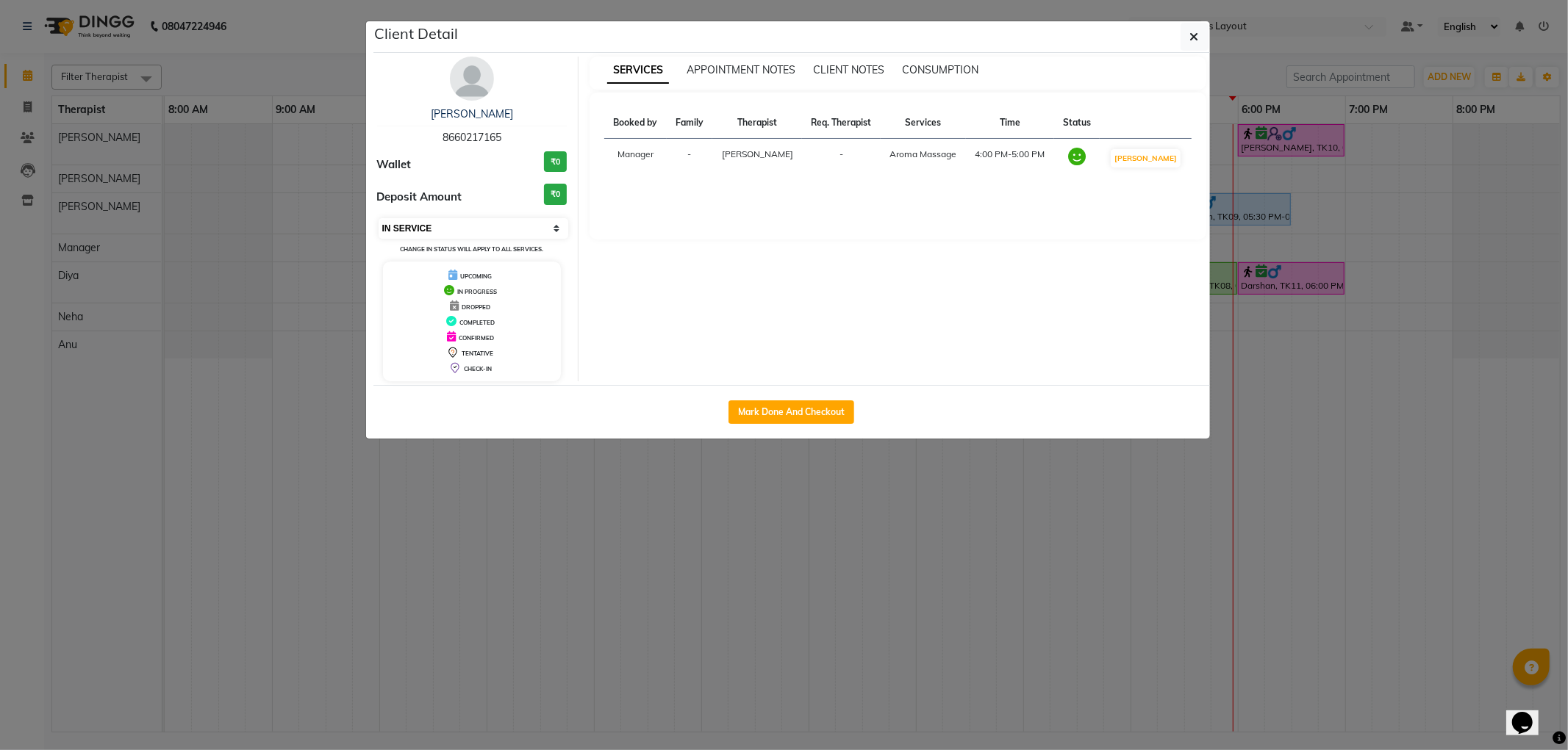
click at [496, 230] on select "Select IN SERVICE CONFIRMED TENTATIVE CHECK IN MARK DONE DROPPED UPCOMING" at bounding box center [474, 228] width 190 height 20
select select "5"
click at [378, 218] on select "Select IN SERVICE CONFIRMED TENTATIVE CHECK IN MARK DONE DROPPED UPCOMING" at bounding box center [474, 228] width 190 height 20
click at [1197, 31] on icon "button" at bounding box center [1194, 37] width 9 height 12
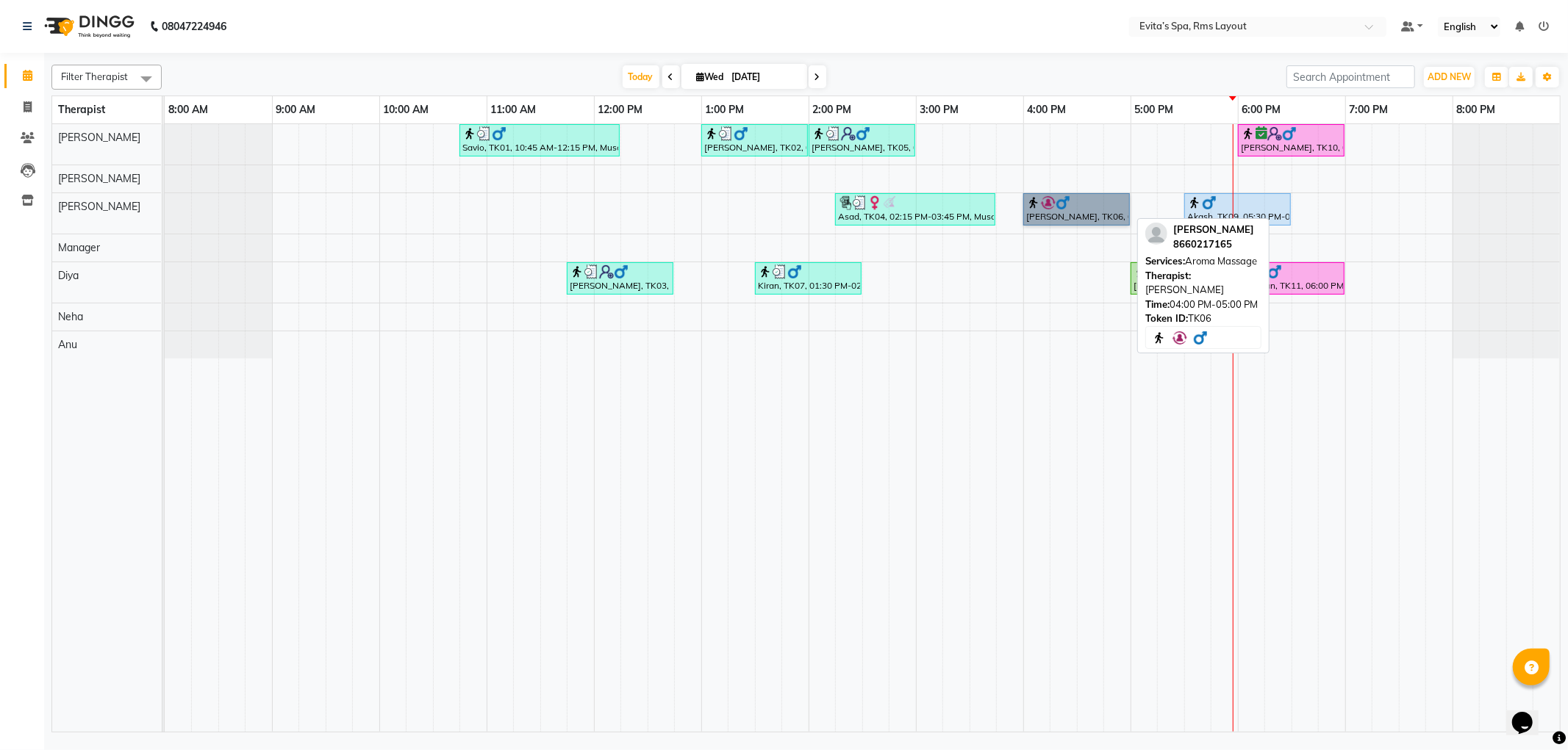
click at [1097, 211] on link "[PERSON_NAME], TK06, 04:00 PM-05:00 PM, Aroma Massage" at bounding box center [1077, 209] width 107 height 32
select select "5"
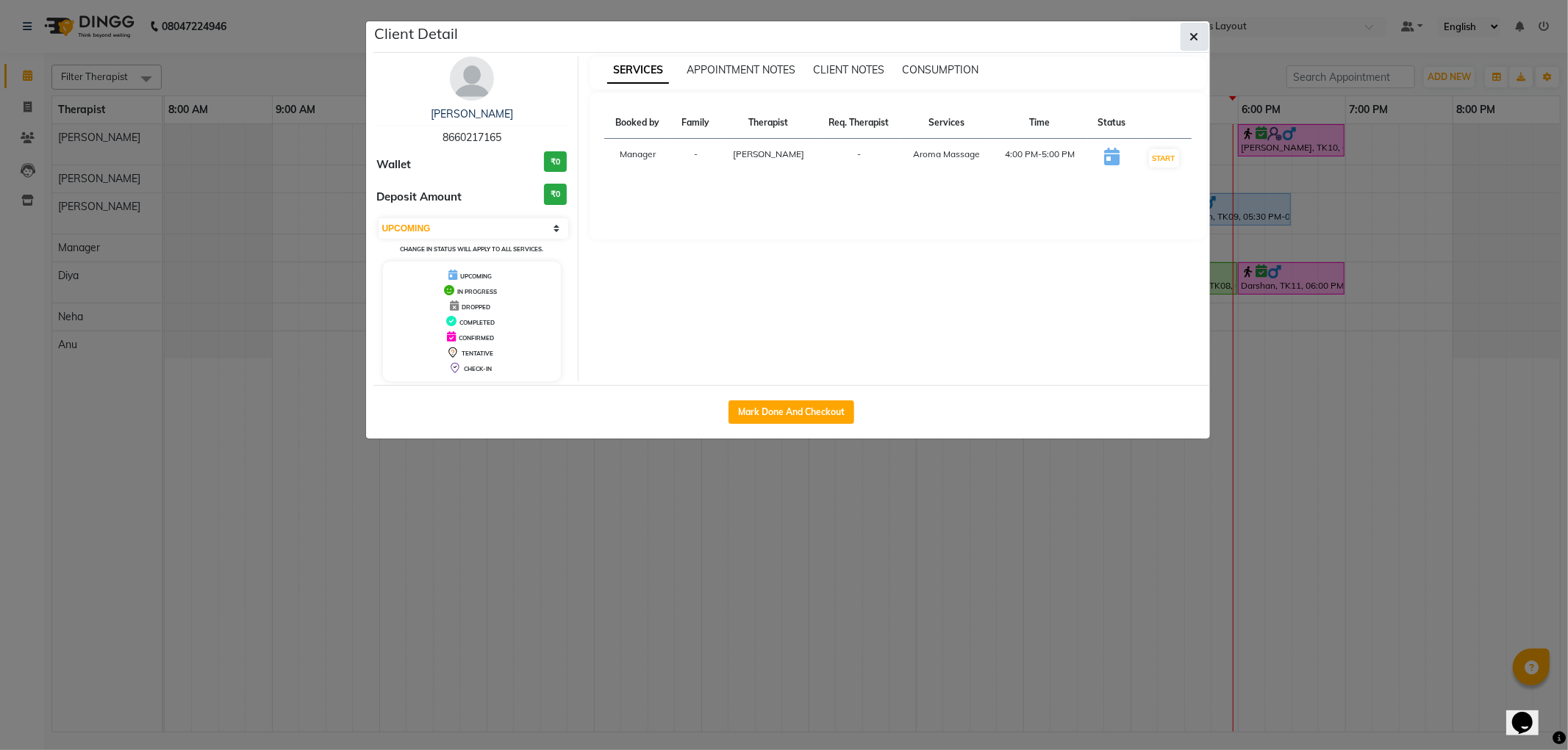
click at [1197, 34] on icon "button" at bounding box center [1194, 37] width 9 height 12
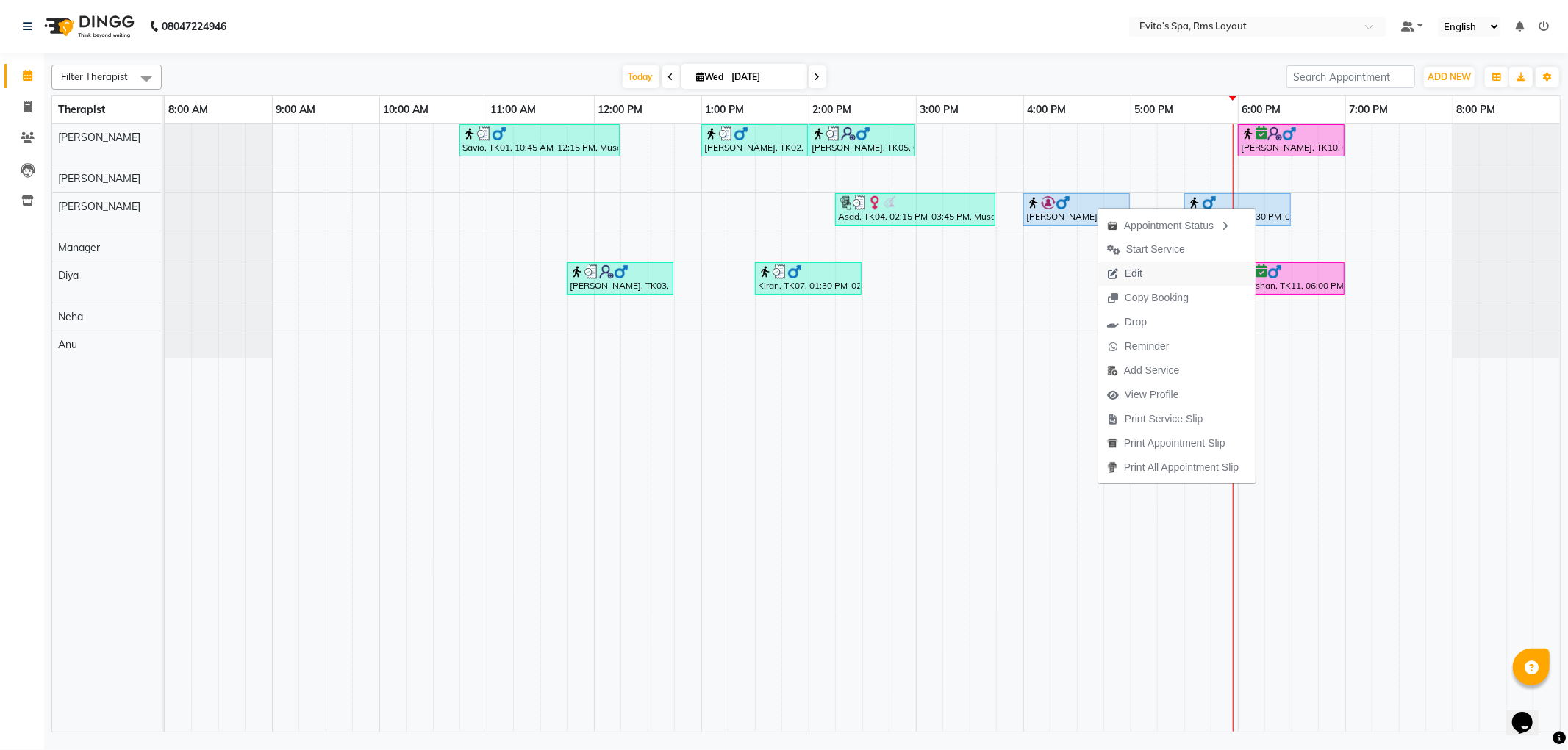
click at [1157, 274] on button "Edit" at bounding box center [1177, 274] width 158 height 24
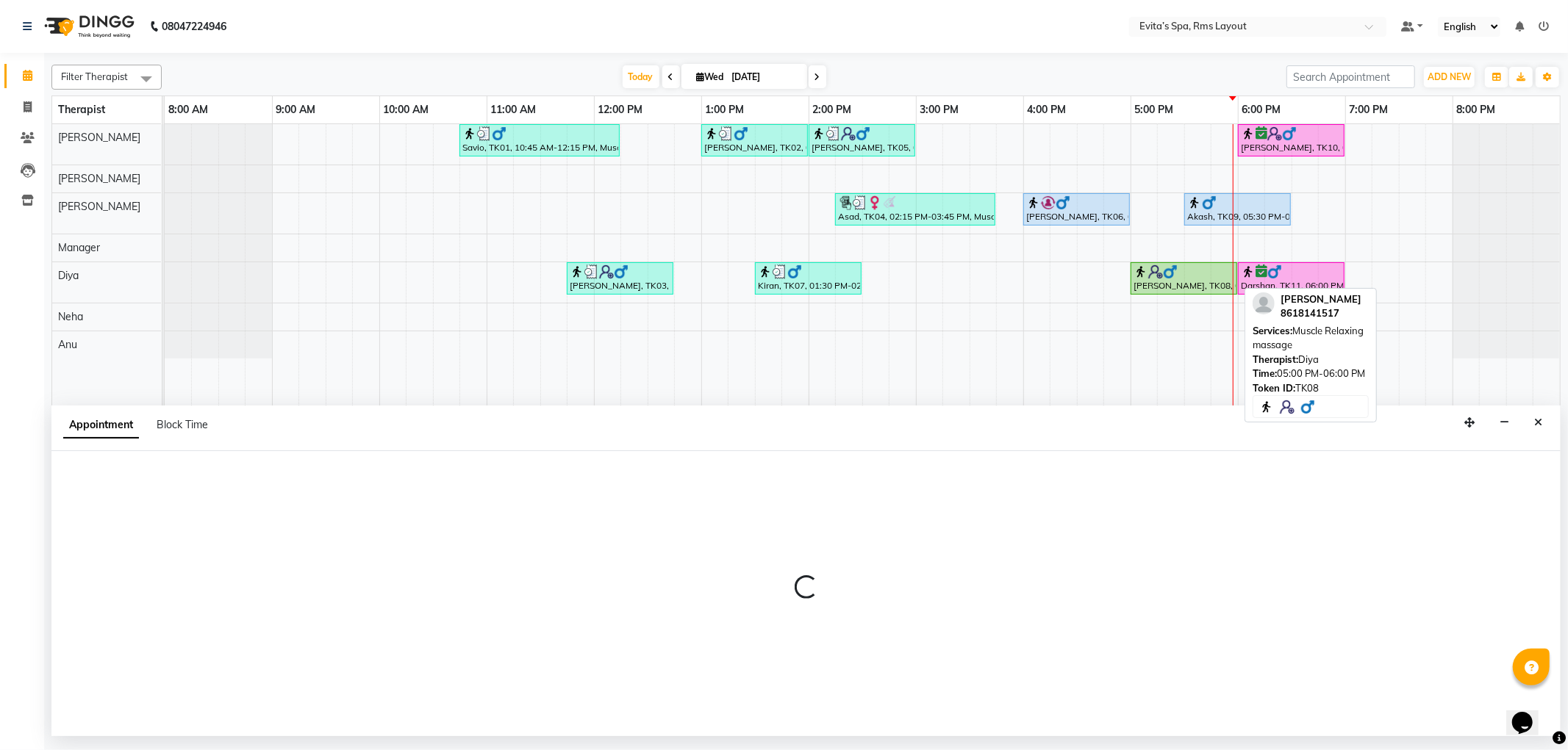
select select "tentative"
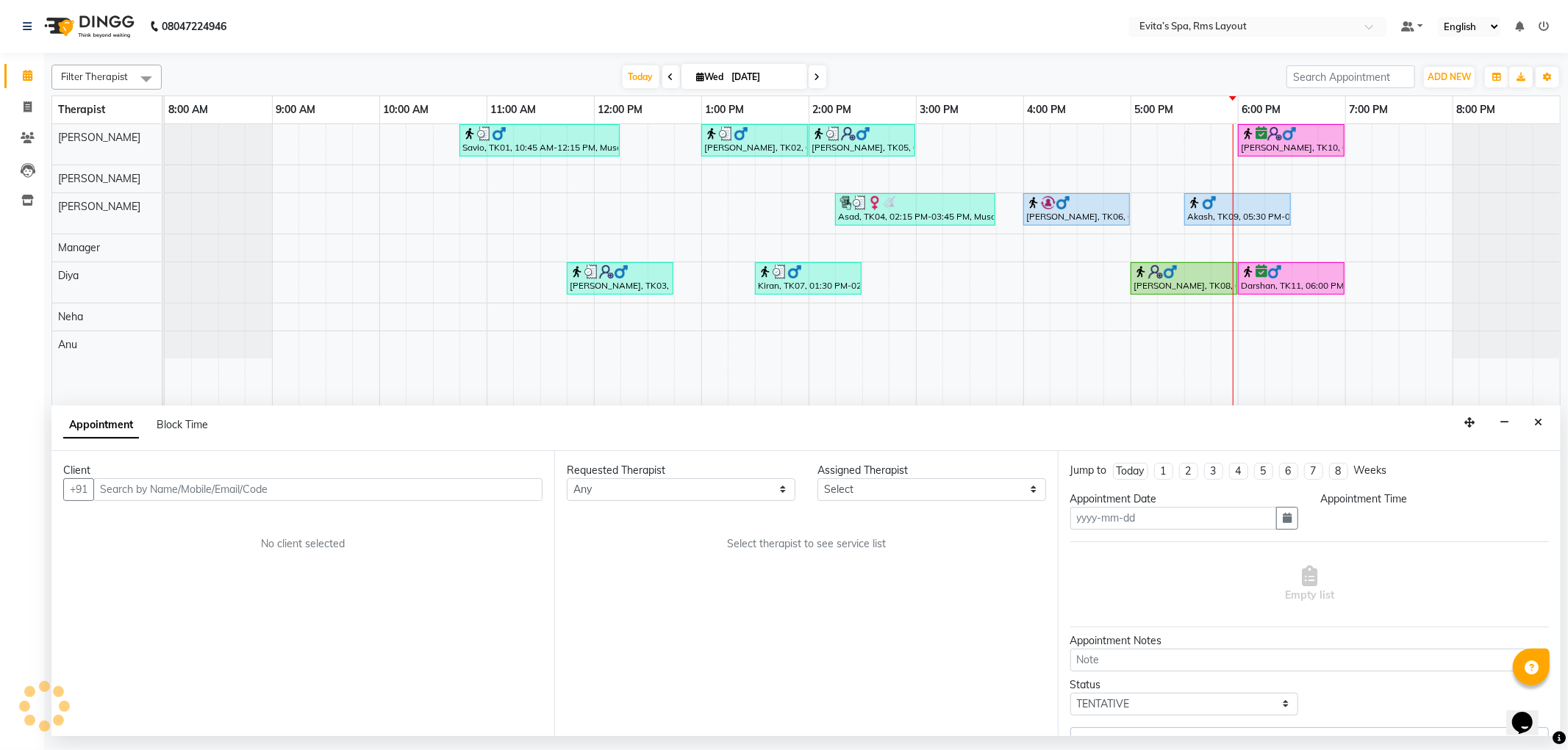
type input "[DATE]"
select select "70223"
select select "upcoming"
select select "960"
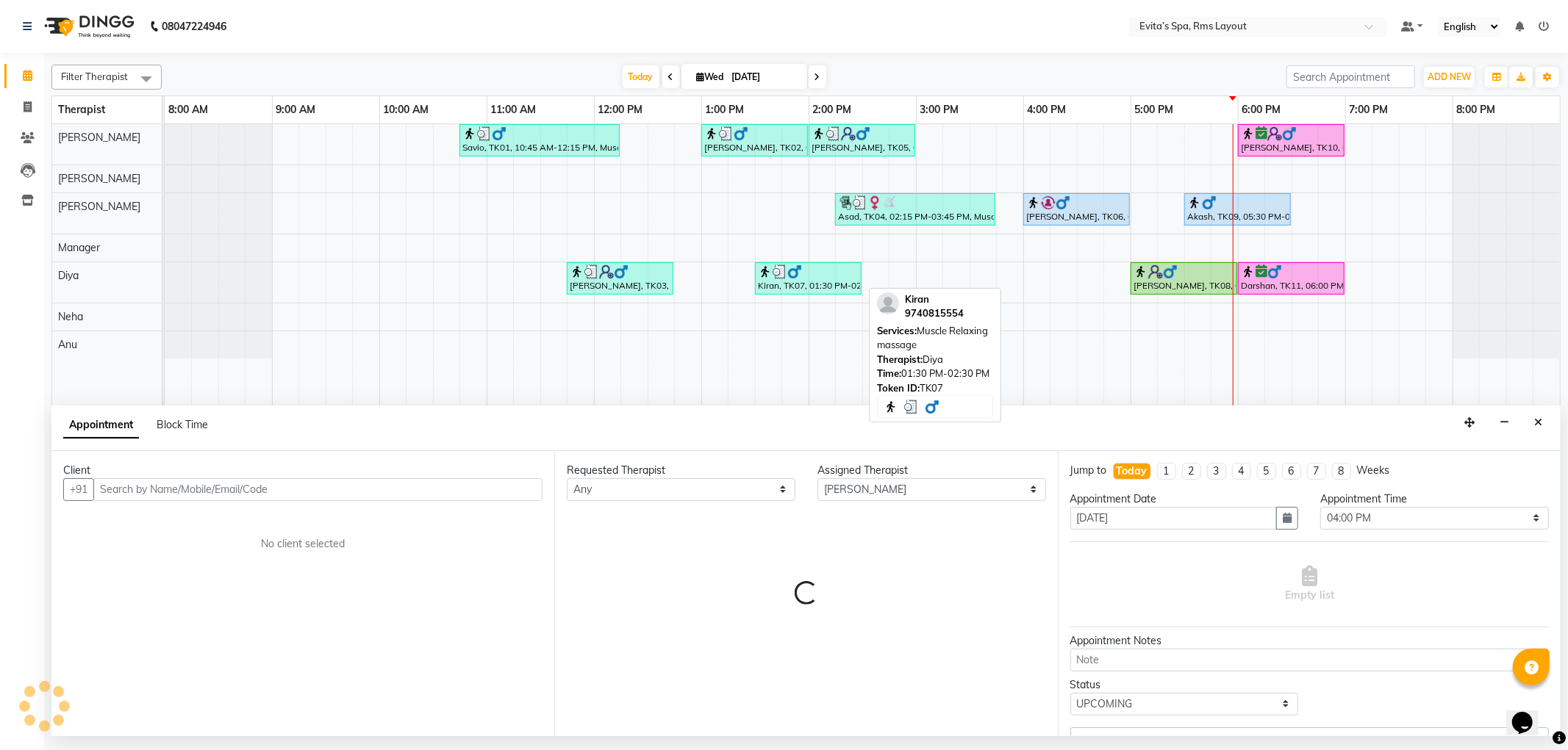
select select "4260"
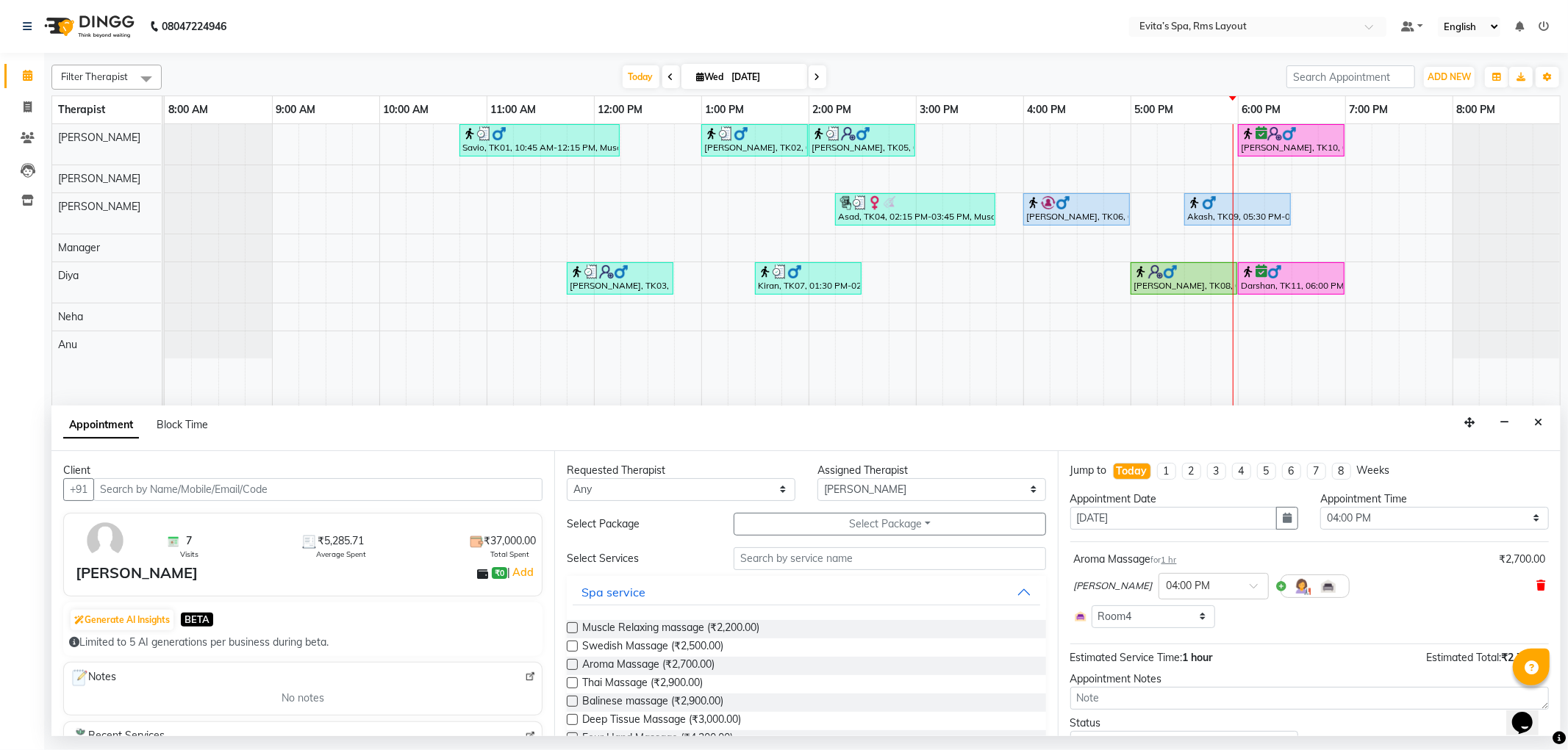
click at [1537, 585] on icon at bounding box center [1541, 585] width 9 height 10
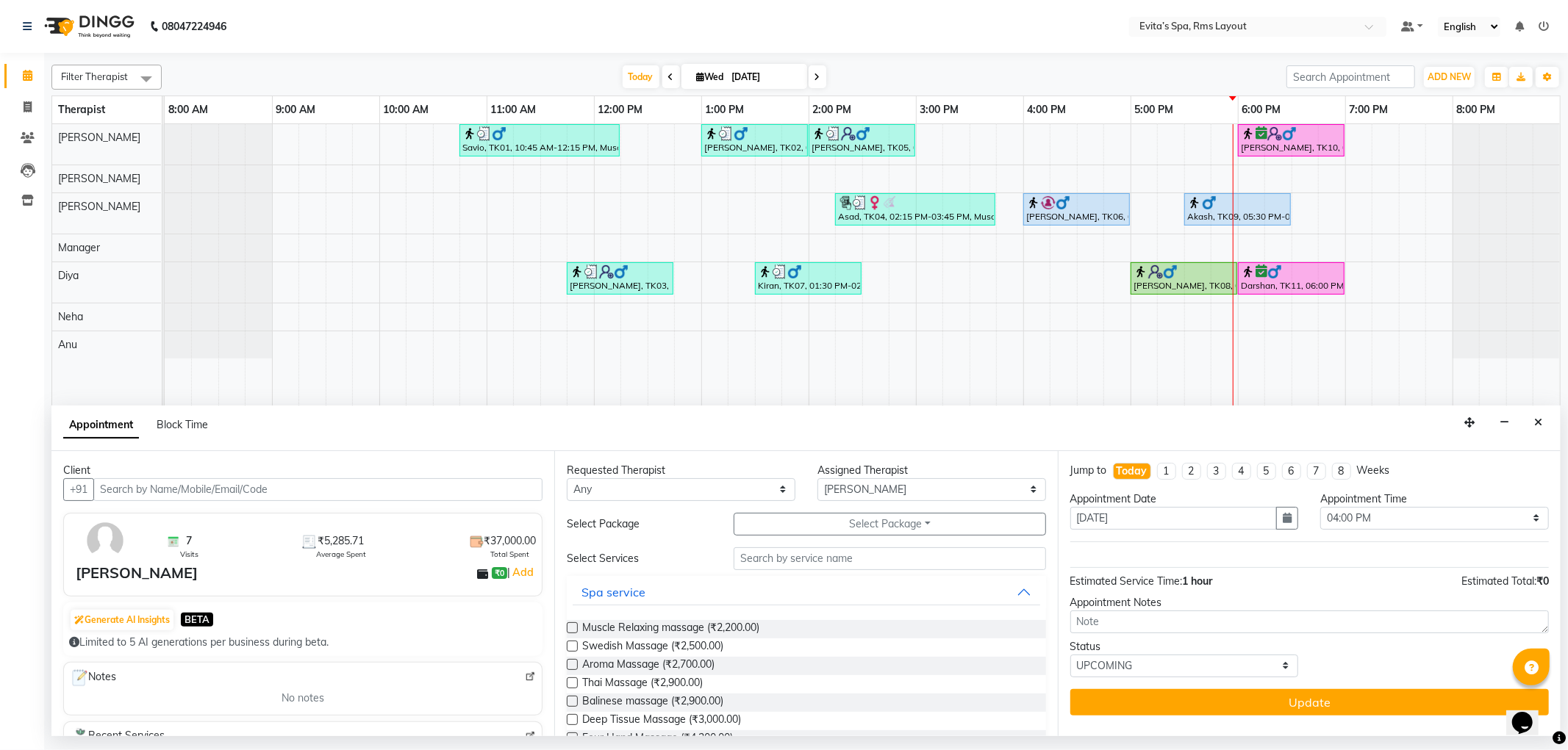
scroll to position [163, 0]
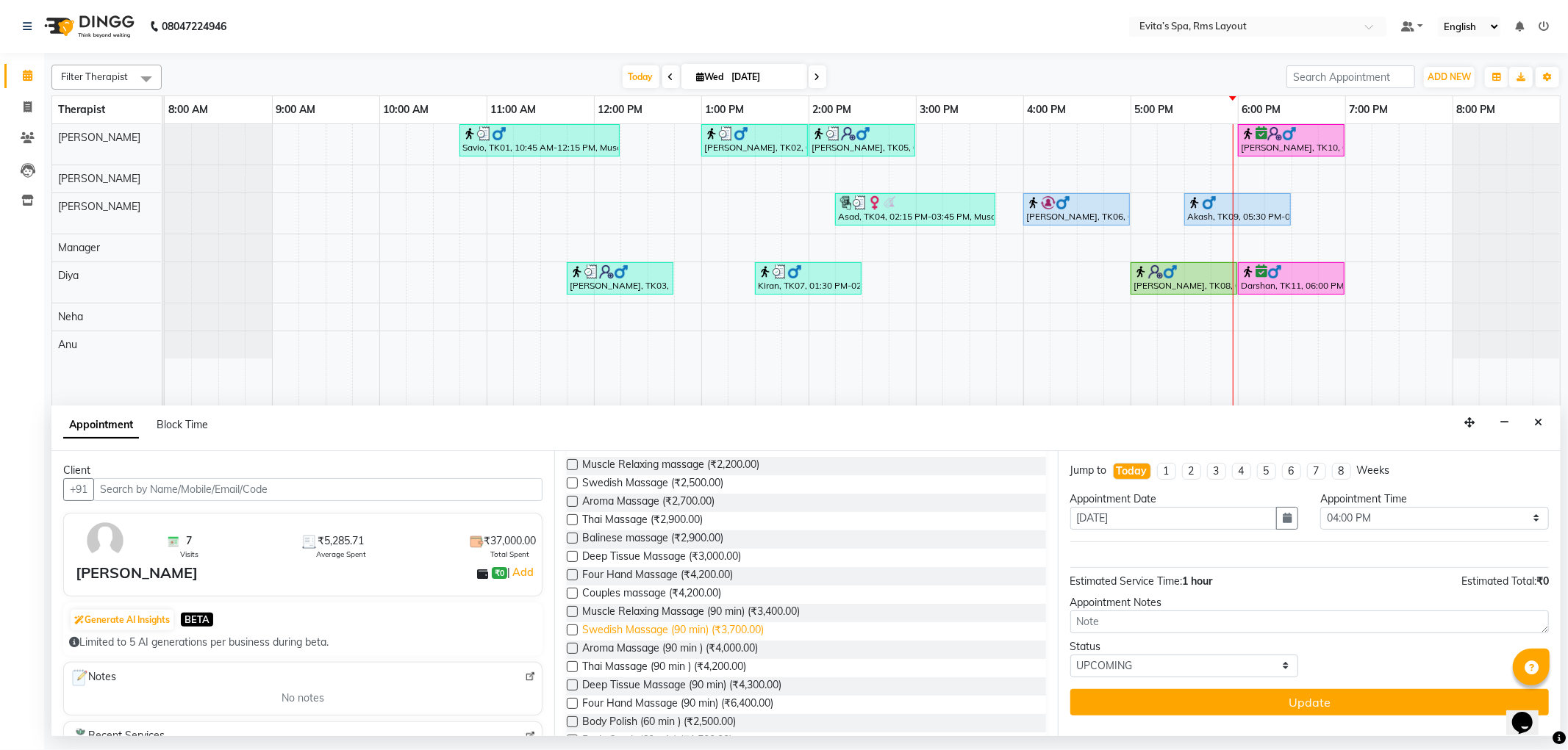
click at [736, 635] on span "Swedish Massage (90 min) (₹3,700.00)" at bounding box center [673, 631] width 182 height 19
checkbox input "false"
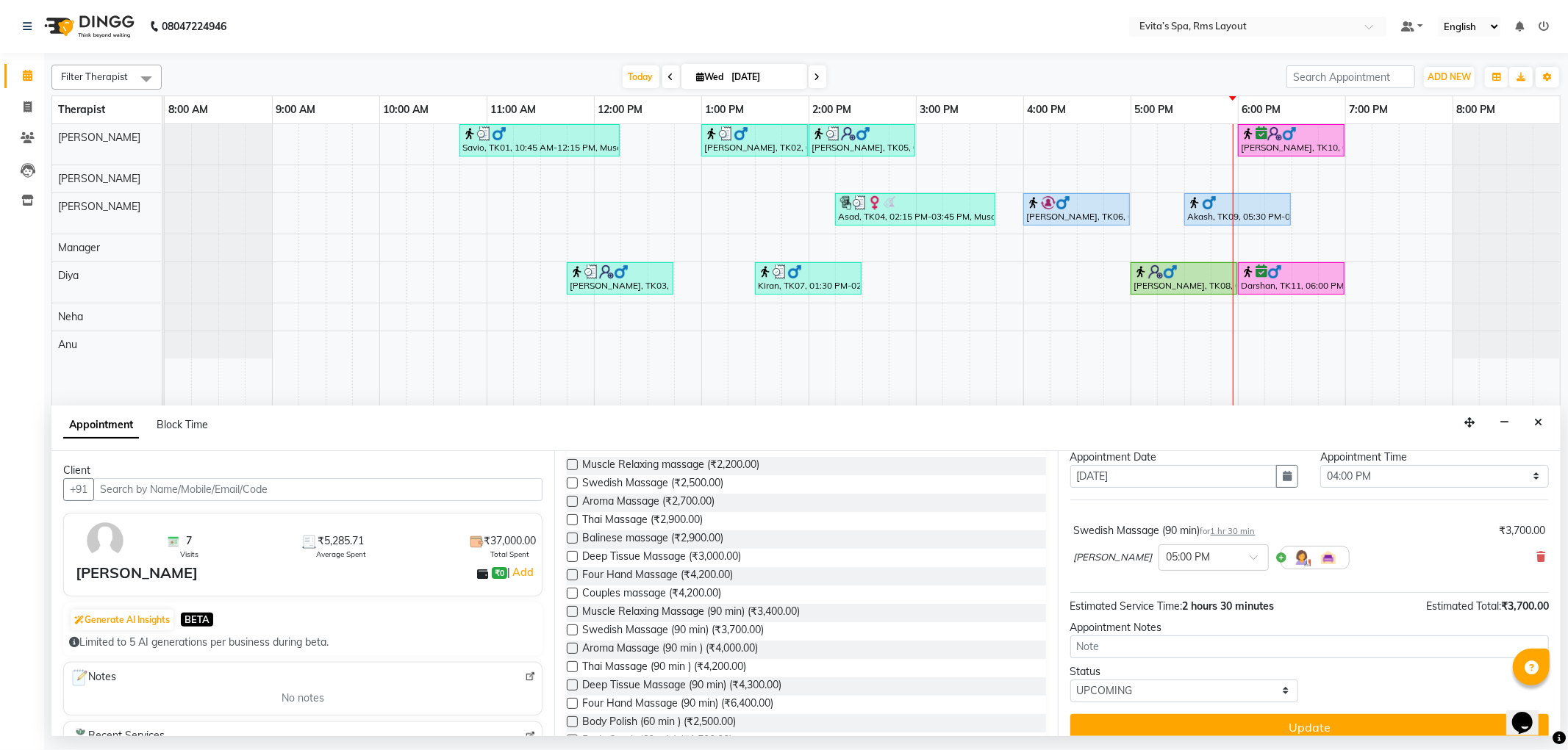
scroll to position [58, 0]
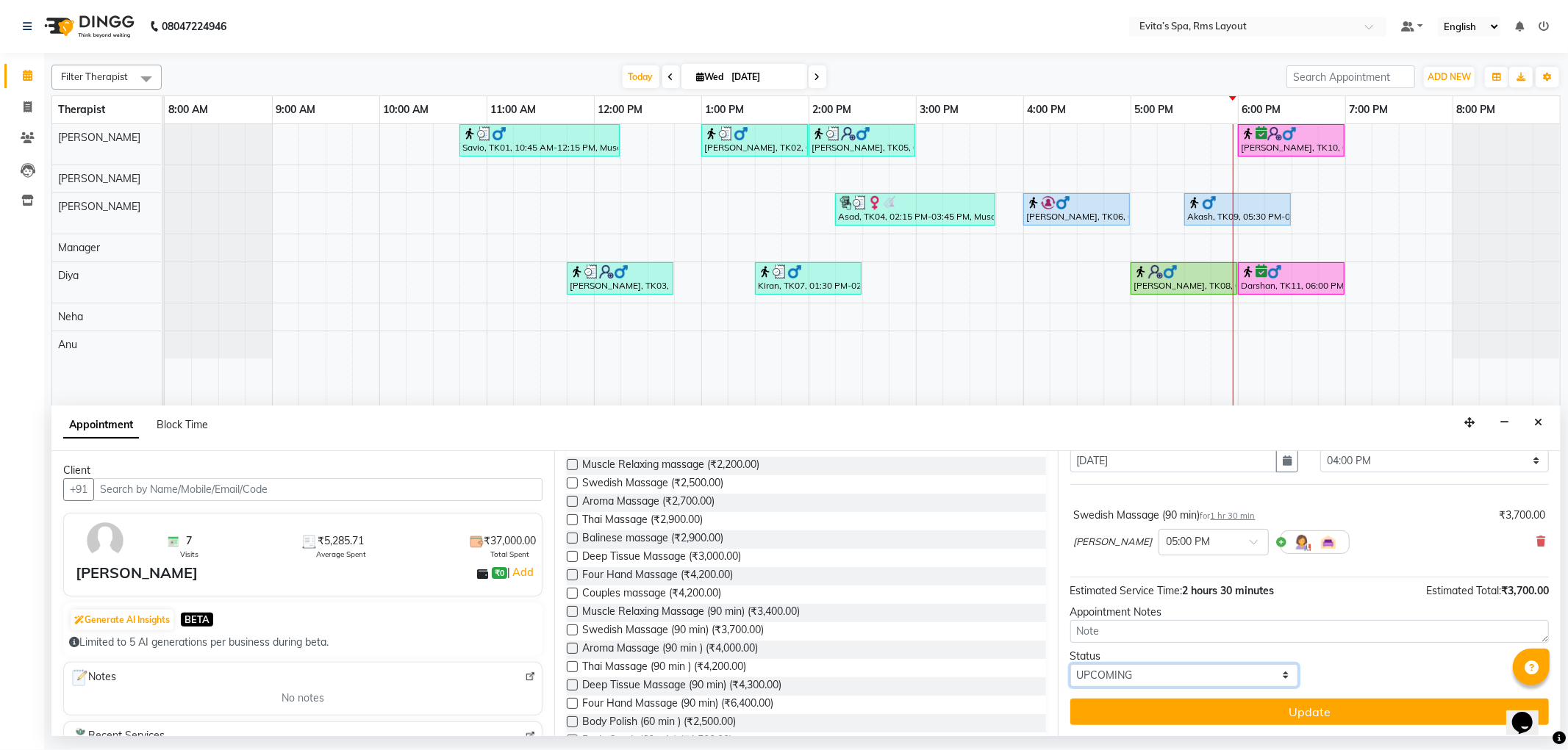
click at [1136, 667] on select "Select TENTATIVE CONFIRM CHECK-IN UPCOMING" at bounding box center [1184, 675] width 229 height 23
select select "confirm booking"
click at [1070, 664] on select "Select TENTATIVE CONFIRM CHECK-IN UPCOMING" at bounding box center [1184, 675] width 229 height 23
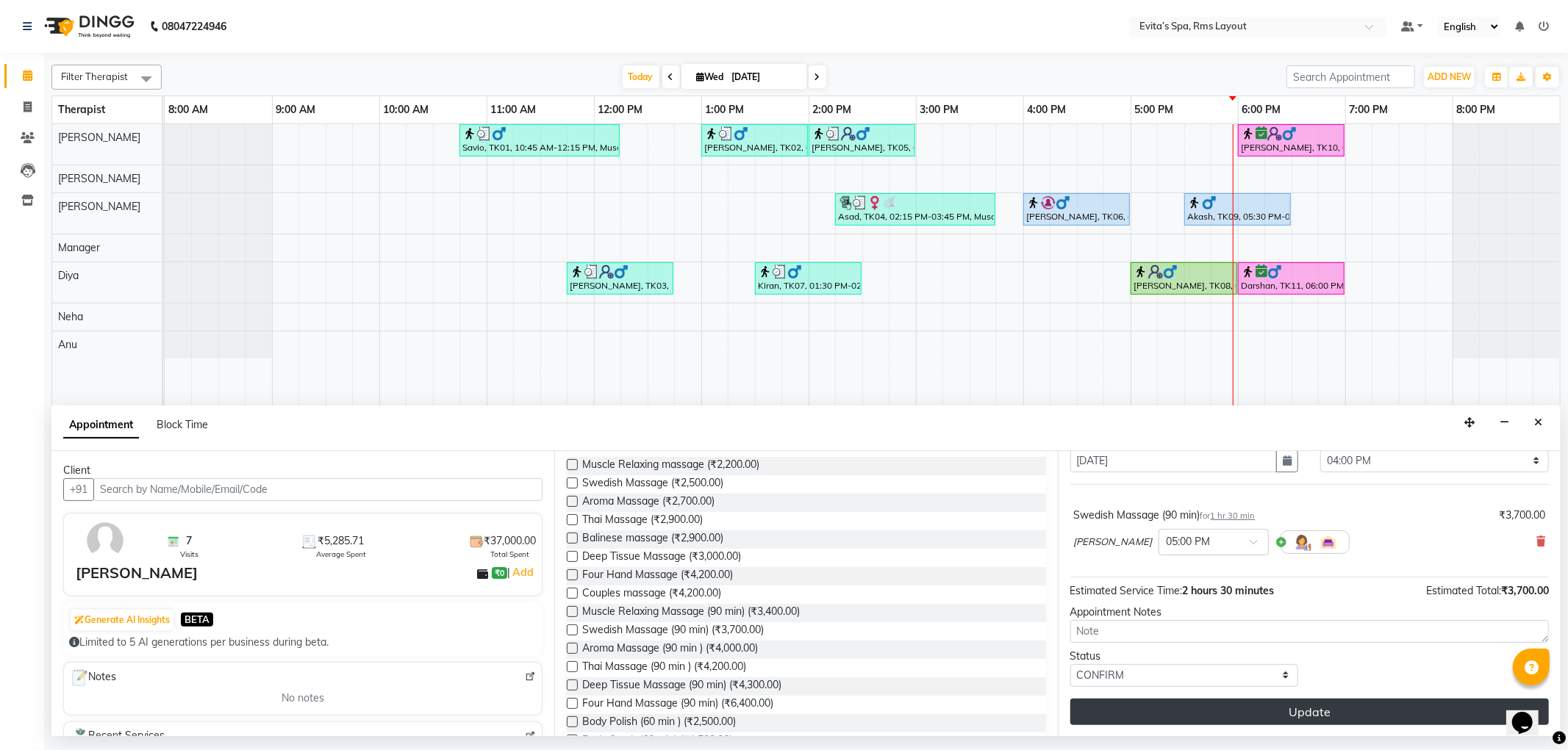
click at [1234, 713] on button "Update" at bounding box center [1310, 712] width 479 height 27
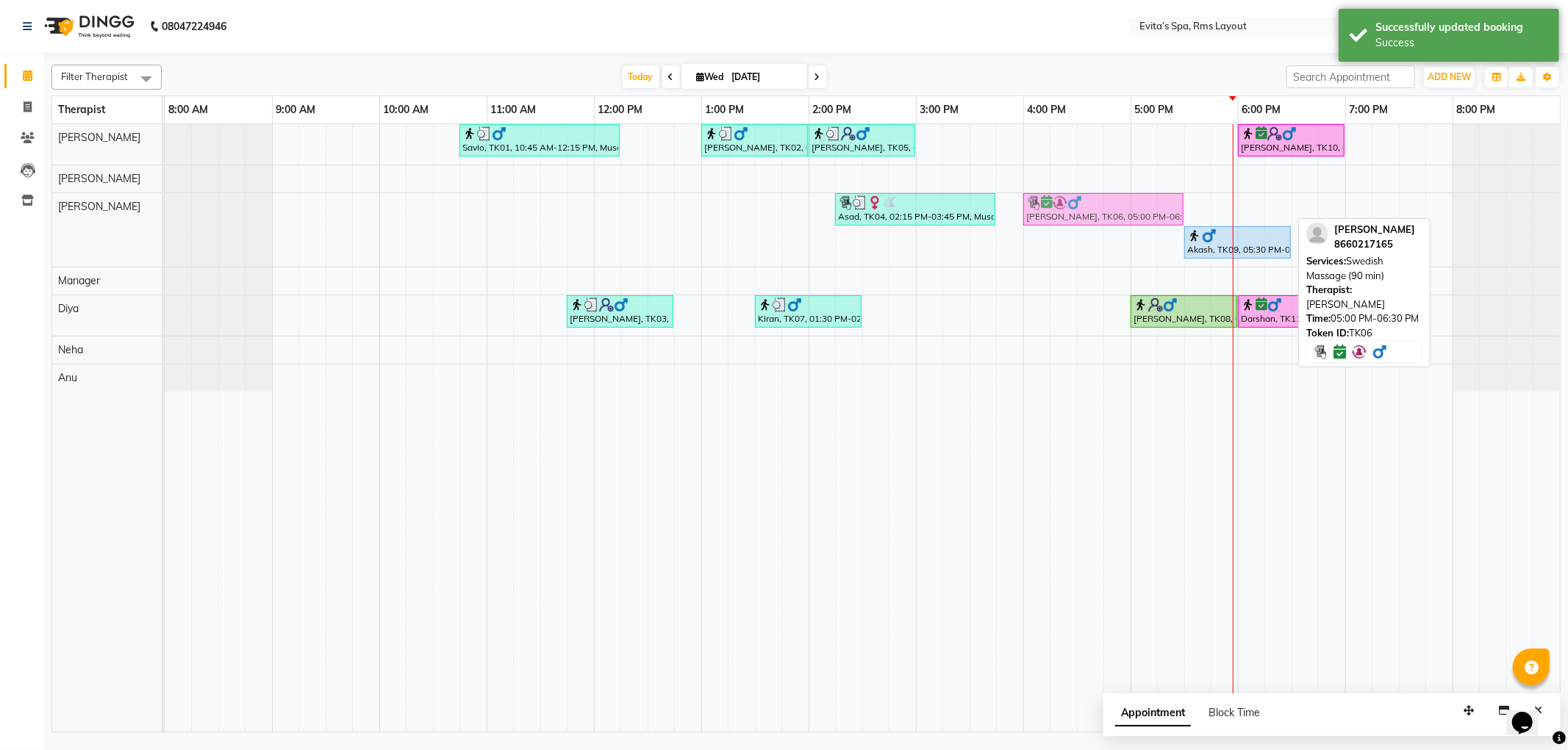
drag, startPoint x: 1197, startPoint y: 204, endPoint x: 1093, endPoint y: 224, distance: 105.9
click at [165, 224] on div "Asad, TK04, 02:15 PM-03:45 PM, Muscle Relaxing Massage (90 min) Girish, TK06, 0…" at bounding box center [165, 230] width 0 height 73
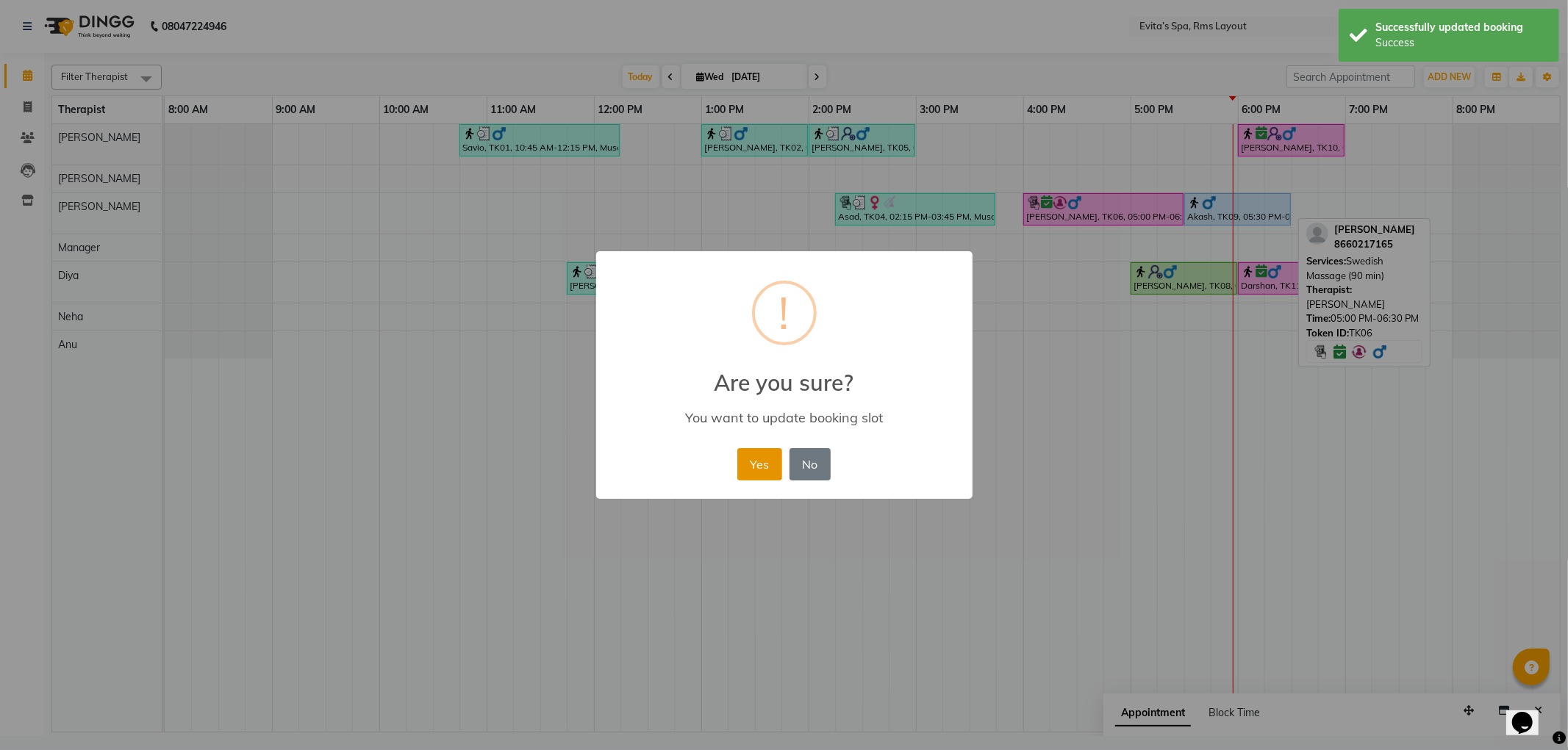
click at [748, 478] on button "Yes" at bounding box center [759, 464] width 44 height 32
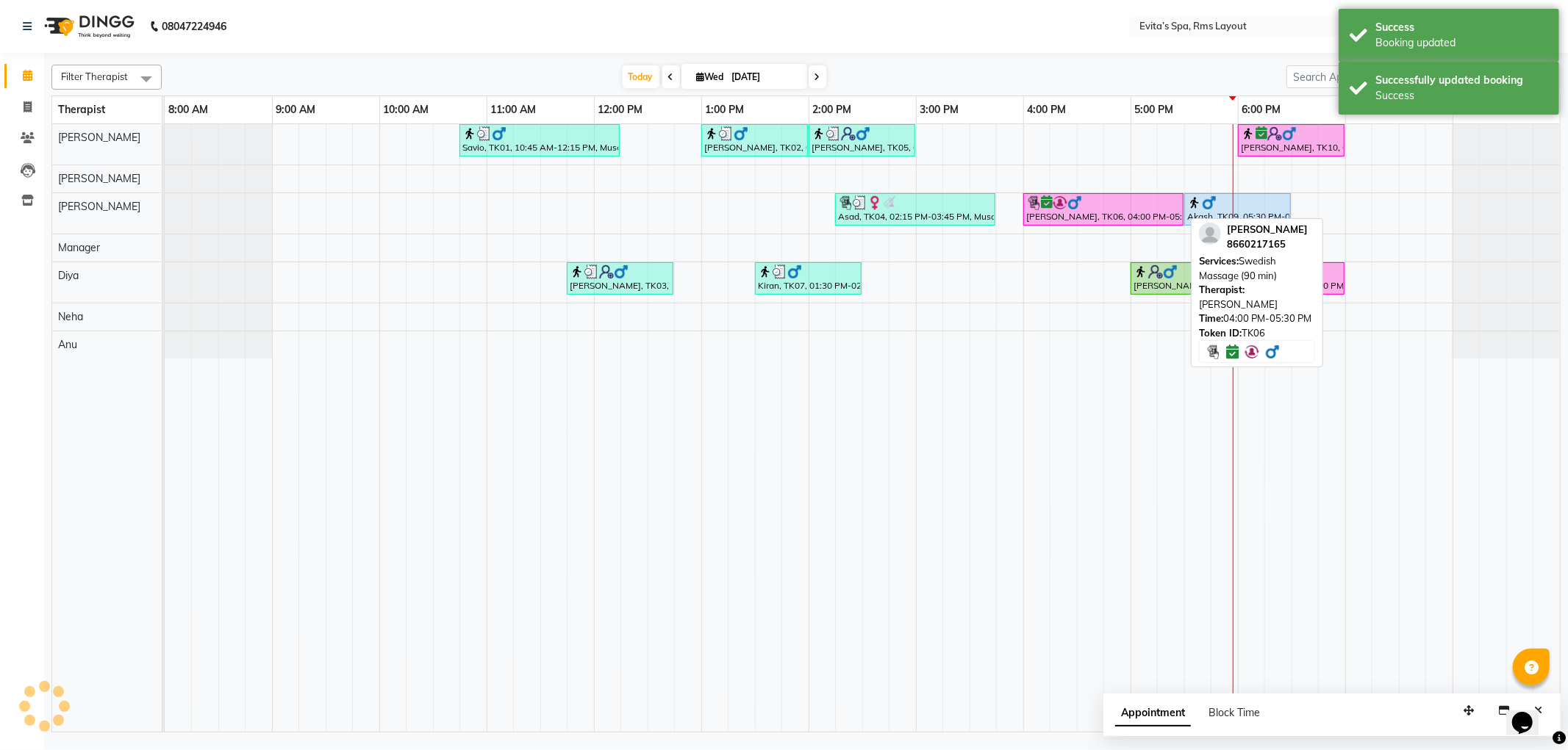
click at [1064, 211] on div "[PERSON_NAME], TK06, 04:00 PM-05:30 PM, Swedish Massage (90 min)" at bounding box center [1104, 210] width 158 height 28
click at [1070, 211] on div "[PERSON_NAME], TK06, 04:00 PM-05:30 PM, Swedish Massage (90 min)" at bounding box center [1104, 210] width 158 height 28
select select "6"
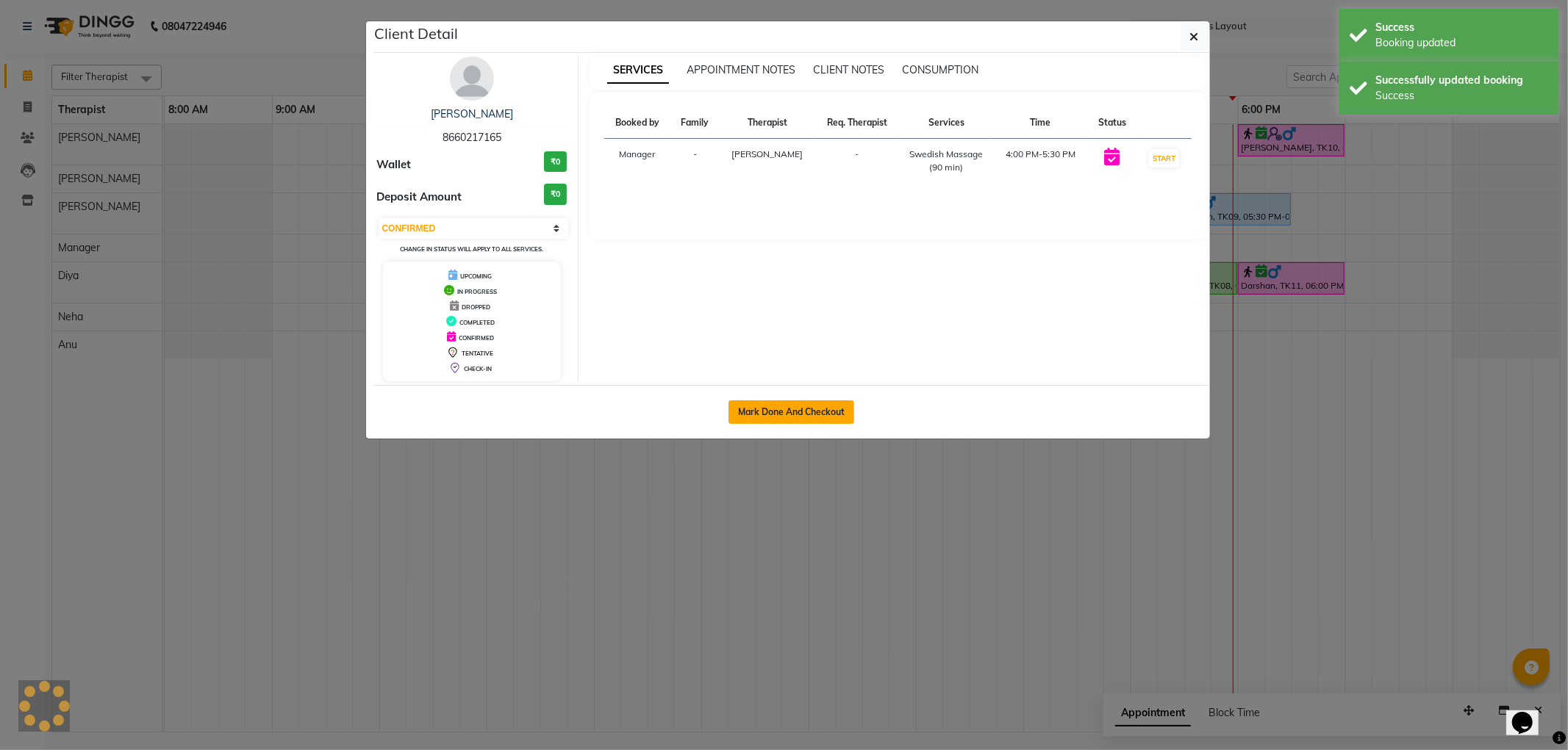
click at [805, 408] on button "Mark Done And Checkout" at bounding box center [791, 412] width 126 height 23
select select "service"
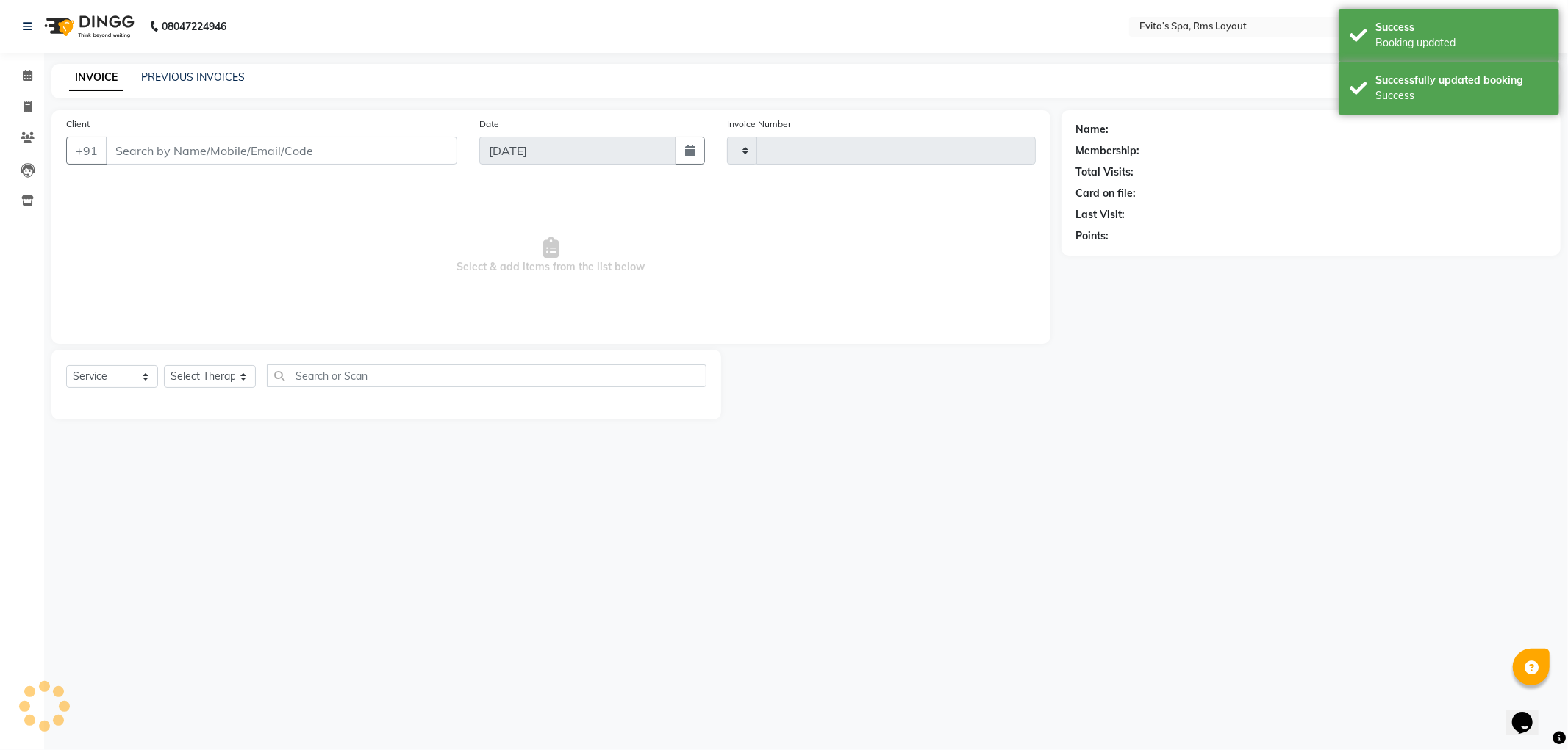
type input "1564"
select select "7850"
type input "86******65"
select select "70223"
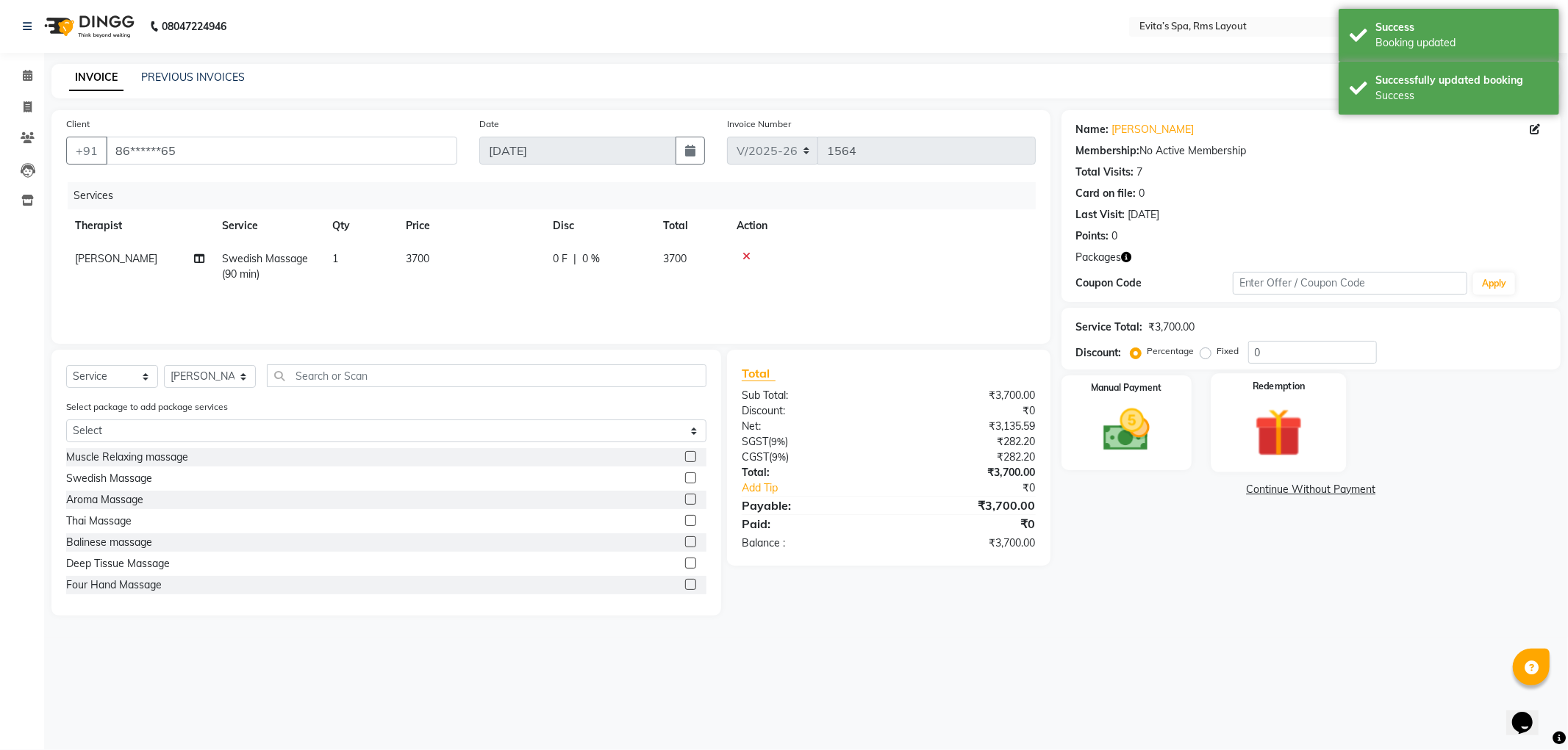
click at [1269, 416] on img at bounding box center [1279, 433] width 79 height 60
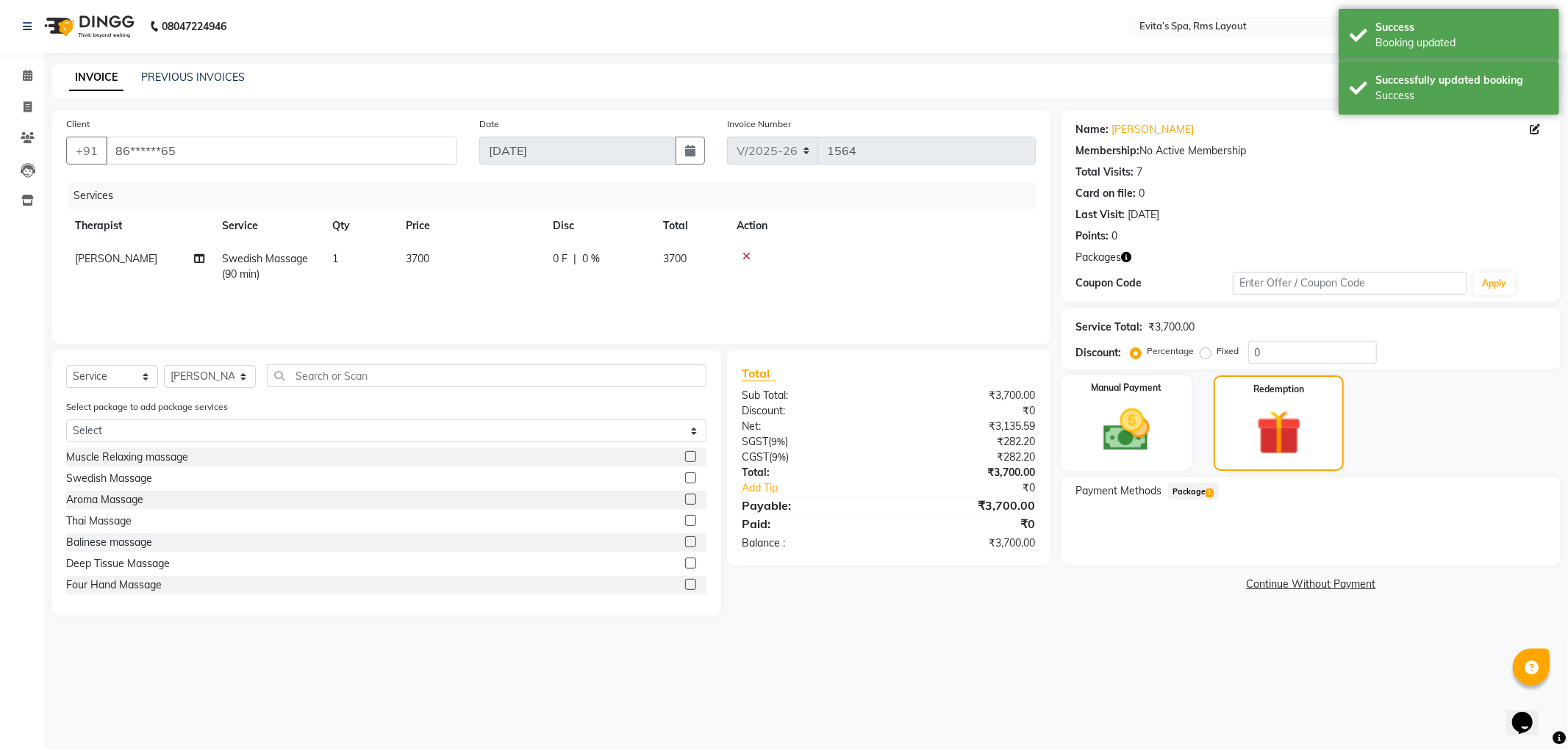
click at [1210, 494] on span "1" at bounding box center [1210, 493] width 8 height 9
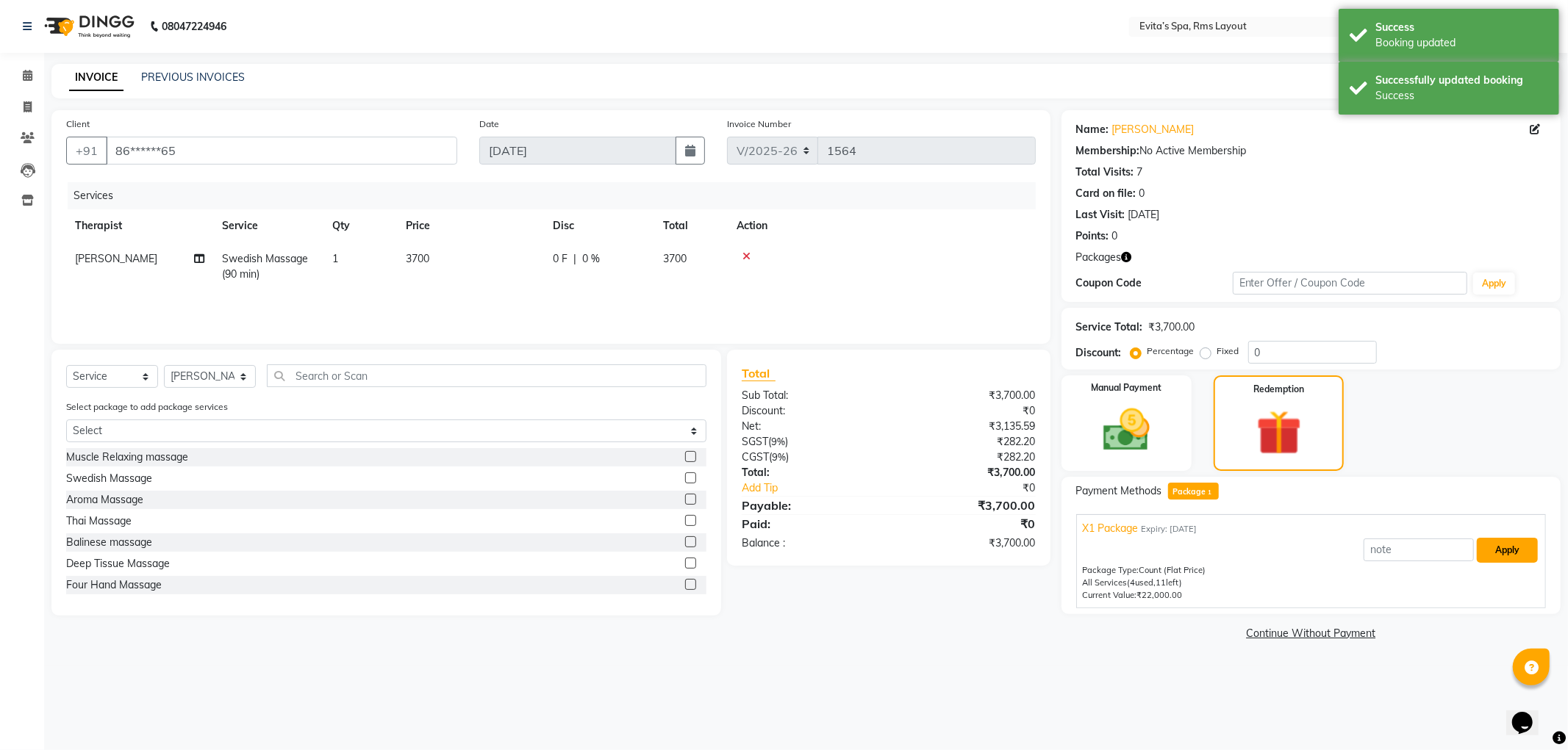
click at [1499, 549] on button "Apply" at bounding box center [1508, 550] width 61 height 25
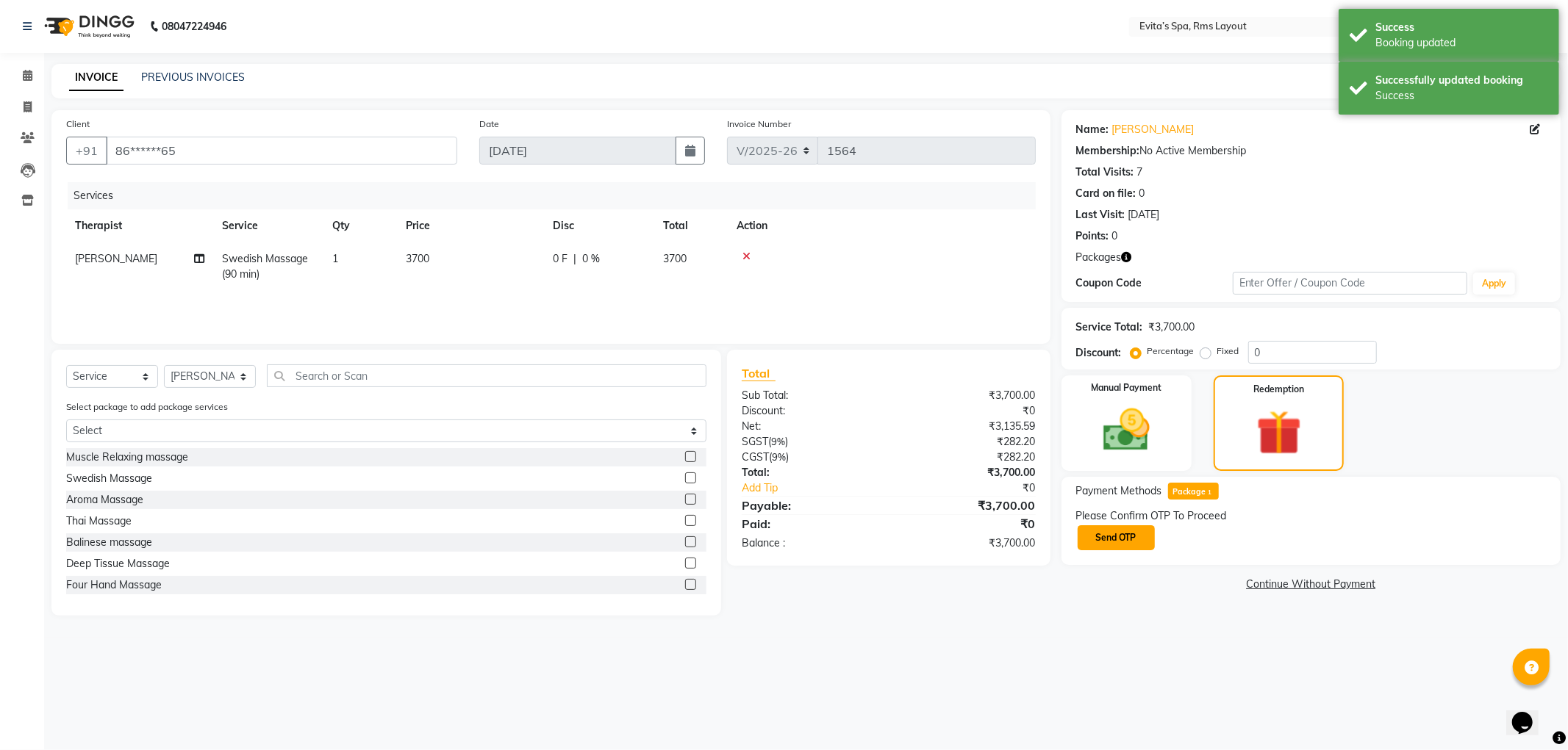
click at [1134, 542] on button "Send OTP" at bounding box center [1116, 538] width 77 height 25
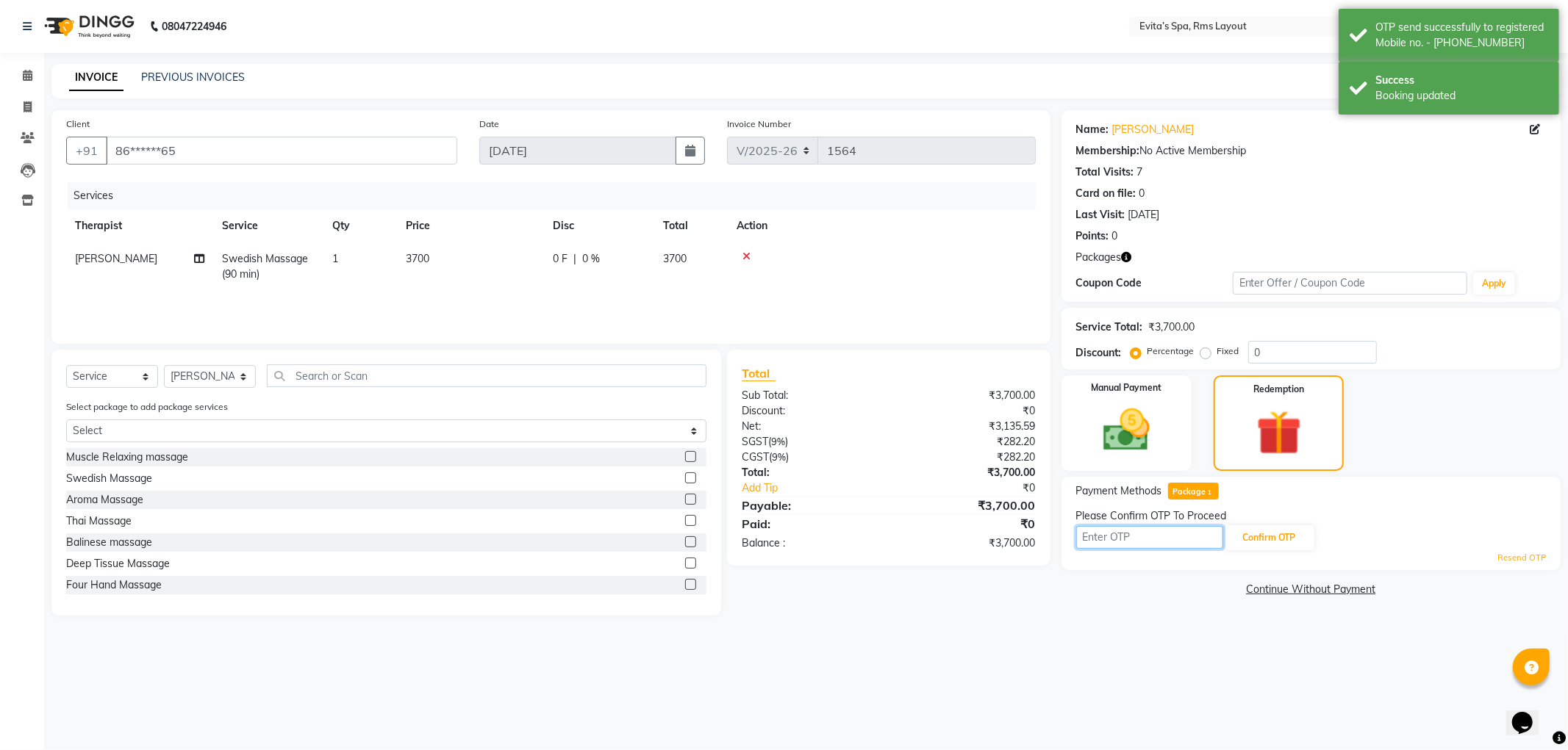
click at [1197, 532] on input "text" at bounding box center [1150, 537] width 147 height 23
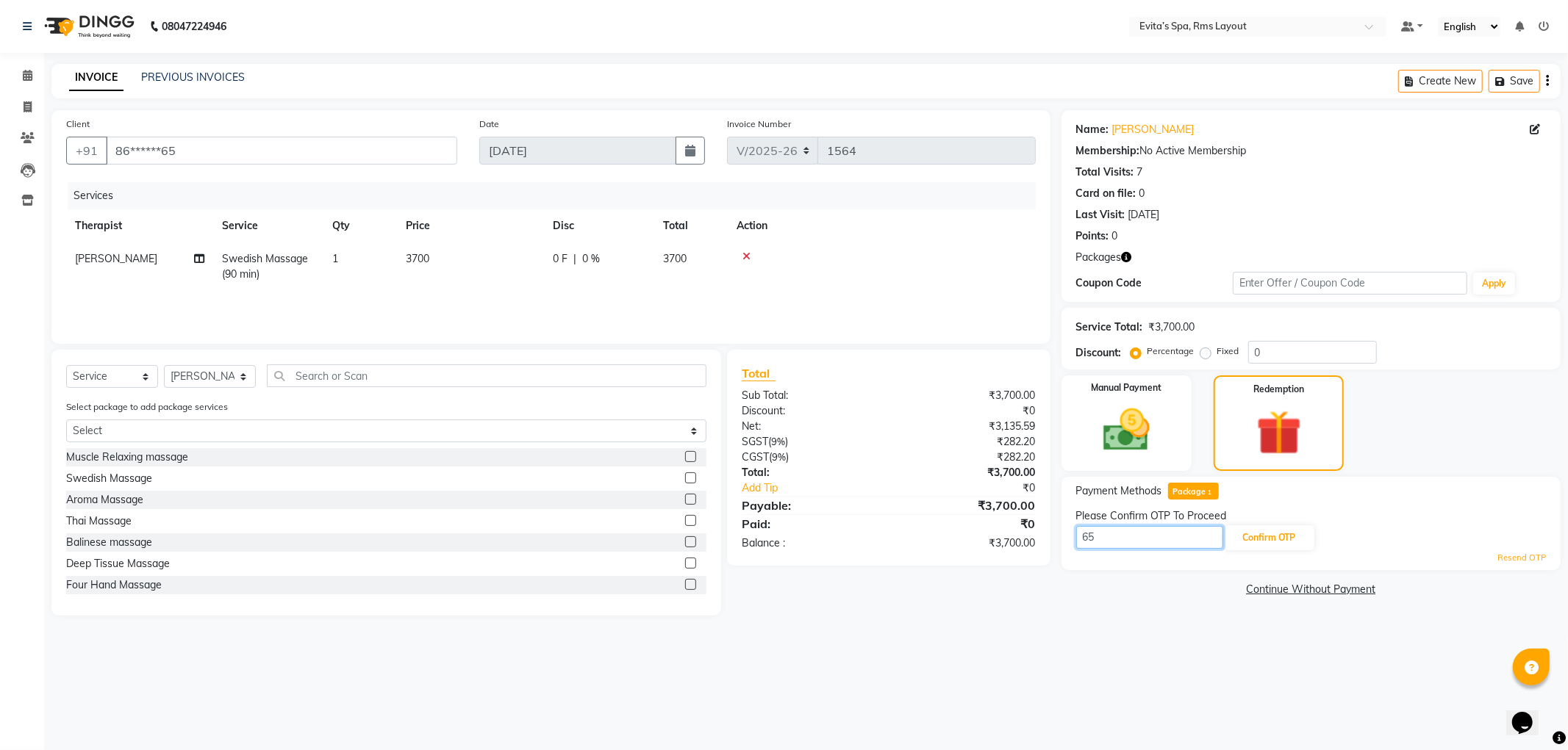
type input "6"
type input "6655"
click at [1247, 548] on button "Confirm OTP" at bounding box center [1269, 538] width 90 height 25
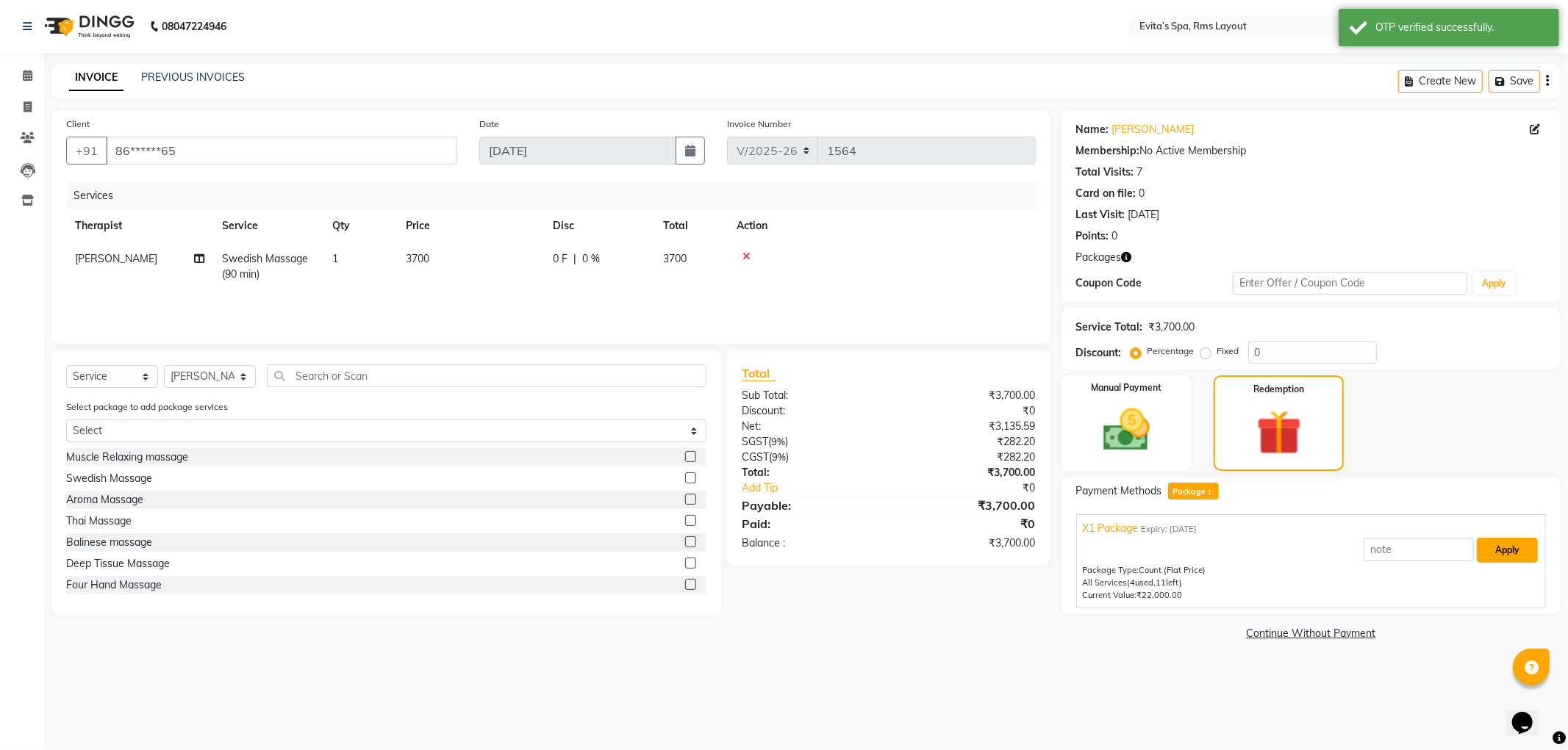
click at [1486, 549] on button "Apply" at bounding box center [1508, 550] width 61 height 25
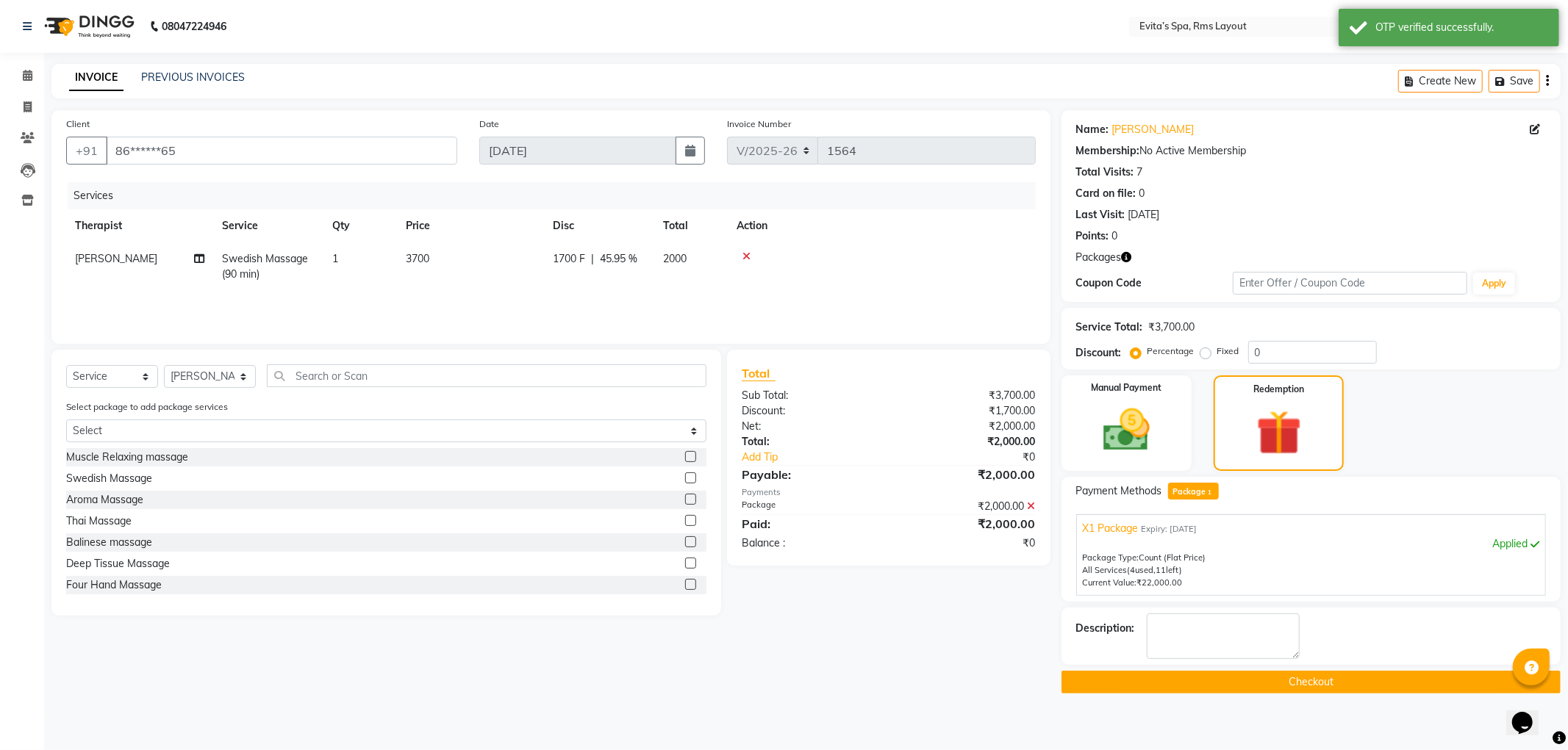
click at [1250, 685] on button "Checkout" at bounding box center [1311, 682] width 499 height 23
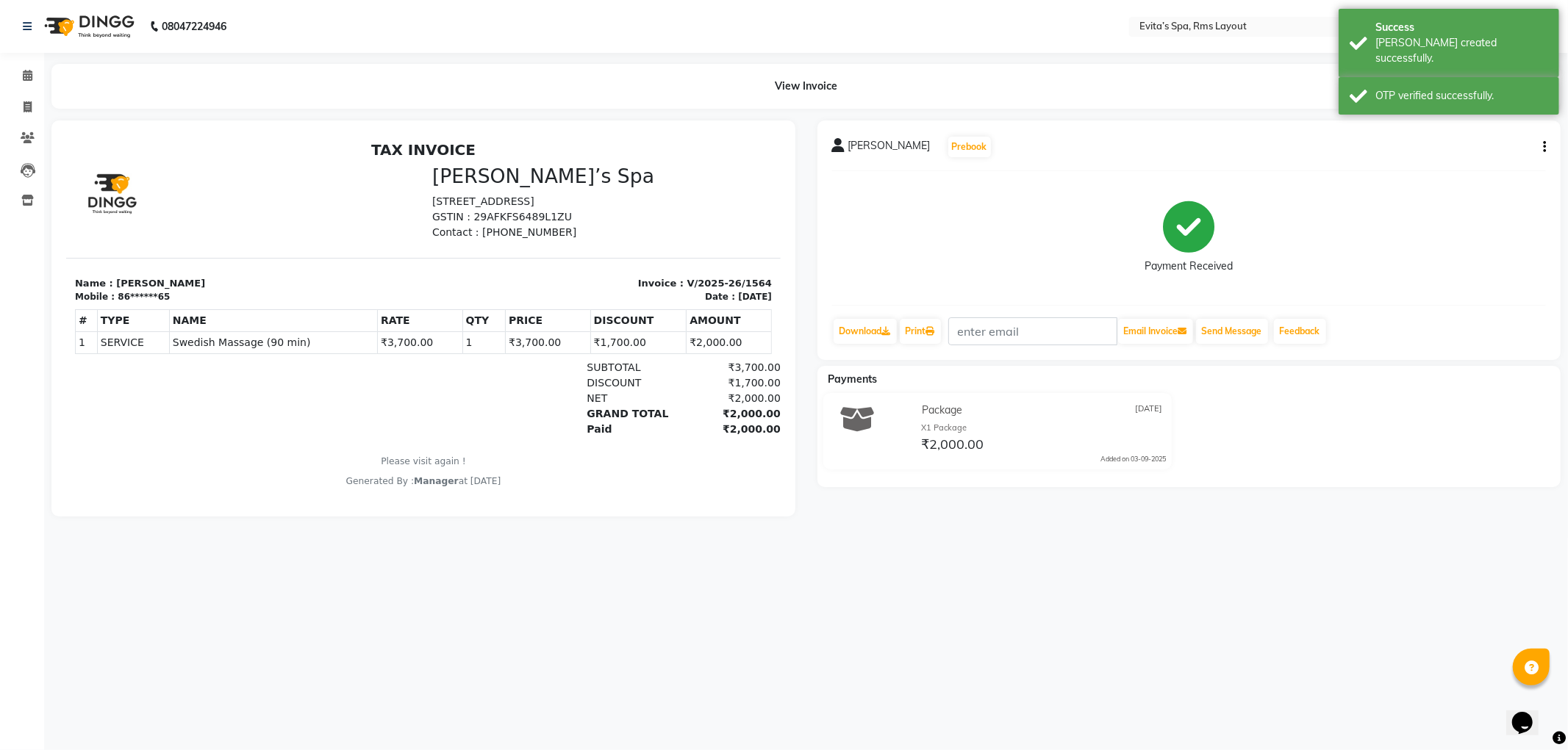
click at [111, 41] on img at bounding box center [87, 27] width 101 height 41
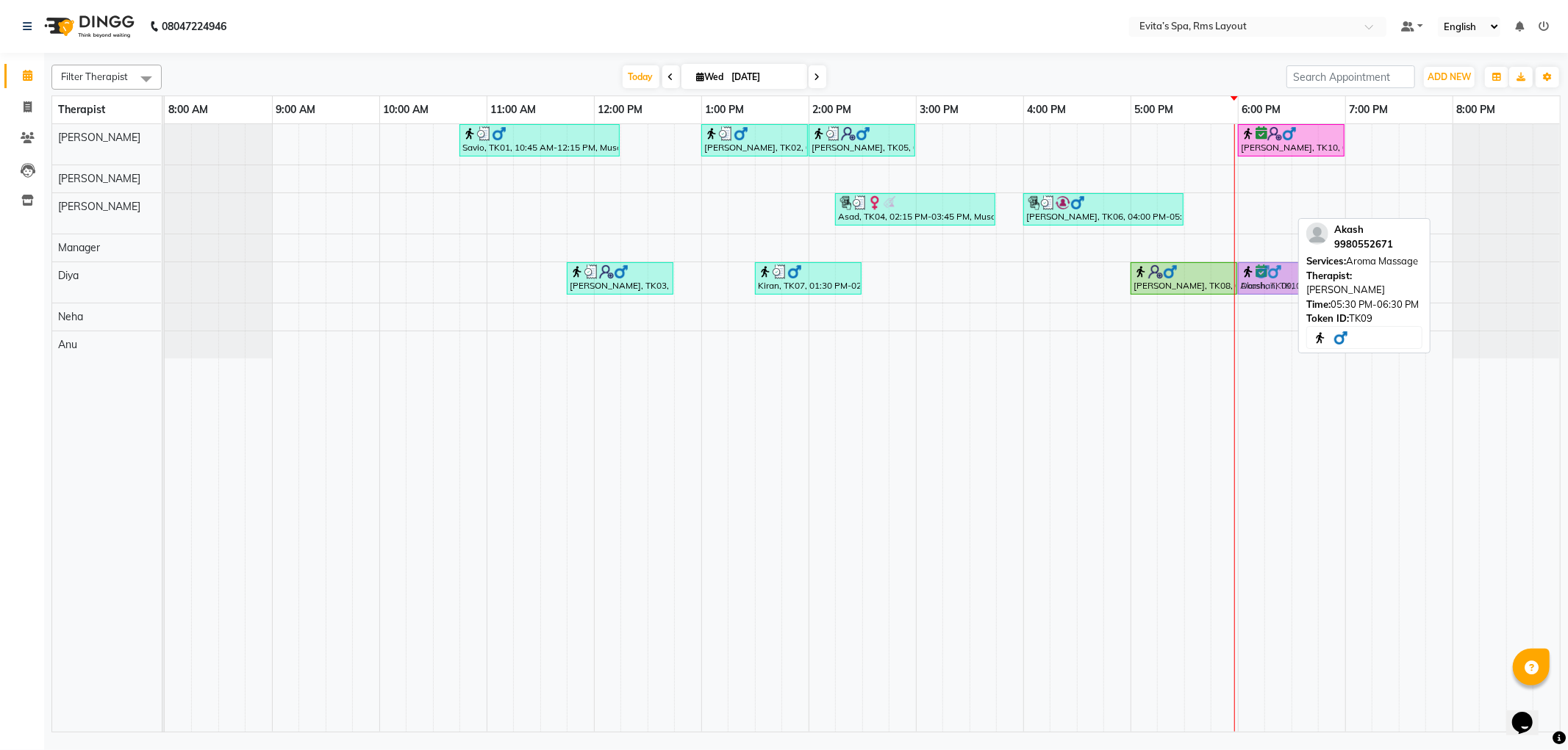
drag, startPoint x: 1273, startPoint y: 214, endPoint x: 1325, endPoint y: 281, distance: 84.8
click at [1325, 281] on div "Filter Therapist Select All Anu [PERSON_NAME] Manager [PERSON_NAME] Neha [PERSO…" at bounding box center [806, 395] width 1509 height 674
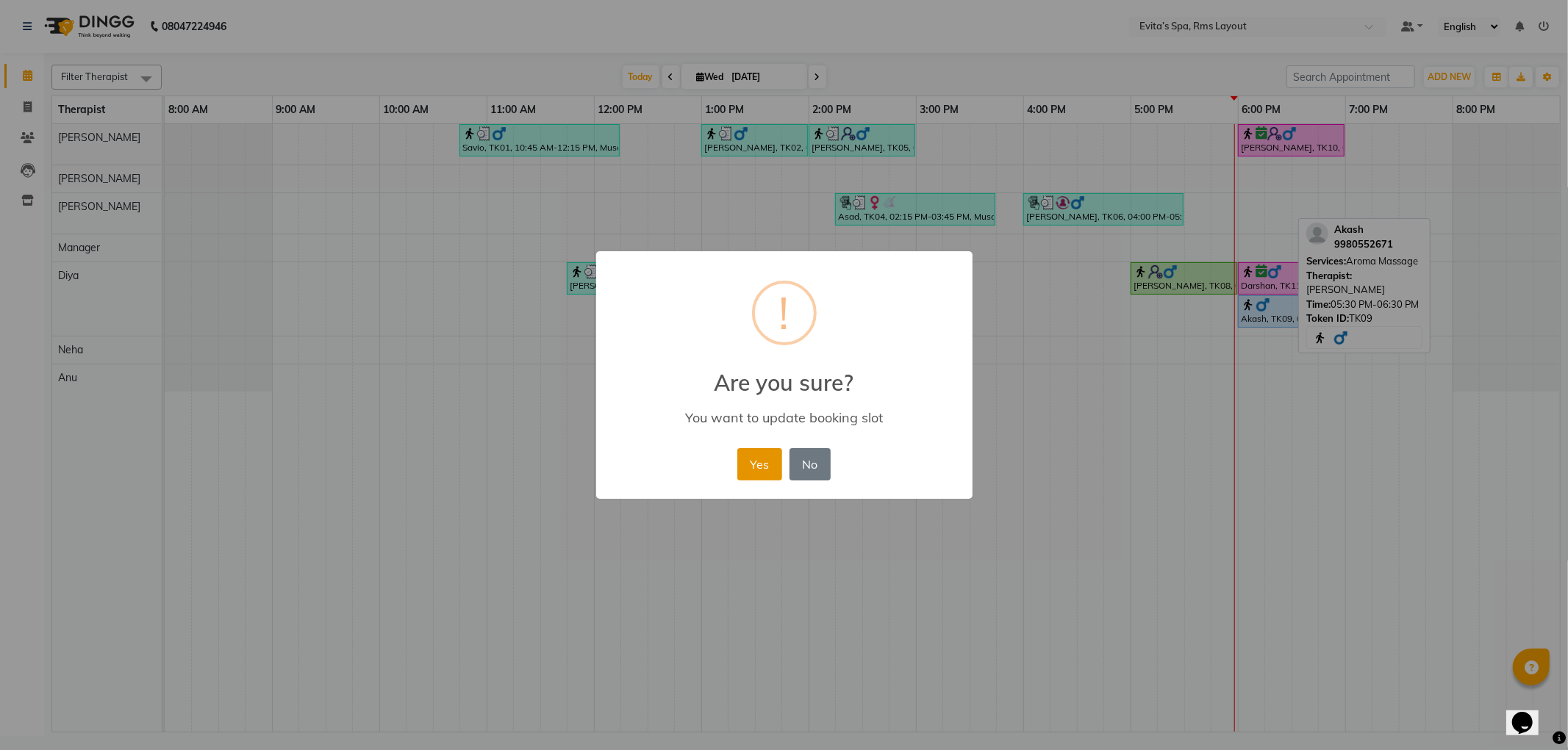
click at [772, 468] on button "Yes" at bounding box center [759, 464] width 44 height 32
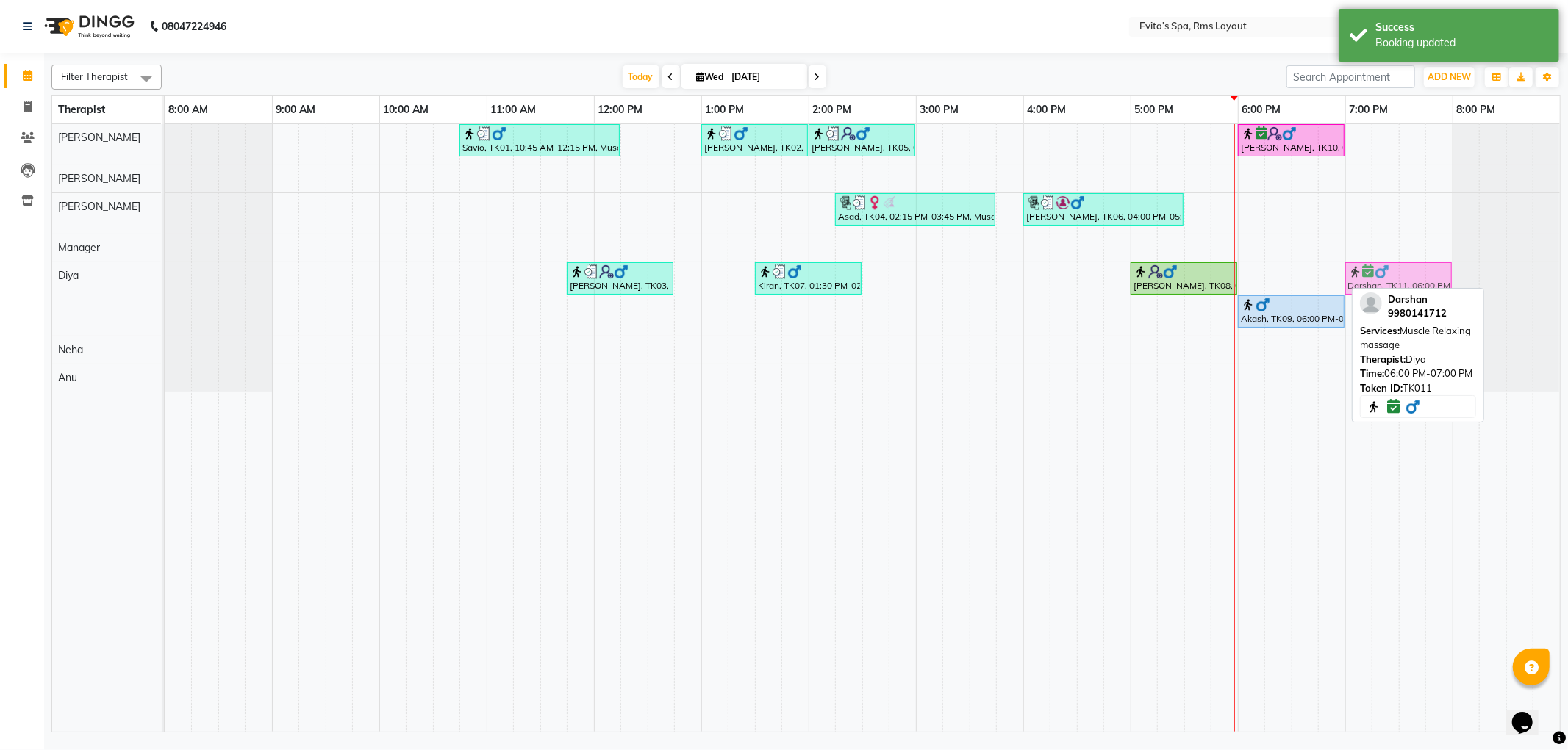
drag, startPoint x: 1261, startPoint y: 283, endPoint x: 1371, endPoint y: 269, distance: 110.9
click at [165, 269] on div "[PERSON_NAME], TK03, 11:45 AM-12:45 PM, Swedish Massage Kiran, TK07, 01:30 PM-0…" at bounding box center [165, 299] width 0 height 73
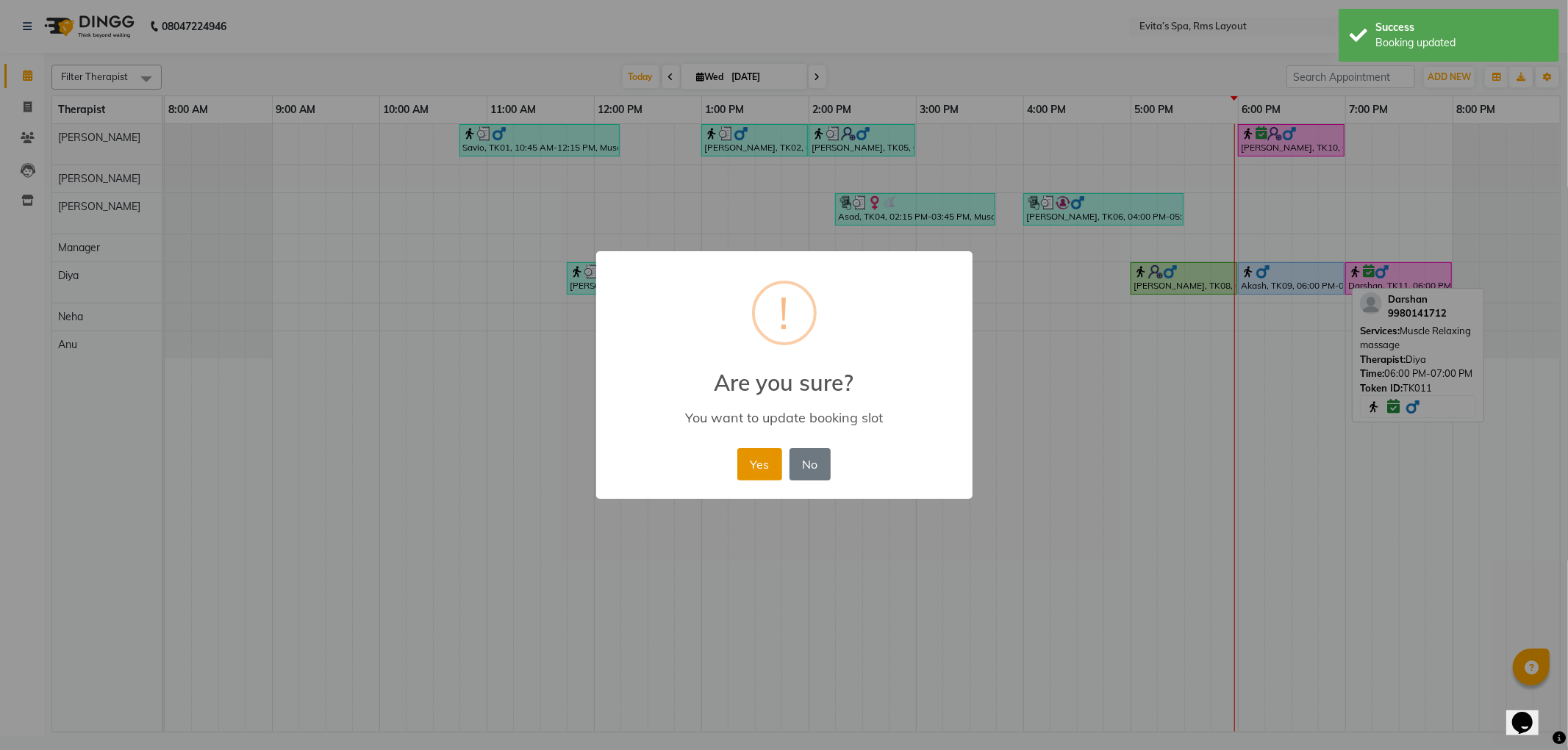
click at [757, 475] on button "Yes" at bounding box center [759, 464] width 44 height 32
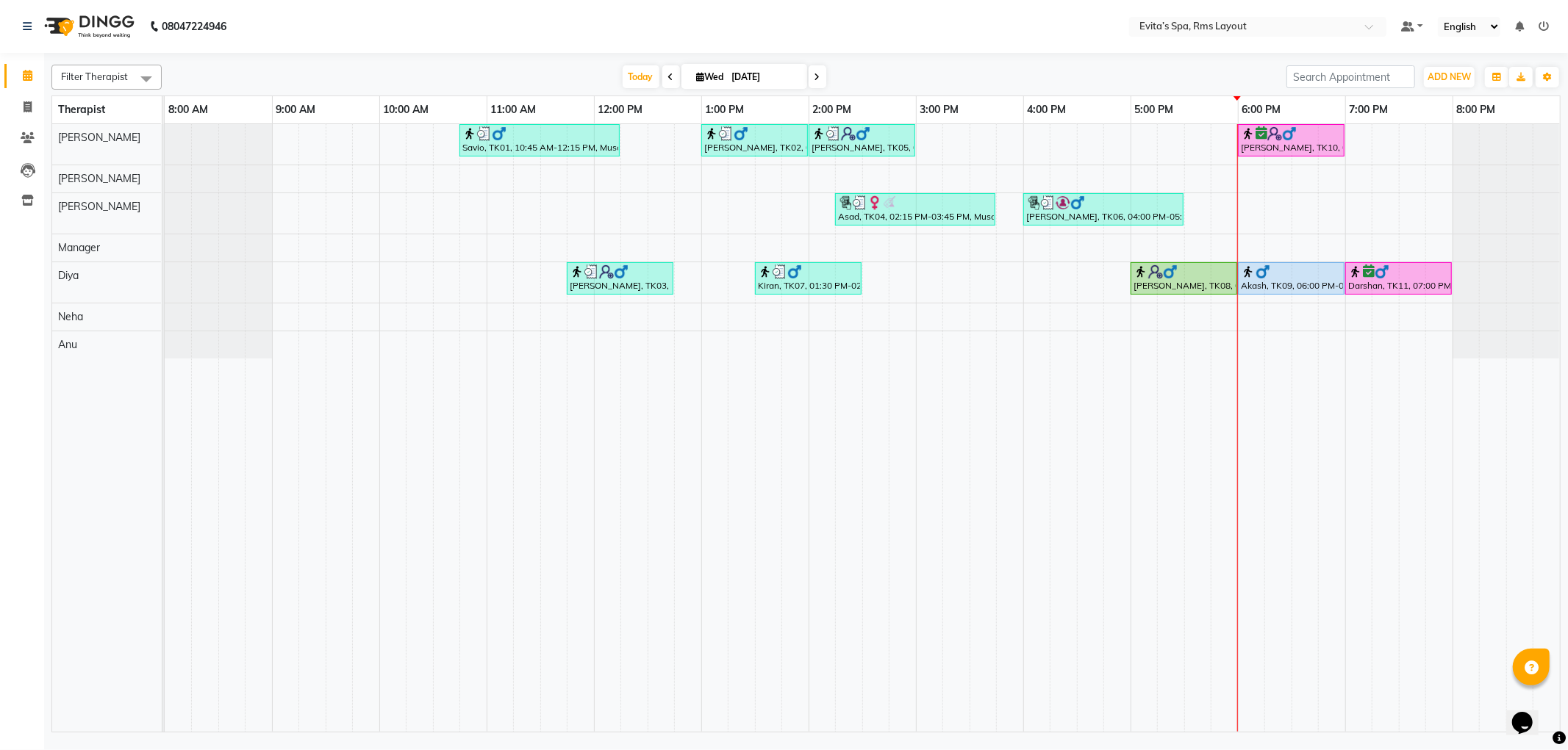
click at [1197, 299] on div "Savio, TK01, 10:45 AM-12:15 PM, Muscle Relaxing massage [PERSON_NAME], TK02, 01…" at bounding box center [862, 427] width 1396 height 607
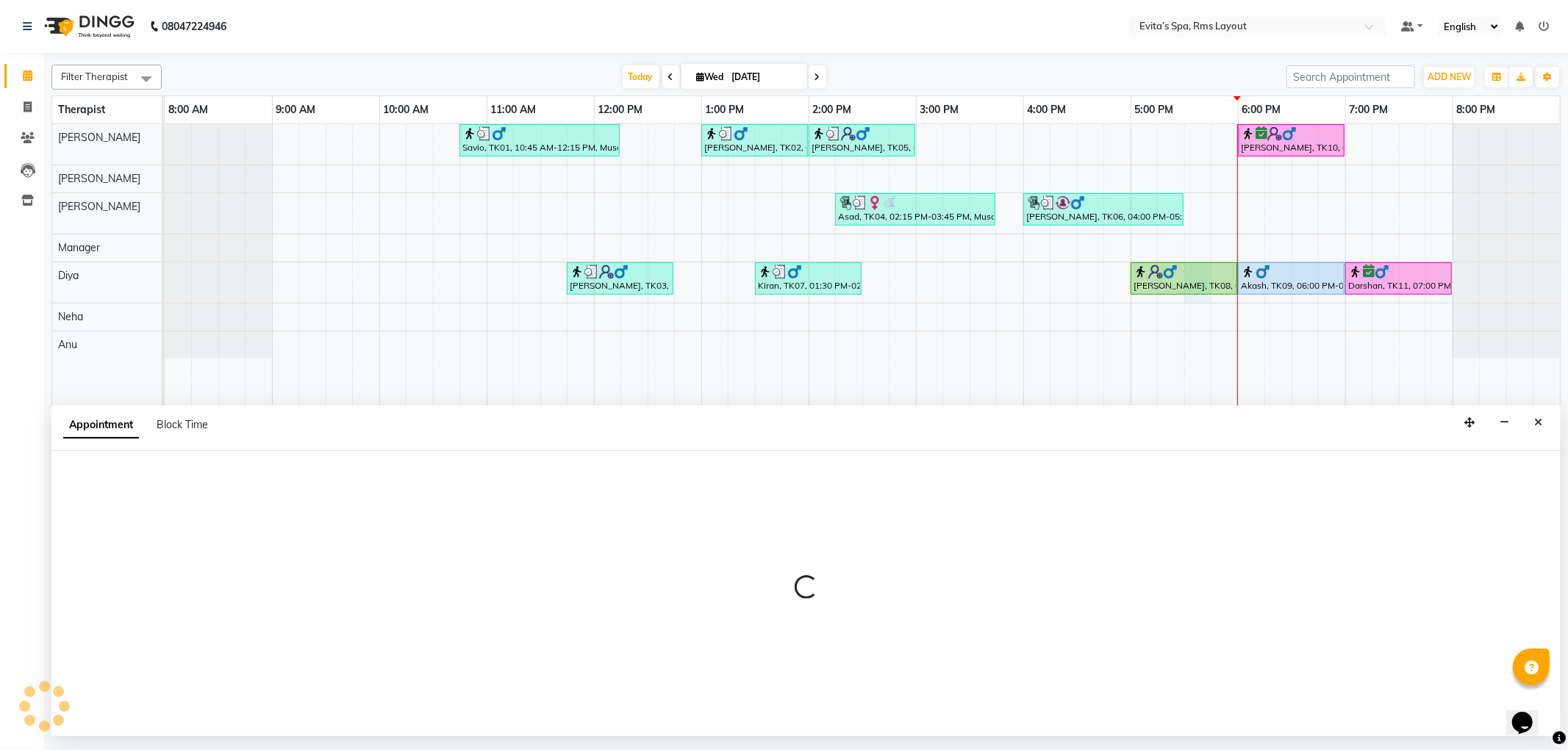
click at [1197, 288] on div "[PERSON_NAME], TK08, 05:00 PM-06:00 PM, Muscle Relaxing massage" at bounding box center [1184, 278] width 104 height 28
select select "81022"
select select "1050"
select select "tentative"
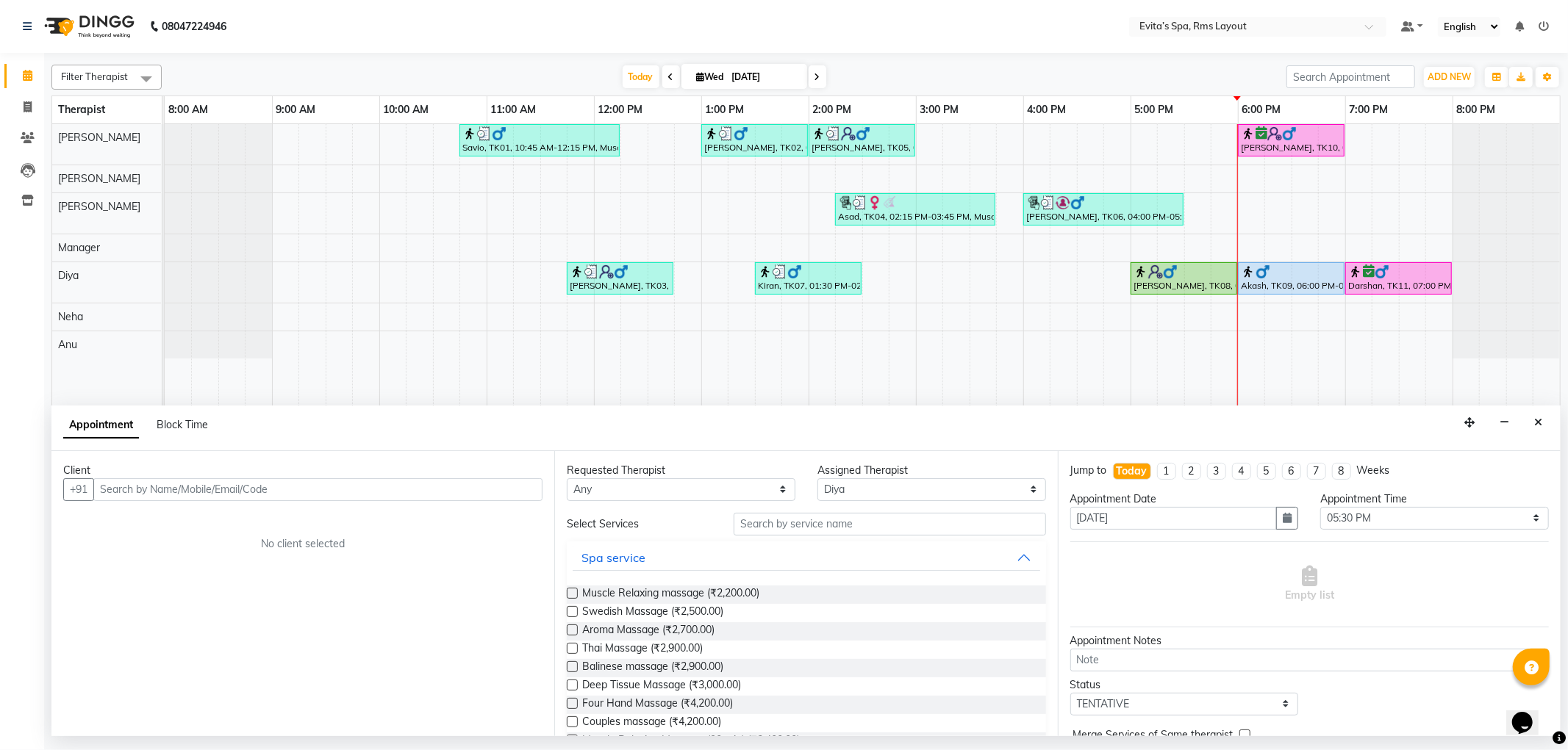
click at [1541, 419] on button "Close" at bounding box center [1538, 423] width 21 height 23
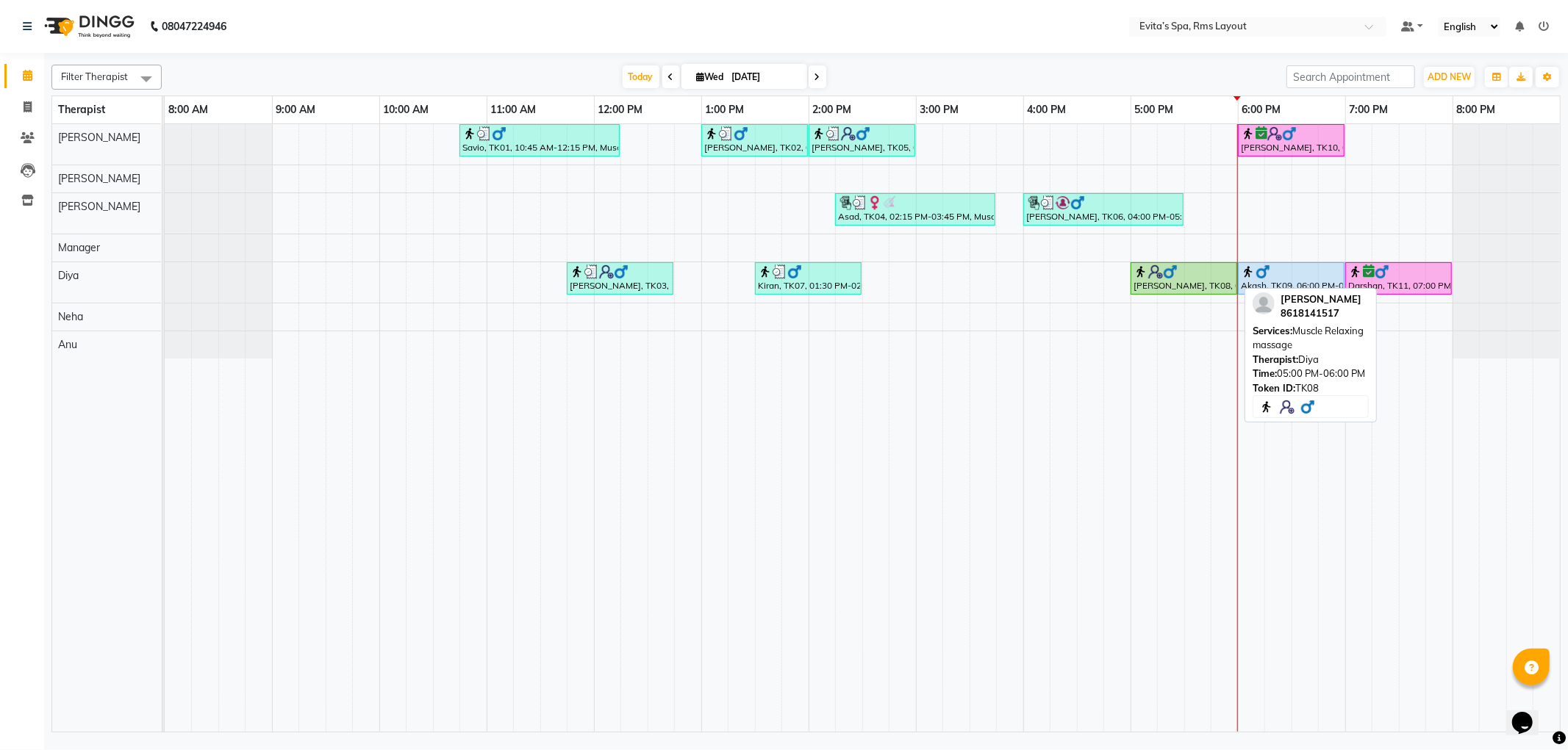
click at [1190, 271] on div at bounding box center [1183, 271] width 101 height 15
select select "1"
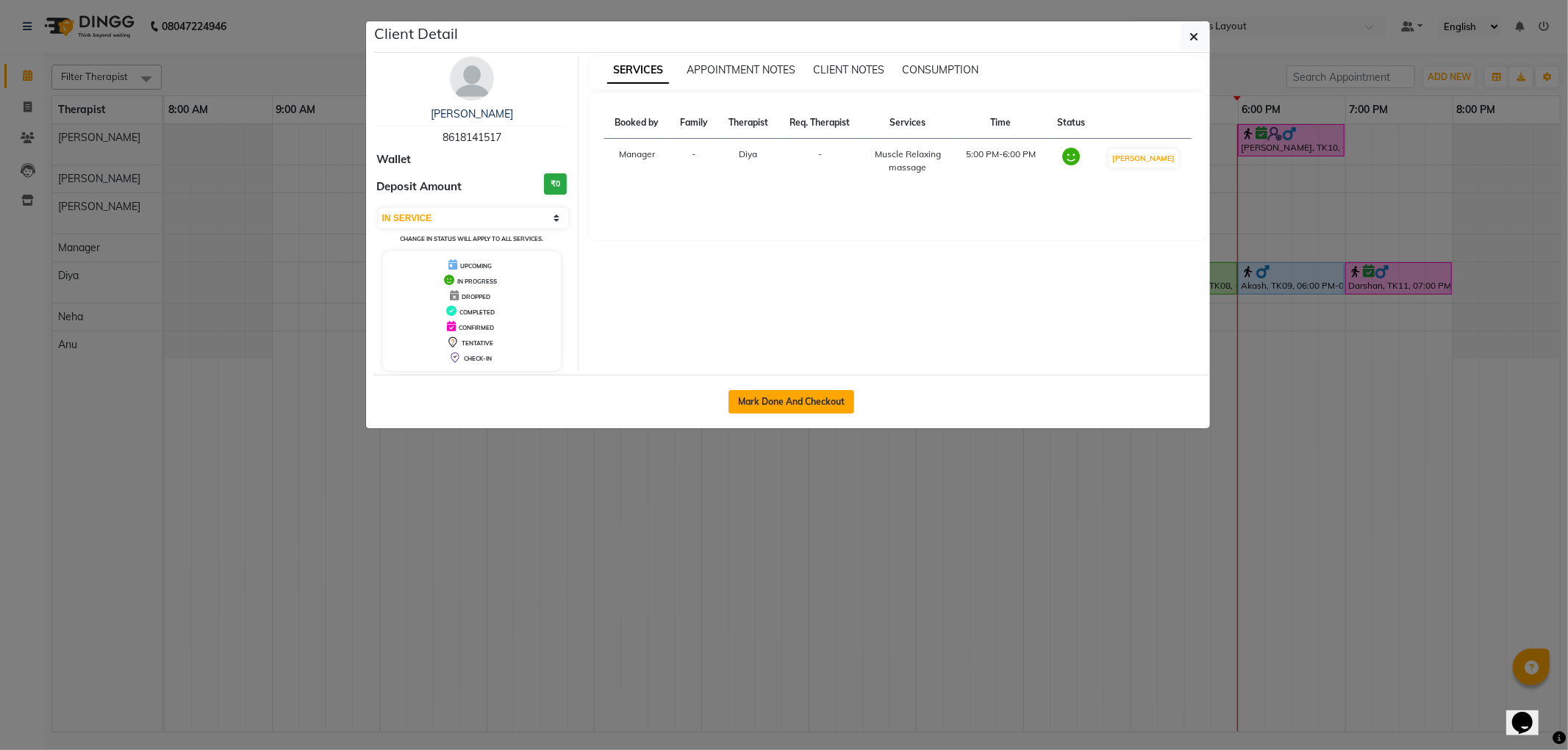
click at [784, 407] on button "Mark Done And Checkout" at bounding box center [791, 402] width 126 height 23
select select "7850"
select select "service"
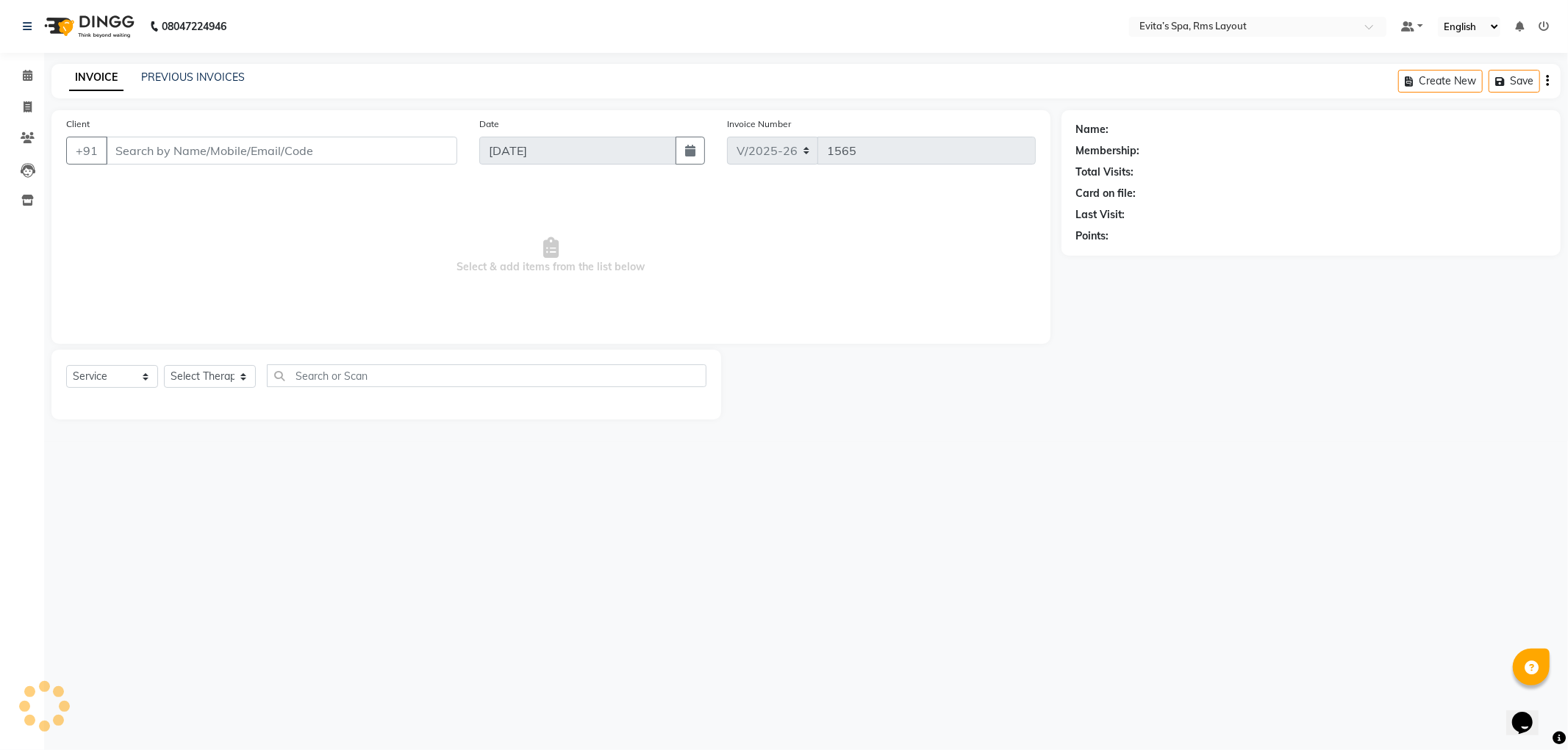
type input "86******17"
select select "81022"
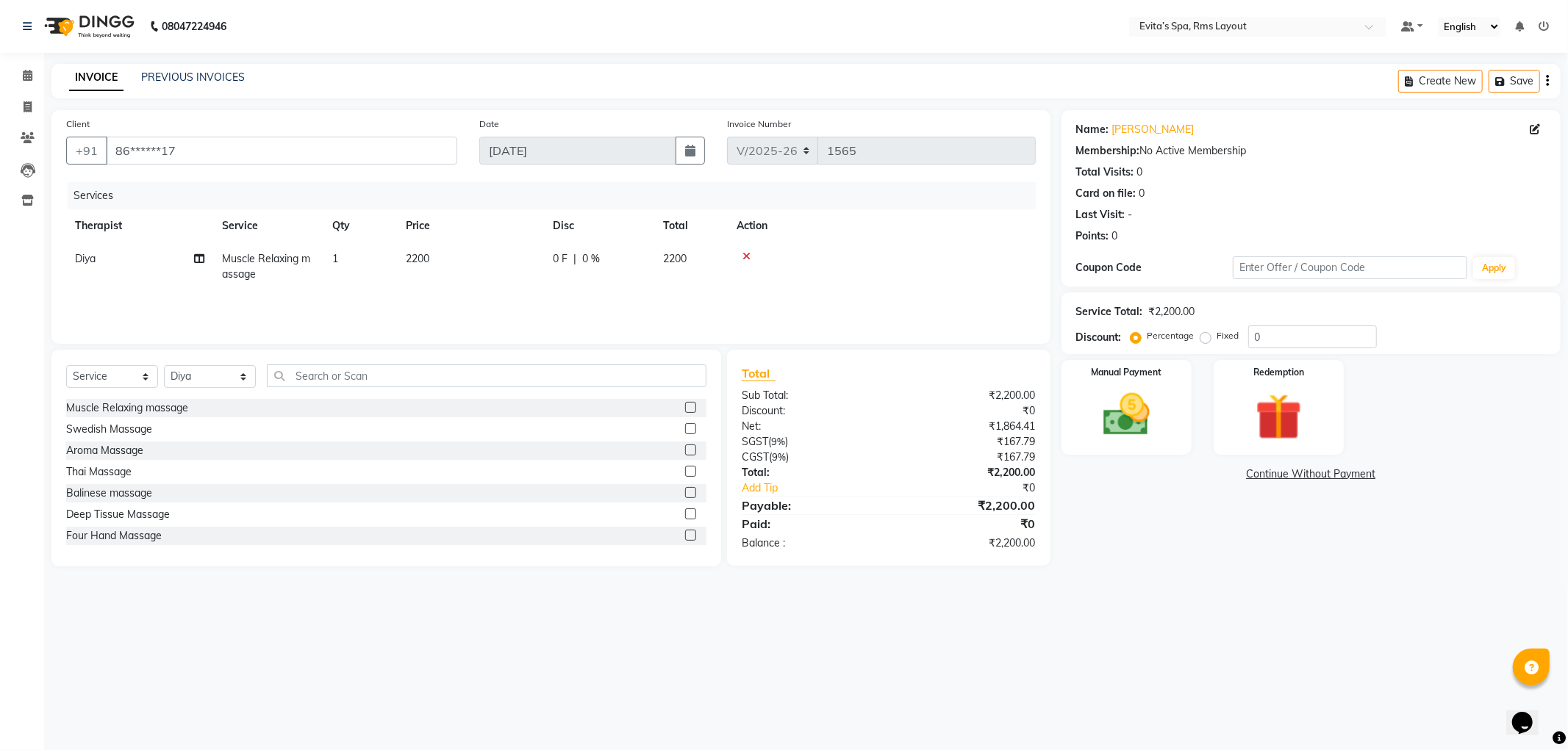
click at [1218, 336] on label "Fixed" at bounding box center [1229, 335] width 22 height 13
click at [1208, 336] on input "Fixed" at bounding box center [1208, 335] width 10 height 10
radio input "true"
drag, startPoint x: 1265, startPoint y: 337, endPoint x: 1244, endPoint y: 336, distance: 21.0
click at [1244, 336] on div "Percentage Fixed 0" at bounding box center [1255, 337] width 243 height 23
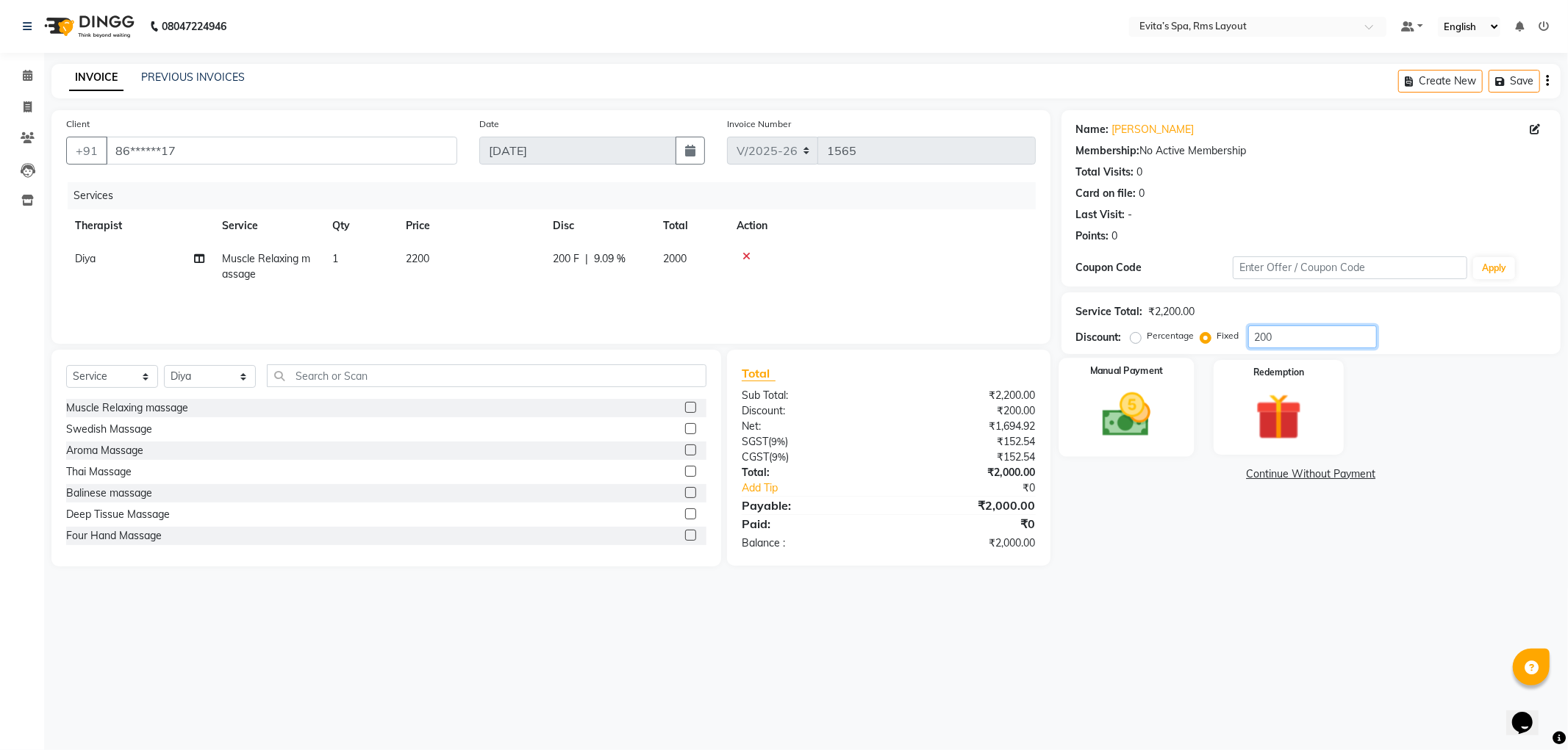
type input "200"
click at [1148, 409] on img at bounding box center [1126, 416] width 79 height 56
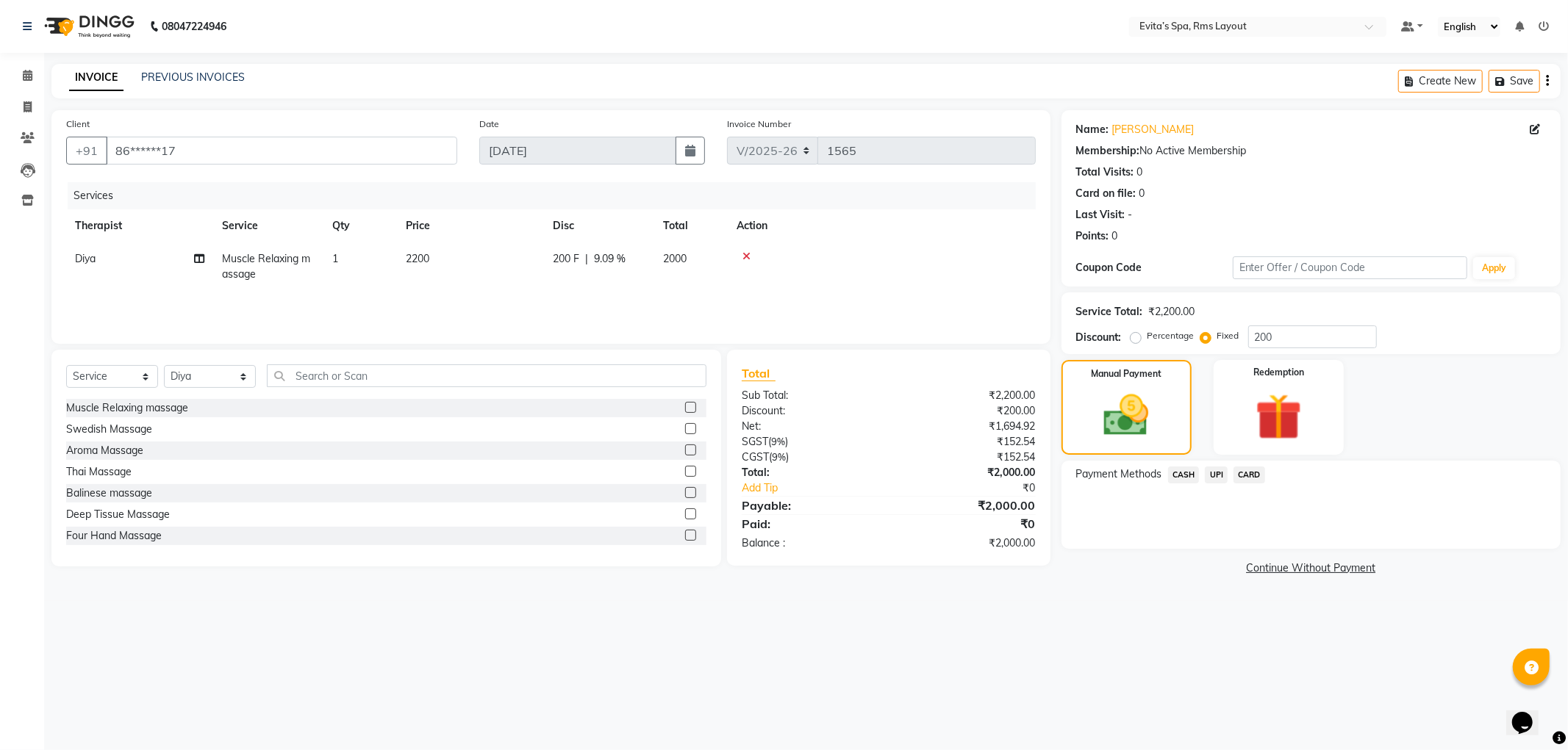
click at [1195, 476] on span "CASH" at bounding box center [1184, 476] width 32 height 17
click at [1303, 558] on button "Add Payment" at bounding box center [1393, 553] width 306 height 23
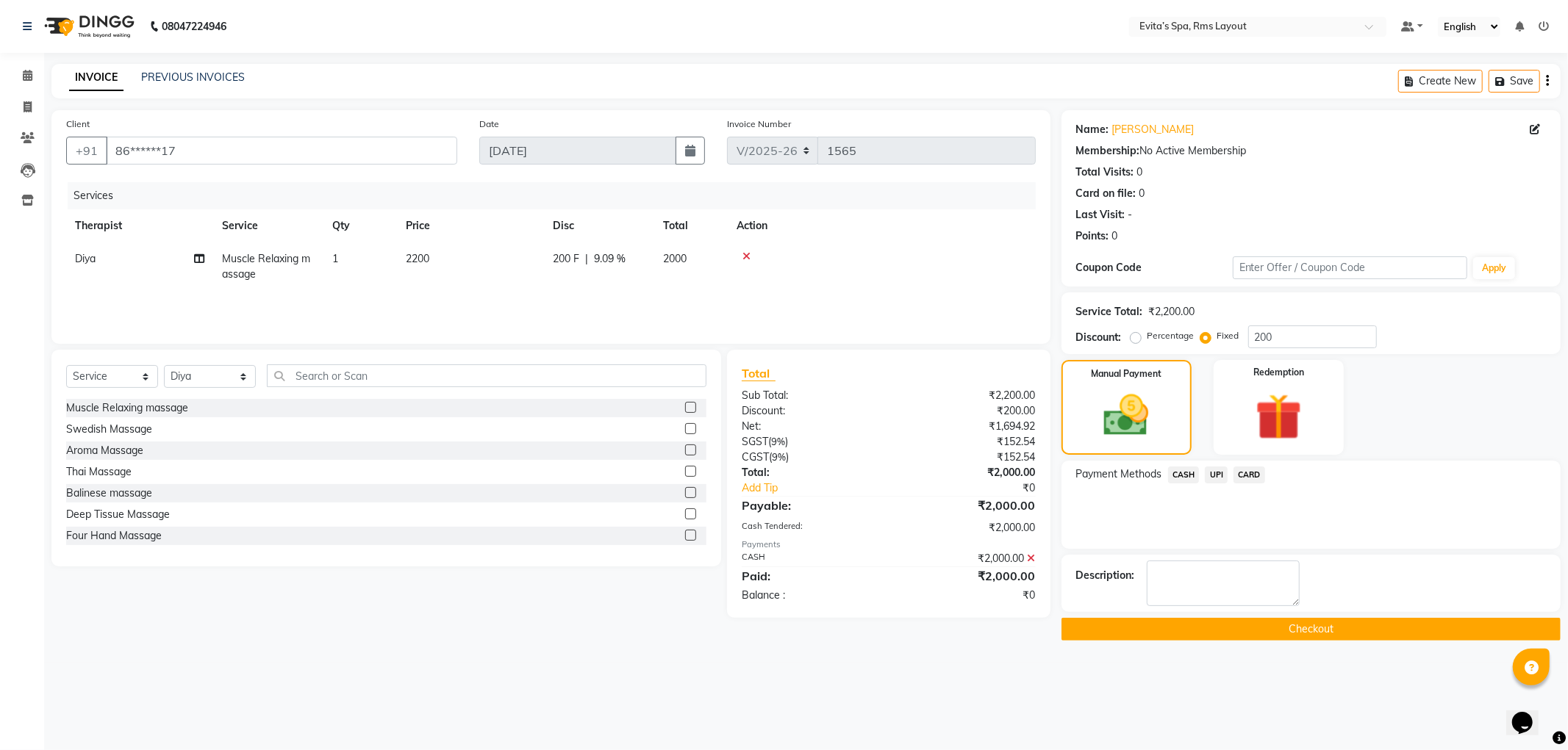
click at [1202, 633] on button "Checkout" at bounding box center [1311, 629] width 499 height 23
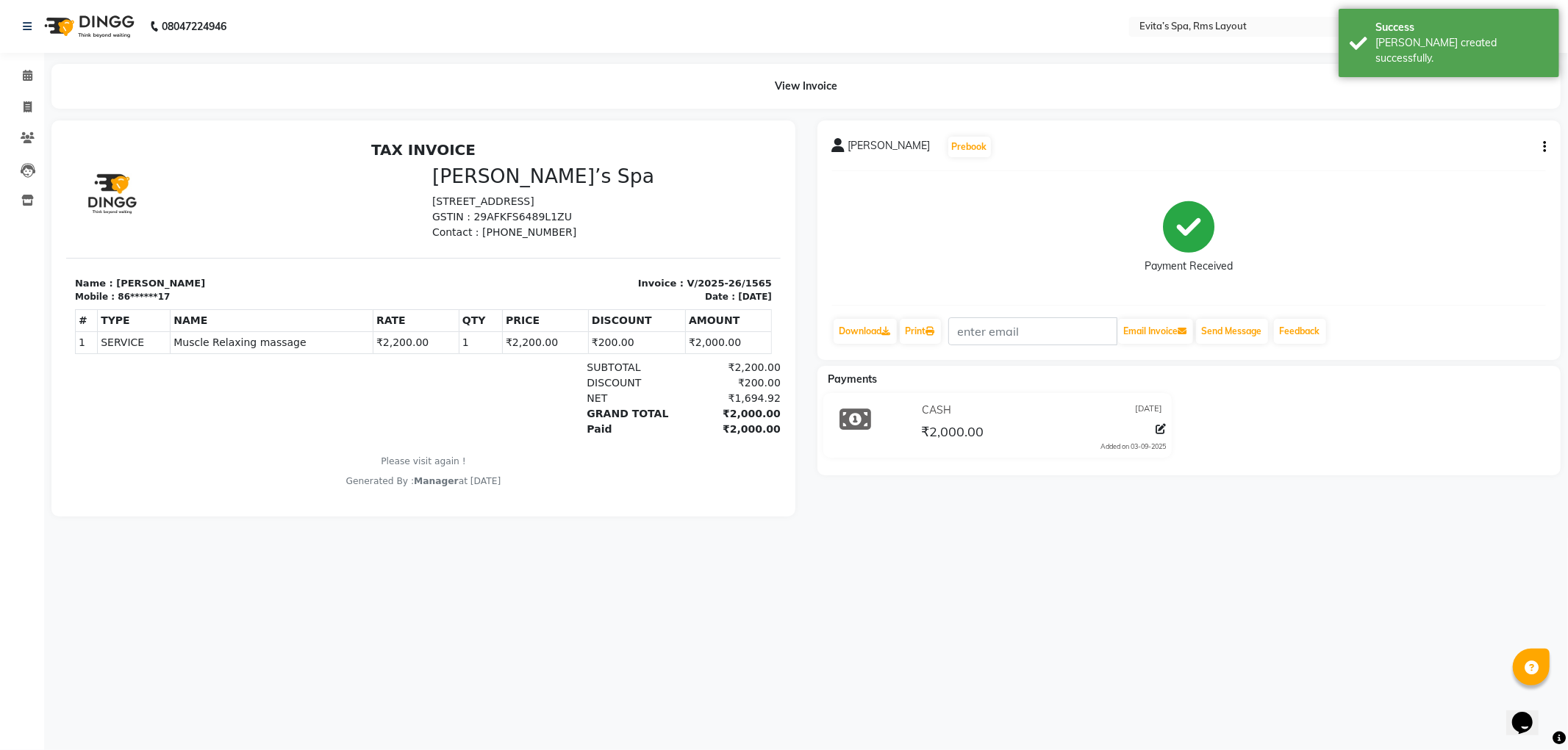
click at [94, 27] on img at bounding box center [87, 27] width 101 height 41
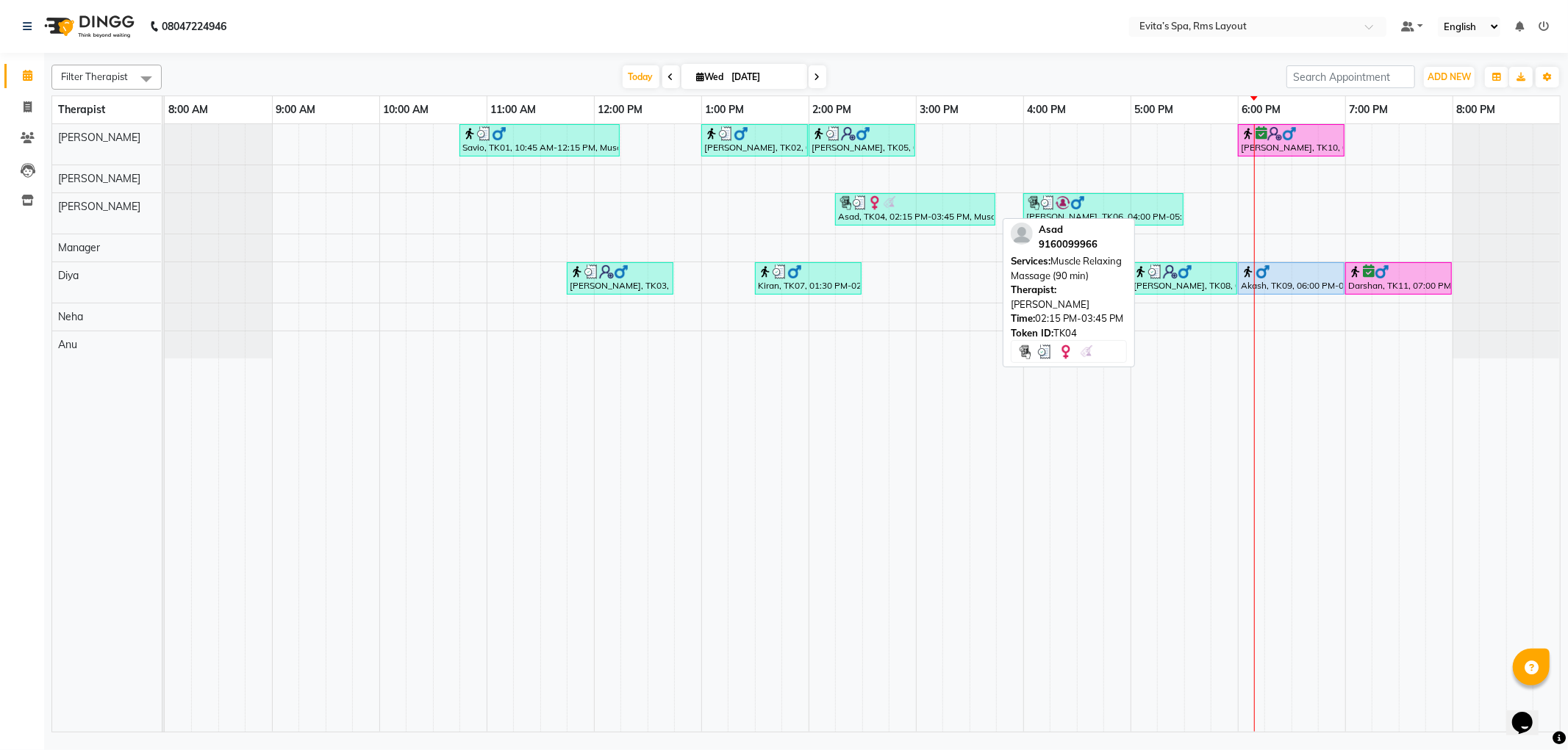
click at [950, 210] on div "Asad, TK04, 02:15 PM-03:45 PM, Muscle Relaxing Massage (90 min)" at bounding box center [916, 210] width 158 height 28
select select "3"
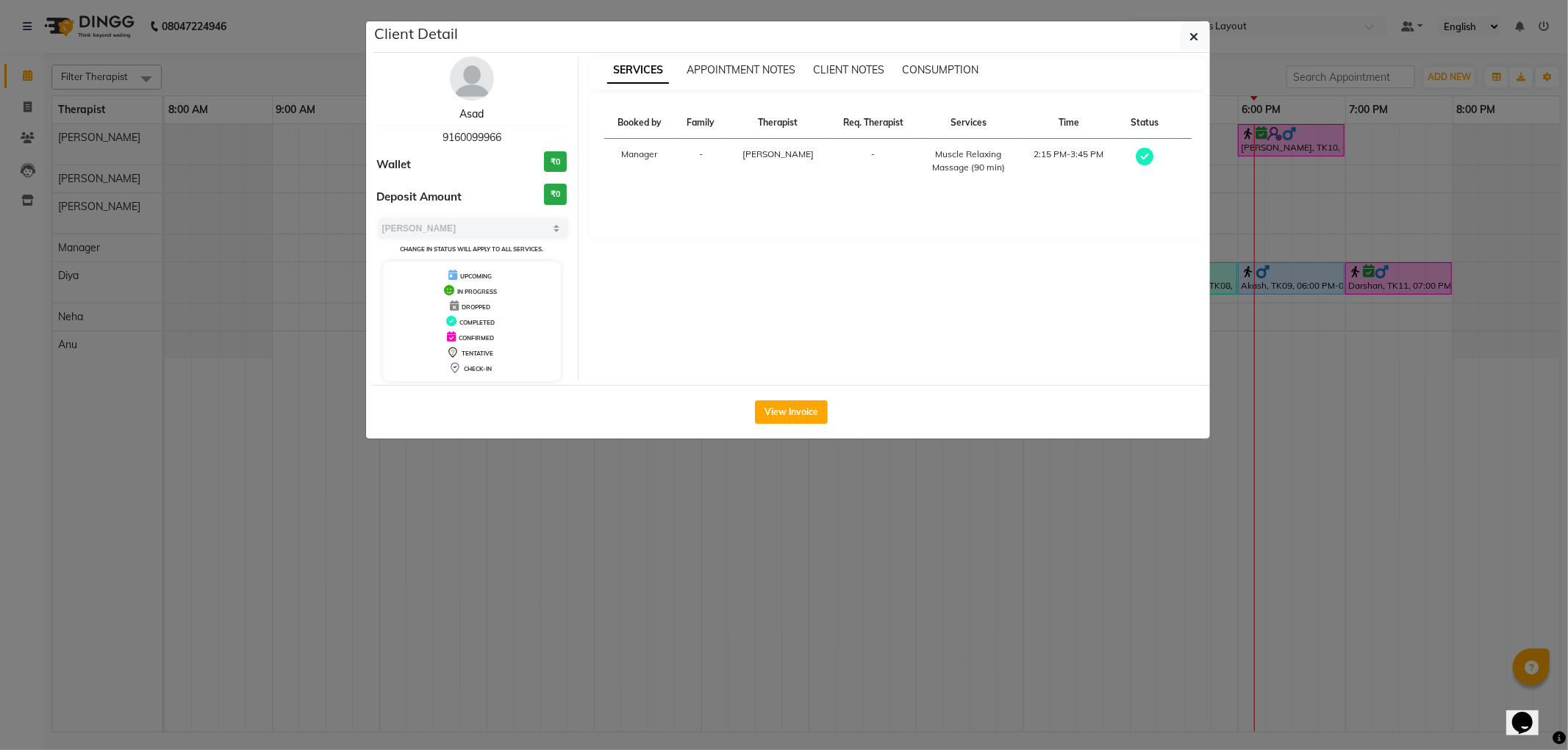
click at [474, 116] on link "Asad" at bounding box center [471, 114] width 24 height 13
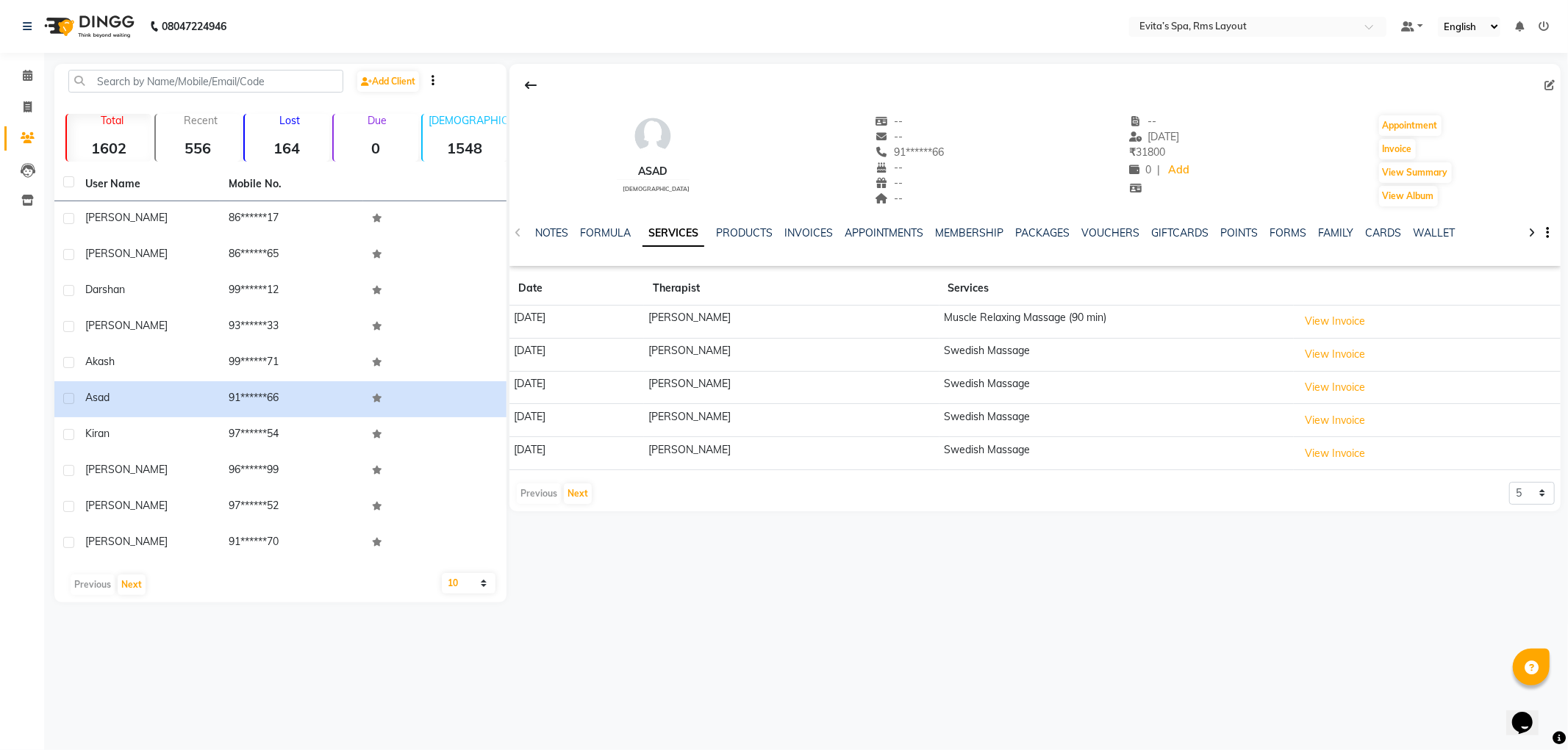
click at [74, 25] on img at bounding box center [87, 27] width 101 height 41
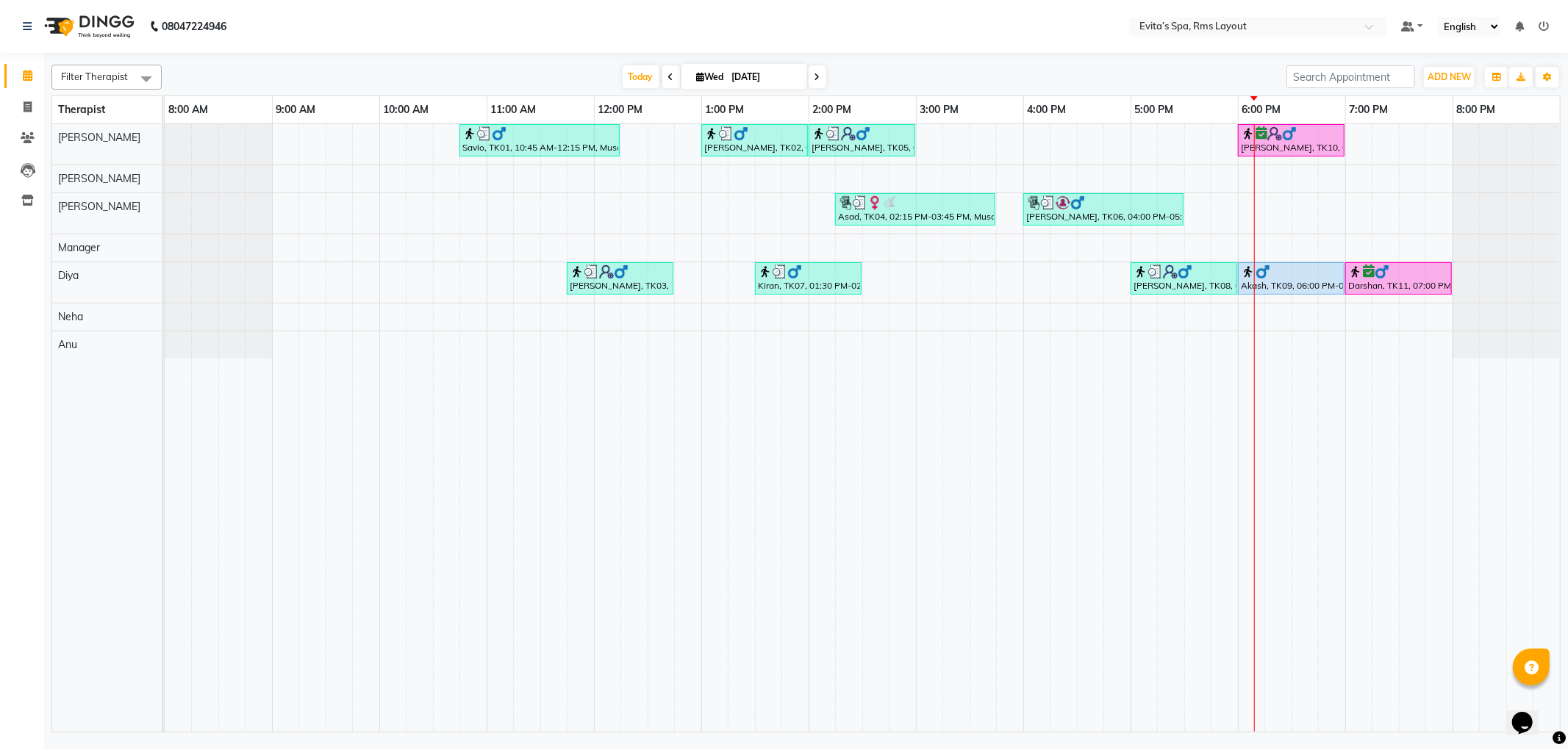
click at [668, 83] on span at bounding box center [671, 76] width 18 height 23
type input "02-09-2025"
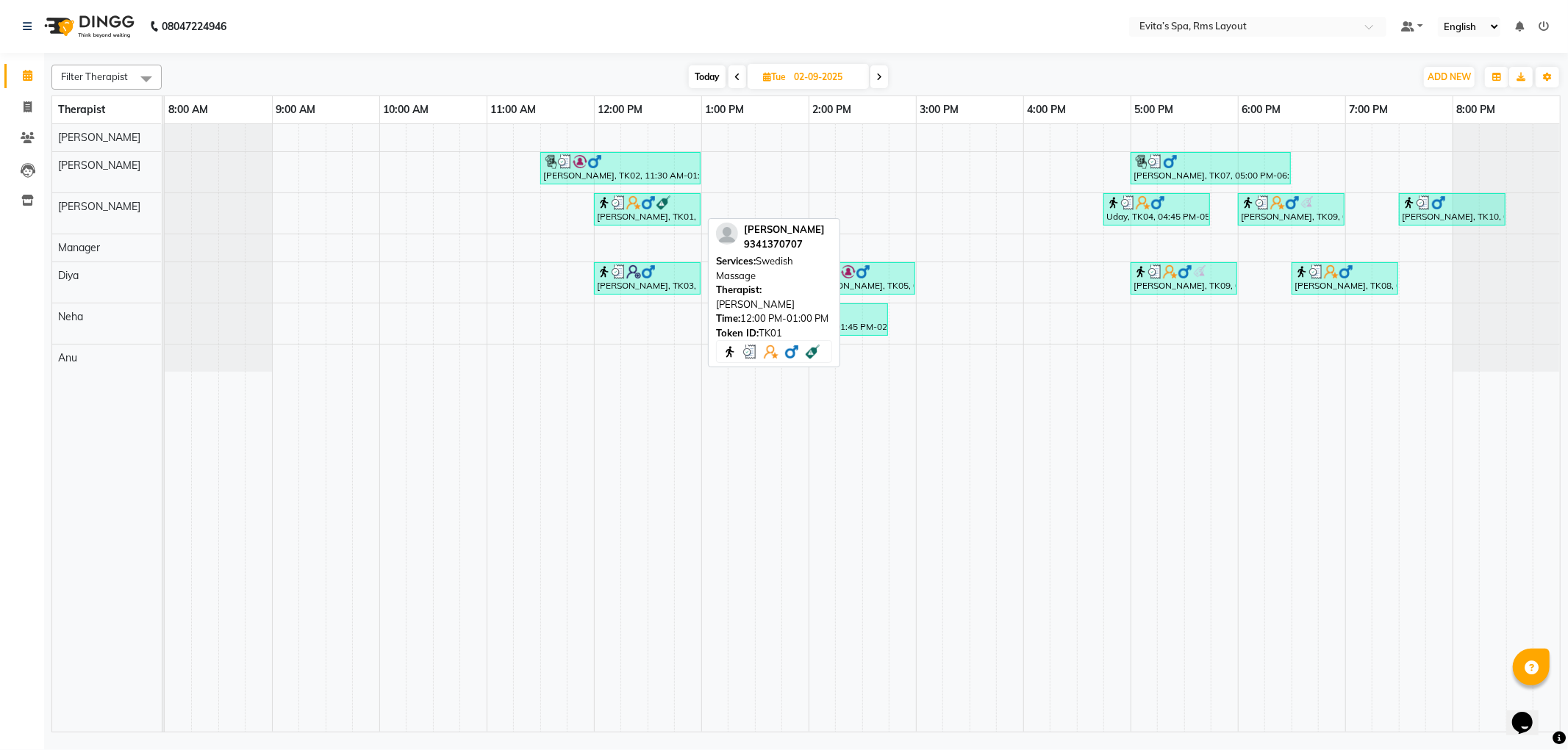
click at [662, 207] on img at bounding box center [663, 203] width 15 height 15
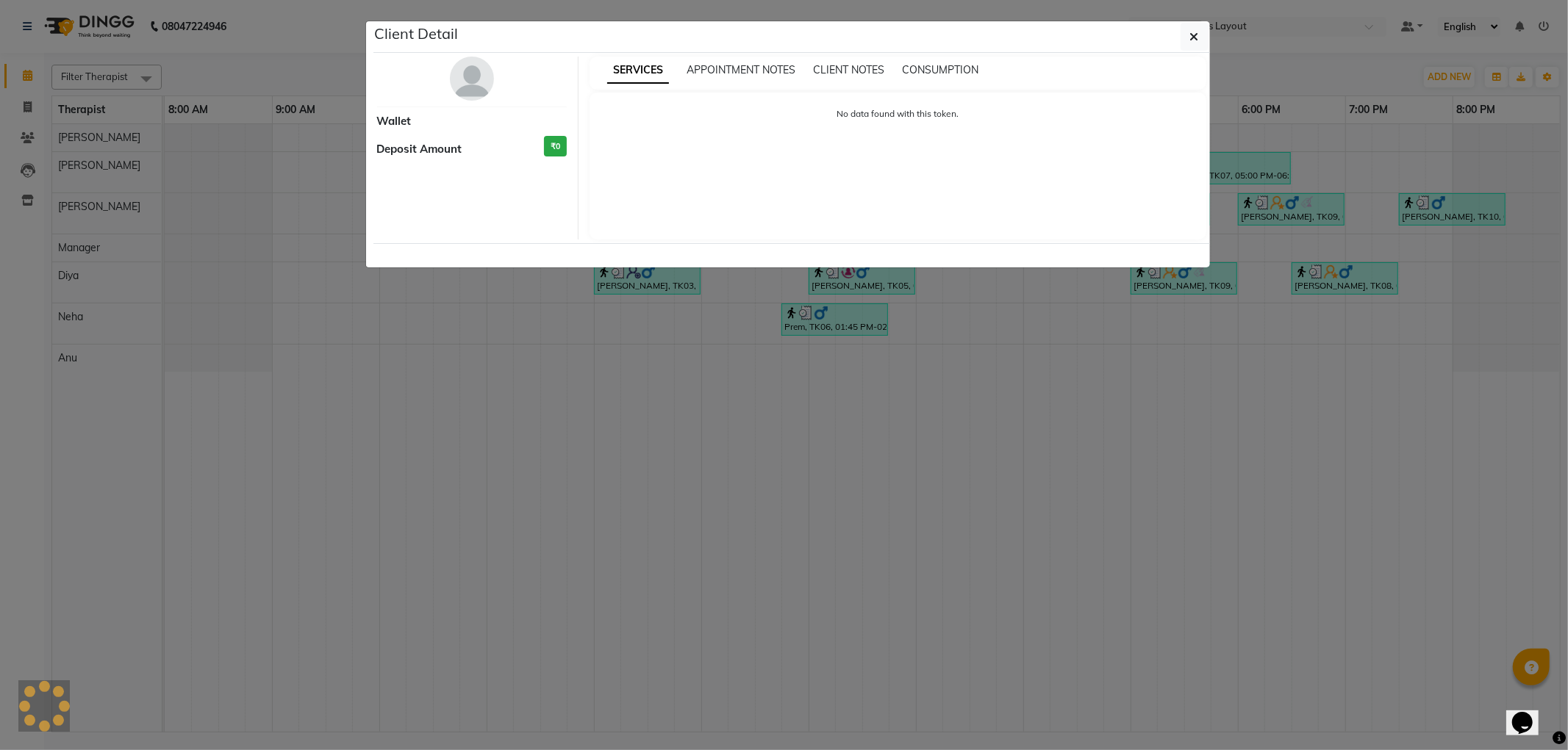
select select "3"
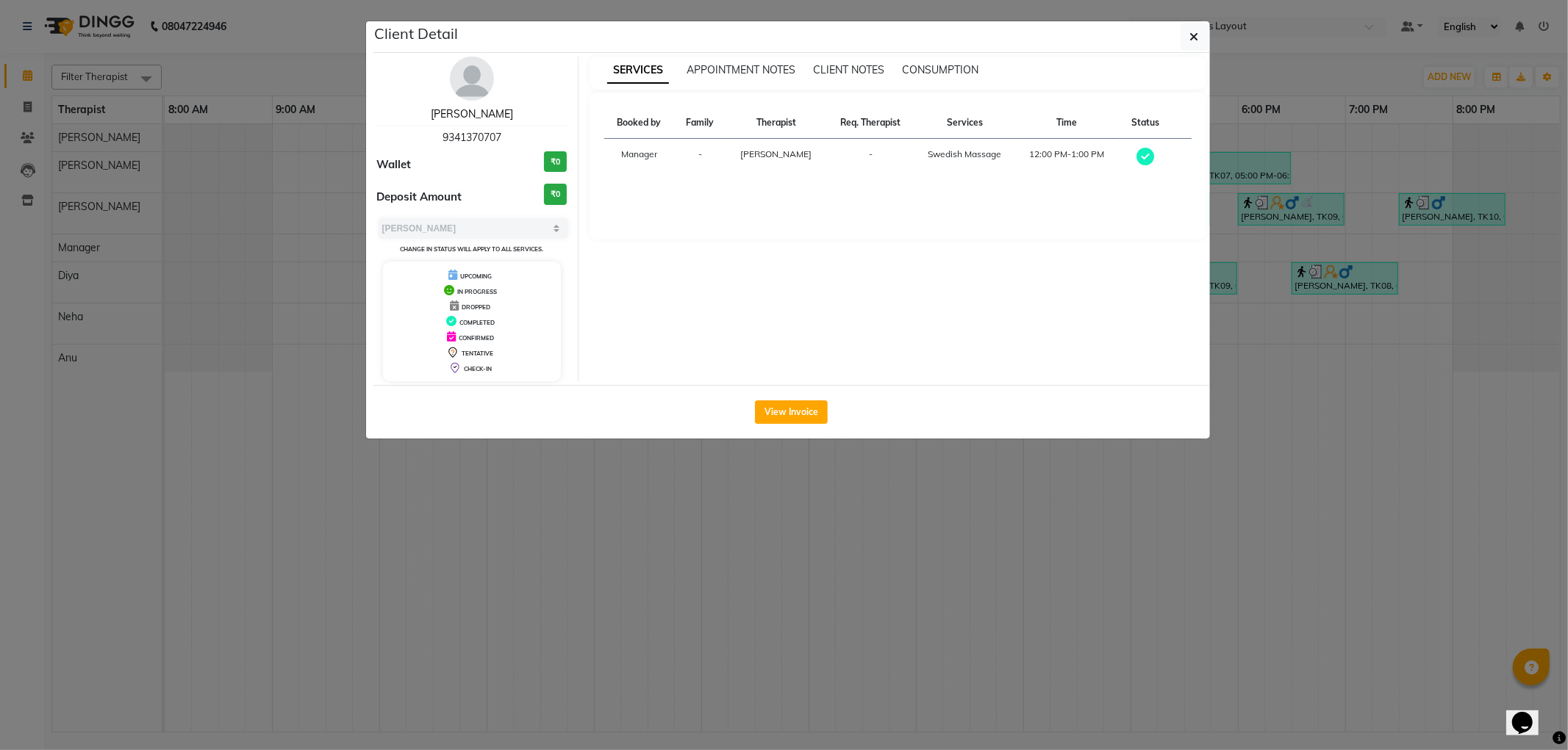
click at [482, 118] on link "[PERSON_NAME]" at bounding box center [472, 114] width 83 height 13
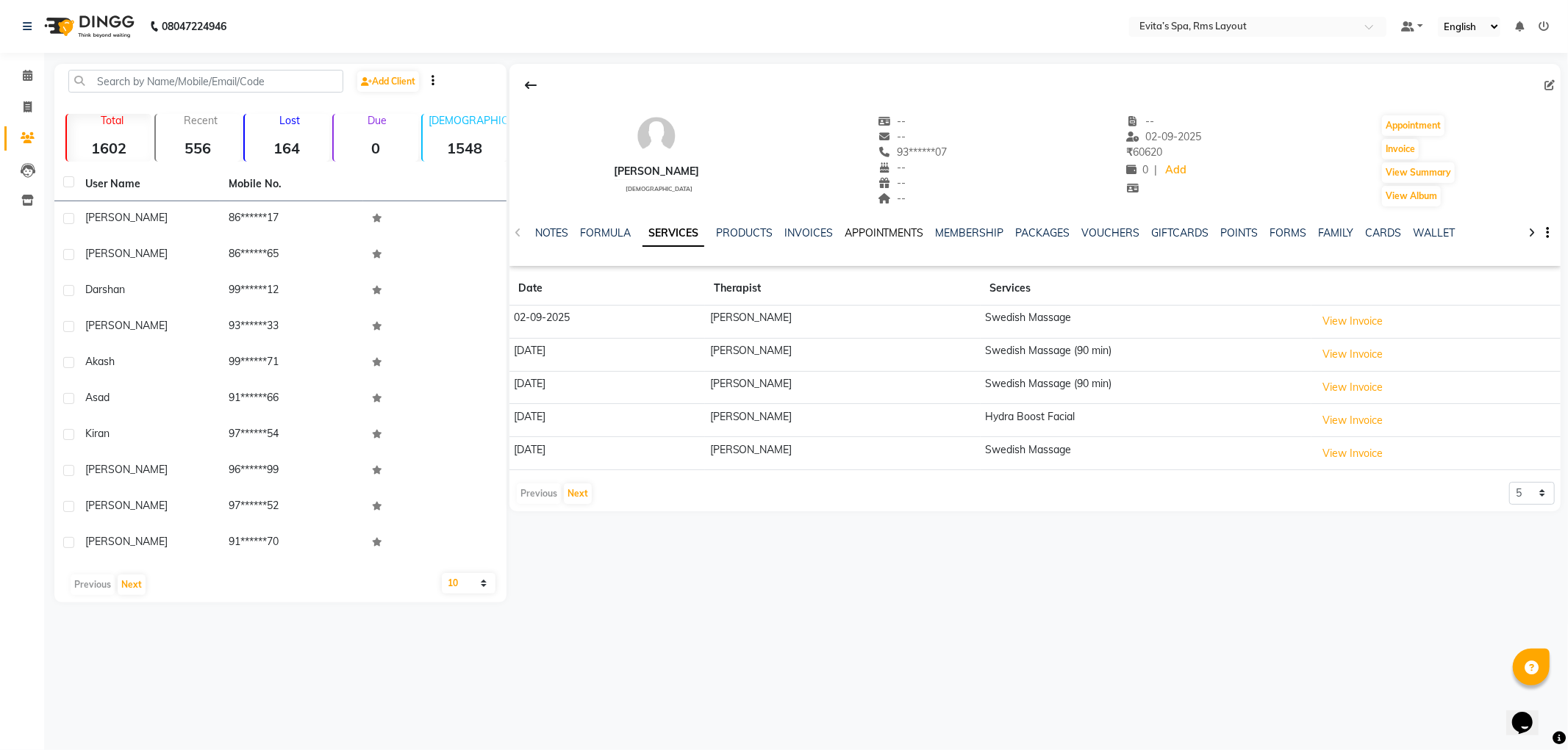
click at [880, 233] on link "APPOINTMENTS" at bounding box center [885, 232] width 80 height 13
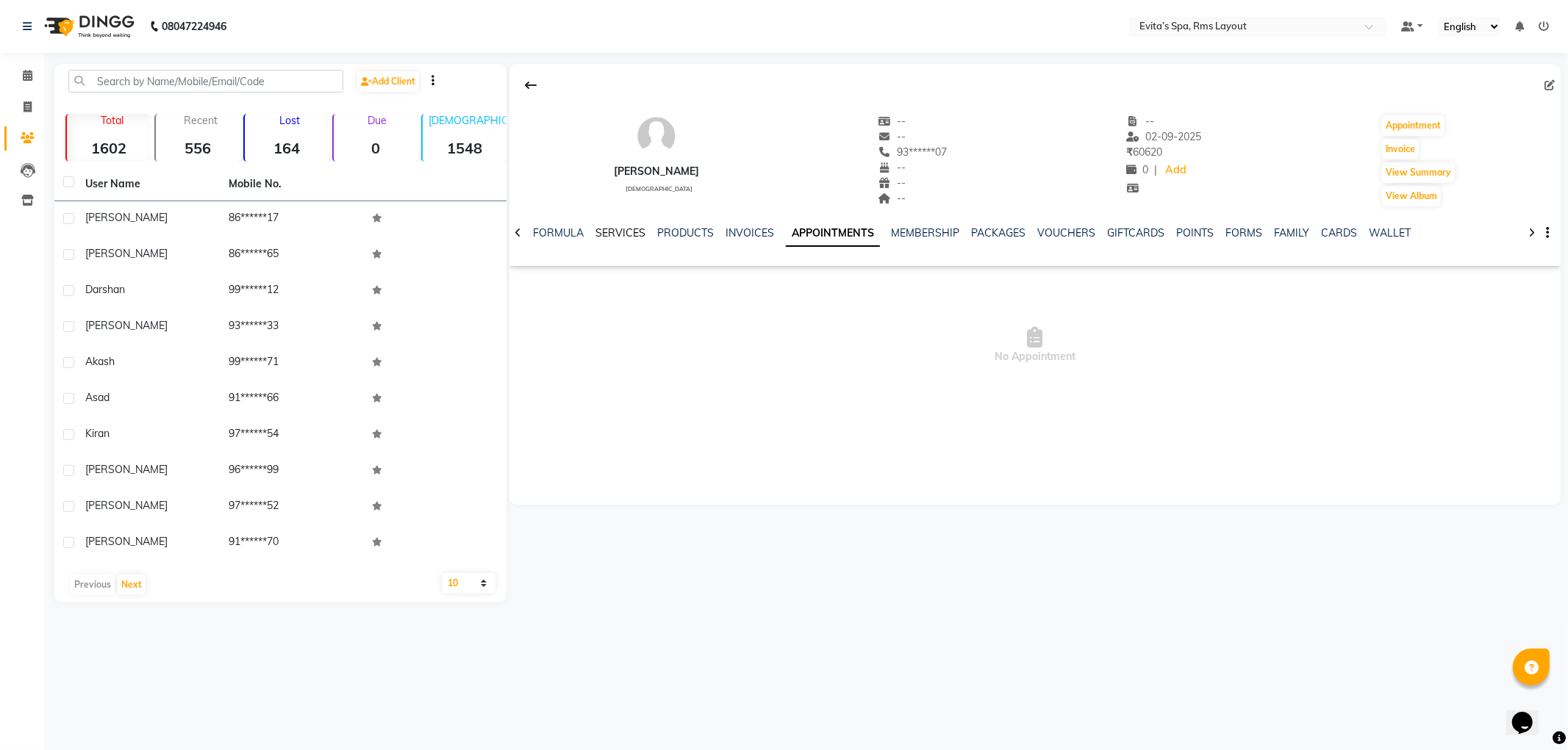
click at [613, 229] on link "SERVICES" at bounding box center [620, 232] width 50 height 13
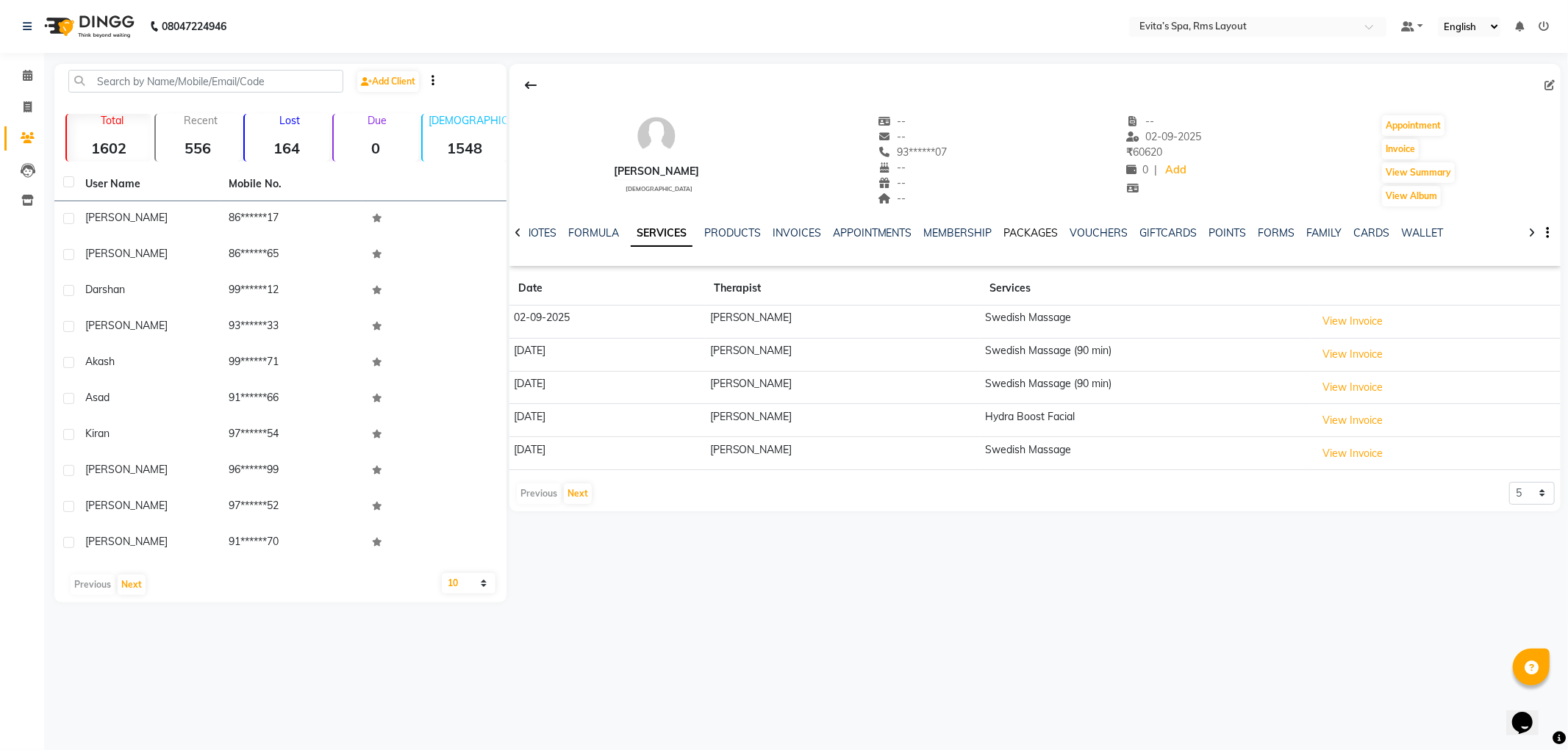
click at [1032, 232] on link "PACKAGES" at bounding box center [1032, 232] width 55 height 13
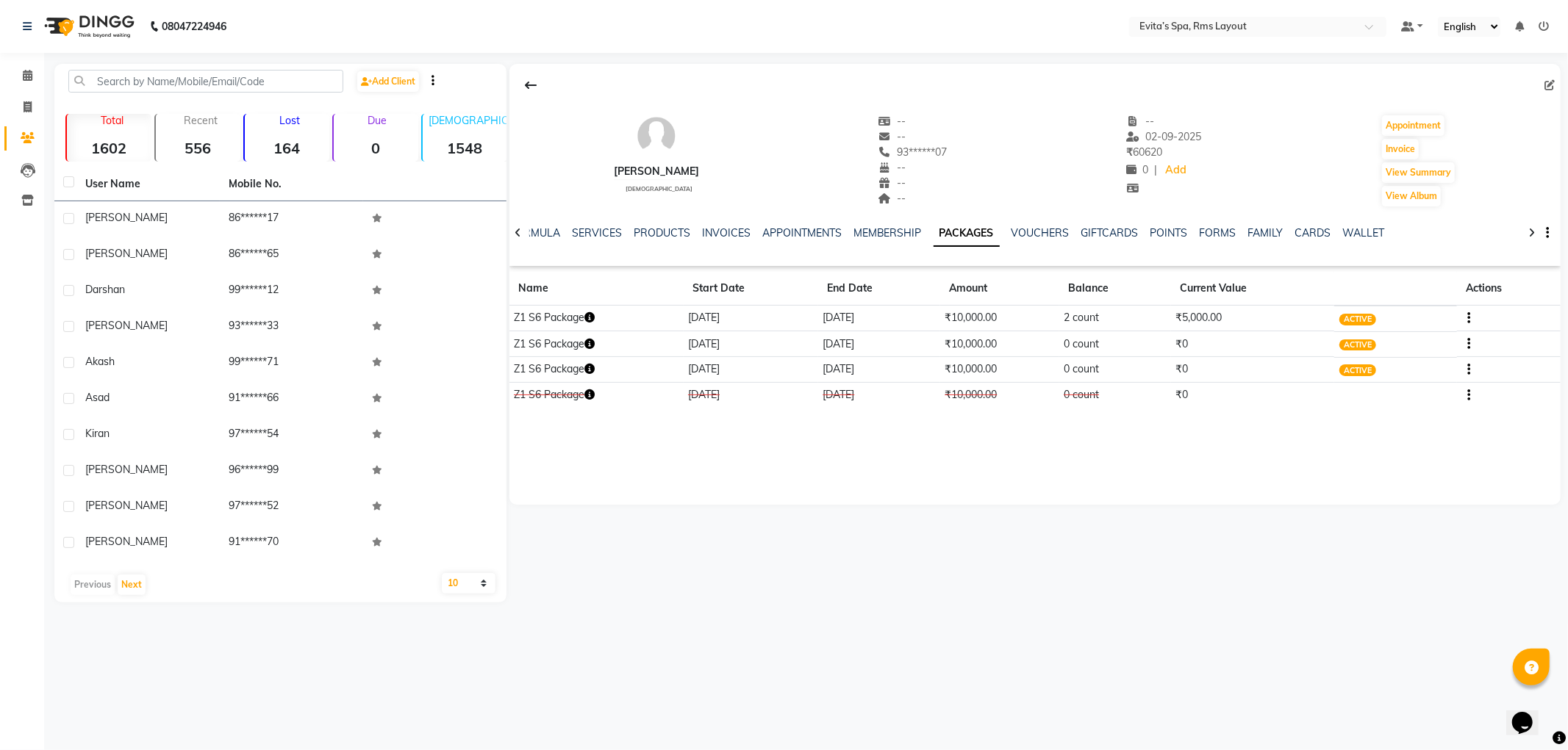
click at [125, 23] on img at bounding box center [87, 27] width 101 height 41
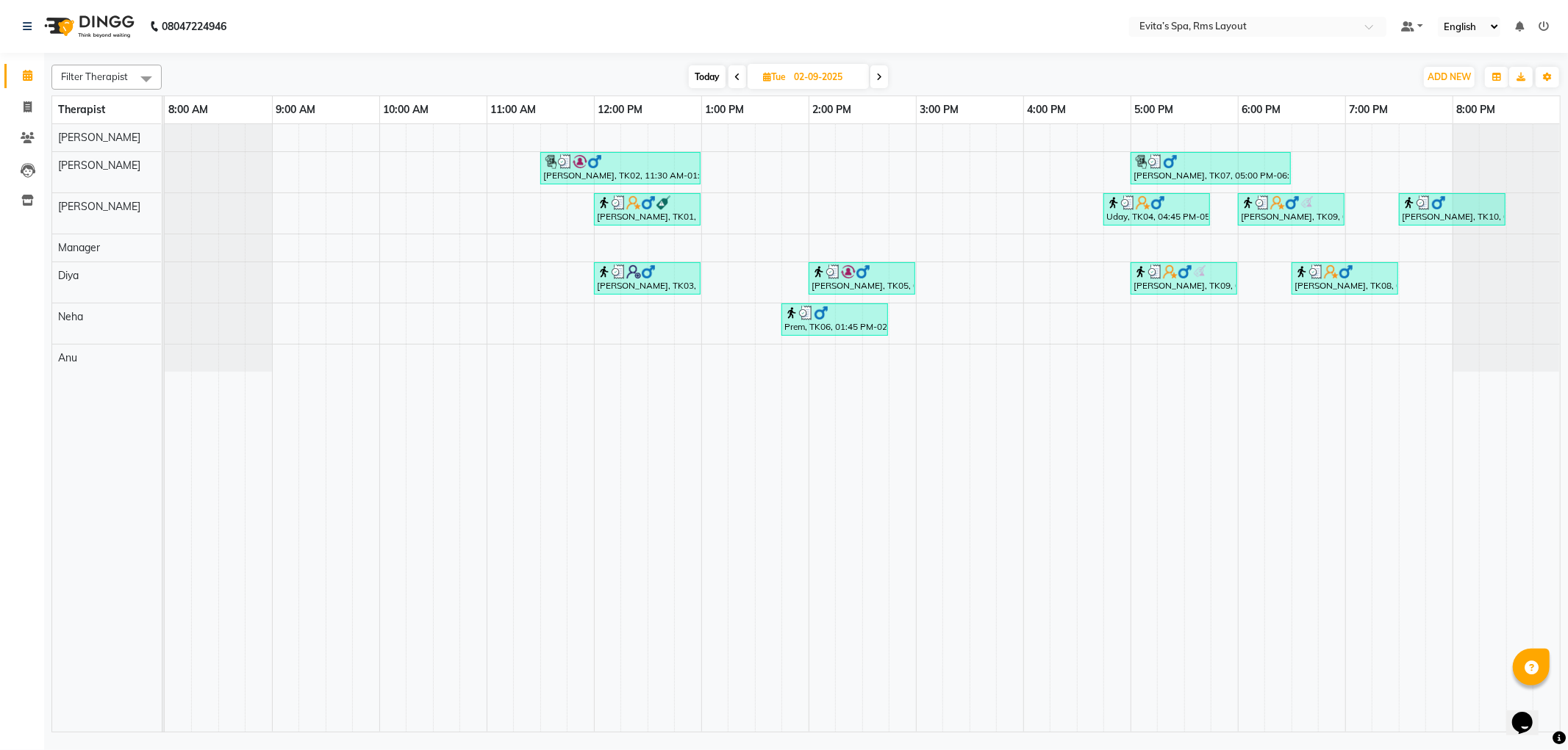
click at [824, 71] on input "02-09-2025" at bounding box center [826, 77] width 73 height 22
select select "9"
select select "2025"
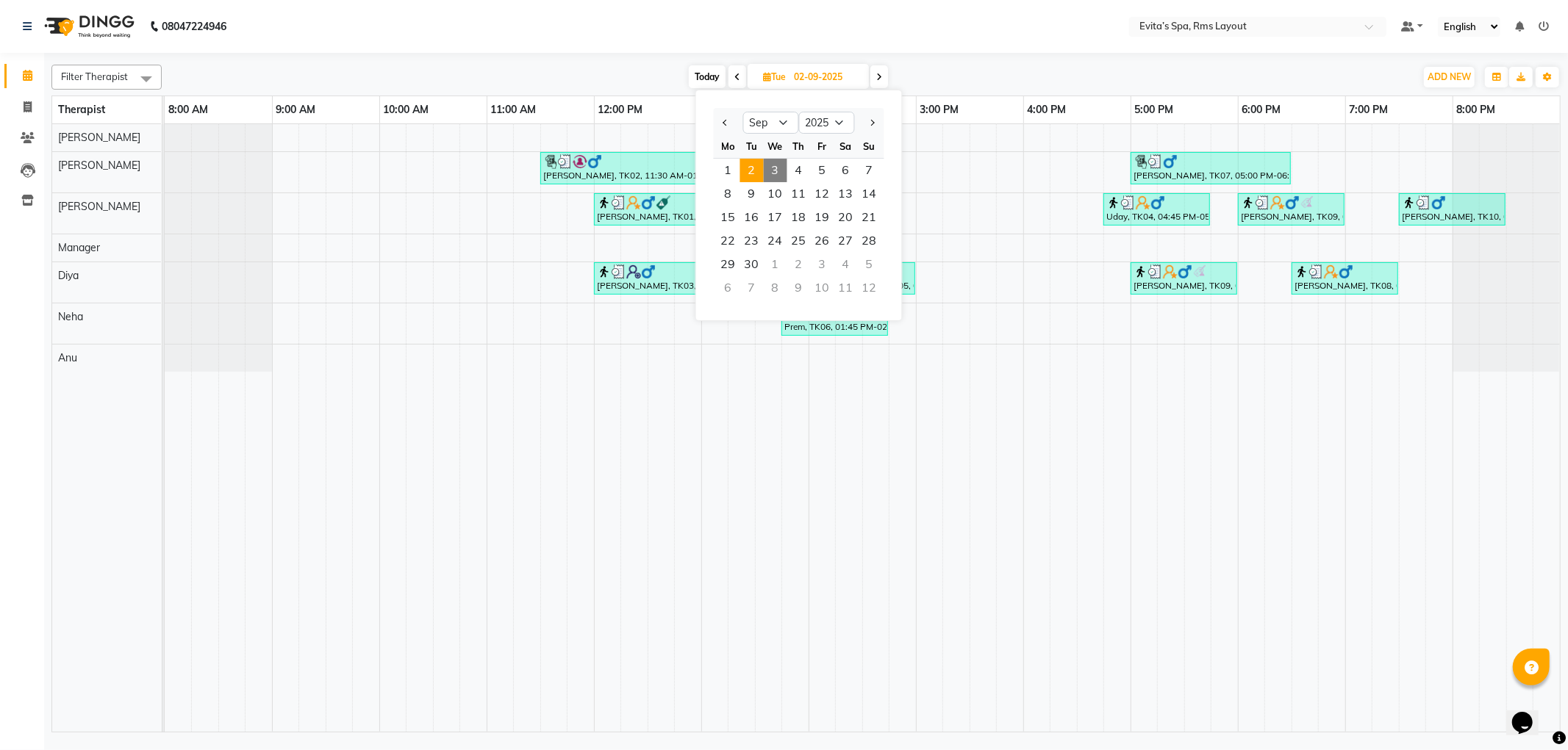
click at [780, 169] on span "3" at bounding box center [775, 171] width 23 height 23
type input "[DATE]"
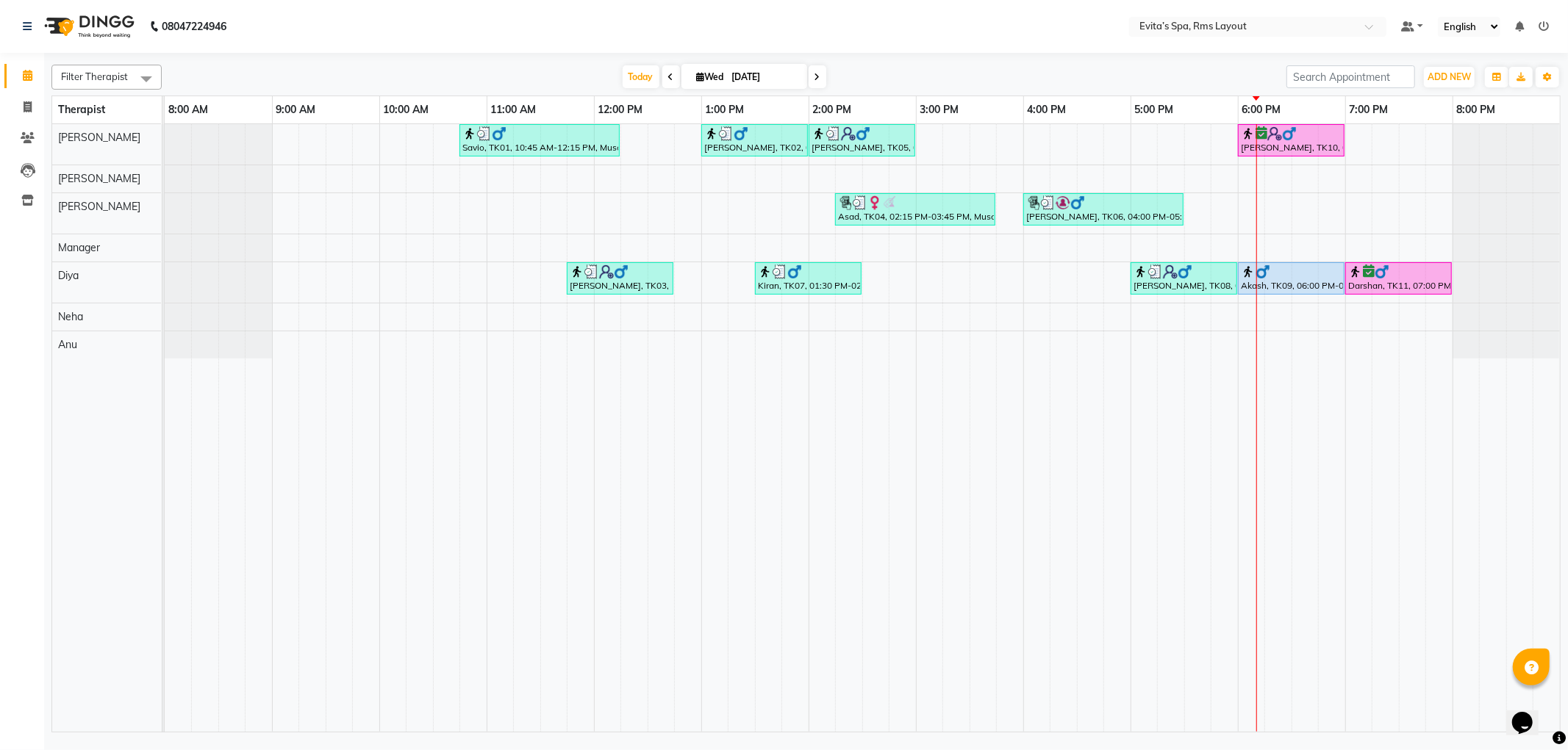
click at [1275, 204] on div "Savio, TK01, 10:45 AM-12:15 PM, Muscle Relaxing massage [PERSON_NAME], TK02, 01…" at bounding box center [862, 427] width 1396 height 607
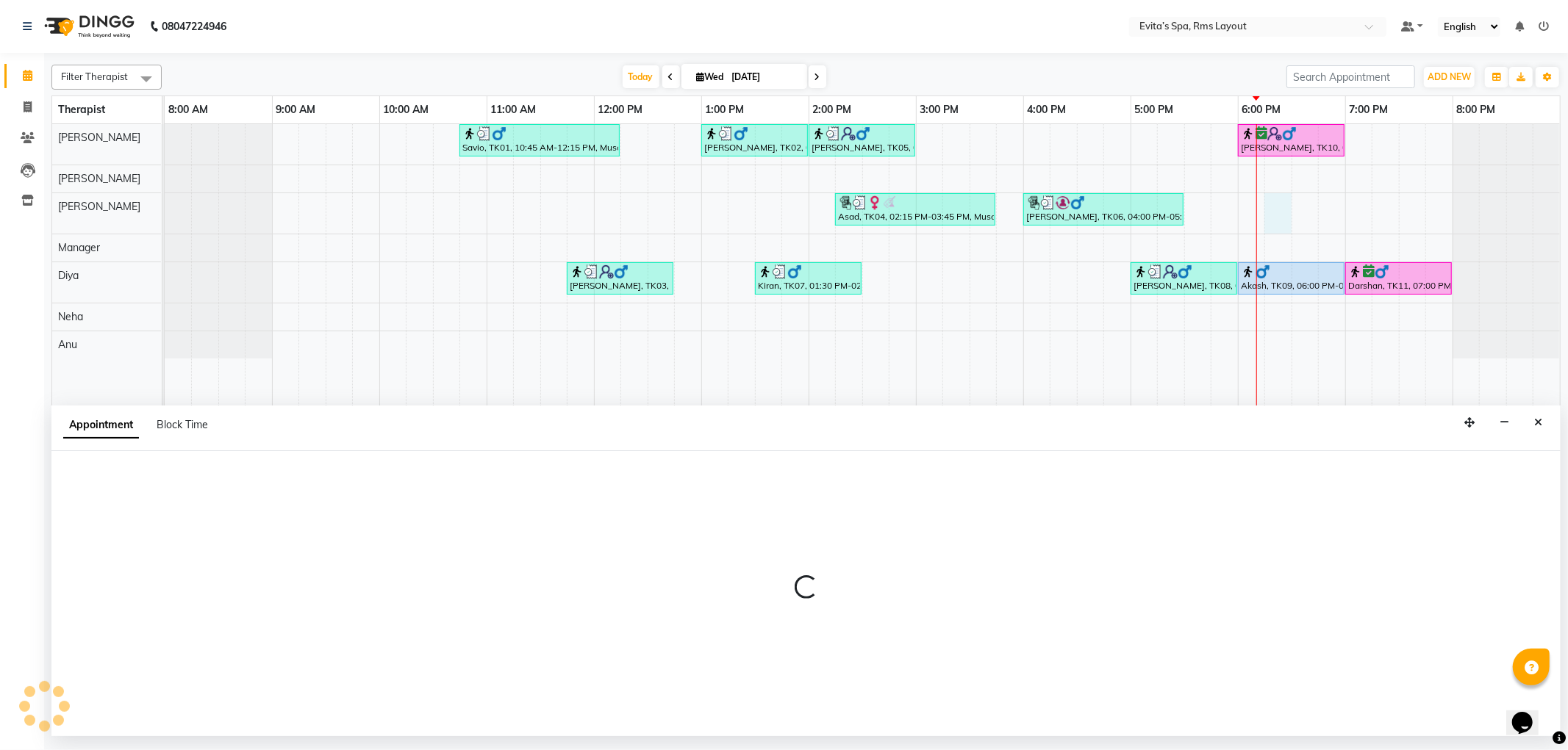
select select "70223"
select select "1095"
select select "tentative"
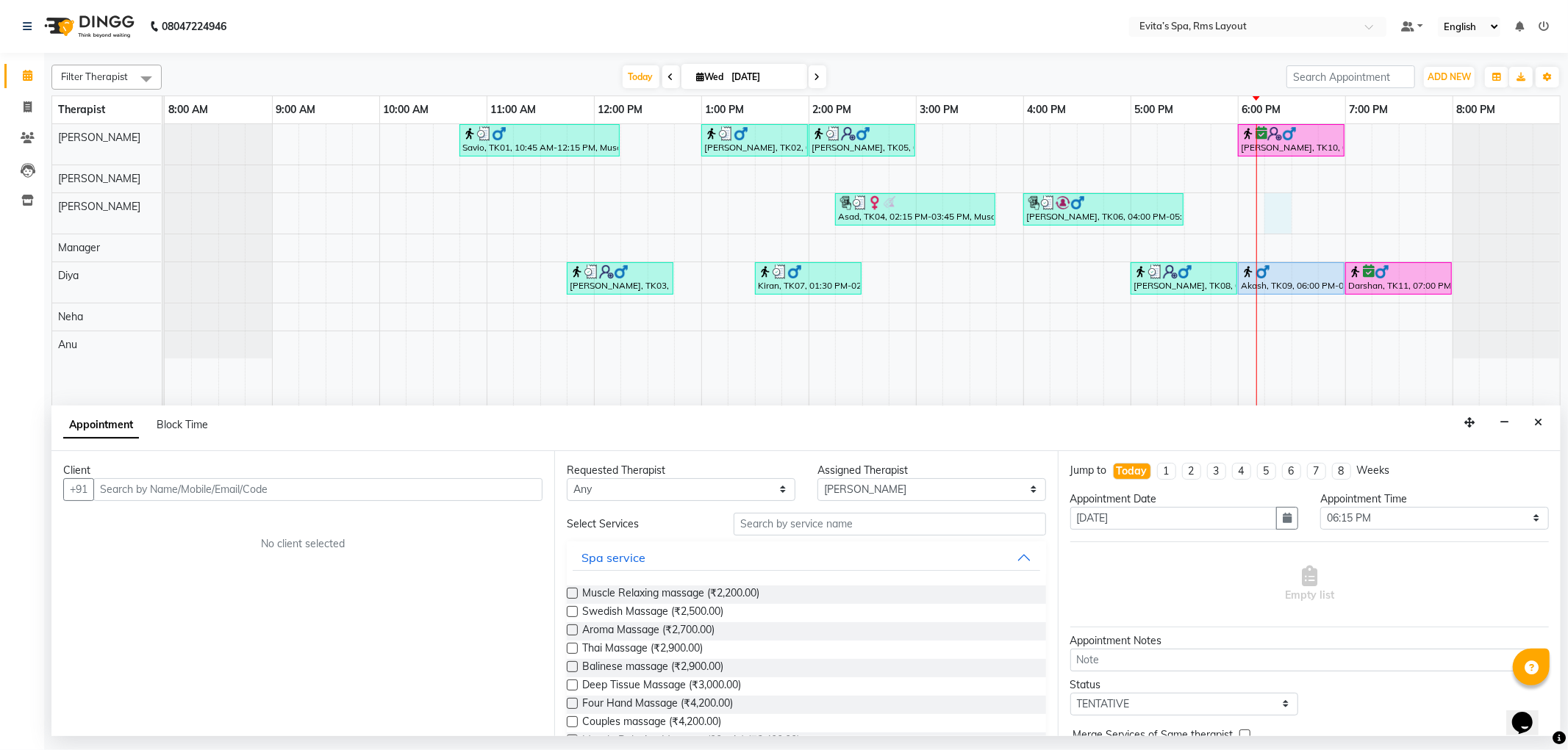
click at [527, 494] on input "text" at bounding box center [318, 490] width 449 height 23
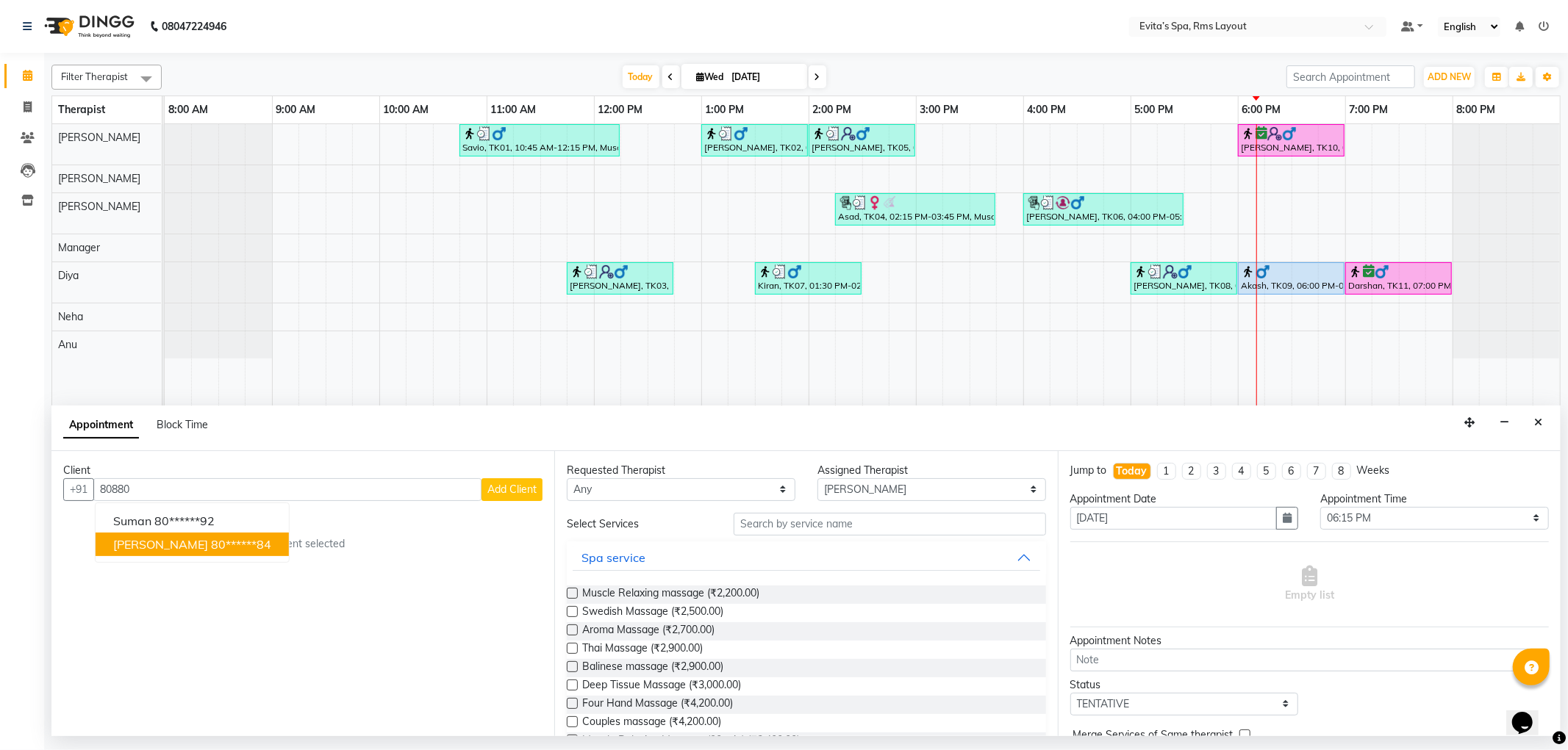
click at [211, 537] on ngb-highlight "80******84" at bounding box center [241, 544] width 60 height 15
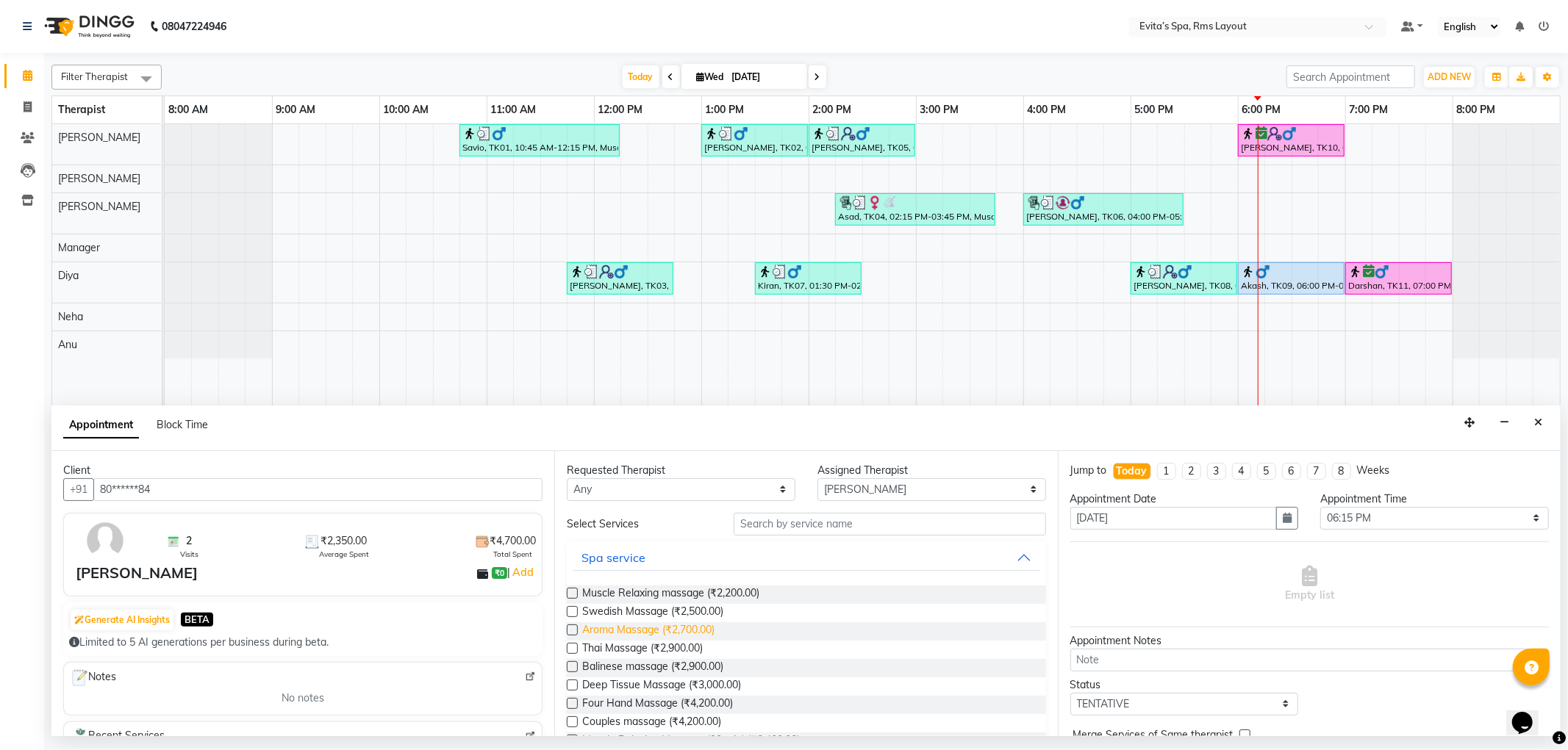
type input "80******84"
click at [706, 625] on span "Aroma Massage (₹2,700.00)" at bounding box center [649, 631] width 133 height 19
checkbox input "false"
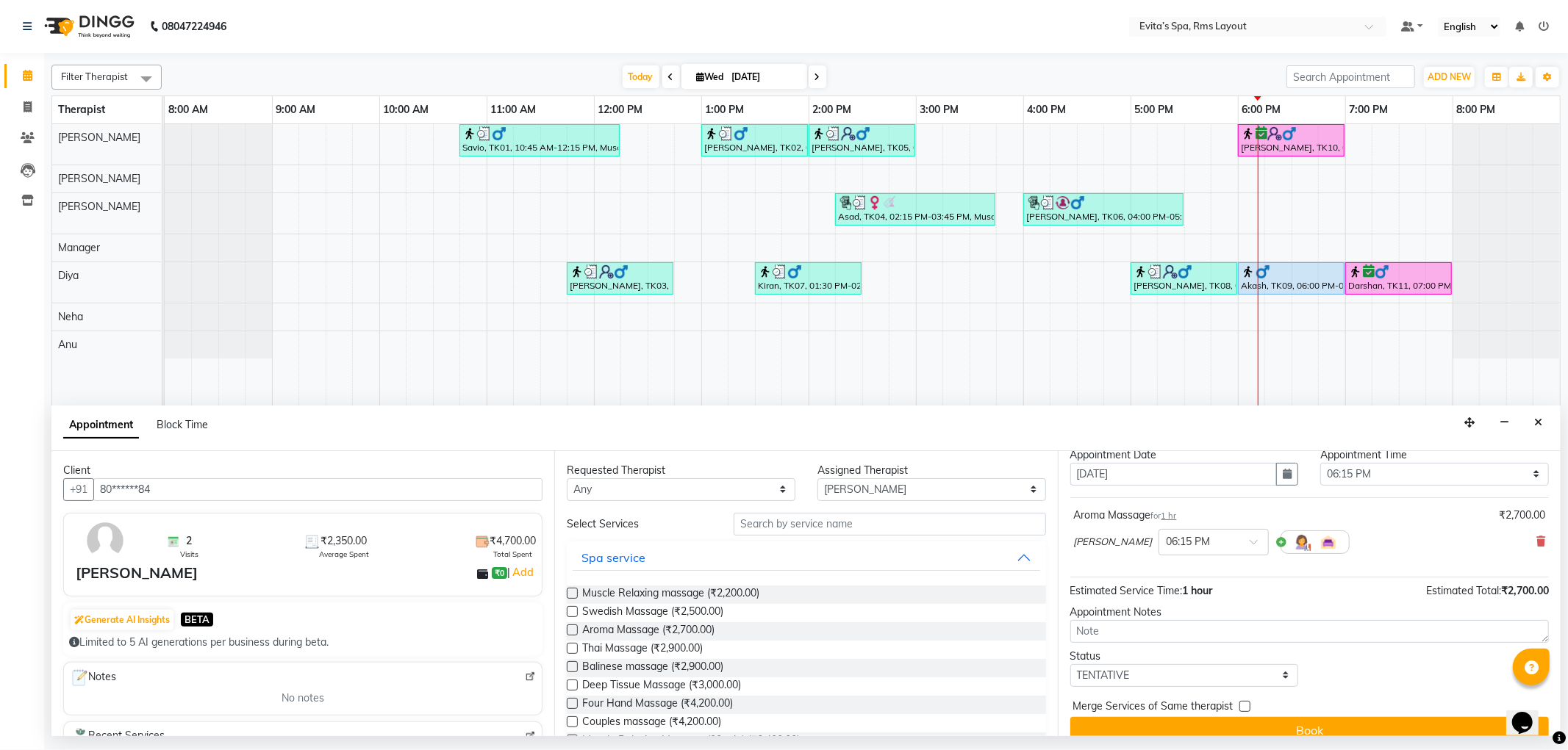
scroll to position [63, 0]
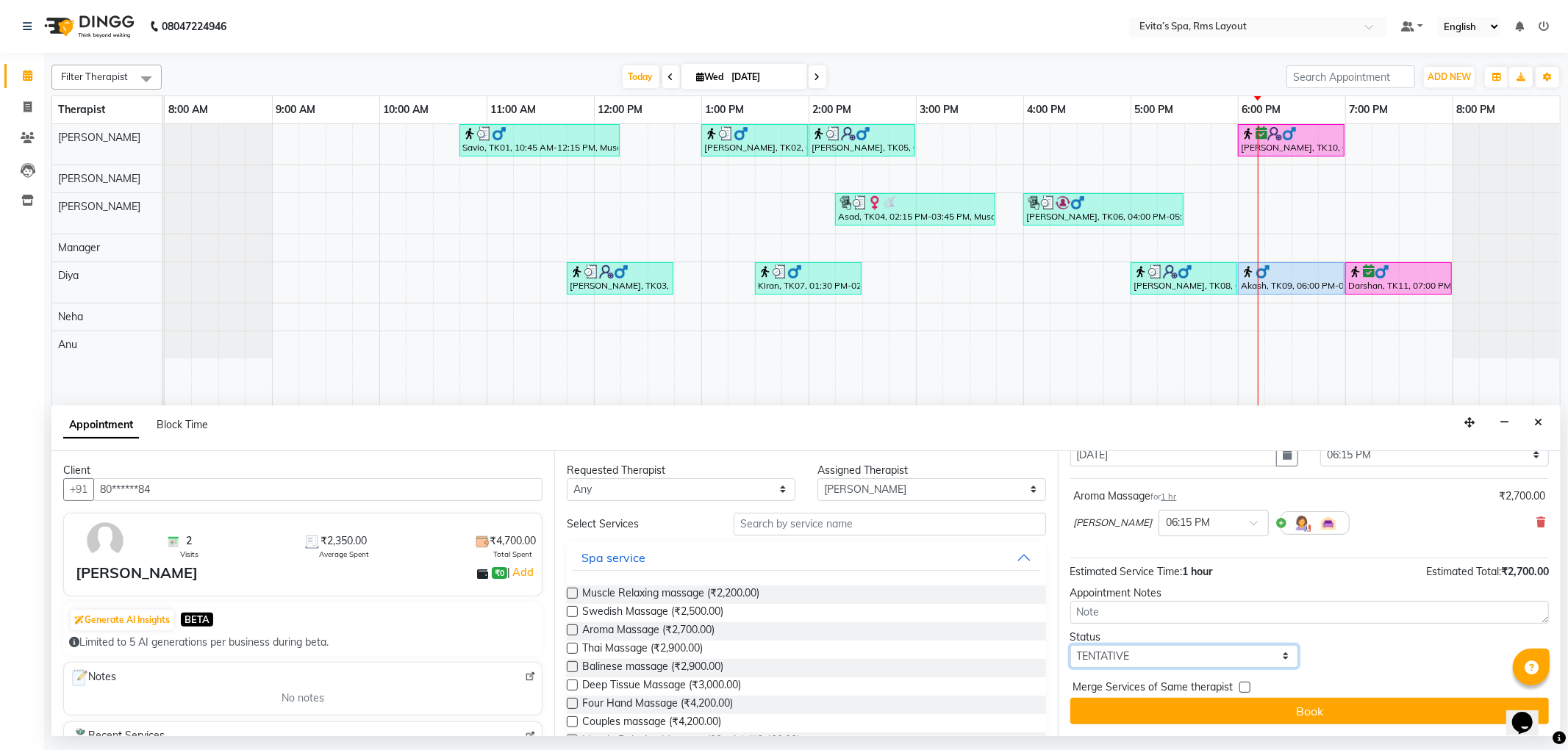
click at [1121, 659] on select "Select TENTATIVE CONFIRM CHECK-IN UPCOMING" at bounding box center [1184, 656] width 229 height 23
select select "confirm booking"
click at [1070, 646] on select "Select TENTATIVE CONFIRM CHECK-IN UPCOMING" at bounding box center [1184, 656] width 229 height 23
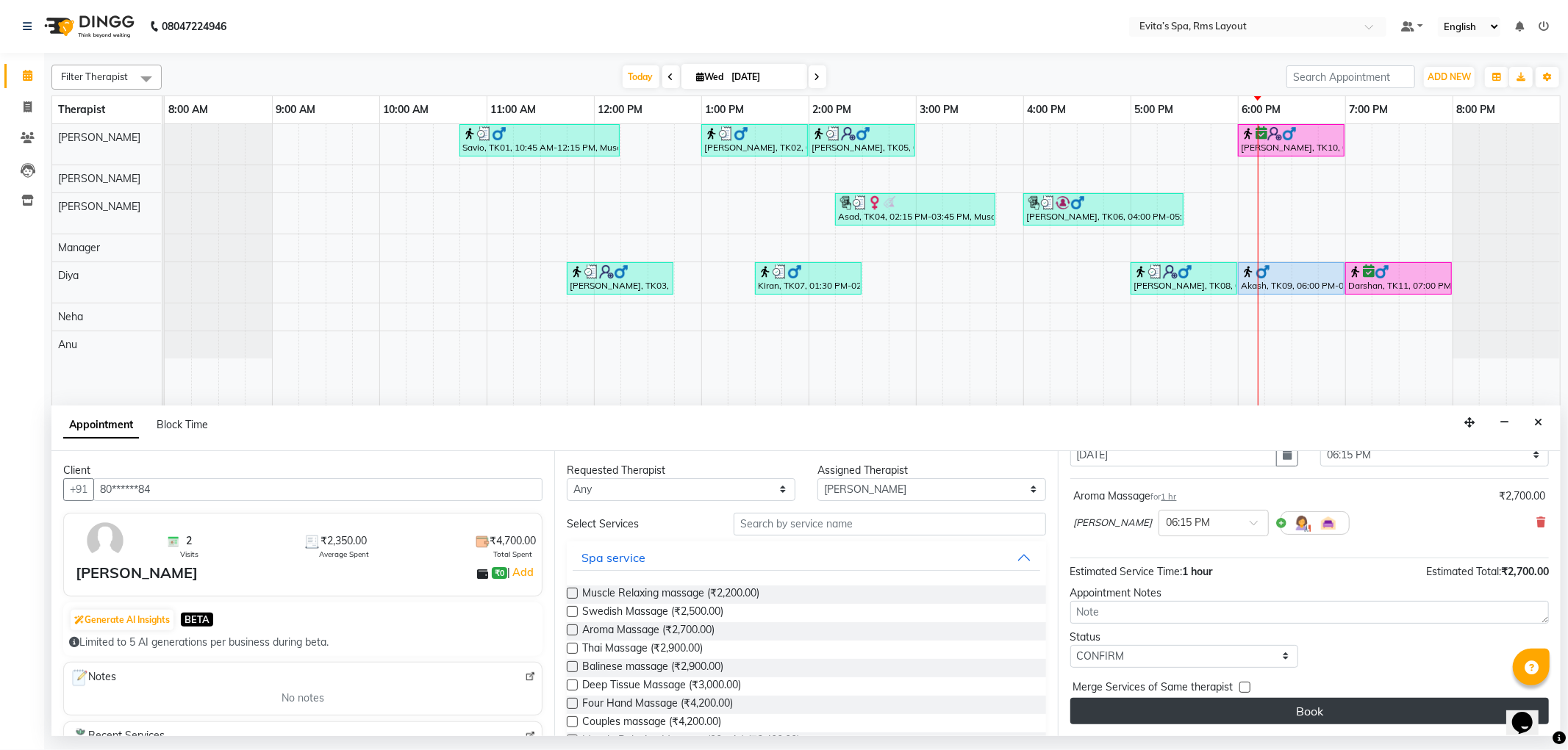
click at [1254, 719] on button "Book" at bounding box center [1310, 711] width 479 height 27
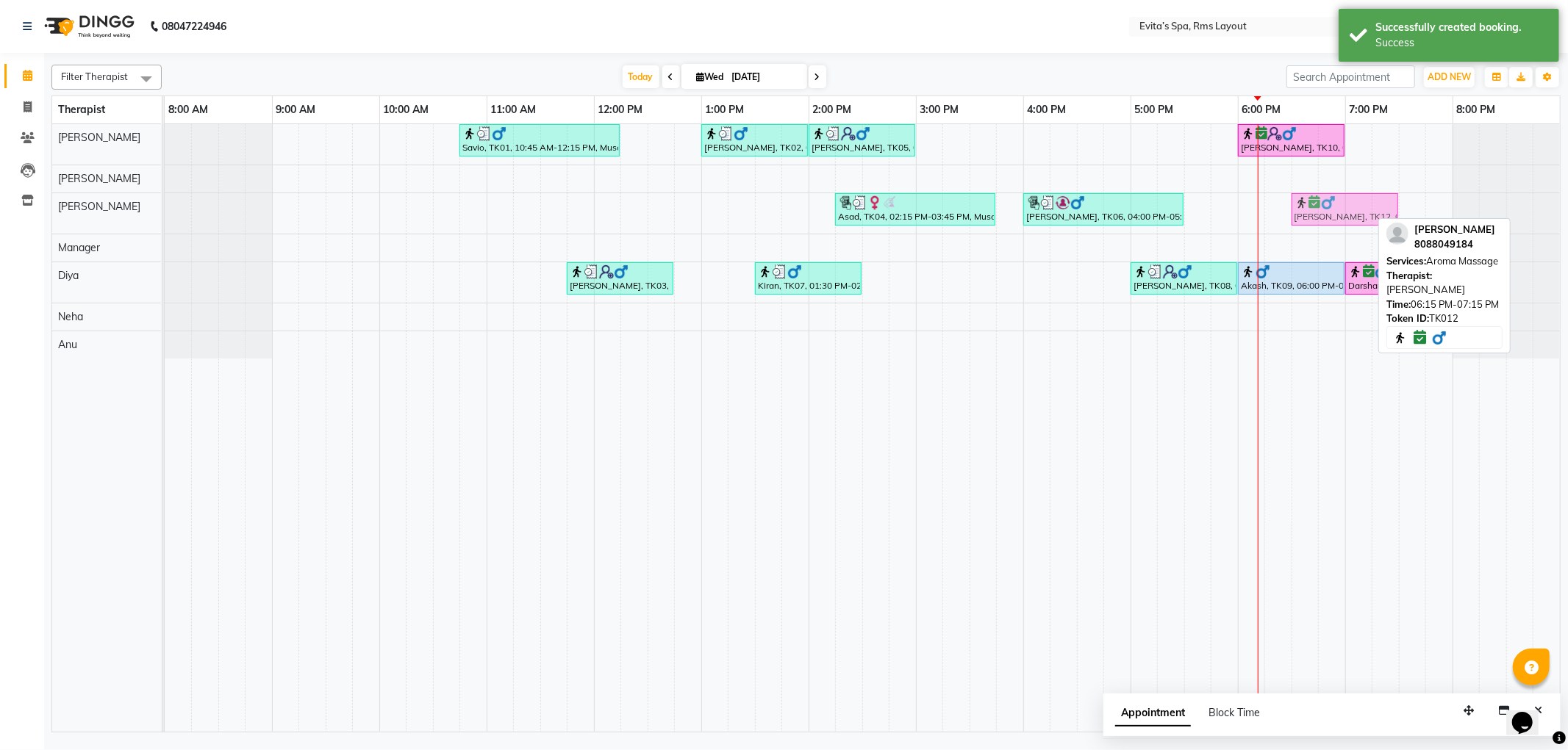
drag, startPoint x: 1311, startPoint y: 210, endPoint x: 1334, endPoint y: 210, distance: 23.0
click at [165, 210] on div "Asad, TK04, 02:15 PM-03:45 PM, Muscle Relaxing Massage (90 min) Girish, TK06, 0…" at bounding box center [165, 214] width 0 height 41
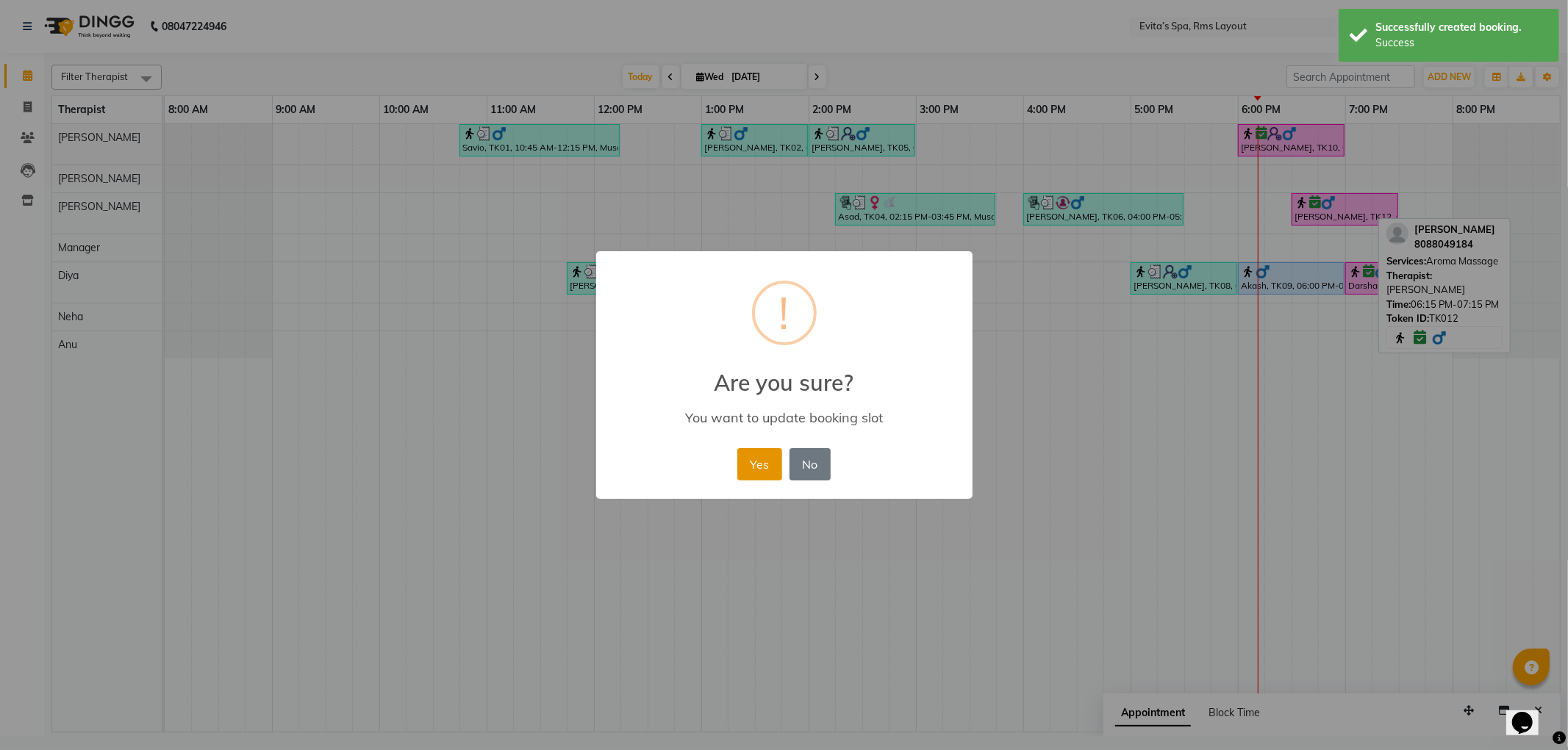
click at [750, 453] on button "Yes" at bounding box center [759, 464] width 44 height 32
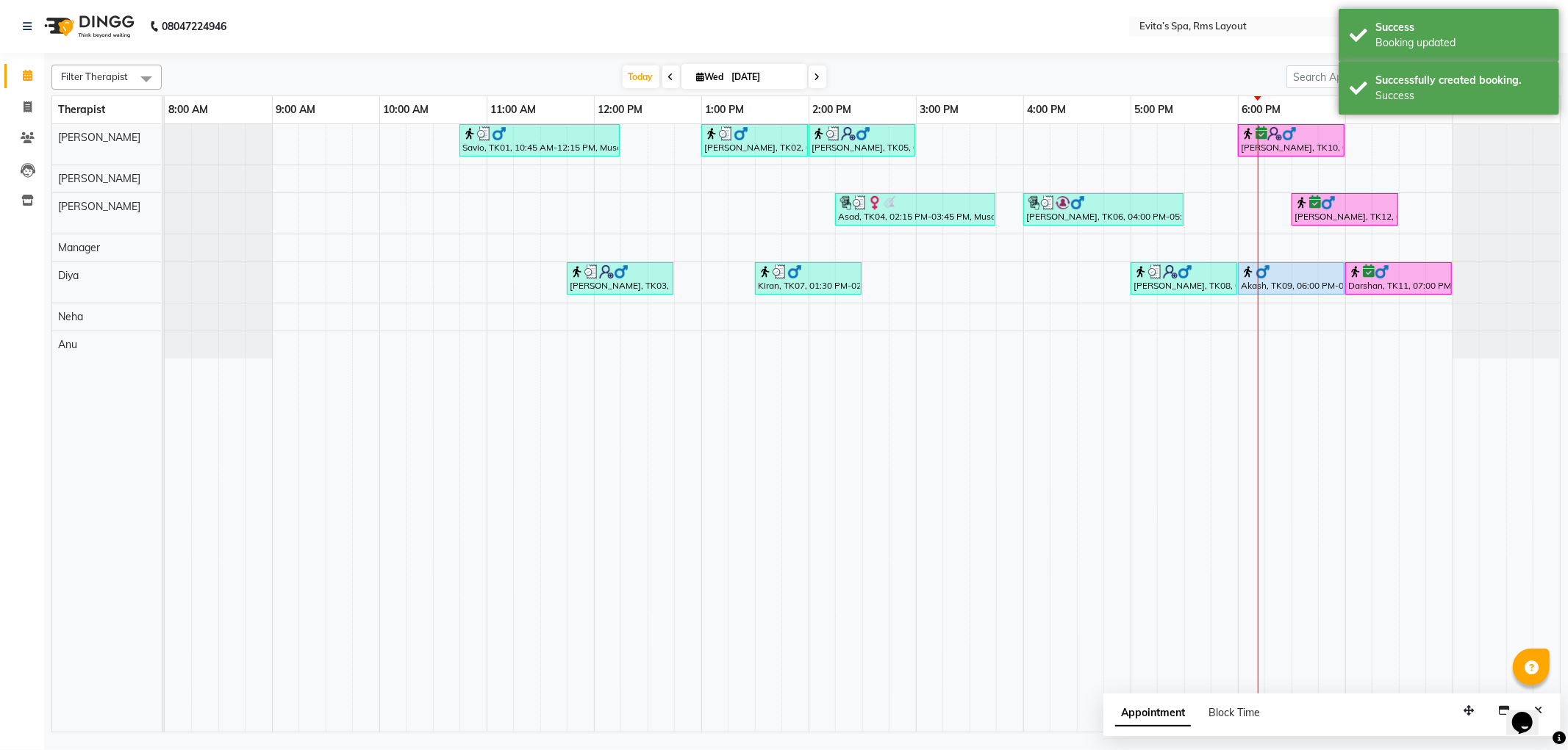
click at [671, 80] on span at bounding box center [671, 76] width 18 height 23
type input "02-09-2025"
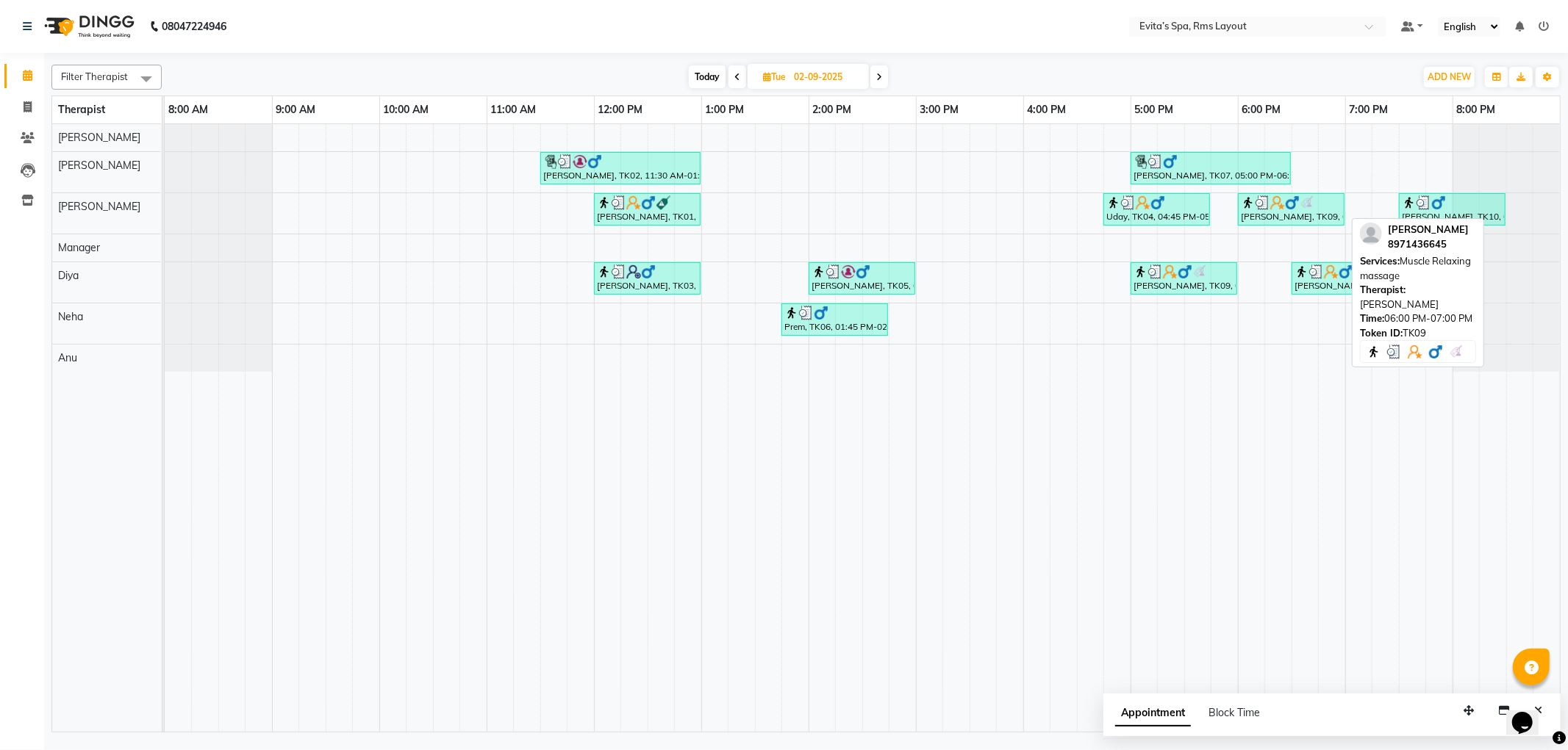
click at [1299, 211] on div "[PERSON_NAME], TK09, 06:00 PM-07:00 PM, Muscle Relaxing massage" at bounding box center [1291, 210] width 104 height 28
click at [1256, 208] on img at bounding box center [1263, 203] width 15 height 15
select select "3"
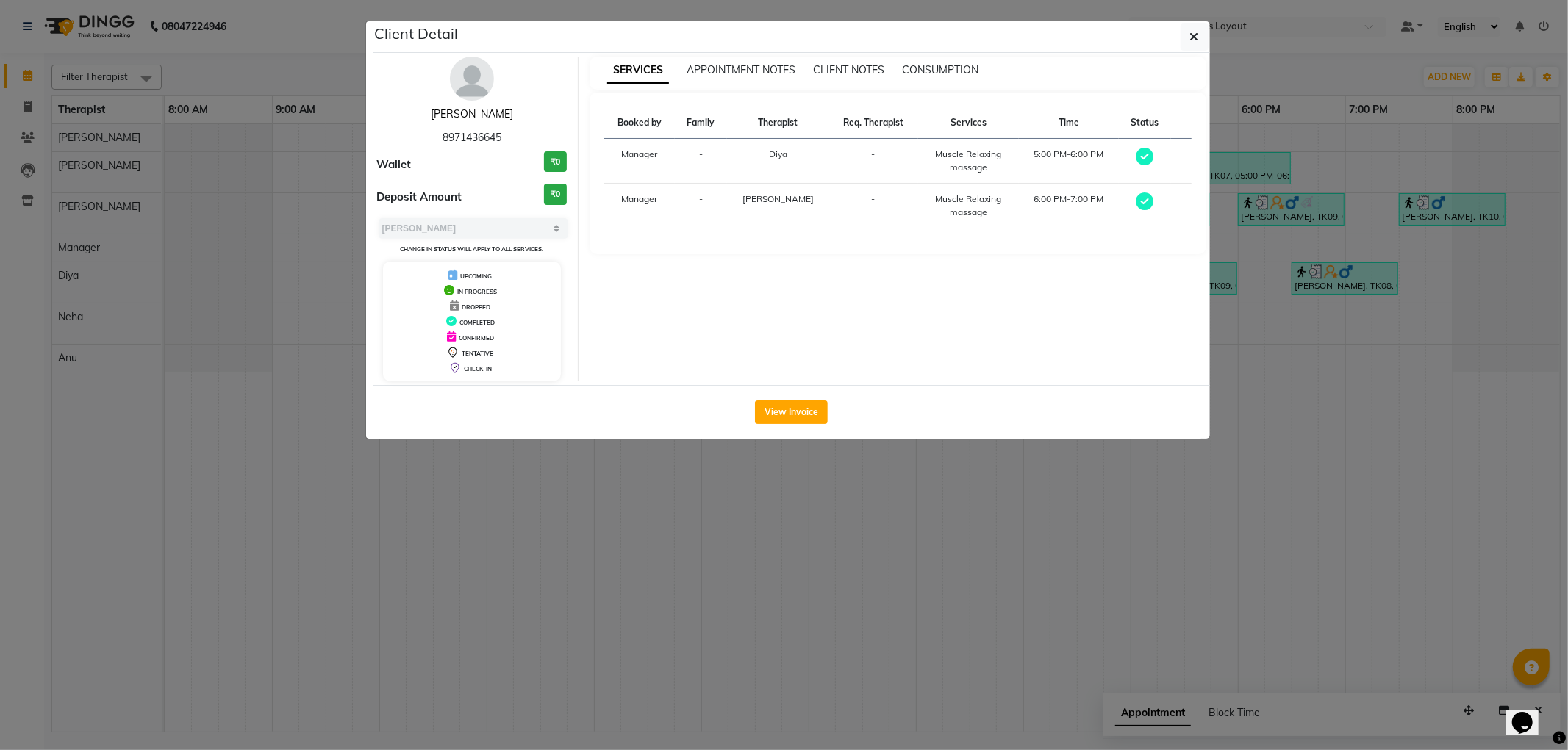
click at [481, 119] on link "[PERSON_NAME]" at bounding box center [472, 114] width 83 height 13
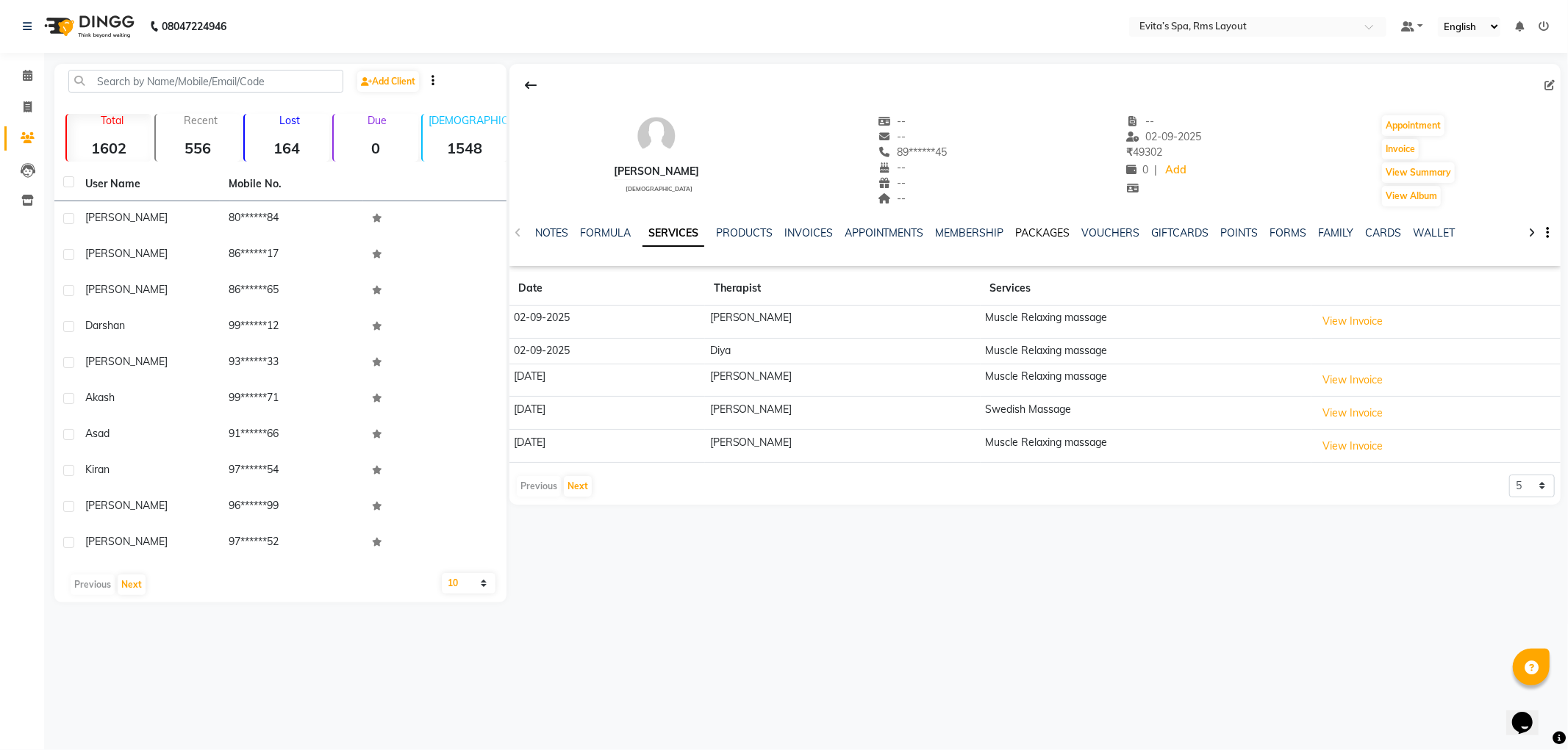
click at [1035, 235] on link "PACKAGES" at bounding box center [1044, 232] width 55 height 13
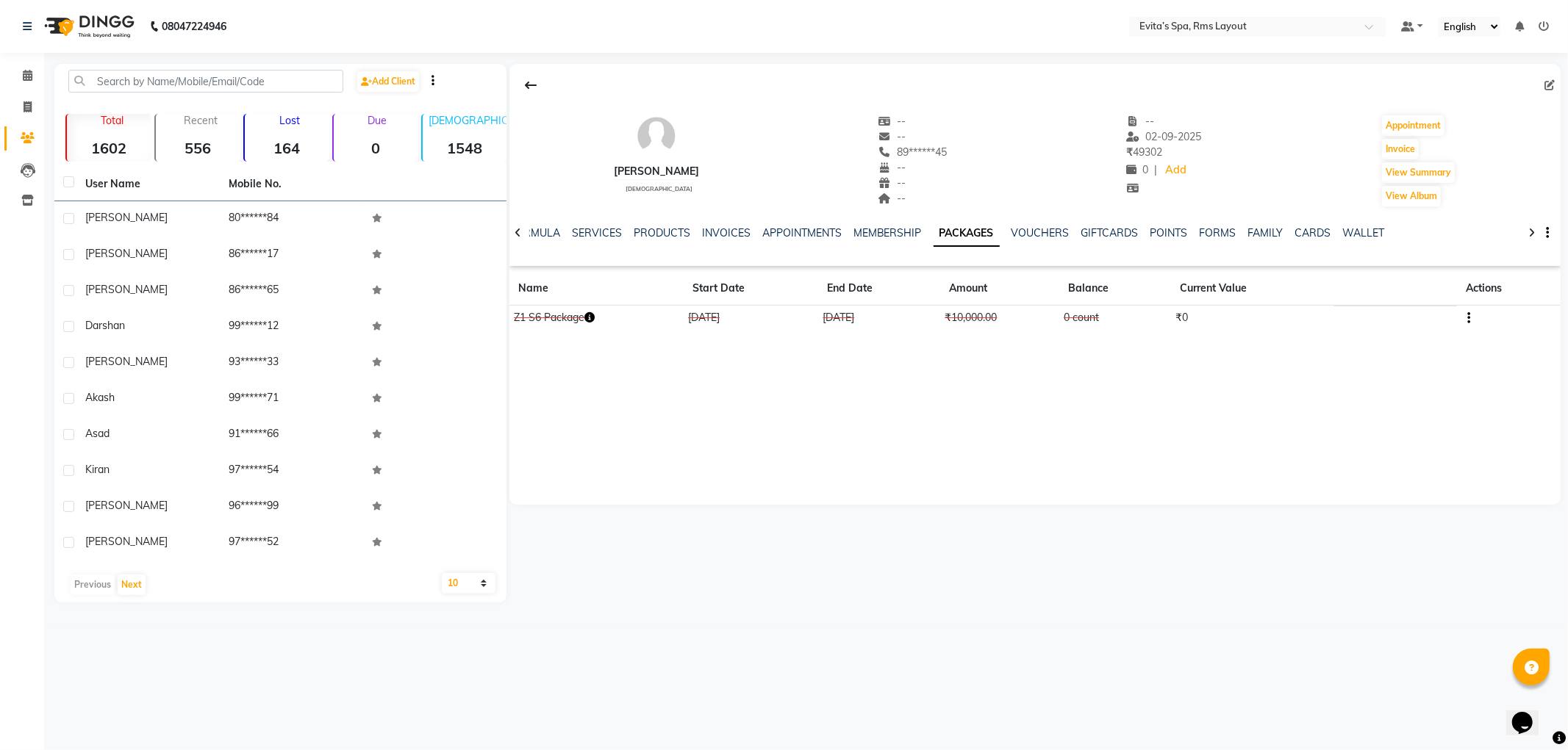
click at [90, 30] on img at bounding box center [87, 27] width 101 height 41
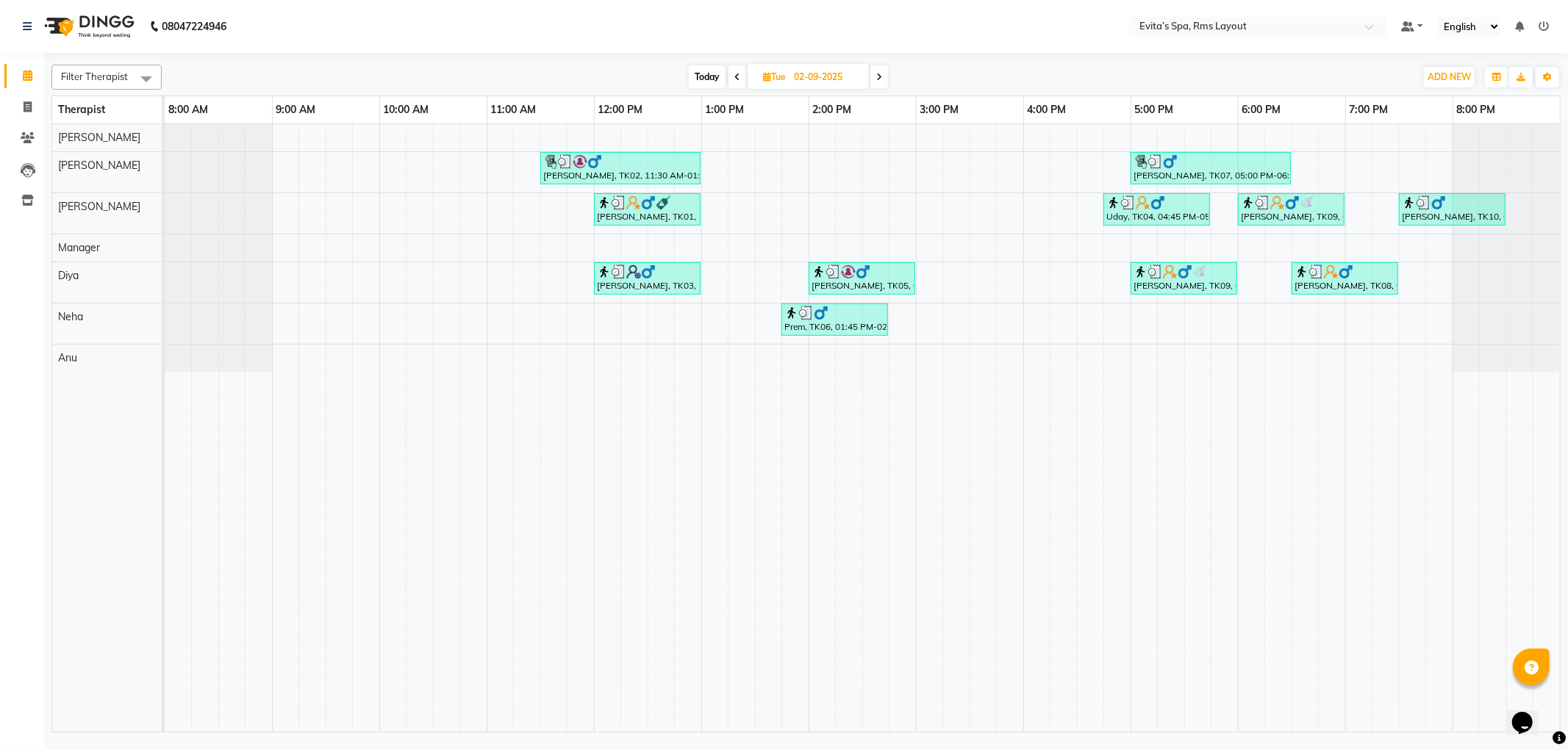
click at [733, 83] on span at bounding box center [737, 76] width 18 height 23
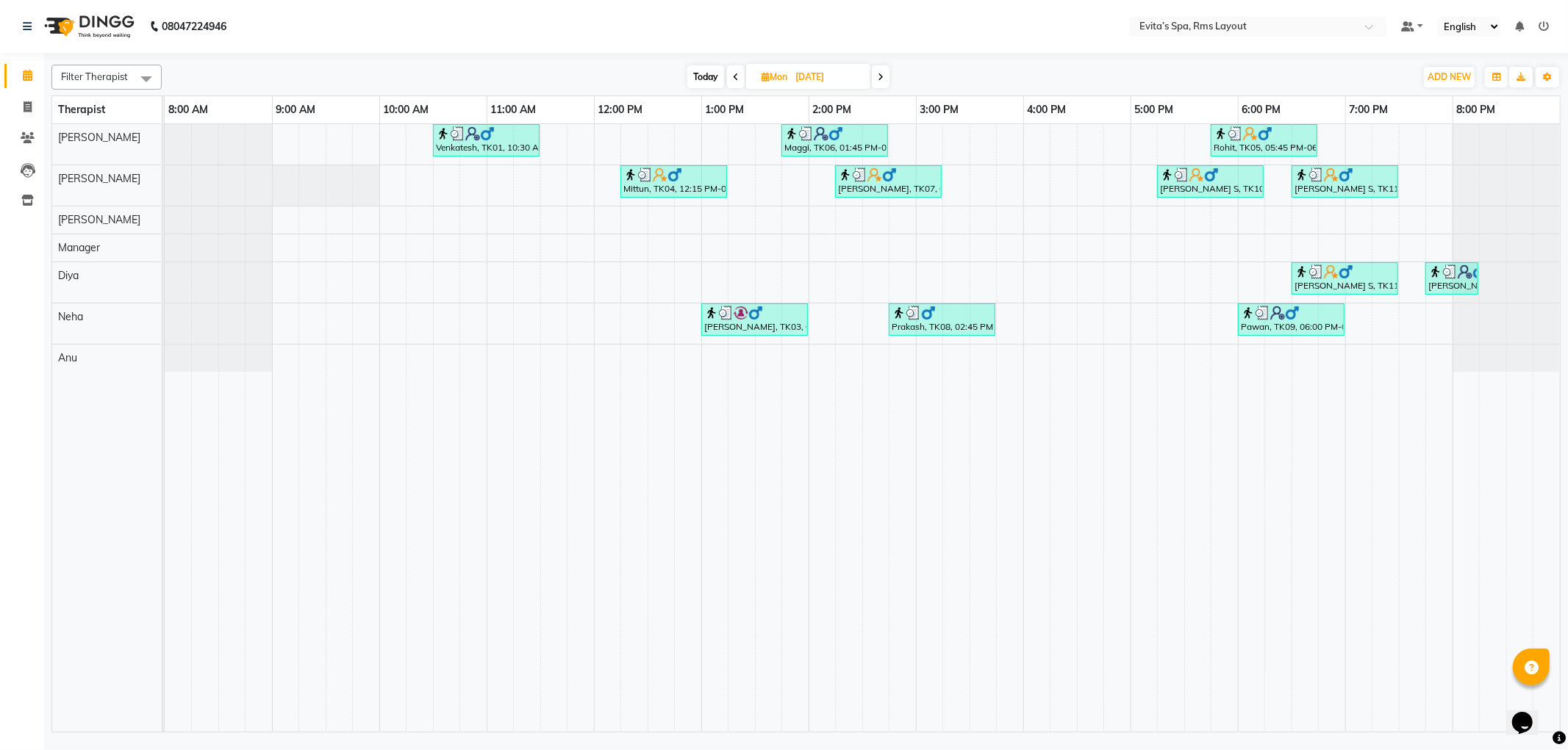
click at [736, 76] on icon at bounding box center [736, 76] width 6 height 9
type input "[DATE]"
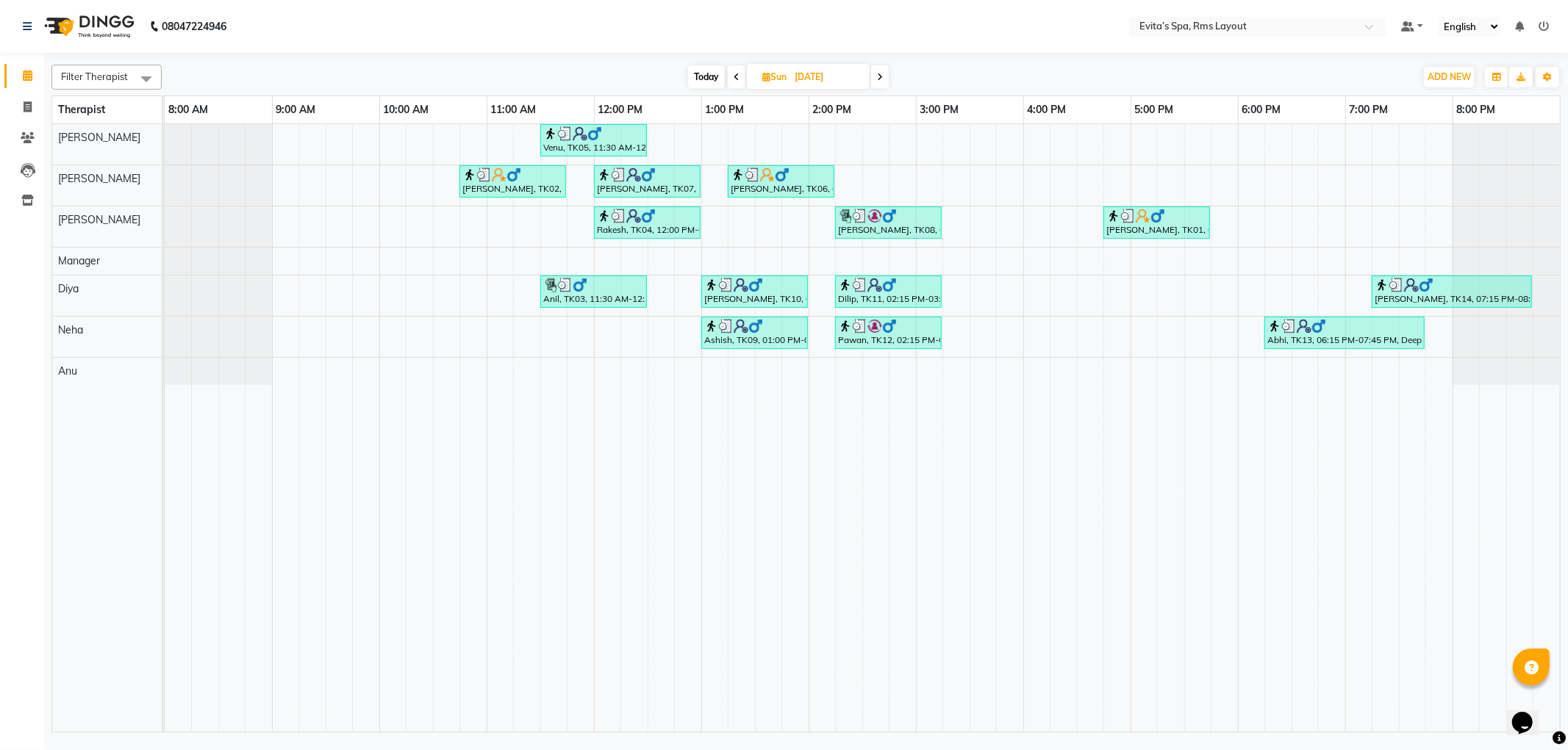
click at [825, 76] on input "[DATE]" at bounding box center [827, 77] width 73 height 22
select select "8"
select select "2025"
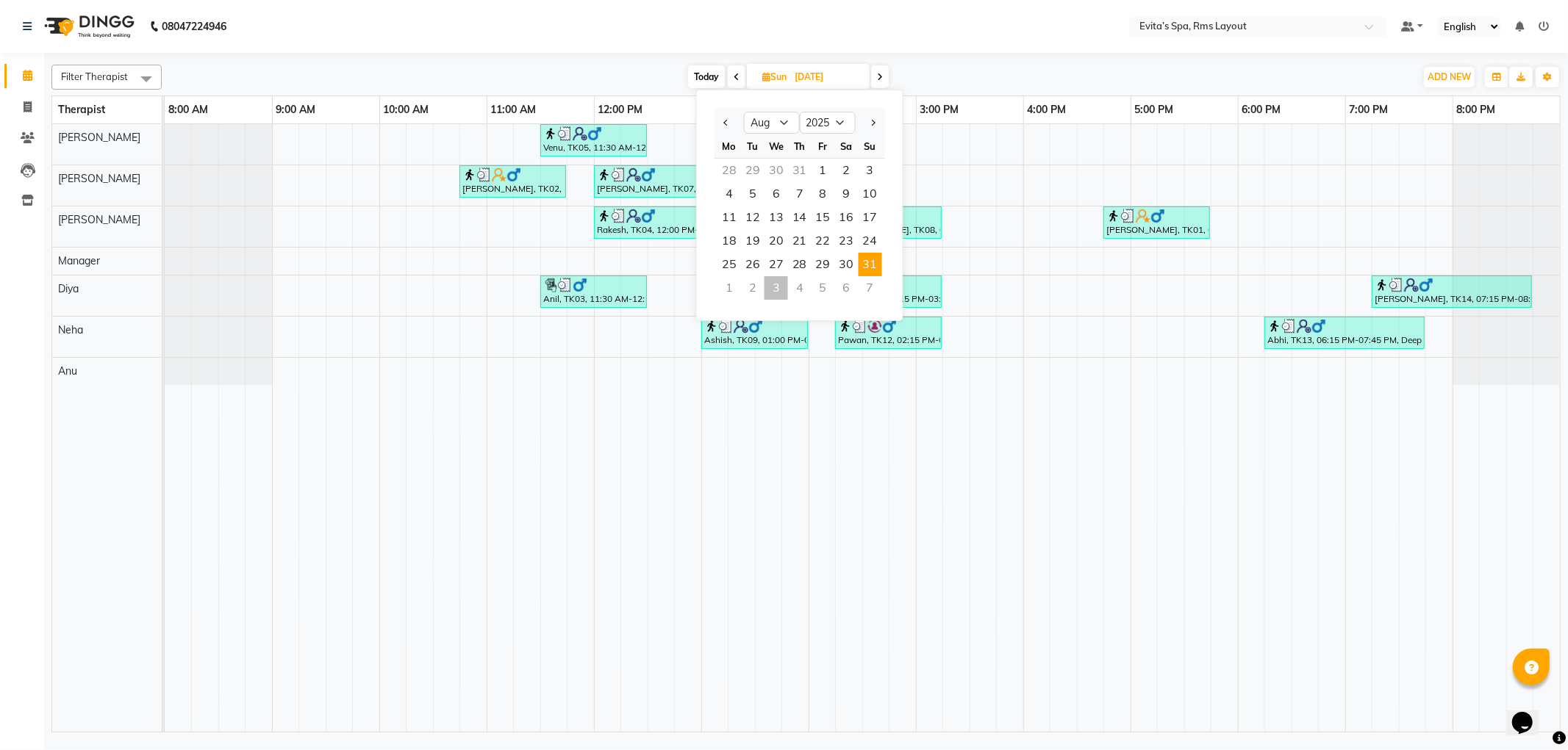
click at [773, 288] on div "3" at bounding box center [776, 288] width 23 height 23
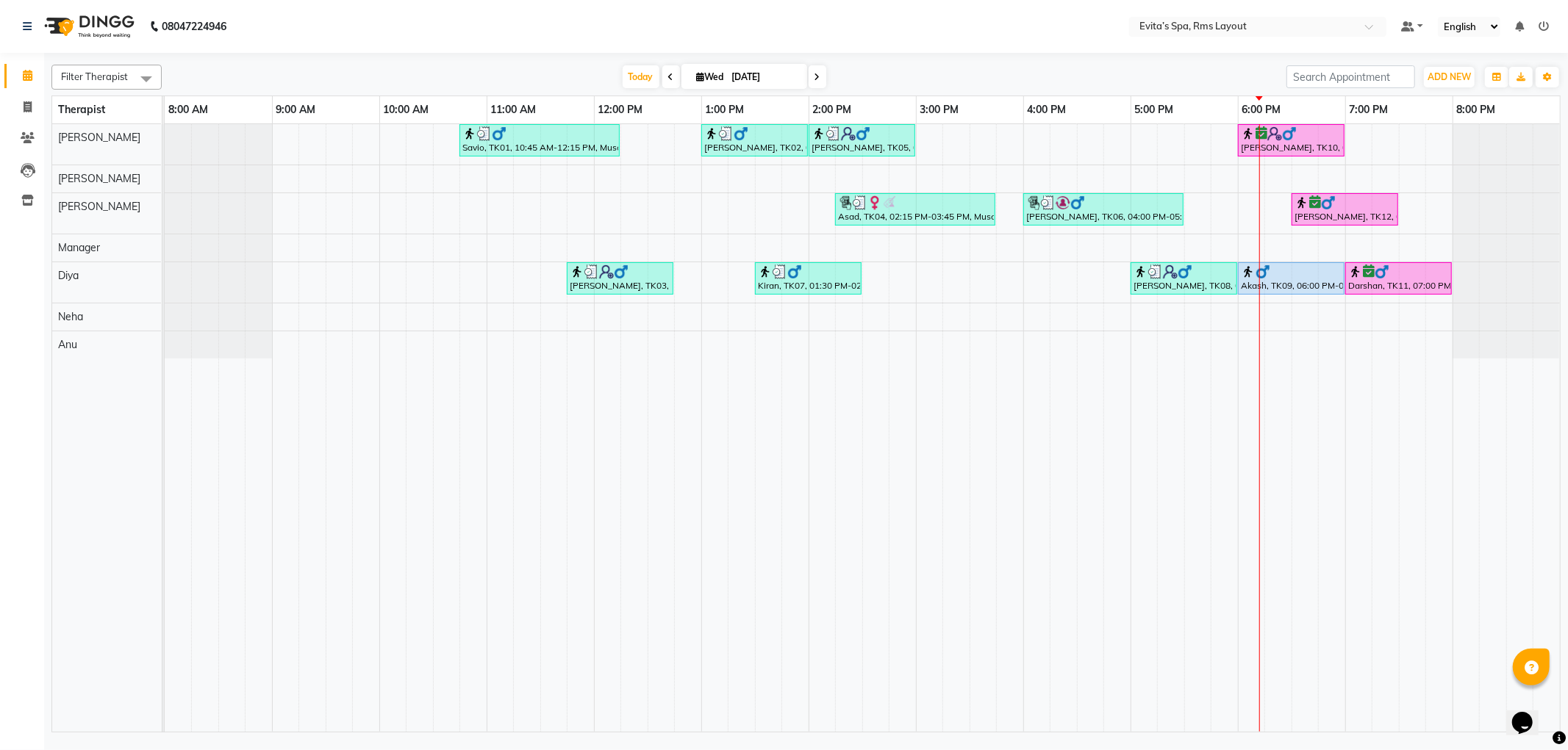
click at [669, 80] on span at bounding box center [671, 76] width 18 height 23
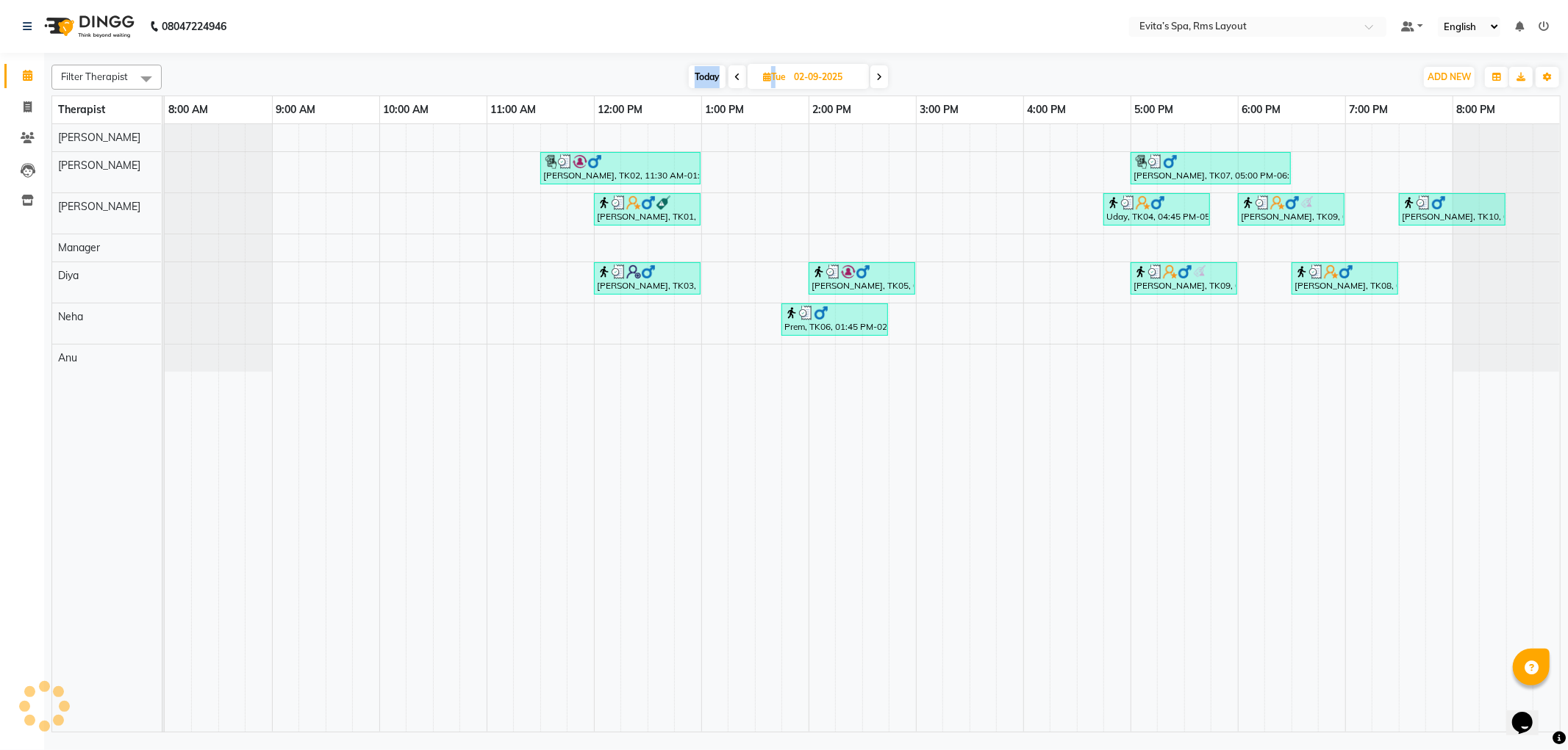
click at [669, 80] on div "[DATE] [DATE]" at bounding box center [789, 77] width 1239 height 22
click at [740, 74] on span at bounding box center [737, 76] width 18 height 23
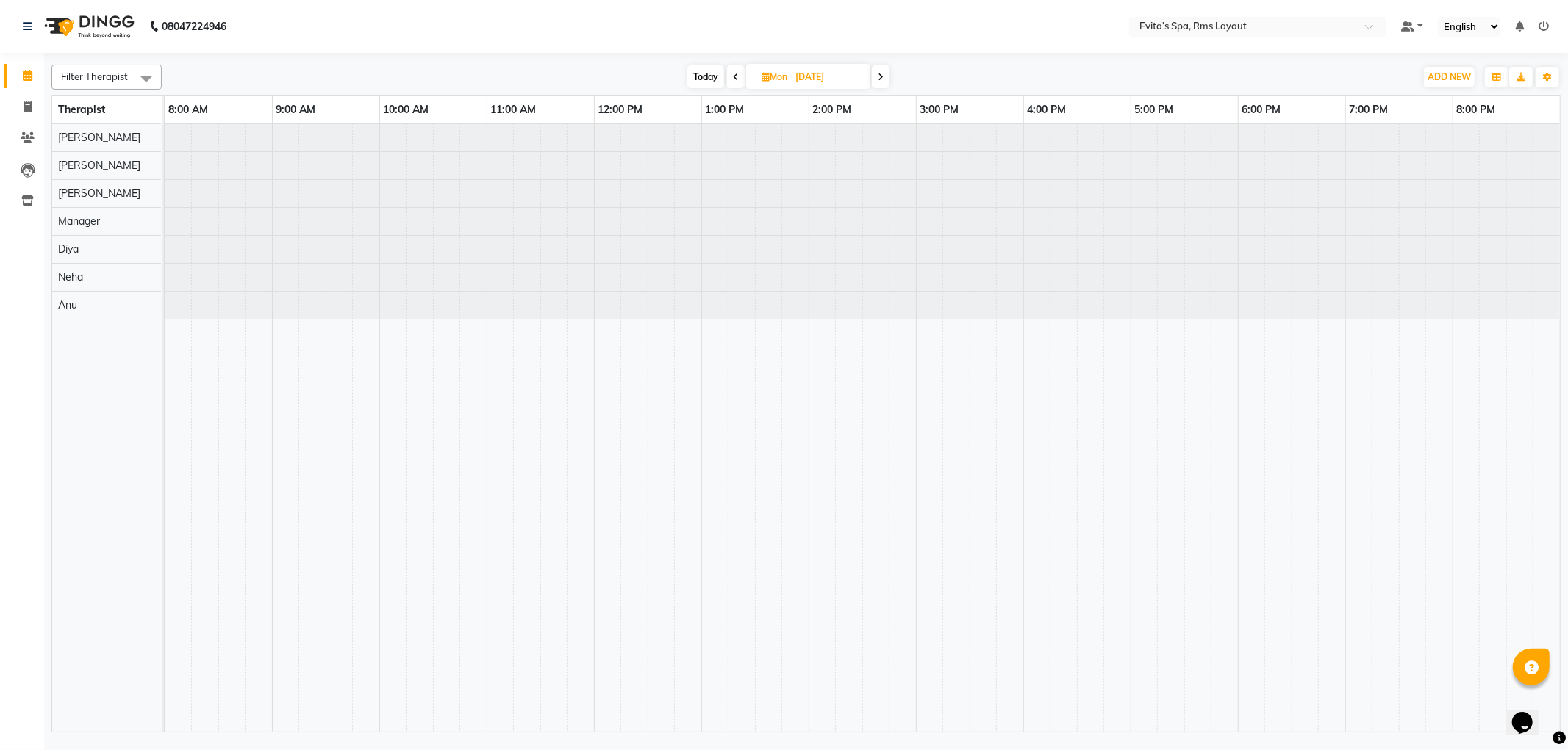
click at [736, 76] on icon at bounding box center [736, 76] width 6 height 9
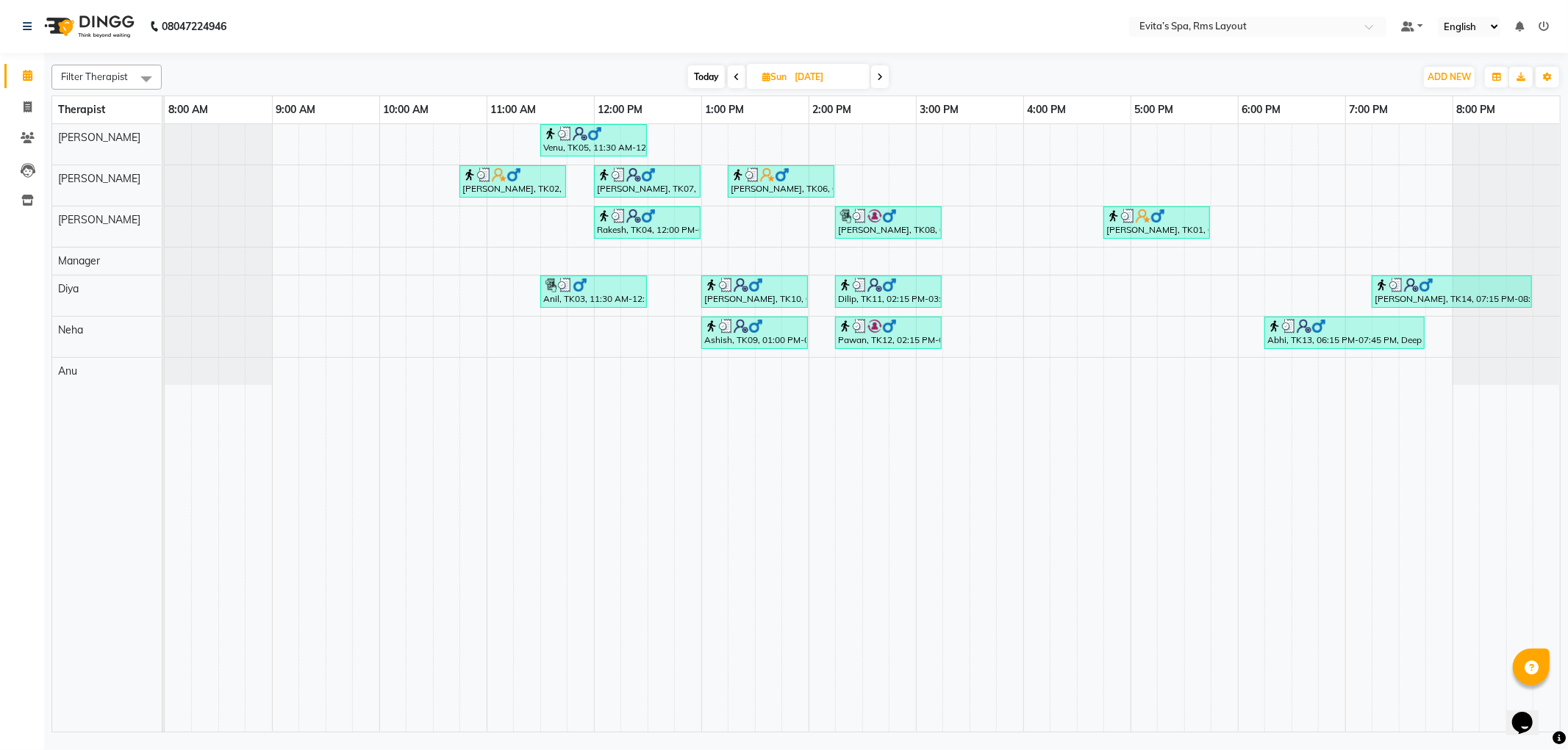
click at [739, 83] on span at bounding box center [736, 76] width 18 height 23
type input "[DATE]"
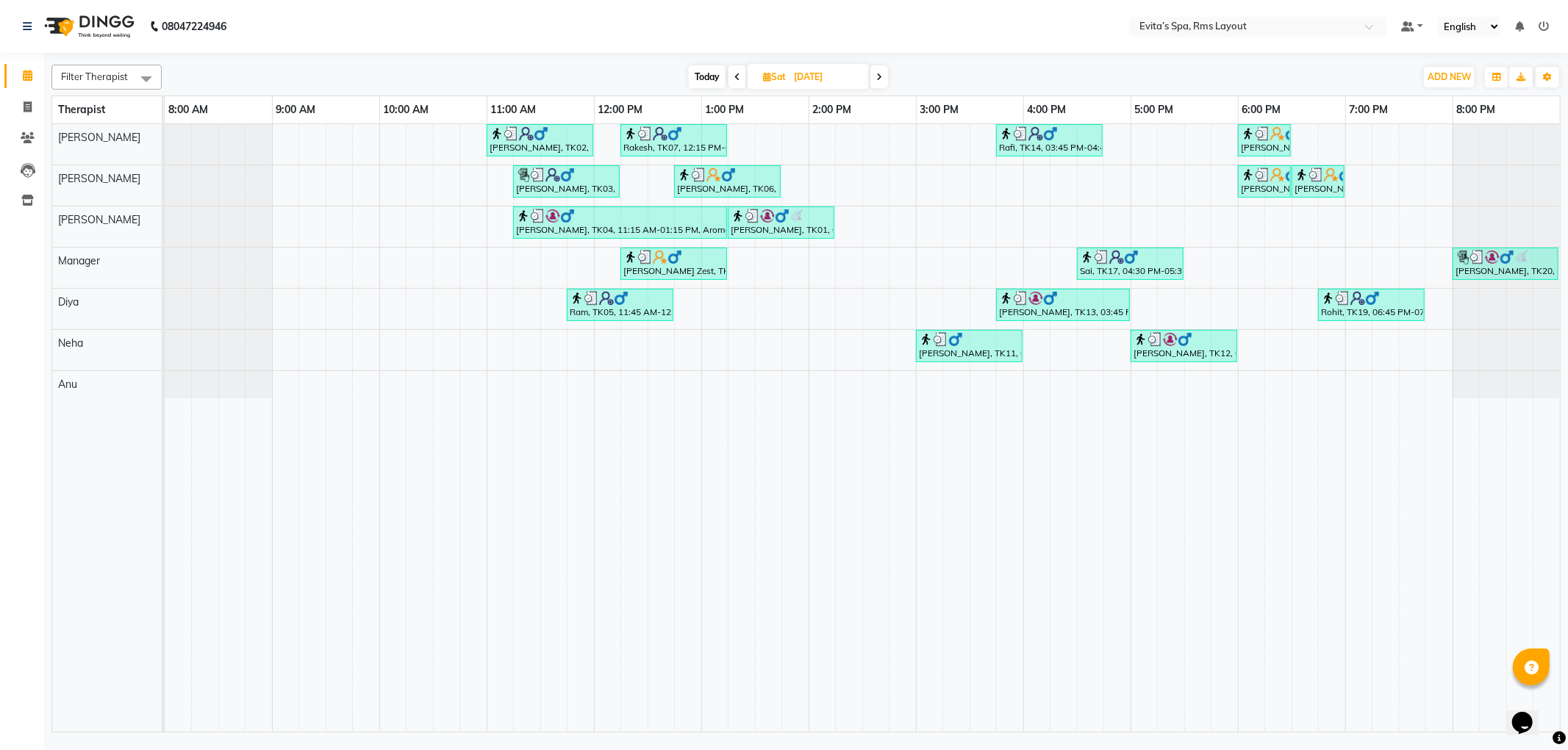
click at [797, 76] on input "[DATE]" at bounding box center [826, 77] width 73 height 22
select select "8"
select select "2025"
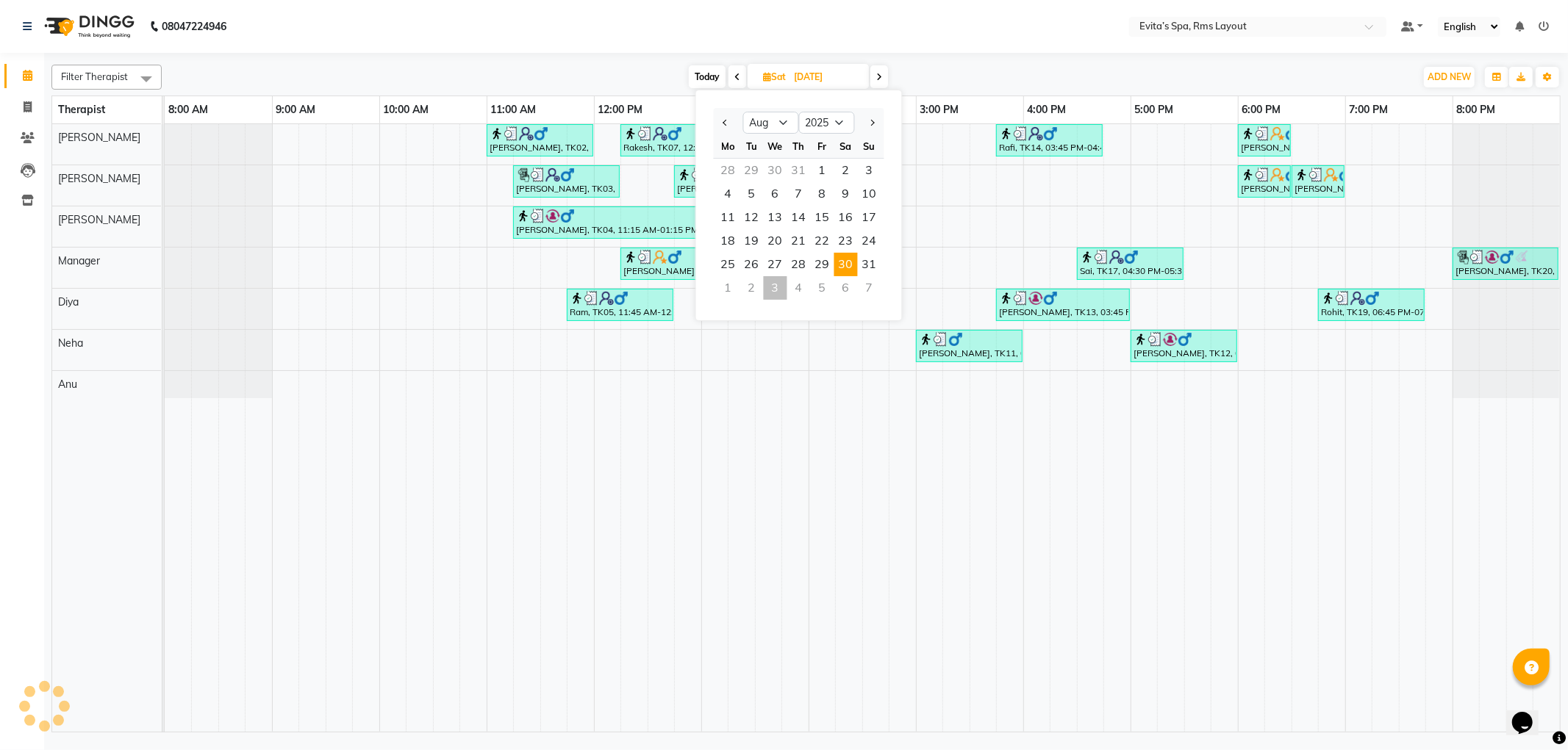
click at [775, 288] on div "3" at bounding box center [775, 288] width 23 height 23
type input "[DATE]"
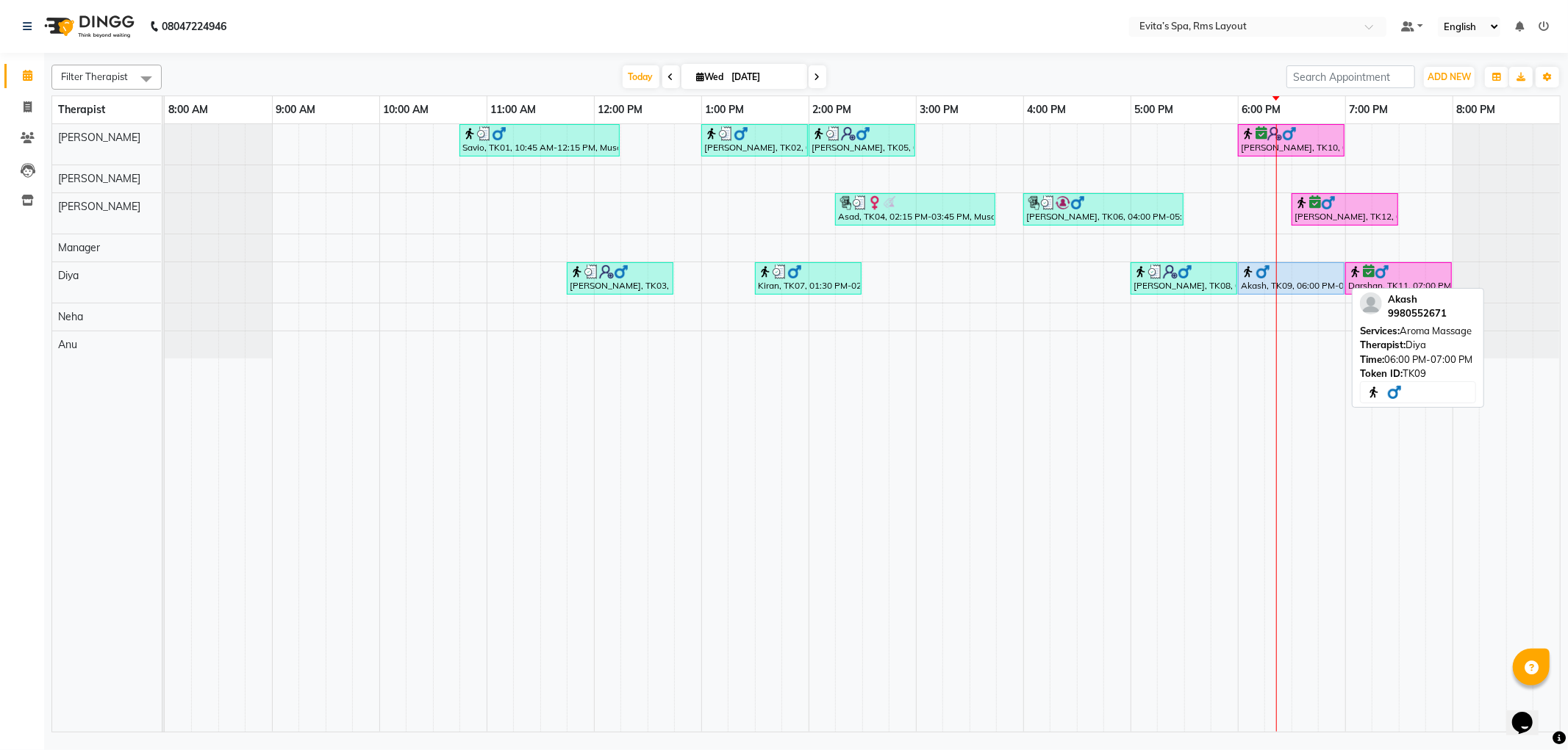
click at [1297, 282] on div "Akash, TK09, 06:00 PM-07:00 PM, Aroma Massage" at bounding box center [1291, 278] width 104 height 28
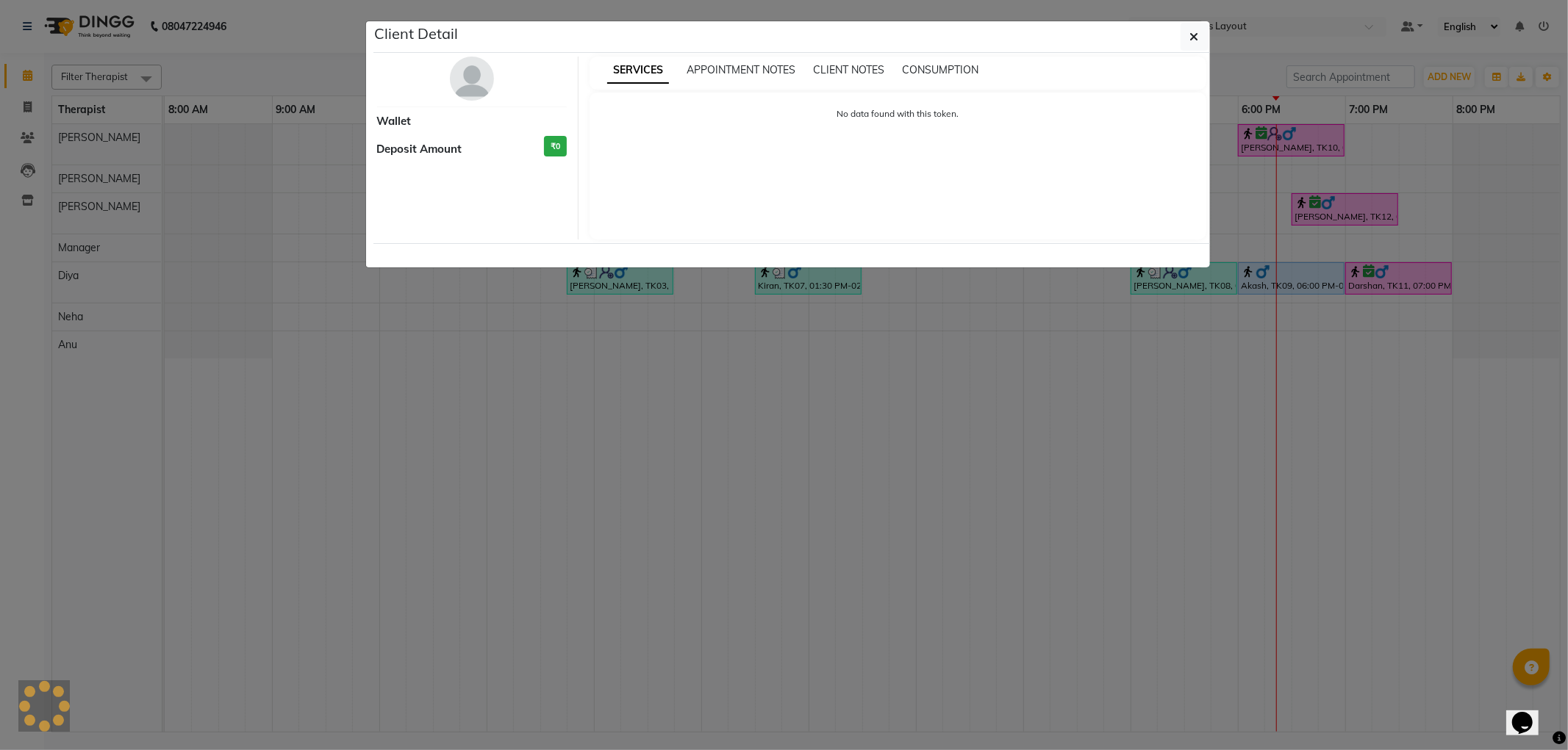
select select "5"
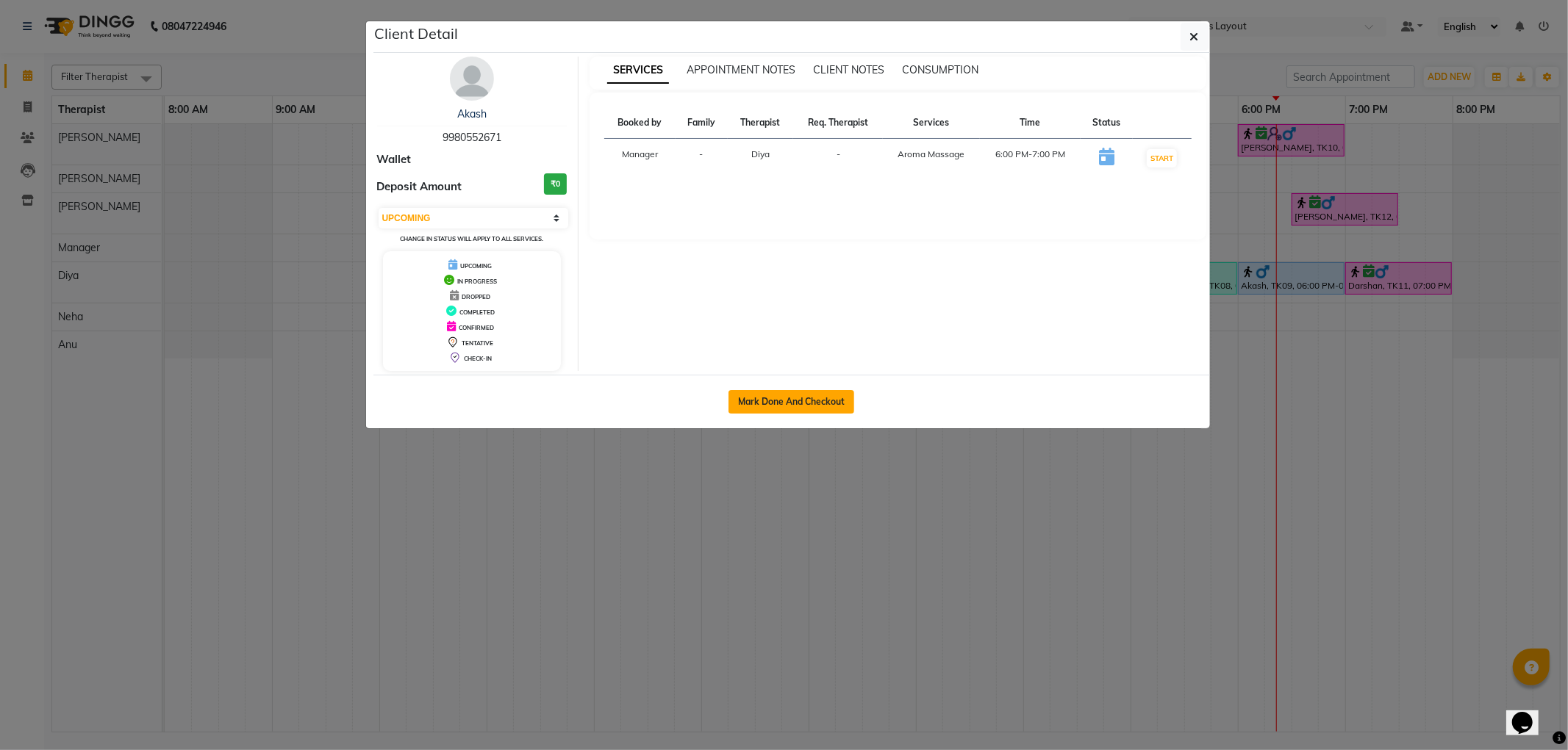
click at [844, 401] on button "Mark Done And Checkout" at bounding box center [791, 402] width 126 height 23
select select "service"
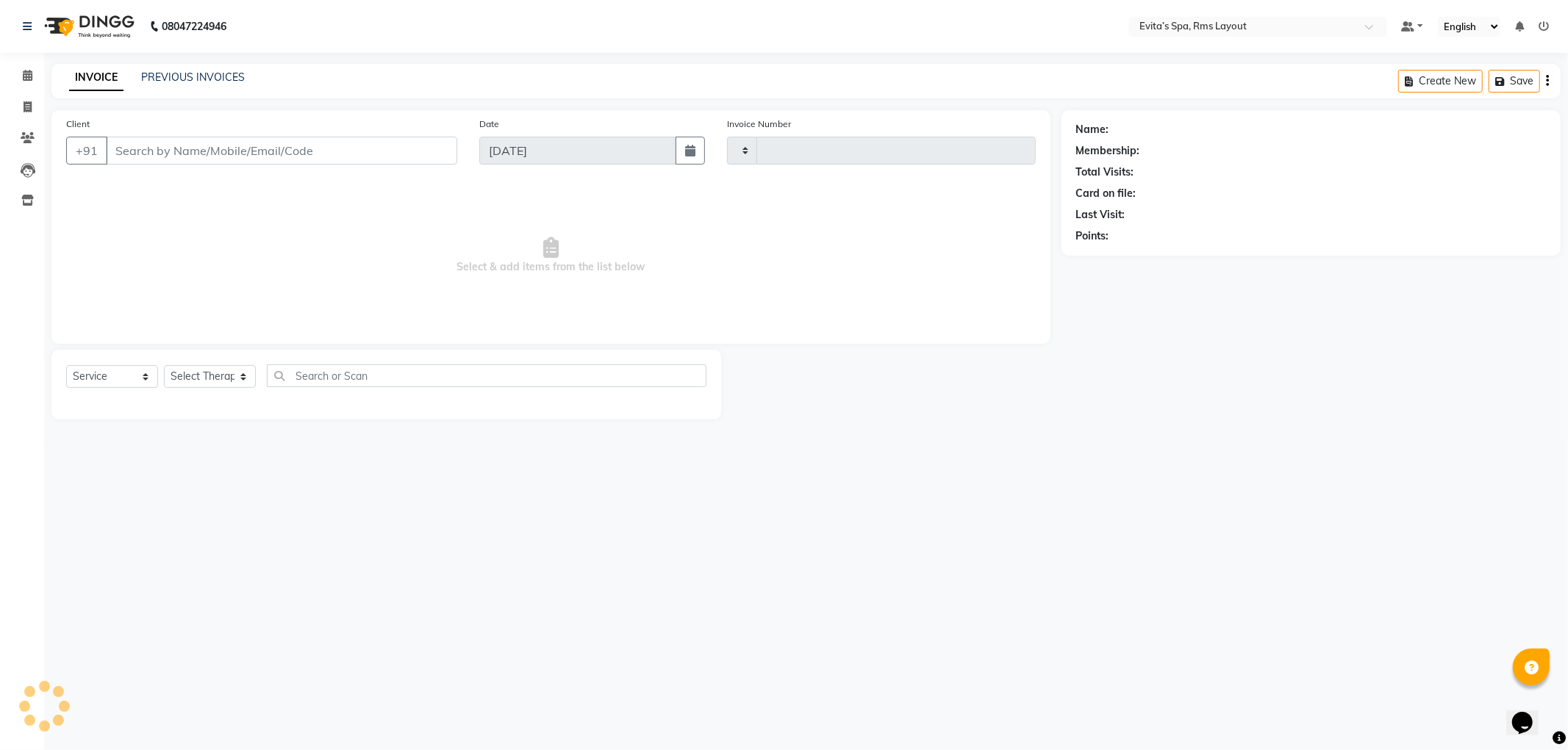
type input "1566"
select select "7850"
type input "99******71"
select select "81022"
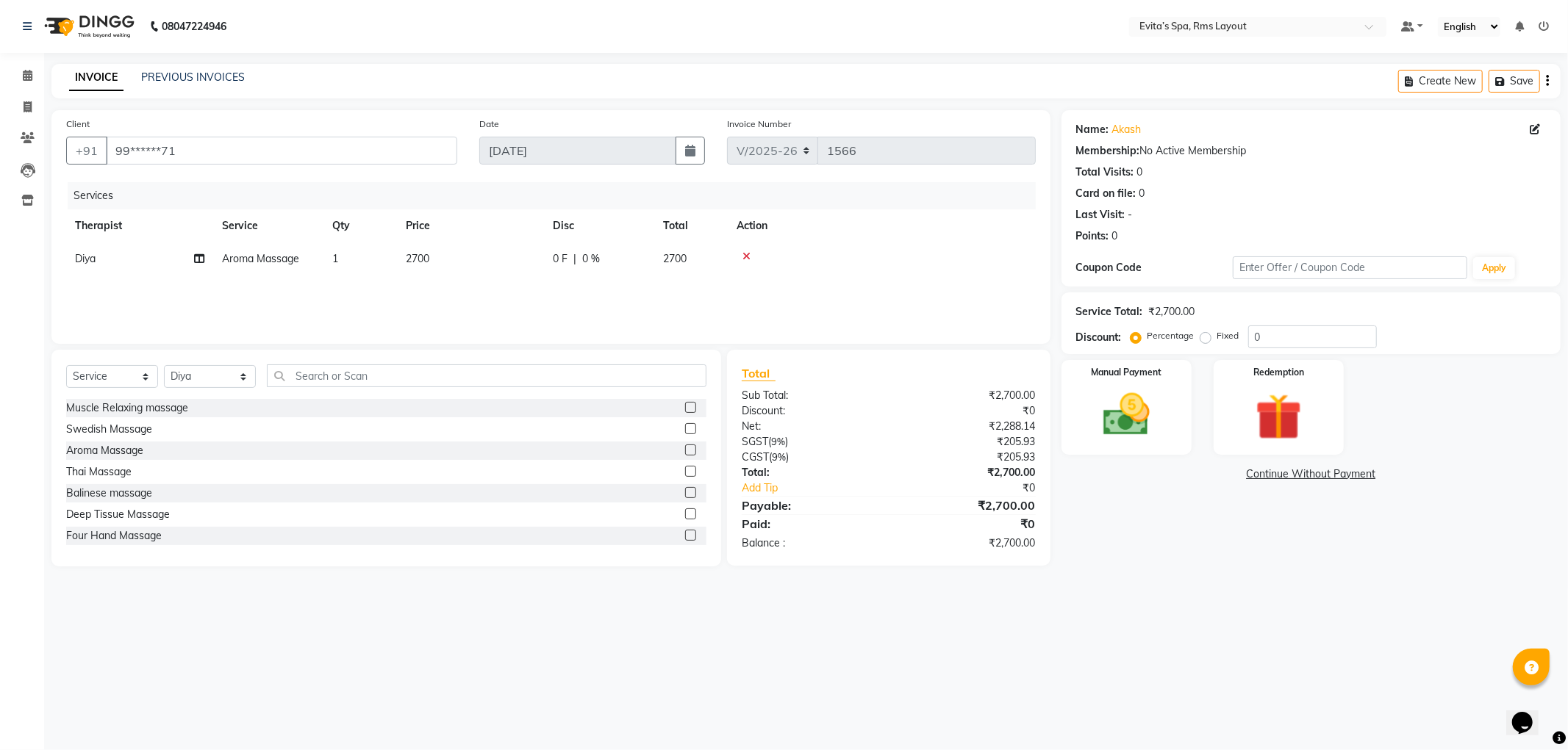
click at [1218, 341] on label "Fixed" at bounding box center [1229, 335] width 22 height 13
click at [1206, 341] on input "Fixed" at bounding box center [1208, 335] width 10 height 10
radio input "true"
drag, startPoint x: 1270, startPoint y: 334, endPoint x: 1240, endPoint y: 334, distance: 30.0
click at [1240, 334] on div "Percentage Fixed 0" at bounding box center [1255, 337] width 243 height 23
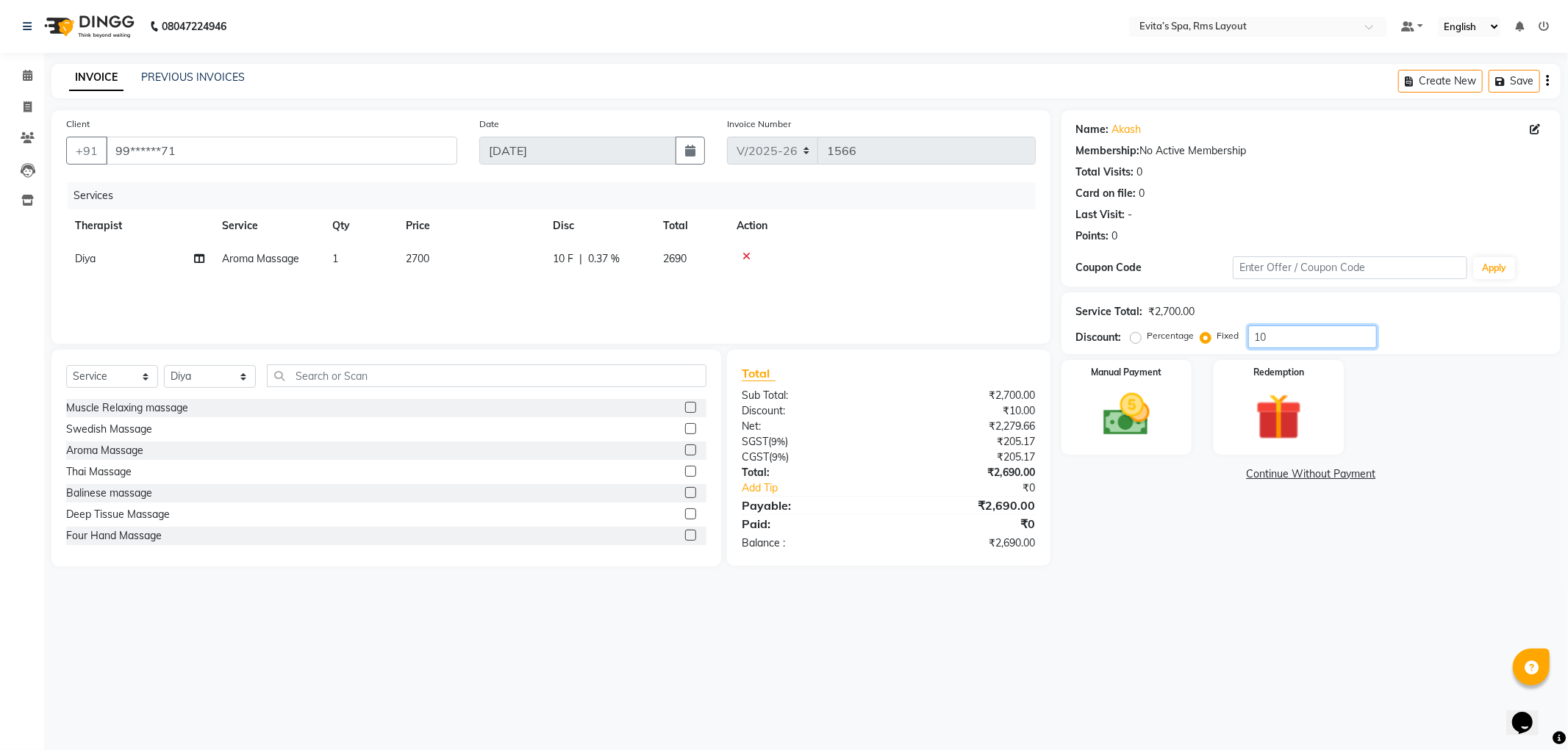
type input "10"
click at [1148, 337] on label "Percentage" at bounding box center [1171, 335] width 47 height 13
click at [1133, 337] on input "Percentage" at bounding box center [1138, 335] width 10 height 10
radio input "true"
click at [1276, 332] on input "10" at bounding box center [1312, 337] width 129 height 23
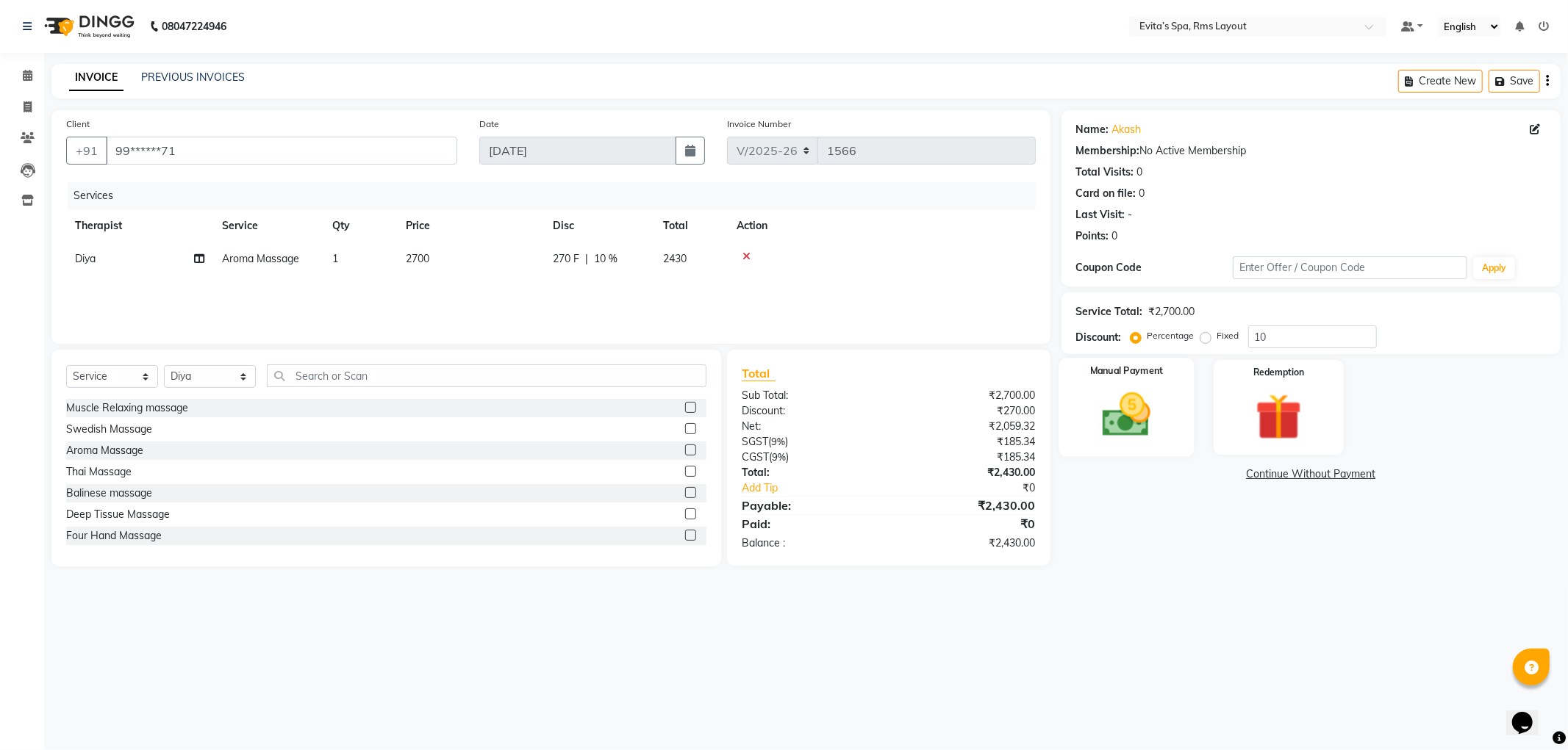
click at [1159, 405] on img at bounding box center [1126, 416] width 79 height 56
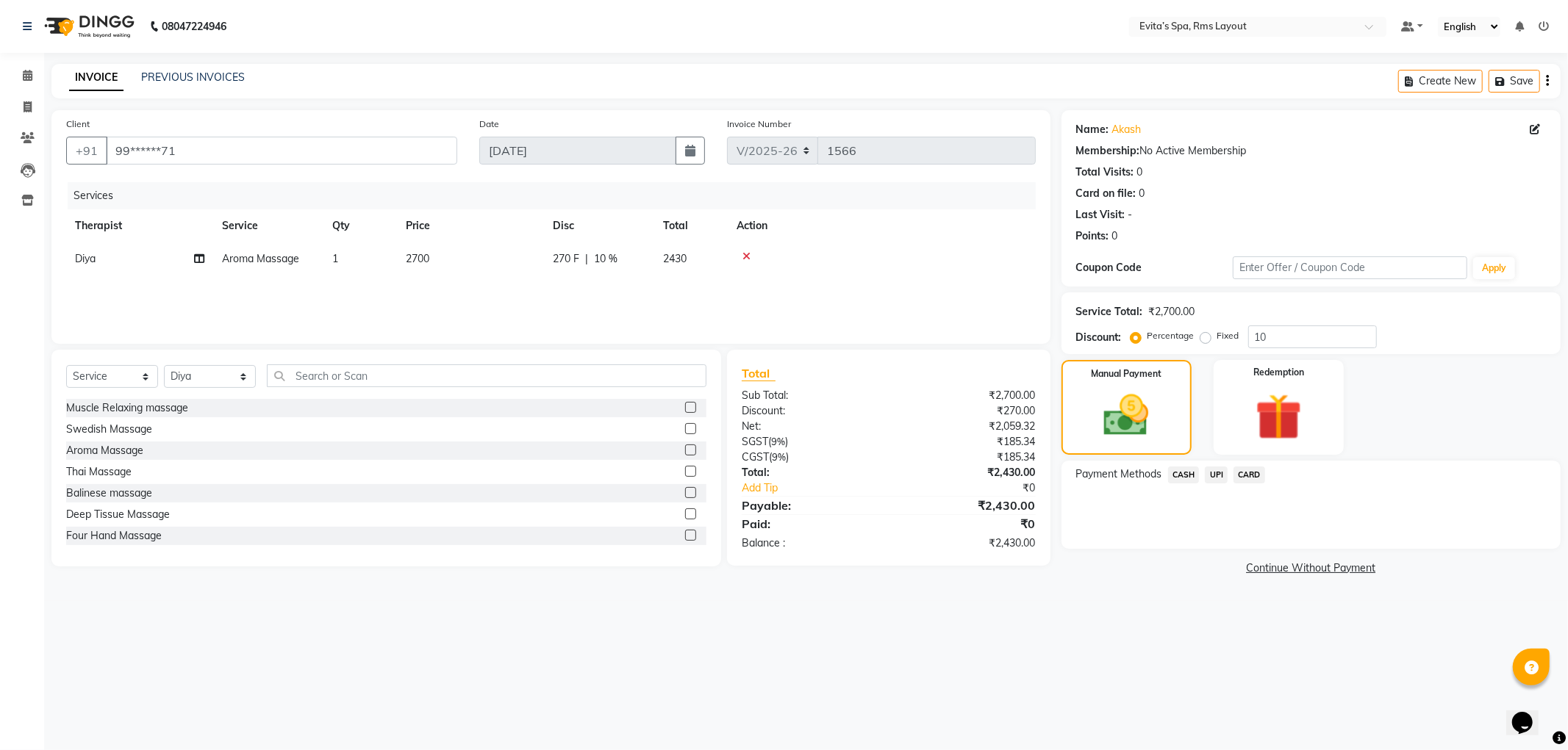
click at [1221, 479] on span "UPI" at bounding box center [1216, 476] width 23 height 17
click at [1314, 556] on button "Add Payment" at bounding box center [1393, 553] width 306 height 23
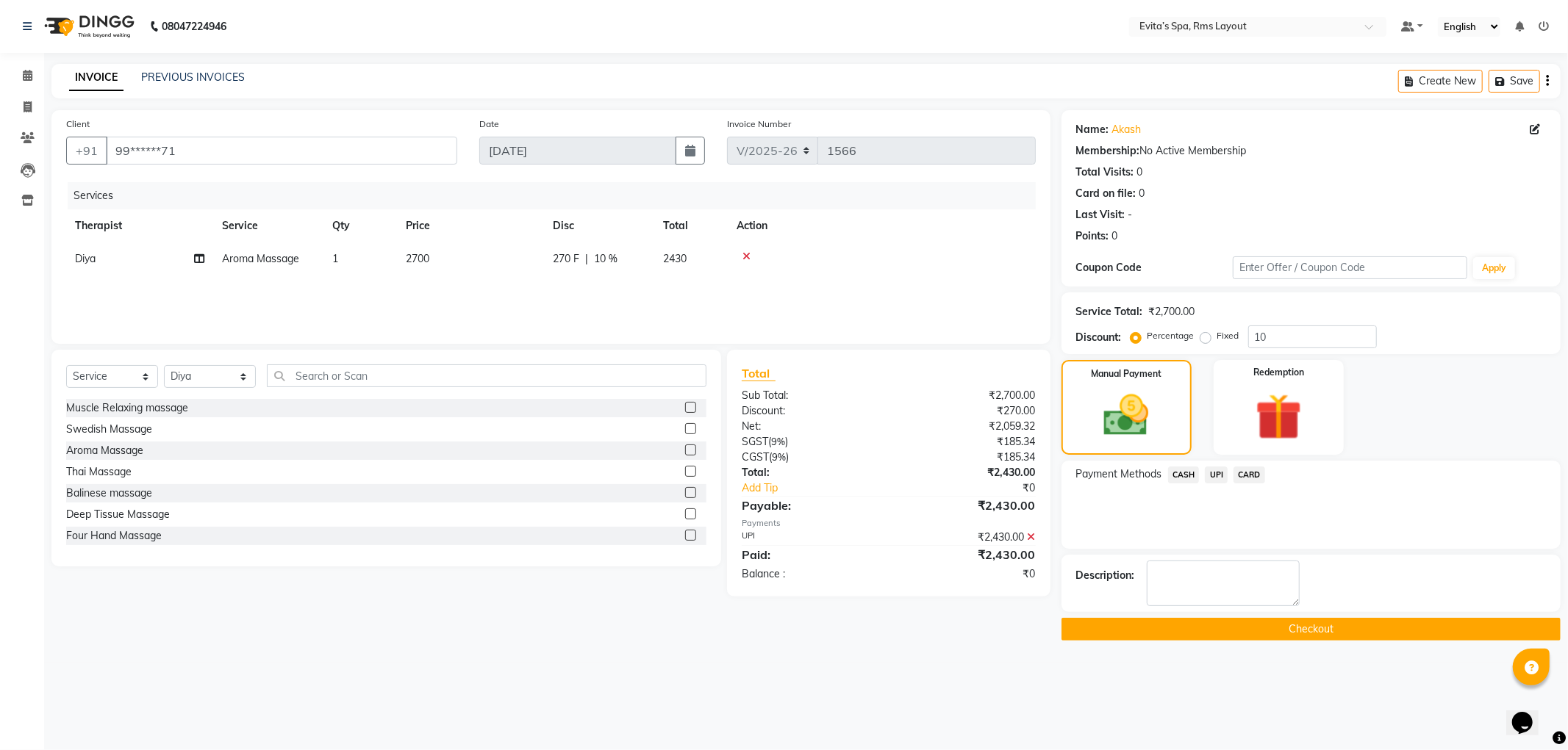
click at [1325, 628] on button "Checkout" at bounding box center [1311, 629] width 499 height 23
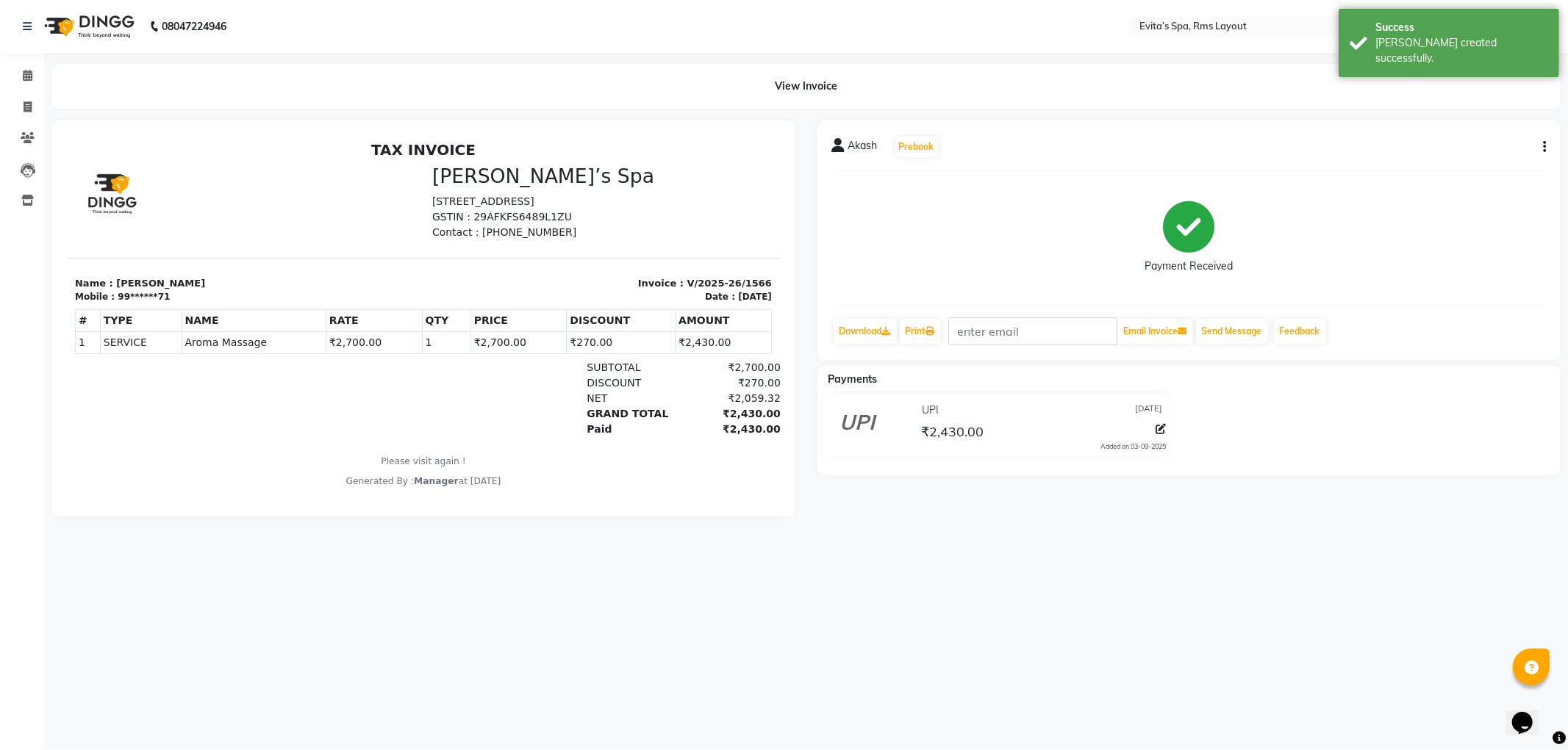
click at [108, 23] on img at bounding box center [87, 27] width 101 height 41
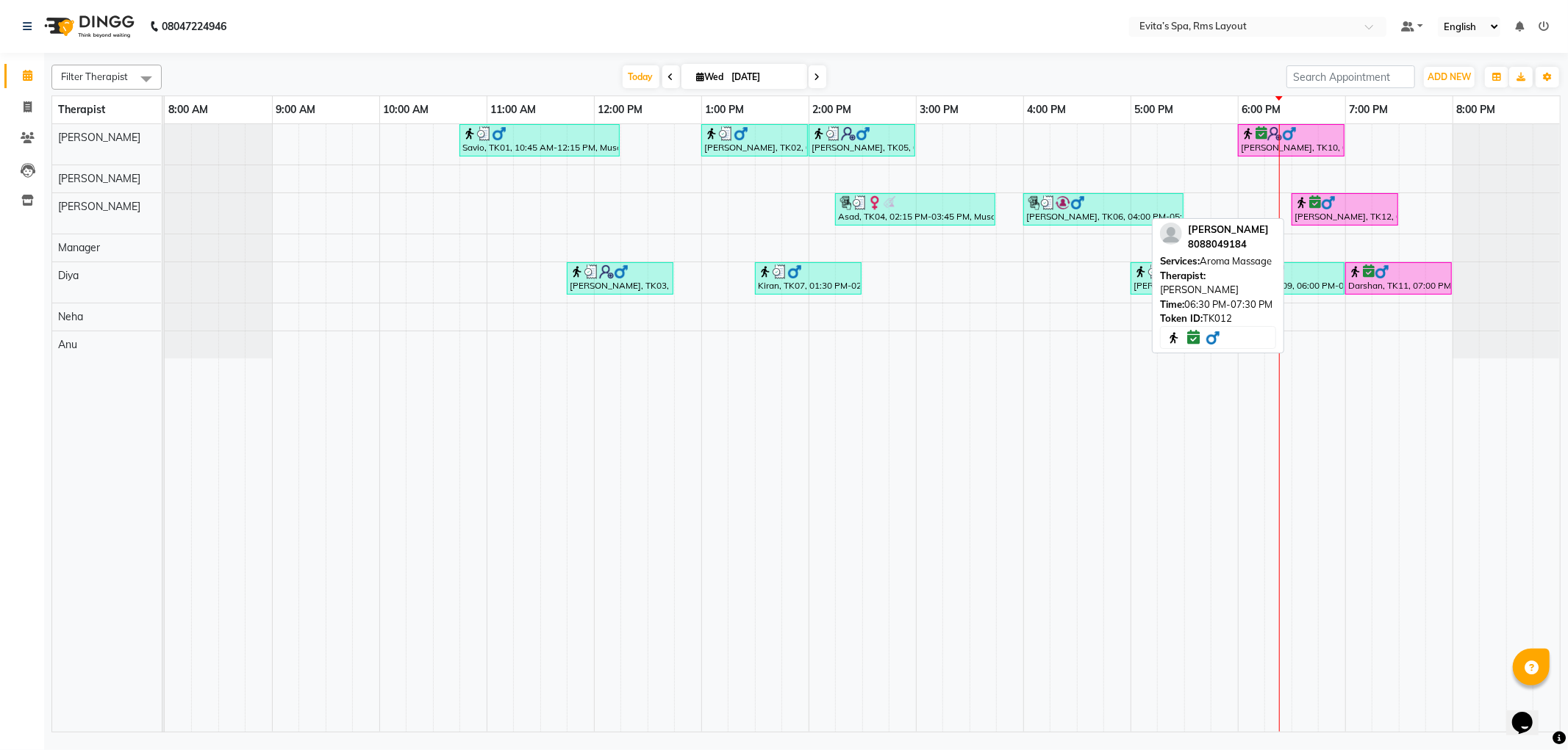
click at [1347, 211] on div "[PERSON_NAME], TK12, 06:30 PM-07:30 PM, Aroma Massage" at bounding box center [1345, 210] width 104 height 28
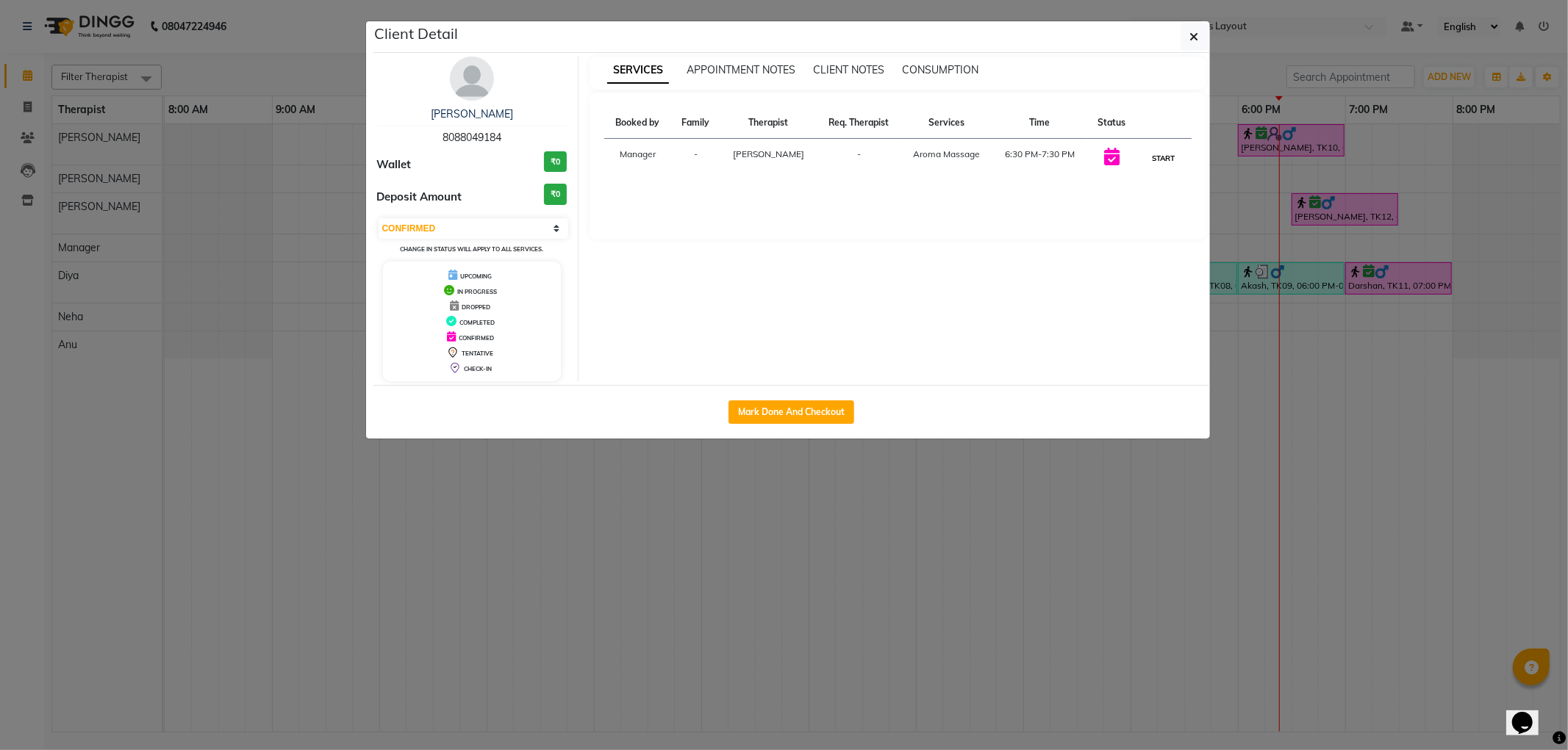
drag, startPoint x: 1162, startPoint y: 155, endPoint x: 1170, endPoint y: 149, distance: 10.0
click at [1163, 154] on button "START" at bounding box center [1164, 158] width 30 height 19
select select "1"
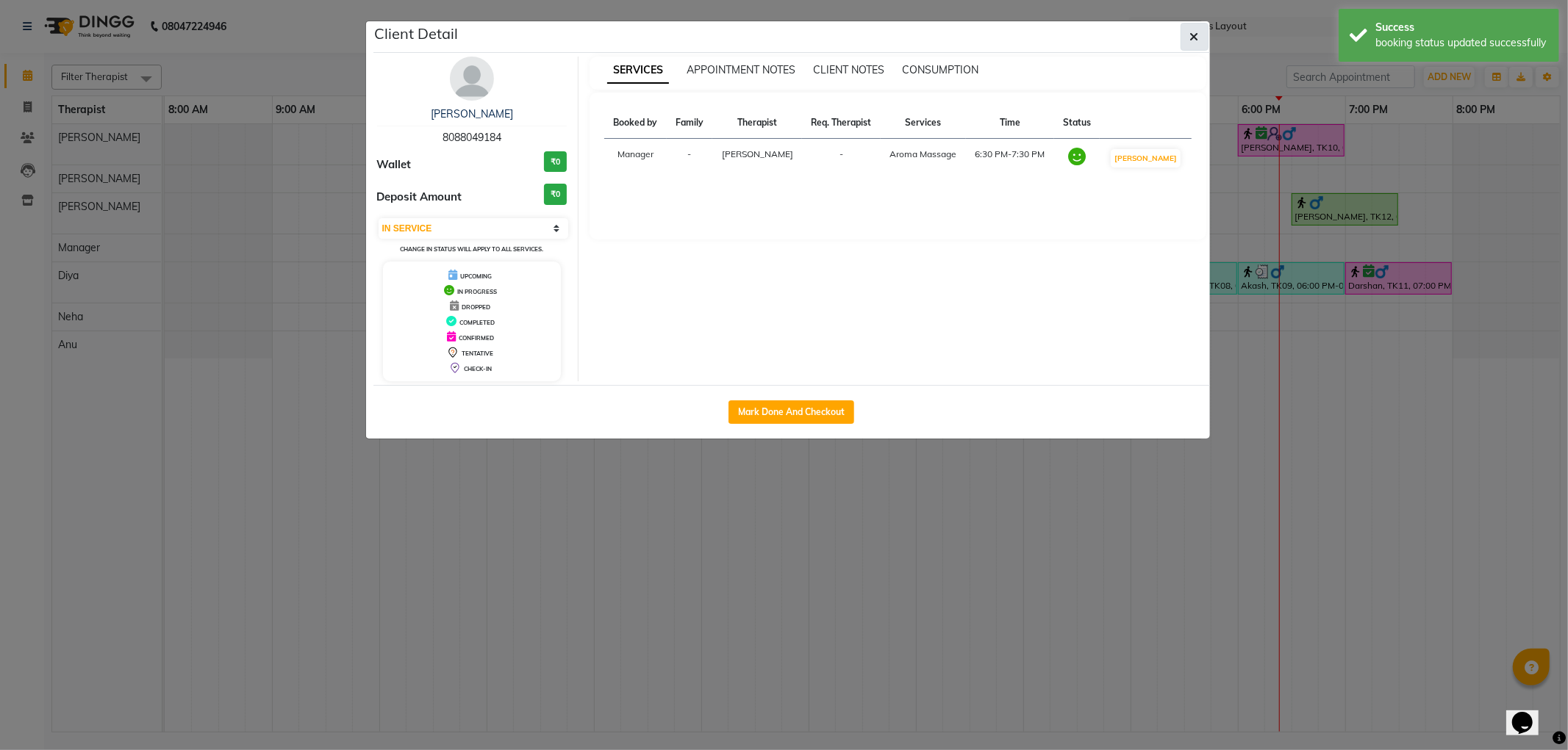
click at [1194, 35] on icon "button" at bounding box center [1194, 37] width 9 height 12
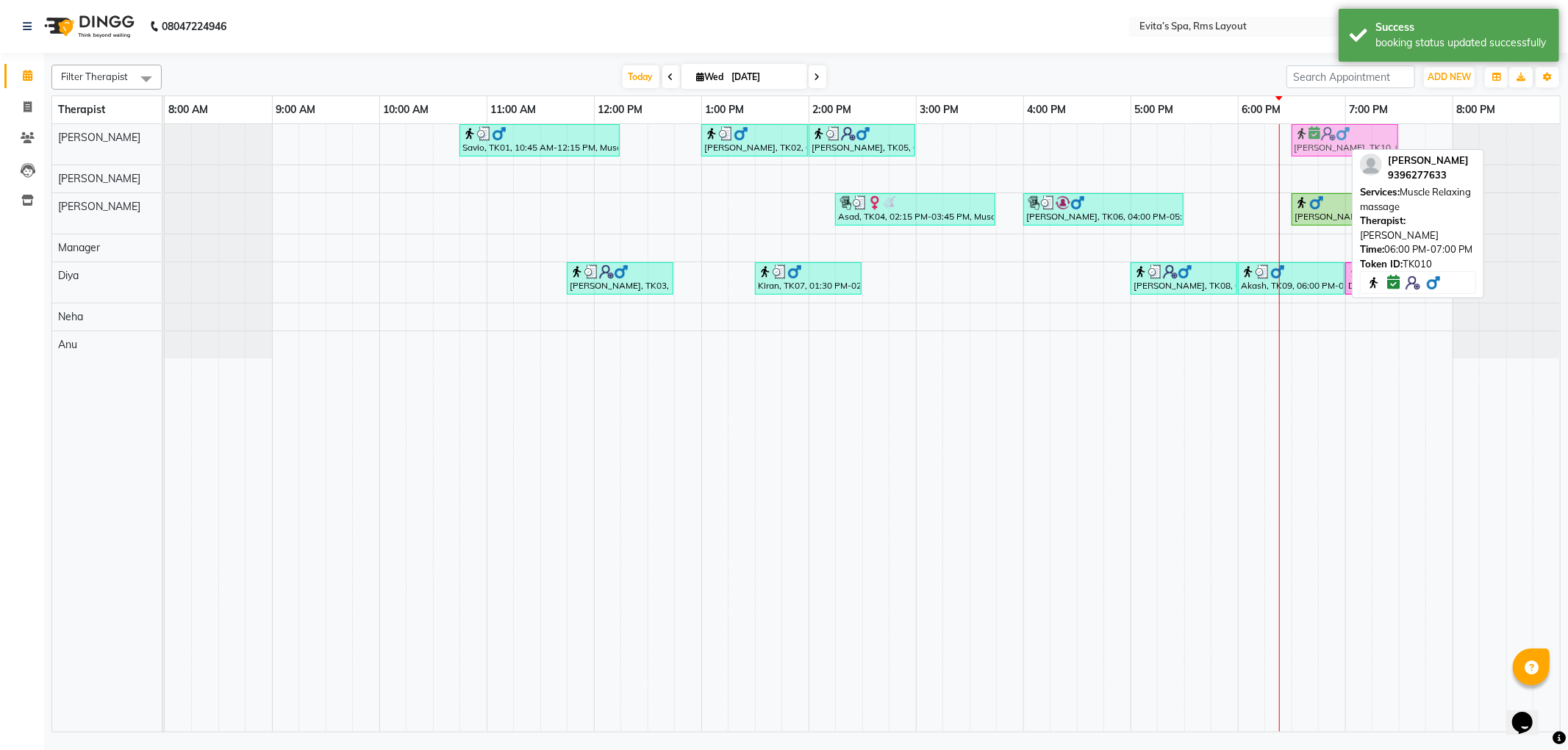
drag, startPoint x: 1297, startPoint y: 142, endPoint x: 1337, endPoint y: 144, distance: 40.0
click at [165, 144] on div "Savio, TK01, 10:45 AM-12:15 PM, Muscle Relaxing massage [PERSON_NAME], TK02, 01…" at bounding box center [165, 144] width 0 height 41
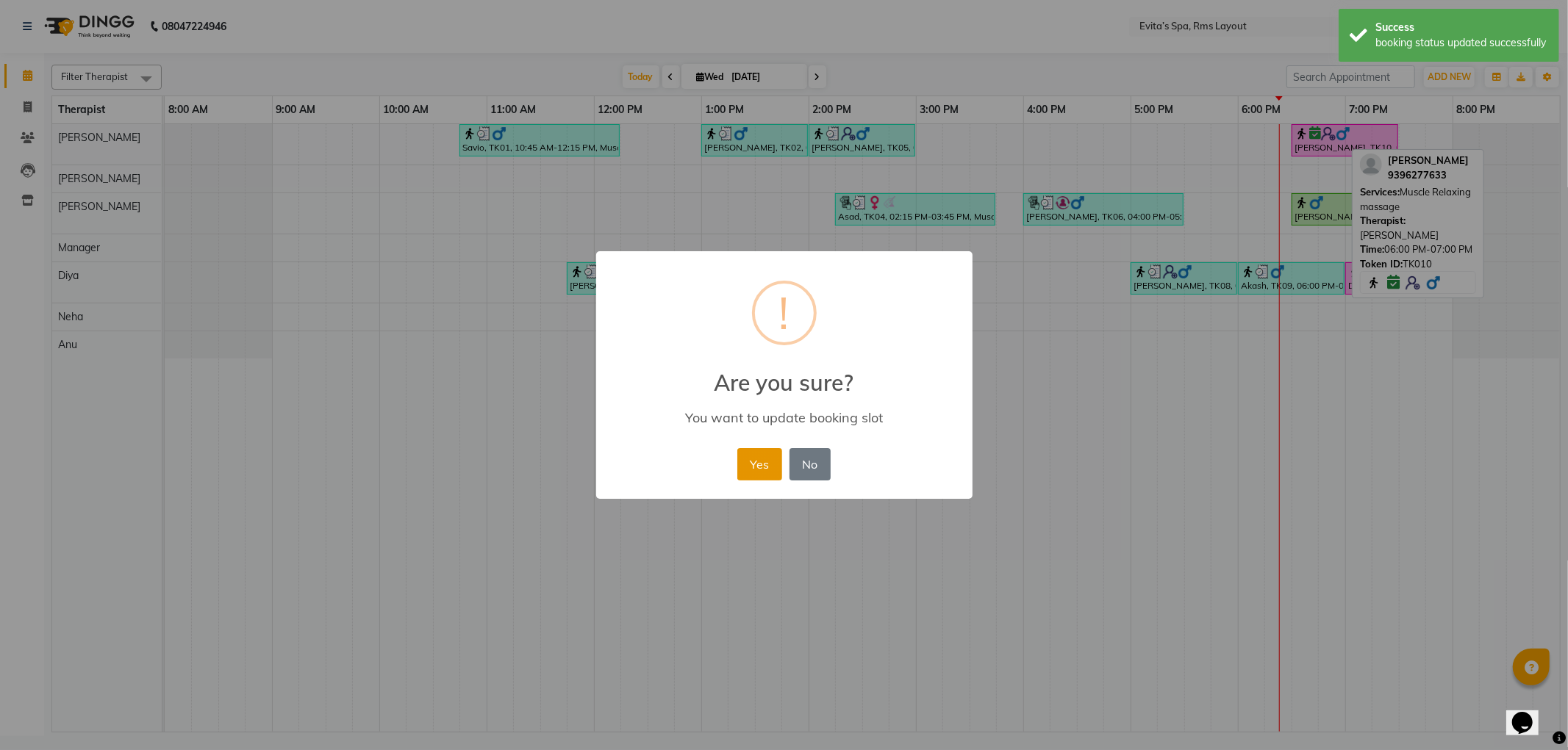
click at [775, 460] on button "Yes" at bounding box center [759, 464] width 44 height 32
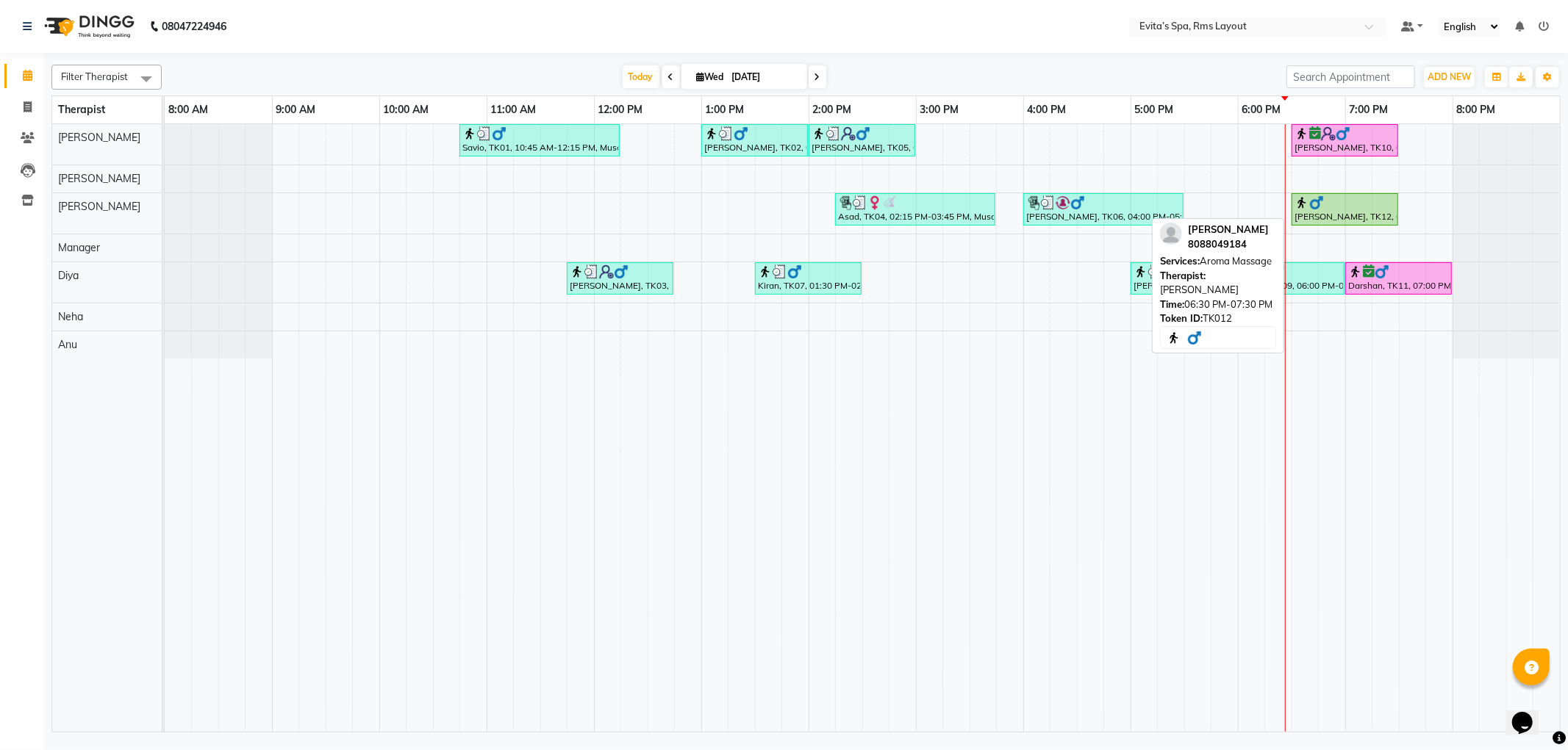
click at [1322, 218] on div "[PERSON_NAME], TK12, 06:30 PM-07:30 PM, Aroma Massage" at bounding box center [1345, 210] width 104 height 28
click at [1364, 206] on div at bounding box center [1345, 203] width 101 height 15
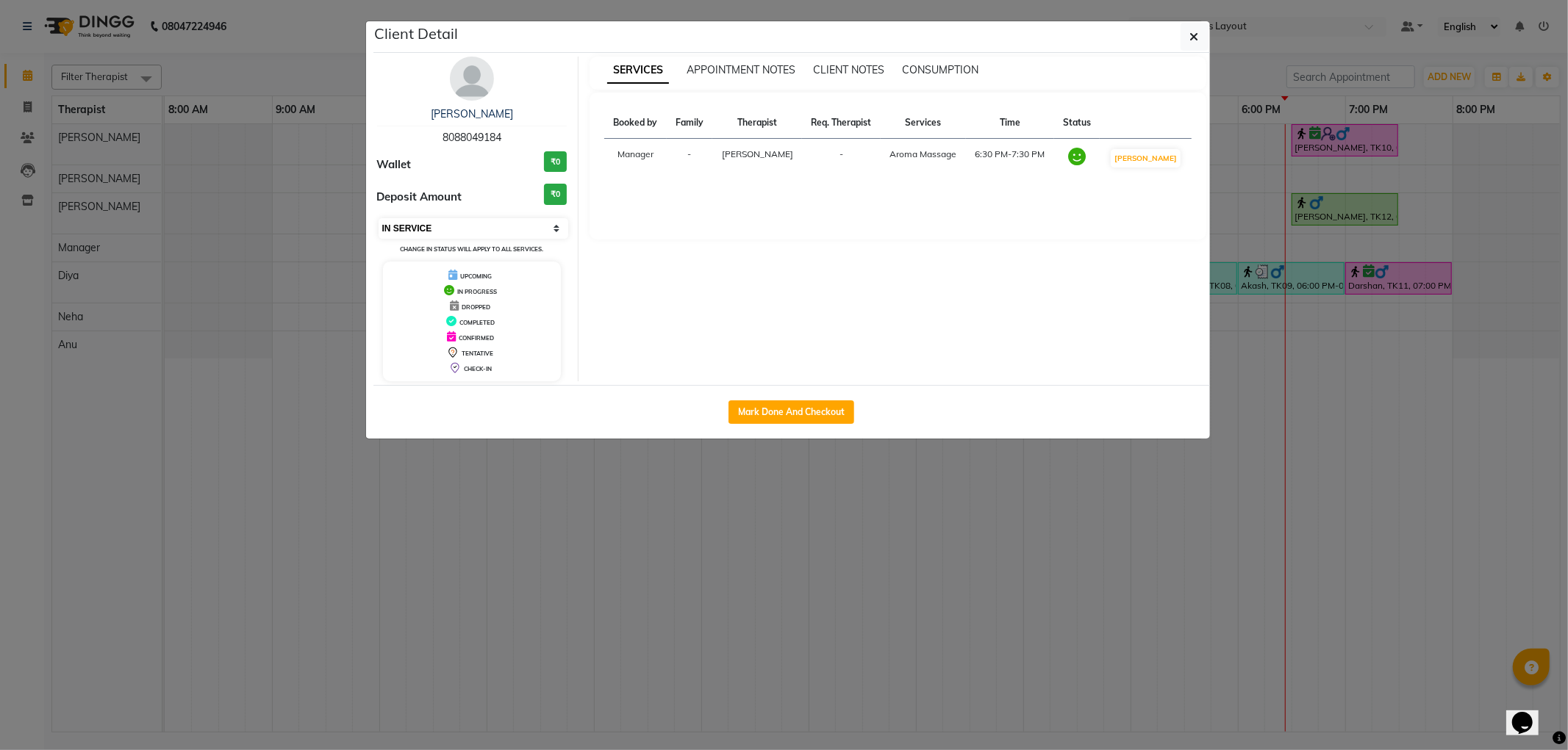
click at [445, 232] on select "Select IN SERVICE CONFIRMED TENTATIVE CHECK IN MARK DONE DROPPED UPCOMING" at bounding box center [474, 228] width 190 height 20
select select "5"
click at [378, 218] on select "Select IN SERVICE CONFIRMED TENTATIVE CHECK IN MARK DONE DROPPED UPCOMING" at bounding box center [474, 228] width 190 height 20
click at [1190, 32] on icon "button" at bounding box center [1194, 37] width 9 height 12
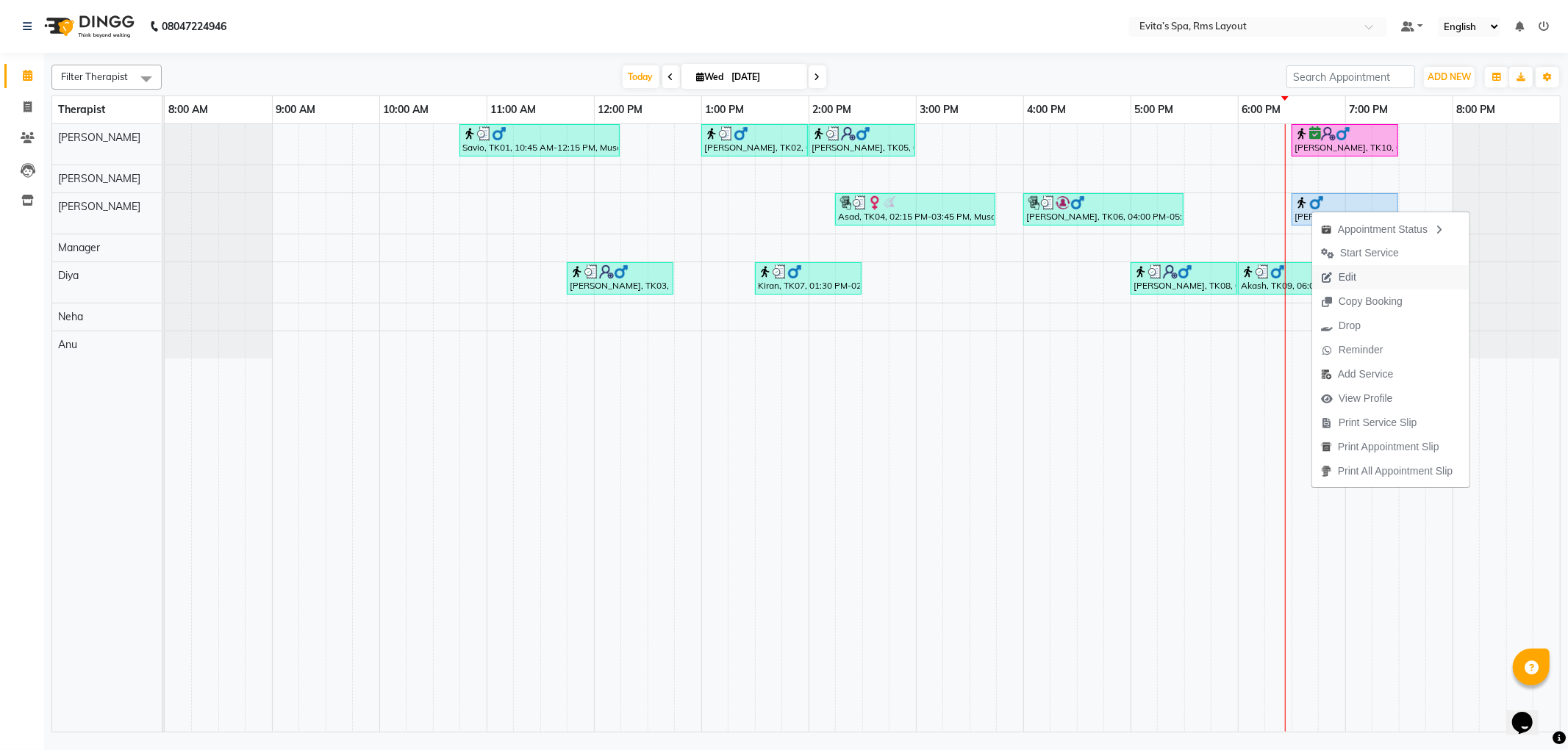
click at [1353, 279] on span "Edit" at bounding box center [1347, 278] width 18 height 16
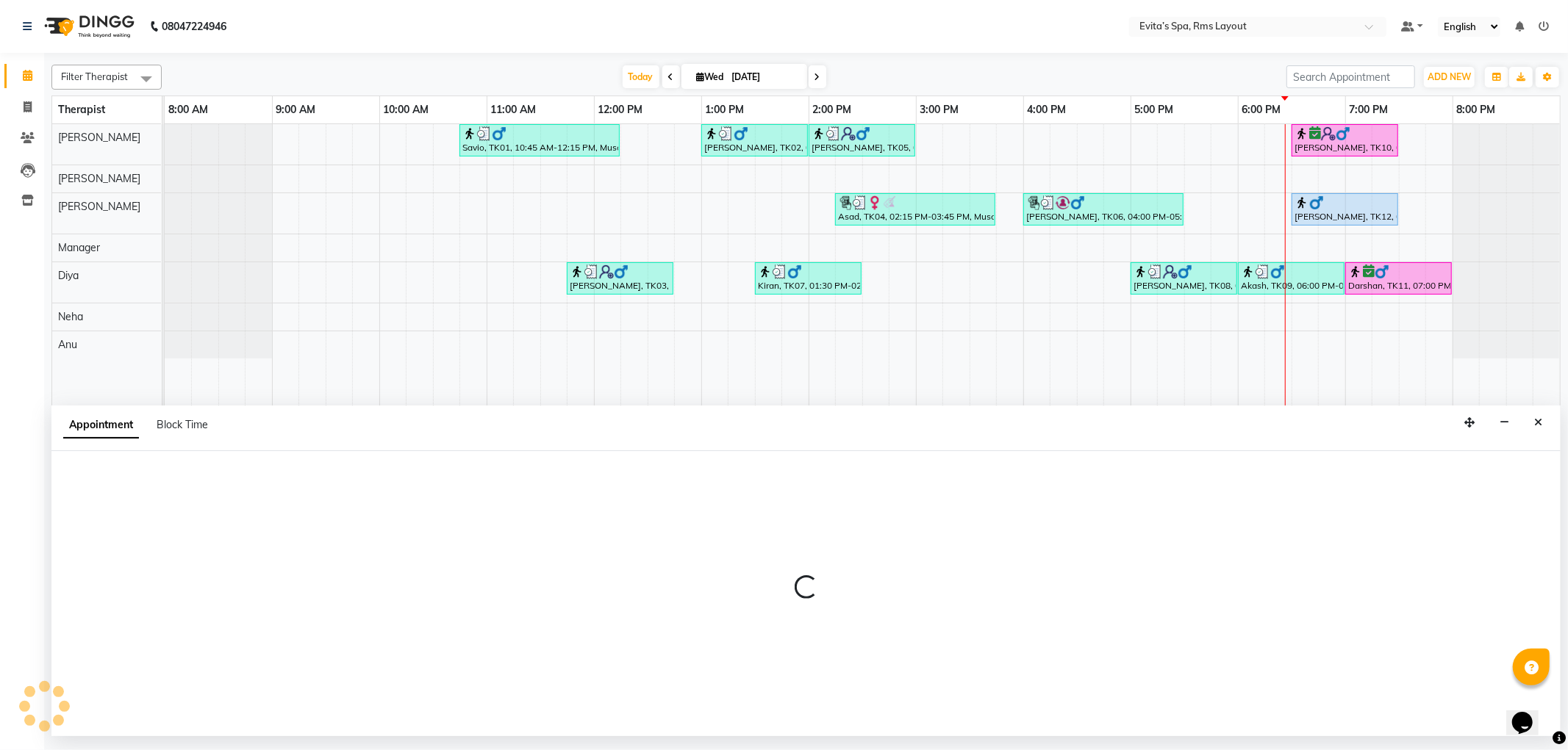
select select "tentative"
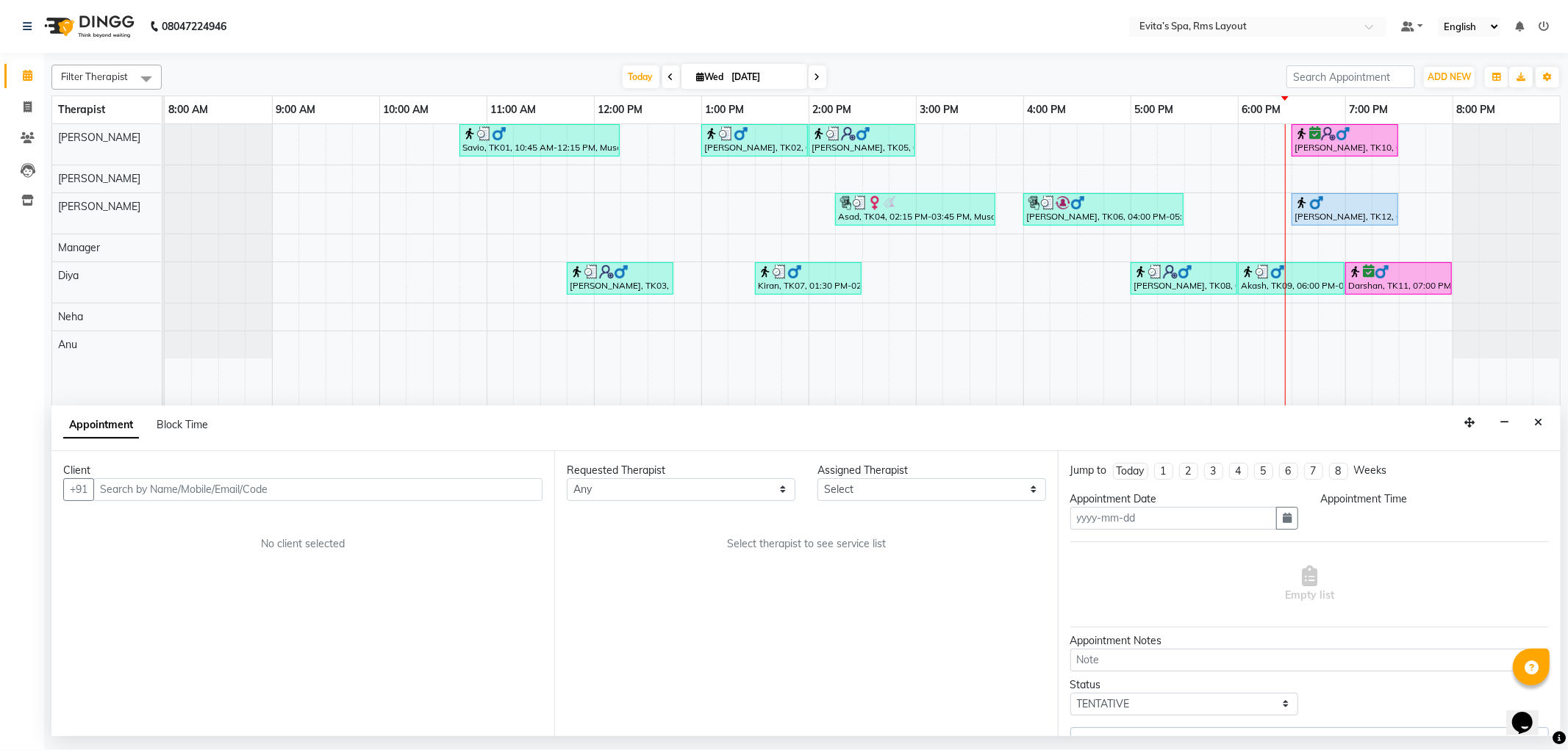
type input "[DATE]"
select select "upcoming"
select select "1110"
select select "70223"
select select "4258"
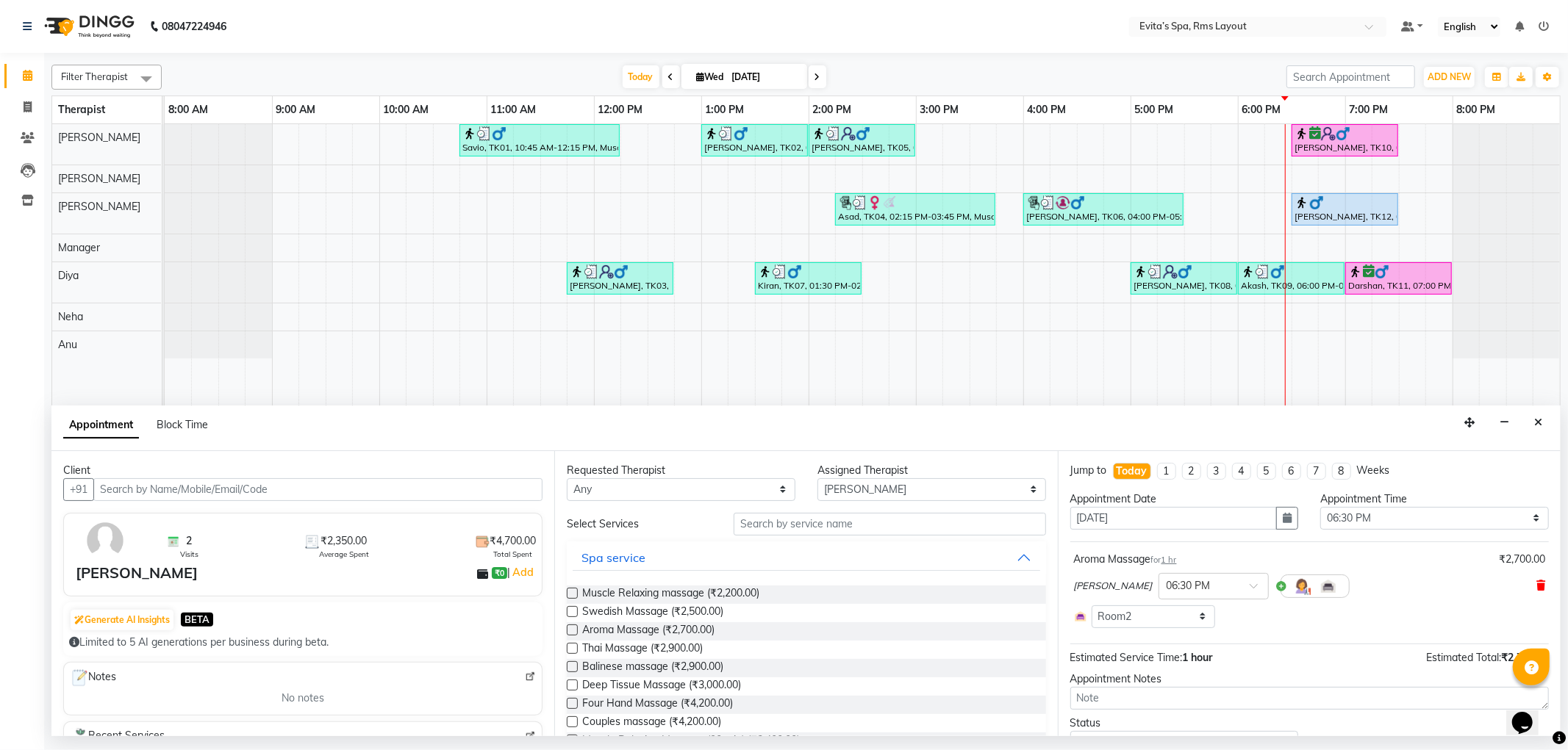
click at [1537, 588] on icon at bounding box center [1541, 585] width 9 height 10
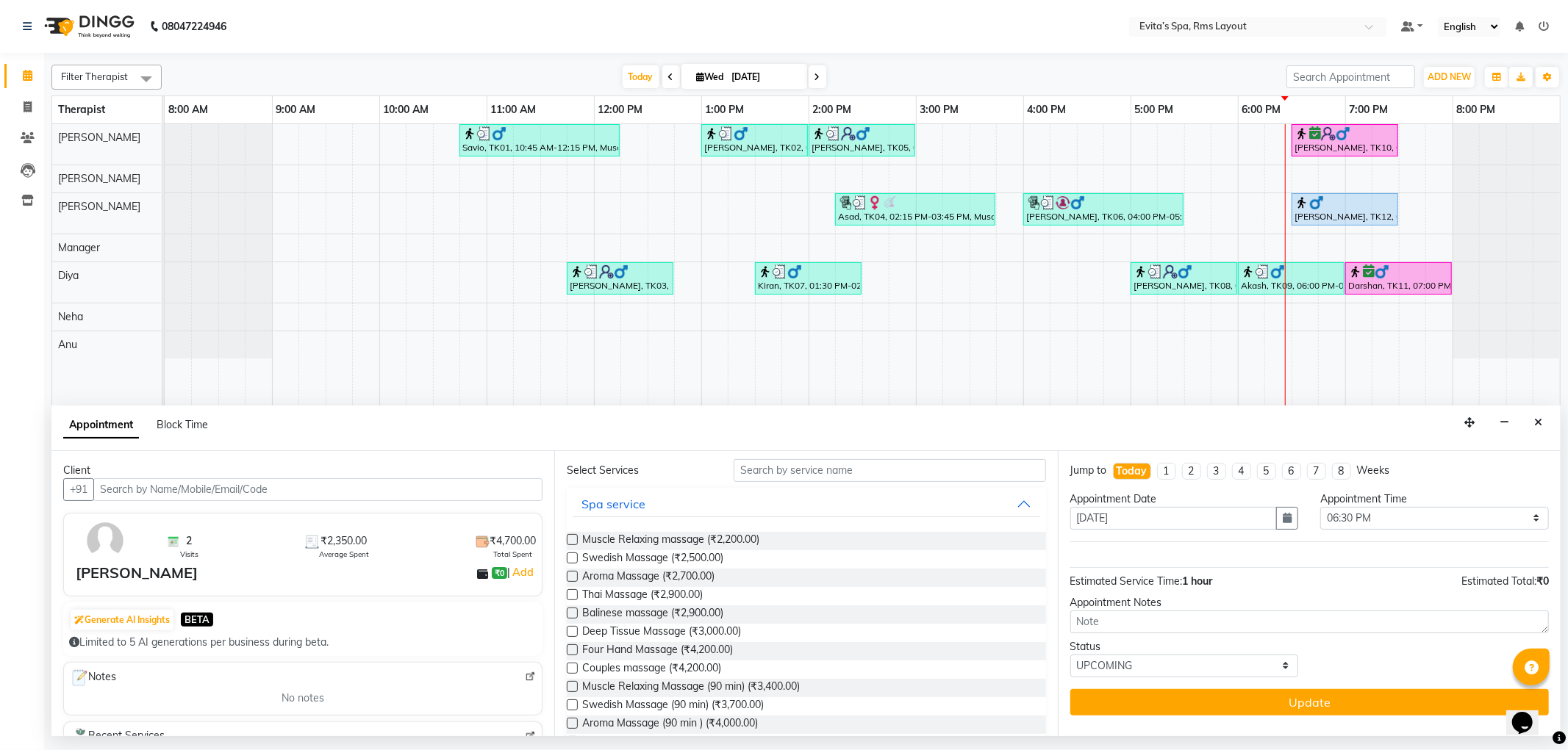
scroll to position [82, 0]
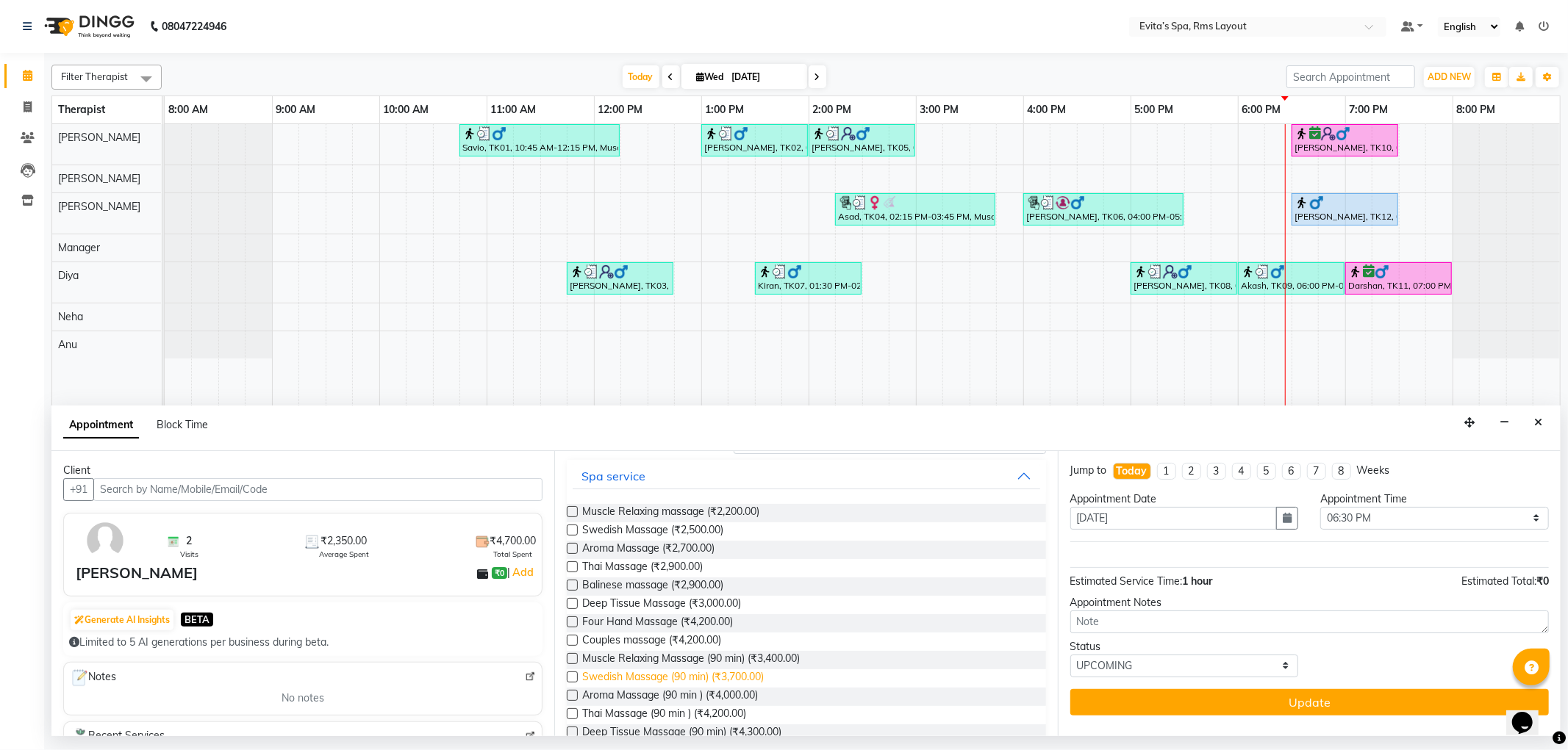
click at [756, 678] on span "Swedish Massage (90 min) (₹3,700.00)" at bounding box center [673, 679] width 182 height 19
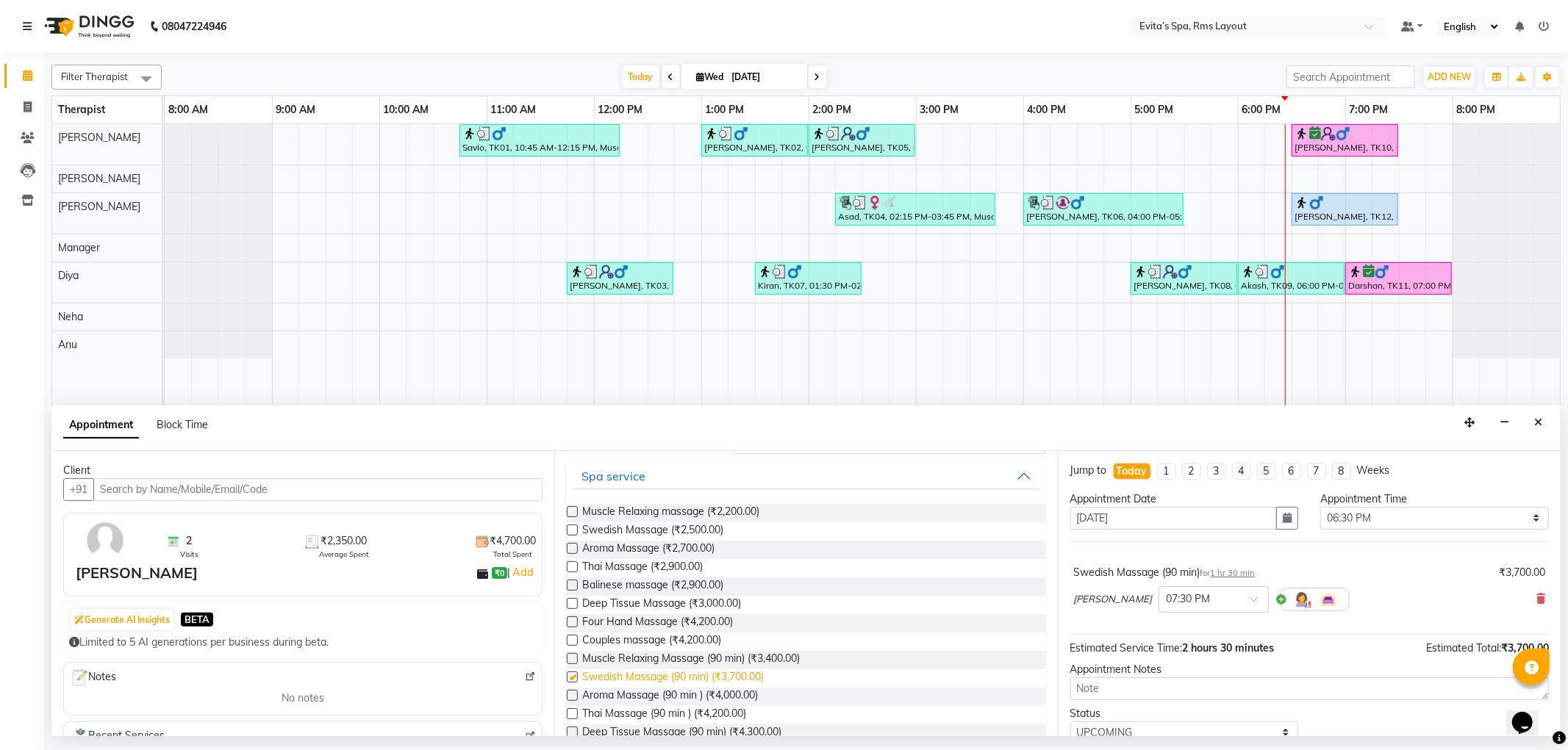
checkbox input "false"
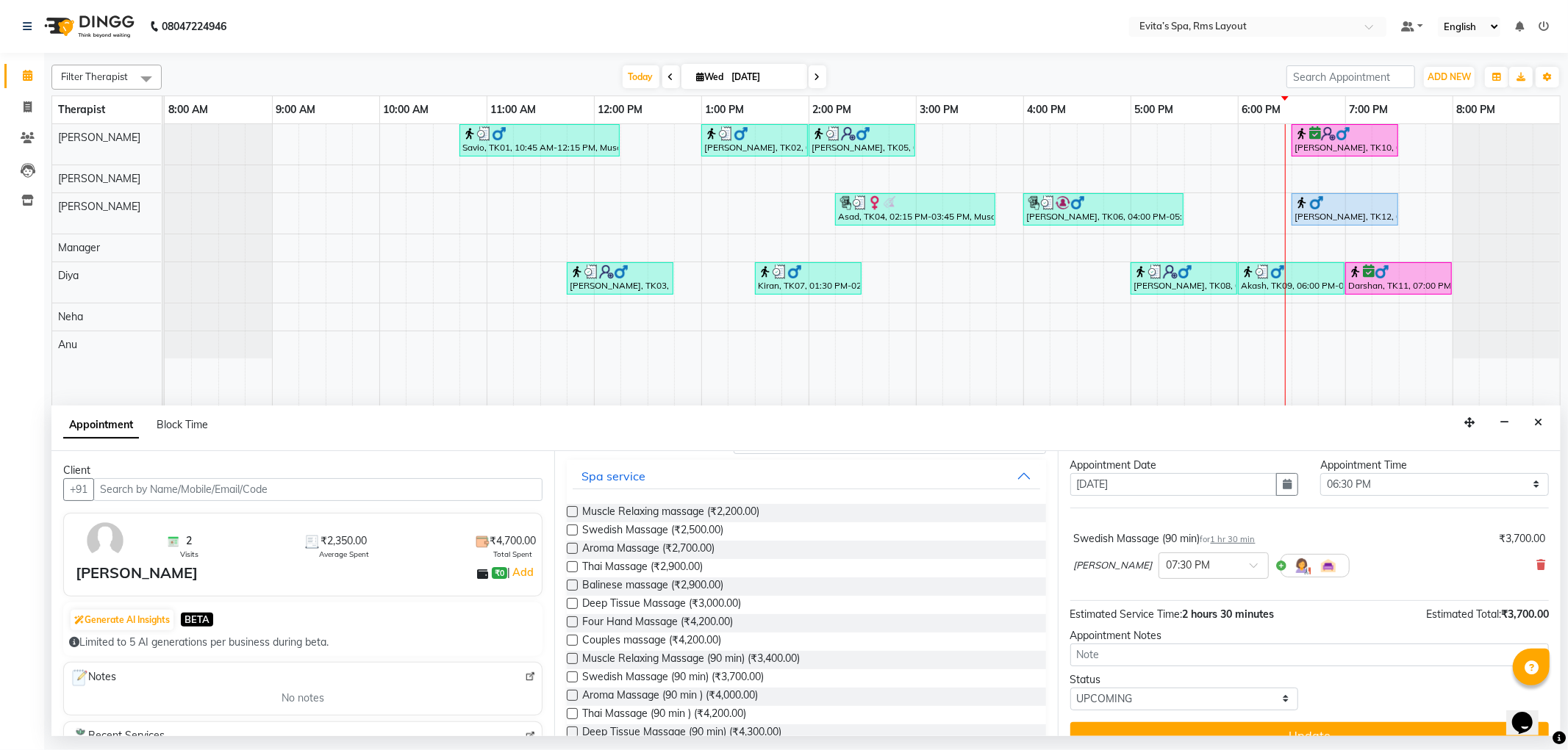
scroll to position [58, 0]
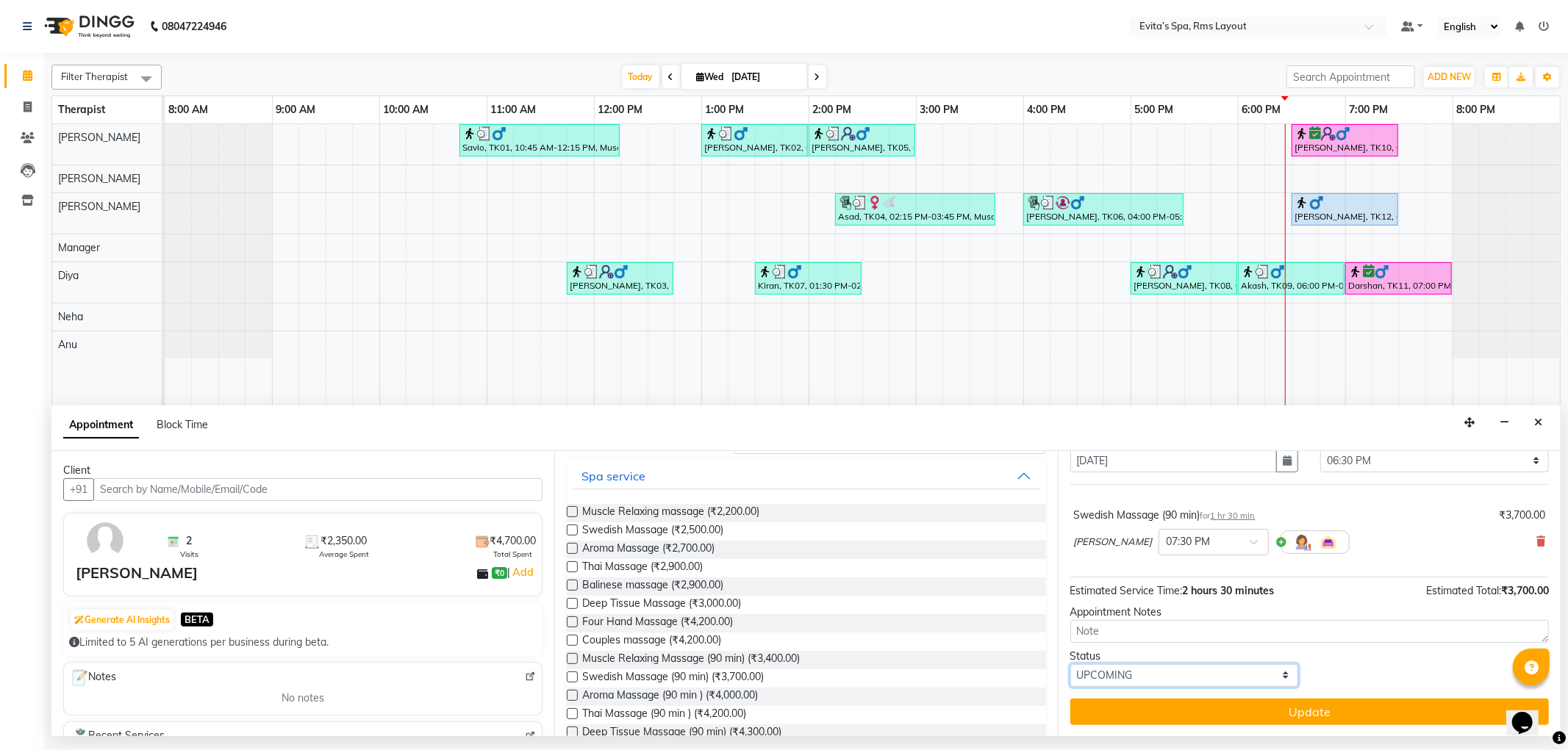
click at [1140, 674] on select "Select TENTATIVE CONFIRM CHECK-IN UPCOMING" at bounding box center [1184, 675] width 229 height 23
select select "confirm booking"
click at [1070, 664] on select "Select TENTATIVE CONFIRM CHECK-IN UPCOMING" at bounding box center [1184, 675] width 229 height 23
drag, startPoint x: 1283, startPoint y: 710, endPoint x: 1293, endPoint y: 706, distance: 10.8
click at [1285, 710] on button "Update" at bounding box center [1310, 712] width 479 height 27
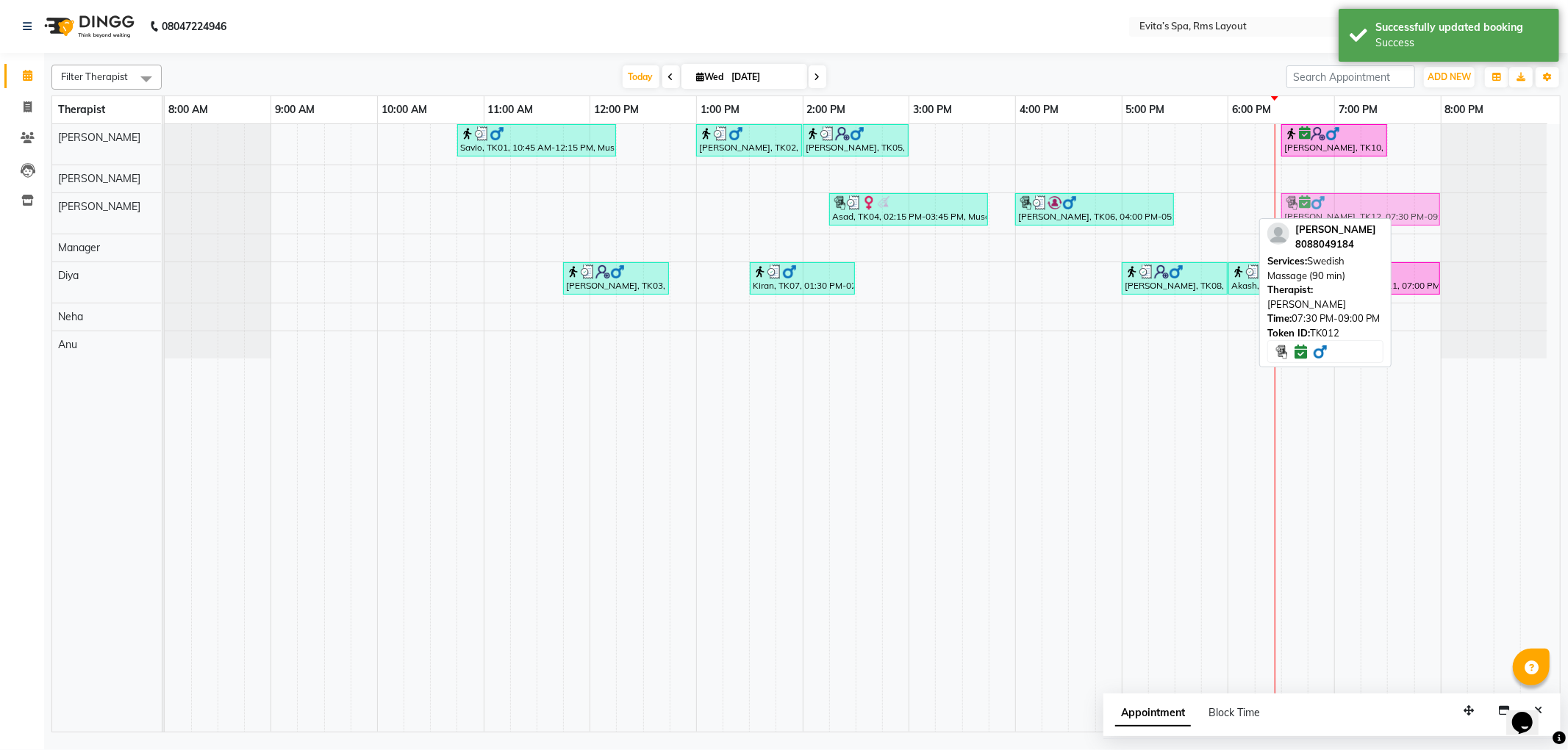
drag, startPoint x: 1482, startPoint y: 208, endPoint x: 1366, endPoint y: 218, distance: 116.4
click at [1366, 218] on div "Filter Therapist Select All Anu [PERSON_NAME] Manager [PERSON_NAME] Neha [PERSO…" at bounding box center [806, 395] width 1509 height 674
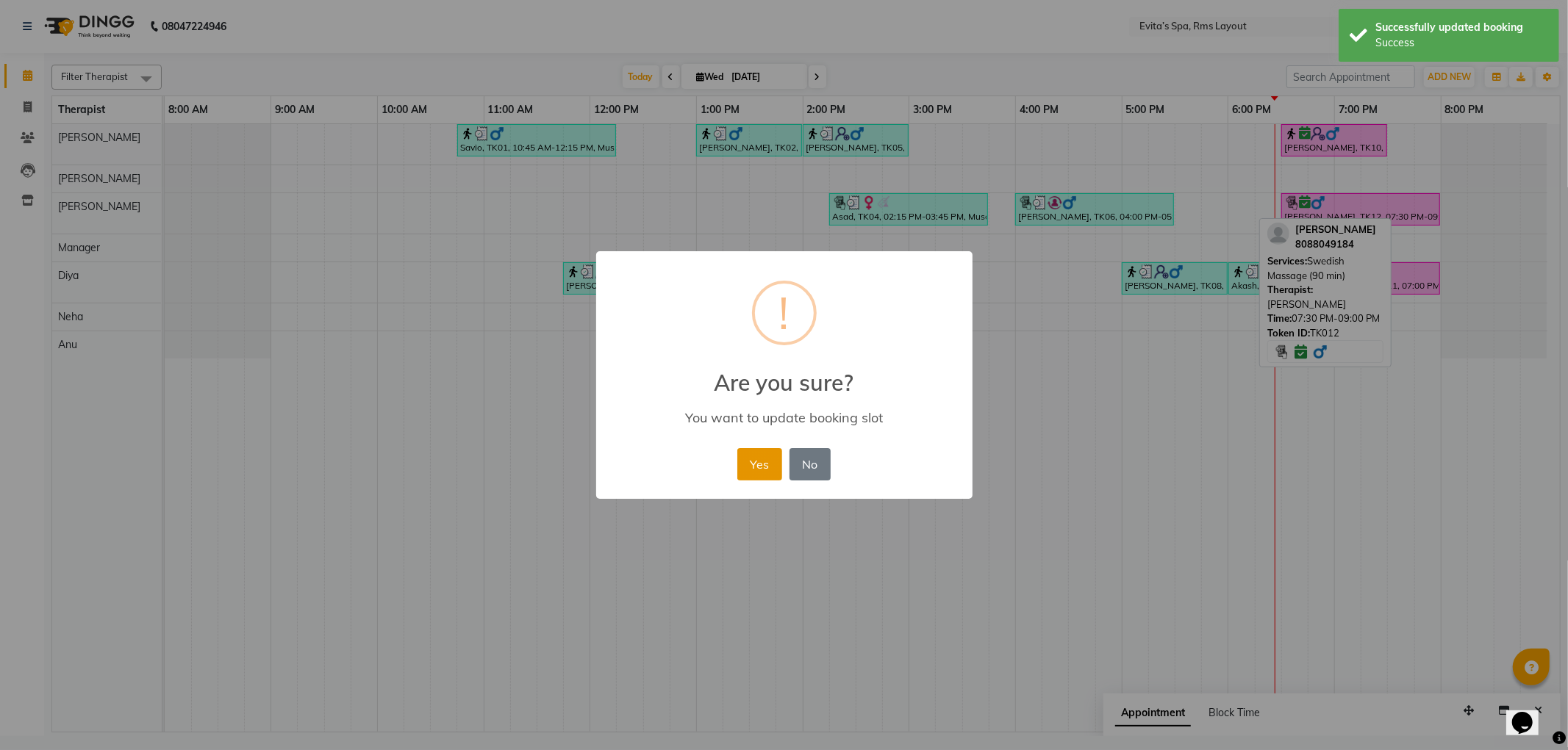
click at [770, 461] on button "Yes" at bounding box center [759, 464] width 44 height 32
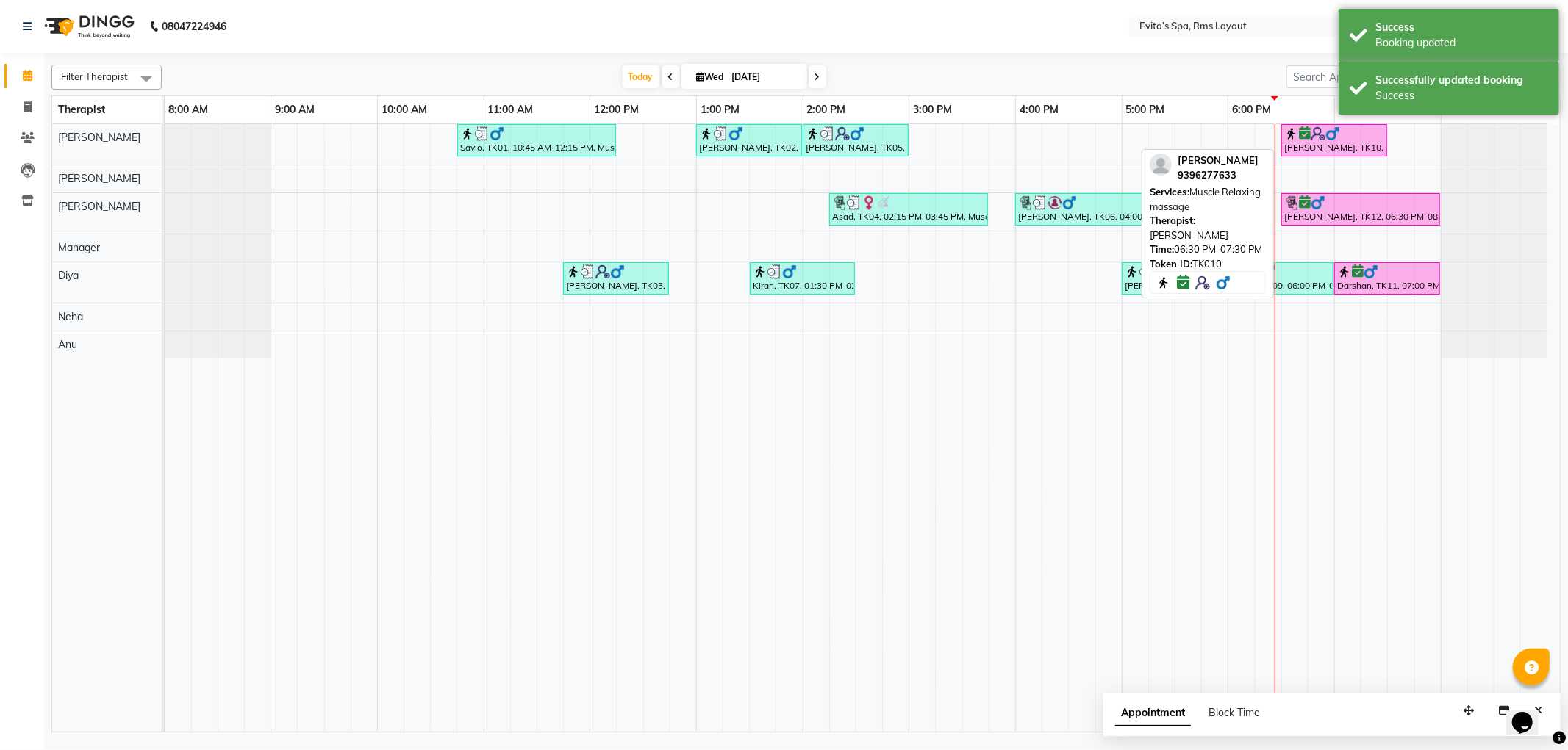
click at [1316, 147] on div "[PERSON_NAME], TK10, 06:30 PM-07:30 PM, Muscle Relaxing massage" at bounding box center [1335, 140] width 103 height 28
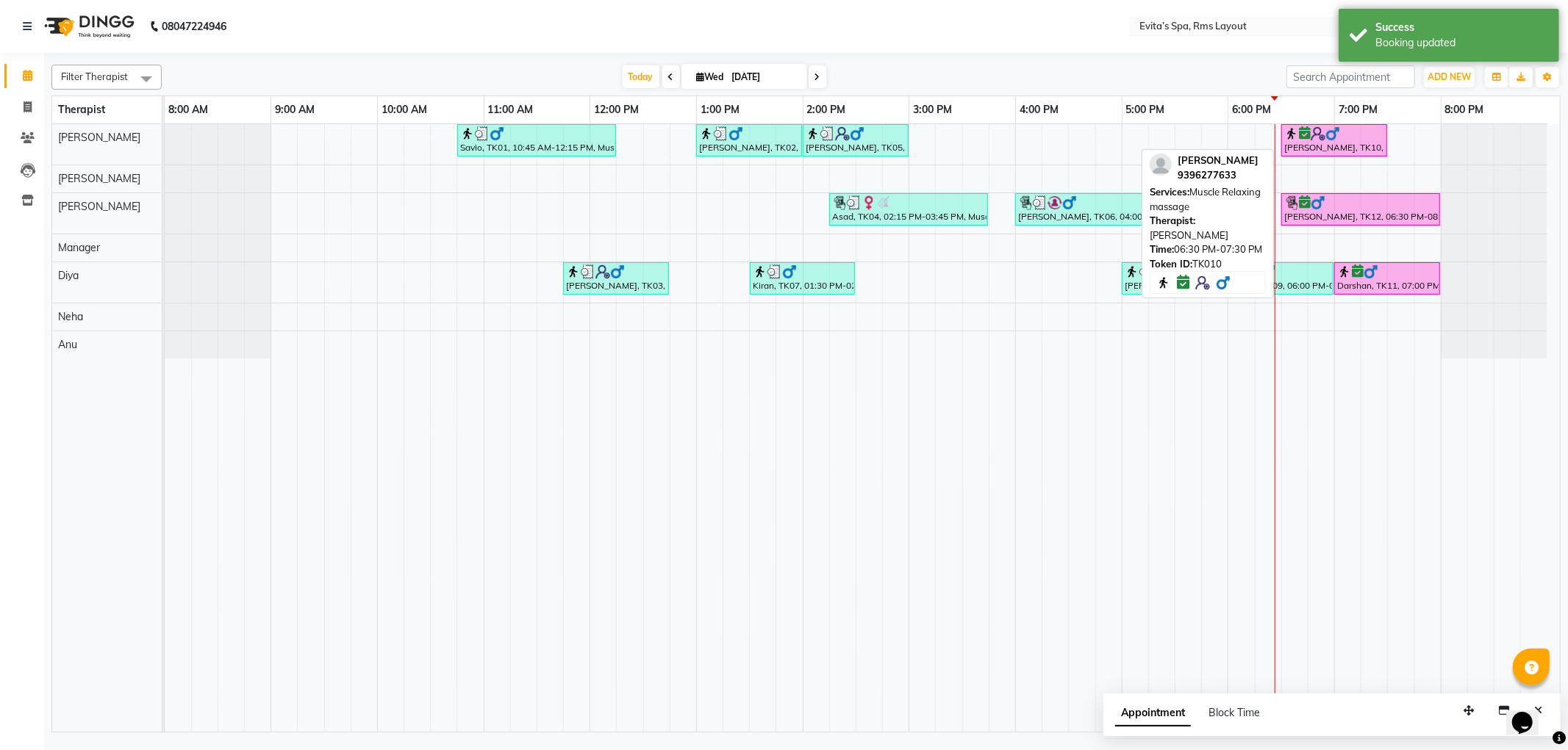
click at [1329, 149] on div "[PERSON_NAME], TK10, 06:30 PM-07:30 PM, Muscle Relaxing massage" at bounding box center [1335, 140] width 103 height 28
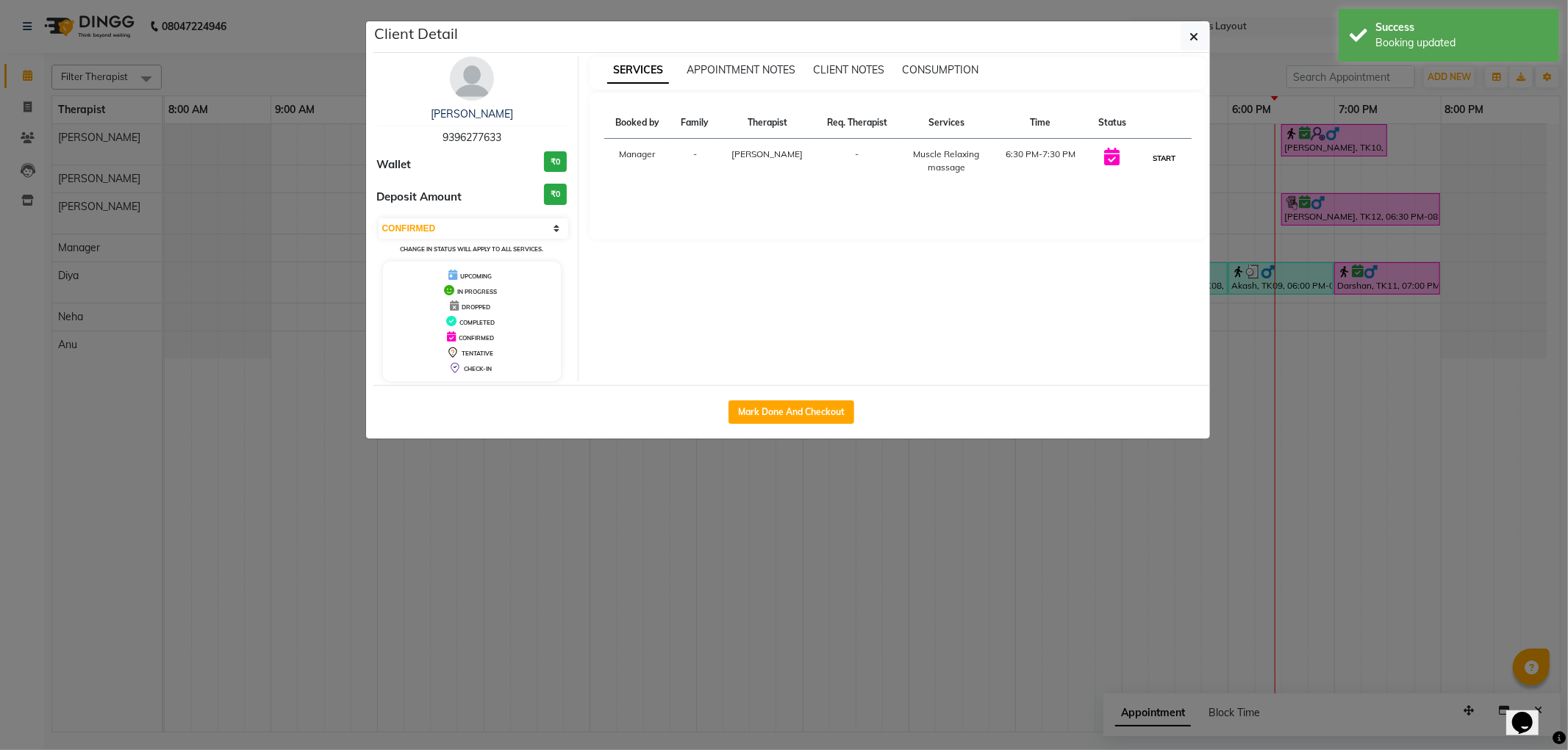
click at [1162, 159] on button "START" at bounding box center [1164, 158] width 30 height 19
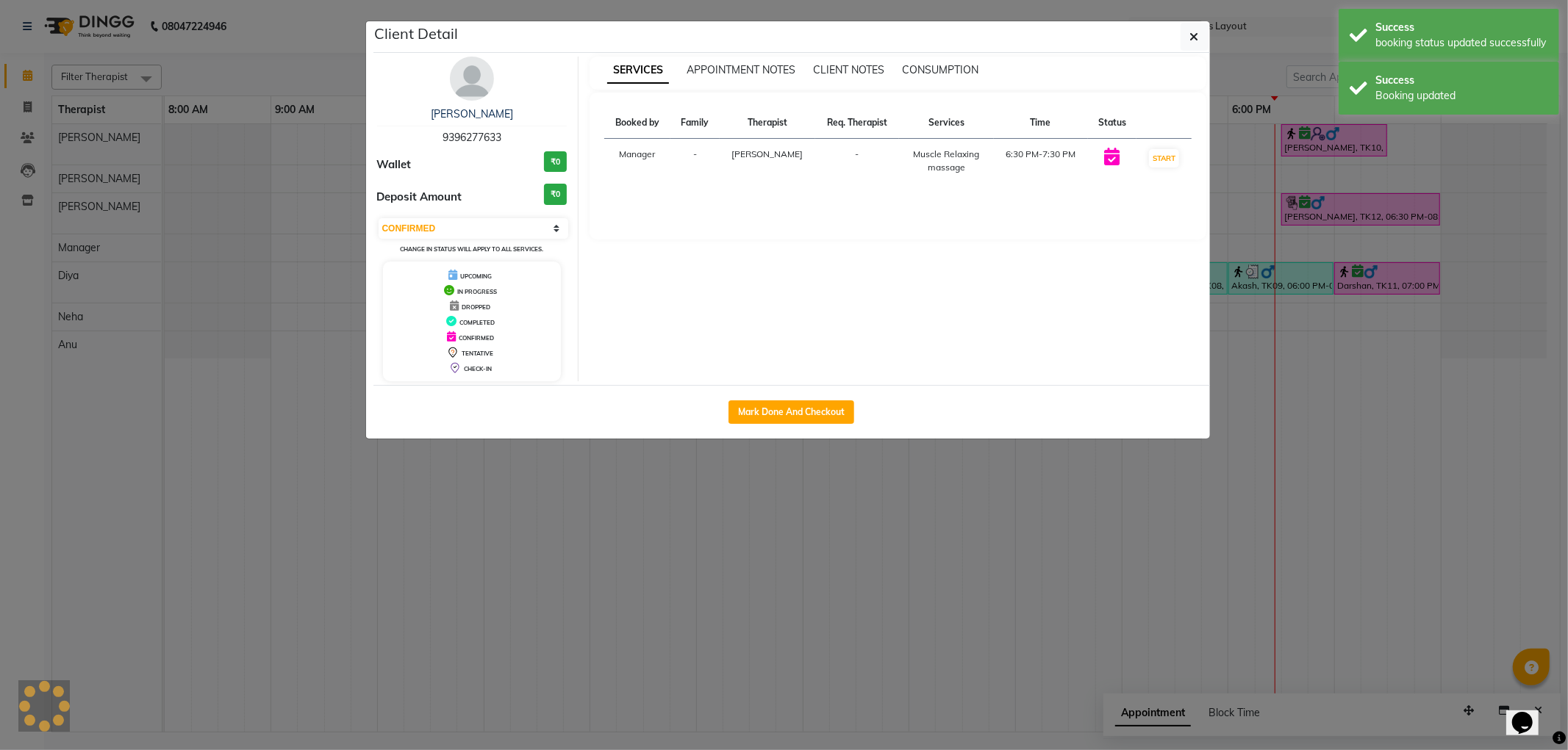
select select "1"
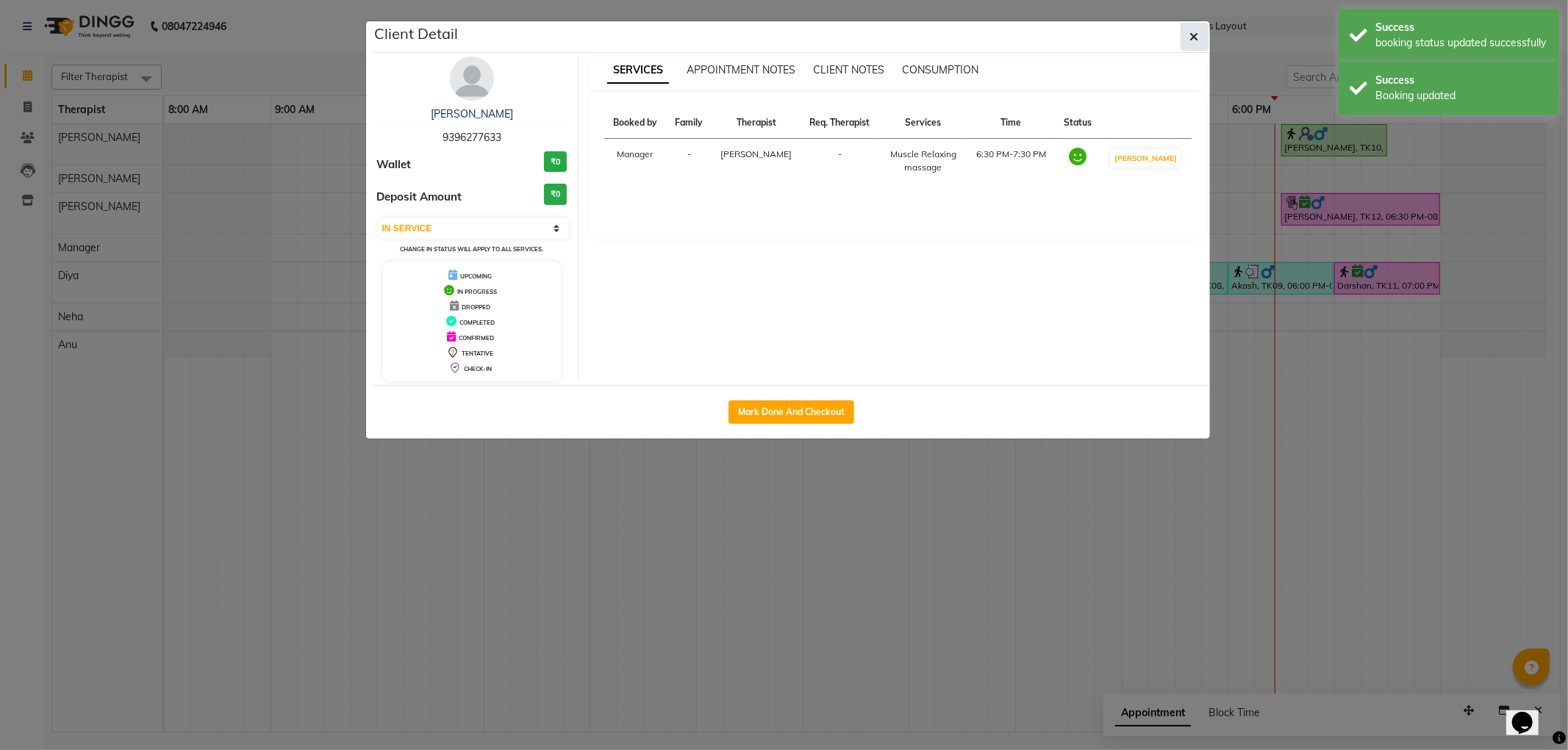
click at [1196, 34] on icon "button" at bounding box center [1194, 37] width 9 height 12
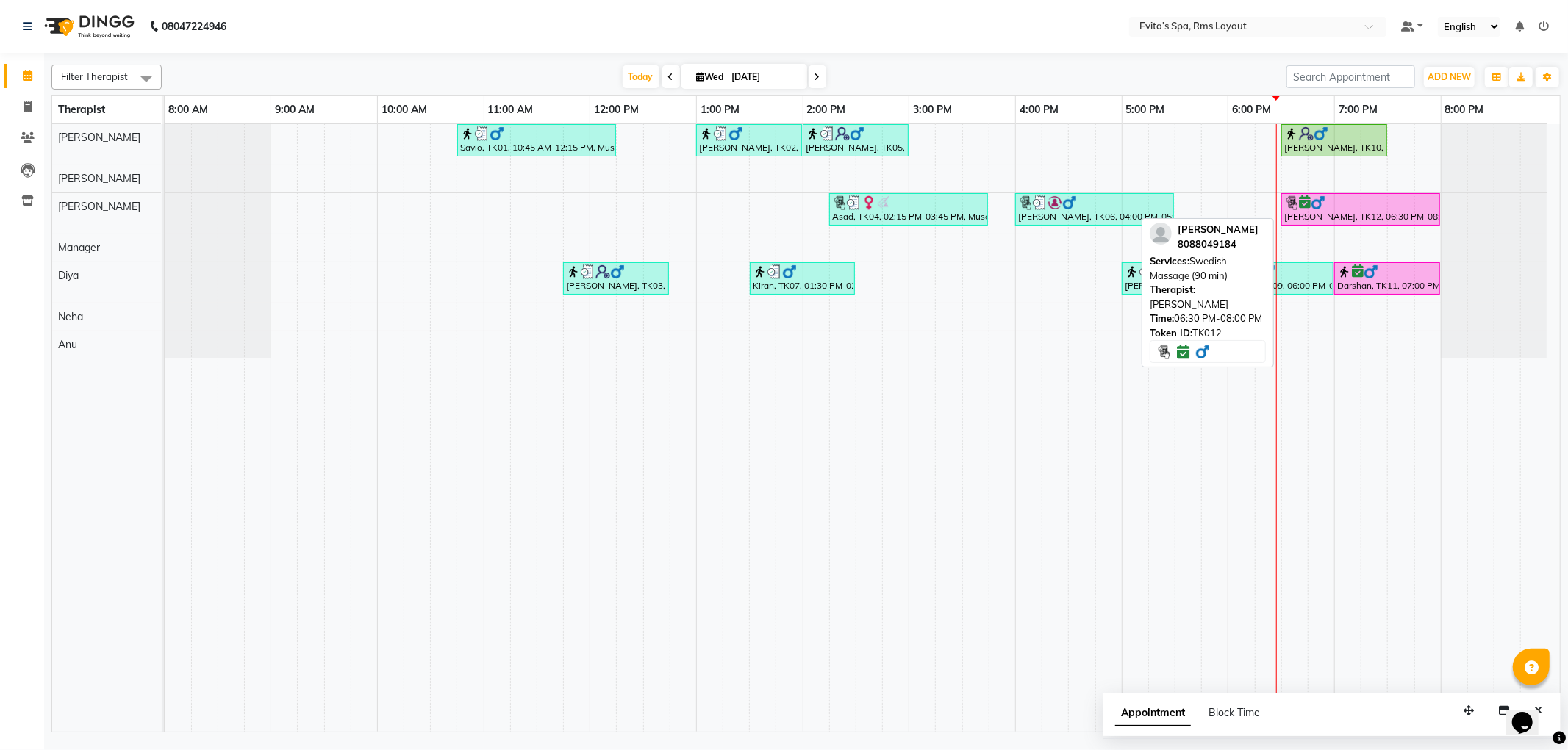
click at [1303, 210] on div "[PERSON_NAME], TK12, 06:30 PM-08:00 PM, Swedish Massage (90 min)" at bounding box center [1361, 210] width 156 height 28
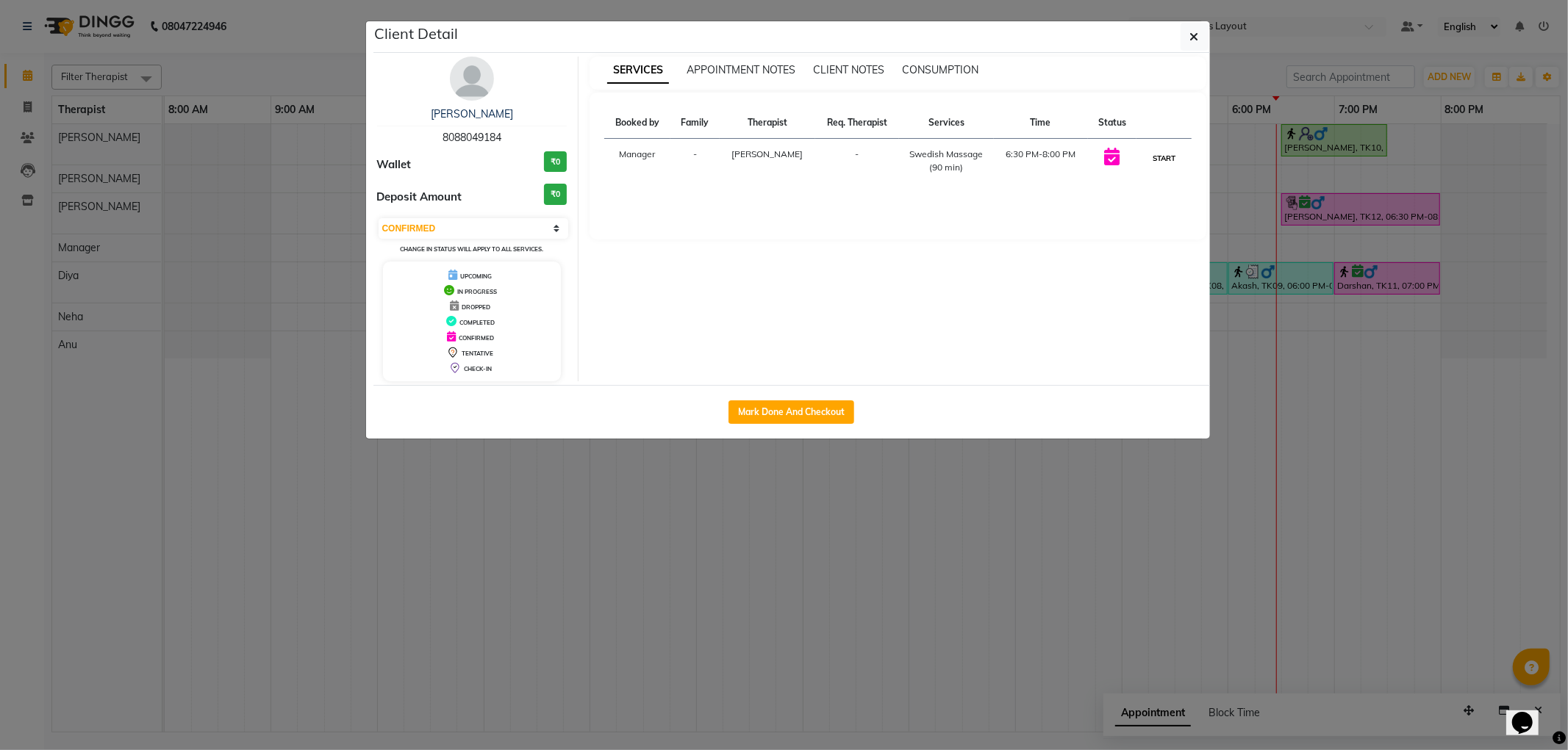
click at [1170, 159] on button "START" at bounding box center [1164, 158] width 30 height 19
select select "1"
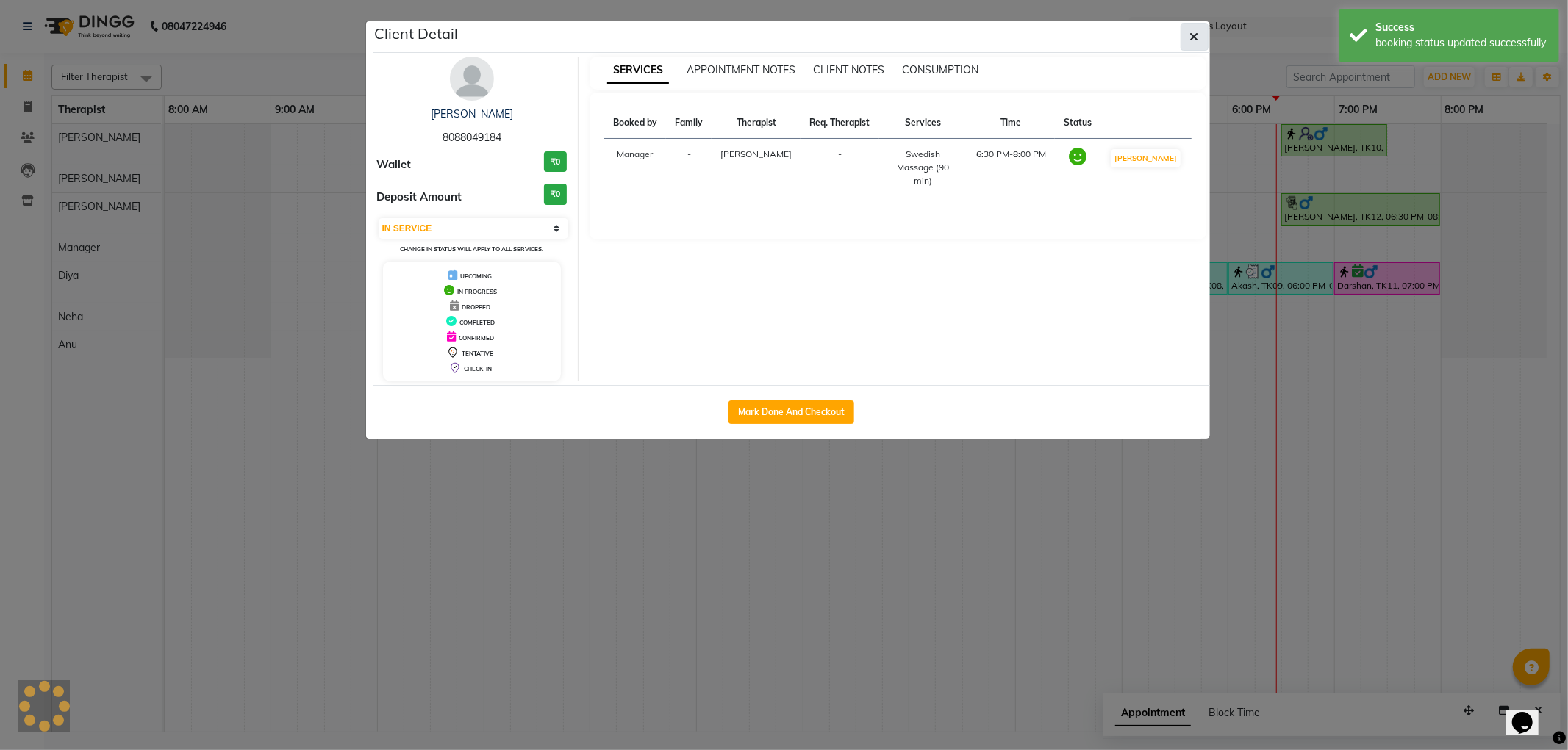
click at [1198, 32] on icon "button" at bounding box center [1194, 37] width 9 height 12
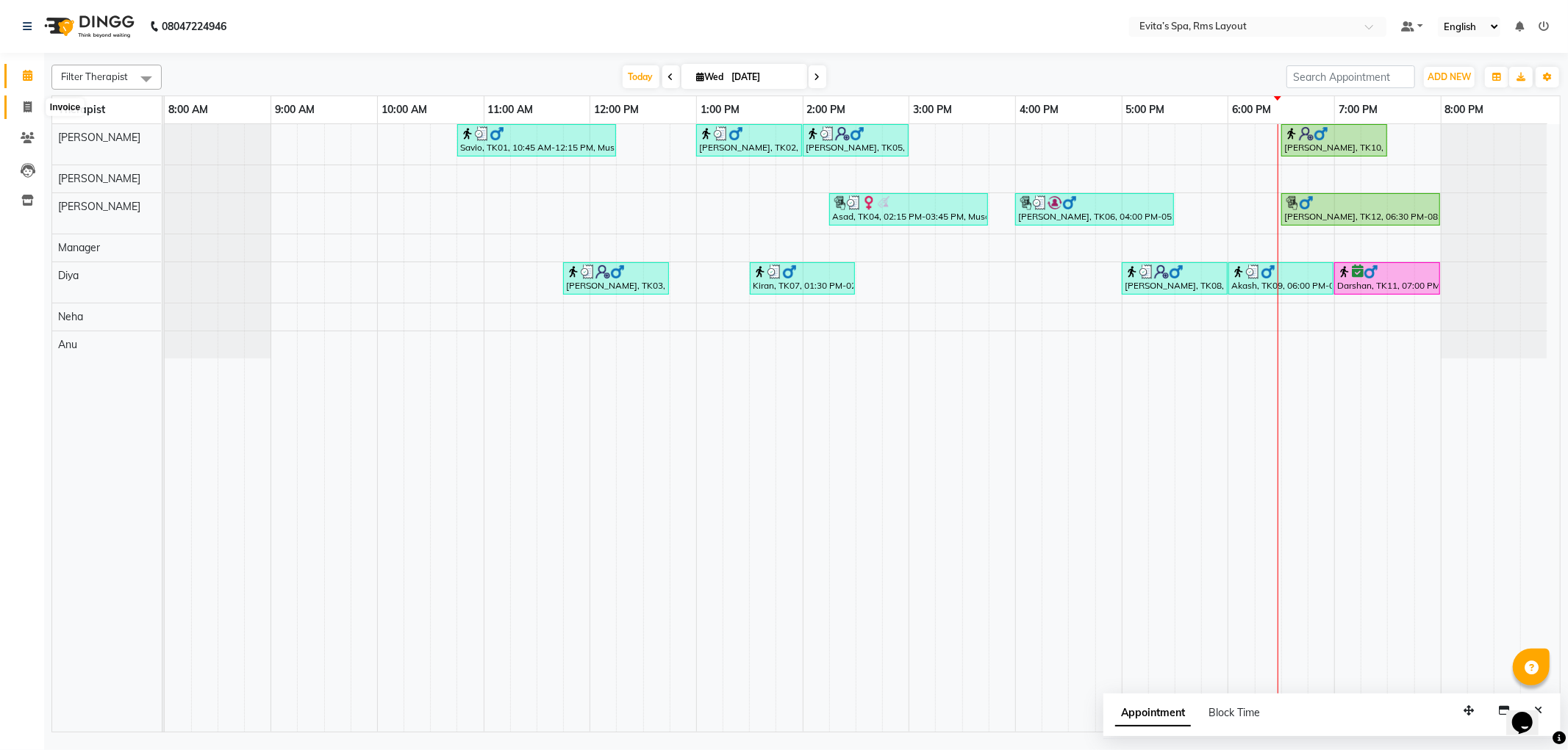
click at [34, 112] on span at bounding box center [27, 108] width 26 height 17
select select "service"
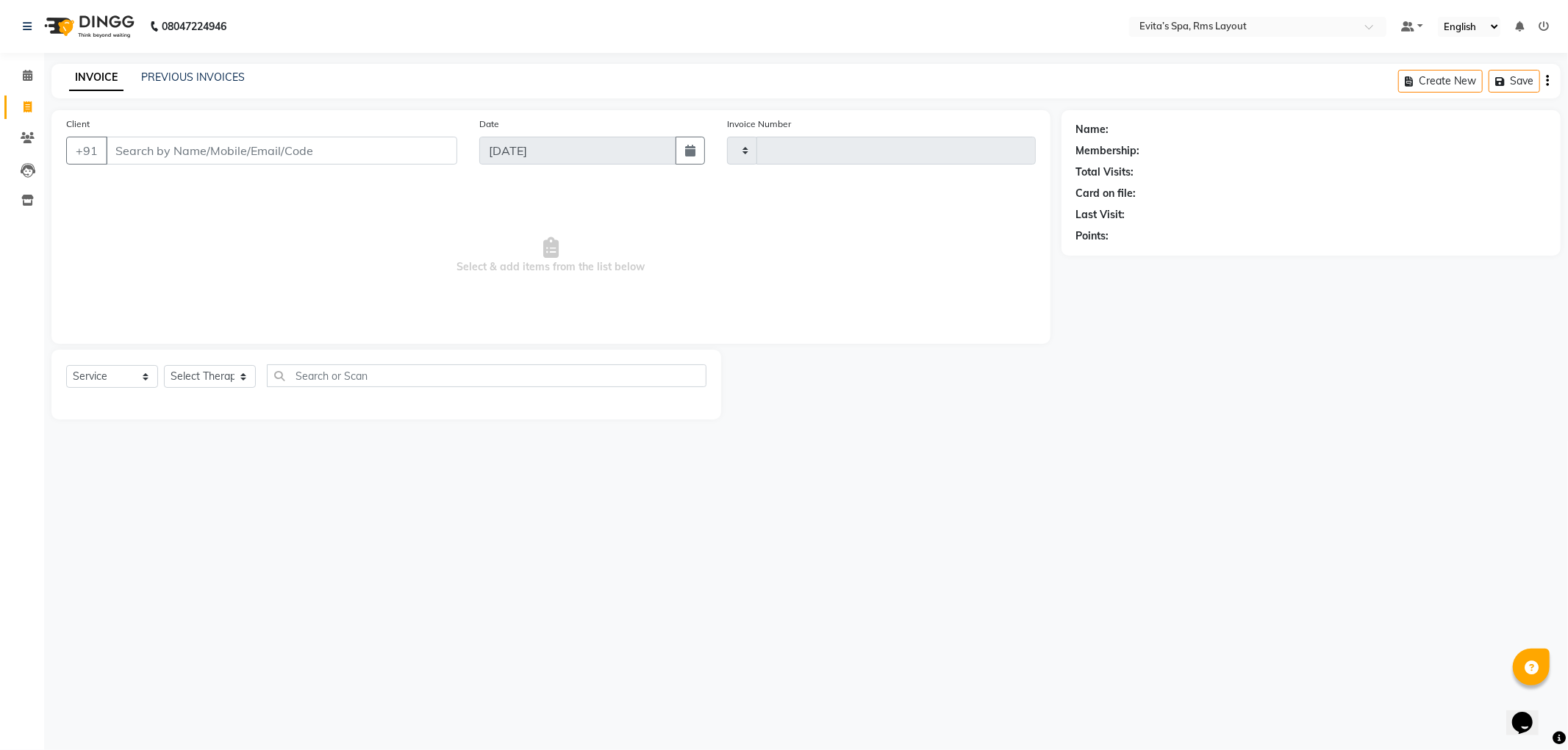
type input "1567"
select select "7850"
click at [171, 75] on link "PREVIOUS INVOICES" at bounding box center [193, 76] width 104 height 13
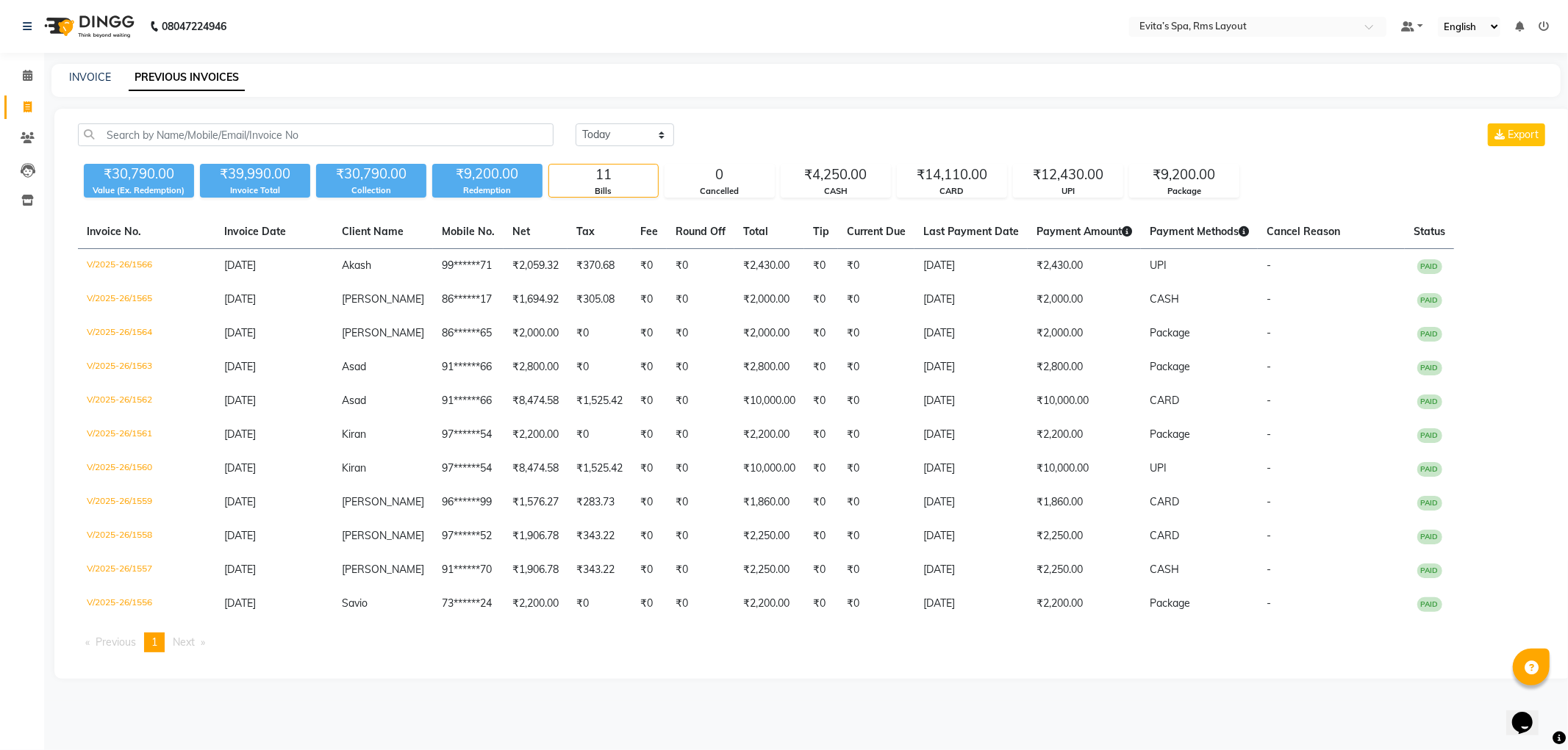
click at [119, 23] on img at bounding box center [87, 27] width 101 height 41
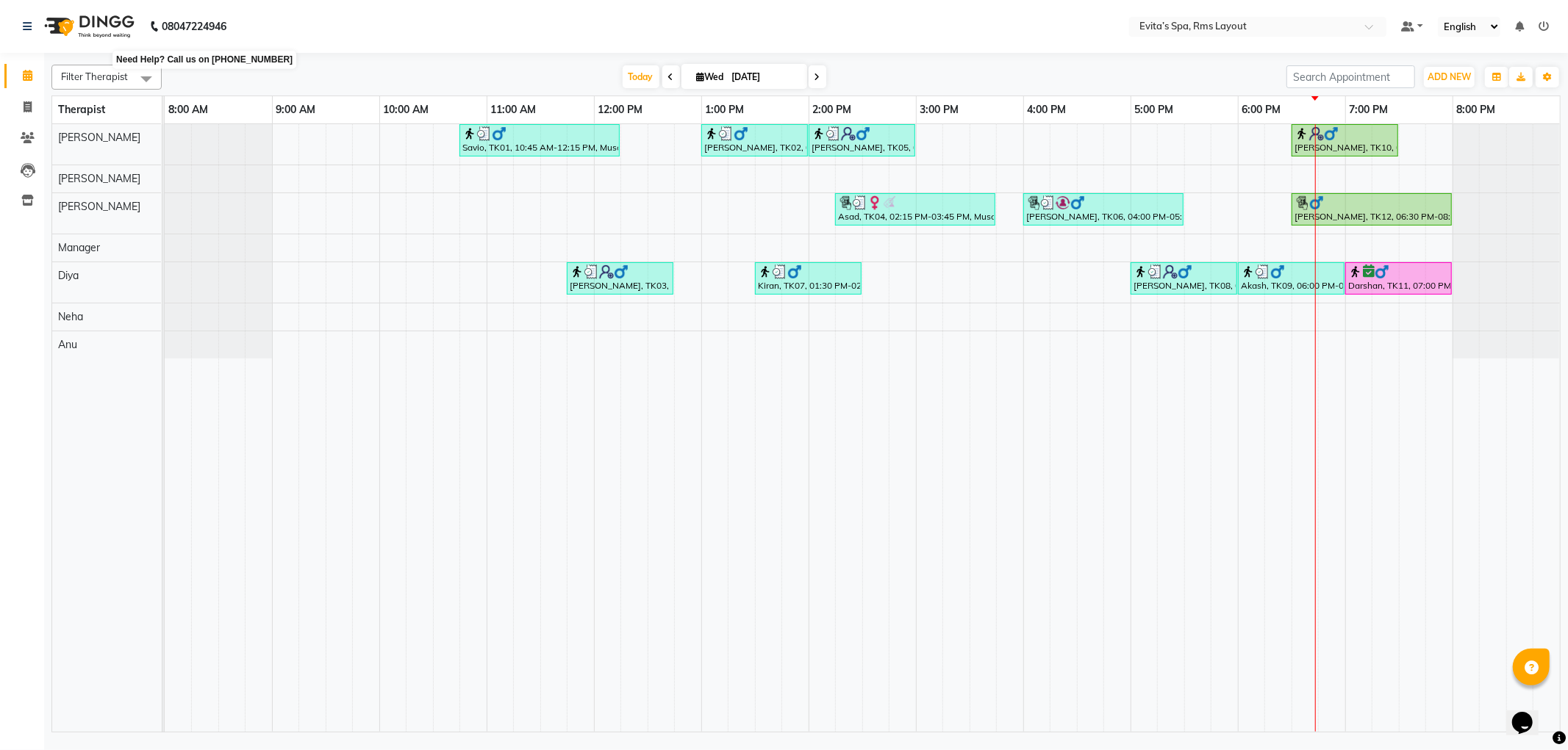
click at [178, 44] on b "08047224946" at bounding box center [193, 27] width 65 height 41
click at [24, 107] on icon at bounding box center [27, 107] width 8 height 11
select select "service"
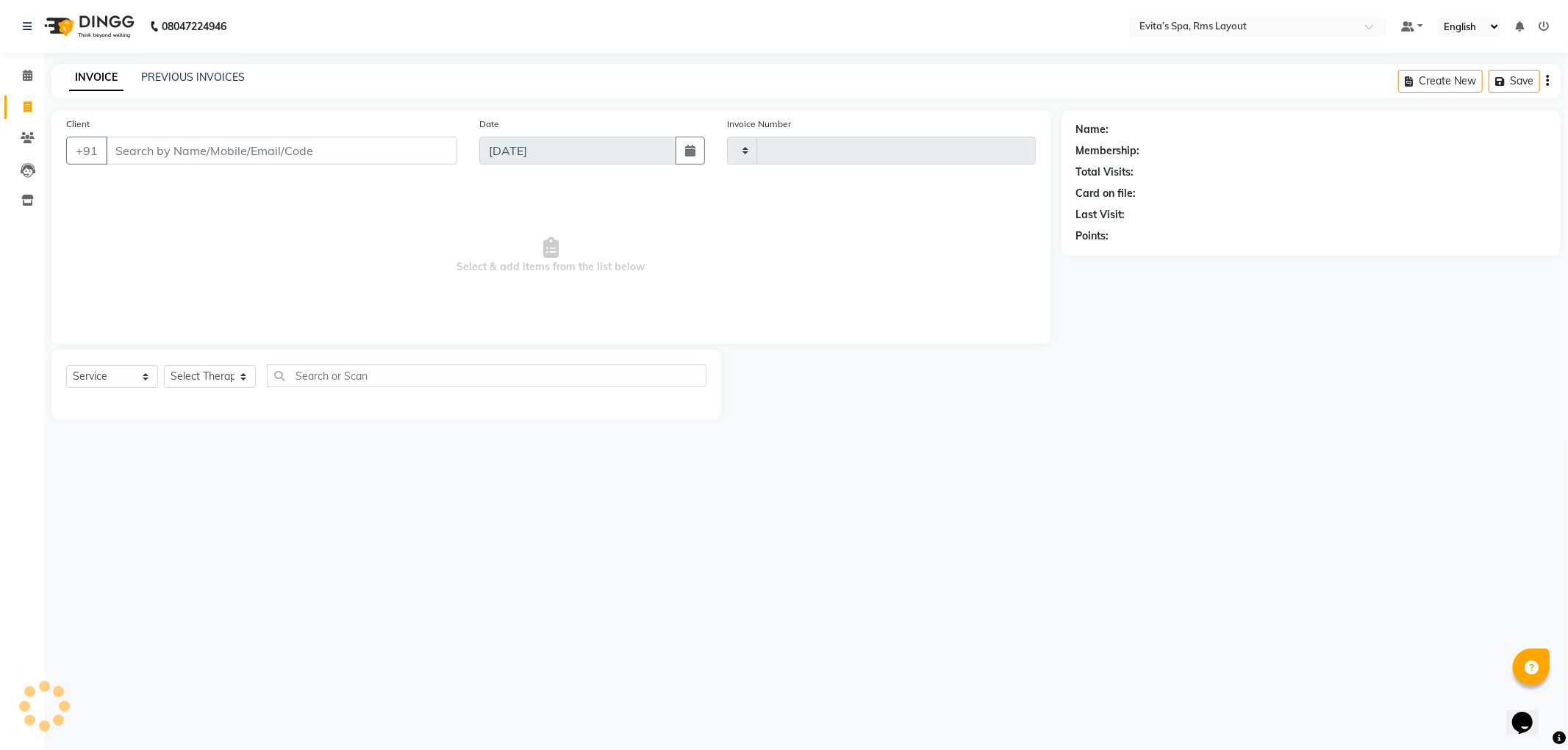
type input "1567"
select select "7850"
click at [210, 76] on link "PREVIOUS INVOICES" at bounding box center [193, 76] width 104 height 13
